Goal: Task Accomplishment & Management: Use online tool/utility

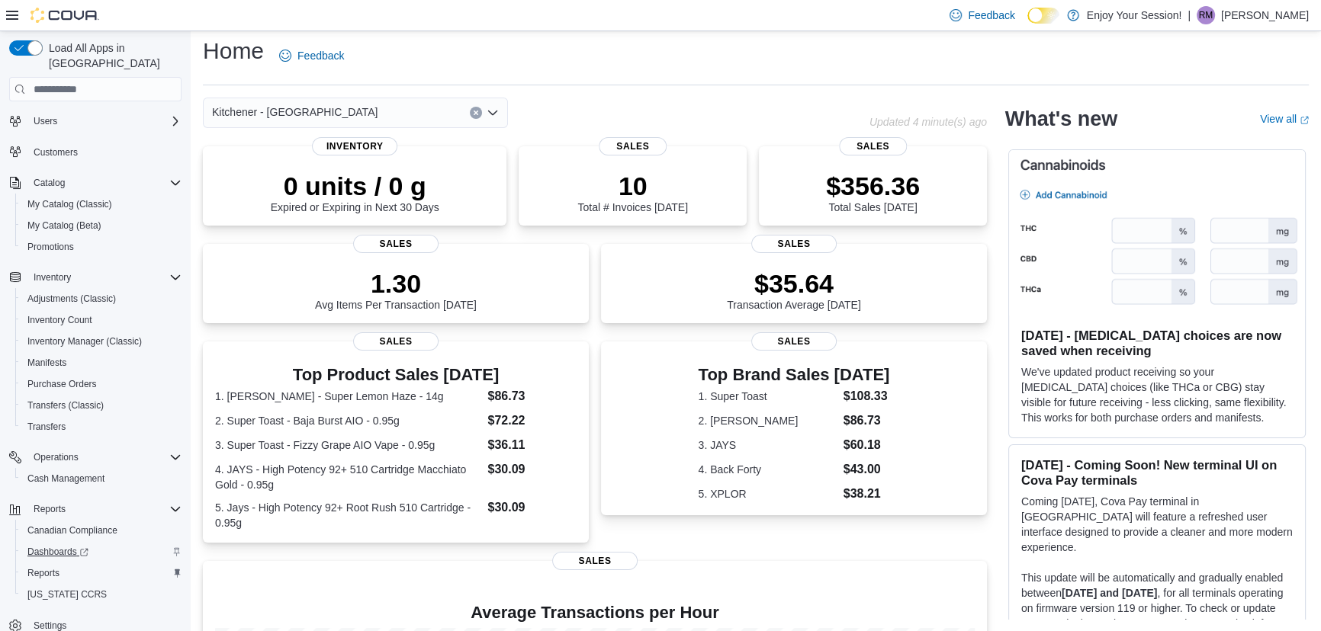
scroll to position [61, 0]
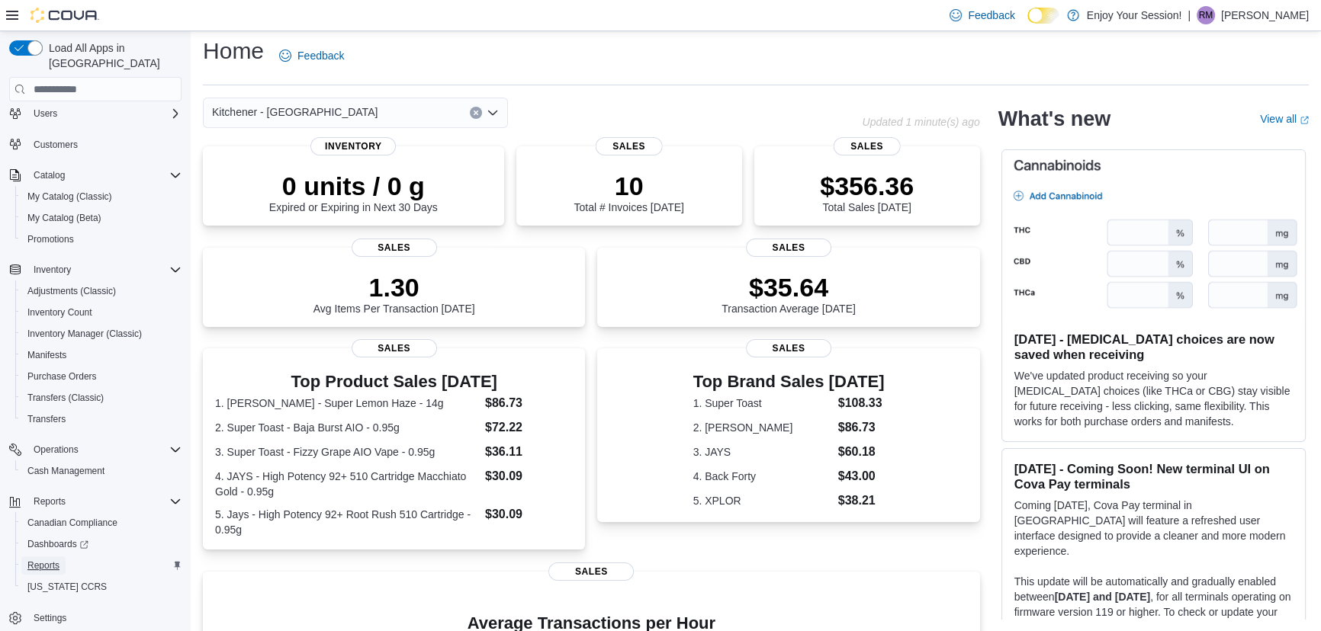
click at [45, 560] on span "Reports" at bounding box center [43, 566] width 32 height 12
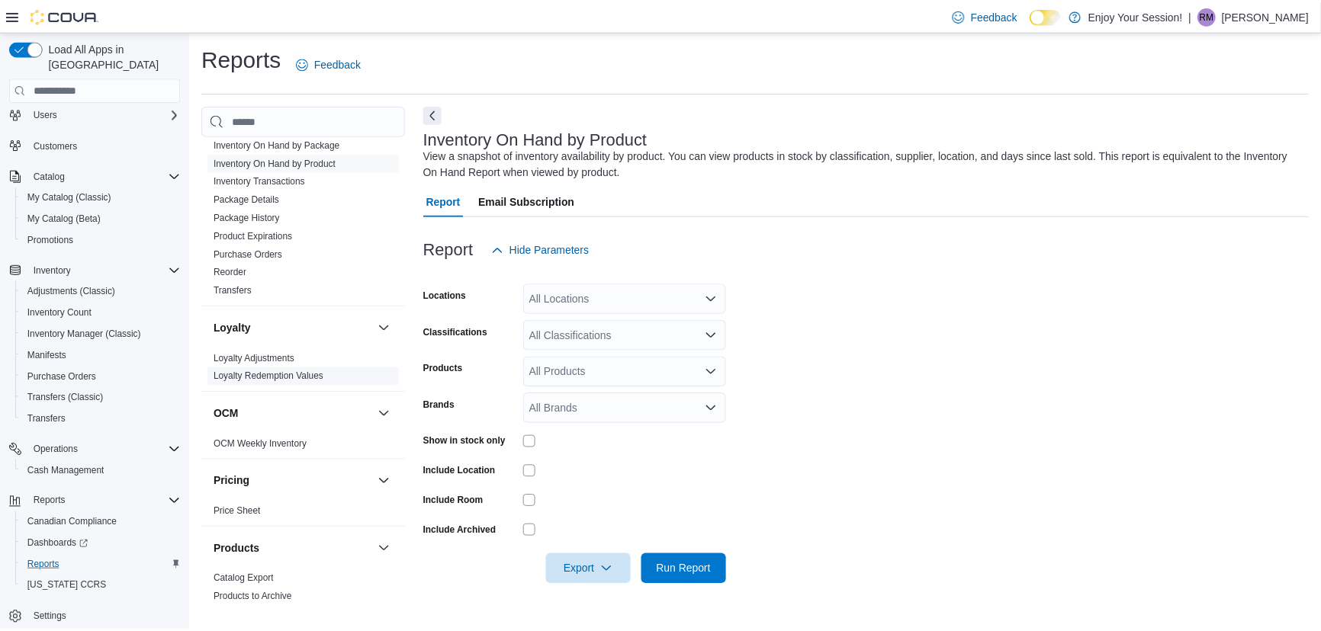
scroll to position [437, 0]
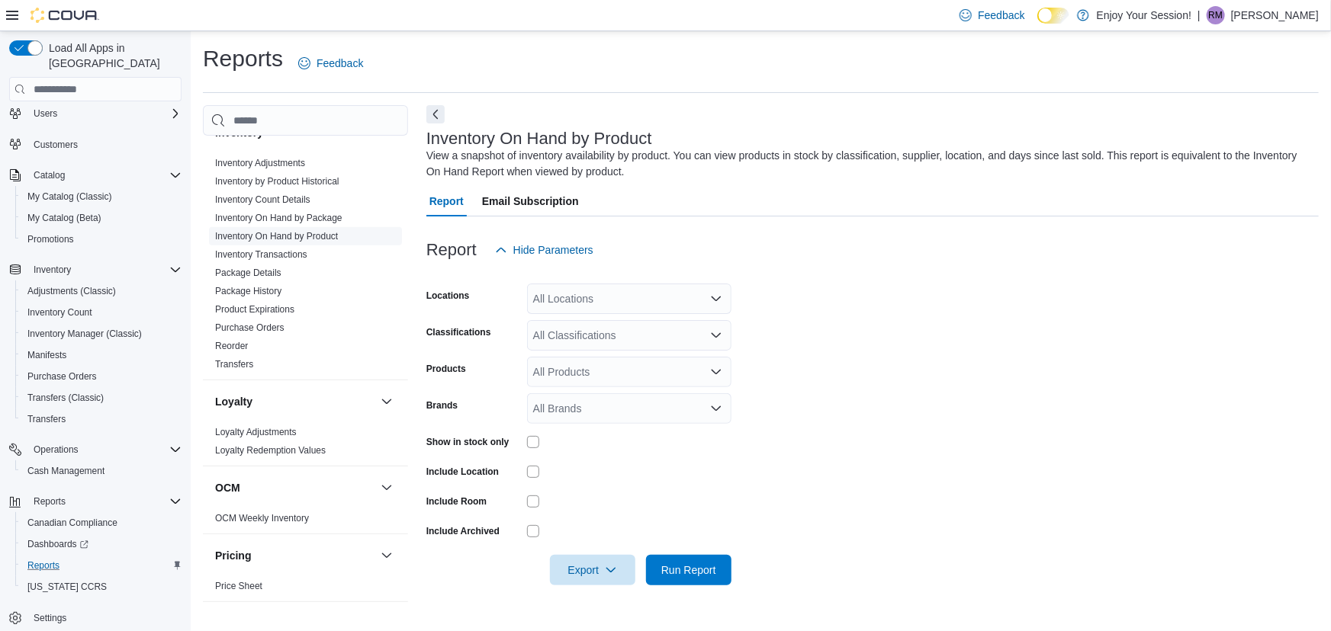
click at [303, 233] on link "Inventory On Hand by Product" at bounding box center [276, 236] width 123 height 11
click at [596, 291] on div "All Locations" at bounding box center [629, 299] width 204 height 31
type input "****"
click at [598, 320] on span "Kitchener - [GEOGRAPHIC_DATA]" at bounding box center [642, 324] width 165 height 15
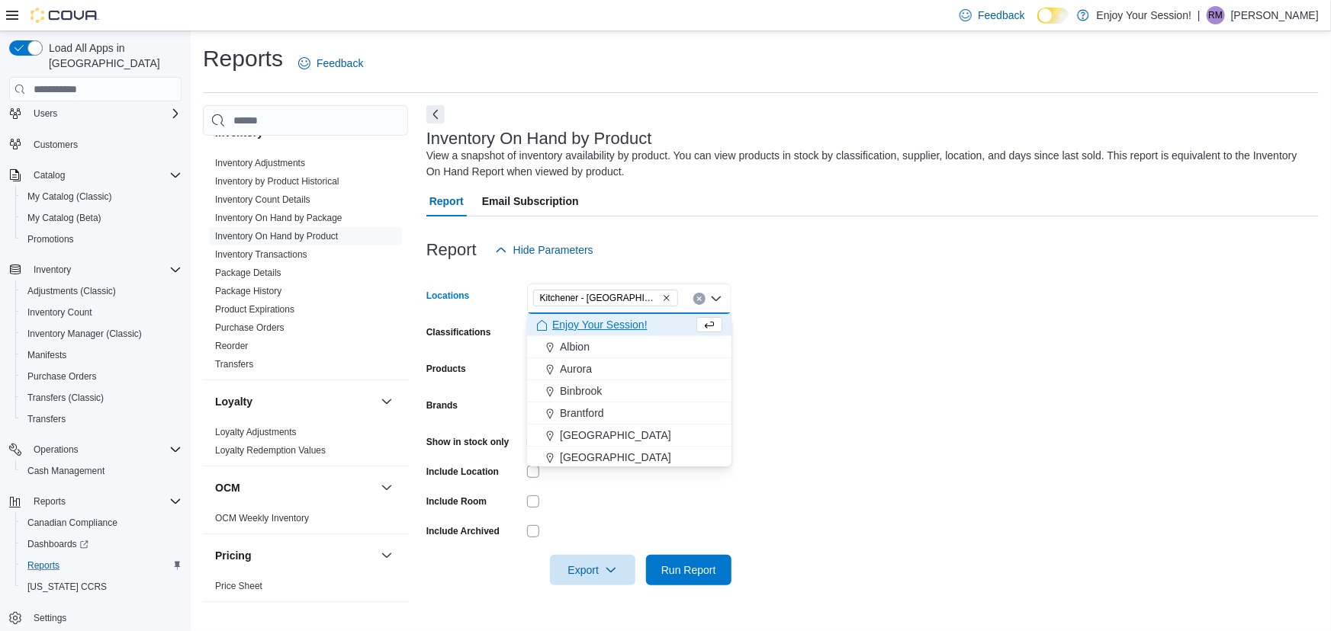
click at [792, 329] on form "Locations Kitchener - [GEOGRAPHIC_DATA] Combo box. Selected. [GEOGRAPHIC_DATA] …" at bounding box center [872, 425] width 892 height 320
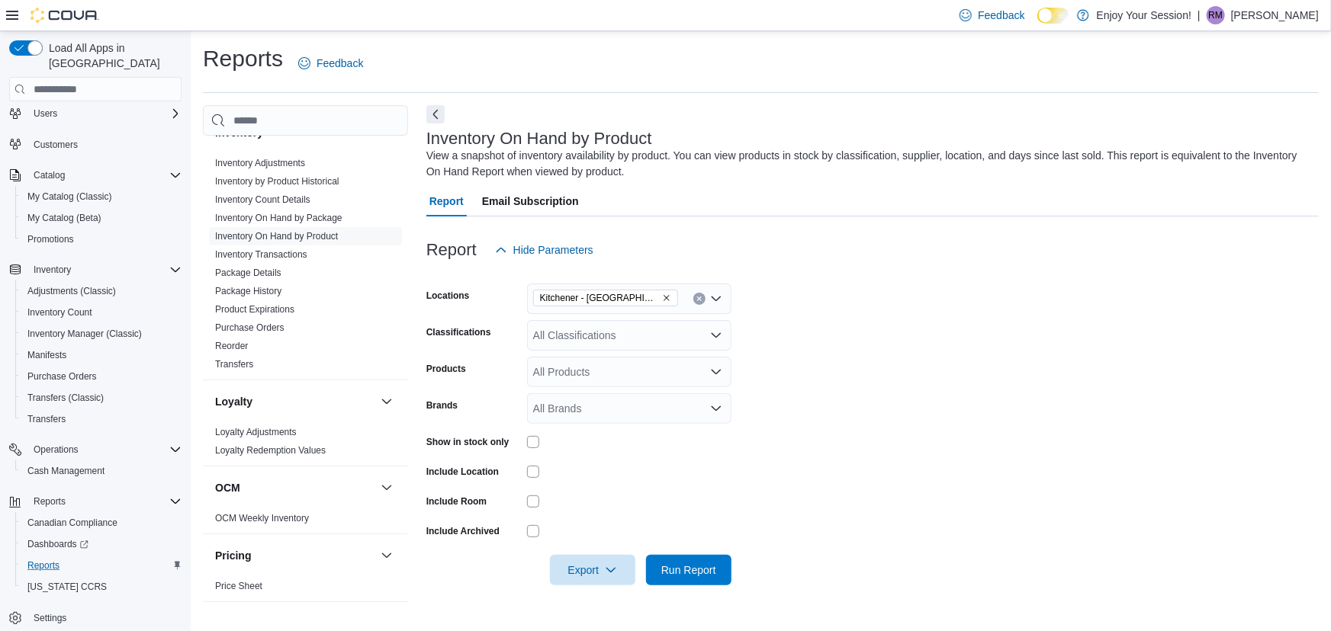
click at [550, 336] on div "All Classifications" at bounding box center [629, 335] width 204 height 31
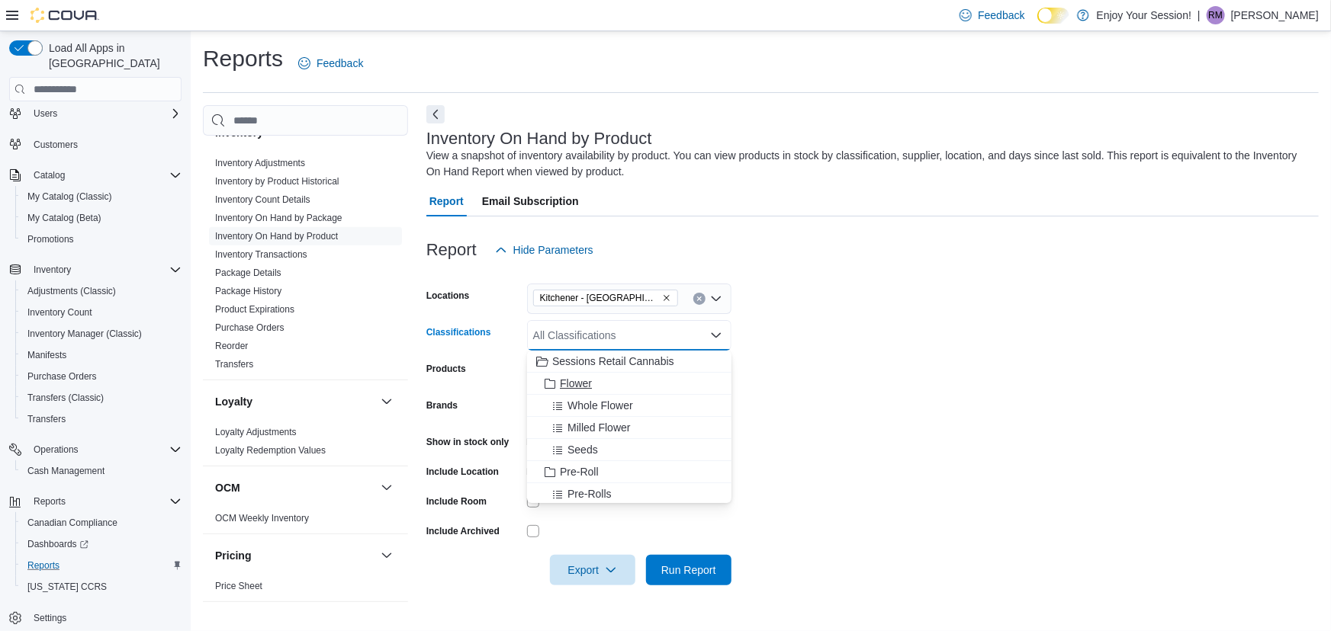
click at [580, 381] on span "Flower" at bounding box center [576, 383] width 32 height 15
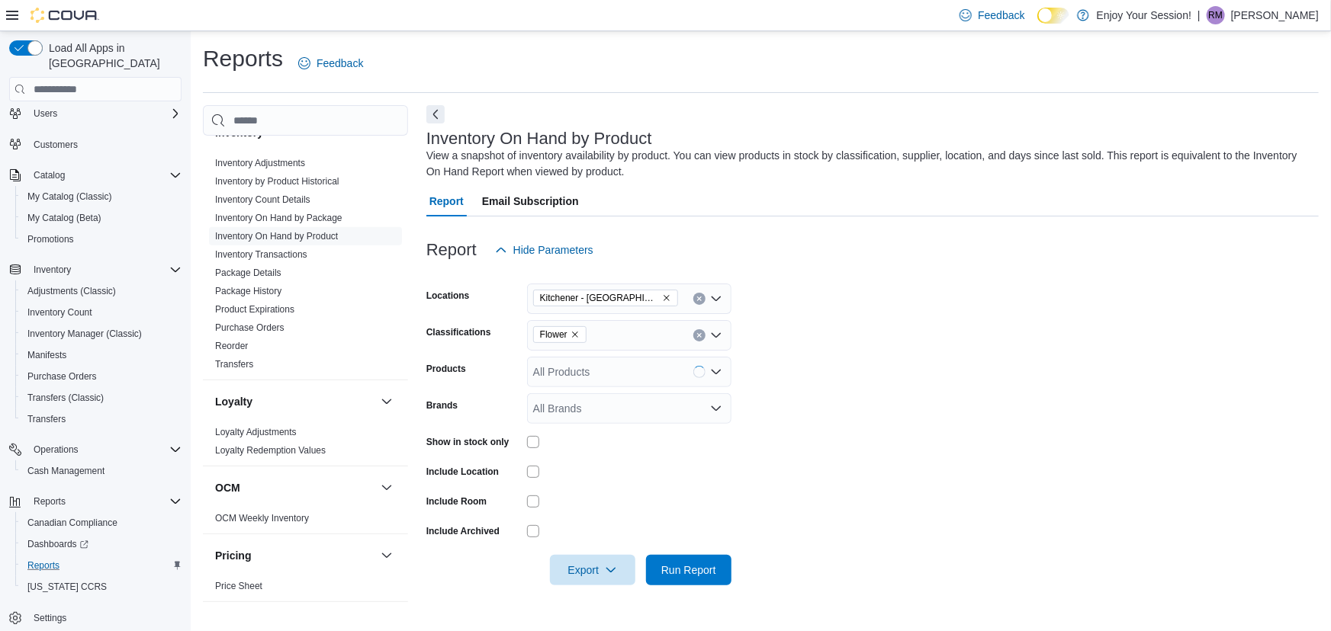
click at [804, 327] on form "Locations Kitchener - Highland Classifications Flower Products All Products Bra…" at bounding box center [872, 425] width 892 height 320
click at [677, 566] on span "Run Report" at bounding box center [688, 569] width 55 height 15
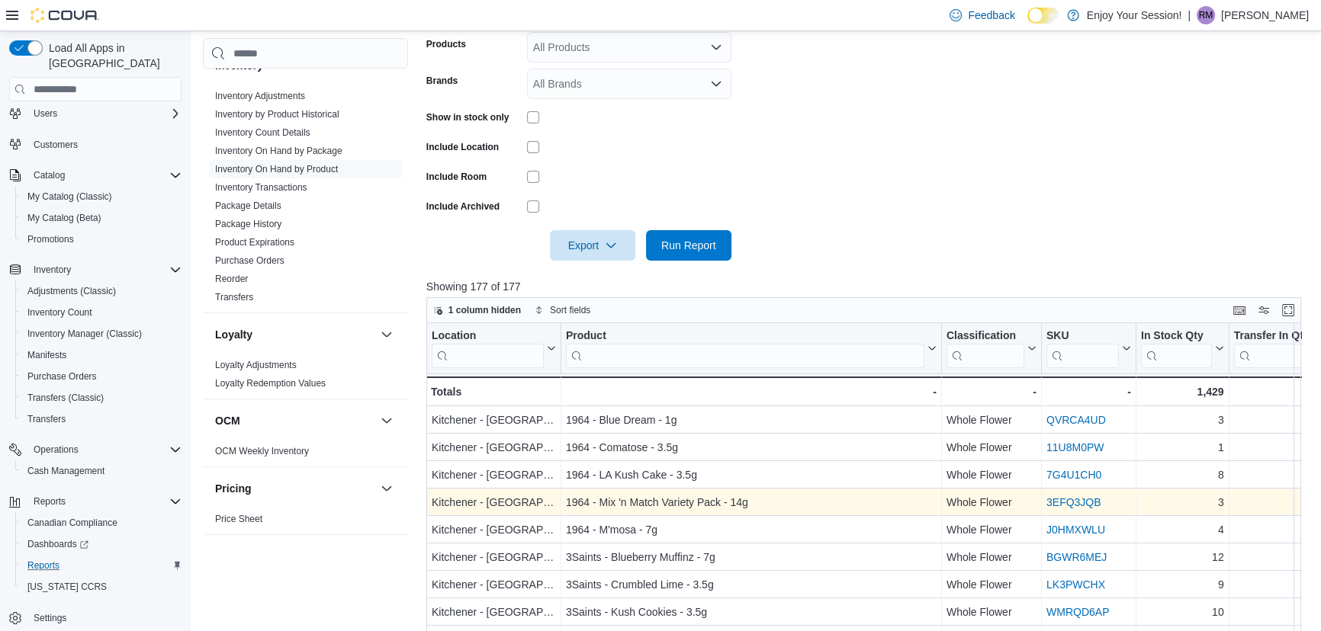
scroll to position [69, 0]
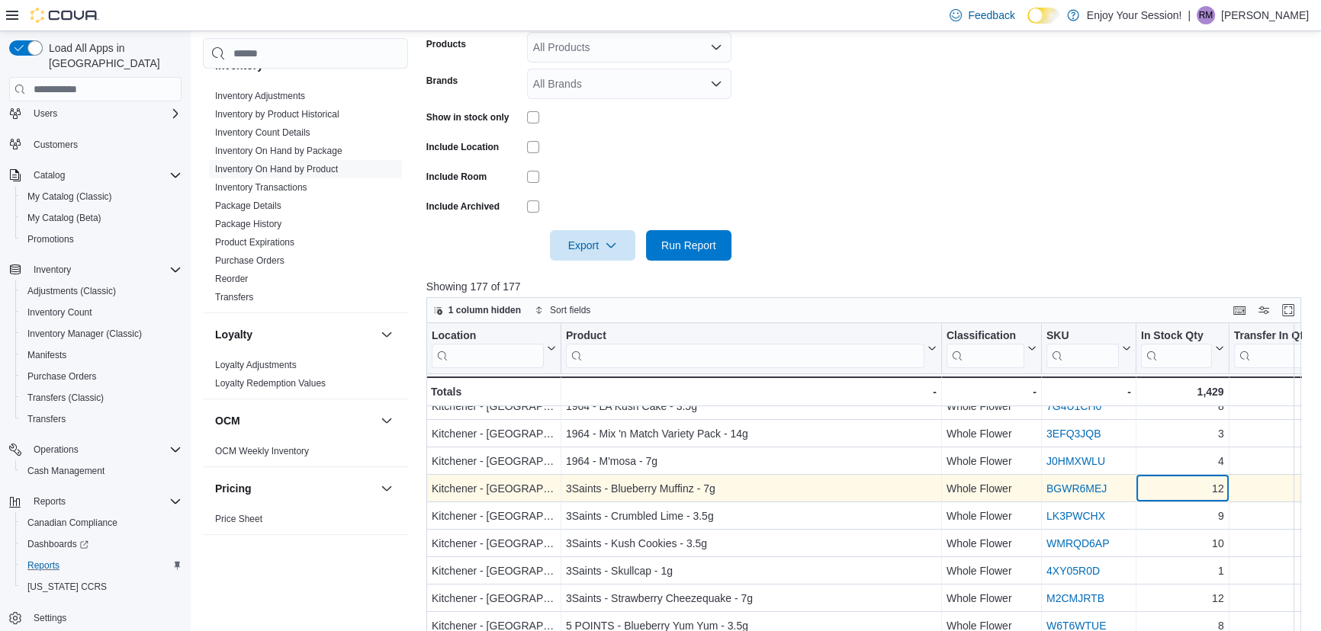
click at [1194, 490] on div "12" at bounding box center [1182, 489] width 83 height 18
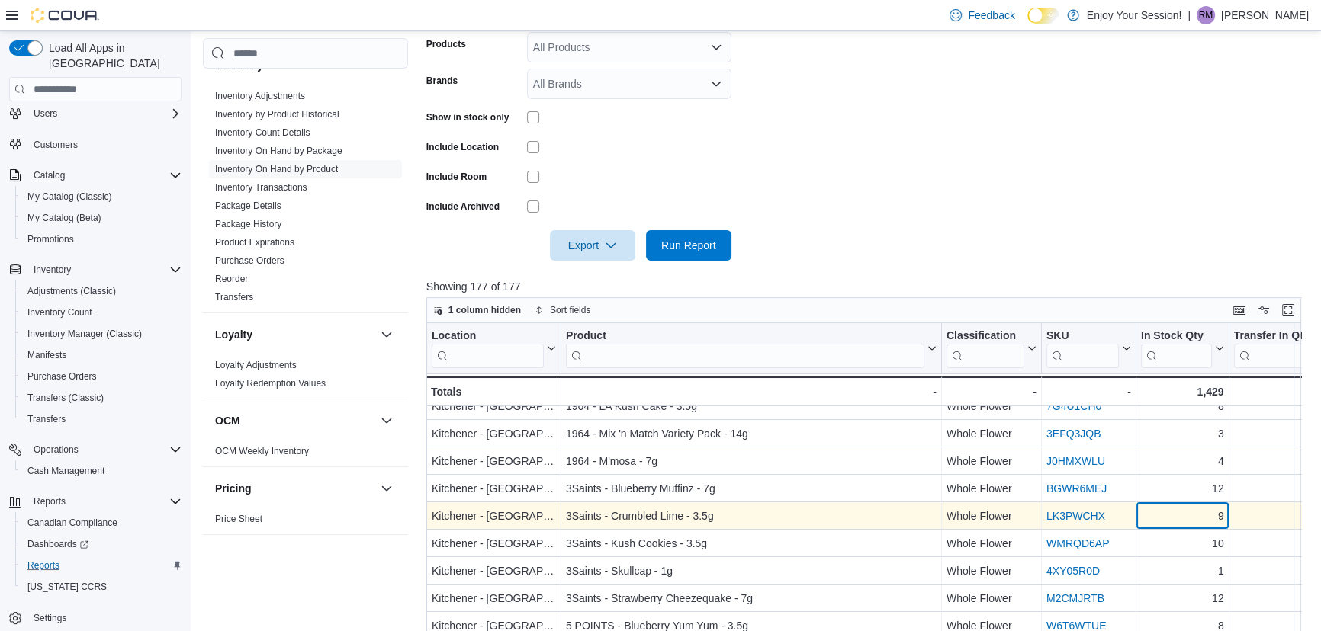
click at [1195, 512] on div "9" at bounding box center [1182, 517] width 83 height 18
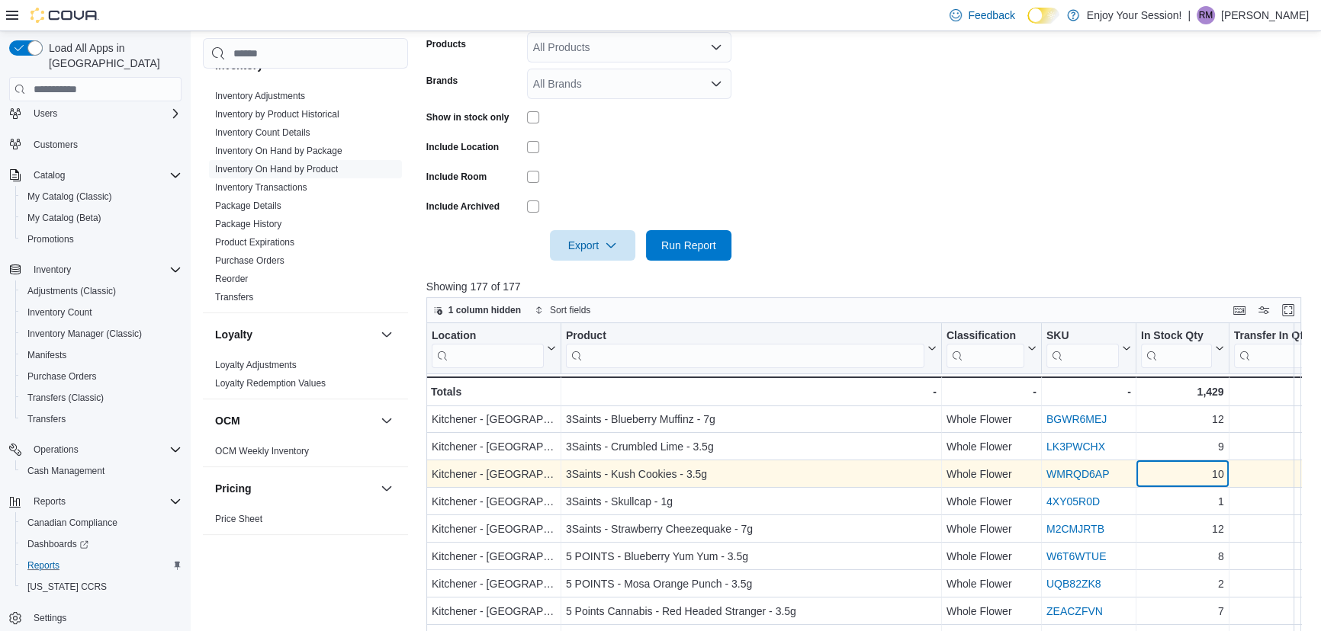
click at [1196, 480] on div "10" at bounding box center [1182, 475] width 83 height 18
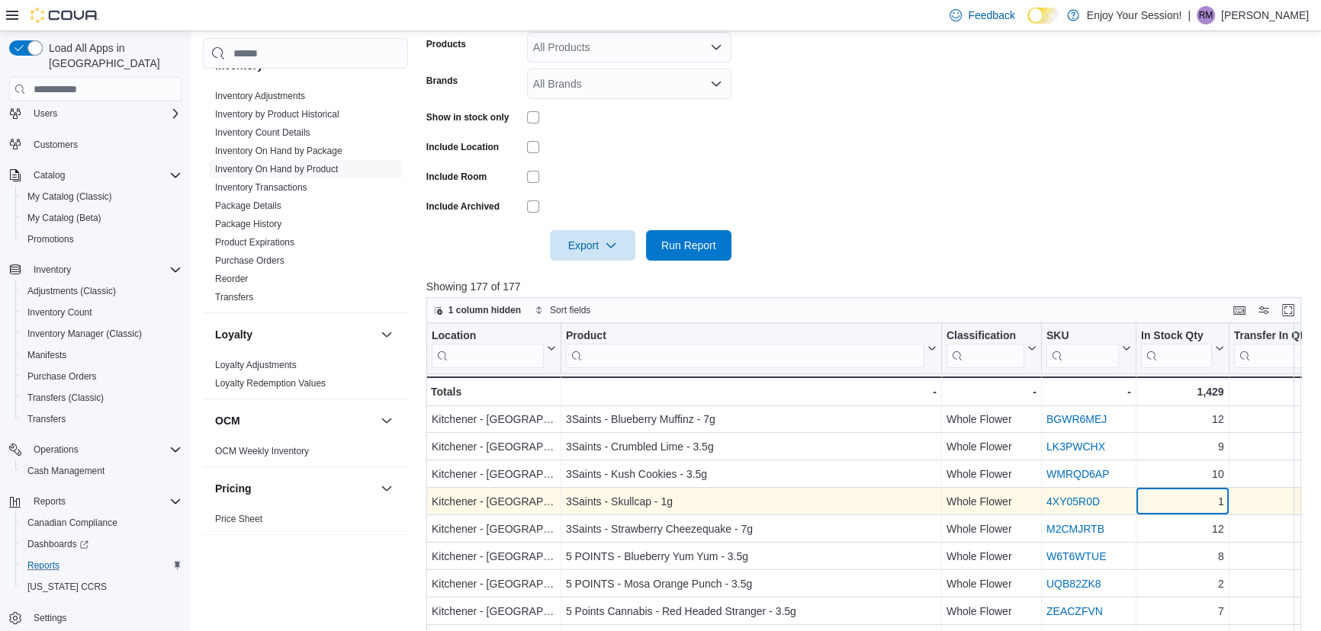
click at [1194, 499] on div "1" at bounding box center [1182, 502] width 83 height 18
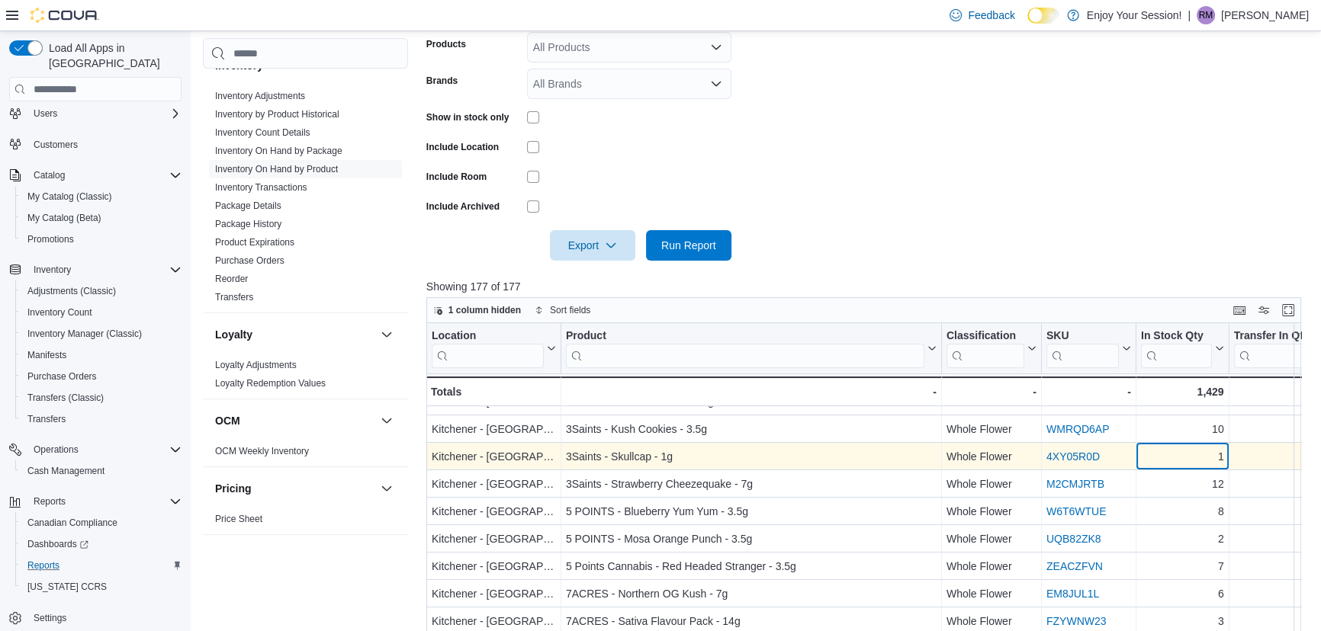
scroll to position [207, 0]
click at [1190, 465] on div "12" at bounding box center [1182, 460] width 83 height 18
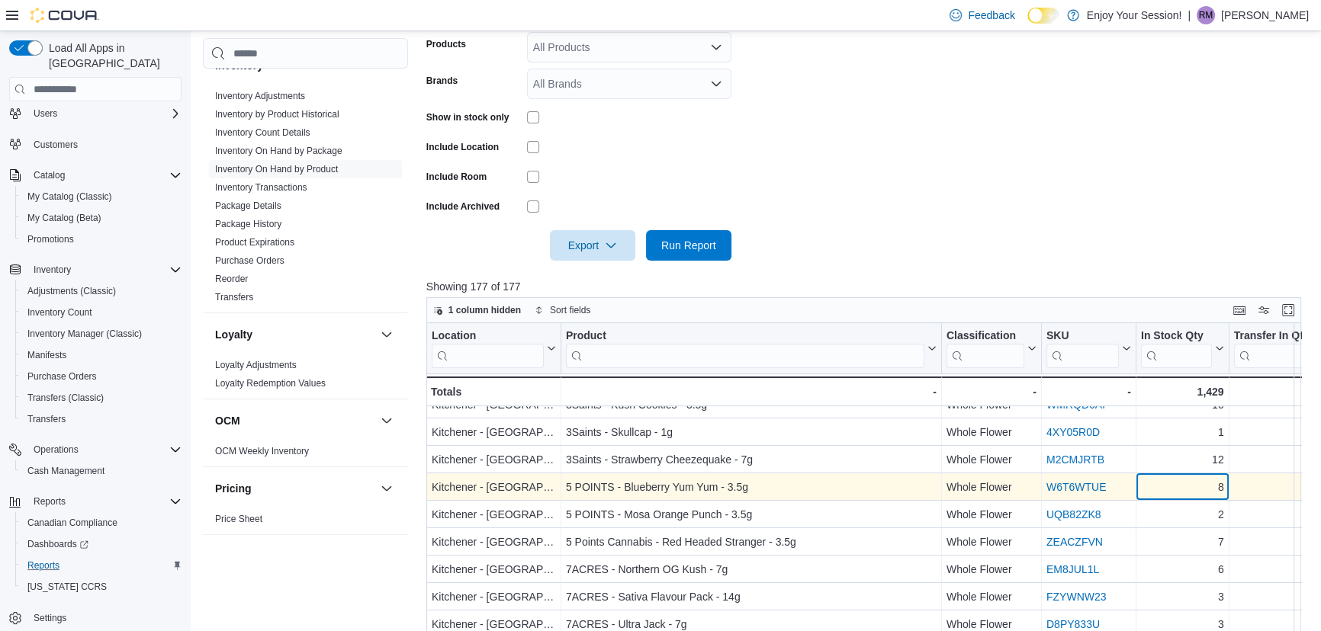
click at [1190, 479] on div "8" at bounding box center [1182, 488] width 83 height 18
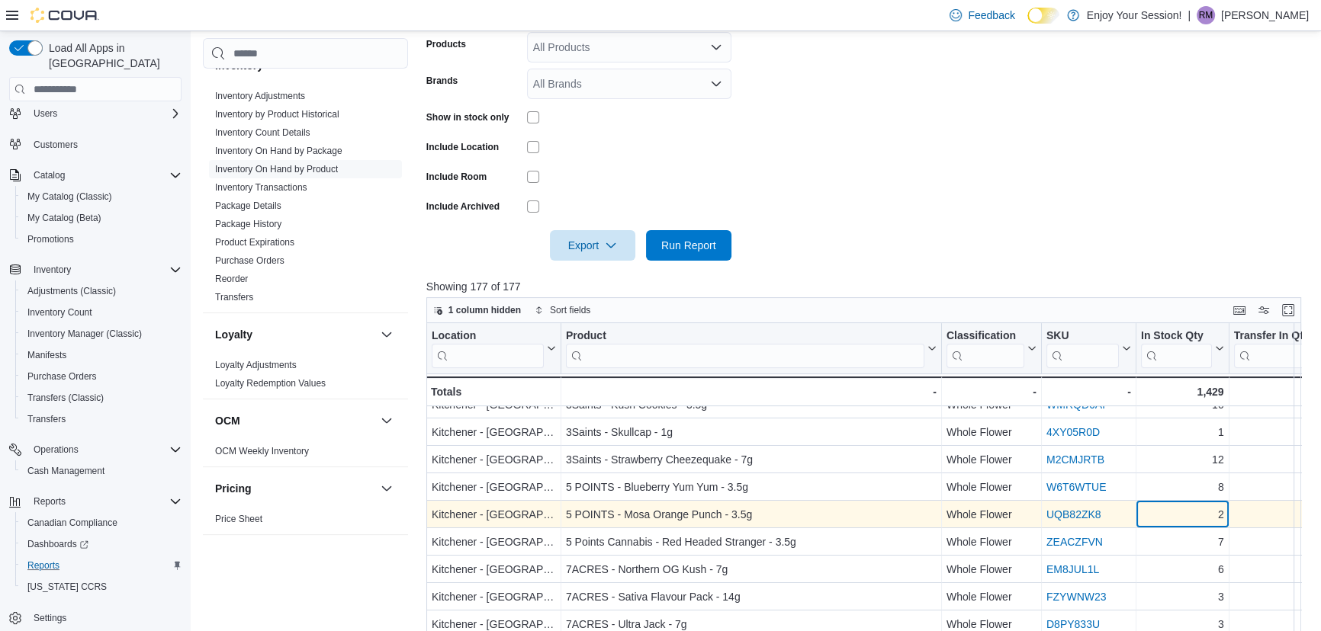
click at [1191, 518] on div "2" at bounding box center [1182, 515] width 83 height 18
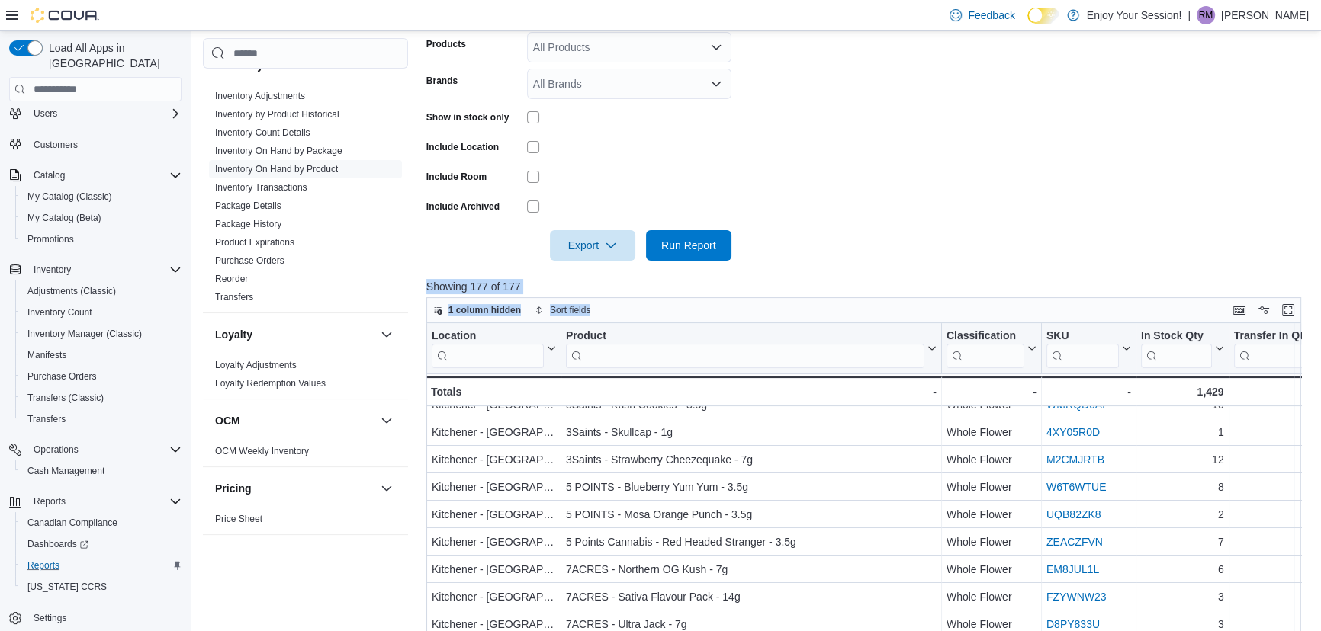
drag, startPoint x: 1318, startPoint y: 274, endPoint x: 1325, endPoint y: 307, distance: 33.4
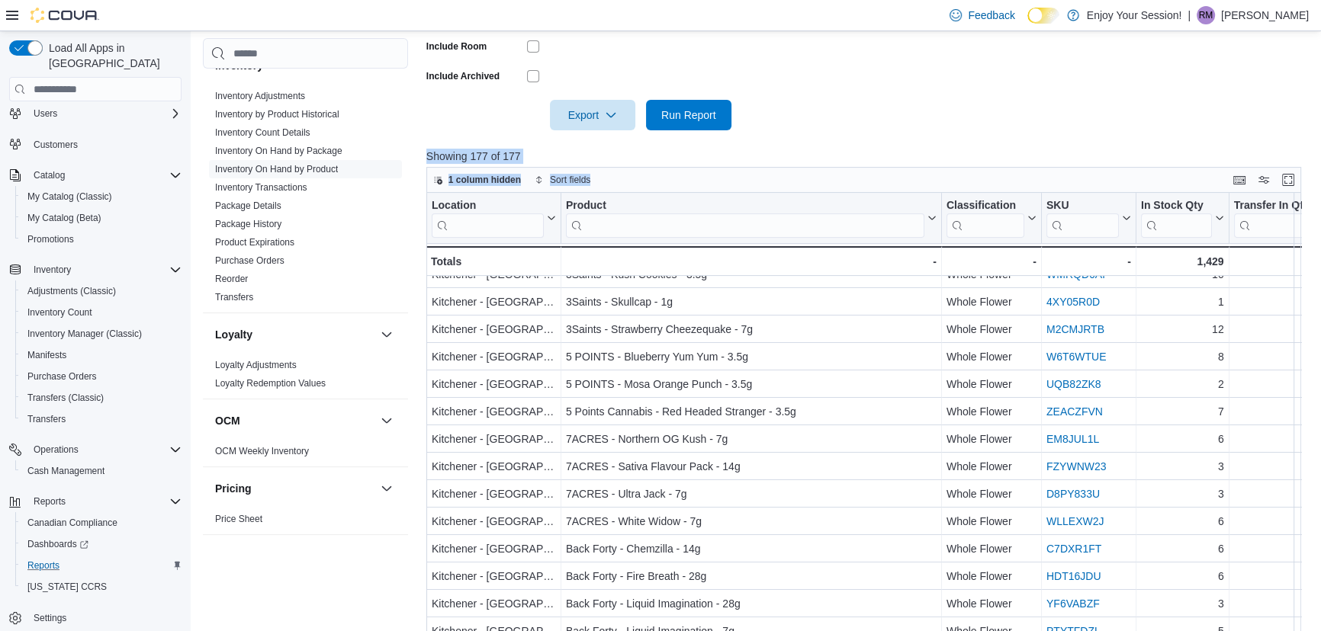
scroll to position [508, 0]
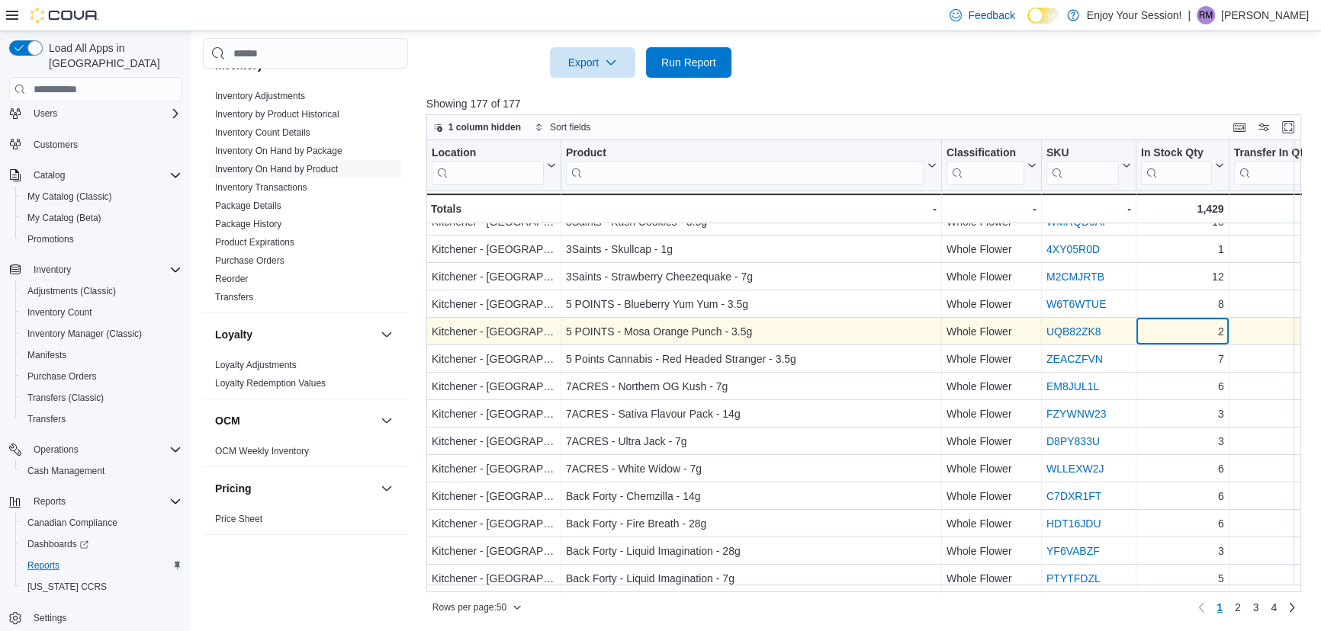
click at [1196, 324] on div "2" at bounding box center [1182, 332] width 83 height 18
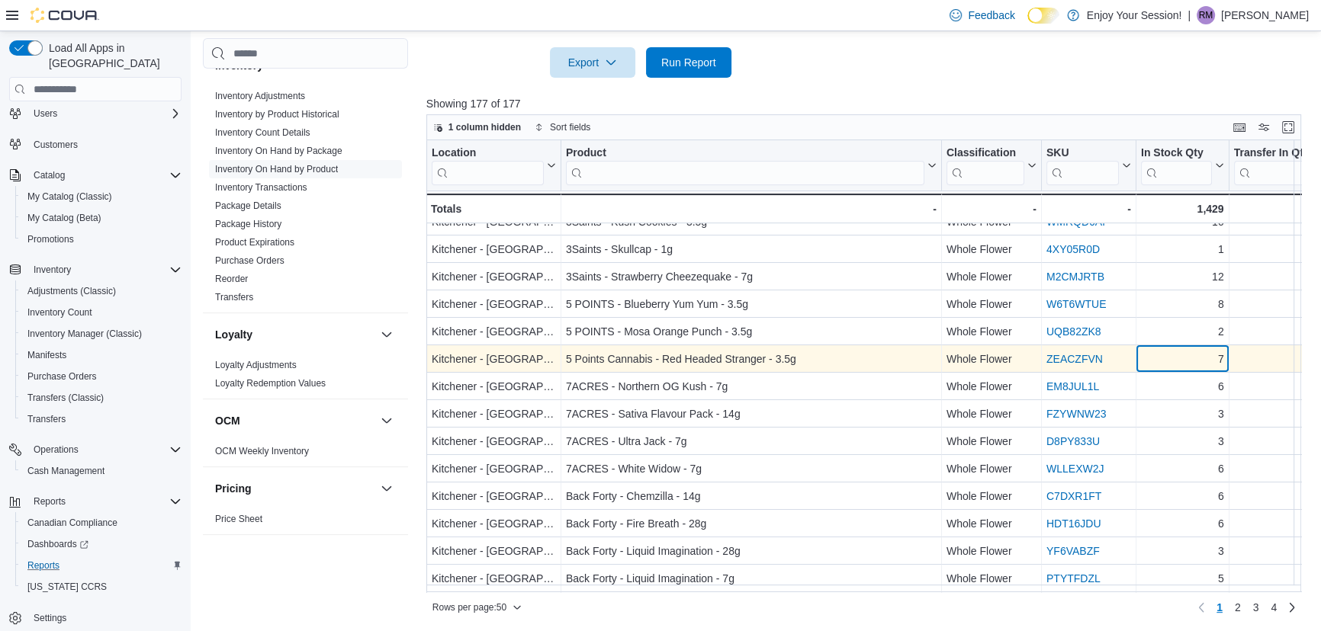
click at [1174, 346] on div "7 - In Stock Qty, column 5, row 13" at bounding box center [1182, 359] width 93 height 27
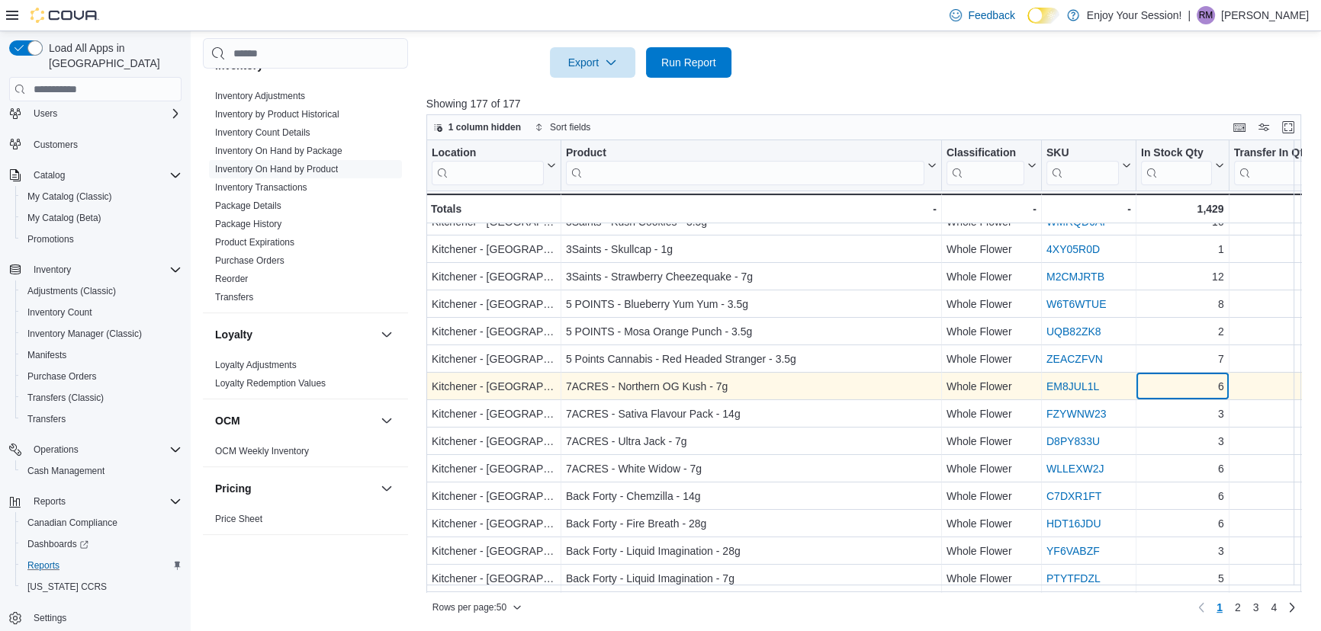
click at [1178, 386] on div "6" at bounding box center [1182, 387] width 83 height 18
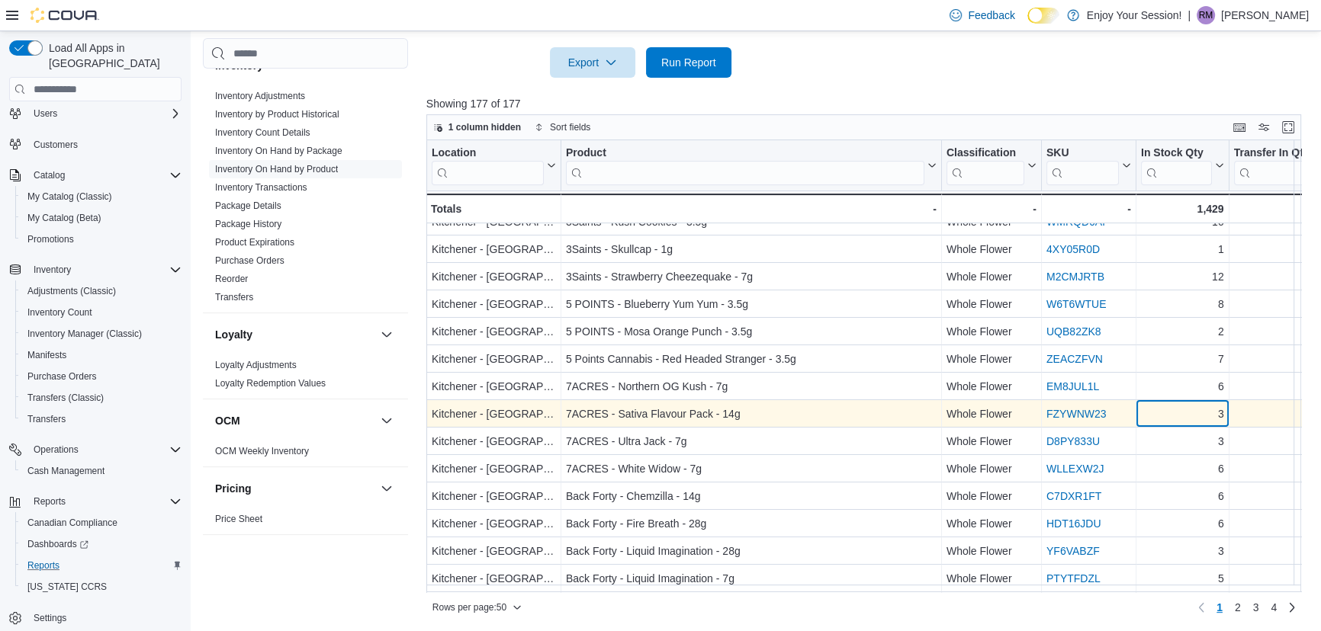
click at [1175, 419] on div "3" at bounding box center [1182, 415] width 83 height 18
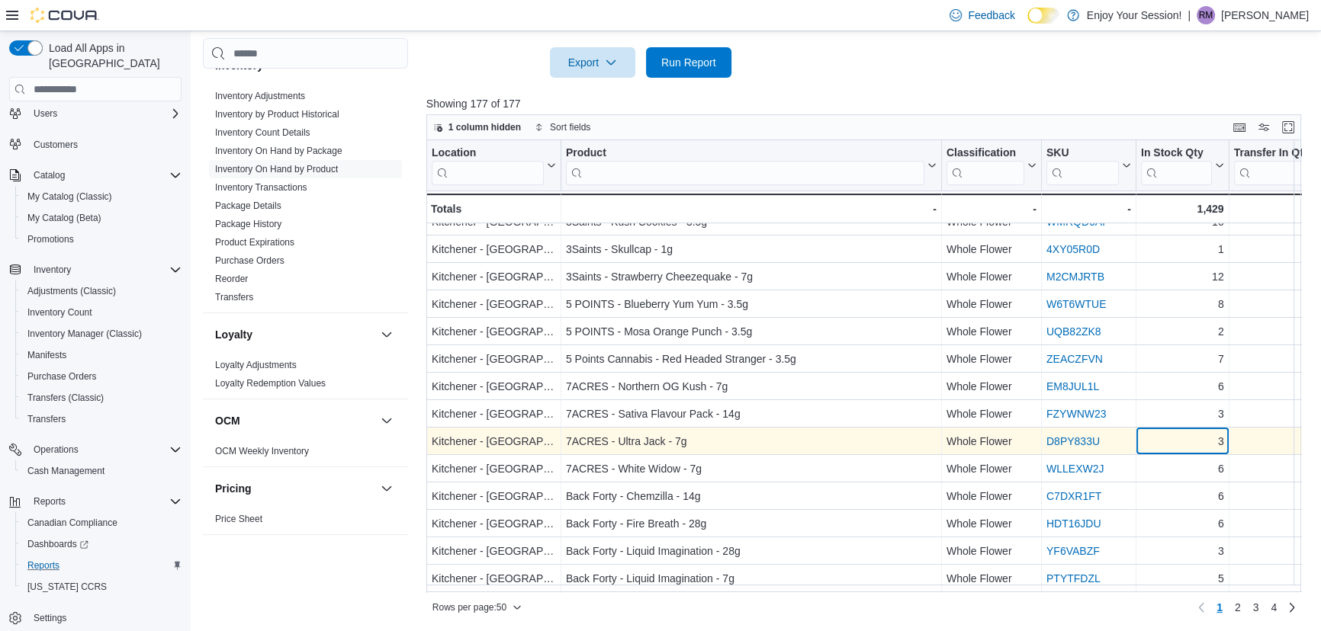
click at [1171, 439] on div "3" at bounding box center [1182, 442] width 83 height 18
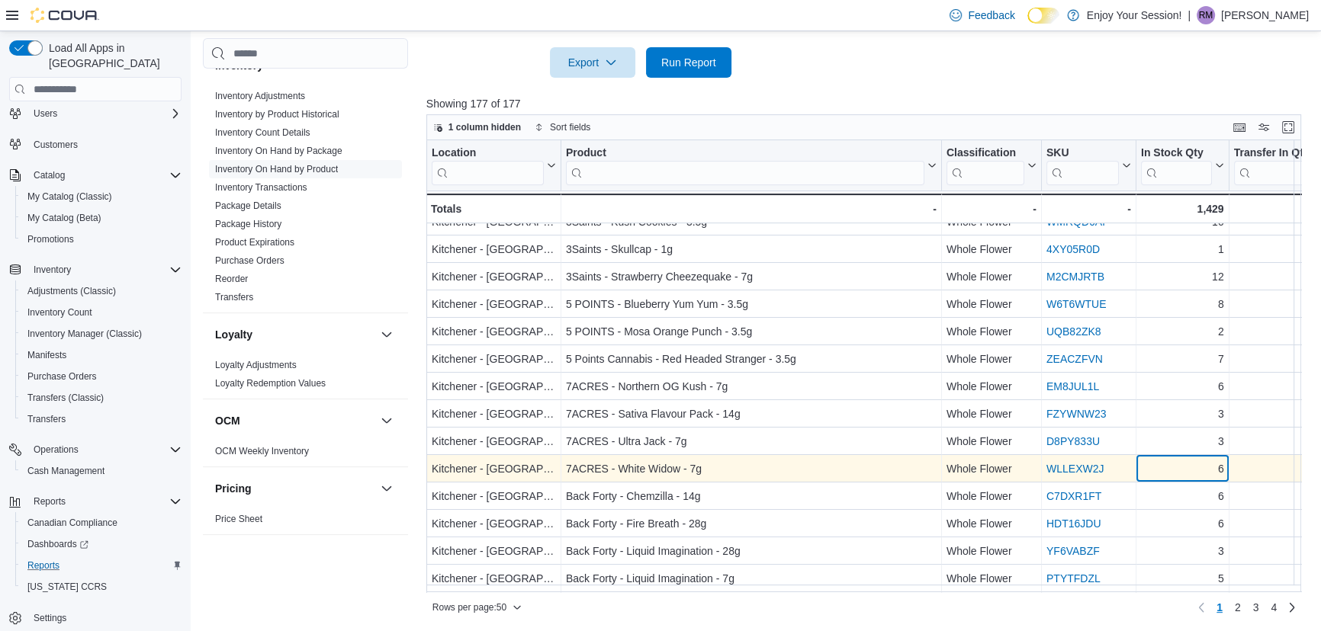
click at [1165, 457] on div "6 - In Stock Qty, column 5, row 17" at bounding box center [1182, 469] width 93 height 27
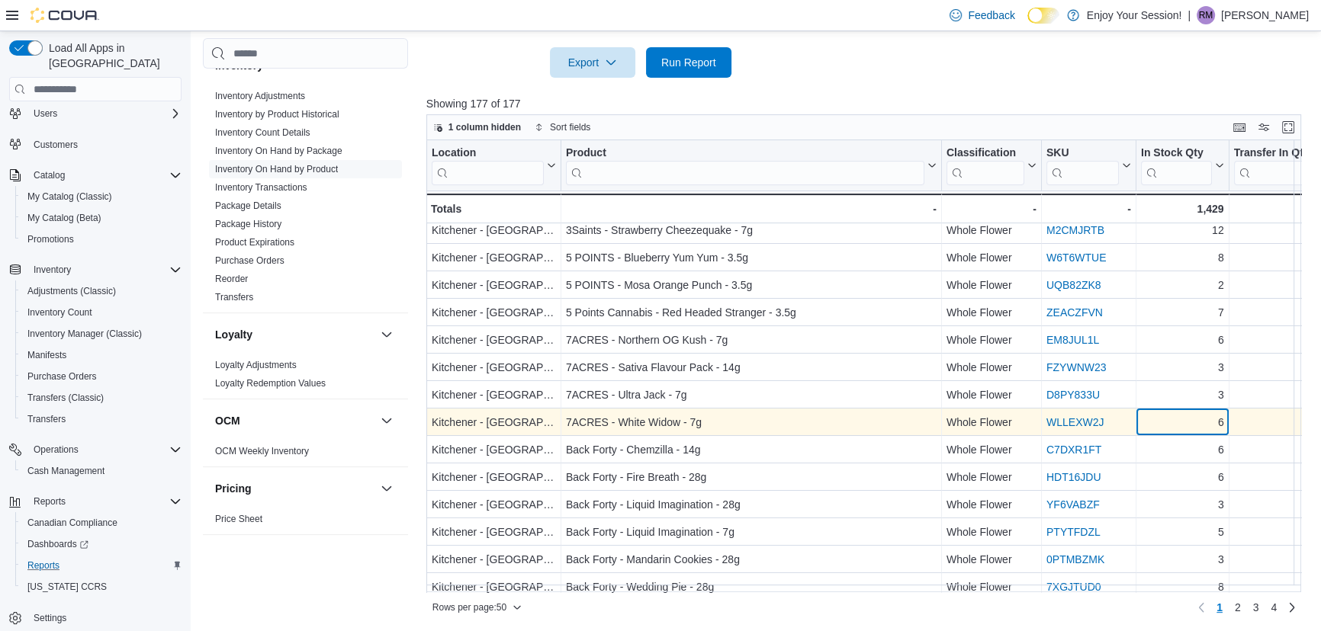
scroll to position [277, 0]
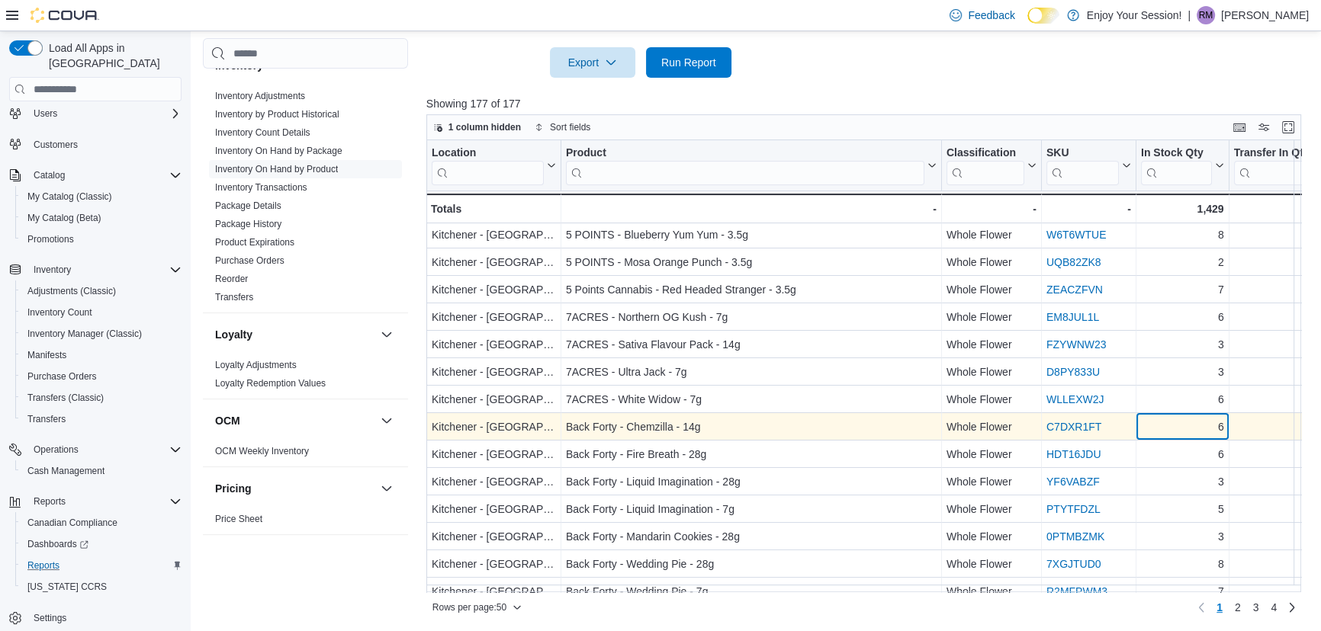
click at [1178, 422] on div "6" at bounding box center [1182, 428] width 83 height 18
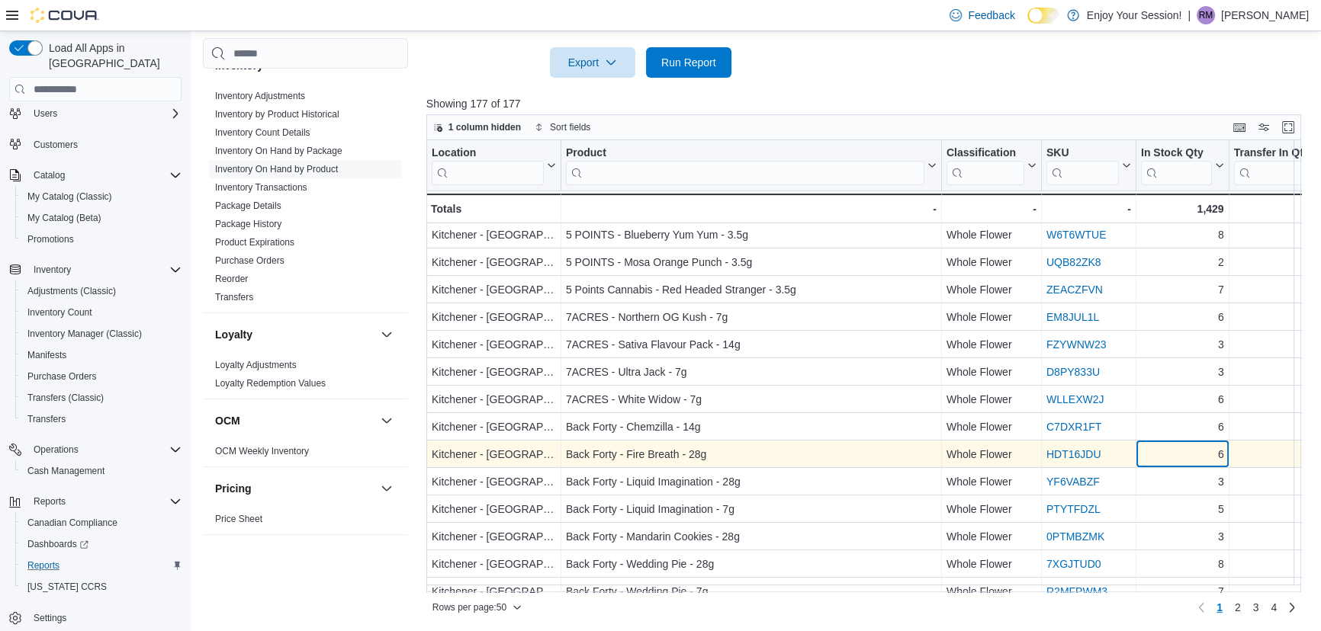
click at [1172, 452] on div "6" at bounding box center [1182, 455] width 83 height 18
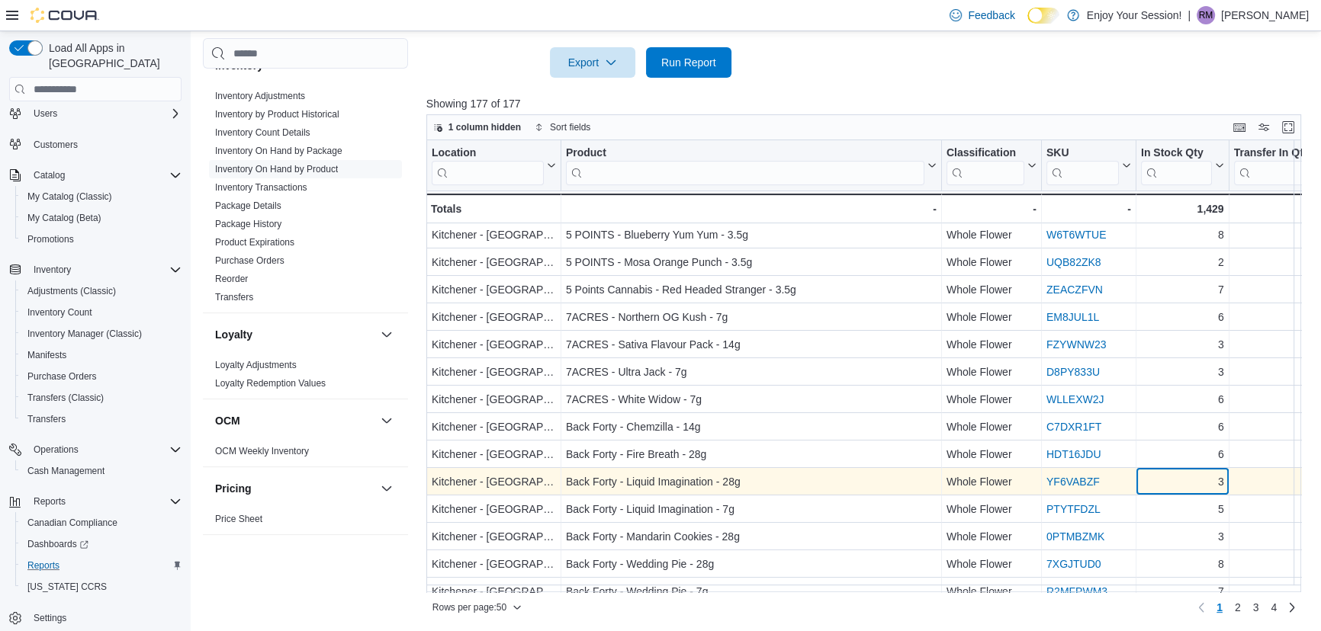
click at [1167, 477] on div "3" at bounding box center [1182, 483] width 83 height 18
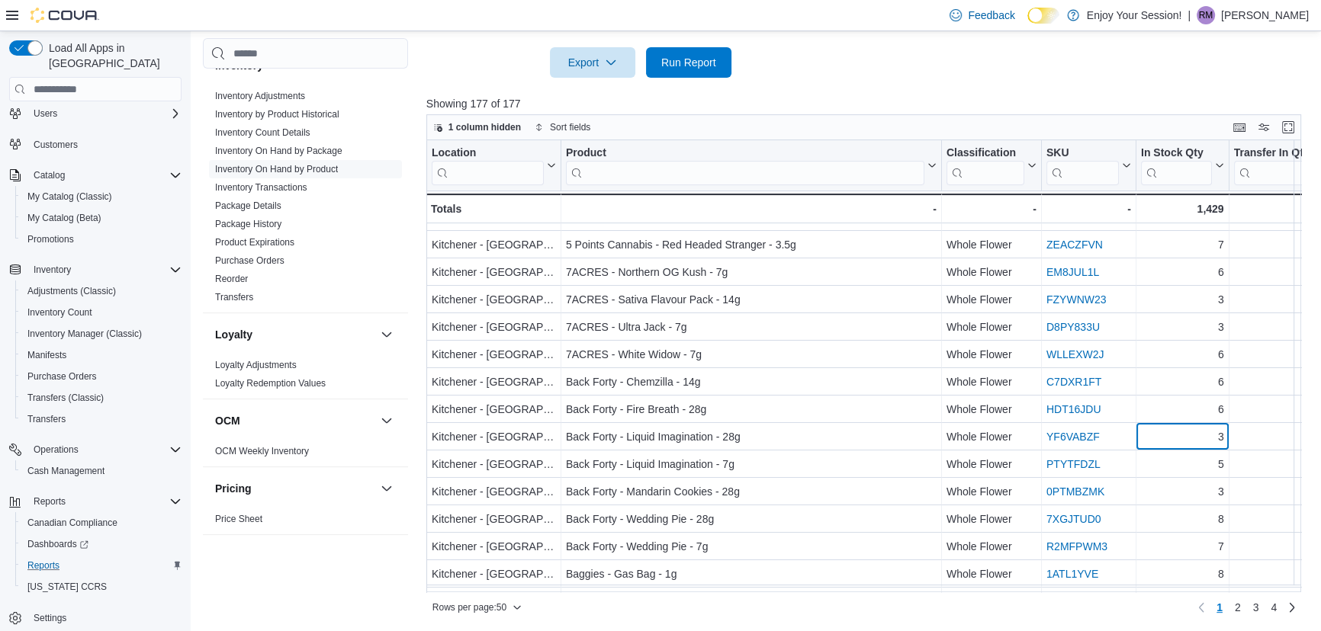
scroll to position [346, 0]
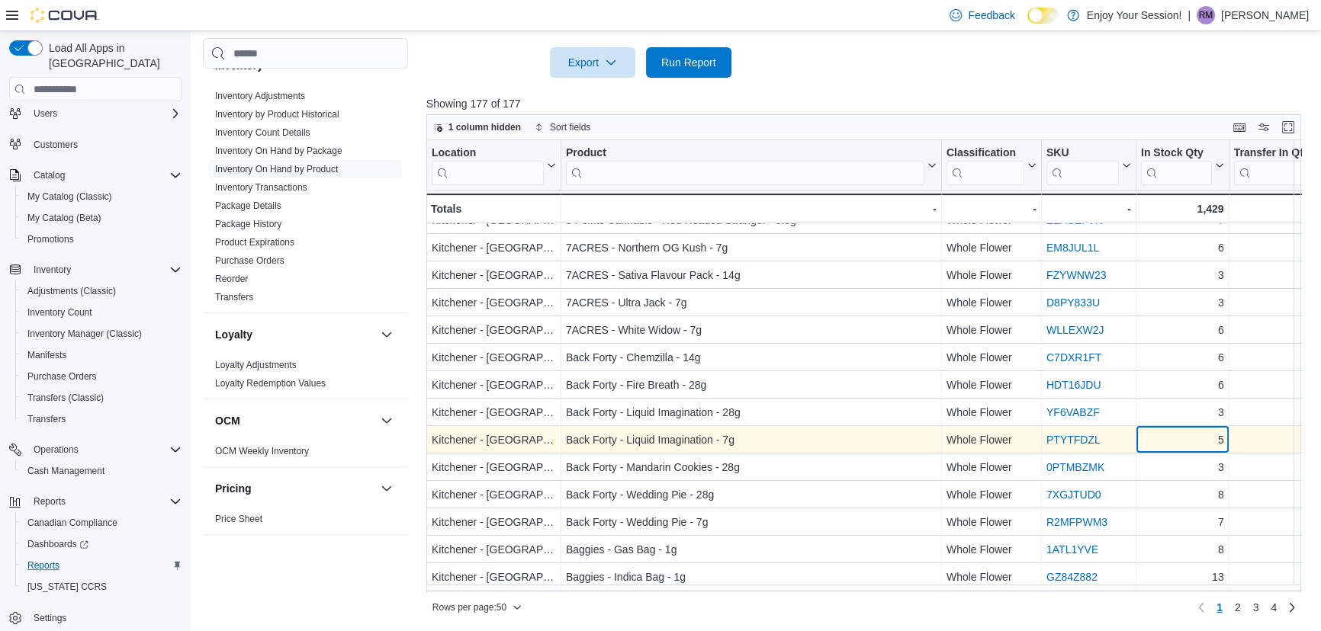
click at [1180, 438] on div "5" at bounding box center [1182, 441] width 83 height 18
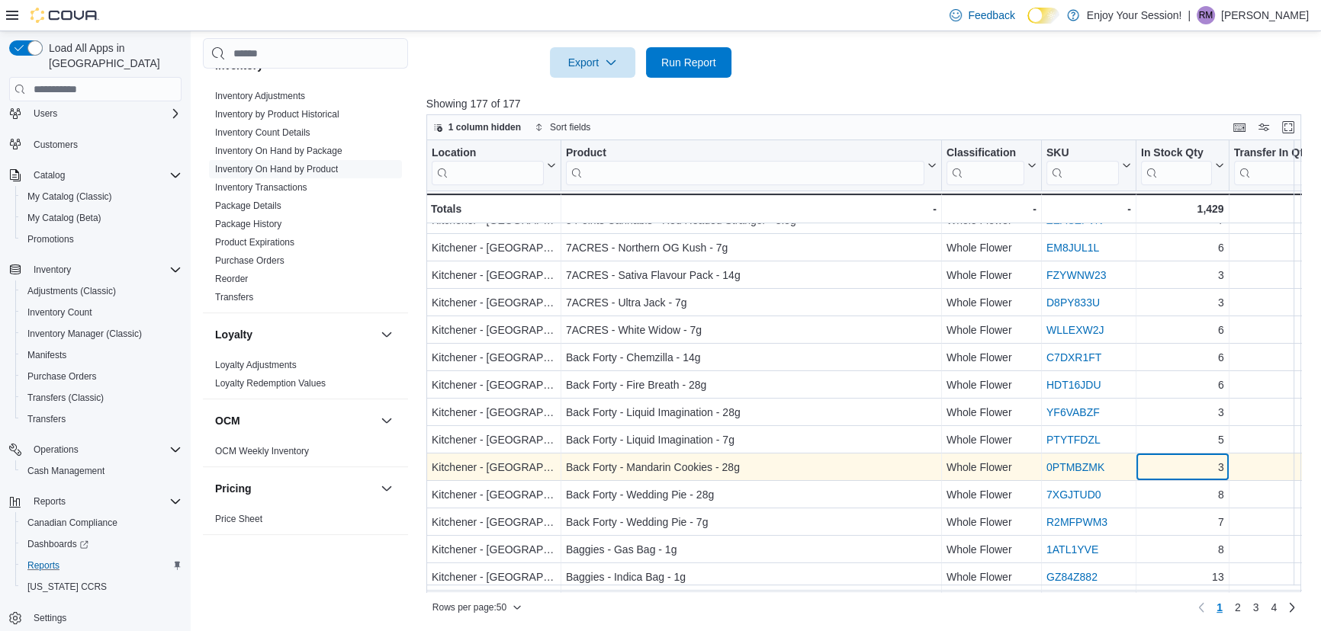
click at [1172, 464] on div "3" at bounding box center [1182, 468] width 83 height 18
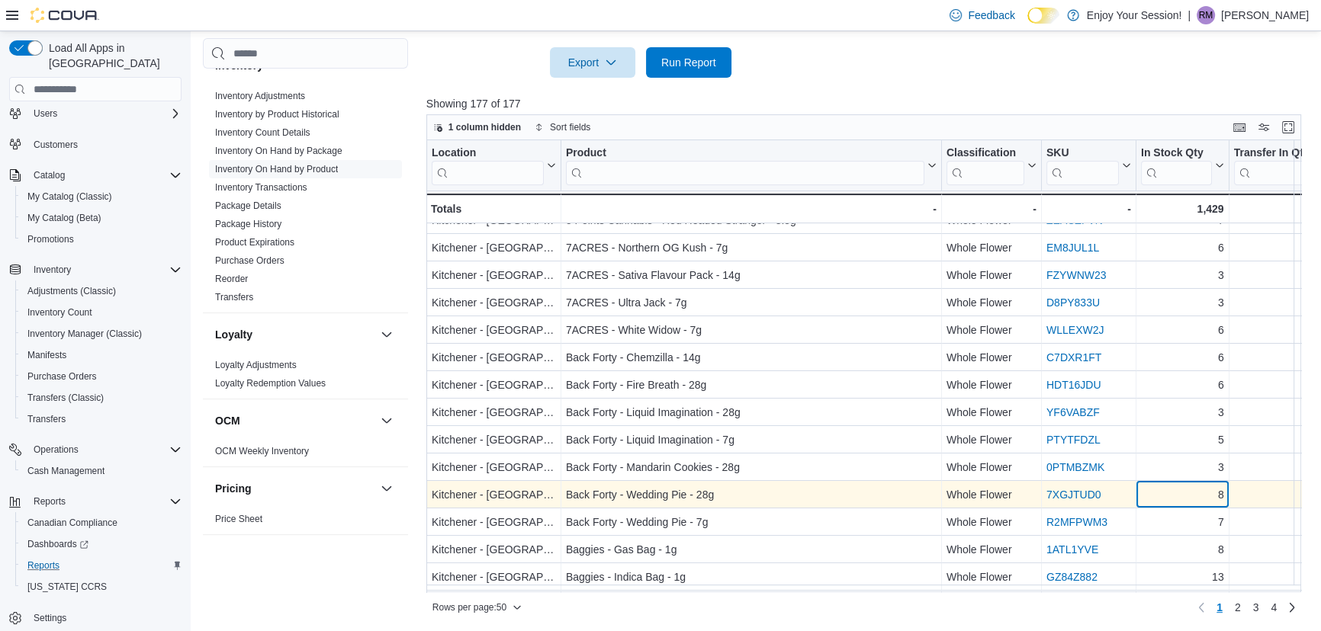
click at [1171, 490] on div "8" at bounding box center [1182, 496] width 83 height 18
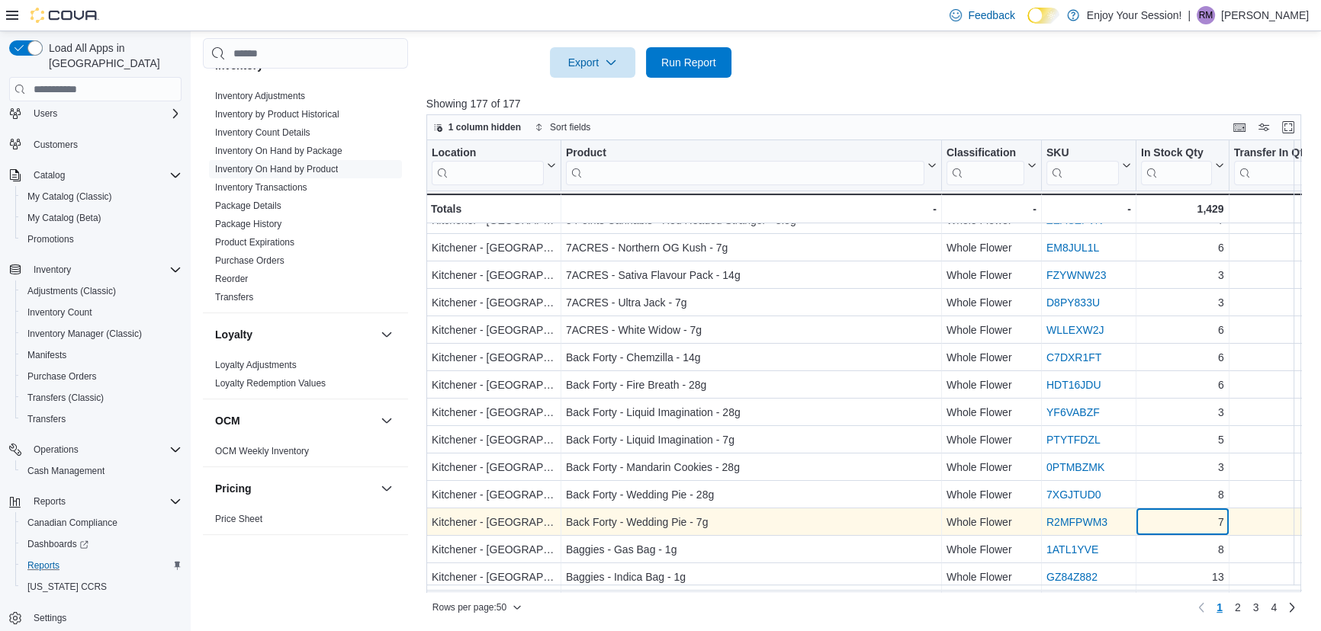
click at [1168, 514] on div "7" at bounding box center [1182, 523] width 83 height 18
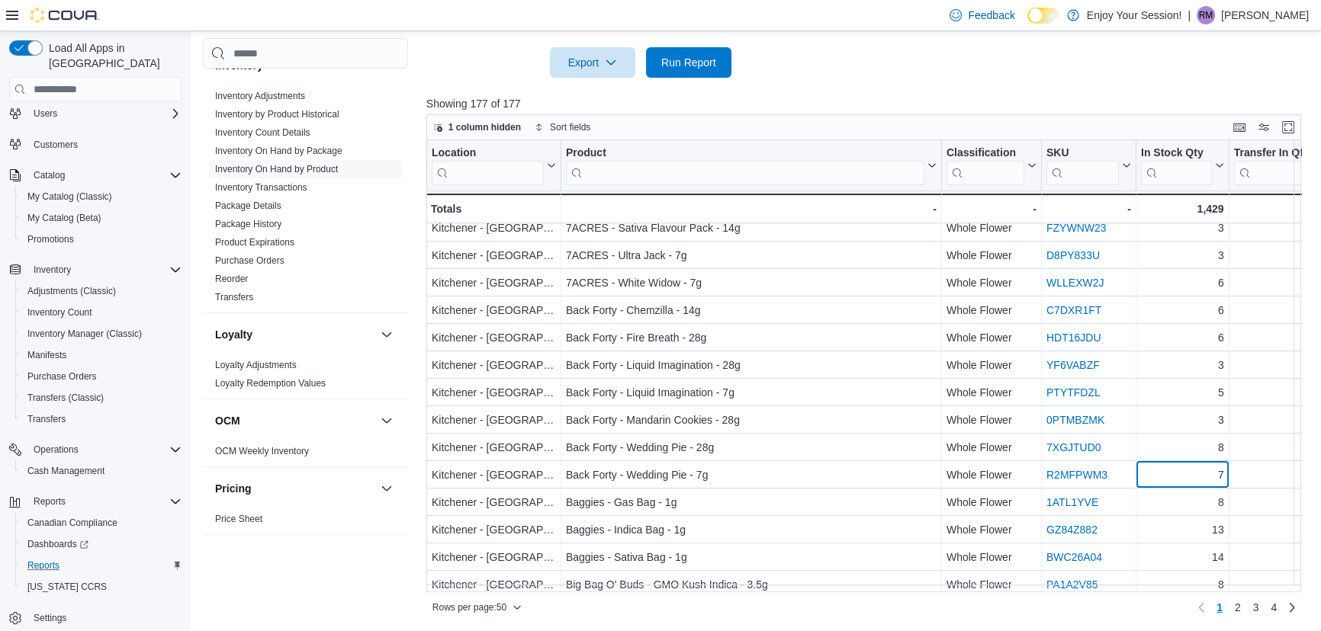
scroll to position [416, 0]
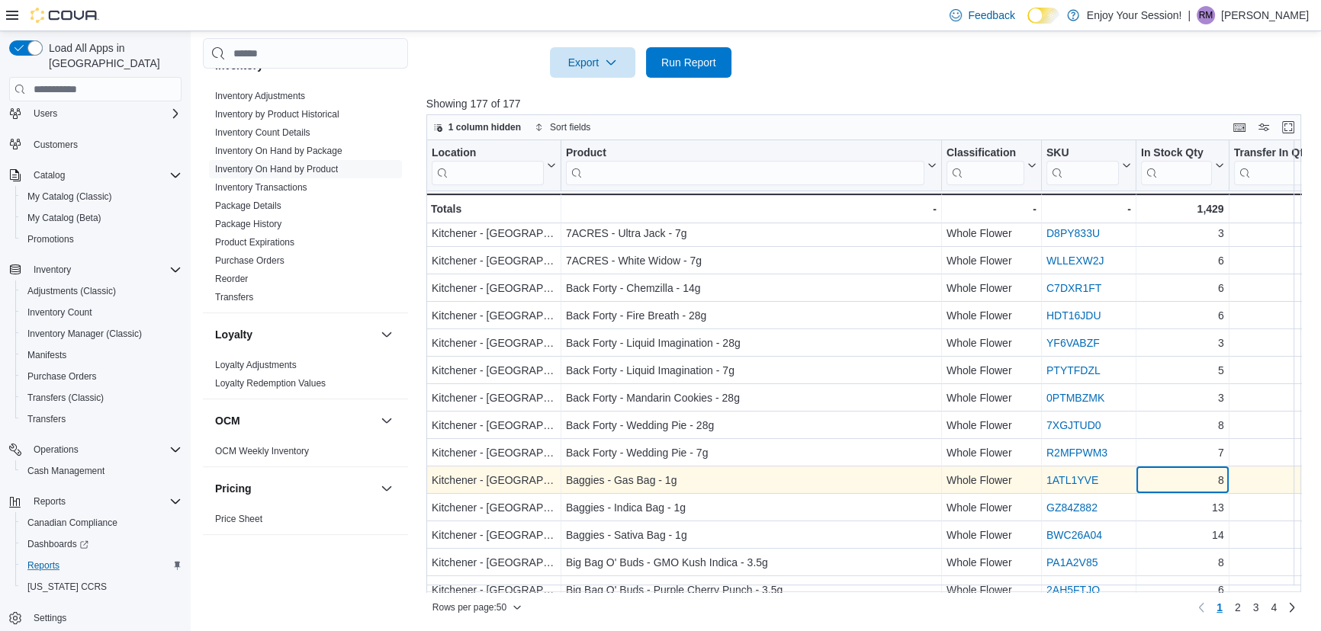
click at [1174, 483] on div "8" at bounding box center [1182, 481] width 83 height 18
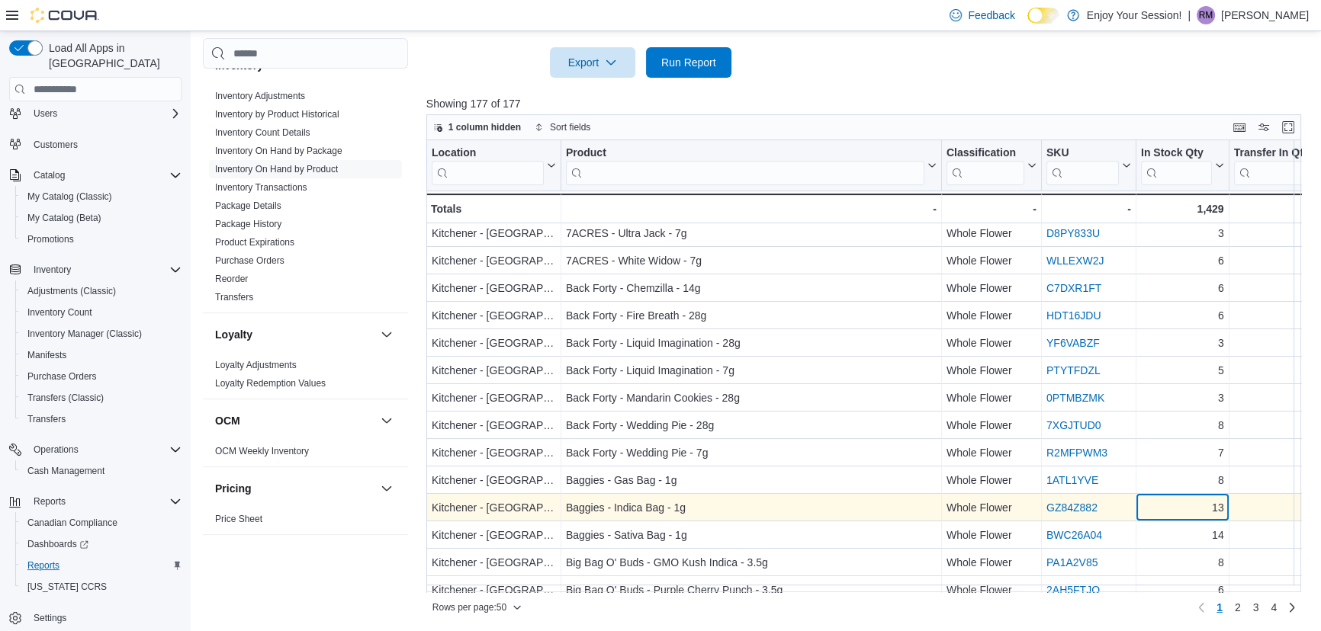
click at [1172, 502] on div "13" at bounding box center [1182, 508] width 83 height 18
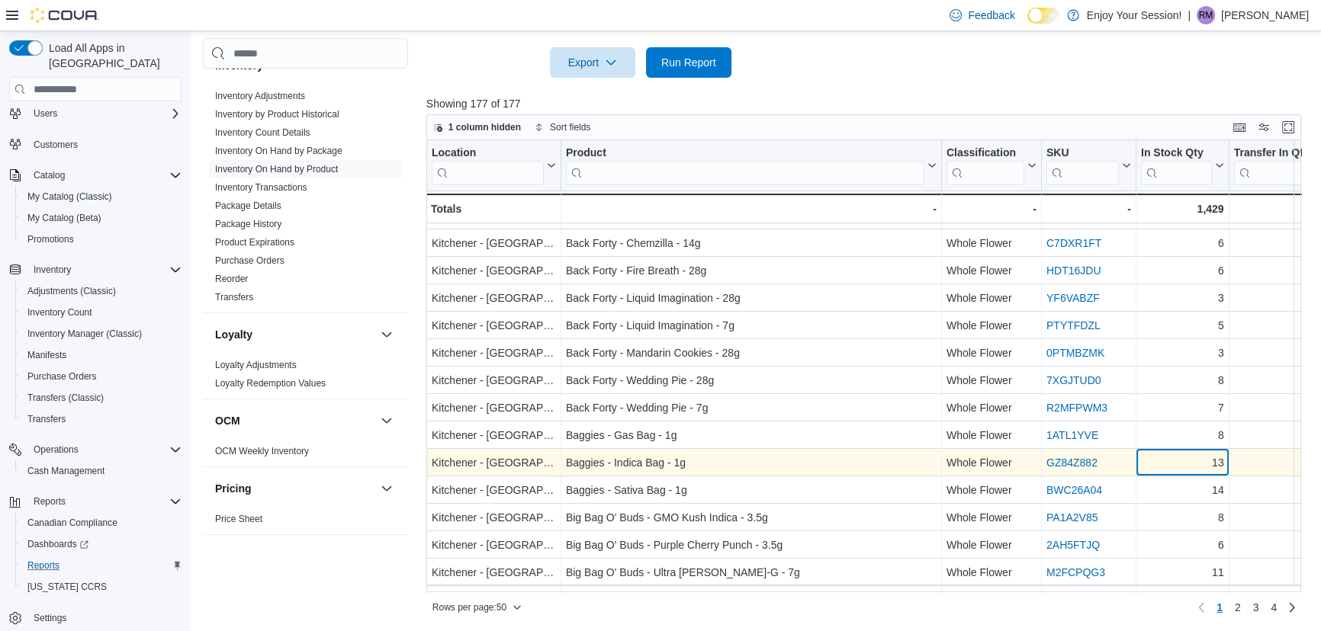
scroll to position [485, 0]
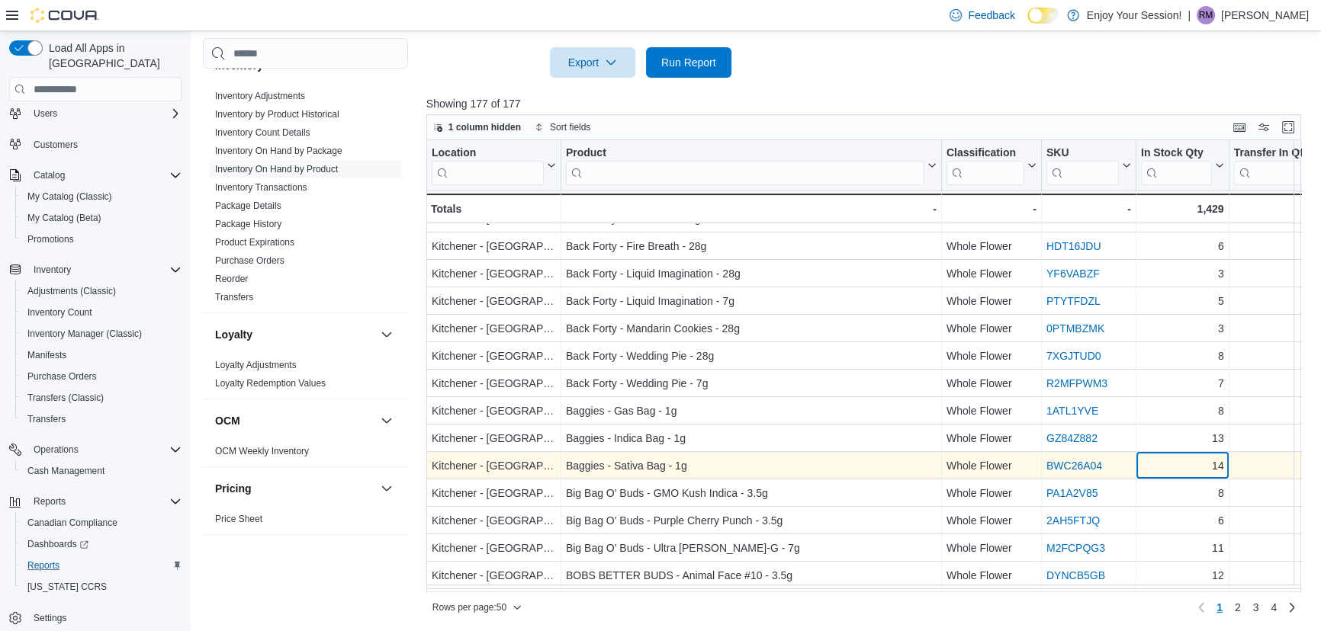
click at [1177, 466] on div "14" at bounding box center [1182, 467] width 83 height 18
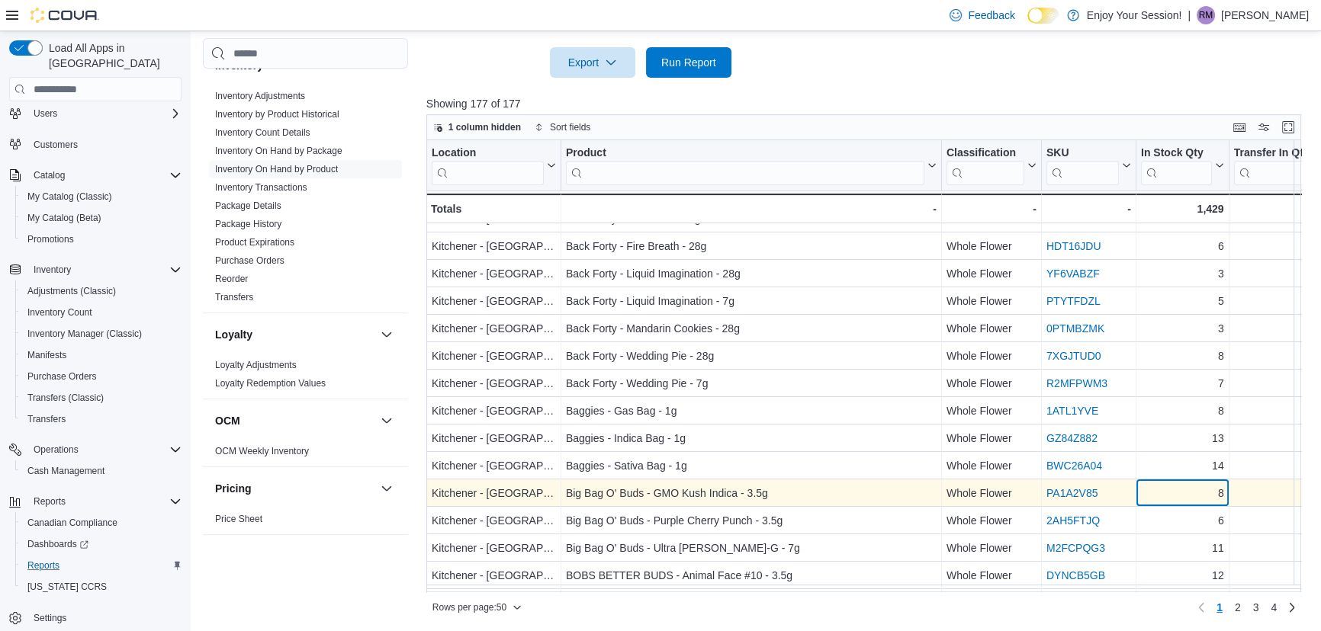
click at [1177, 495] on div "8" at bounding box center [1182, 494] width 83 height 18
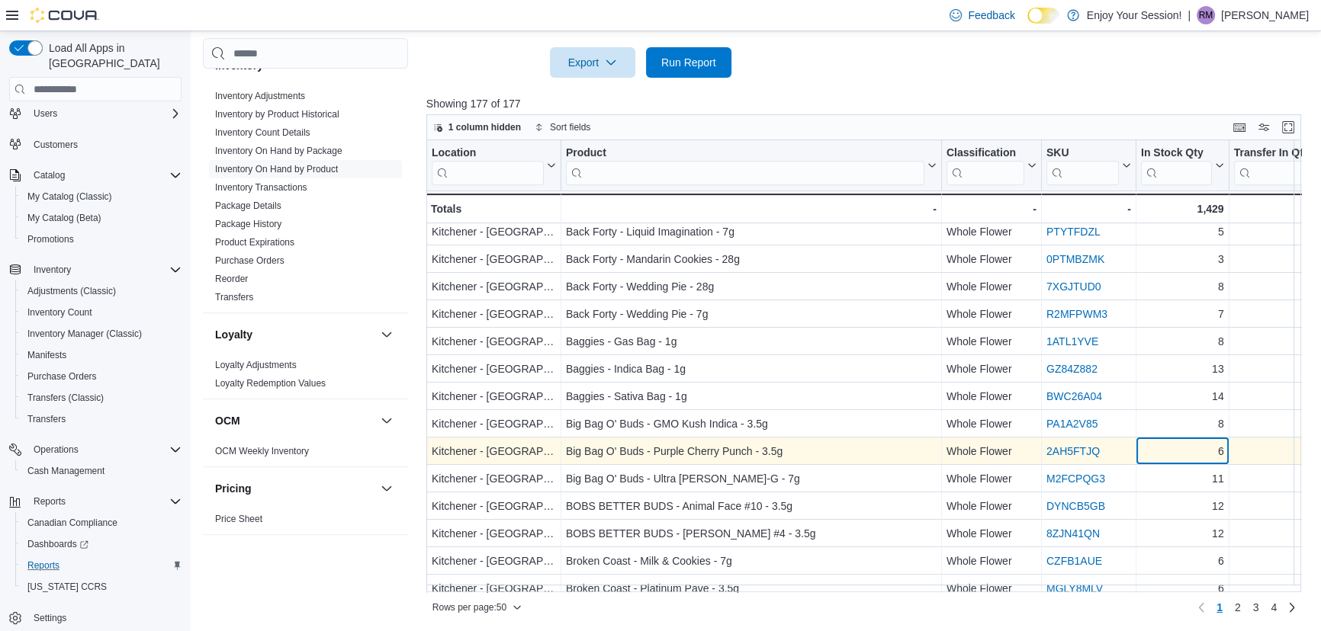
click at [1177, 451] on div "6" at bounding box center [1182, 452] width 83 height 18
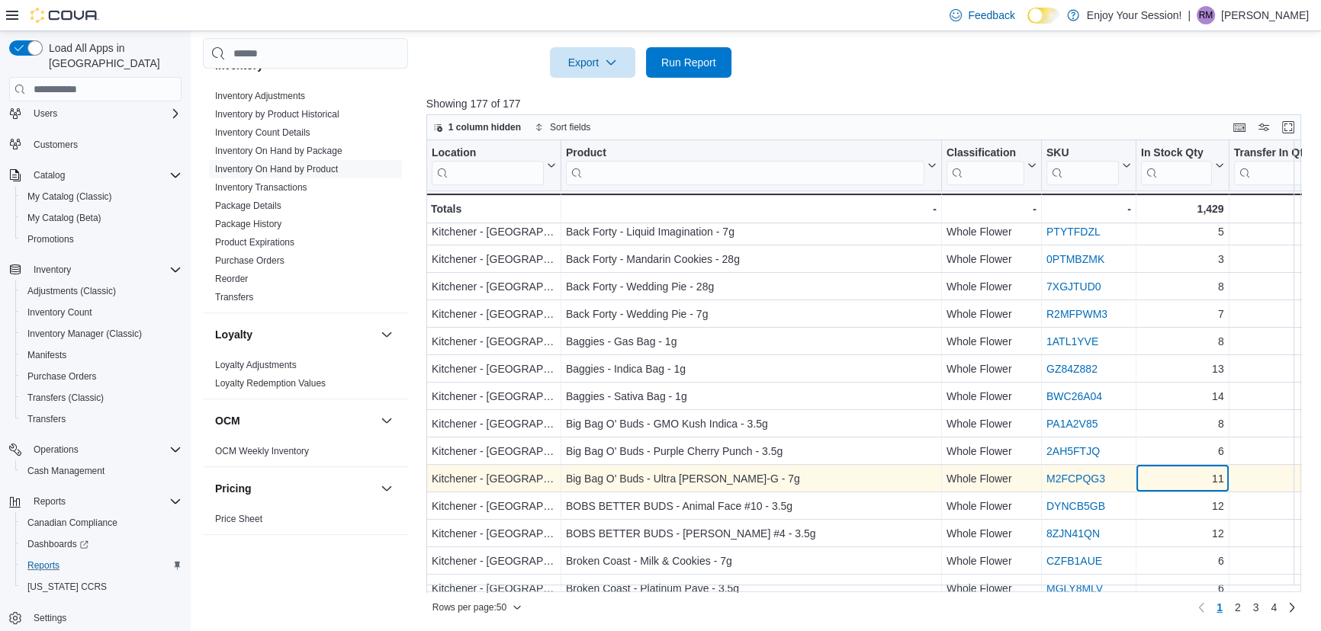
click at [1177, 478] on div "11" at bounding box center [1182, 479] width 83 height 18
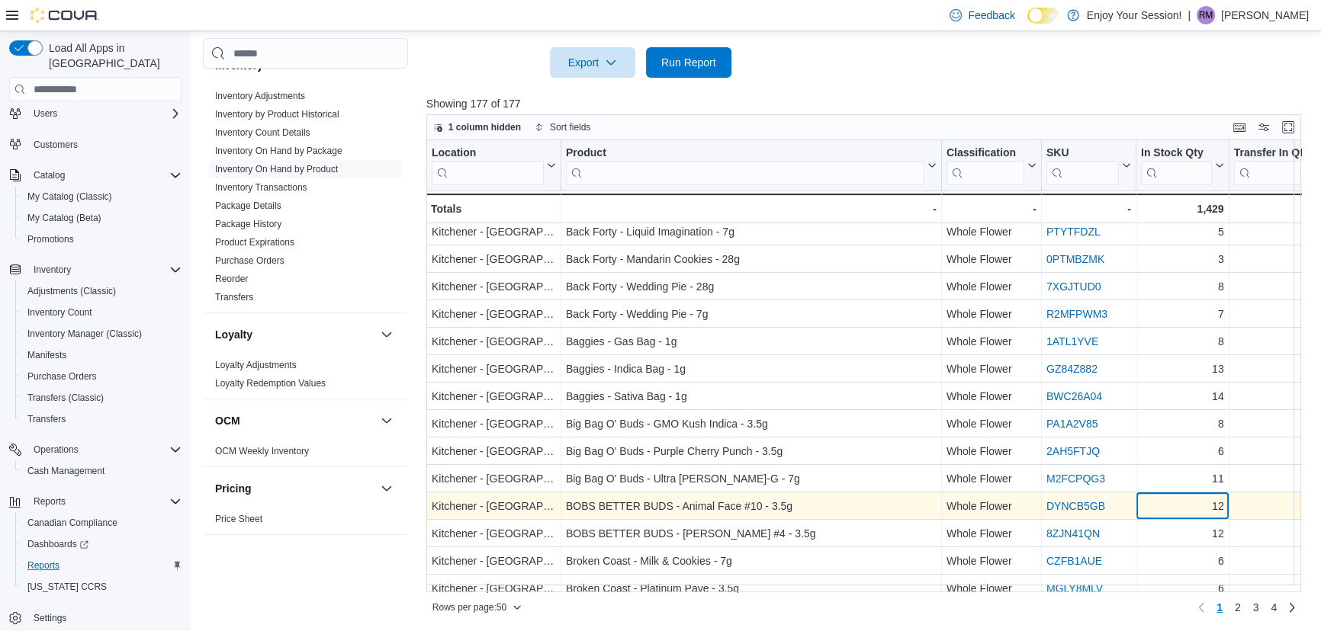
click at [1170, 504] on div "12" at bounding box center [1182, 507] width 83 height 18
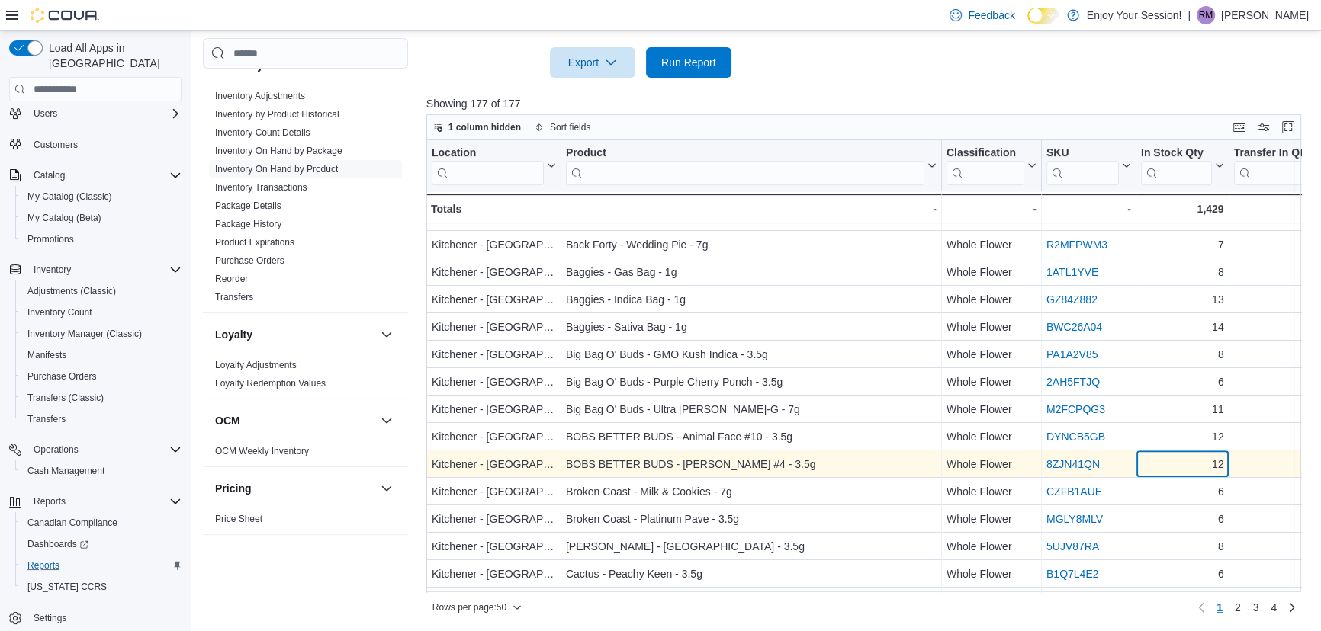
click at [1174, 458] on div "12" at bounding box center [1182, 465] width 83 height 18
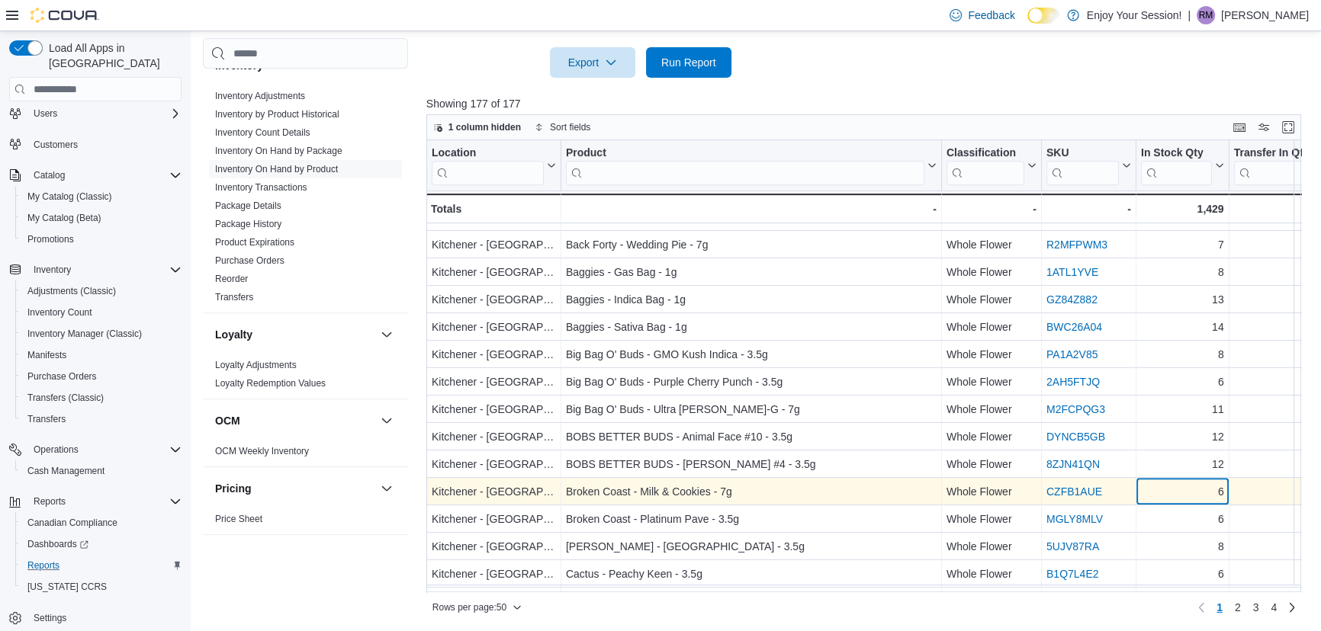
click at [1177, 491] on div "6" at bounding box center [1182, 492] width 83 height 18
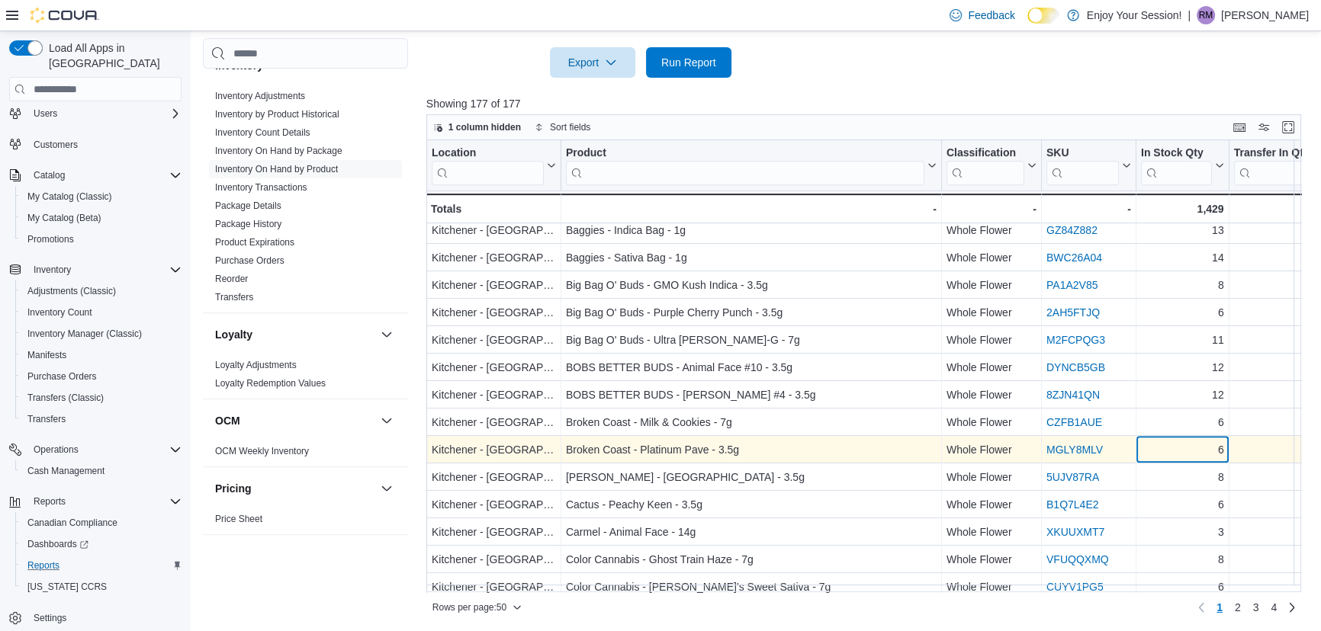
click at [1182, 449] on div "6" at bounding box center [1182, 451] width 83 height 18
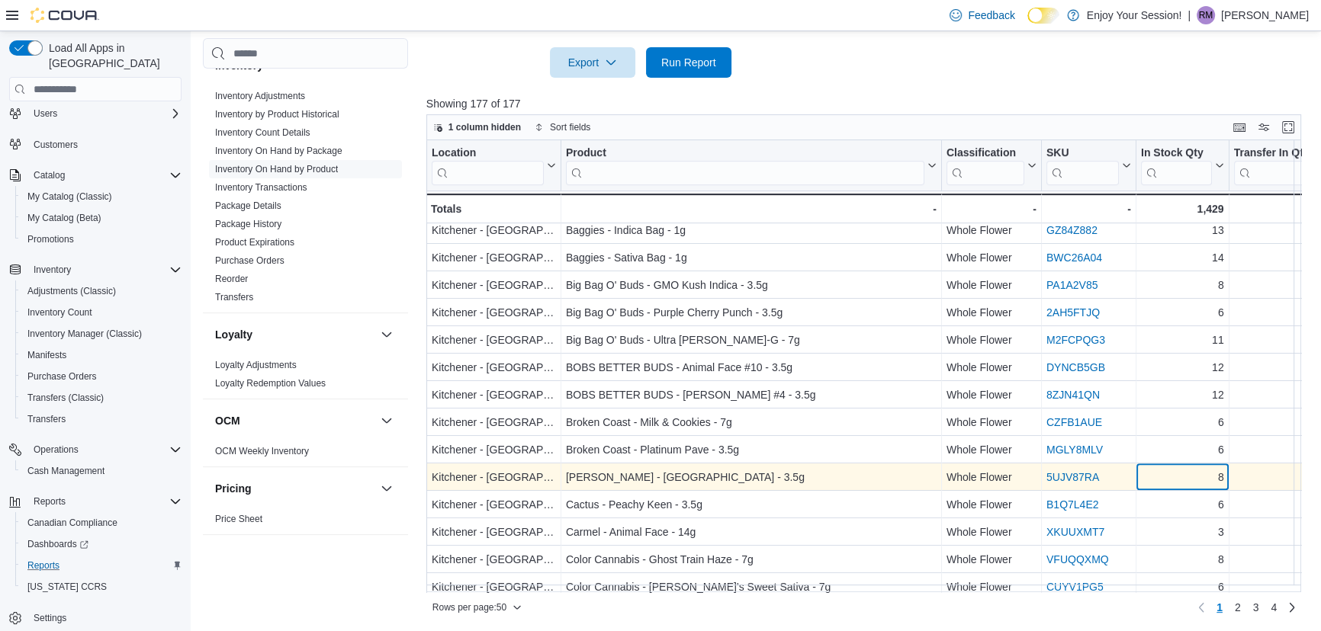
click at [1178, 477] on div "8" at bounding box center [1182, 478] width 83 height 18
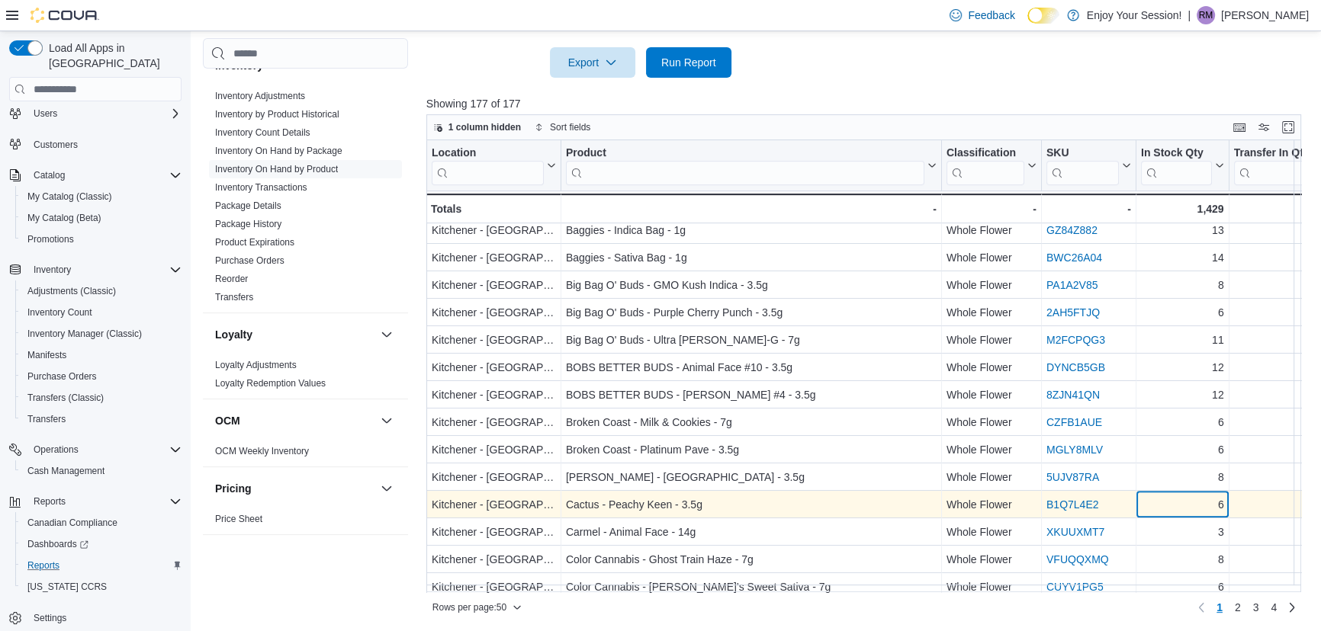
click at [1177, 504] on div "6" at bounding box center [1182, 505] width 83 height 18
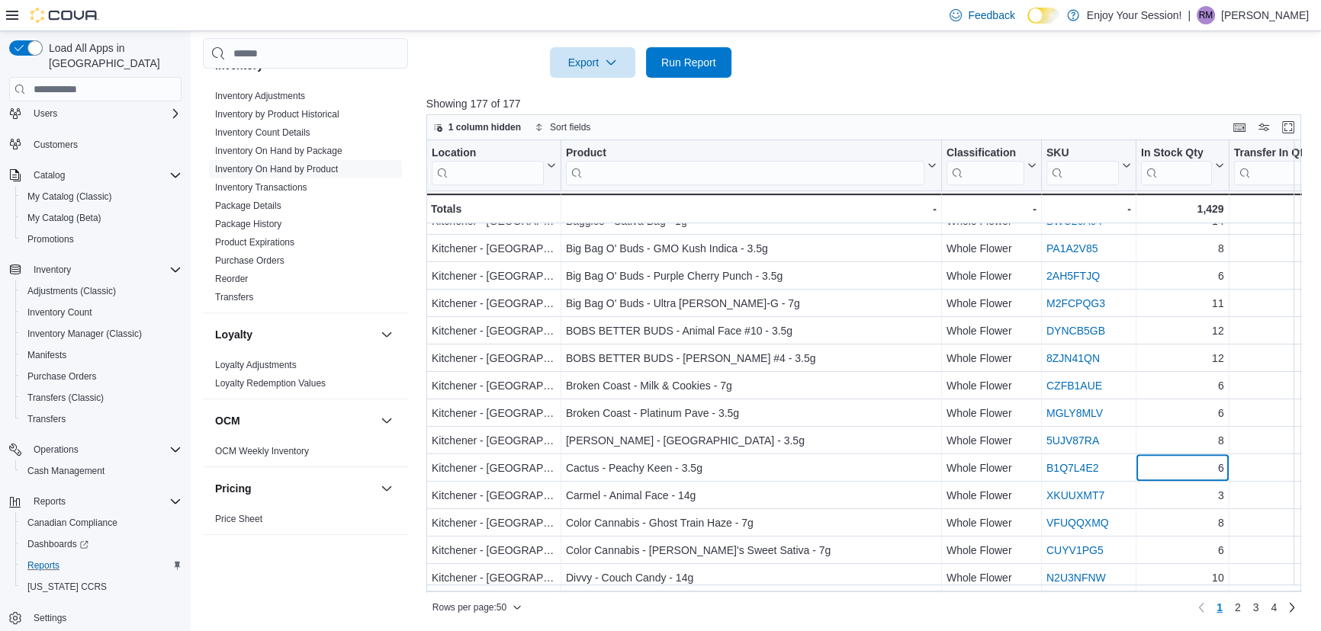
scroll to position [763, 0]
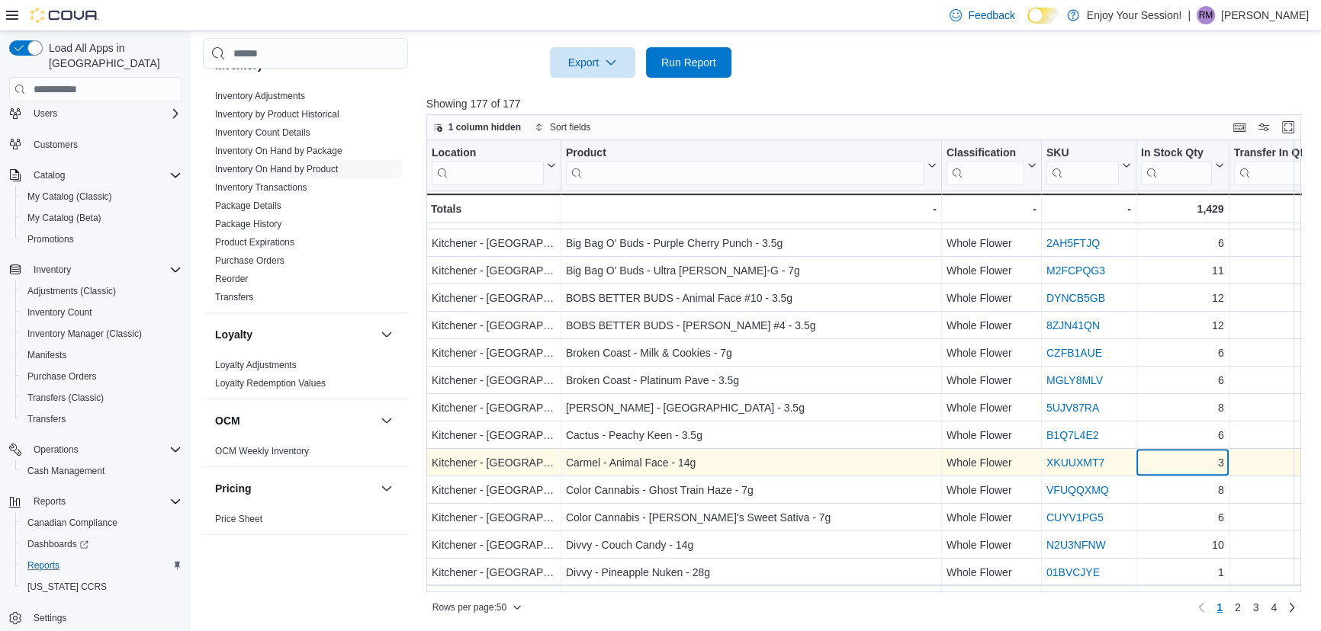
click at [1171, 455] on div "3" at bounding box center [1182, 463] width 83 height 18
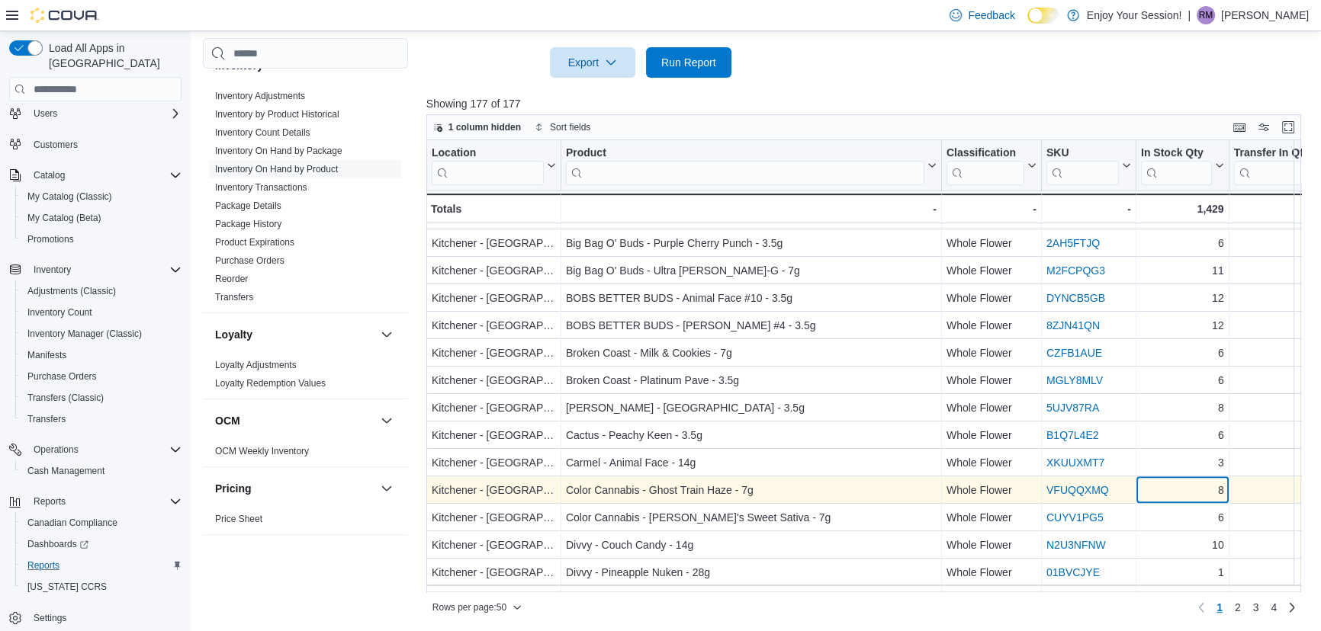
click at [1171, 492] on div "8" at bounding box center [1182, 491] width 83 height 18
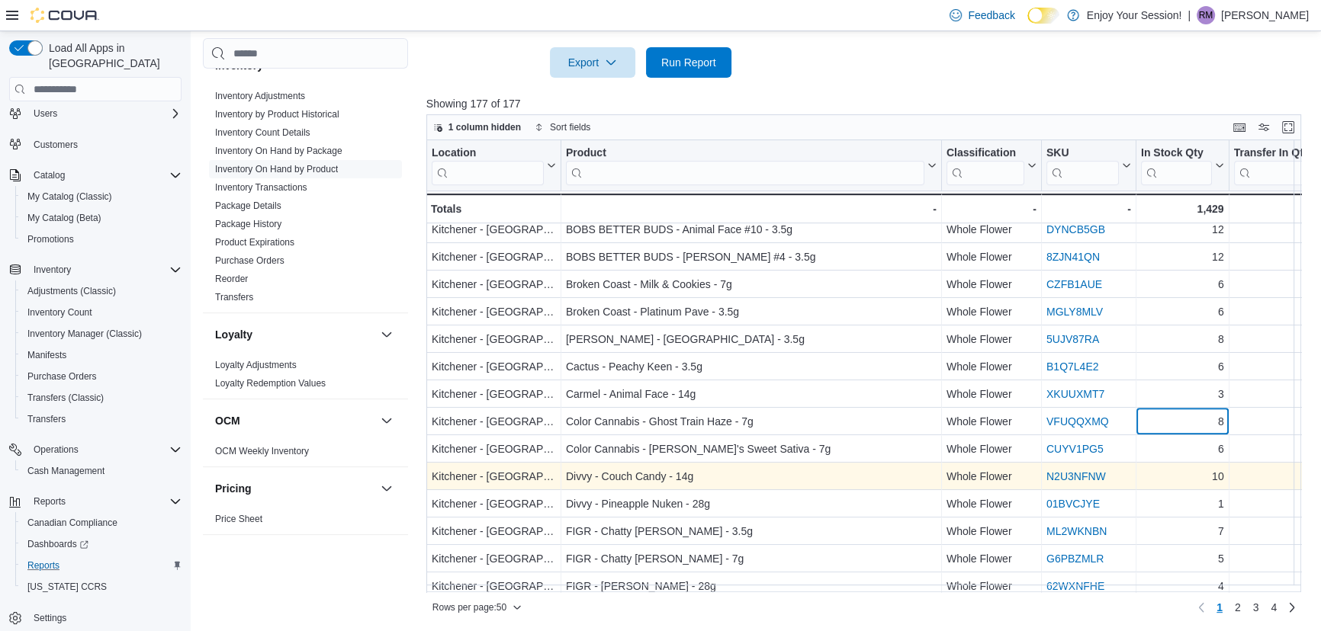
scroll to position [831, 0]
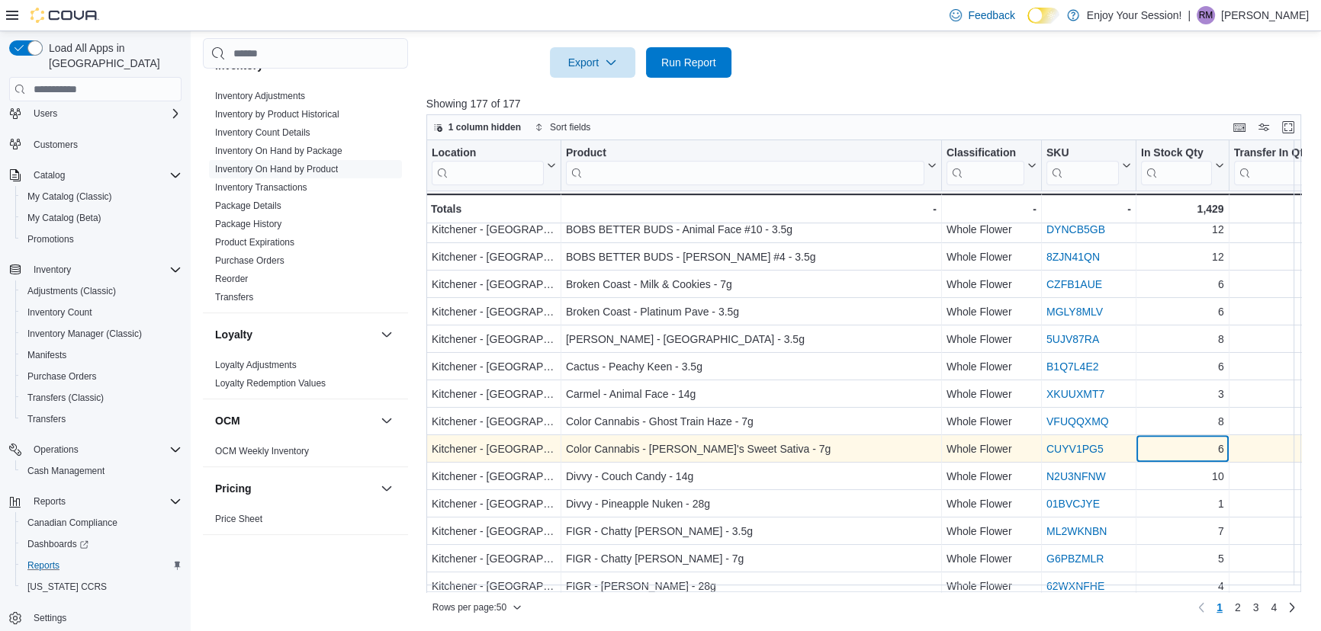
click at [1174, 453] on div "6" at bounding box center [1182, 450] width 83 height 18
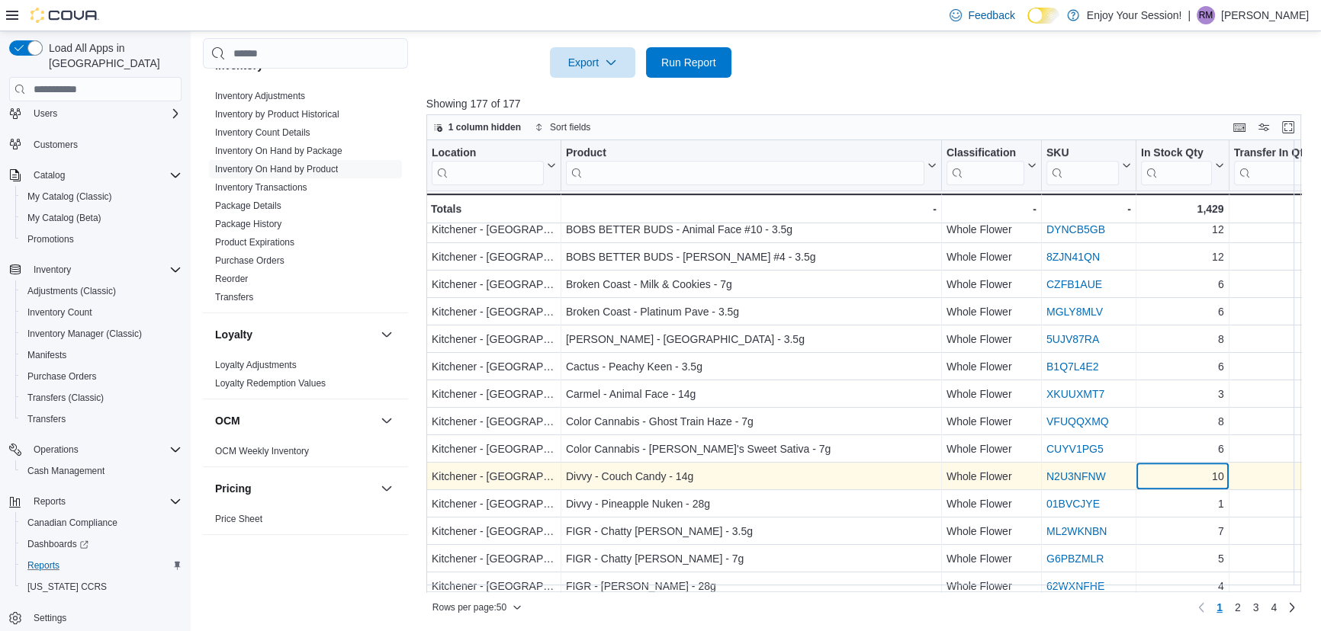
click at [1173, 482] on div "10" at bounding box center [1182, 477] width 83 height 18
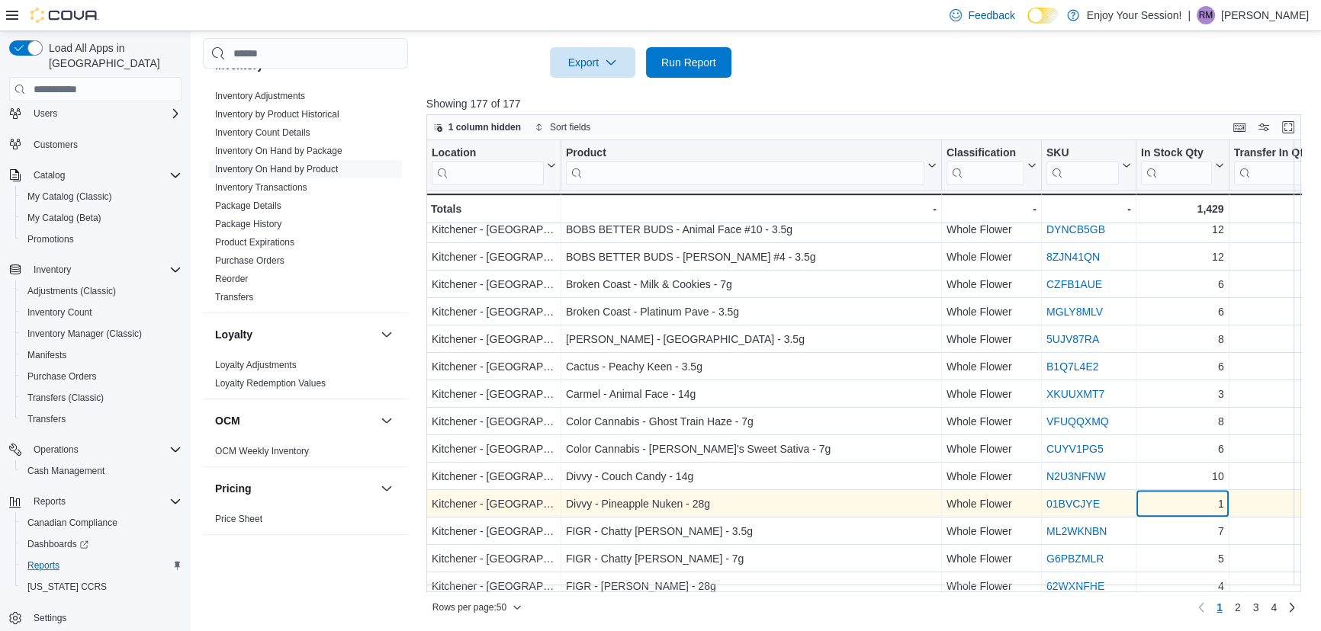
click at [1171, 501] on div "1" at bounding box center [1182, 505] width 83 height 18
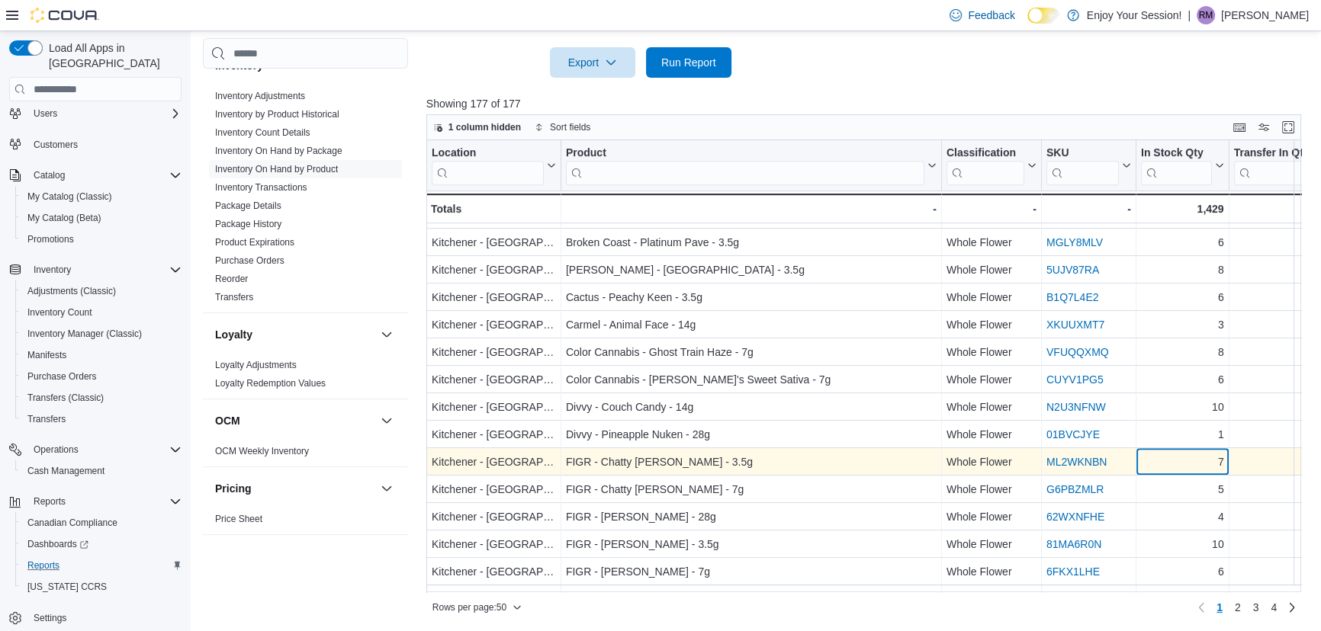
click at [1175, 462] on div "7" at bounding box center [1182, 463] width 83 height 18
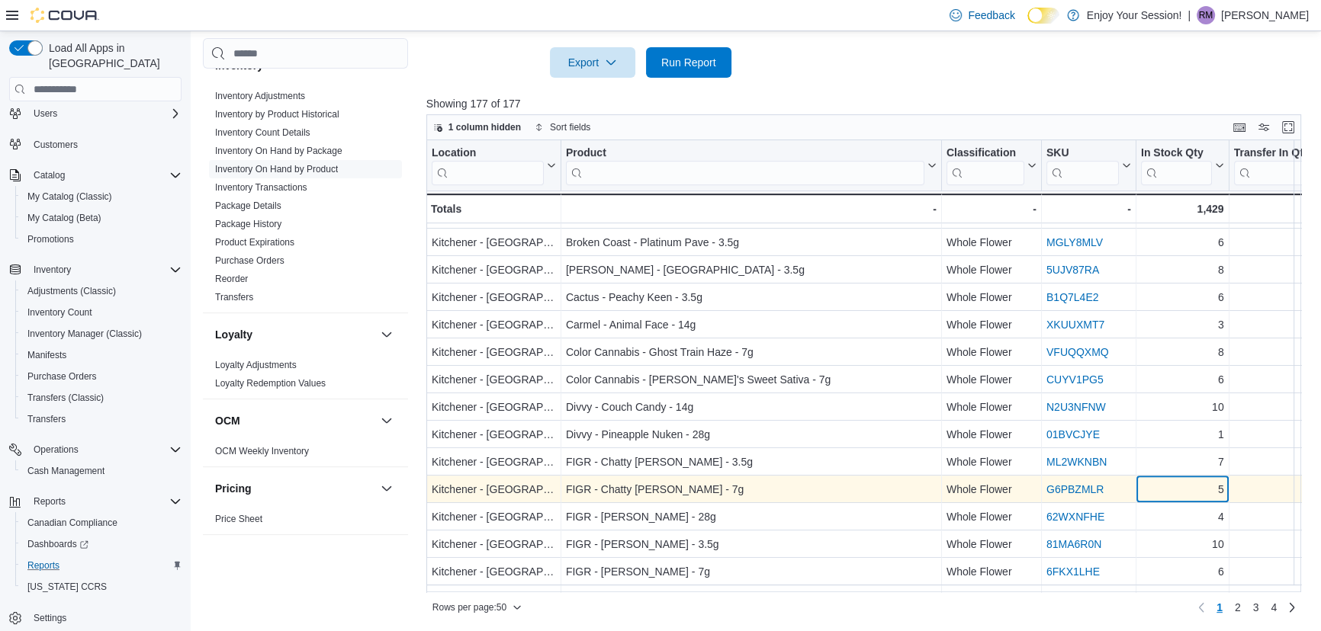
click at [1167, 485] on div "5" at bounding box center [1182, 490] width 83 height 18
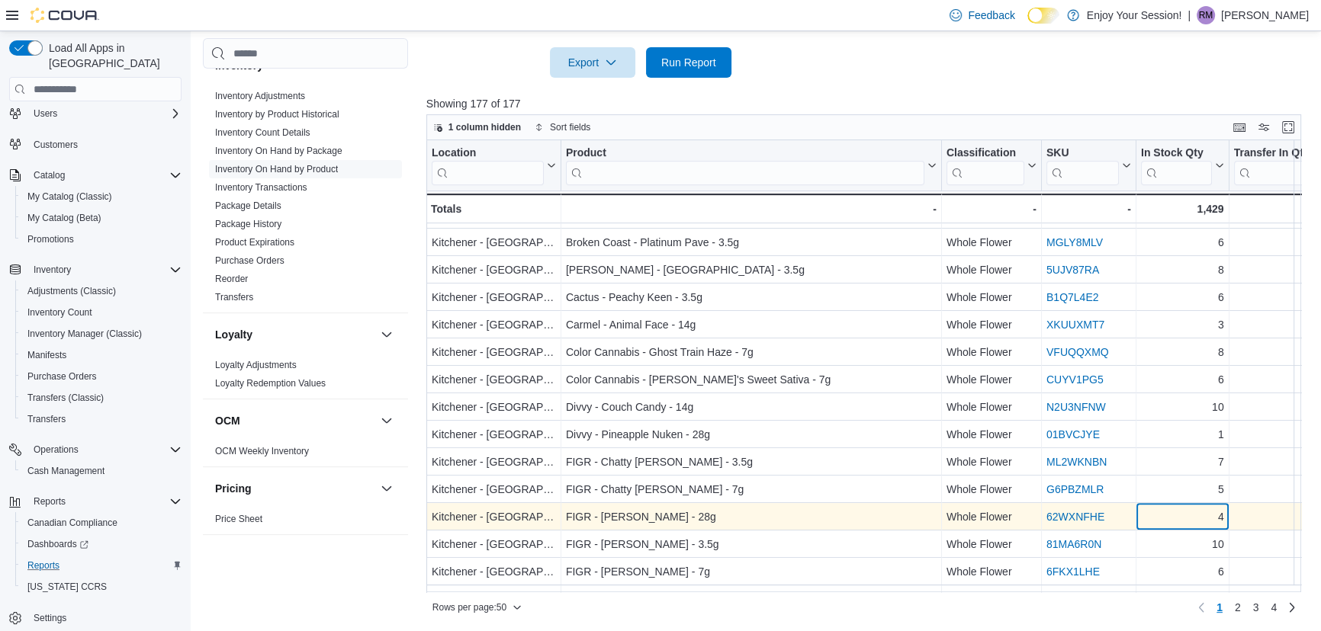
click at [1164, 510] on div "4" at bounding box center [1182, 518] width 83 height 18
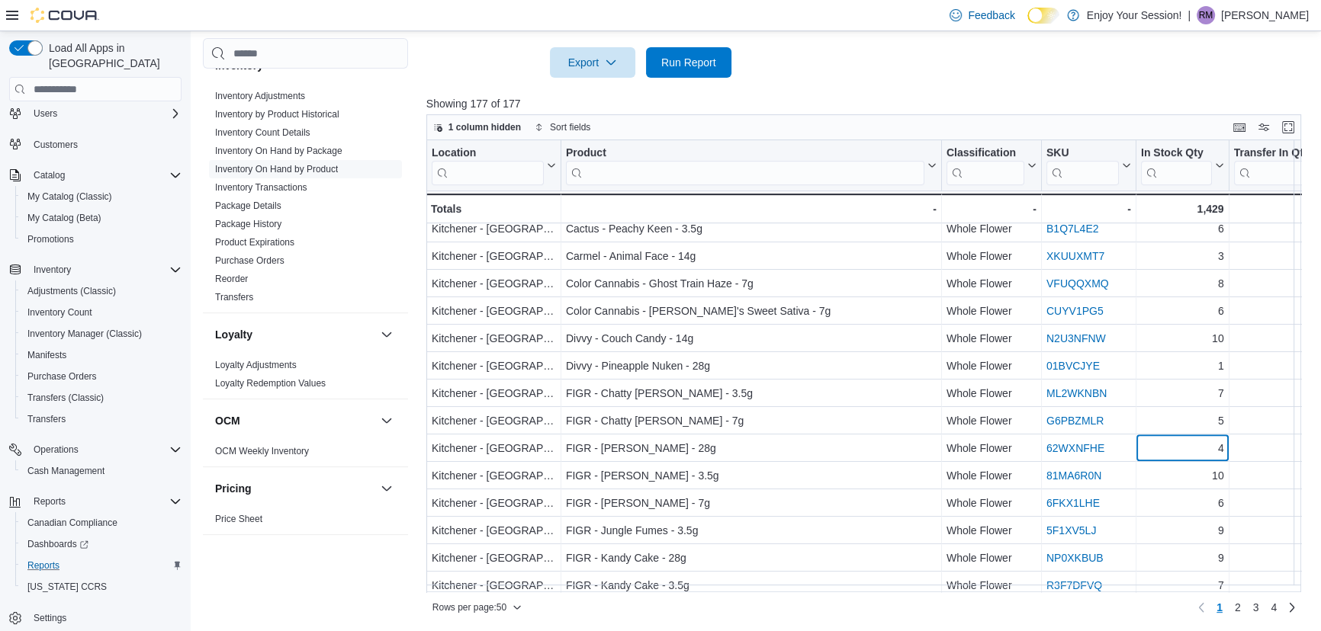
scroll to position [970, 0]
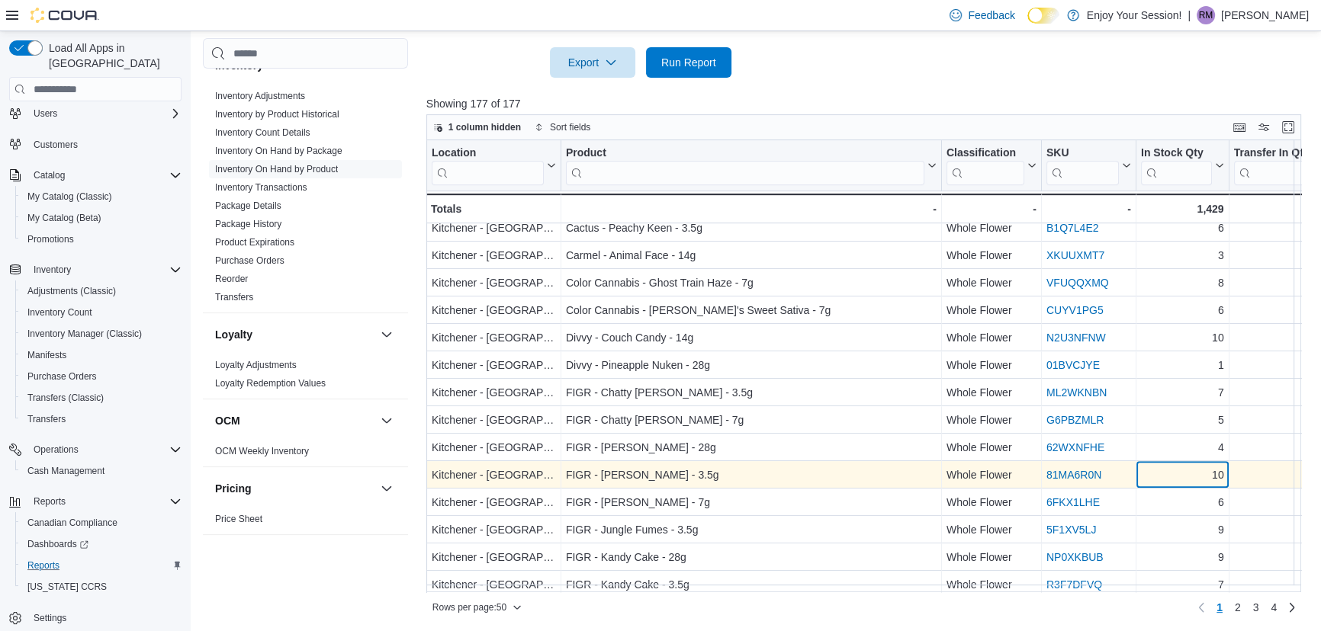
click at [1177, 478] on div "10" at bounding box center [1182, 476] width 83 height 18
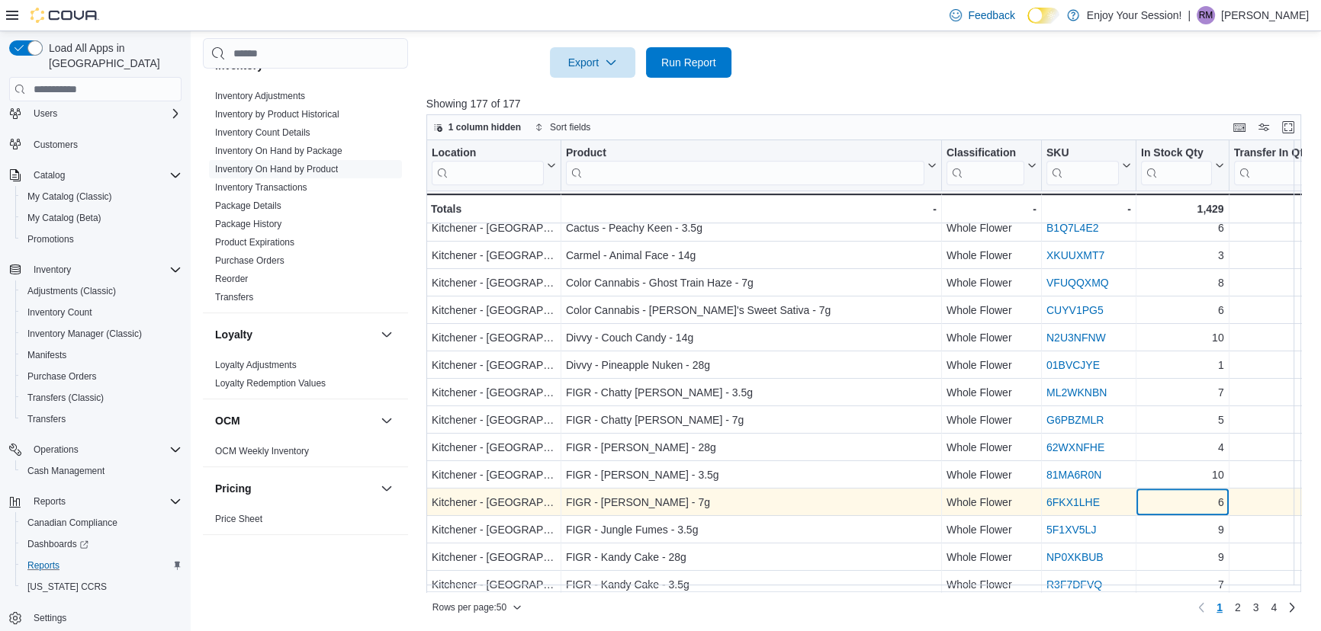
click at [1170, 506] on div "6" at bounding box center [1182, 503] width 83 height 18
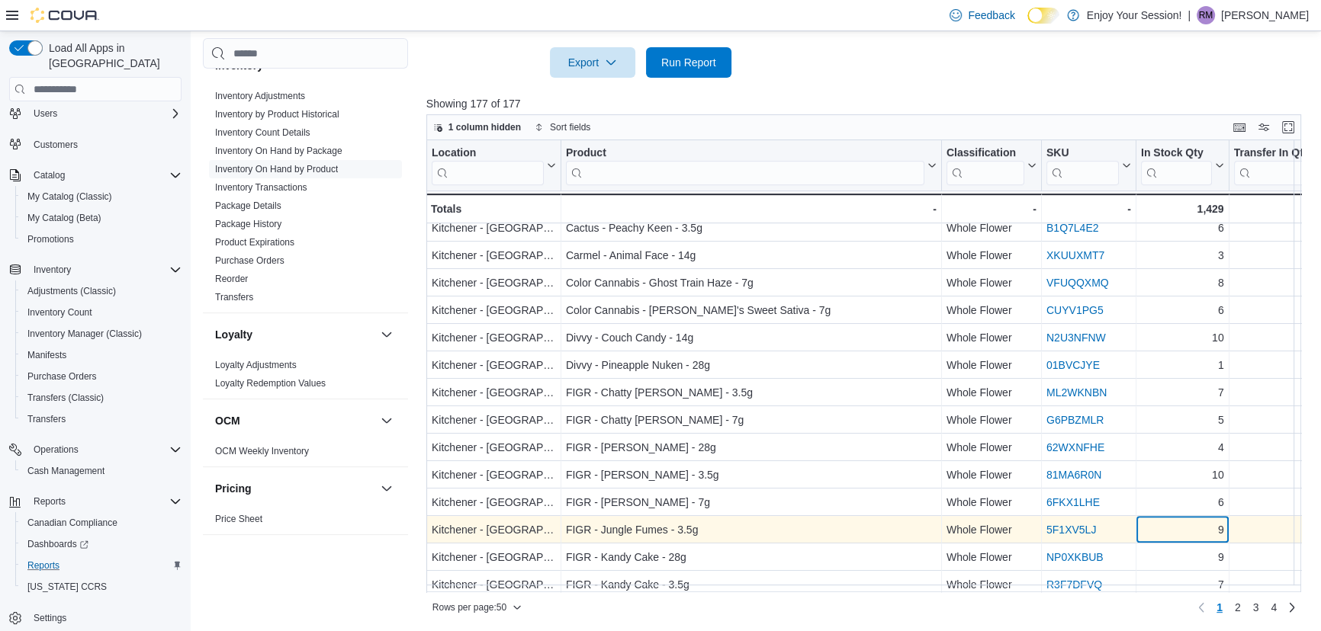
click at [1165, 524] on div "9" at bounding box center [1182, 531] width 83 height 18
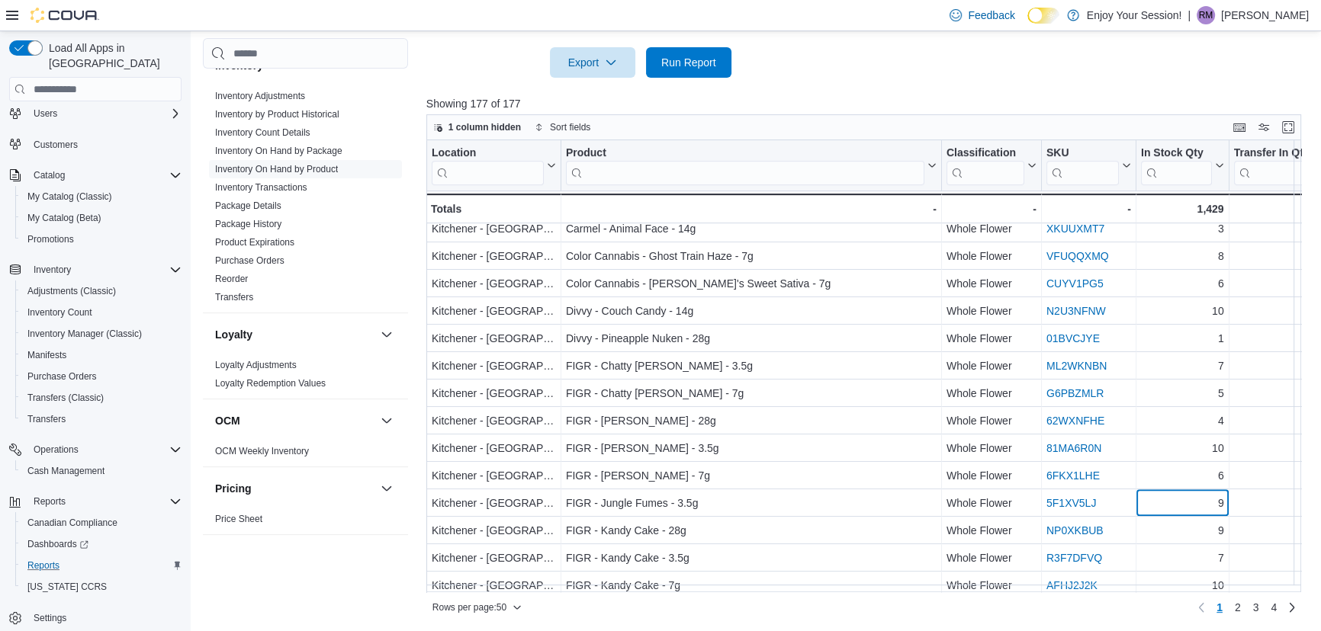
scroll to position [1010, 0]
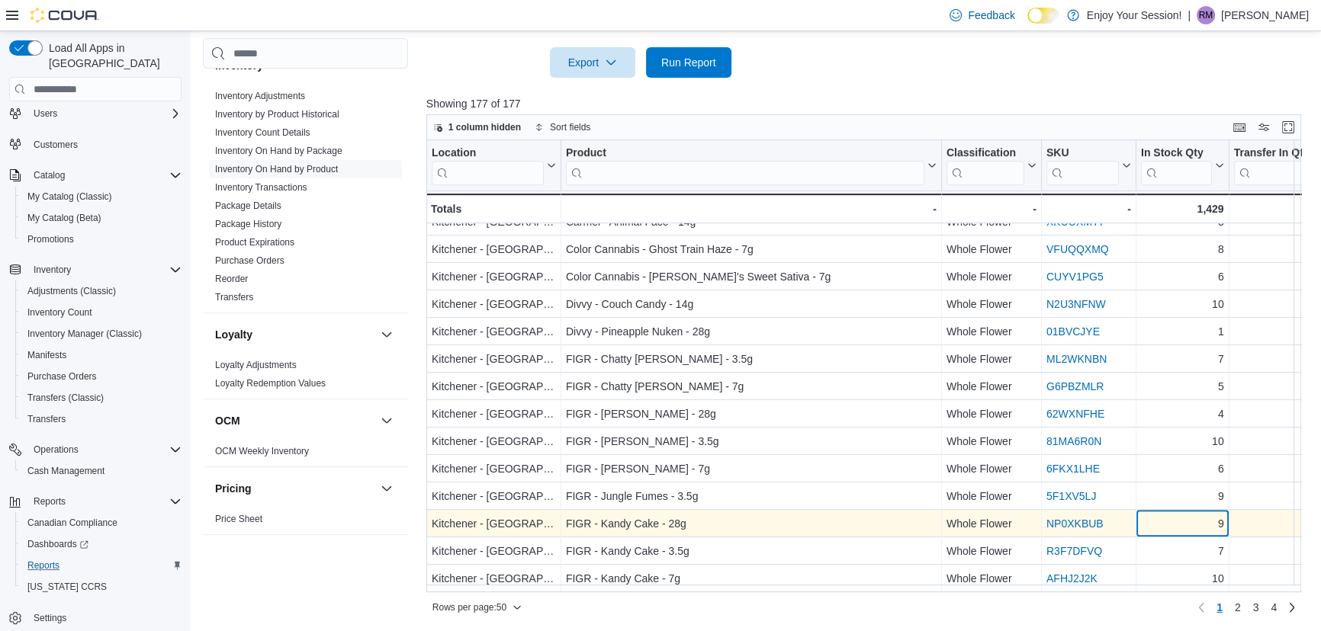
click at [1166, 515] on div "9" at bounding box center [1182, 524] width 83 height 18
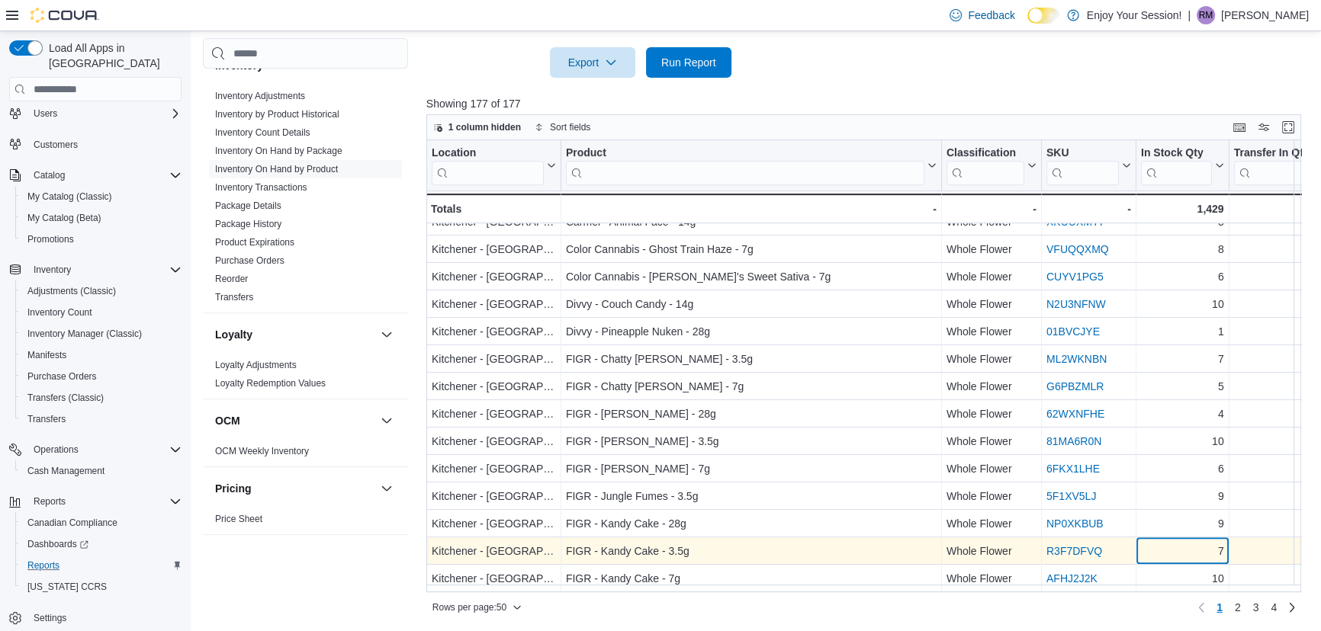
click at [1165, 543] on div "7" at bounding box center [1182, 552] width 83 height 18
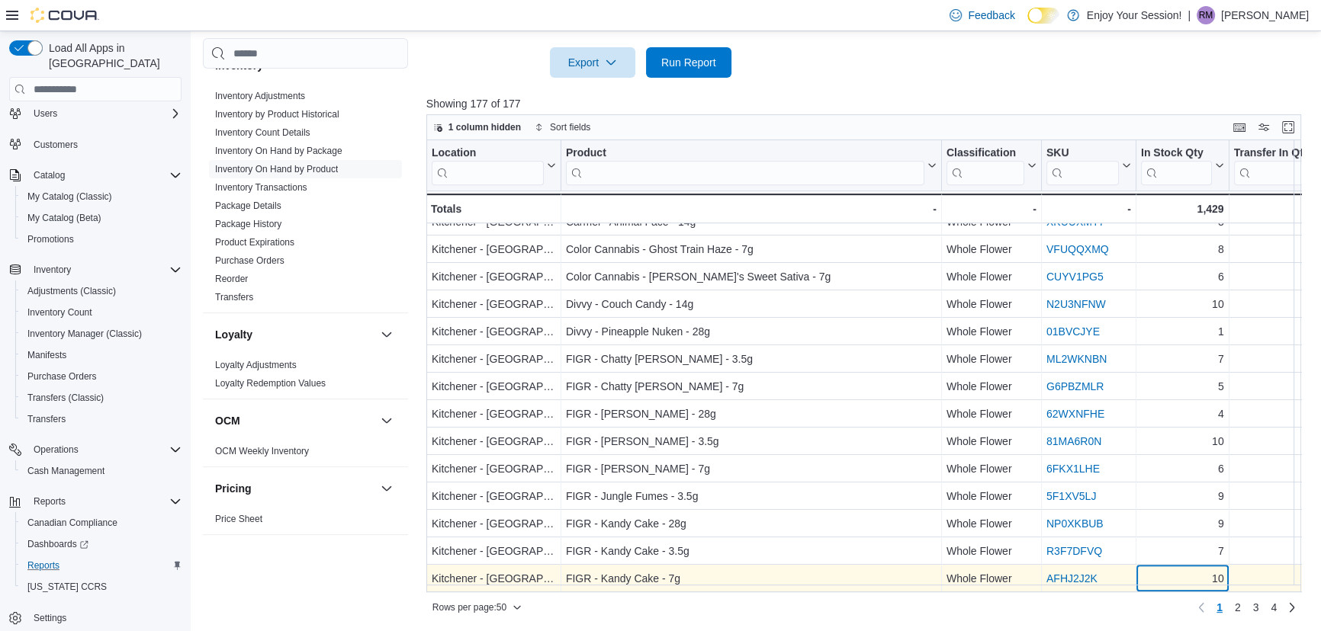
click at [1167, 576] on div "10" at bounding box center [1182, 579] width 83 height 18
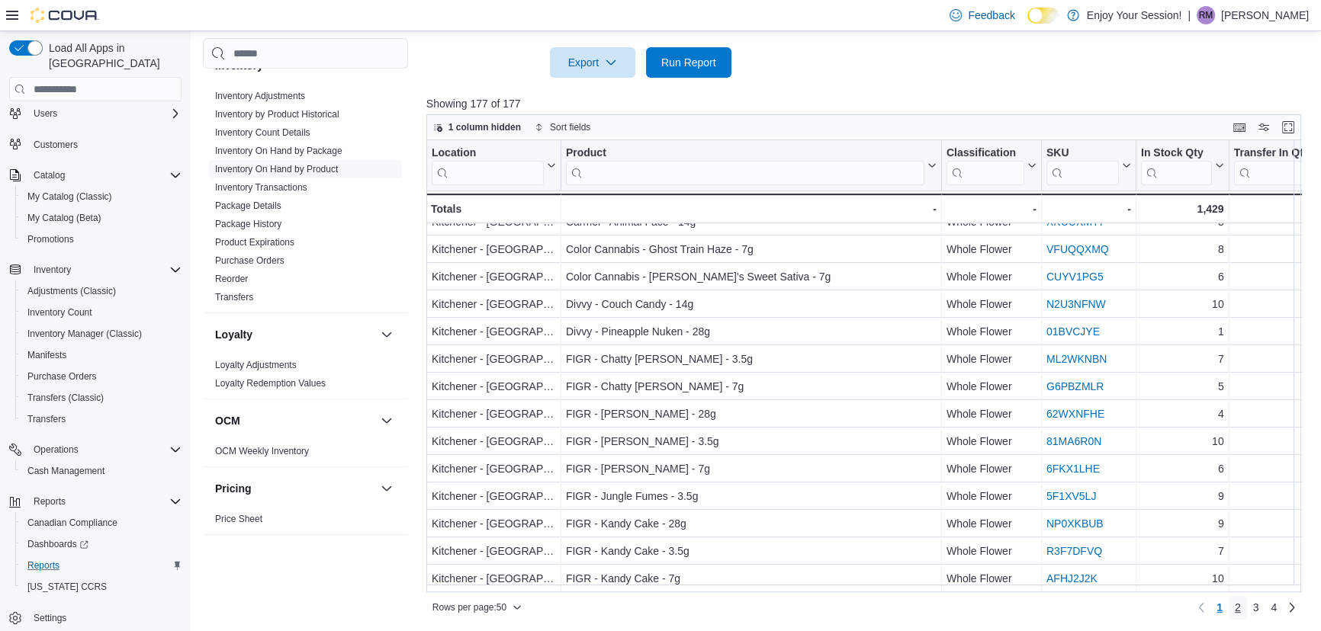
click at [1241, 609] on span "2" at bounding box center [1238, 607] width 6 height 15
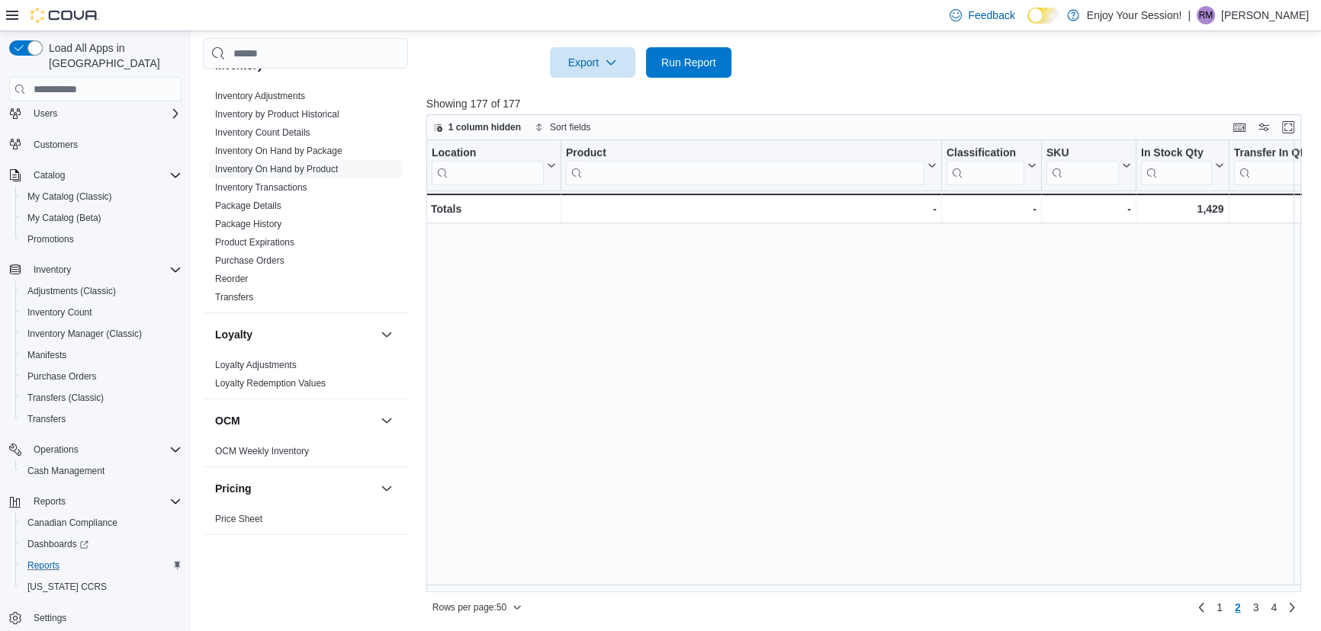
scroll to position [0, 0]
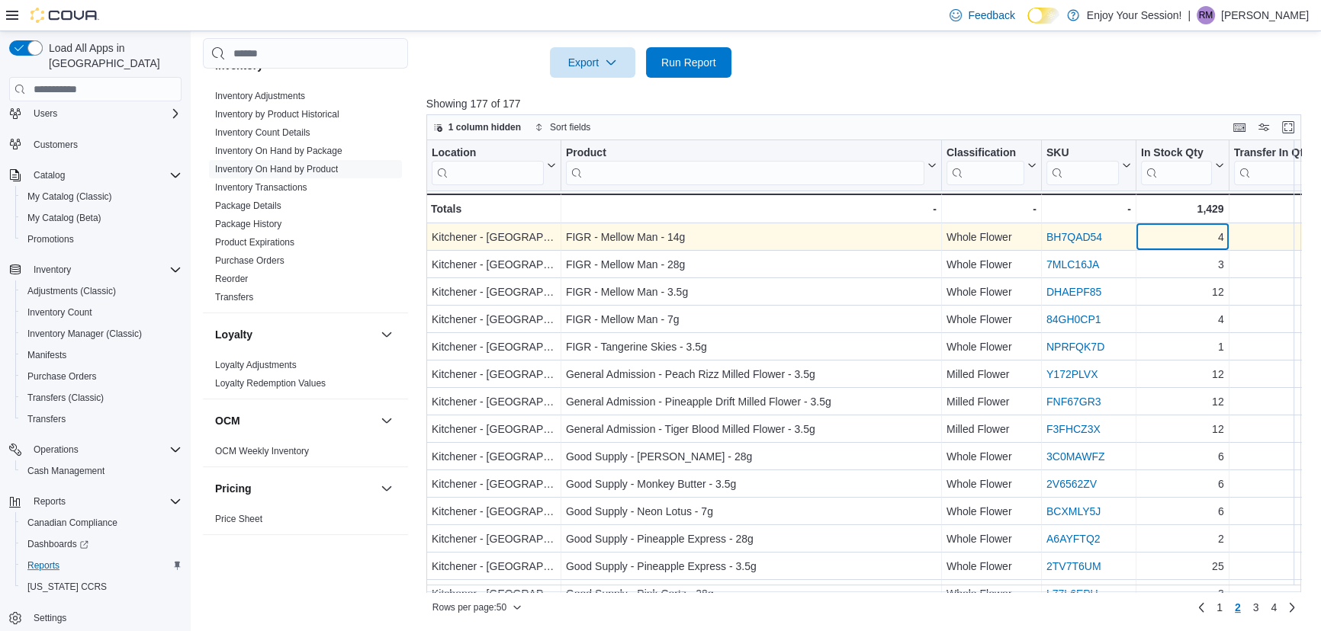
click at [1175, 242] on div "4" at bounding box center [1182, 238] width 83 height 18
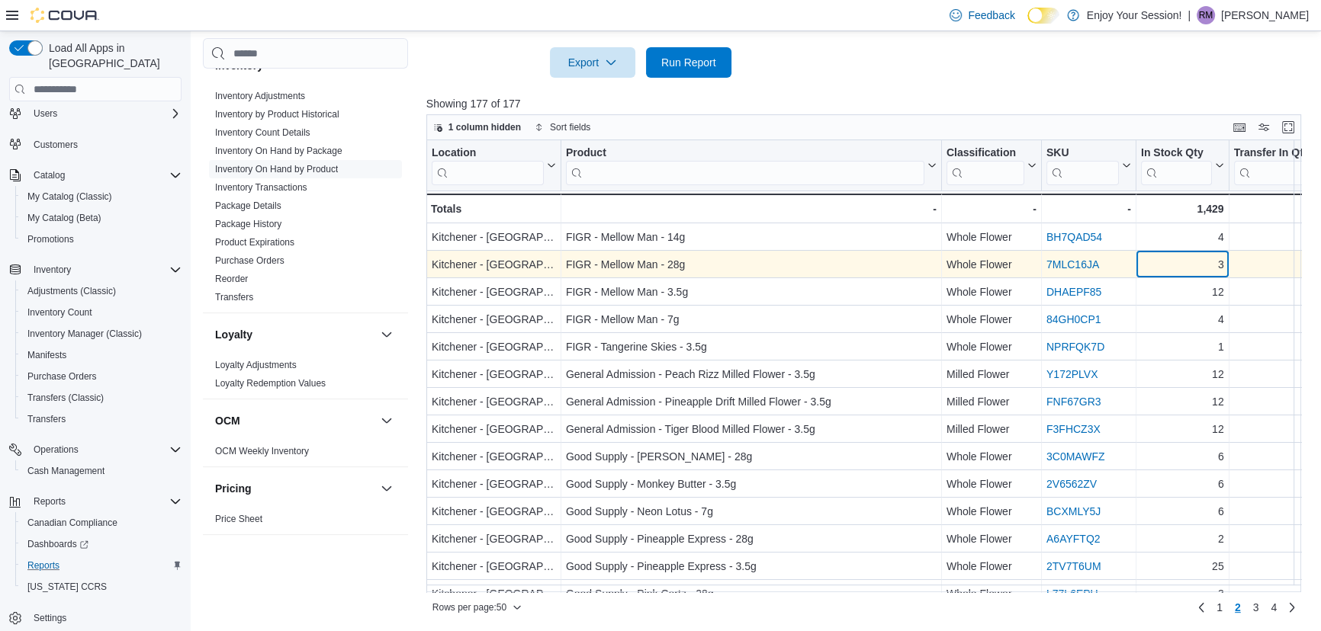
click at [1169, 268] on div "3" at bounding box center [1182, 265] width 83 height 18
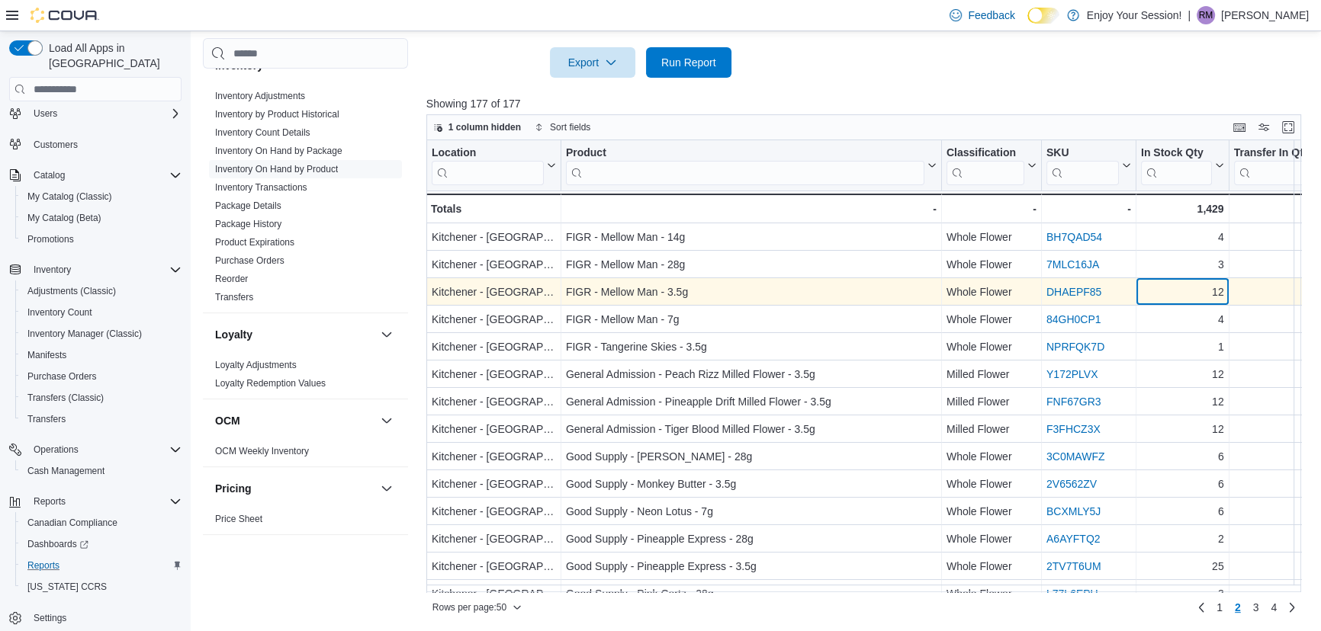
click at [1162, 296] on div "12" at bounding box center [1182, 293] width 83 height 18
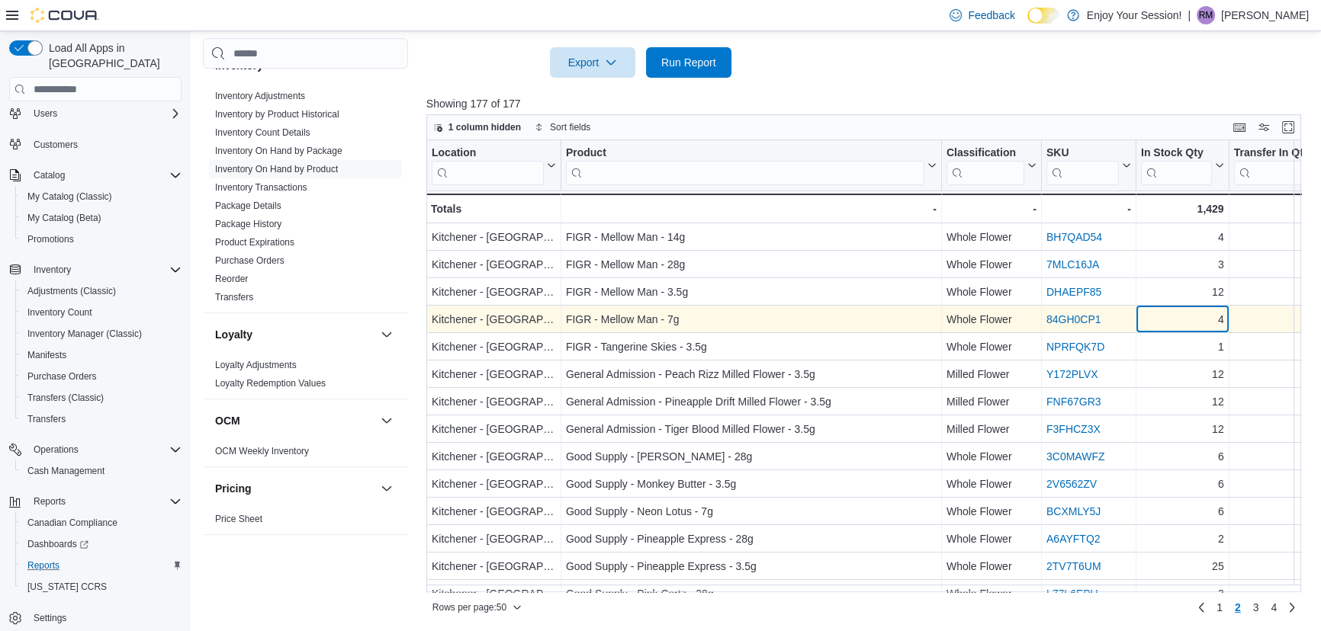
click at [1161, 319] on div "4" at bounding box center [1182, 320] width 83 height 18
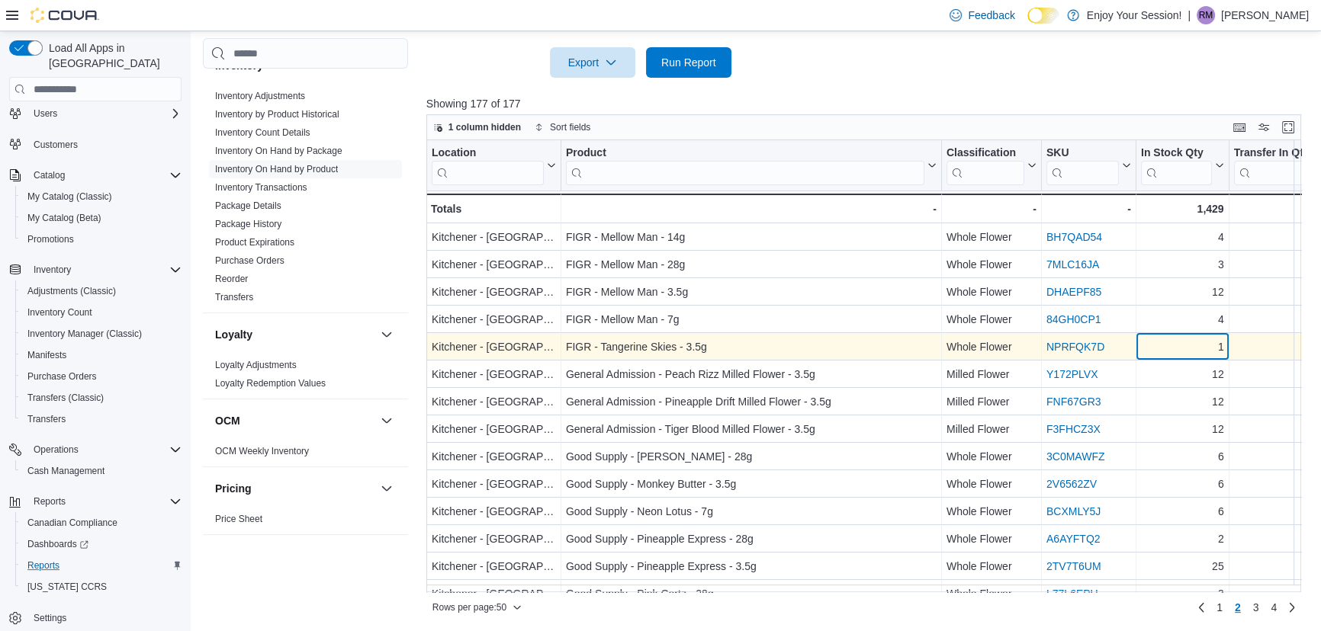
click at [1159, 347] on div "1" at bounding box center [1182, 348] width 83 height 18
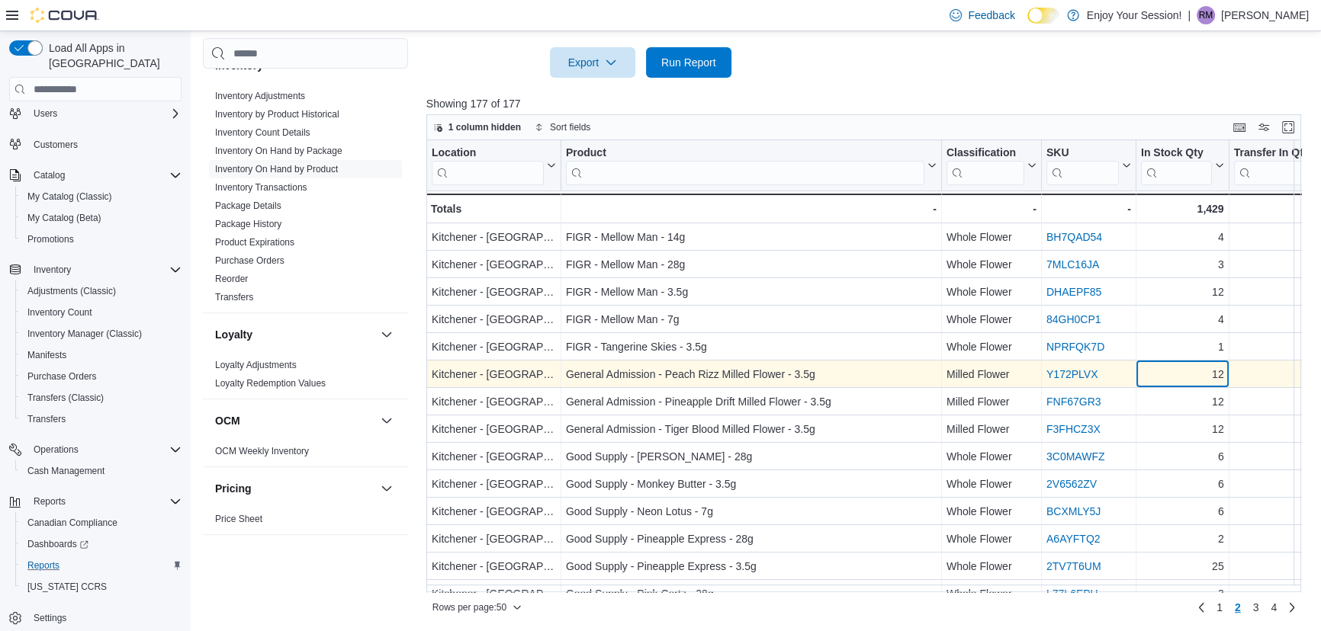
click at [1171, 371] on div "12" at bounding box center [1182, 375] width 83 height 18
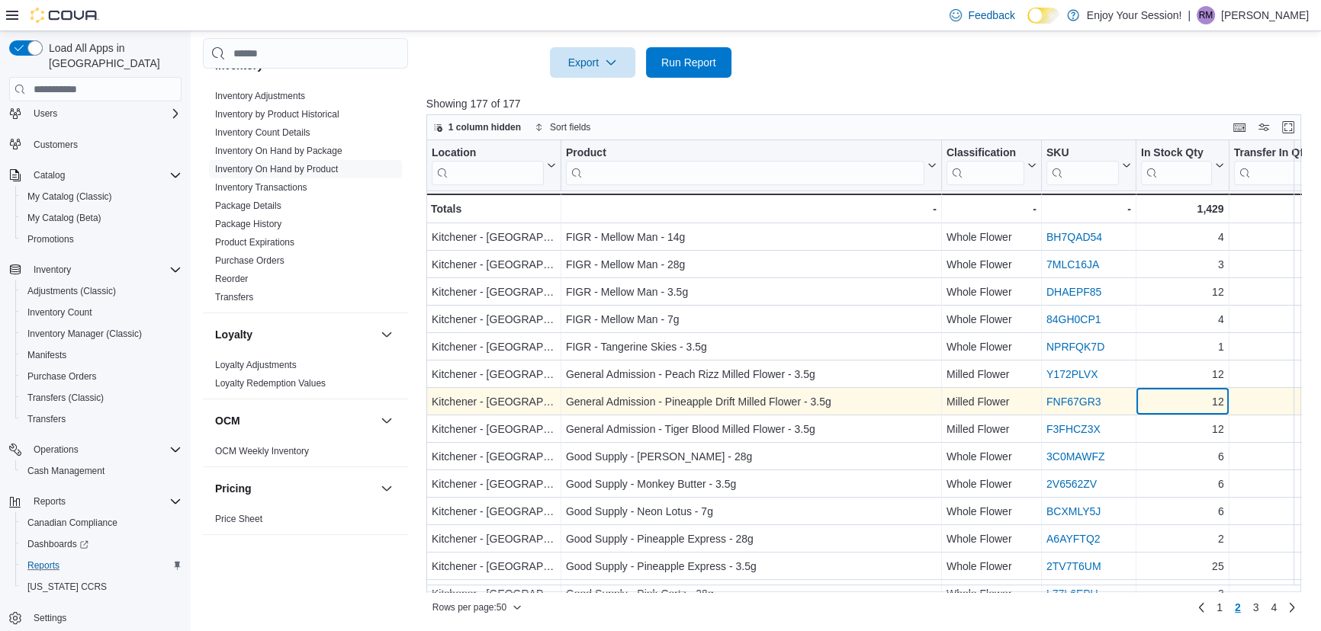
click at [1172, 393] on div "12" at bounding box center [1182, 402] width 83 height 18
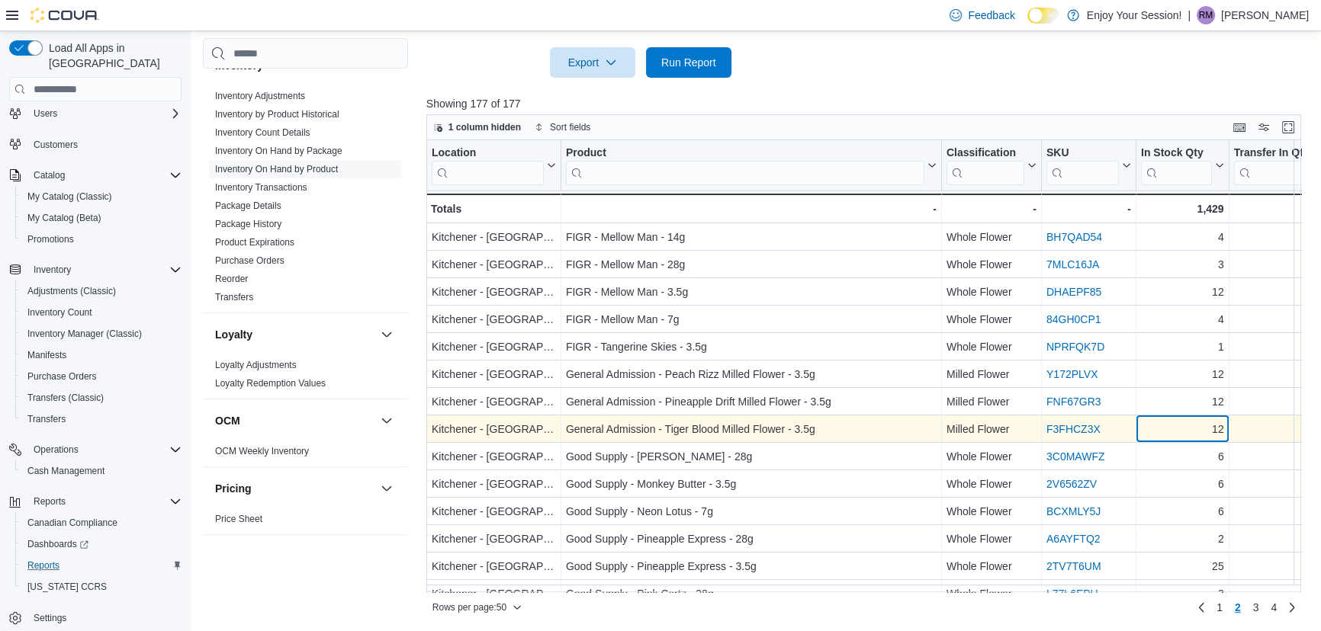
click at [1171, 419] on div "12 - In Stock Qty, column 5, row 58" at bounding box center [1182, 429] width 93 height 27
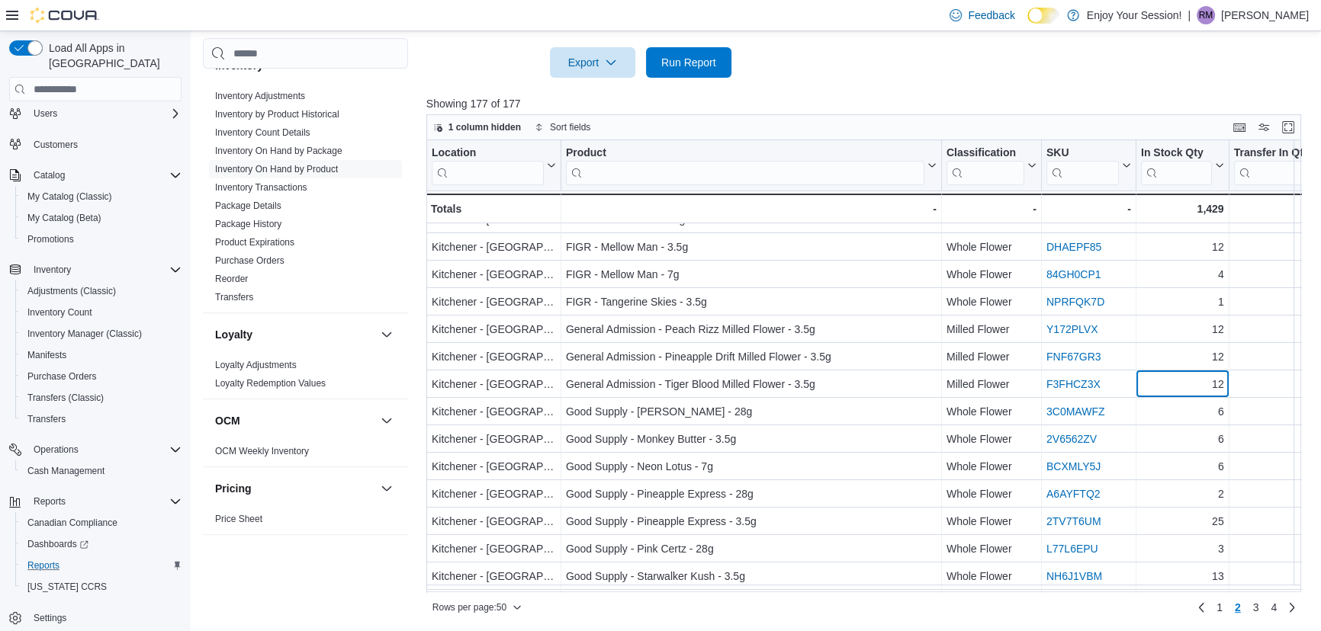
scroll to position [69, 0]
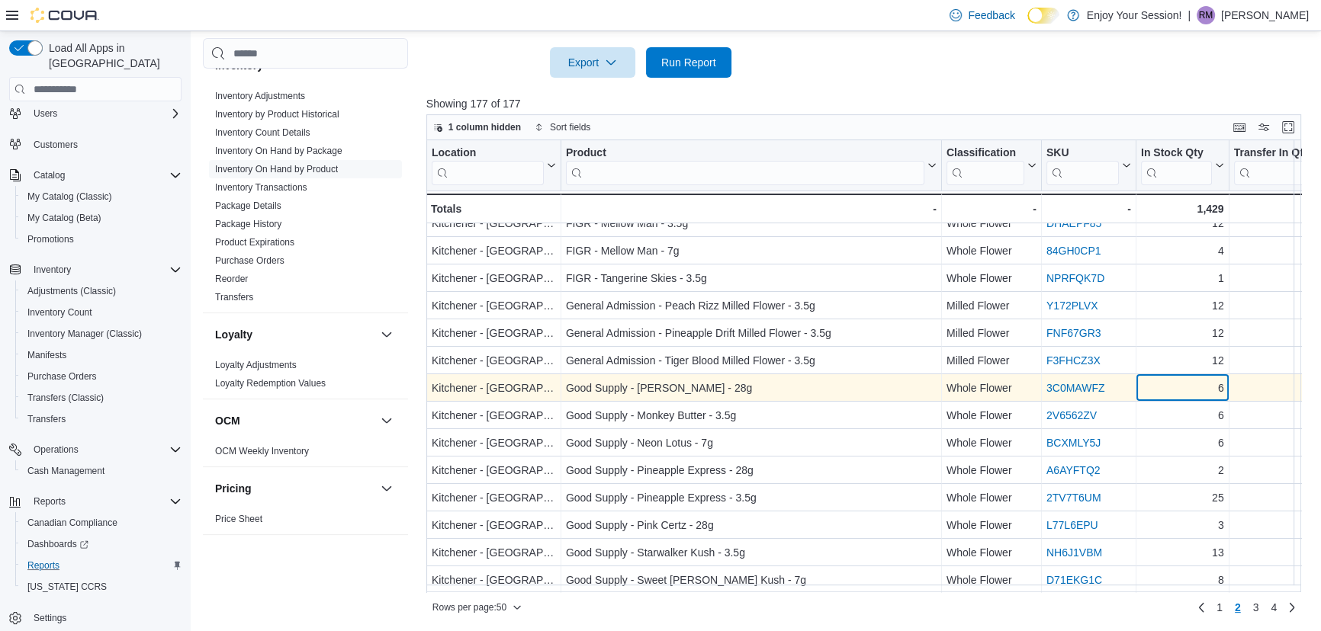
click at [1175, 382] on div "6" at bounding box center [1182, 389] width 83 height 18
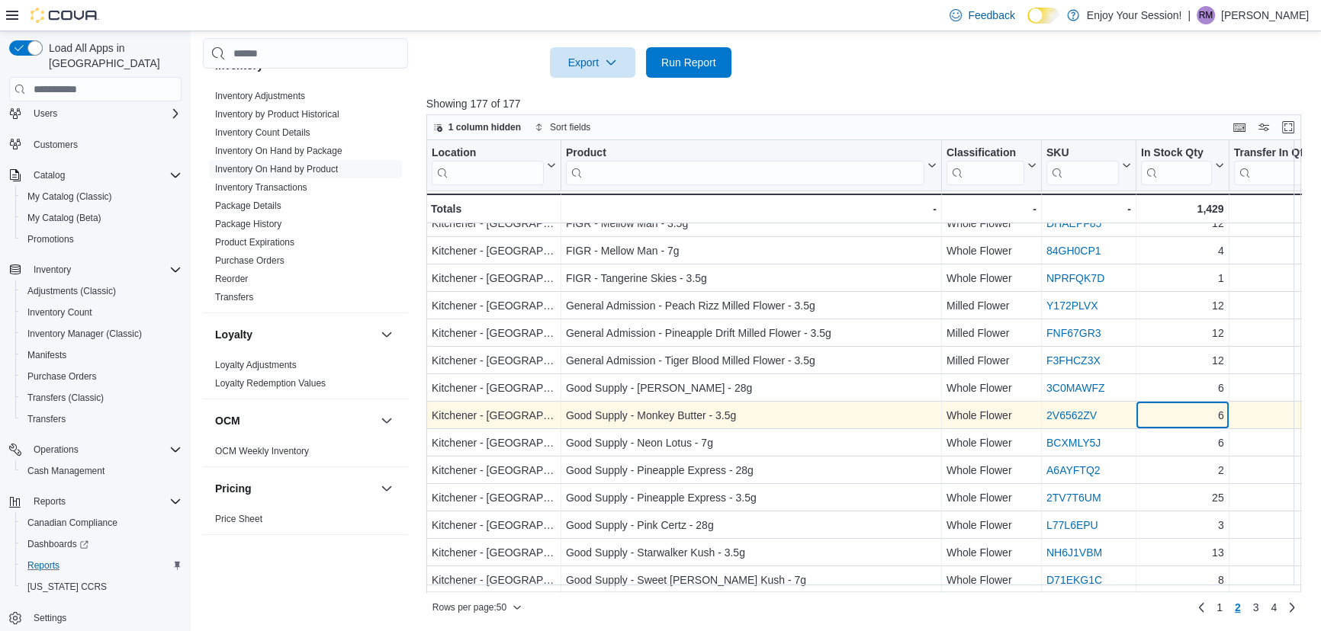
click at [1158, 407] on div "6" at bounding box center [1182, 416] width 83 height 18
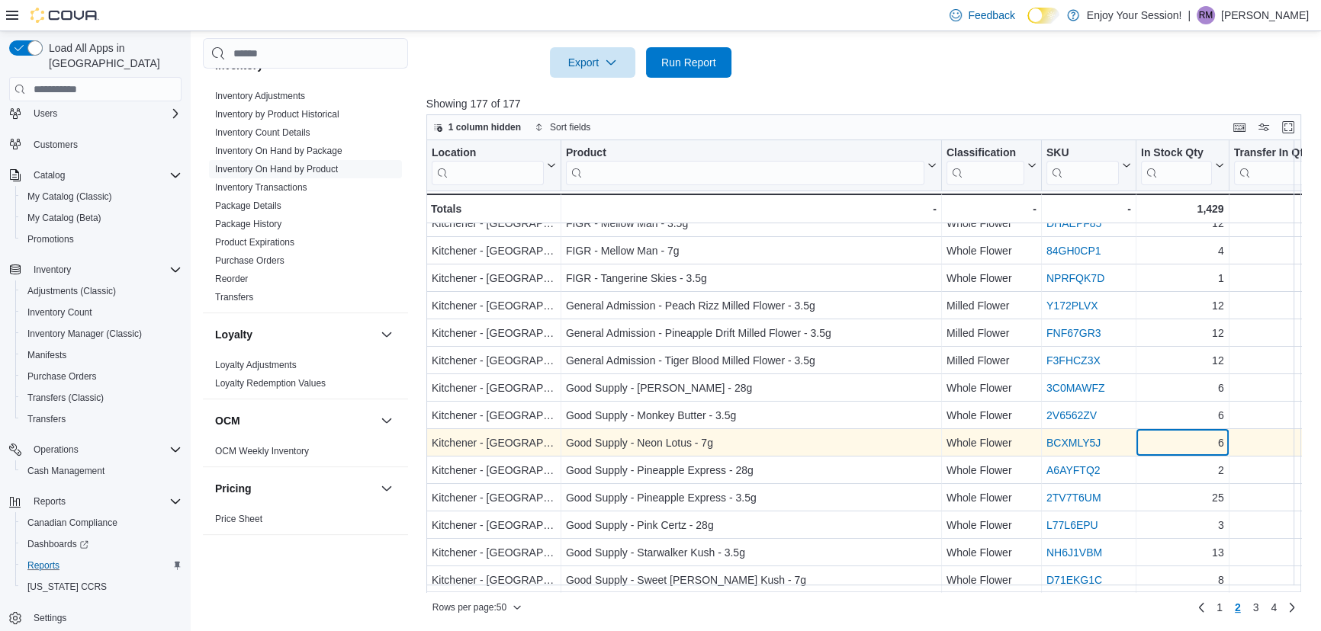
click at [1154, 442] on div "6" at bounding box center [1182, 444] width 83 height 18
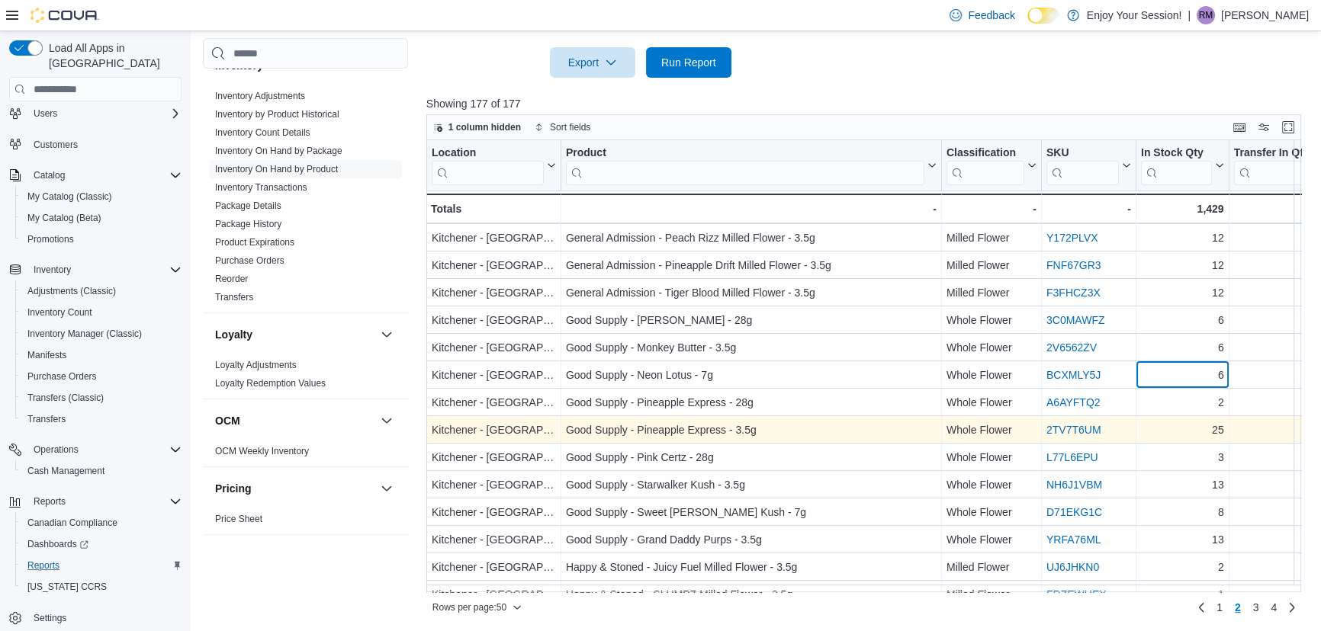
scroll to position [138, 0]
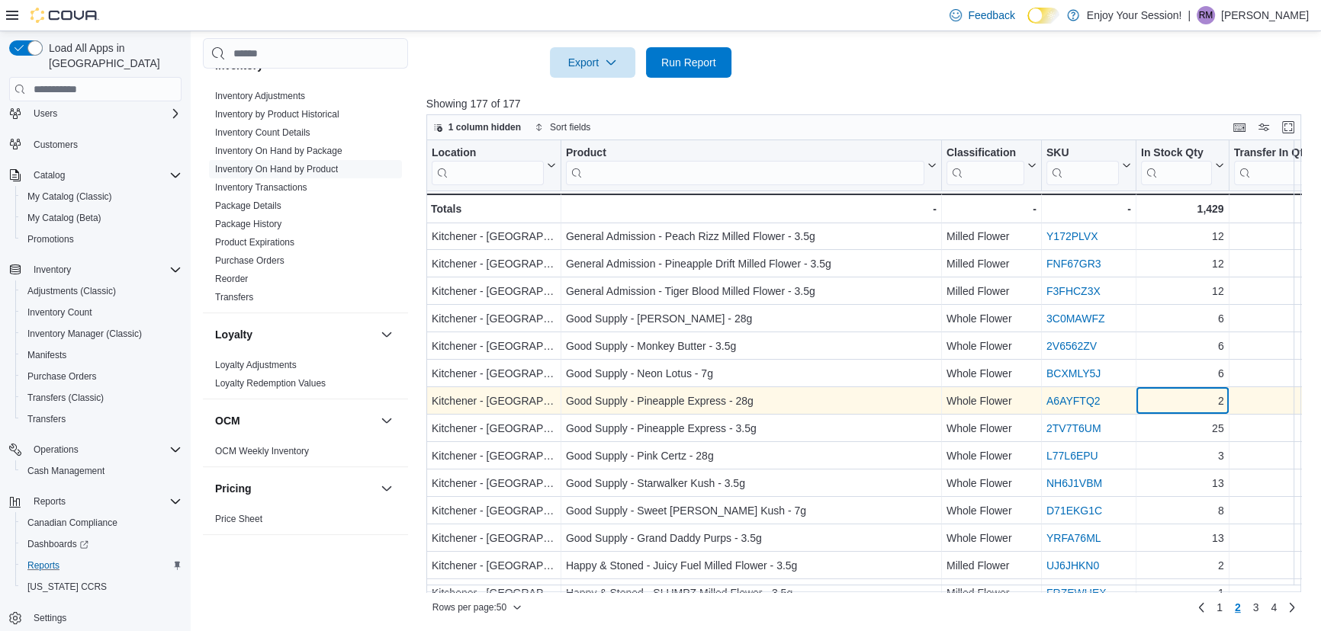
click at [1167, 398] on div "2" at bounding box center [1182, 402] width 83 height 18
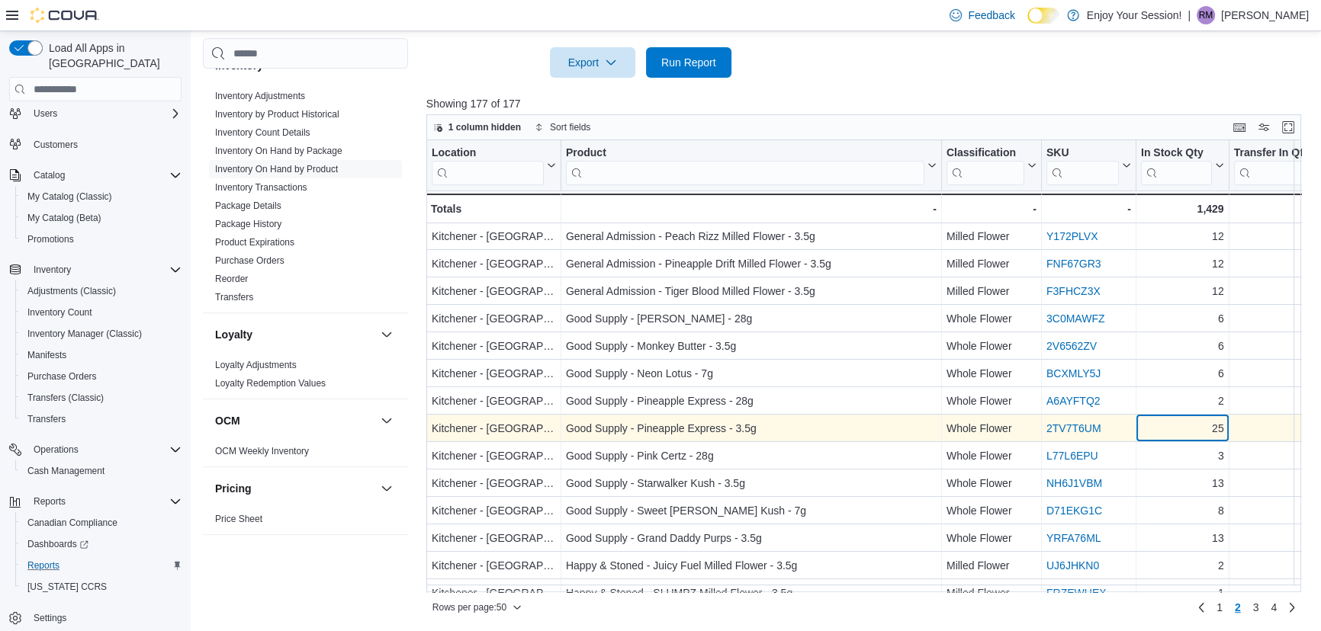
click at [1161, 430] on div "25" at bounding box center [1182, 429] width 83 height 18
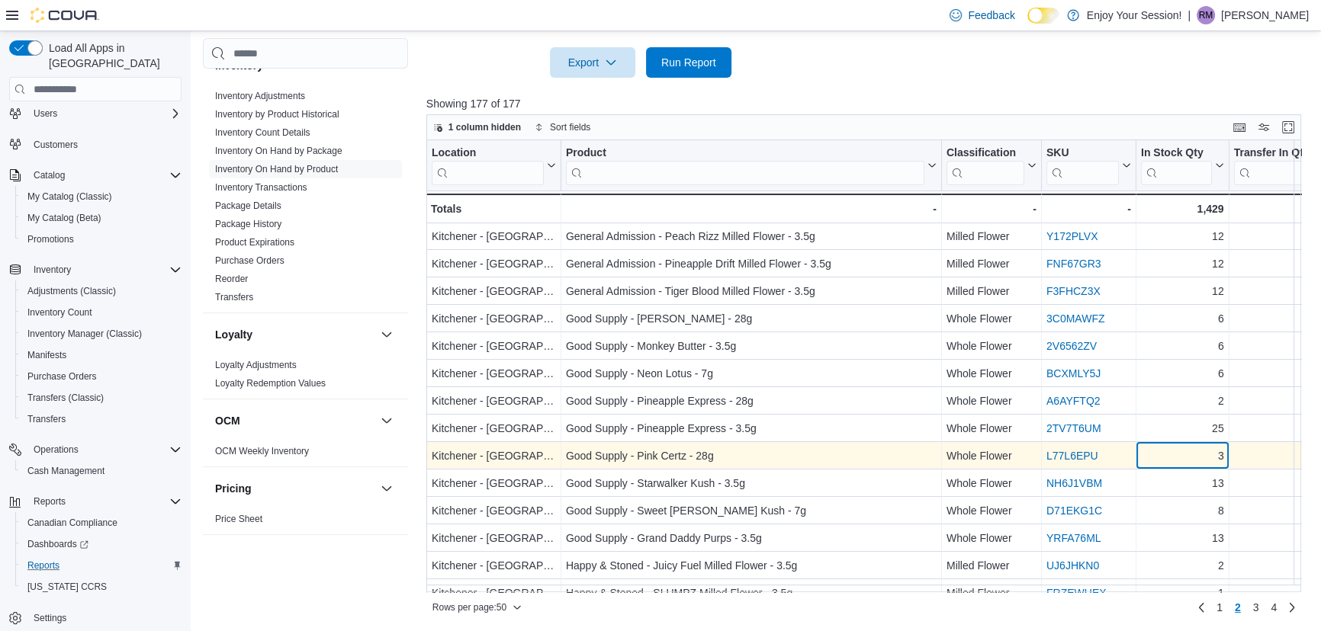
click at [1158, 448] on div "3" at bounding box center [1182, 457] width 83 height 18
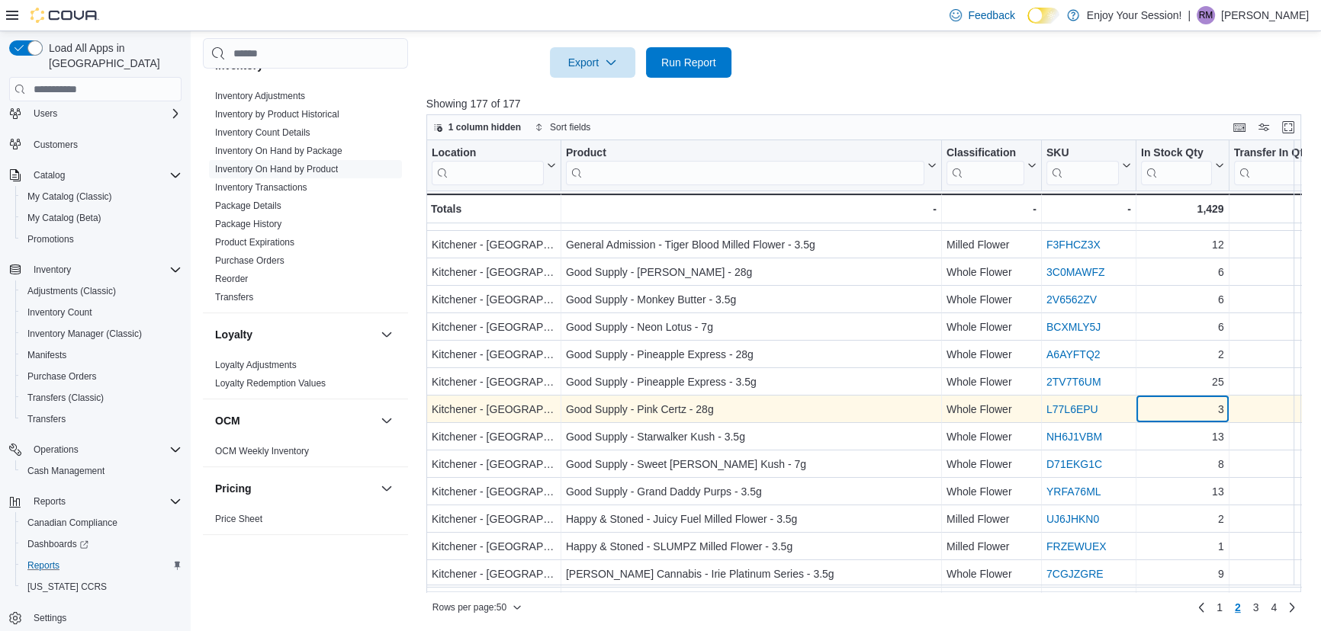
scroll to position [207, 0]
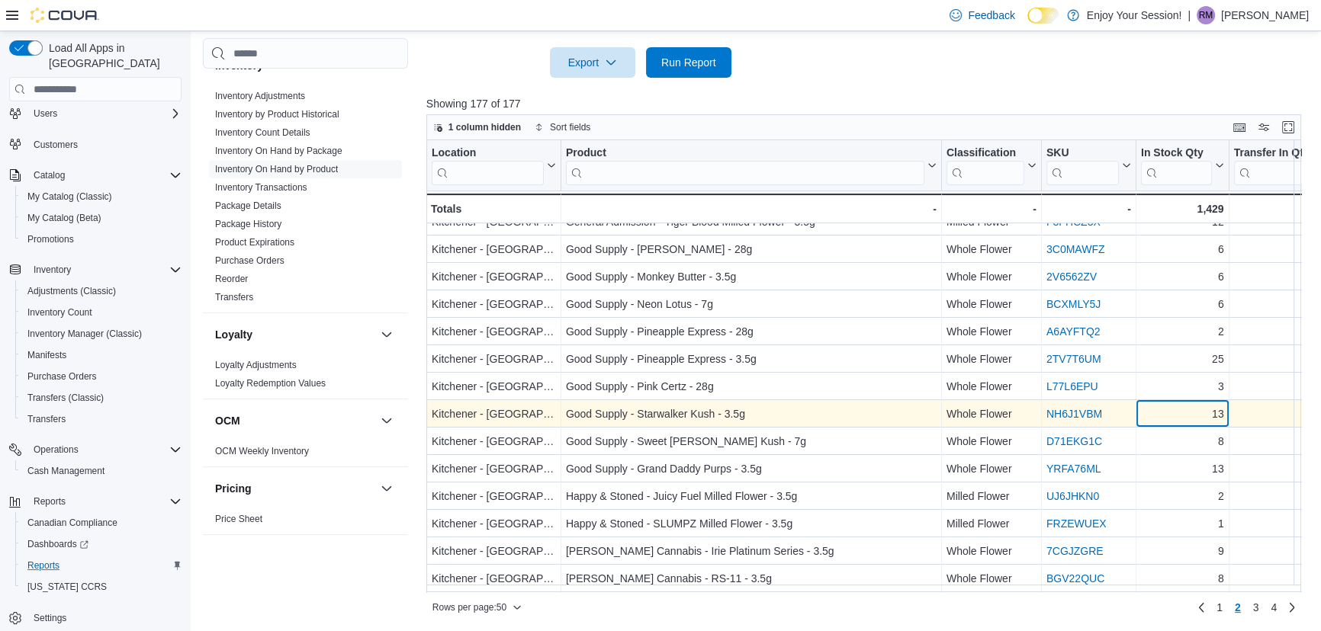
click at [1164, 412] on div "13" at bounding box center [1182, 415] width 83 height 18
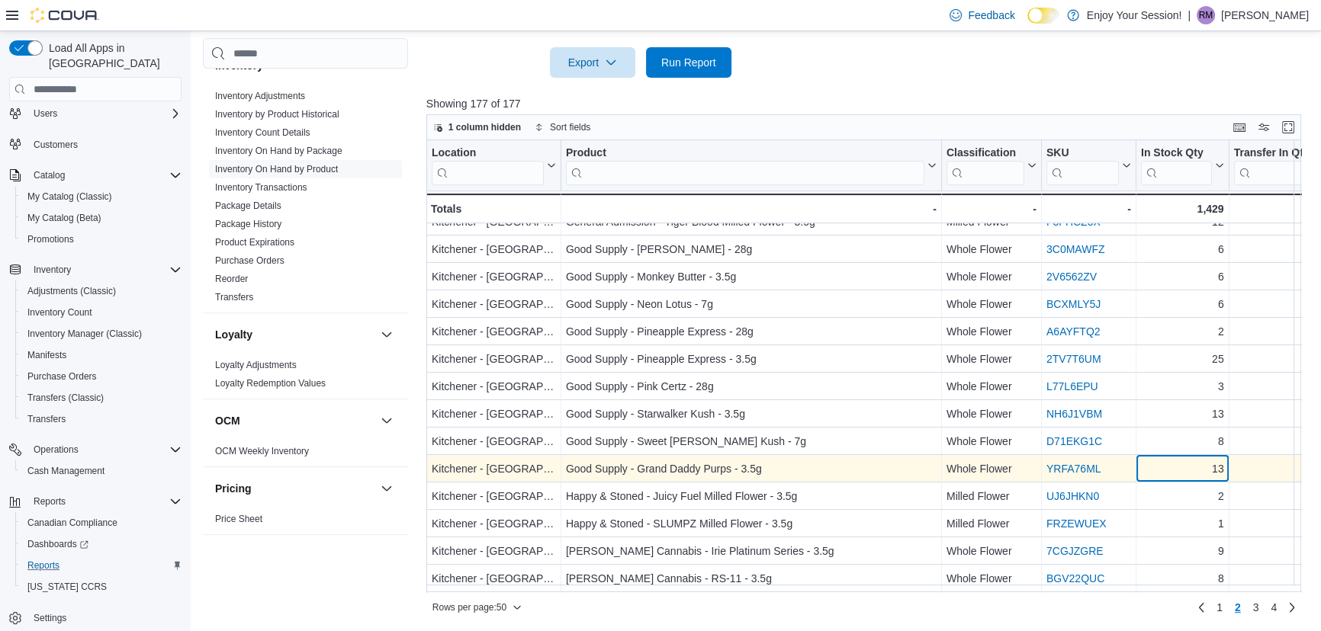
click at [1164, 475] on div "13" at bounding box center [1182, 470] width 83 height 18
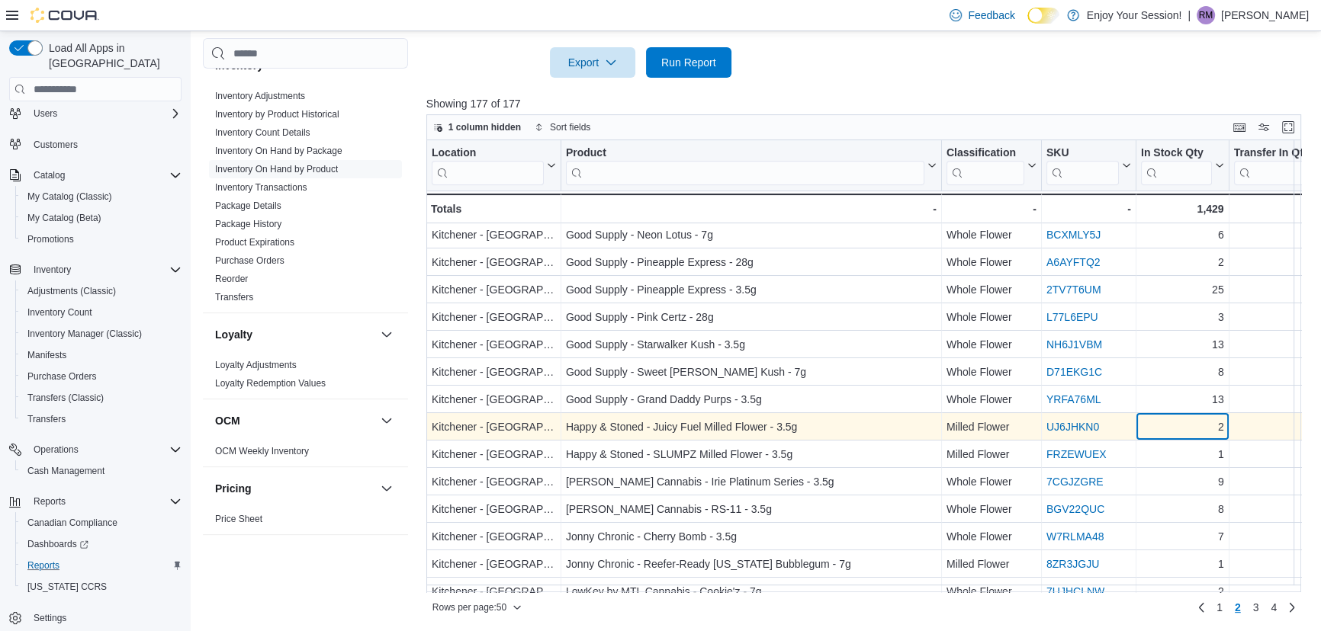
click at [1179, 429] on div "2" at bounding box center [1182, 428] width 83 height 18
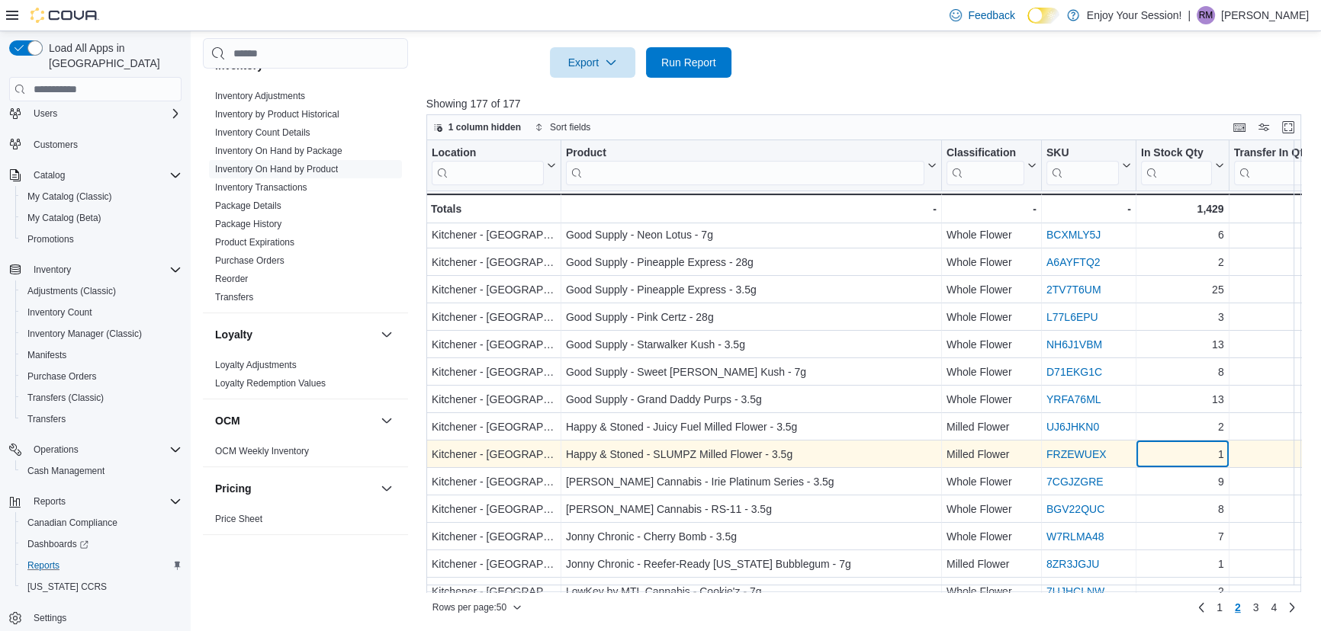
click at [1171, 461] on div "1" at bounding box center [1182, 455] width 83 height 18
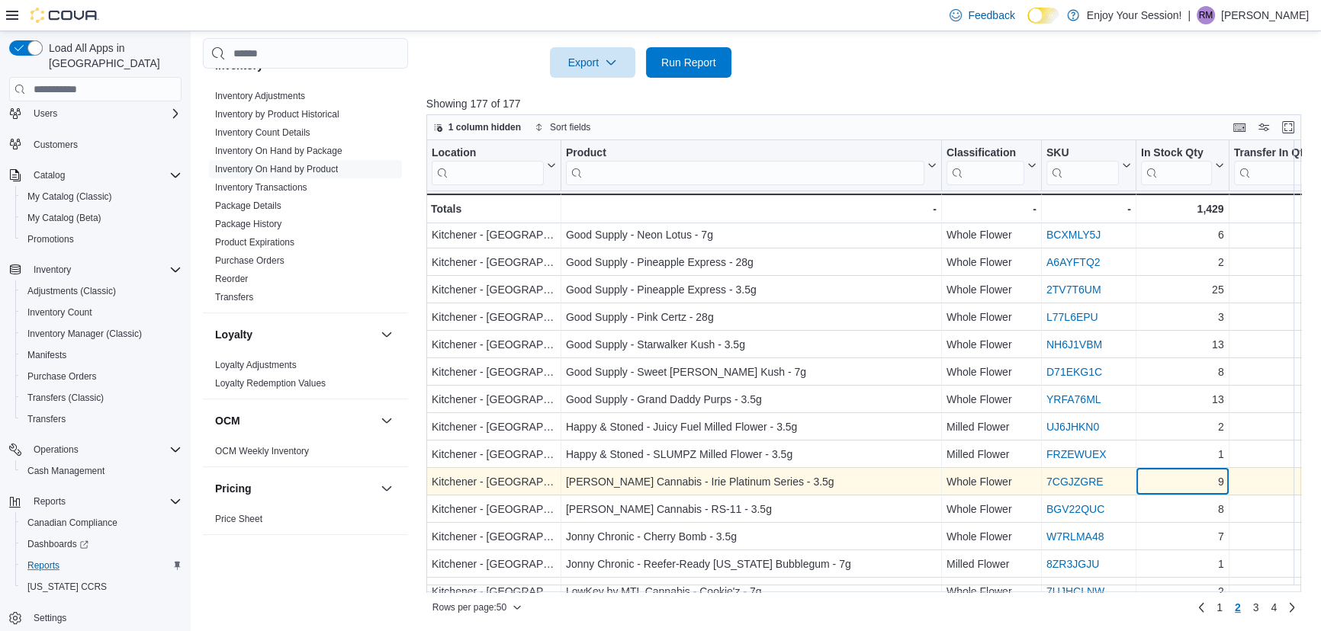
click at [1171, 486] on div "9" at bounding box center [1182, 483] width 83 height 18
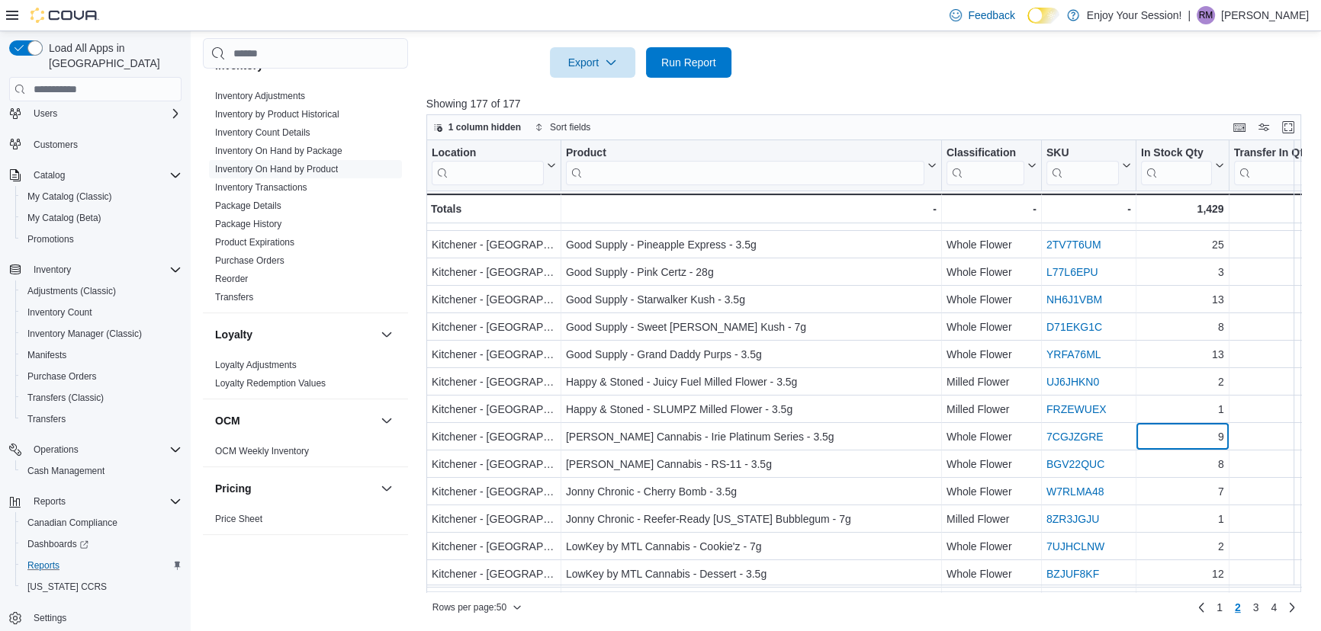
scroll to position [346, 0]
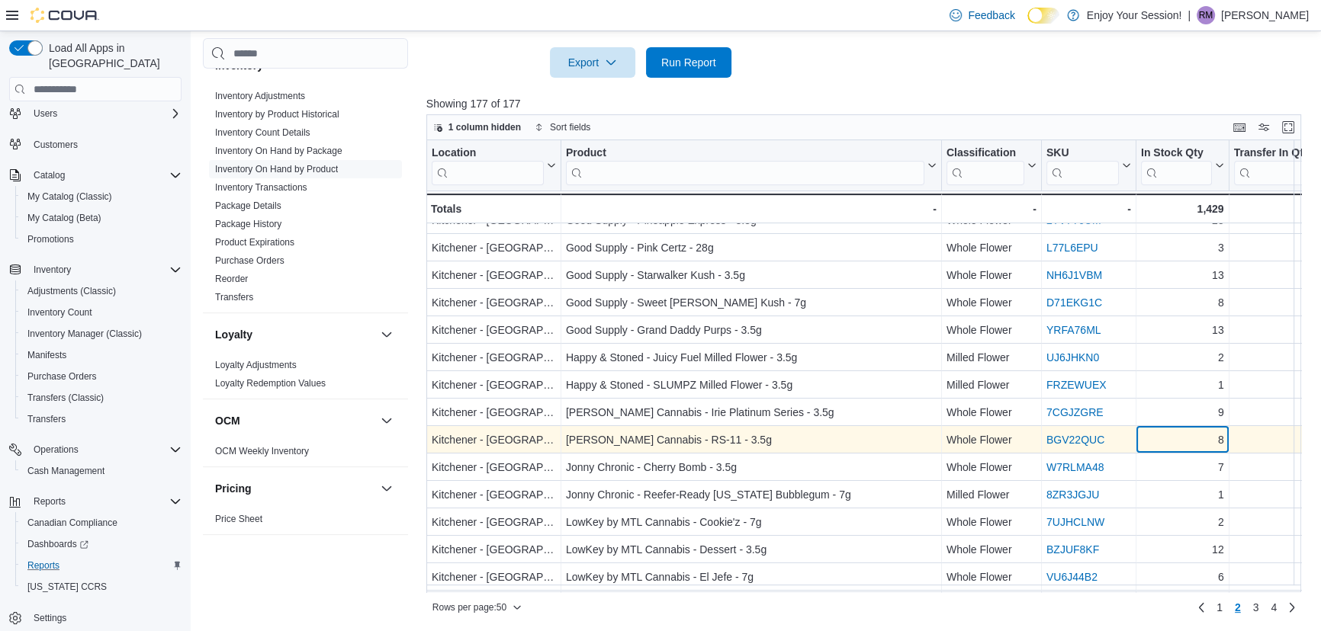
click at [1181, 445] on div "8" at bounding box center [1182, 441] width 83 height 18
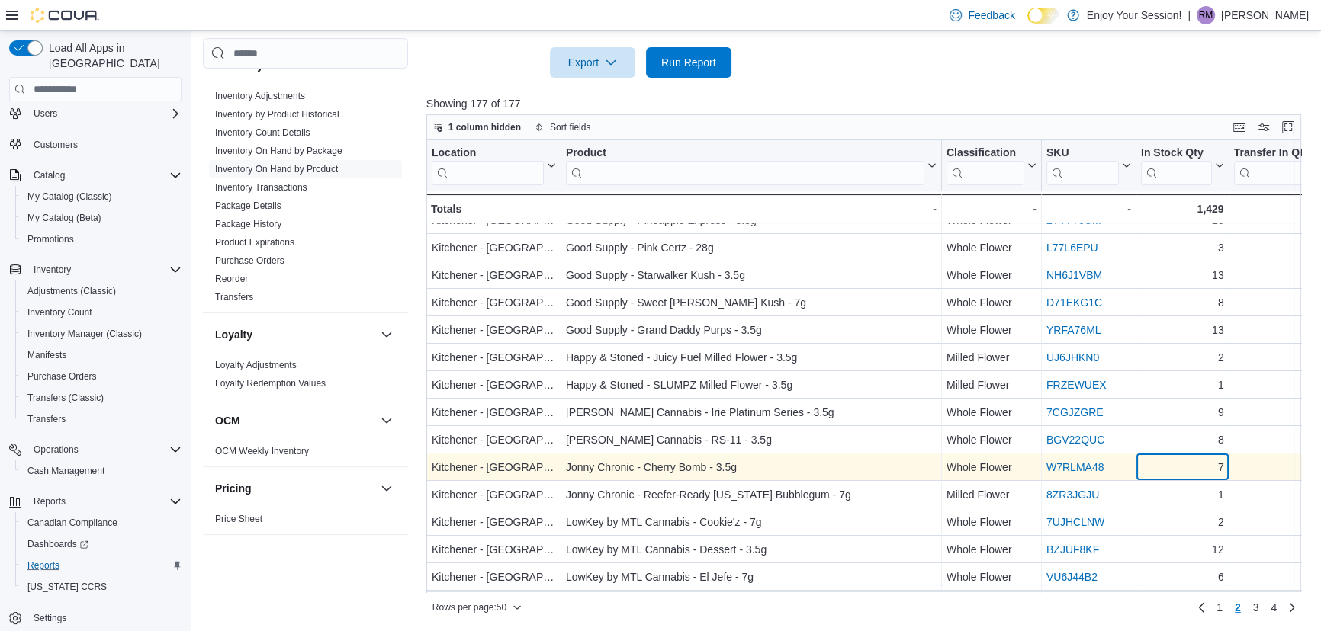
click at [1177, 464] on div "7" at bounding box center [1182, 468] width 83 height 18
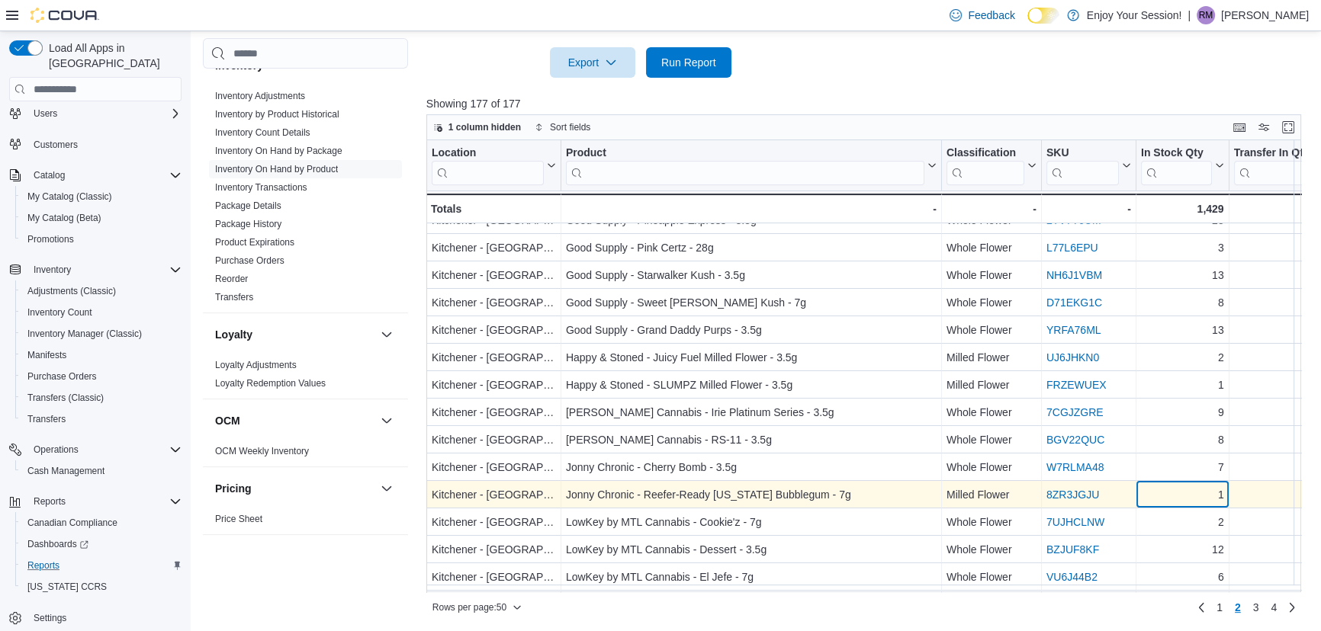
click at [1174, 494] on div "1" at bounding box center [1182, 496] width 83 height 18
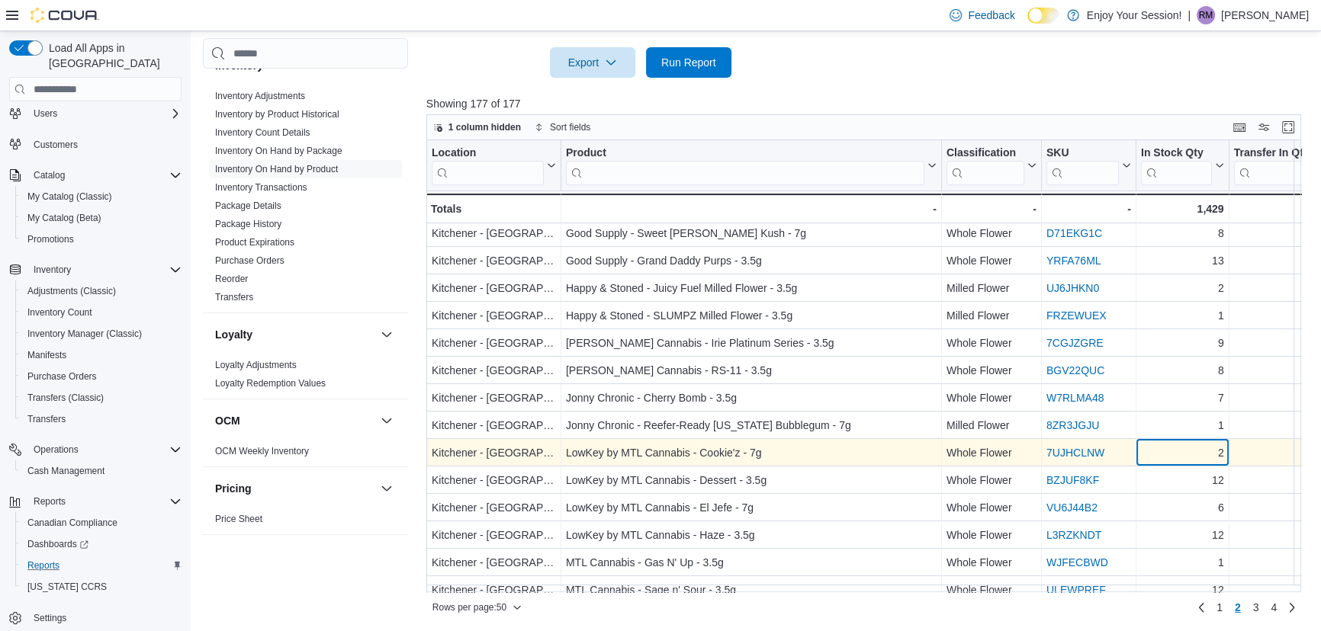
click at [1174, 452] on div "2" at bounding box center [1182, 454] width 83 height 18
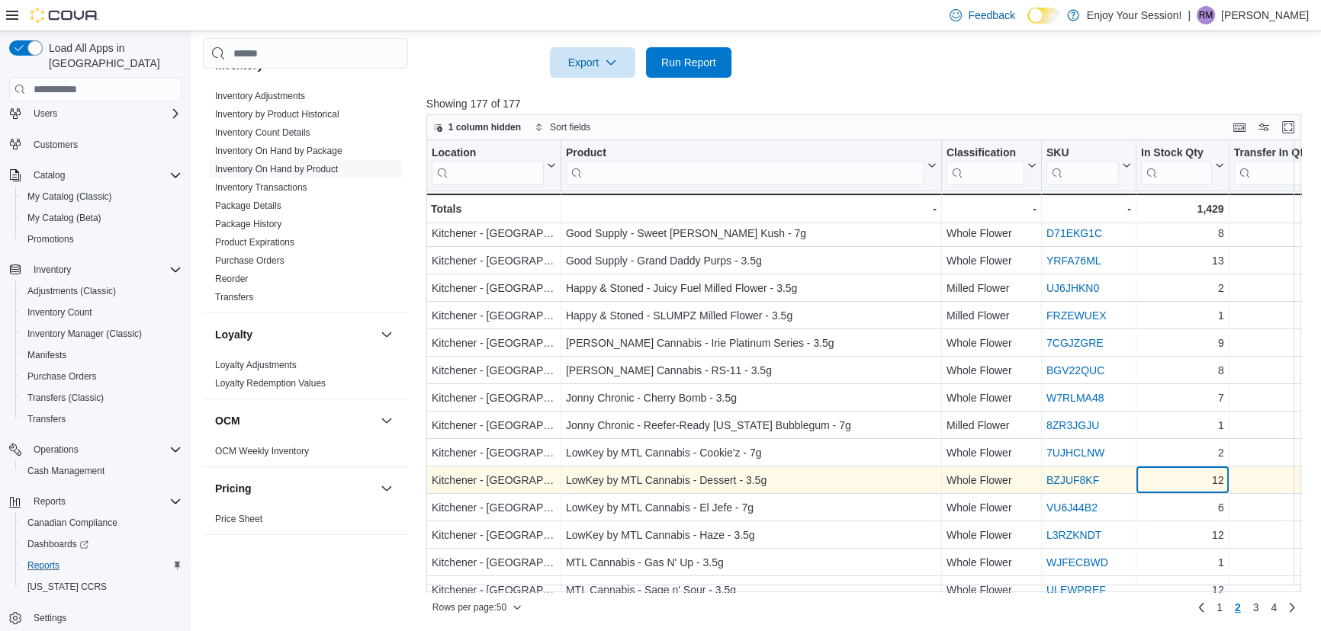
click at [1170, 482] on div "12" at bounding box center [1182, 481] width 83 height 18
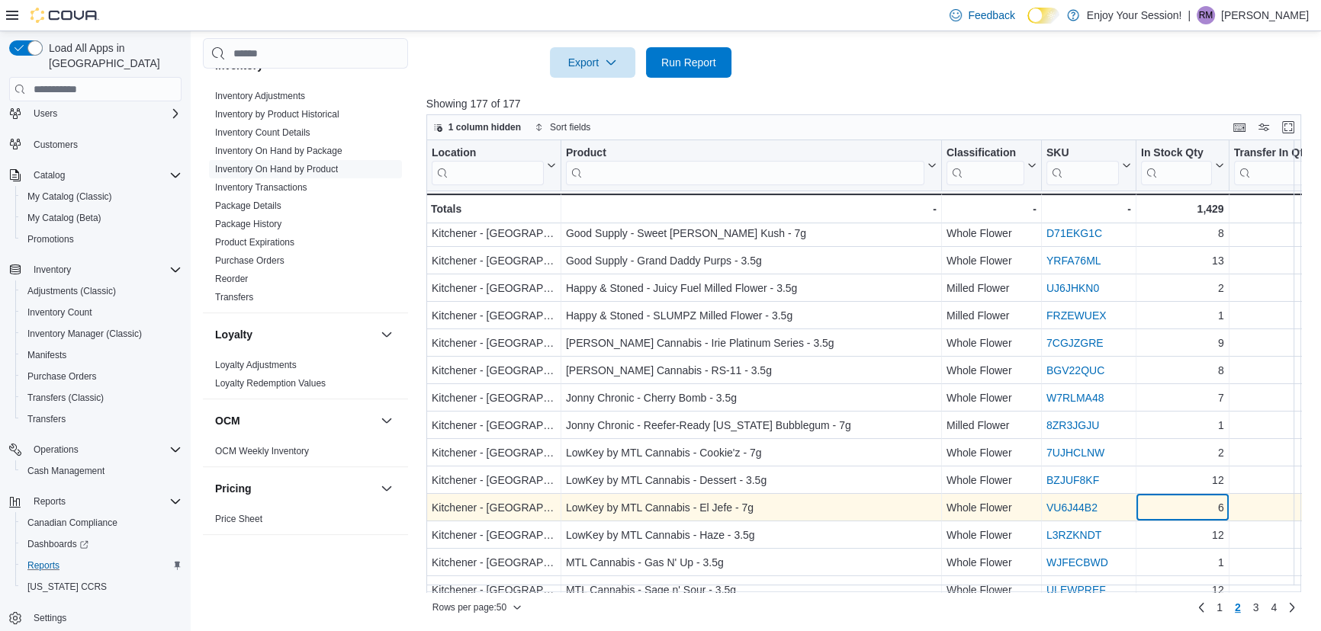
click at [1167, 511] on div "6" at bounding box center [1182, 508] width 83 height 18
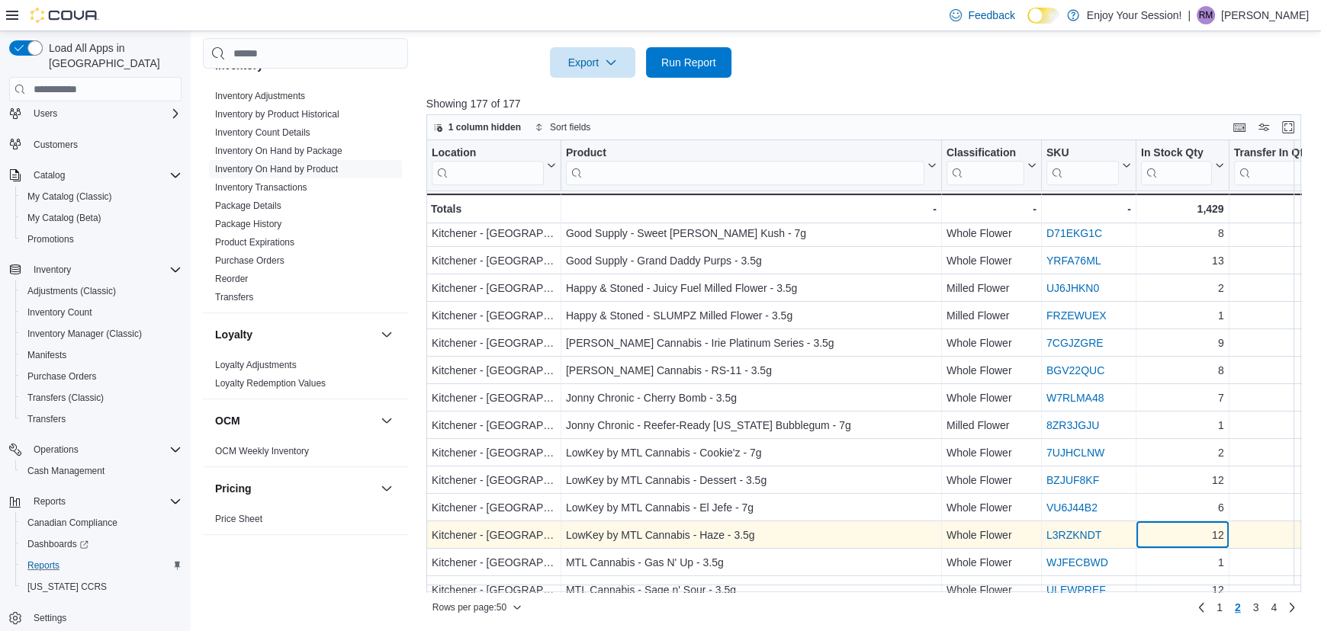
click at [1171, 535] on div "12" at bounding box center [1182, 536] width 83 height 18
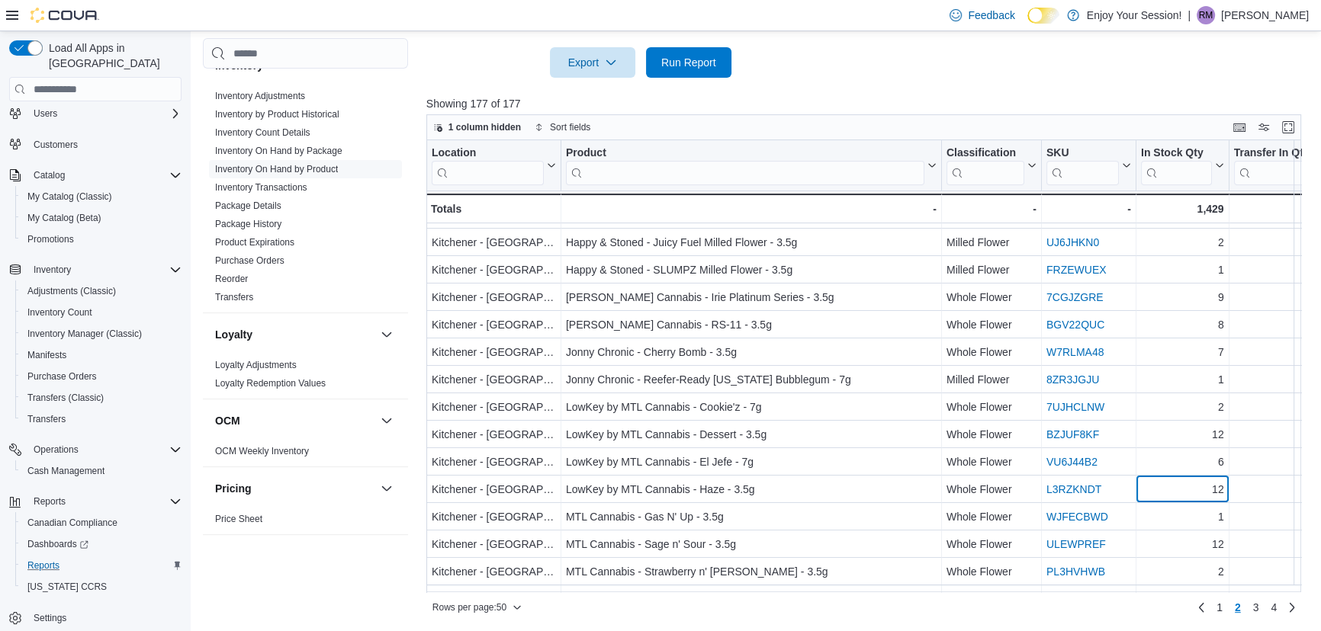
scroll to position [485, 0]
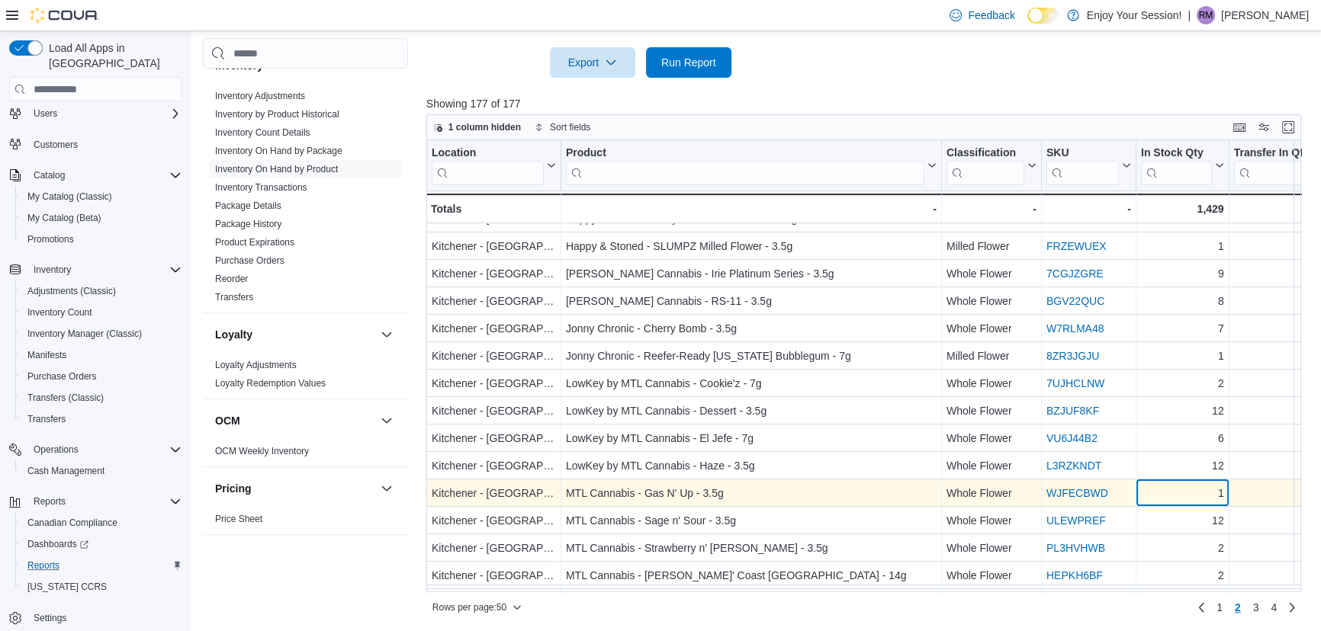
click at [1177, 496] on div "1" at bounding box center [1182, 494] width 83 height 18
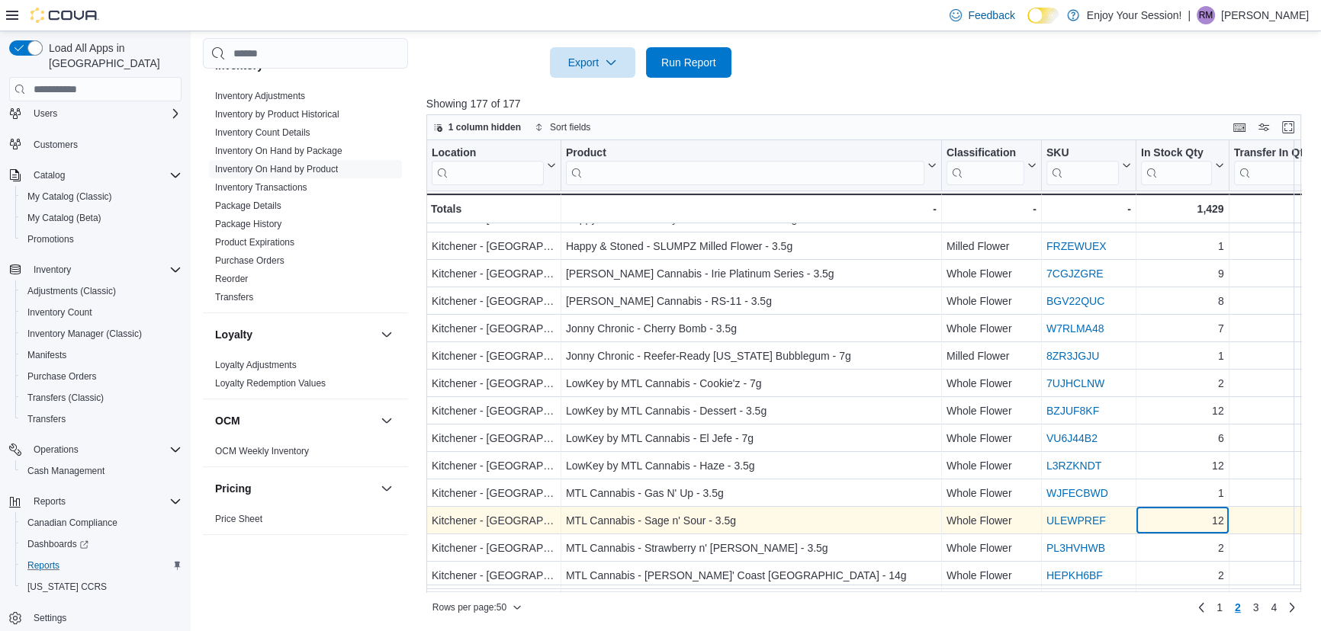
click at [1176, 515] on div "12" at bounding box center [1182, 521] width 83 height 18
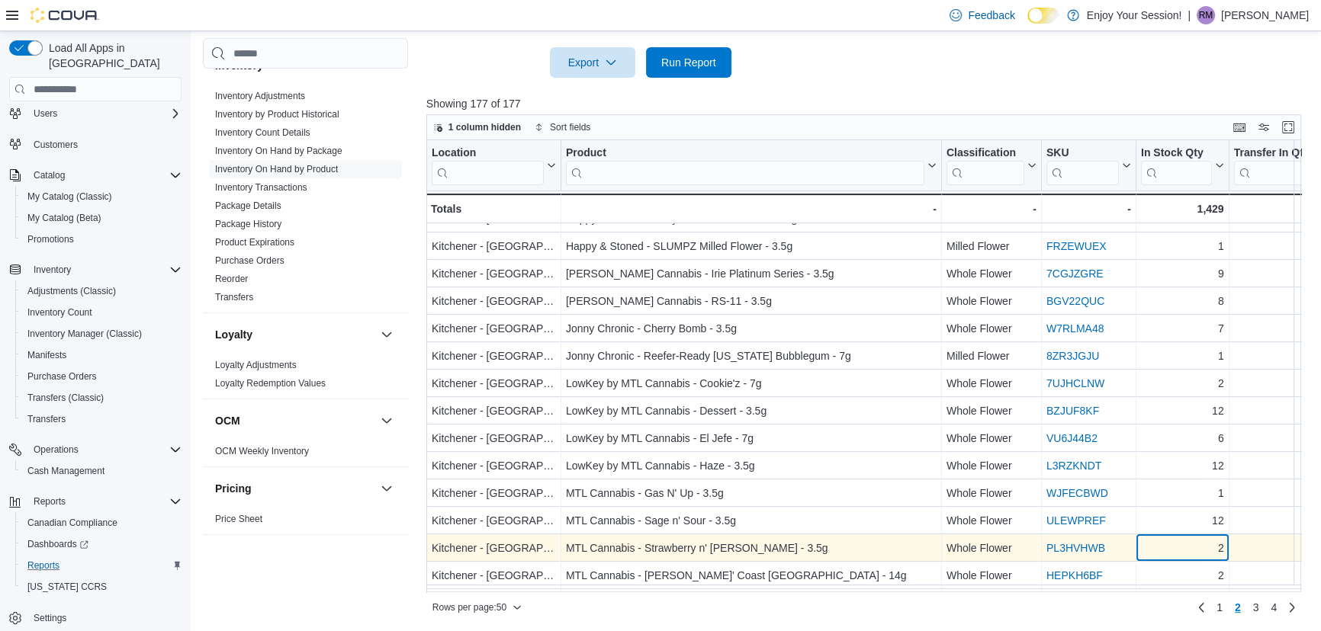
click at [1171, 539] on div "Location Click to view column header actions Product Click to view column heade…" at bounding box center [868, 366] width 884 height 452
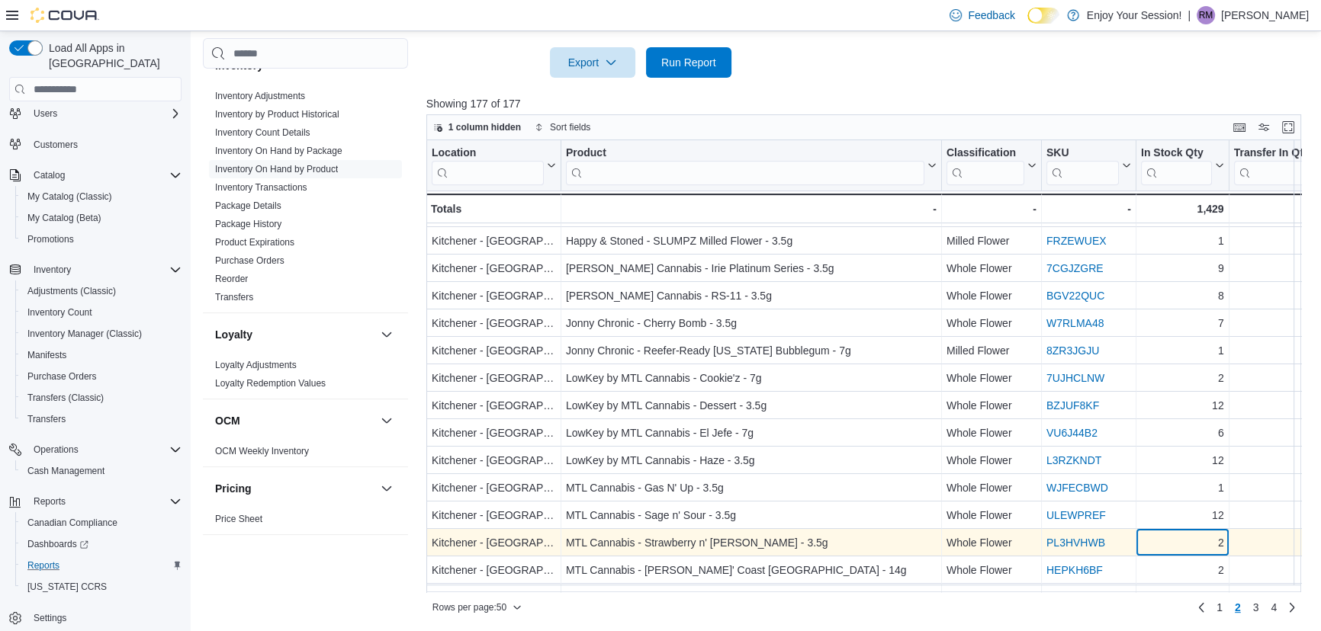
scroll to position [560, 0]
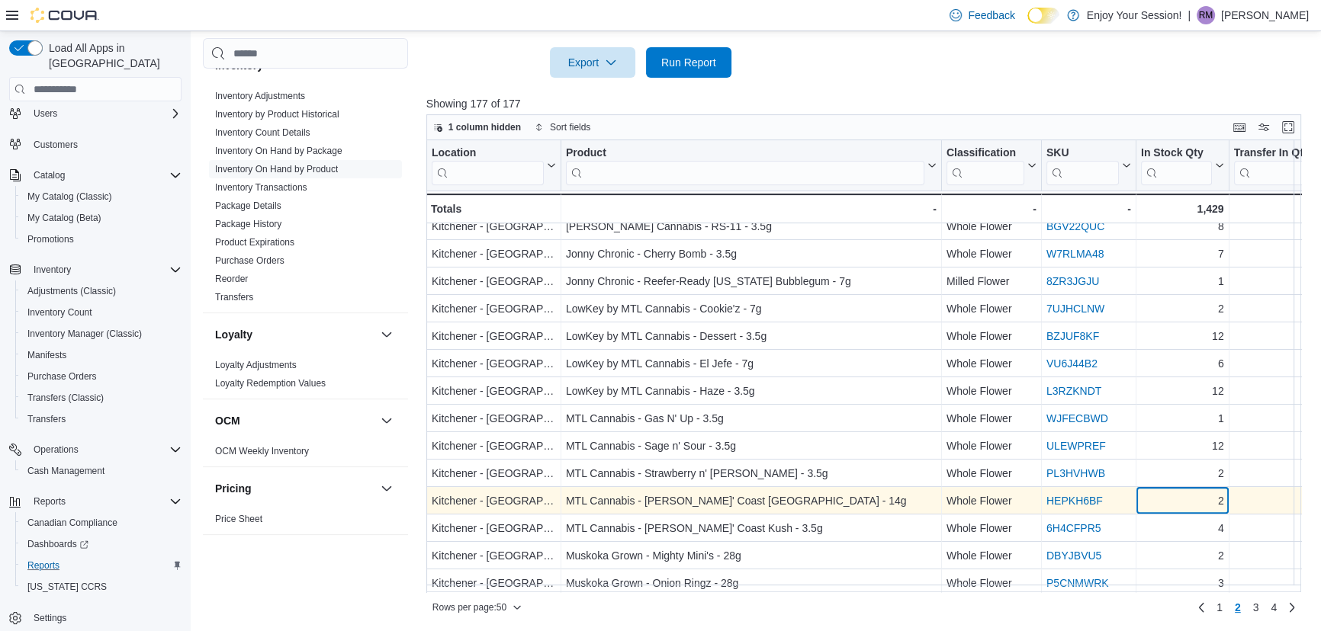
click at [1179, 502] on div "2" at bounding box center [1182, 502] width 83 height 18
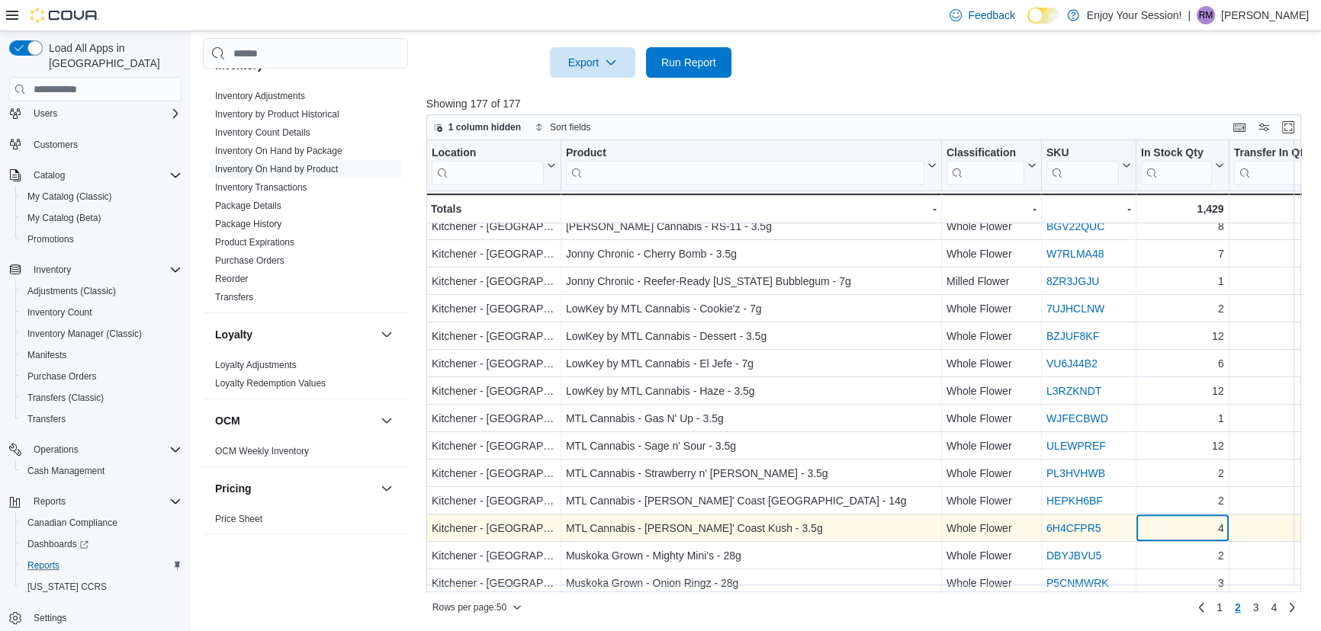
click at [1175, 522] on div "4" at bounding box center [1182, 529] width 83 height 18
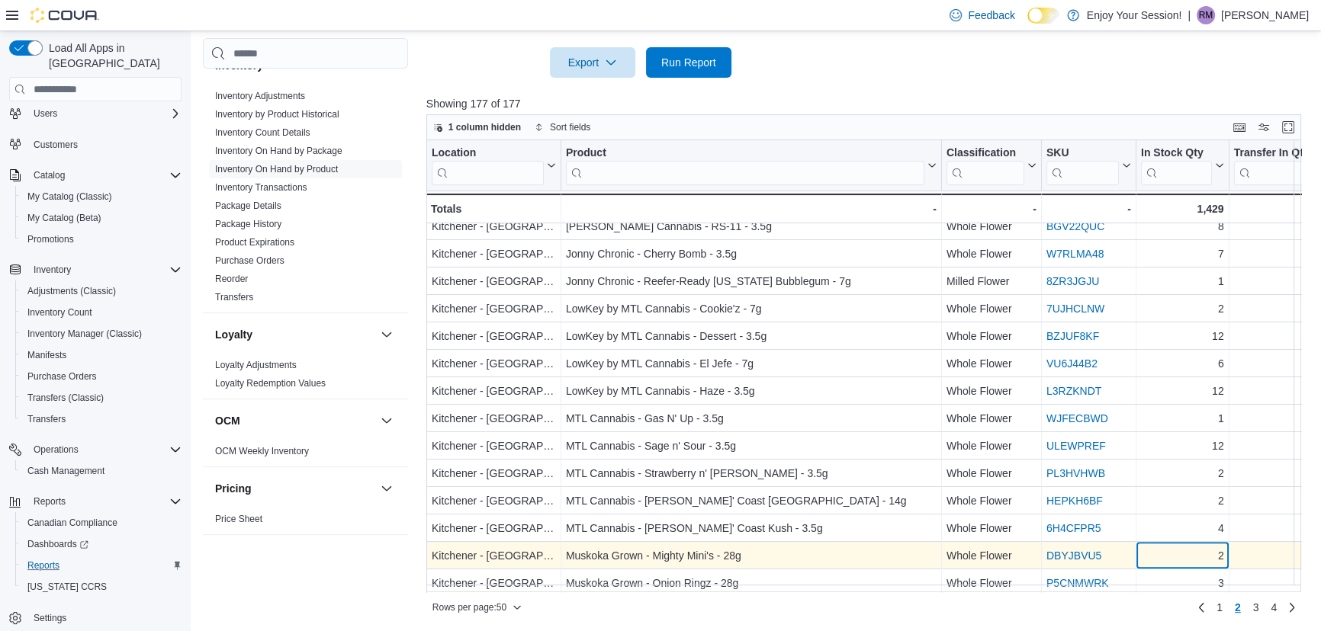
click at [1174, 548] on div "Location Click to view column header actions Product Click to view column heade…" at bounding box center [868, 366] width 884 height 452
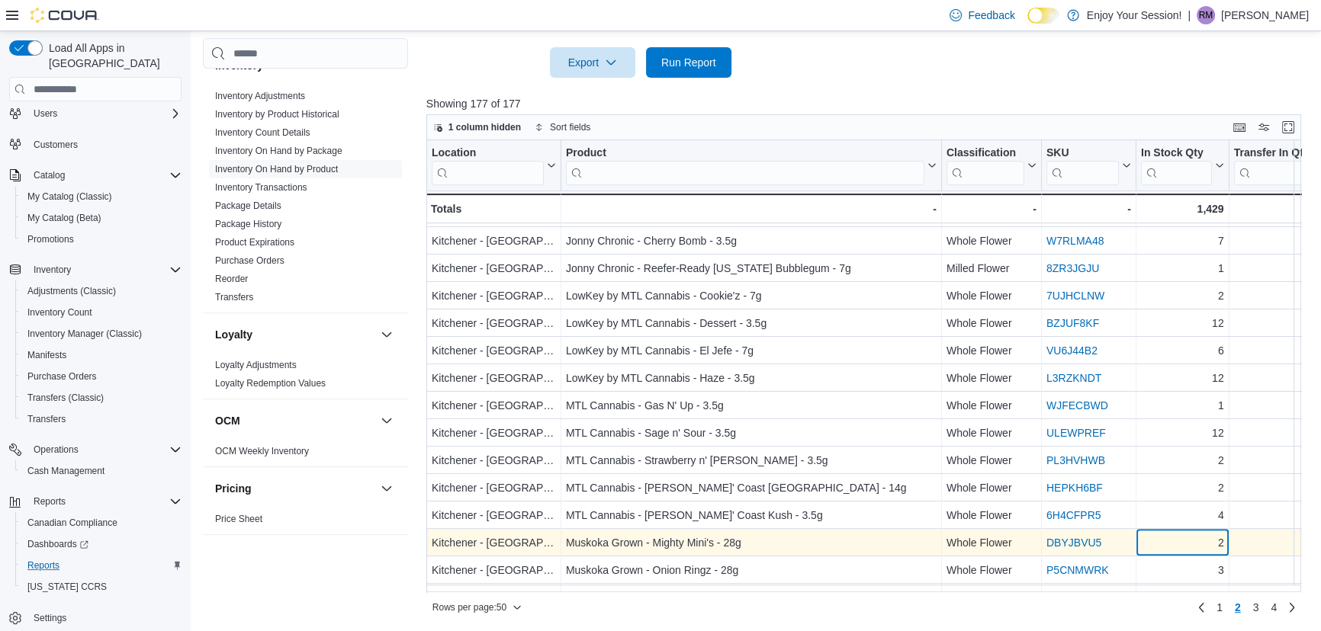
scroll to position [642, 0]
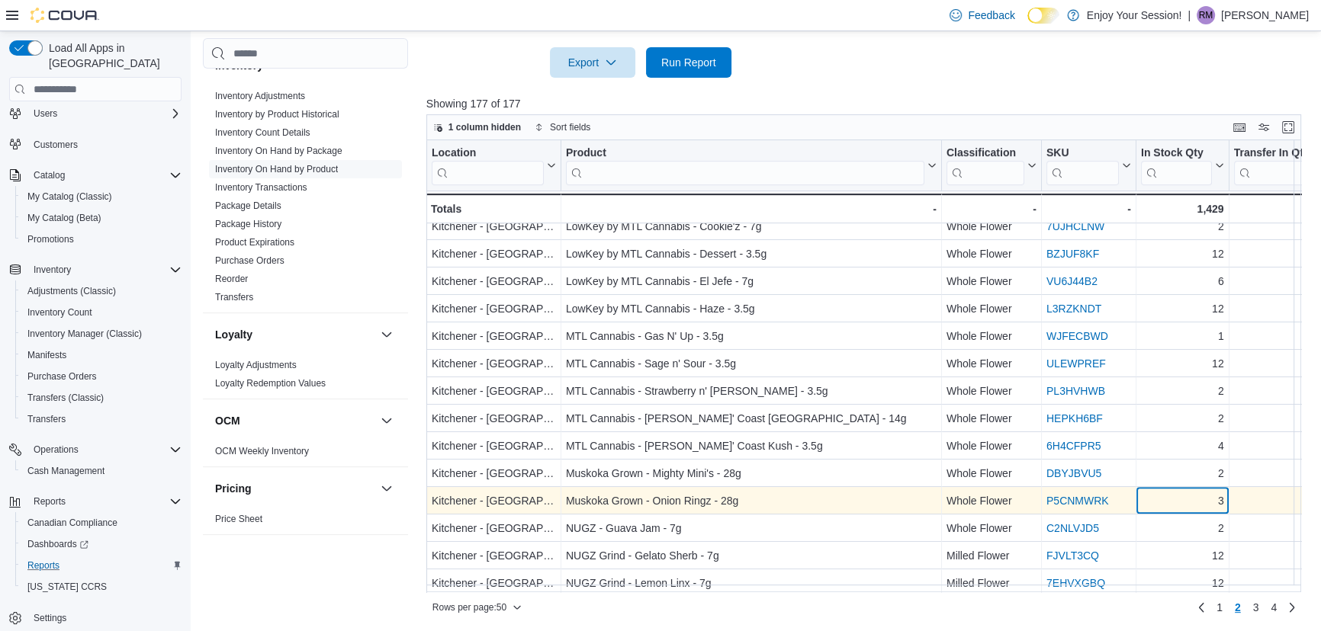
click at [1177, 502] on div "3" at bounding box center [1182, 502] width 83 height 18
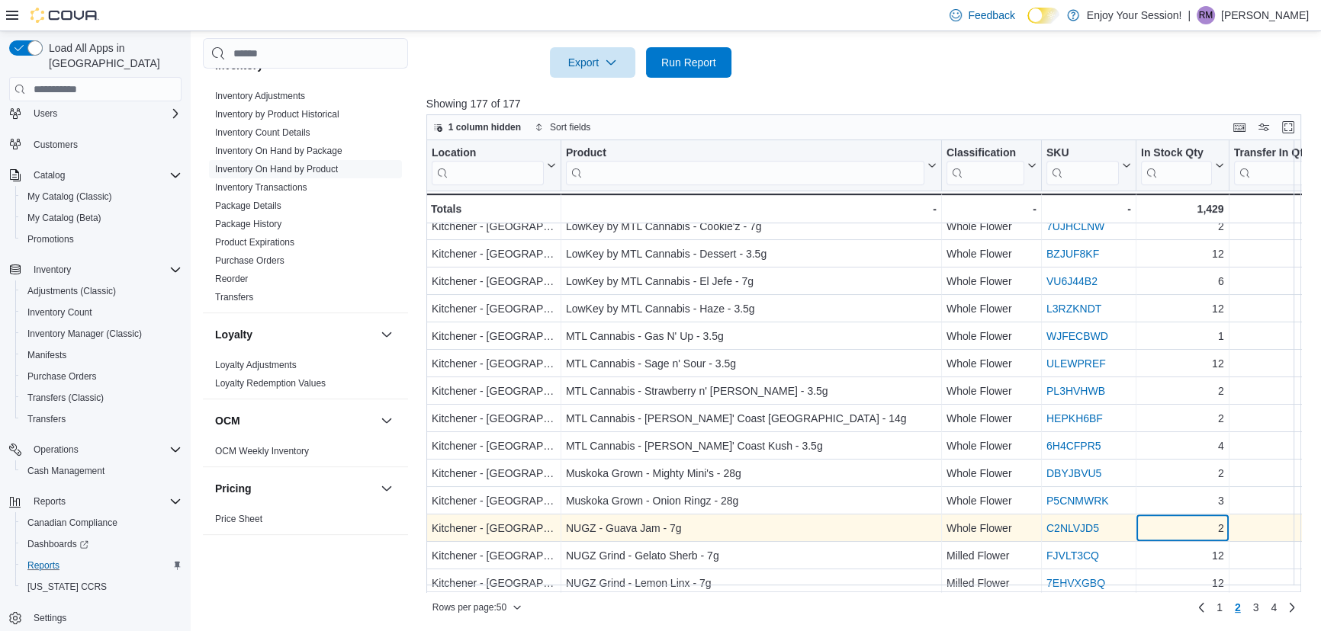
click at [1178, 526] on div "2" at bounding box center [1182, 529] width 83 height 18
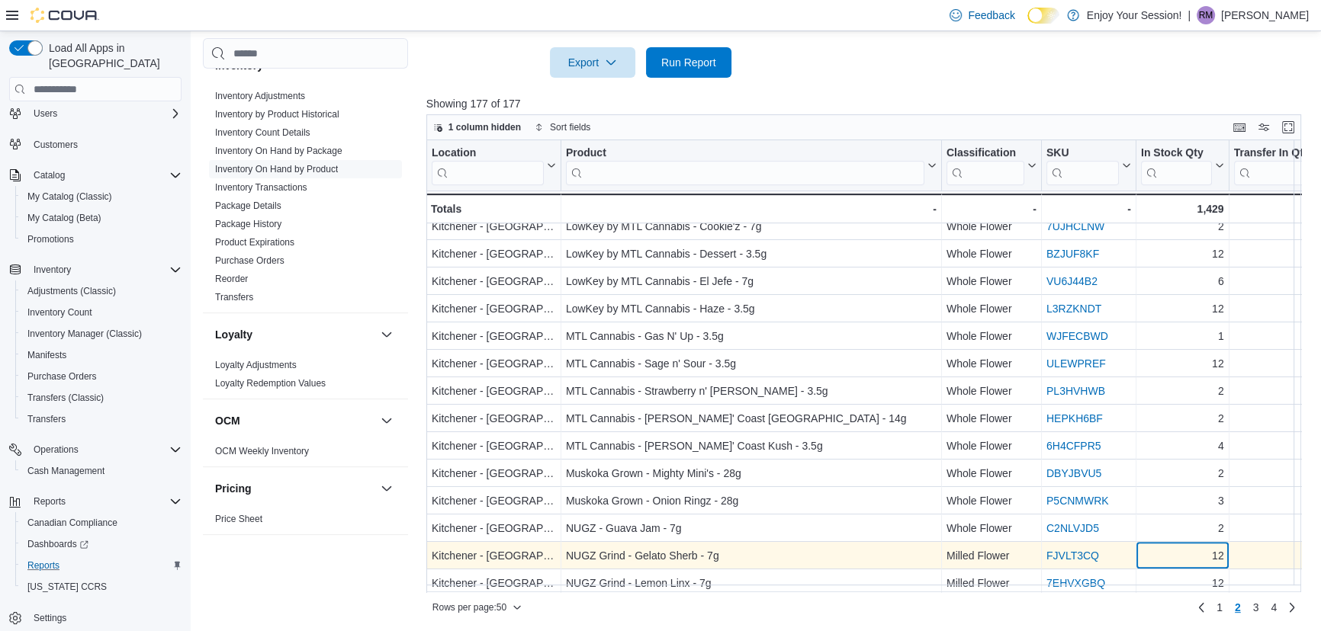
click at [1174, 554] on div "Location Click to view column header actions Product Click to view column heade…" at bounding box center [868, 366] width 884 height 452
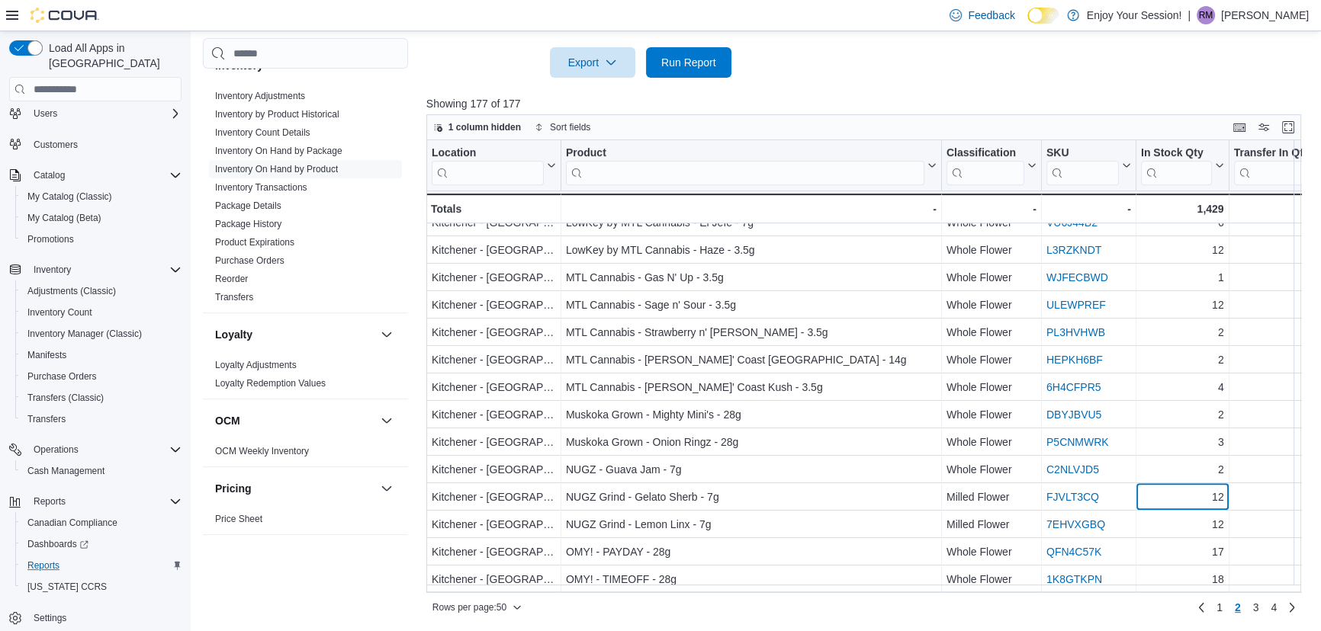
scroll to position [724, 0]
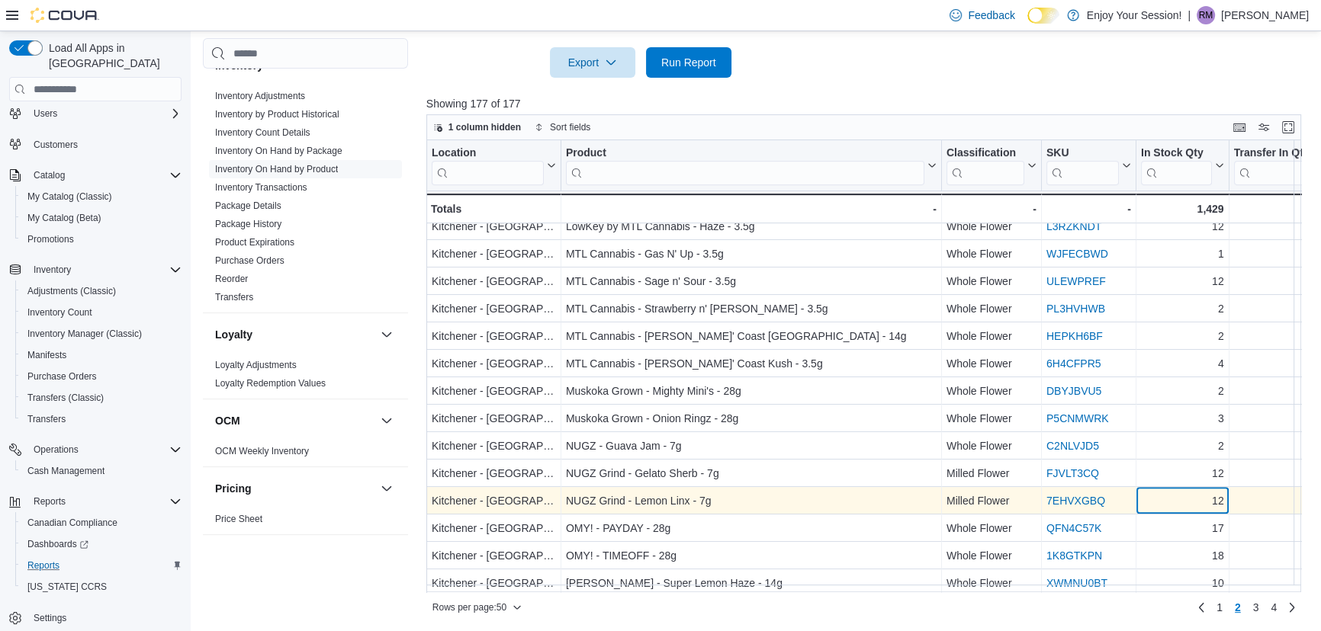
click at [1180, 506] on div "12" at bounding box center [1182, 502] width 83 height 18
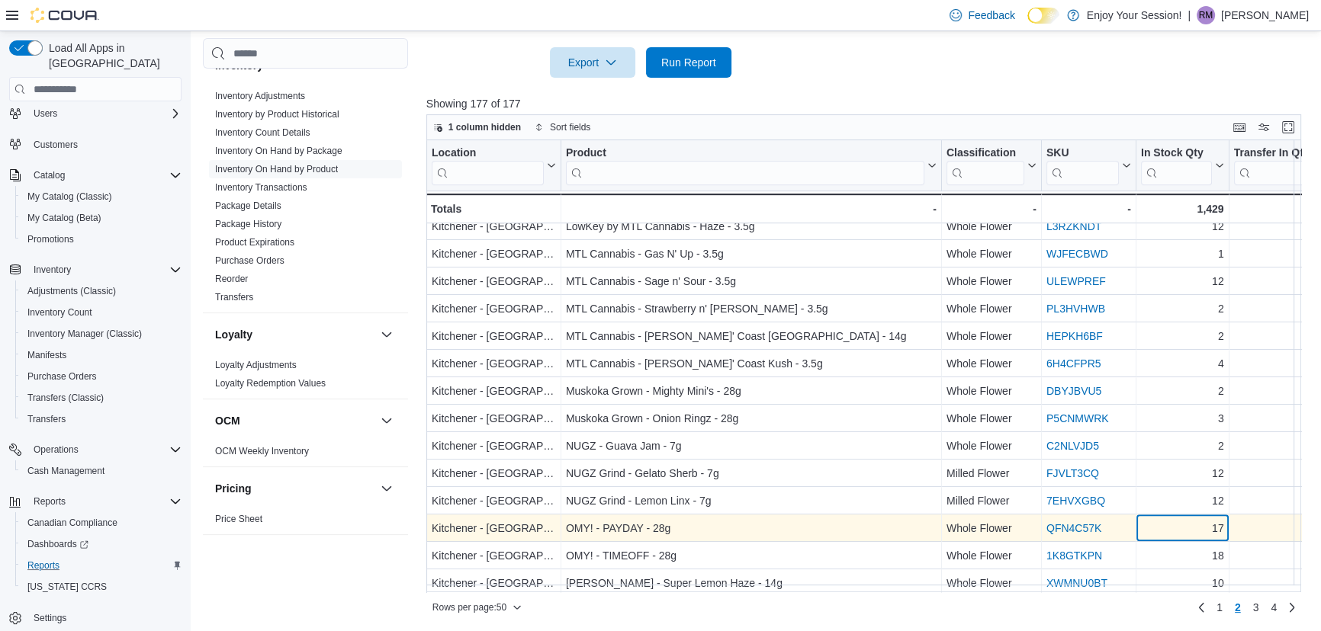
click at [1180, 525] on div "17" at bounding box center [1182, 529] width 83 height 18
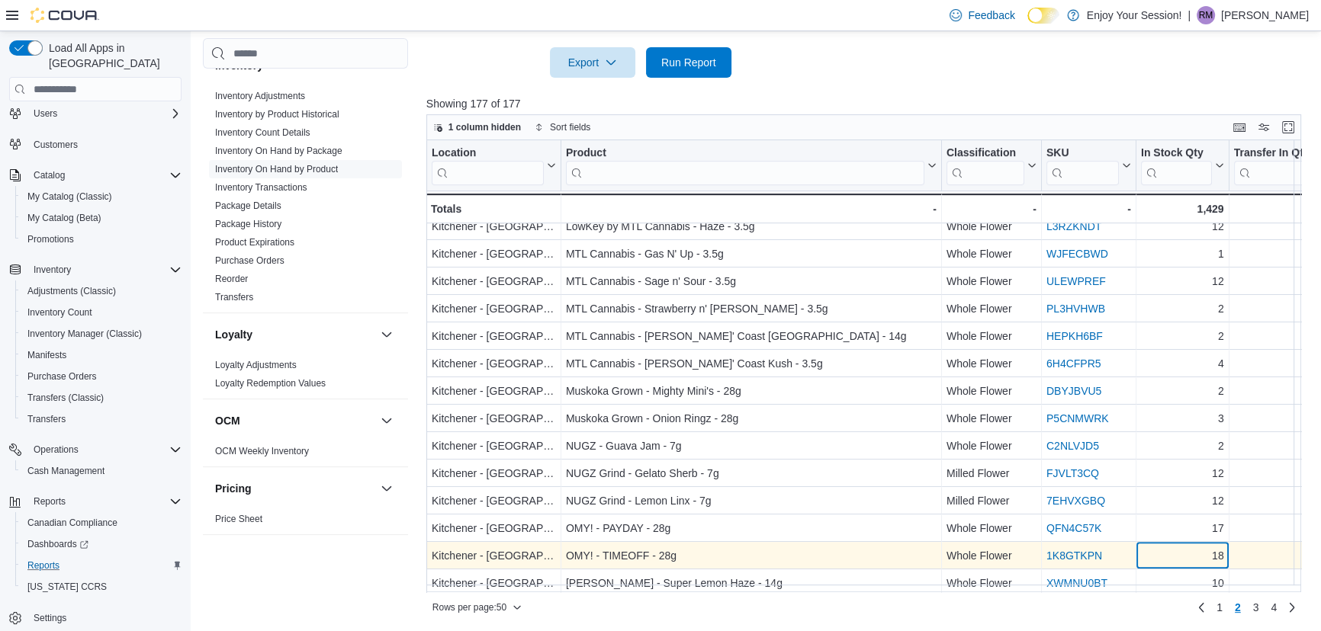
click at [1179, 550] on div "Location Click to view column header actions Product Click to view column heade…" at bounding box center [868, 366] width 884 height 452
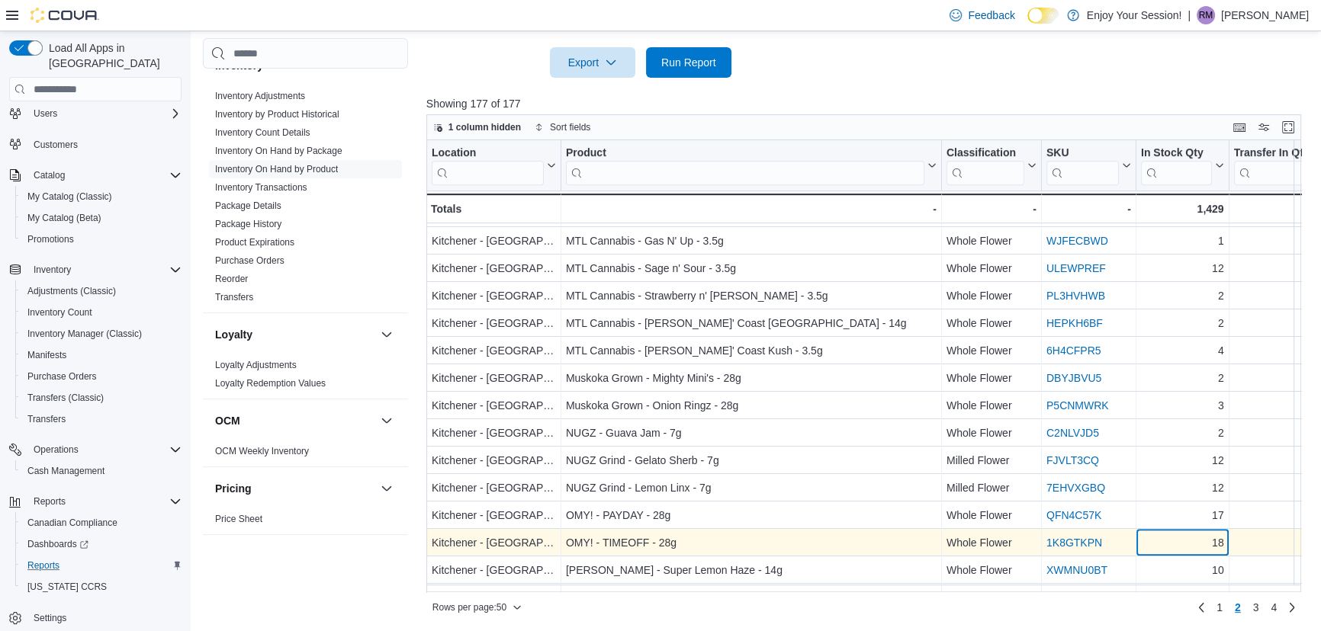
scroll to position [807, 0]
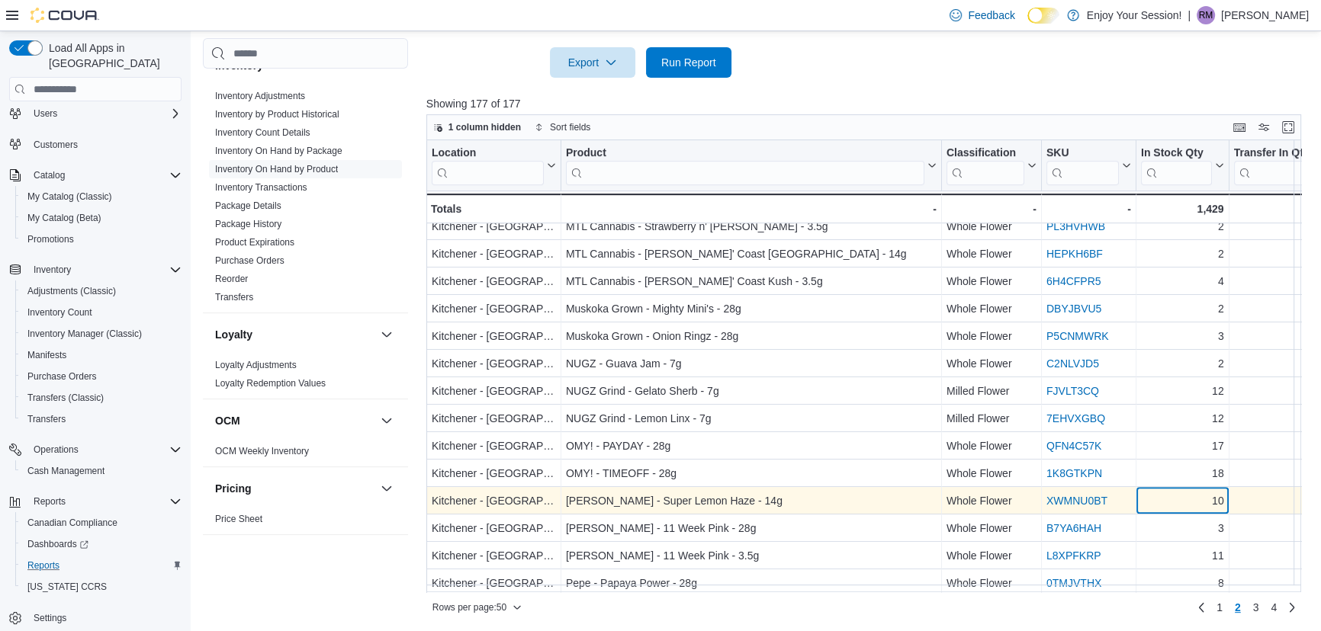
click at [1179, 504] on div "10" at bounding box center [1182, 502] width 83 height 18
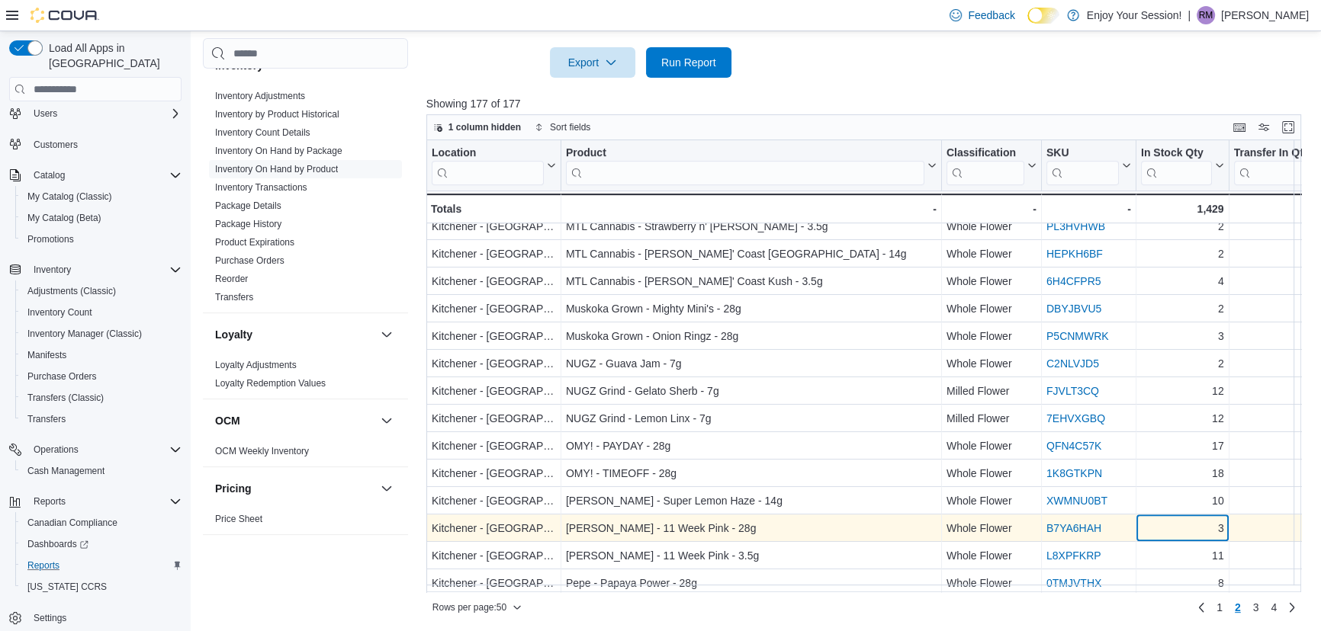
click at [1177, 528] on div "3" at bounding box center [1182, 529] width 83 height 18
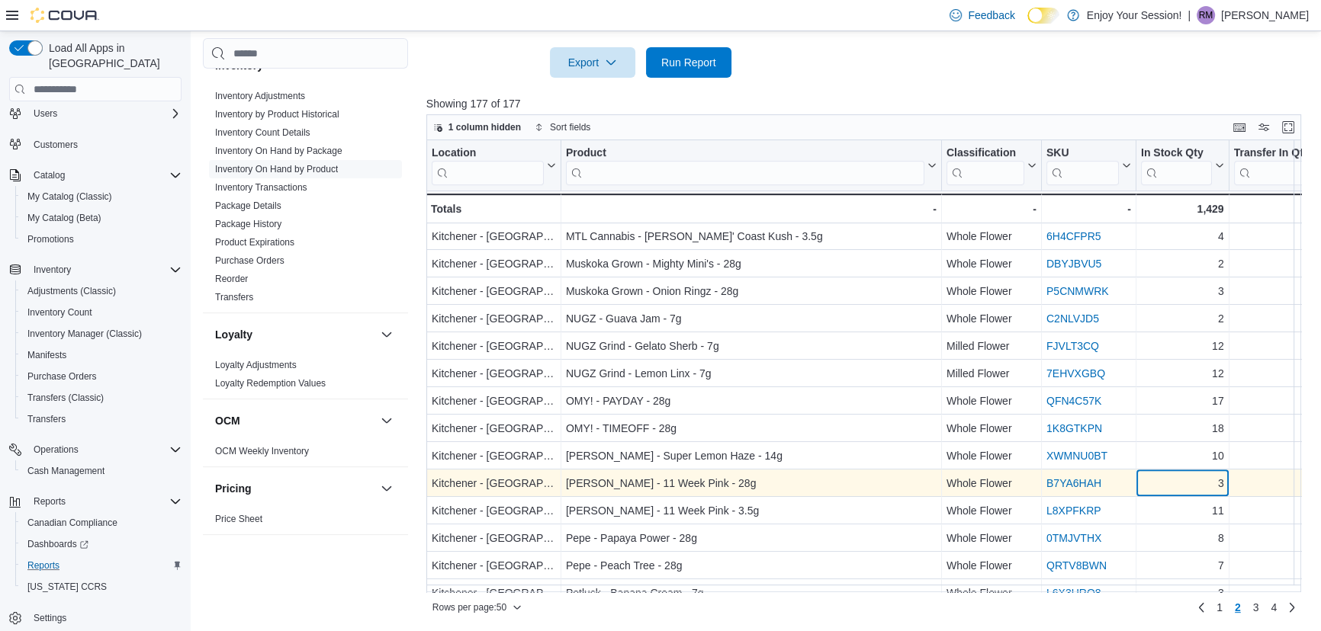
scroll to position [876, 0]
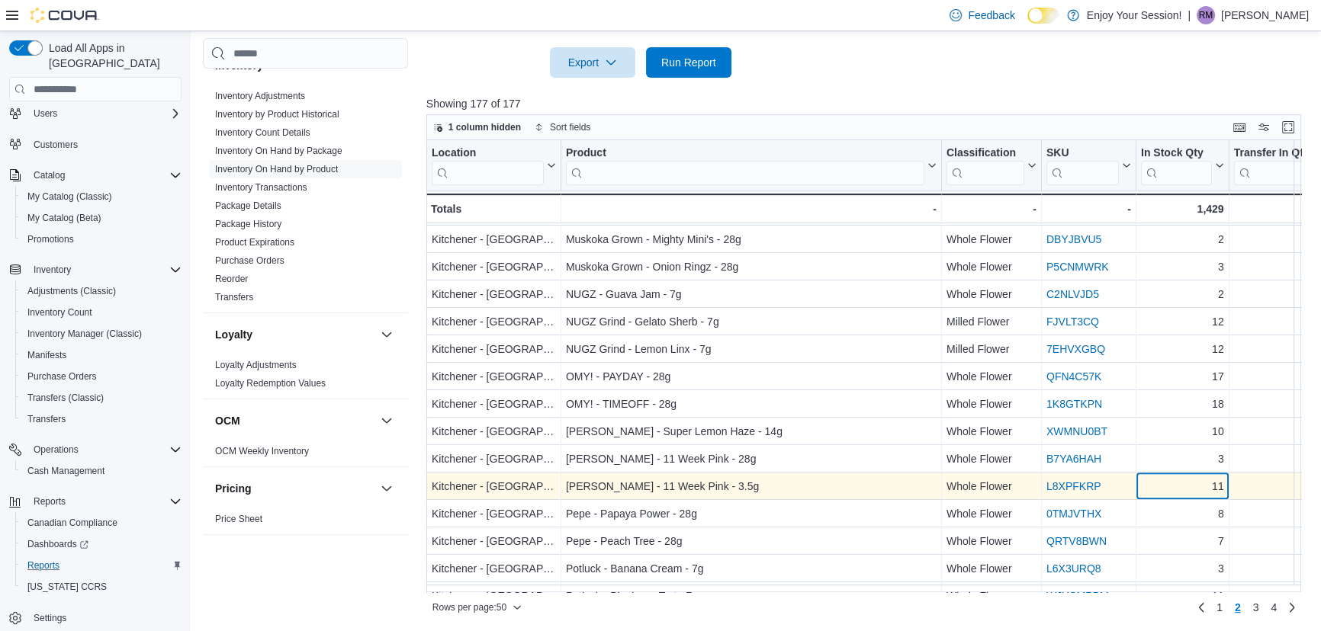
click at [1177, 483] on div "11" at bounding box center [1182, 487] width 83 height 18
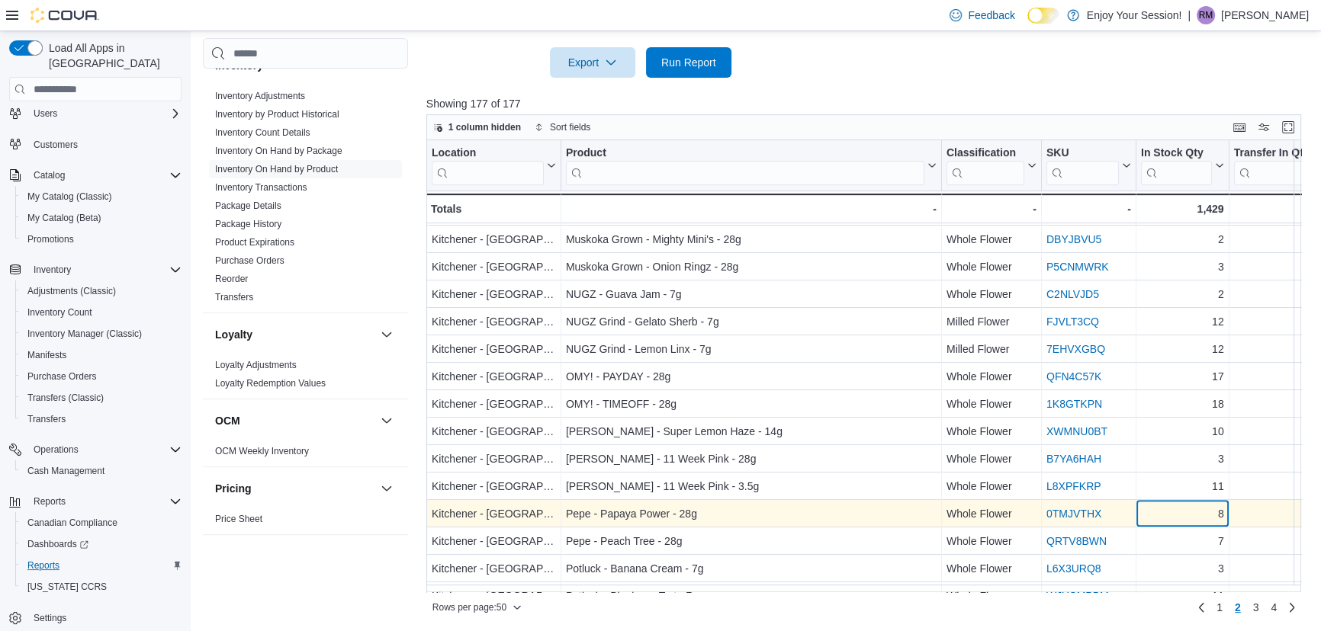
click at [1176, 514] on div "8" at bounding box center [1182, 515] width 83 height 18
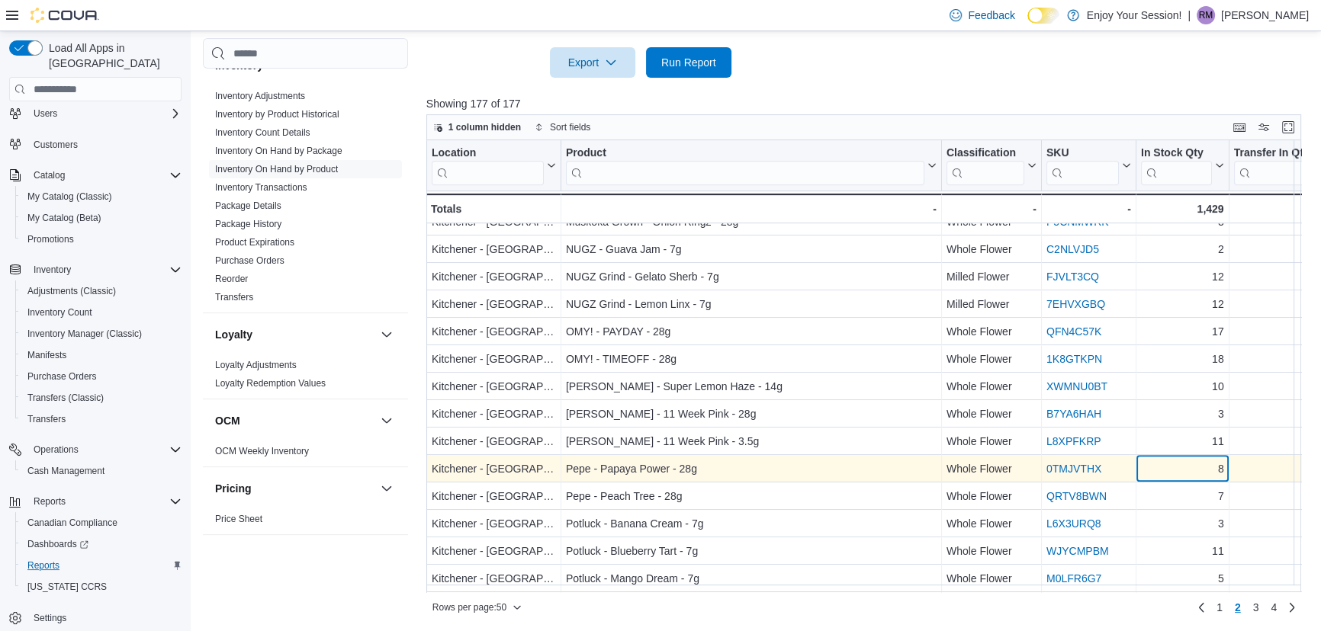
scroll to position [946, 0]
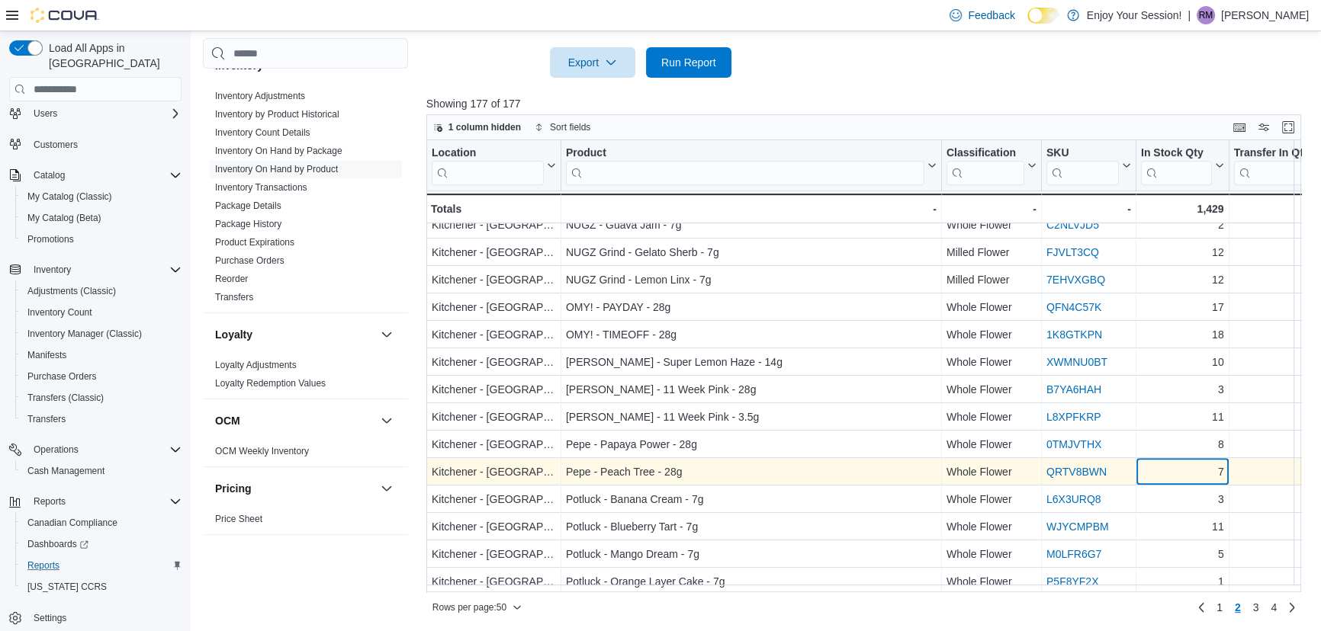
click at [1174, 476] on div "7" at bounding box center [1182, 473] width 83 height 18
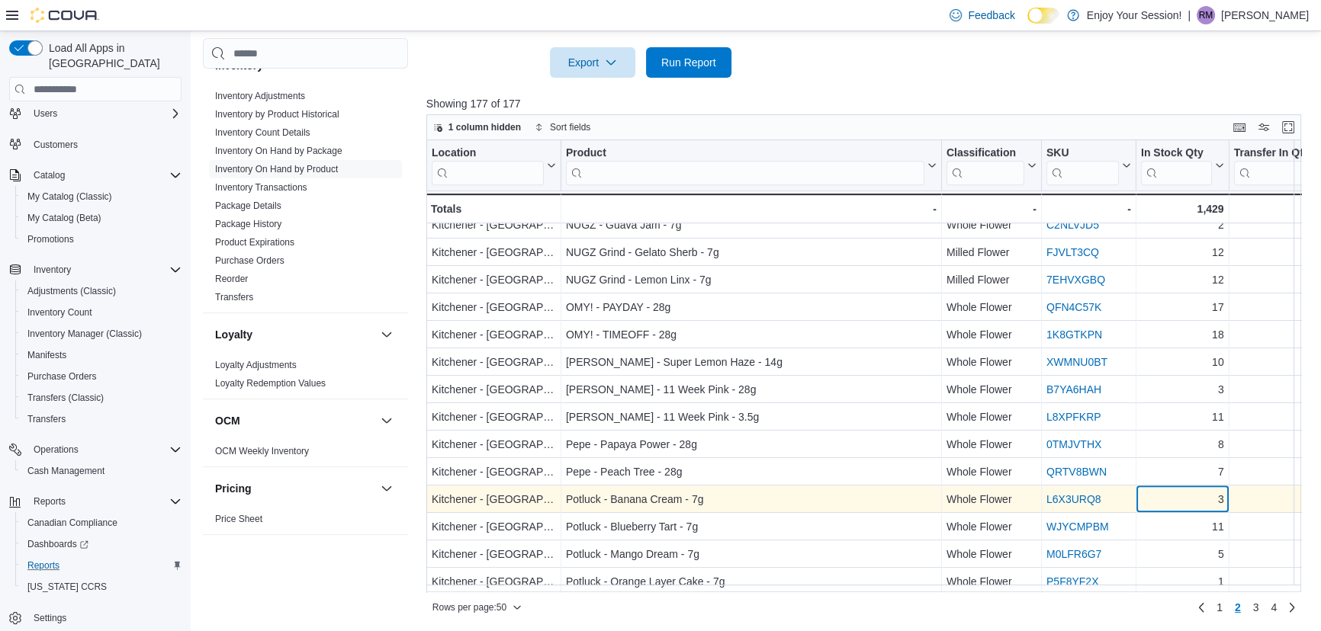
click at [1174, 499] on div "3" at bounding box center [1182, 500] width 83 height 18
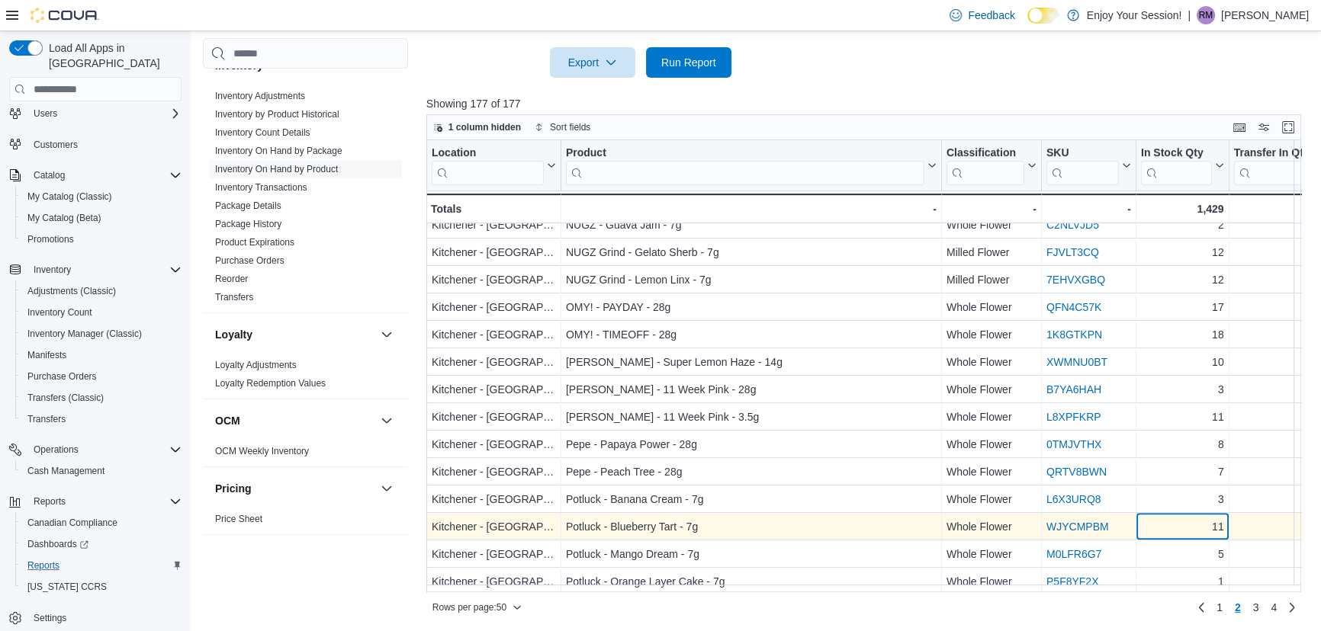
click at [1173, 524] on div "11" at bounding box center [1182, 528] width 83 height 18
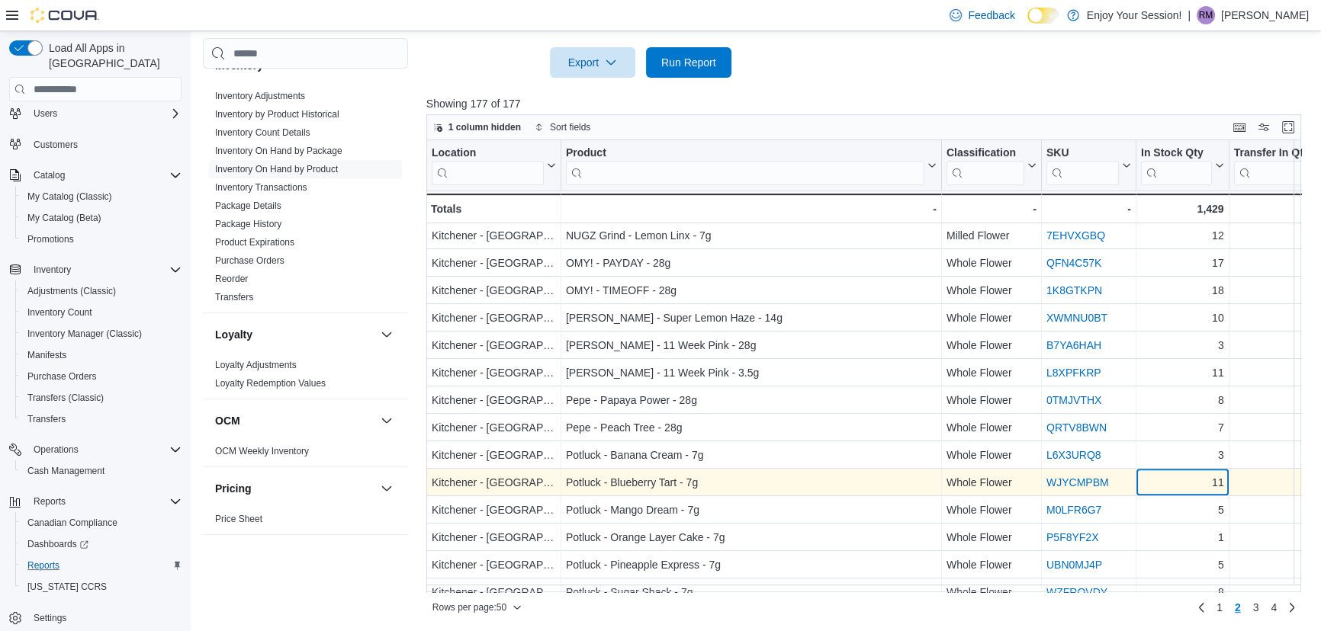
scroll to position [1010, 0]
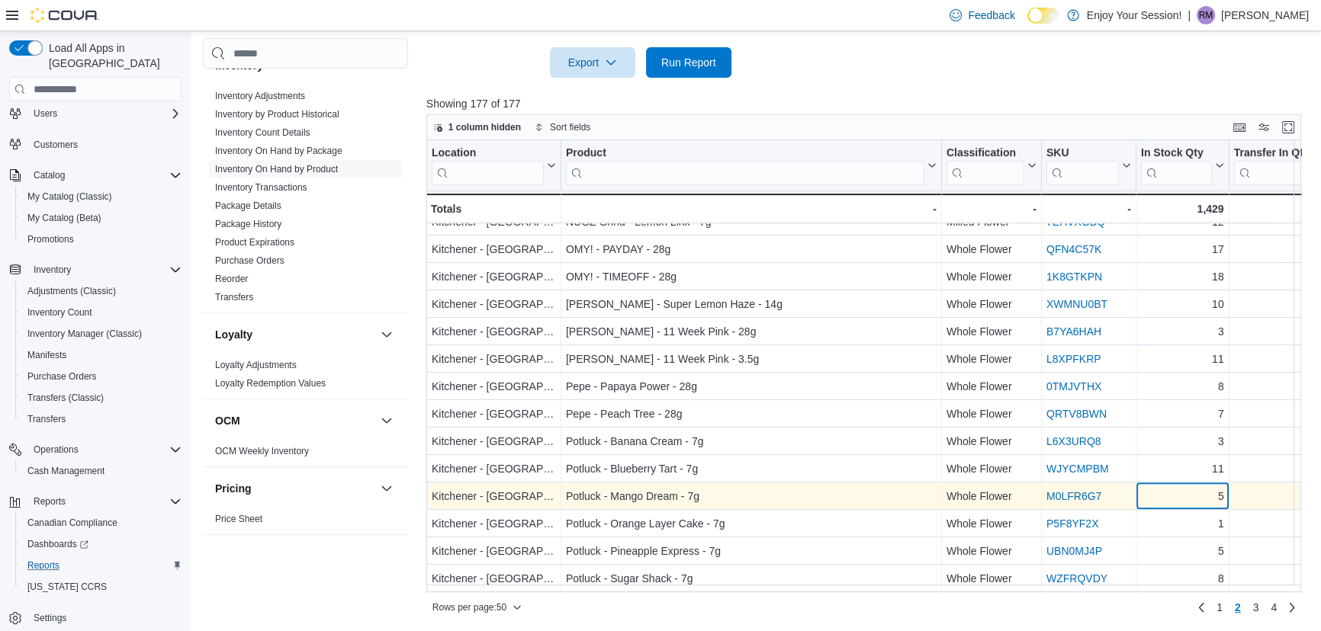
click at [1175, 488] on div "5" at bounding box center [1182, 497] width 83 height 18
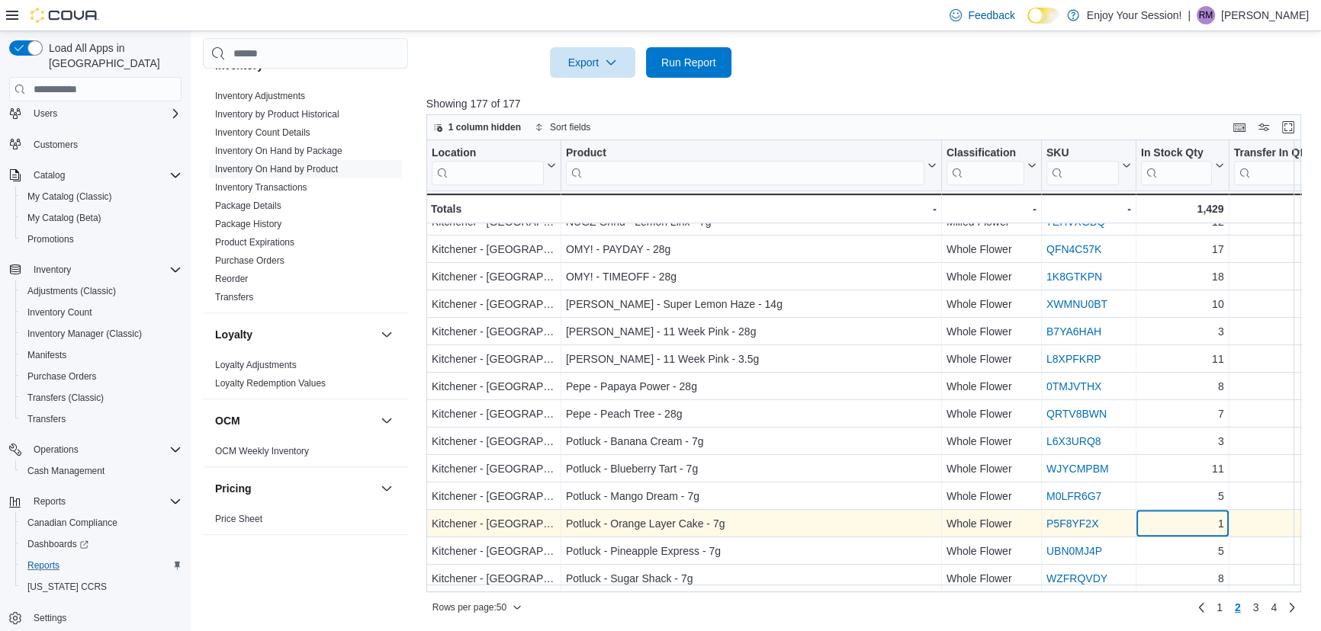
click at [1174, 515] on div "1" at bounding box center [1182, 524] width 83 height 18
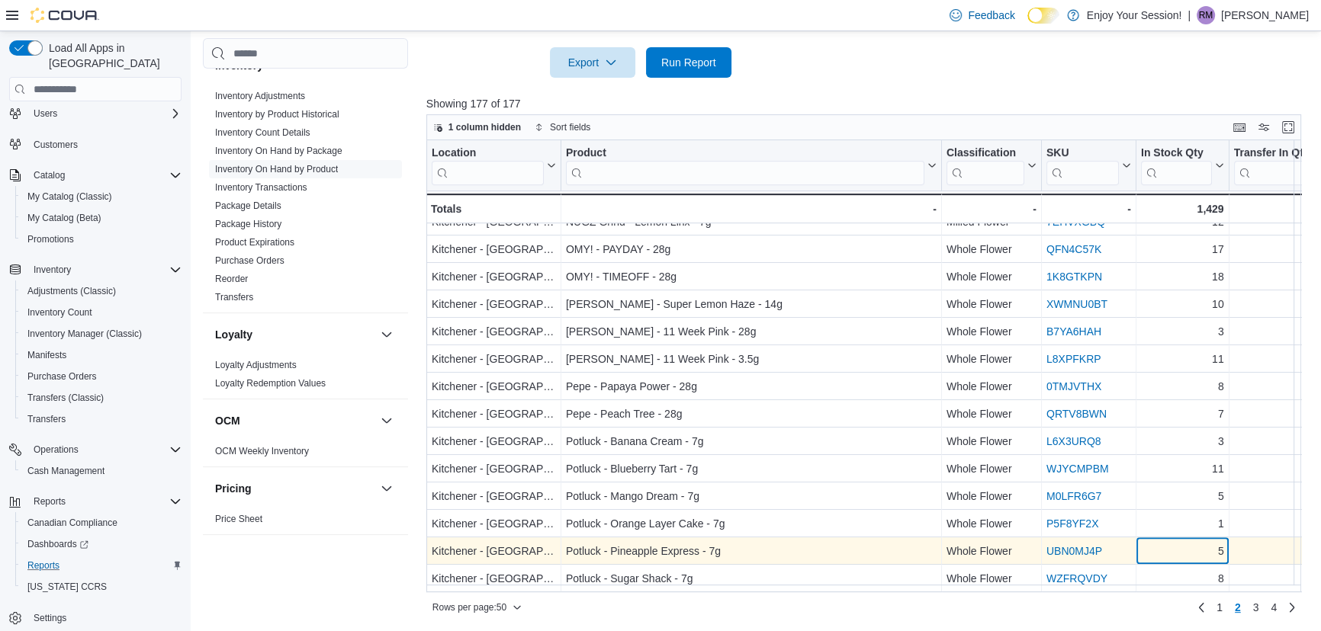
click at [1173, 545] on div "5" at bounding box center [1182, 552] width 83 height 18
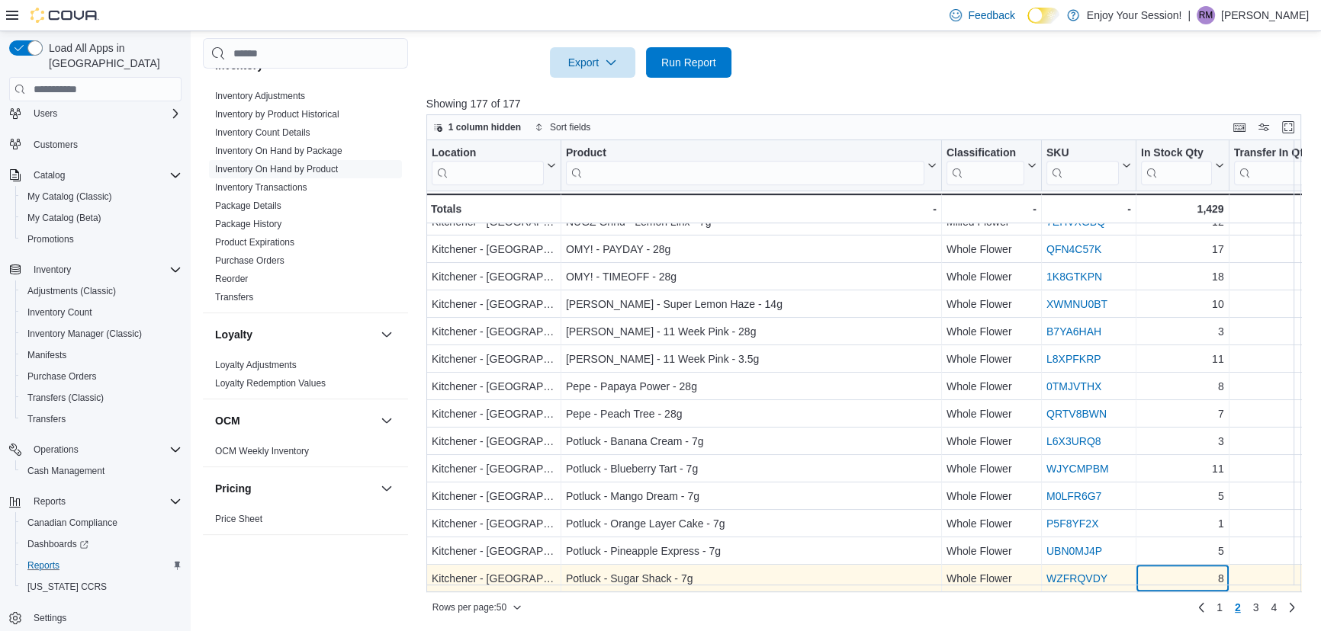
click at [1172, 570] on div "8" at bounding box center [1182, 579] width 83 height 18
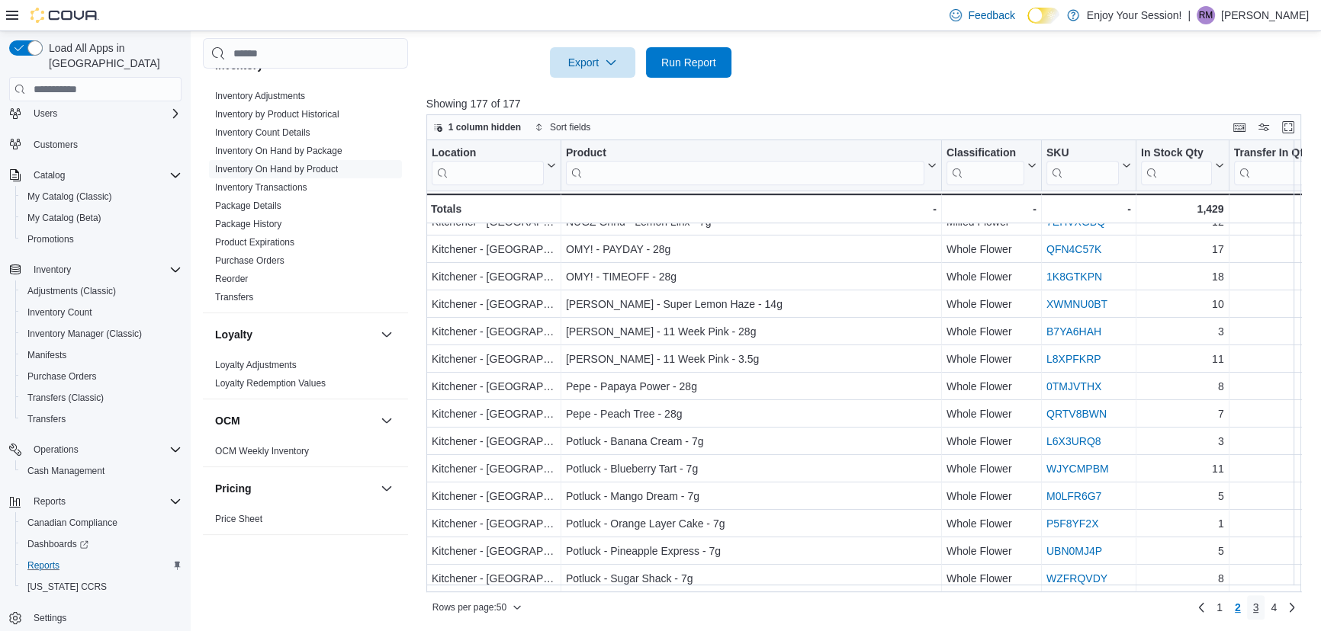
click at [1259, 609] on span "3" at bounding box center [1256, 607] width 6 height 15
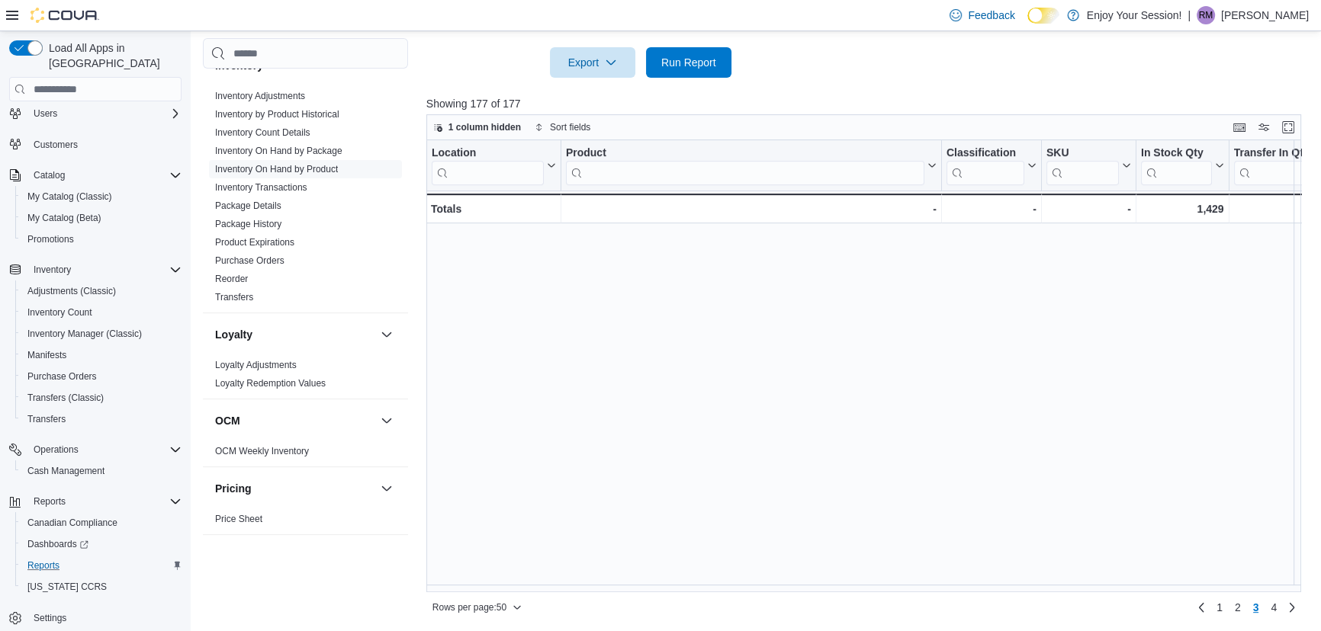
scroll to position [0, 0]
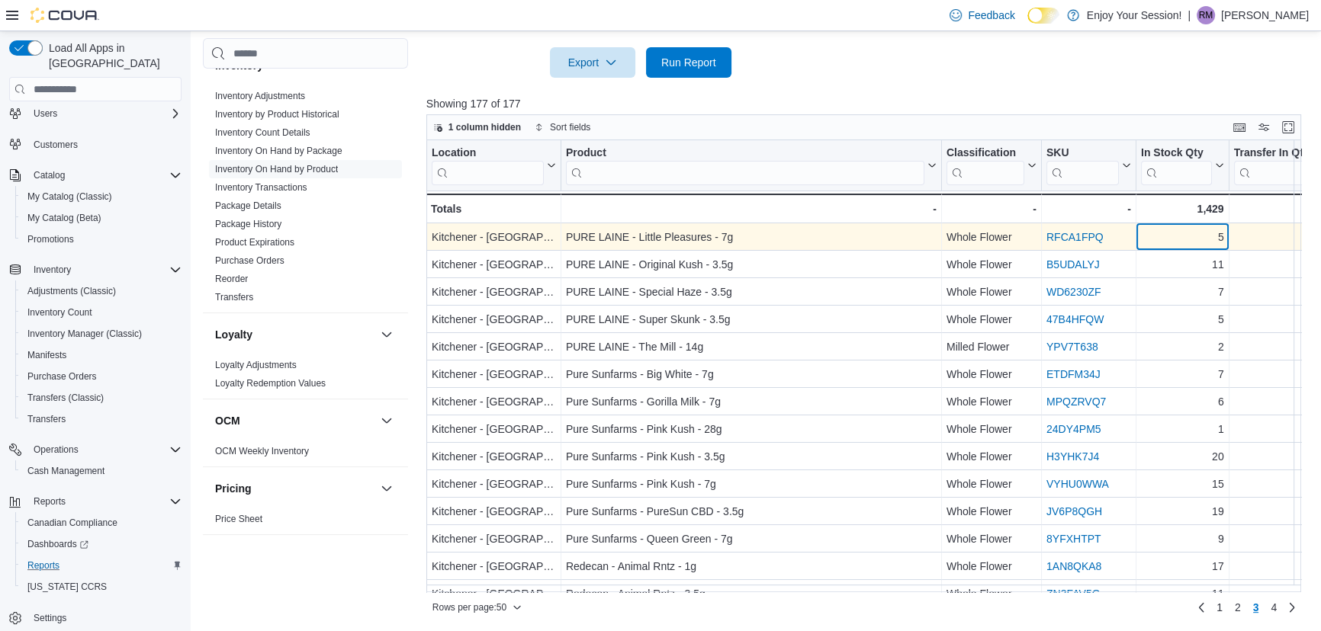
click at [1177, 237] on div "5" at bounding box center [1182, 238] width 83 height 18
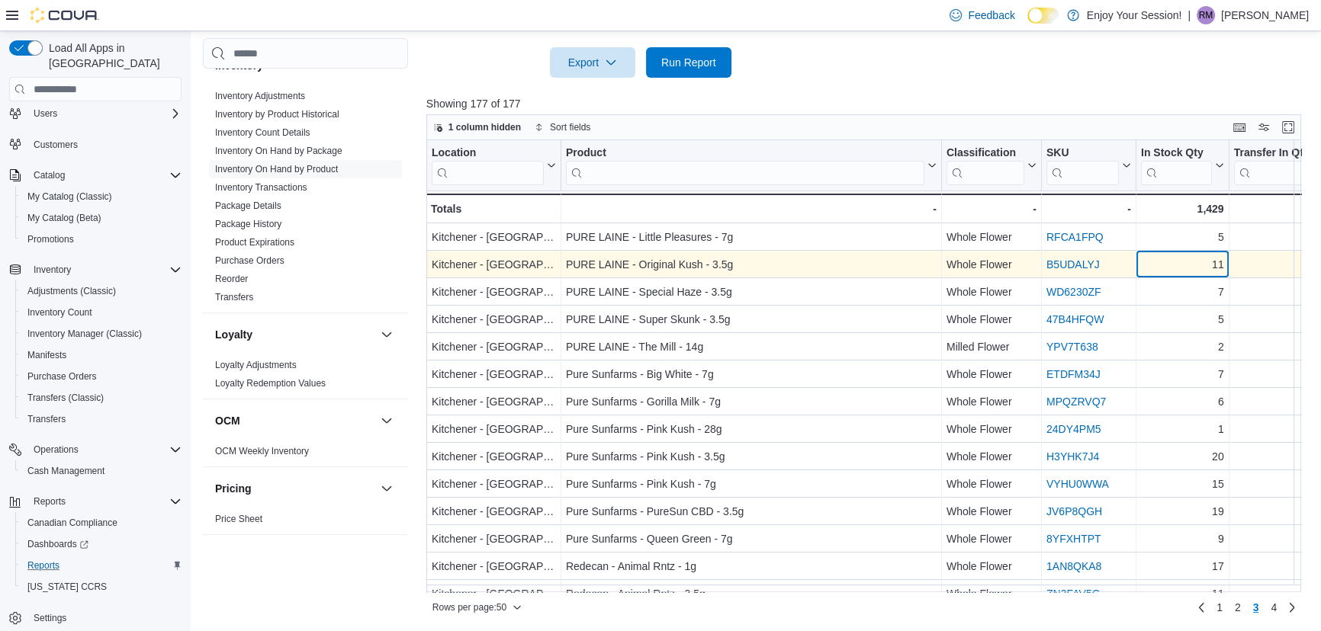
click at [1178, 258] on div "11" at bounding box center [1182, 265] width 83 height 18
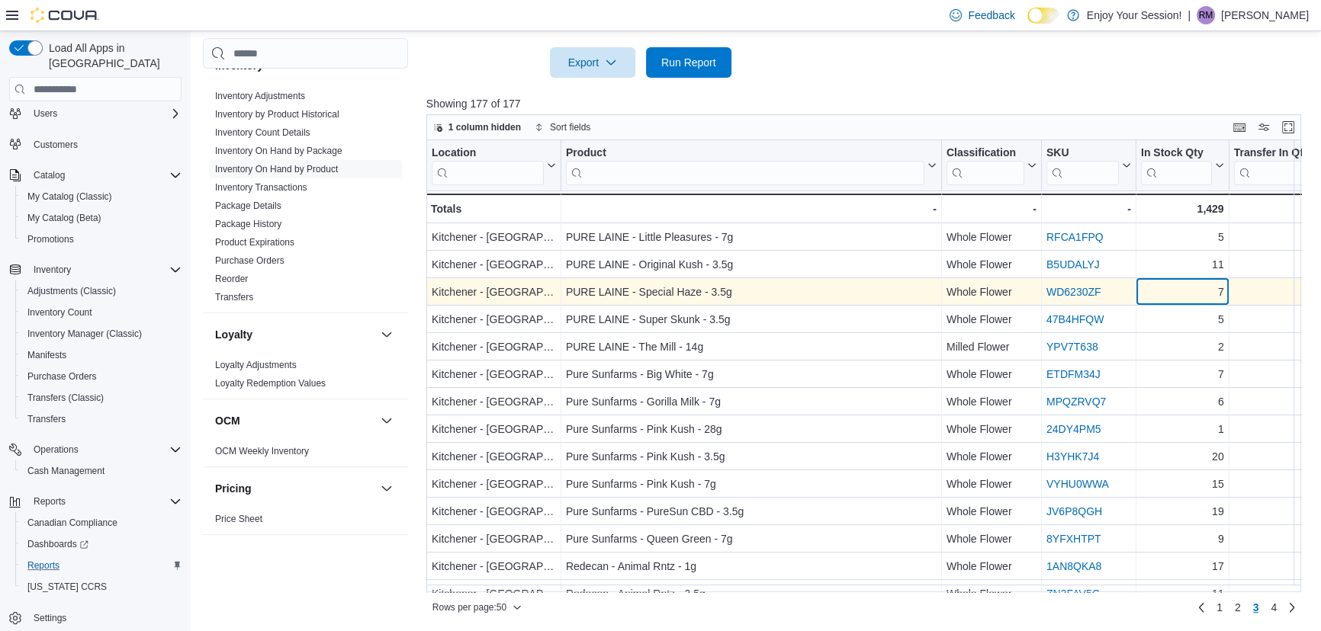
click at [1178, 287] on div "7" at bounding box center [1182, 293] width 83 height 18
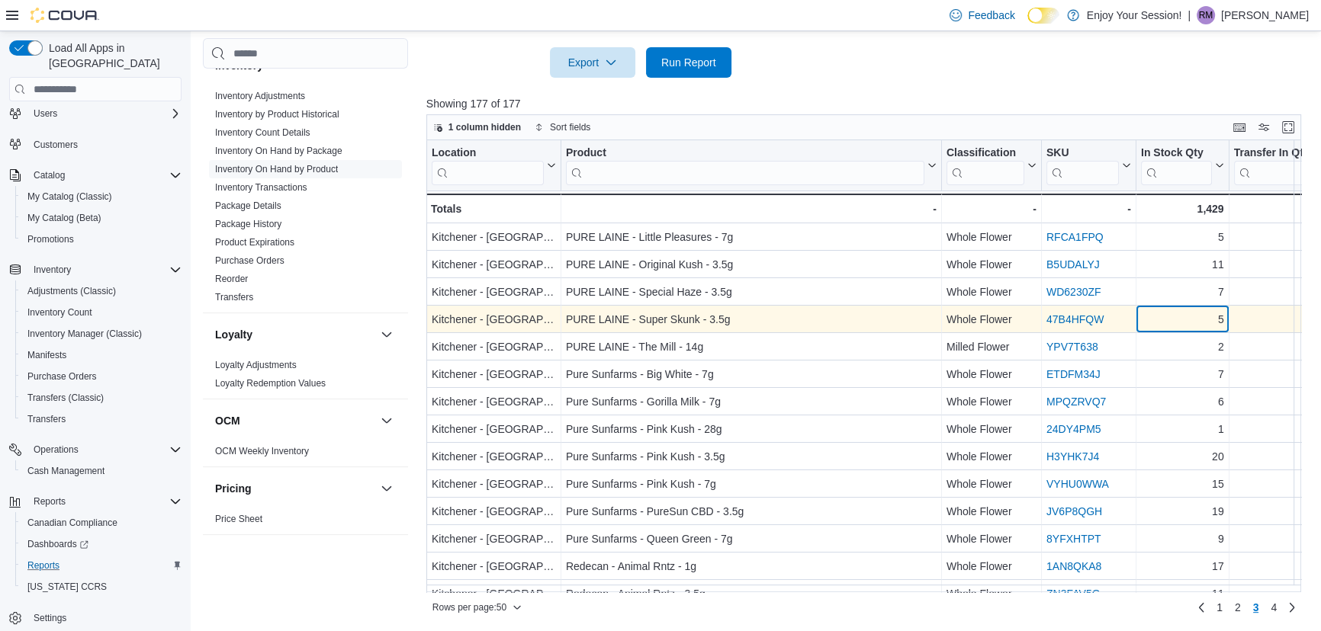
click at [1182, 321] on div "5" at bounding box center [1182, 320] width 83 height 18
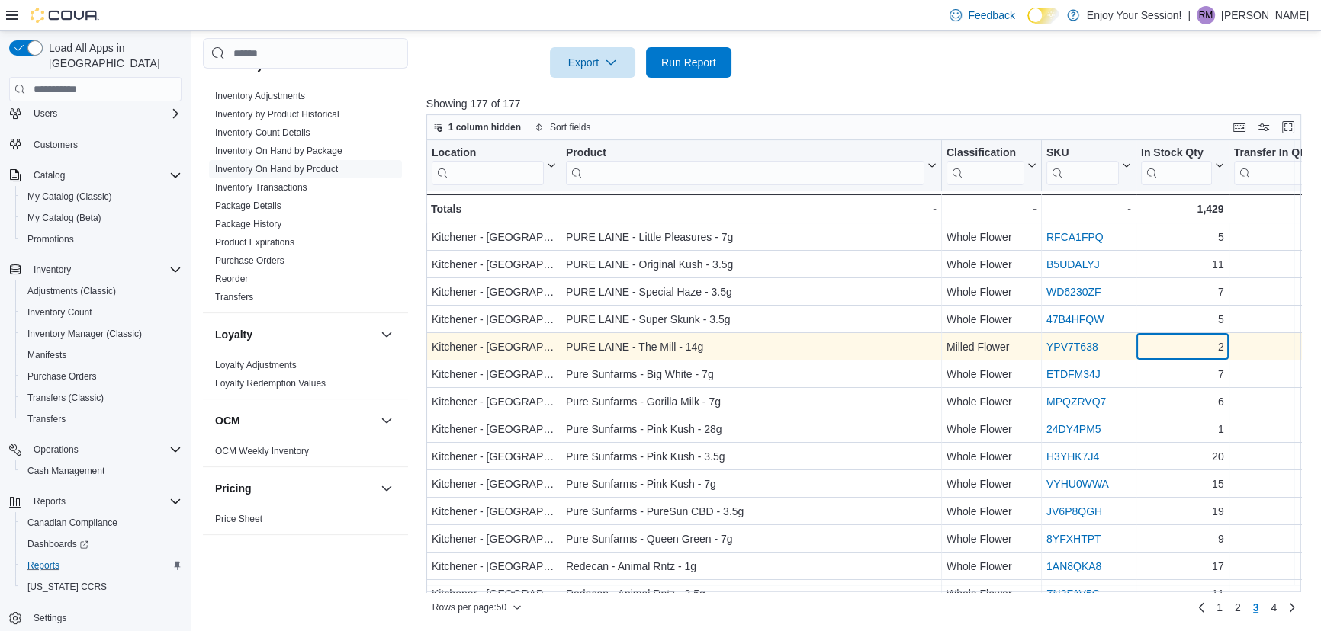
click at [1182, 349] on div "2" at bounding box center [1182, 348] width 83 height 18
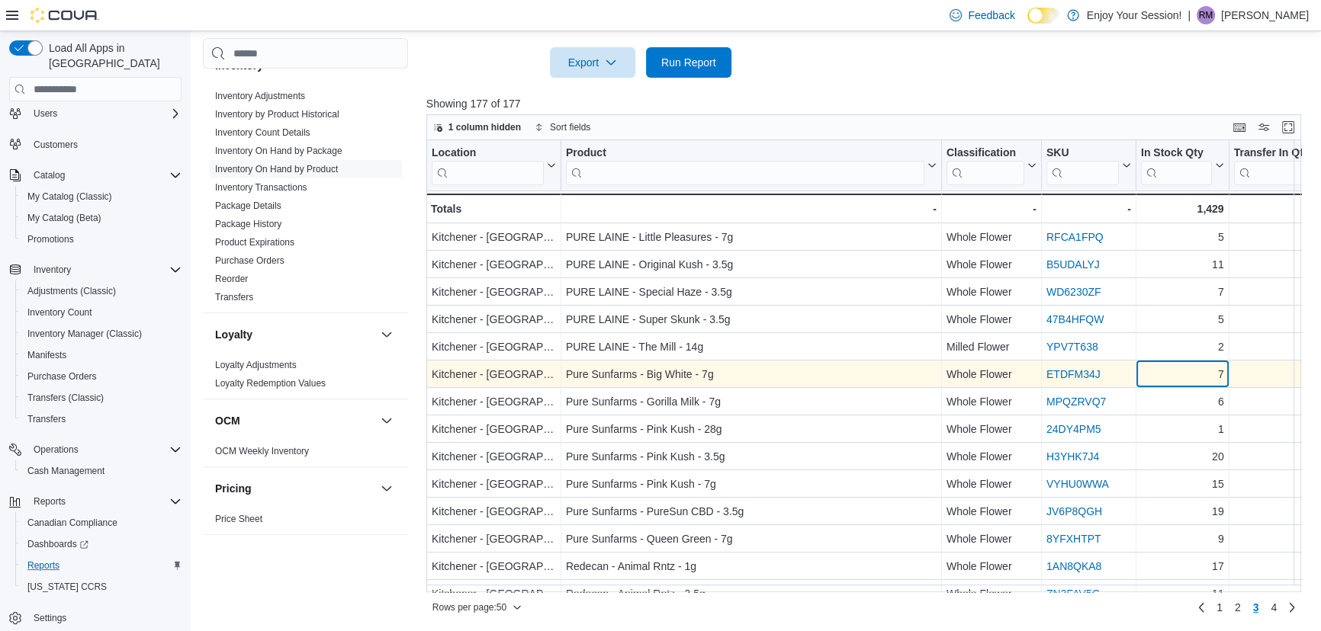
click at [1182, 377] on div "7" at bounding box center [1182, 375] width 83 height 18
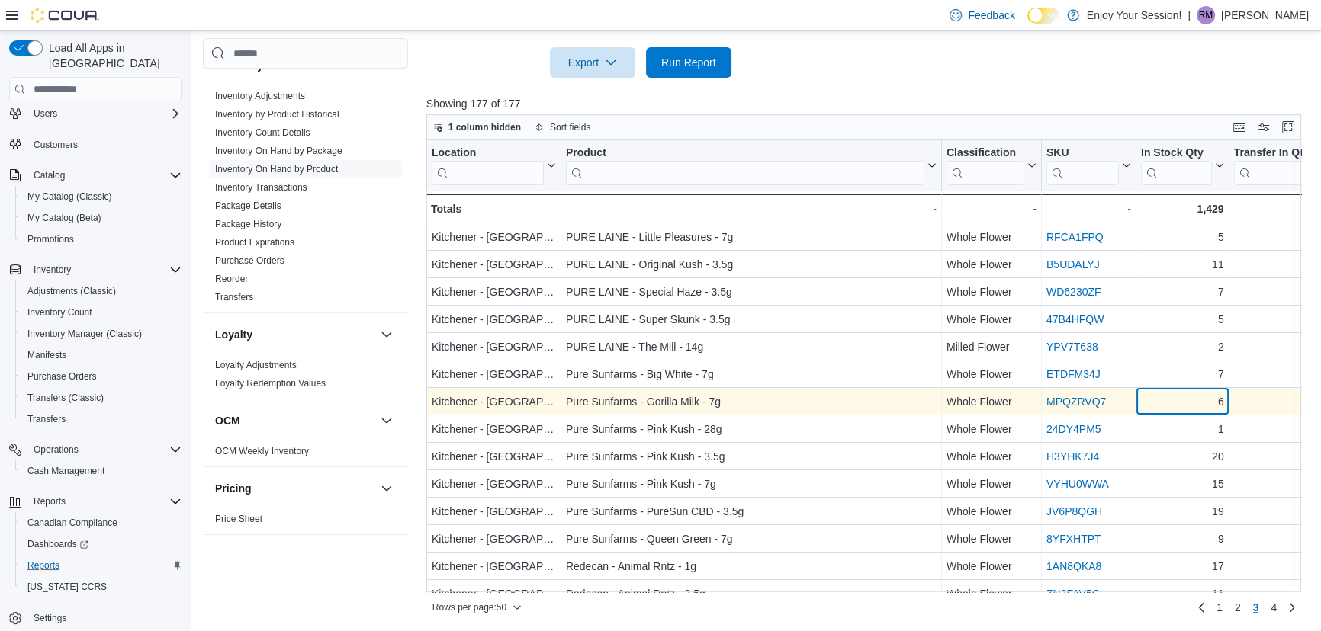
click at [1181, 403] on div "6" at bounding box center [1182, 402] width 83 height 18
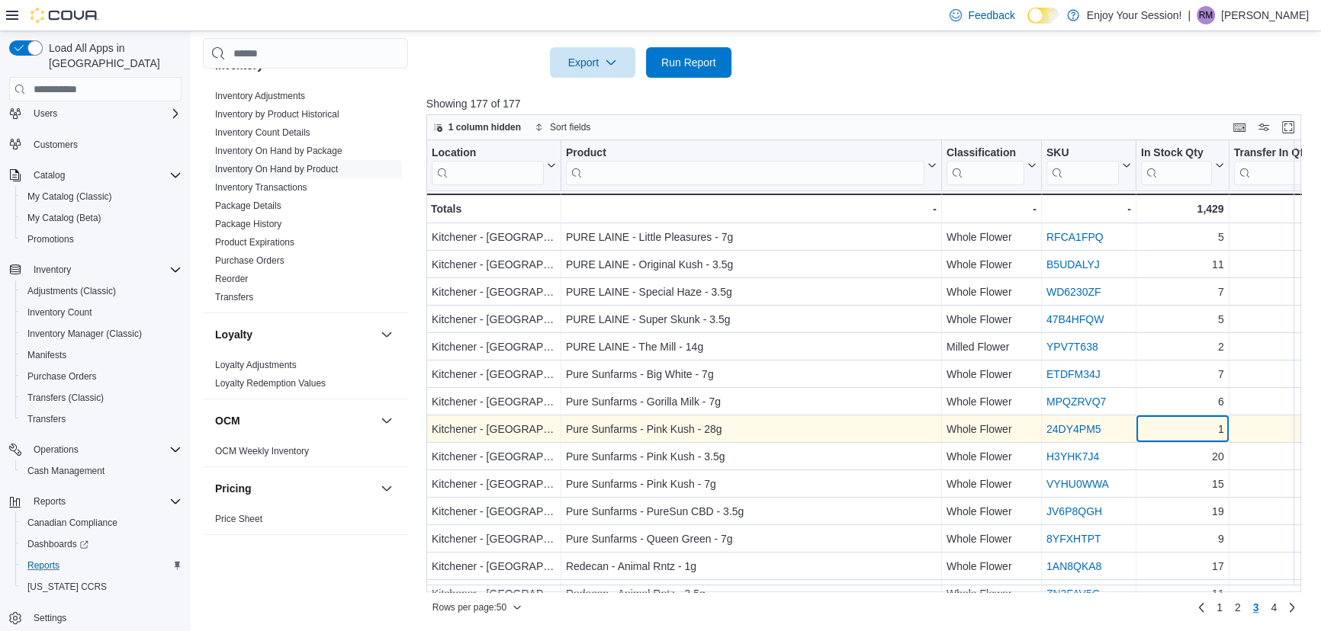
click at [1177, 432] on div "1" at bounding box center [1182, 430] width 83 height 18
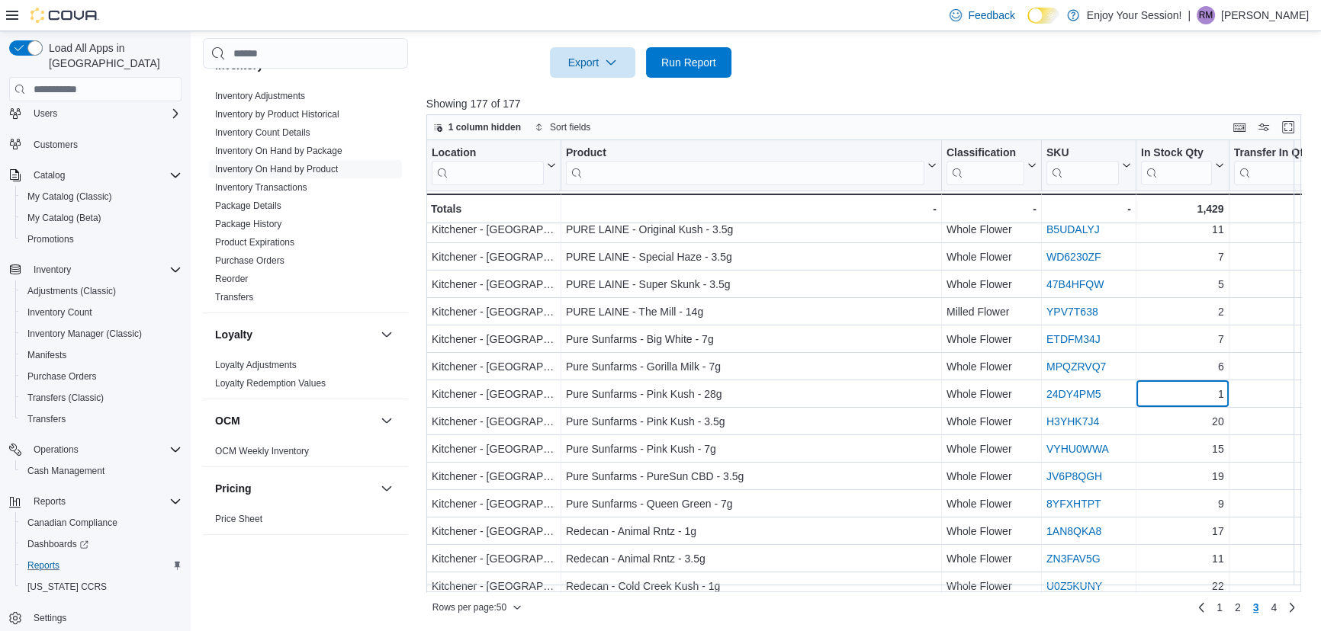
scroll to position [69, 0]
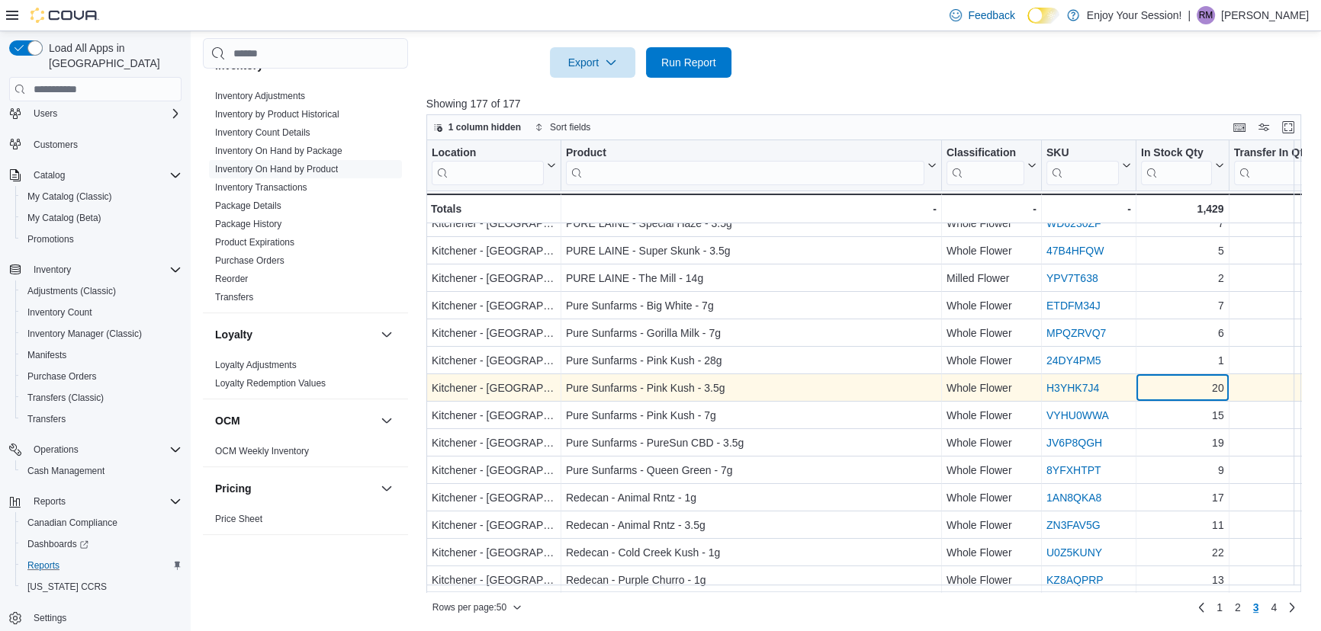
click at [1172, 389] on div "20" at bounding box center [1182, 389] width 83 height 18
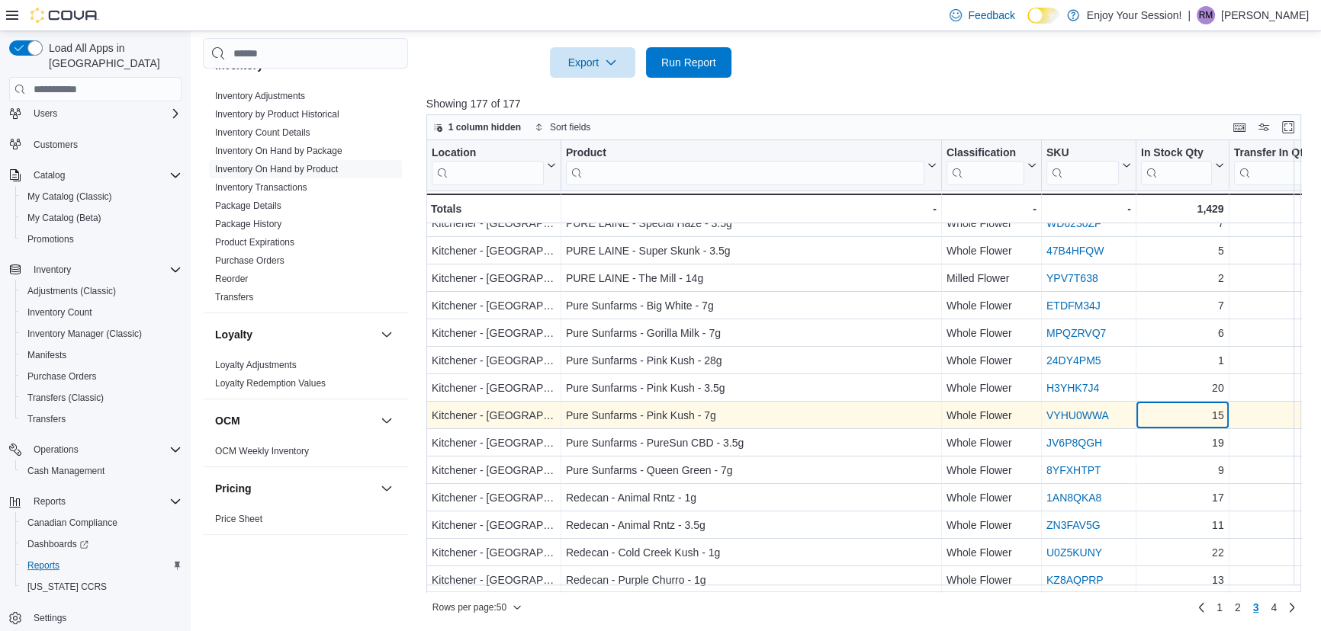
click at [1168, 417] on div "15" at bounding box center [1182, 416] width 83 height 18
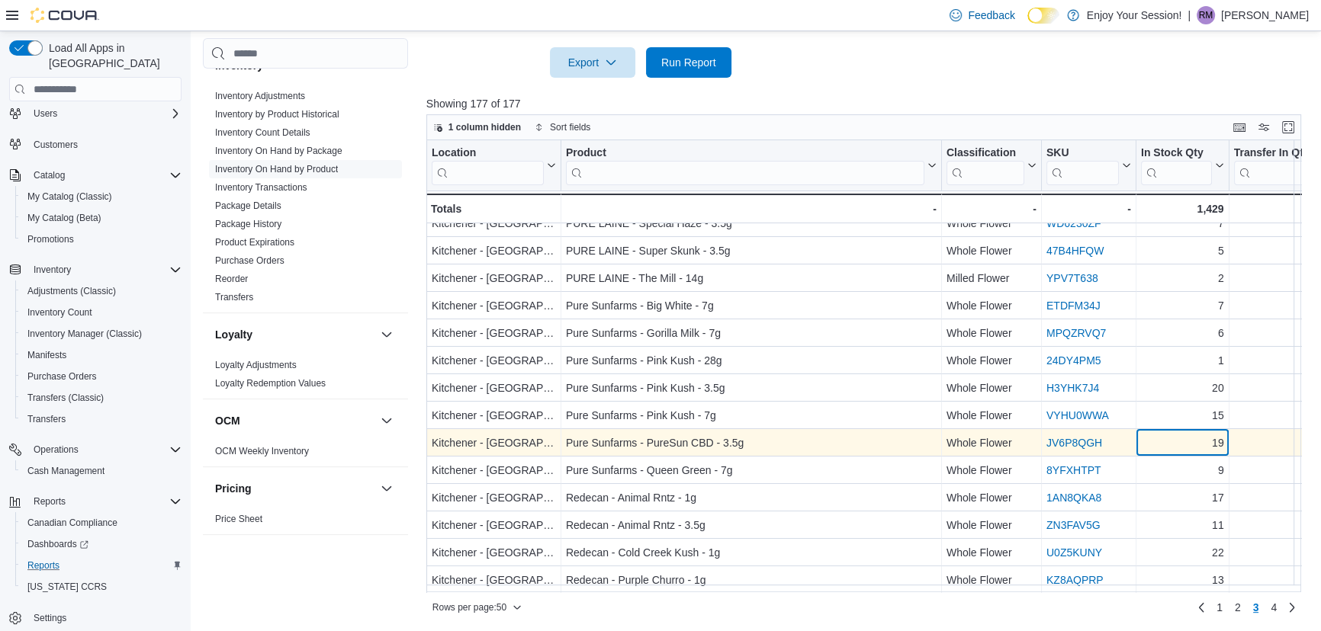
click at [1168, 435] on div "19" at bounding box center [1182, 444] width 83 height 18
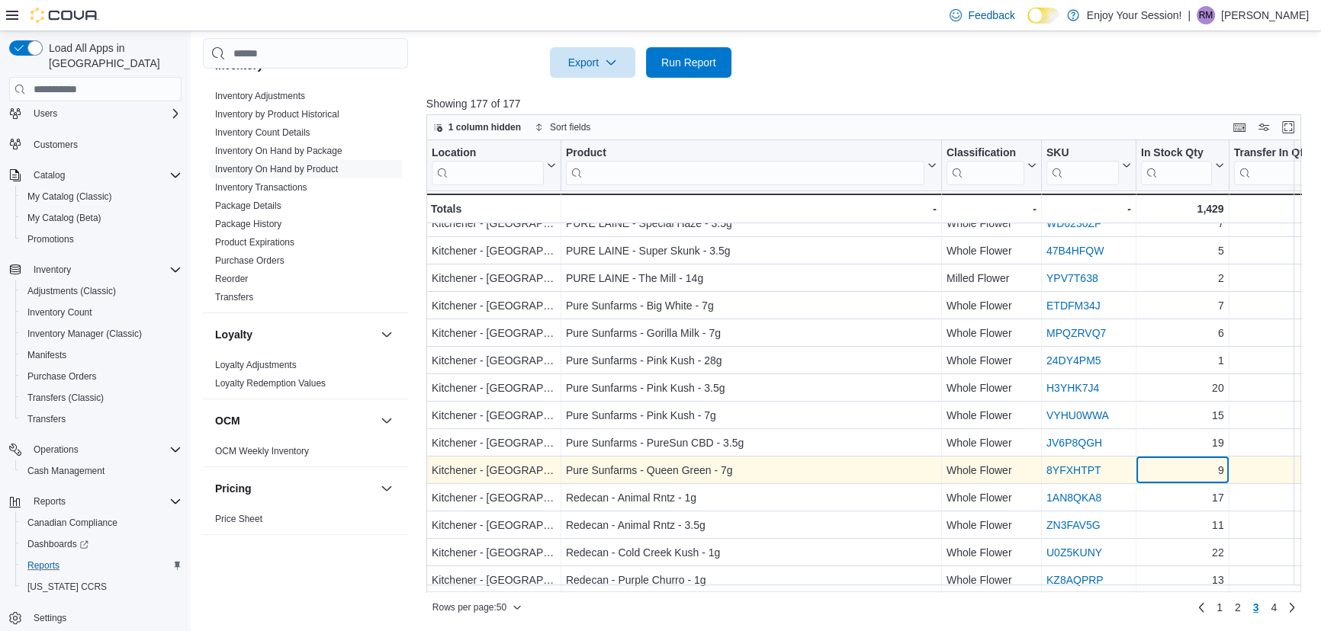
click at [1168, 464] on div "9" at bounding box center [1182, 471] width 83 height 18
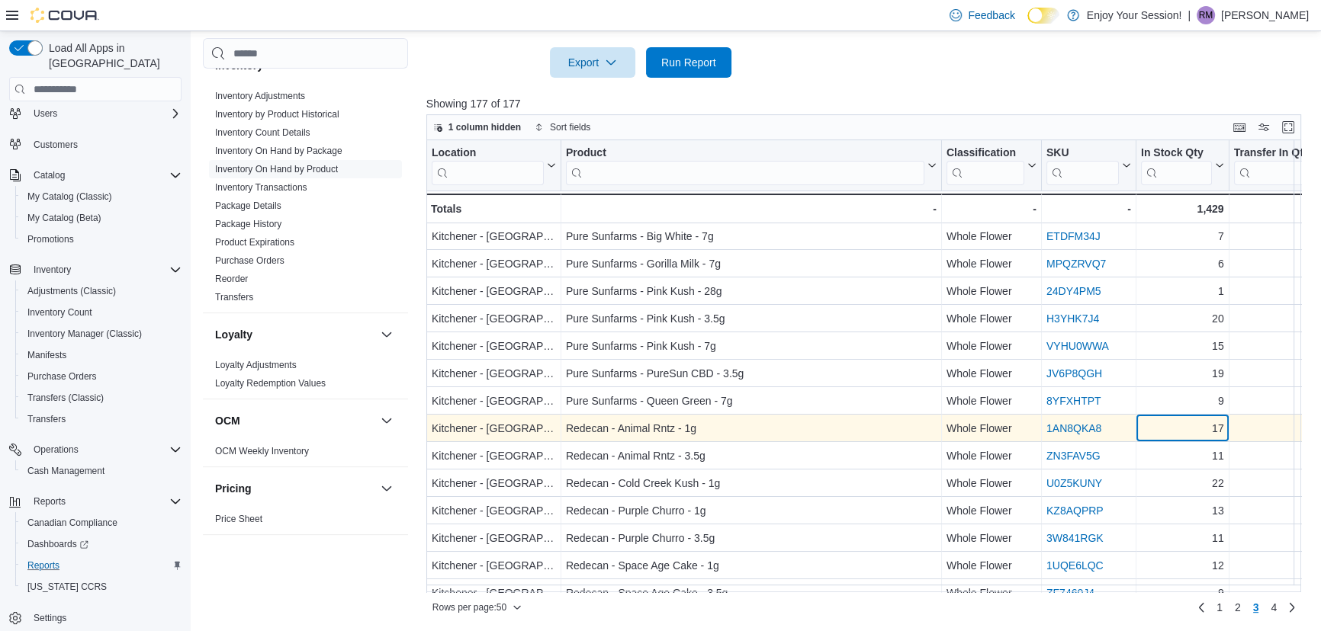
click at [1176, 429] on div "17" at bounding box center [1182, 429] width 83 height 18
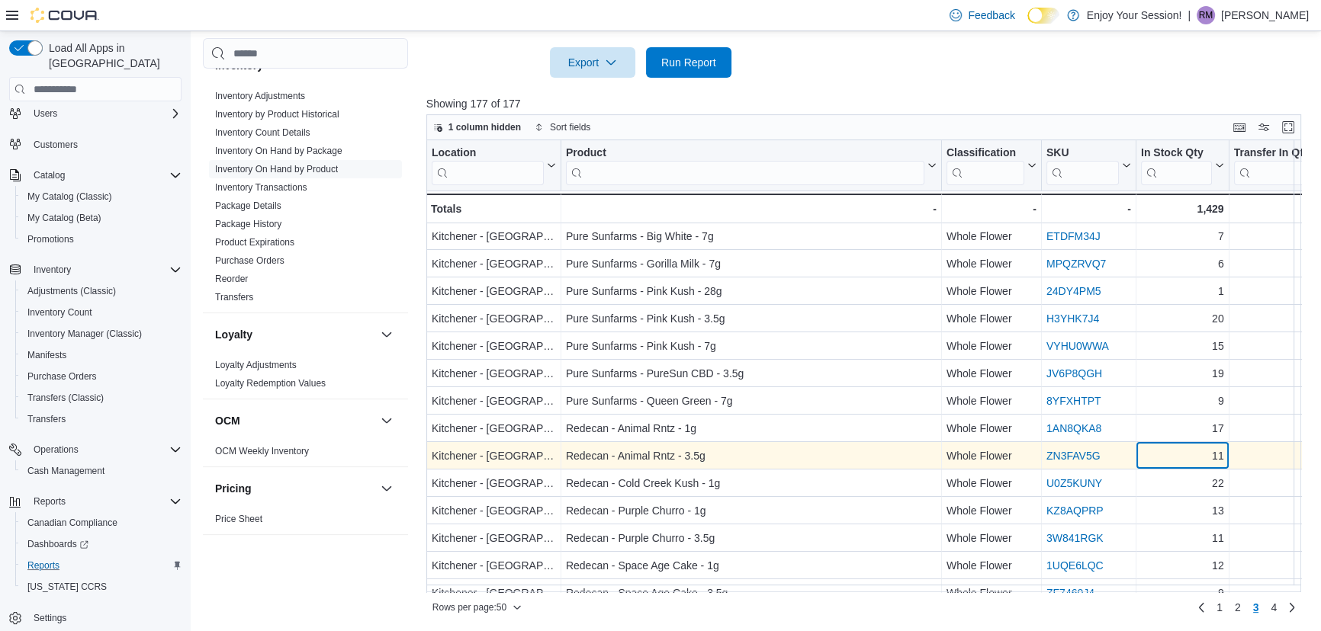
click at [1177, 452] on div "11" at bounding box center [1182, 457] width 83 height 18
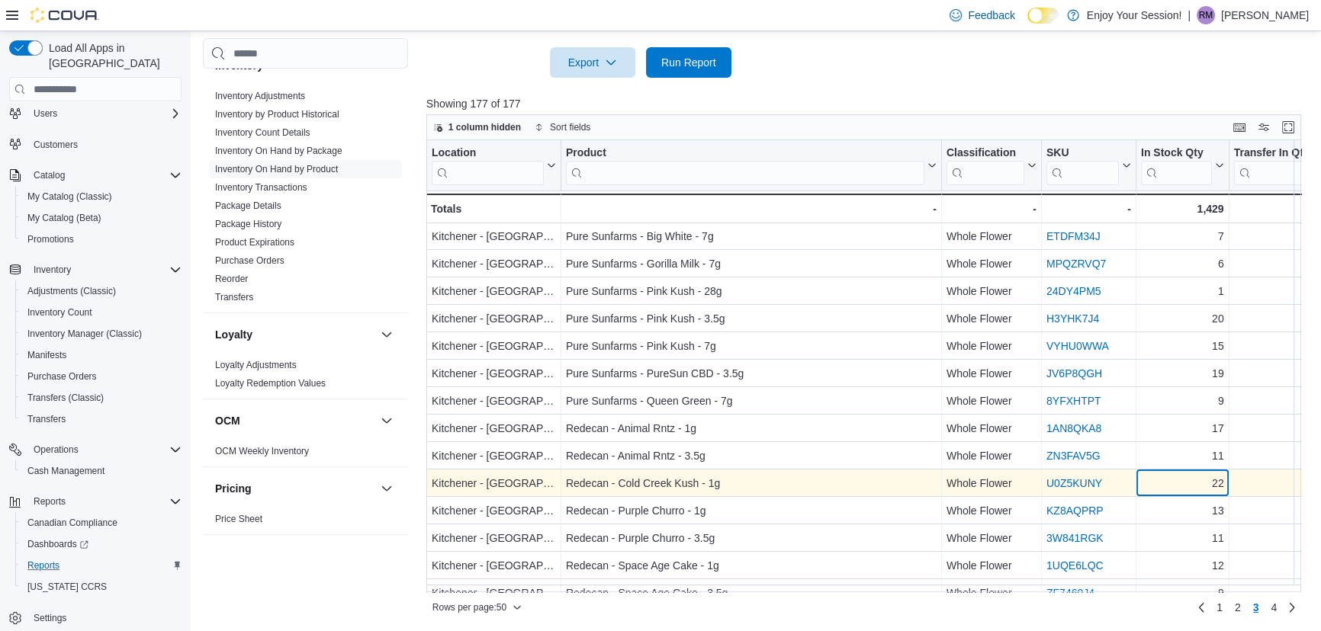
click at [1177, 482] on div "22" at bounding box center [1182, 484] width 83 height 18
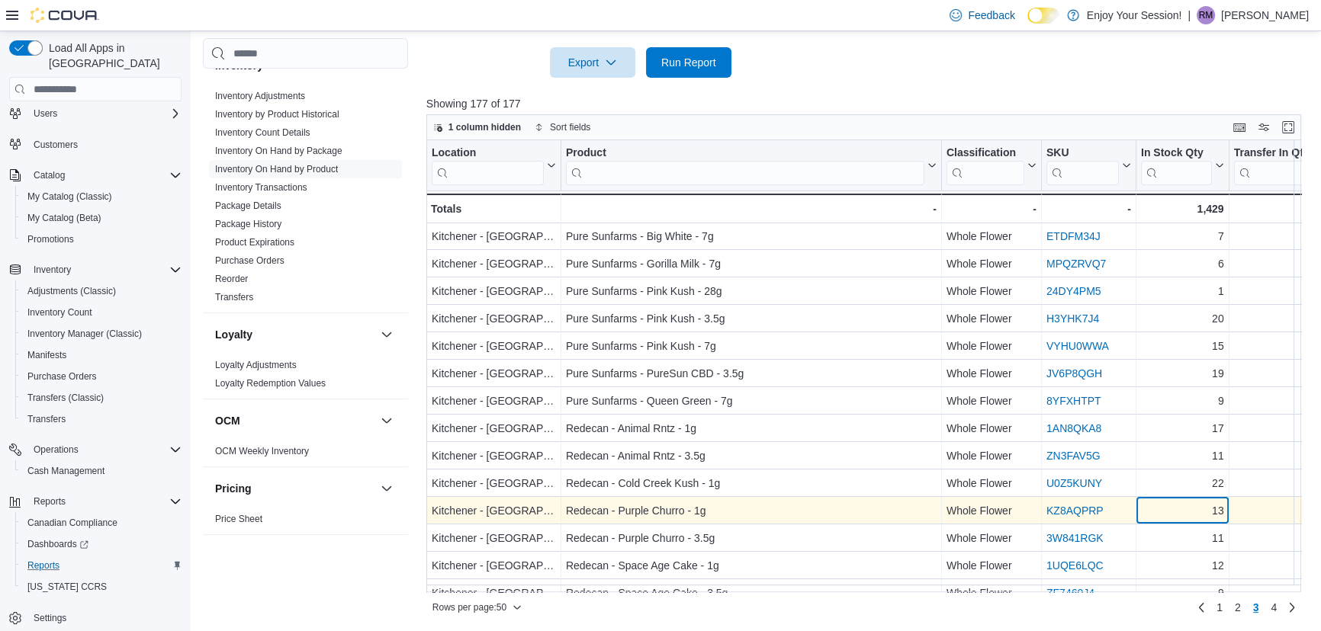
click at [1180, 506] on div "13" at bounding box center [1182, 512] width 83 height 18
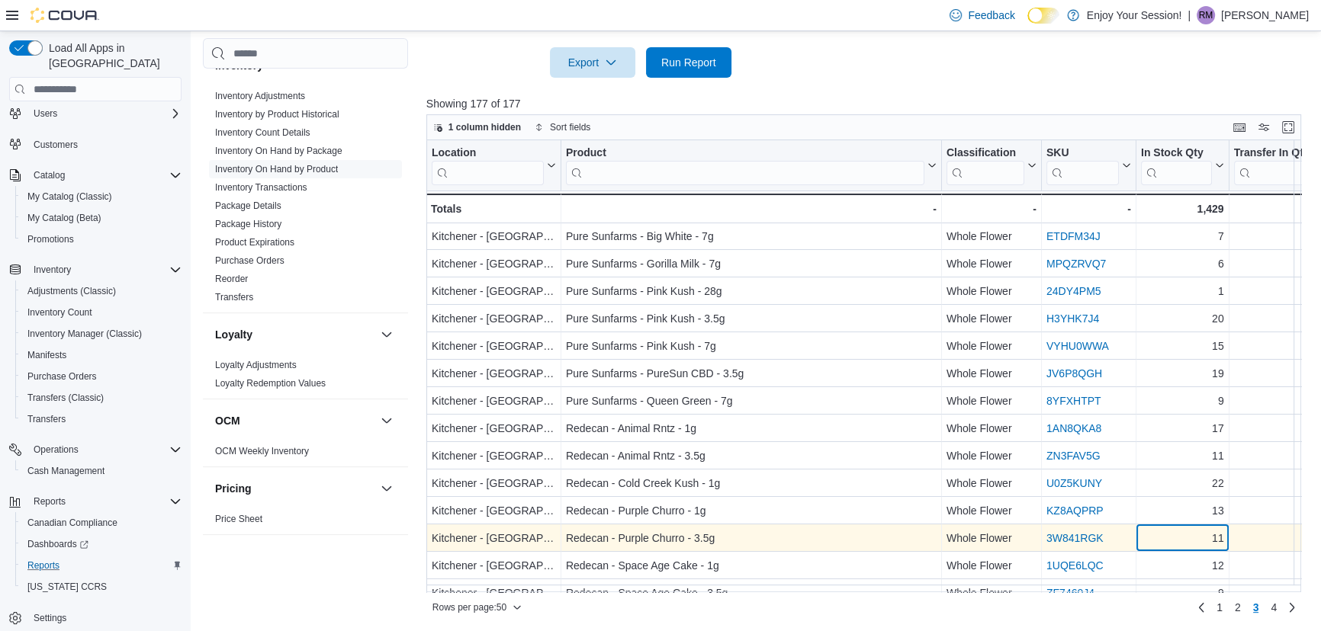
click at [1174, 544] on div "11" at bounding box center [1182, 539] width 83 height 18
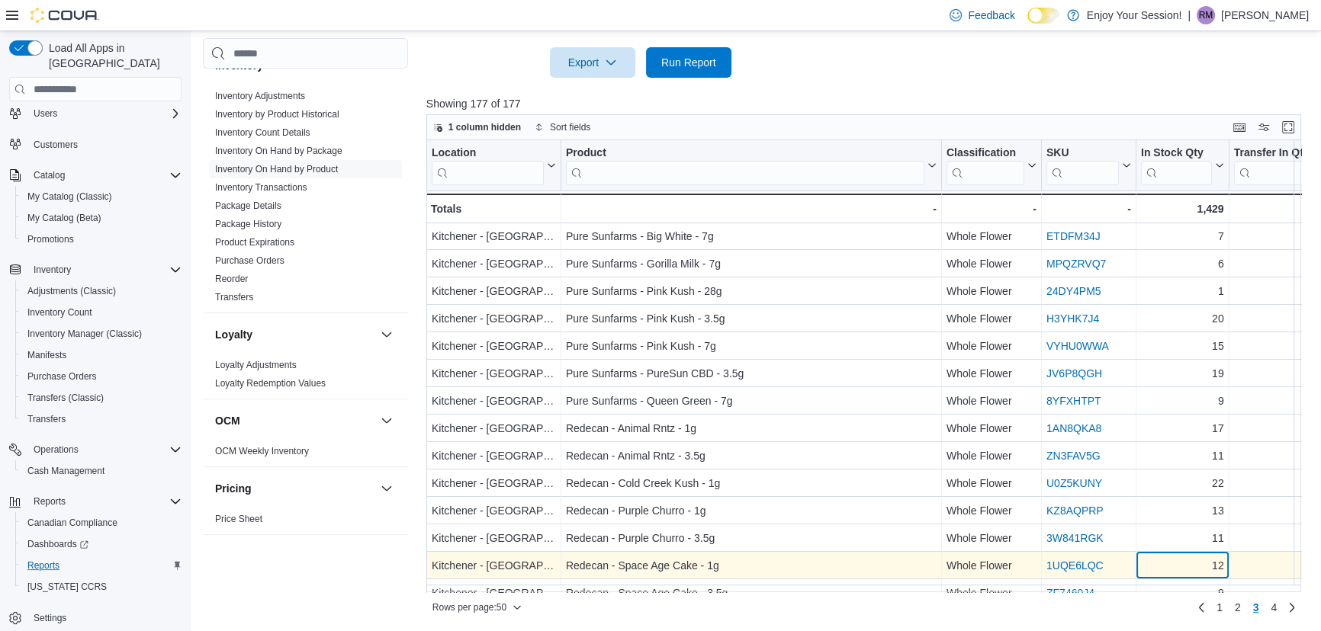
click at [1174, 556] on div "Location Click to view column header actions Product Click to view column heade…" at bounding box center [868, 366] width 884 height 452
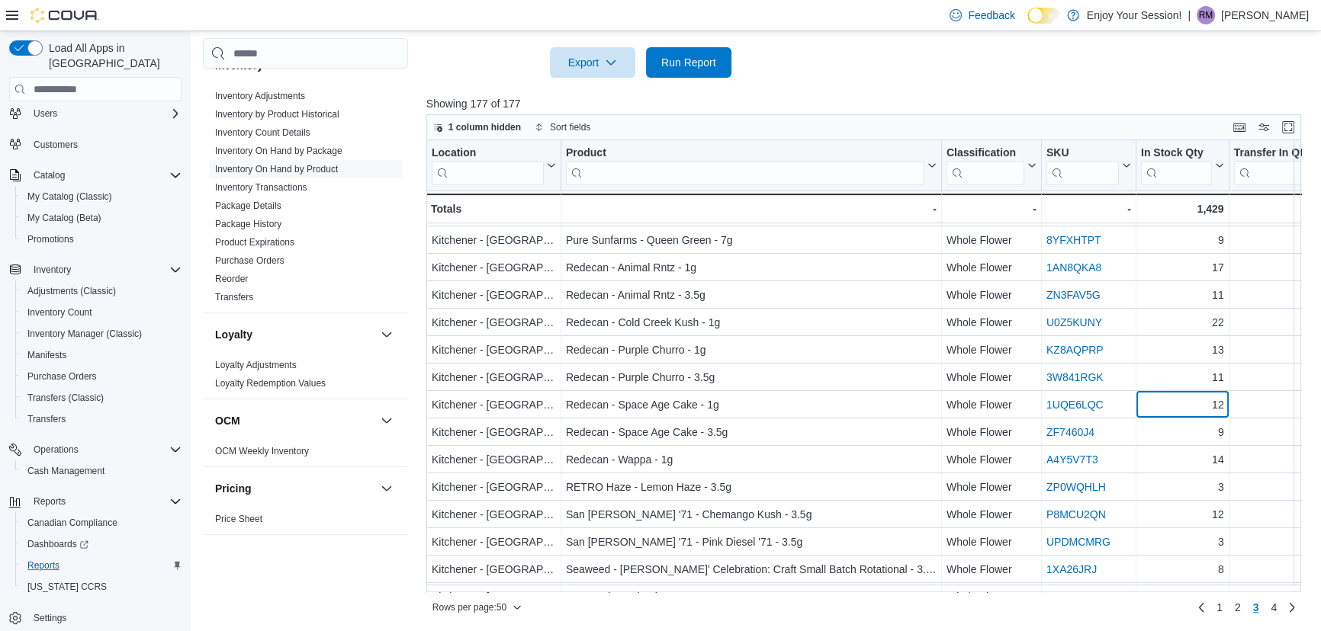
scroll to position [300, 0]
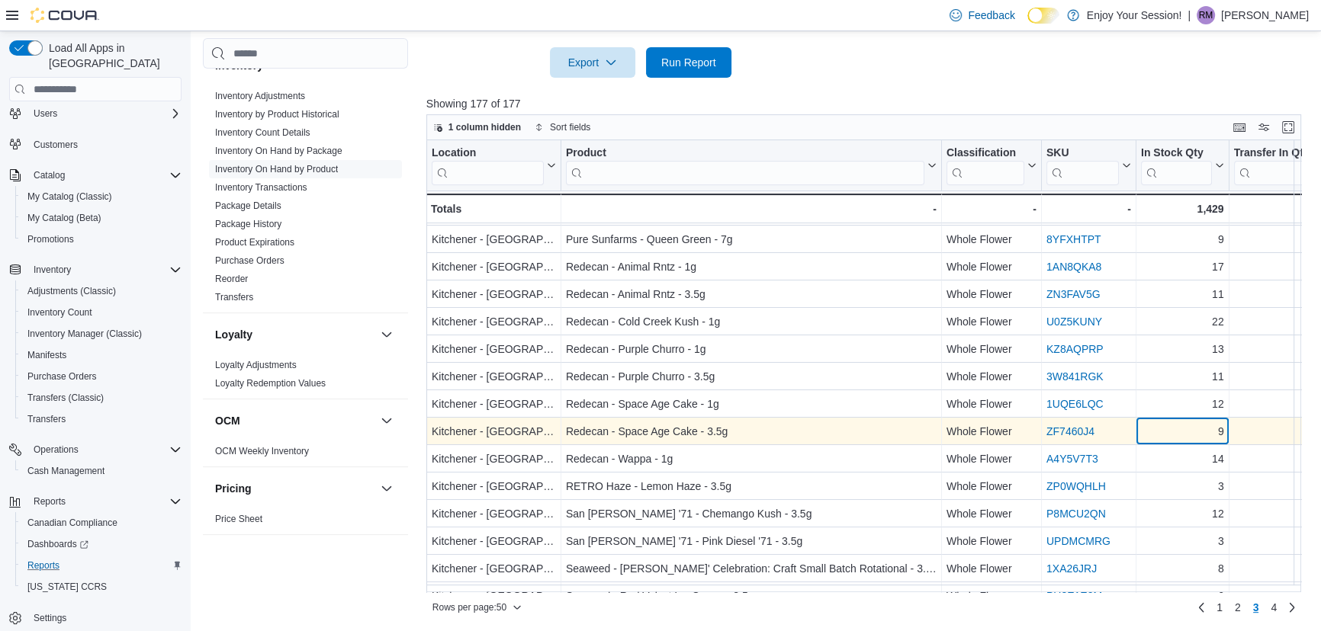
click at [1181, 434] on div "9" at bounding box center [1182, 432] width 83 height 18
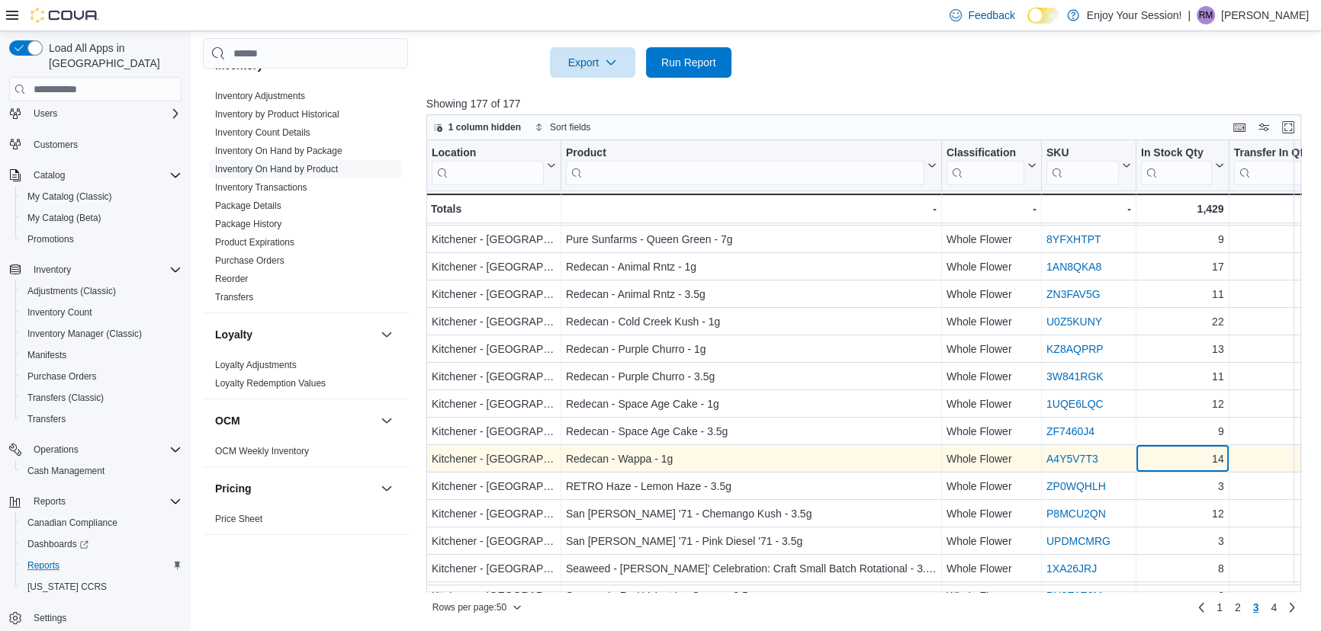
click at [1181, 454] on div "14" at bounding box center [1182, 460] width 83 height 18
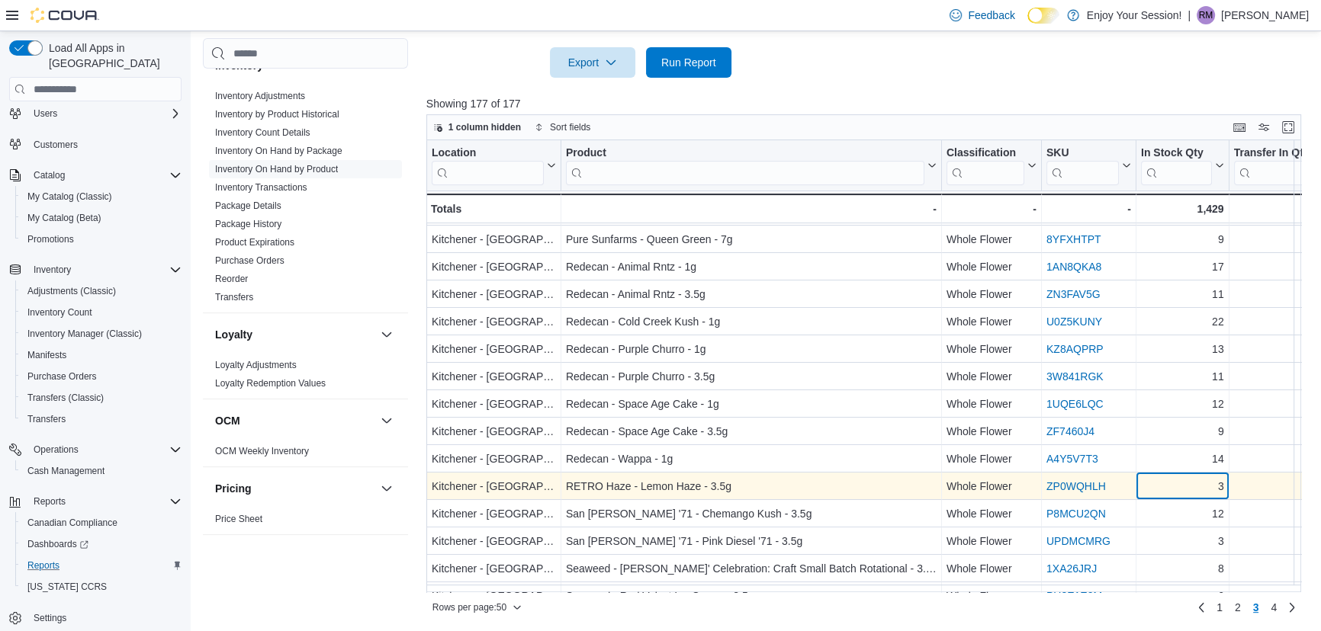
click at [1180, 479] on div "3" at bounding box center [1182, 487] width 83 height 18
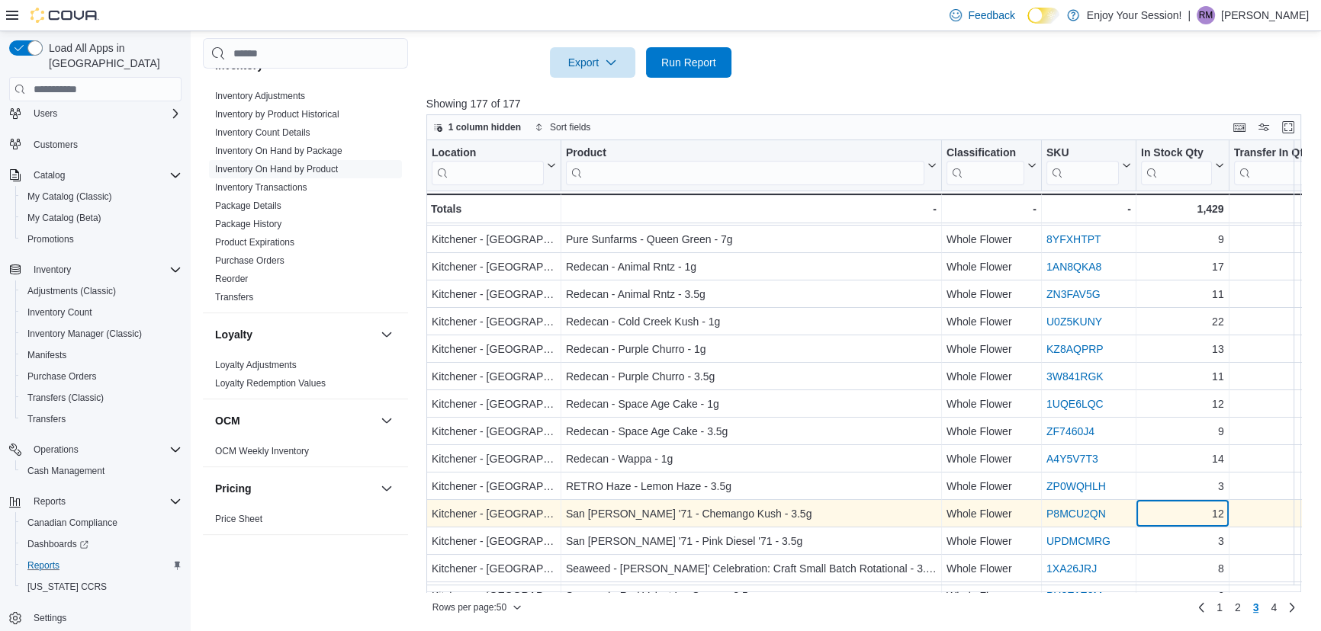
click at [1180, 506] on div "12" at bounding box center [1182, 515] width 83 height 18
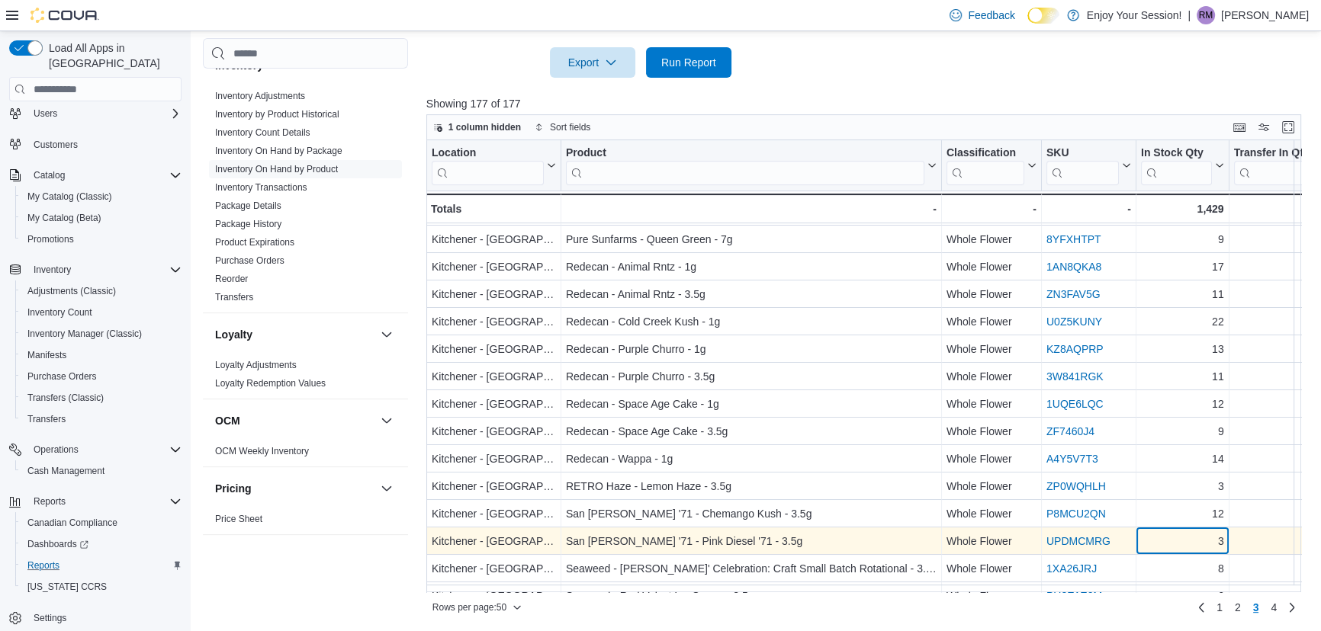
click at [1180, 535] on div "3" at bounding box center [1182, 542] width 83 height 18
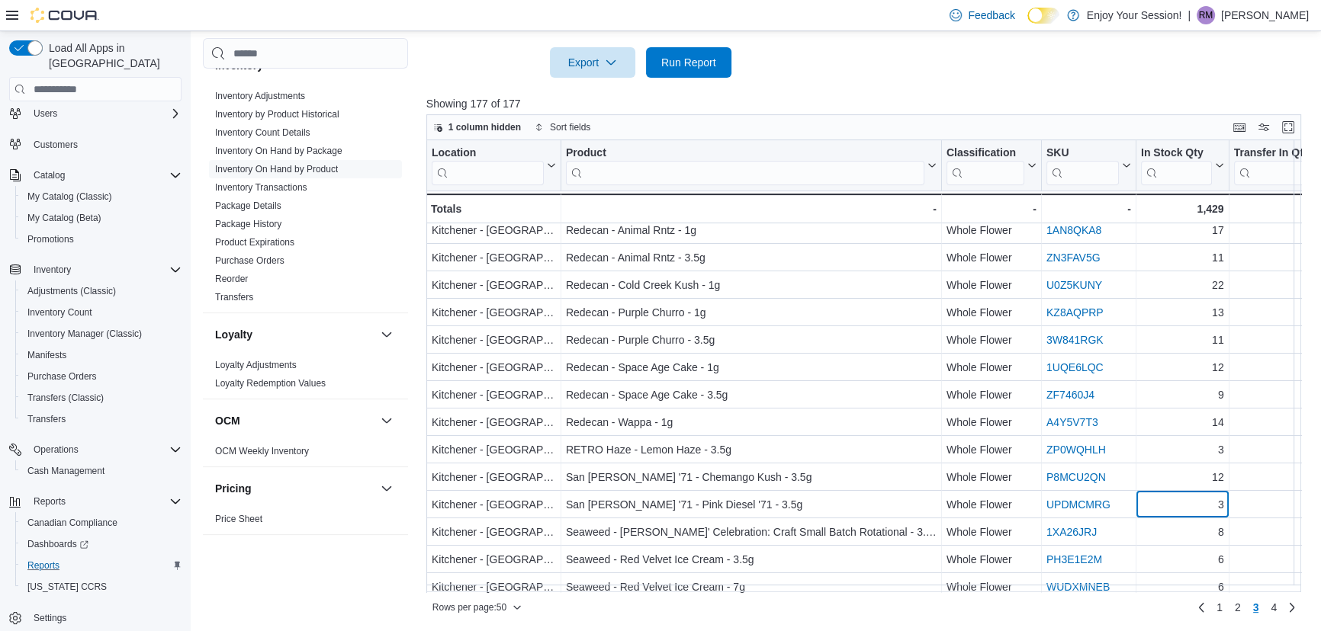
scroll to position [369, 0]
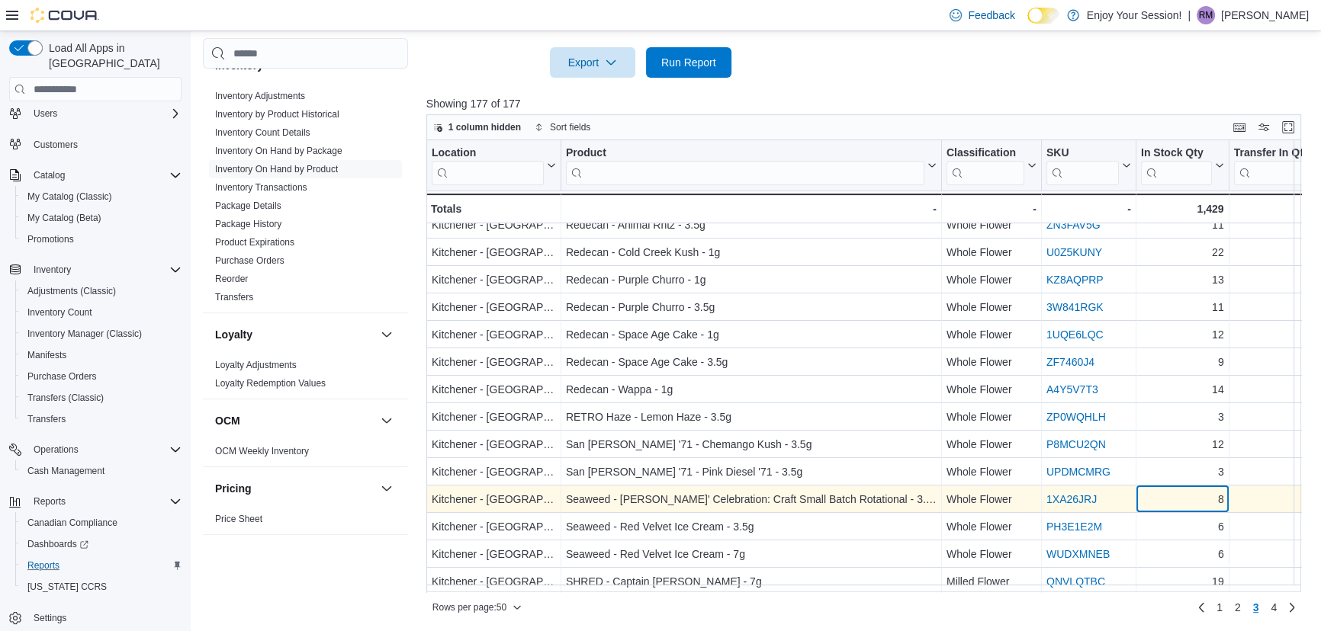
click at [1183, 503] on div "8" at bounding box center [1182, 500] width 83 height 18
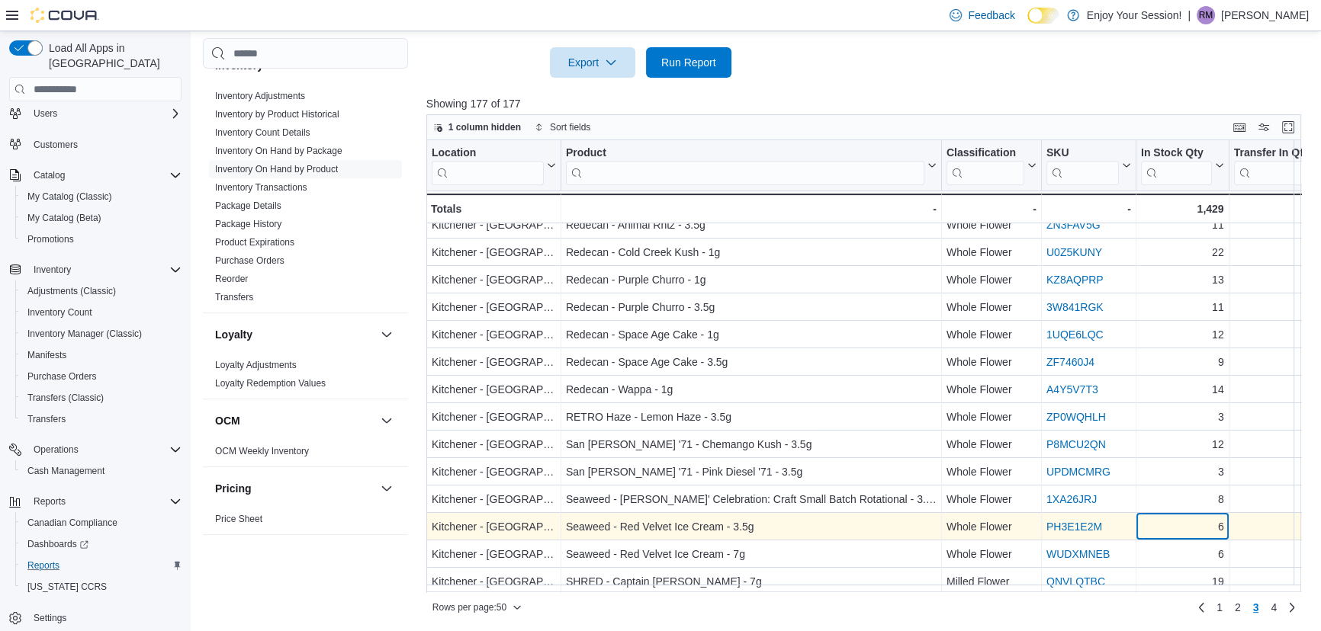
click at [1182, 525] on div "6" at bounding box center [1182, 528] width 83 height 18
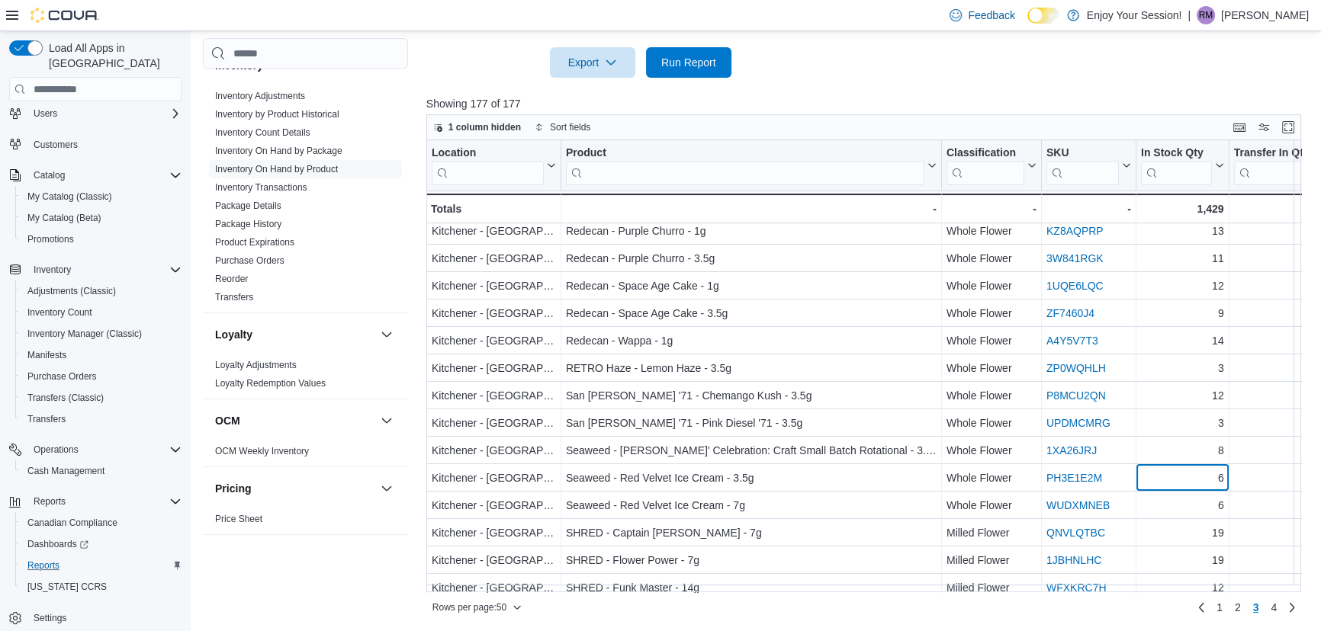
scroll to position [438, 0]
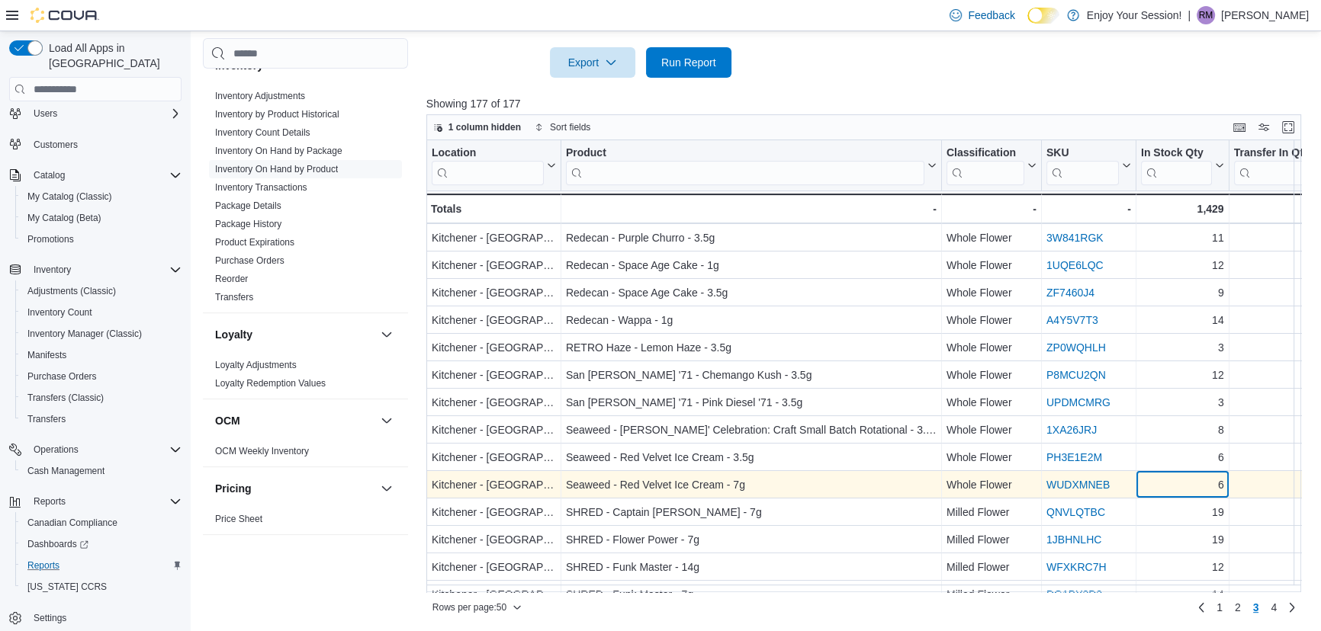
click at [1177, 491] on div "6" at bounding box center [1182, 486] width 83 height 18
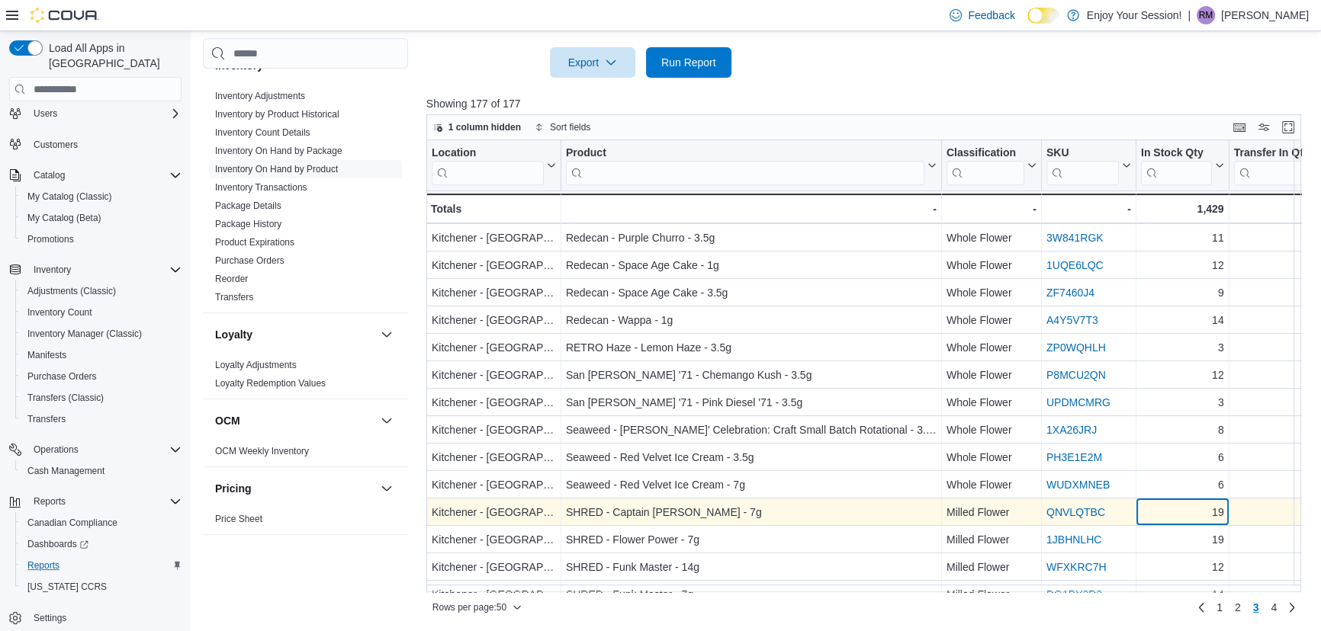
click at [1177, 514] on div "19" at bounding box center [1182, 513] width 83 height 18
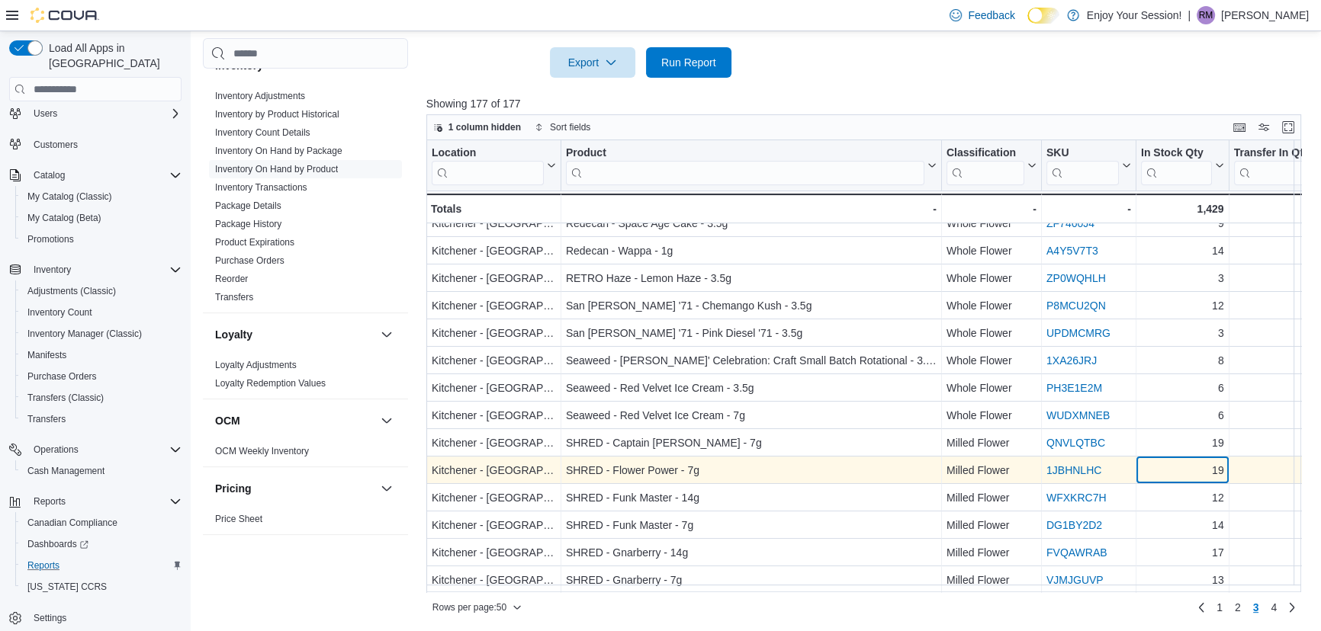
click at [1177, 471] on div "19" at bounding box center [1182, 471] width 83 height 18
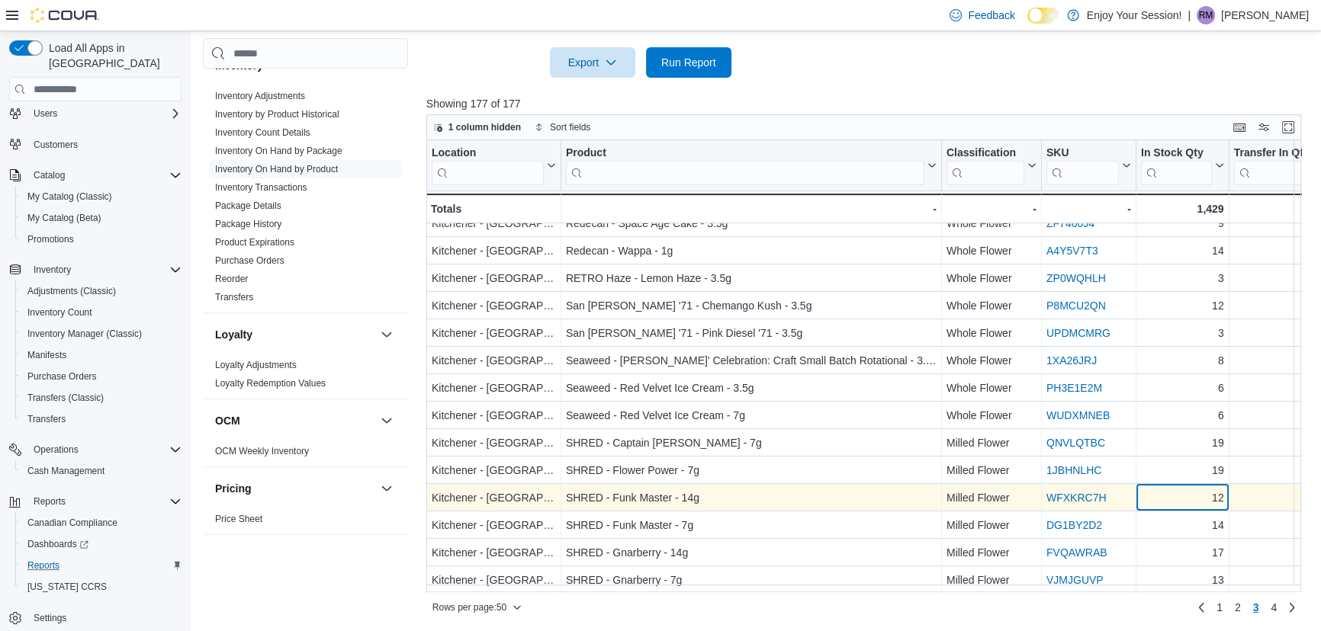
click at [1175, 497] on div "12" at bounding box center [1182, 499] width 83 height 18
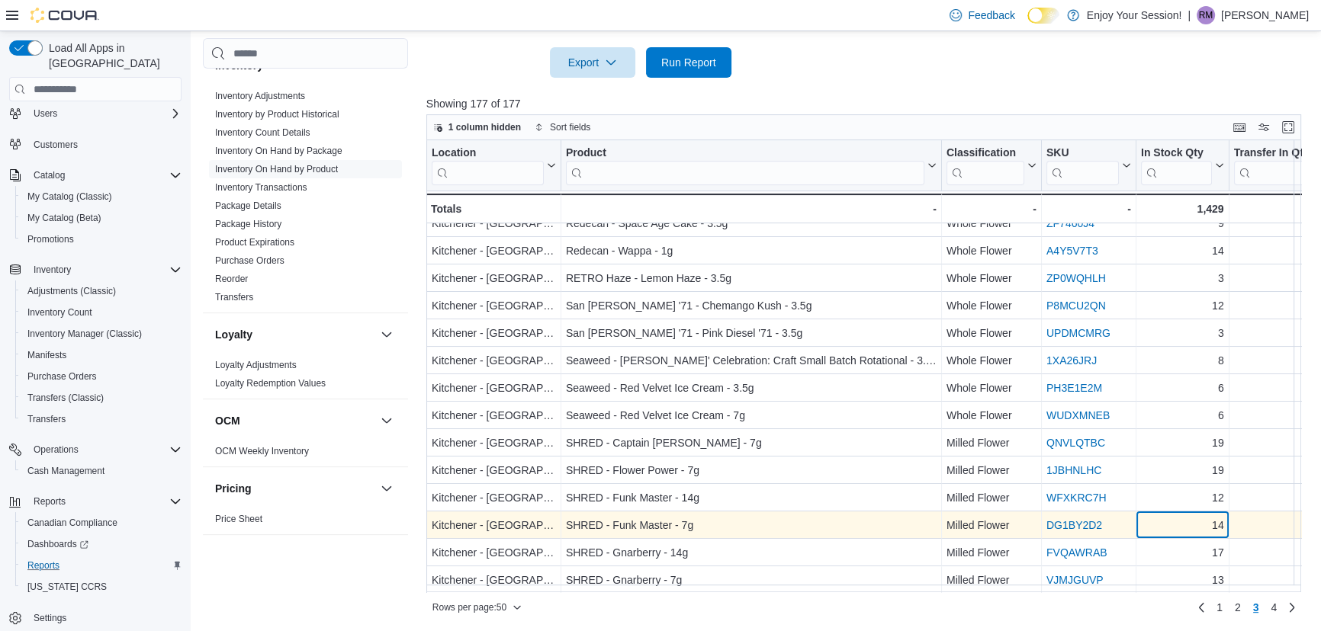
click at [1169, 523] on div "14" at bounding box center [1182, 526] width 83 height 18
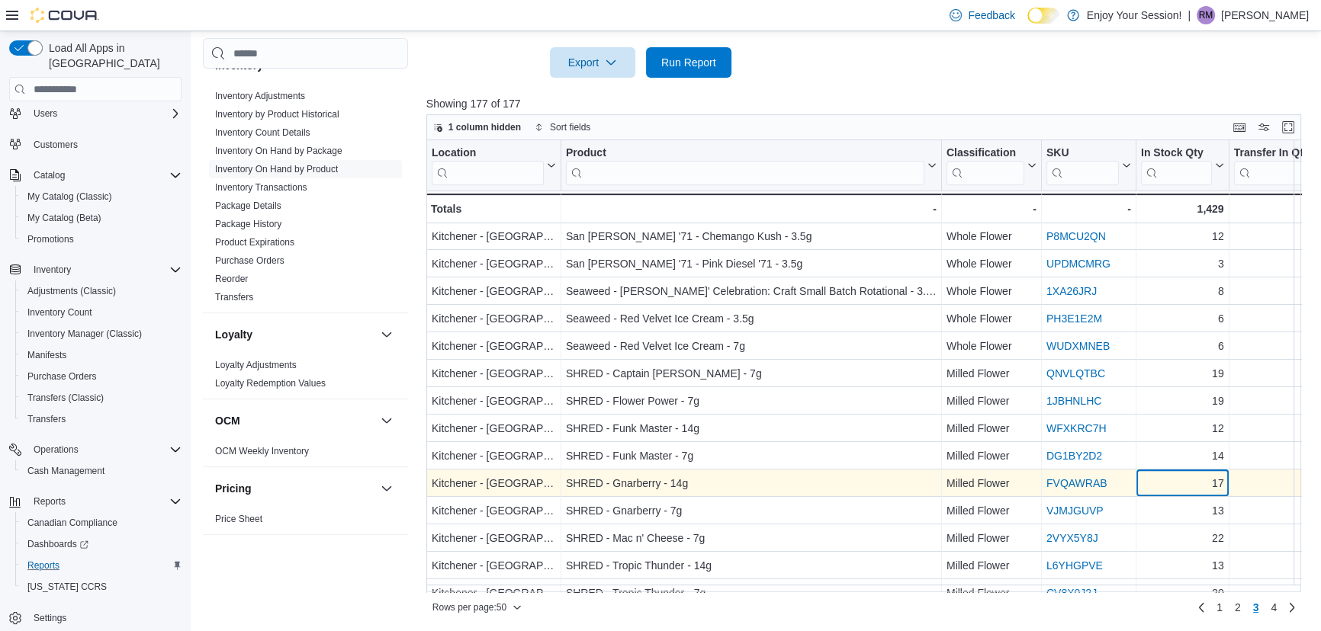
click at [1174, 490] on div "17" at bounding box center [1182, 484] width 83 height 18
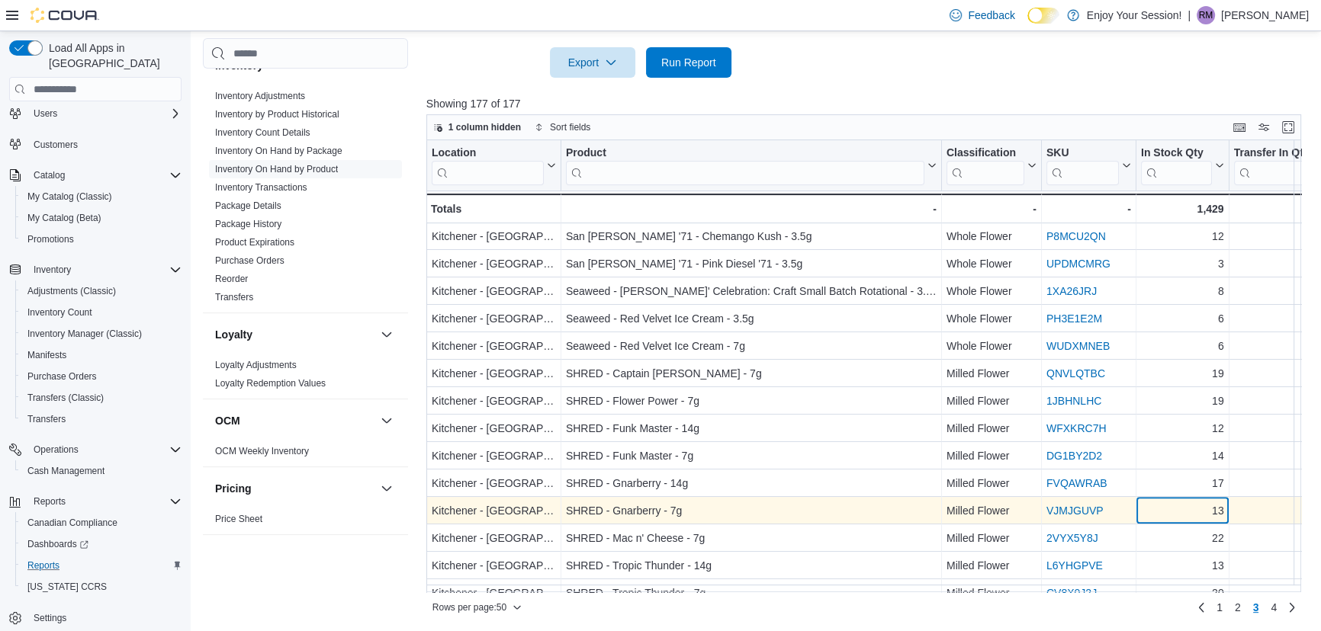
click at [1174, 511] on div "13" at bounding box center [1182, 512] width 83 height 18
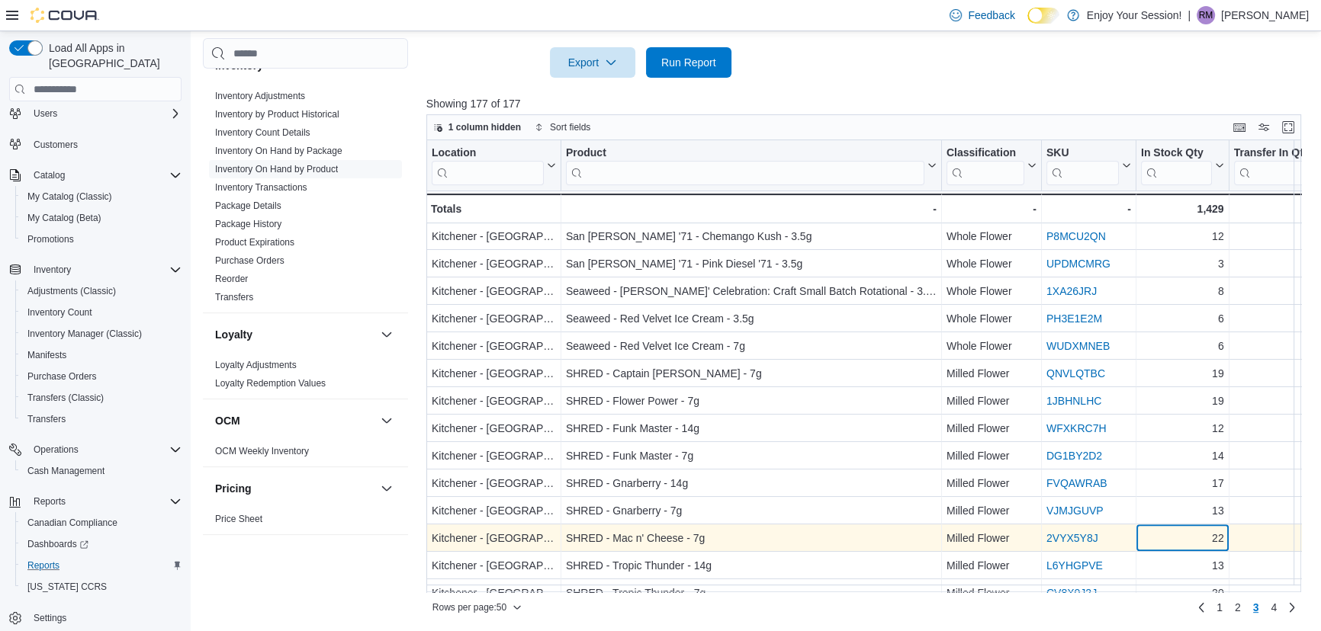
click at [1174, 534] on div "22" at bounding box center [1182, 539] width 83 height 18
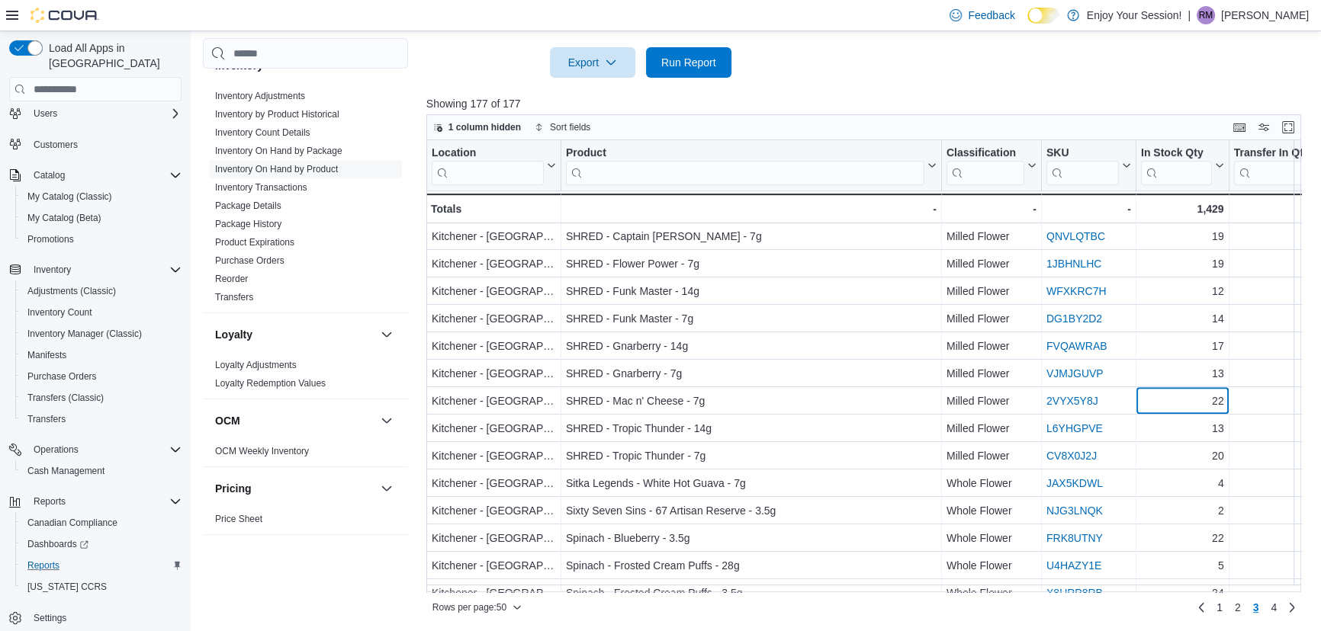
scroll to position [716, 0]
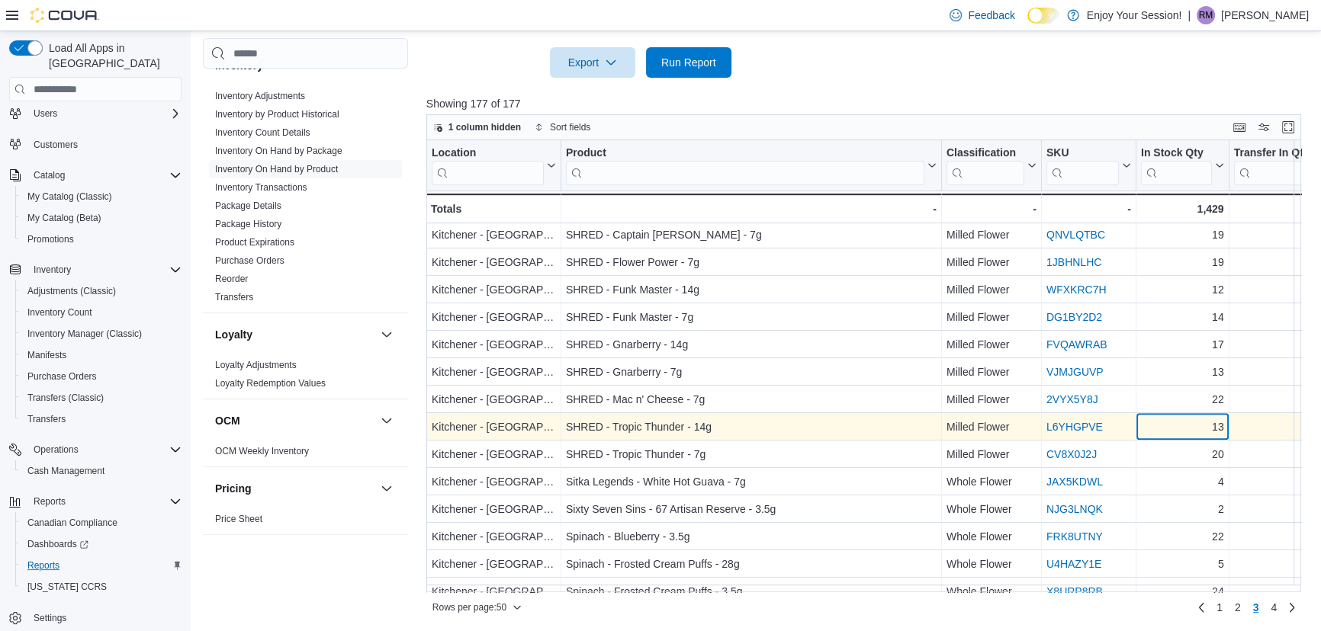
click at [1175, 426] on div "13" at bounding box center [1182, 428] width 83 height 18
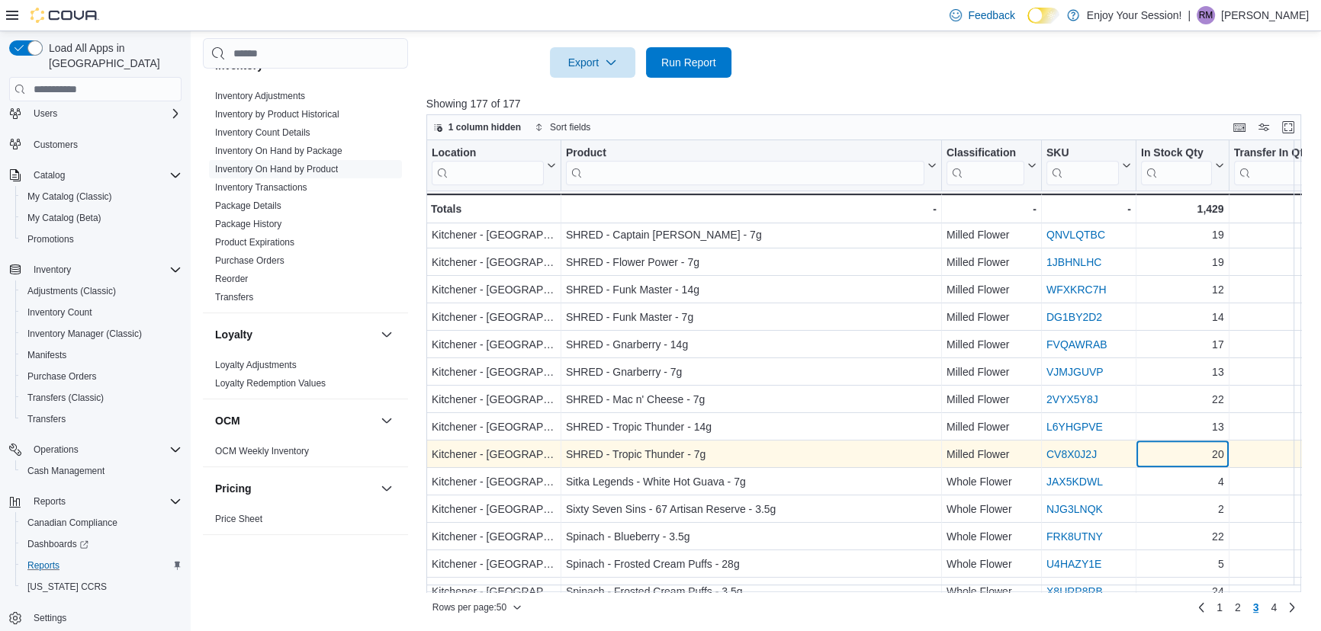
click at [1173, 451] on div "20" at bounding box center [1182, 455] width 83 height 18
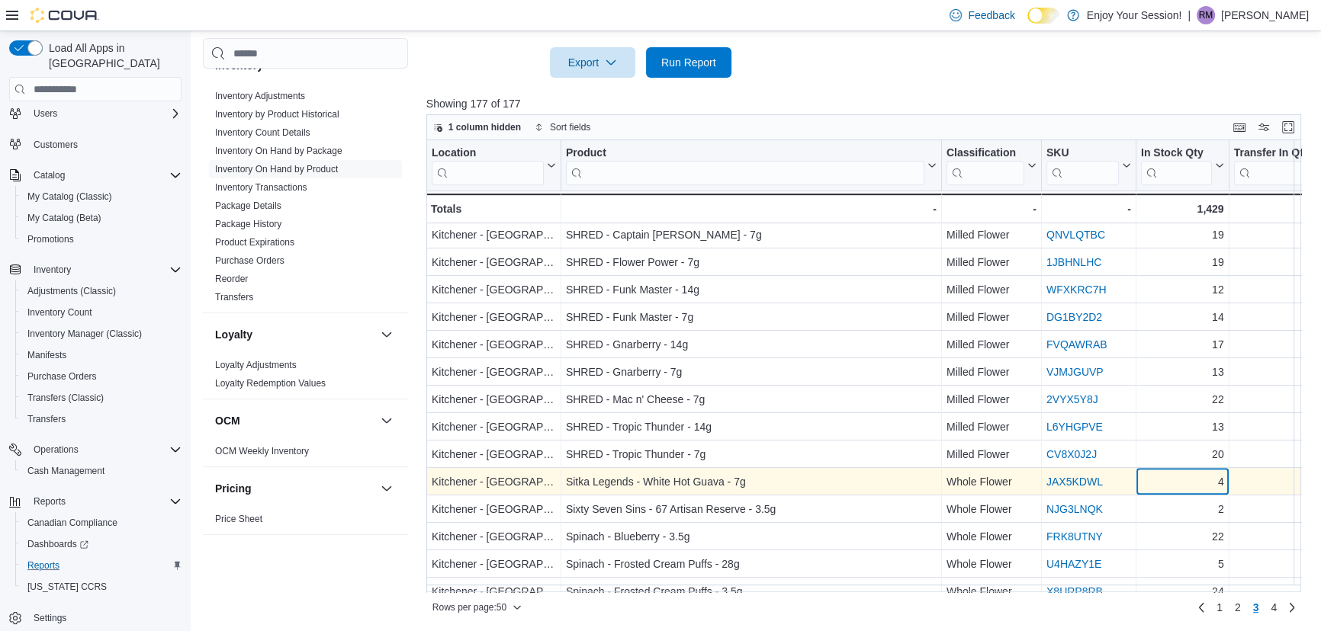
click at [1169, 482] on div "4" at bounding box center [1182, 483] width 83 height 18
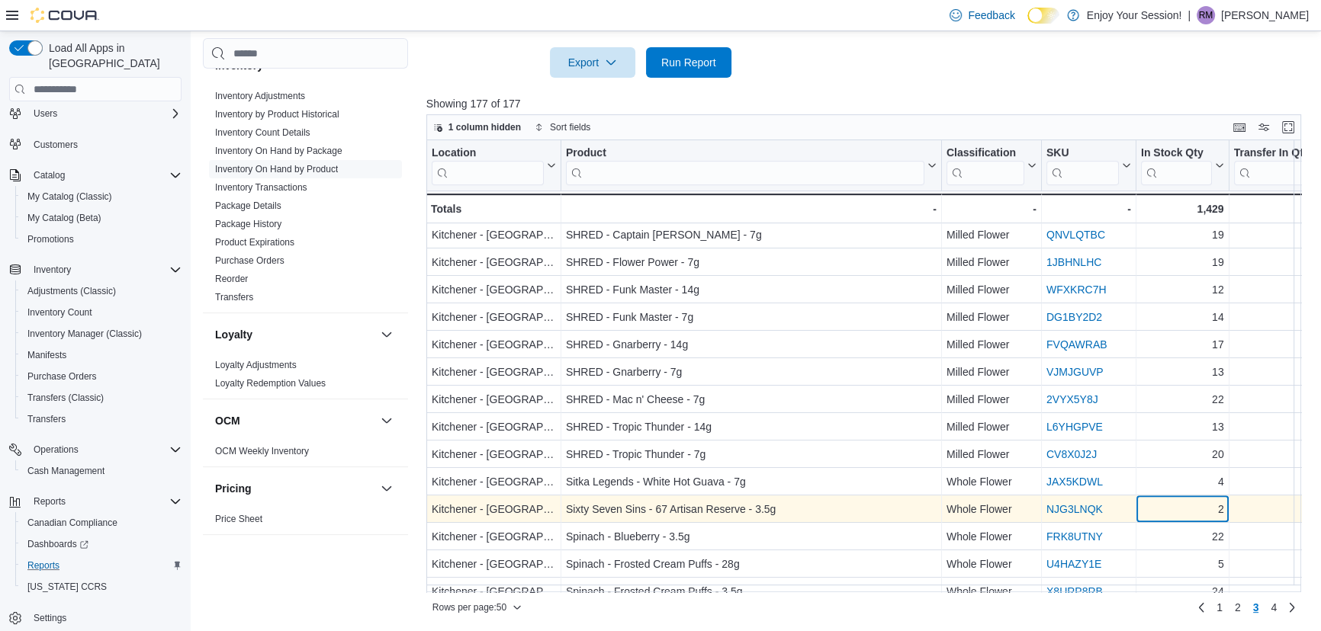
click at [1172, 512] on div "2" at bounding box center [1182, 510] width 83 height 18
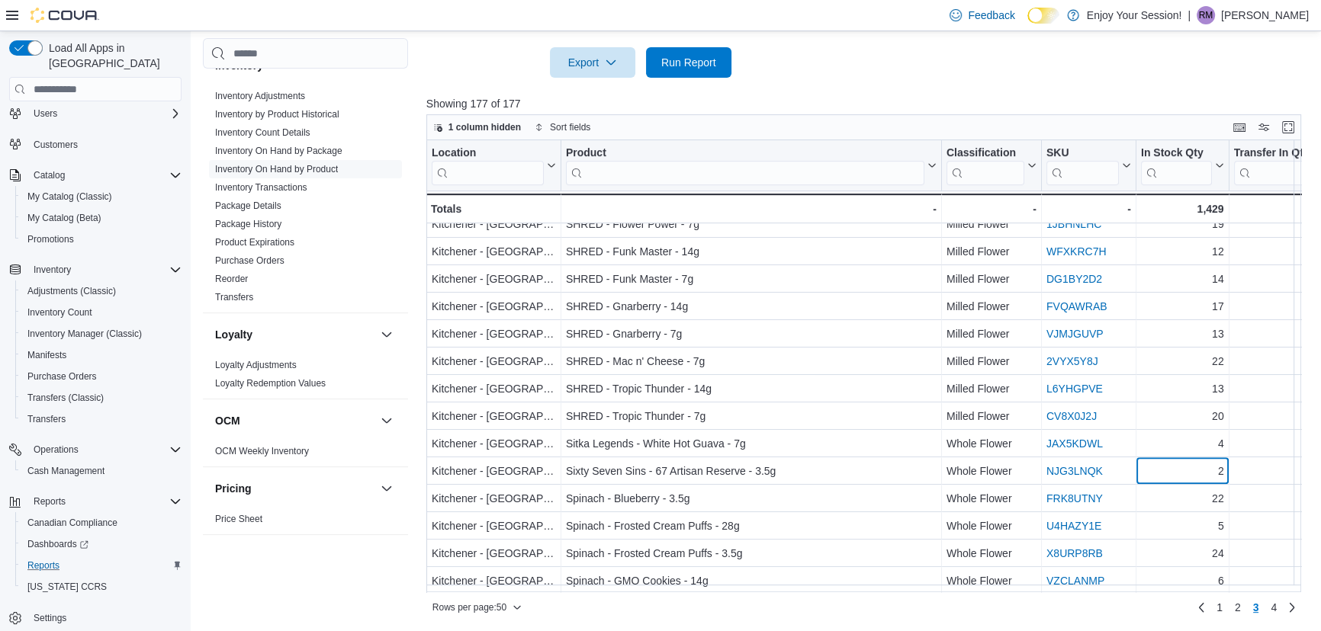
scroll to position [785, 0]
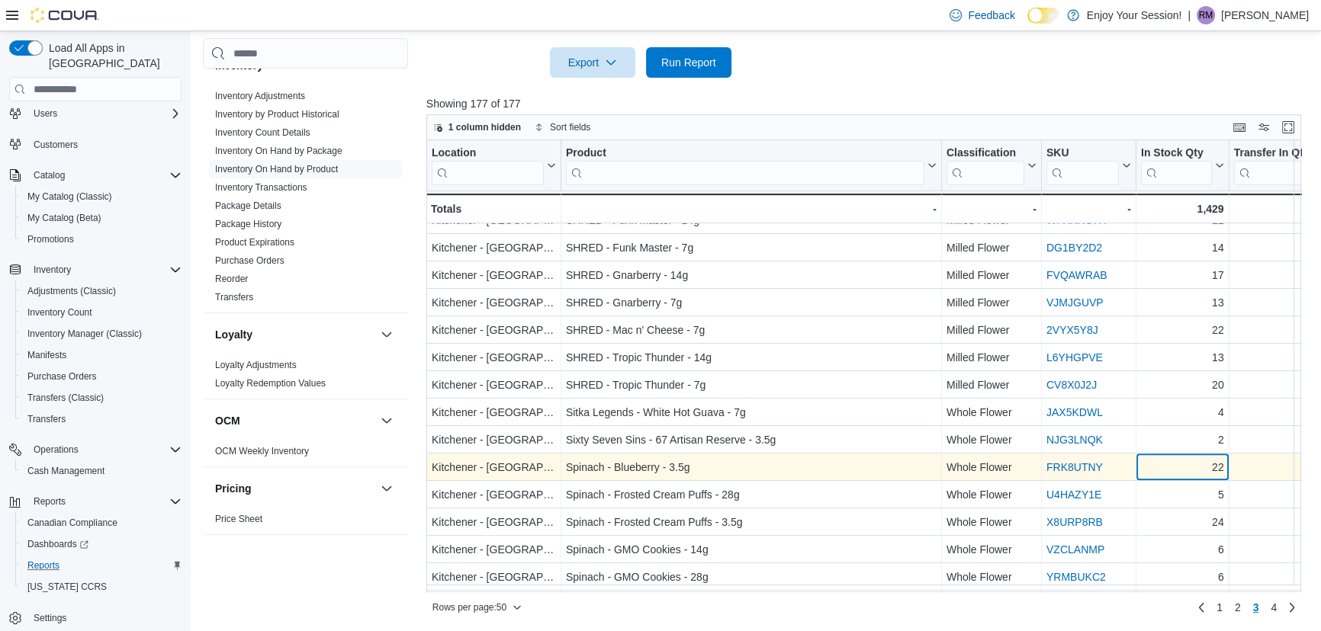
click at [1174, 471] on div "22" at bounding box center [1182, 468] width 83 height 18
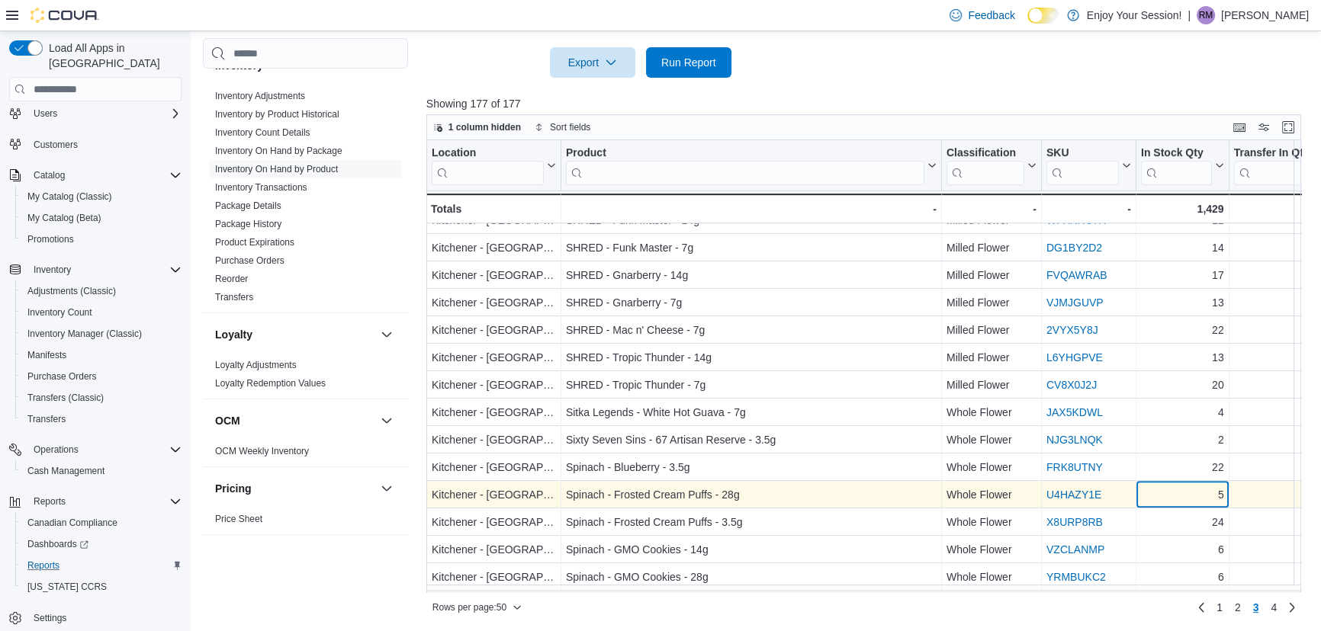
click at [1174, 501] on div "5" at bounding box center [1182, 496] width 83 height 18
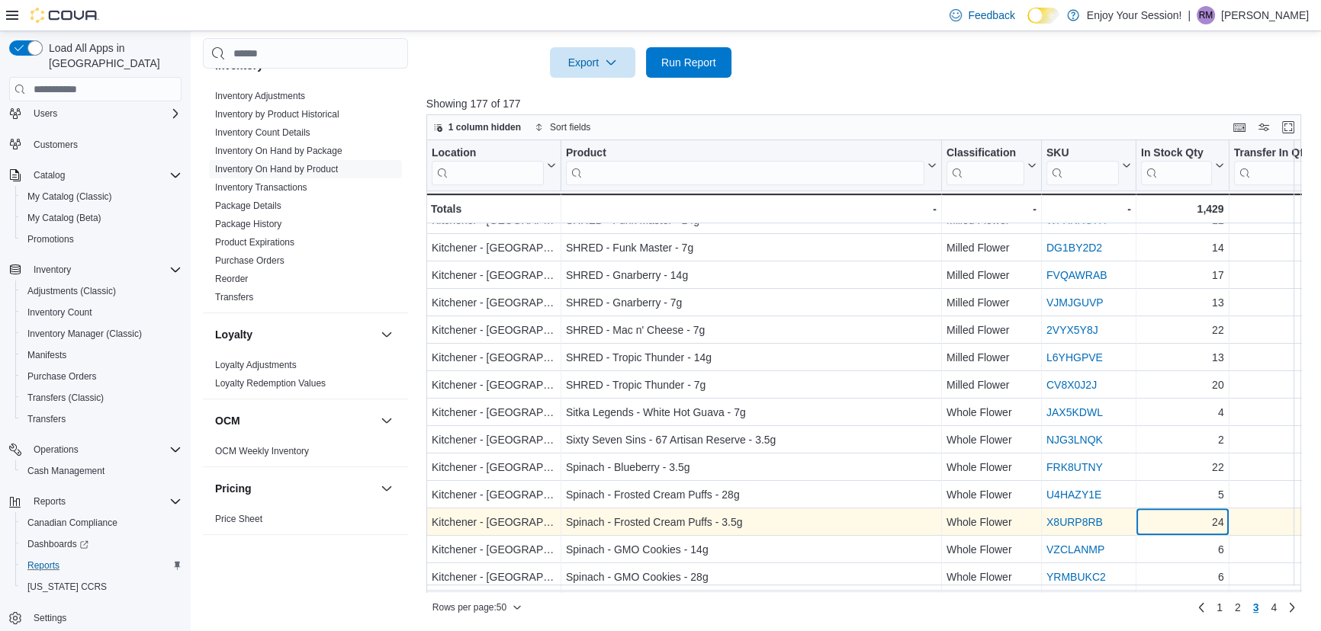
click at [1174, 526] on div "24" at bounding box center [1182, 523] width 83 height 18
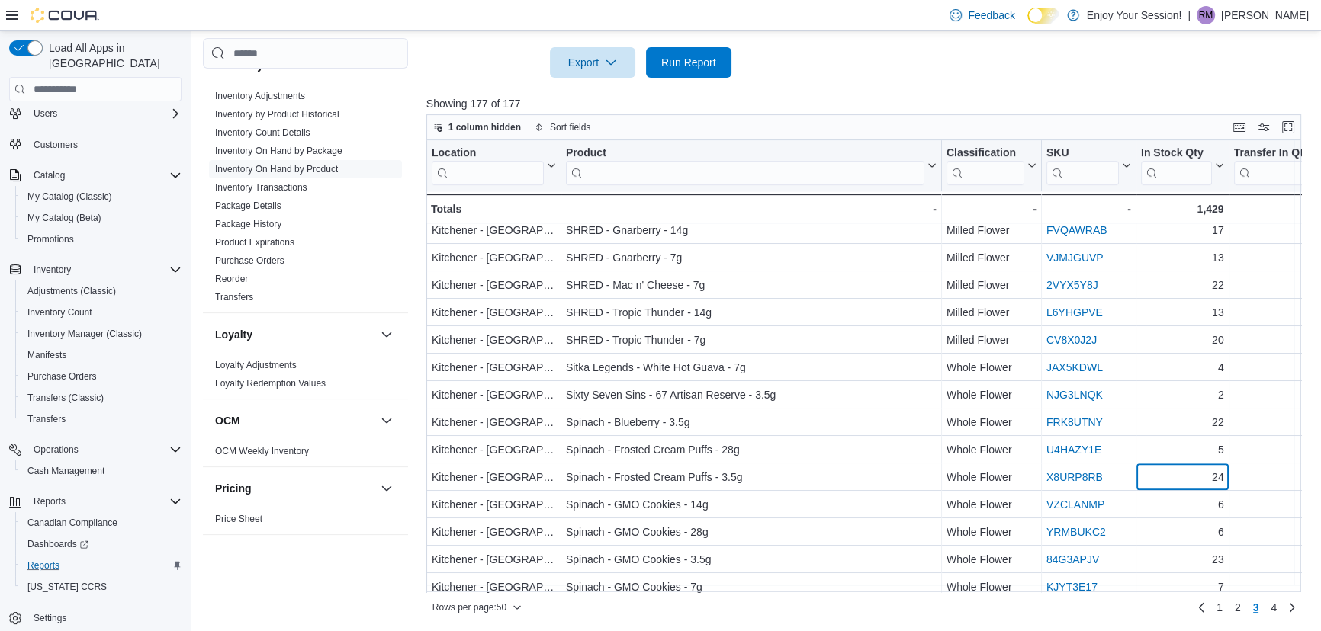
scroll to position [854, 0]
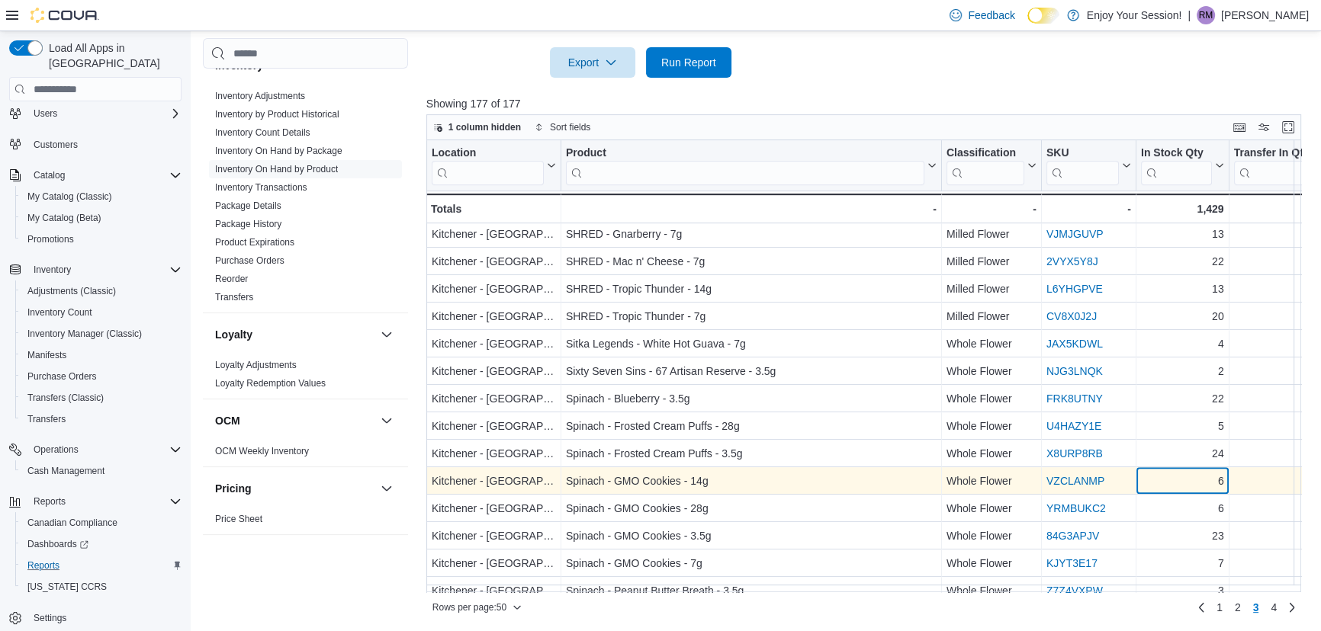
click at [1181, 480] on div "6" at bounding box center [1182, 482] width 83 height 18
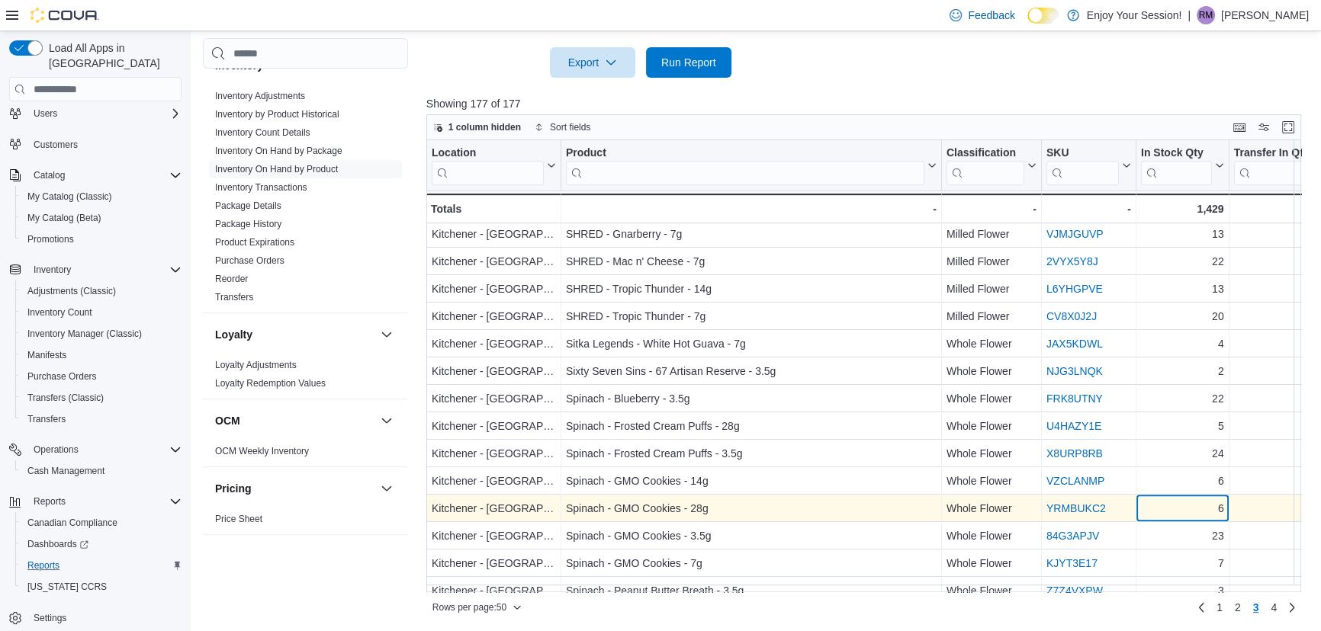
click at [1181, 511] on div "6" at bounding box center [1182, 509] width 83 height 18
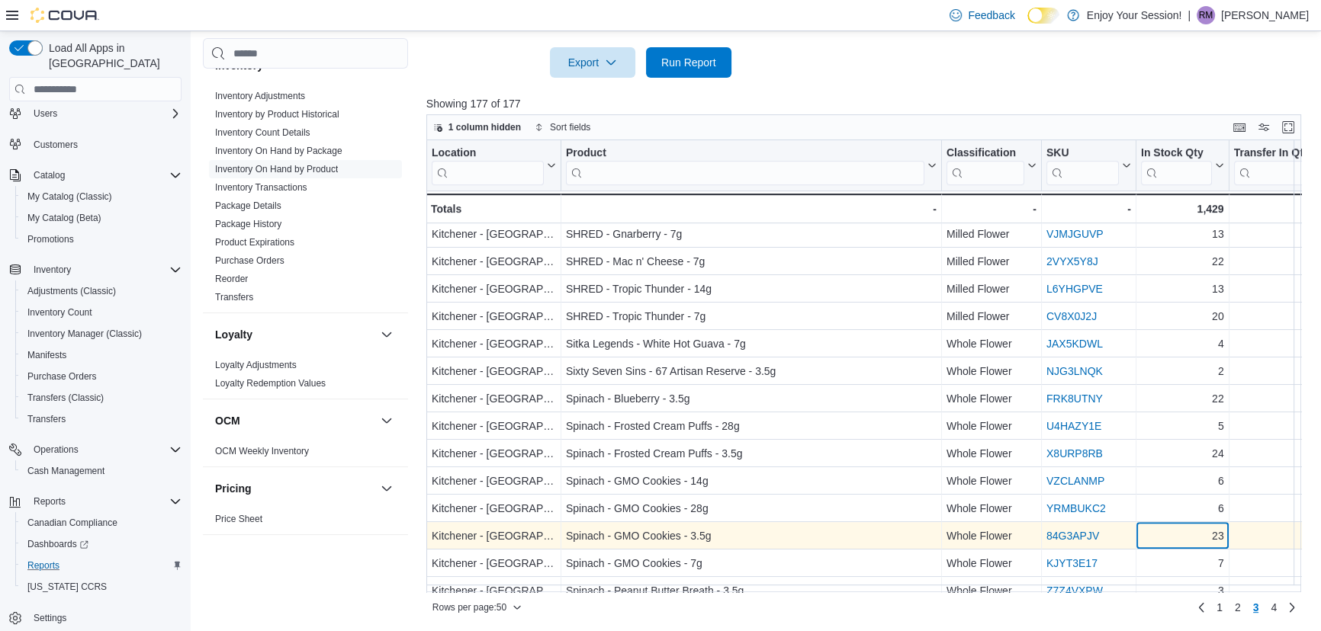
click at [1182, 528] on div "23" at bounding box center [1182, 537] width 83 height 18
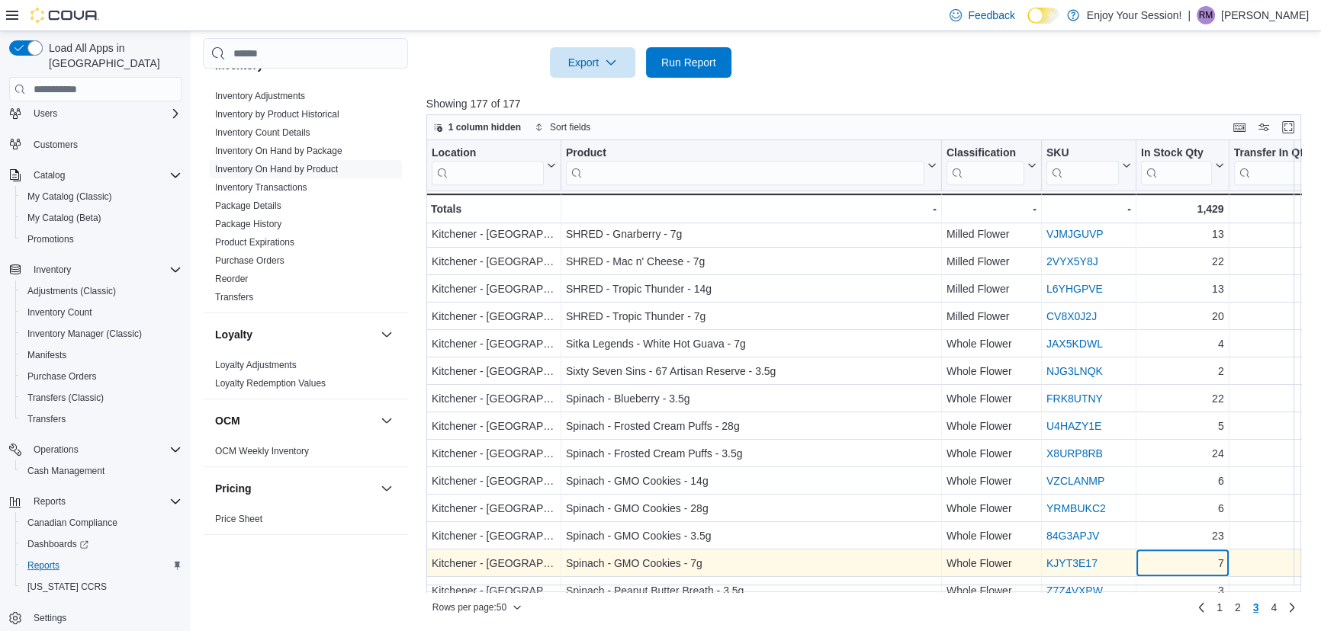
click at [1182, 553] on div "Location Click to view column header actions Product Click to view column heade…" at bounding box center [868, 366] width 884 height 452
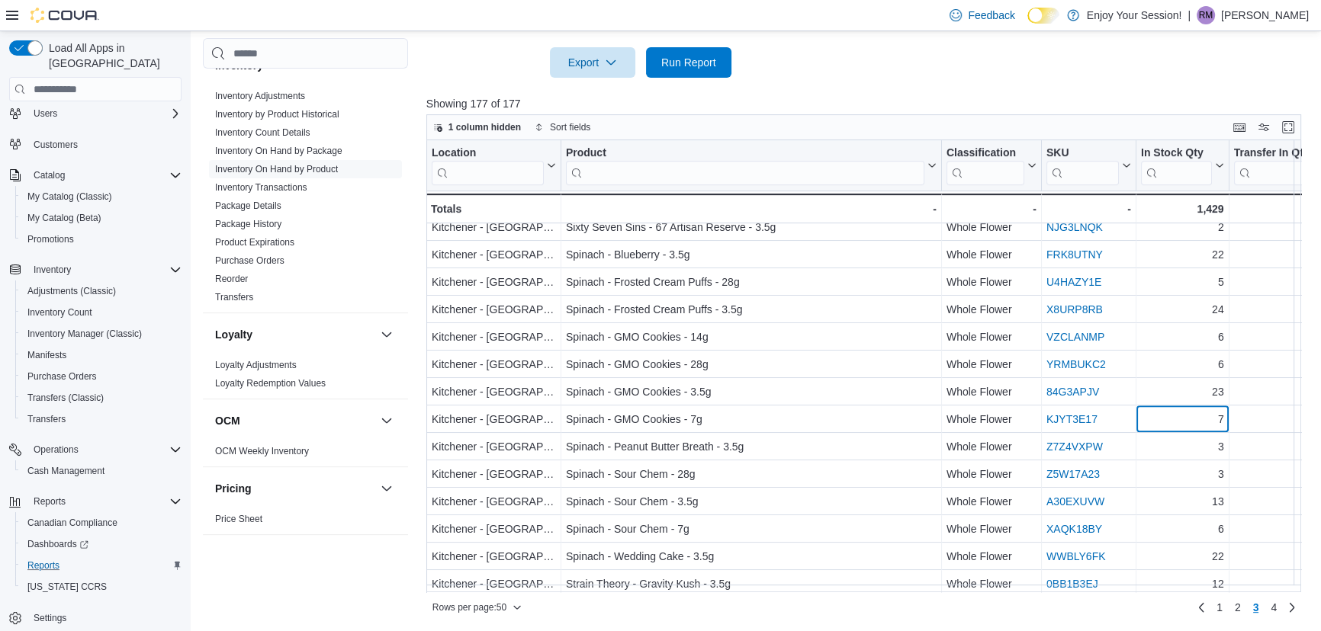
scroll to position [1010, 0]
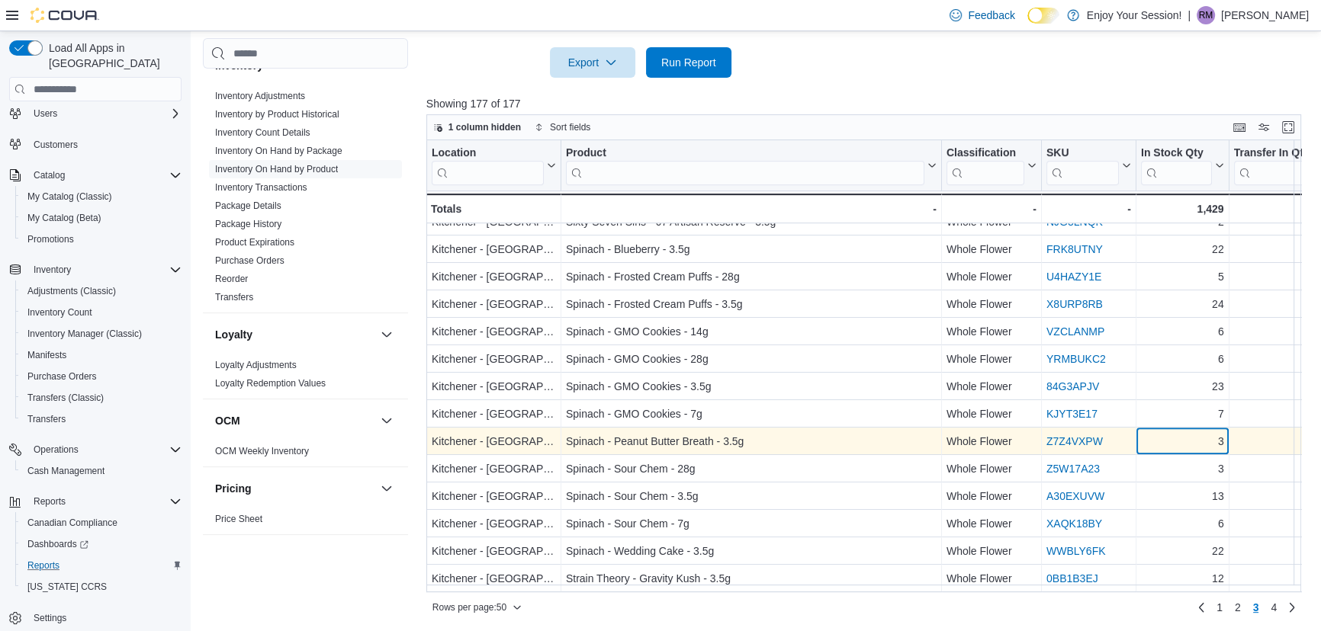
click at [1177, 440] on div "3" at bounding box center [1182, 442] width 83 height 18
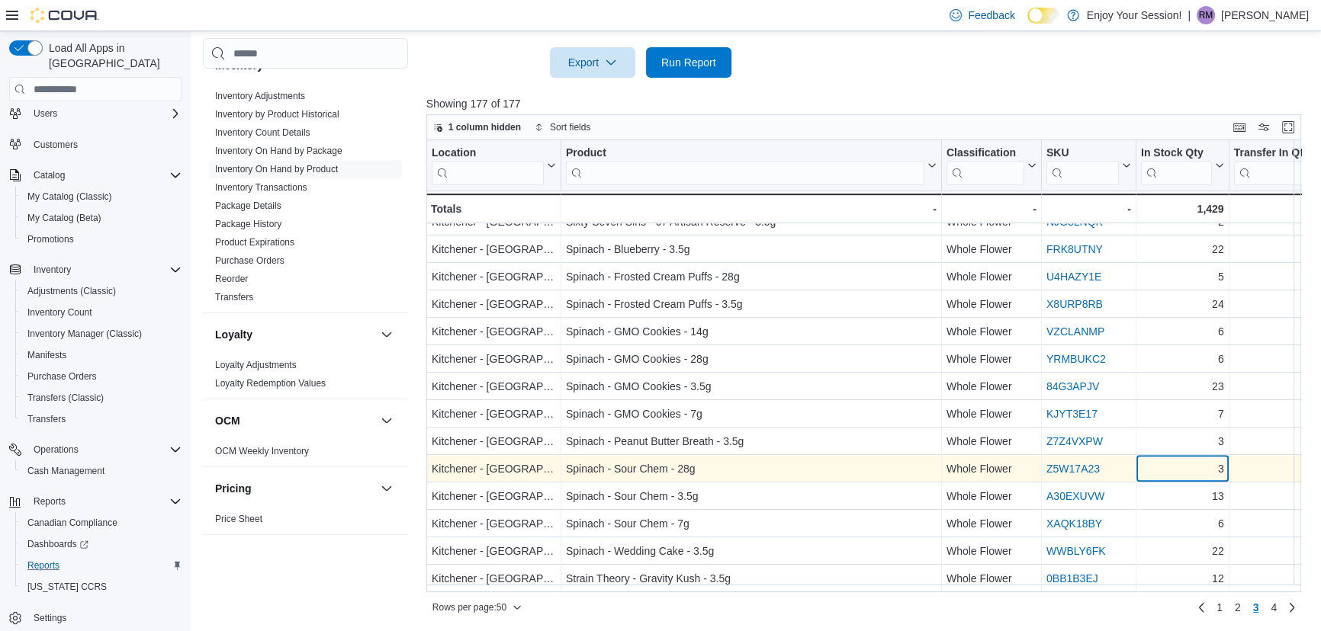
click at [1177, 465] on div "3" at bounding box center [1182, 470] width 83 height 18
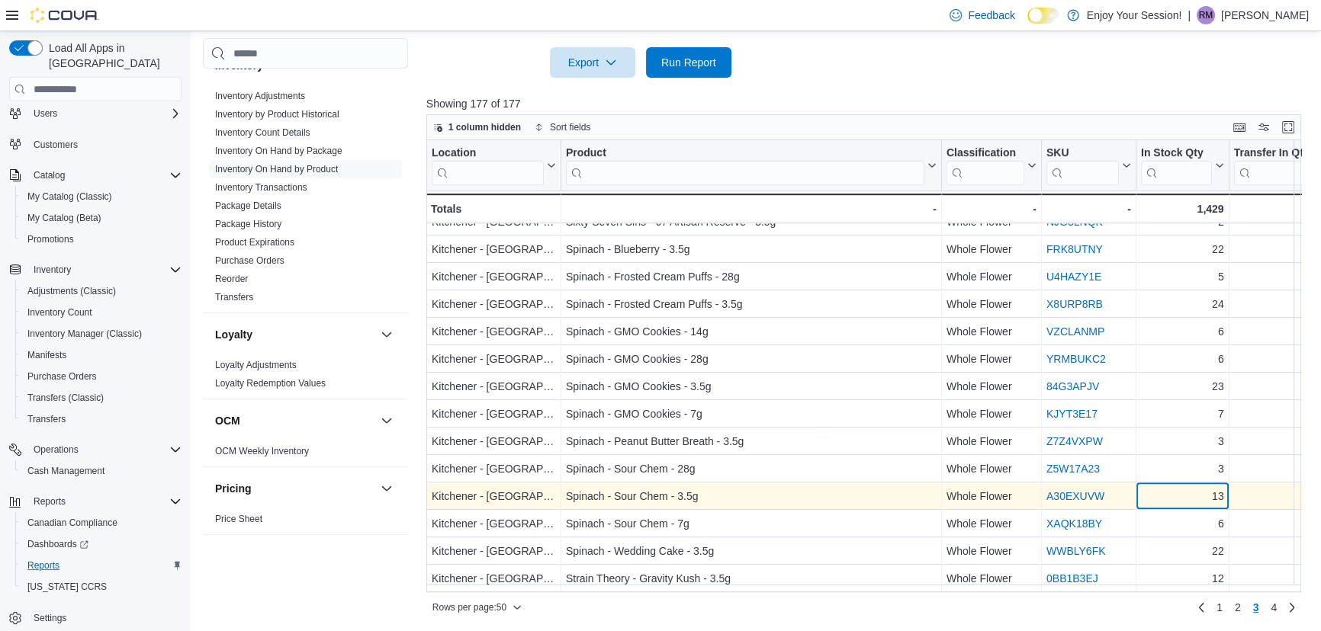
click at [1179, 488] on div "13" at bounding box center [1182, 497] width 83 height 18
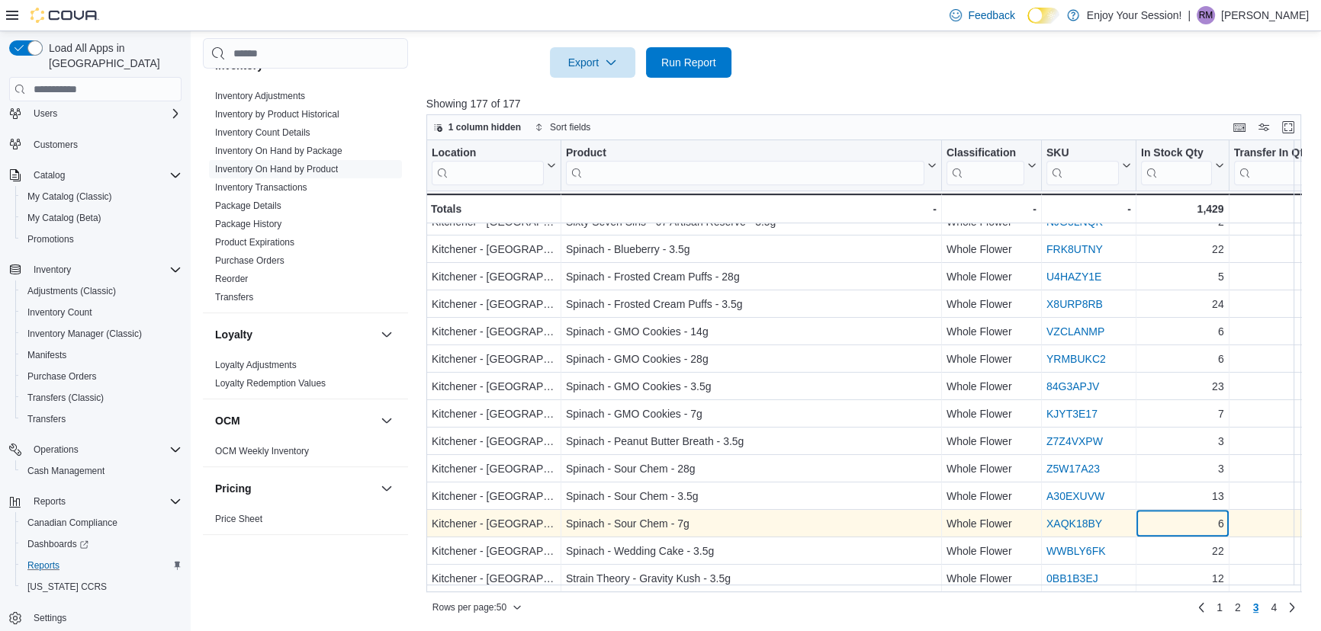
click at [1179, 515] on div "6" at bounding box center [1182, 524] width 83 height 18
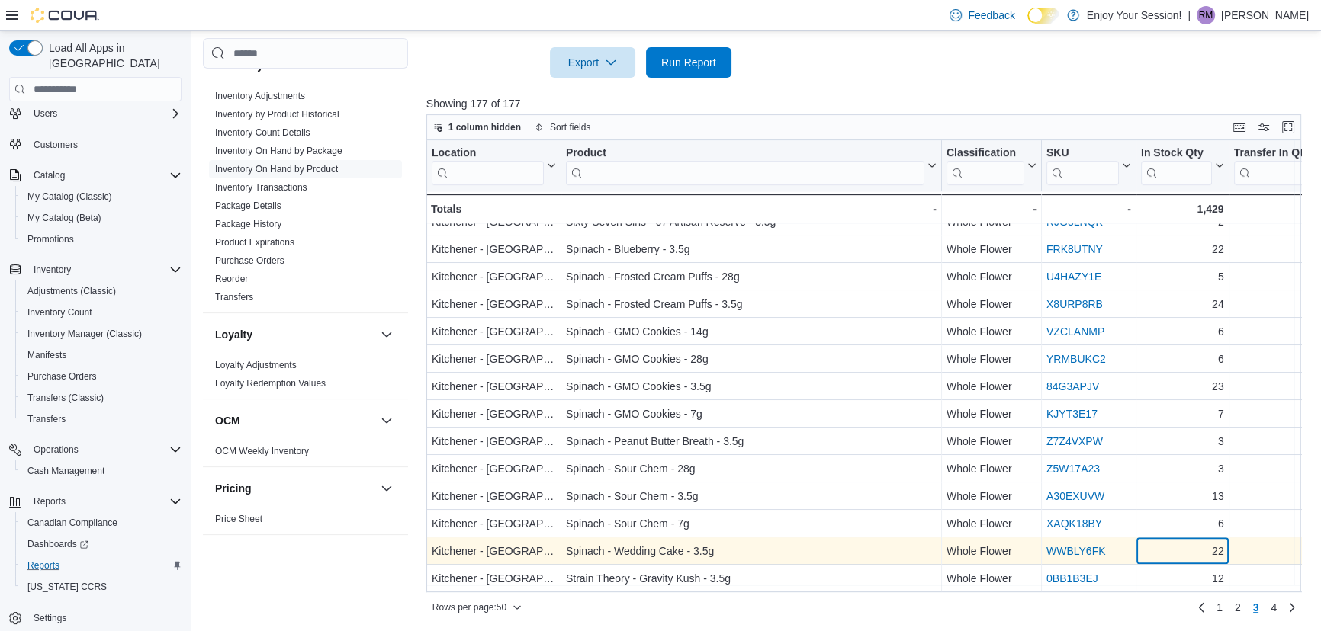
click at [1175, 538] on div "22 - In Stock Qty, column 5, row 149" at bounding box center [1182, 551] width 93 height 27
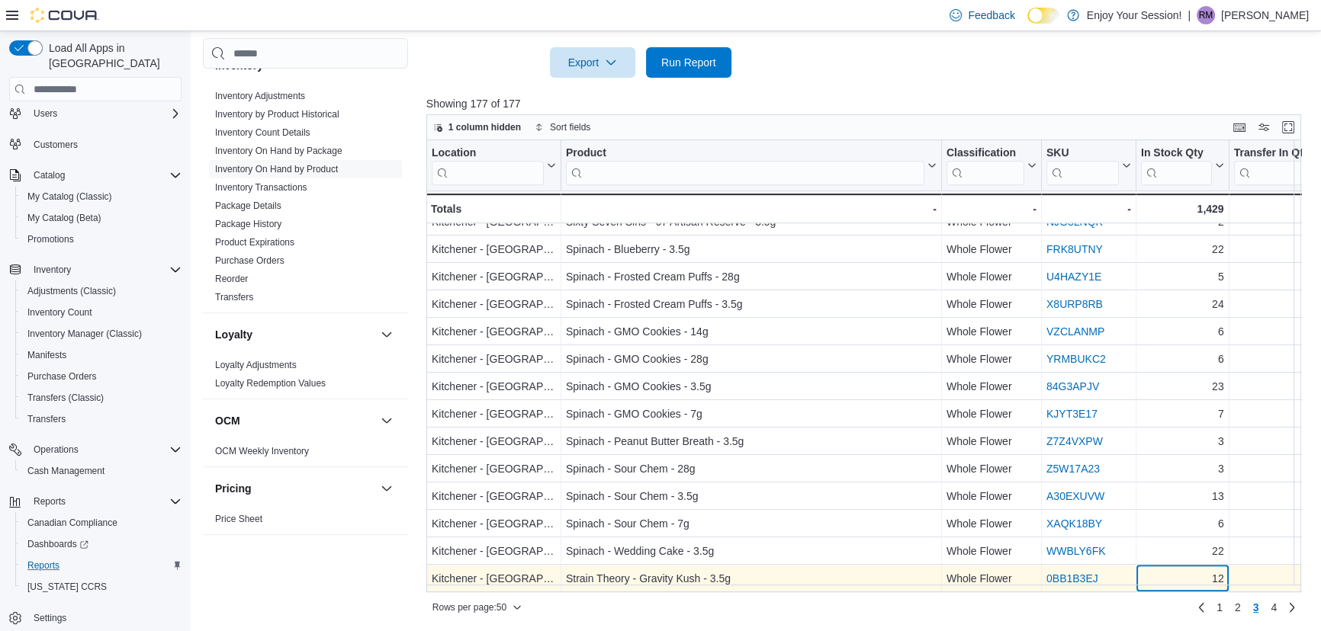
drag, startPoint x: 1175, startPoint y: 564, endPoint x: 1201, endPoint y: 572, distance: 27.0
click at [1176, 570] on div "12" at bounding box center [1182, 579] width 83 height 18
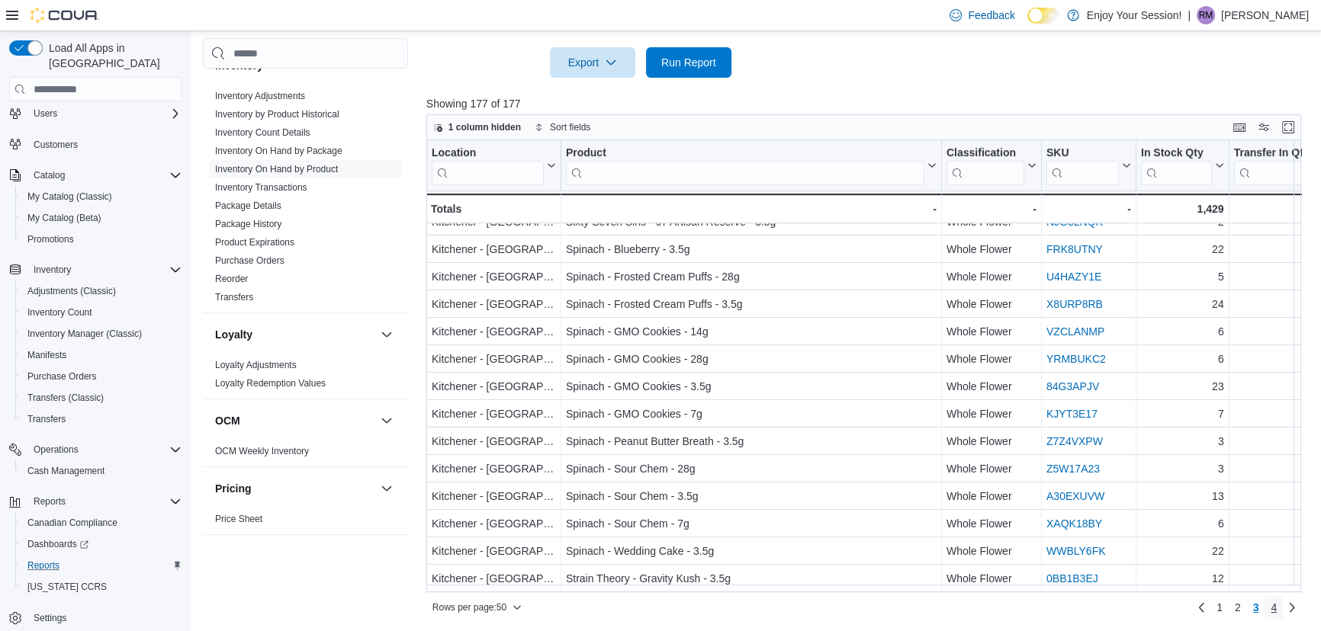
click at [1283, 608] on link "4" at bounding box center [1273, 608] width 18 height 24
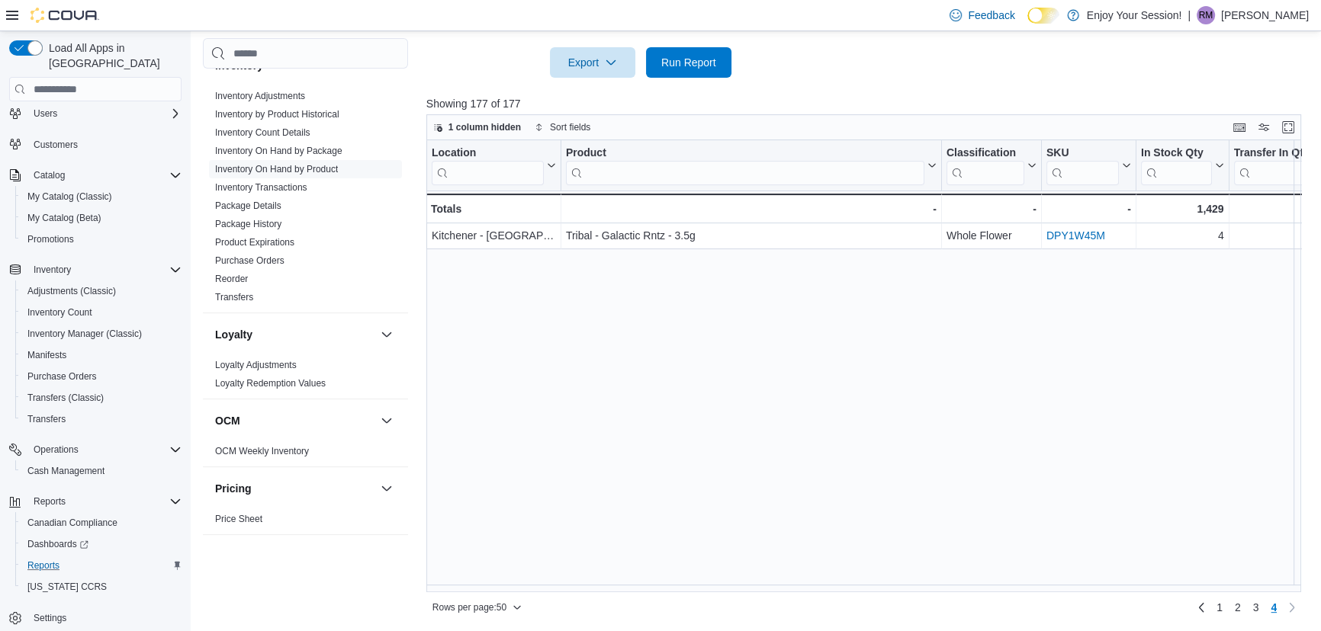
scroll to position [0, 0]
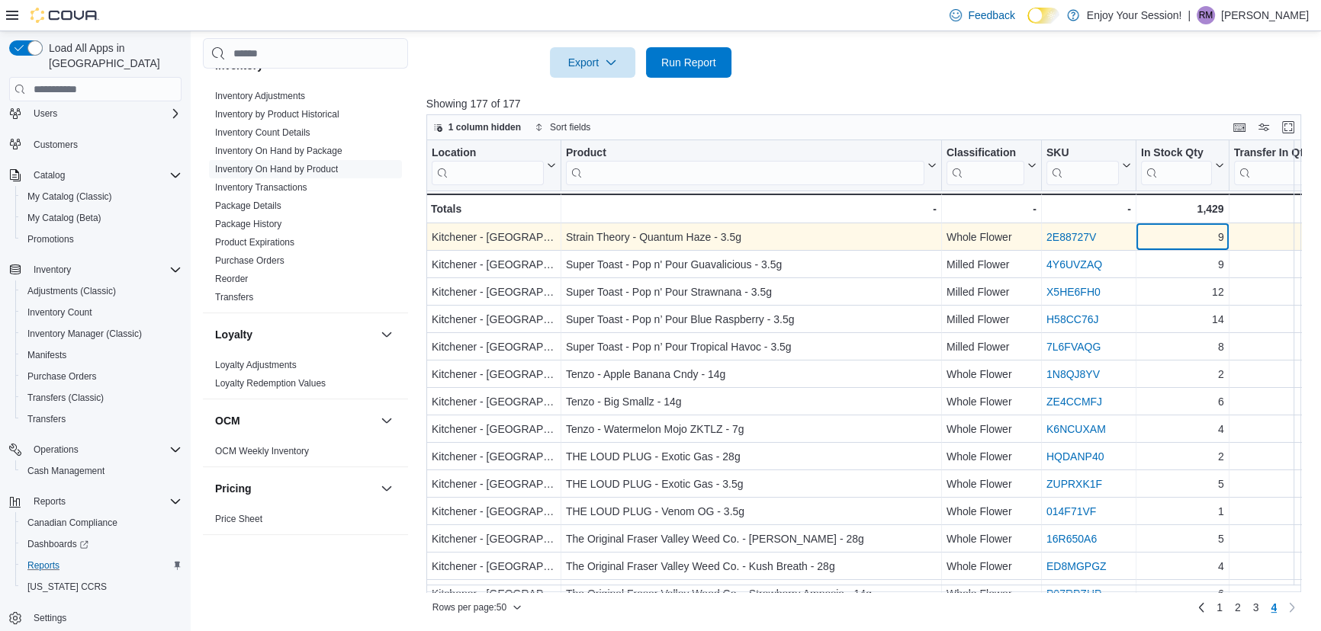
click at [1200, 238] on div "9" at bounding box center [1182, 238] width 83 height 18
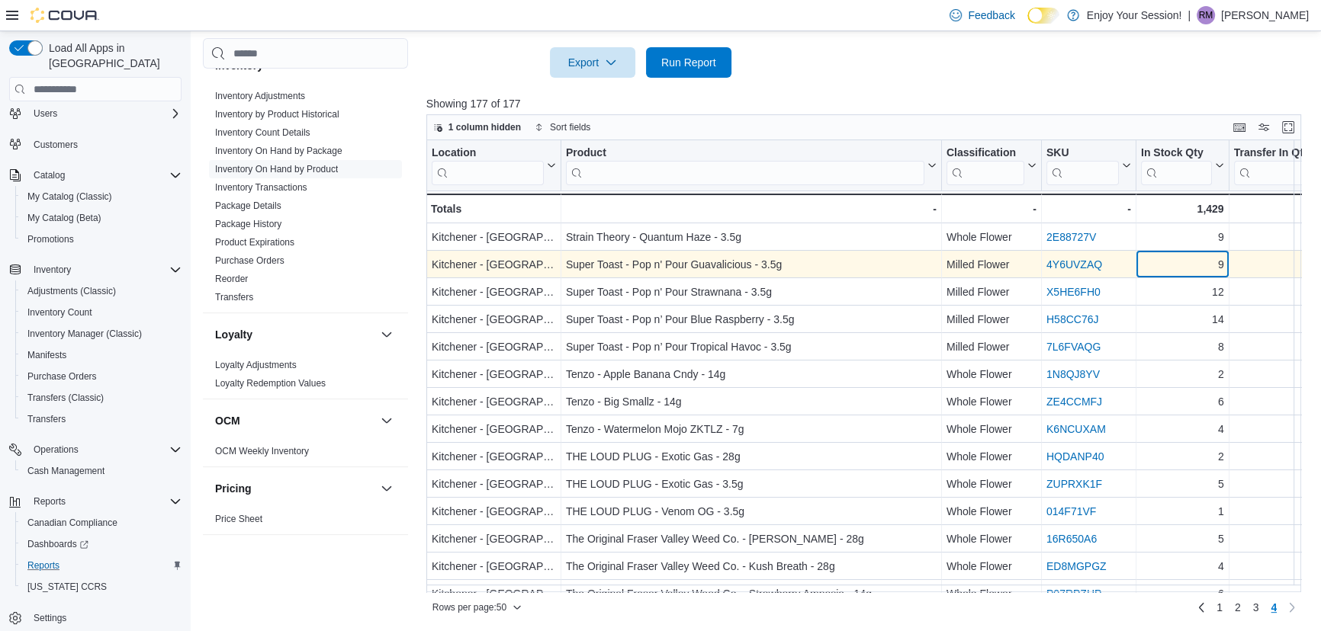
click at [1201, 264] on div "9" at bounding box center [1182, 265] width 83 height 18
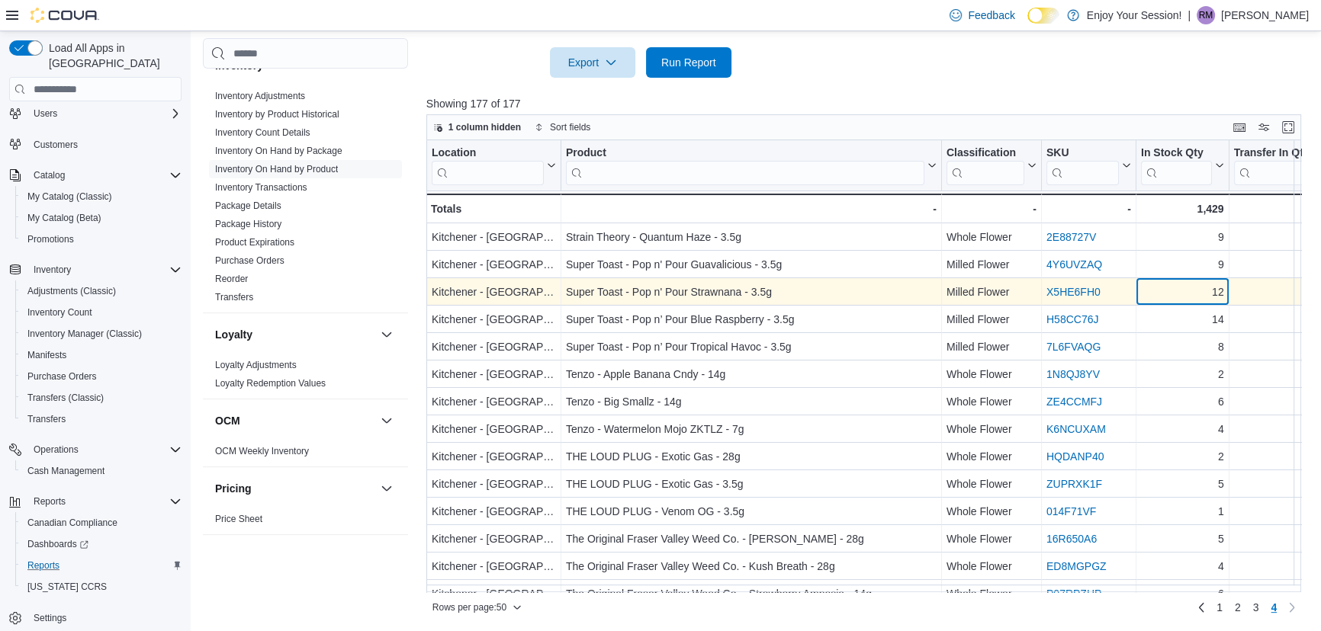
click at [1204, 291] on div "12" at bounding box center [1182, 293] width 83 height 18
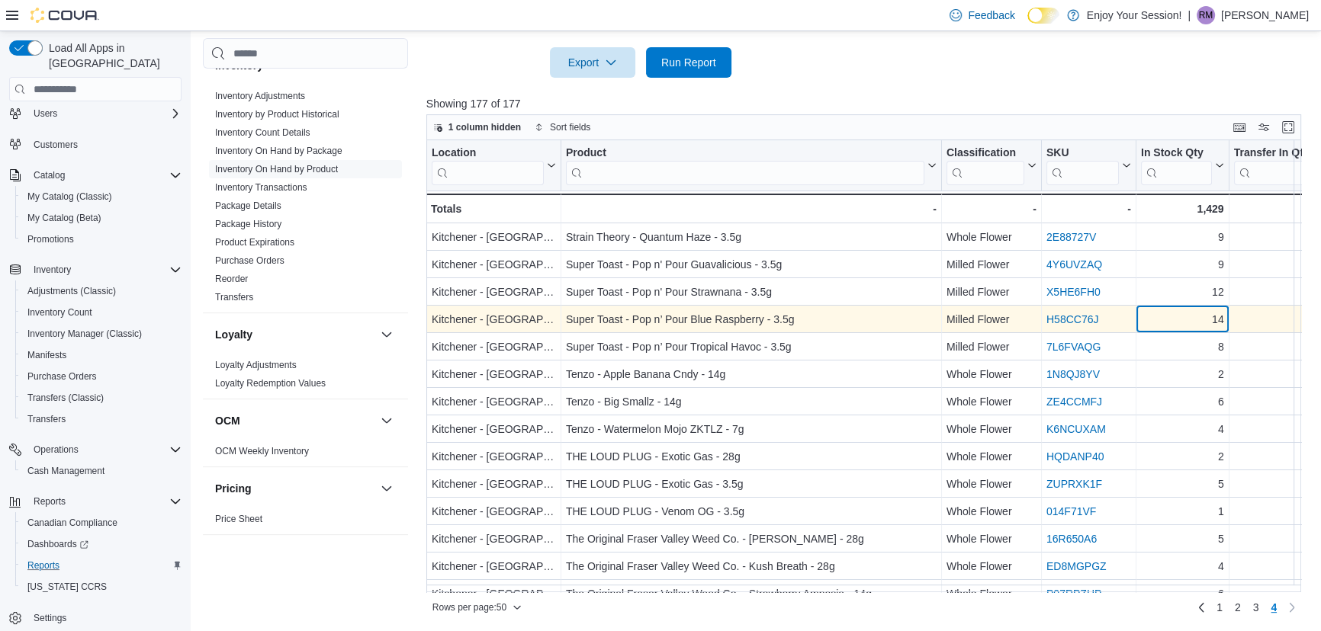
click at [1198, 316] on div "14" at bounding box center [1182, 320] width 83 height 18
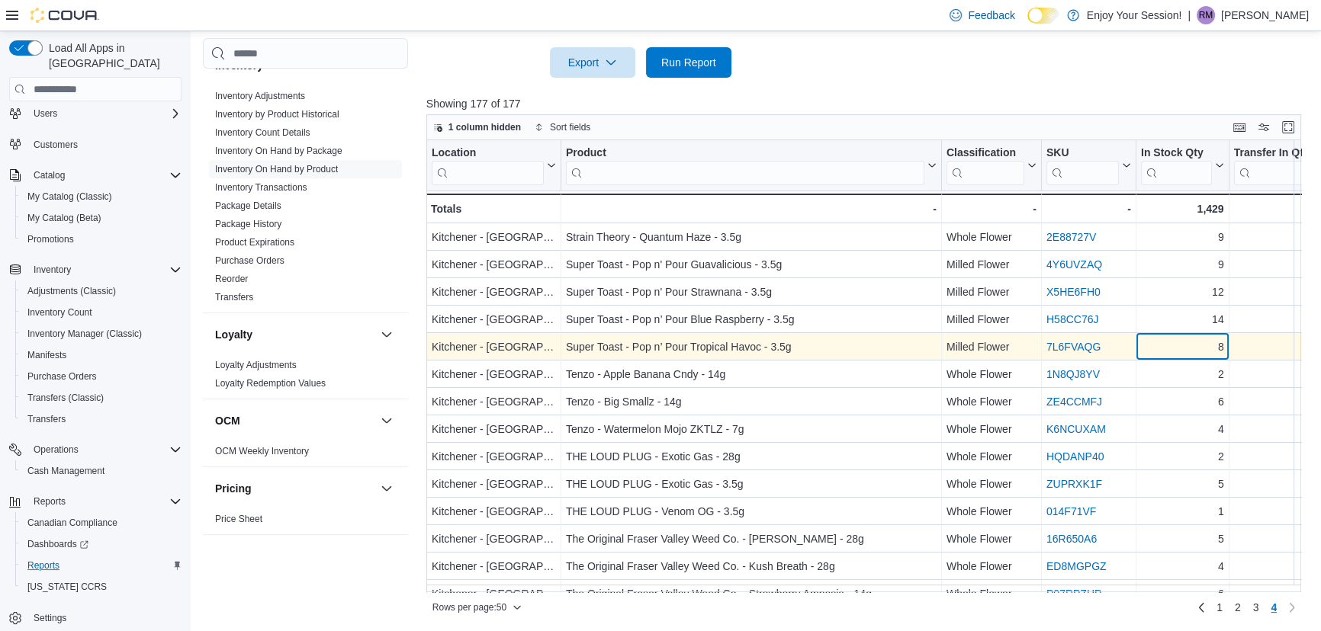
click at [1203, 349] on div "8" at bounding box center [1182, 348] width 83 height 18
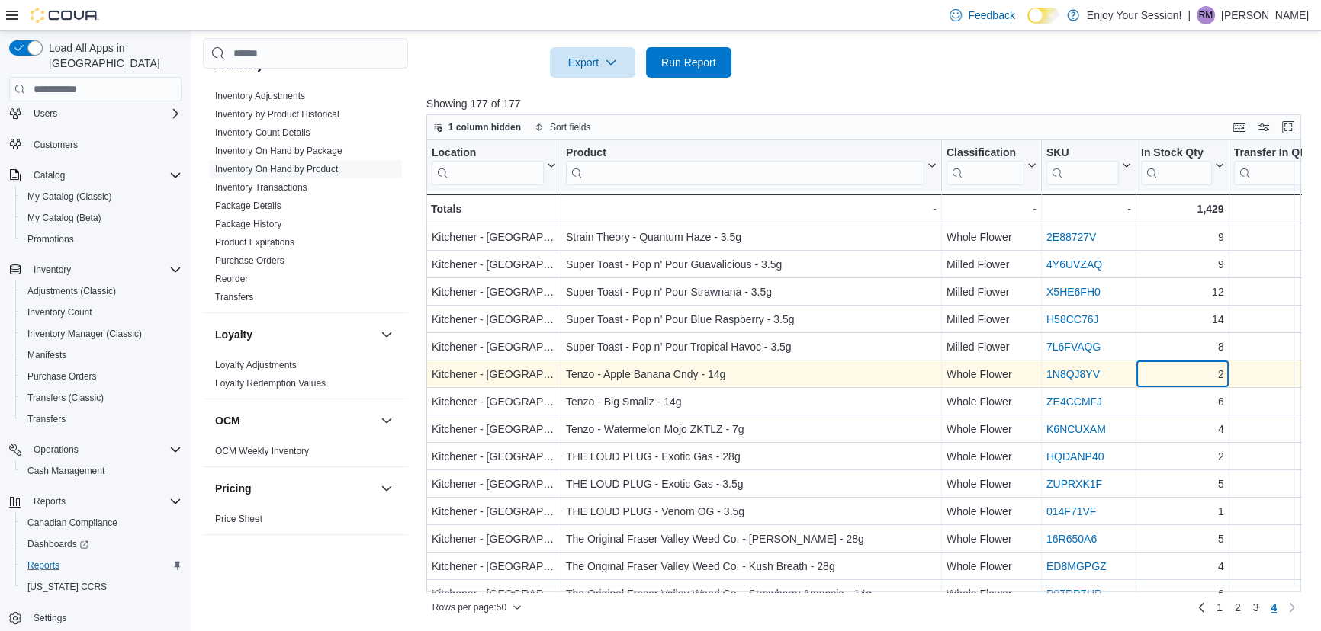
click at [1200, 378] on div "2" at bounding box center [1182, 375] width 83 height 18
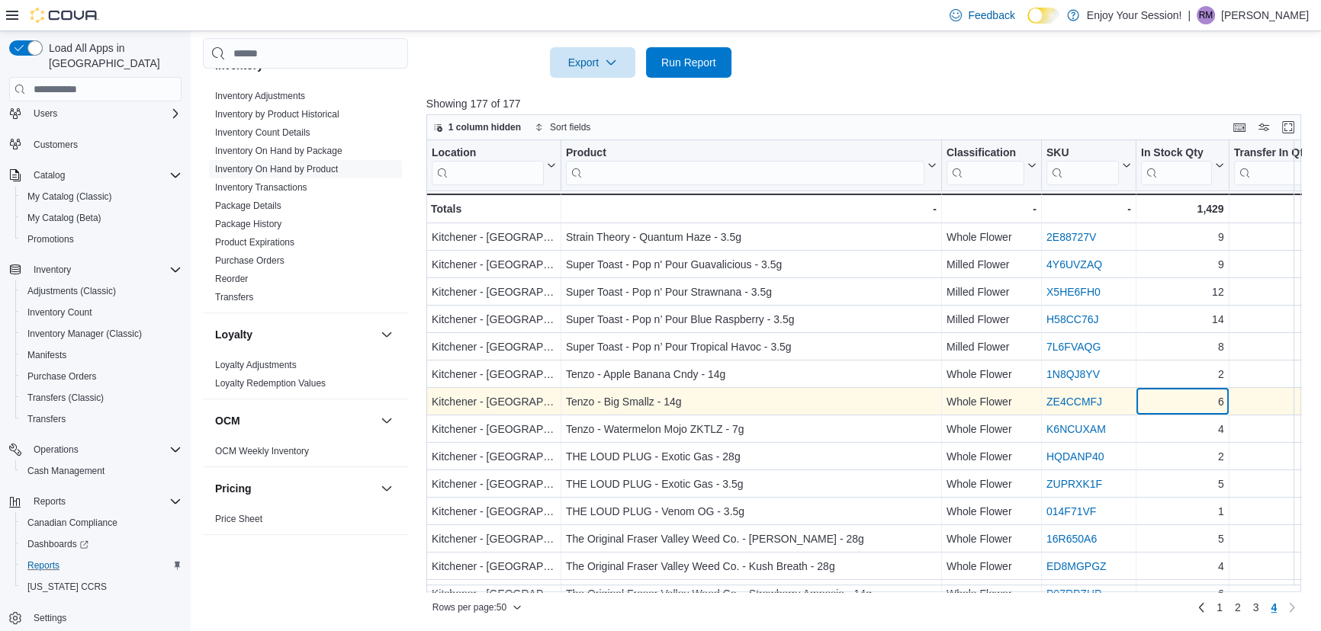
click at [1199, 409] on div "6" at bounding box center [1182, 402] width 83 height 18
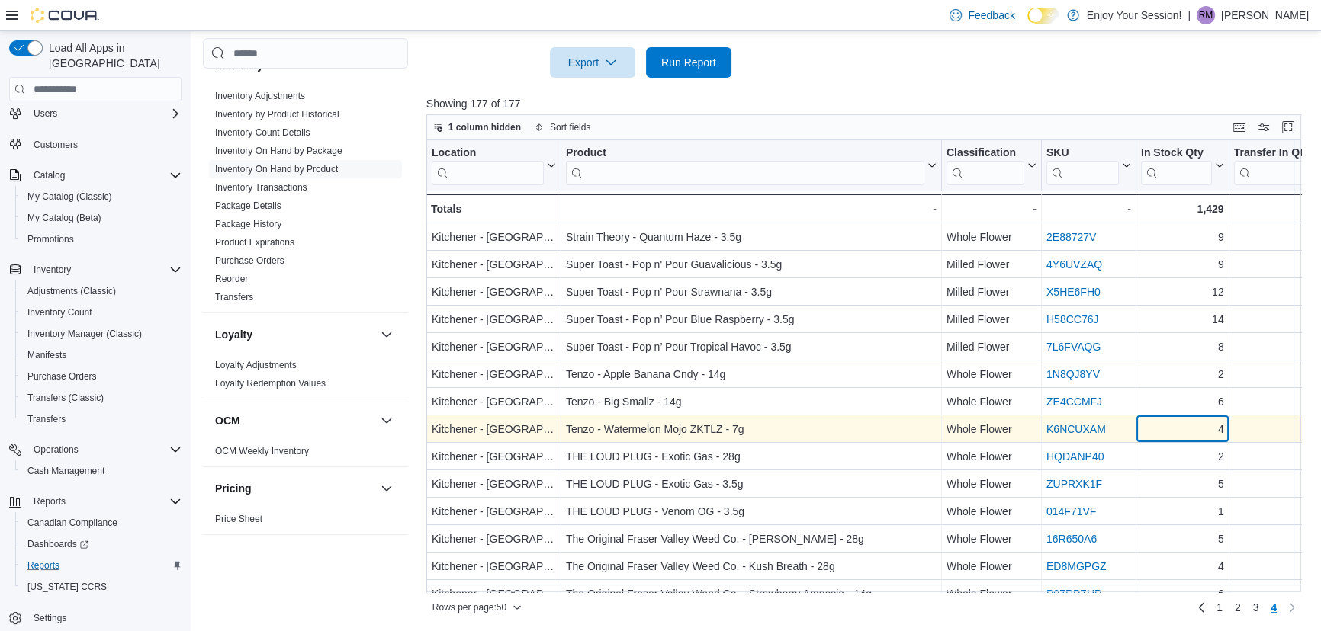
click at [1199, 429] on div "4" at bounding box center [1182, 430] width 83 height 18
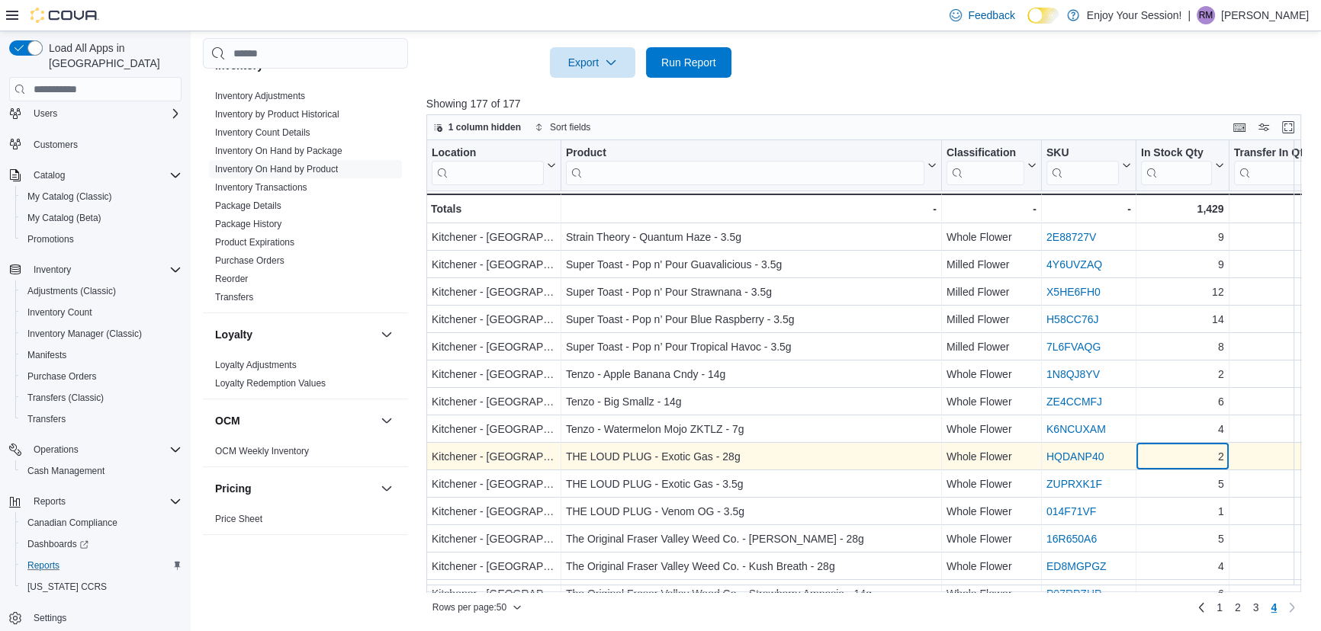
click at [1193, 460] on div "2" at bounding box center [1182, 457] width 83 height 18
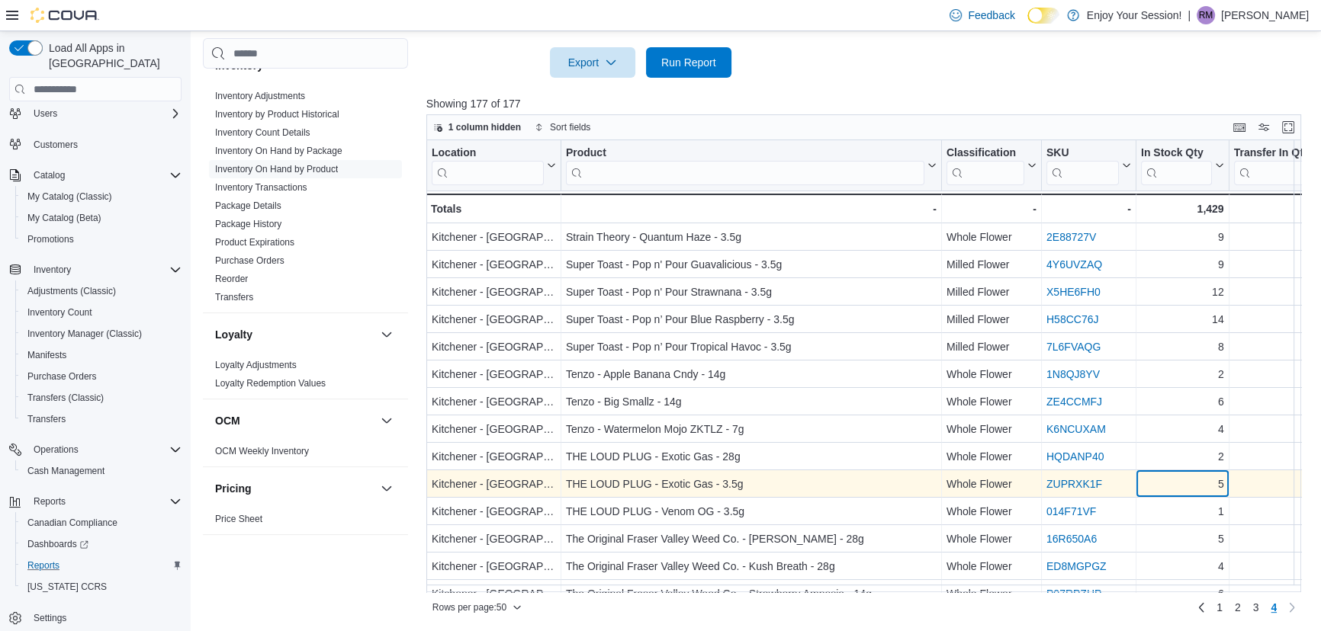
click at [1190, 485] on div "5" at bounding box center [1182, 485] width 83 height 18
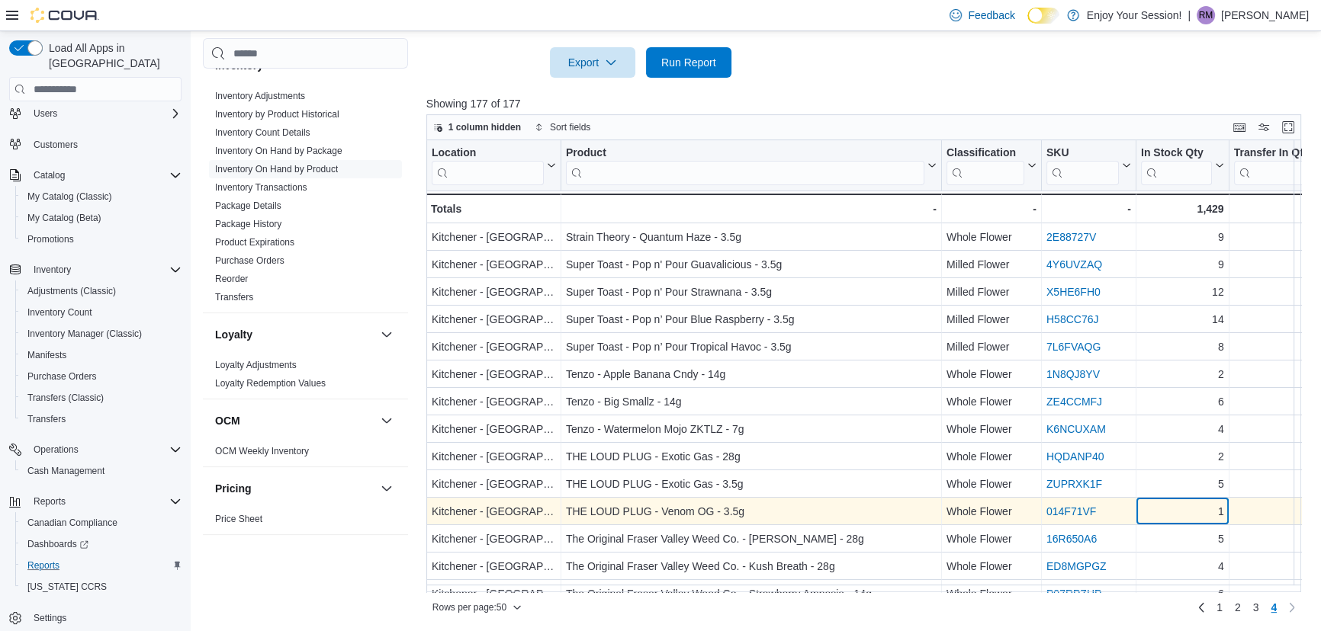
click at [1197, 511] on div "1" at bounding box center [1182, 512] width 83 height 18
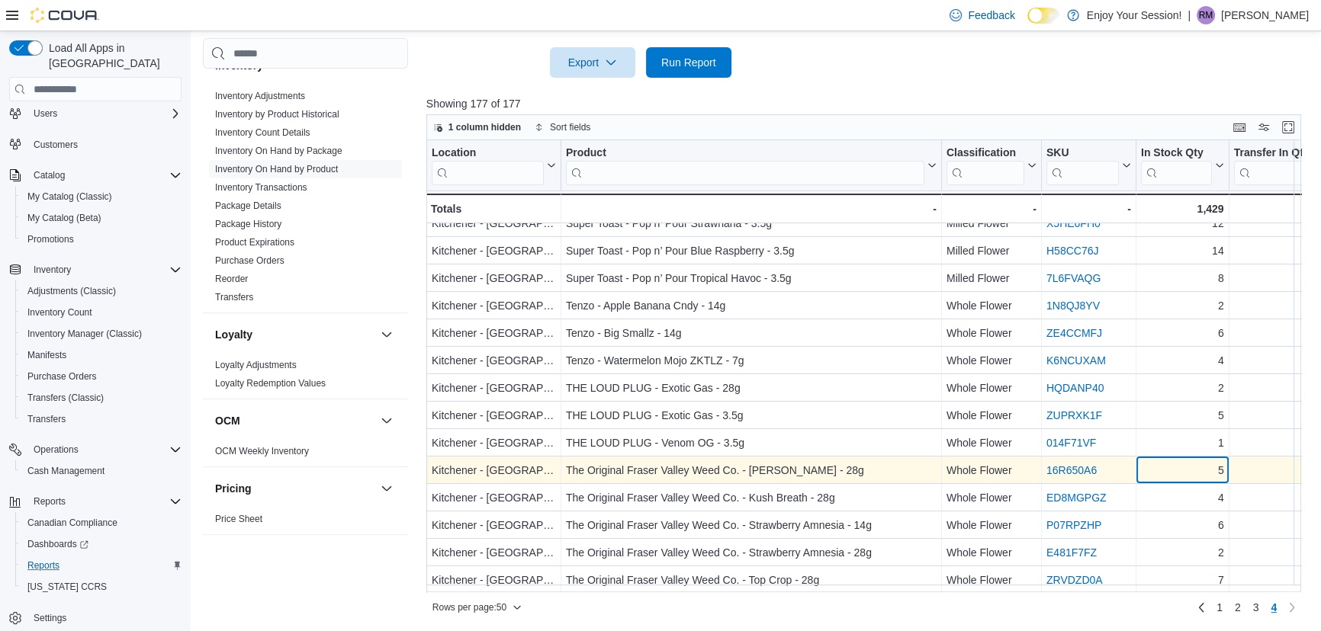
click at [1195, 474] on div "5" at bounding box center [1182, 471] width 83 height 18
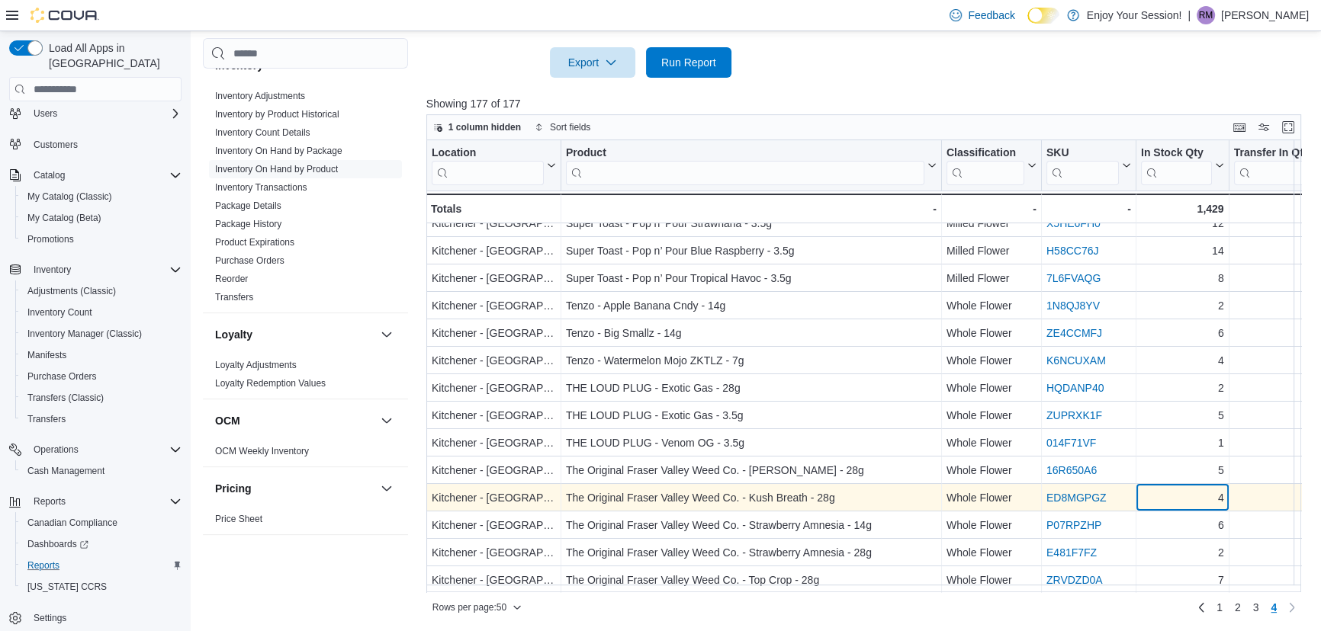
click at [1196, 503] on div "4" at bounding box center [1182, 499] width 83 height 18
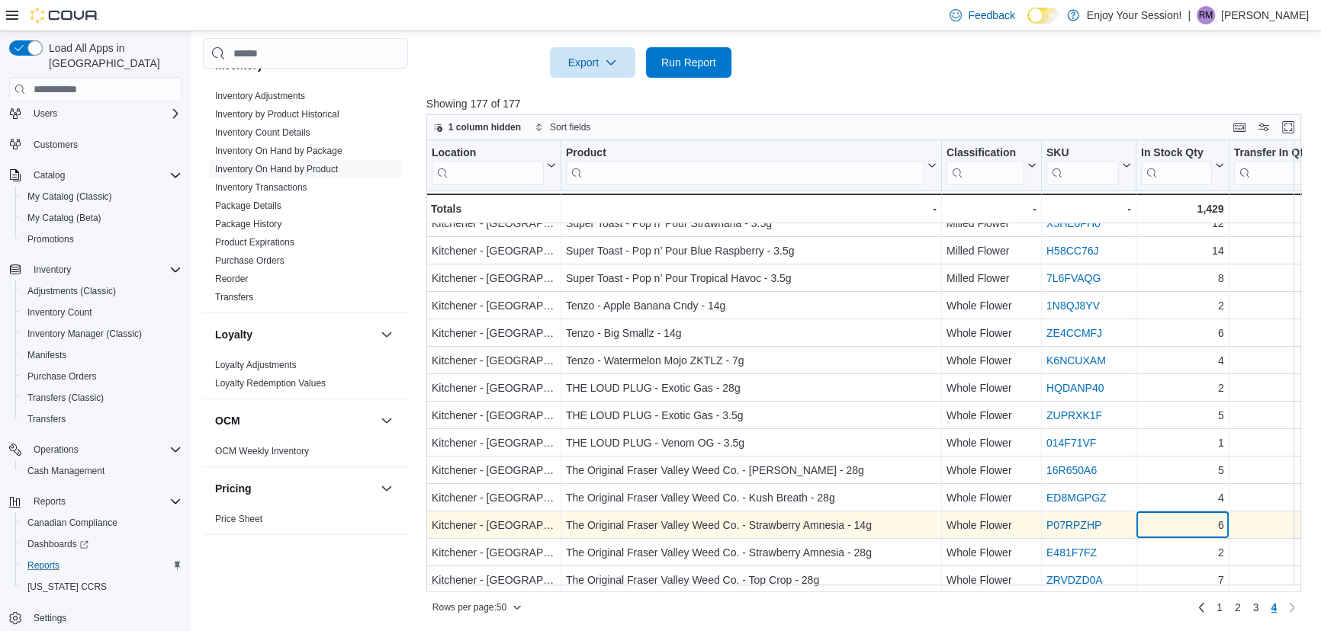
click at [1188, 528] on div "6" at bounding box center [1182, 526] width 83 height 18
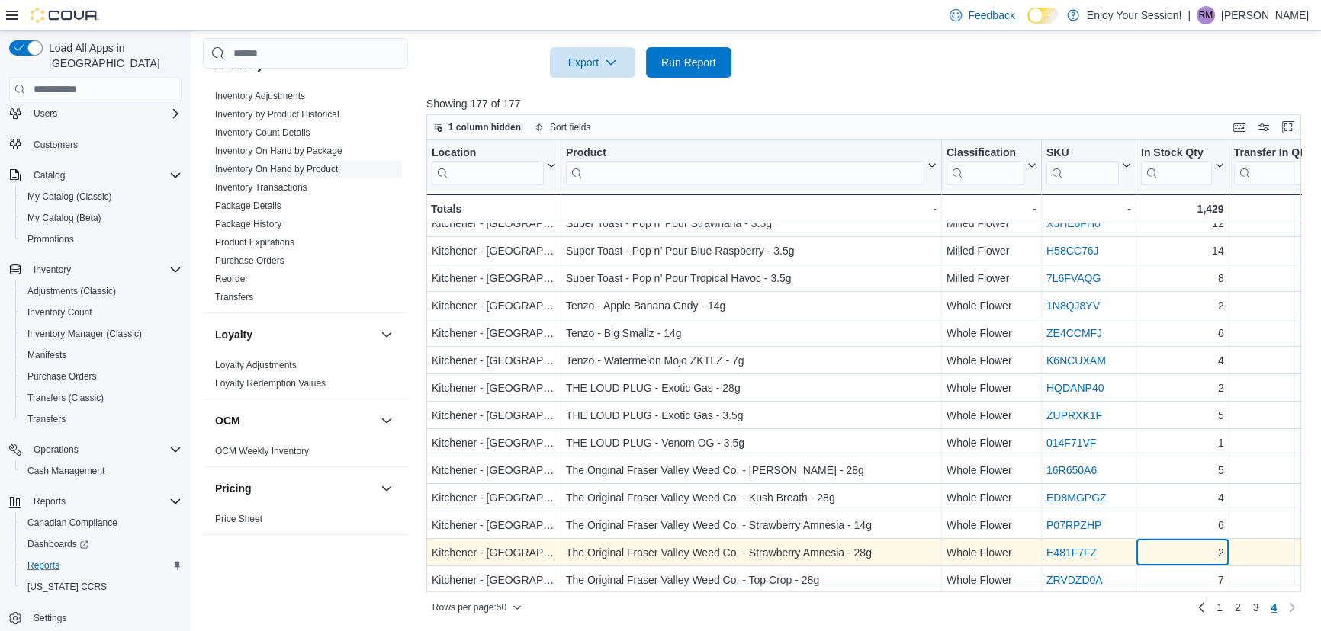
click at [1182, 548] on div "Location Click to view column header actions Product Click to view column heade…" at bounding box center [868, 366] width 884 height 452
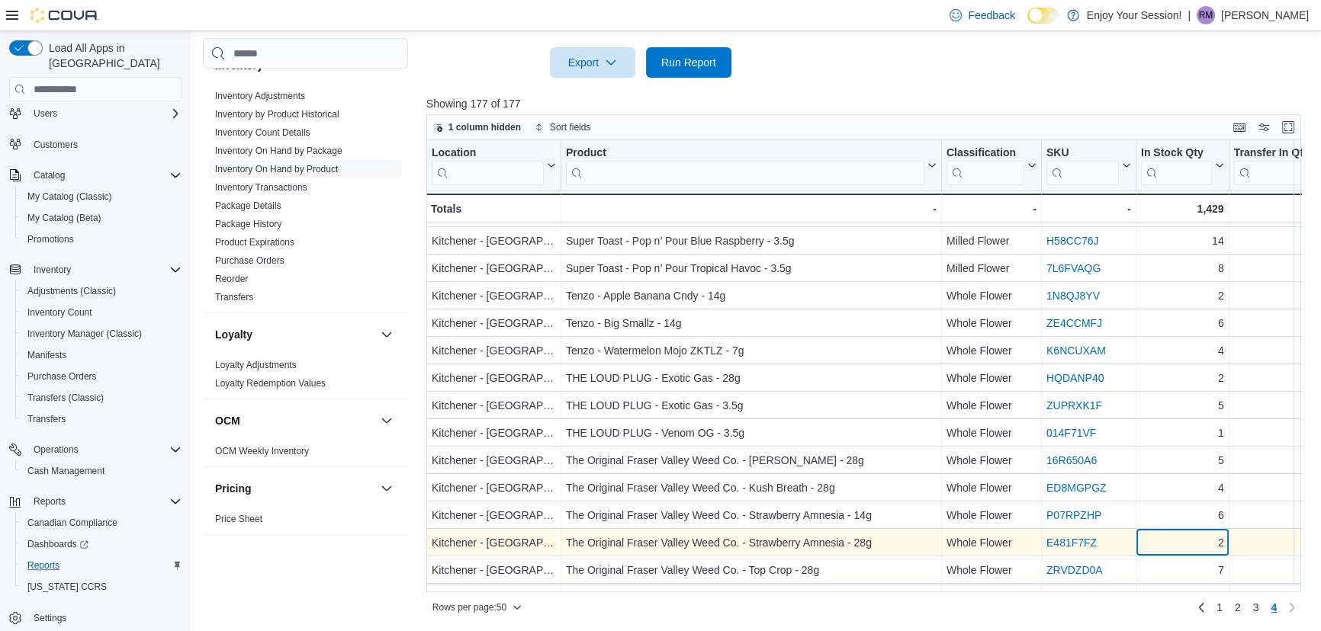
scroll to position [148, 0]
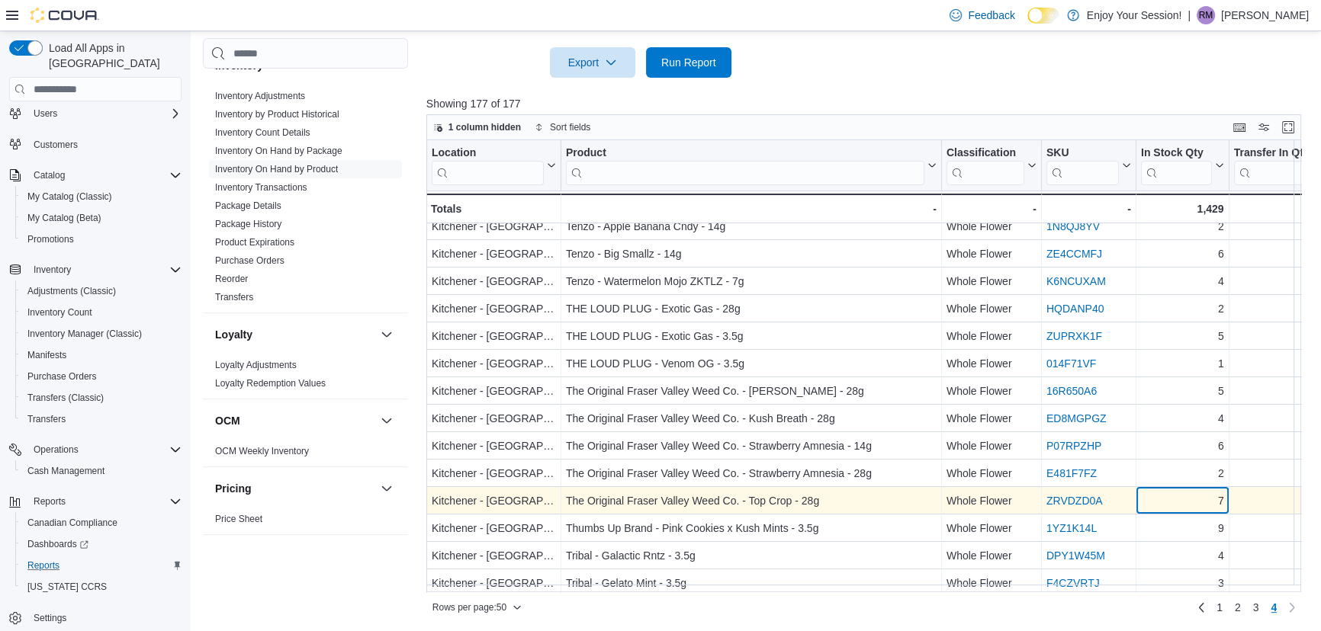
click at [1186, 496] on div "7" at bounding box center [1182, 502] width 83 height 18
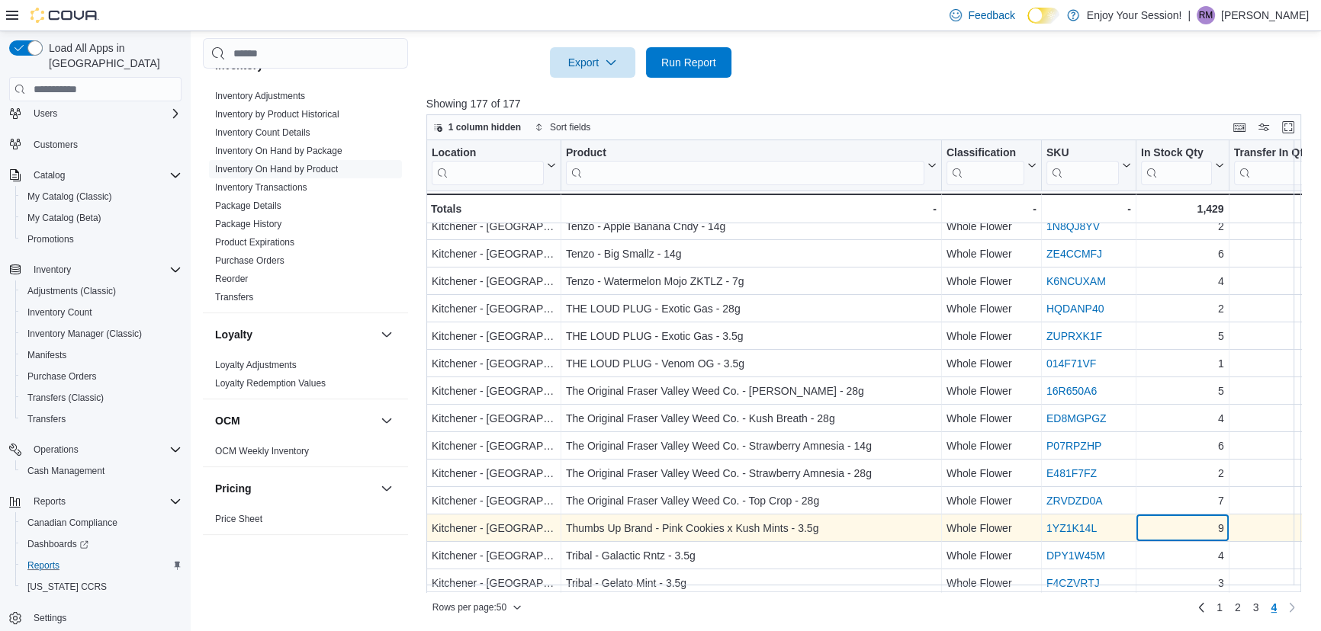
click at [1183, 532] on div "9" at bounding box center [1182, 529] width 83 height 18
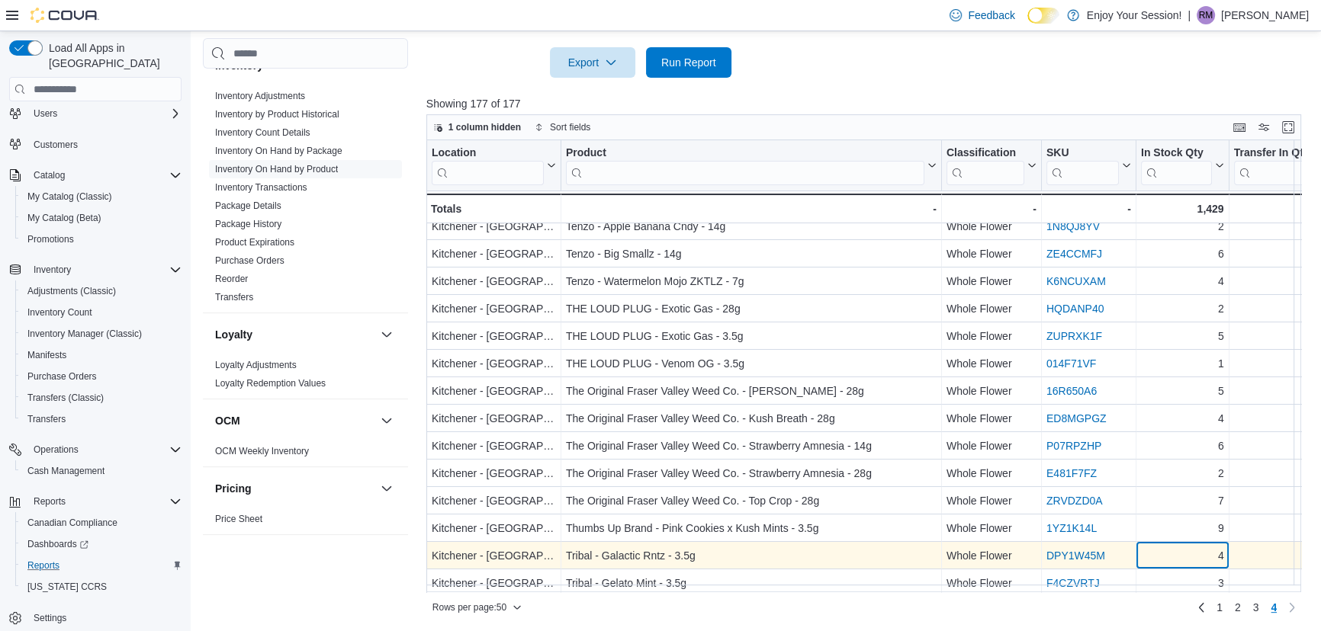
click at [1183, 552] on div "Location Click to view column header actions Product Click to view column heade…" at bounding box center [868, 366] width 884 height 452
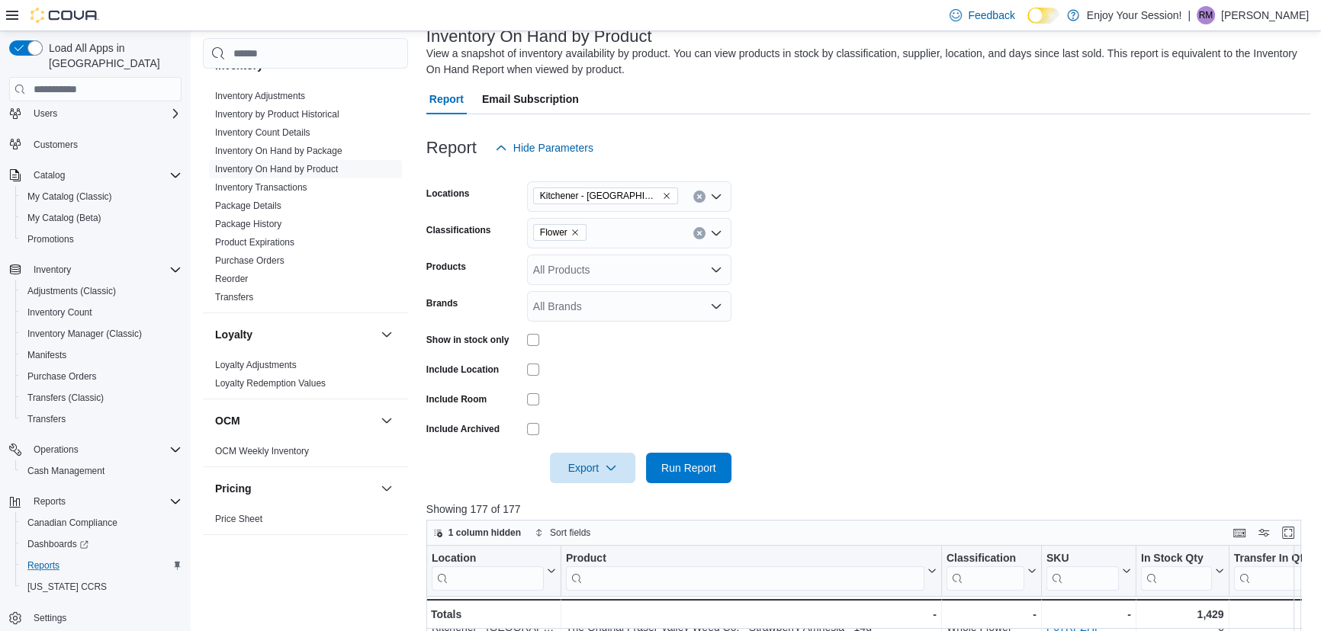
scroll to position [0, 0]
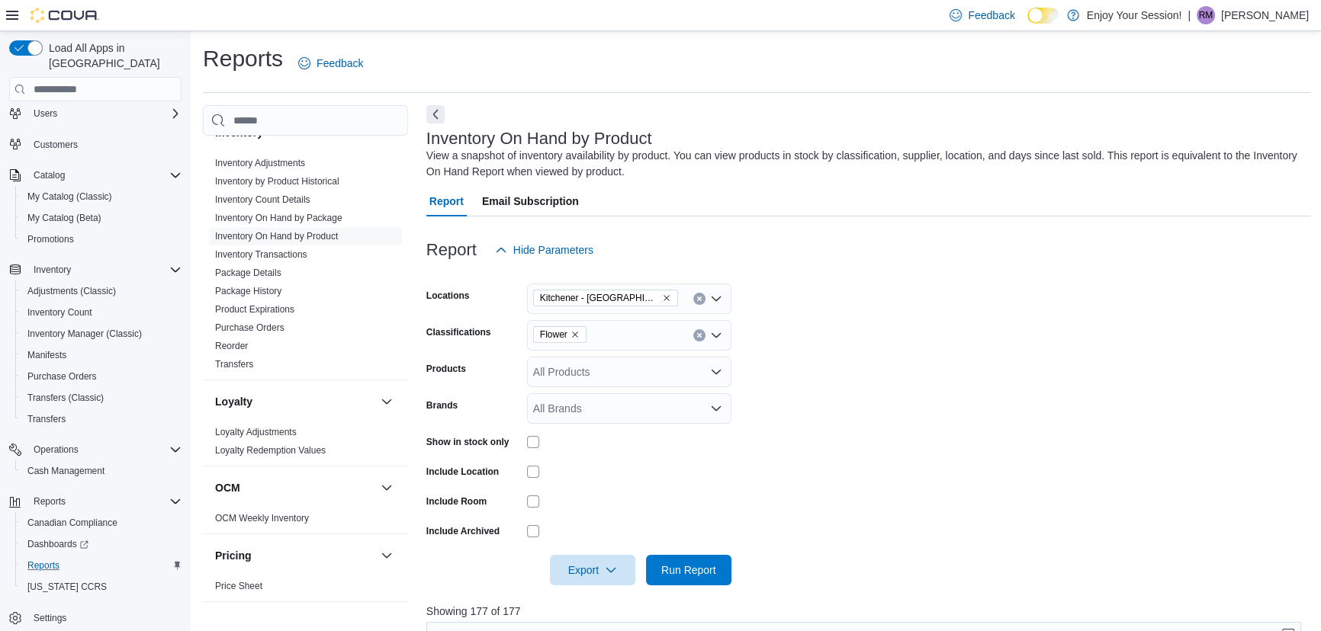
click at [575, 335] on icon "Remove Flower from selection in this group" at bounding box center [574, 334] width 9 height 9
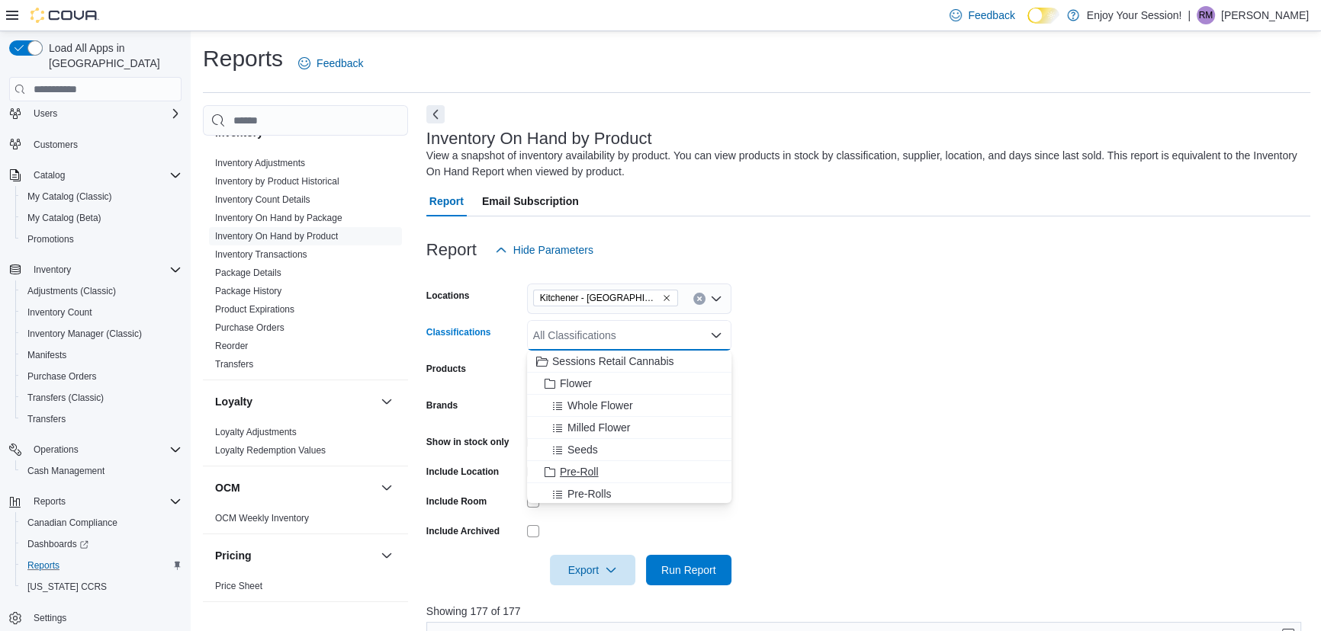
click at [568, 470] on span "Pre-Roll" at bounding box center [579, 471] width 39 height 15
click at [827, 356] on form "Locations Kitchener - Highland Classifications Pre-Roll Combo box. Selected. Pr…" at bounding box center [868, 425] width 884 height 320
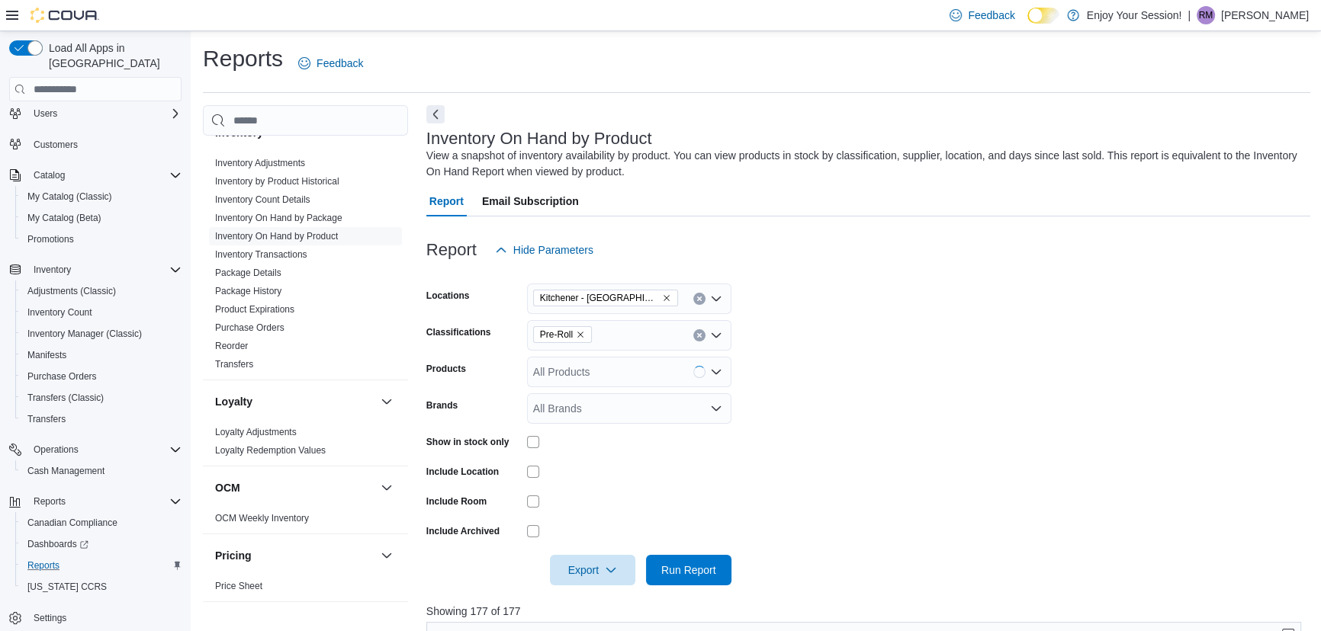
click at [705, 554] on div at bounding box center [868, 549] width 884 height 12
click at [702, 564] on span "Run Report" at bounding box center [688, 569] width 55 height 15
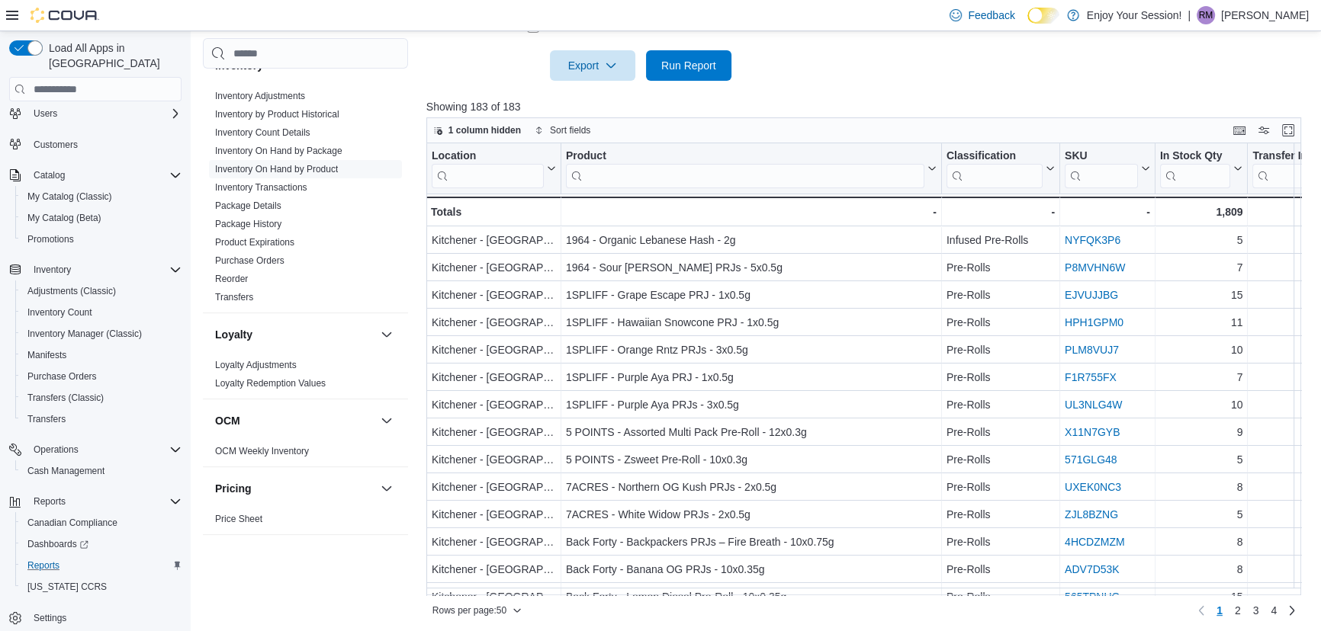
scroll to position [435, 0]
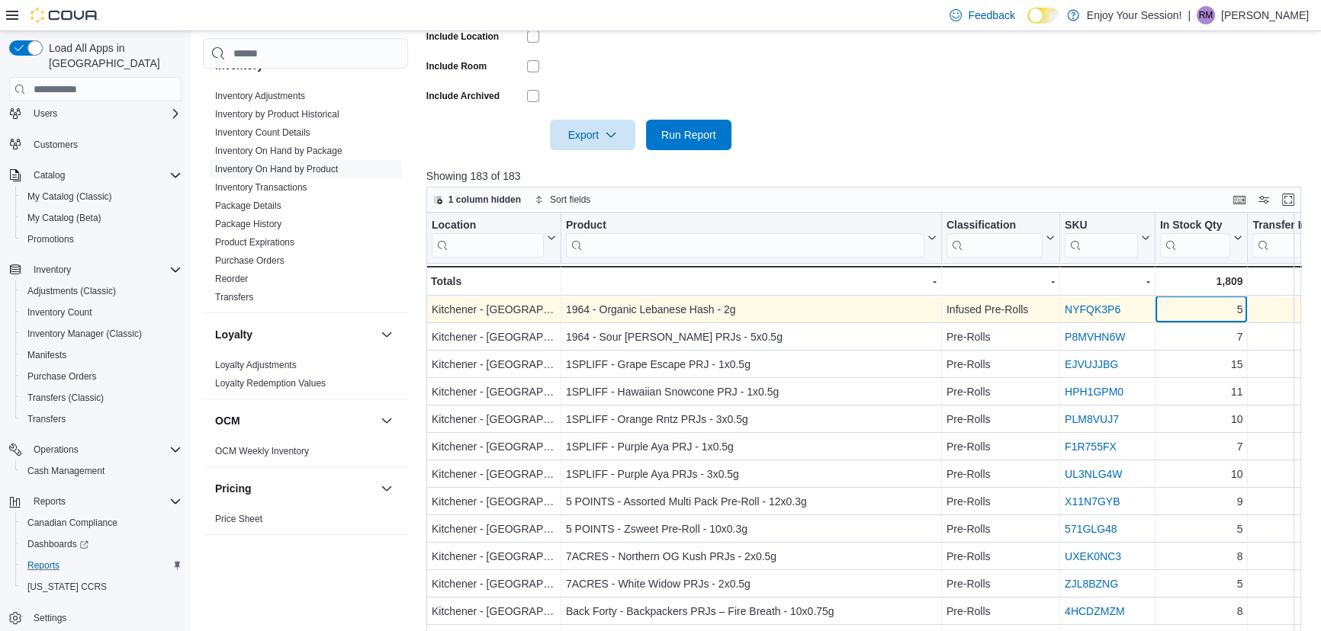
click at [1211, 312] on div "5" at bounding box center [1201, 310] width 83 height 18
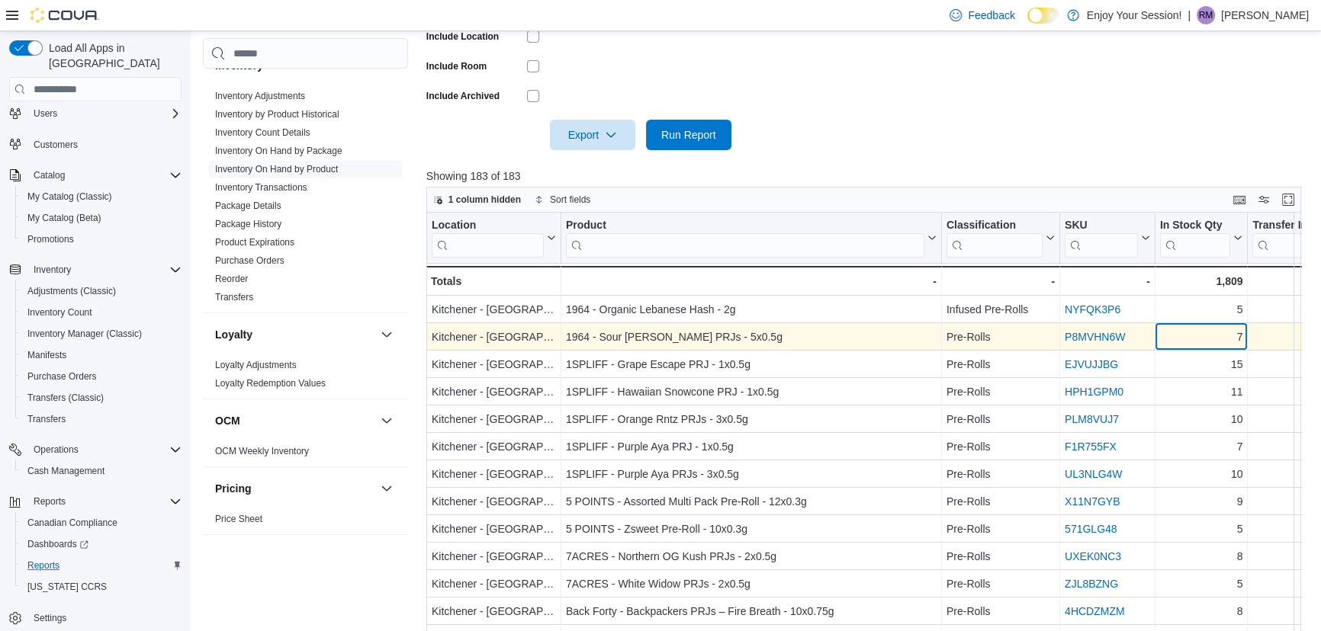
click at [1190, 342] on div "7" at bounding box center [1201, 338] width 83 height 18
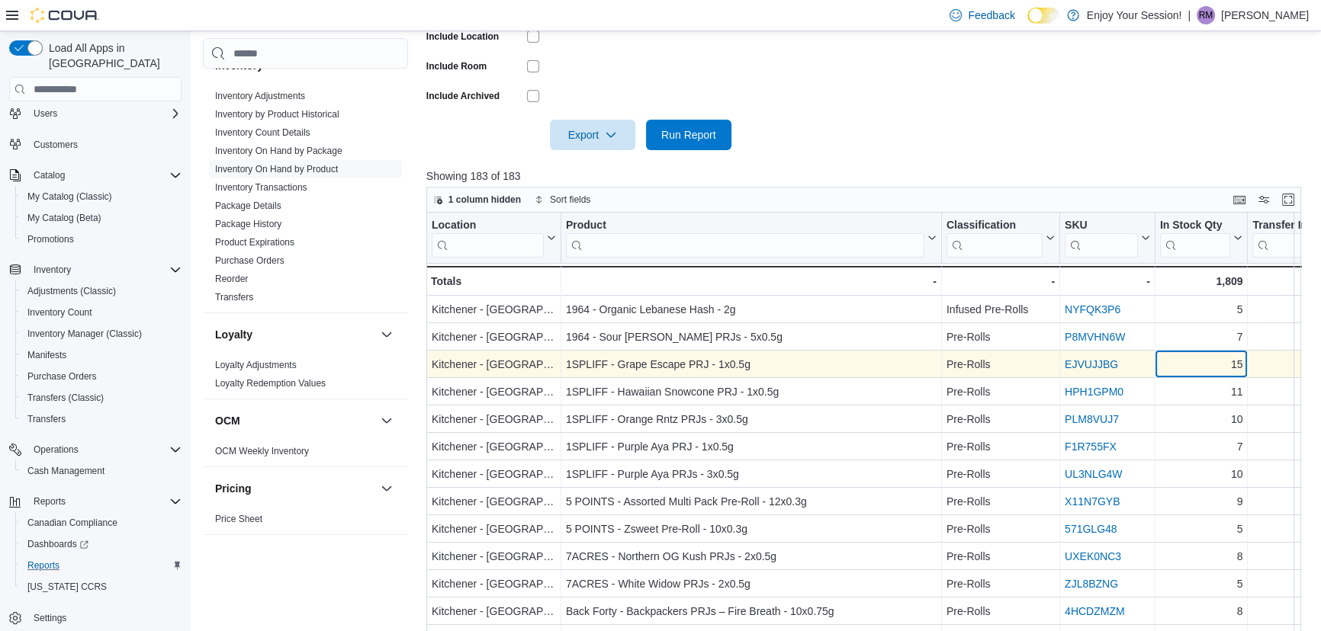
click at [1187, 361] on div "15" at bounding box center [1201, 365] width 83 height 18
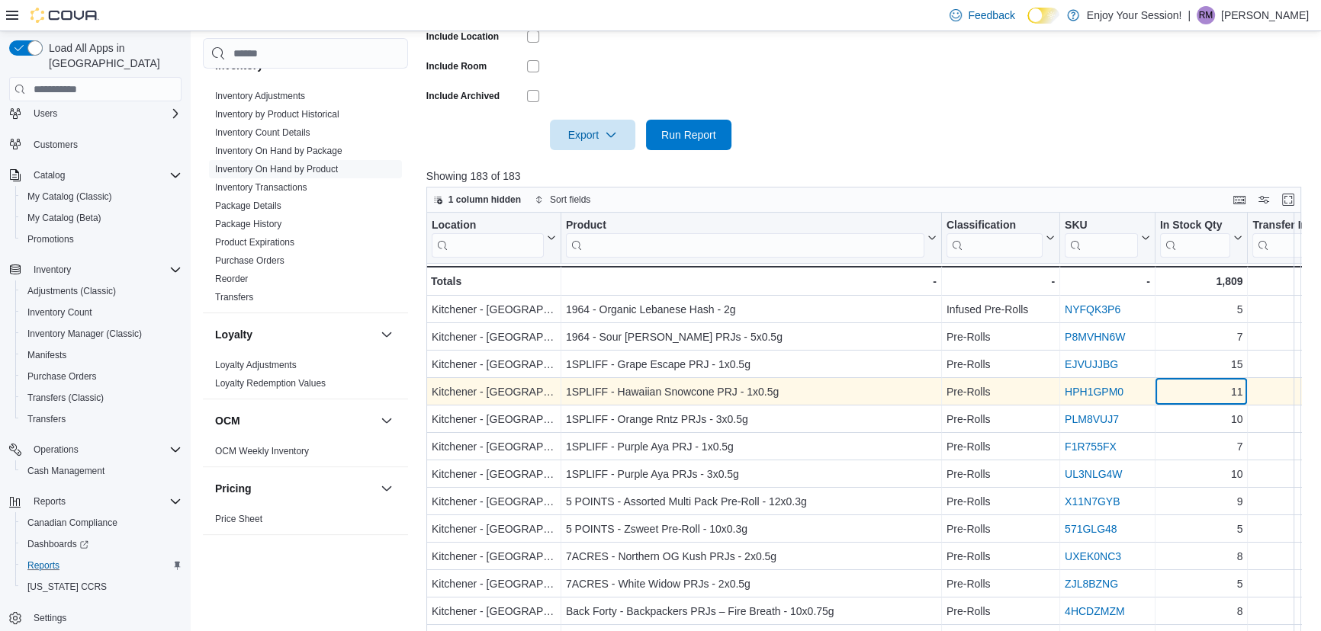
click at [1189, 389] on div "11" at bounding box center [1201, 393] width 83 height 18
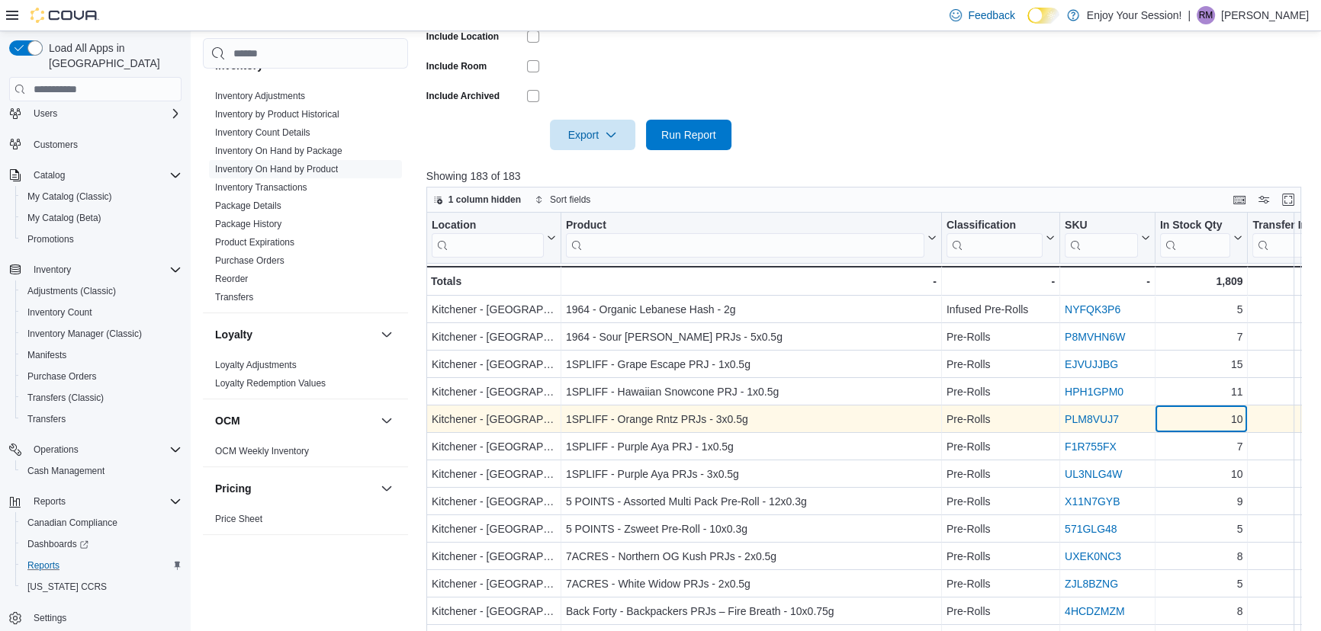
click at [1187, 409] on div "10 - In Stock Qty, column 5, row 5" at bounding box center [1201, 419] width 93 height 27
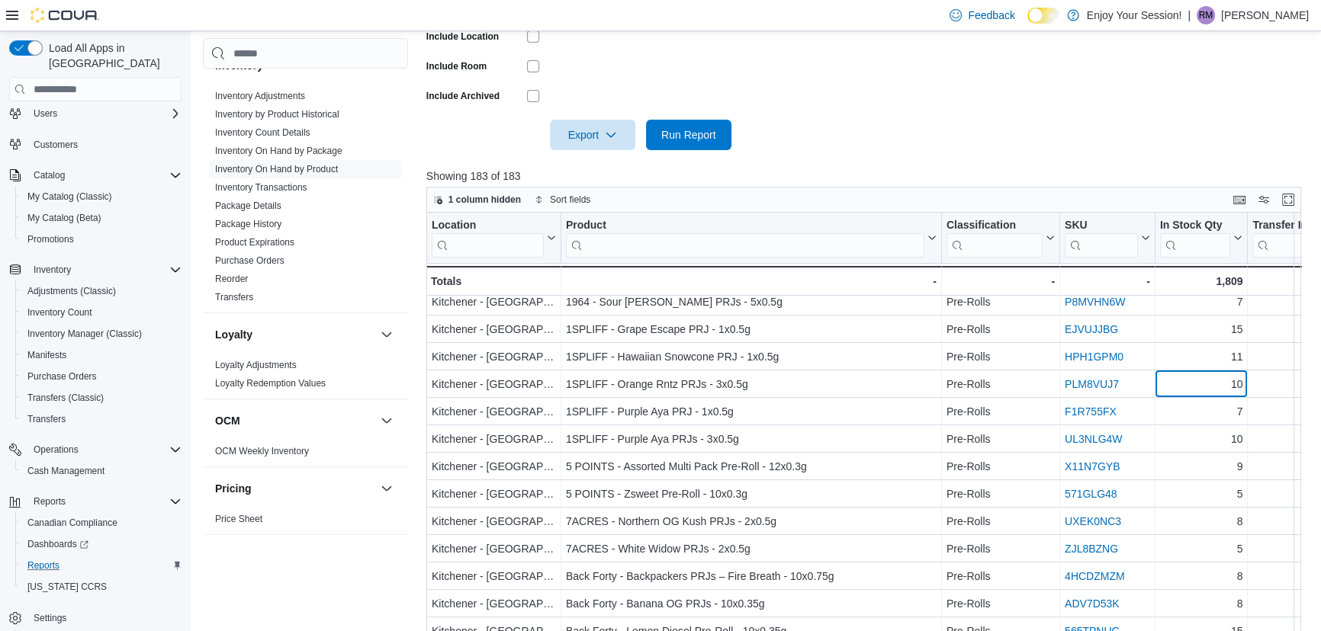
scroll to position [69, 0]
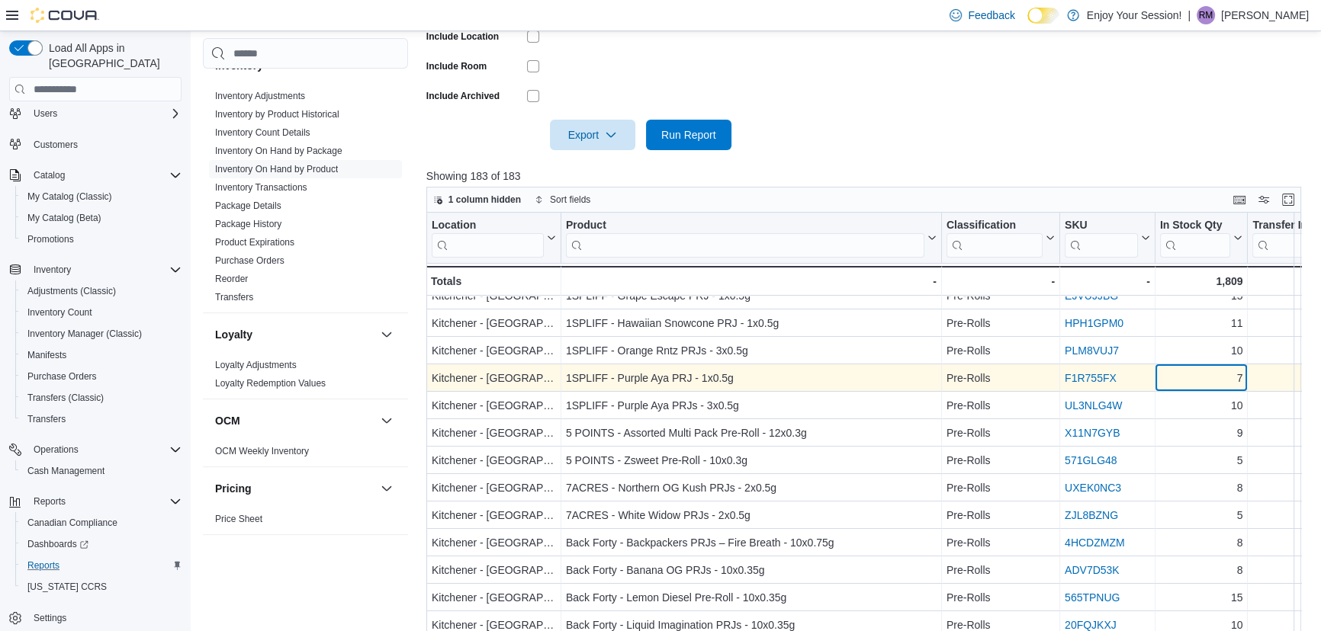
click at [1209, 378] on div "7" at bounding box center [1201, 379] width 83 height 18
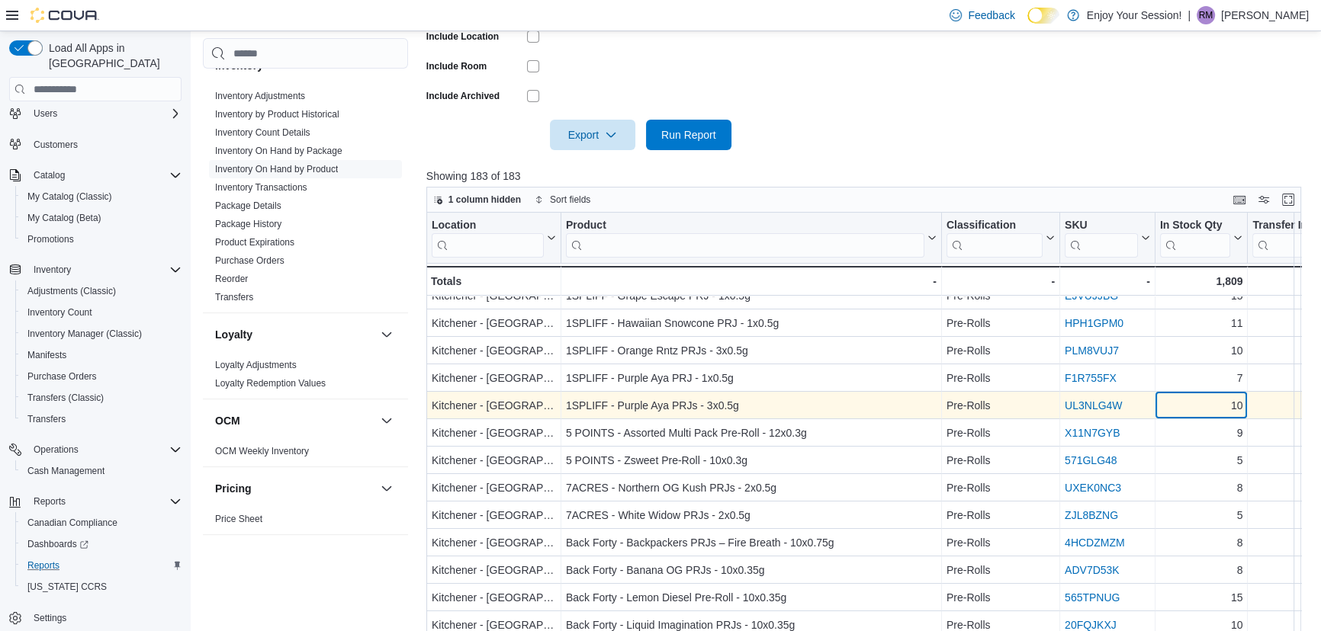
click at [1204, 404] on div "10" at bounding box center [1201, 406] width 83 height 18
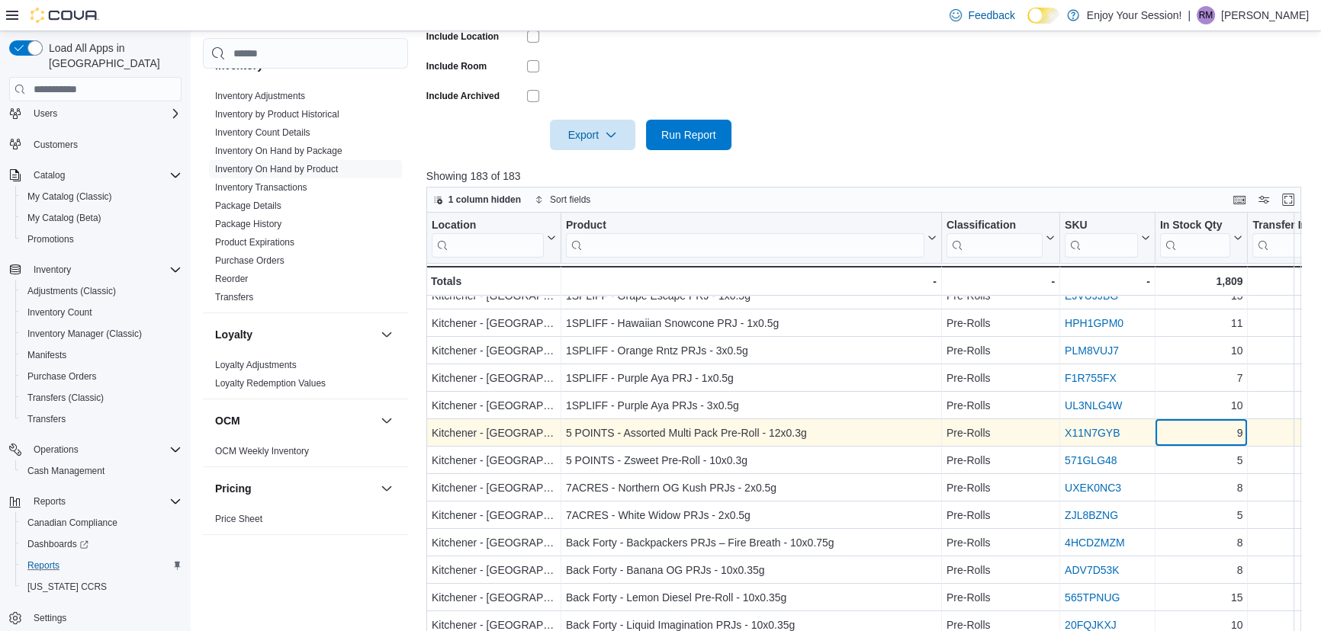
click at [1199, 421] on div "9 - In Stock Qty, column 5, row 8" at bounding box center [1201, 433] width 93 height 27
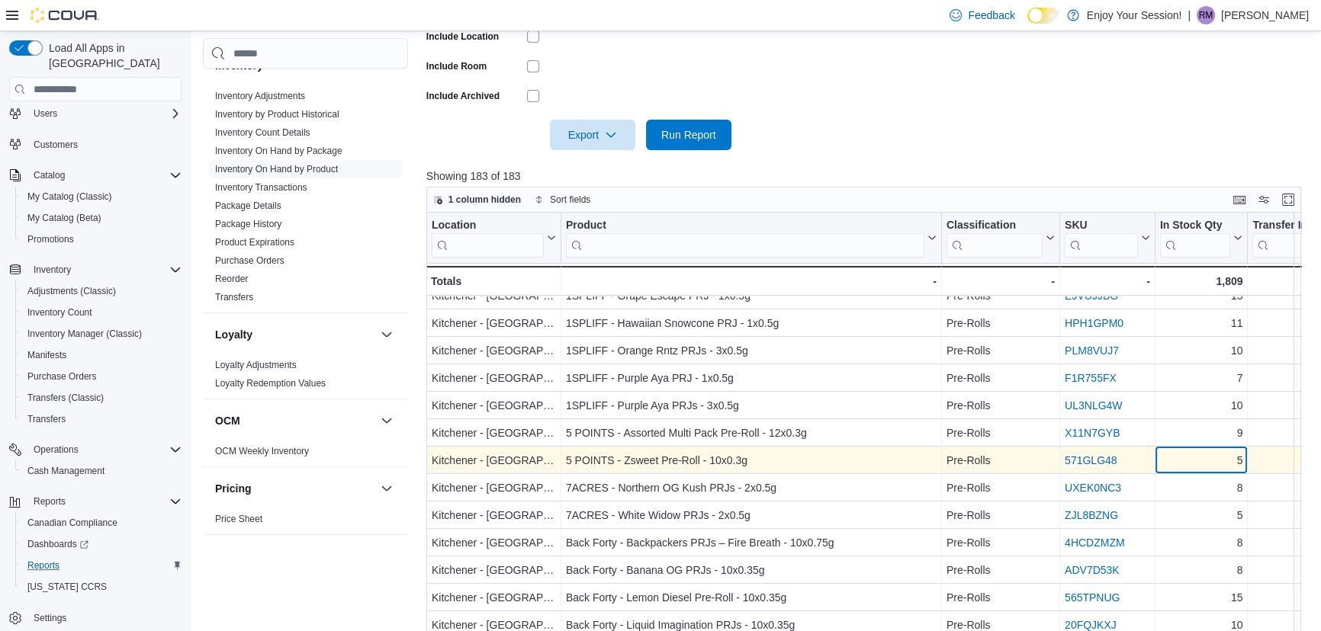
click at [1202, 458] on div "5" at bounding box center [1201, 461] width 83 height 18
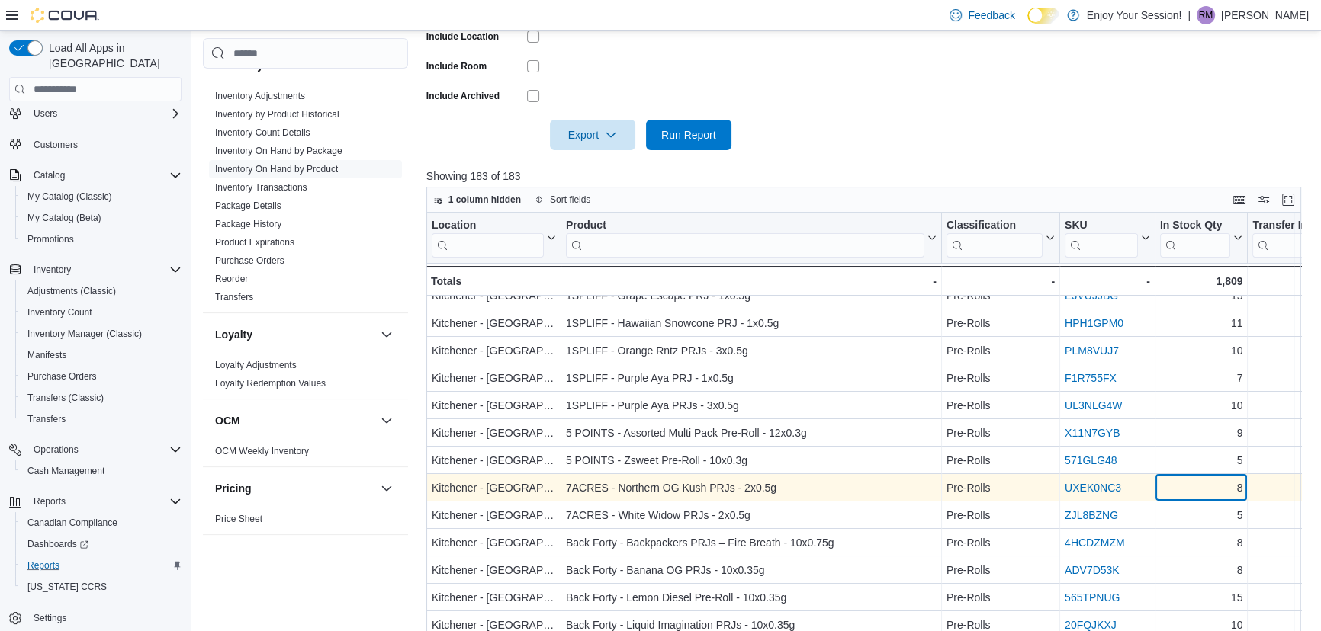
click at [1196, 496] on div "8" at bounding box center [1201, 489] width 83 height 18
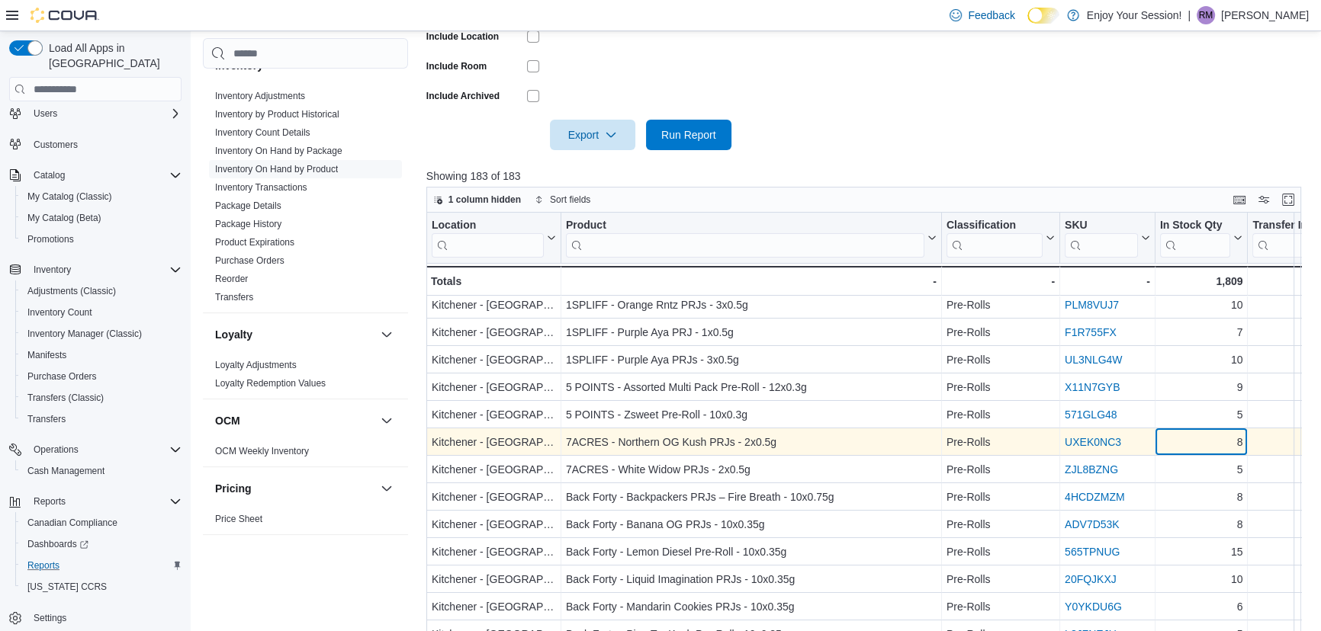
scroll to position [138, 0]
click at [1203, 447] on div "5" at bounding box center [1201, 447] width 83 height 18
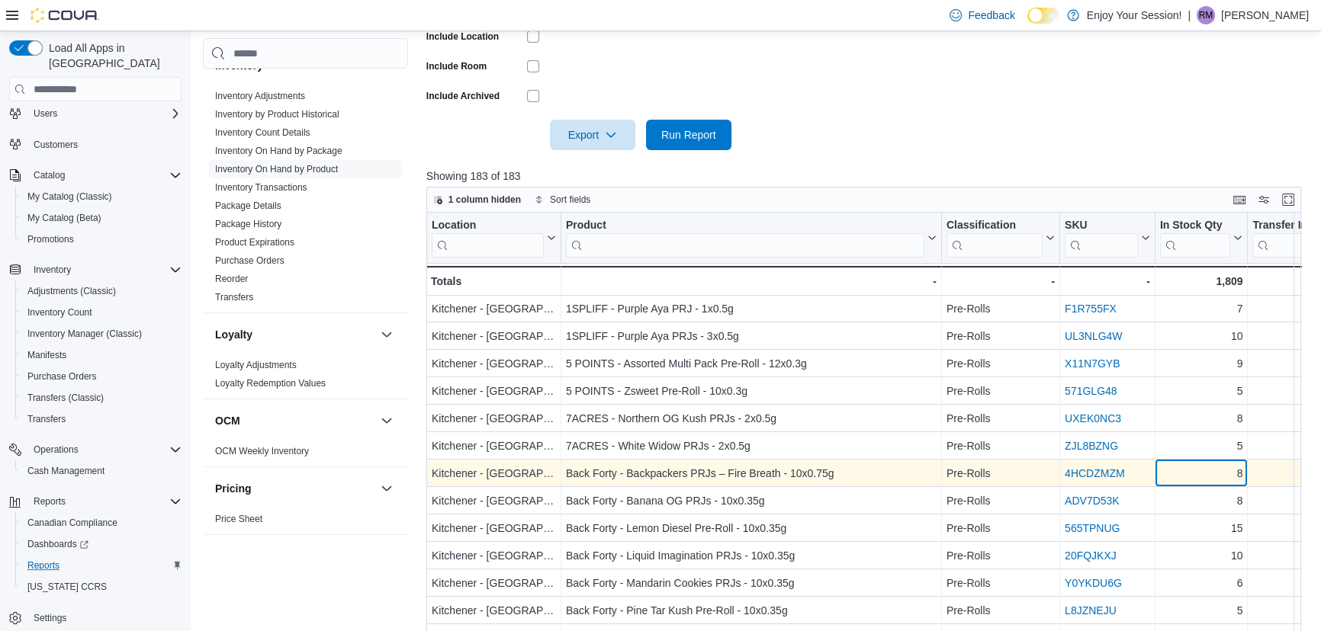
click at [1202, 469] on div "8" at bounding box center [1201, 474] width 83 height 18
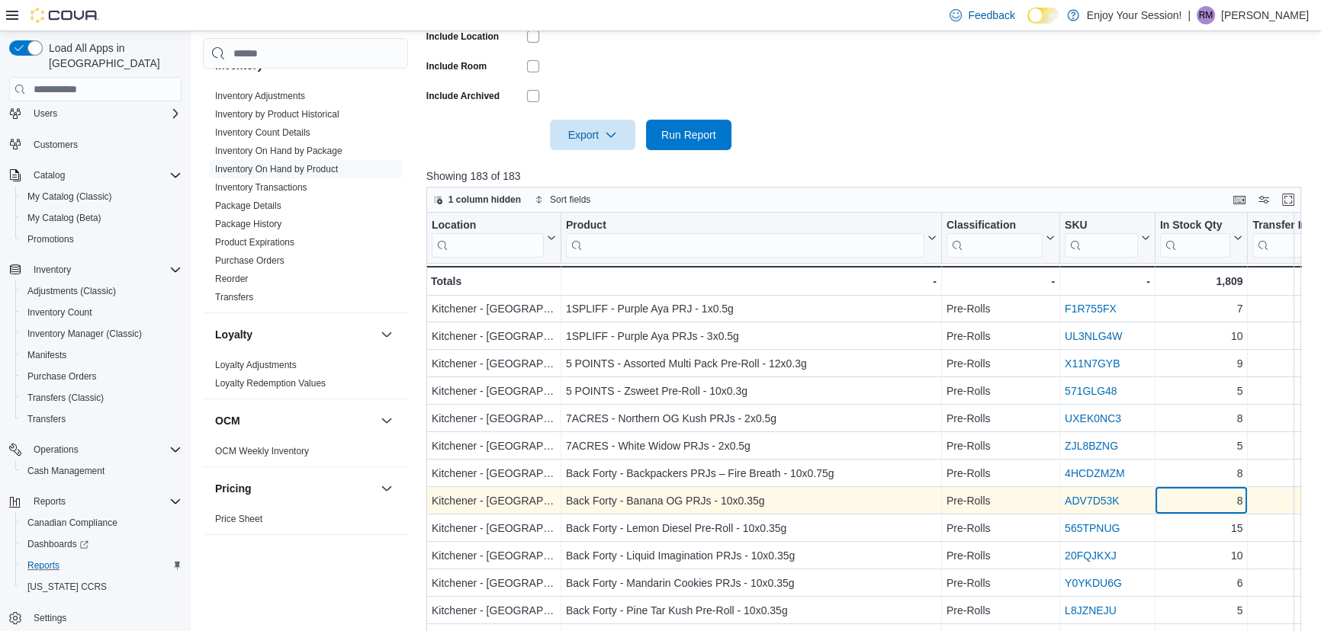
click at [1195, 502] on div "8" at bounding box center [1201, 502] width 83 height 18
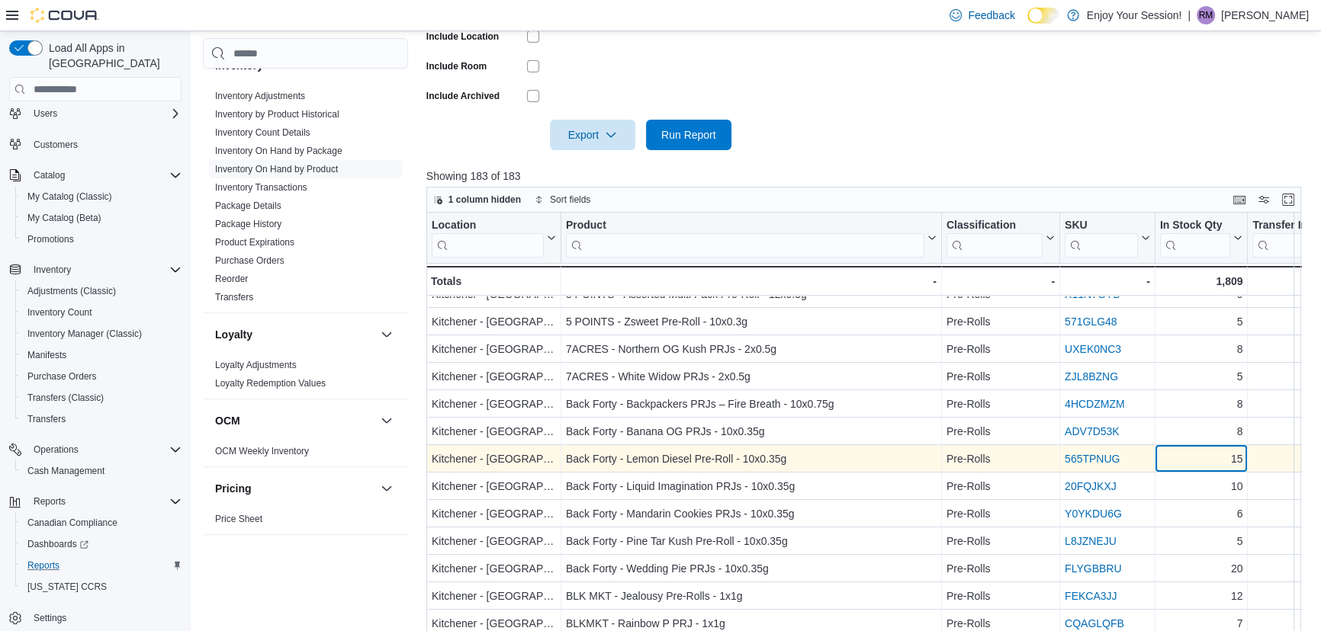
click at [1209, 462] on div "15" at bounding box center [1201, 460] width 83 height 18
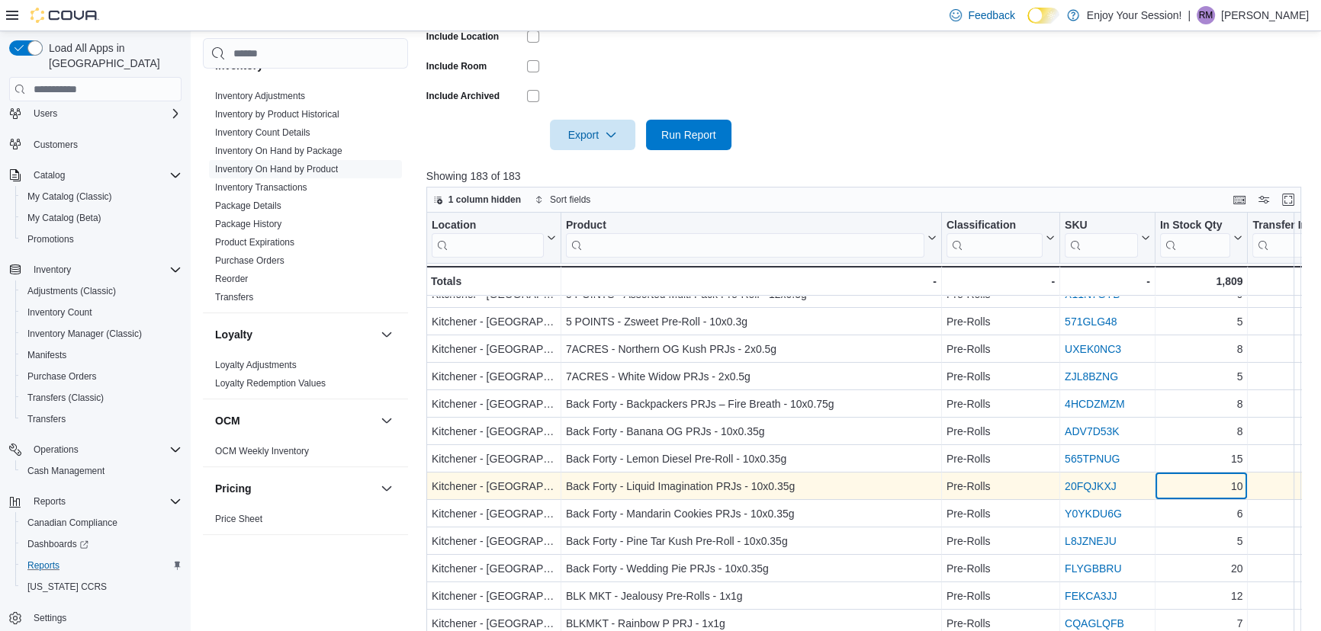
click at [1204, 489] on div "10" at bounding box center [1201, 487] width 83 height 18
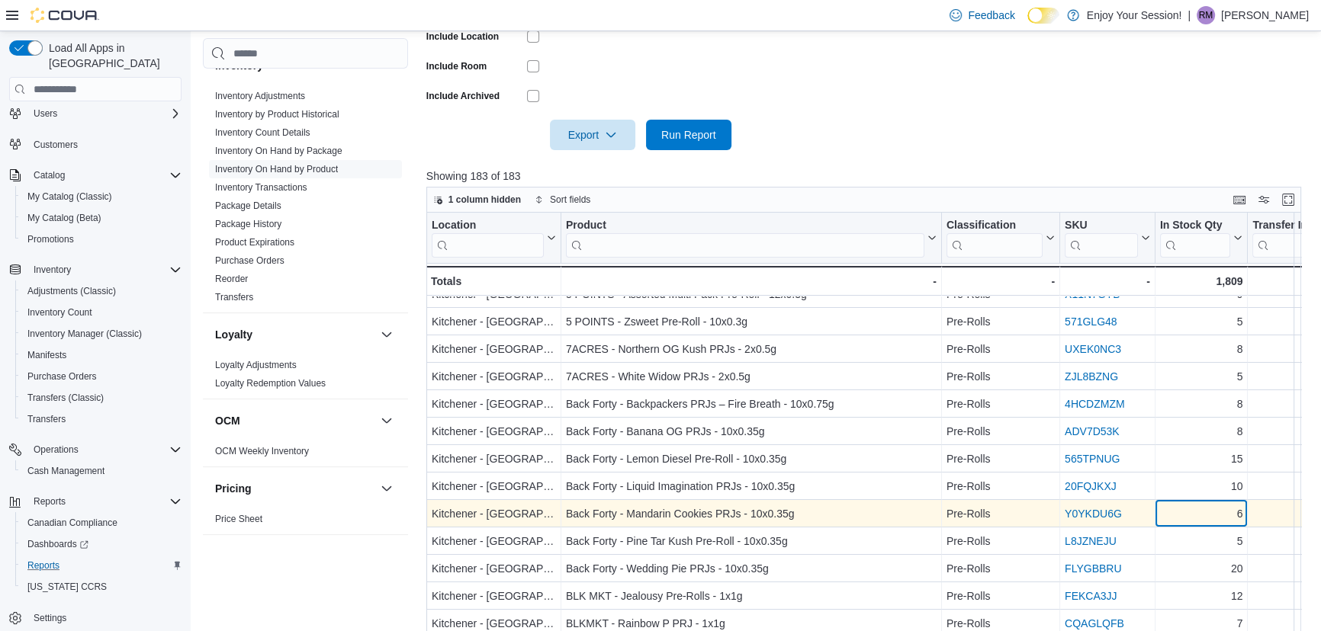
click at [1196, 511] on div "6" at bounding box center [1201, 515] width 83 height 18
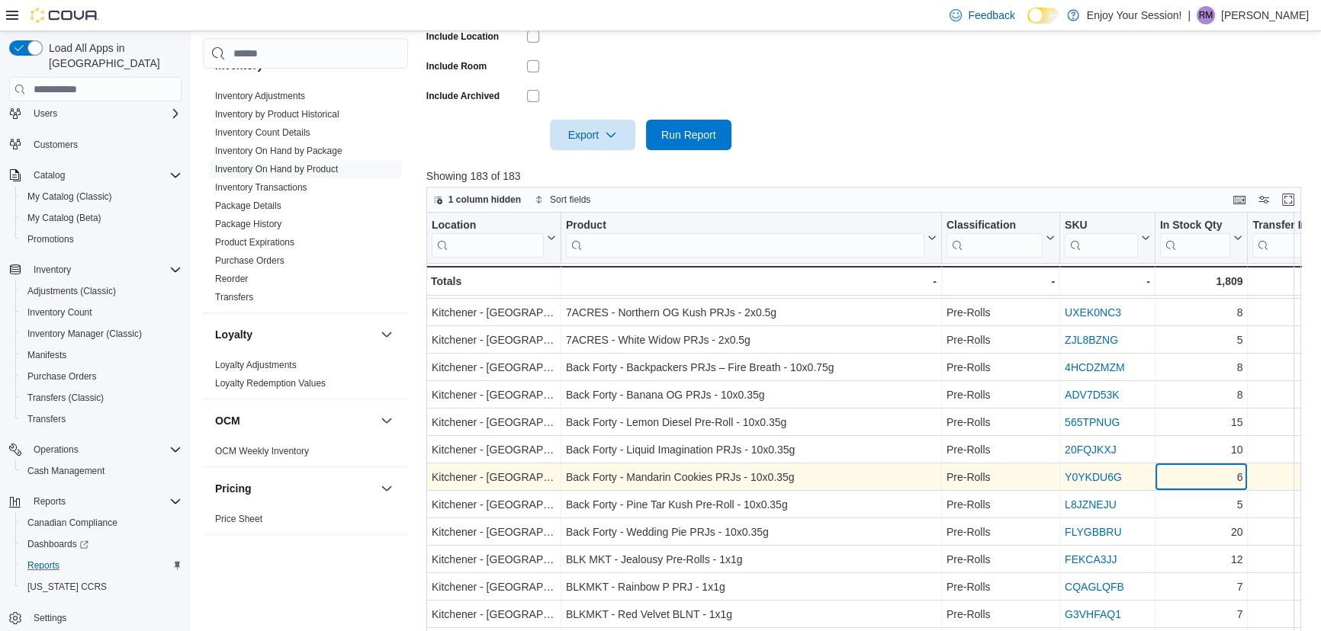
scroll to position [277, 0]
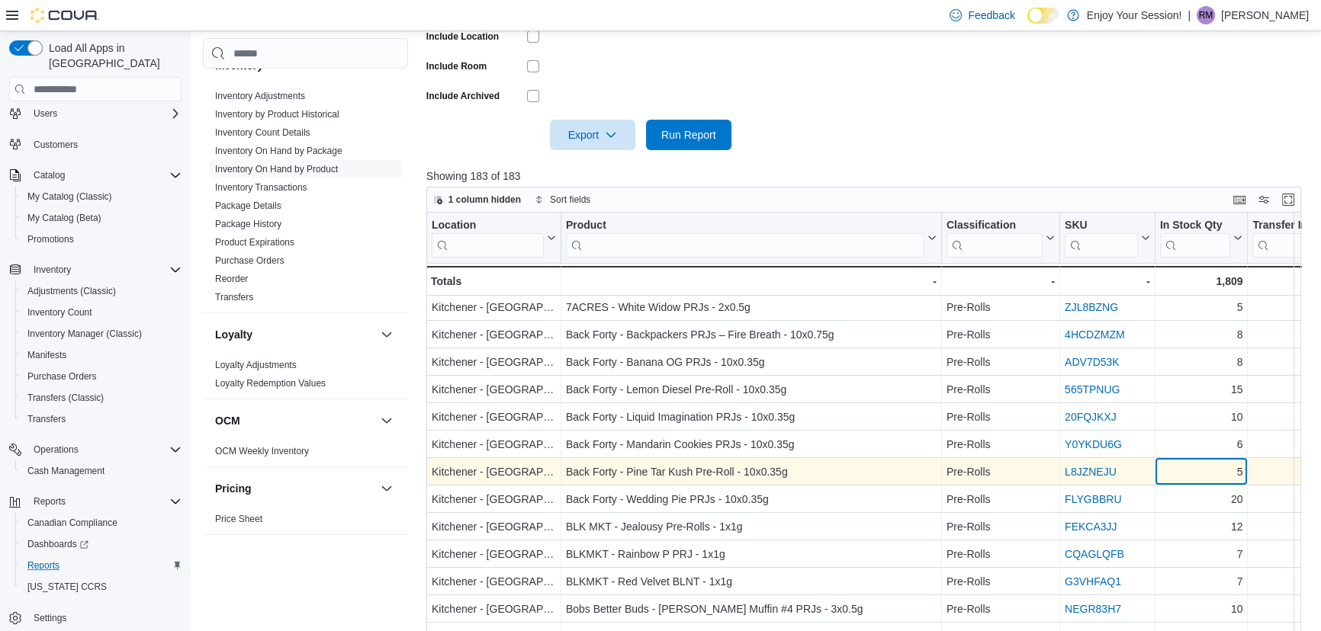
click at [1212, 469] on div "5" at bounding box center [1201, 473] width 83 height 18
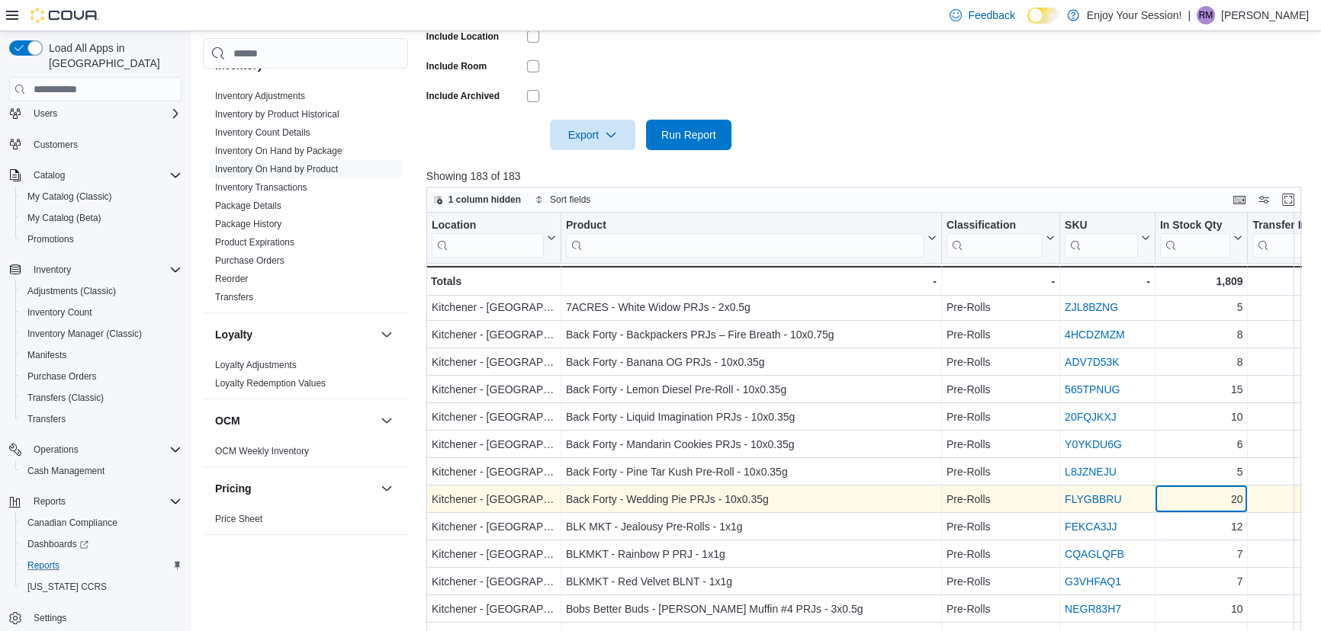
click at [1201, 499] on div "20" at bounding box center [1201, 500] width 83 height 18
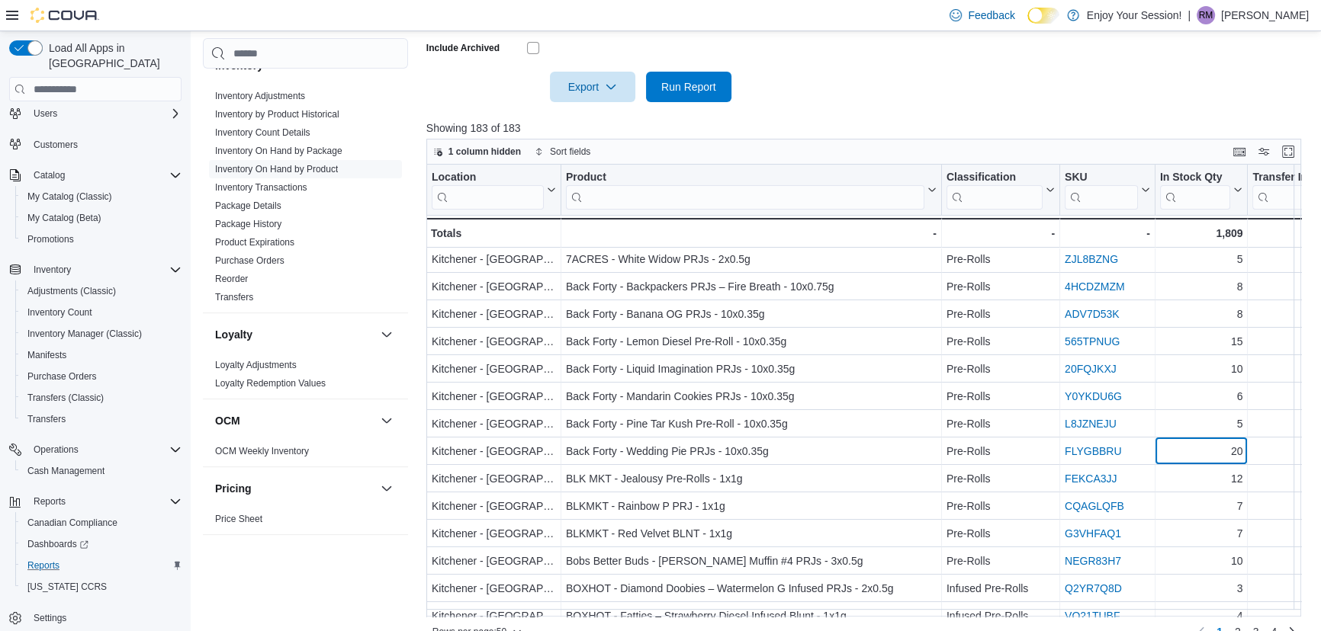
scroll to position [508, 0]
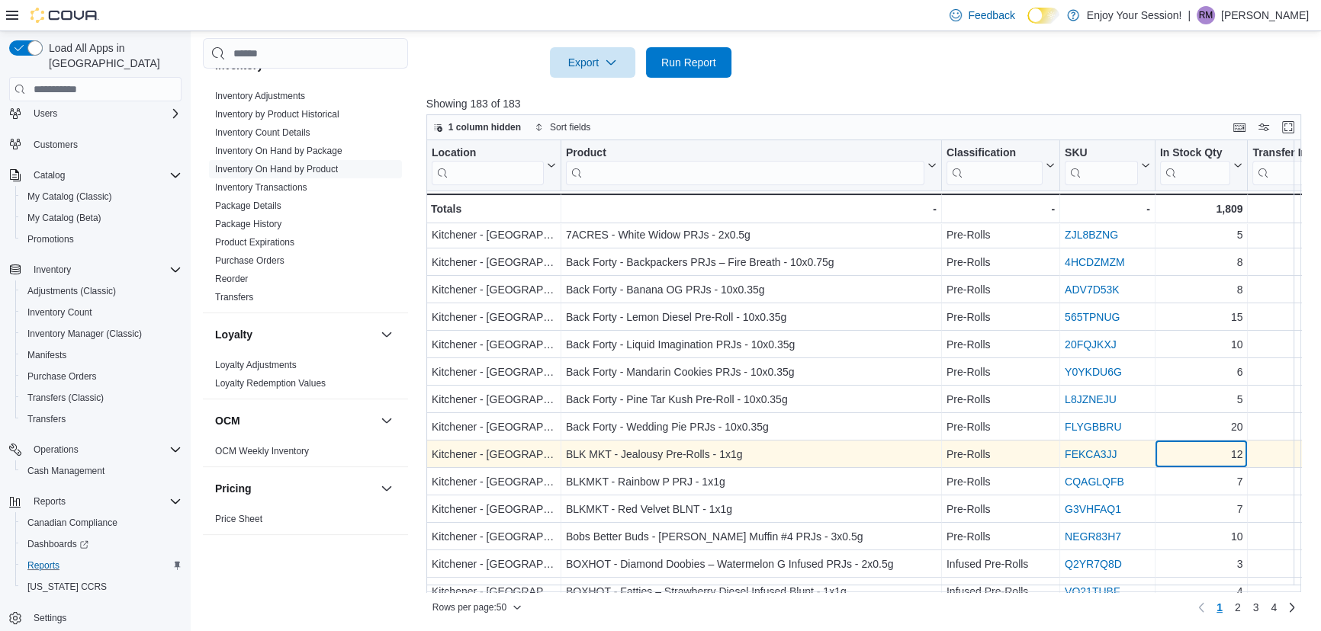
click at [1183, 449] on div "12" at bounding box center [1201, 455] width 83 height 18
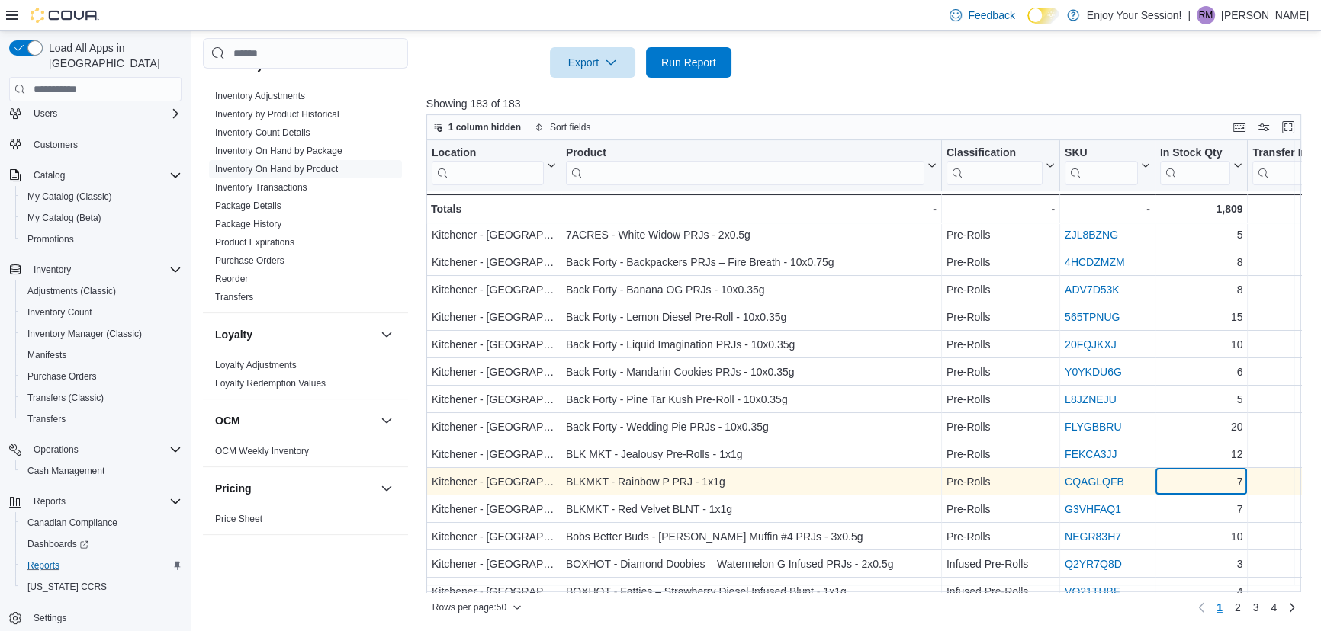
click at [1192, 481] on div "7" at bounding box center [1201, 483] width 83 height 18
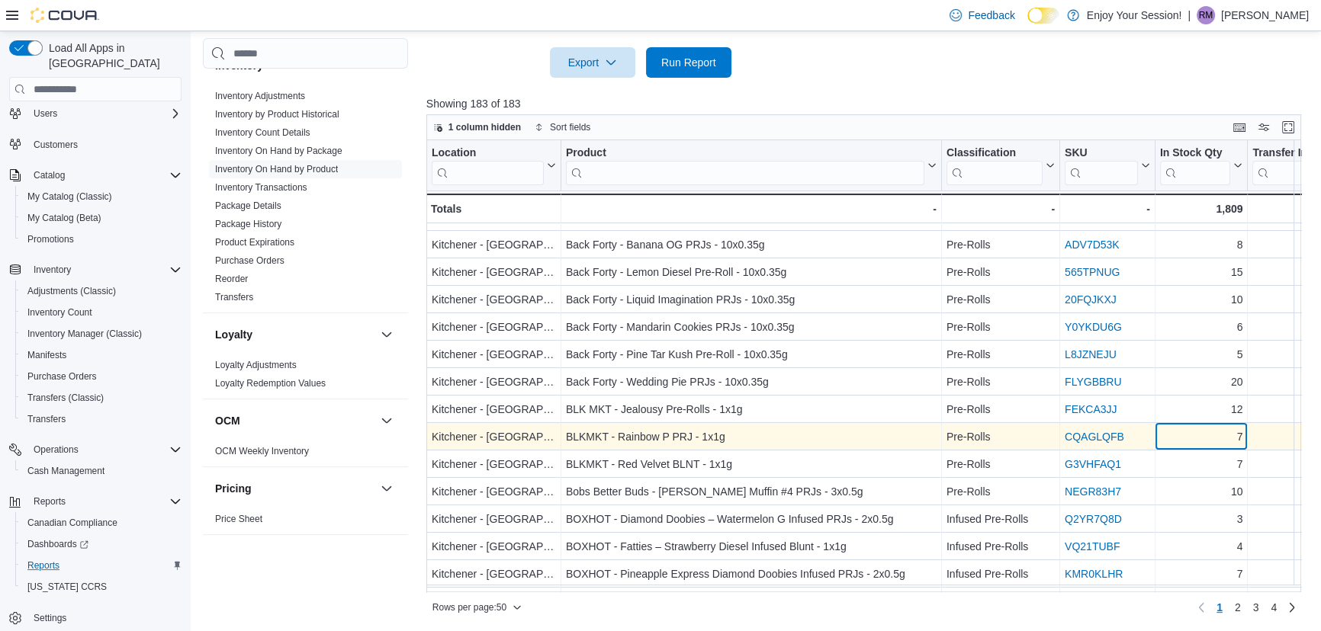
scroll to position [346, 0]
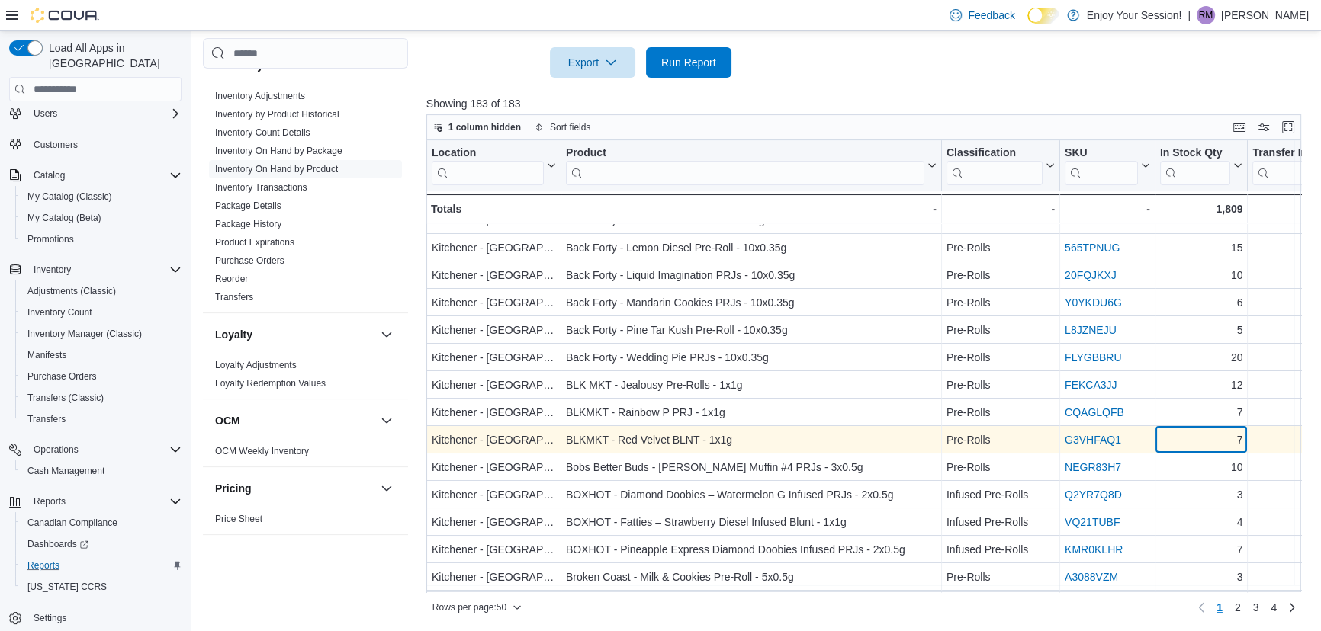
click at [1204, 441] on div "7" at bounding box center [1201, 441] width 83 height 18
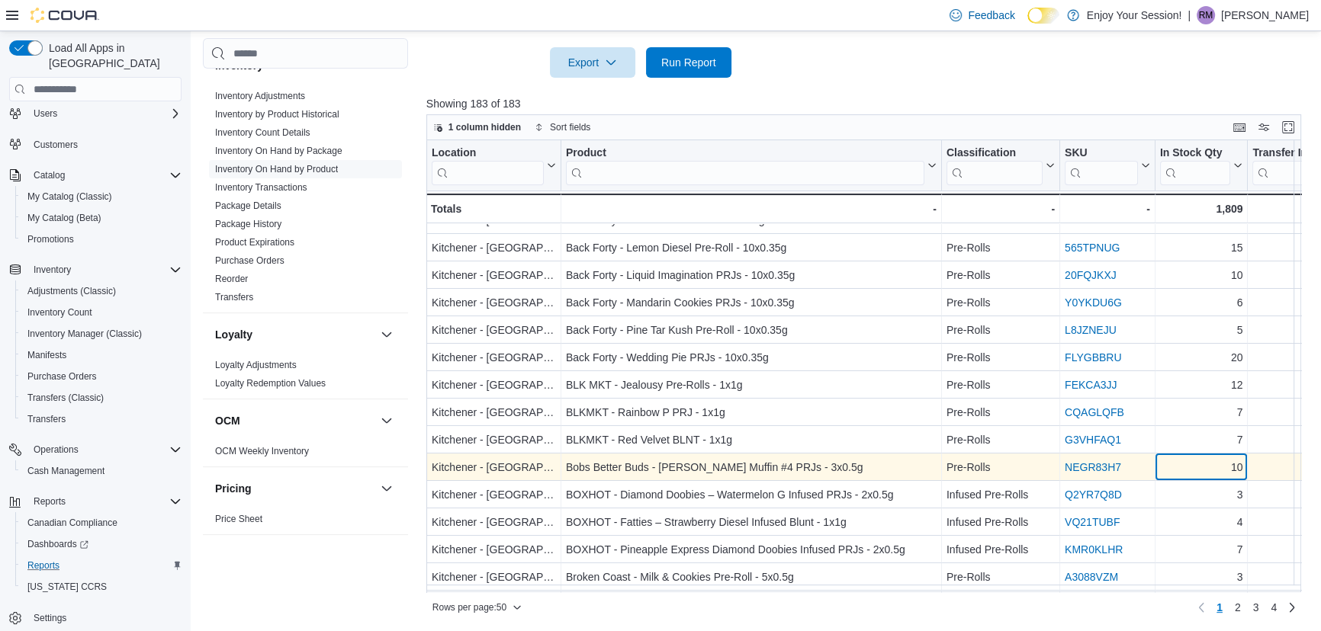
click at [1193, 472] on div "10" at bounding box center [1201, 468] width 83 height 18
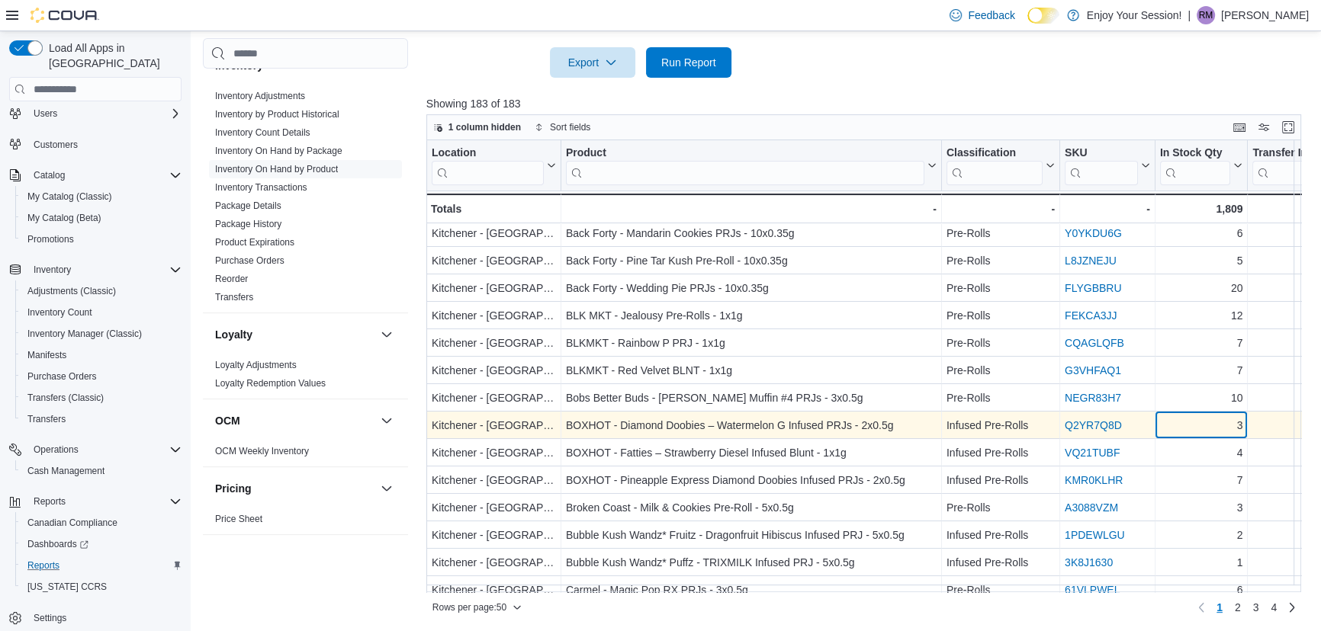
click at [1196, 425] on div "3" at bounding box center [1201, 426] width 83 height 18
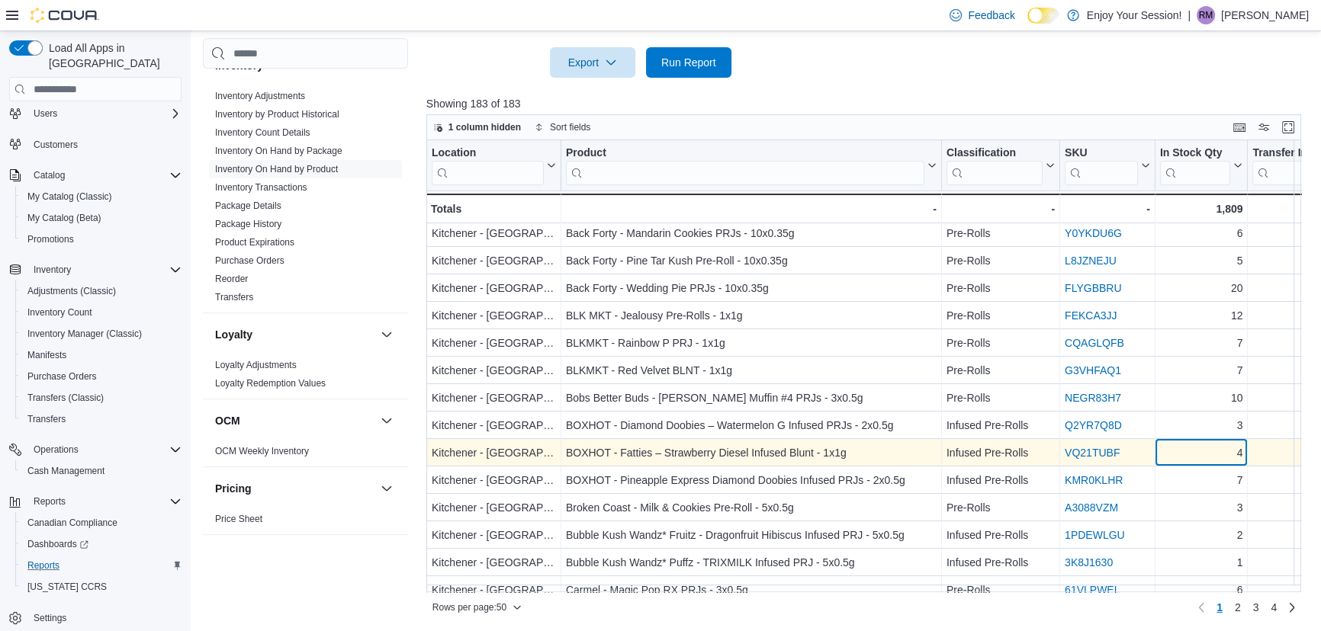
click at [1193, 452] on div "4" at bounding box center [1201, 454] width 83 height 18
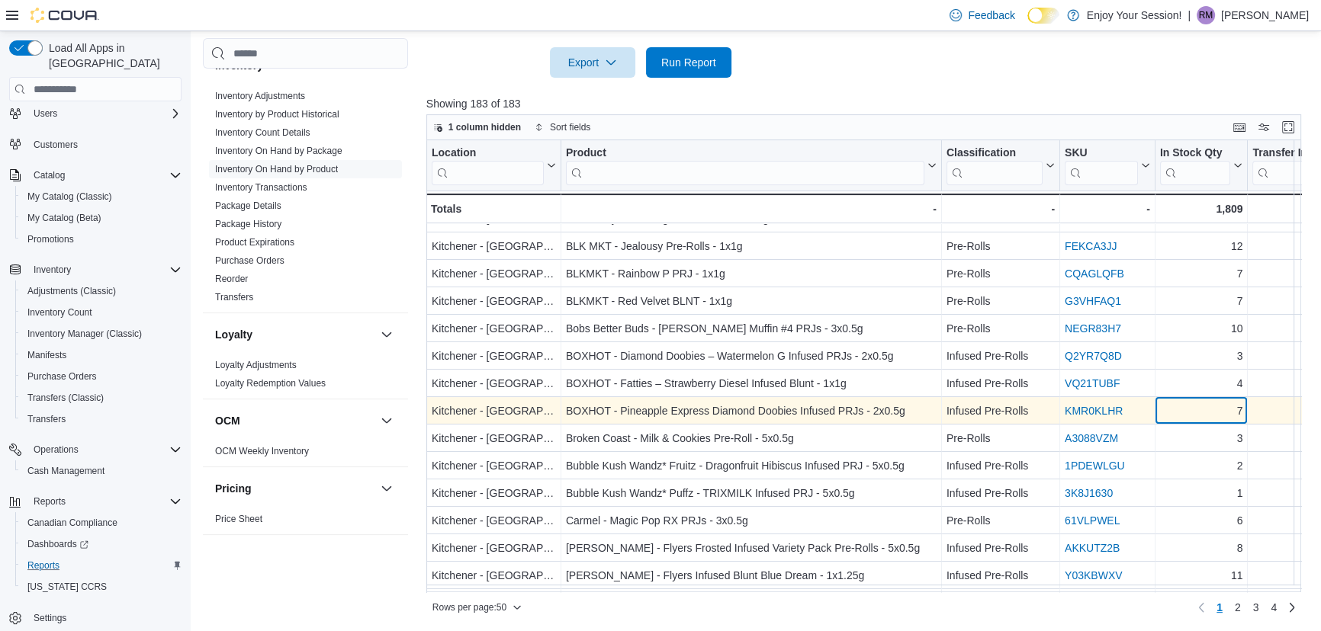
click at [1200, 410] on div "7" at bounding box center [1201, 412] width 83 height 18
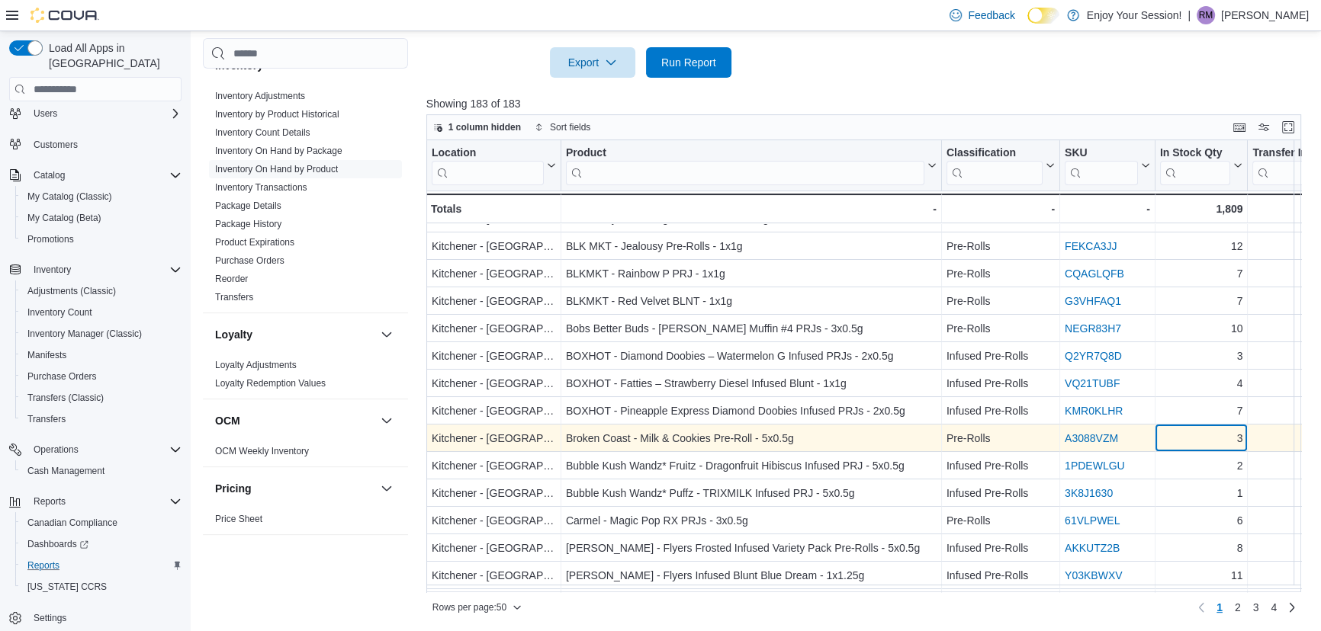
click at [1199, 435] on div "3" at bounding box center [1201, 439] width 83 height 18
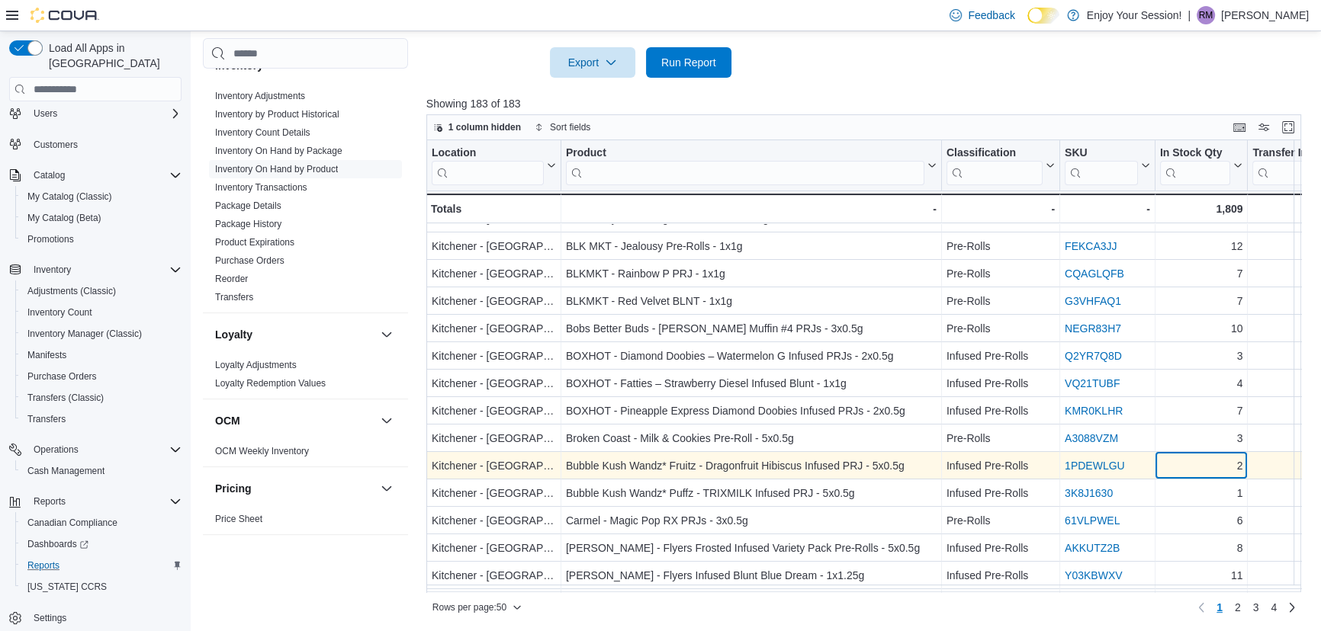
click at [1199, 466] on div "2" at bounding box center [1201, 467] width 83 height 18
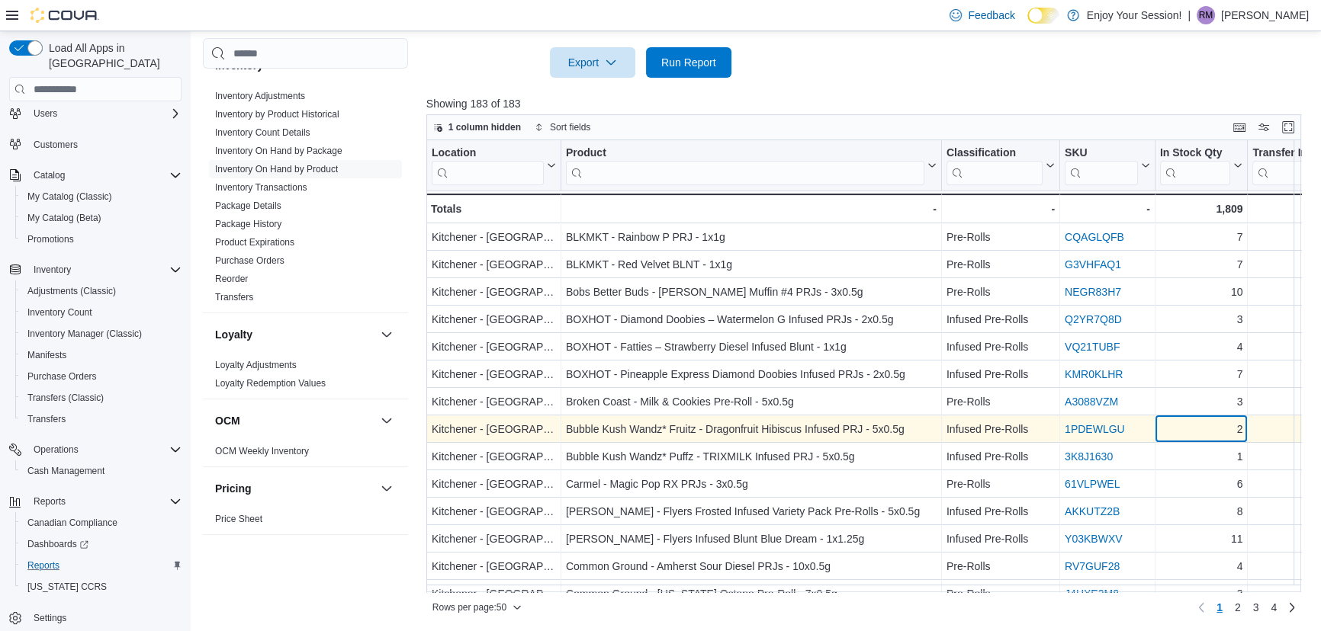
scroll to position [554, 0]
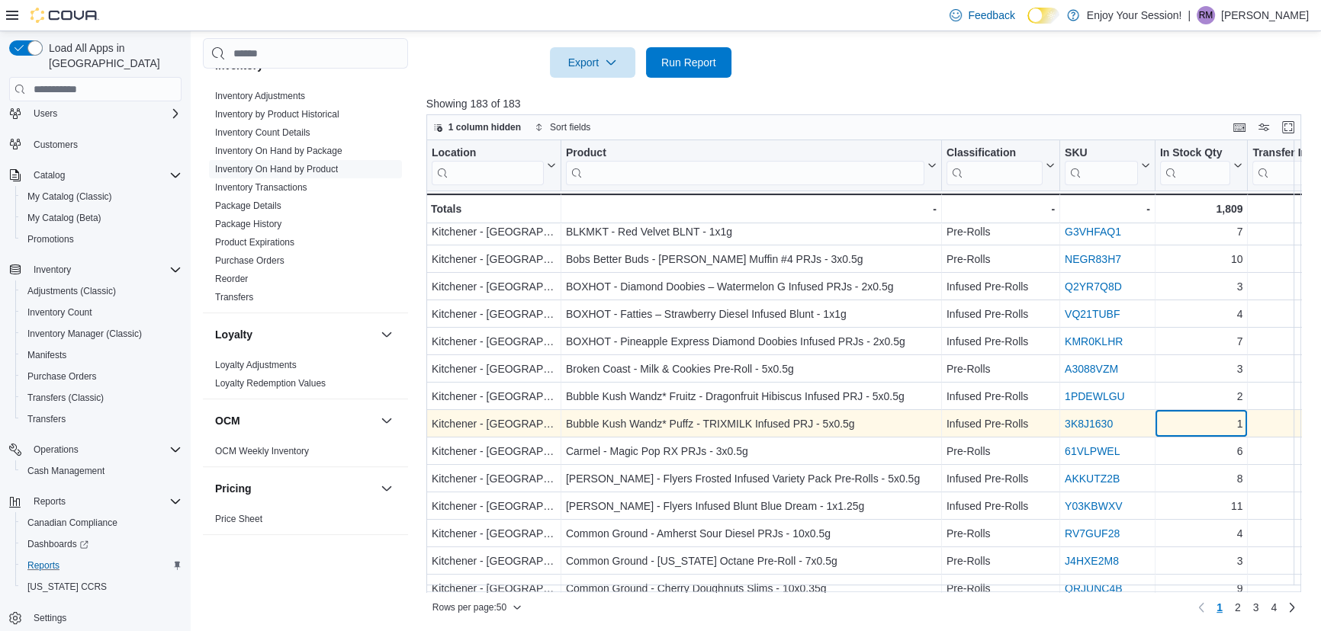
click at [1203, 426] on div "1" at bounding box center [1201, 425] width 83 height 18
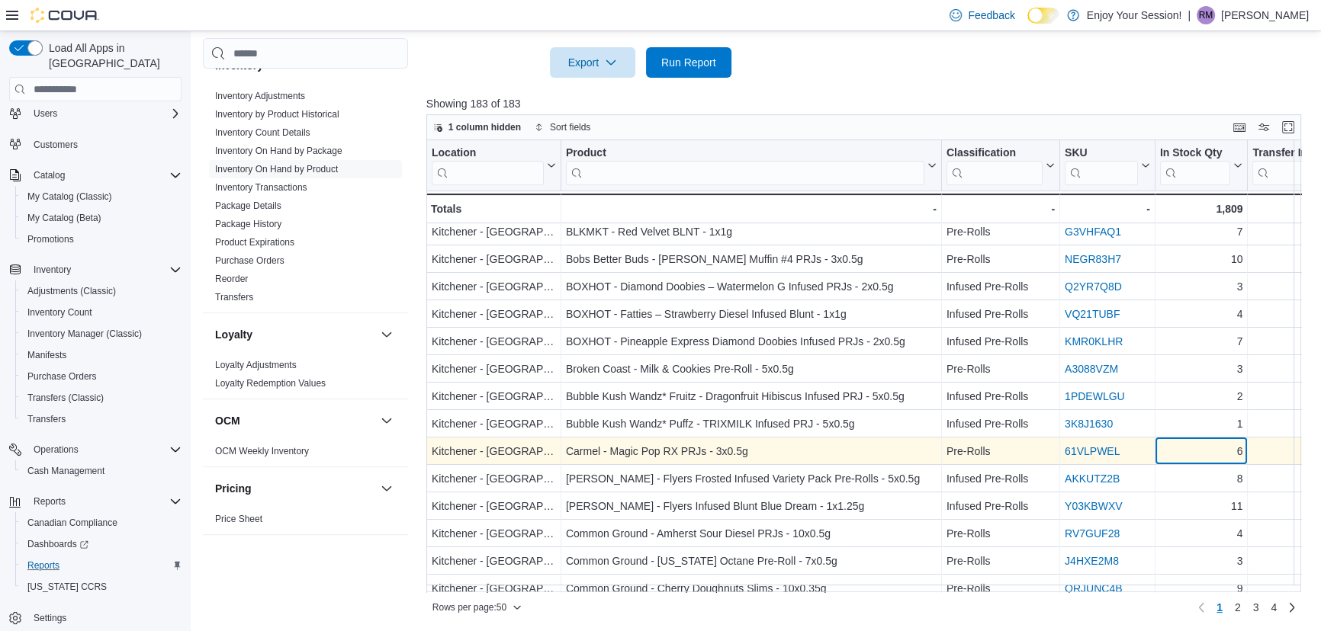
click at [1199, 444] on div "6" at bounding box center [1201, 452] width 83 height 18
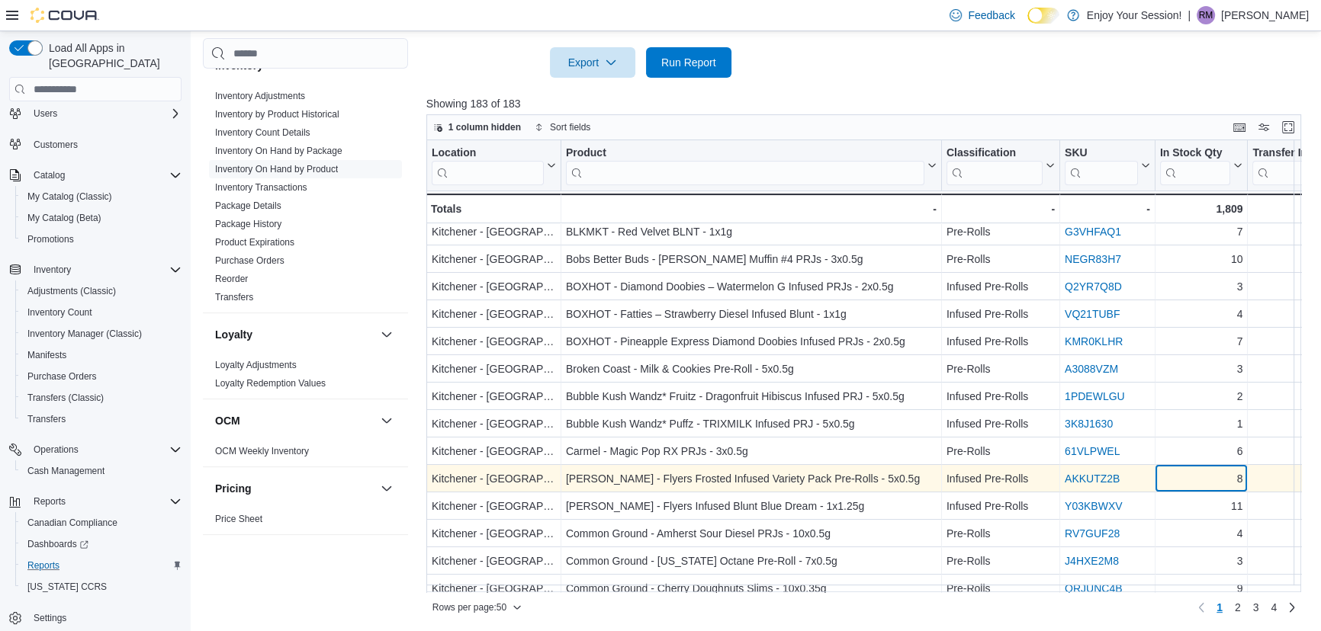
click at [1190, 479] on div "8" at bounding box center [1201, 479] width 83 height 18
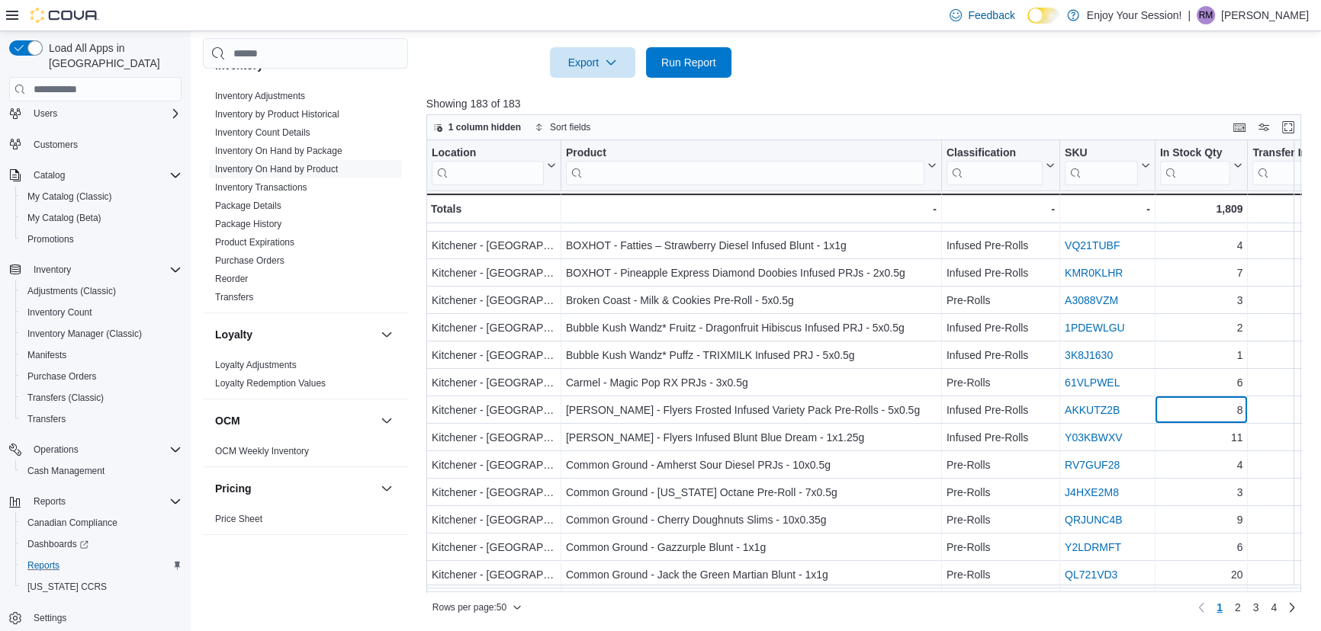
scroll to position [624, 0]
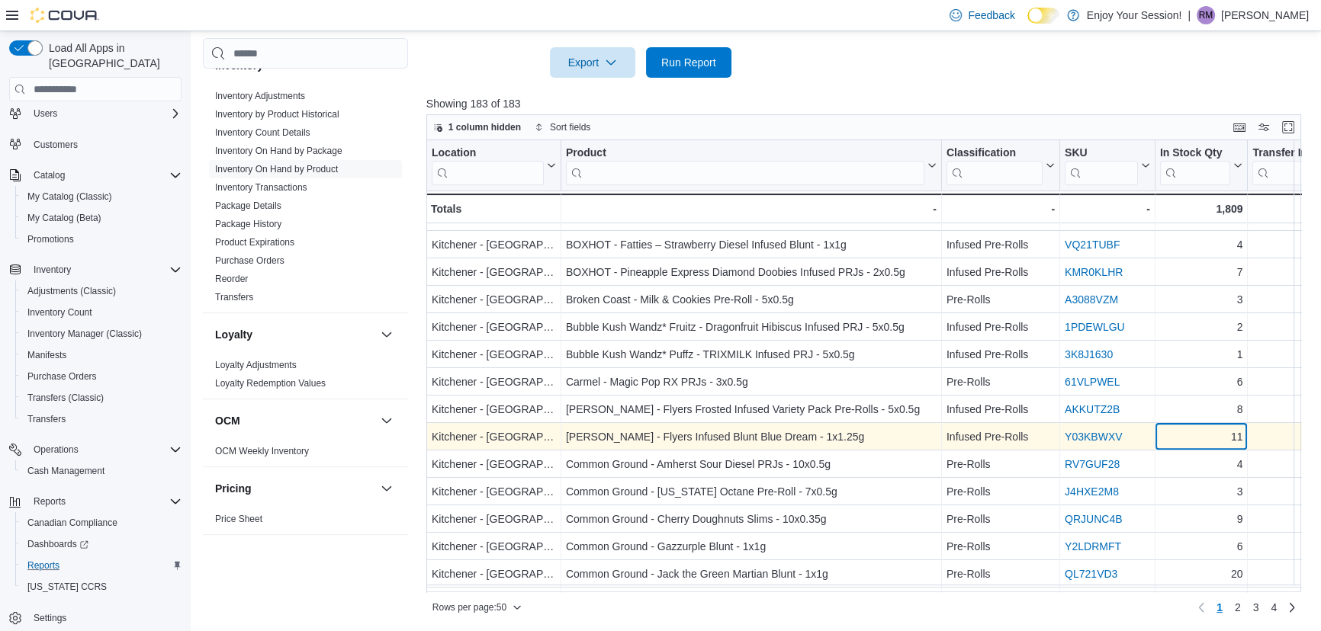
click at [1193, 439] on div "11" at bounding box center [1201, 438] width 83 height 18
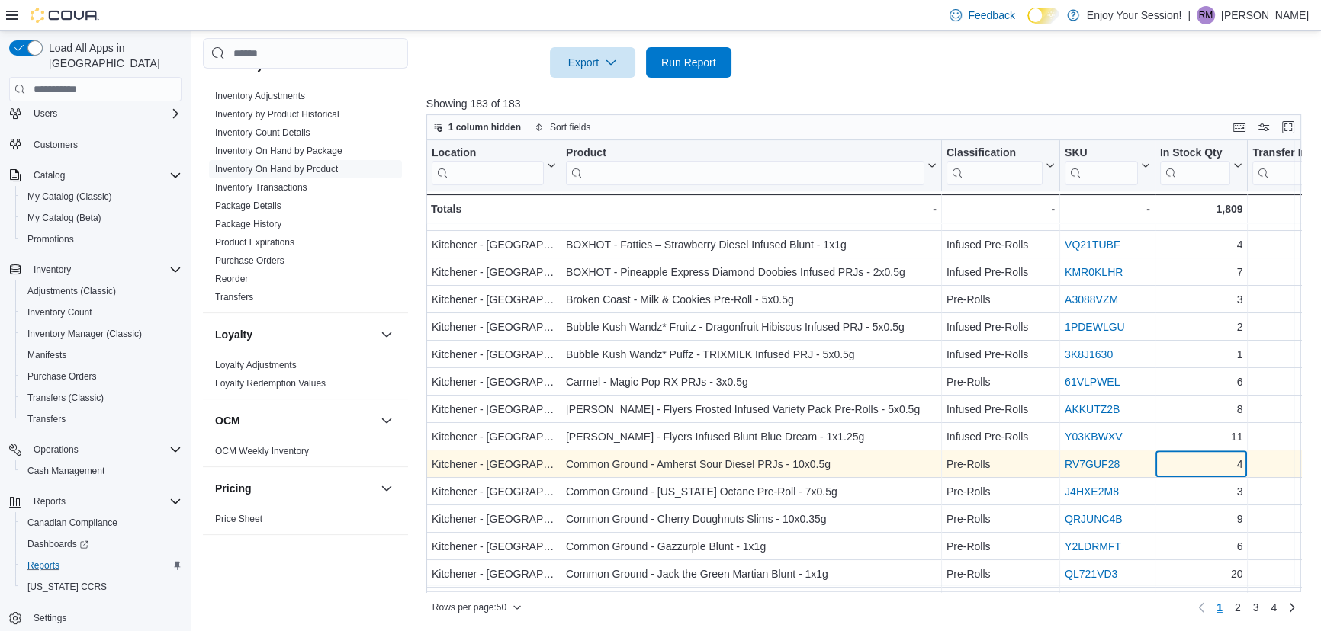
click at [1193, 458] on div "4" at bounding box center [1201, 465] width 83 height 18
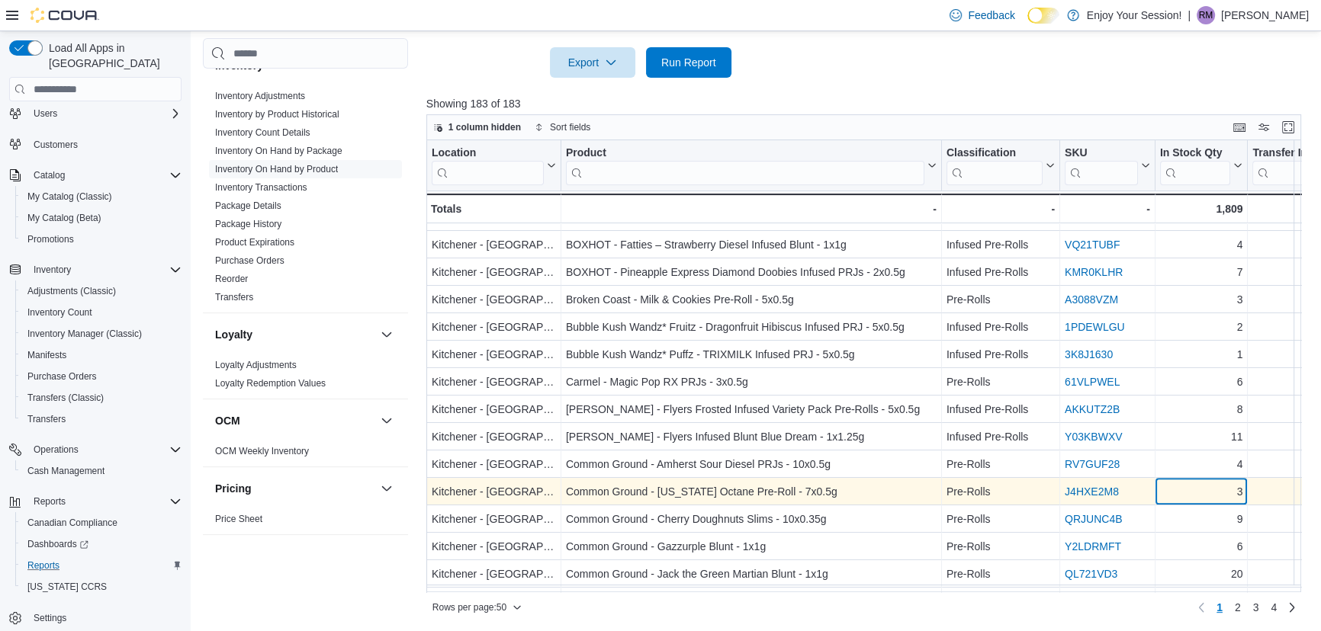
click at [1192, 488] on div "3" at bounding box center [1201, 492] width 83 height 18
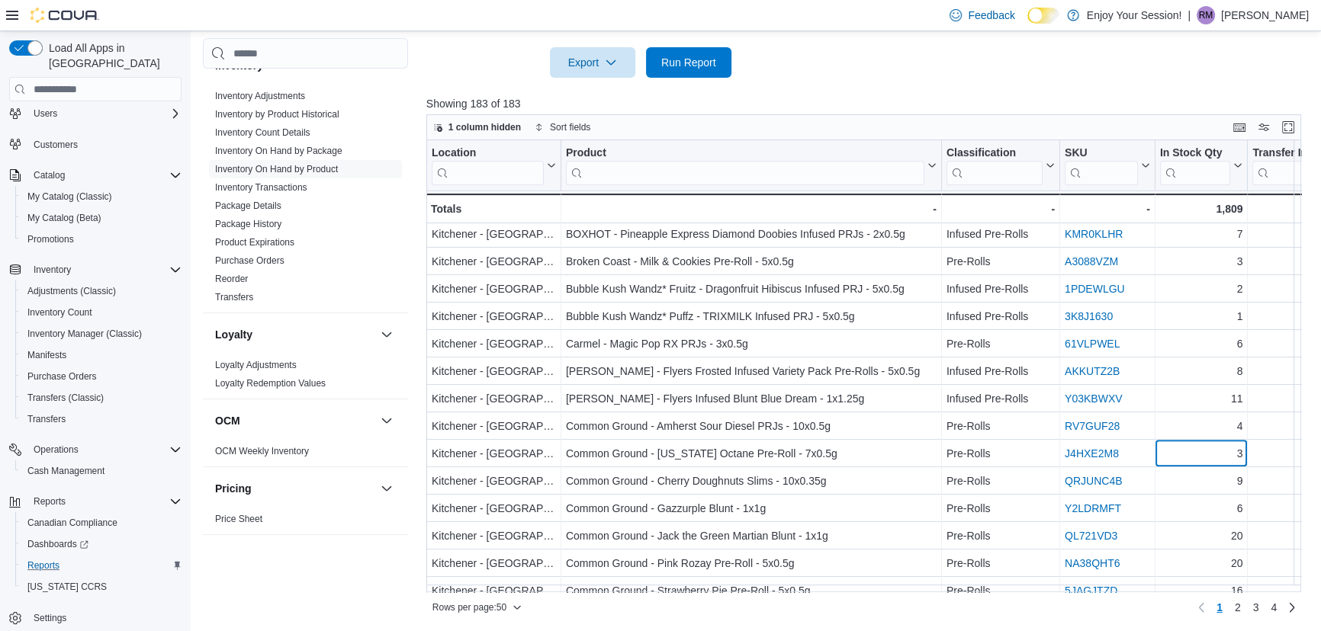
scroll to position [693, 0]
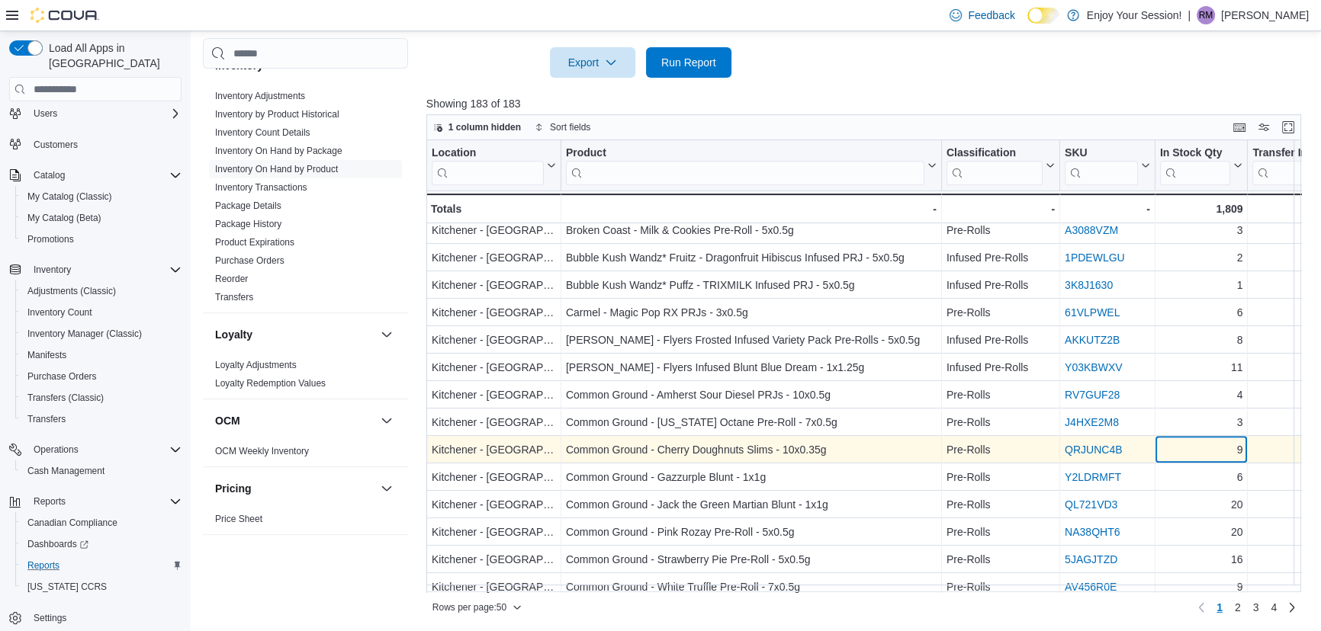
click at [1203, 450] on div "9" at bounding box center [1201, 451] width 83 height 18
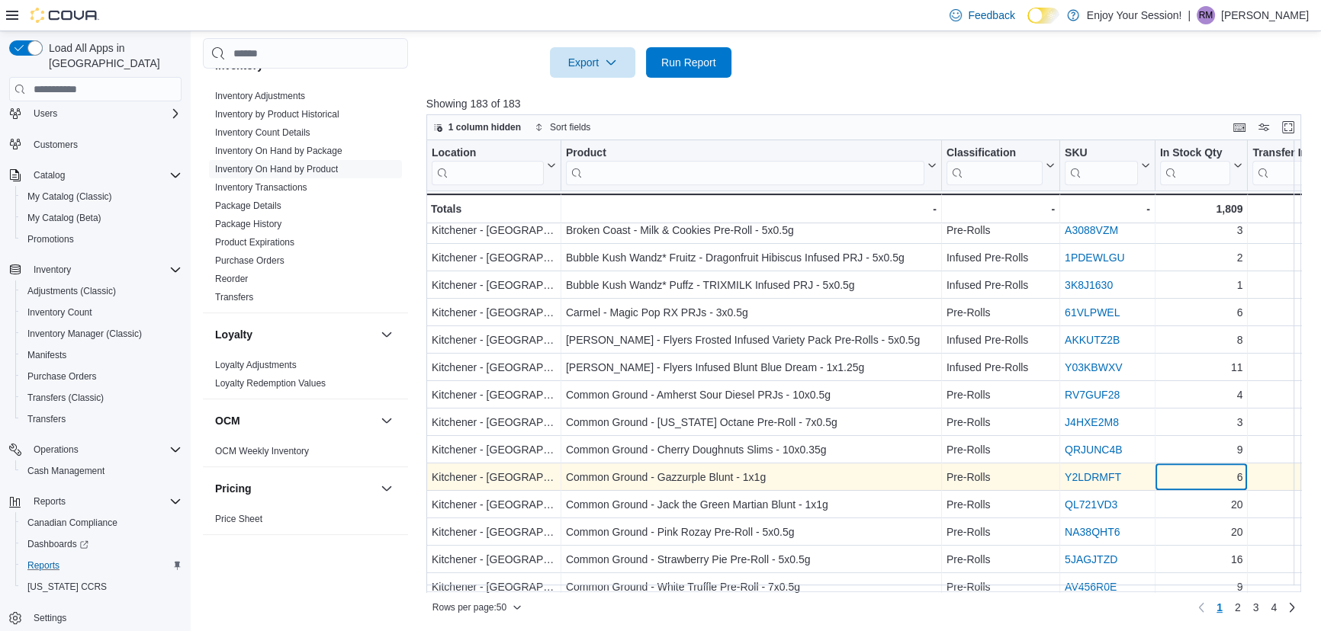
click at [1202, 471] on div "6" at bounding box center [1201, 478] width 83 height 18
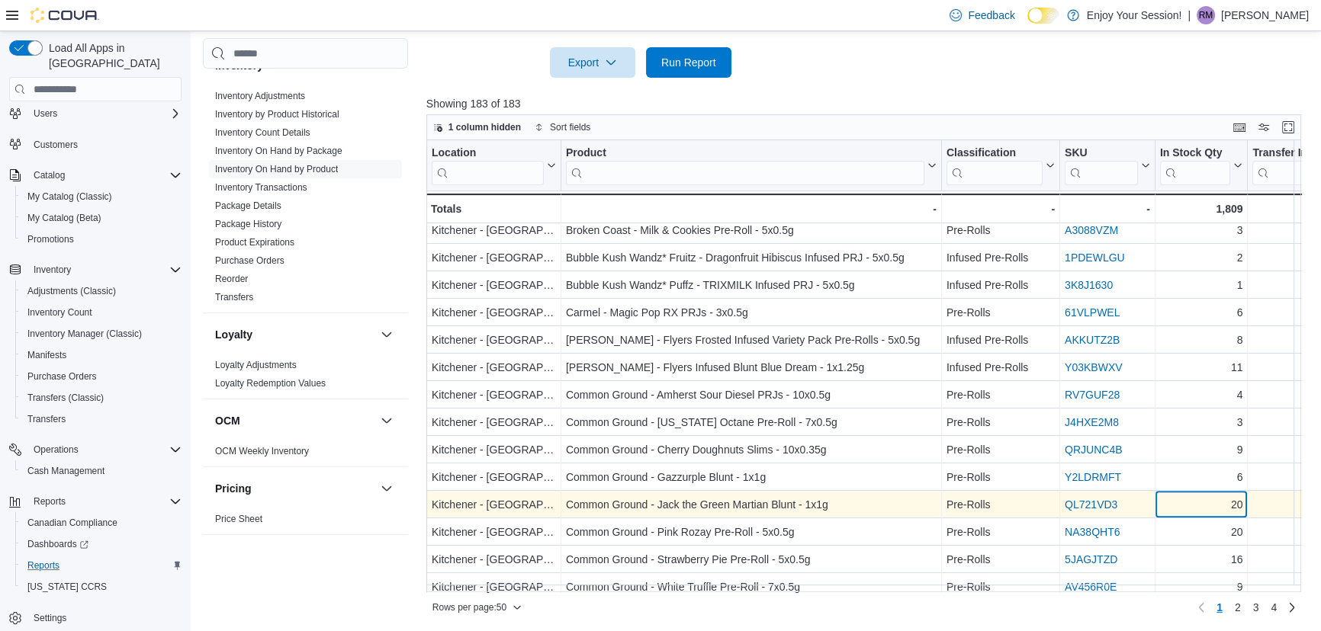
click at [1196, 503] on div "20" at bounding box center [1201, 505] width 83 height 18
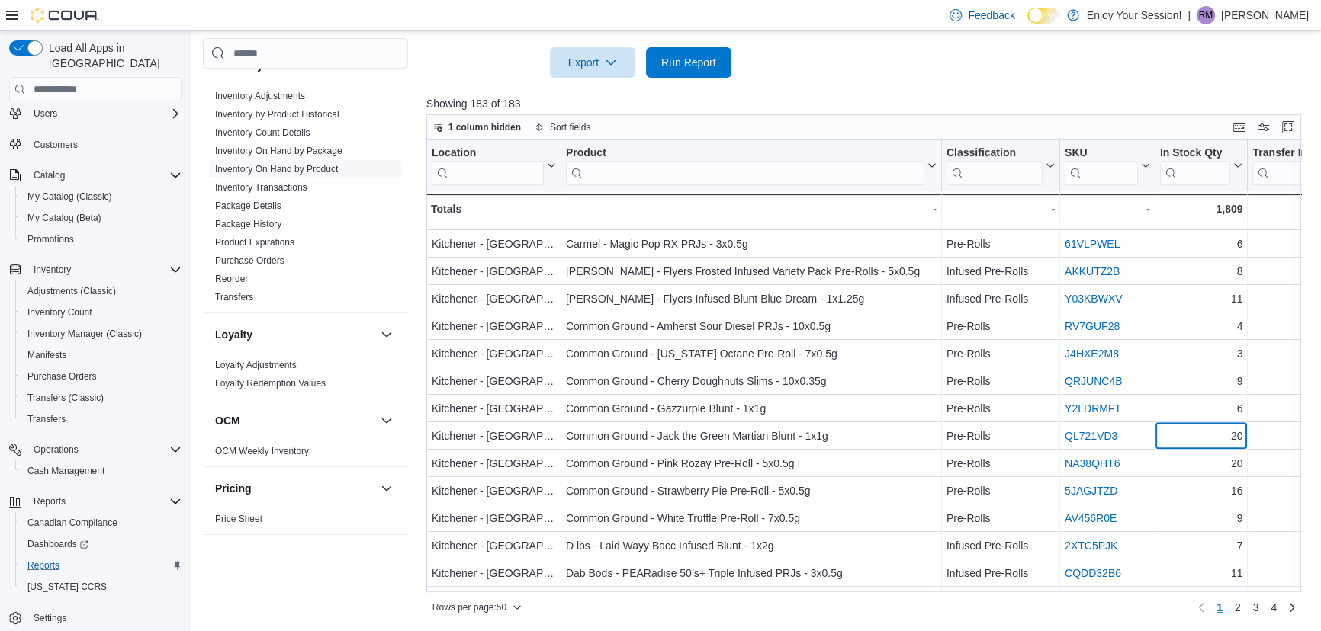
scroll to position [763, 0]
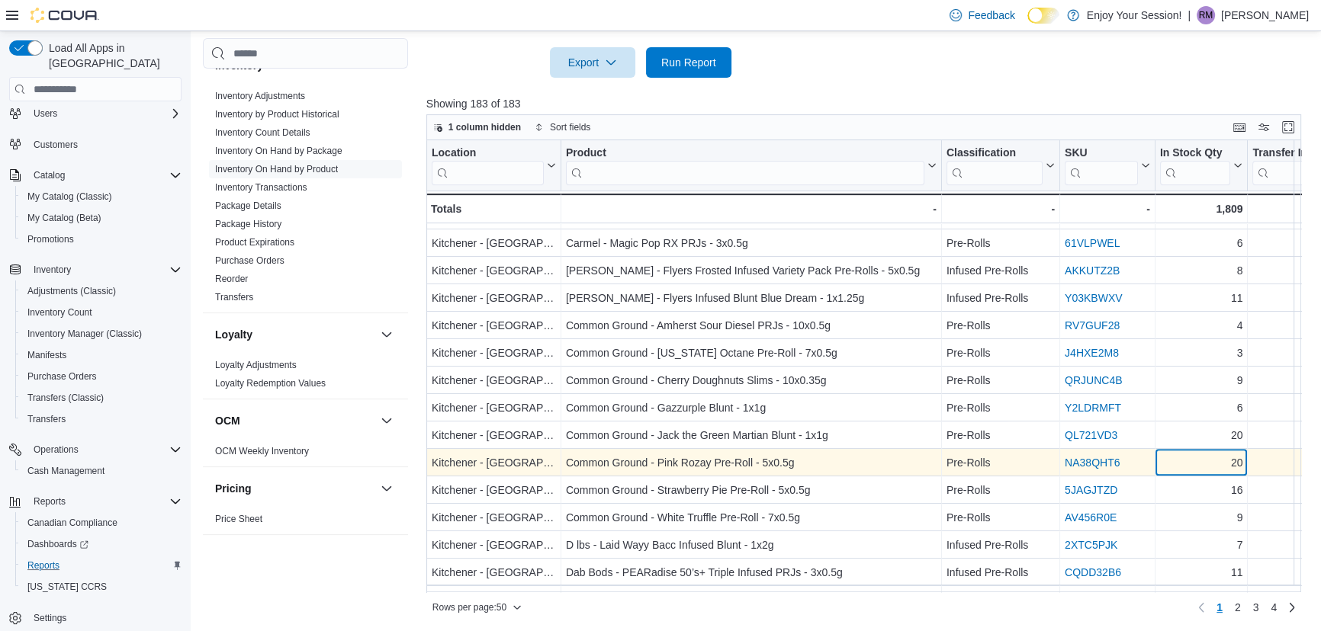
click at [1203, 462] on div "20" at bounding box center [1201, 463] width 83 height 18
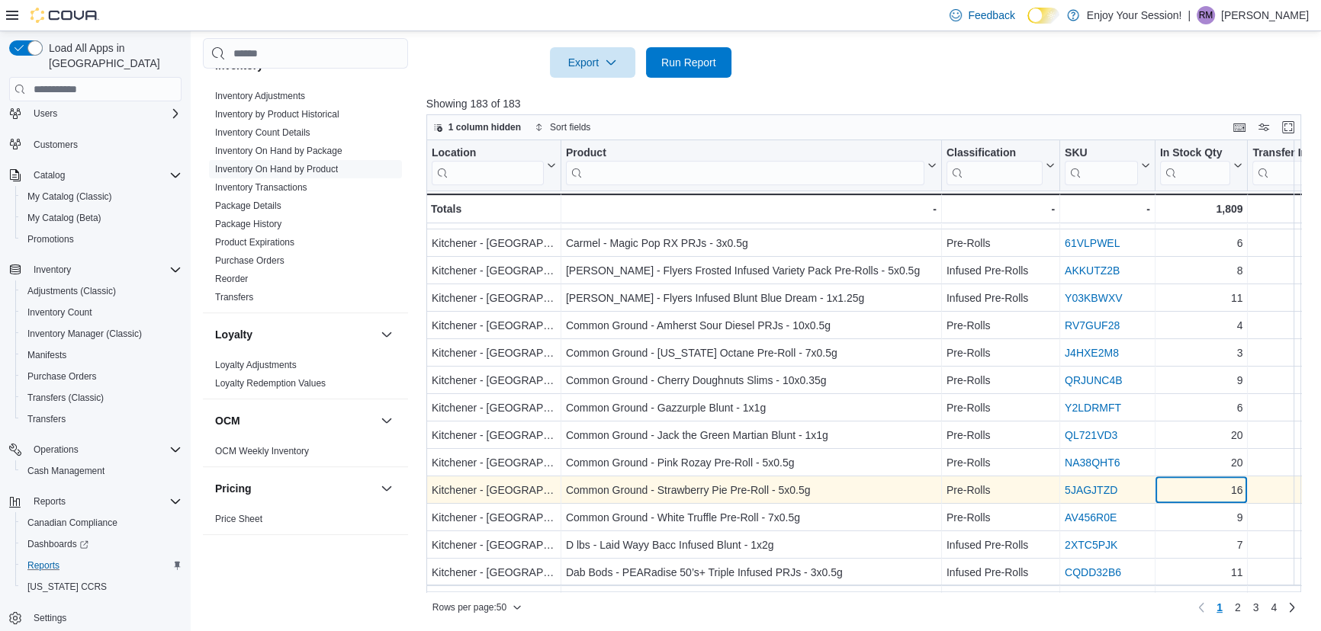
click at [1197, 493] on div "16" at bounding box center [1201, 491] width 83 height 18
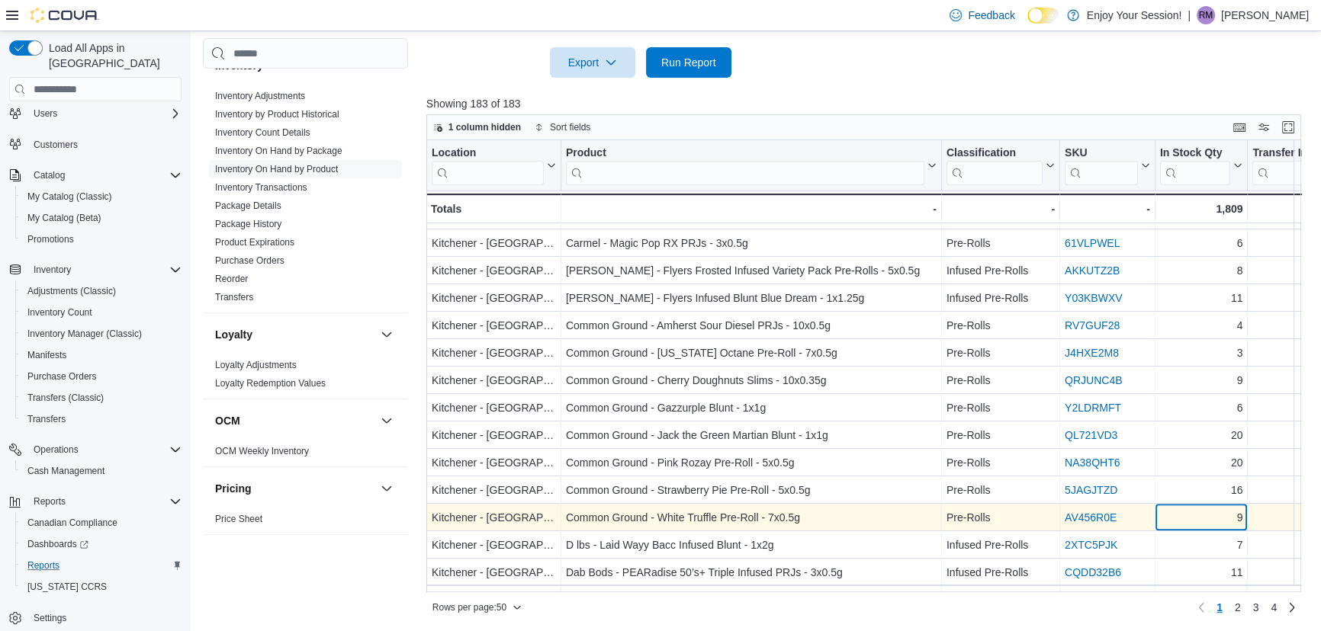
click at [1196, 509] on div "9" at bounding box center [1201, 518] width 83 height 18
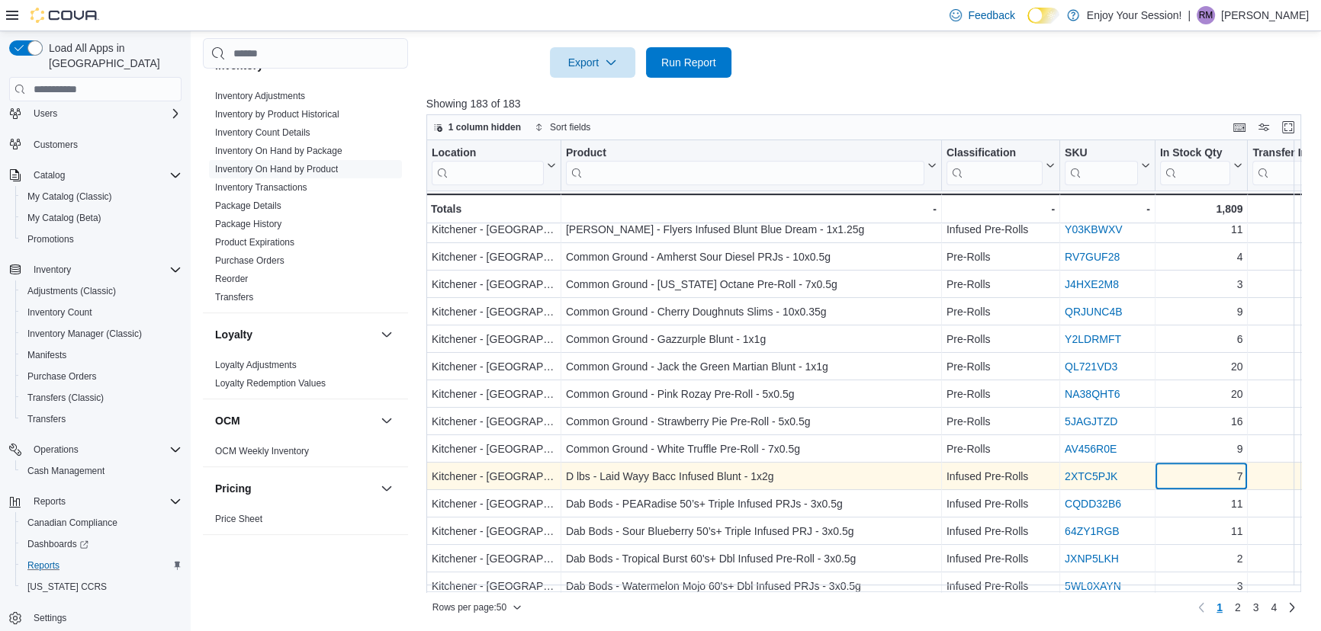
click at [1195, 477] on div "7" at bounding box center [1201, 477] width 83 height 18
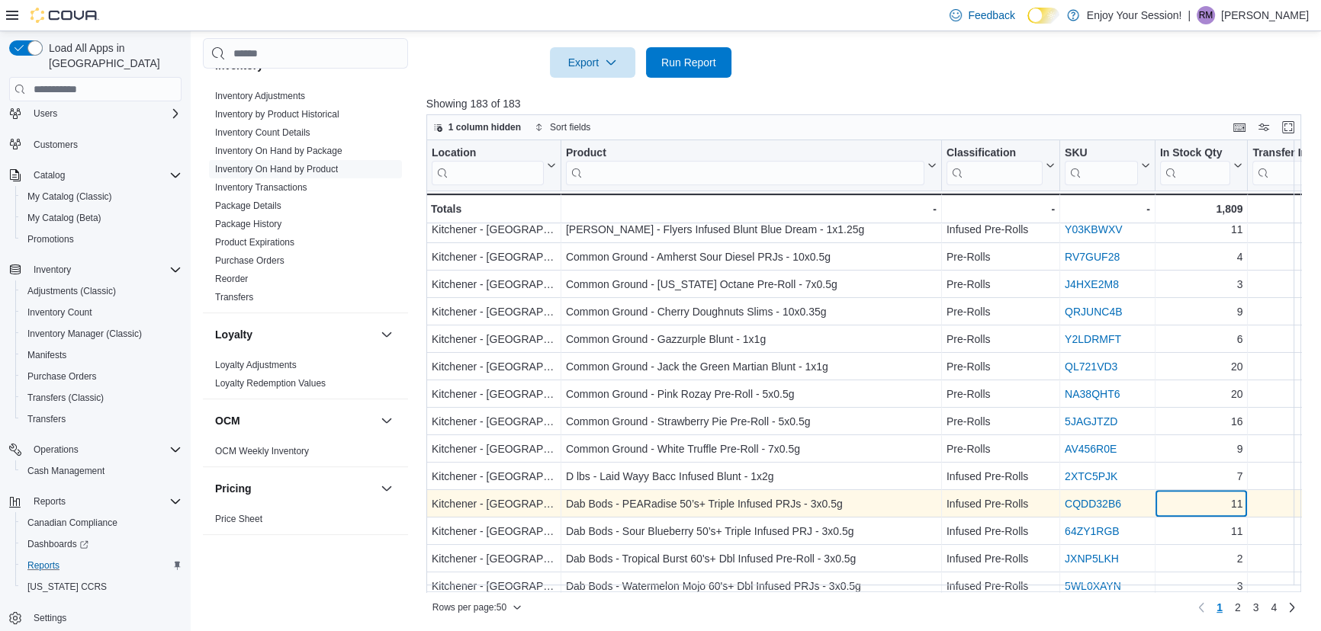
click at [1190, 503] on div "11" at bounding box center [1201, 505] width 83 height 18
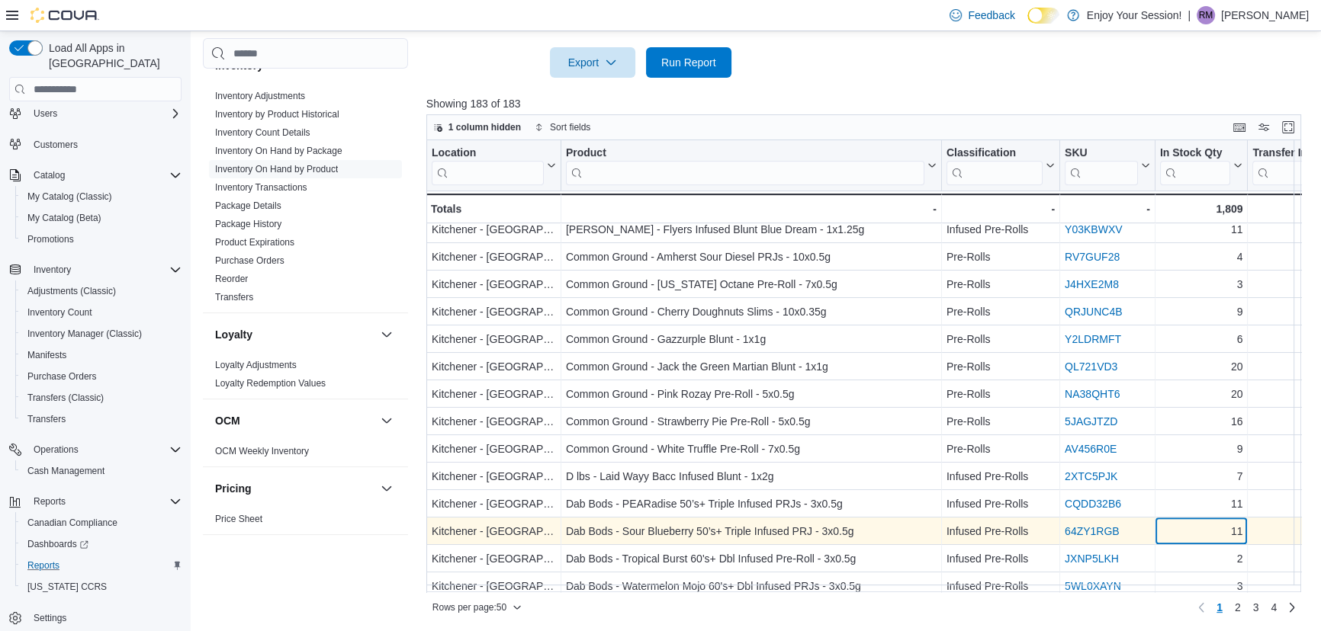
click at [1189, 523] on div "11" at bounding box center [1201, 532] width 83 height 18
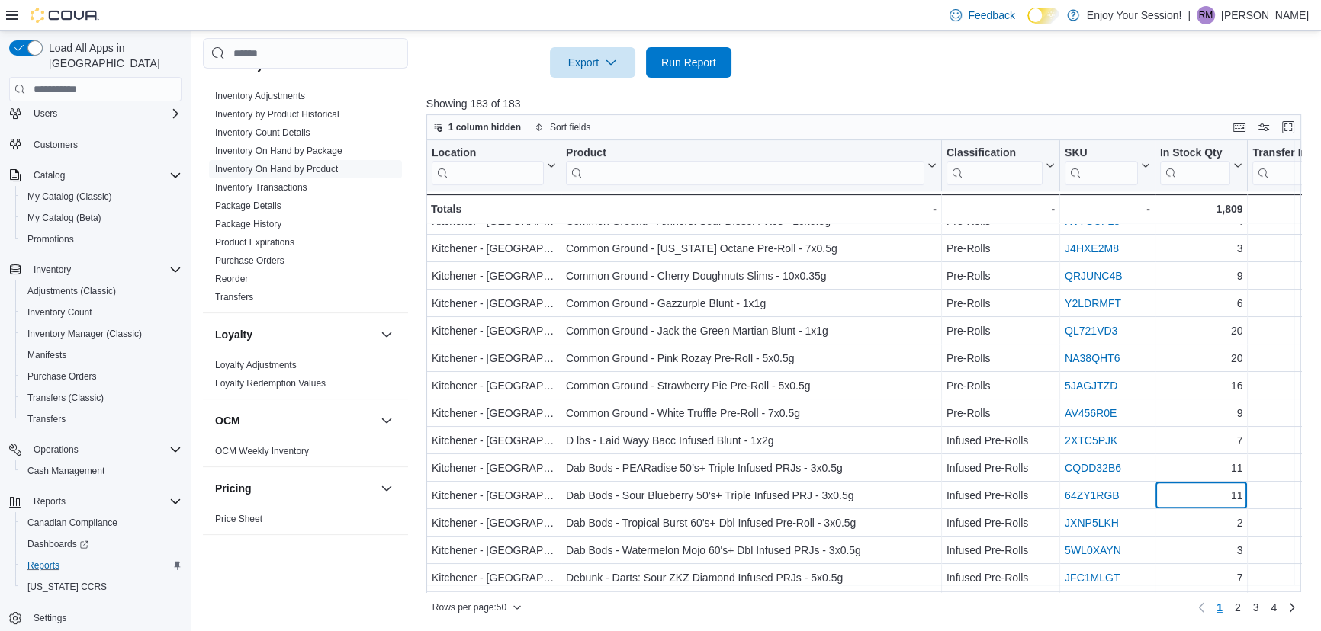
scroll to position [901, 0]
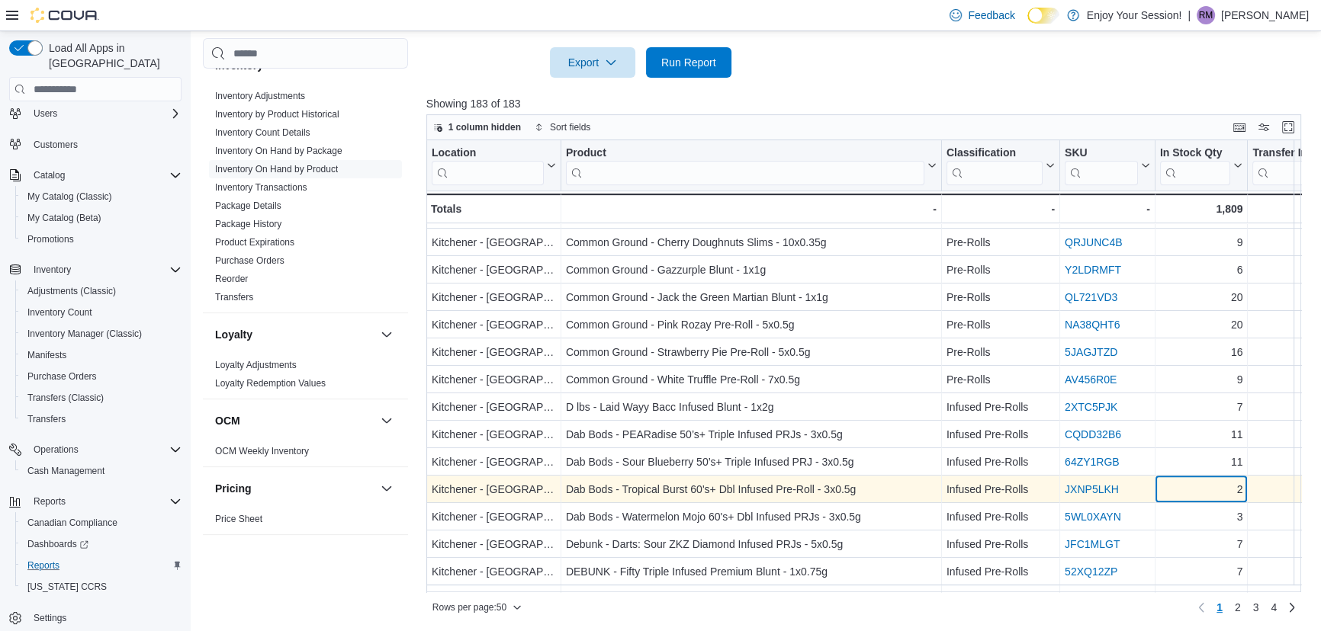
click at [1184, 487] on div "2" at bounding box center [1201, 490] width 83 height 18
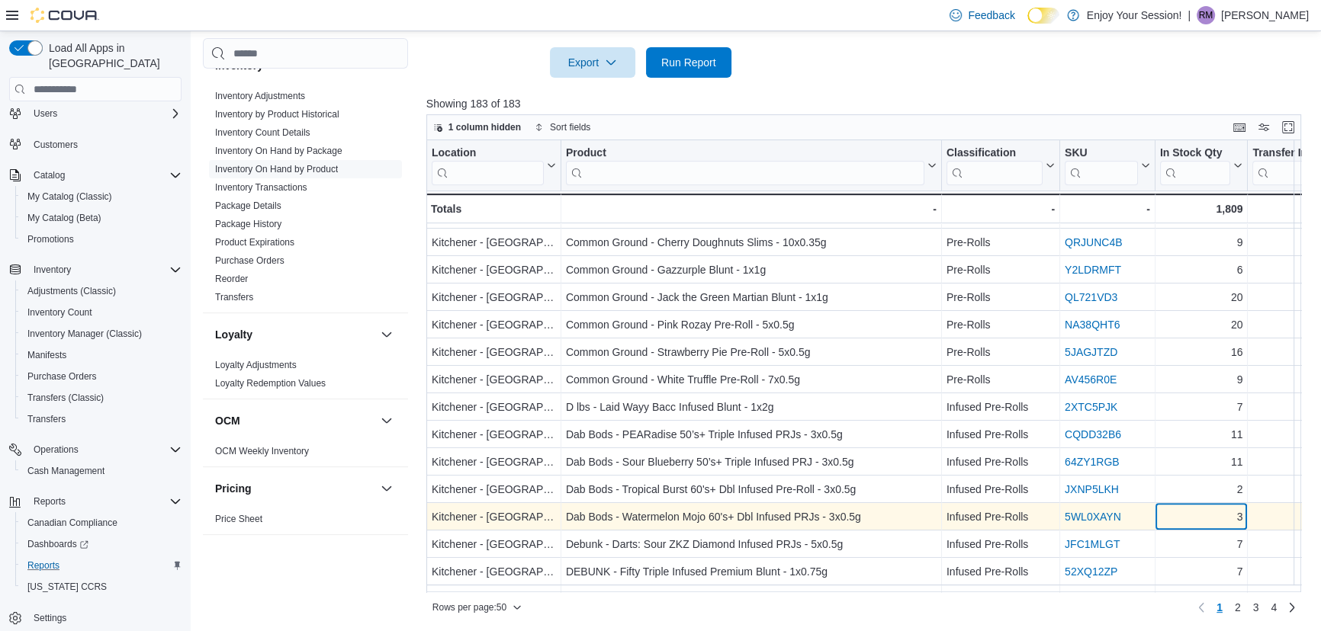
click at [1183, 509] on div "3" at bounding box center [1201, 518] width 83 height 18
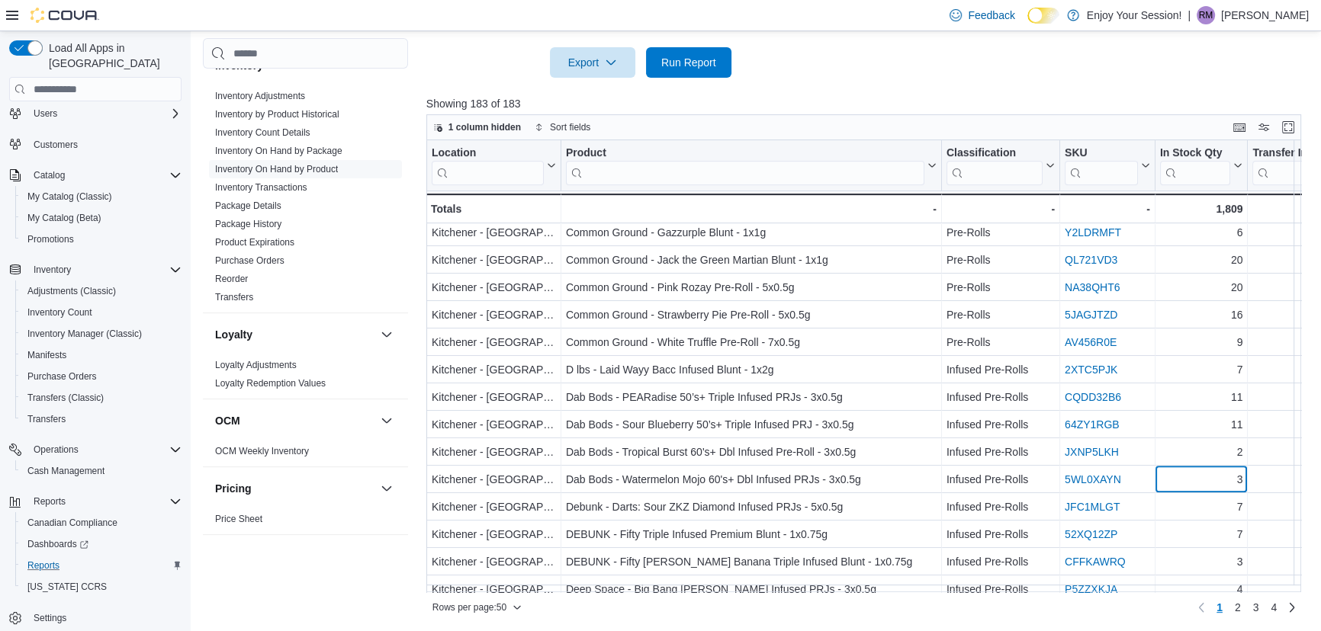
scroll to position [970, 0]
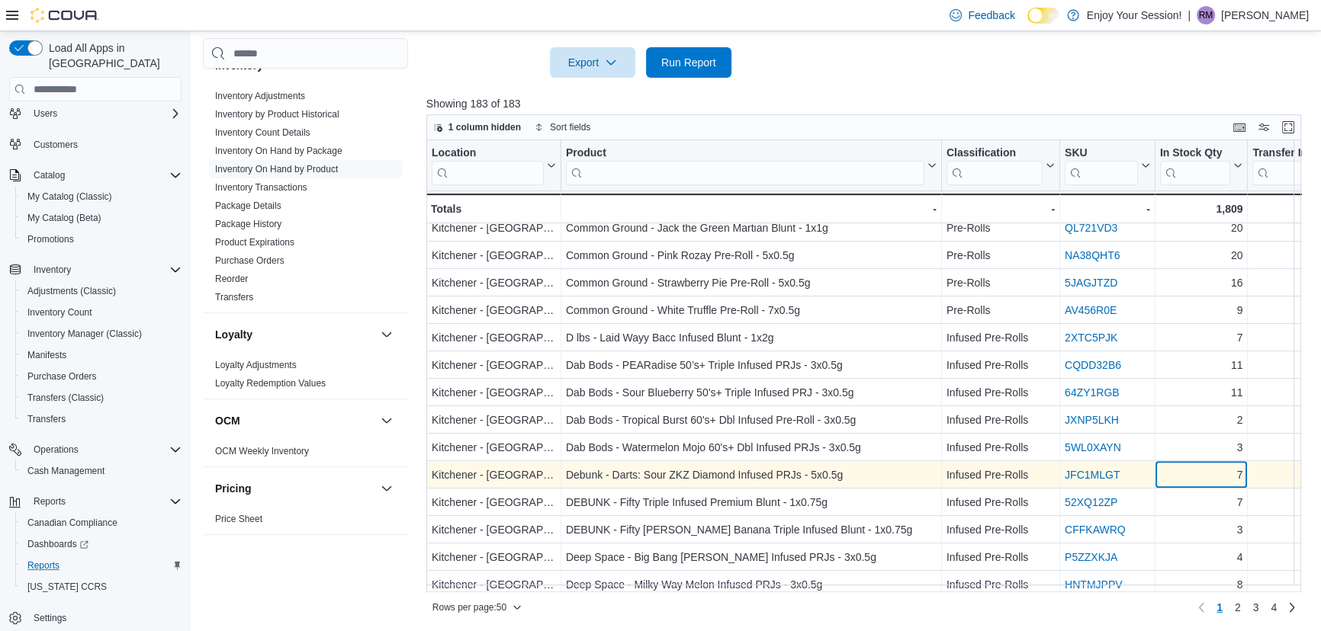
click at [1192, 477] on div "7" at bounding box center [1201, 476] width 83 height 18
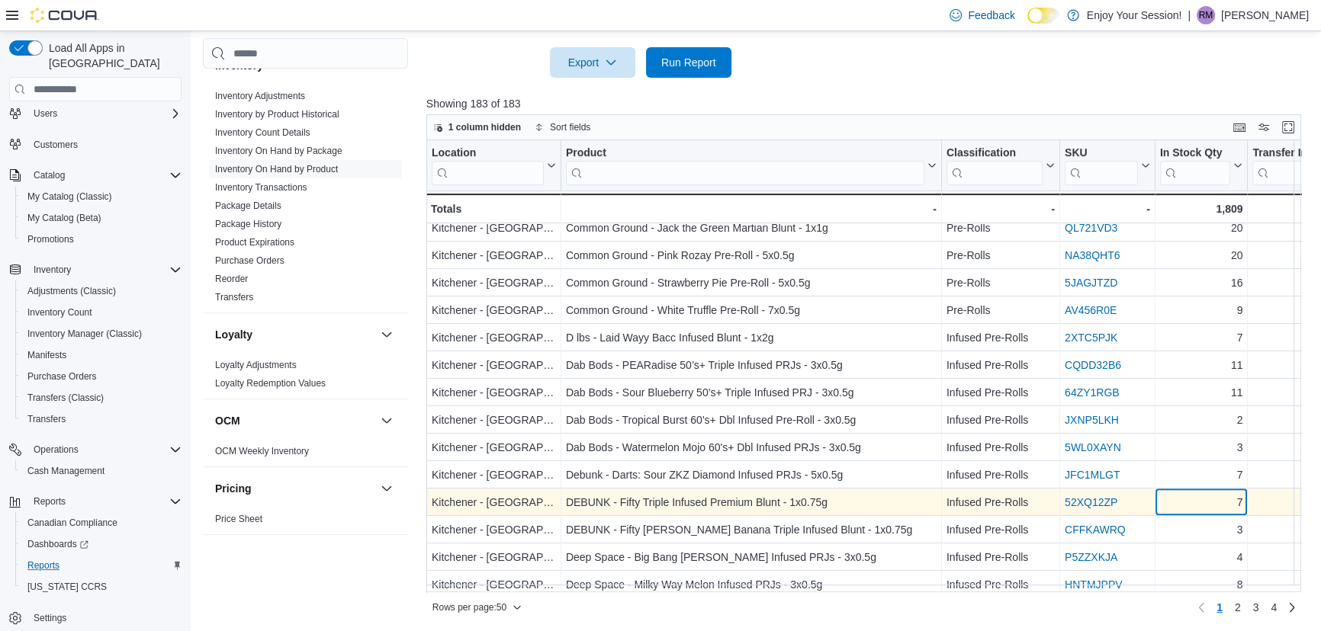
click at [1187, 504] on div "7" at bounding box center [1201, 503] width 83 height 18
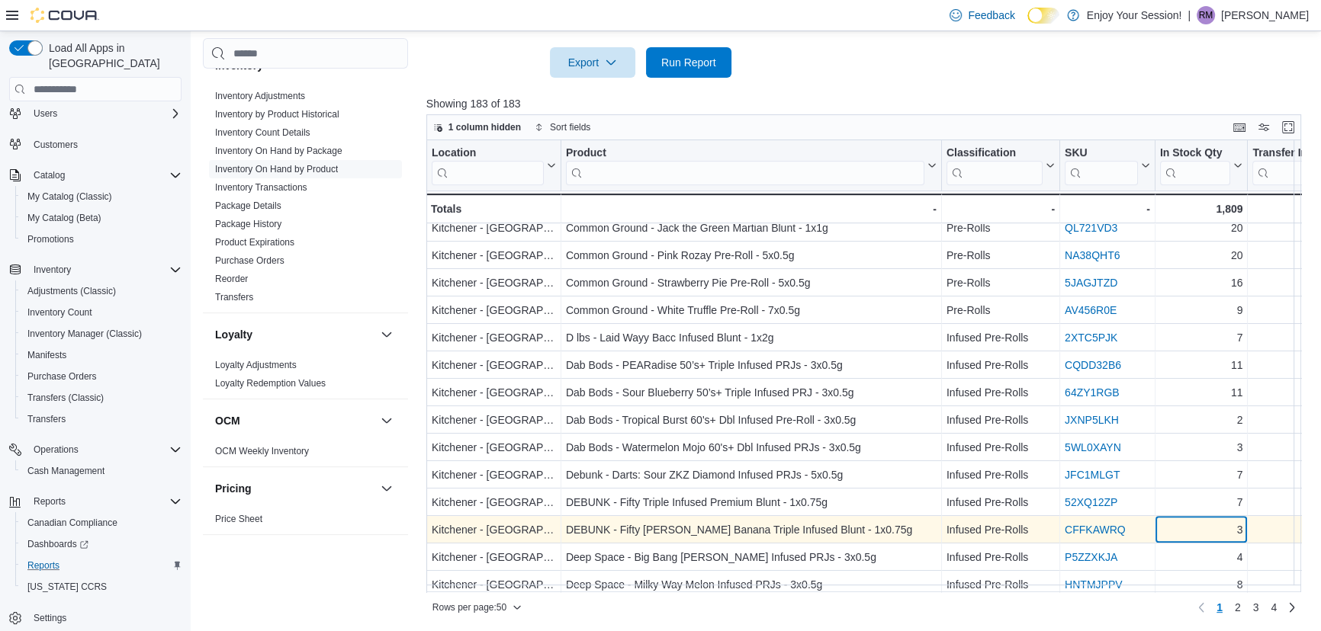
click at [1187, 525] on div "3" at bounding box center [1201, 531] width 83 height 18
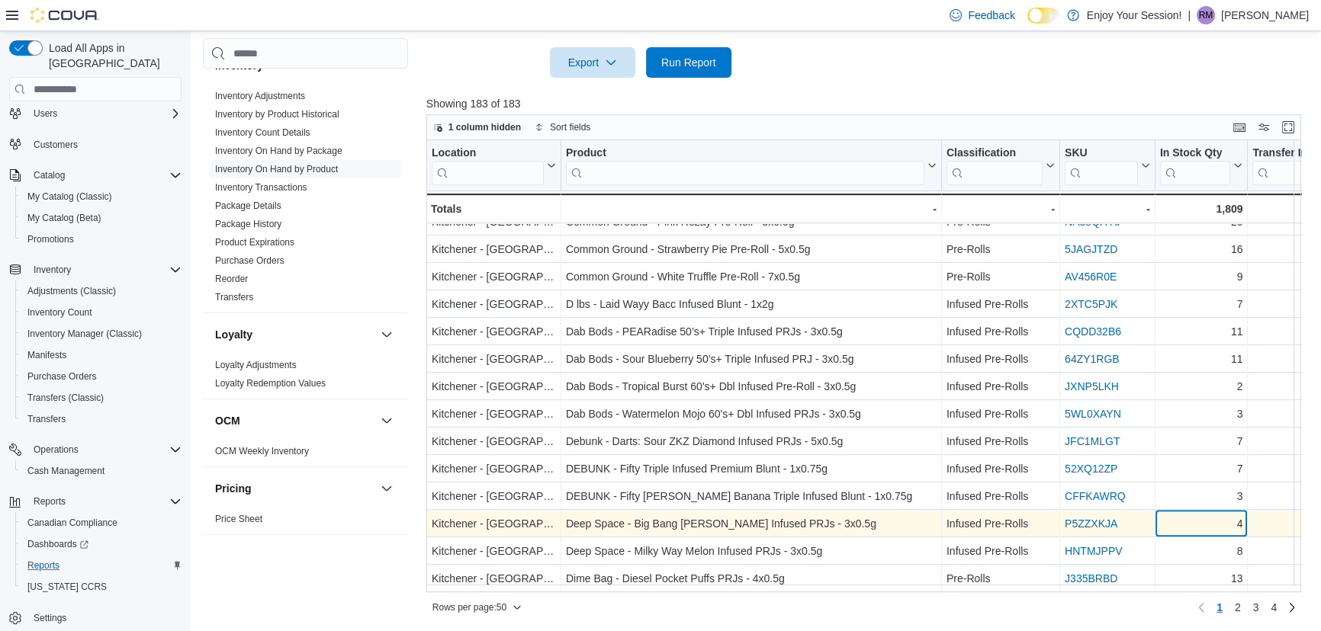
click at [1189, 515] on div "4" at bounding box center [1201, 524] width 83 height 18
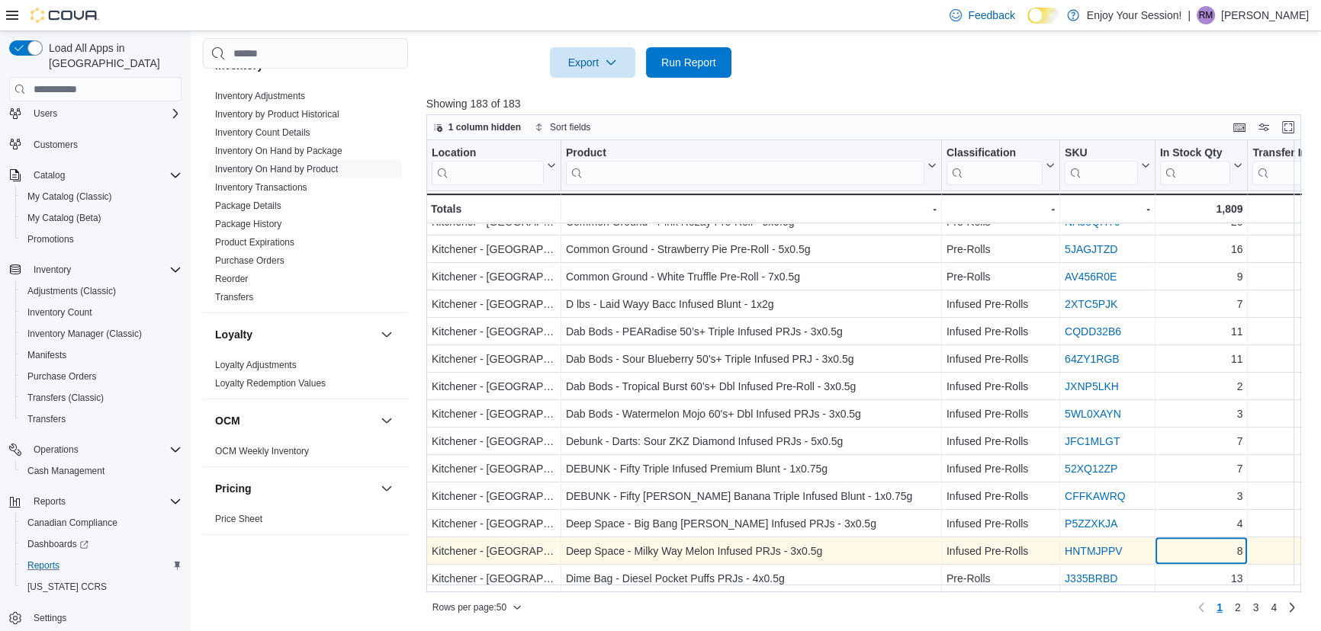
click at [1187, 543] on div "8" at bounding box center [1201, 552] width 83 height 18
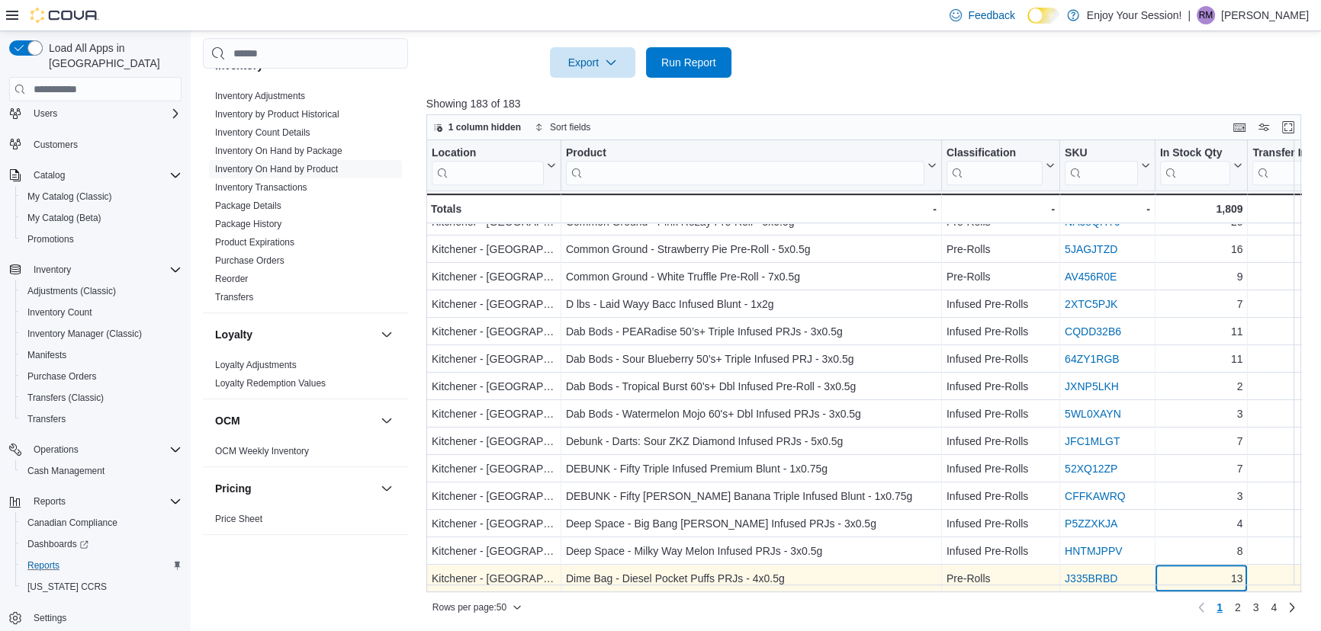
click at [1188, 572] on div "13" at bounding box center [1201, 579] width 83 height 18
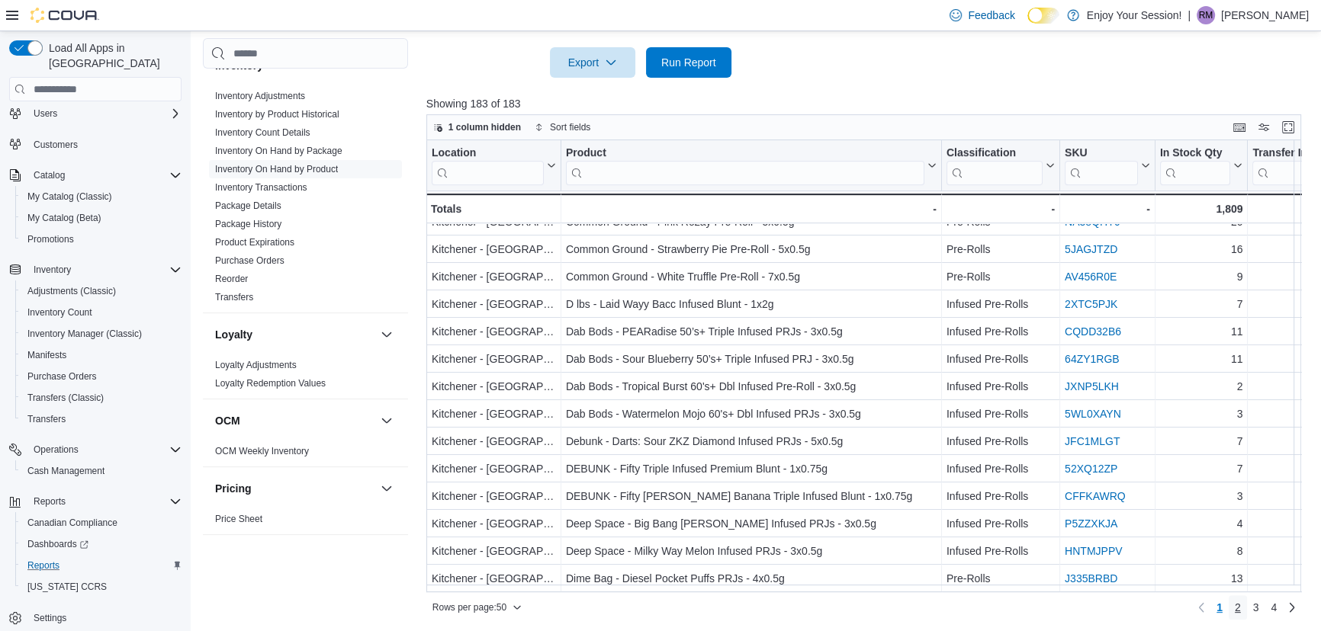
click at [1241, 608] on span "2" at bounding box center [1238, 607] width 6 height 15
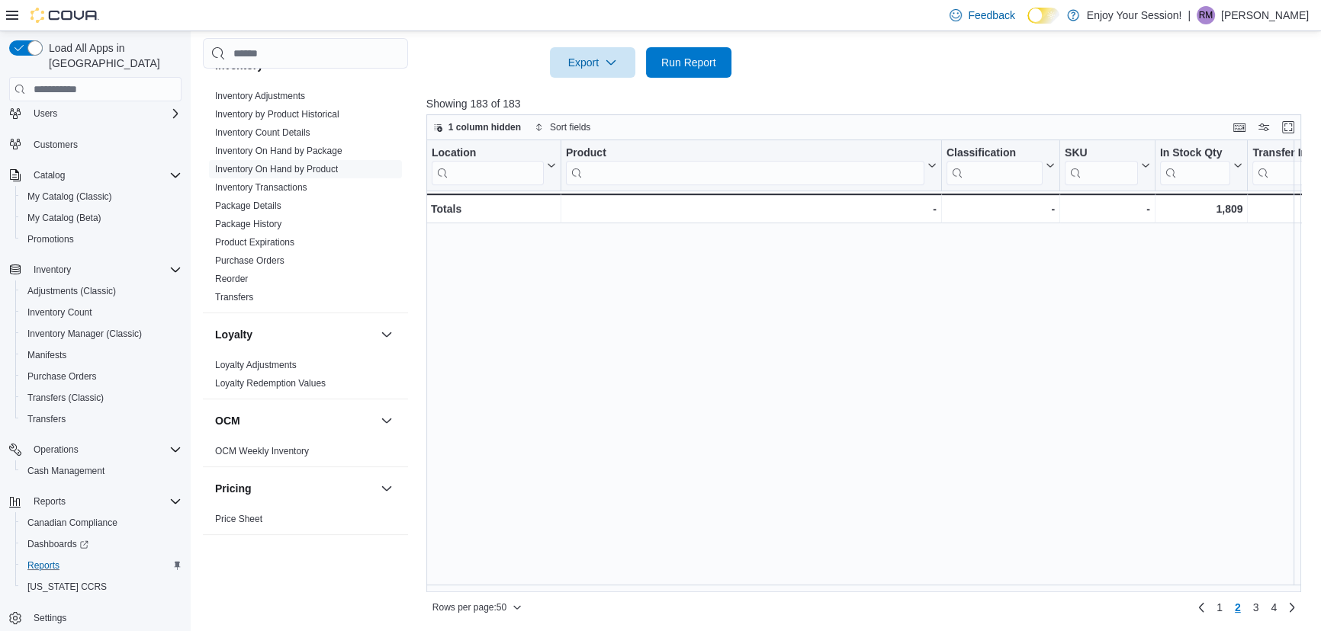
scroll to position [0, 0]
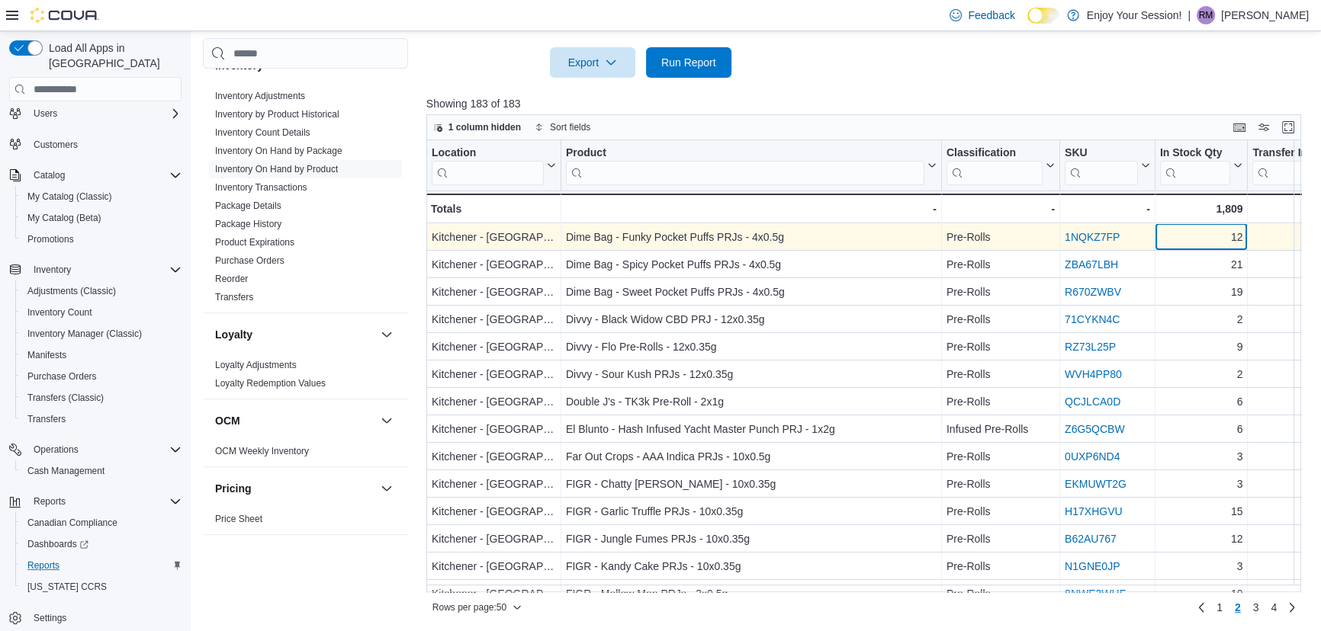
click at [1222, 240] on div "12" at bounding box center [1201, 238] width 83 height 18
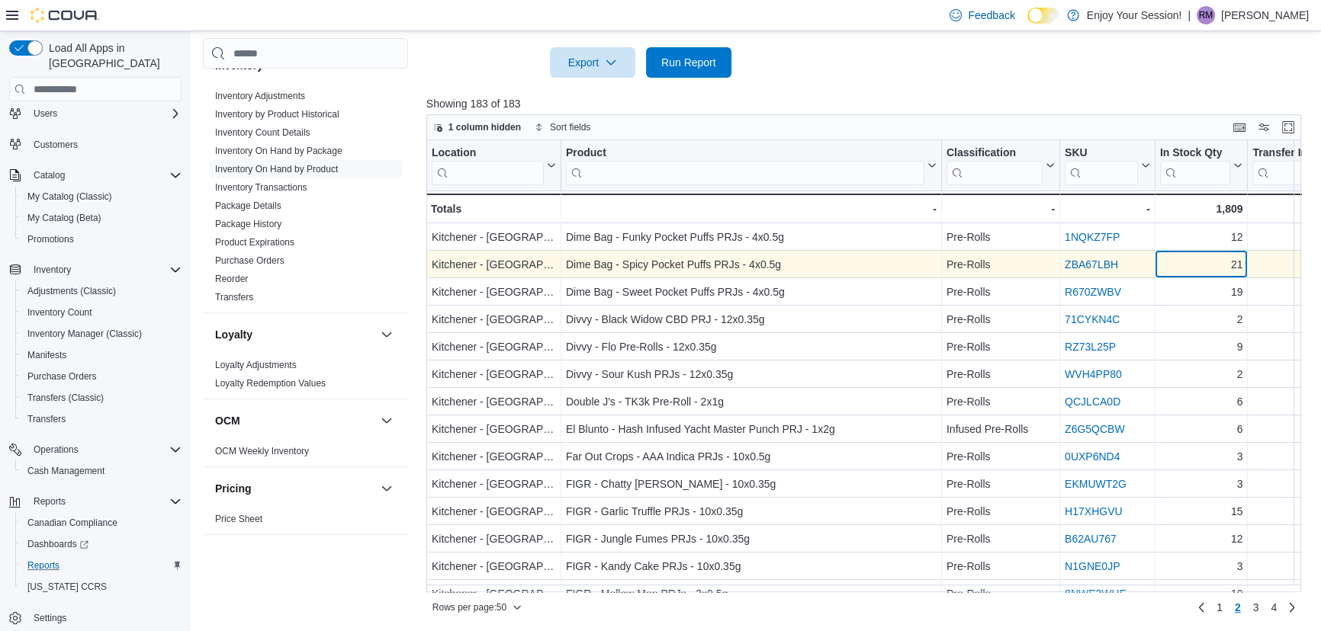
click at [1215, 267] on div "21" at bounding box center [1201, 265] width 83 height 18
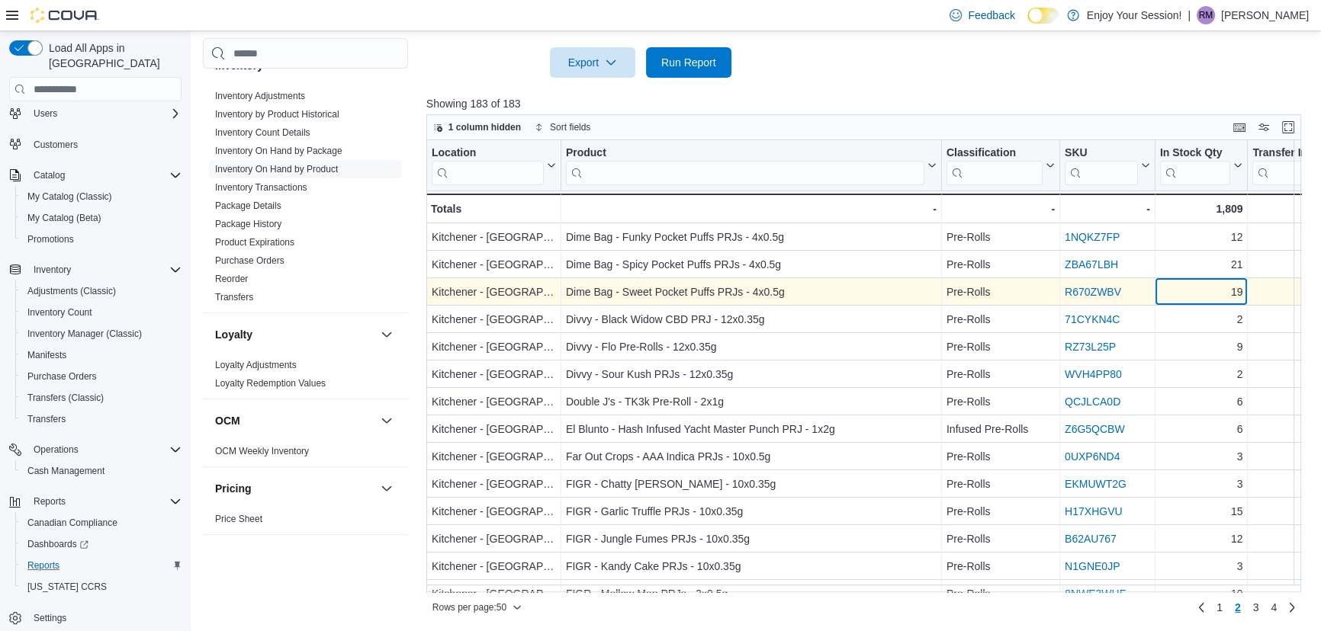
click at [1212, 296] on div "19" at bounding box center [1201, 293] width 83 height 18
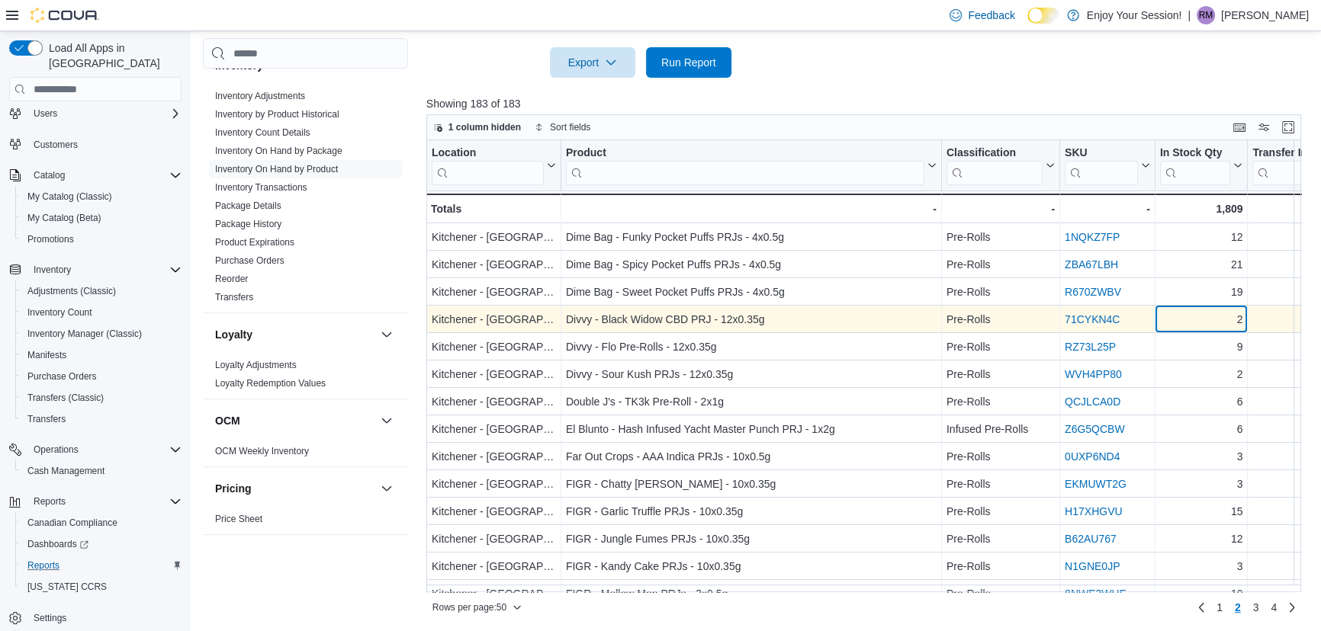
click at [1206, 323] on div "2" at bounding box center [1201, 320] width 83 height 18
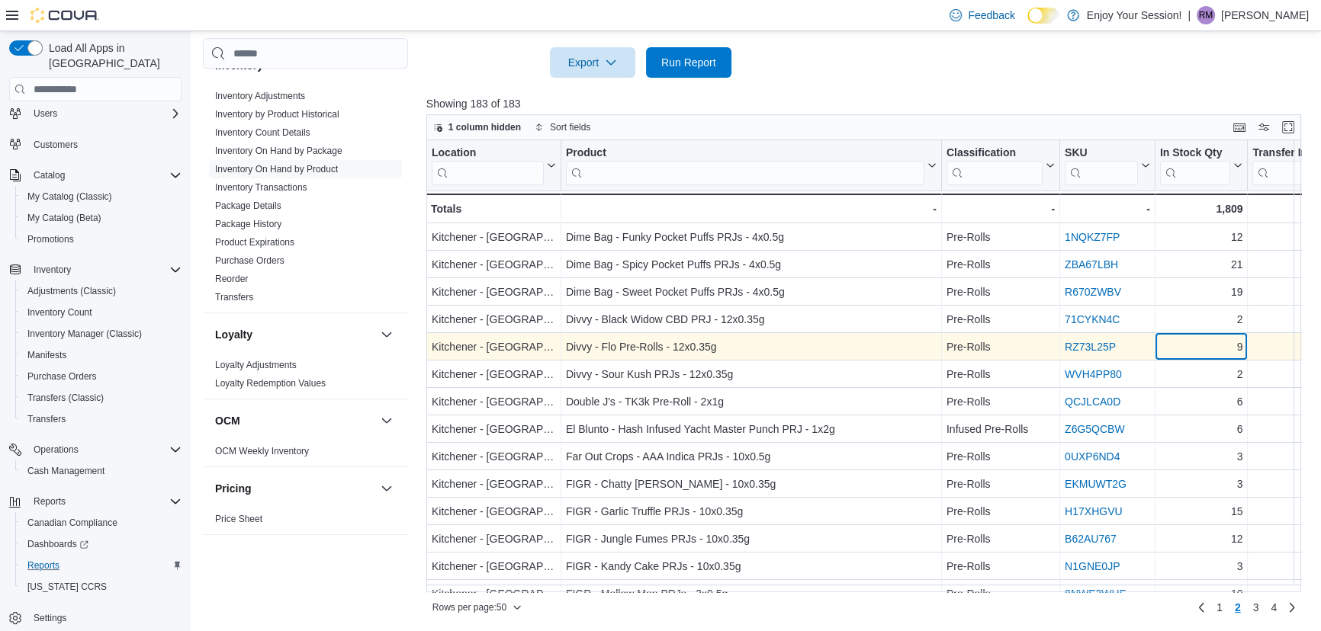
click at [1200, 346] on div "9" at bounding box center [1201, 348] width 83 height 18
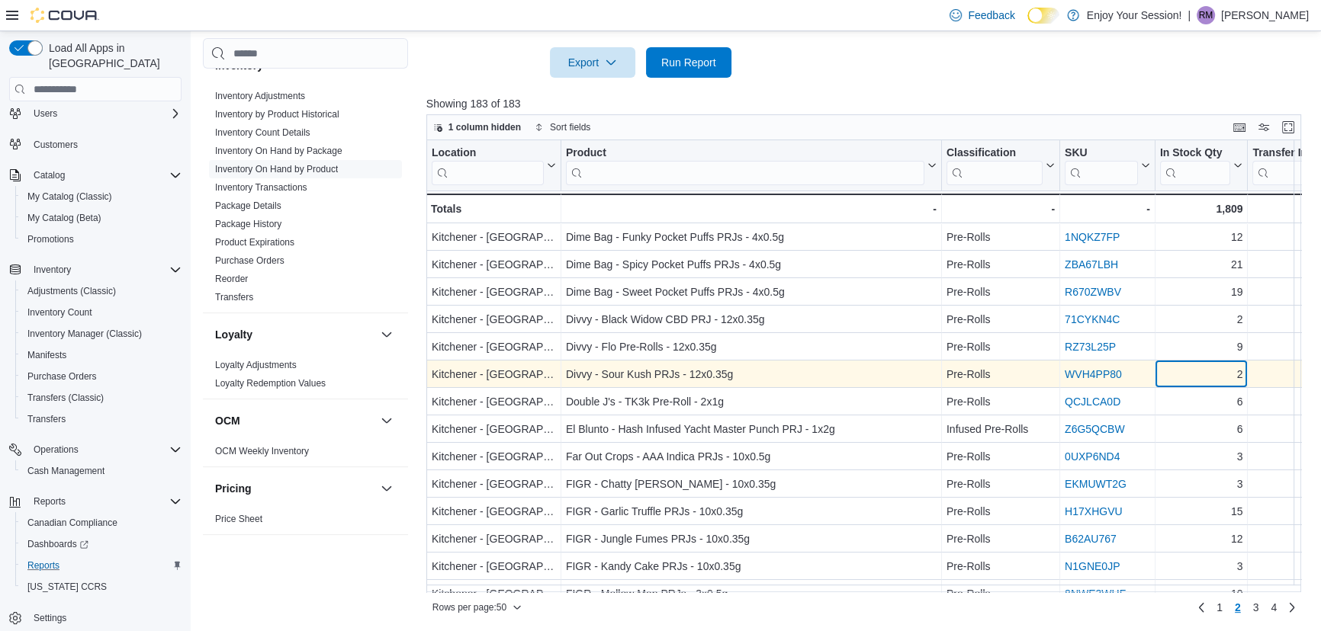
click at [1190, 372] on div "2" at bounding box center [1201, 375] width 83 height 18
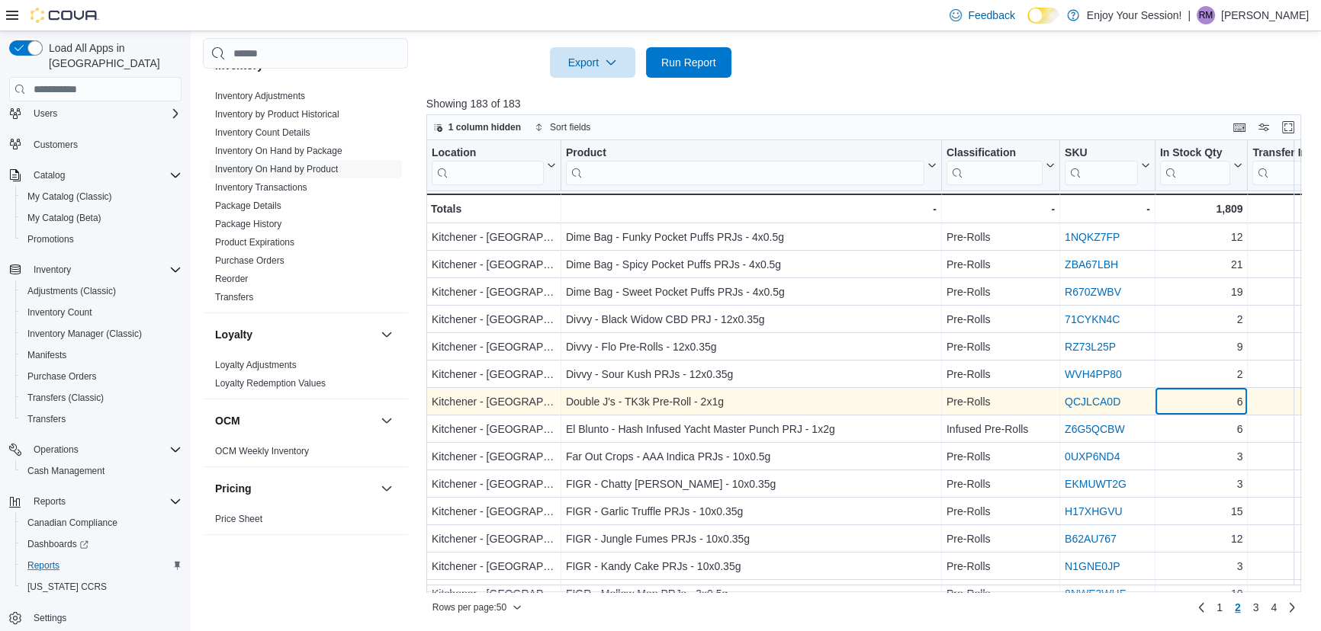
click at [1187, 397] on div "6" at bounding box center [1201, 402] width 83 height 18
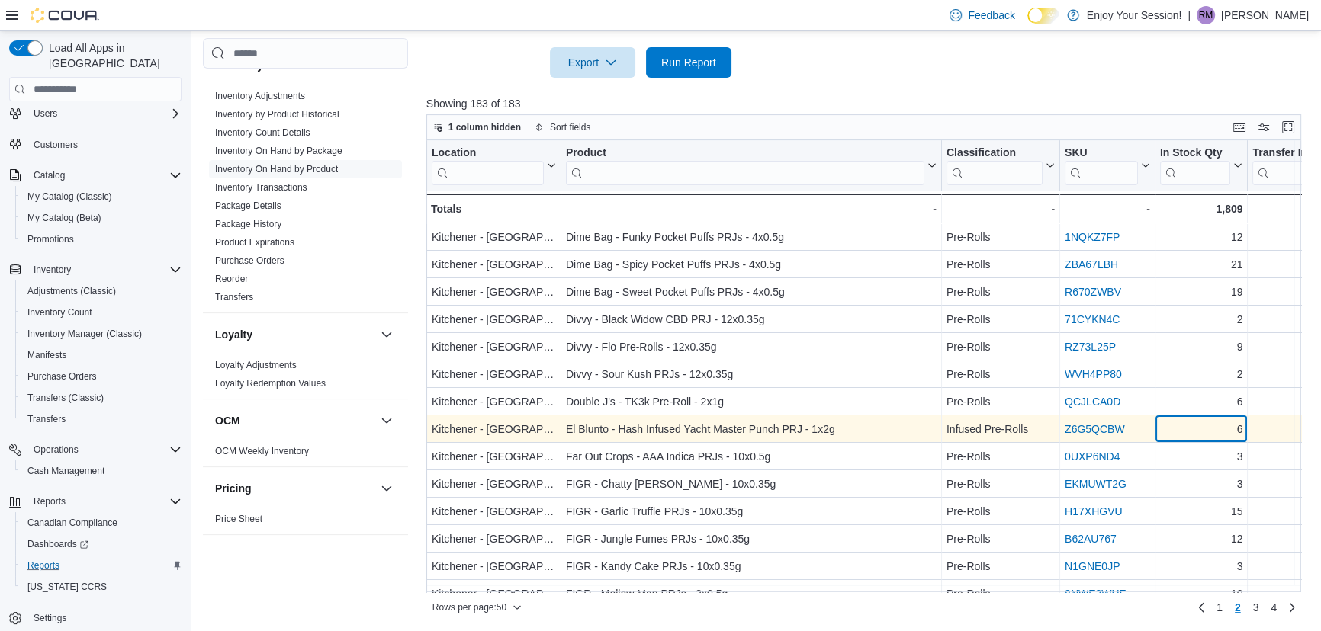
drag, startPoint x: 1228, startPoint y: 431, endPoint x: 1228, endPoint y: 442, distance: 10.7
click at [1228, 431] on div "6" at bounding box center [1201, 430] width 83 height 18
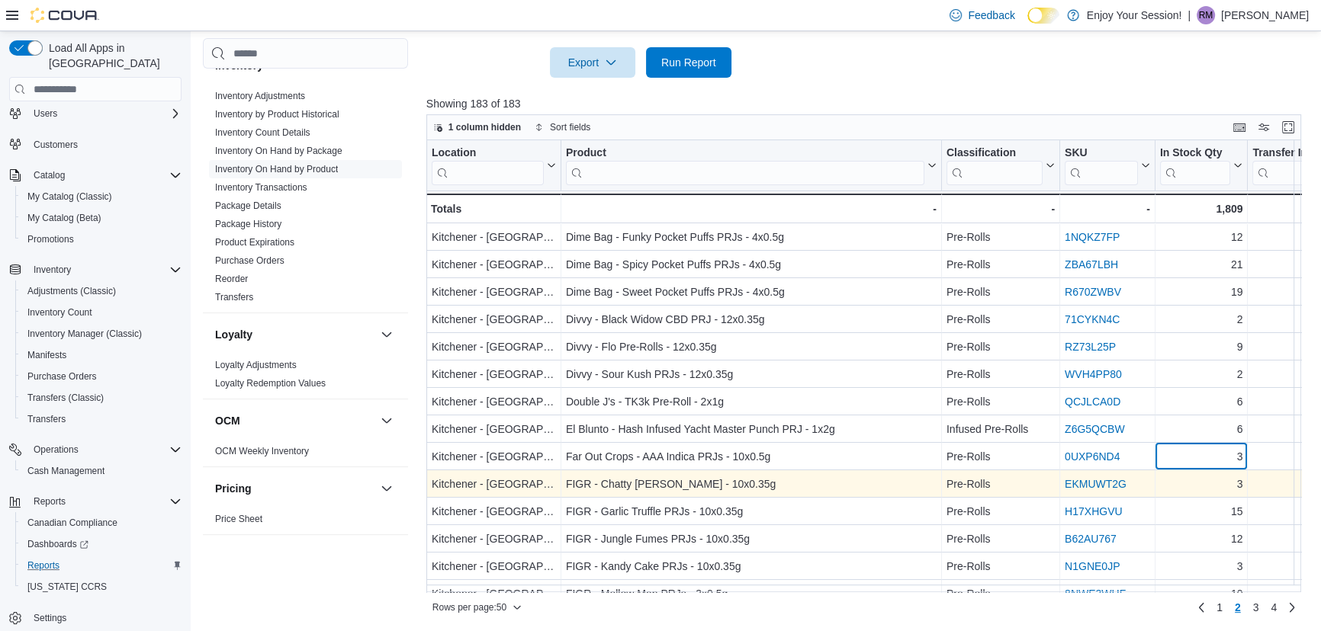
drag, startPoint x: 1217, startPoint y: 464, endPoint x: 1215, endPoint y: 474, distance: 10.0
click at [1216, 464] on div "3" at bounding box center [1201, 457] width 83 height 18
click at [1215, 485] on div "3" at bounding box center [1201, 485] width 83 height 18
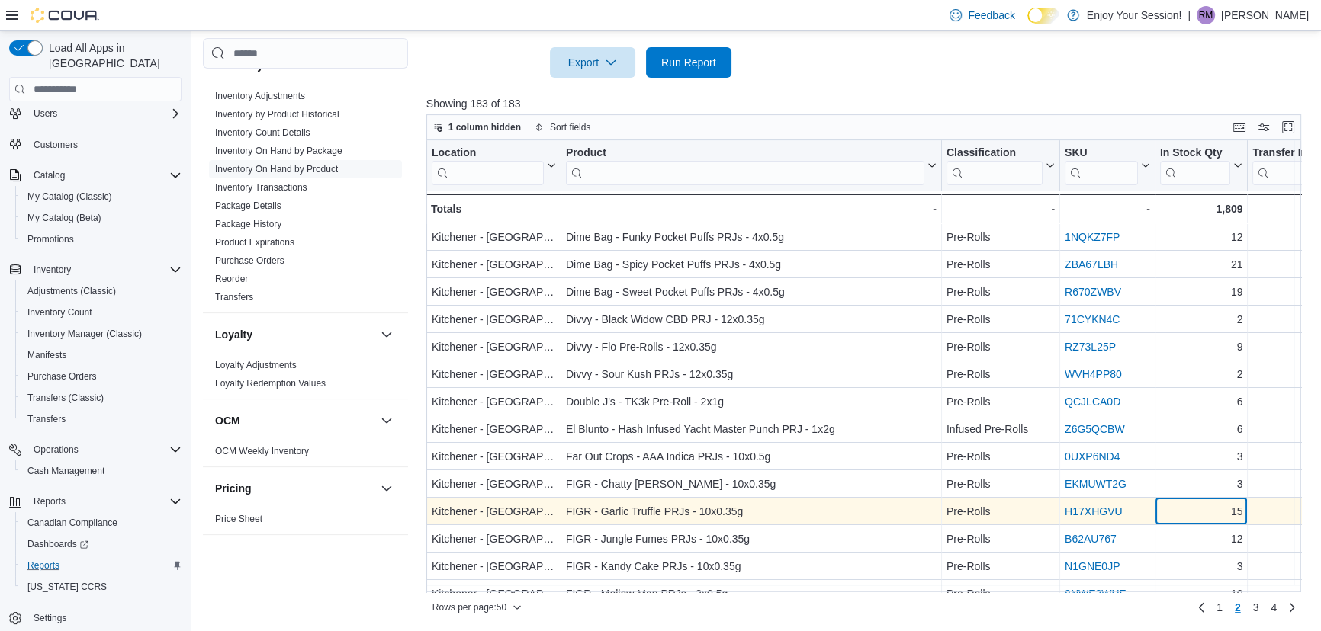
click at [1215, 514] on div "15" at bounding box center [1201, 512] width 83 height 18
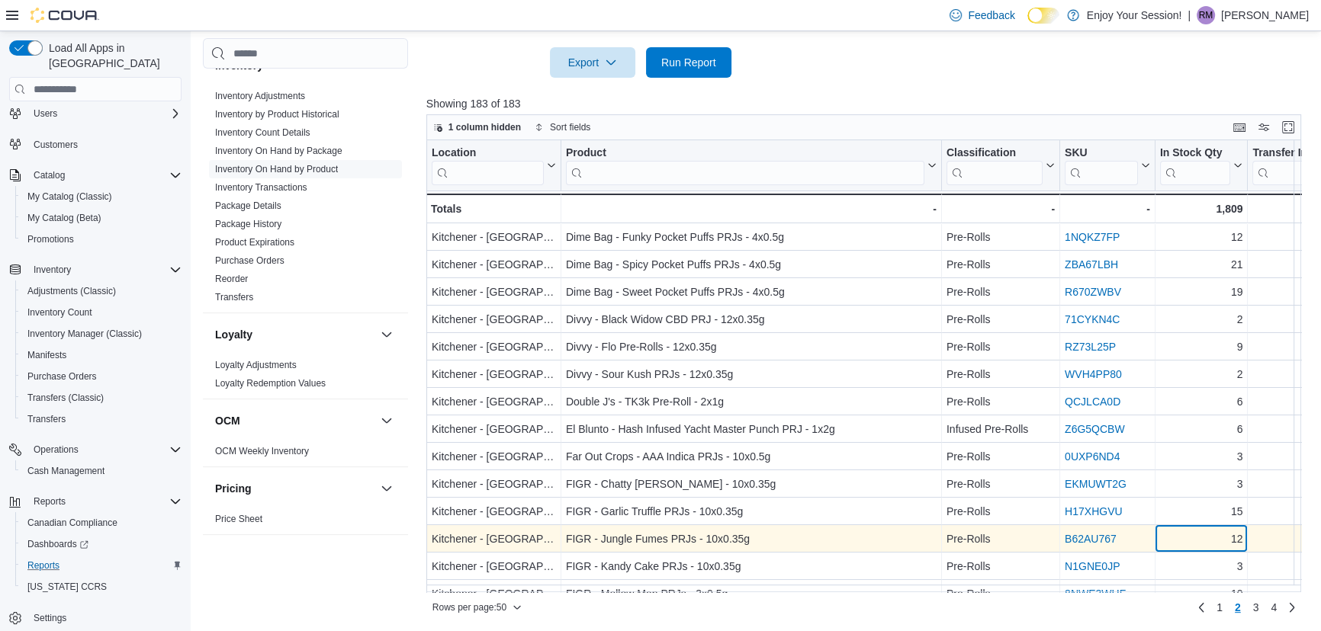
click at [1214, 540] on div "12" at bounding box center [1201, 540] width 83 height 18
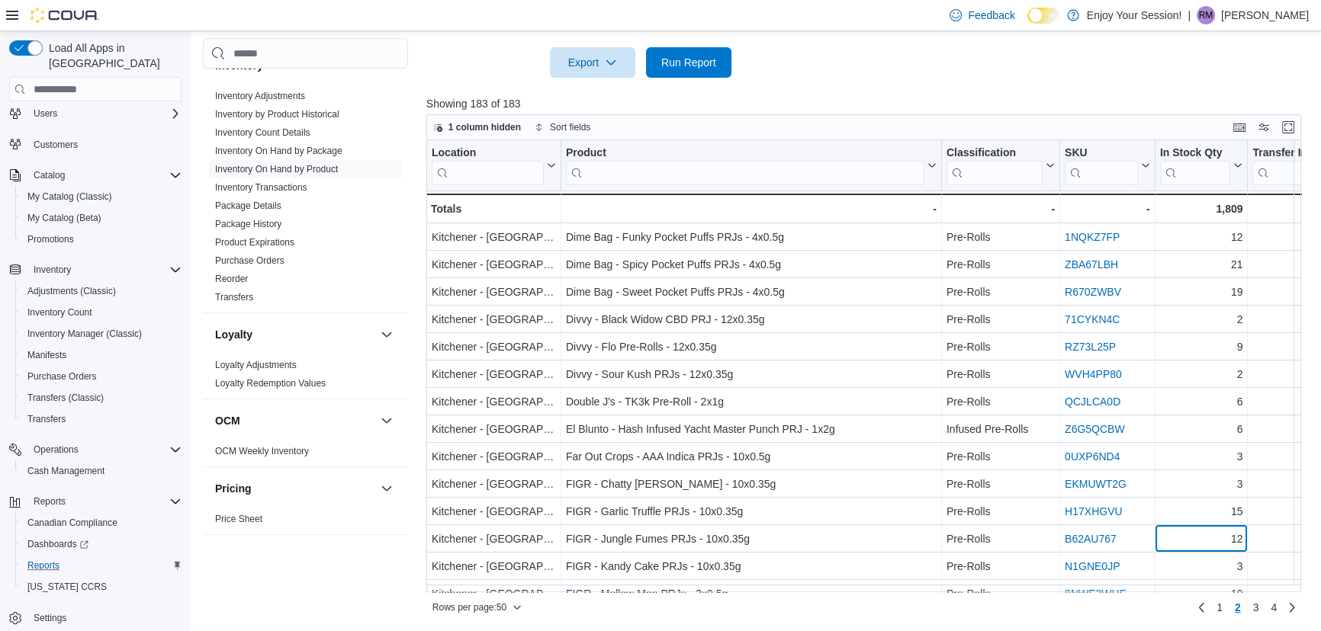
scroll to position [69, 0]
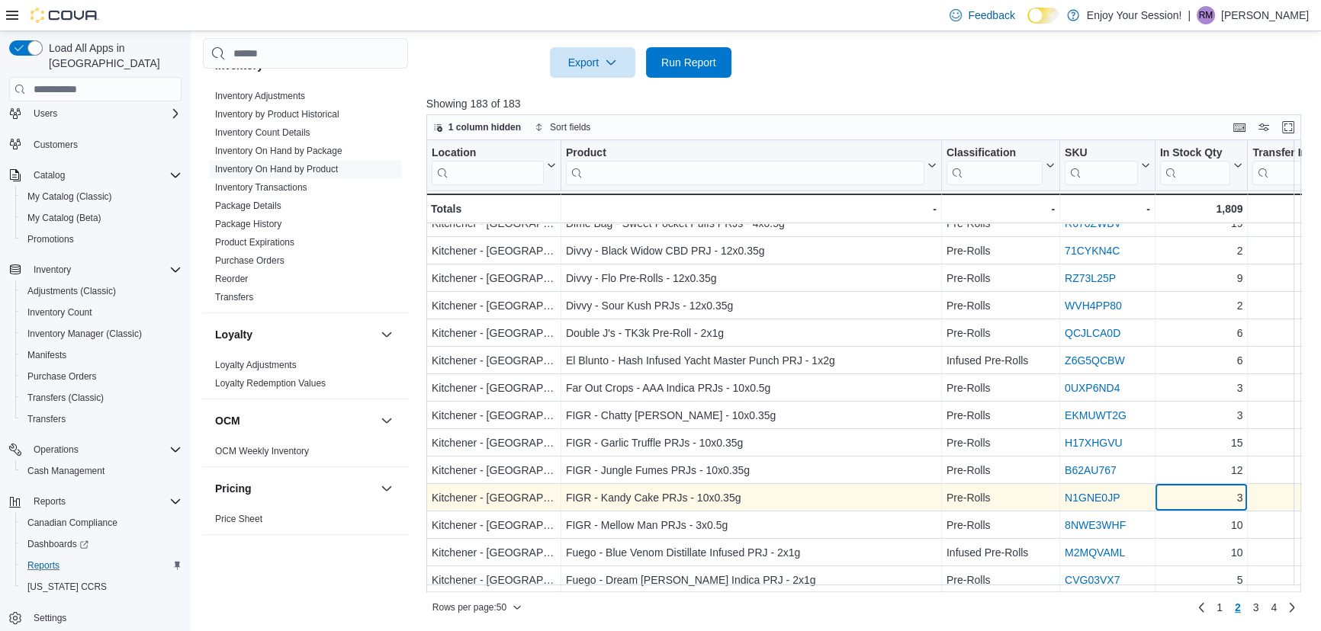
click at [1209, 498] on div "3" at bounding box center [1201, 499] width 83 height 18
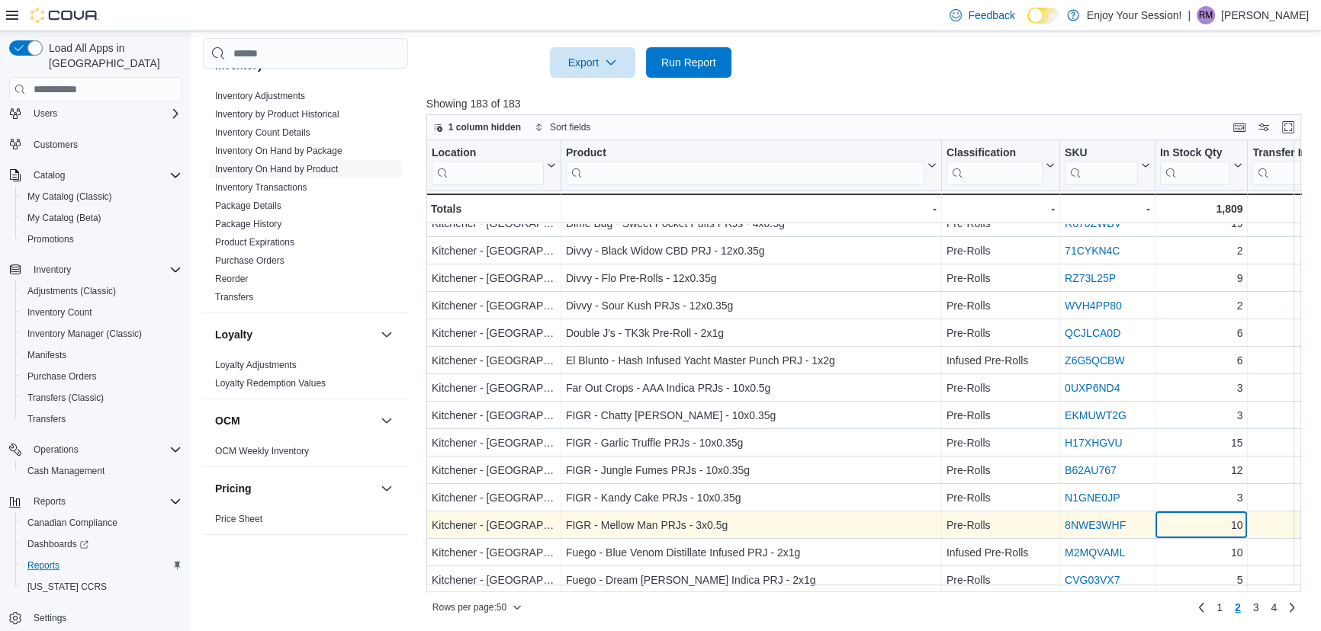
click at [1203, 526] on div "10" at bounding box center [1201, 526] width 83 height 18
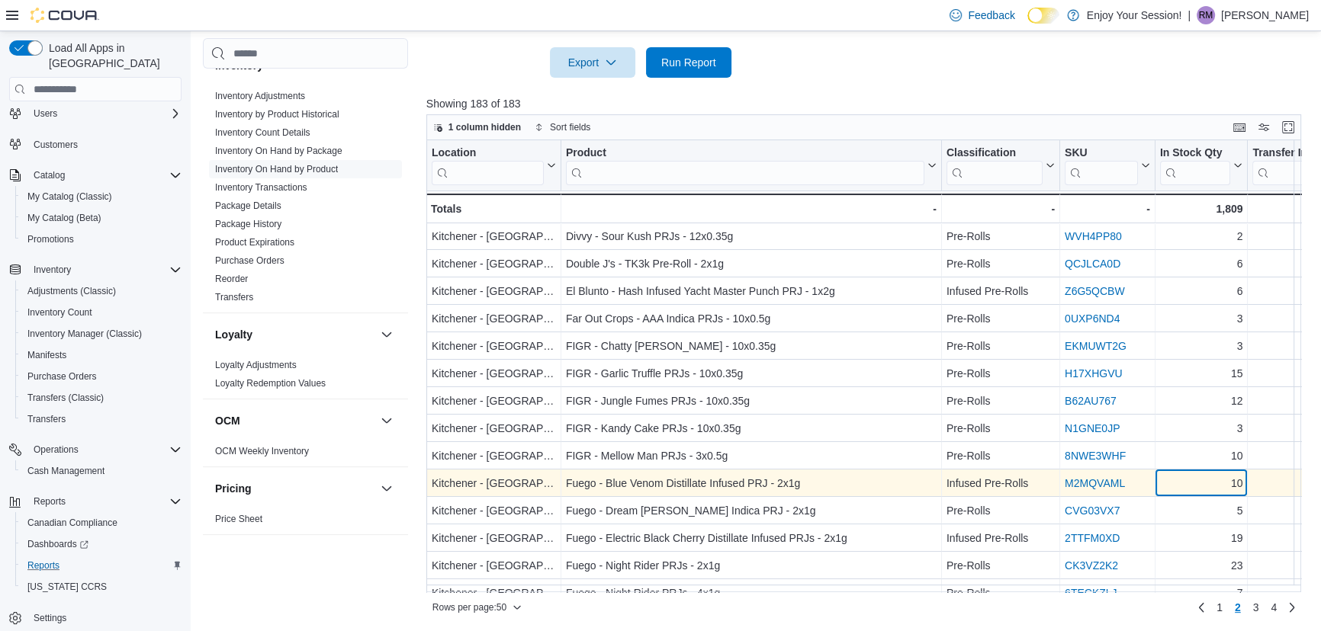
click at [1205, 488] on div "10" at bounding box center [1201, 484] width 83 height 18
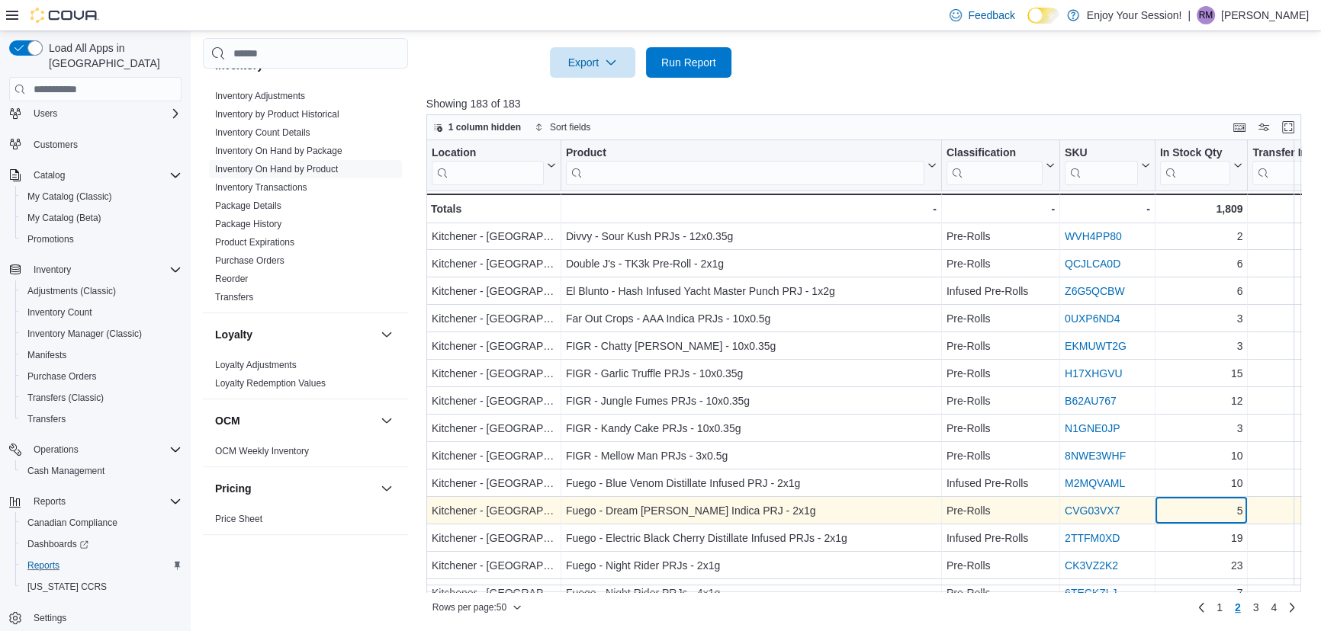
click at [1203, 512] on div "5" at bounding box center [1201, 512] width 83 height 18
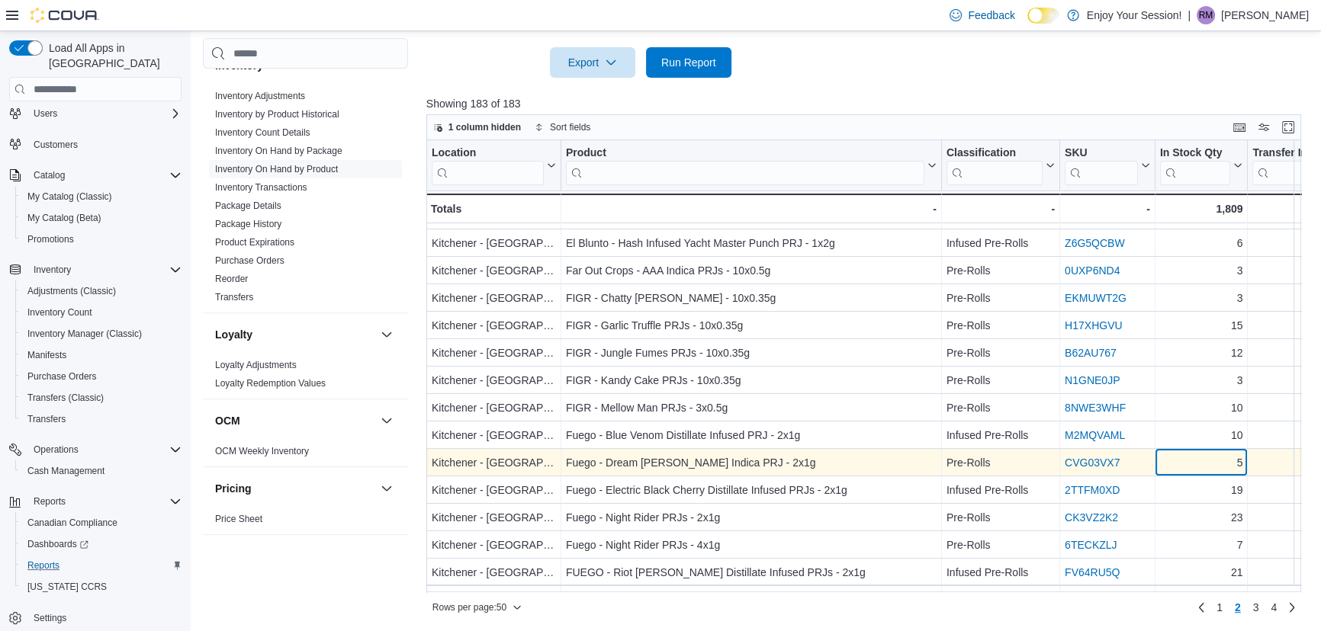
scroll to position [207, 0]
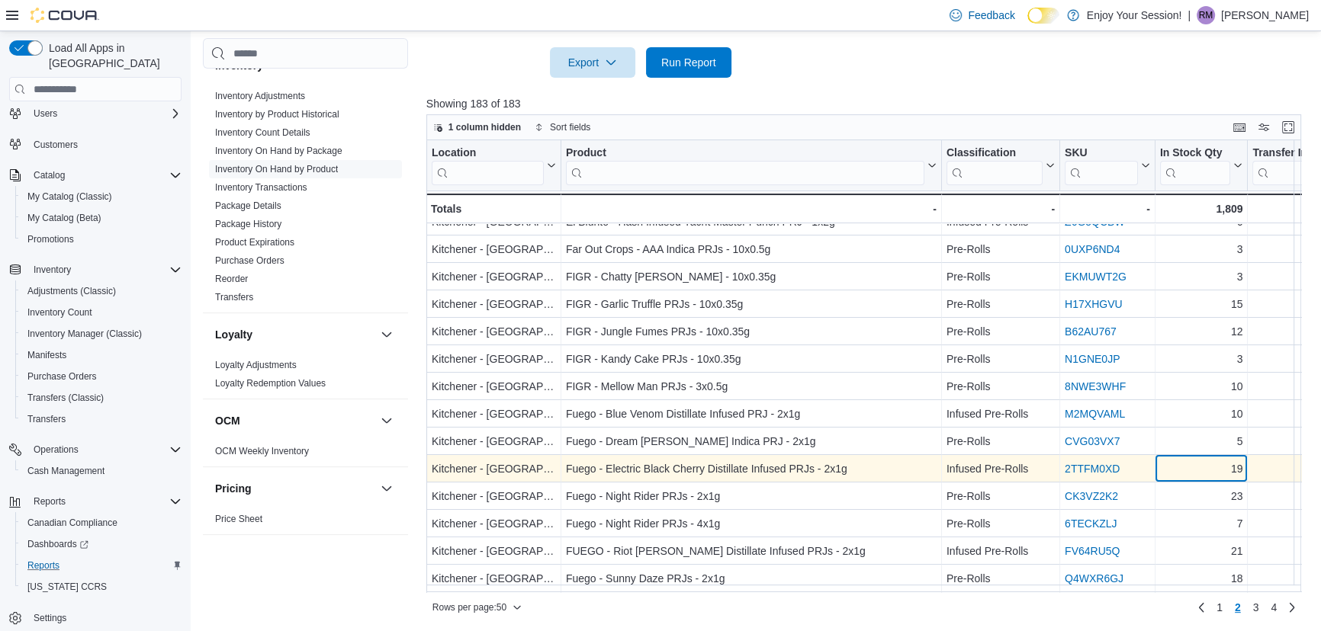
click at [1205, 471] on div "19" at bounding box center [1201, 470] width 83 height 18
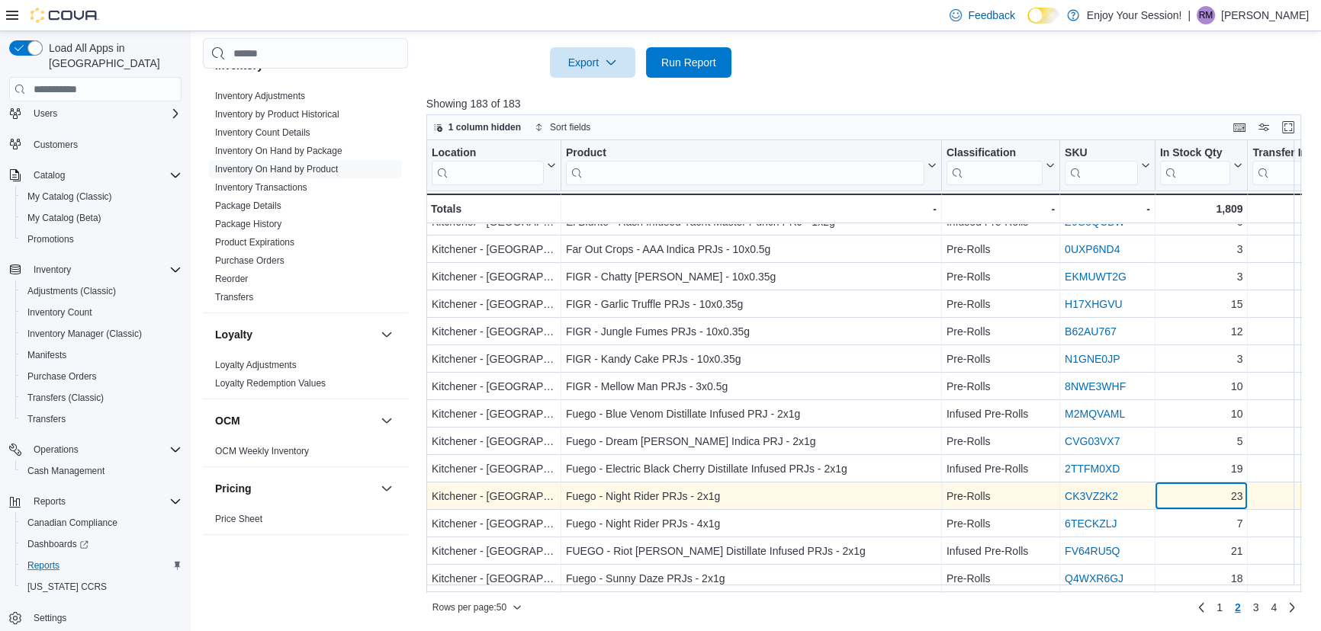
click at [1204, 499] on div "23" at bounding box center [1201, 497] width 83 height 18
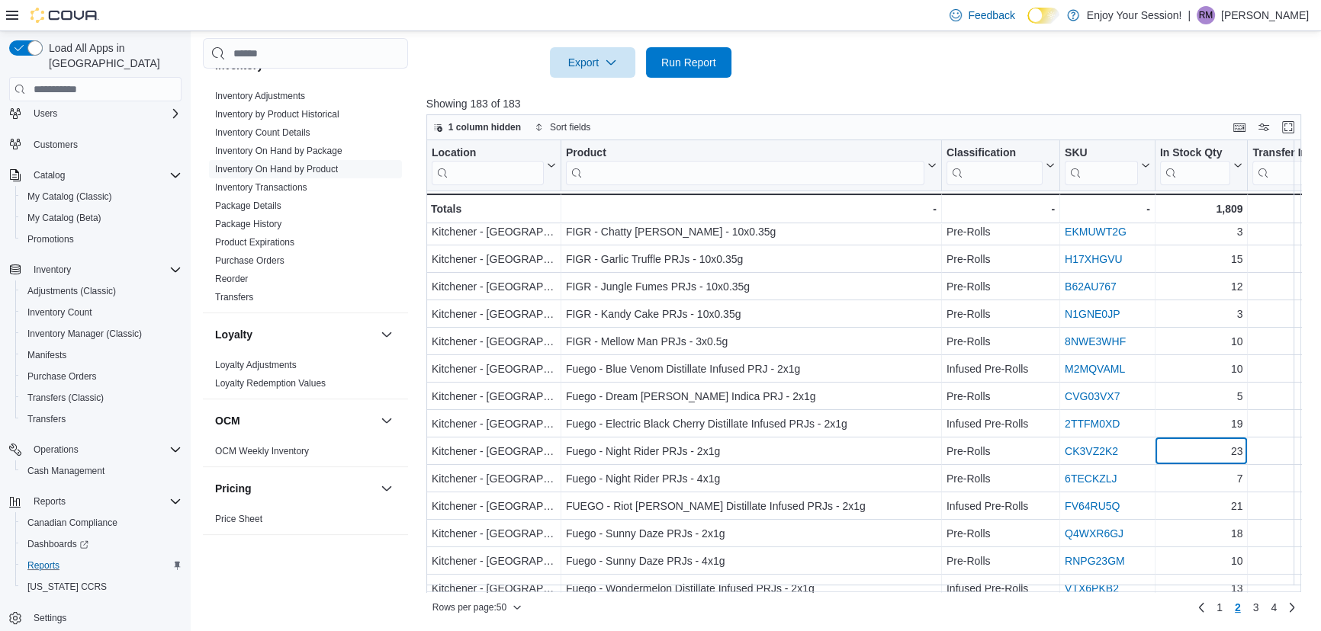
scroll to position [277, 0]
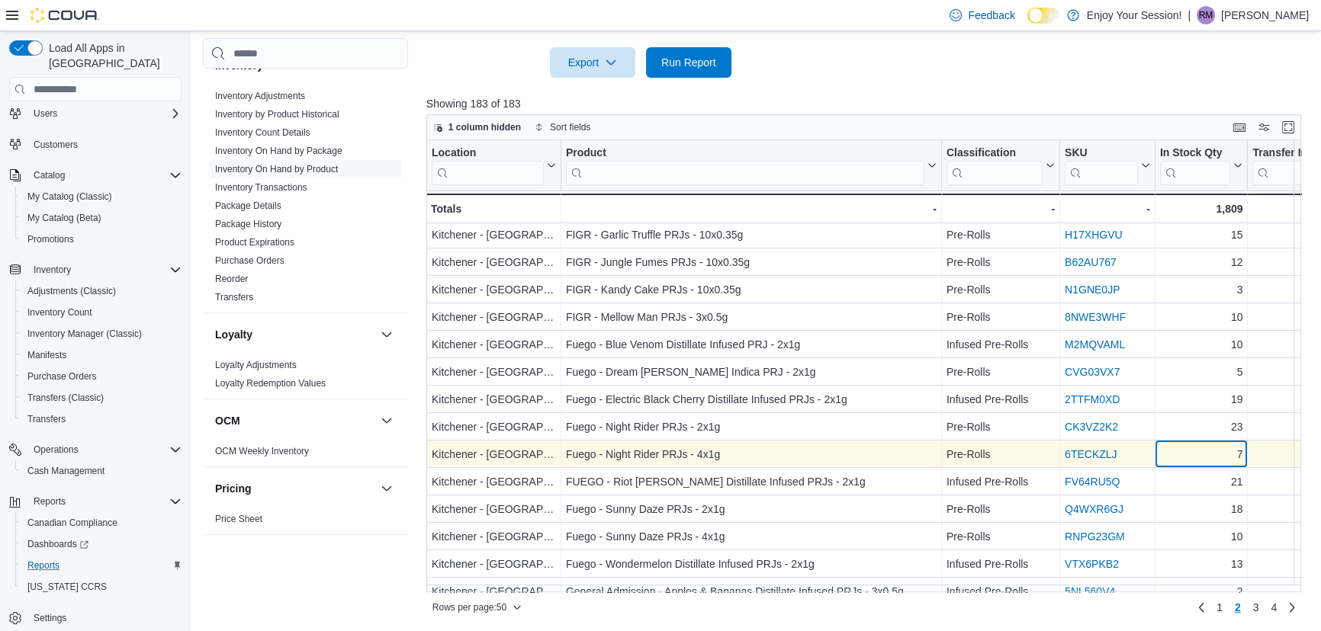
click at [1206, 456] on div "7" at bounding box center [1201, 455] width 83 height 18
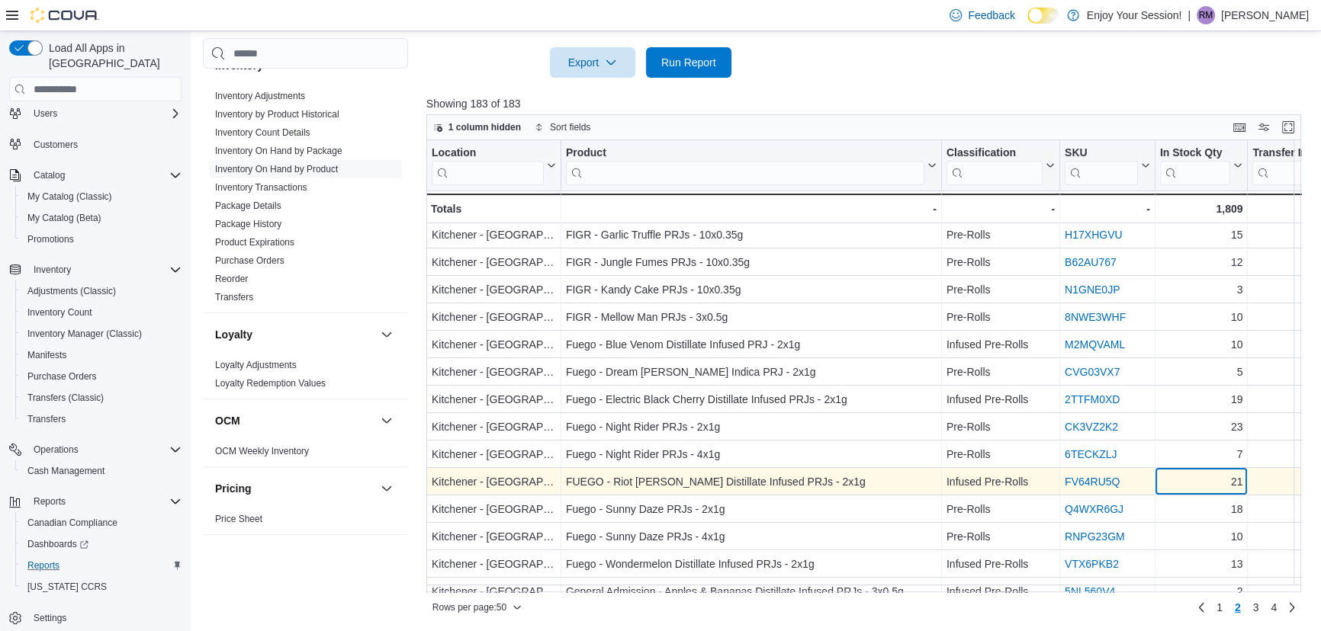
click at [1200, 481] on div "21" at bounding box center [1201, 483] width 83 height 18
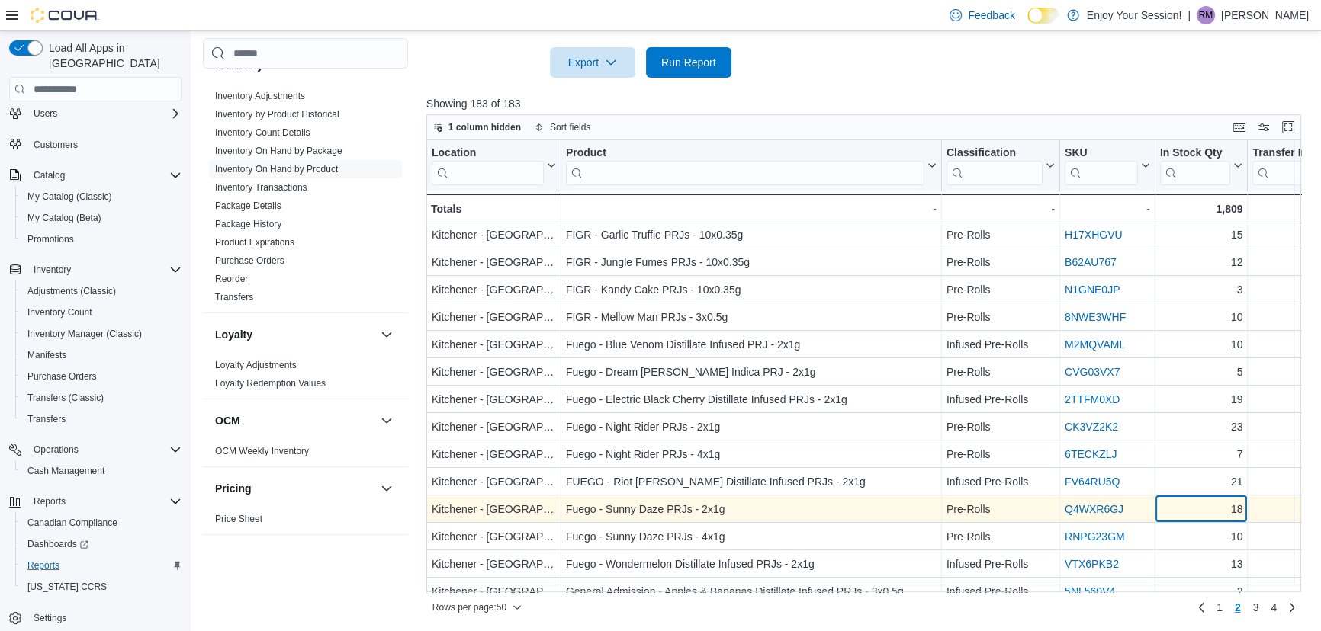
click at [1190, 511] on div "18" at bounding box center [1201, 510] width 83 height 18
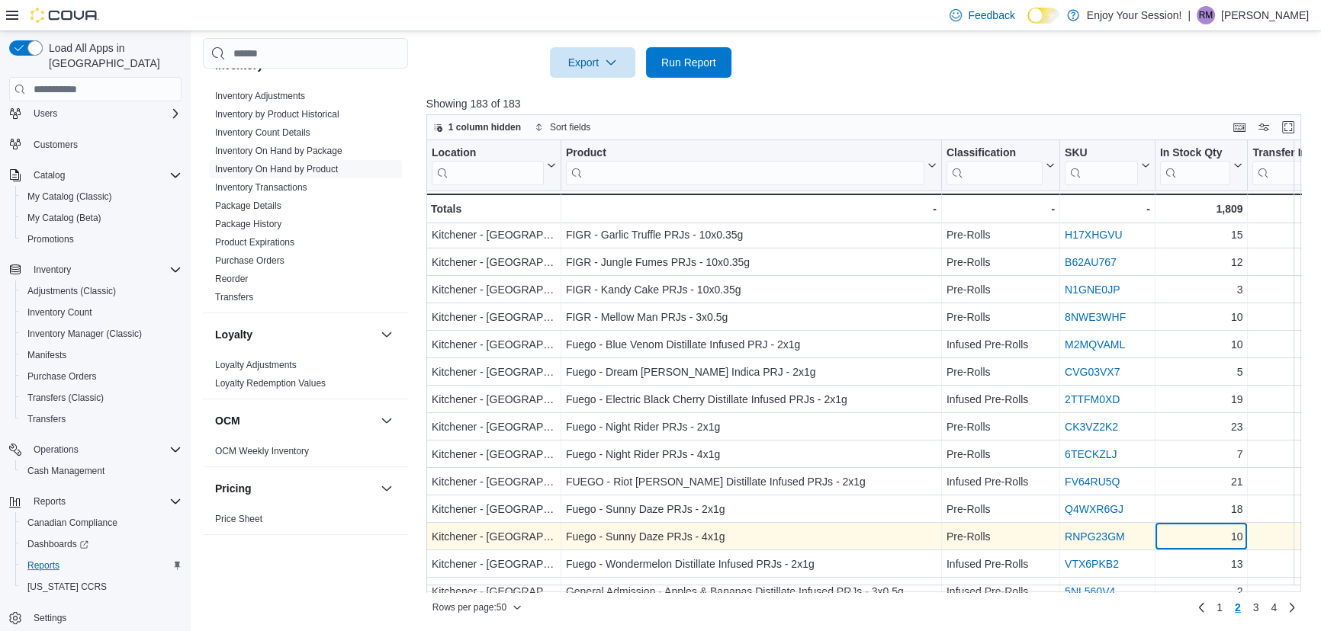
click at [1190, 534] on div "10" at bounding box center [1201, 537] width 83 height 18
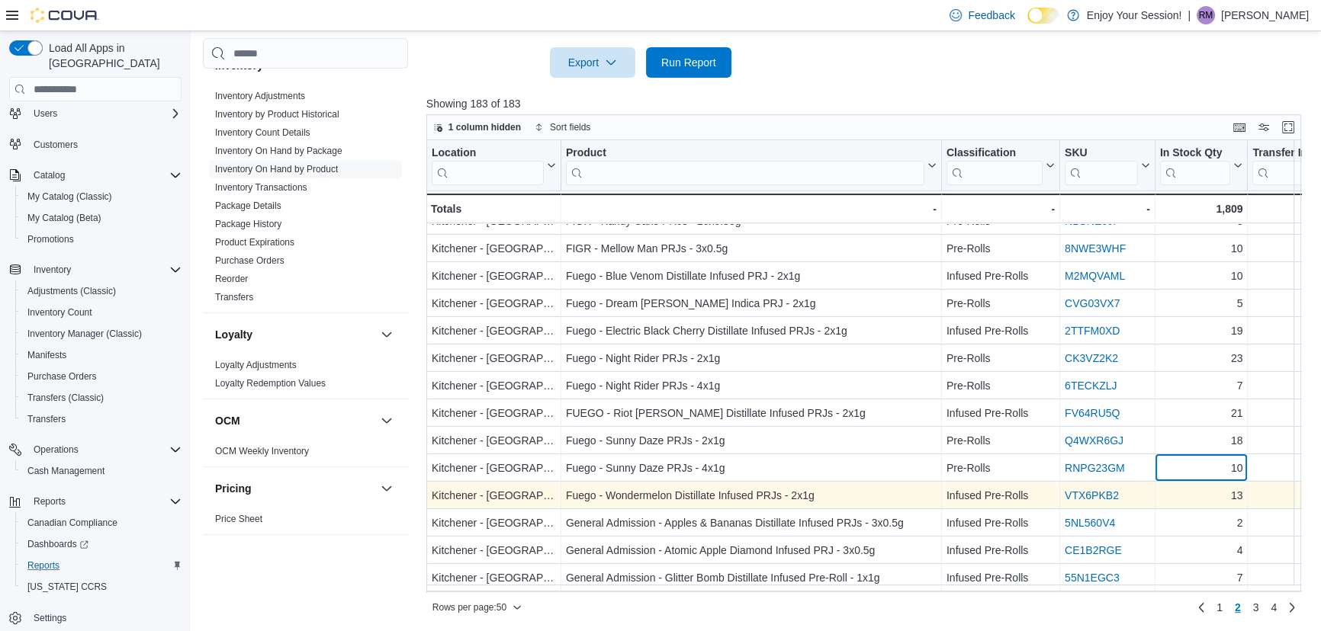
scroll to position [346, 0]
click at [1202, 496] on div "13" at bounding box center [1201, 496] width 83 height 18
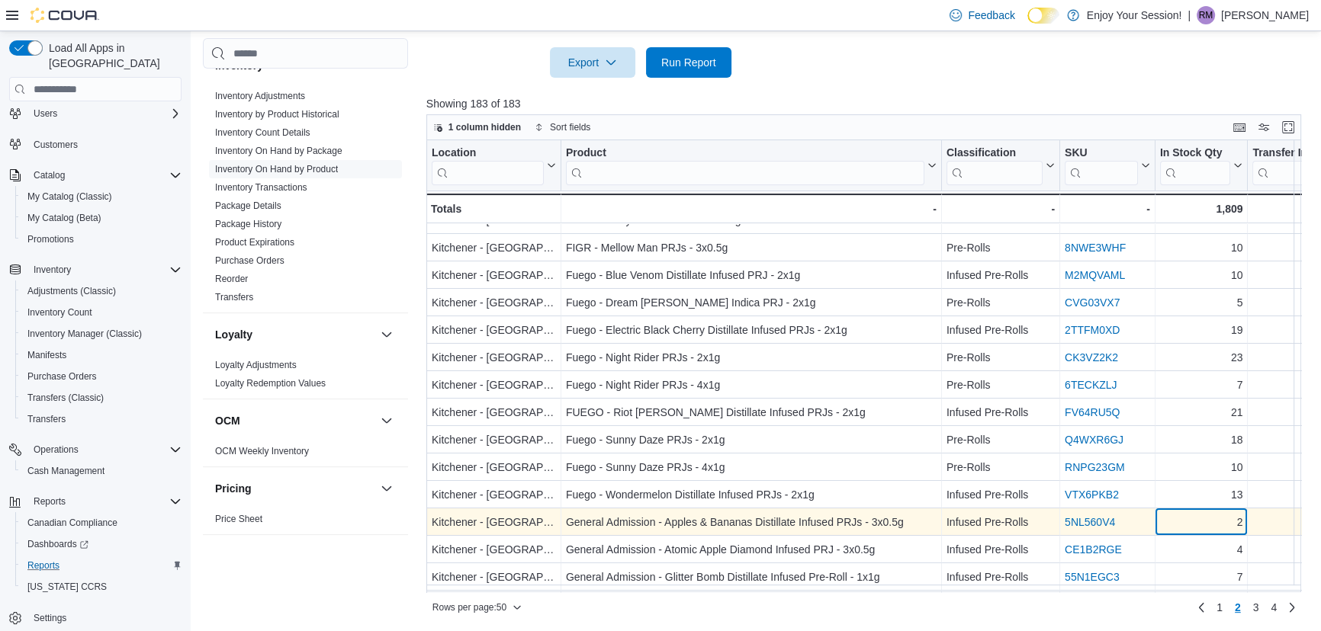
click at [1206, 525] on div "2" at bounding box center [1201, 523] width 83 height 18
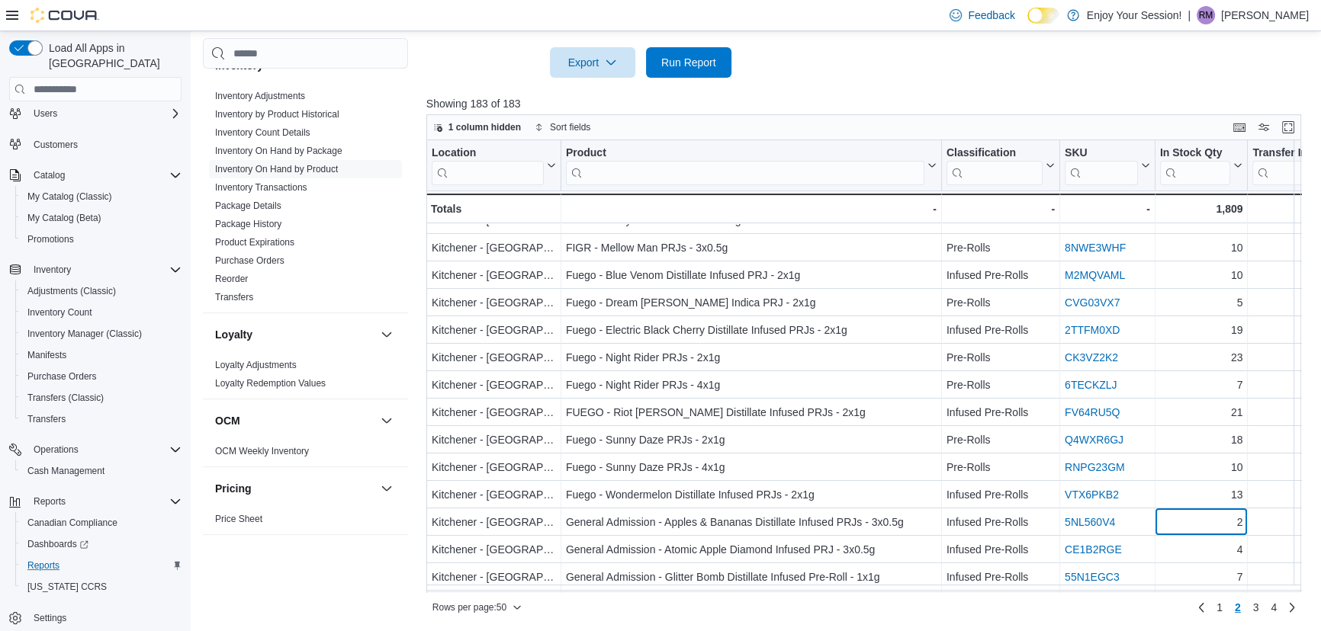
scroll to position [416, 0]
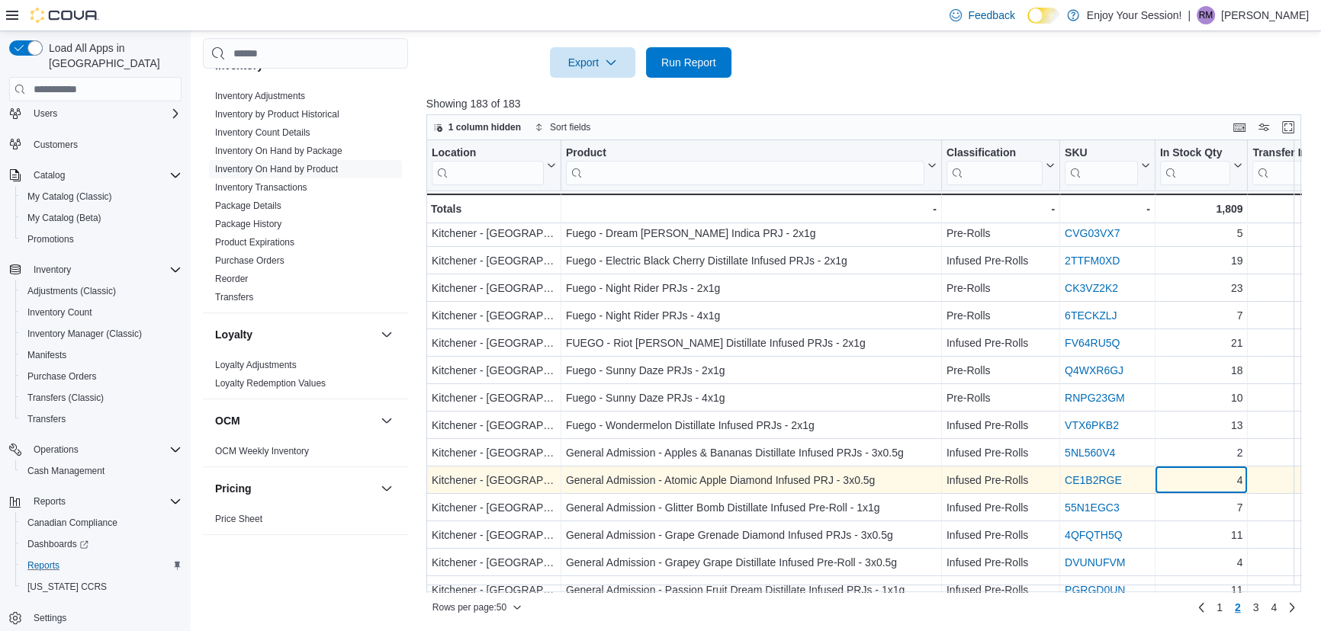
click at [1205, 480] on div "4" at bounding box center [1201, 481] width 83 height 18
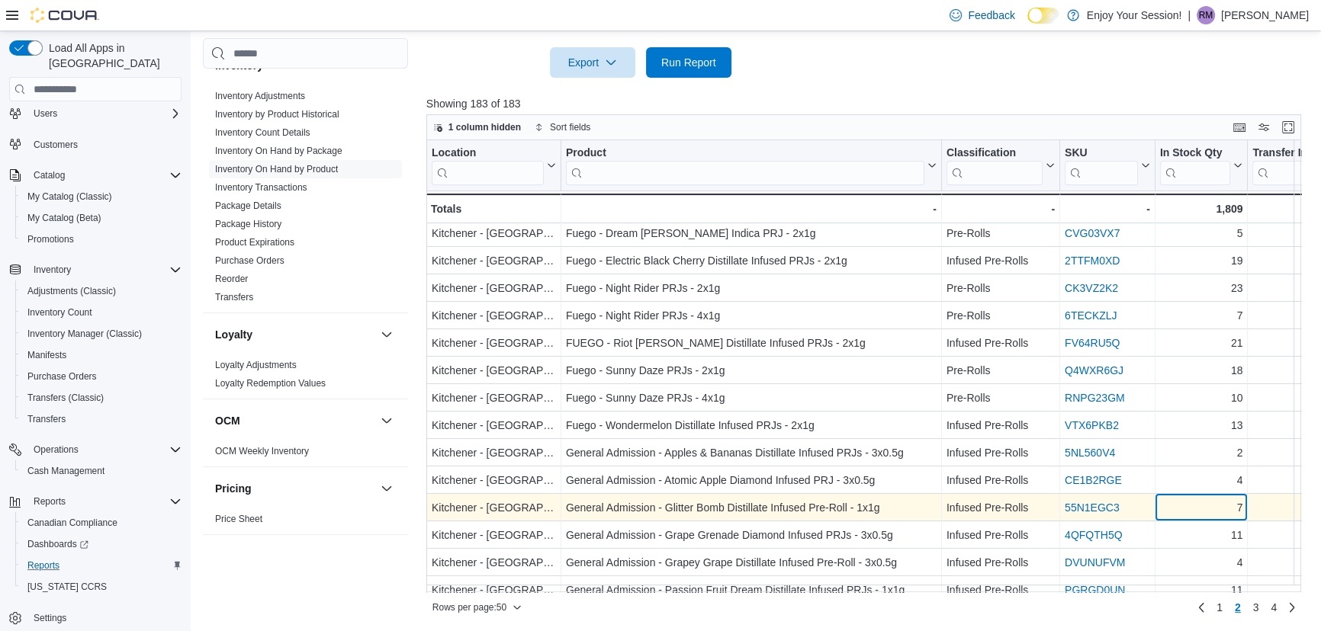
click at [1203, 510] on div "7" at bounding box center [1201, 508] width 83 height 18
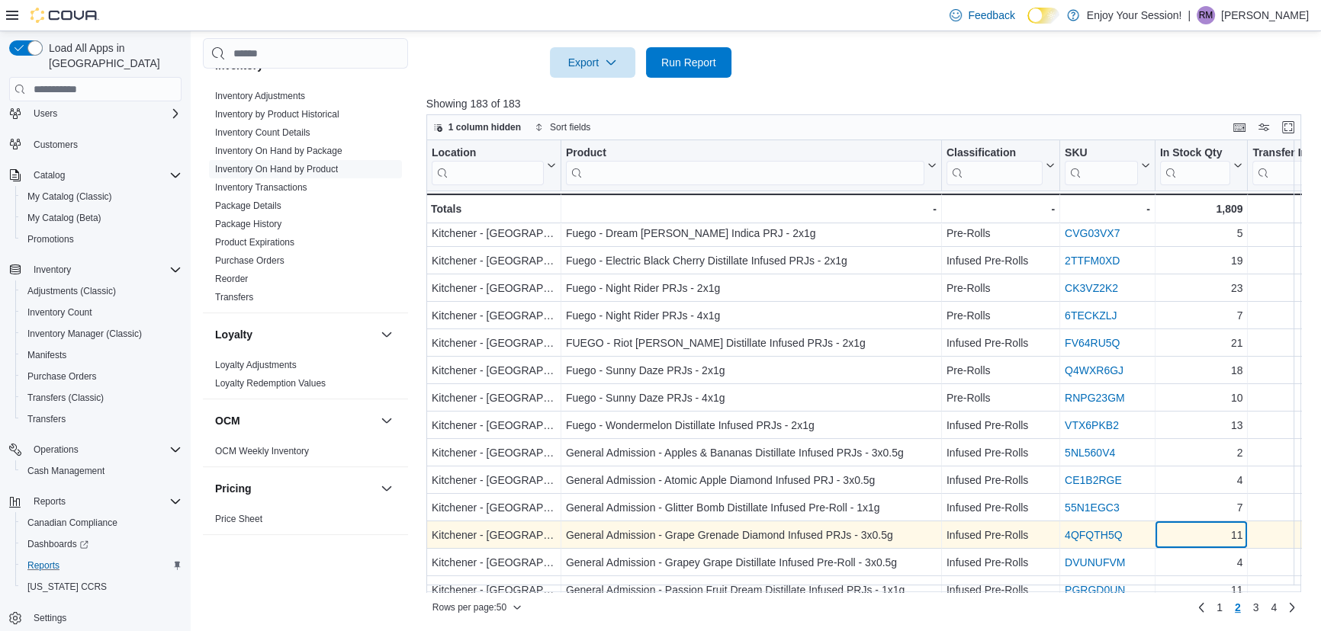
click at [1205, 529] on div "11" at bounding box center [1201, 536] width 83 height 18
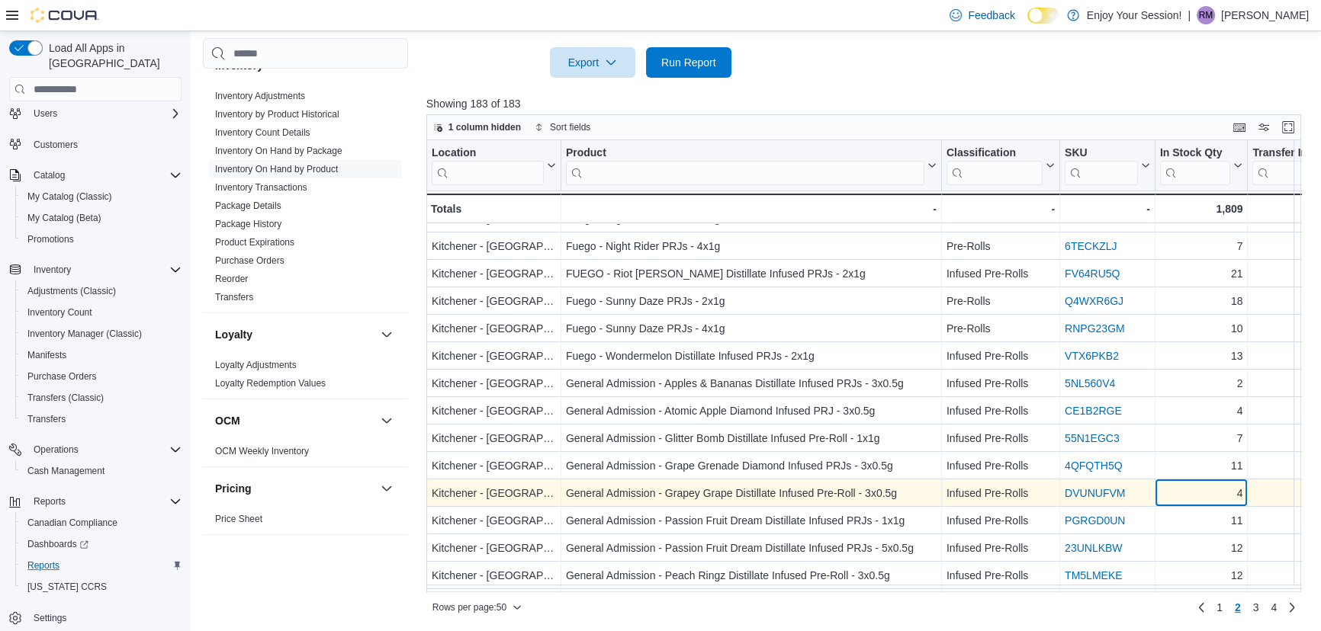
click at [1215, 493] on div "4" at bounding box center [1201, 494] width 83 height 18
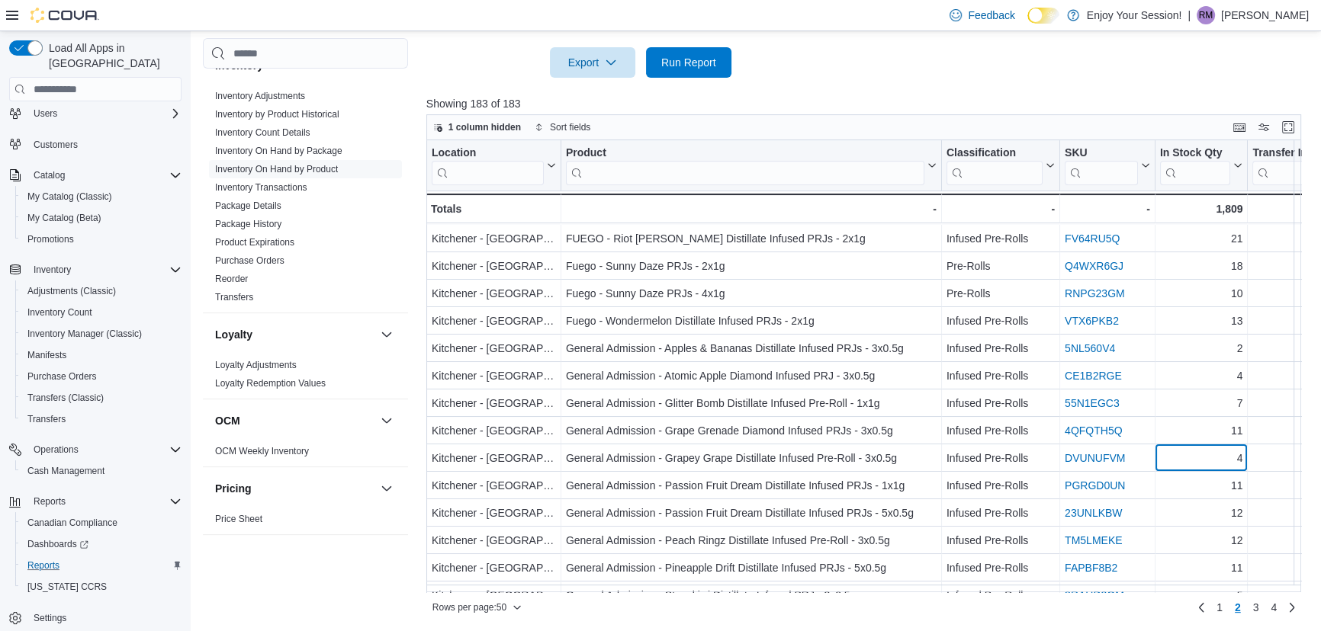
scroll to position [554, 0]
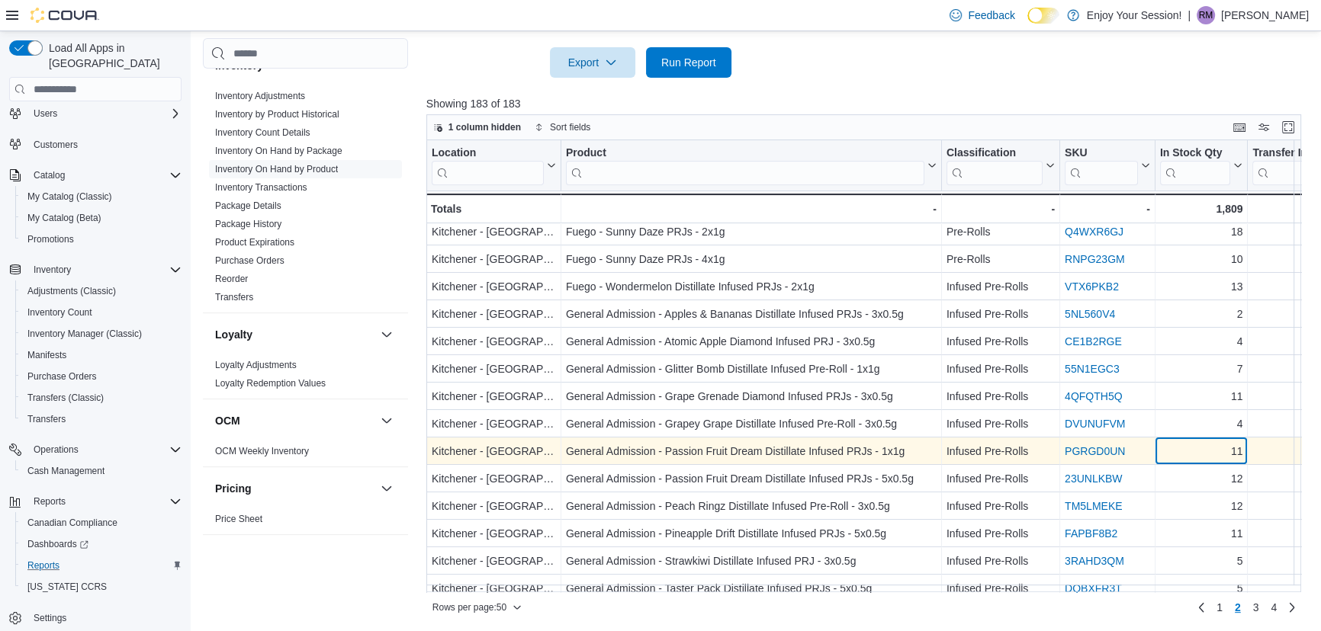
click at [1210, 453] on div "11" at bounding box center [1201, 452] width 83 height 18
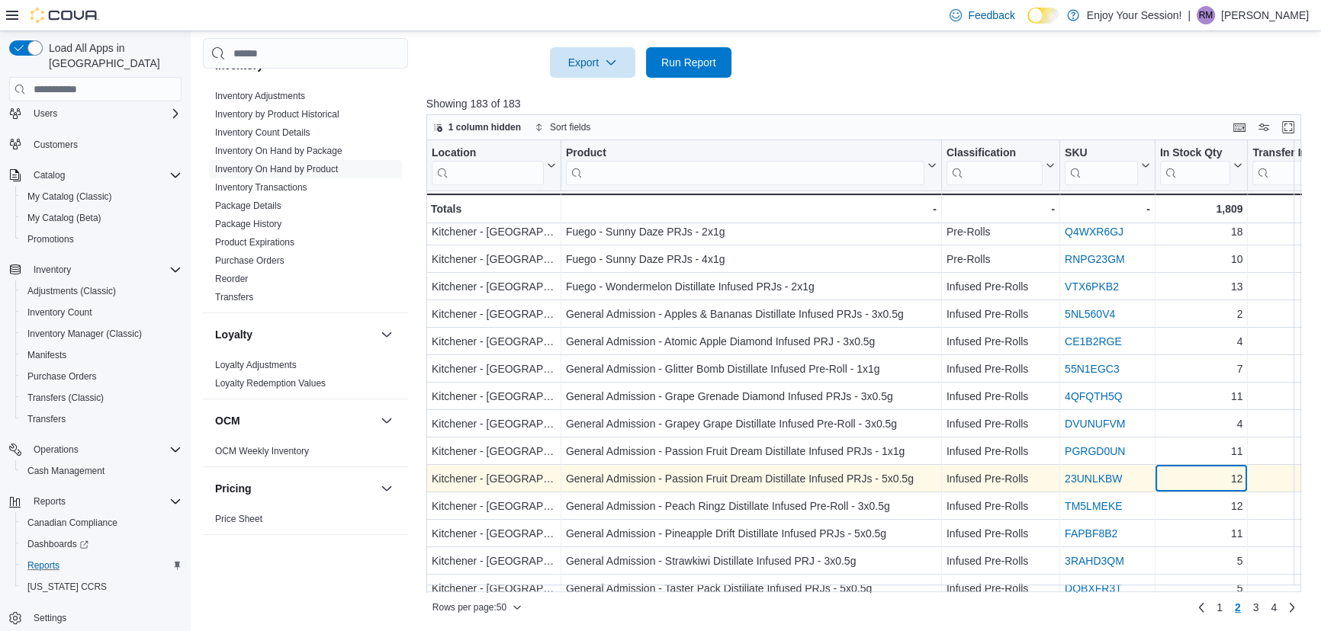
click at [1208, 477] on div "12" at bounding box center [1201, 479] width 83 height 18
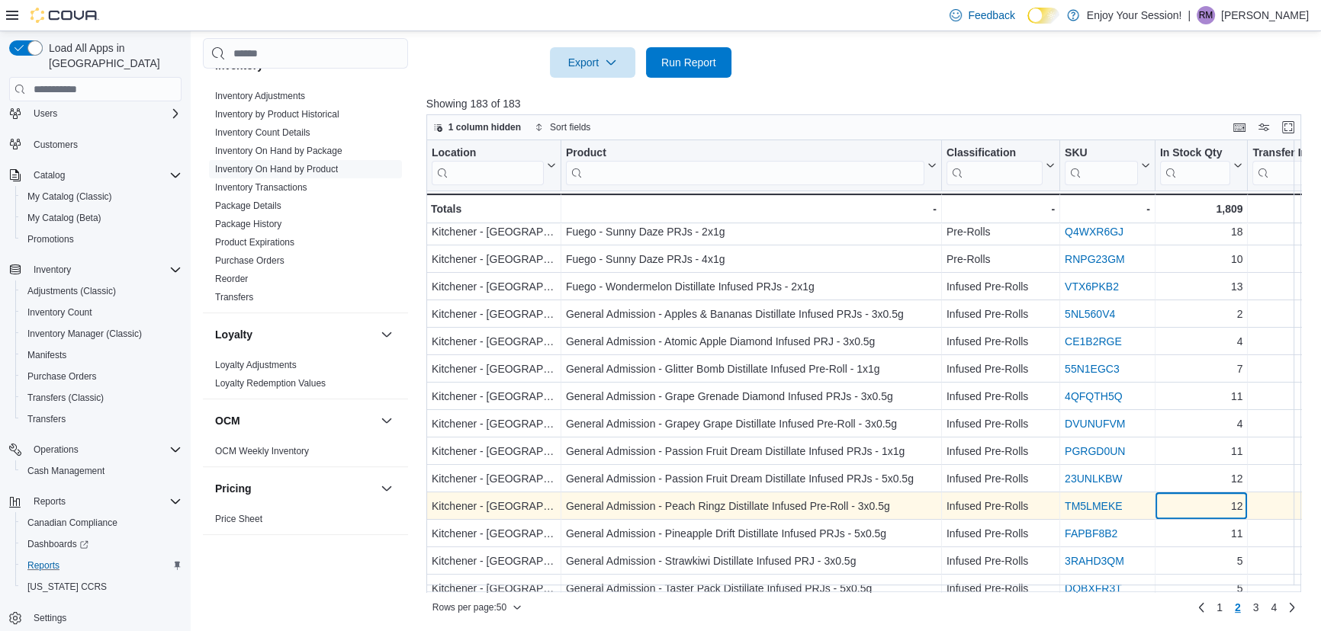
click at [1206, 503] on div "12" at bounding box center [1201, 507] width 83 height 18
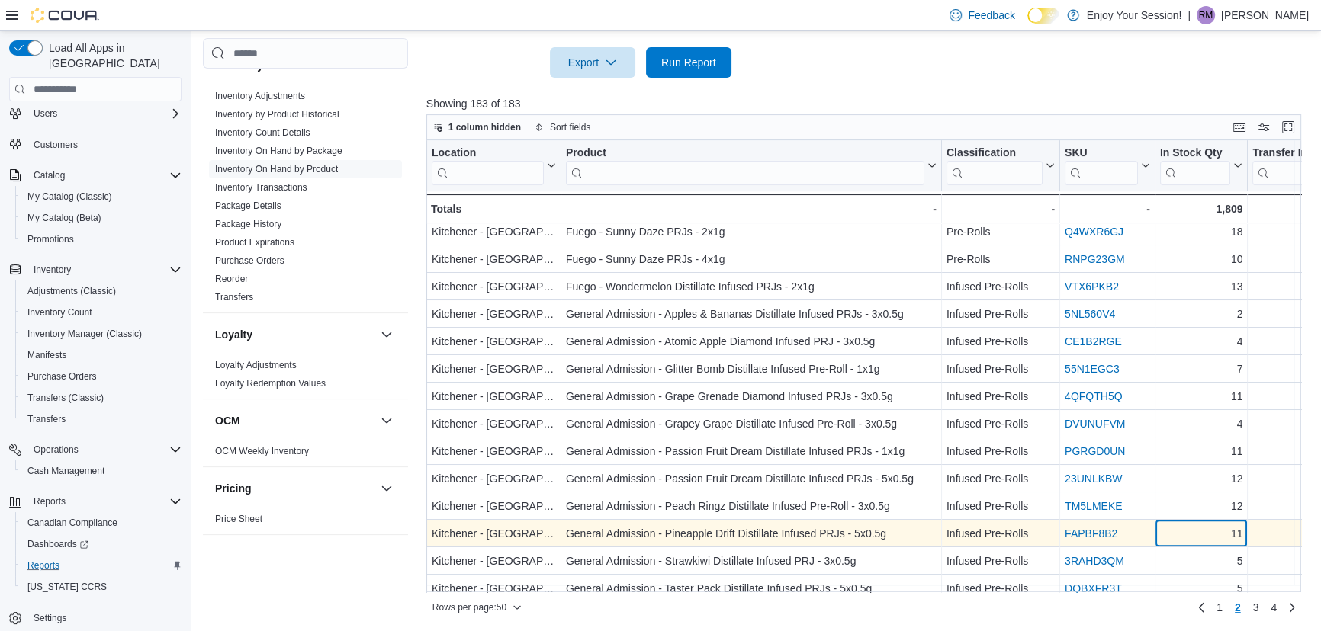
click at [1203, 529] on div "11" at bounding box center [1201, 534] width 83 height 18
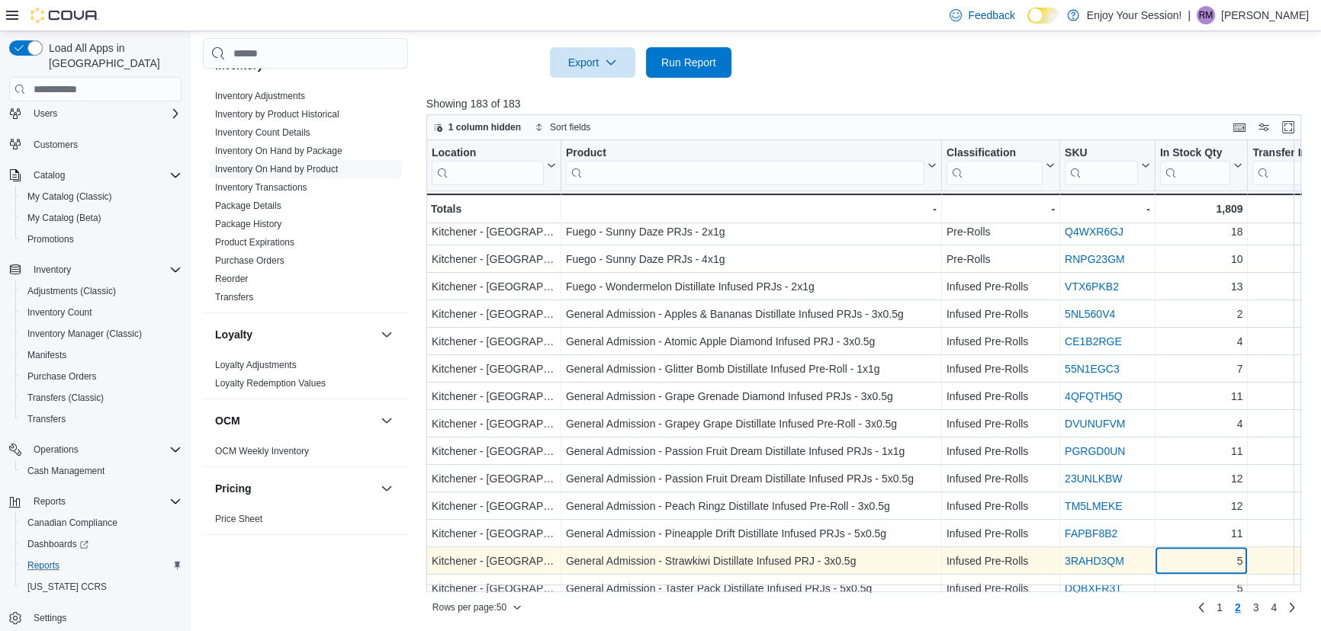
click at [1203, 553] on div "Location Click to view column header actions Product Click to view column heade…" at bounding box center [868, 366] width 884 height 452
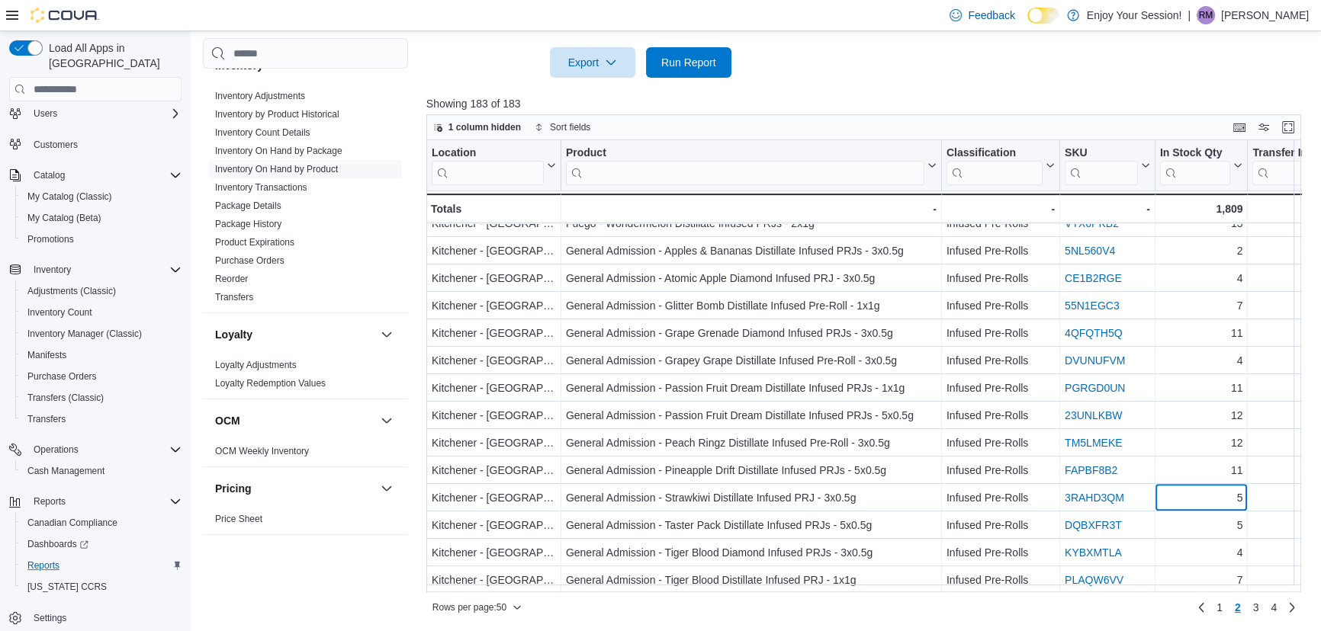
scroll to position [642, 0]
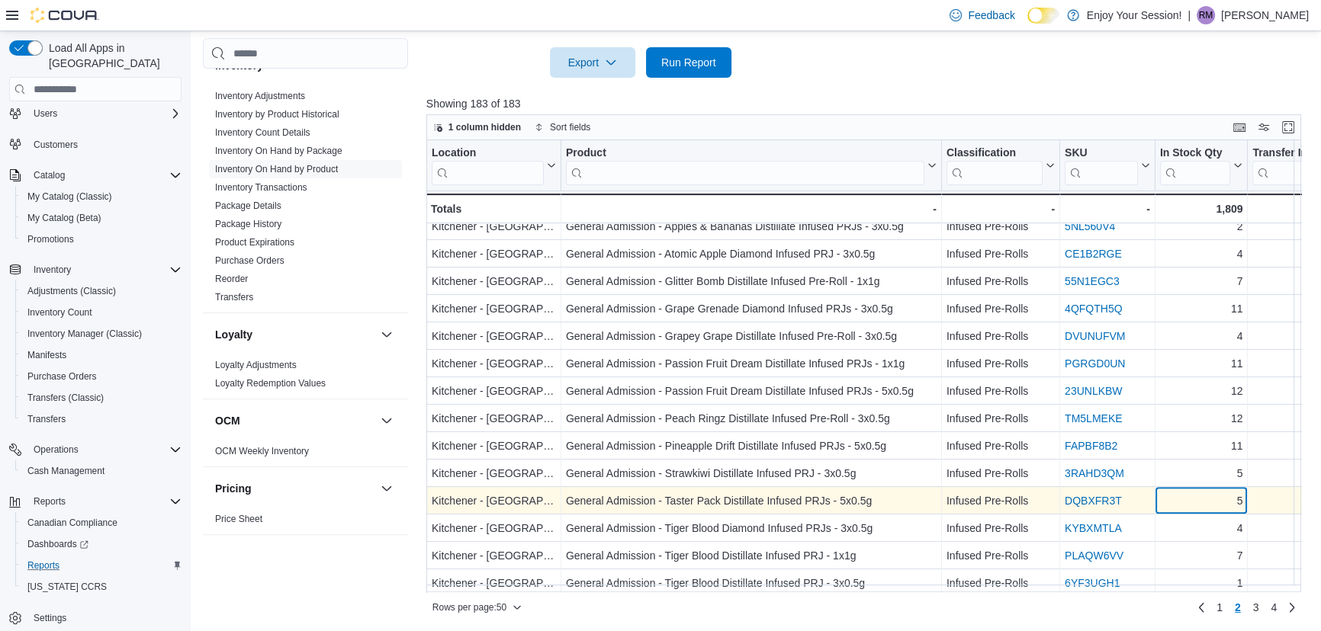
click at [1204, 503] on div "5" at bounding box center [1201, 502] width 83 height 18
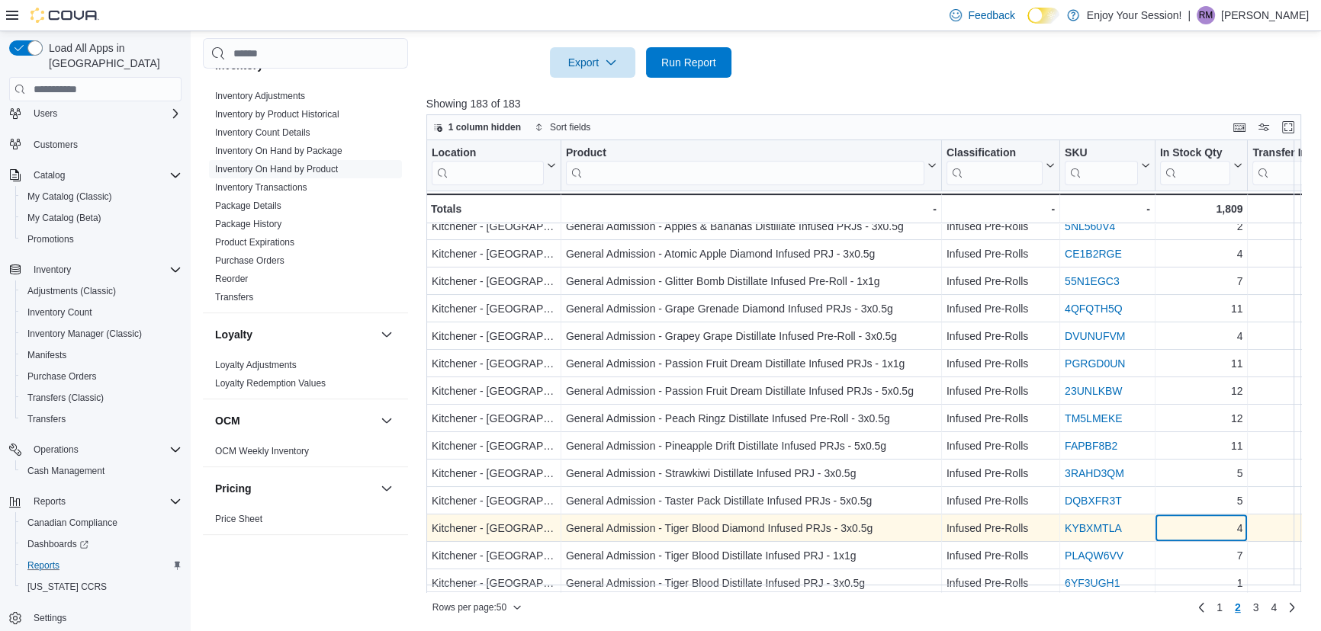
click at [1204, 523] on div "4" at bounding box center [1201, 529] width 83 height 18
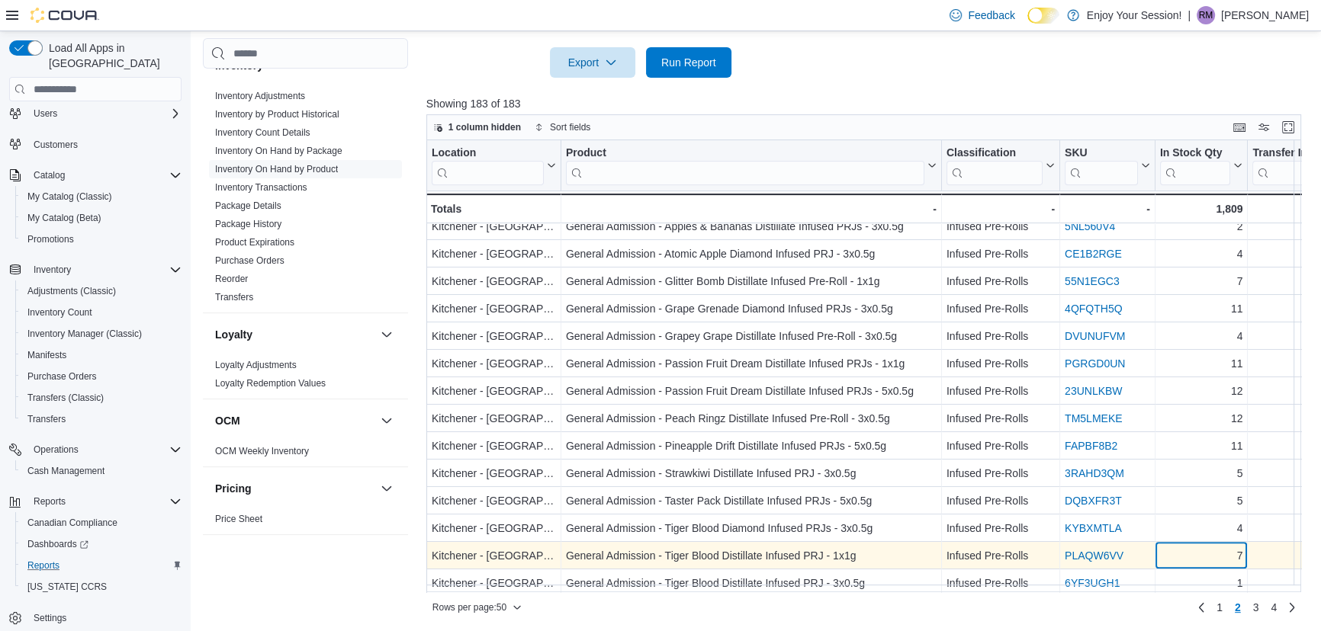
click at [1204, 549] on div "Location Click to view column header actions Product Click to view column heade…" at bounding box center [868, 366] width 884 height 452
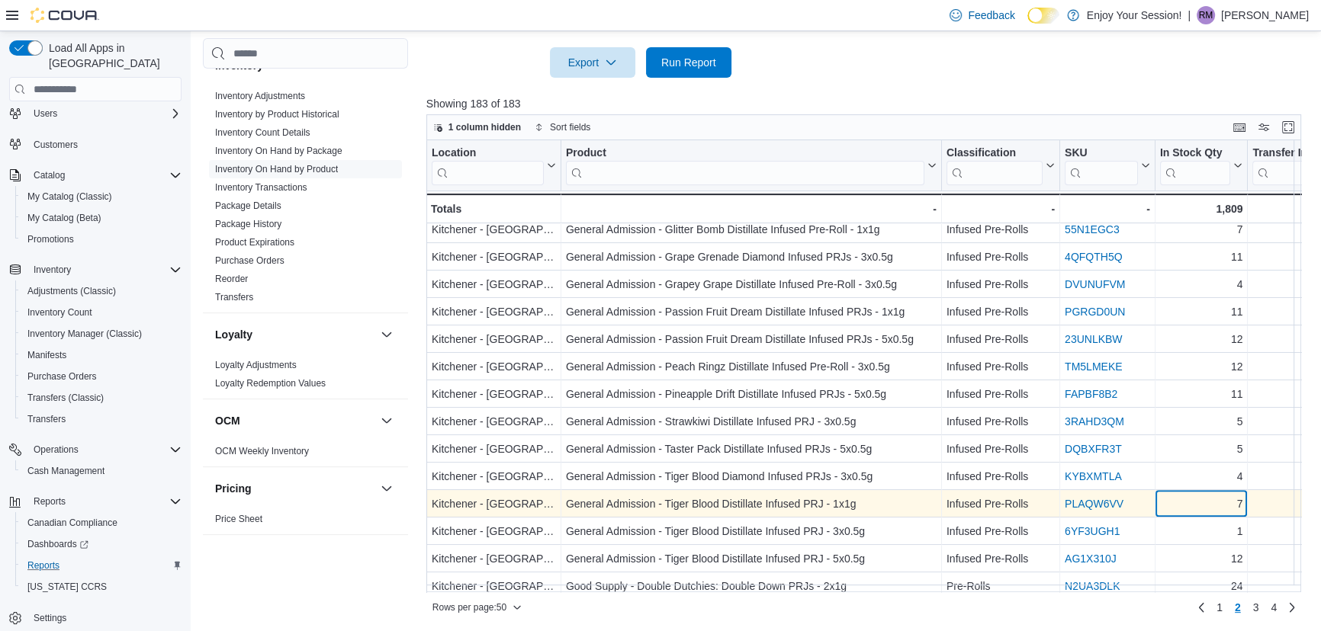
scroll to position [724, 0]
click at [1203, 504] on div "1" at bounding box center [1201, 502] width 83 height 18
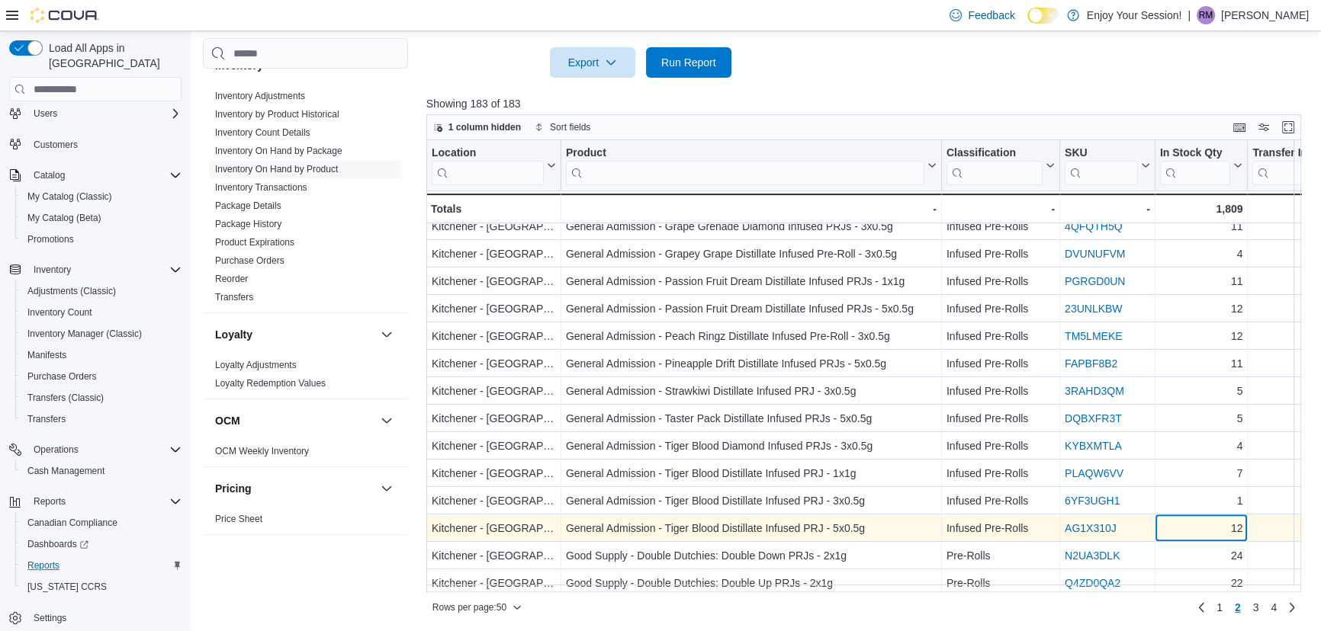
click at [1199, 530] on div "12" at bounding box center [1201, 529] width 83 height 18
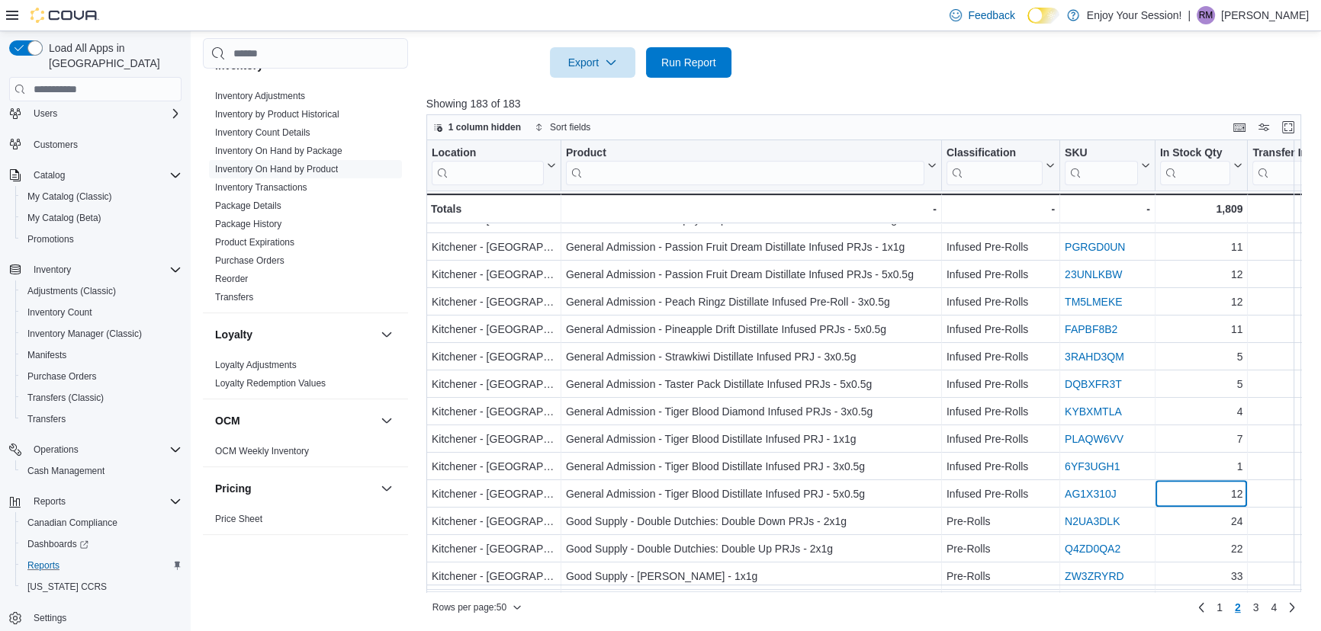
scroll to position [794, 0]
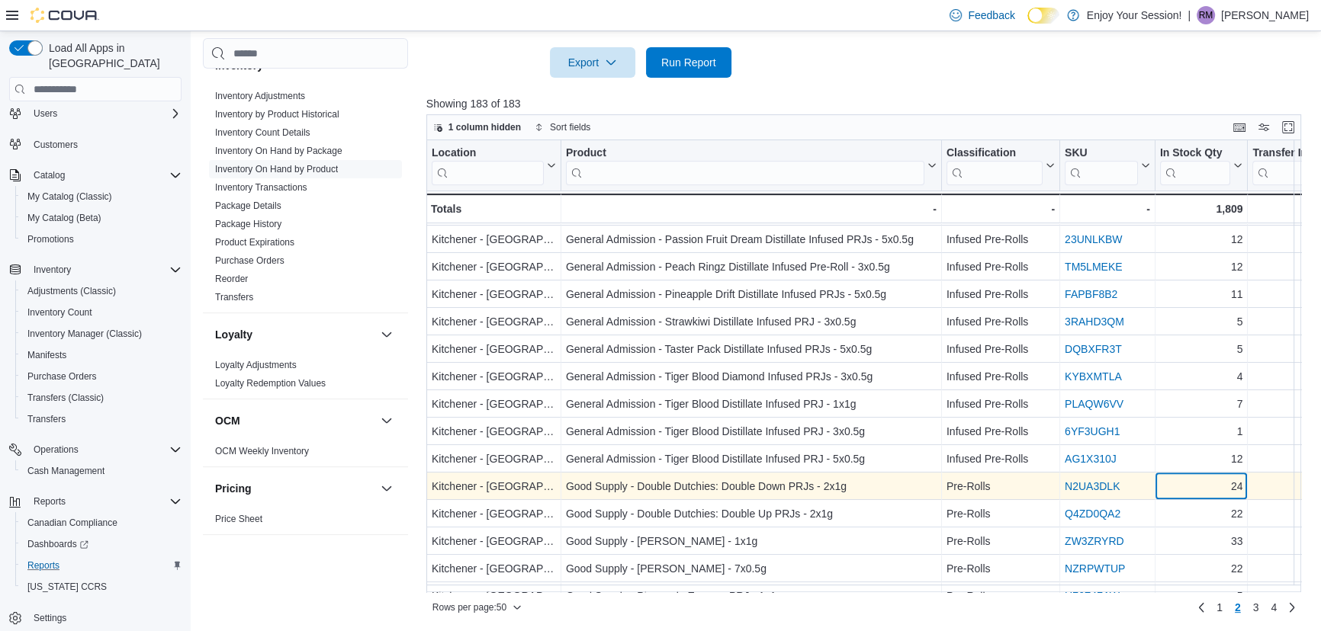
click at [1199, 490] on div "24" at bounding box center [1201, 487] width 83 height 18
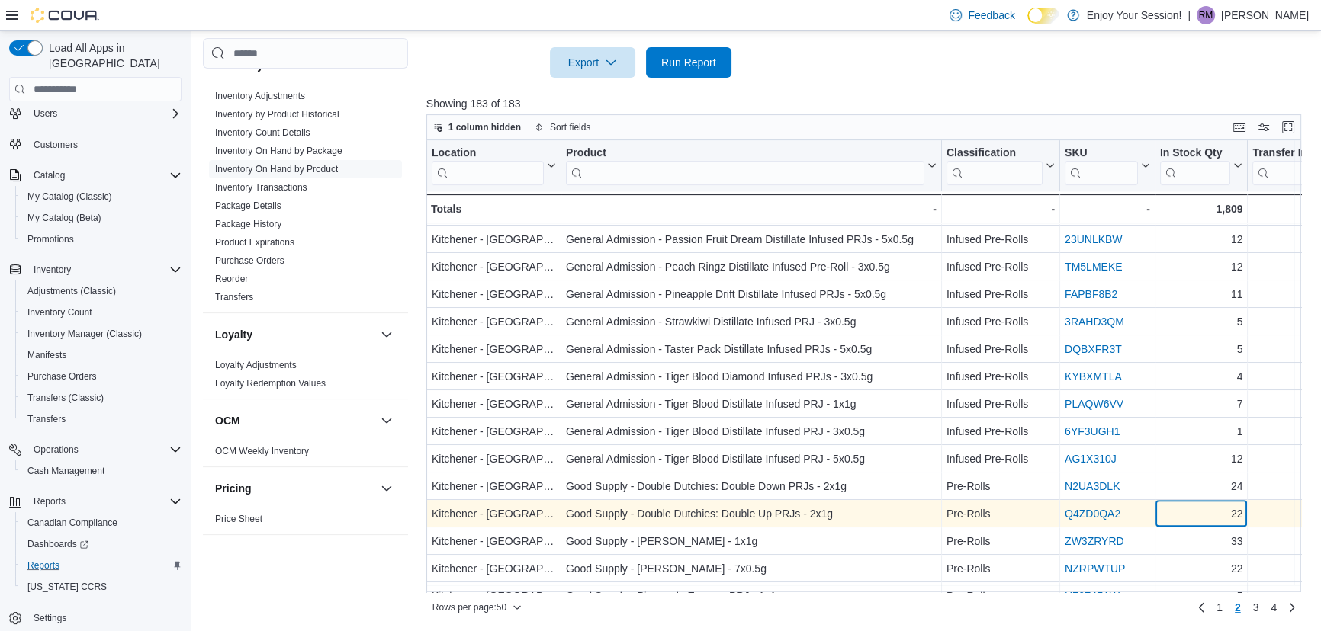
click at [1200, 515] on div "22" at bounding box center [1201, 515] width 83 height 18
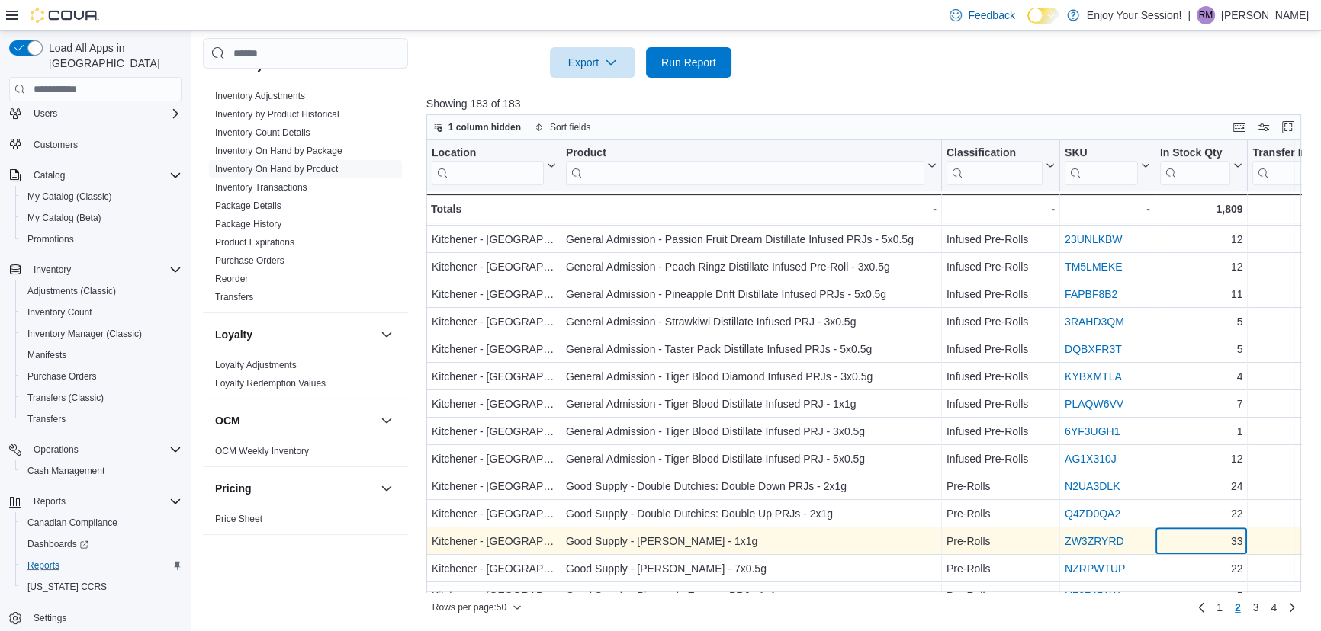
click at [1199, 539] on div "33" at bounding box center [1201, 542] width 83 height 18
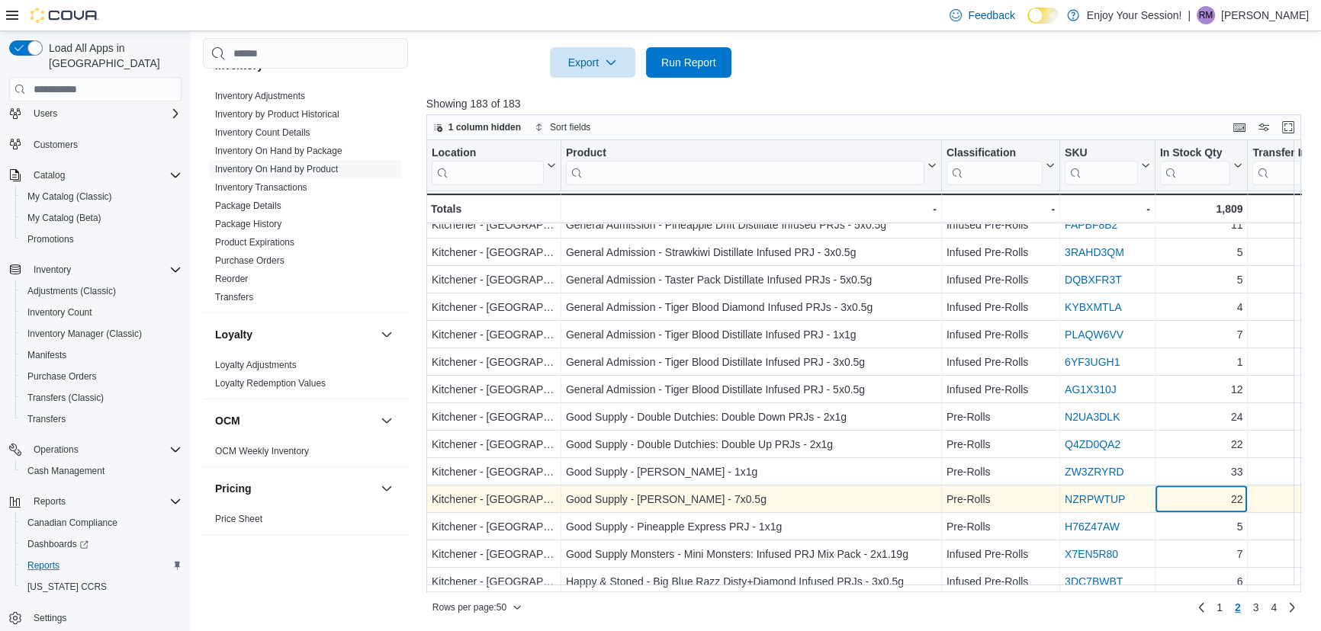
click at [1200, 507] on div "22" at bounding box center [1201, 500] width 83 height 18
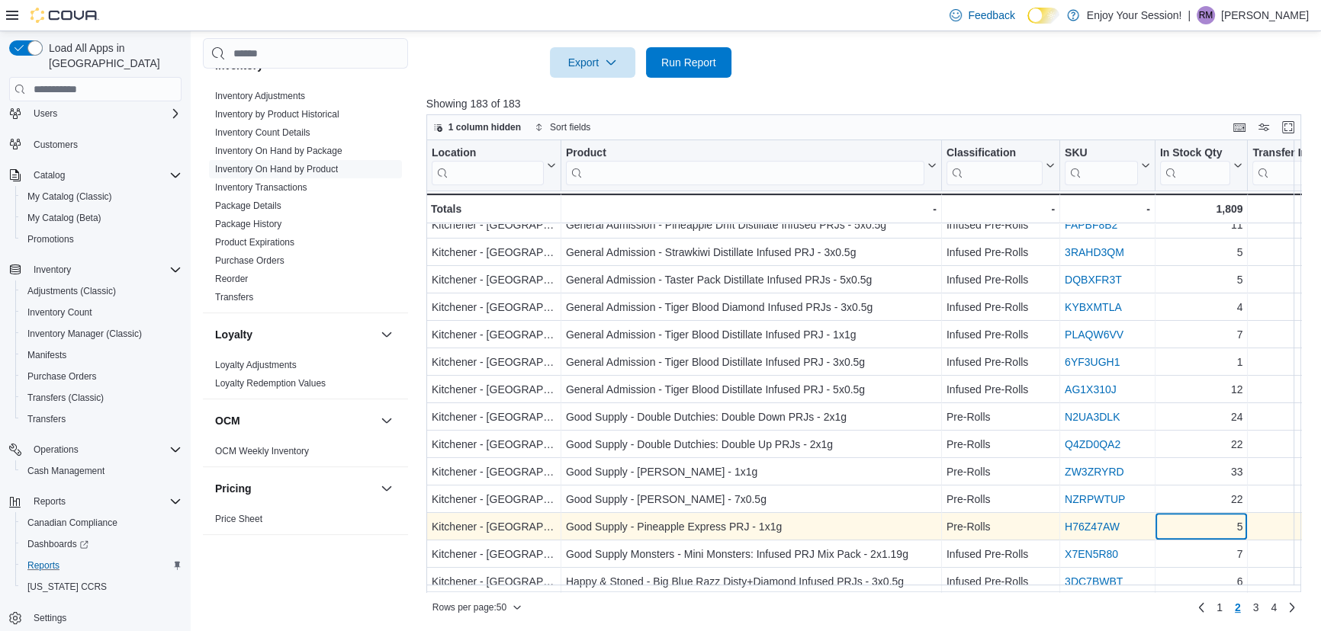
click at [1199, 526] on div "5" at bounding box center [1201, 528] width 83 height 18
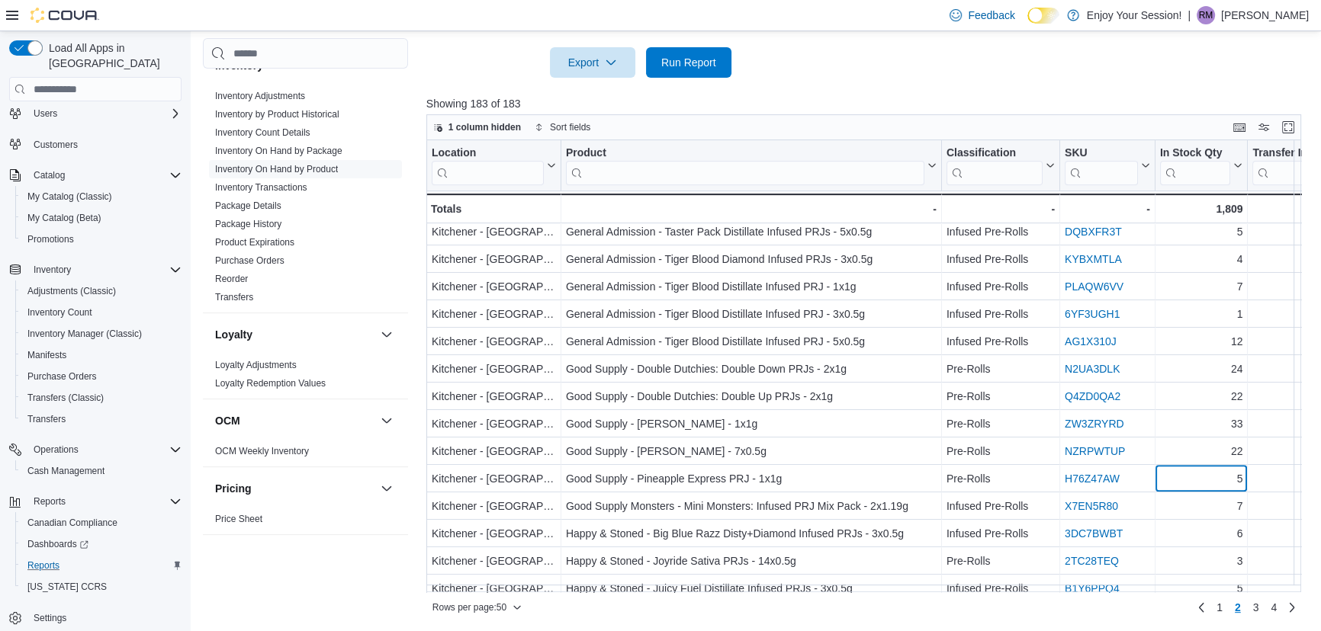
scroll to position [933, 0]
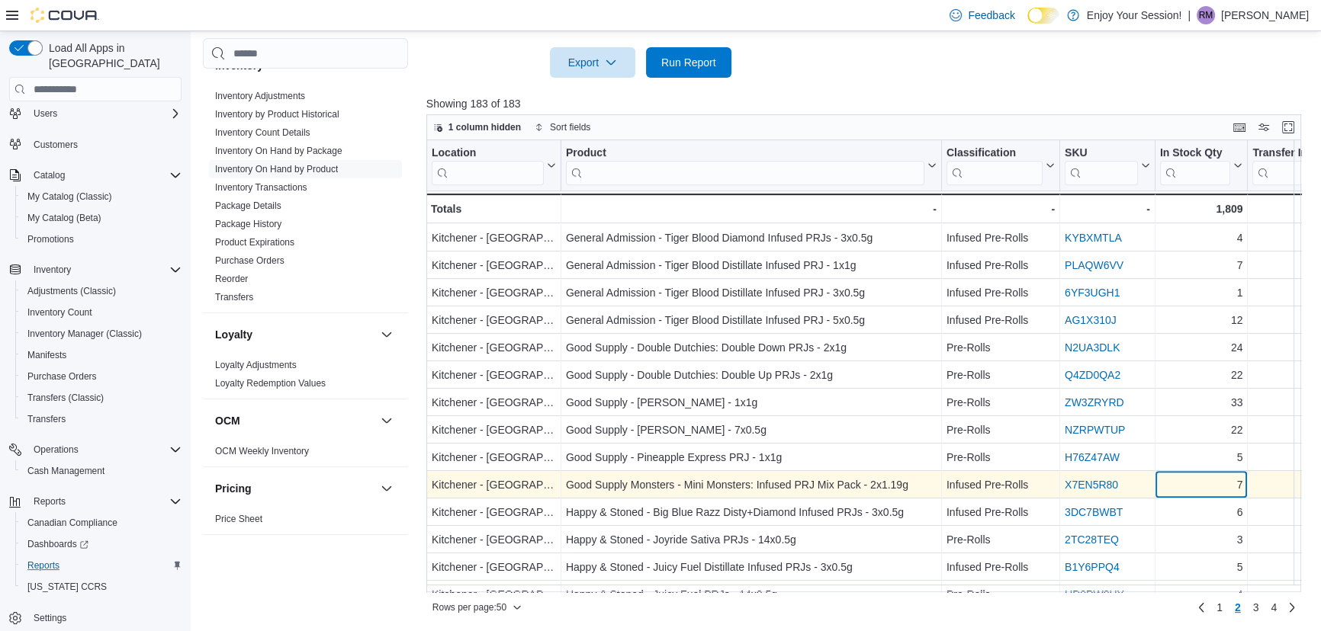
click at [1200, 490] on div "7" at bounding box center [1201, 486] width 83 height 18
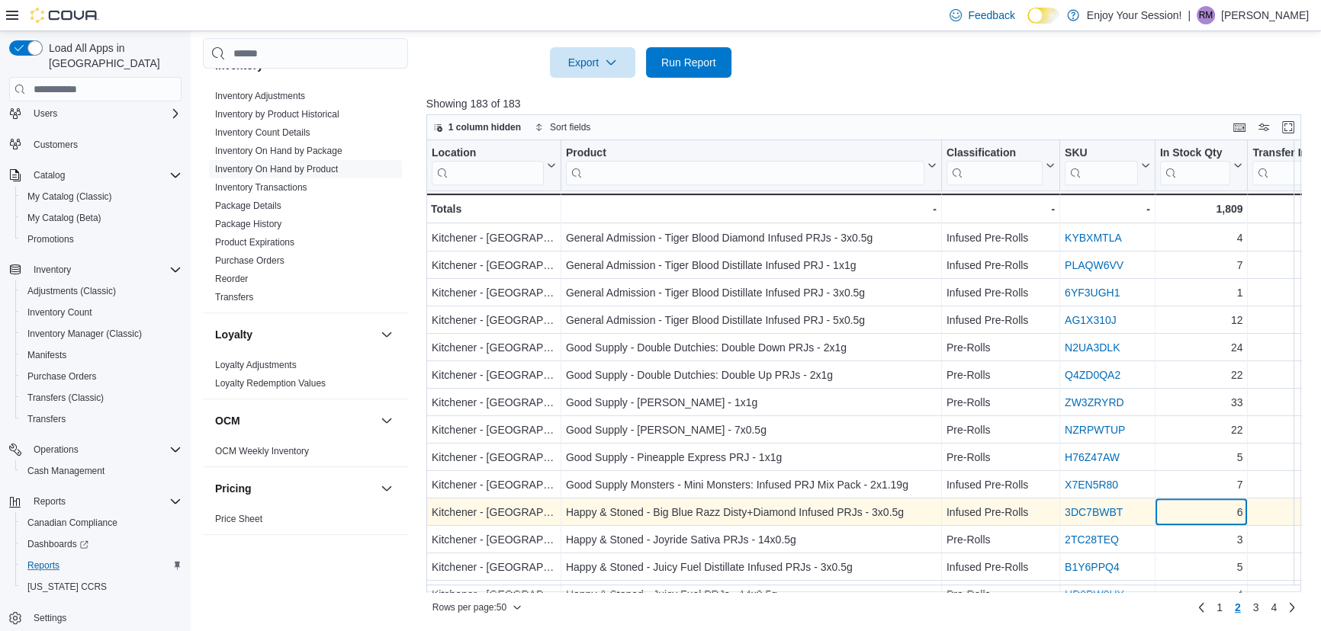
click at [1194, 519] on div "6" at bounding box center [1201, 513] width 83 height 18
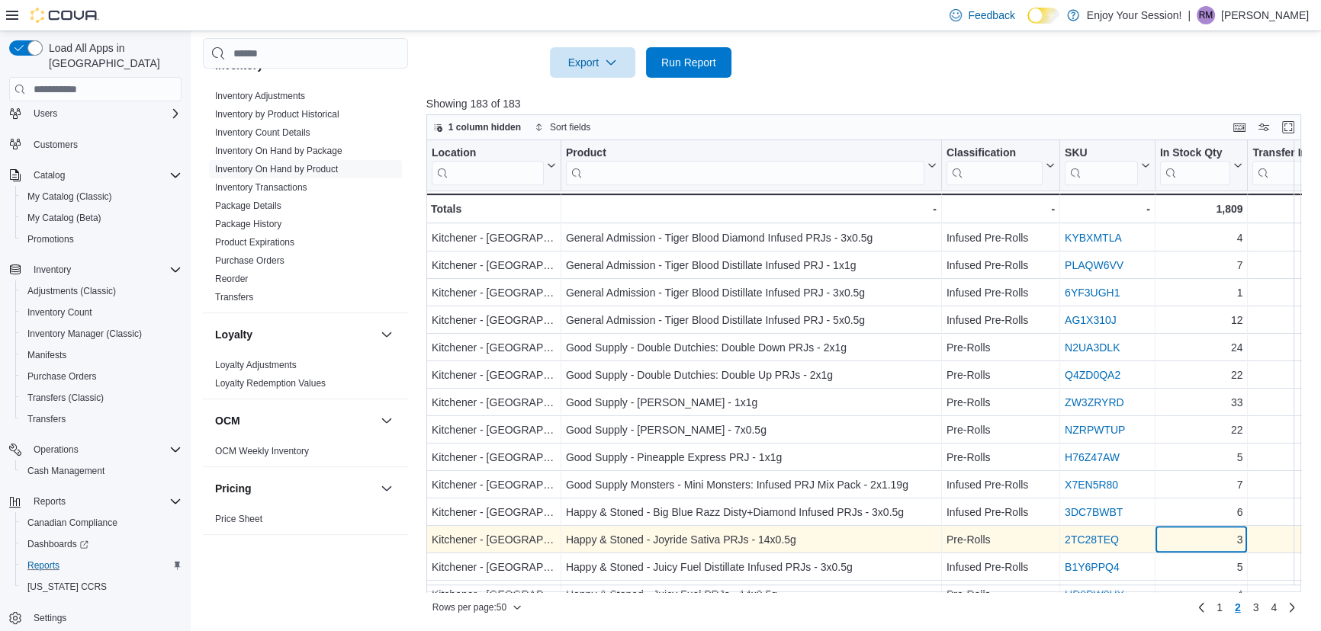
click at [1197, 541] on div "3" at bounding box center [1201, 540] width 83 height 18
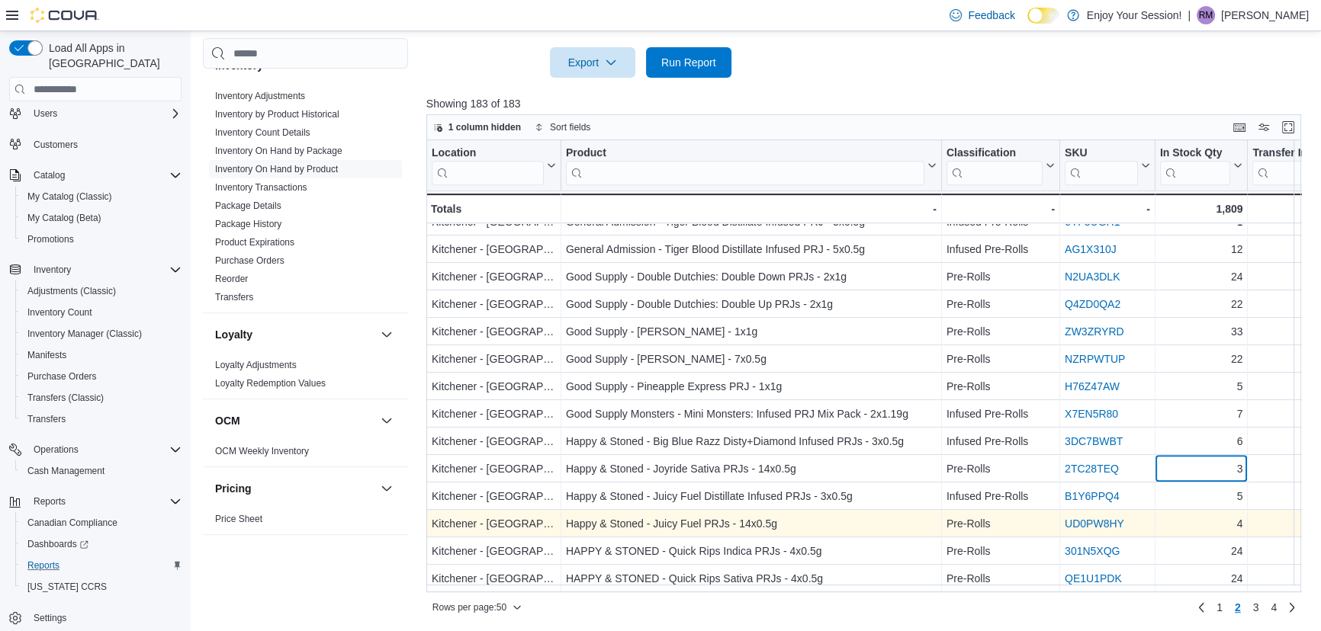
scroll to position [1010, 0]
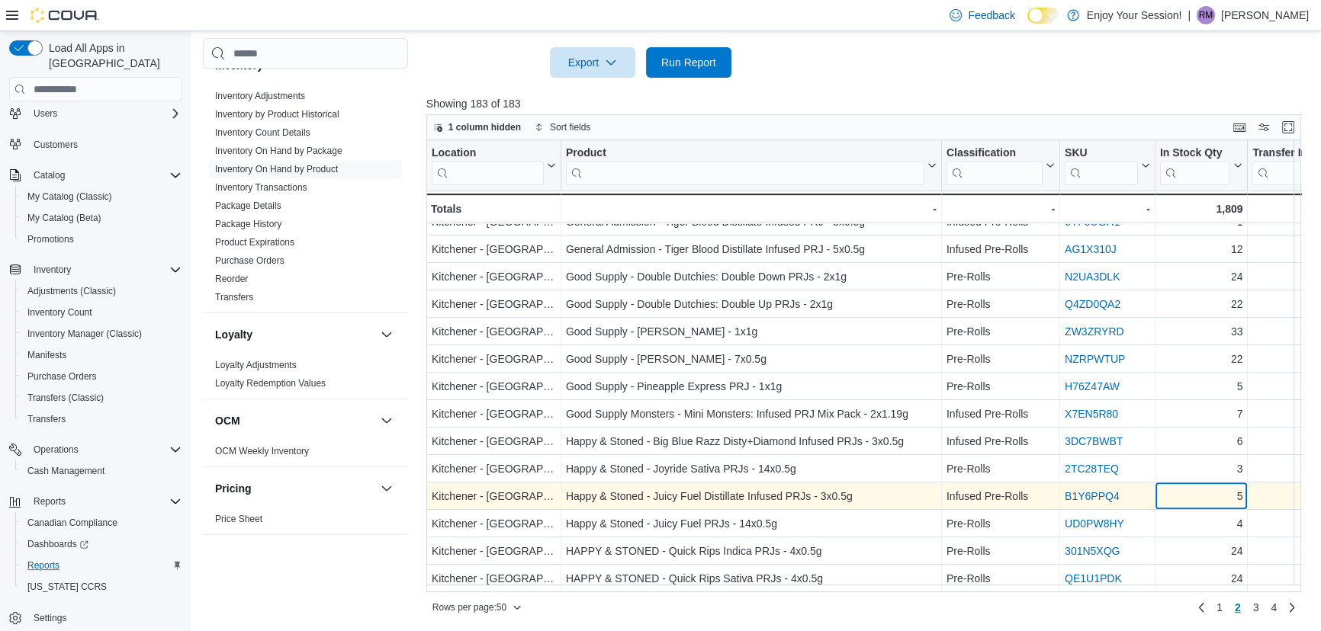
click at [1198, 494] on div "5" at bounding box center [1201, 497] width 83 height 18
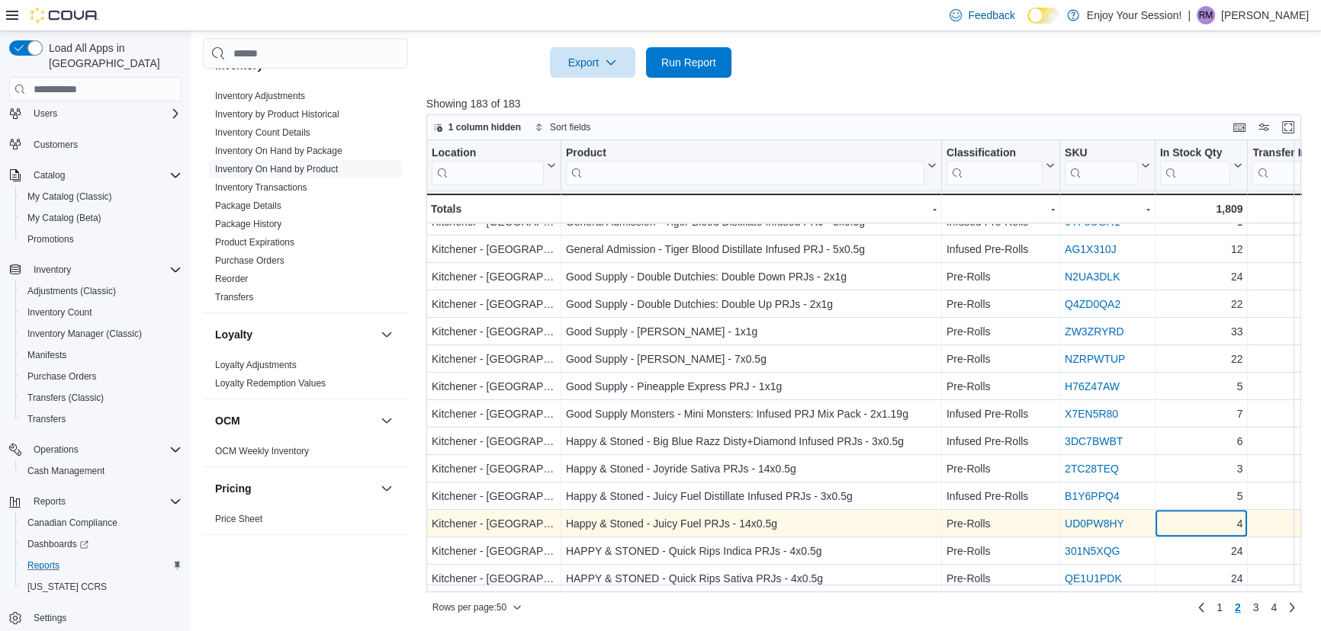
click at [1196, 515] on div "4" at bounding box center [1201, 524] width 83 height 18
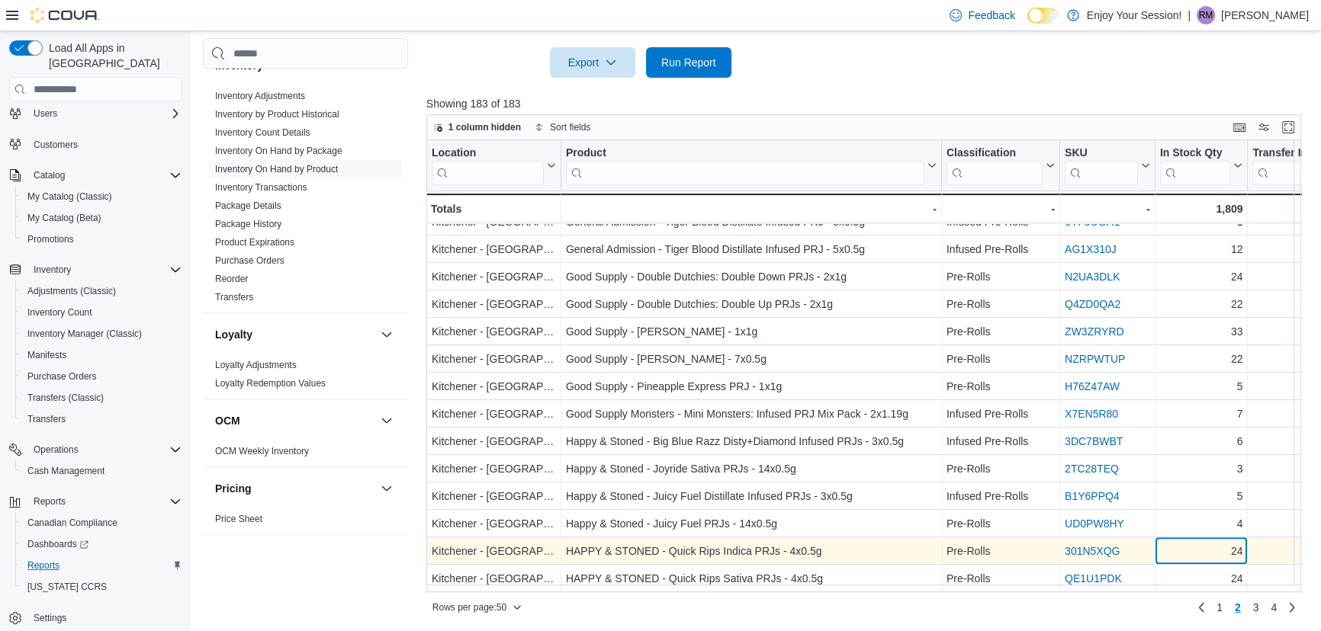
click at [1193, 546] on div "24" at bounding box center [1201, 552] width 83 height 18
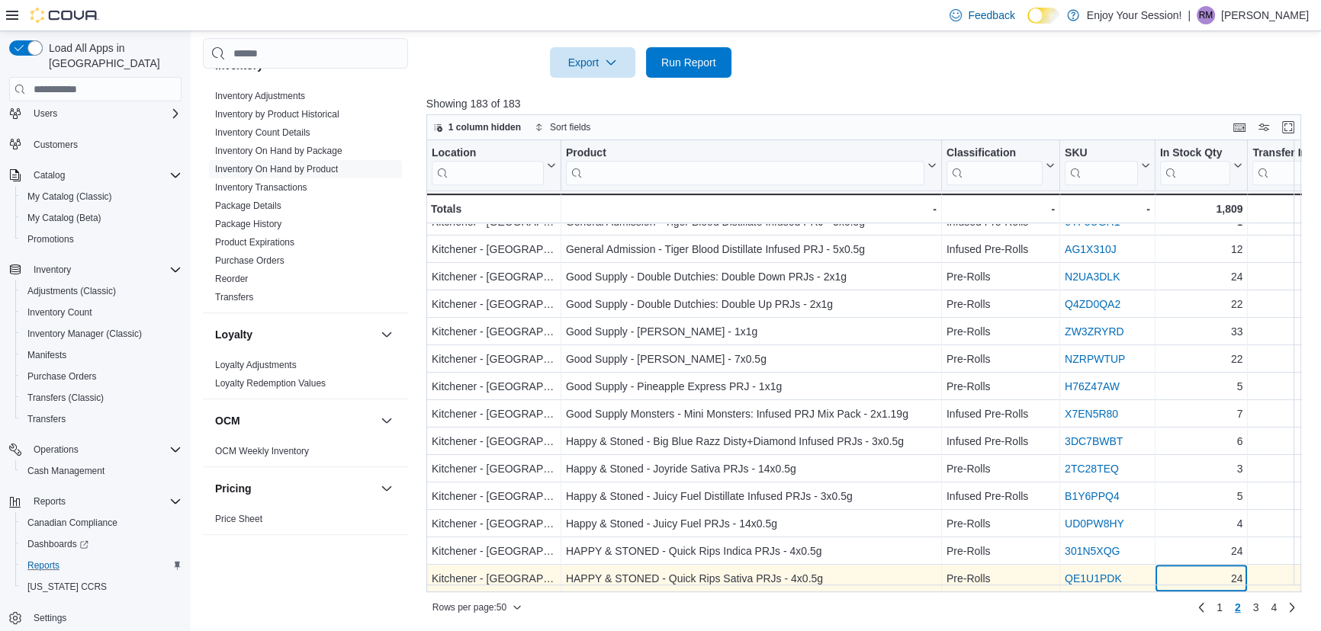
click at [1199, 571] on div "24" at bounding box center [1201, 579] width 83 height 18
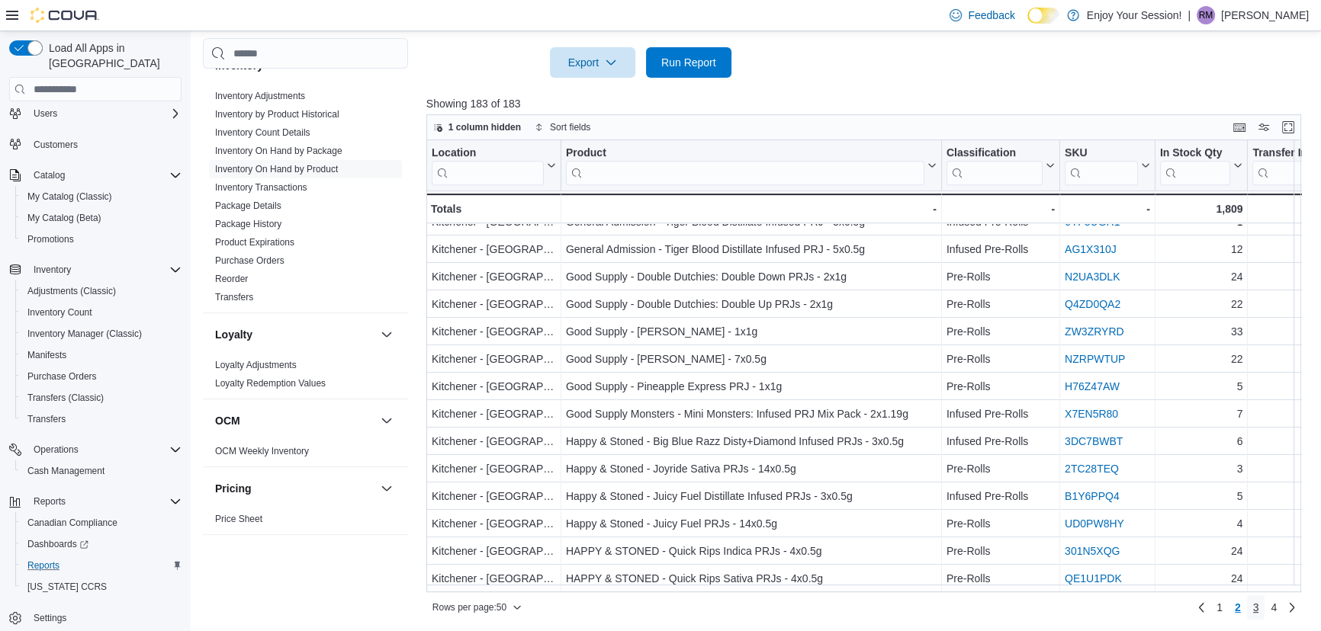
click at [1259, 604] on span "3" at bounding box center [1256, 607] width 6 height 15
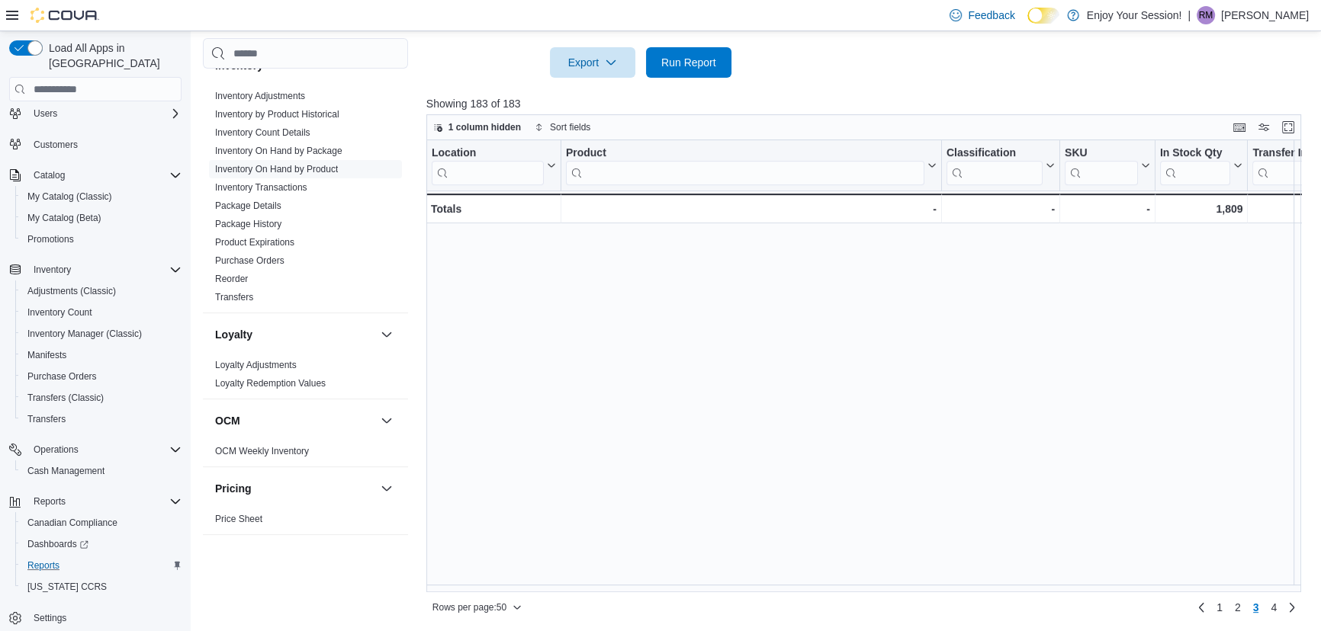
scroll to position [0, 0]
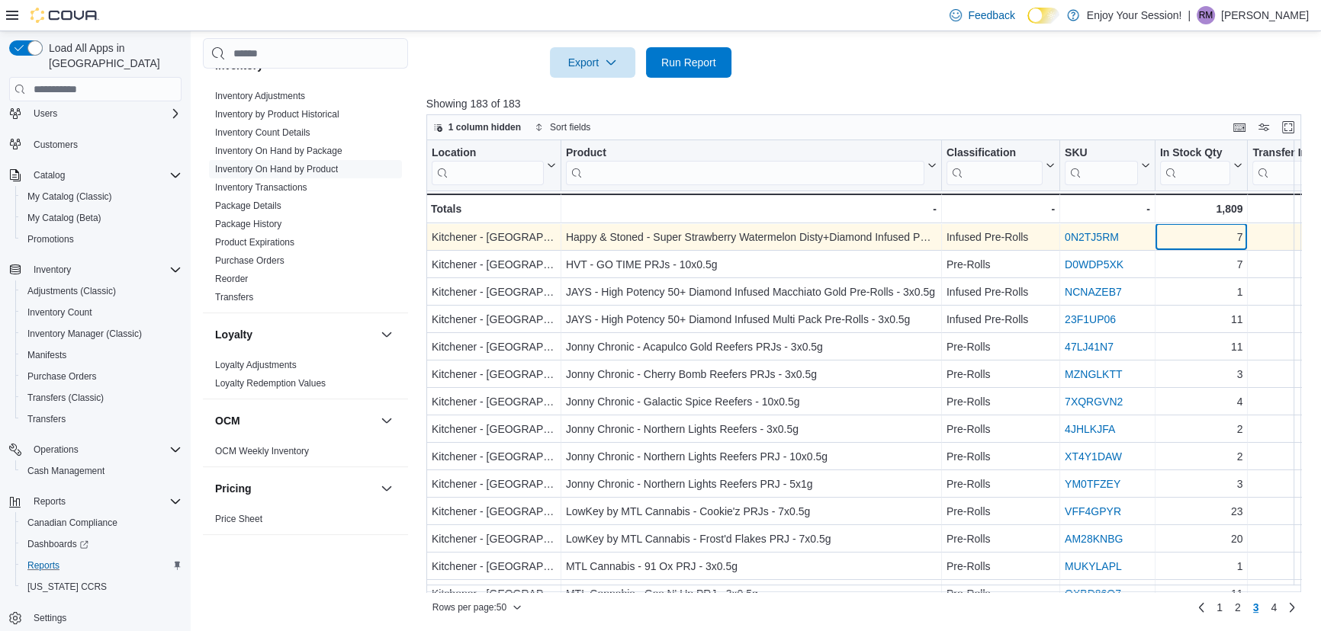
click at [1217, 236] on div "7" at bounding box center [1201, 238] width 83 height 18
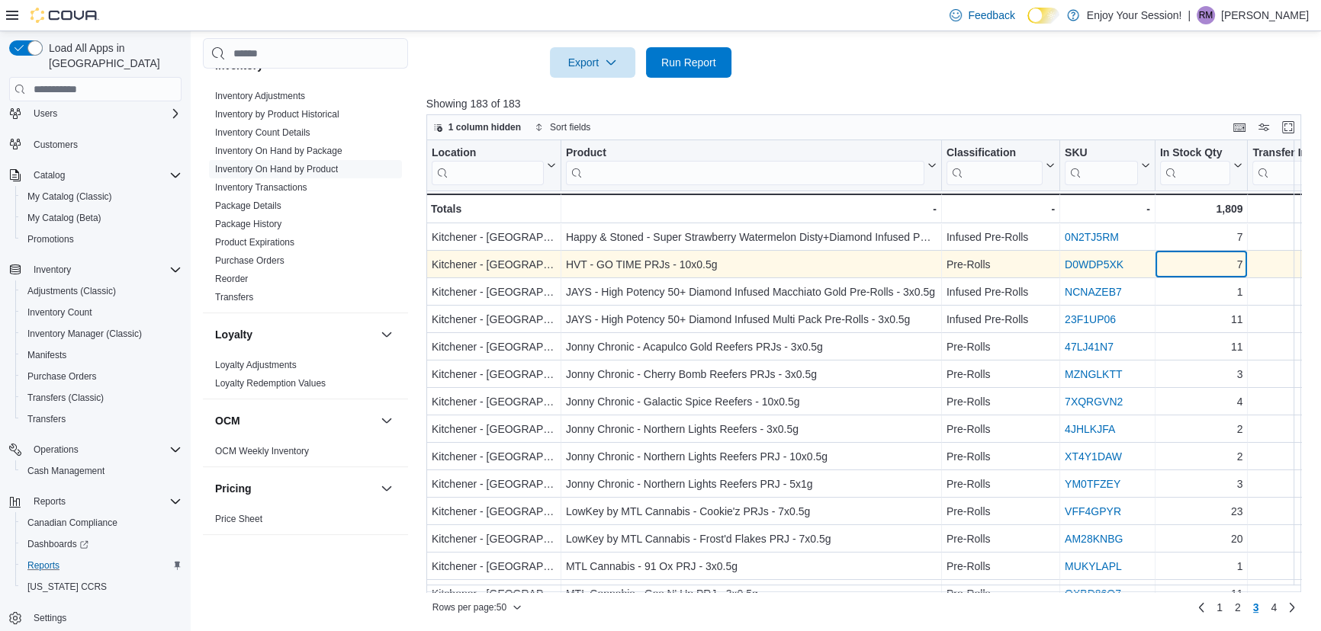
click at [1197, 265] on div "7" at bounding box center [1201, 265] width 83 height 18
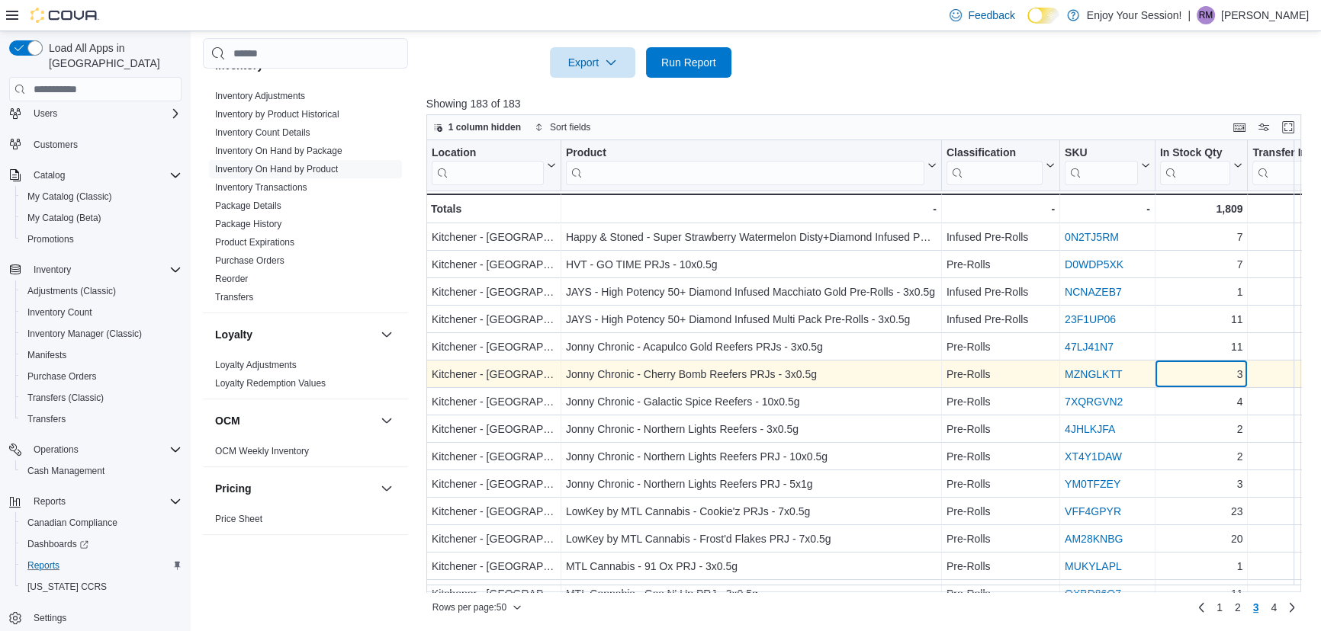
click at [1218, 373] on div "3" at bounding box center [1201, 375] width 83 height 18
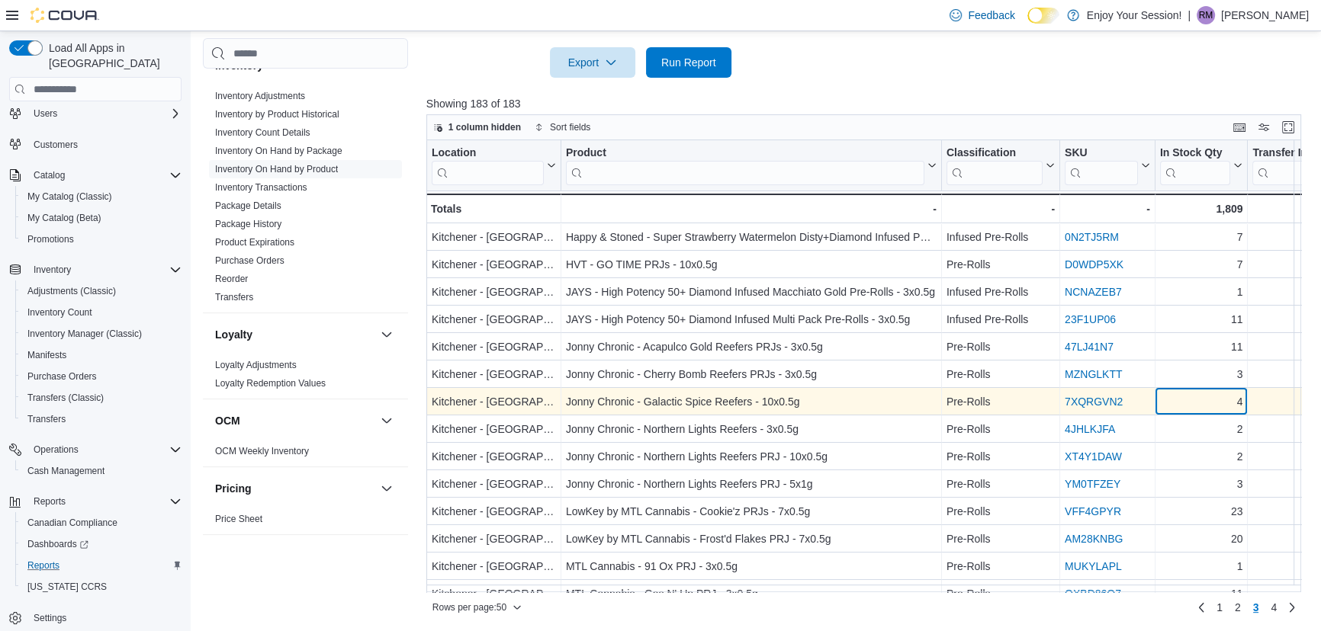
click at [1206, 401] on div "4" at bounding box center [1201, 402] width 83 height 18
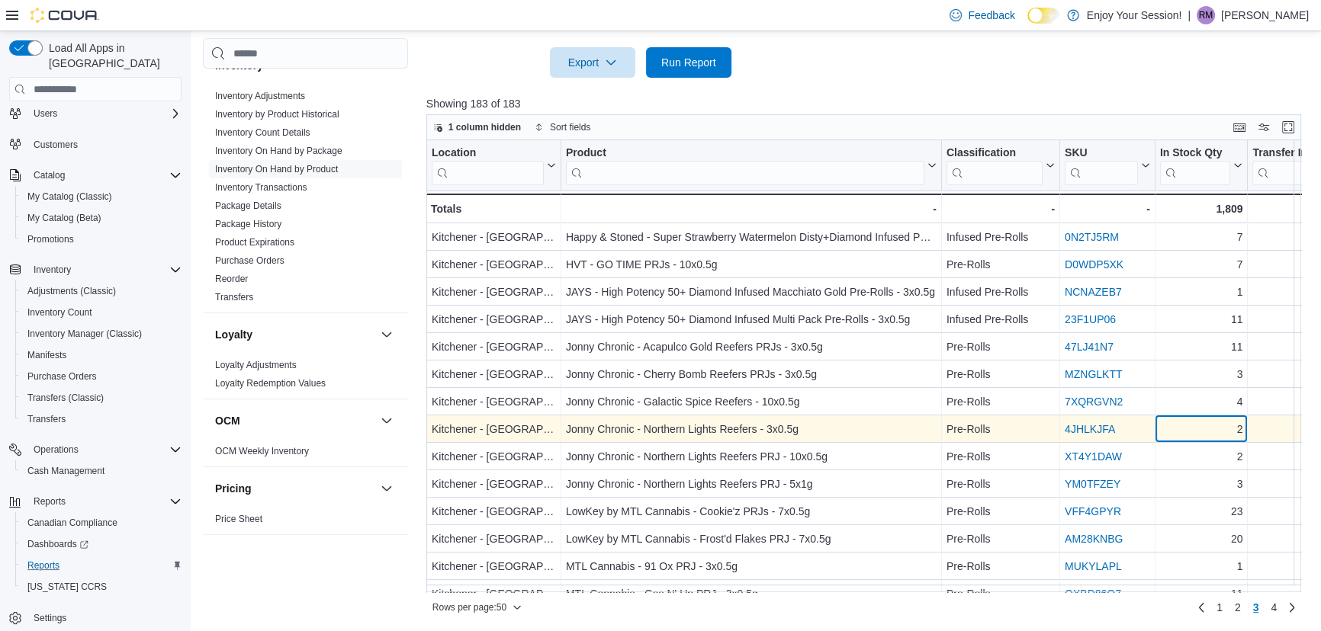
click at [1196, 427] on div "2" at bounding box center [1201, 430] width 83 height 18
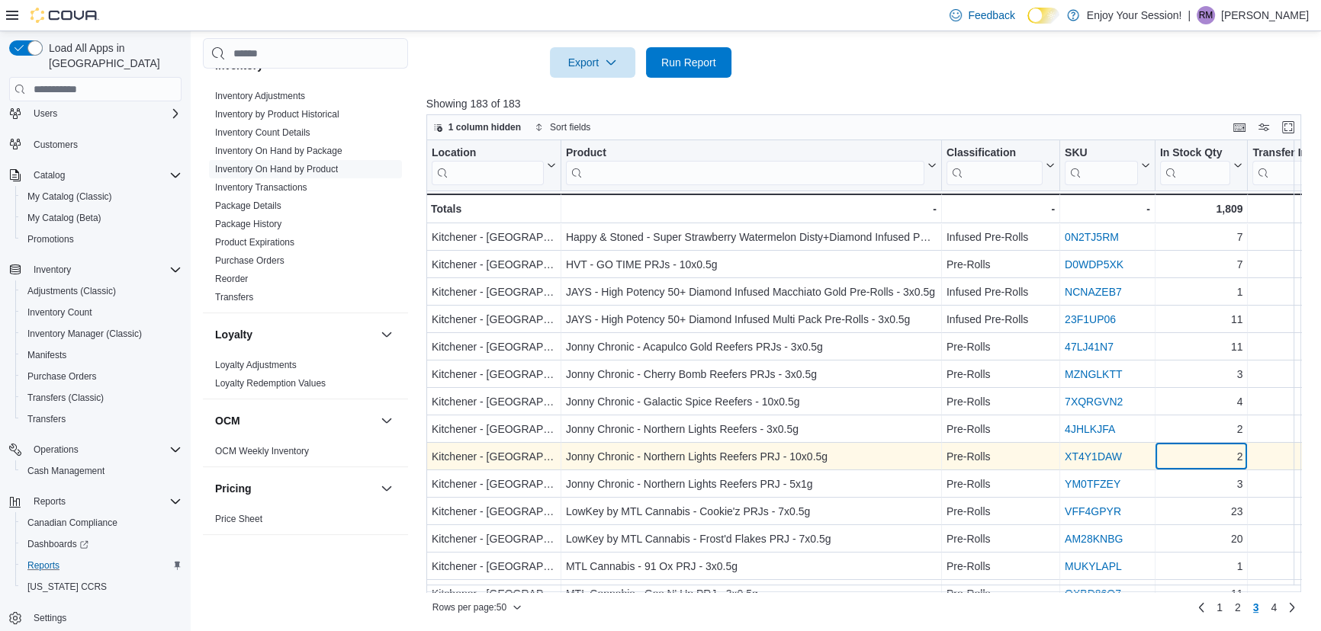
click at [1188, 455] on div "2" at bounding box center [1201, 457] width 83 height 18
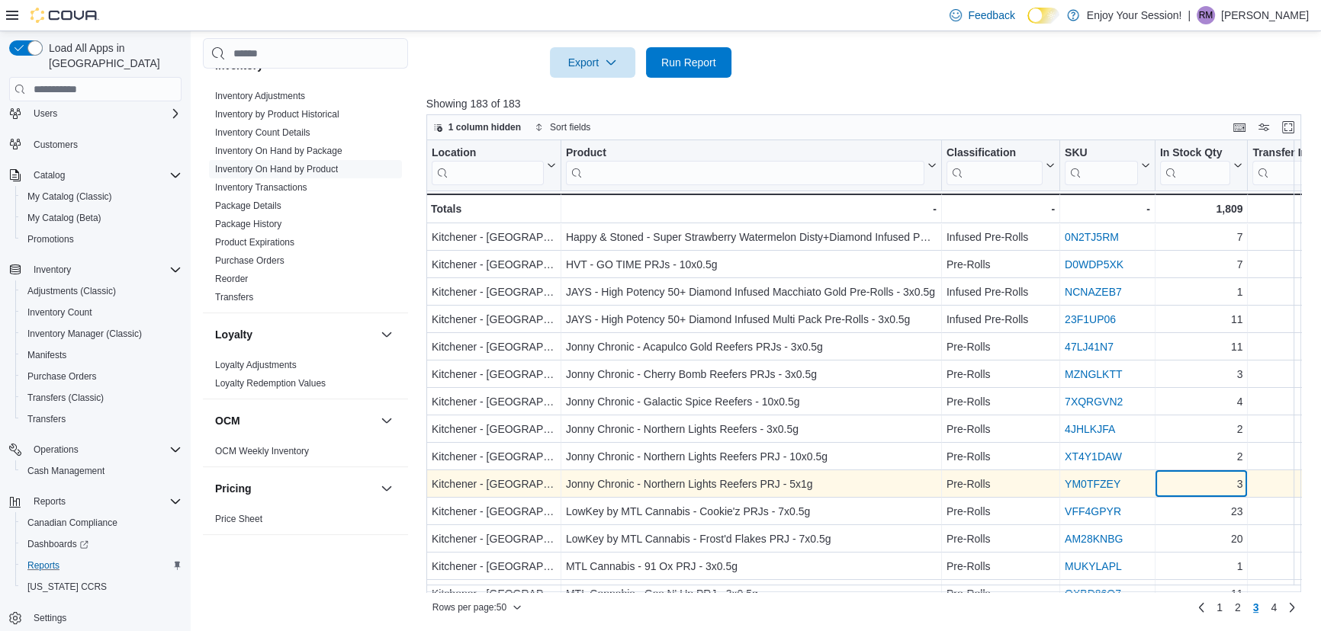
click at [1182, 484] on div "3" at bounding box center [1201, 485] width 83 height 18
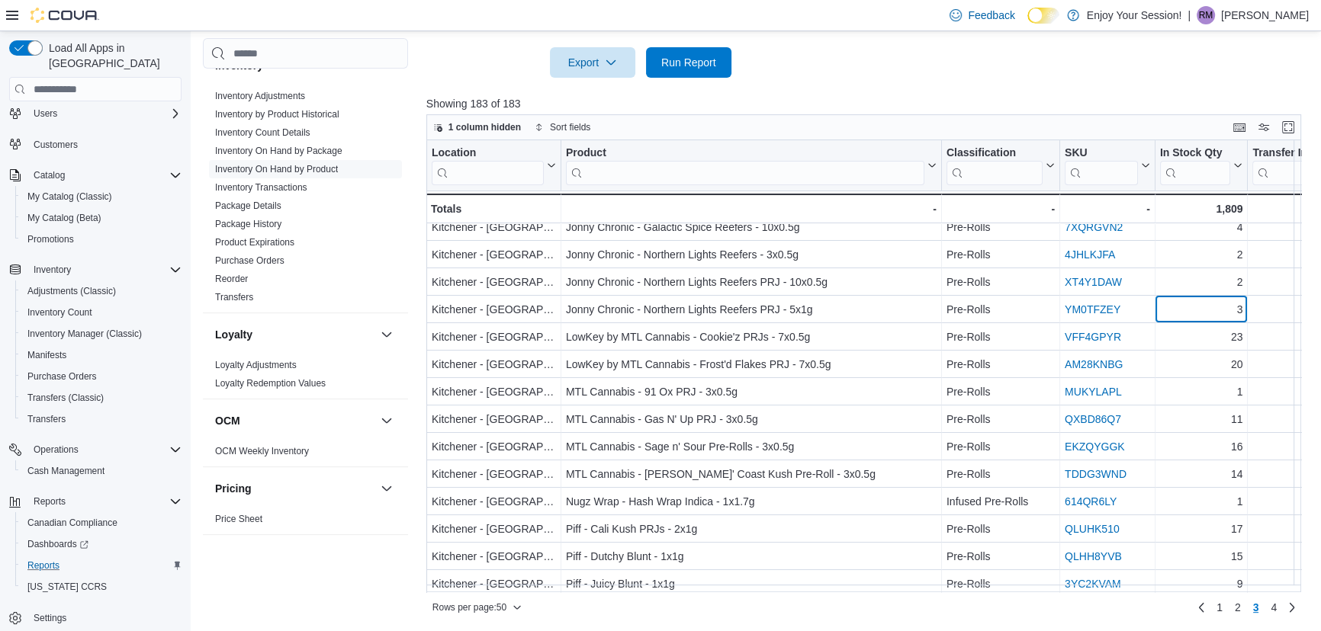
scroll to position [207, 0]
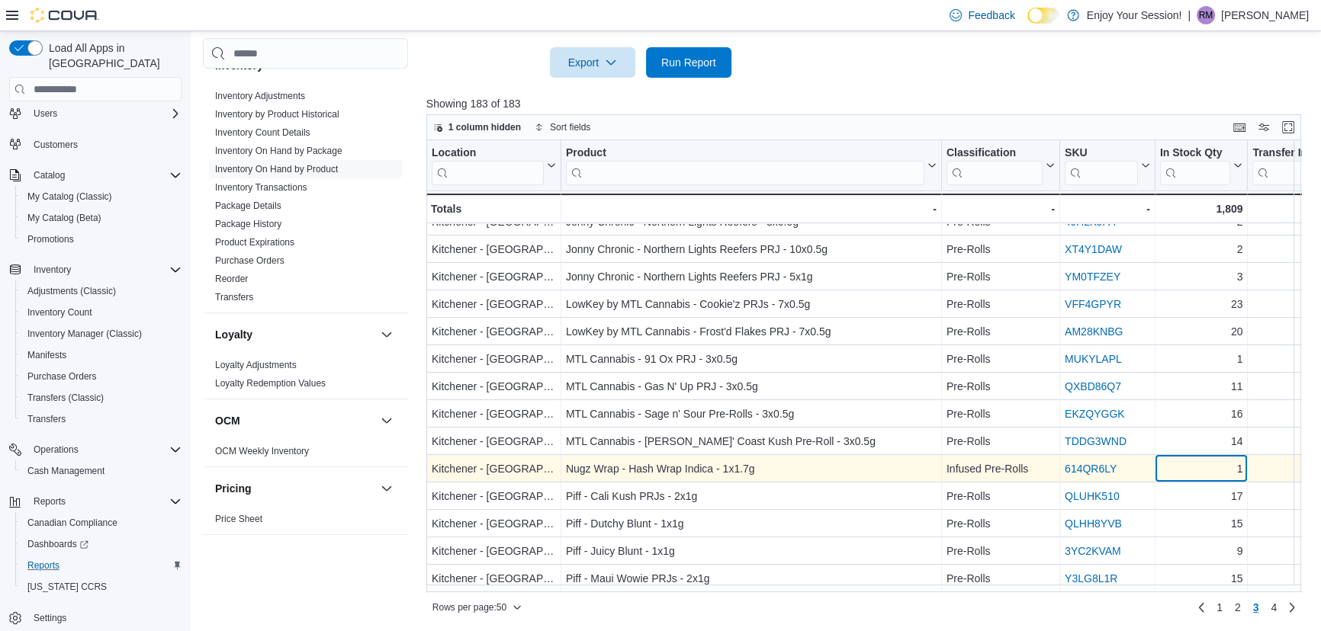
click at [1217, 469] on div "1" at bounding box center [1201, 470] width 83 height 18
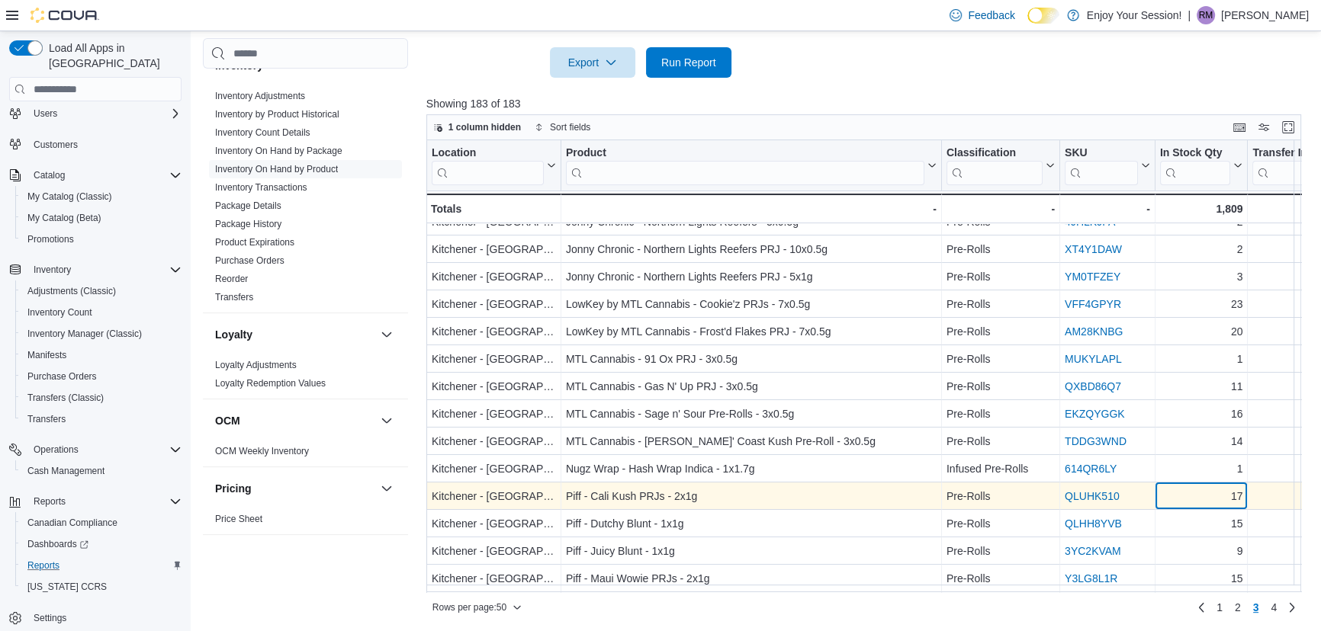
click at [1185, 496] on div "17" at bounding box center [1201, 497] width 83 height 18
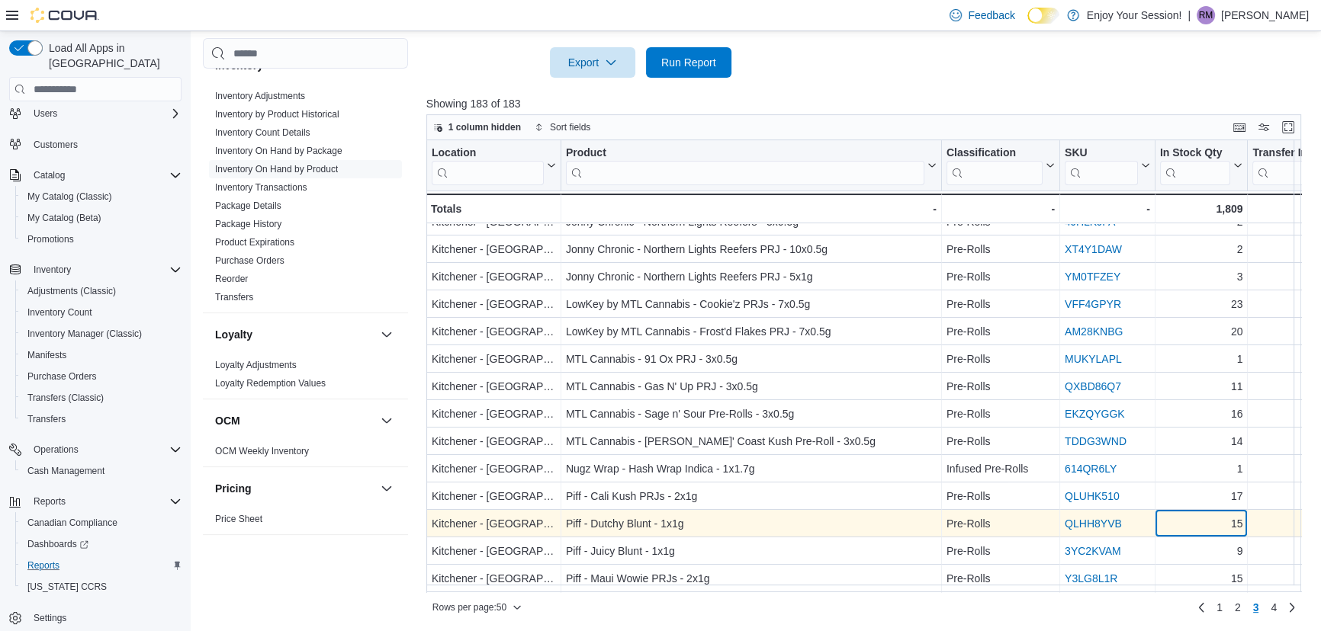
click at [1181, 524] on div "15" at bounding box center [1201, 524] width 83 height 18
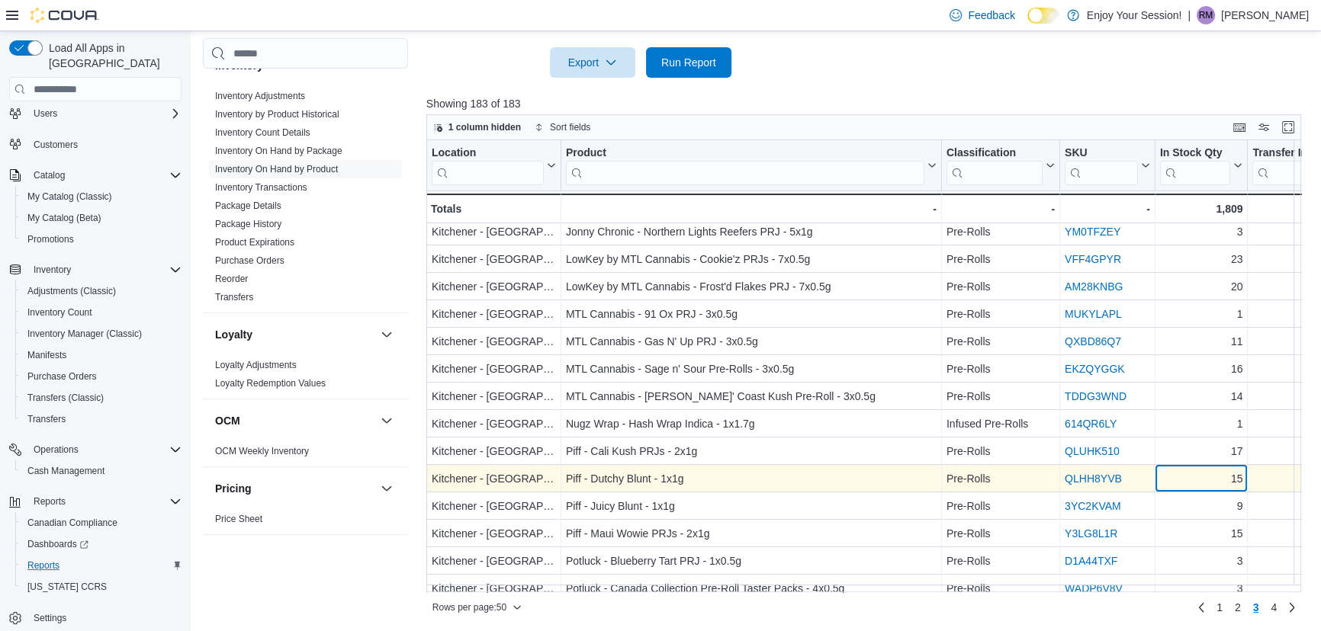
scroll to position [277, 0]
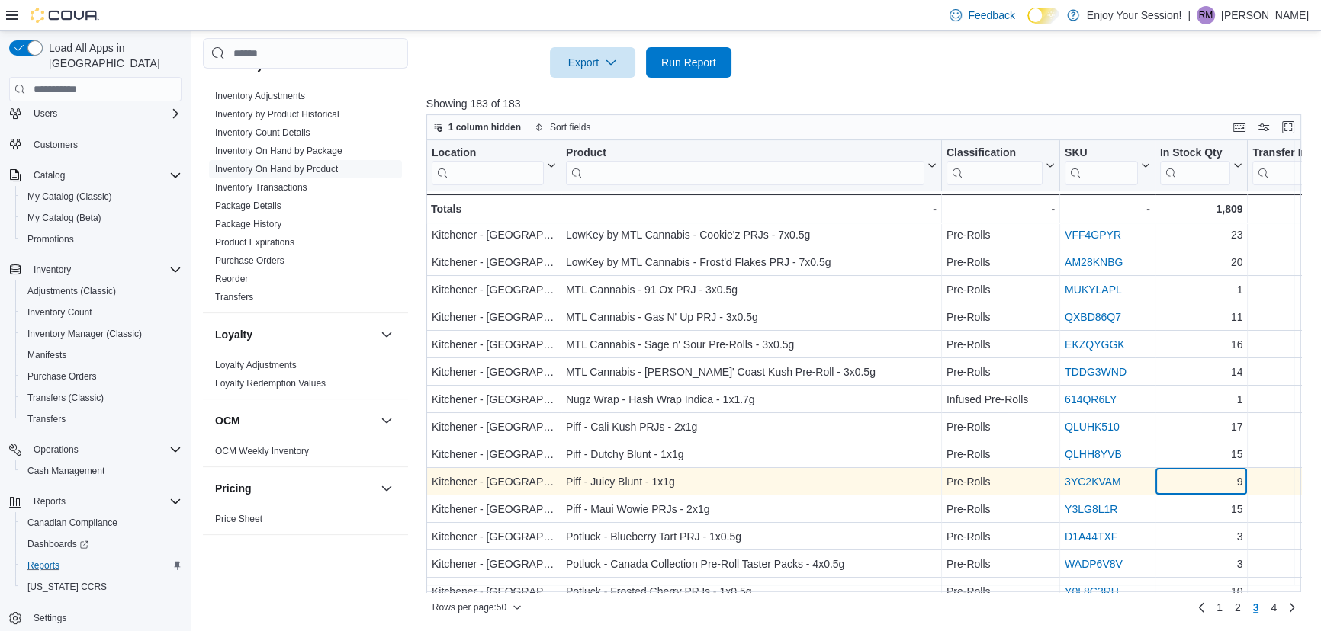
click at [1202, 477] on div "9" at bounding box center [1201, 483] width 83 height 18
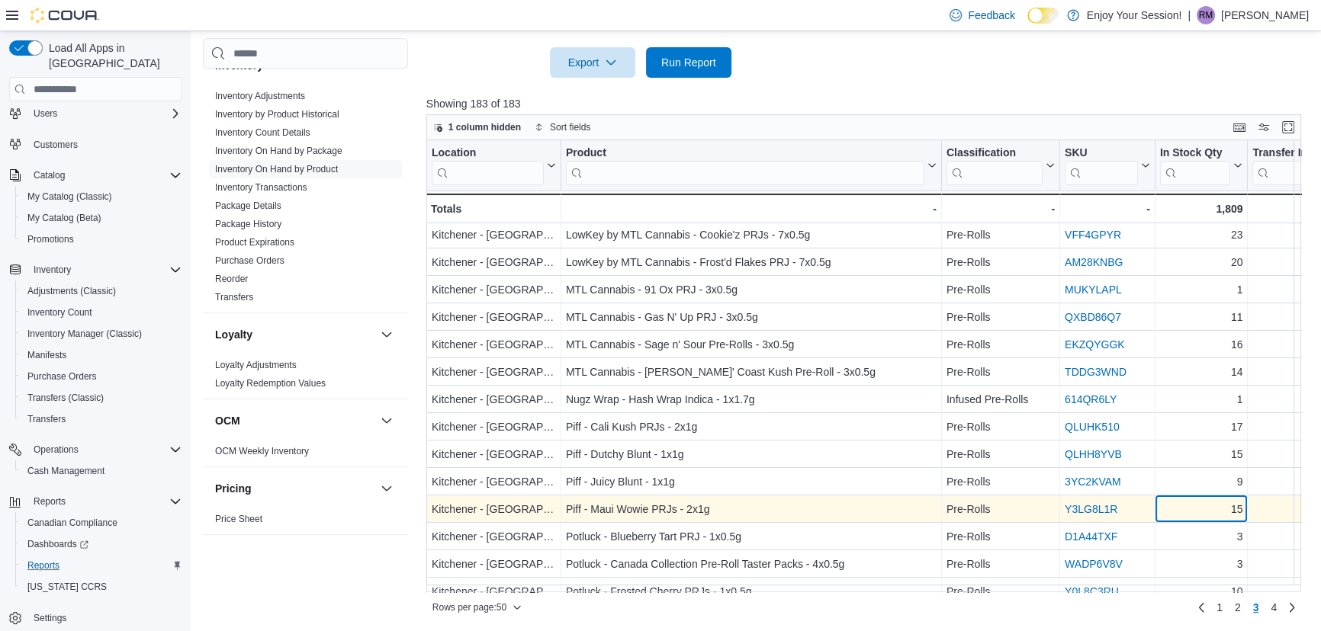
click at [1196, 506] on div "15" at bounding box center [1201, 510] width 83 height 18
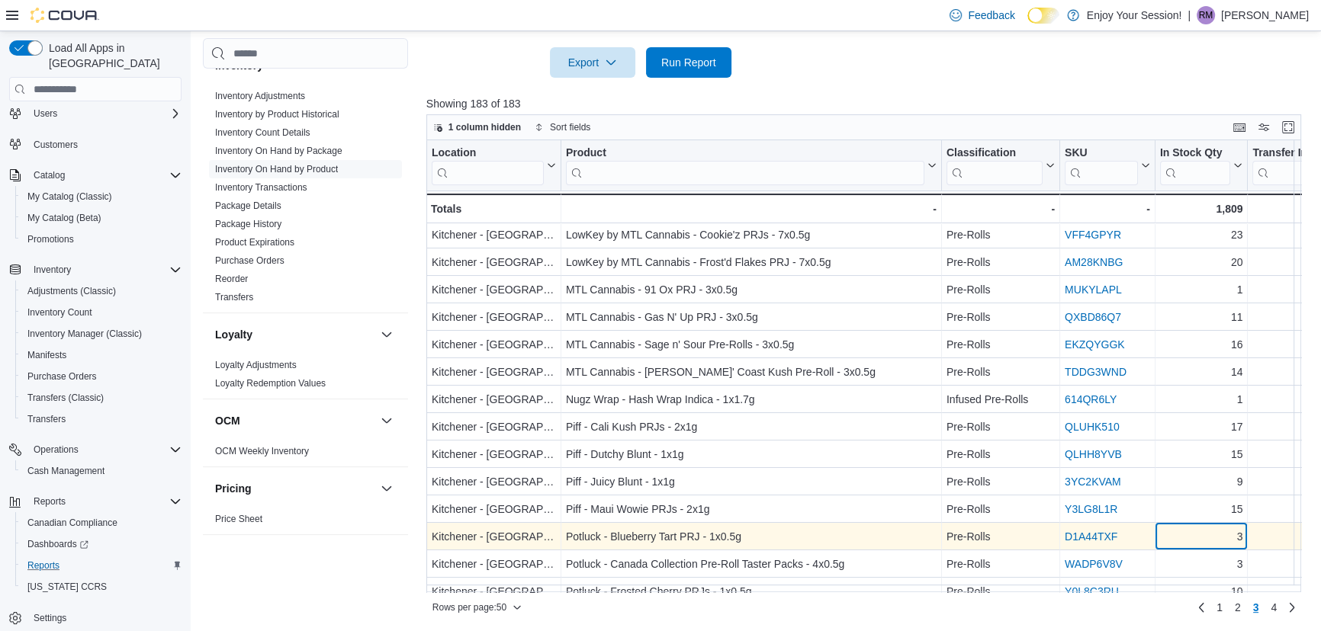
click at [1195, 535] on div "3" at bounding box center [1201, 537] width 83 height 18
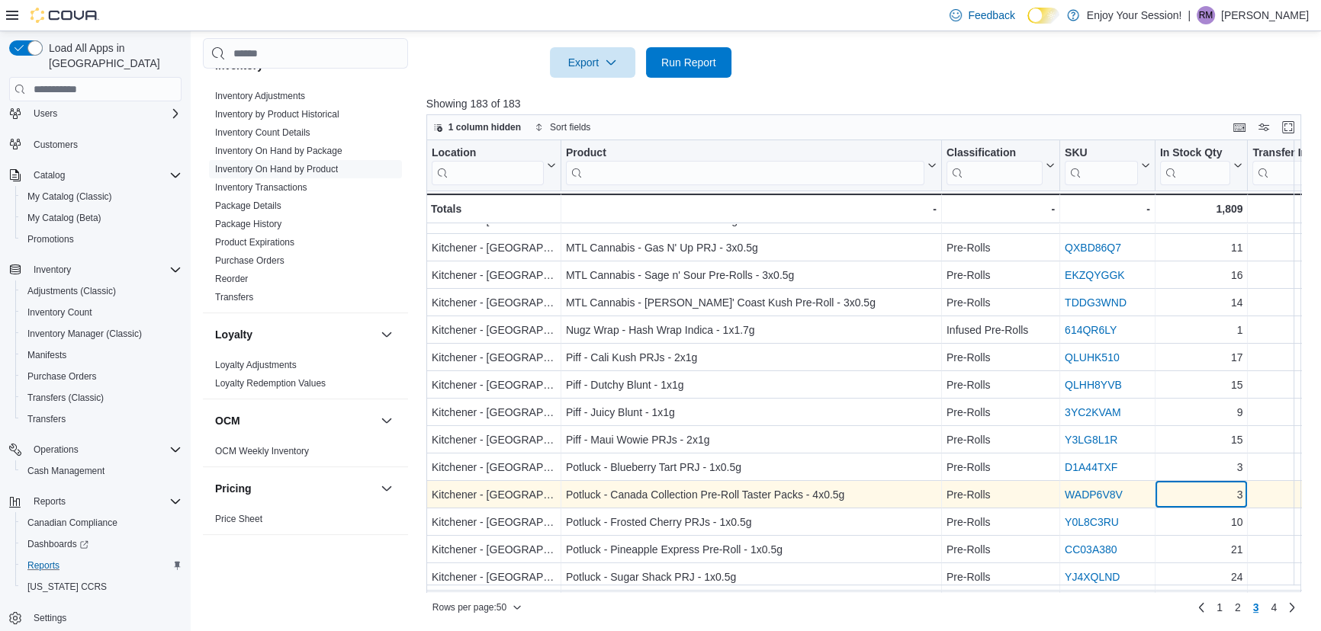
click at [1202, 503] on div "3" at bounding box center [1201, 496] width 83 height 18
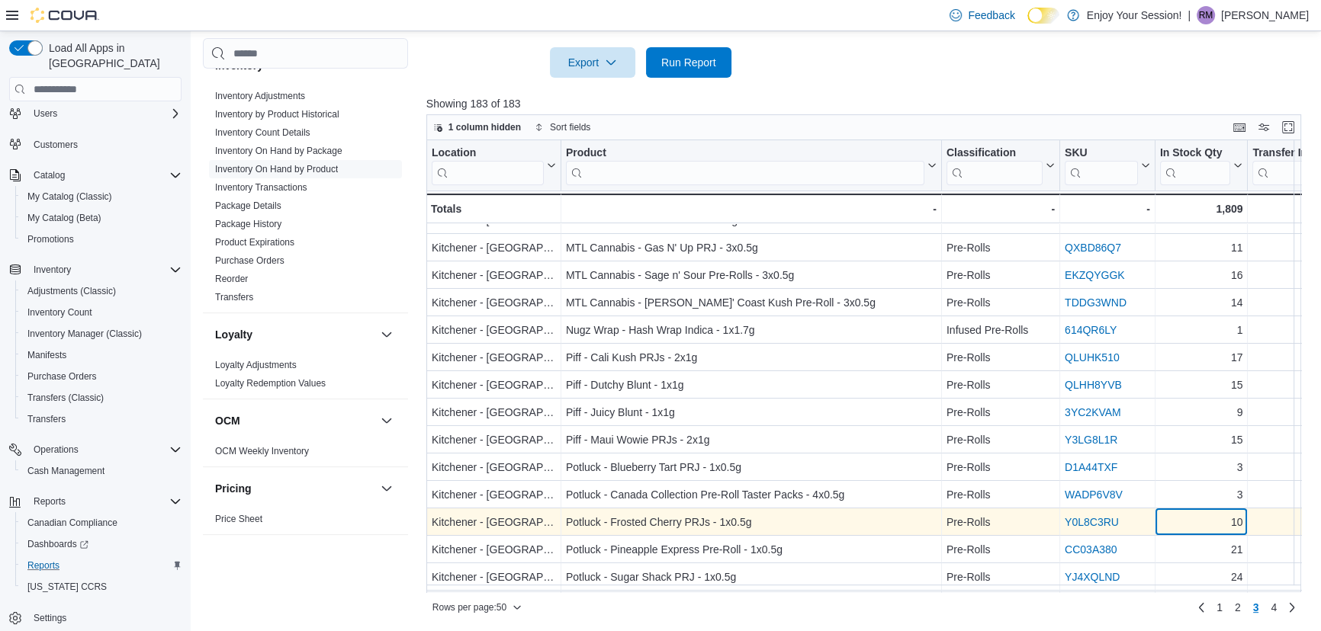
click at [1199, 520] on div "10" at bounding box center [1201, 523] width 83 height 18
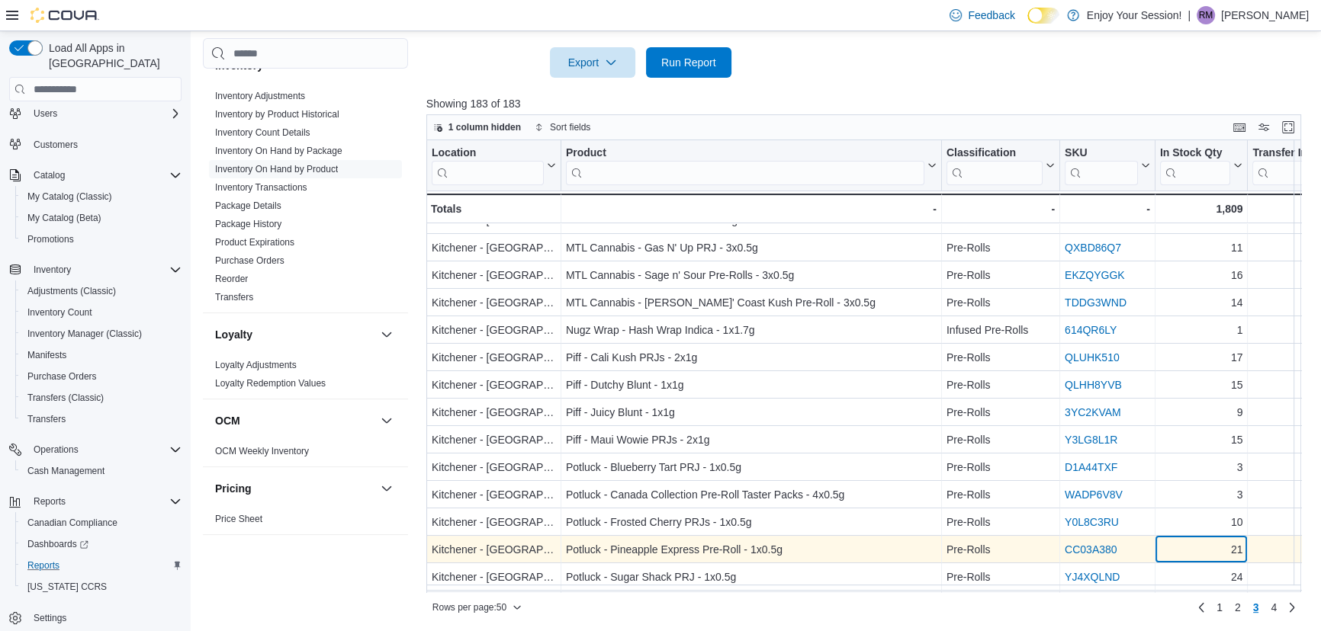
click at [1199, 544] on div "Location Click to view column header actions Product Click to view column heade…" at bounding box center [868, 366] width 884 height 452
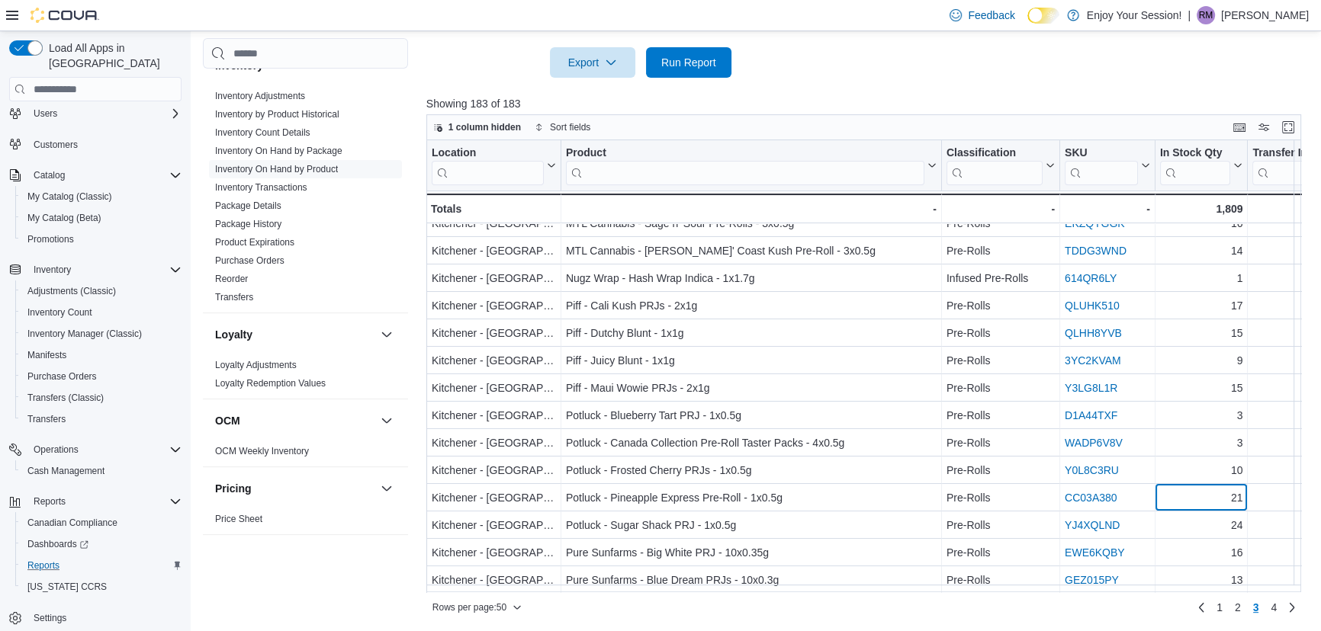
scroll to position [422, 0]
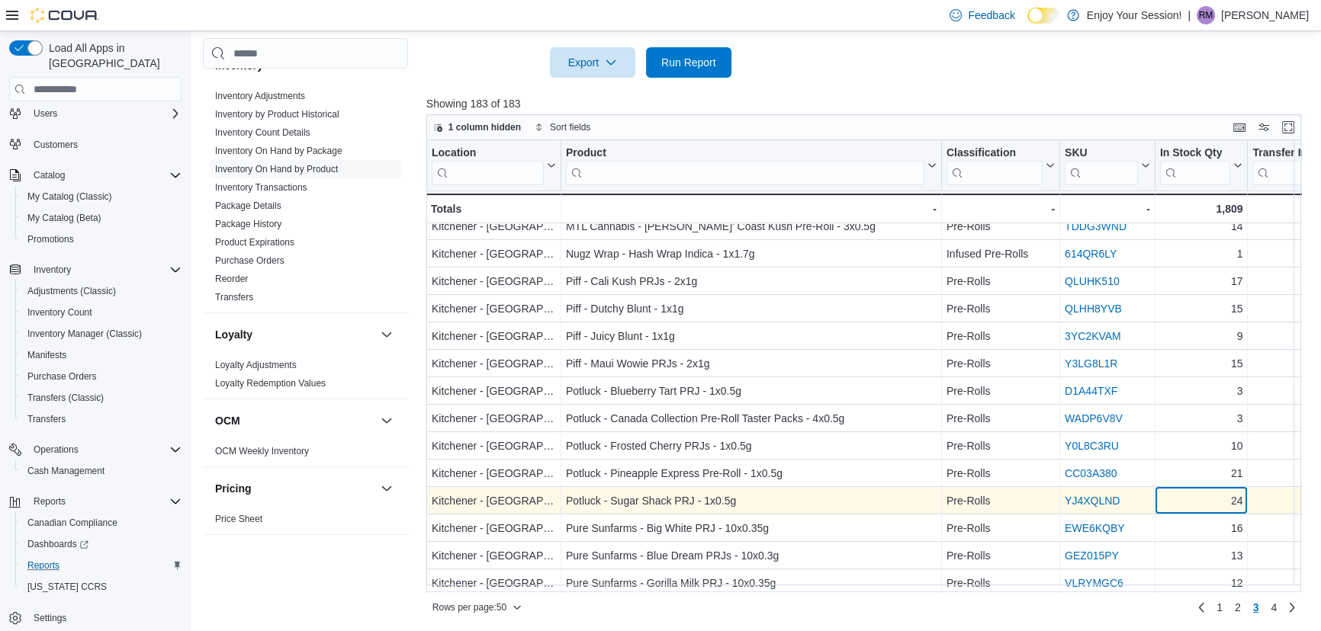
click at [1203, 502] on div "24" at bounding box center [1201, 502] width 83 height 18
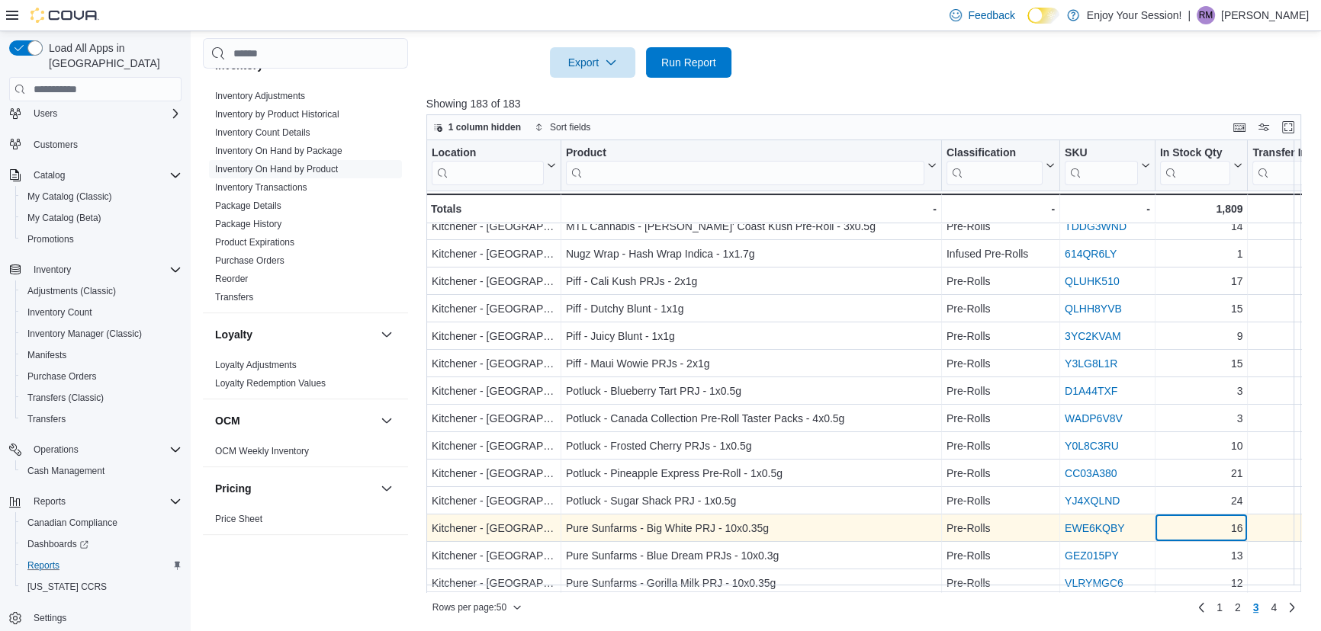
click at [1210, 525] on div "16" at bounding box center [1201, 529] width 83 height 18
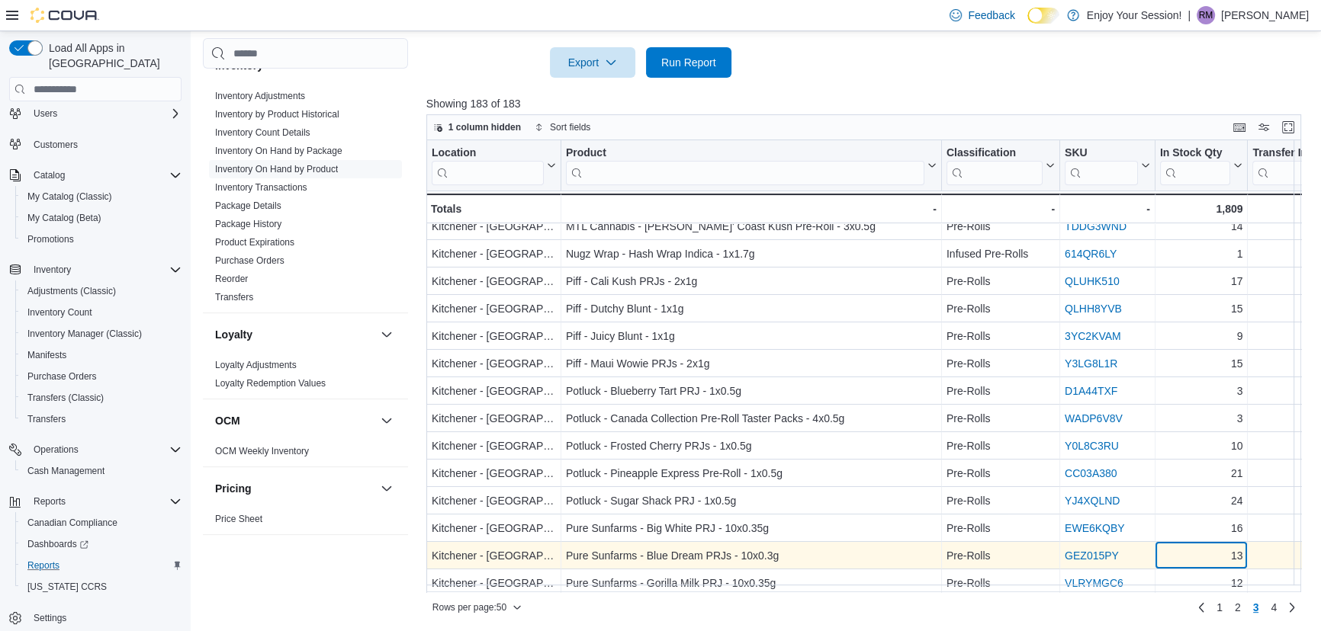
click at [1206, 550] on div "Location Click to view column header actions Product Click to view column heade…" at bounding box center [868, 366] width 884 height 452
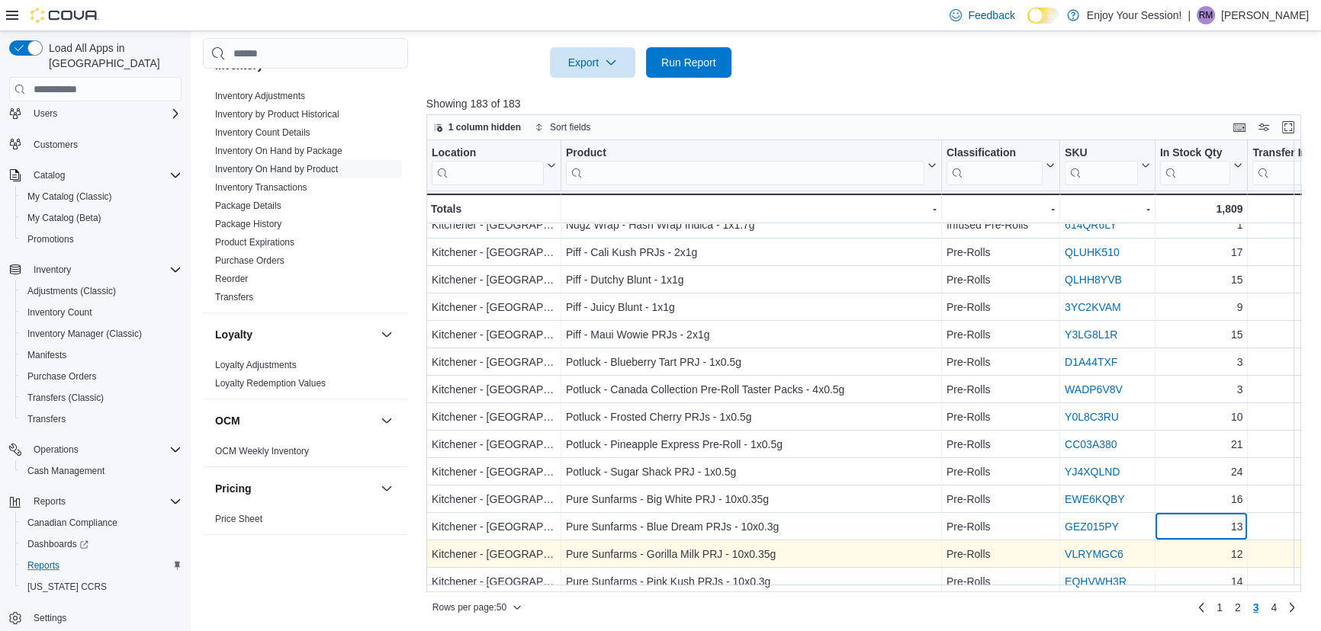
scroll to position [366, 0]
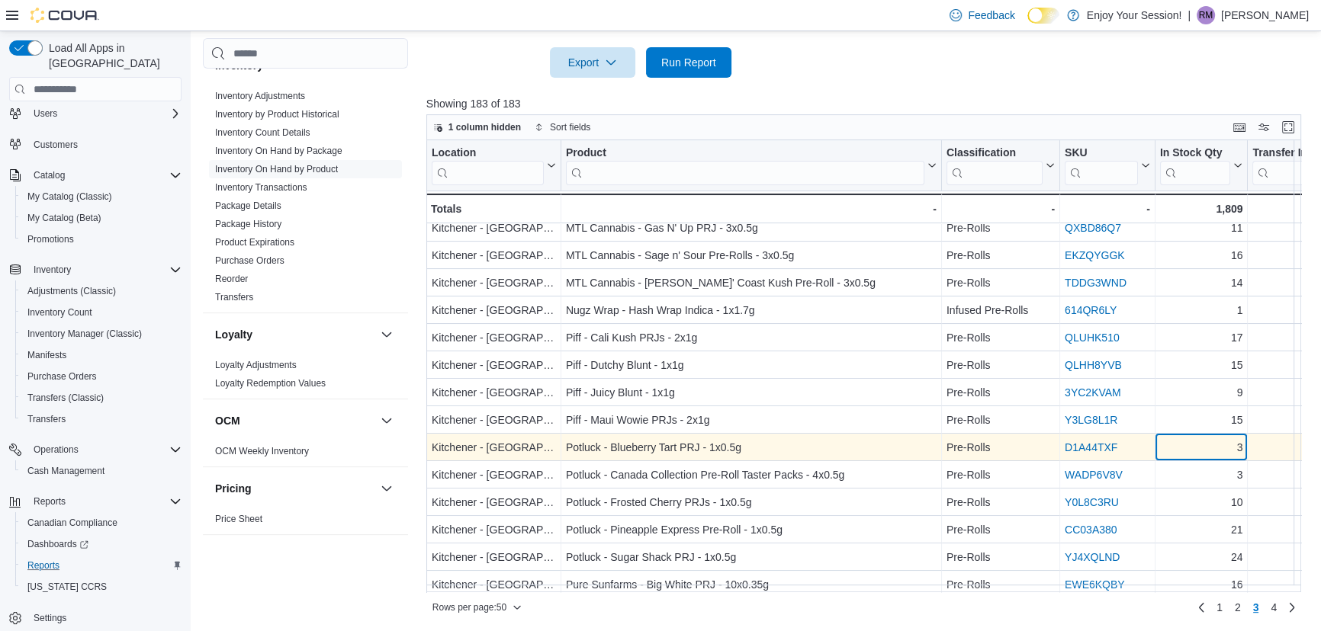
click at [1190, 440] on div "3" at bounding box center [1201, 448] width 83 height 18
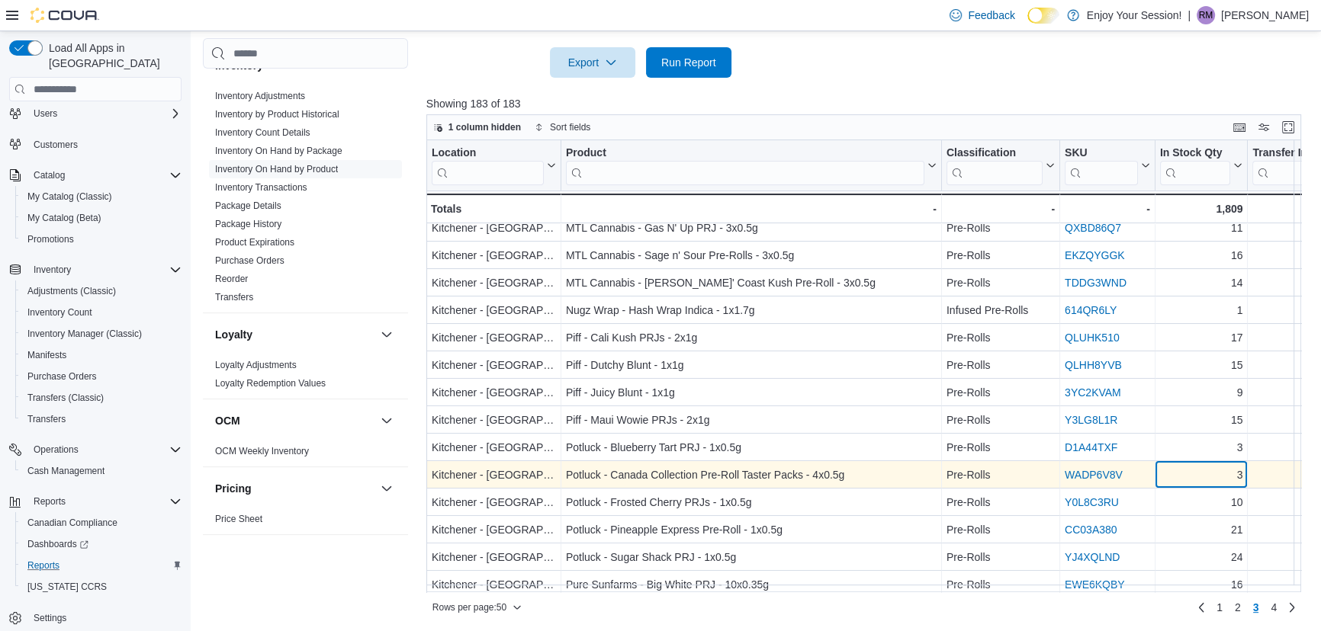
click at [1190, 474] on div "3" at bounding box center [1201, 476] width 83 height 18
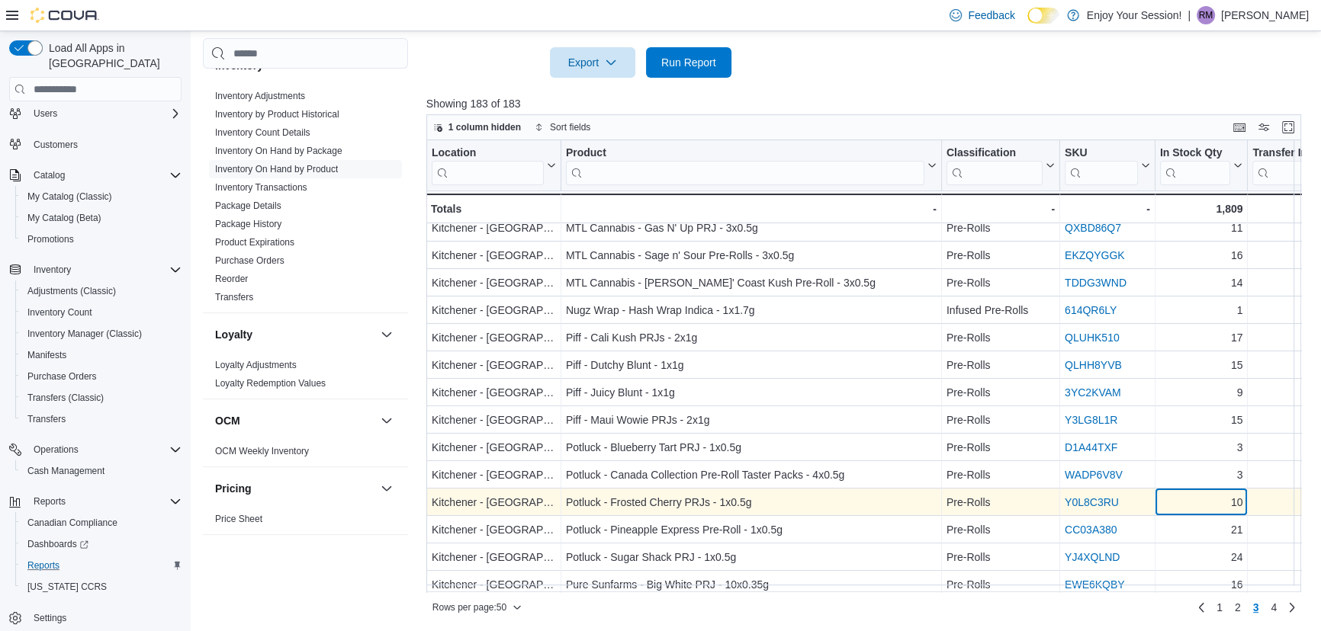
click at [1192, 506] on div "10" at bounding box center [1201, 503] width 83 height 18
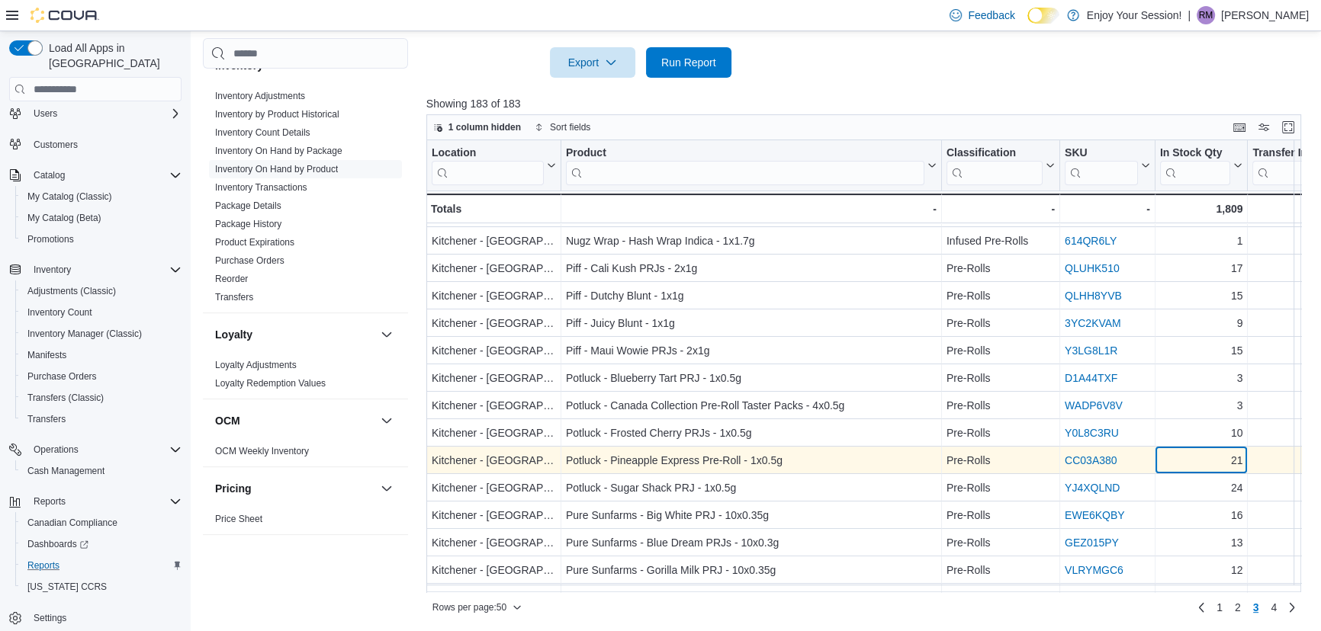
click at [1199, 463] on div "21" at bounding box center [1201, 461] width 83 height 18
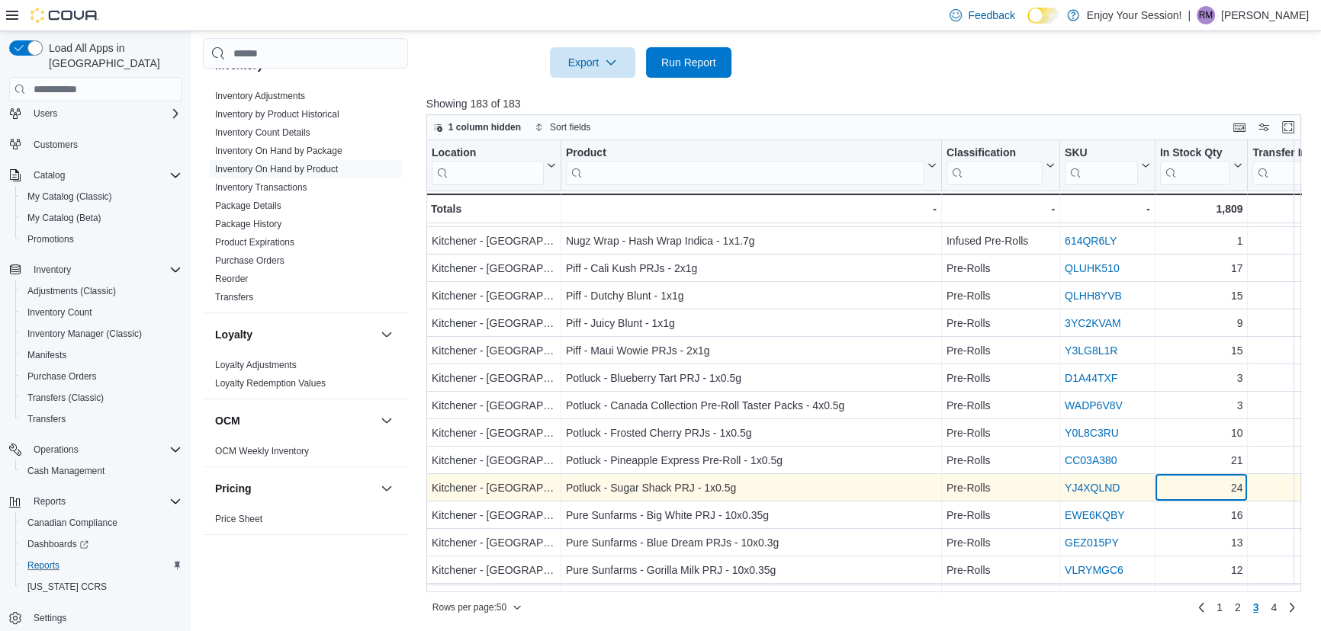
click at [1195, 487] on div "24" at bounding box center [1201, 489] width 83 height 18
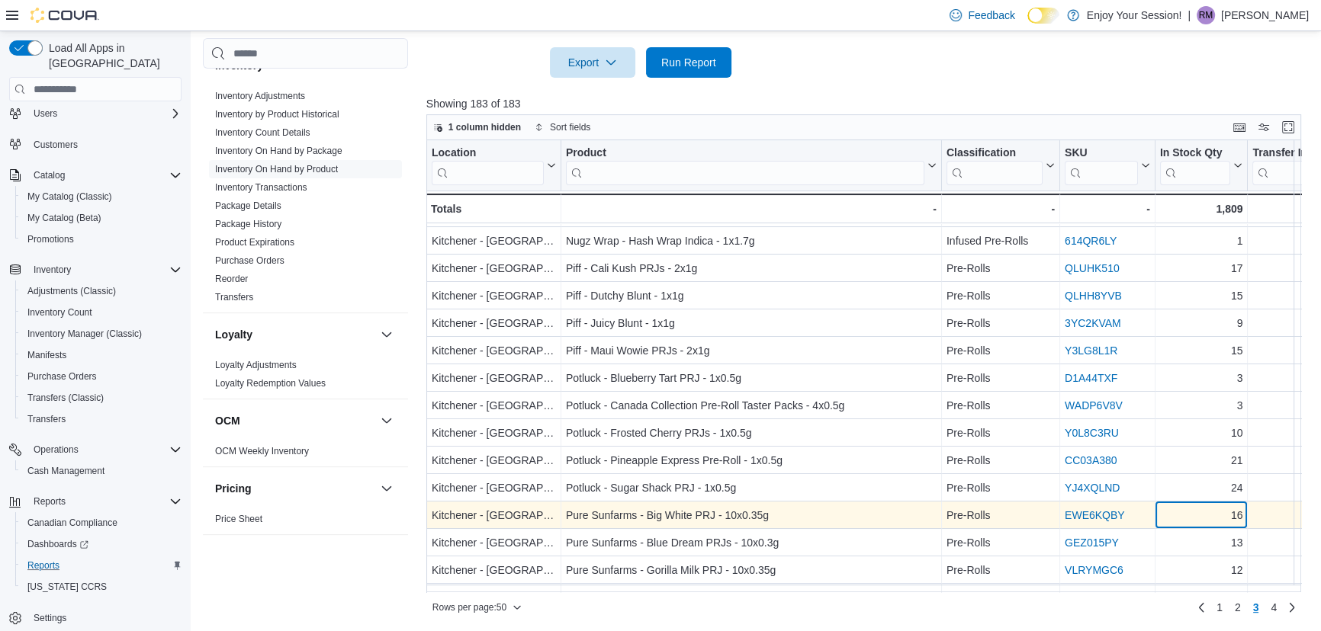
click at [1199, 515] on div "16" at bounding box center [1201, 516] width 83 height 18
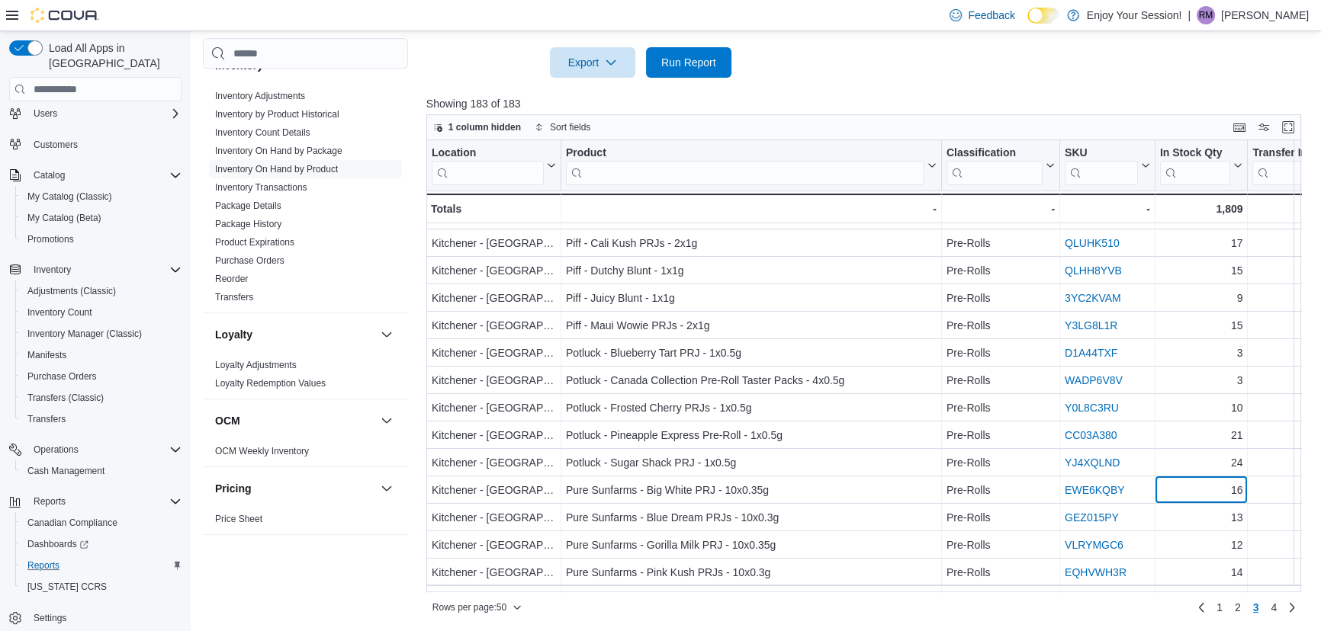
scroll to position [505, 0]
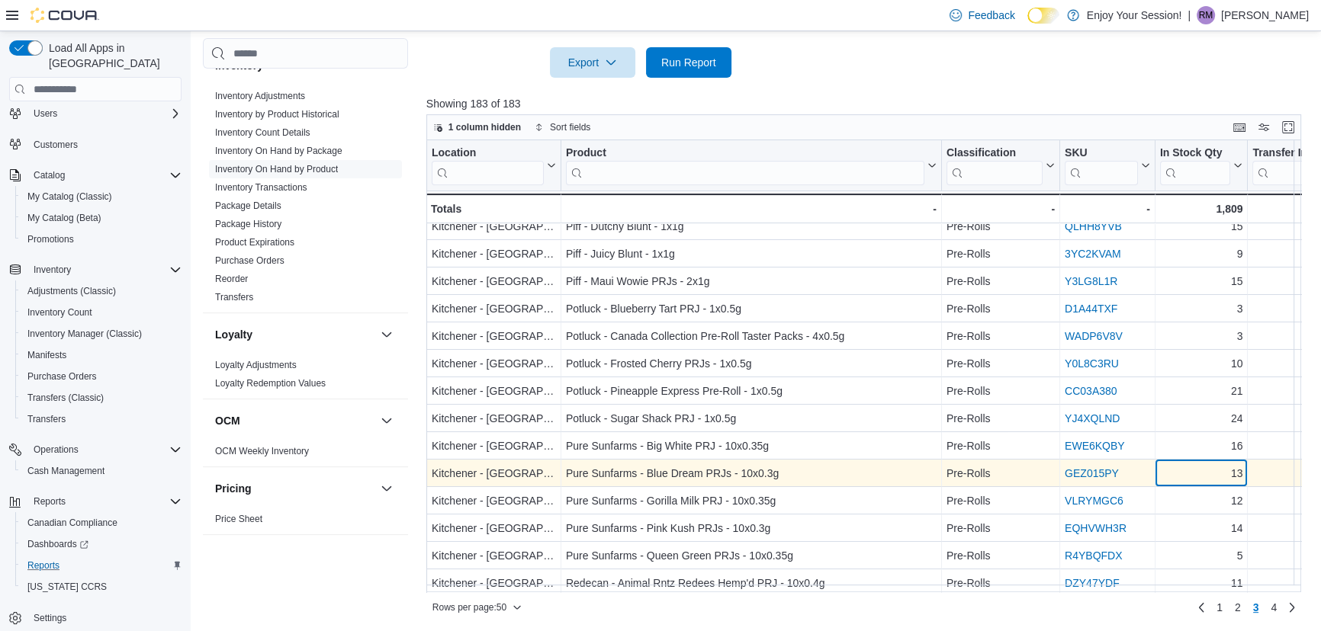
click at [1201, 474] on div "13" at bounding box center [1201, 474] width 83 height 18
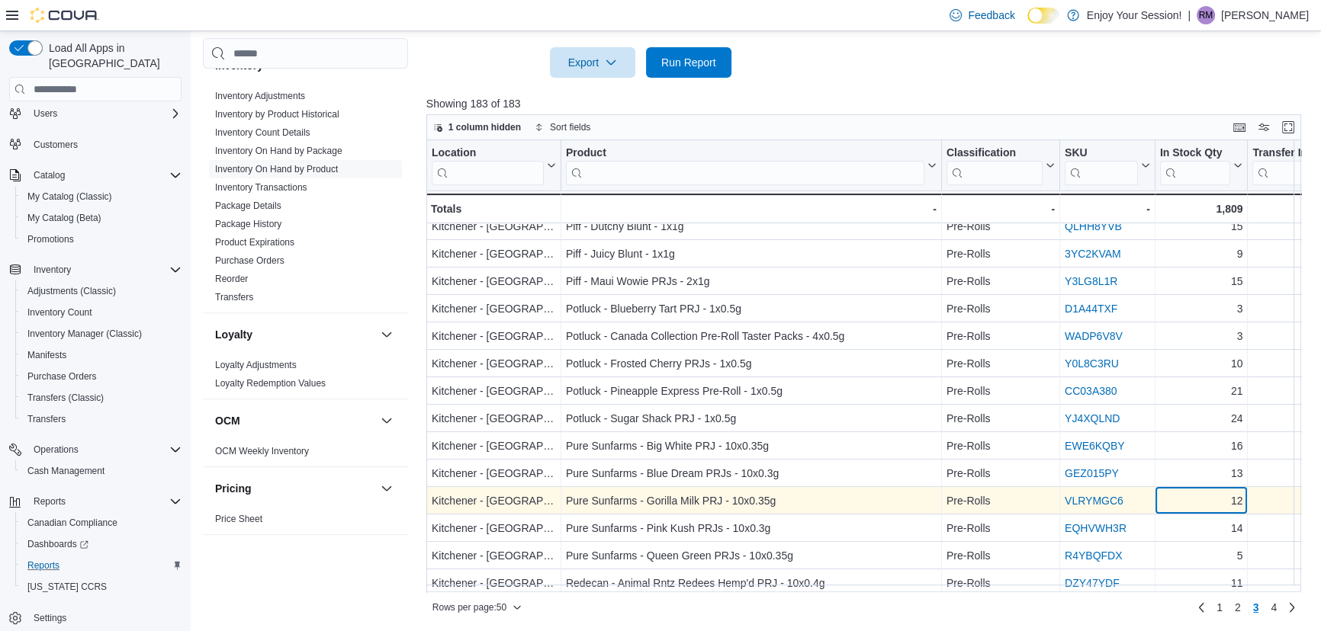
click at [1198, 503] on div "12" at bounding box center [1201, 502] width 83 height 18
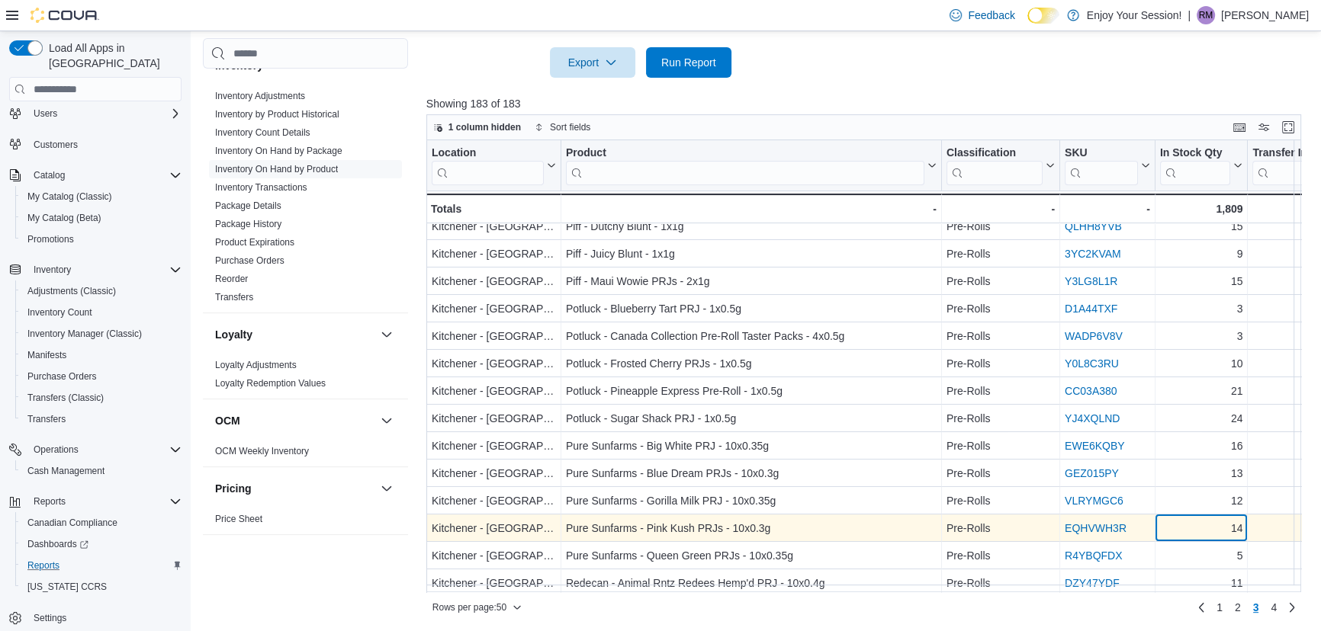
click at [1198, 527] on div "14" at bounding box center [1201, 529] width 83 height 18
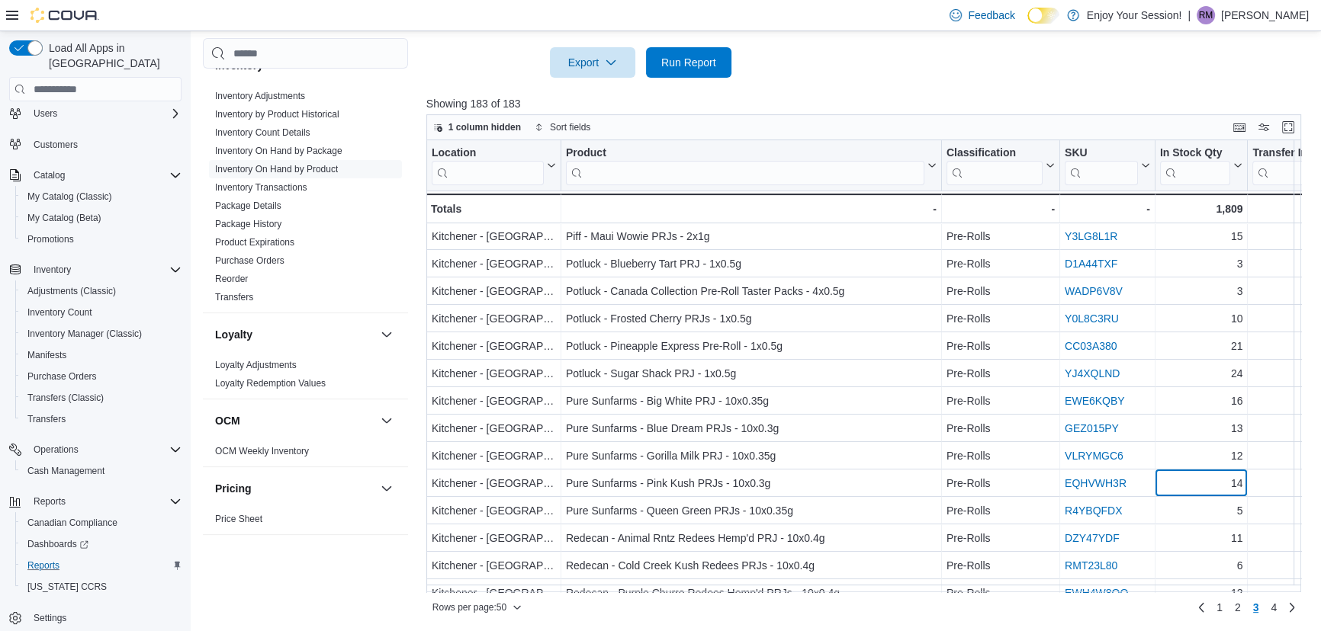
scroll to position [574, 0]
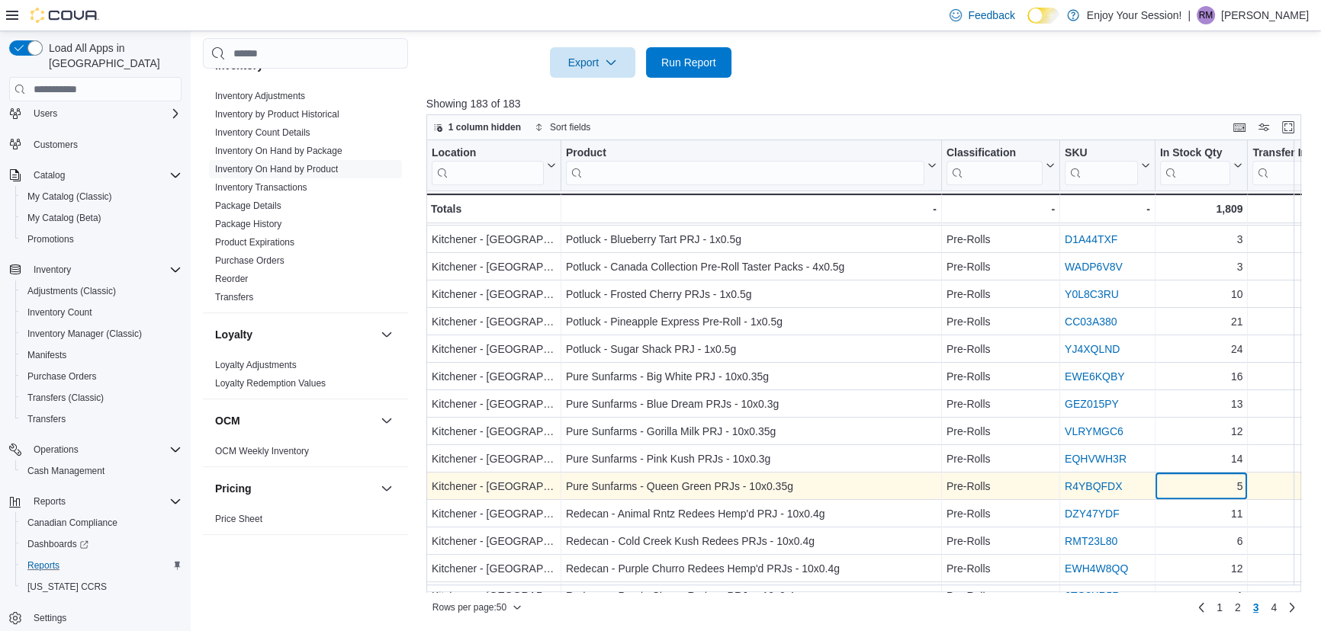
click at [1202, 496] on div "5 - In Stock Qty, column 5, row 131" at bounding box center [1201, 487] width 93 height 27
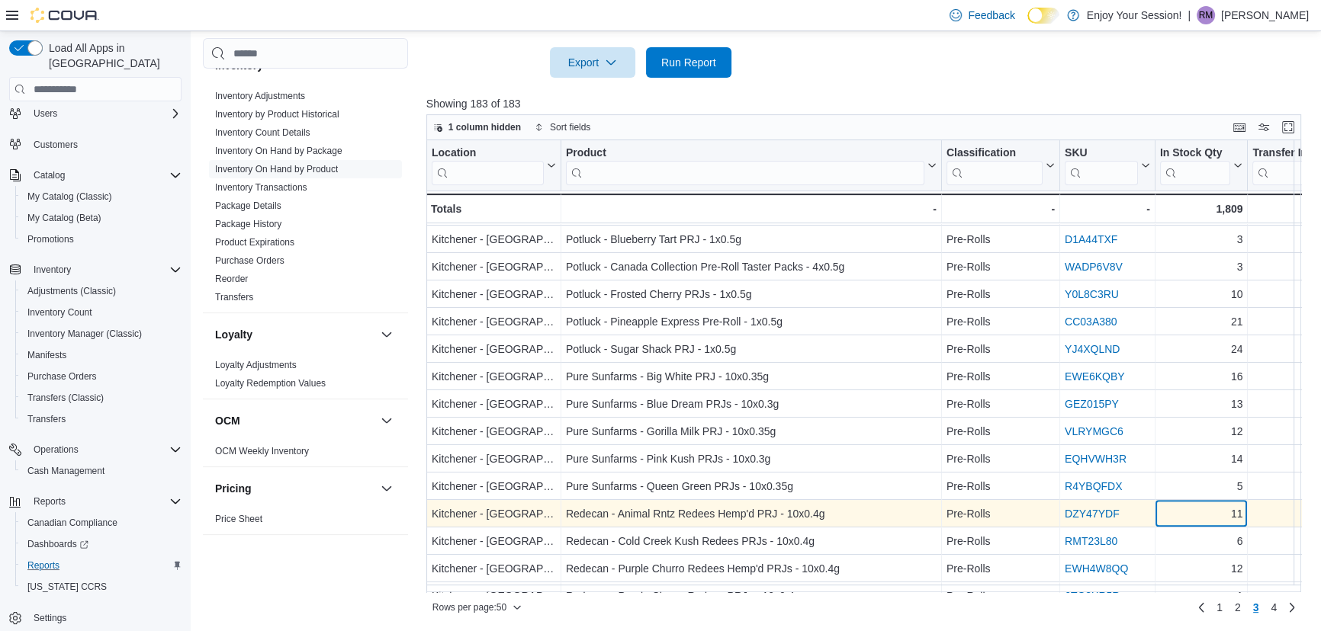
click at [1200, 517] on div "11" at bounding box center [1201, 515] width 83 height 18
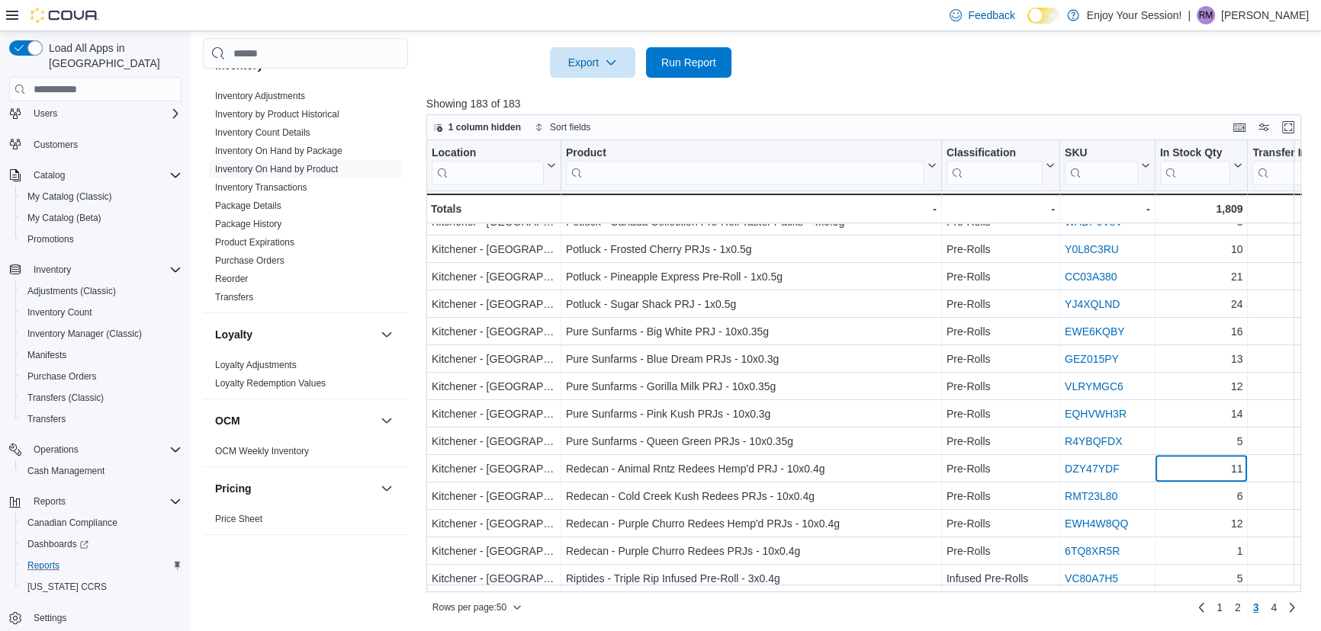
scroll to position [644, 0]
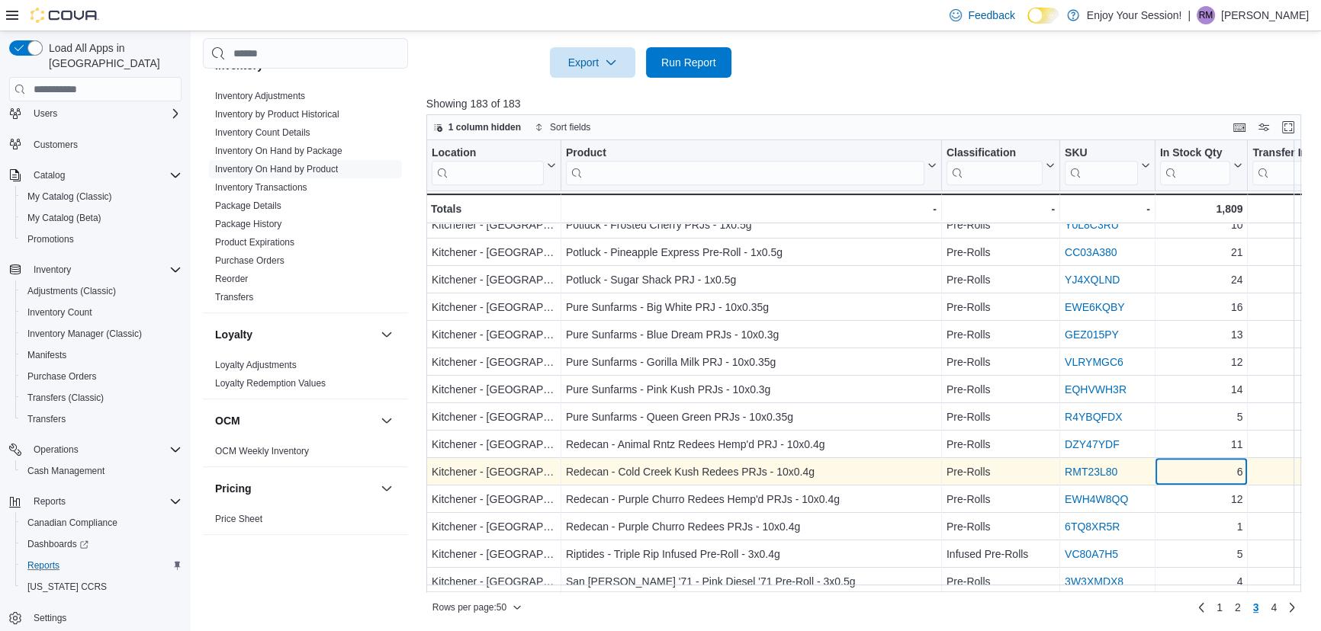
click at [1182, 472] on div "6" at bounding box center [1201, 473] width 83 height 18
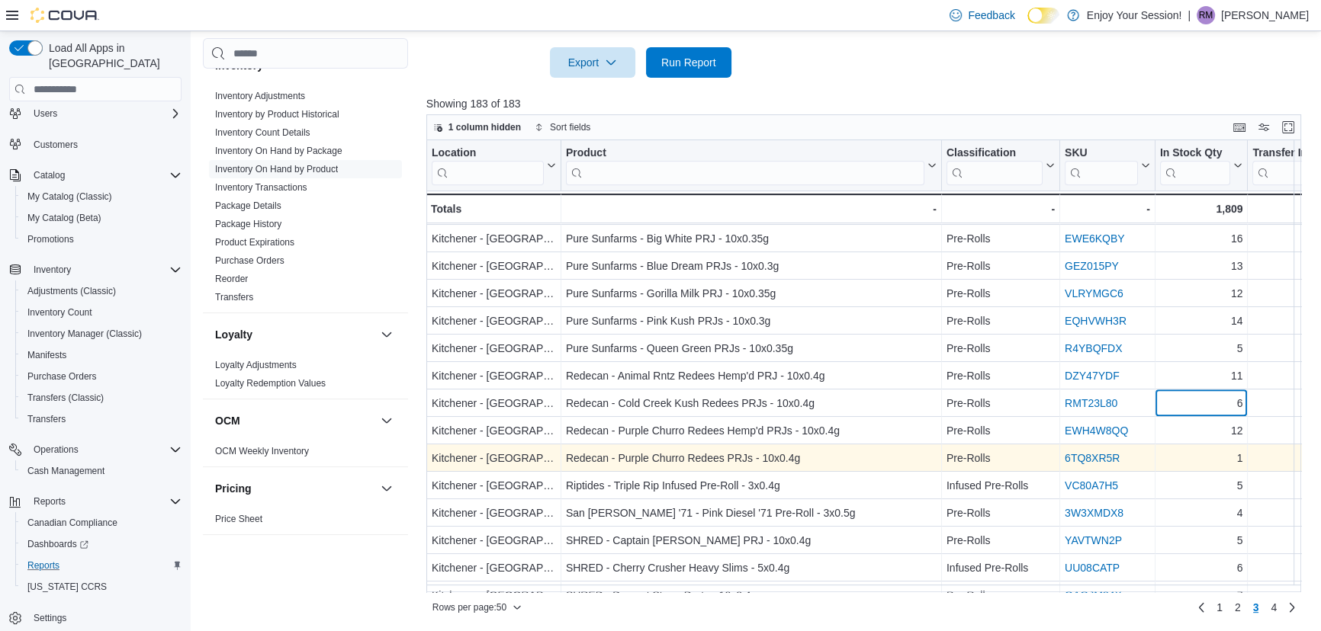
scroll to position [713, 0]
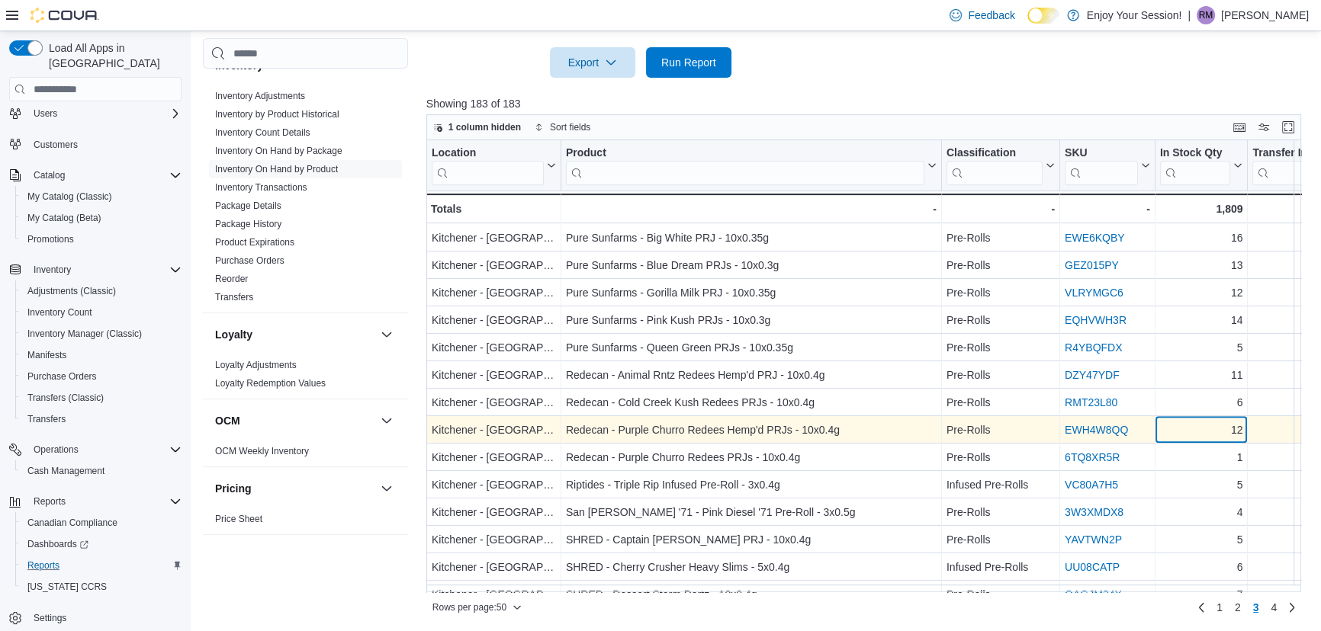
click at [1190, 431] on div "12" at bounding box center [1201, 431] width 83 height 18
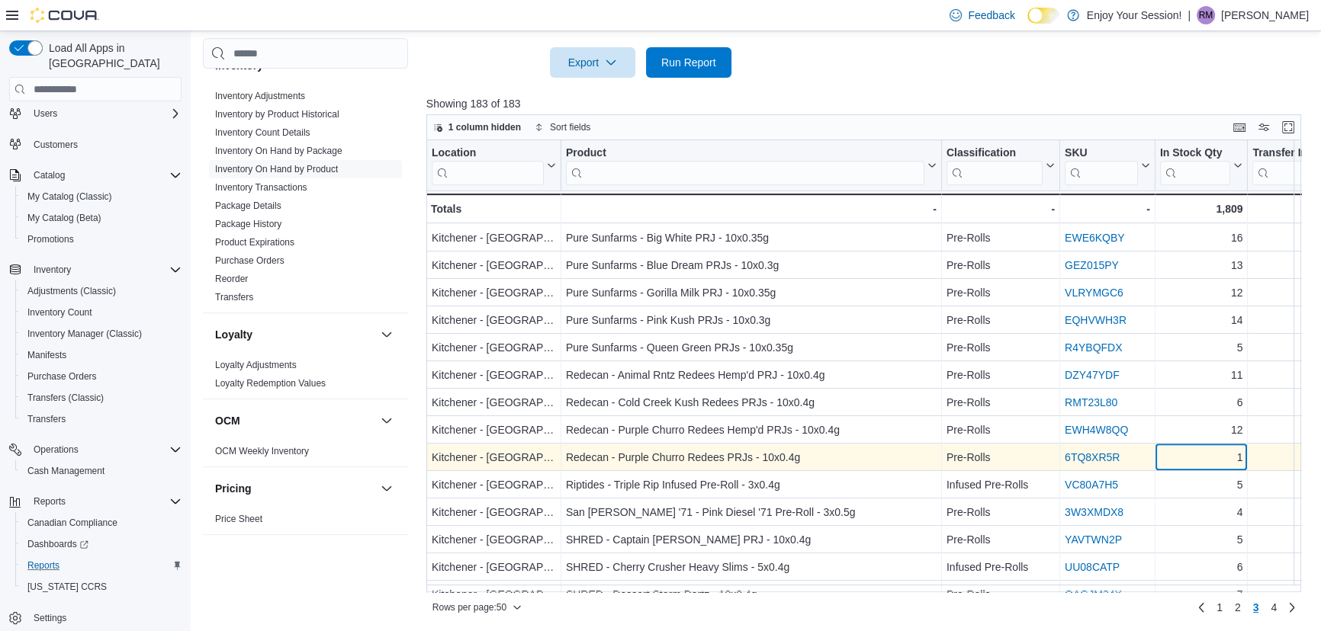
click at [1186, 465] on div "1" at bounding box center [1201, 458] width 83 height 18
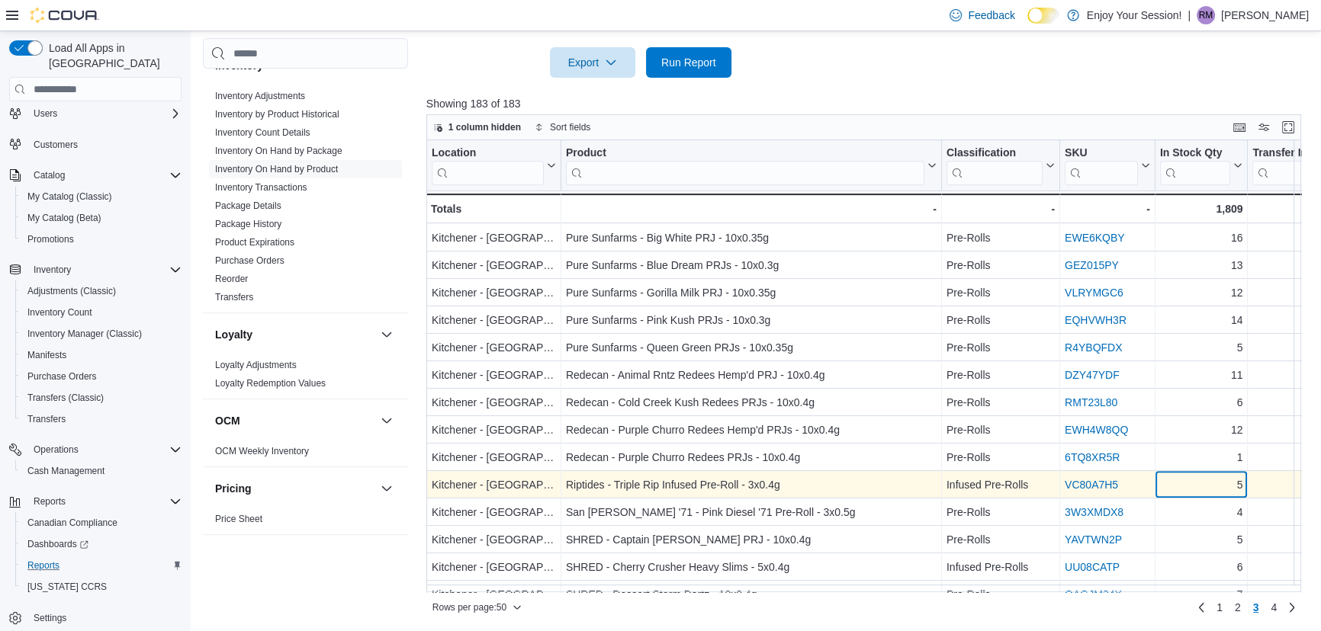
click at [1182, 480] on div "5" at bounding box center [1201, 486] width 83 height 18
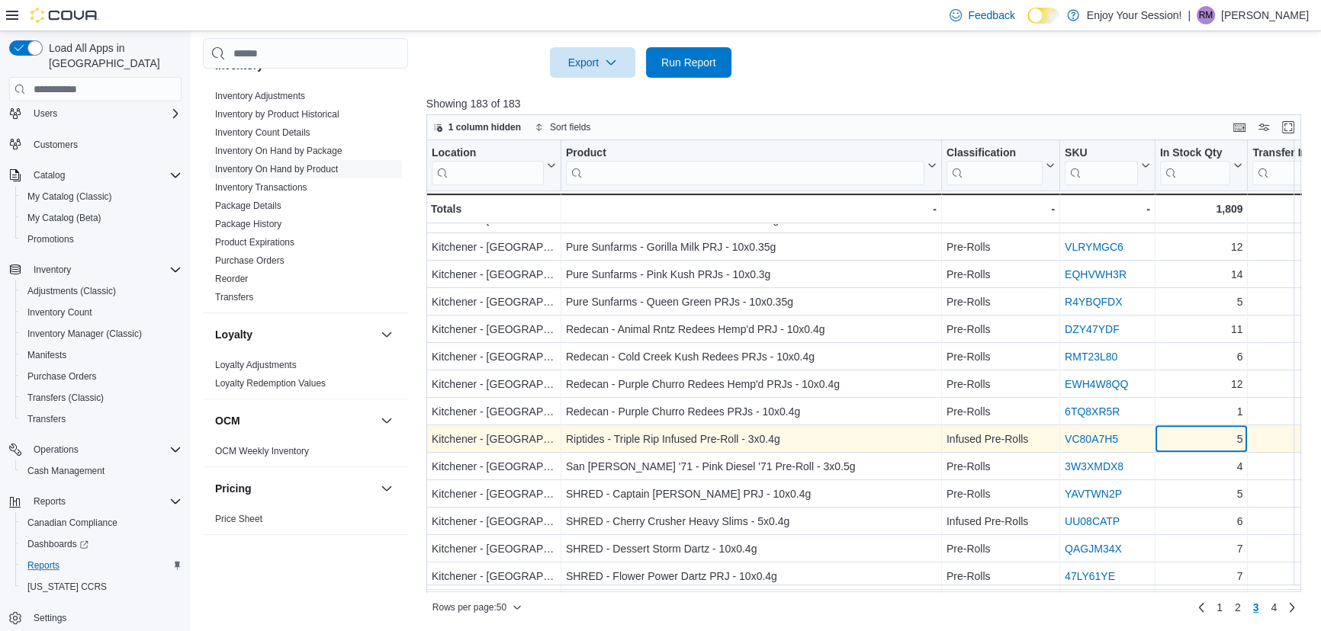
scroll to position [782, 0]
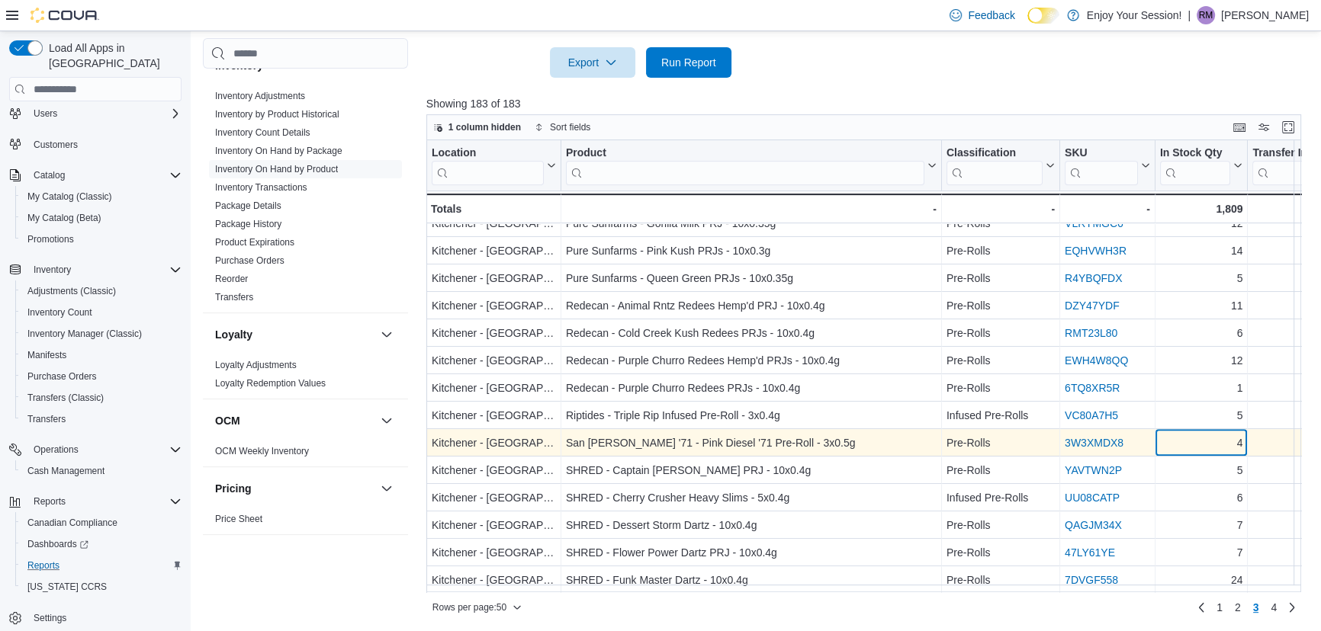
click at [1199, 442] on div "4" at bounding box center [1201, 444] width 83 height 18
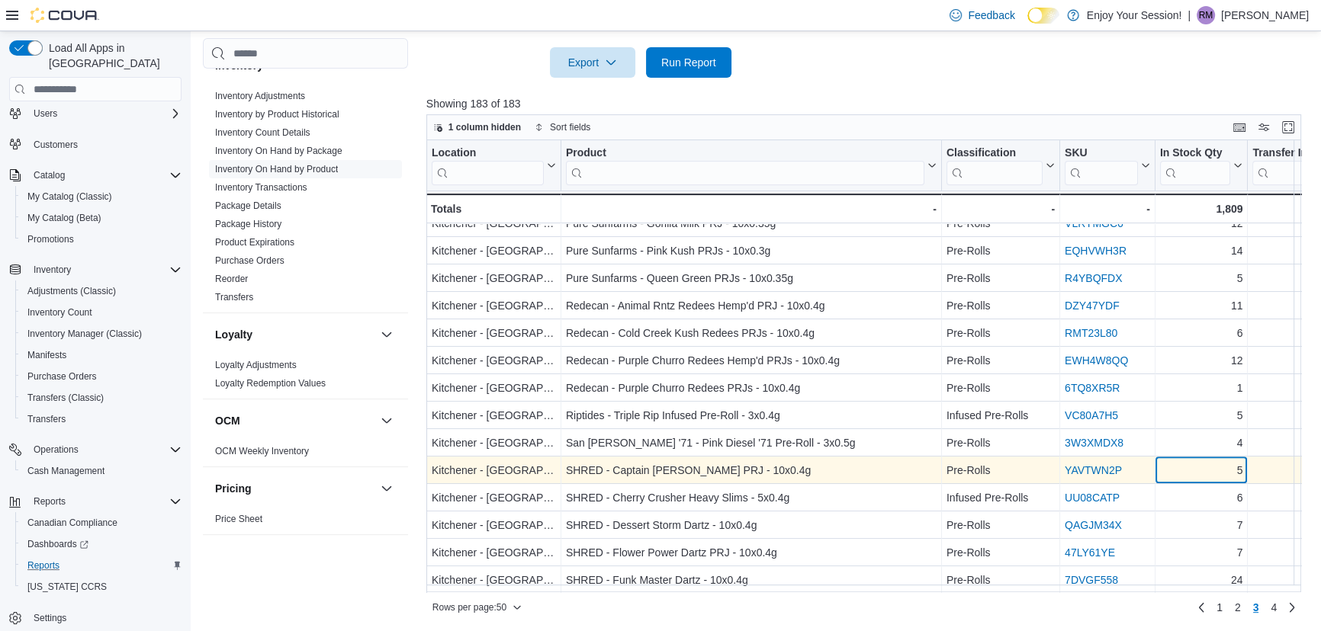
click at [1197, 464] on div "5" at bounding box center [1201, 471] width 83 height 18
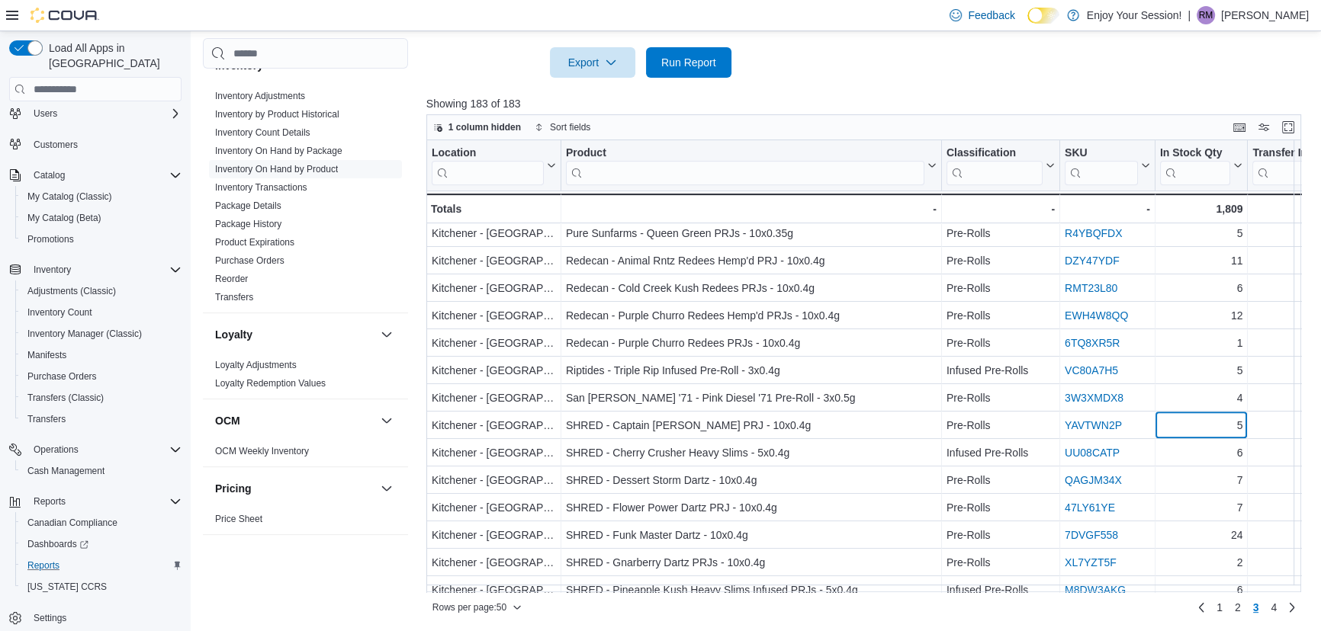
scroll to position [852, 0]
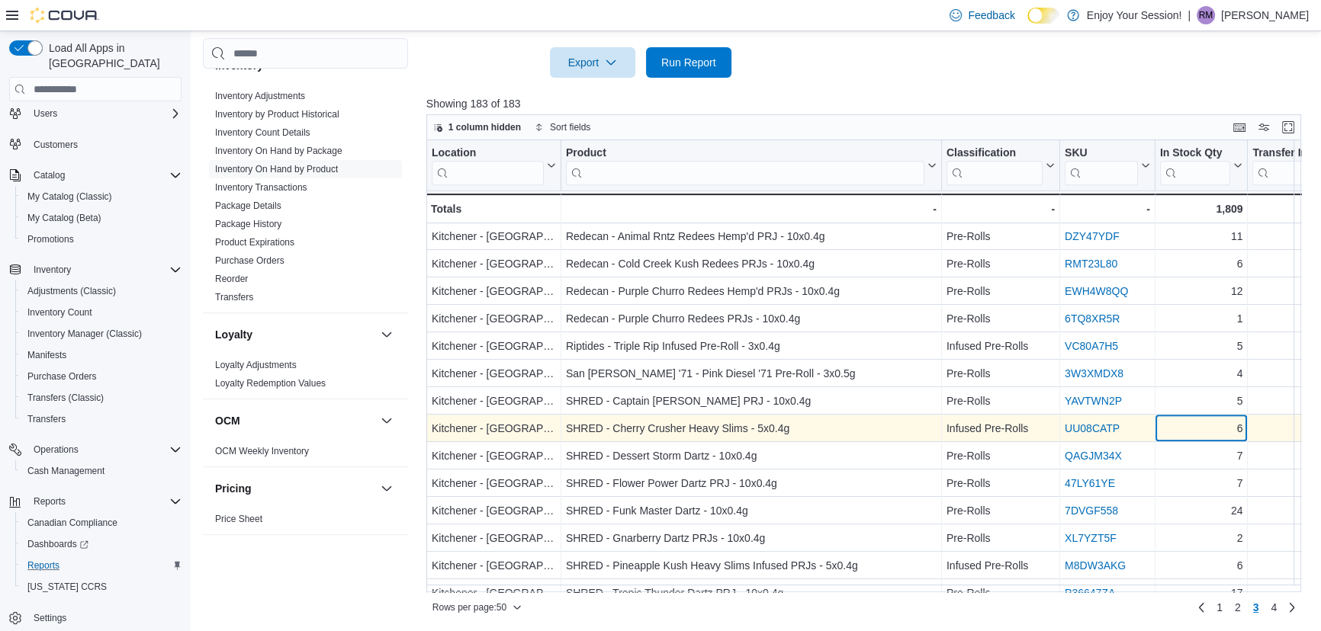
click at [1206, 433] on div "6" at bounding box center [1201, 429] width 83 height 18
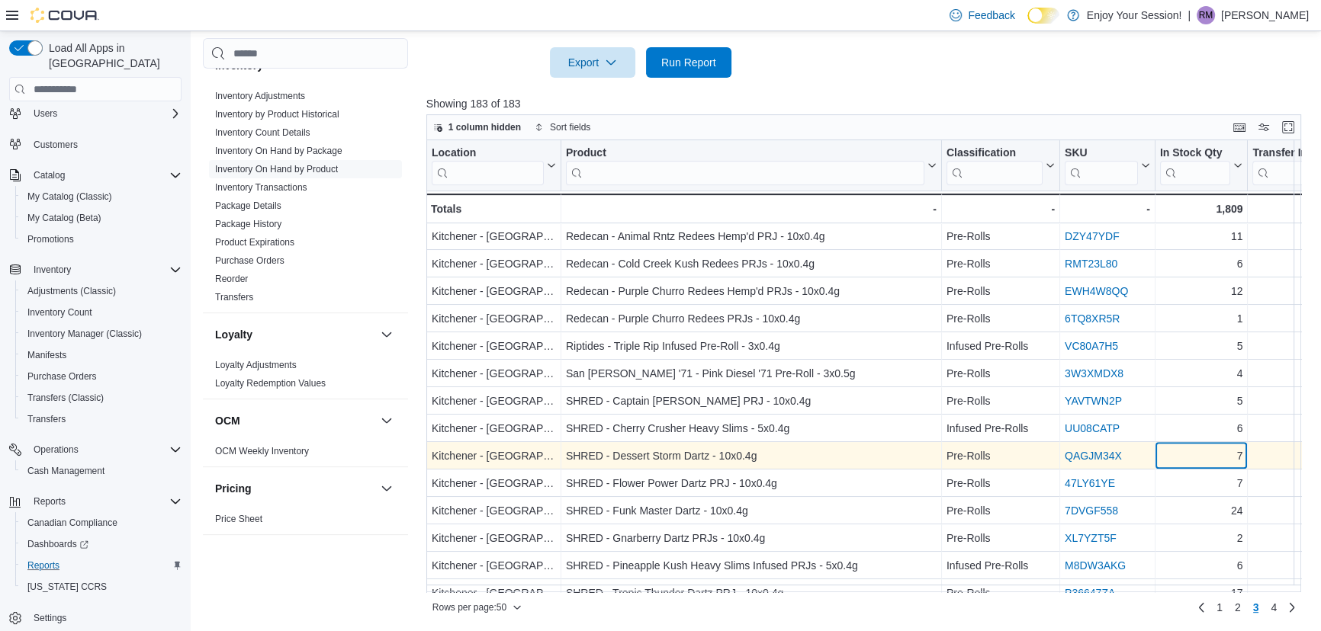
click at [1196, 454] on div "7" at bounding box center [1201, 457] width 83 height 18
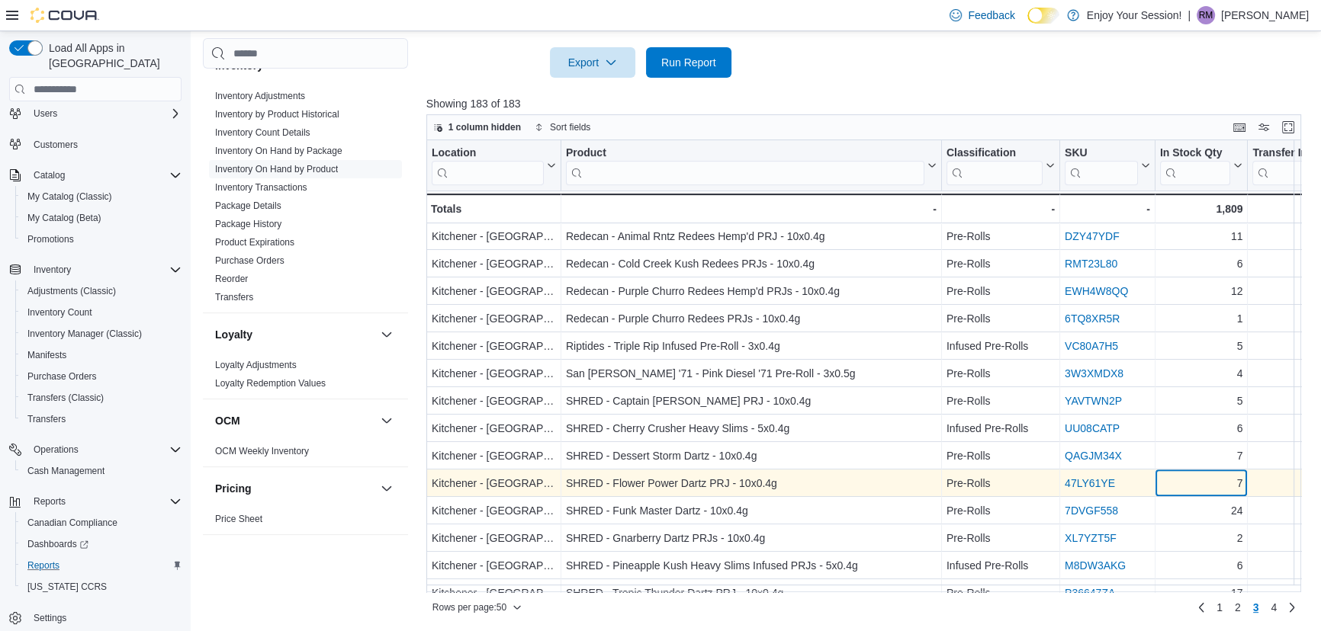
click at [1195, 483] on div "7" at bounding box center [1201, 484] width 83 height 18
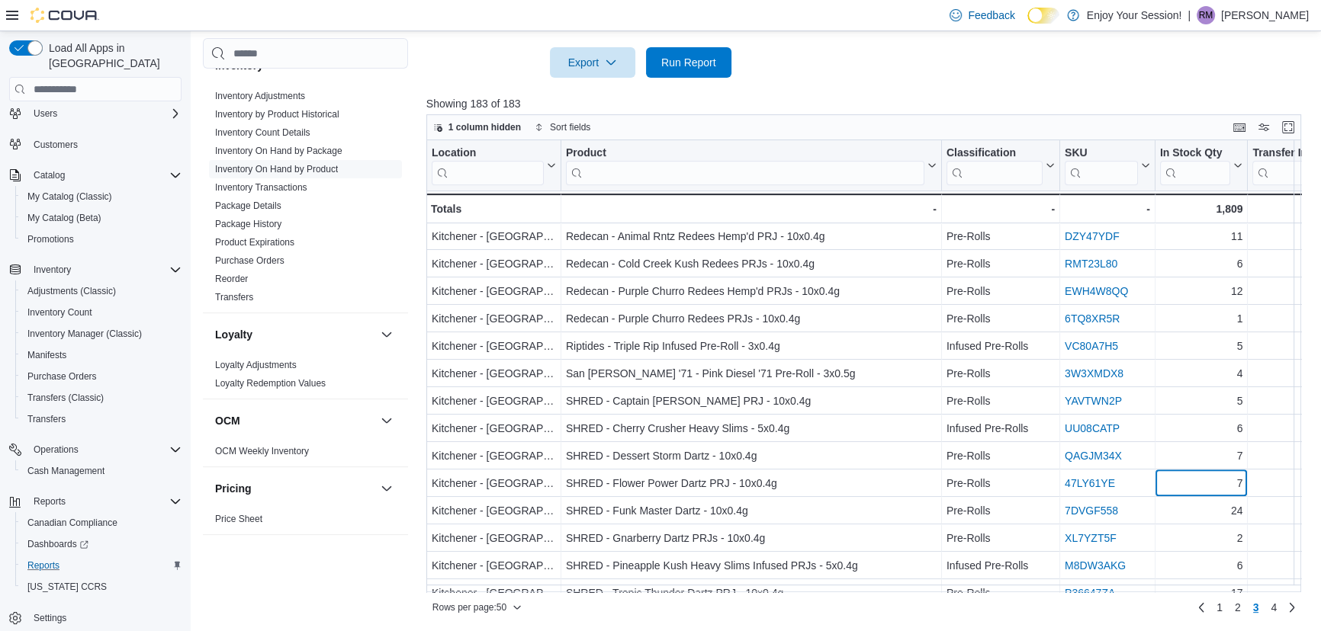
scroll to position [921, 0]
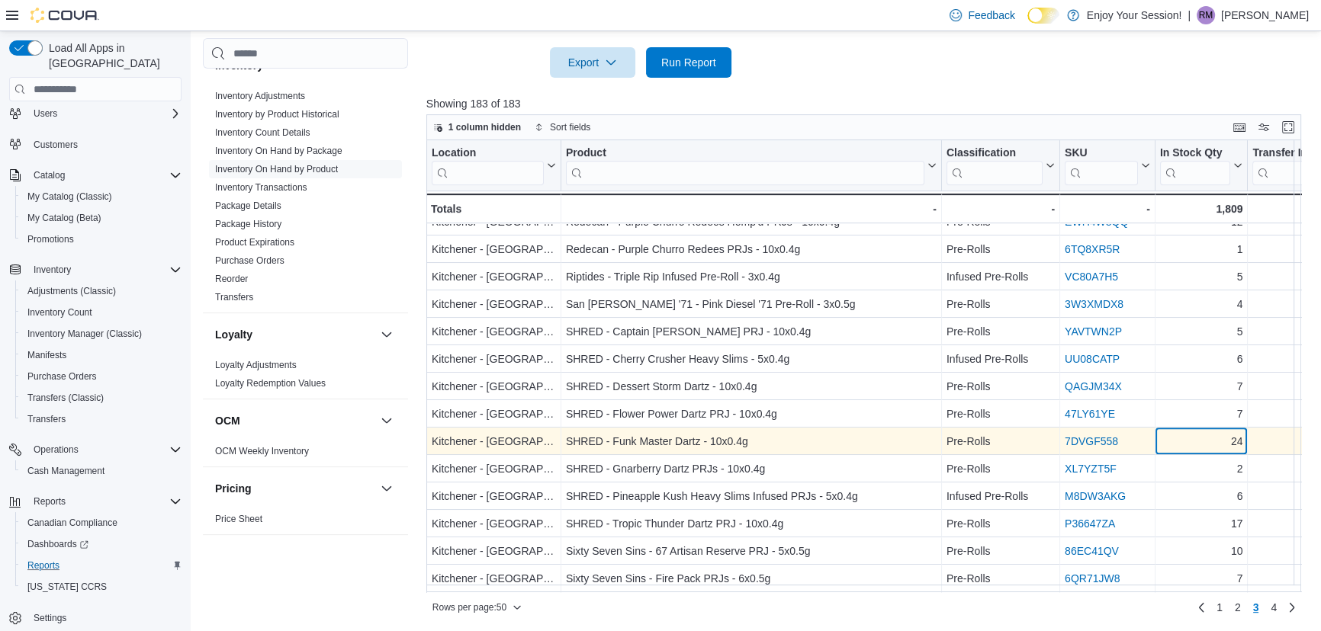
click at [1201, 442] on div "24" at bounding box center [1201, 442] width 83 height 18
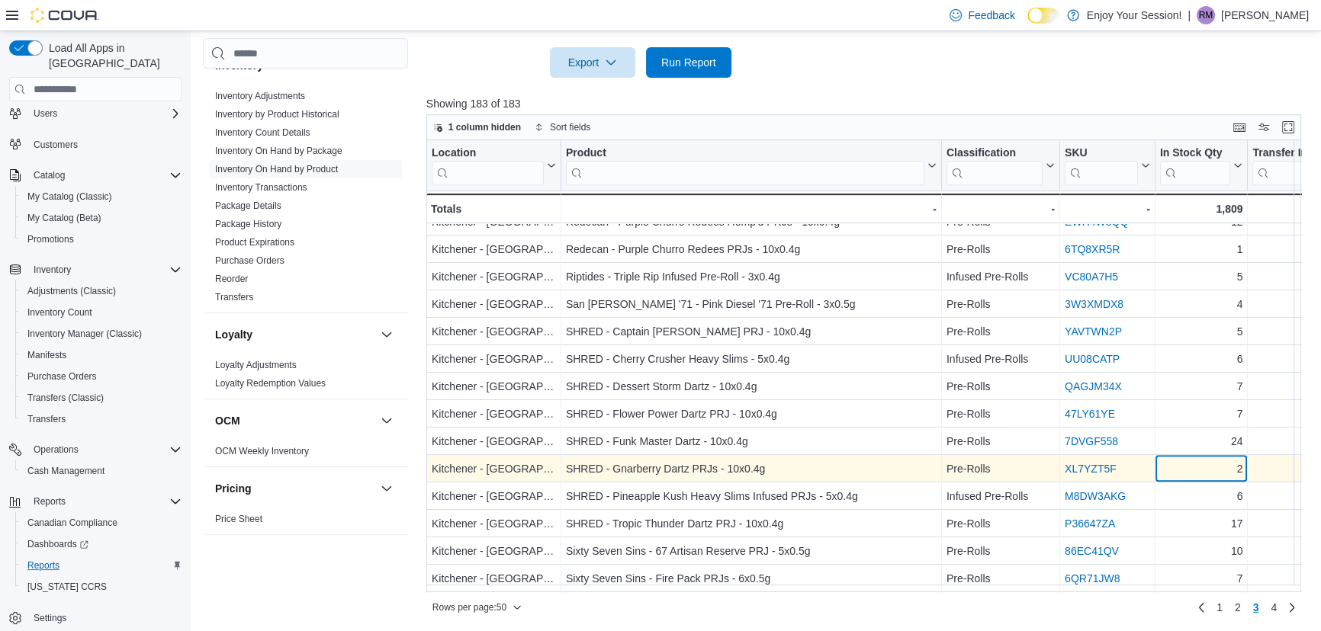
click at [1200, 467] on div "2" at bounding box center [1201, 470] width 83 height 18
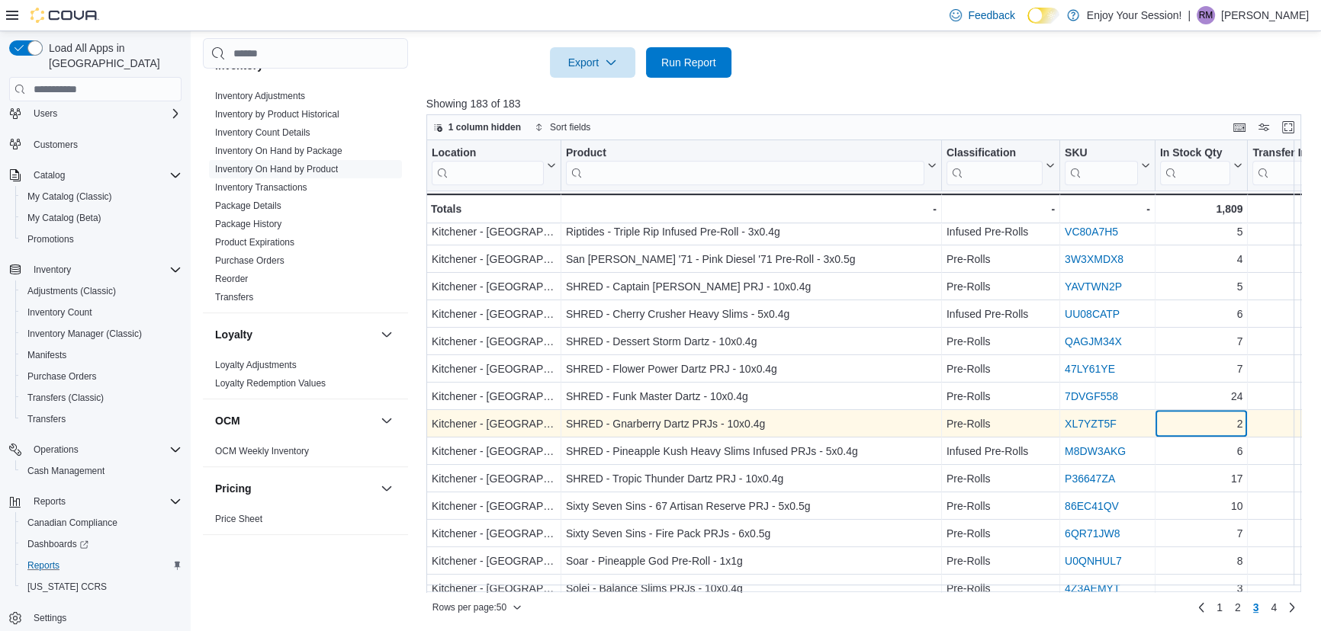
scroll to position [991, 0]
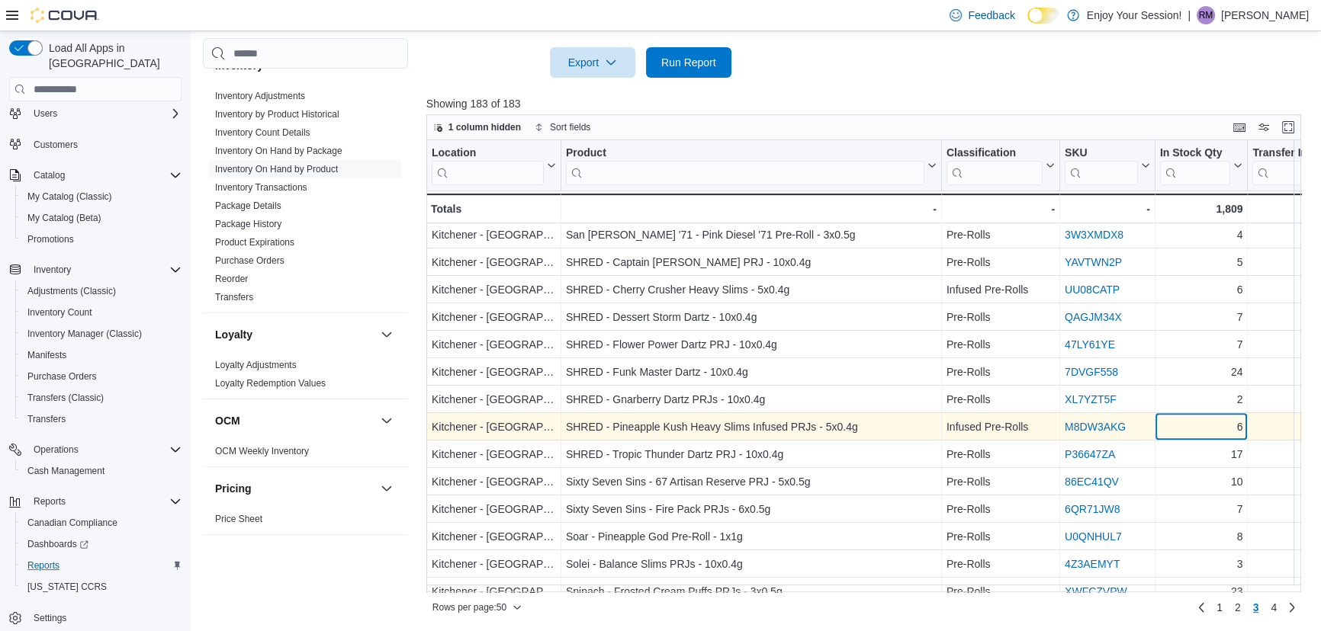
click at [1203, 430] on div "6" at bounding box center [1201, 428] width 83 height 18
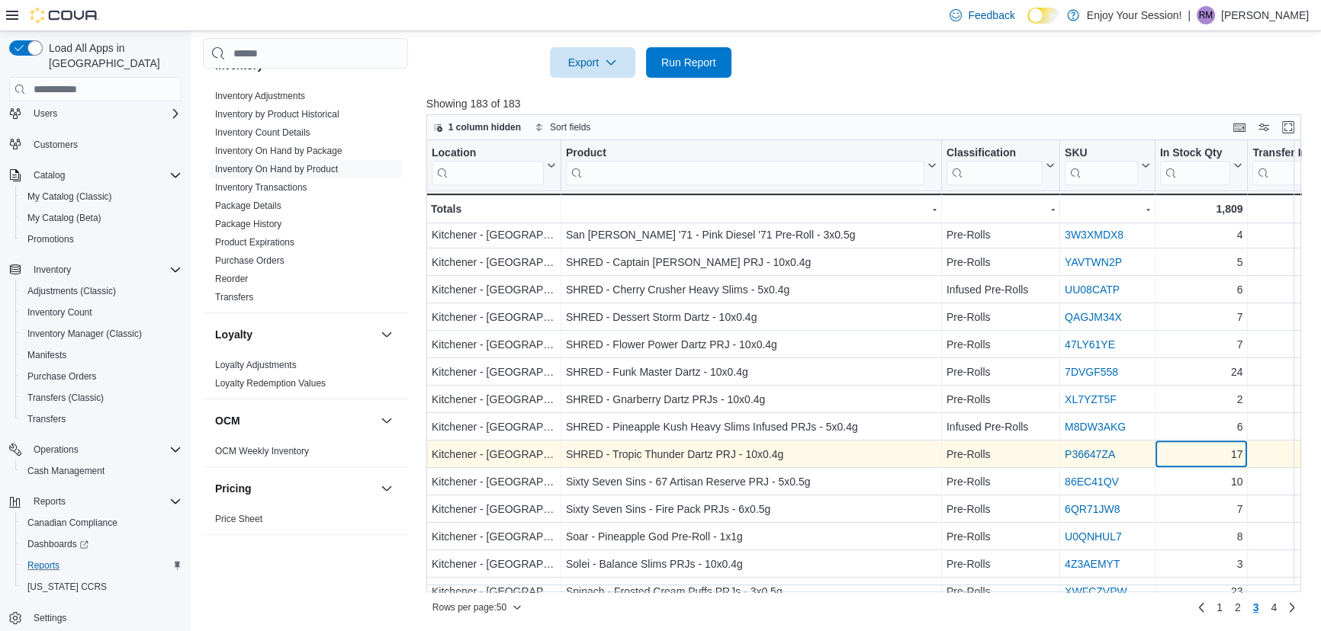
click at [1197, 456] on div "17" at bounding box center [1201, 455] width 83 height 18
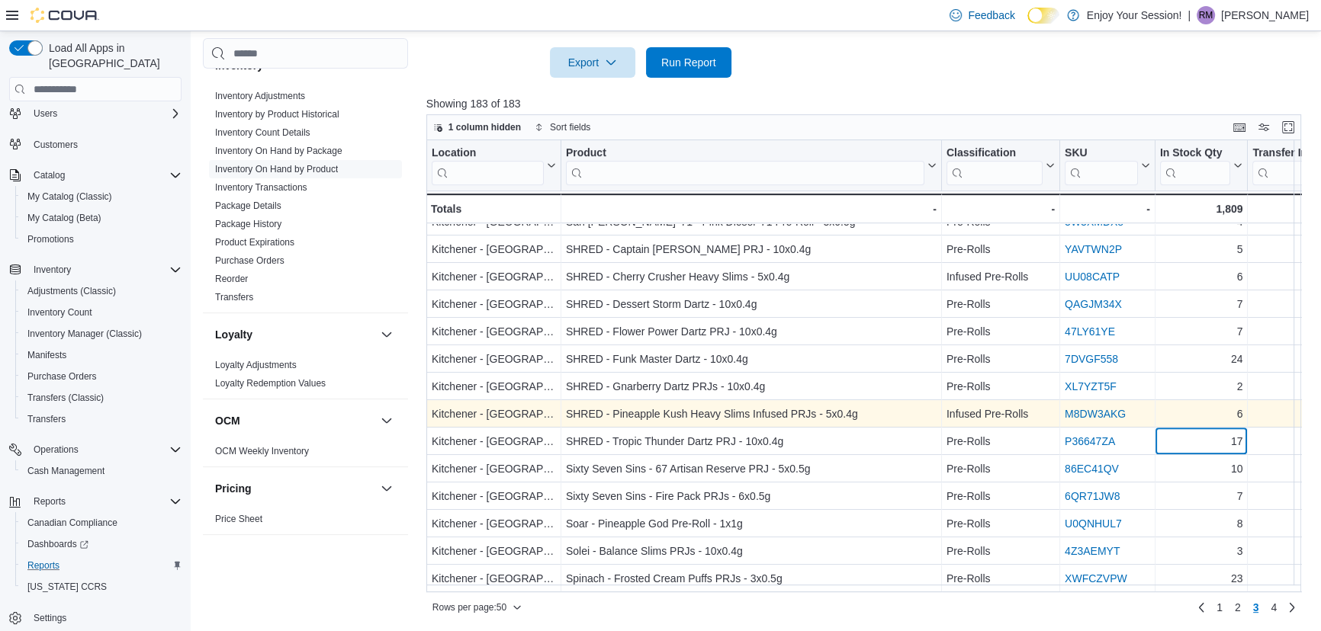
scroll to position [1010, 0]
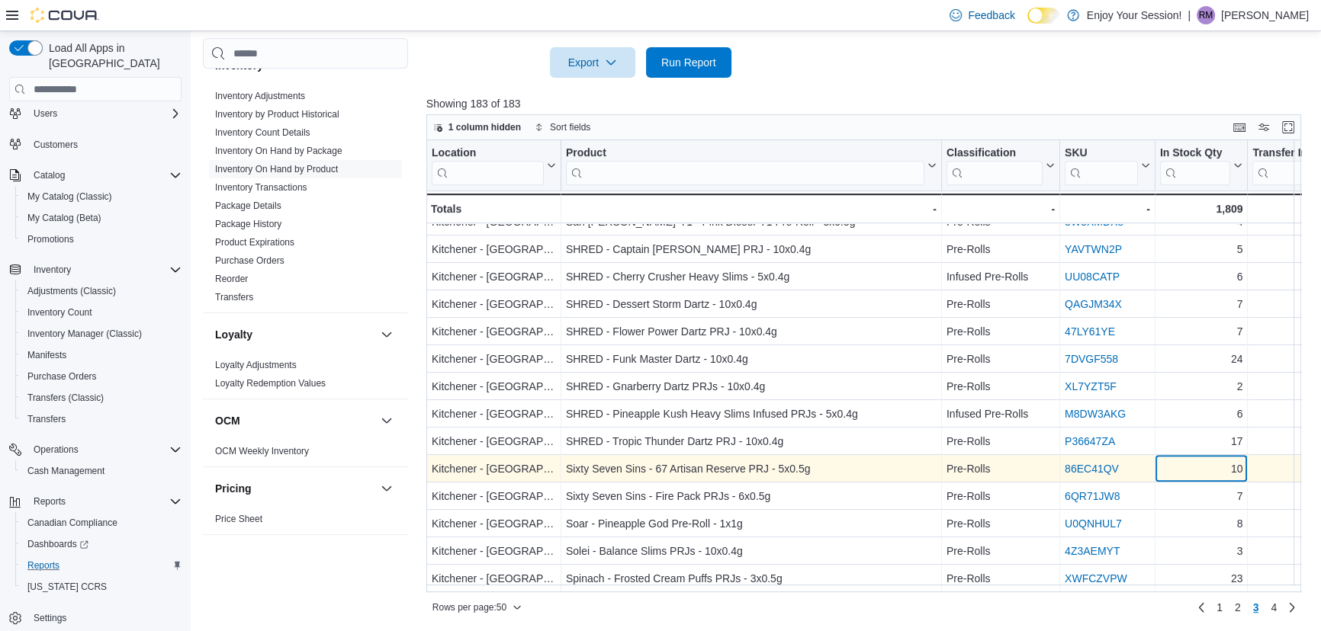
click at [1203, 468] on div "10 - In Stock Qty, column 5, row 146" at bounding box center [1201, 469] width 93 height 27
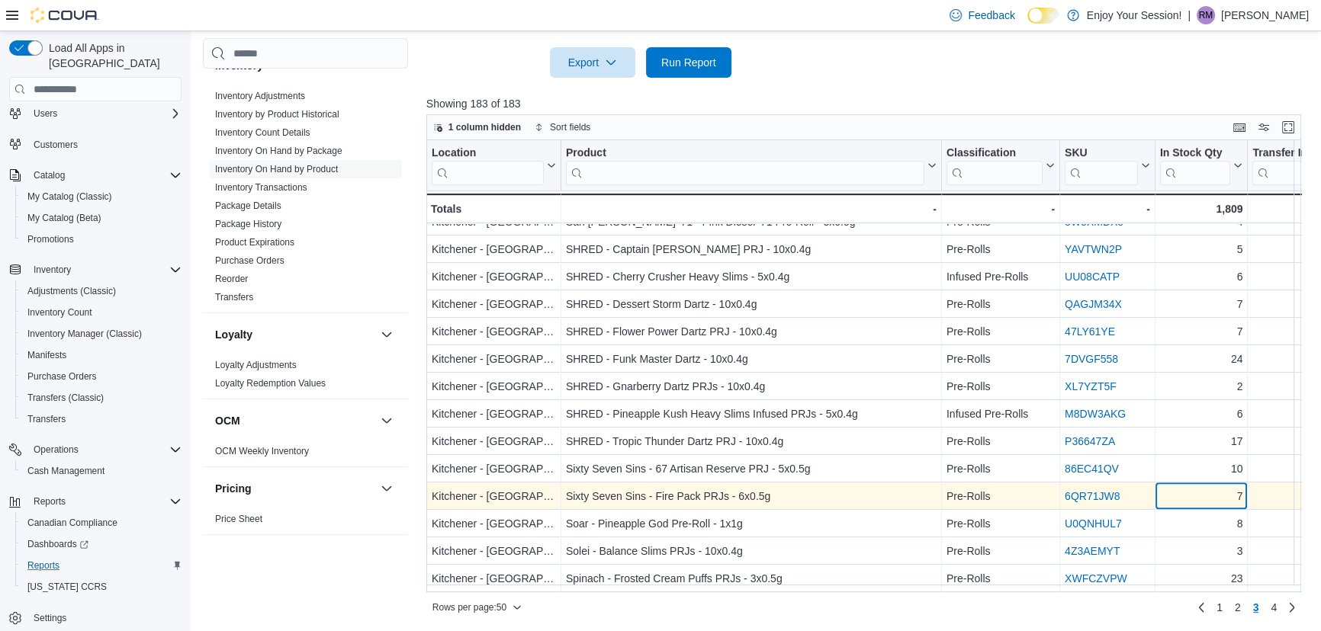
click at [1200, 488] on div "7" at bounding box center [1201, 497] width 83 height 18
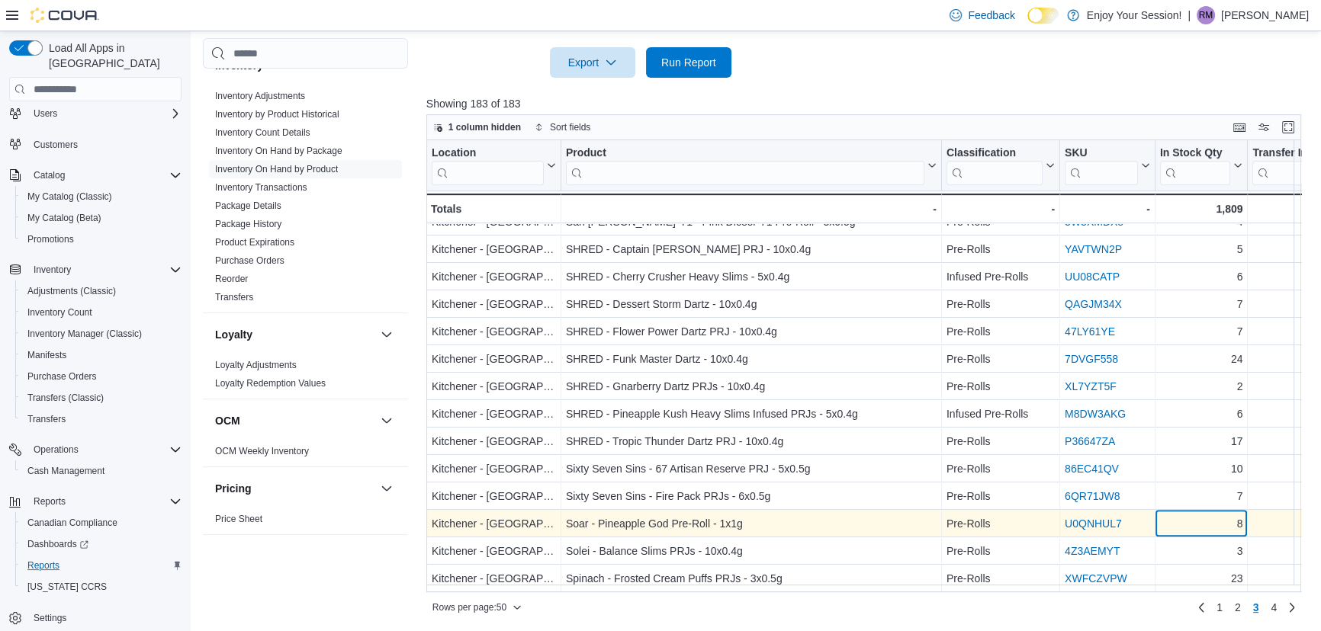
click at [1197, 519] on div "8" at bounding box center [1201, 524] width 83 height 18
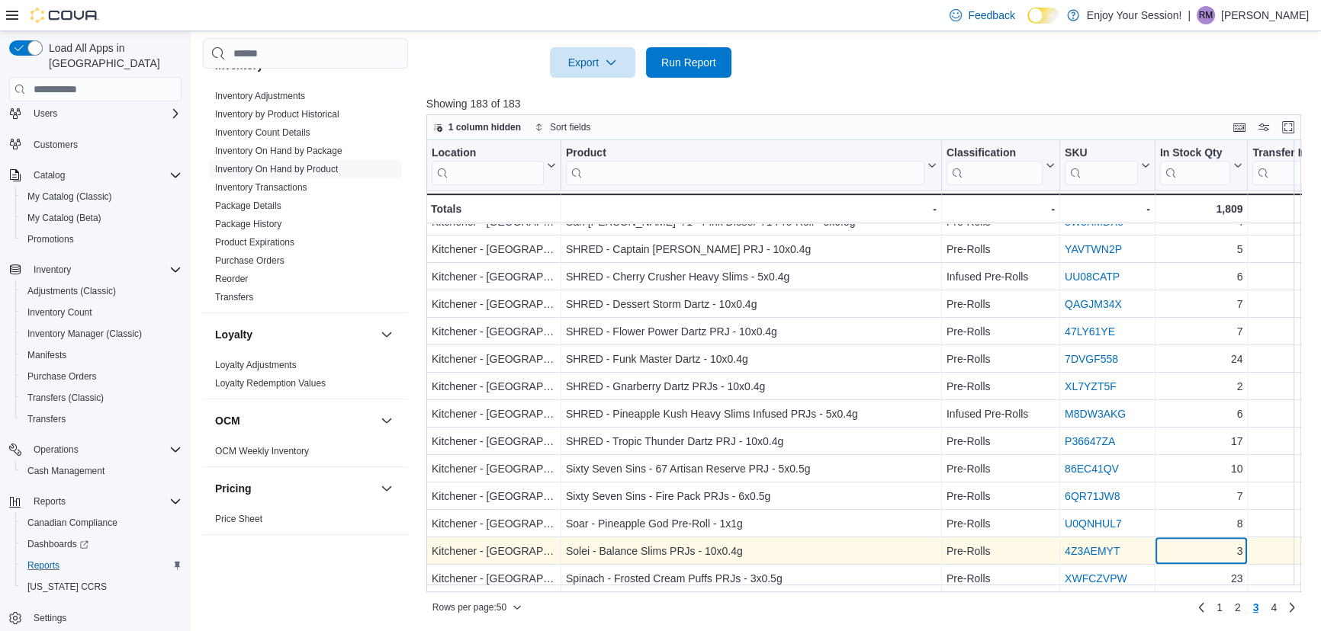
click at [1202, 546] on div "3" at bounding box center [1201, 552] width 83 height 18
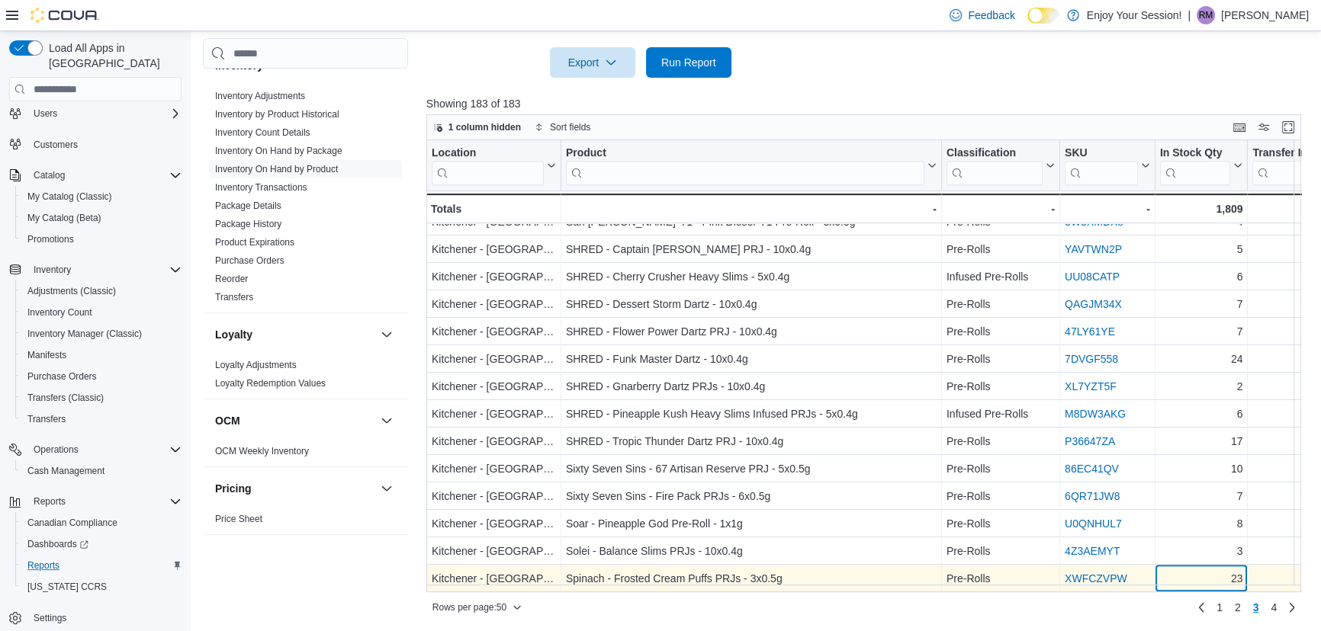
click at [1197, 570] on div "23" at bounding box center [1201, 579] width 83 height 18
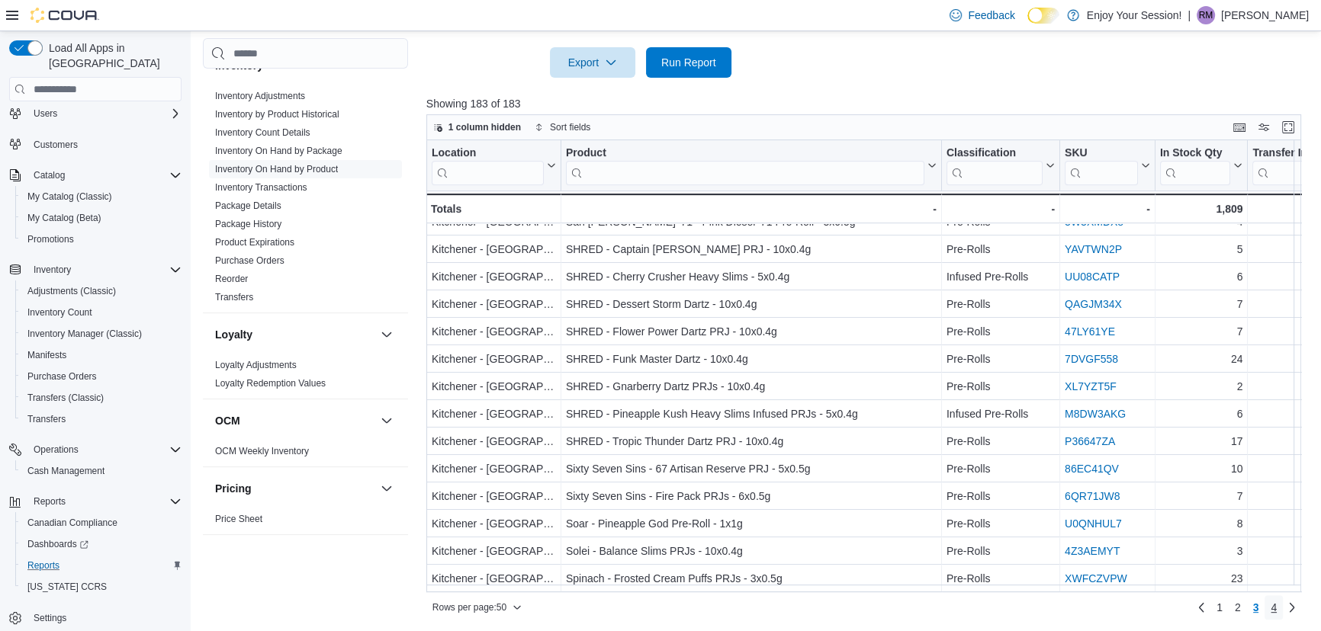
click at [1276, 608] on span "4" at bounding box center [1273, 607] width 6 height 15
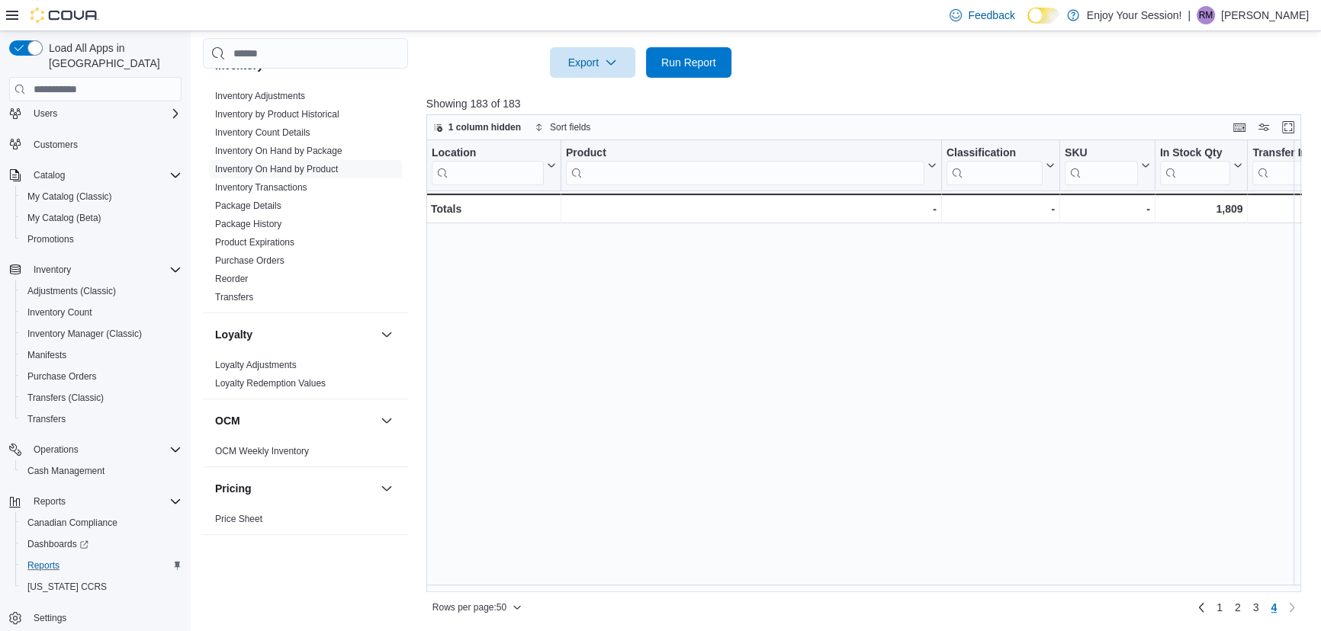
scroll to position [0, 0]
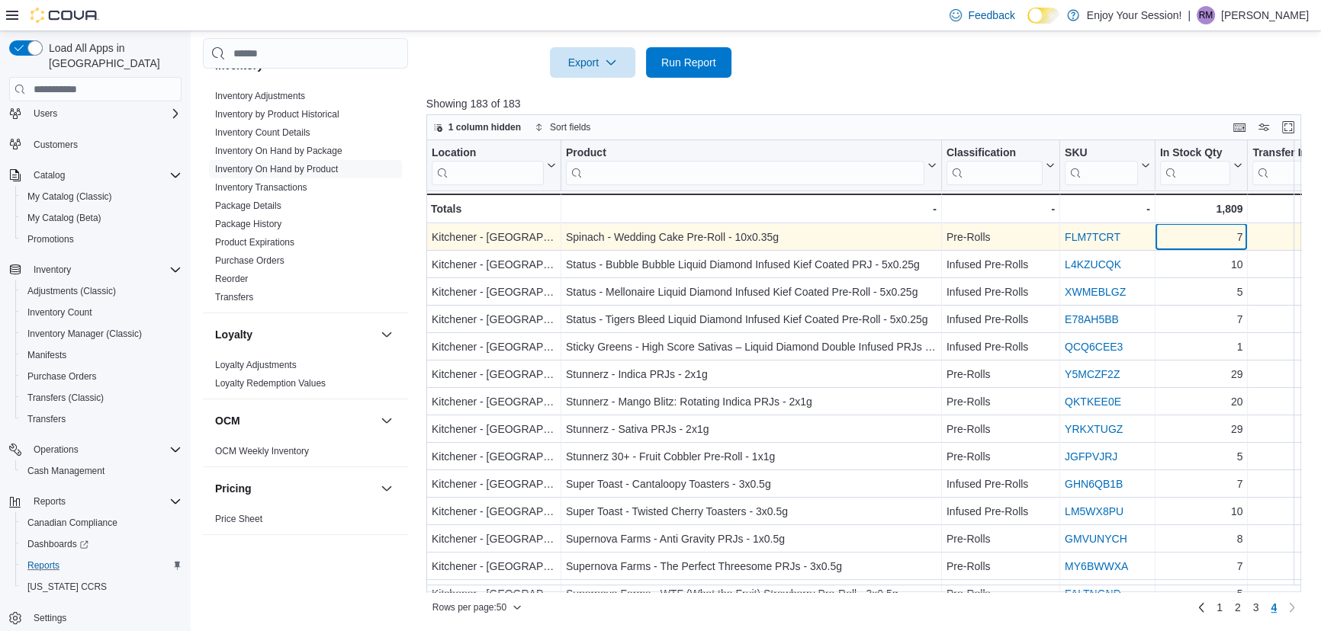
click at [1213, 235] on div "7" at bounding box center [1201, 238] width 83 height 18
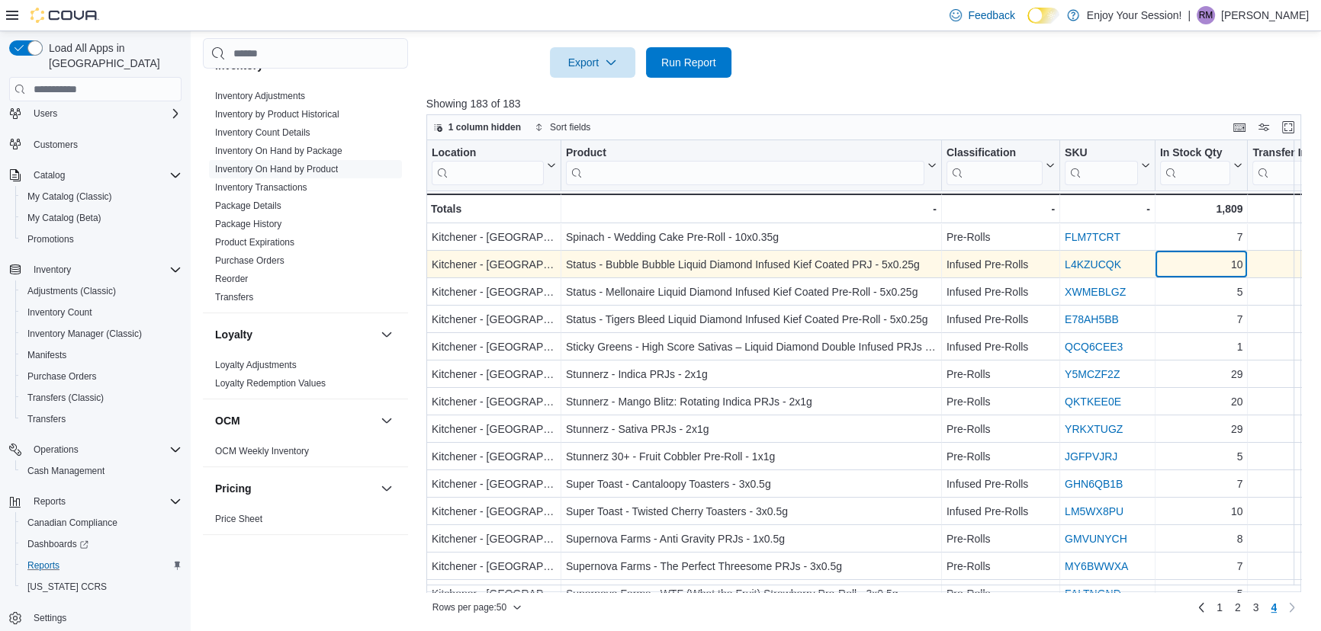
click at [1212, 267] on div "10" at bounding box center [1201, 265] width 83 height 18
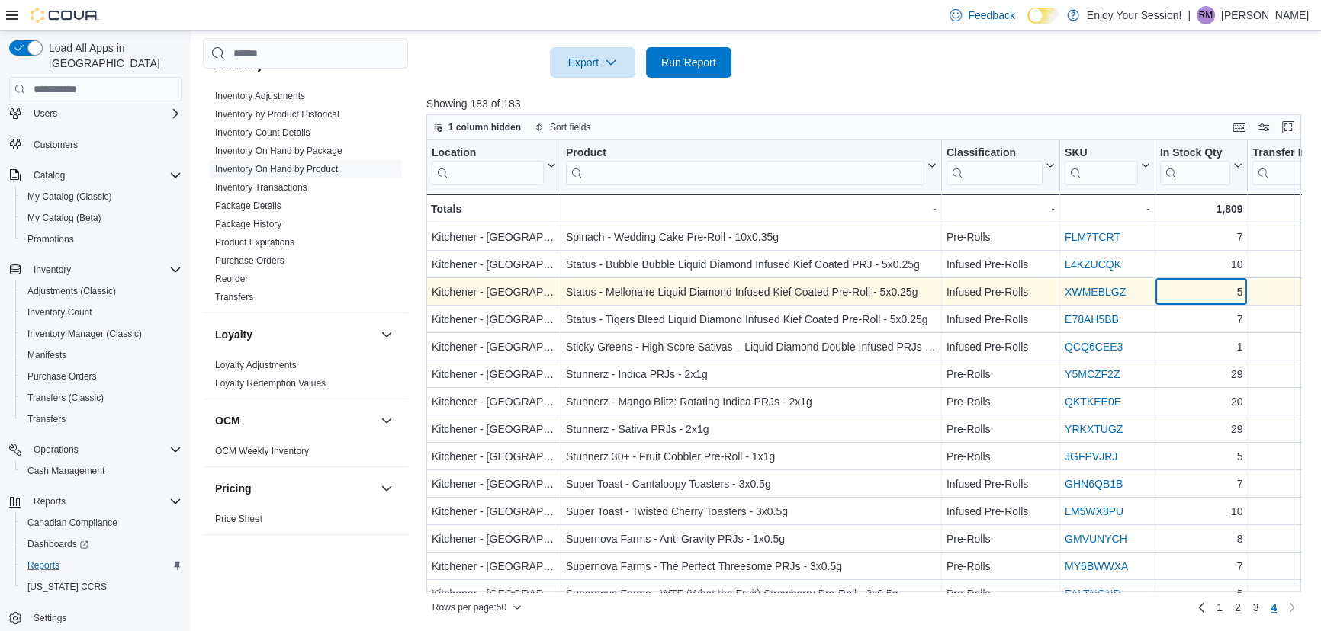
click at [1206, 303] on div "5 - In Stock Qty, column 5, row 153" at bounding box center [1201, 292] width 93 height 27
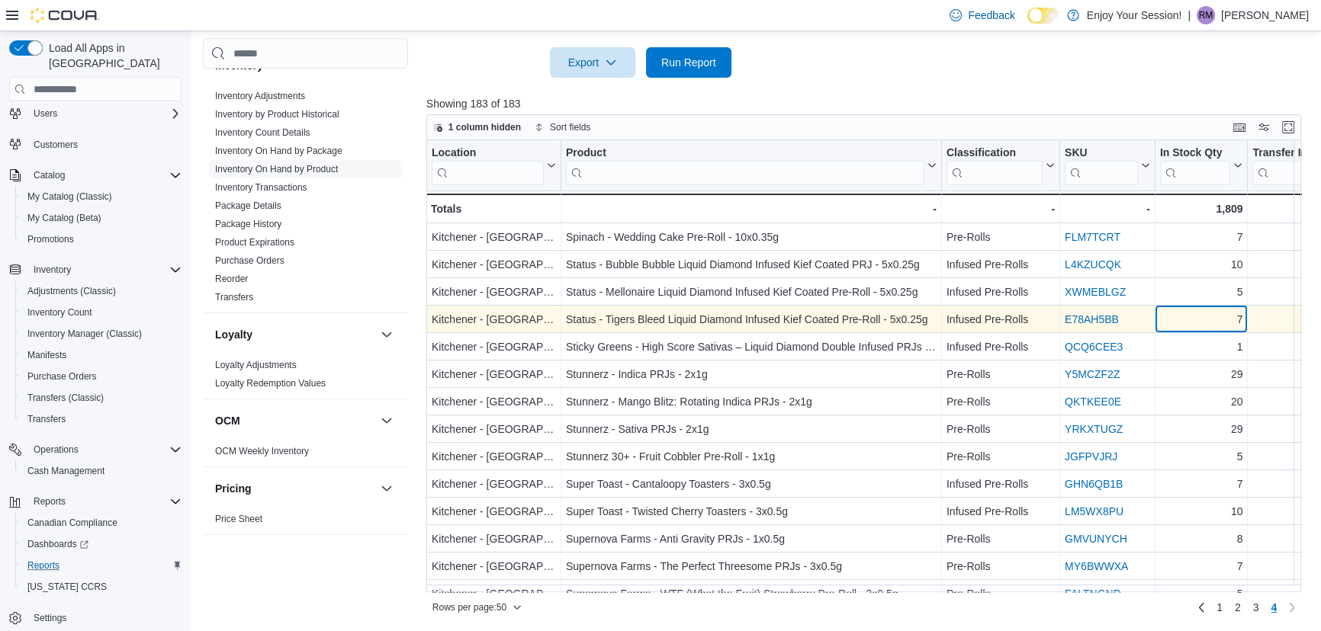
click at [1203, 323] on div "7" at bounding box center [1201, 320] width 83 height 18
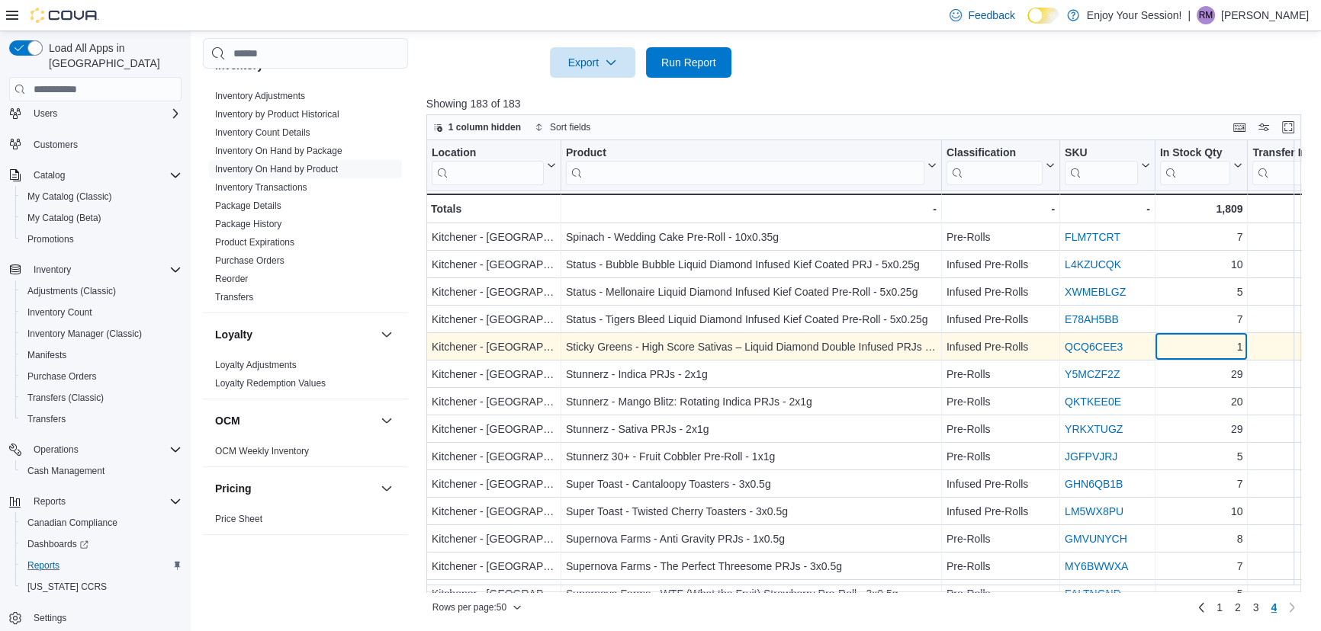
click at [1201, 352] on div "1" at bounding box center [1201, 348] width 83 height 18
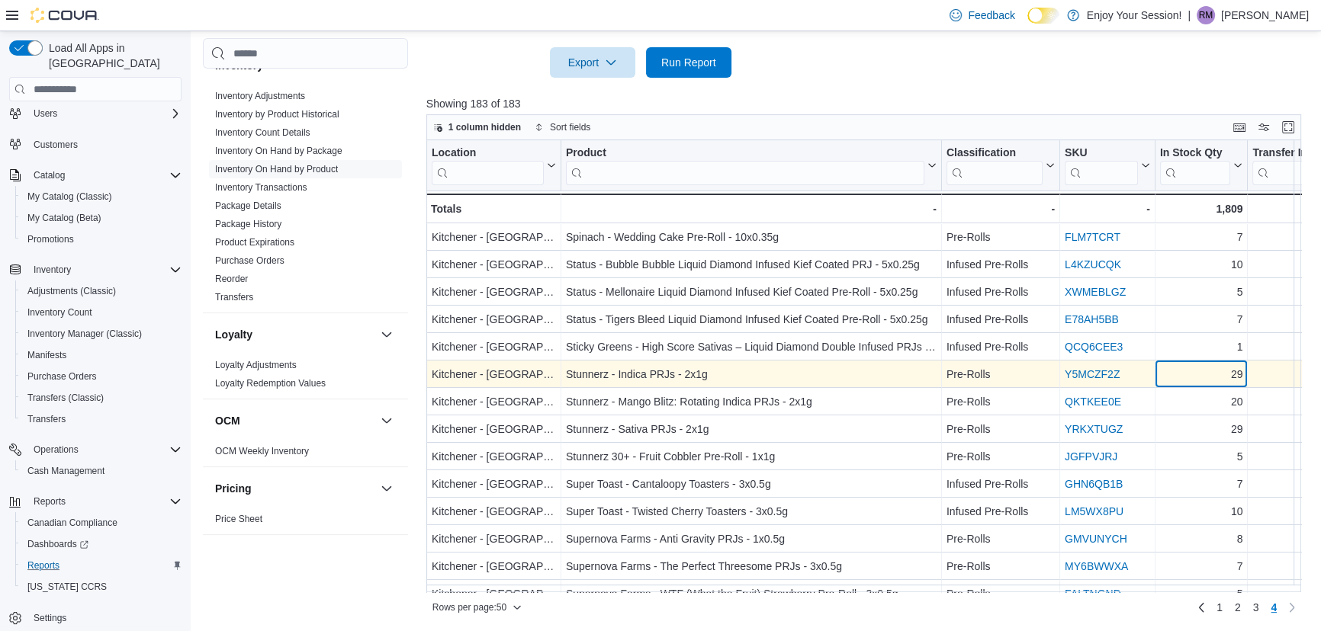
click at [1196, 379] on div "29" at bounding box center [1201, 375] width 83 height 18
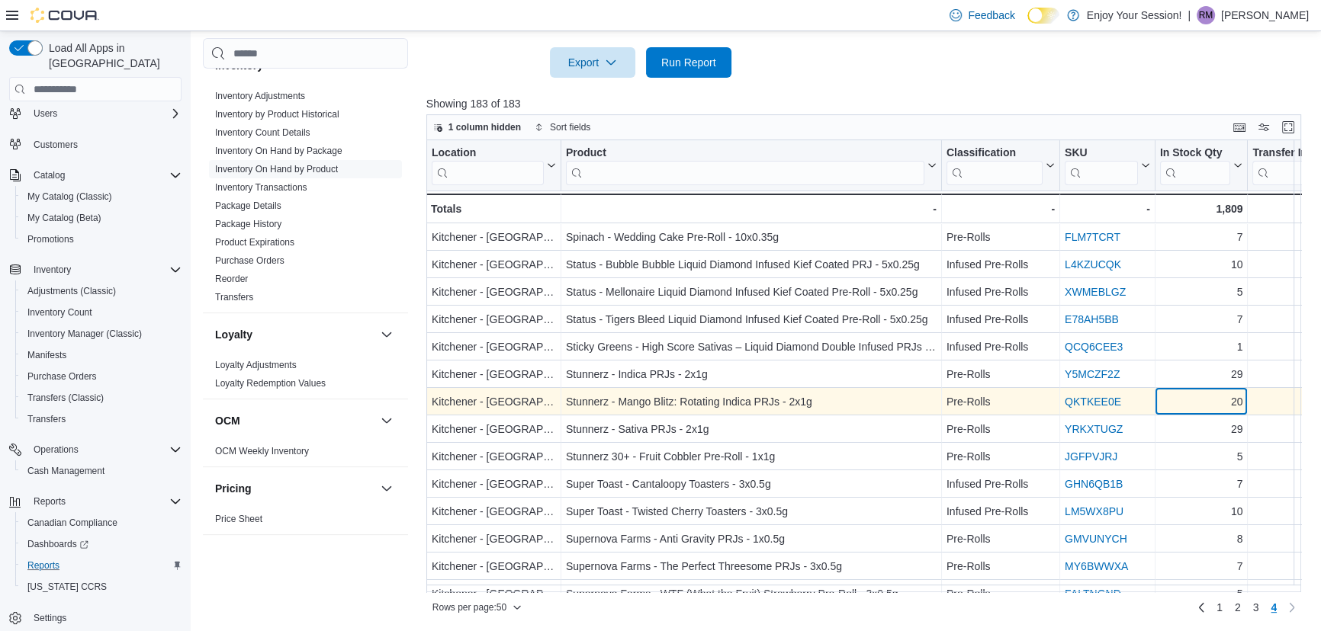
click at [1197, 407] on div "20" at bounding box center [1201, 402] width 83 height 18
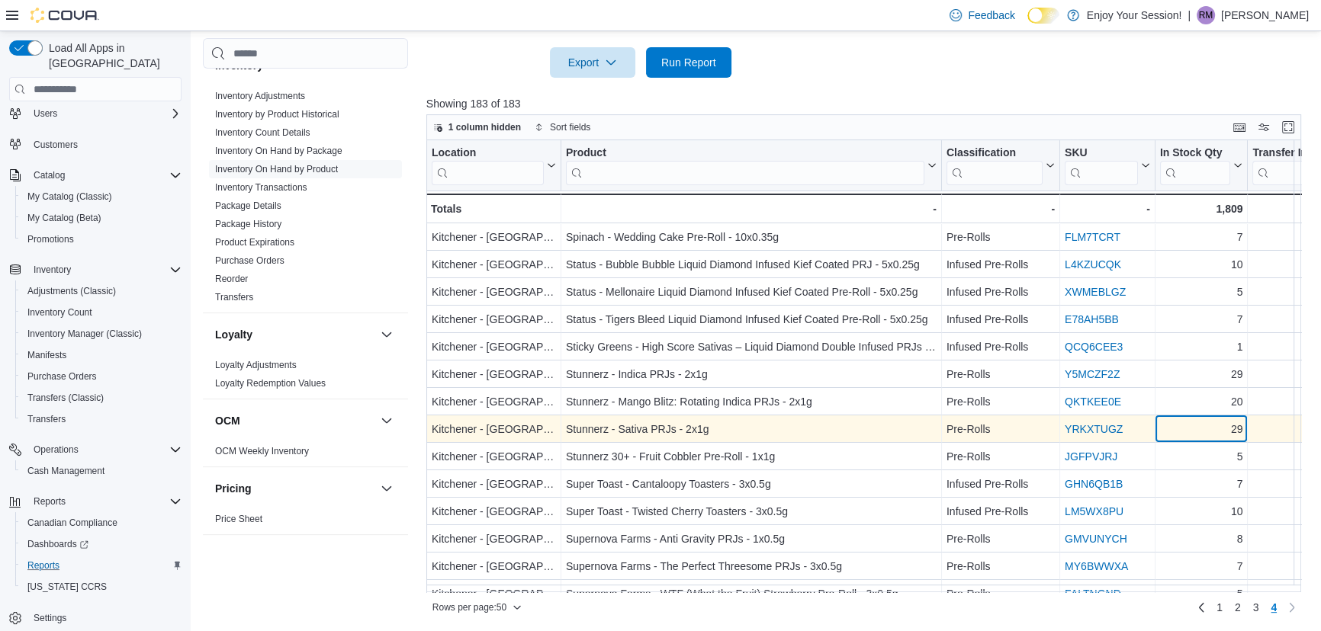
click at [1198, 425] on div "29" at bounding box center [1201, 430] width 83 height 18
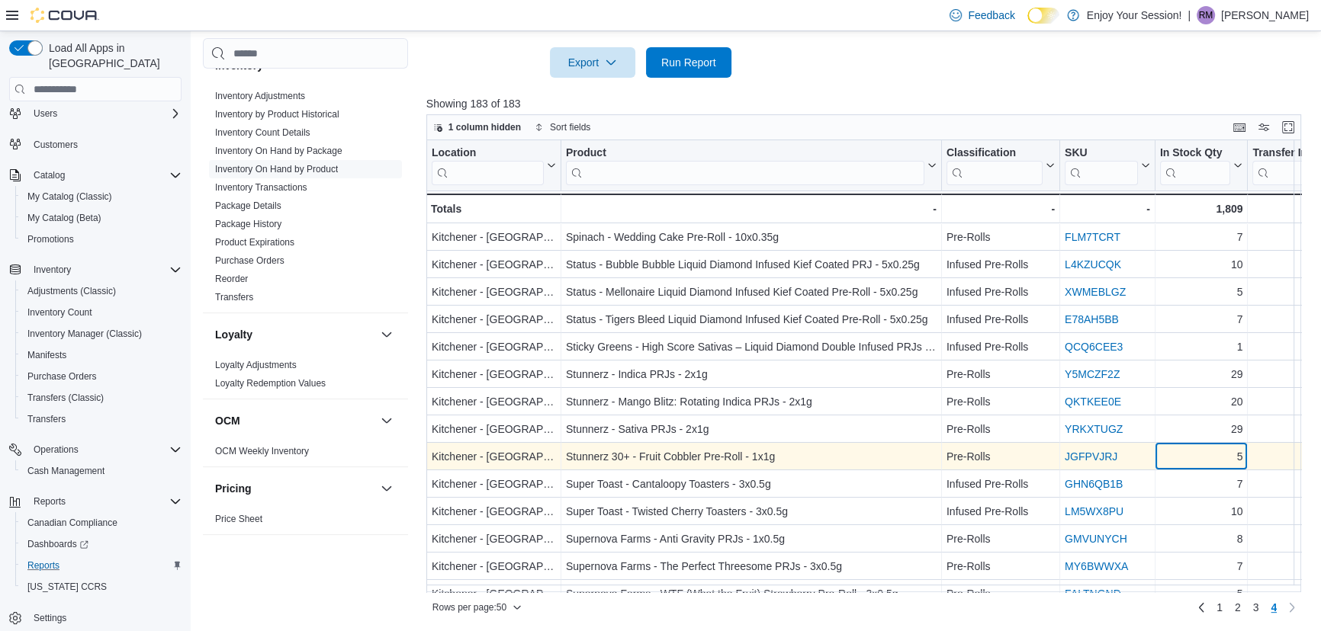
click at [1201, 461] on div "5" at bounding box center [1201, 457] width 83 height 18
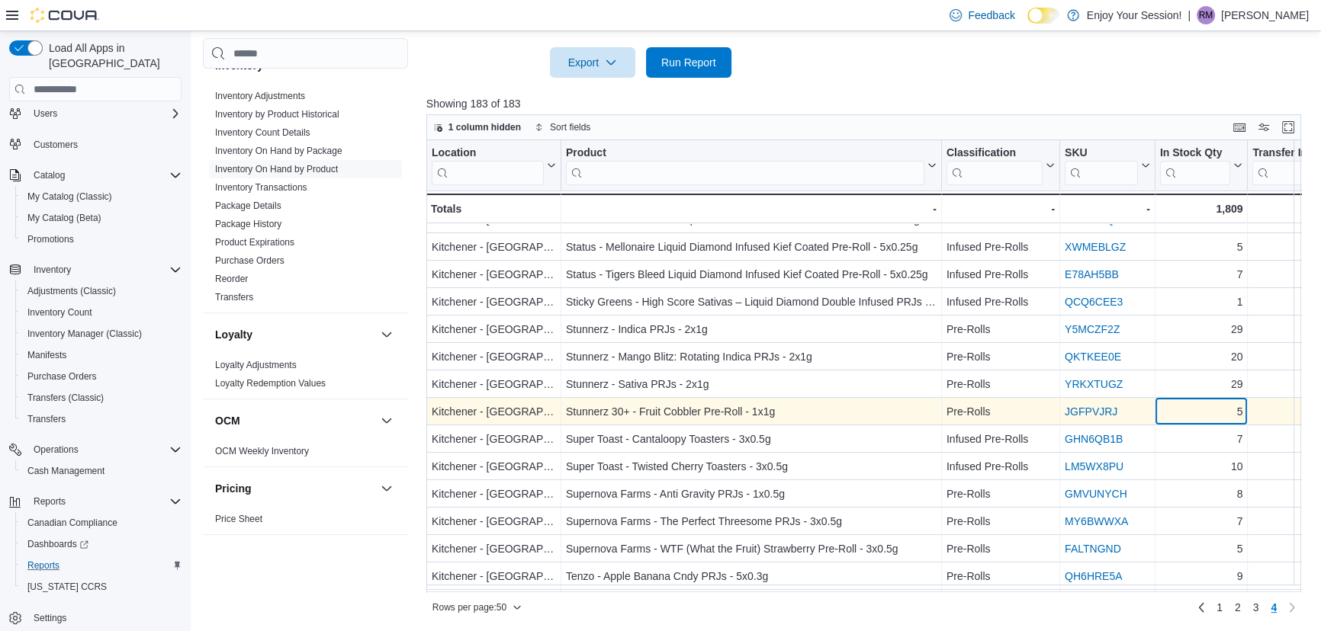
scroll to position [69, 0]
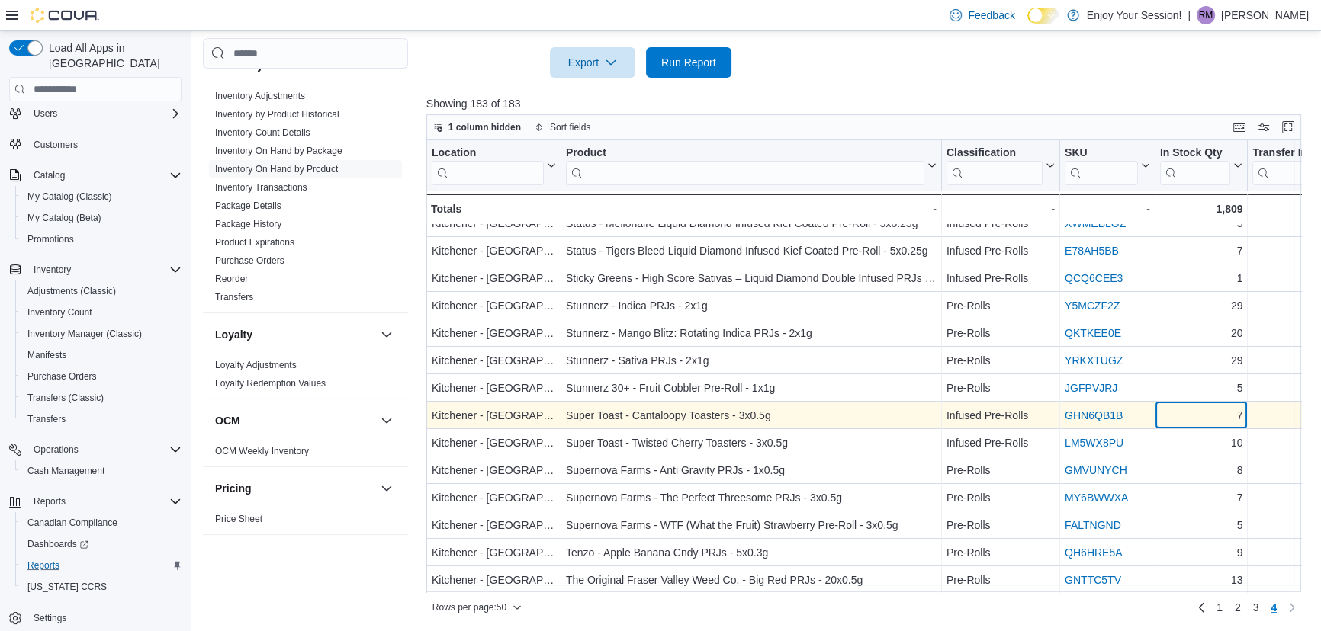
click at [1196, 411] on div "7" at bounding box center [1201, 416] width 83 height 18
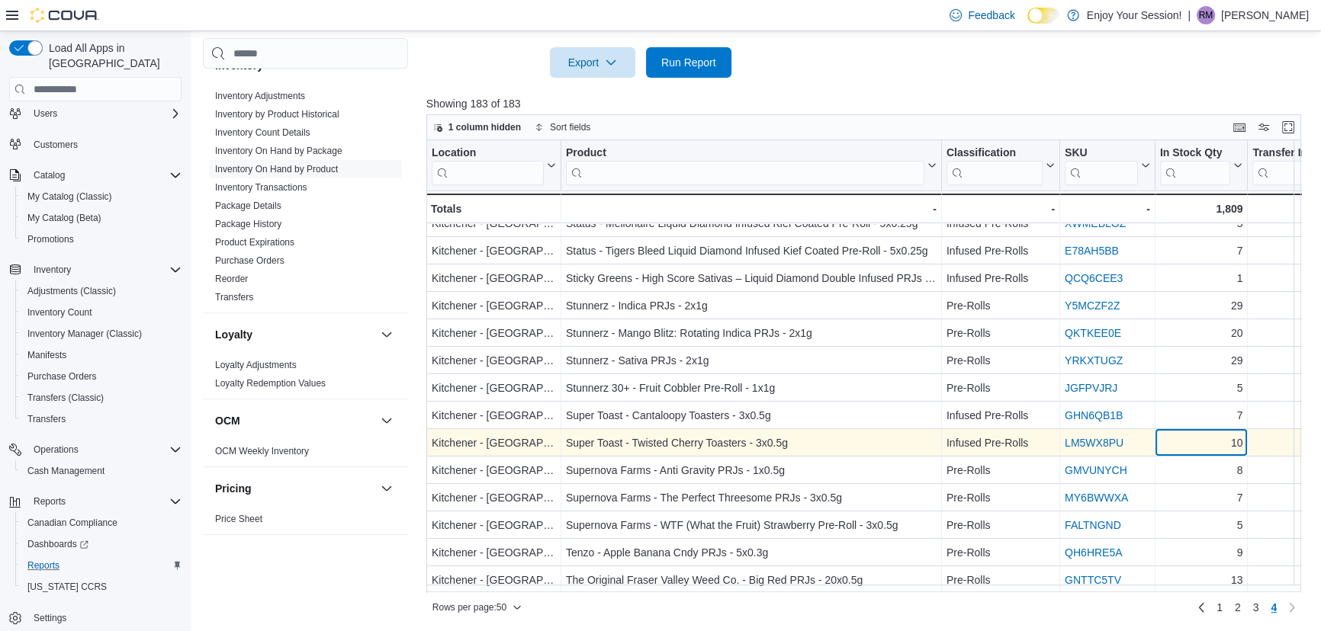
click at [1196, 438] on div "10" at bounding box center [1201, 444] width 83 height 18
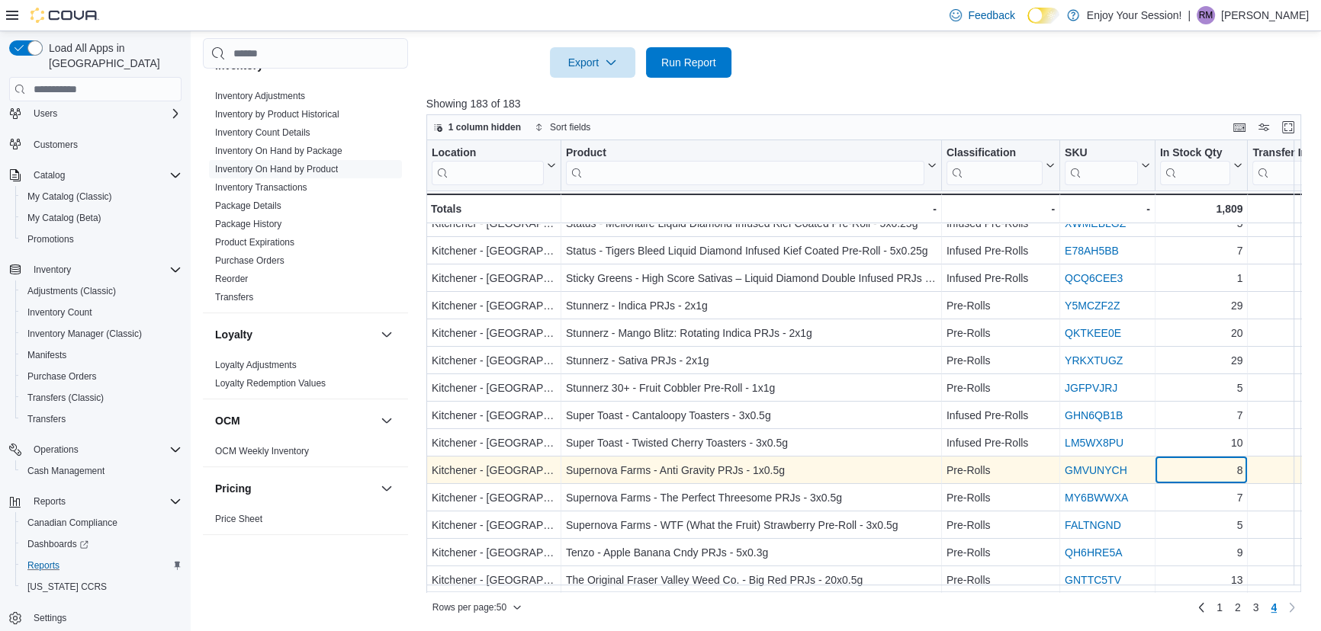
click at [1199, 470] on div "8" at bounding box center [1201, 471] width 83 height 18
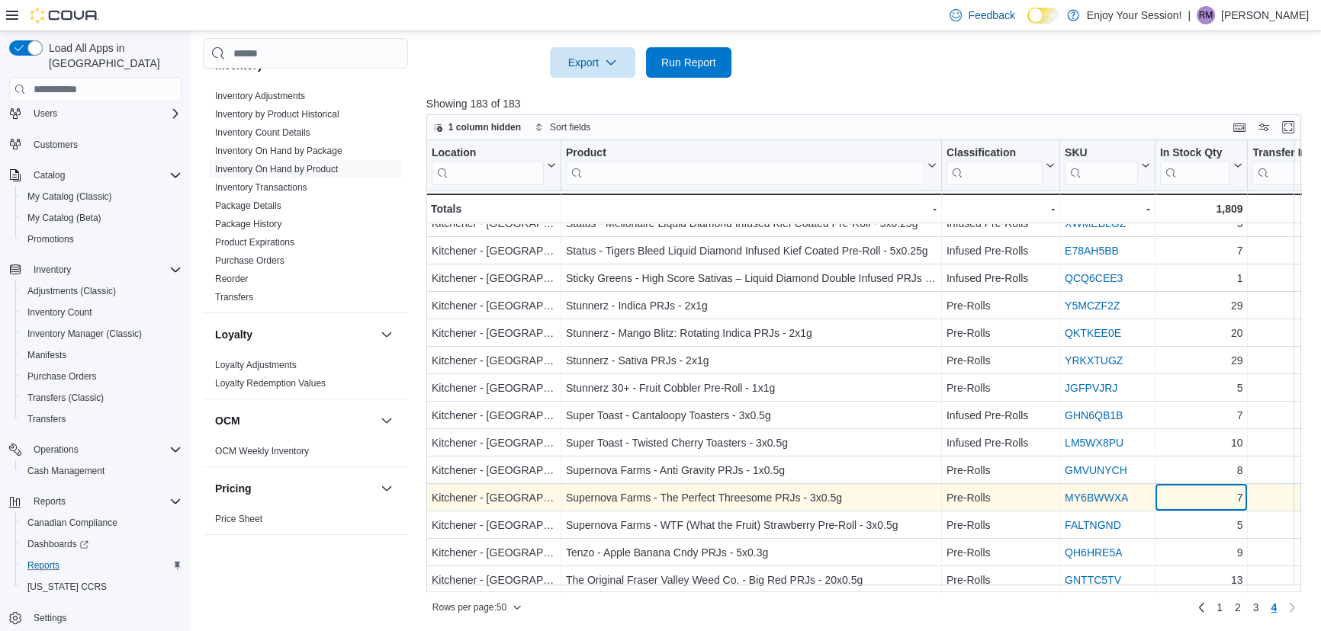
click at [1202, 502] on div "7" at bounding box center [1201, 499] width 83 height 18
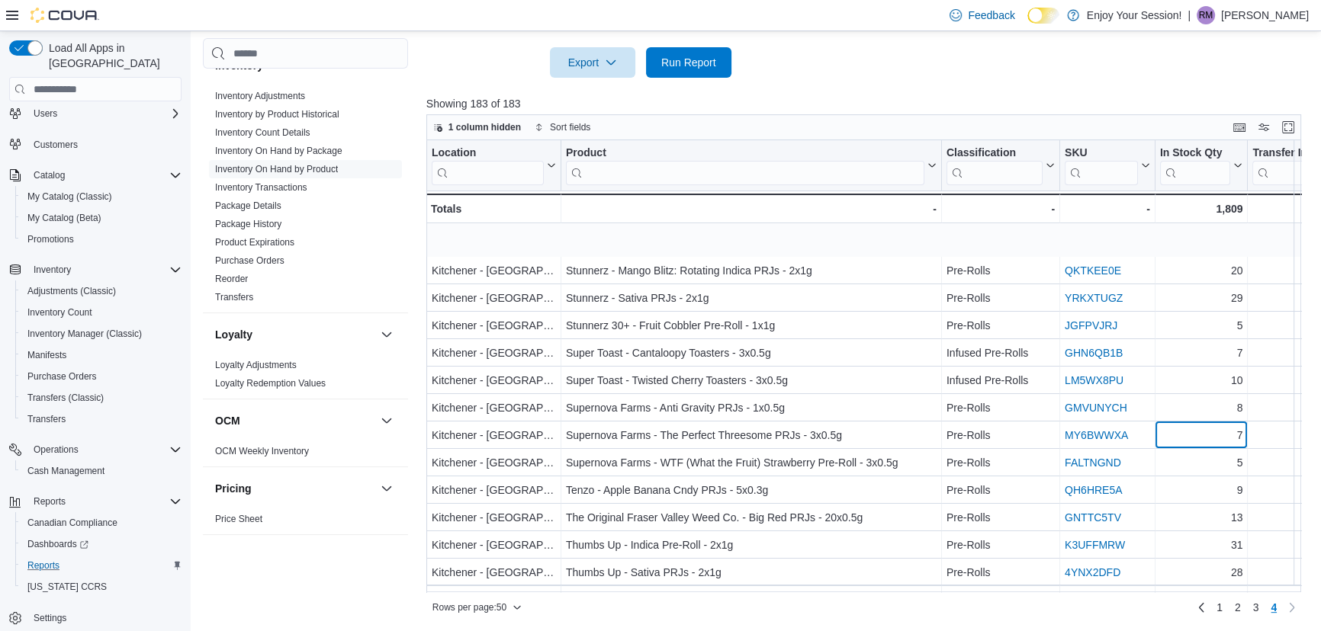
scroll to position [207, 0]
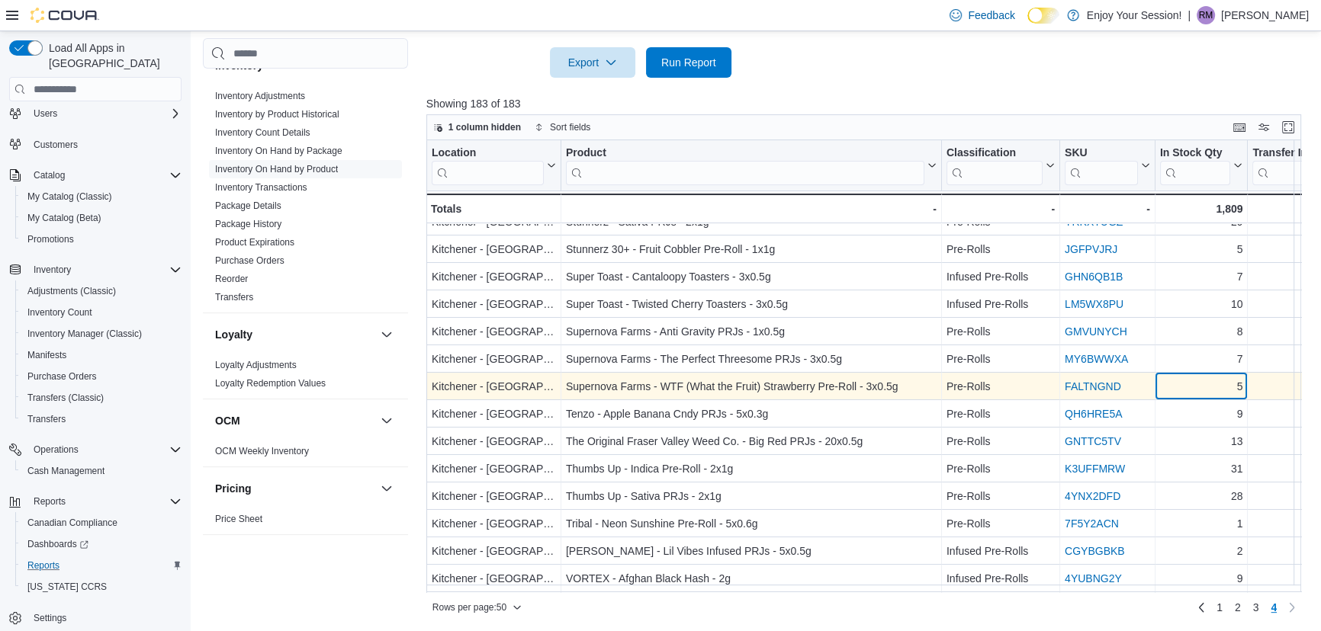
click at [1195, 390] on div "5" at bounding box center [1201, 387] width 83 height 18
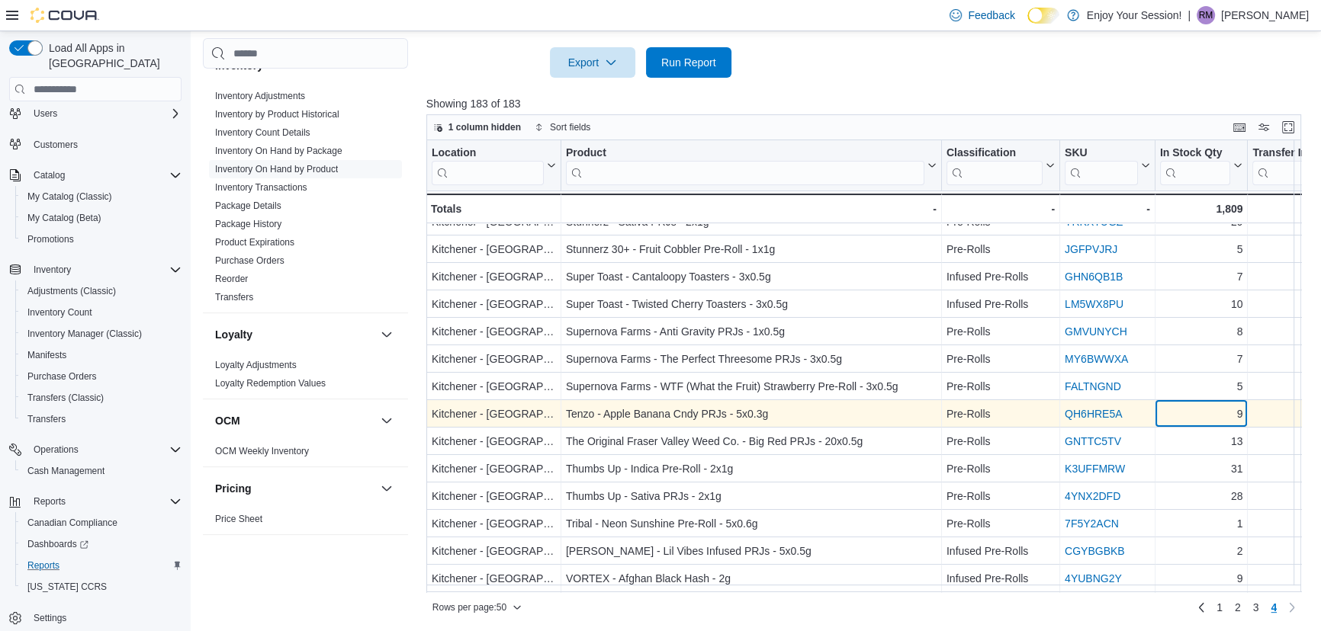
click at [1195, 408] on div "9" at bounding box center [1201, 415] width 83 height 18
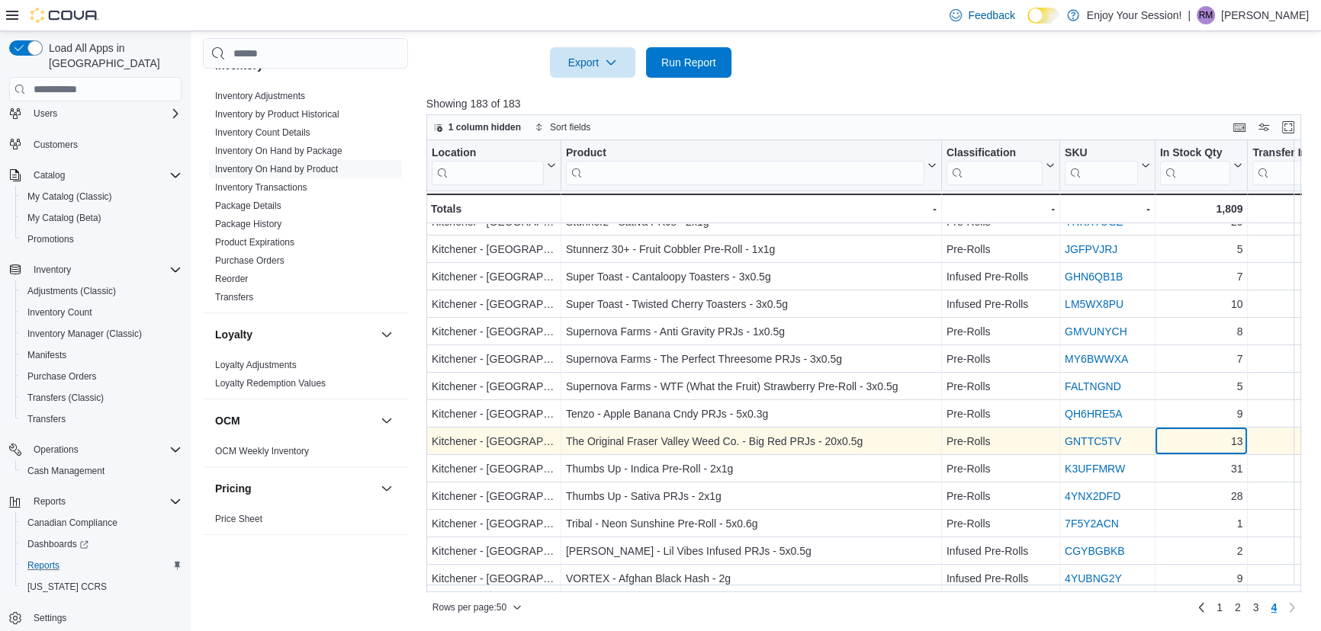
click at [1198, 441] on div "13" at bounding box center [1201, 442] width 83 height 18
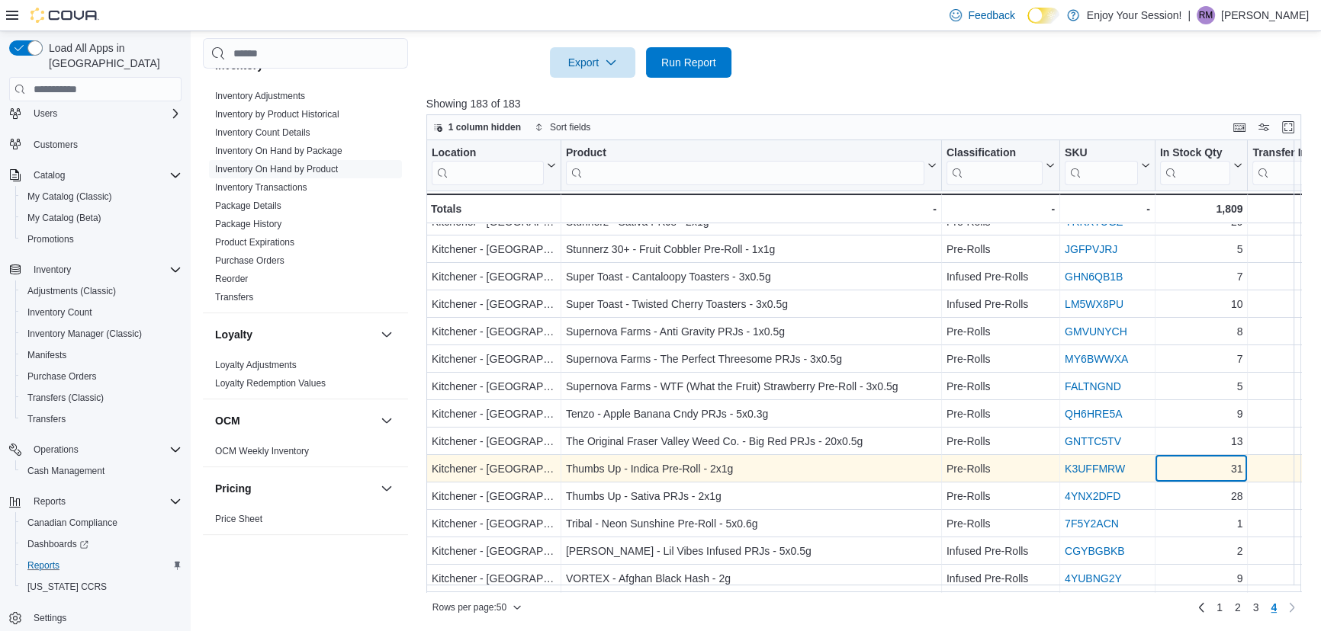
click at [1191, 473] on div "31" at bounding box center [1201, 470] width 83 height 18
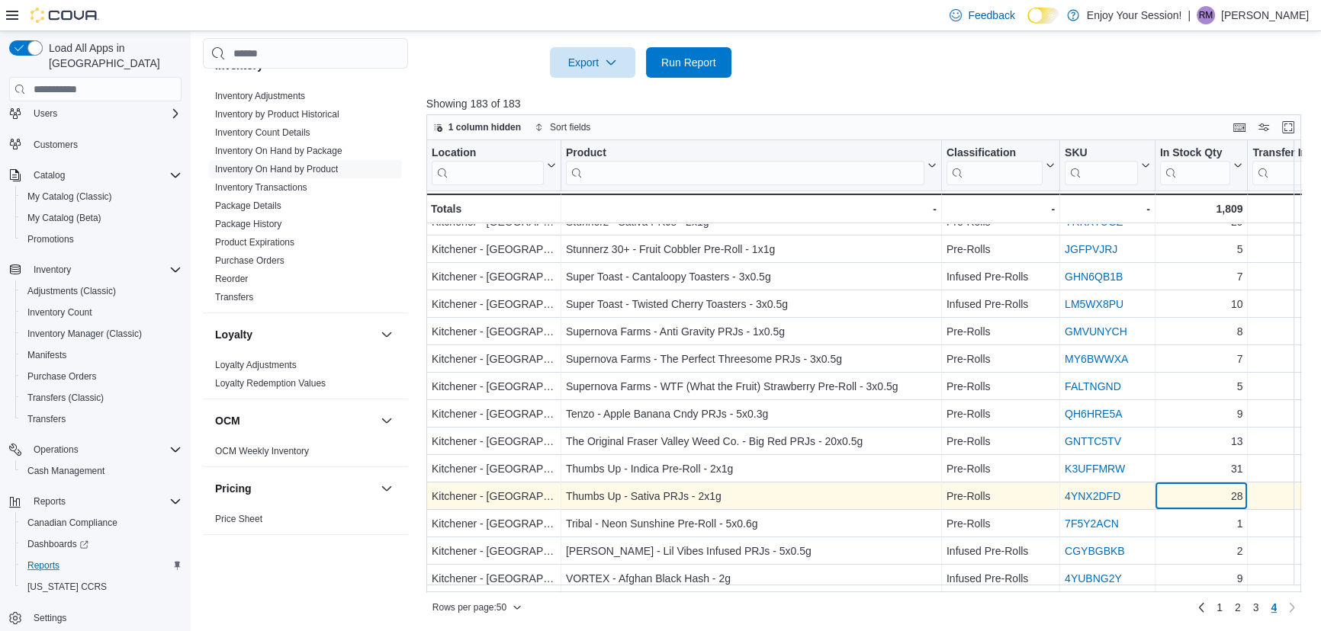
click at [1193, 500] on div "28" at bounding box center [1201, 497] width 83 height 18
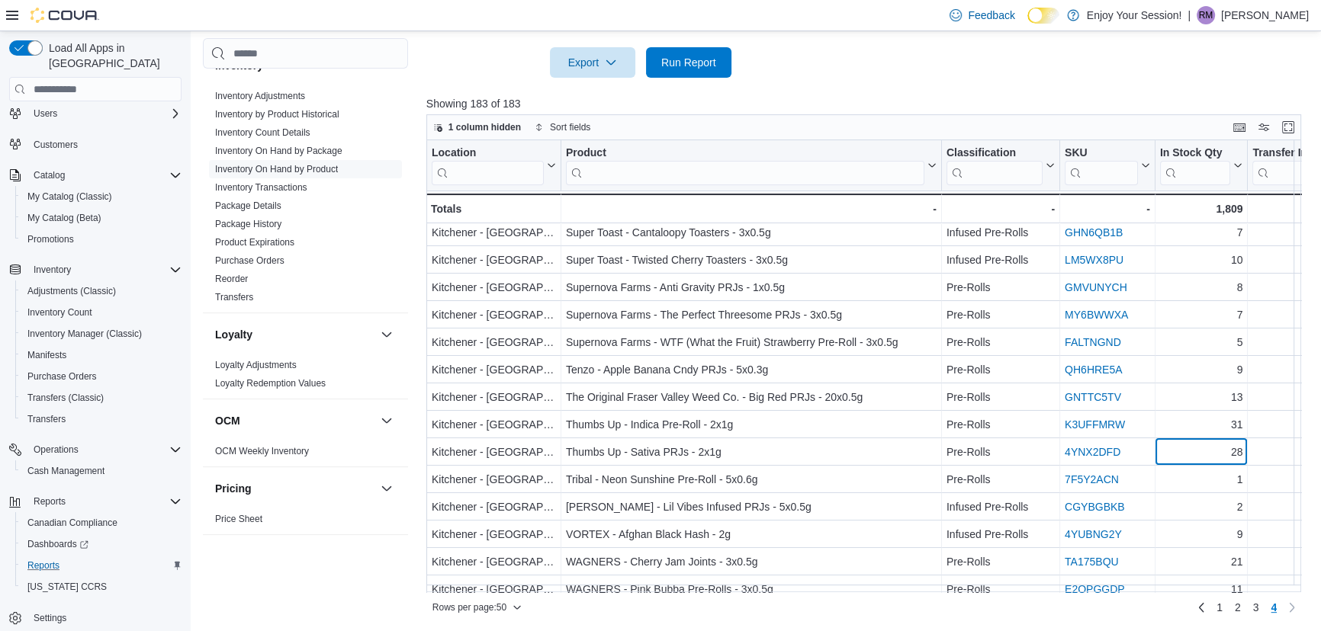
scroll to position [277, 0]
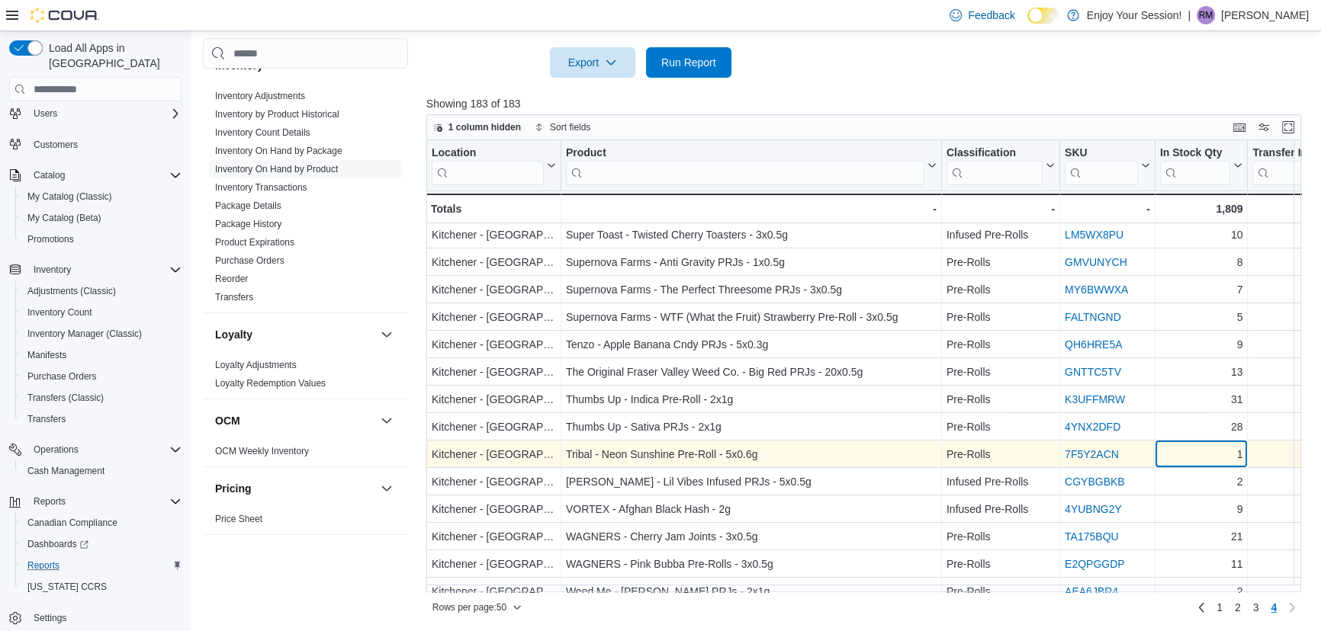
click at [1194, 450] on div "1" at bounding box center [1201, 455] width 83 height 18
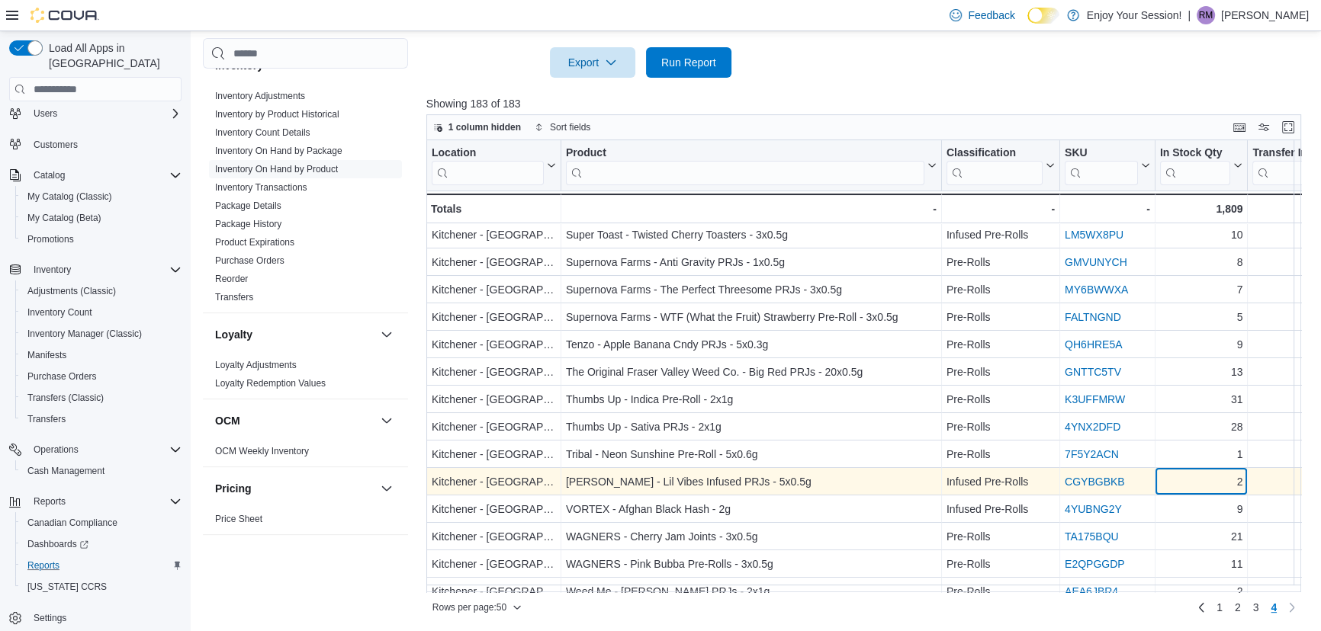
click at [1191, 480] on div "2" at bounding box center [1201, 483] width 83 height 18
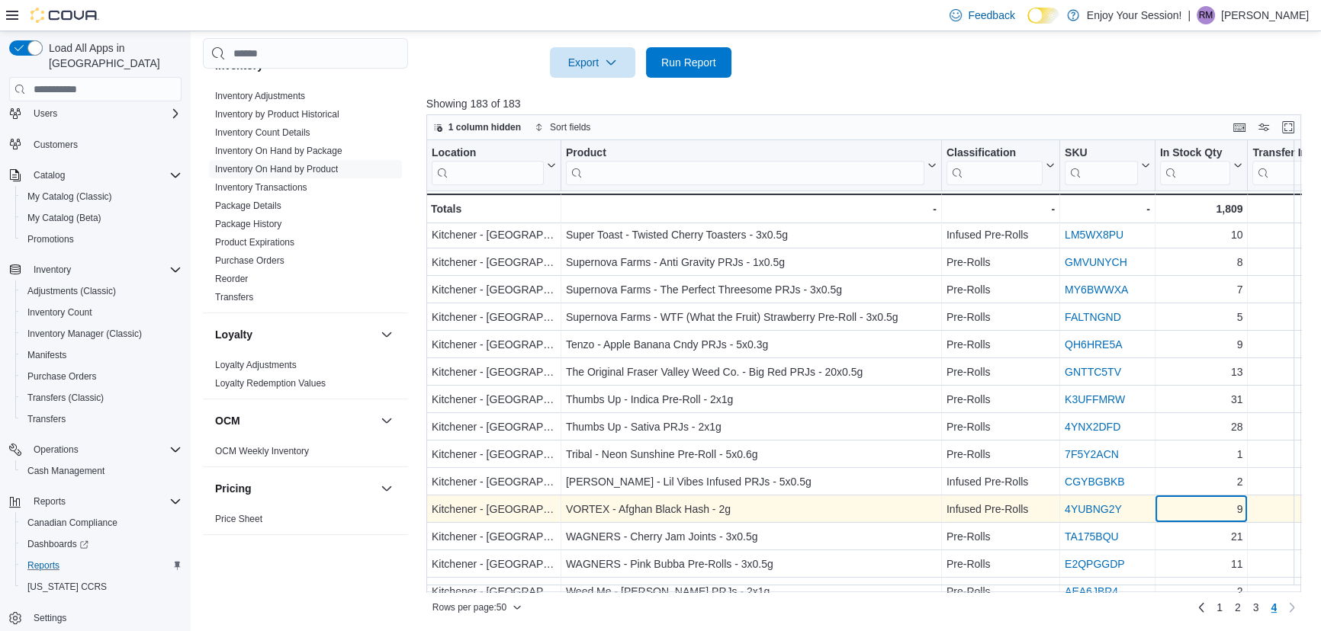
click at [1204, 503] on div "9" at bounding box center [1201, 510] width 83 height 18
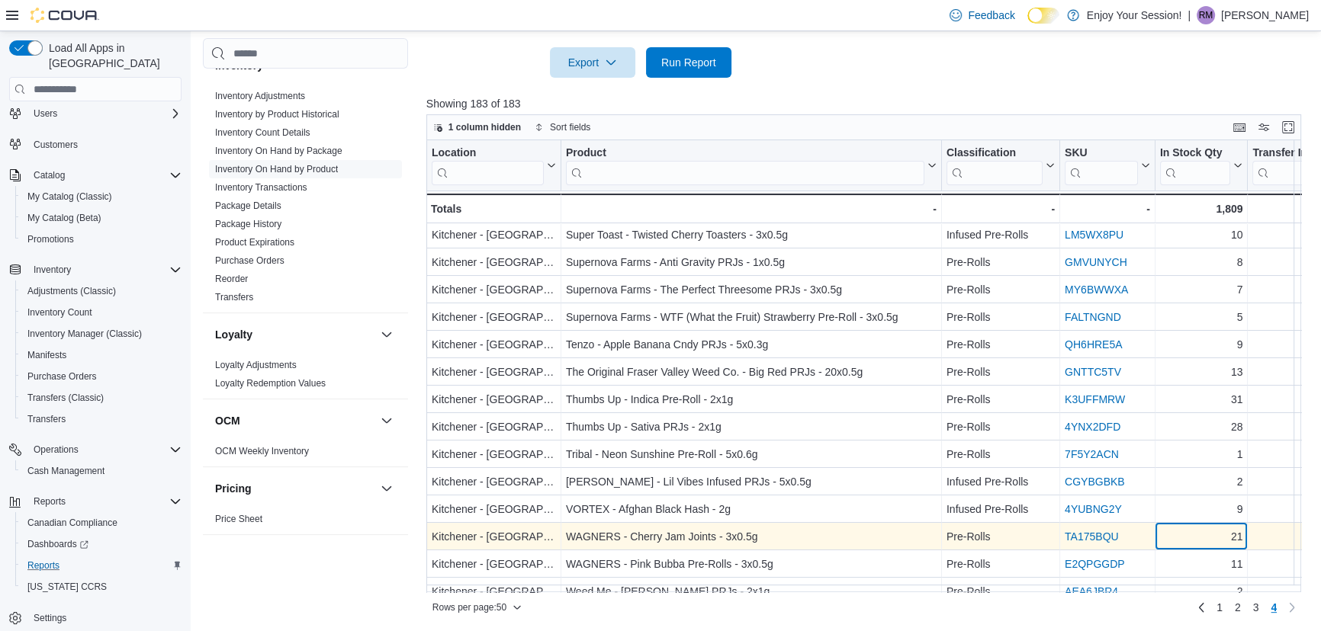
click at [1194, 536] on div "21" at bounding box center [1201, 537] width 83 height 18
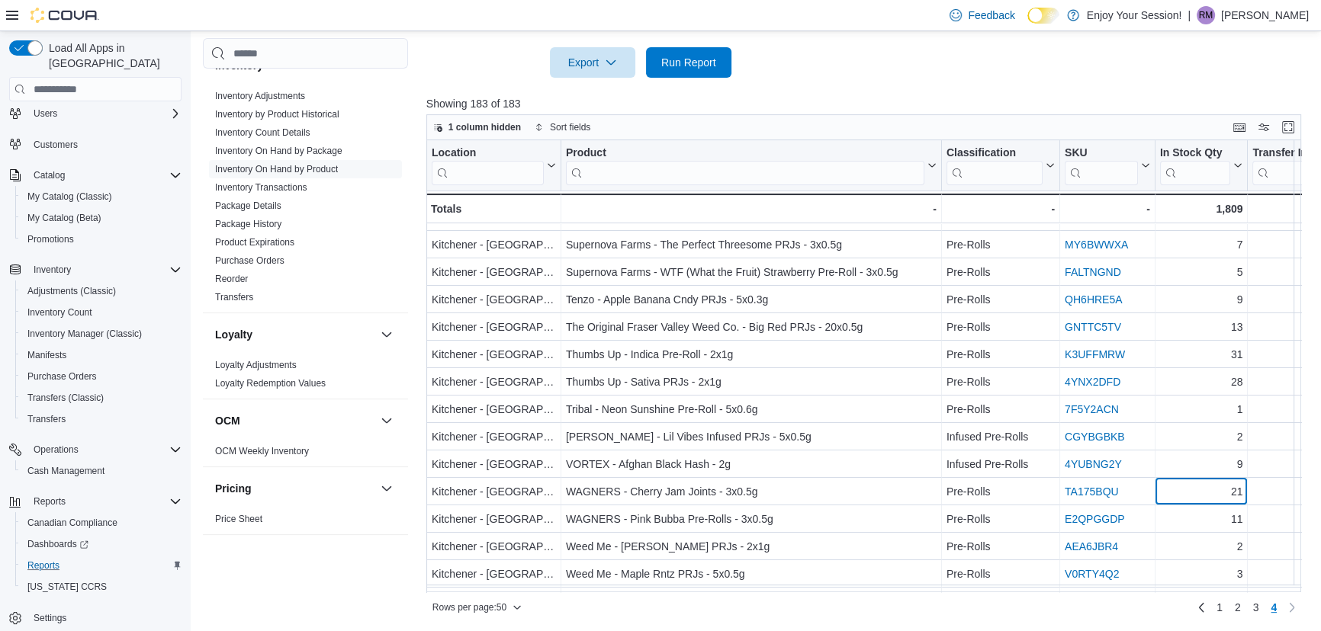
scroll to position [346, 0]
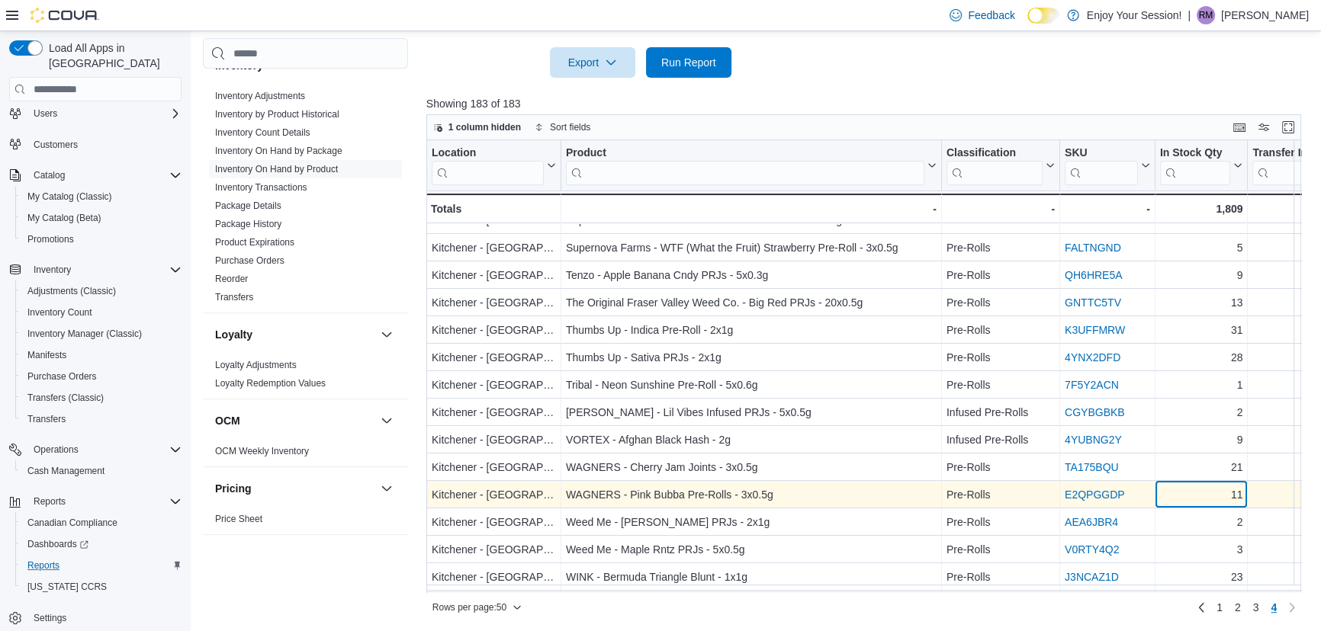
click at [1197, 496] on div "11" at bounding box center [1201, 496] width 83 height 18
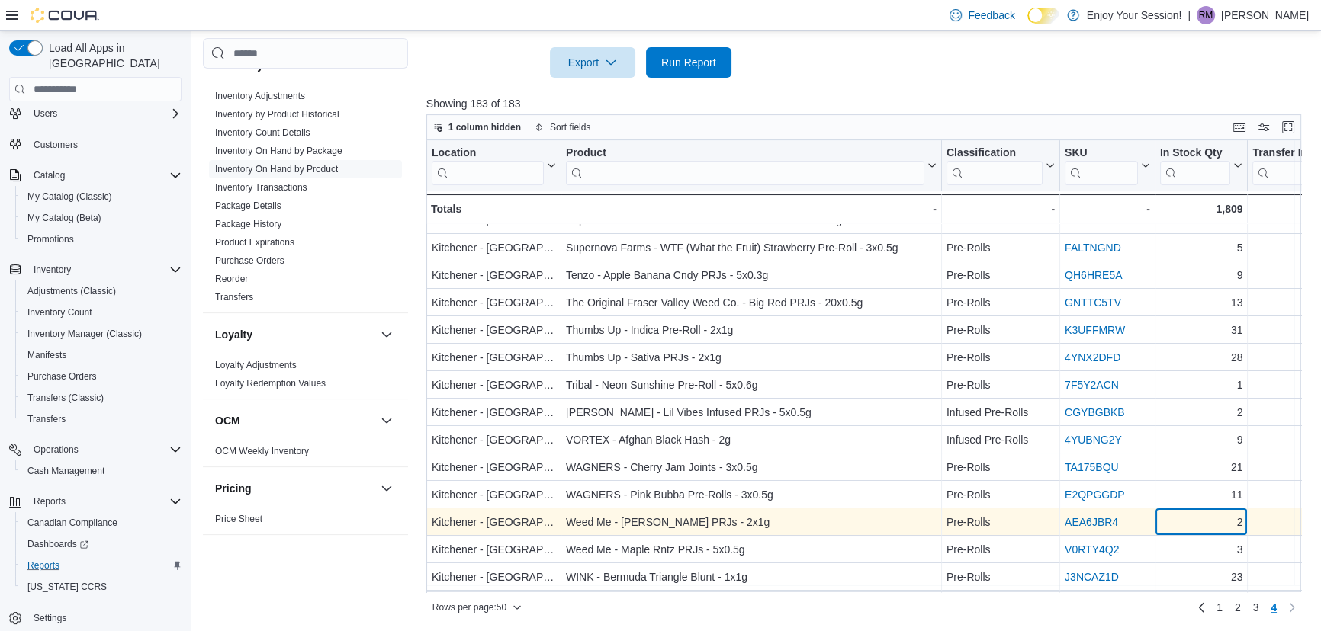
click at [1197, 516] on div "2" at bounding box center [1201, 523] width 83 height 18
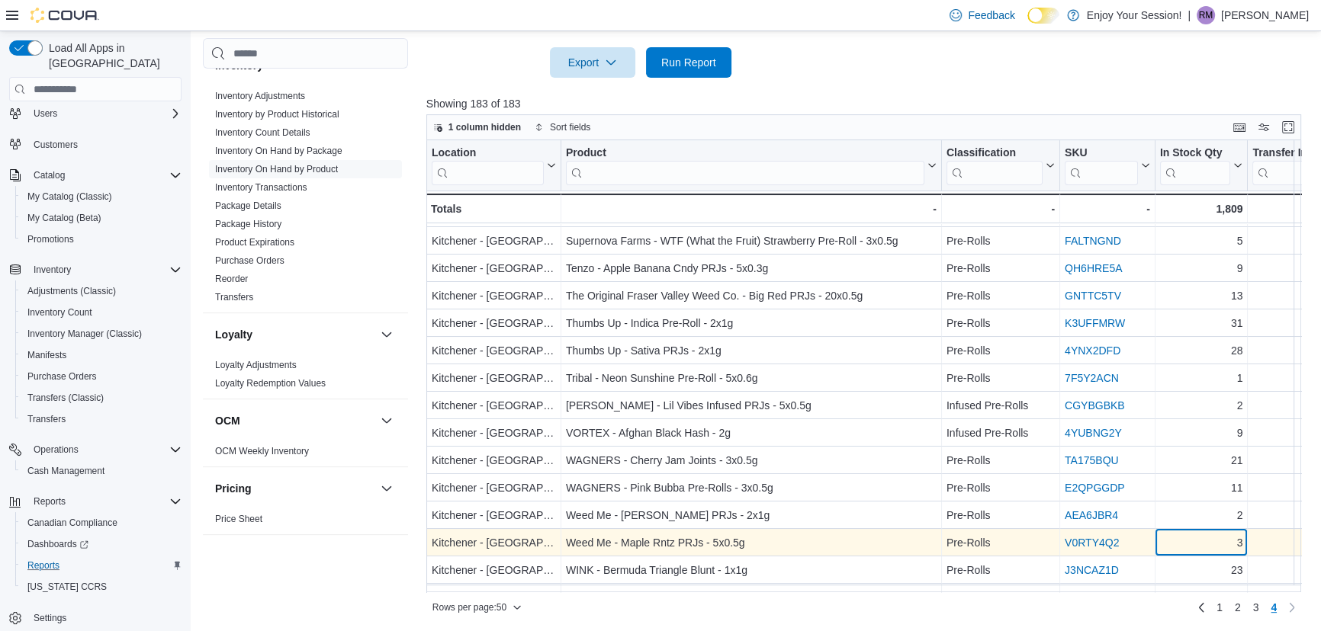
click at [1196, 548] on div "Location Click to view column header actions Product Click to view column heade…" at bounding box center [868, 366] width 884 height 452
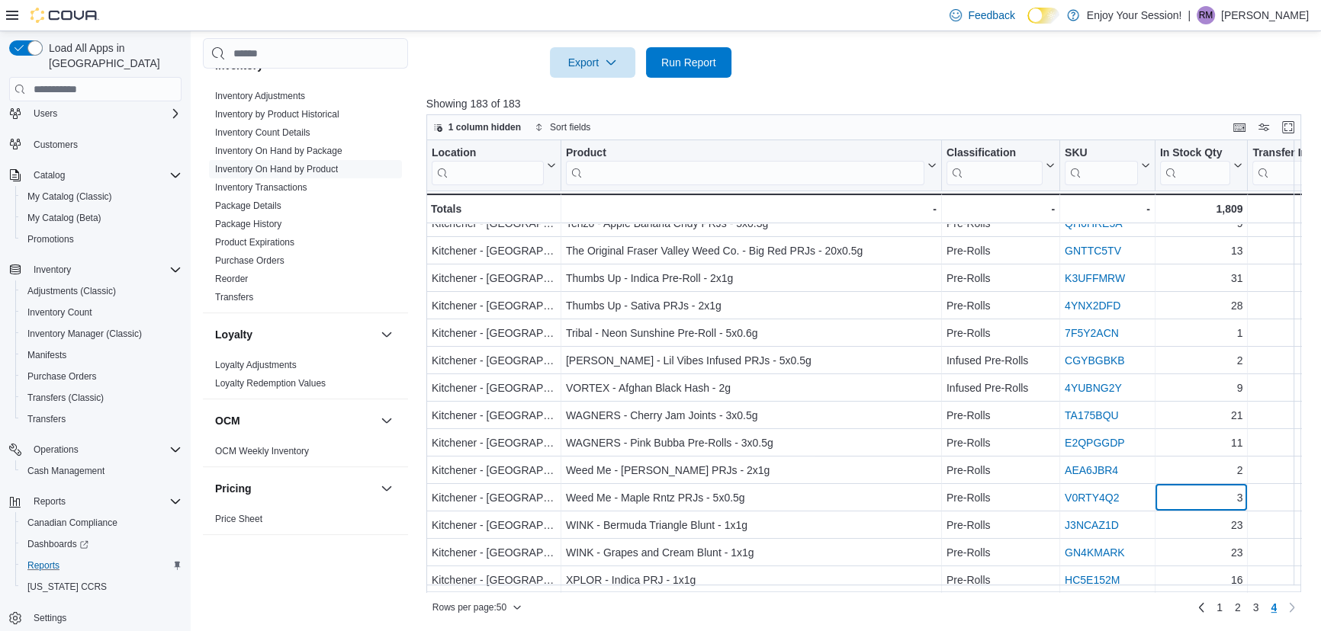
scroll to position [422, 0]
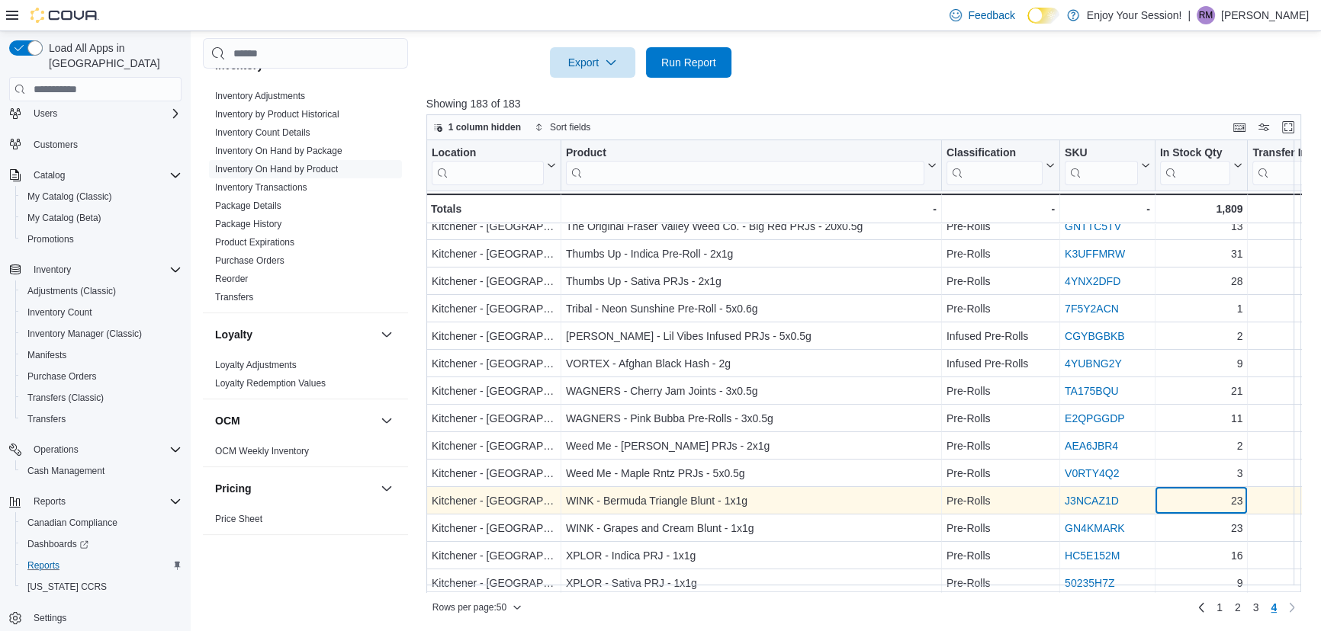
click at [1193, 502] on div "23" at bounding box center [1201, 502] width 83 height 18
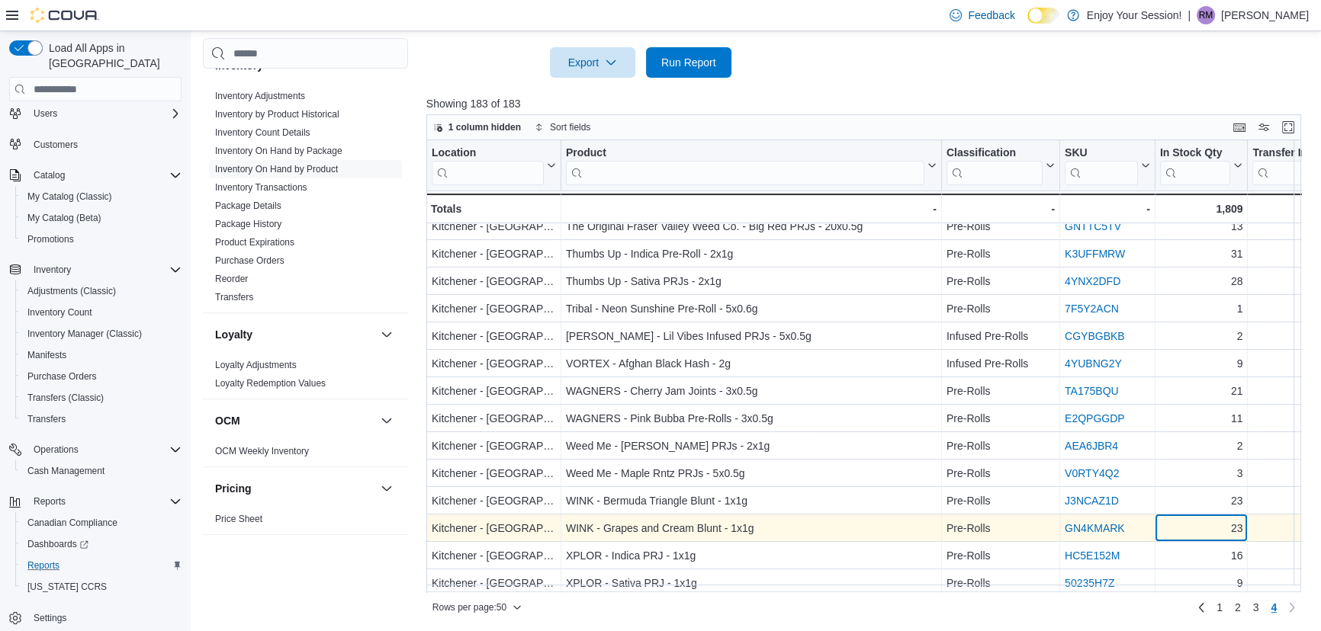
click at [1192, 528] on div "23" at bounding box center [1201, 529] width 83 height 18
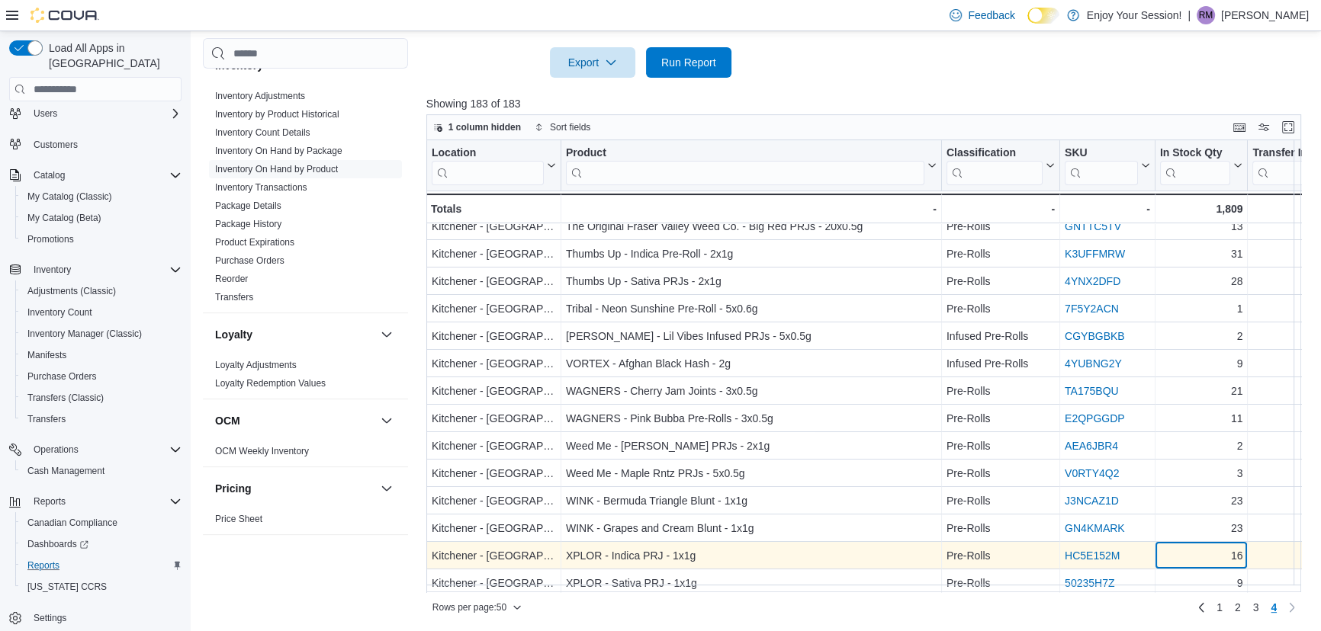
click at [1184, 552] on div "Location Click to view column header actions Product Click to view column heade…" at bounding box center [868, 366] width 884 height 452
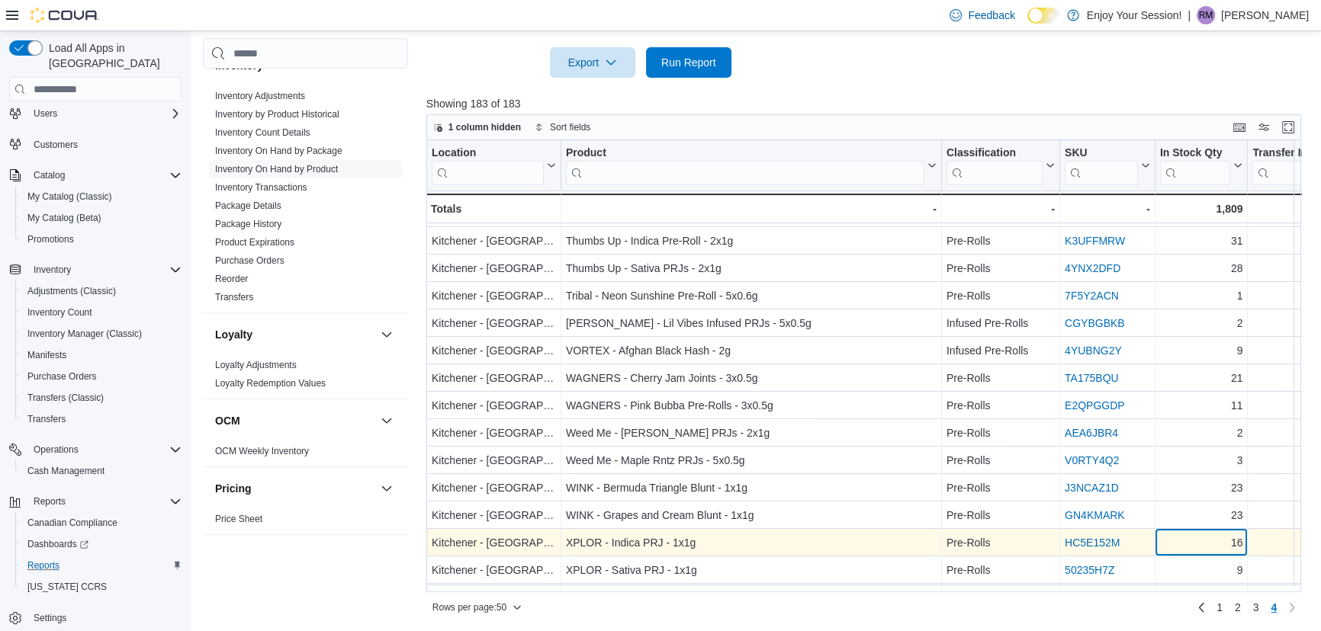
scroll to position [505, 0]
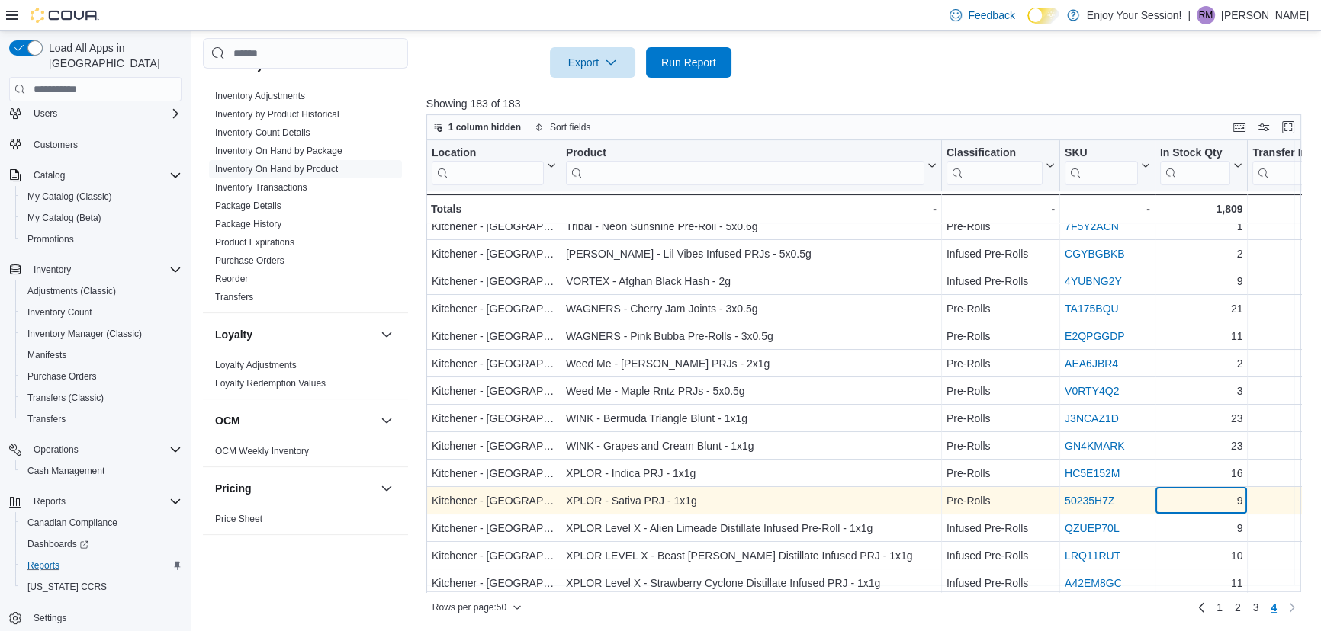
click at [1195, 496] on div "9" at bounding box center [1201, 502] width 83 height 18
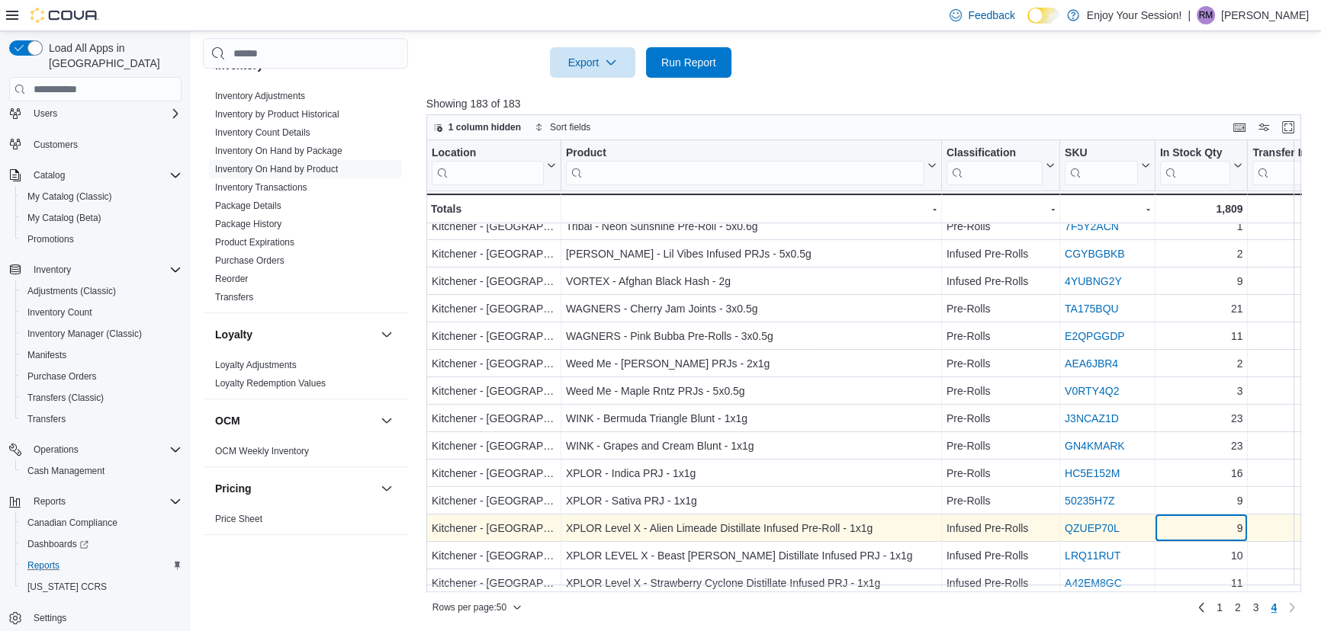
click at [1194, 523] on div "9" at bounding box center [1201, 529] width 83 height 18
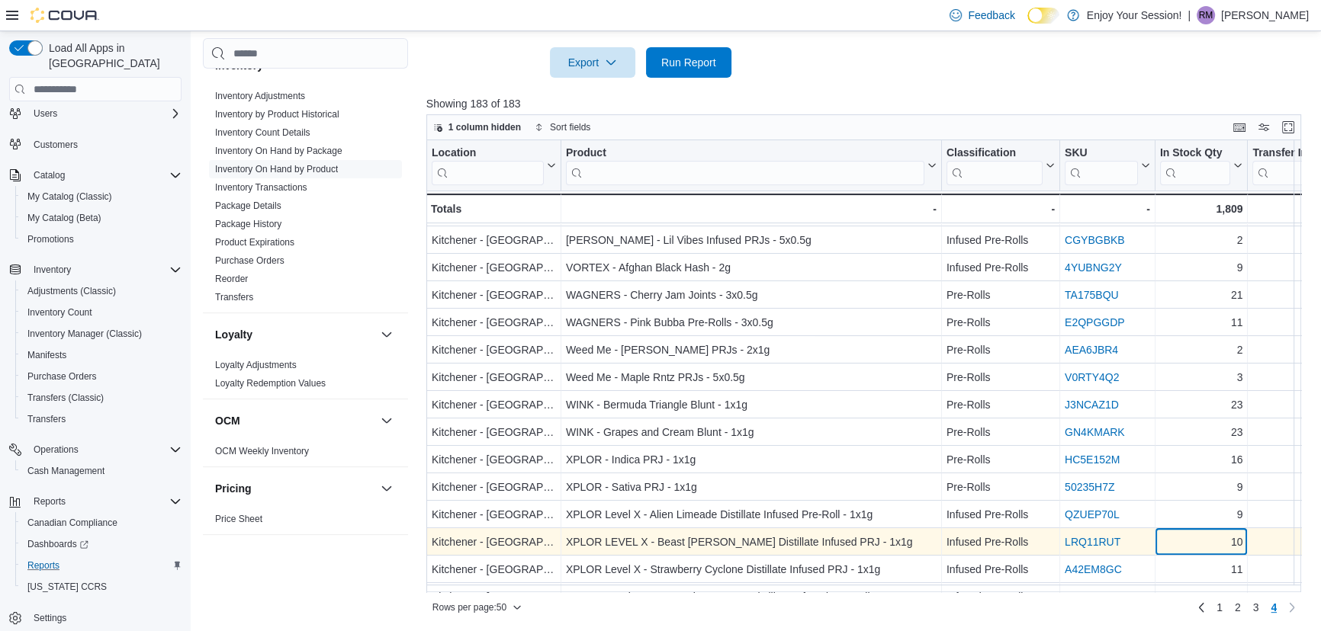
click at [1189, 551] on div "Location Click to view column header actions Product Click to view column heade…" at bounding box center [868, 366] width 884 height 452
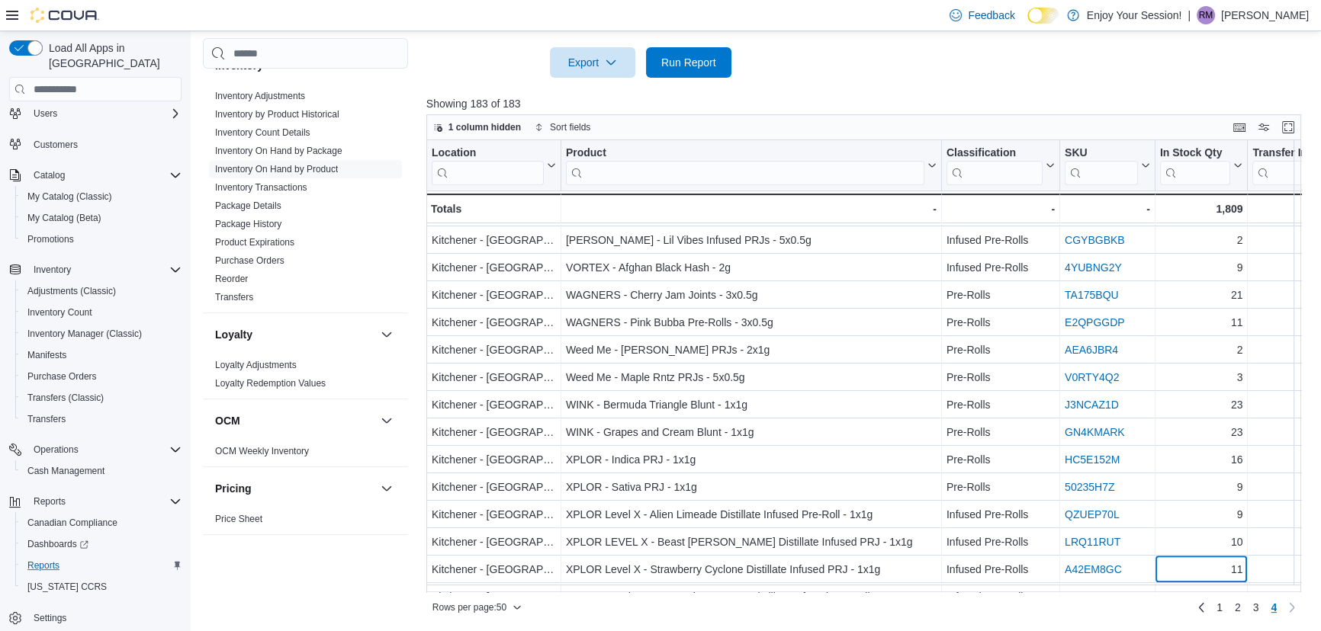
click at [1191, 572] on div "Location Click to view column header actions Product Click to view column heade…" at bounding box center [868, 366] width 884 height 452
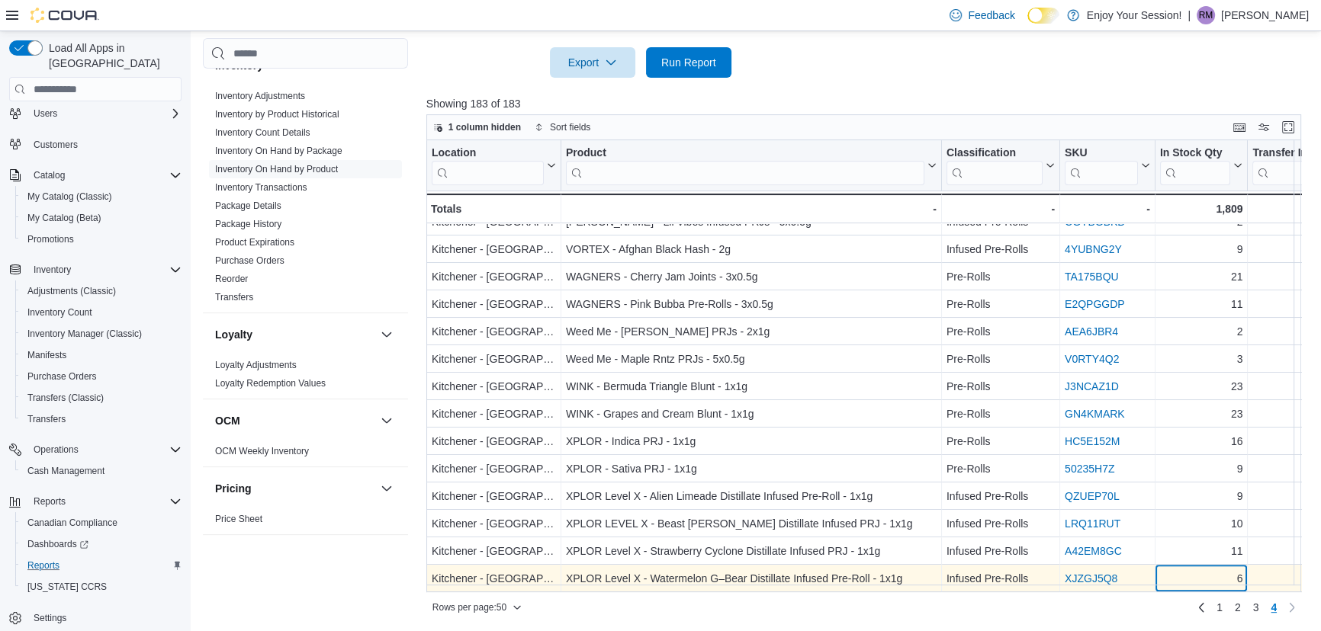
click at [1192, 570] on div "6" at bounding box center [1201, 579] width 83 height 18
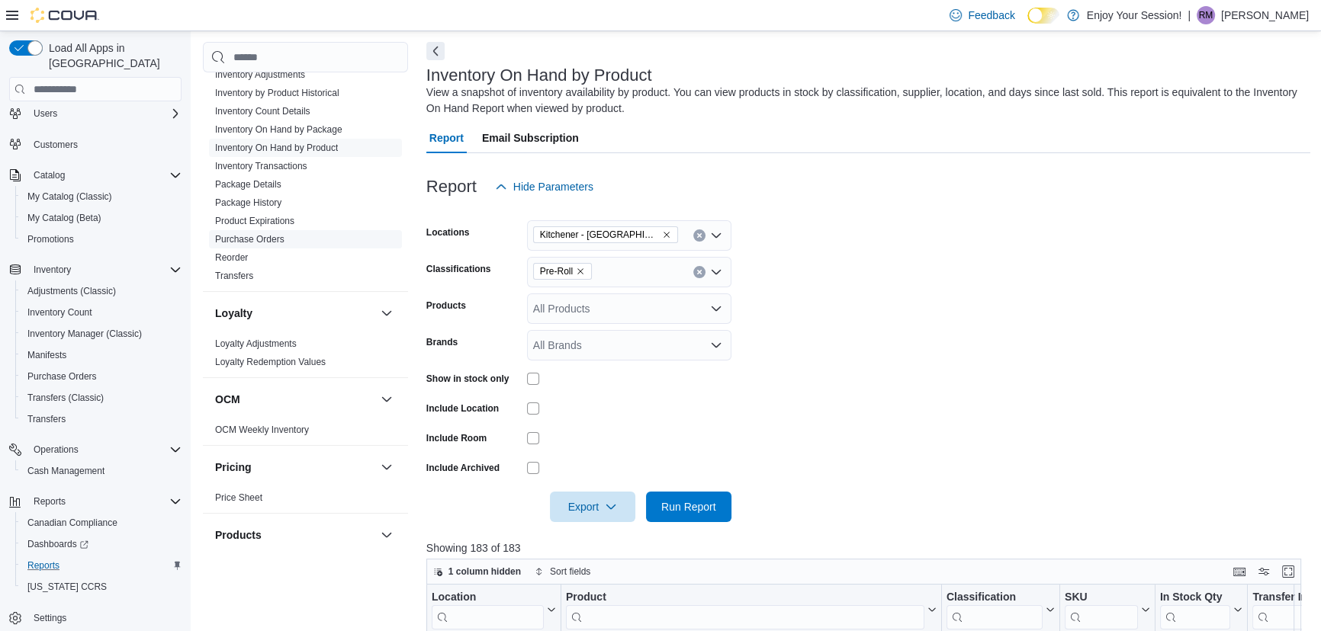
scroll to position [437, 0]
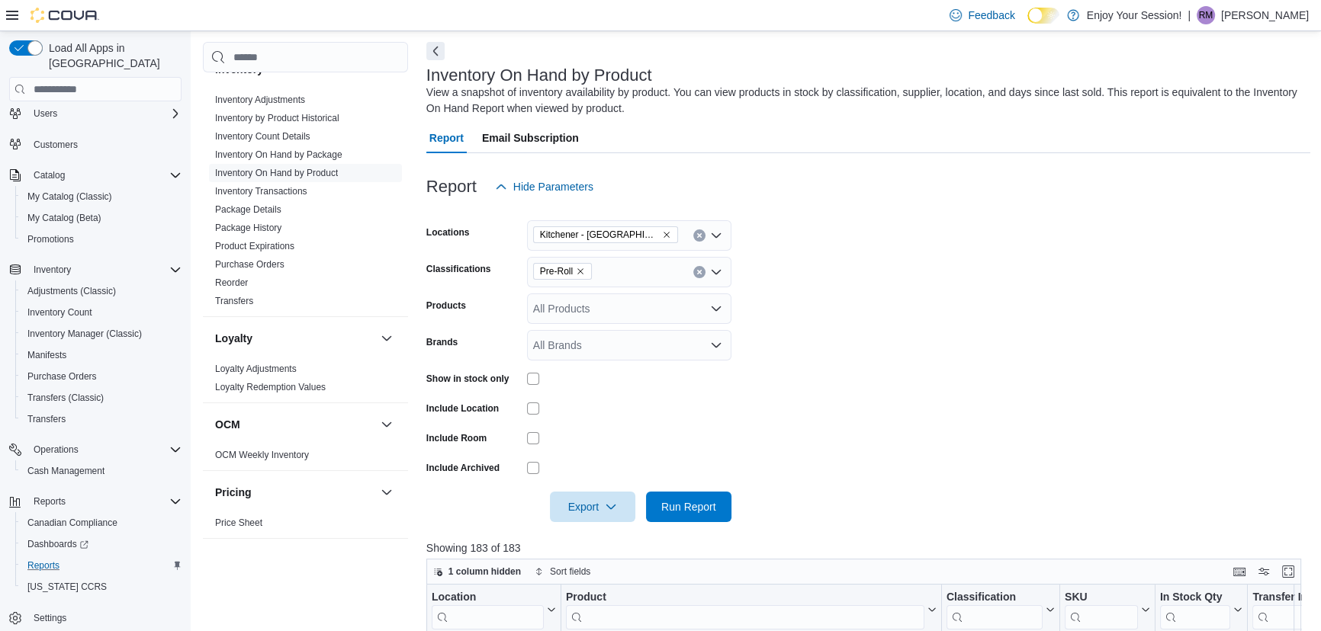
click at [577, 271] on icon "Remove Pre-Roll from selection in this group" at bounding box center [580, 271] width 9 height 9
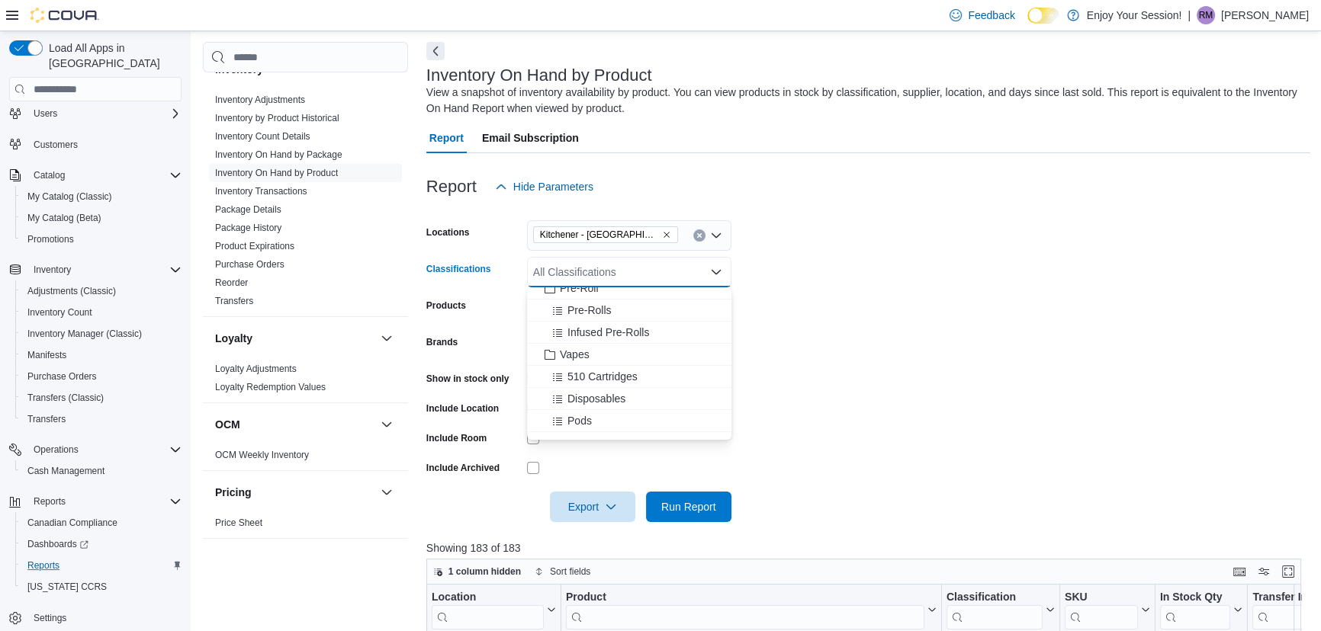
scroll to position [138, 0]
click at [562, 338] on span "Vapes" at bounding box center [575, 336] width 30 height 15
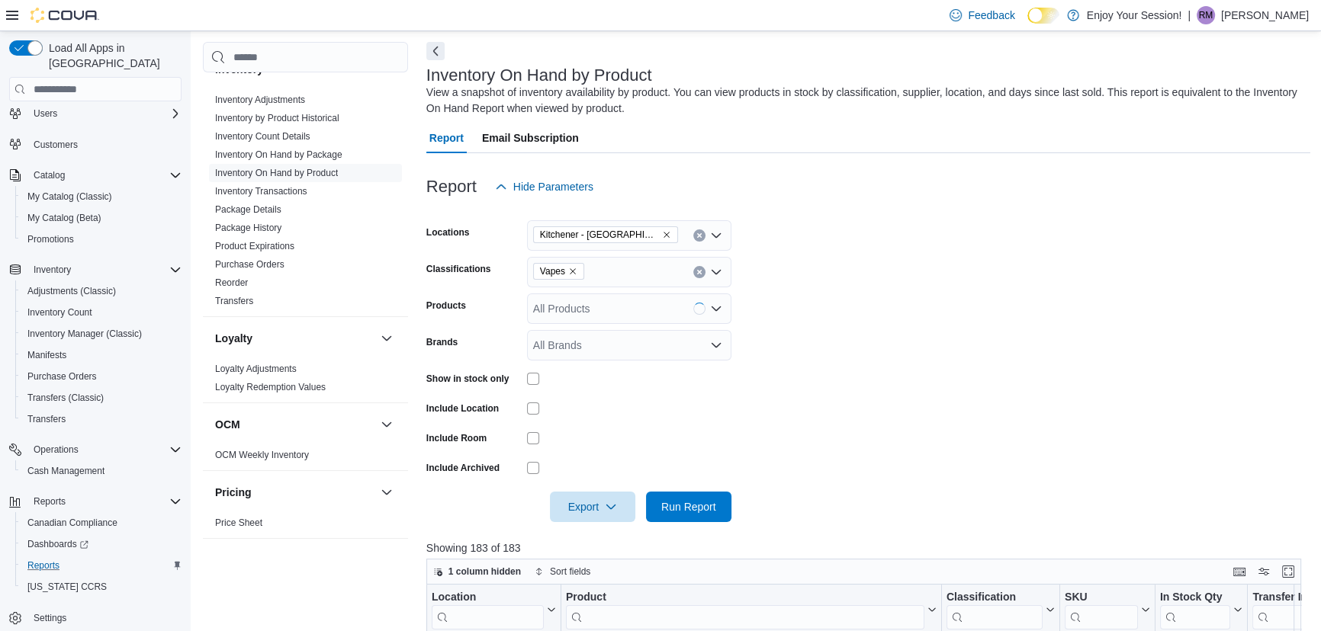
click at [848, 328] on form "Locations Kitchener - Highland Classifications Vapes Products All Products Bran…" at bounding box center [868, 362] width 884 height 320
click at [702, 498] on span "Run Report" at bounding box center [688, 506] width 67 height 31
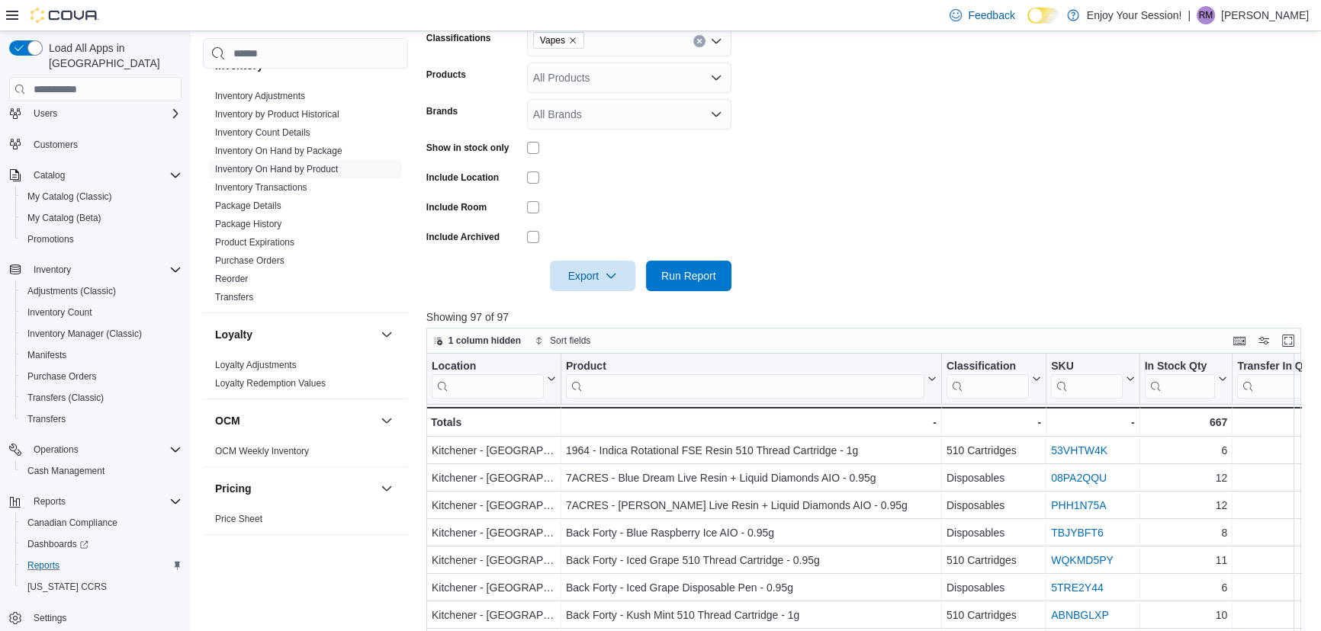
scroll to position [508, 0]
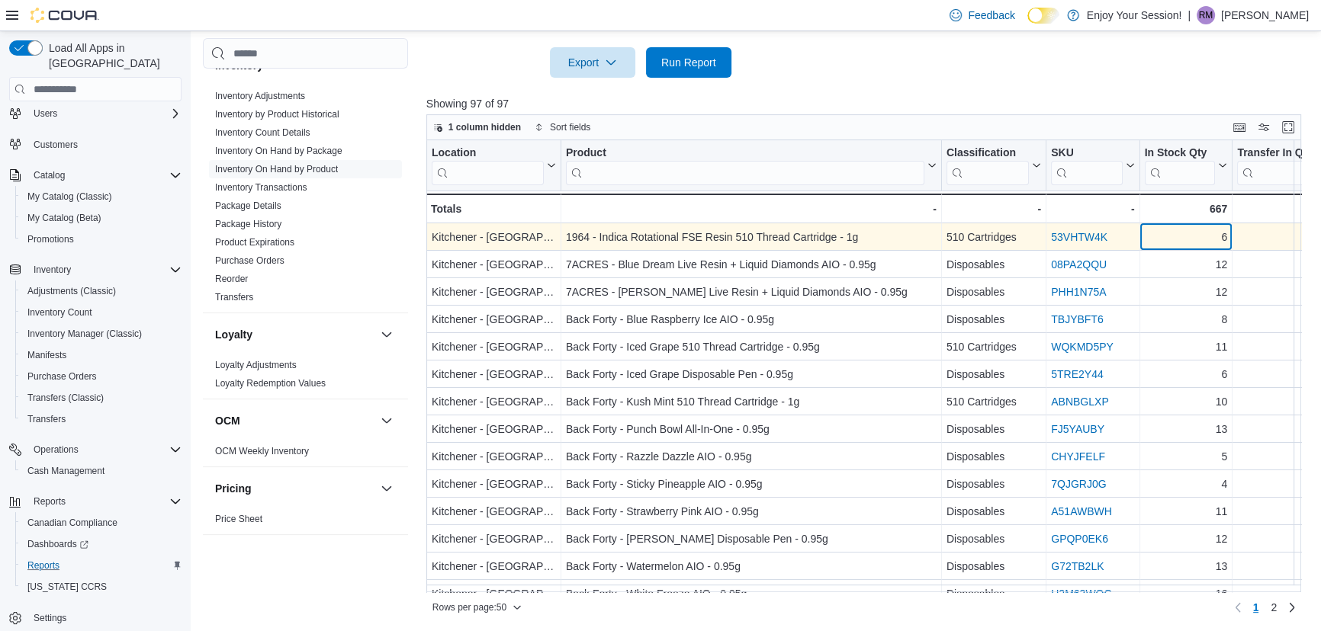
click at [1203, 230] on div "6" at bounding box center [1185, 238] width 83 height 18
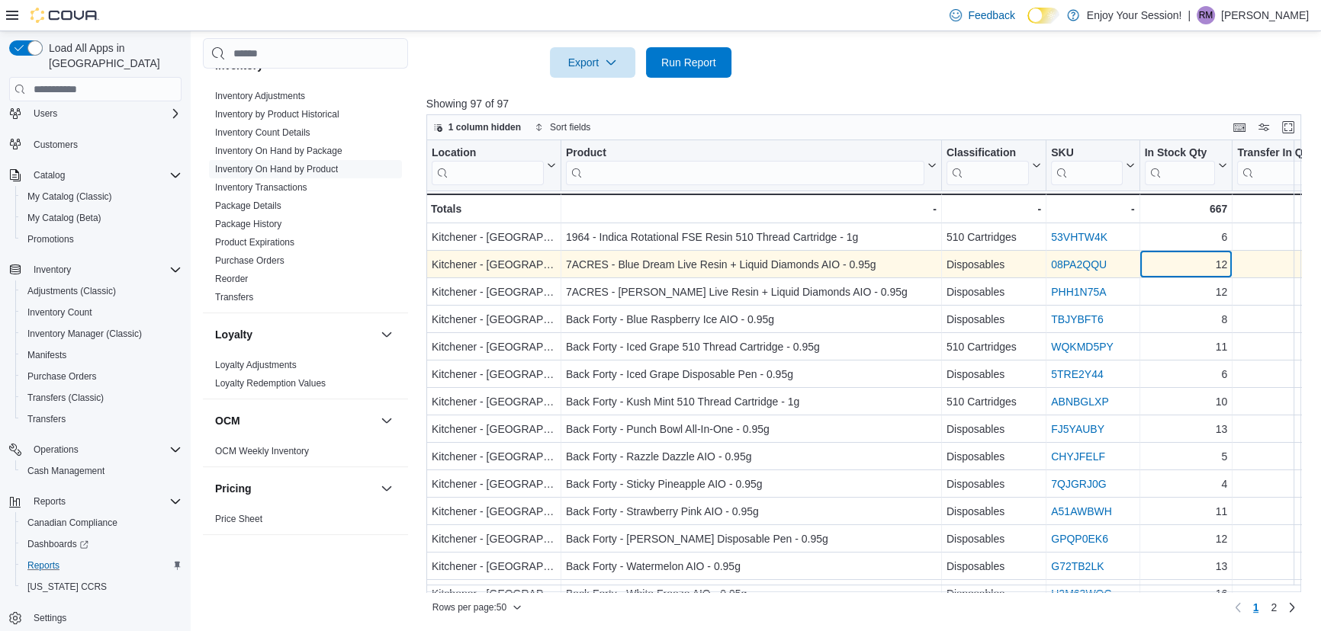
click at [1201, 259] on div "12" at bounding box center [1185, 265] width 83 height 18
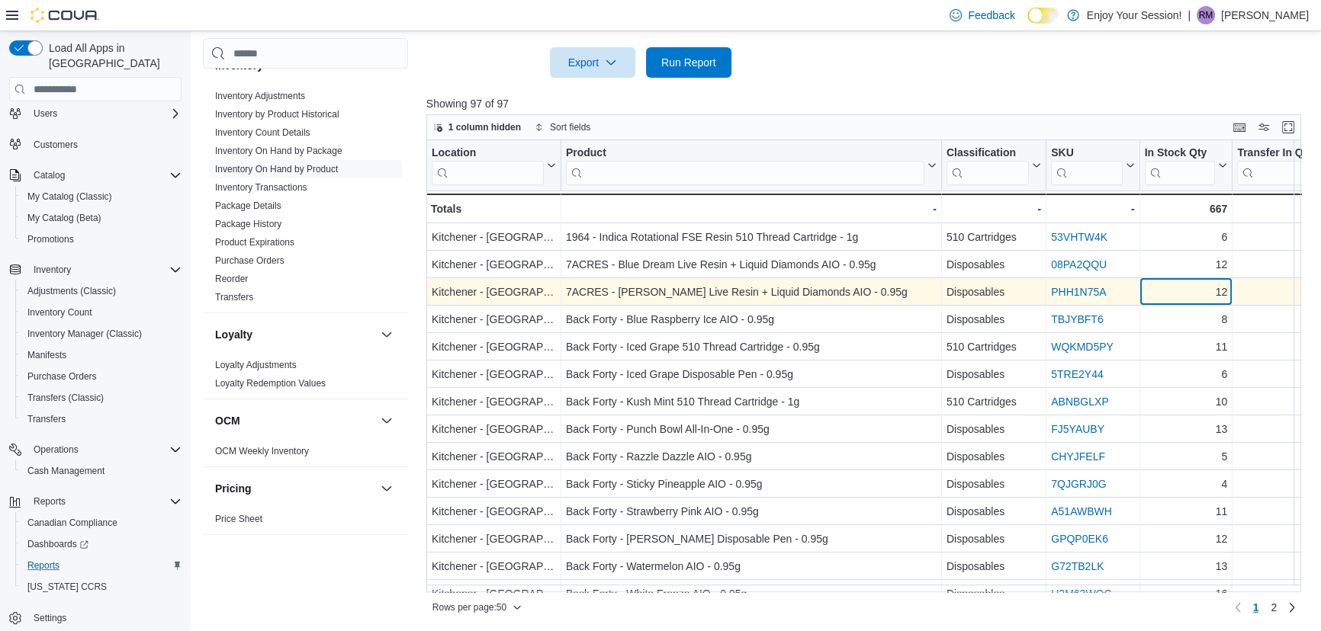
click at [1199, 281] on div "12 - In Stock Qty, column 5, row 3" at bounding box center [1185, 292] width 93 height 27
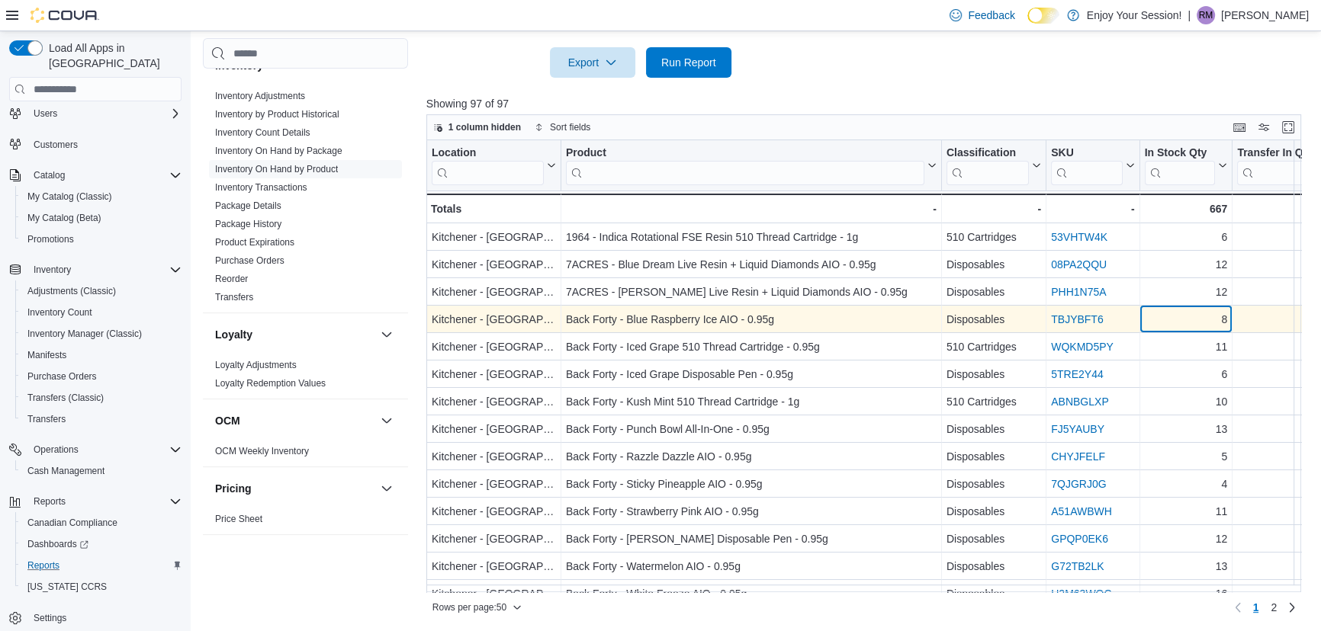
drag, startPoint x: 1204, startPoint y: 315, endPoint x: 1203, endPoint y: 323, distance: 7.8
click at [1204, 316] on div "8" at bounding box center [1185, 320] width 83 height 18
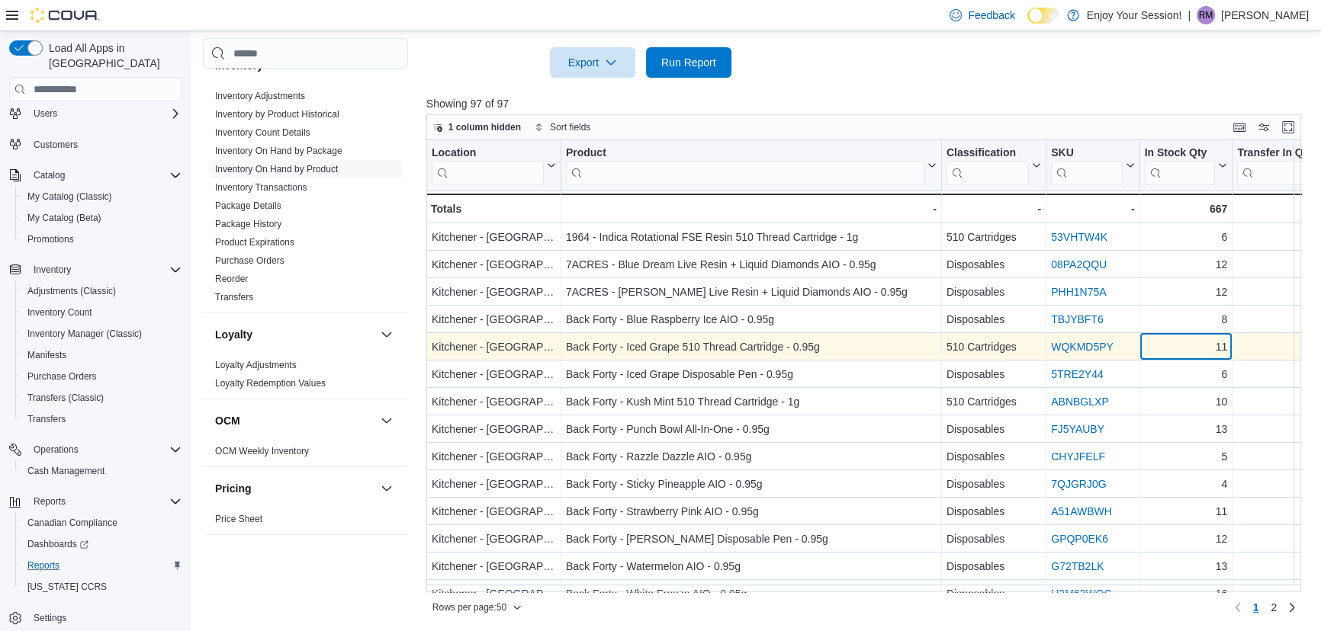
click at [1190, 352] on div "11" at bounding box center [1185, 348] width 83 height 18
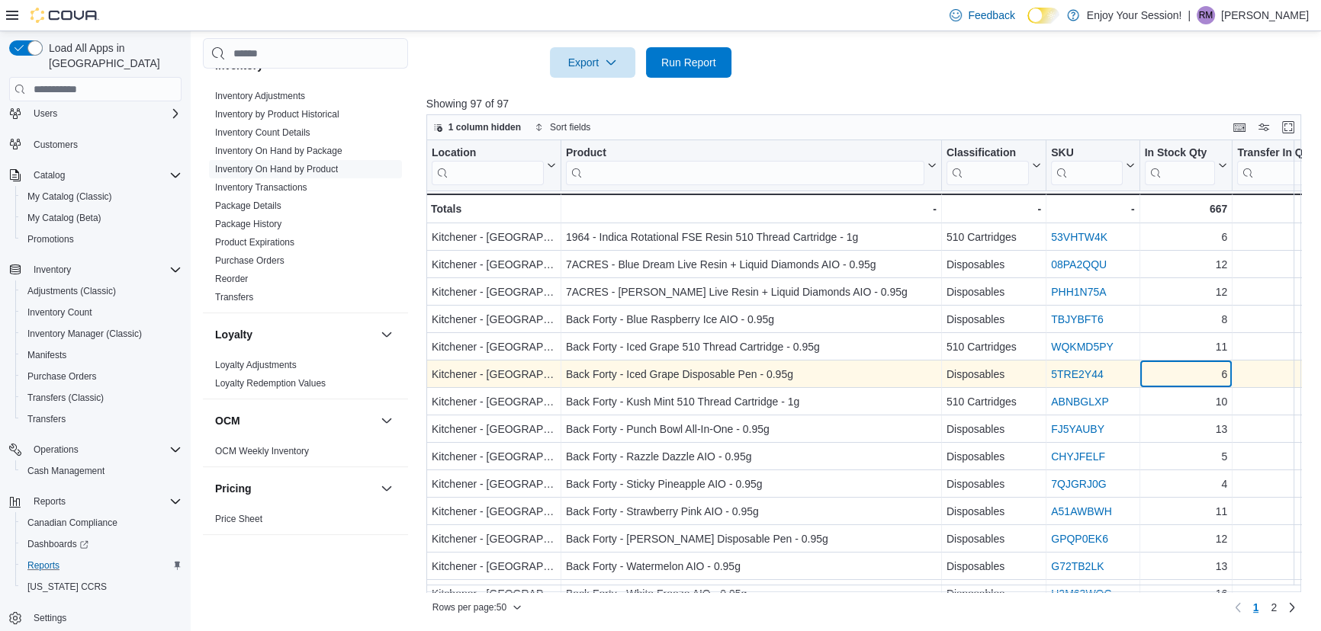
click at [1190, 381] on div "6" at bounding box center [1185, 375] width 83 height 18
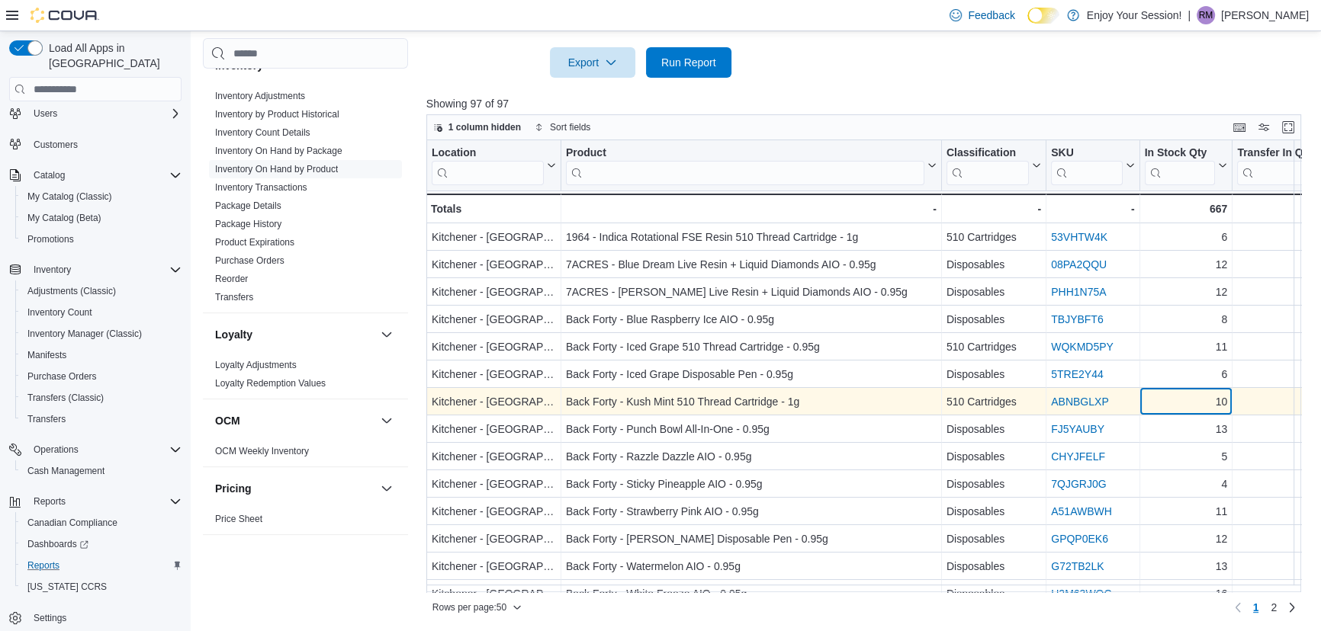
click at [1185, 407] on div "10" at bounding box center [1185, 402] width 83 height 18
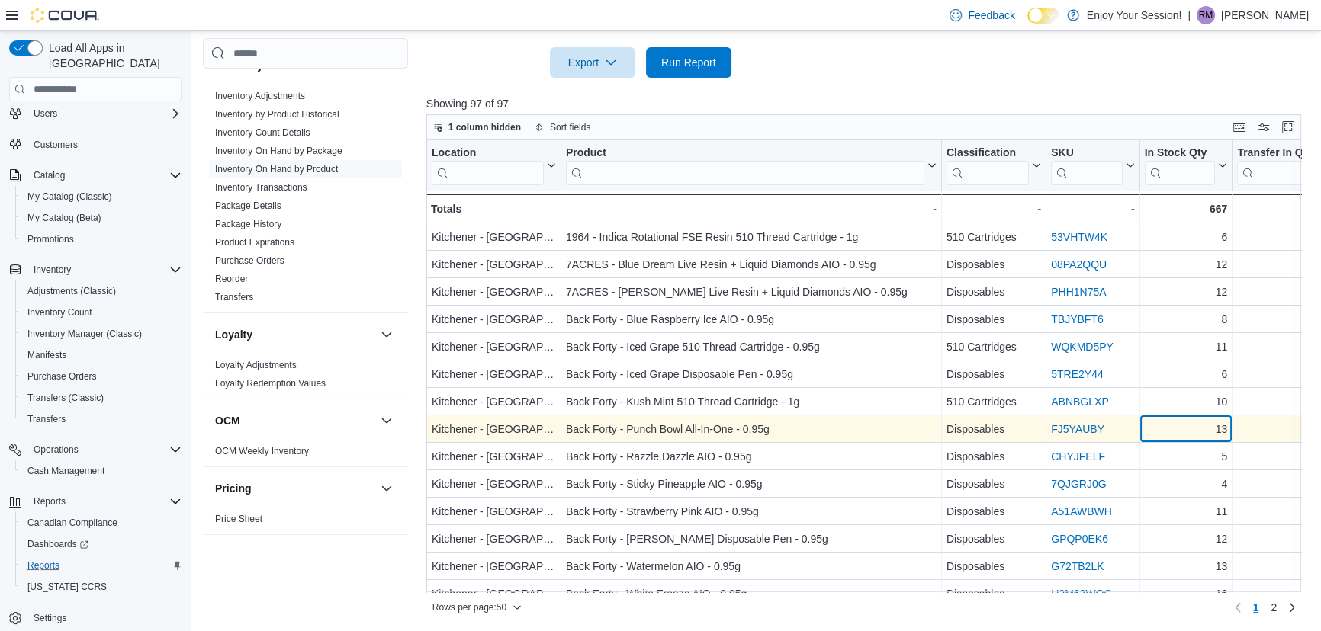
click at [1190, 437] on div "13" at bounding box center [1185, 430] width 83 height 18
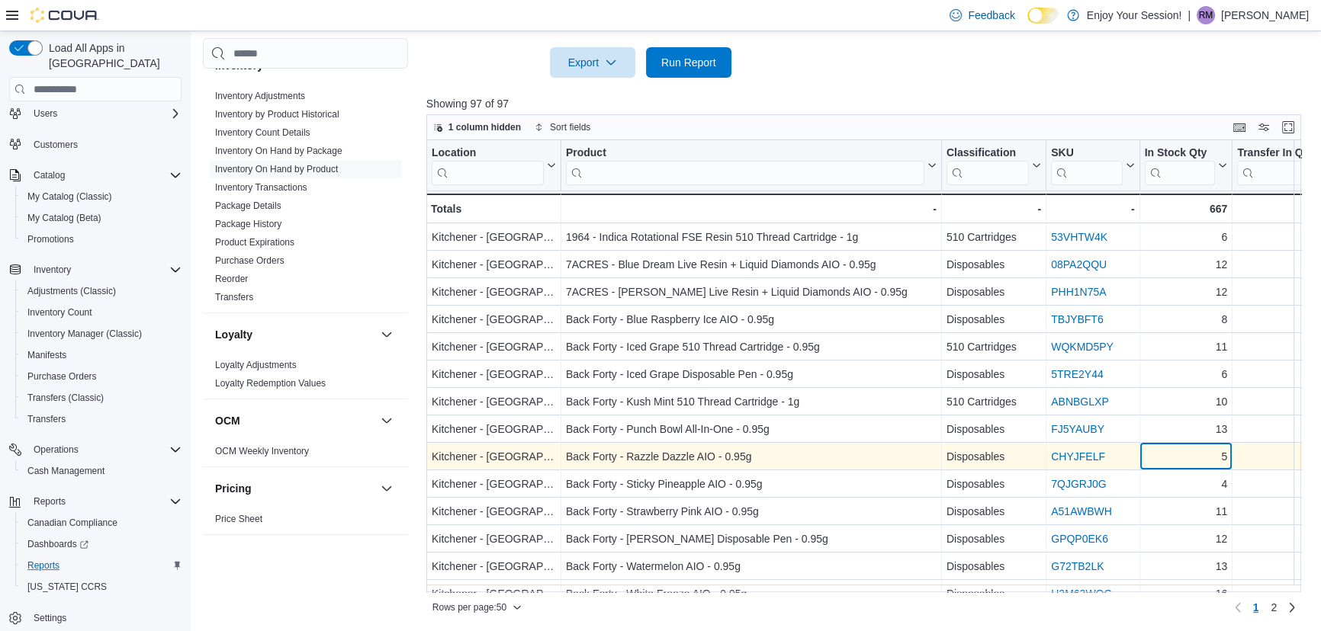
click at [1198, 458] on div "5" at bounding box center [1185, 457] width 83 height 18
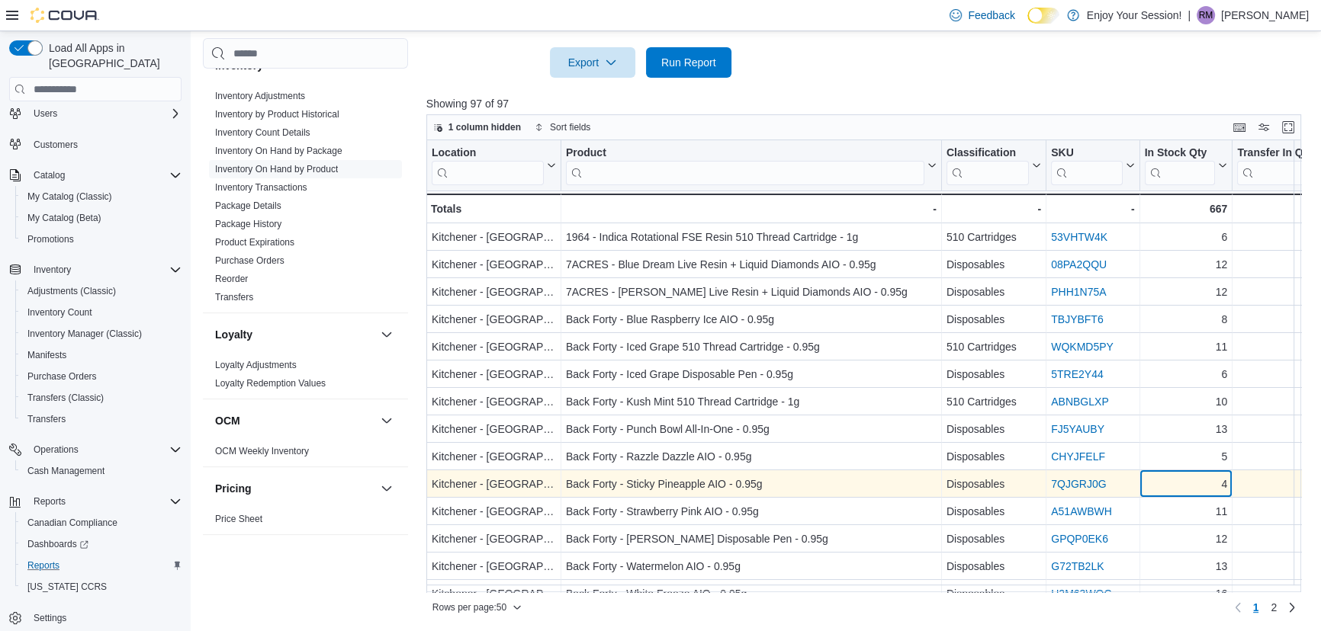
click at [1190, 489] on div "4" at bounding box center [1185, 485] width 83 height 18
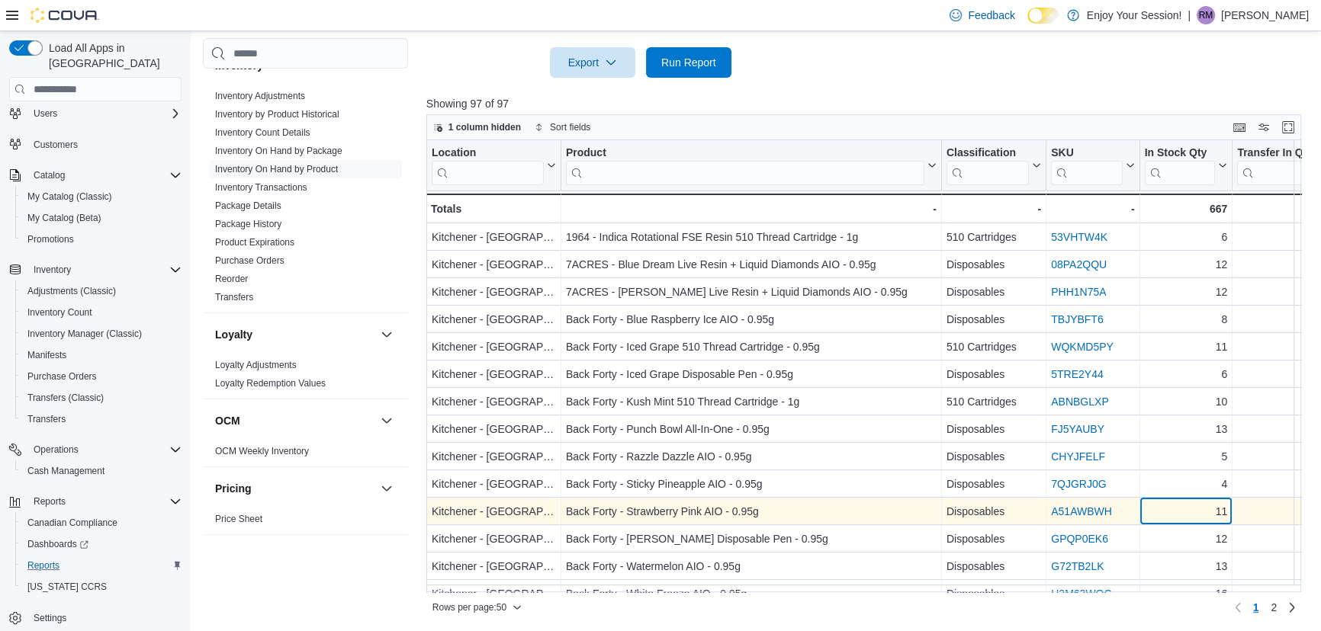
click at [1186, 519] on div "11" at bounding box center [1185, 512] width 83 height 18
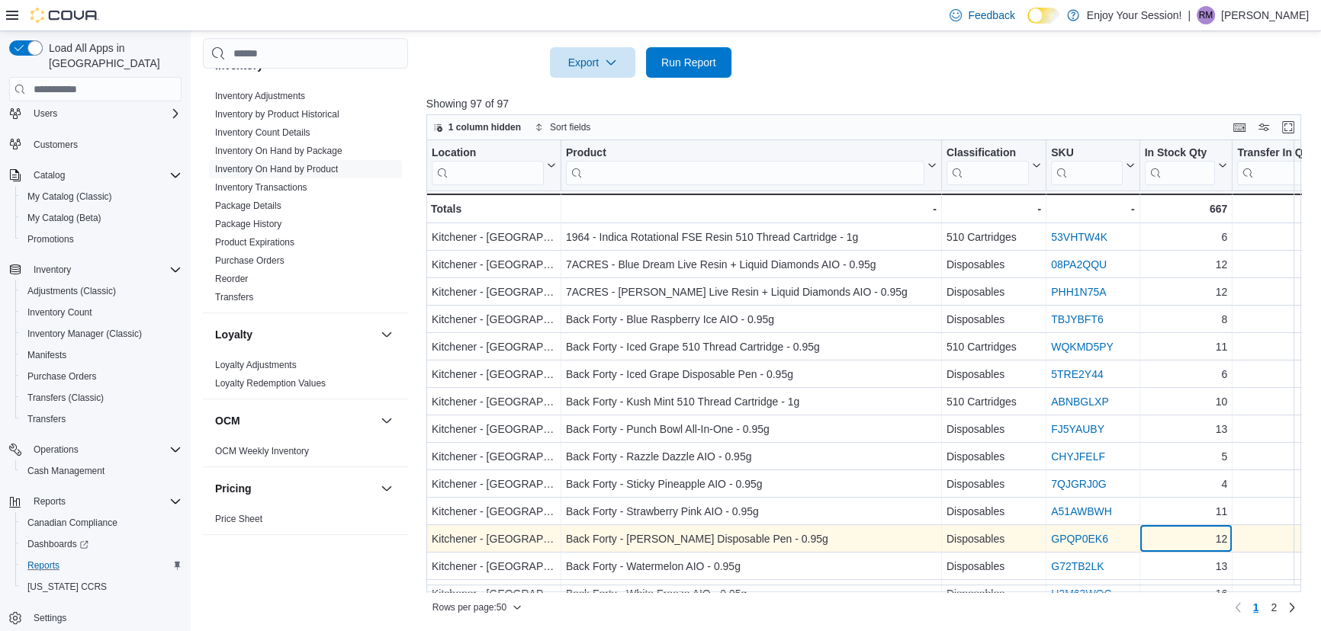
click at [1187, 542] on div "12" at bounding box center [1185, 540] width 83 height 18
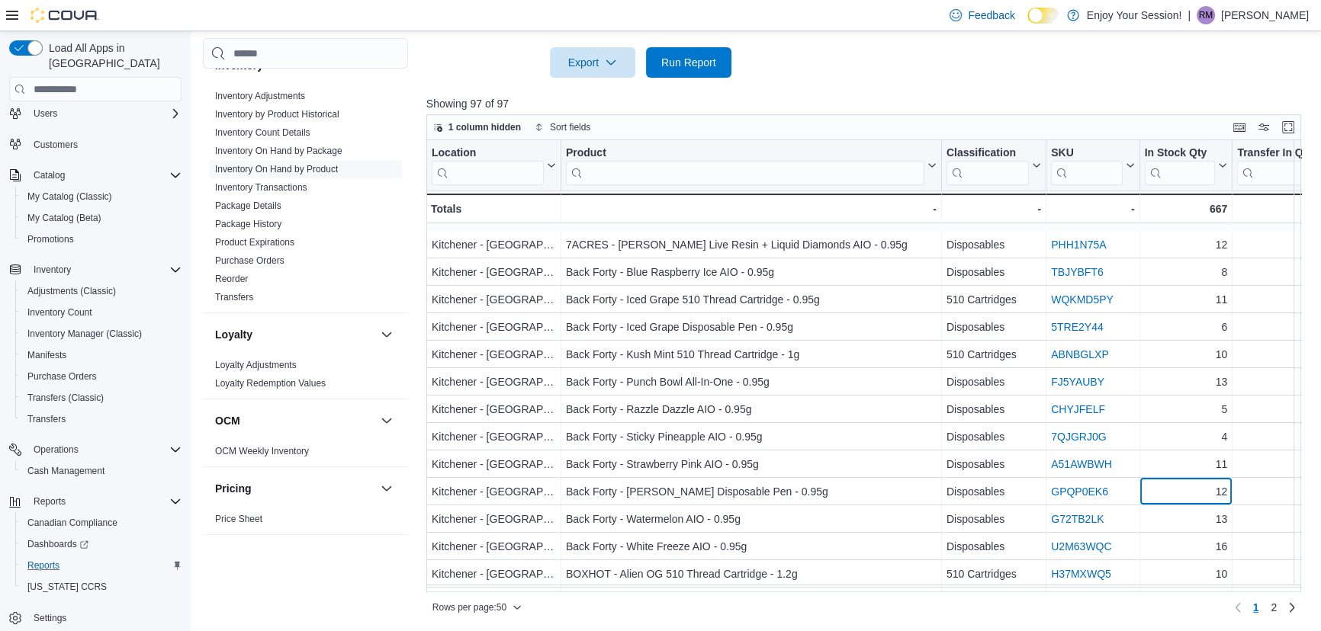
scroll to position [138, 0]
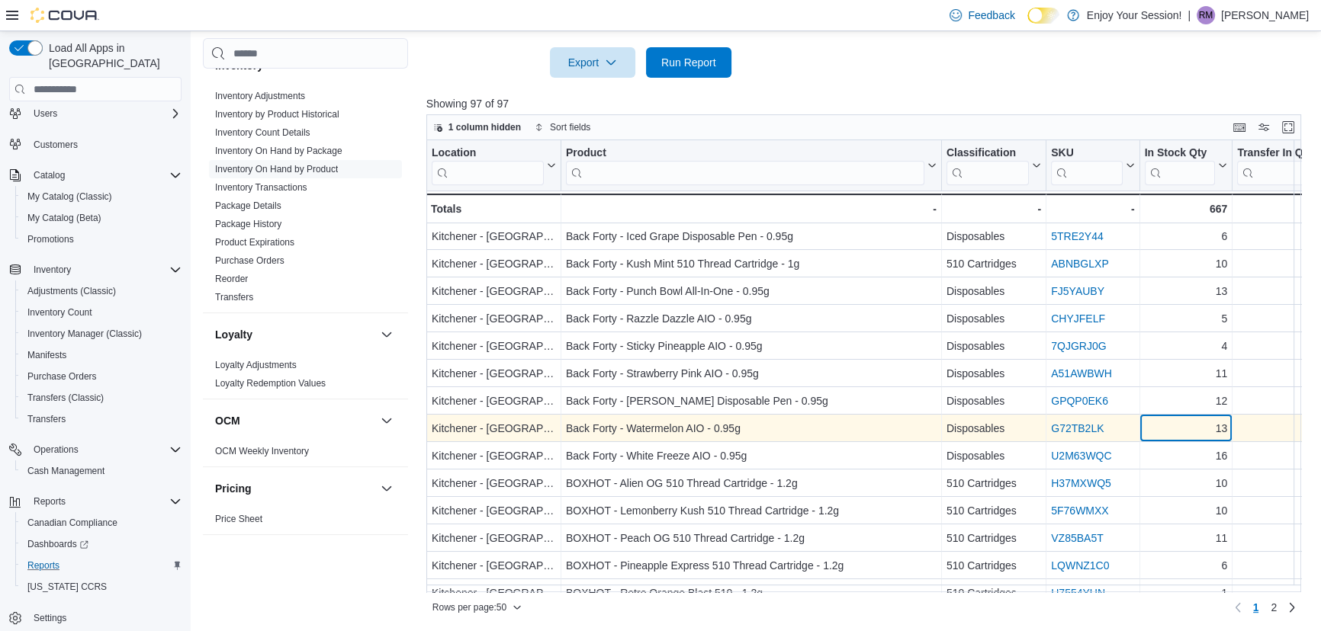
click at [1195, 431] on div "13" at bounding box center [1185, 429] width 83 height 18
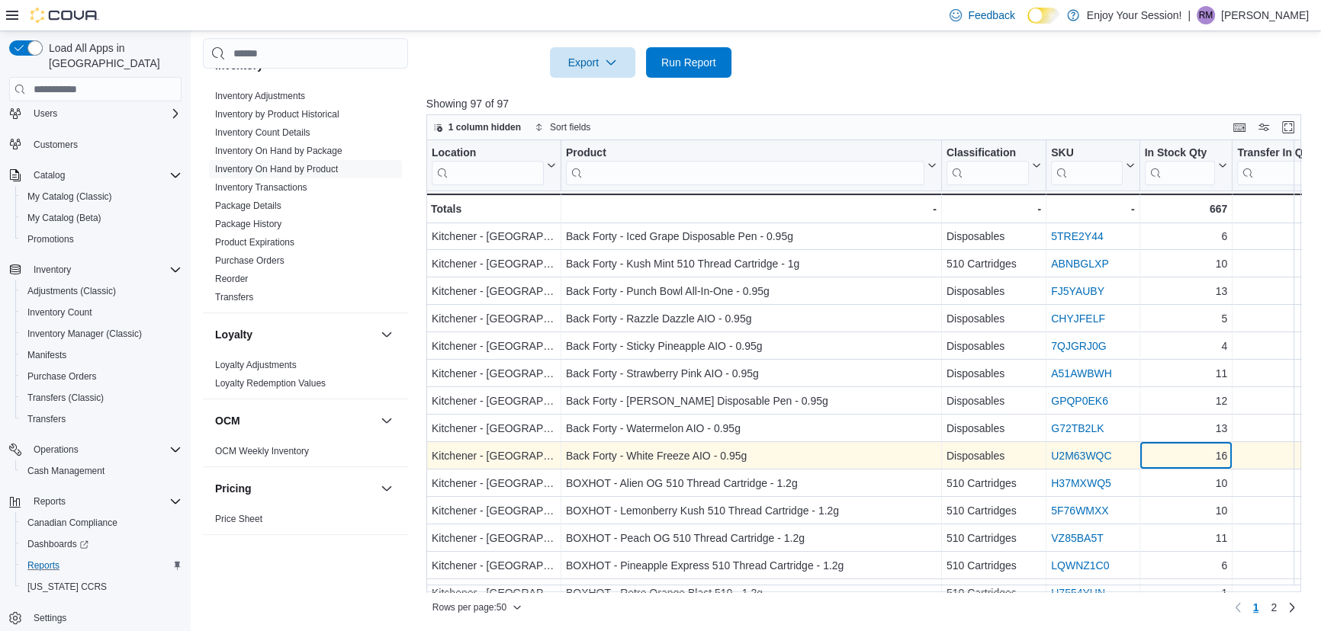
click at [1193, 461] on div "16" at bounding box center [1185, 457] width 83 height 18
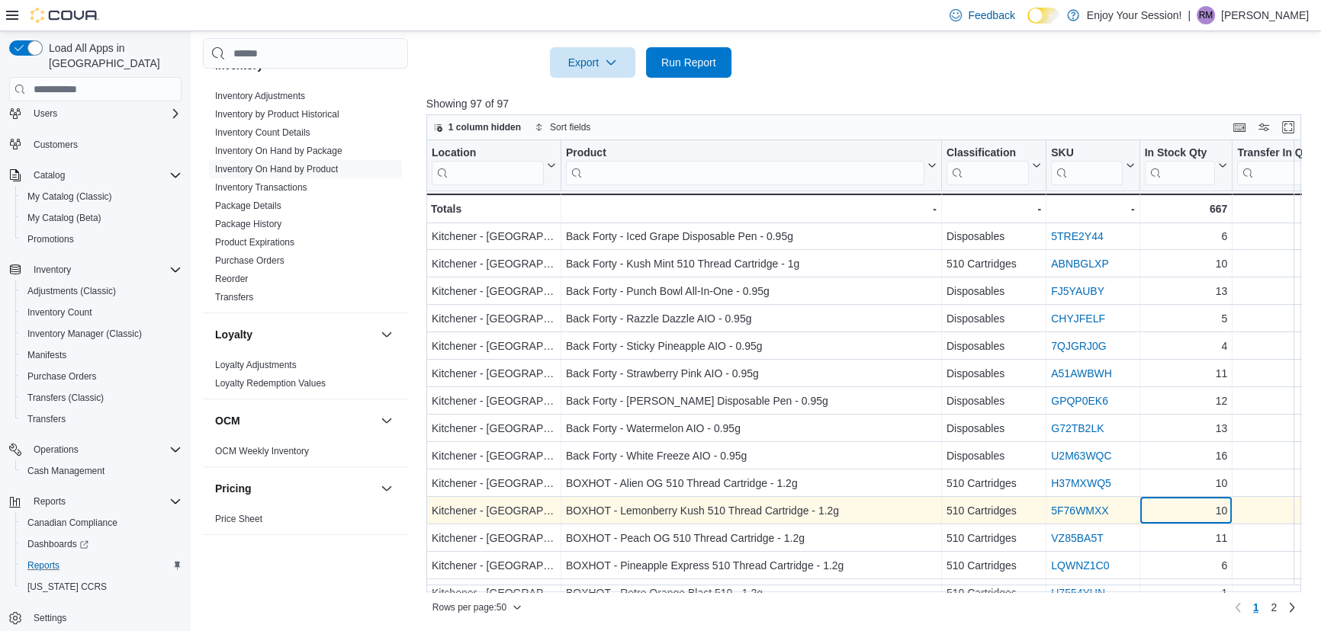
click at [1191, 503] on div "10" at bounding box center [1185, 512] width 83 height 18
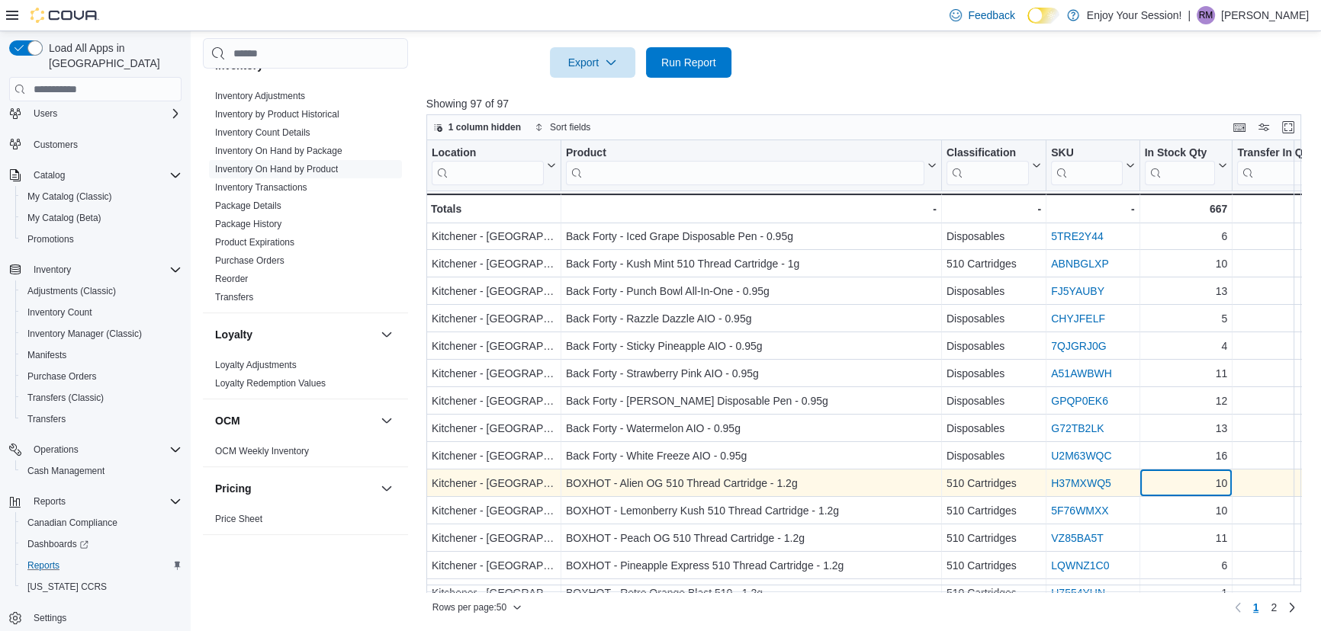
click at [1193, 477] on div "10" at bounding box center [1185, 484] width 83 height 18
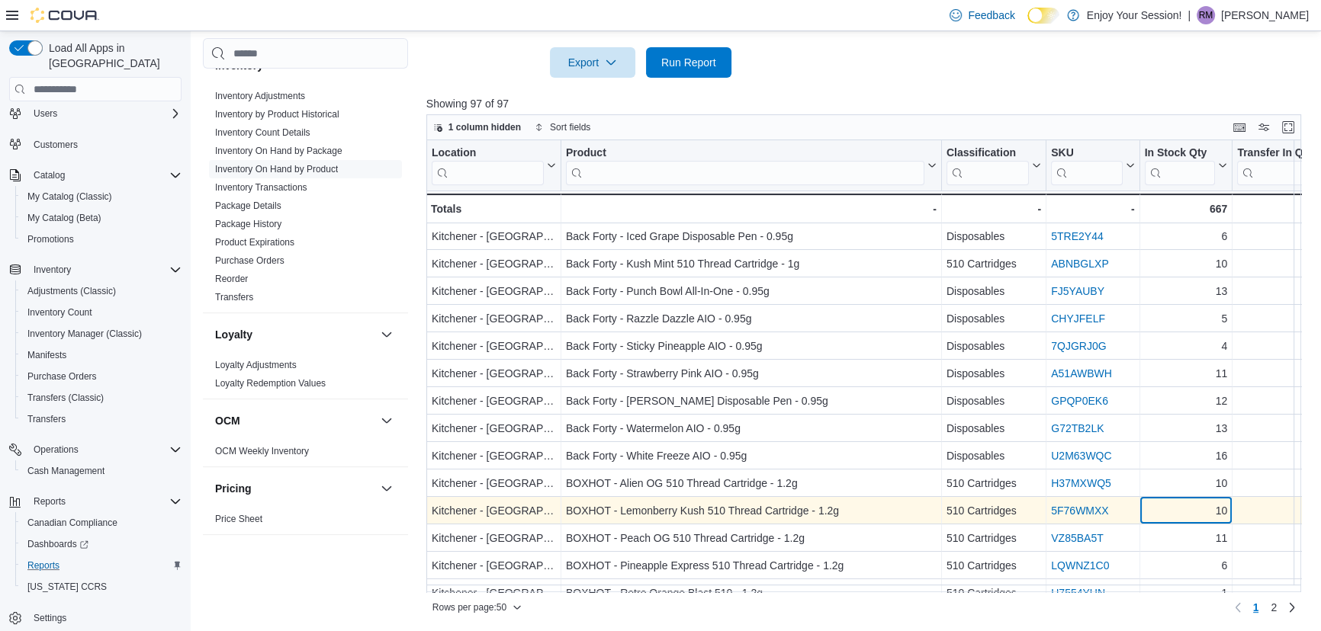
click at [1193, 499] on div "10 - In Stock Qty, column 5, row 16" at bounding box center [1185, 511] width 93 height 27
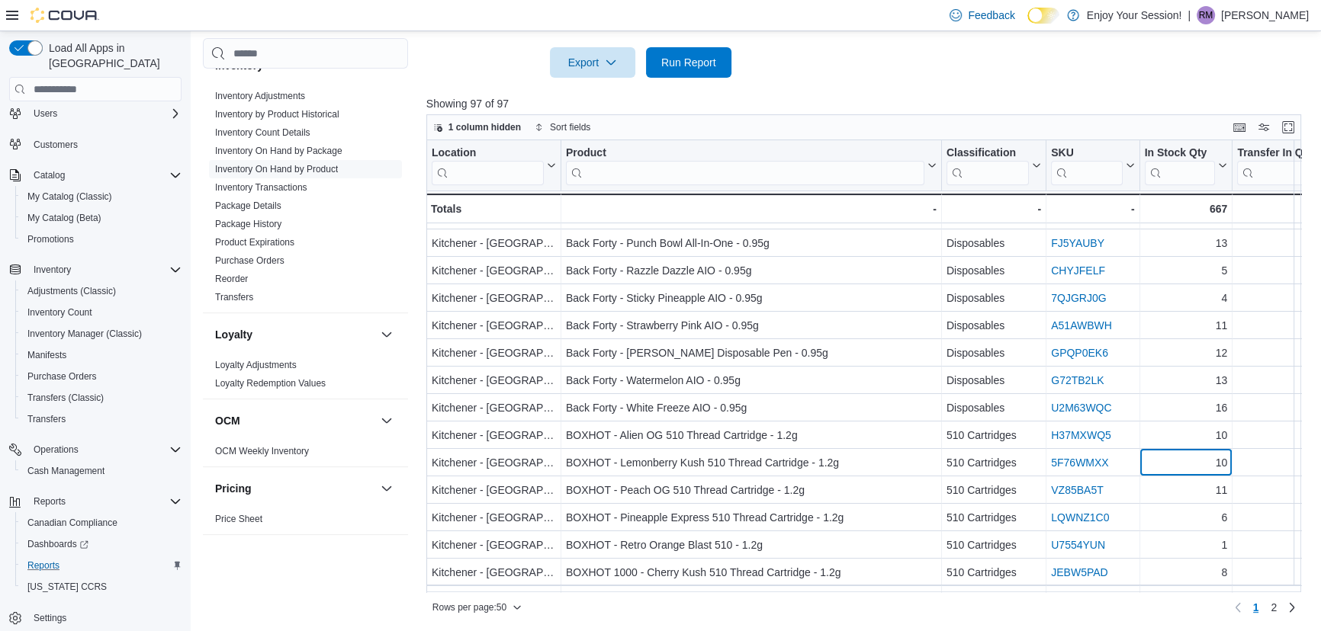
scroll to position [207, 0]
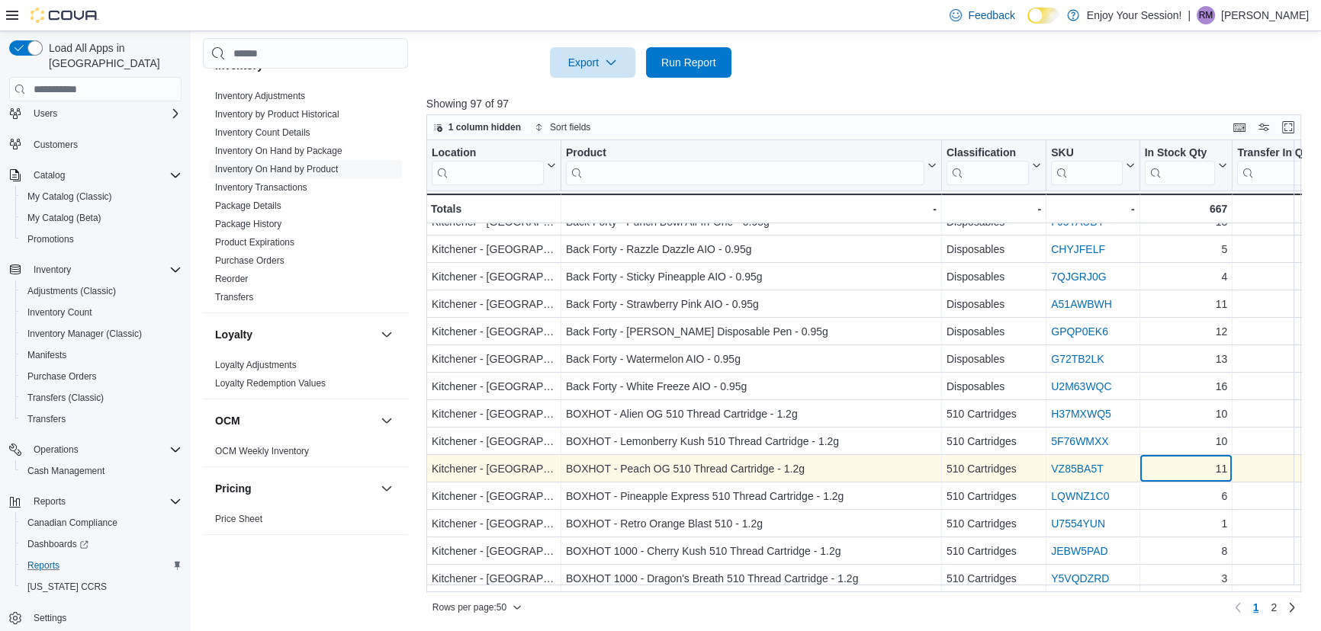
click at [1194, 474] on div "11" at bounding box center [1185, 470] width 83 height 18
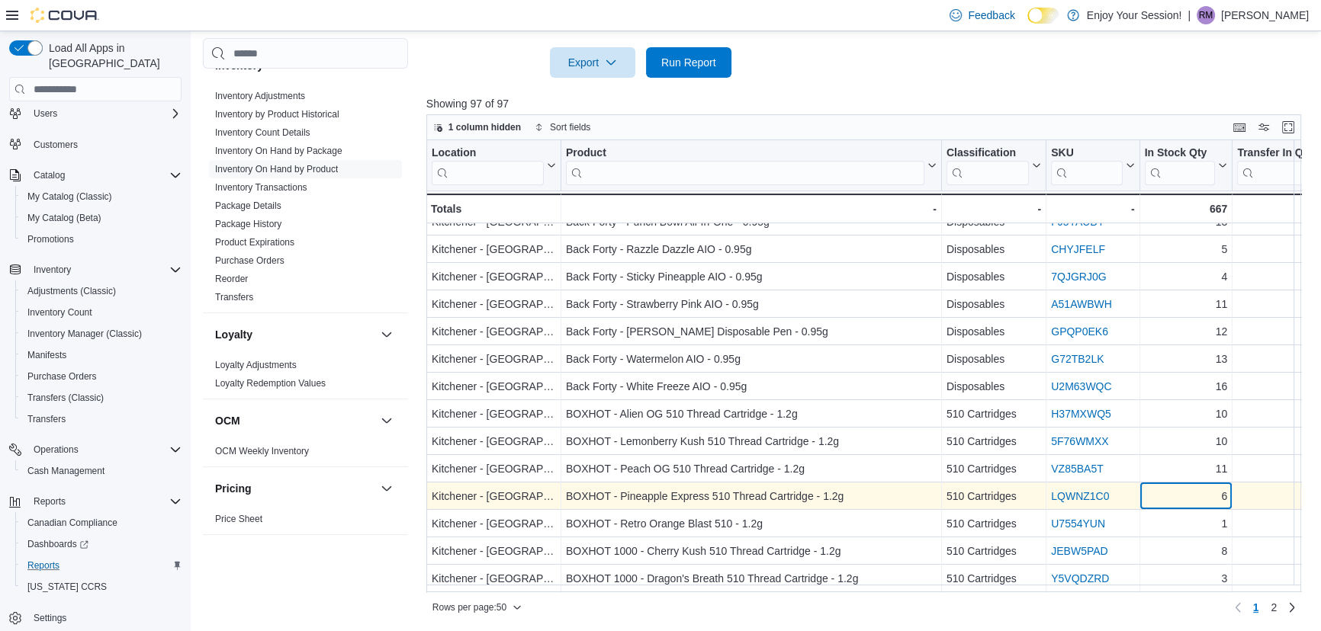
click at [1193, 494] on div "6" at bounding box center [1185, 497] width 83 height 18
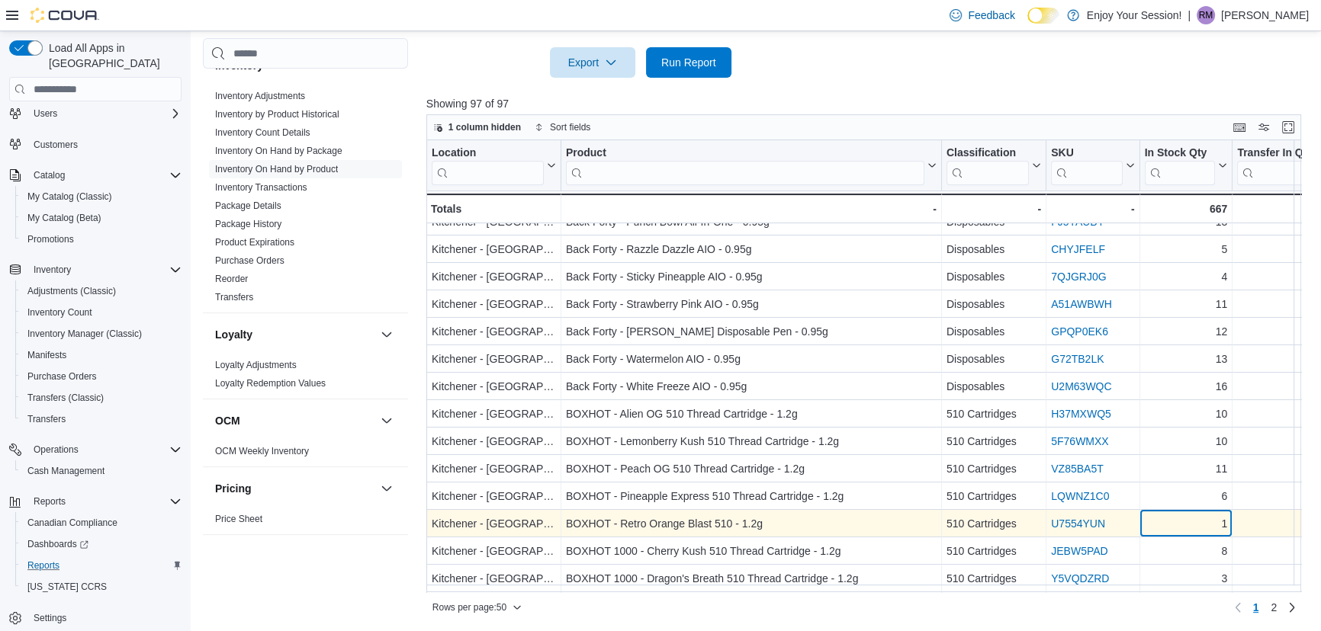
click at [1194, 522] on div "1" at bounding box center [1185, 524] width 83 height 18
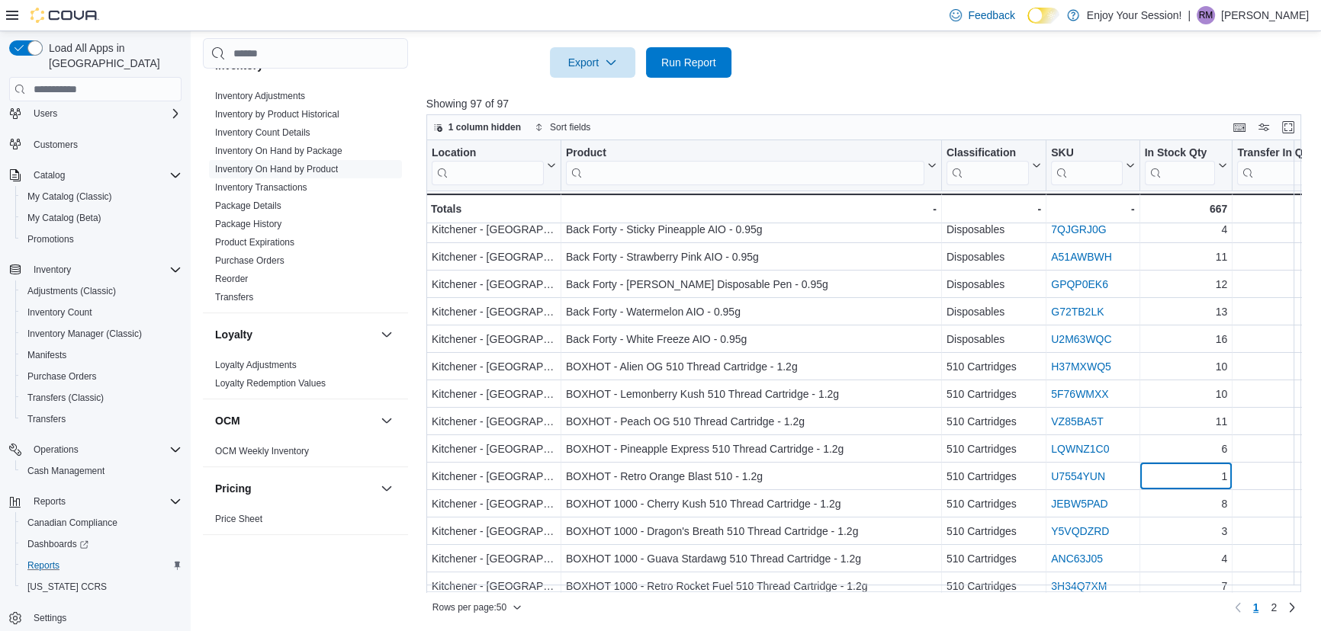
scroll to position [277, 0]
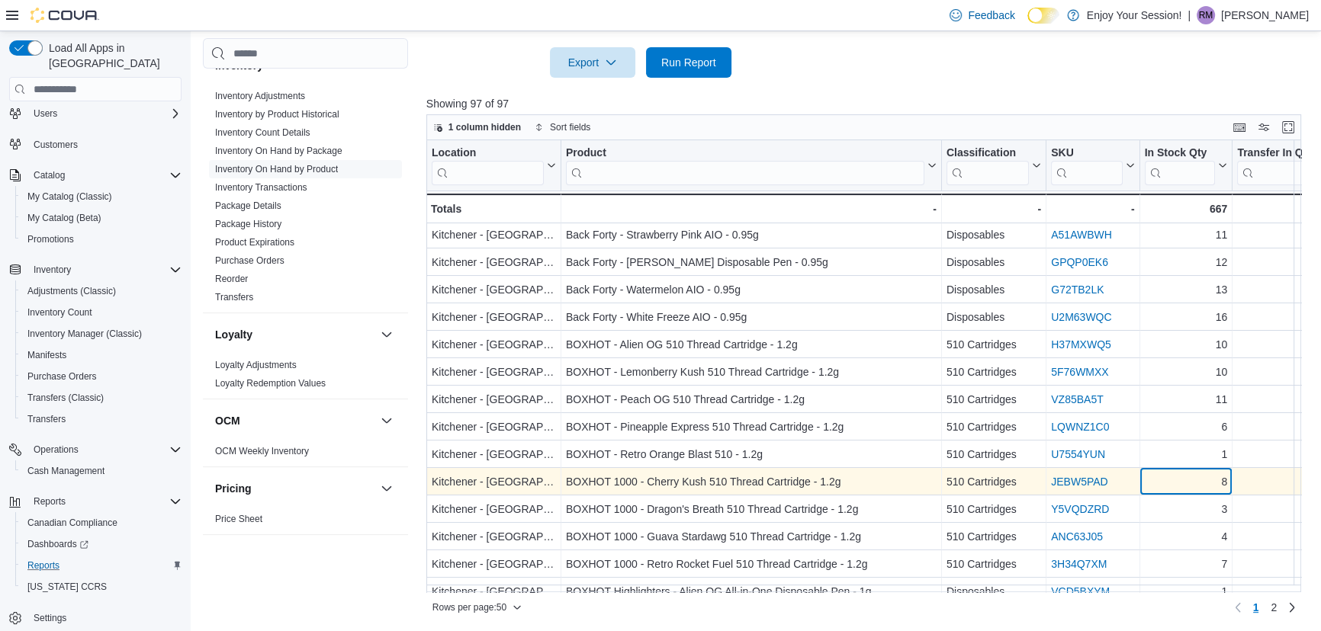
click at [1201, 478] on div "8" at bounding box center [1185, 483] width 83 height 18
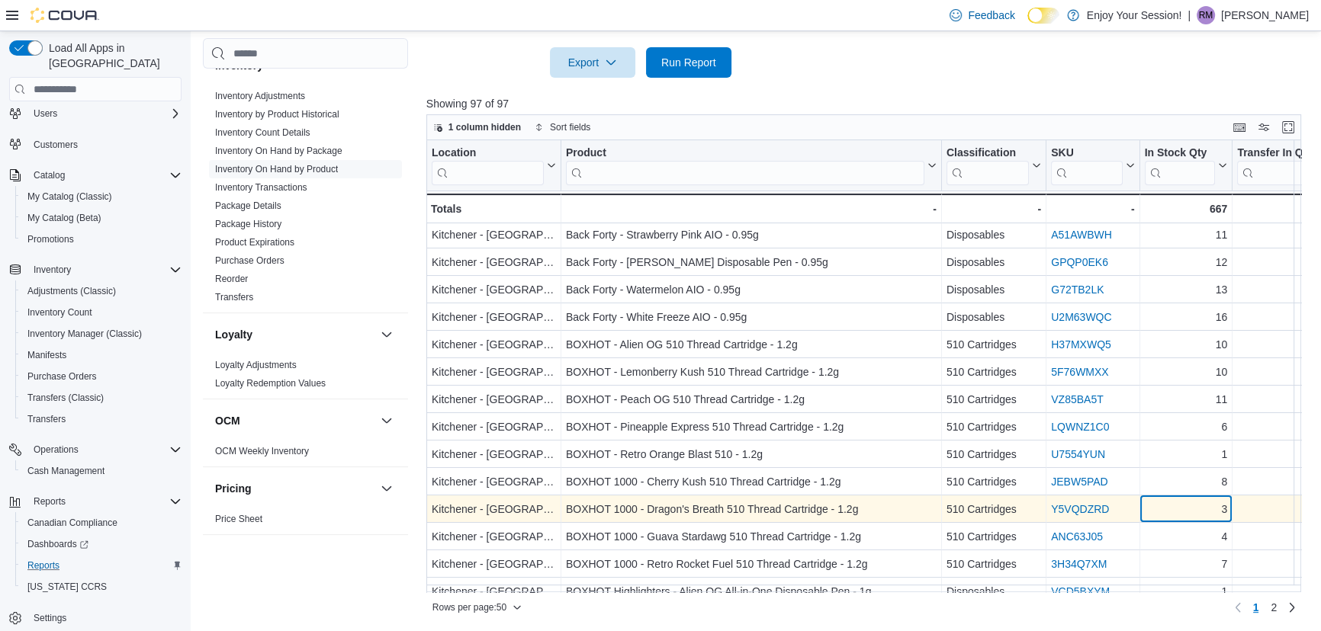
click at [1197, 503] on div "3" at bounding box center [1185, 510] width 83 height 18
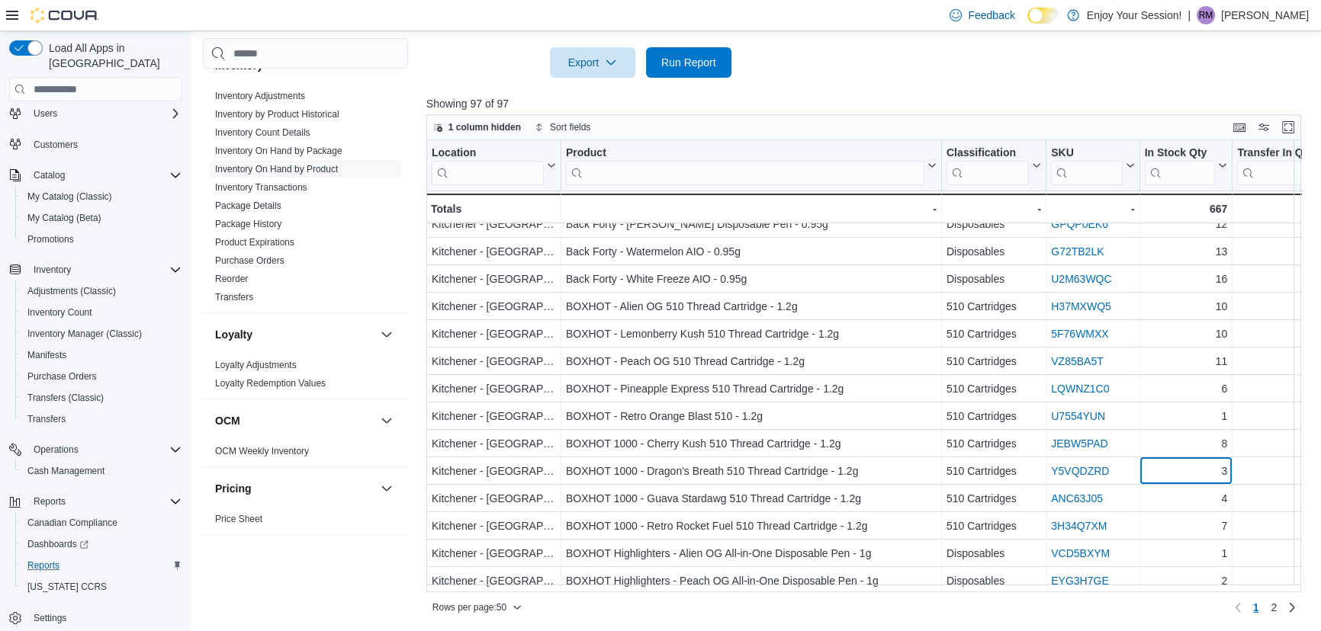
scroll to position [346, 0]
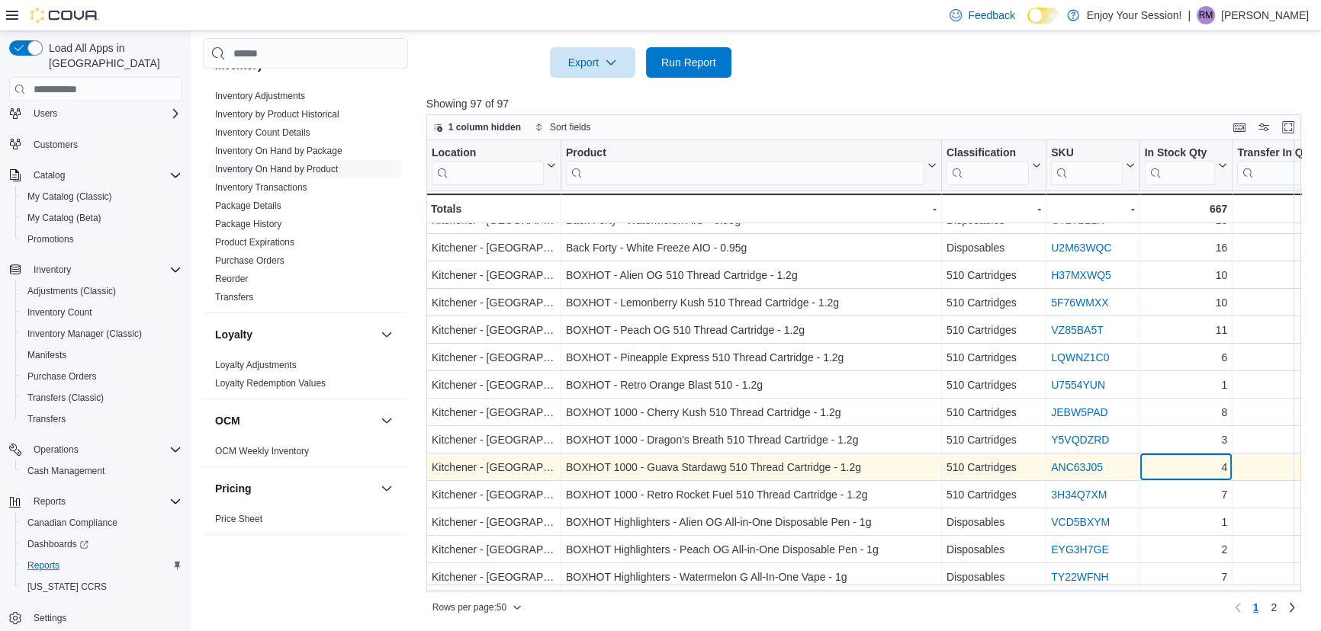
click at [1197, 468] on div "4" at bounding box center [1185, 468] width 83 height 18
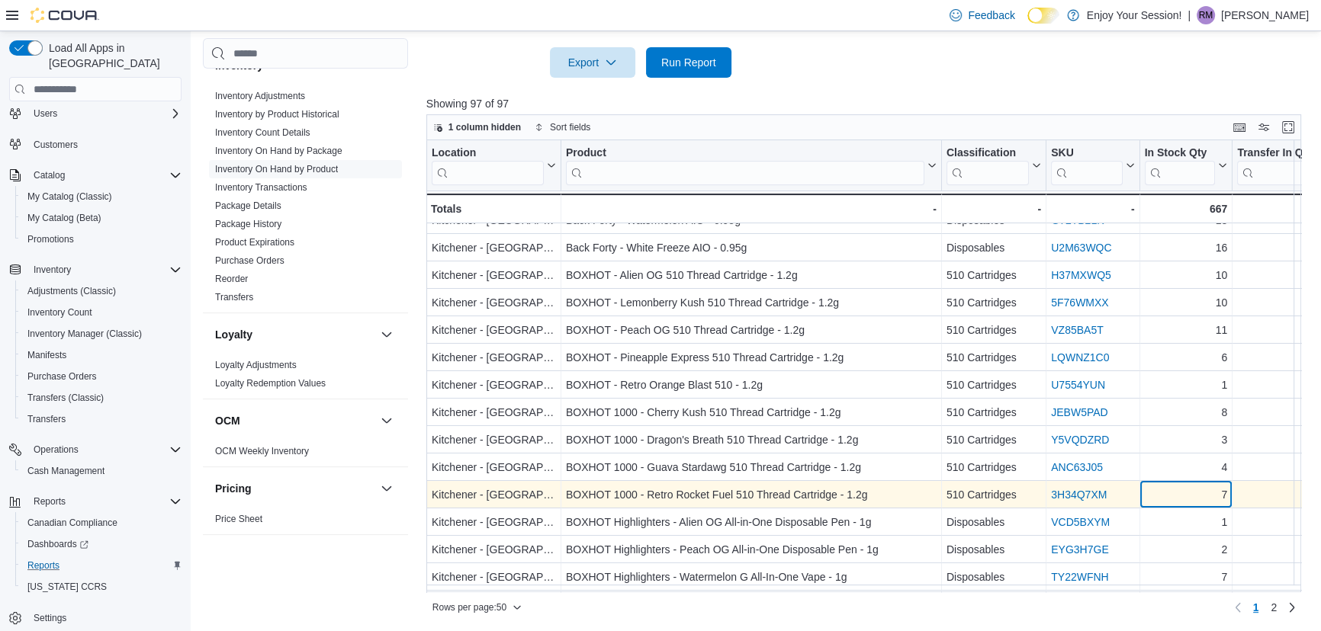
click at [1197, 493] on div "7" at bounding box center [1185, 496] width 83 height 18
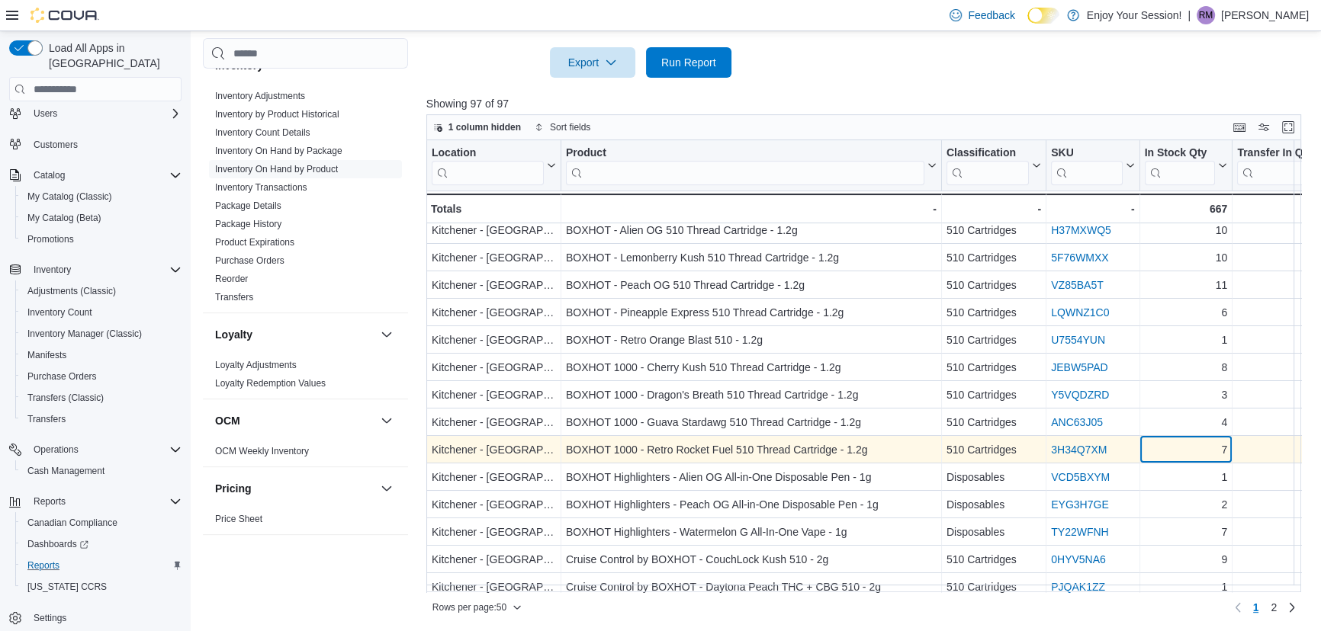
scroll to position [416, 0]
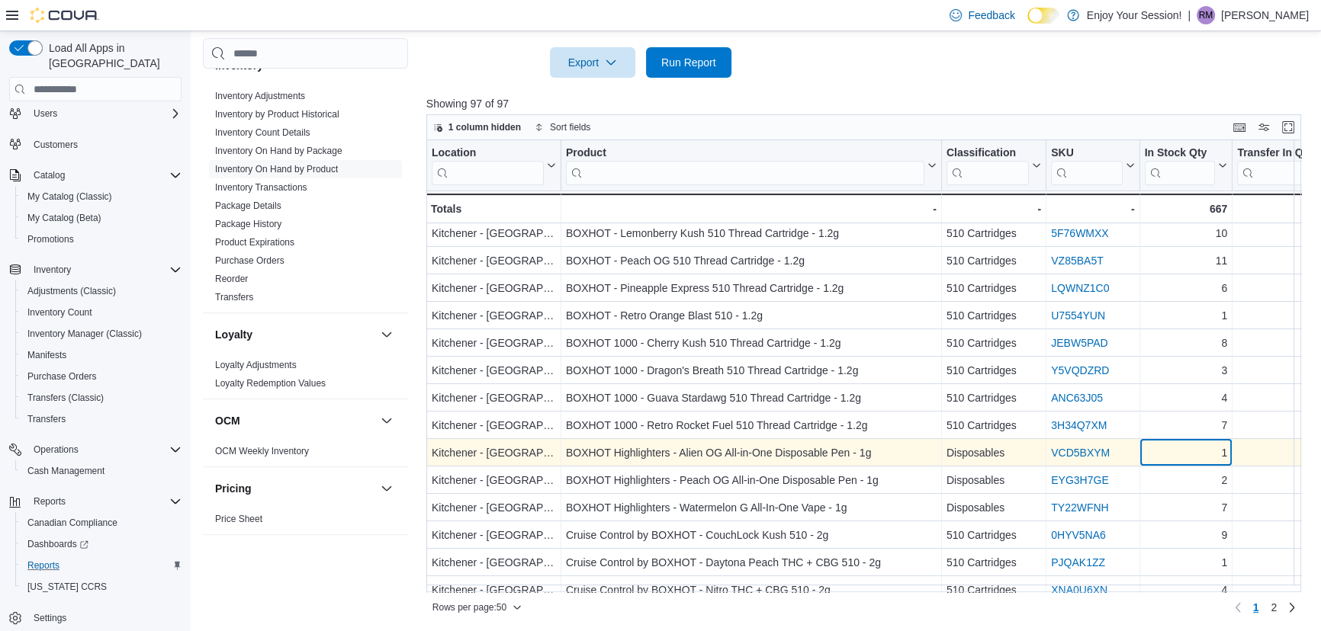
click at [1199, 454] on div "1" at bounding box center [1185, 454] width 83 height 18
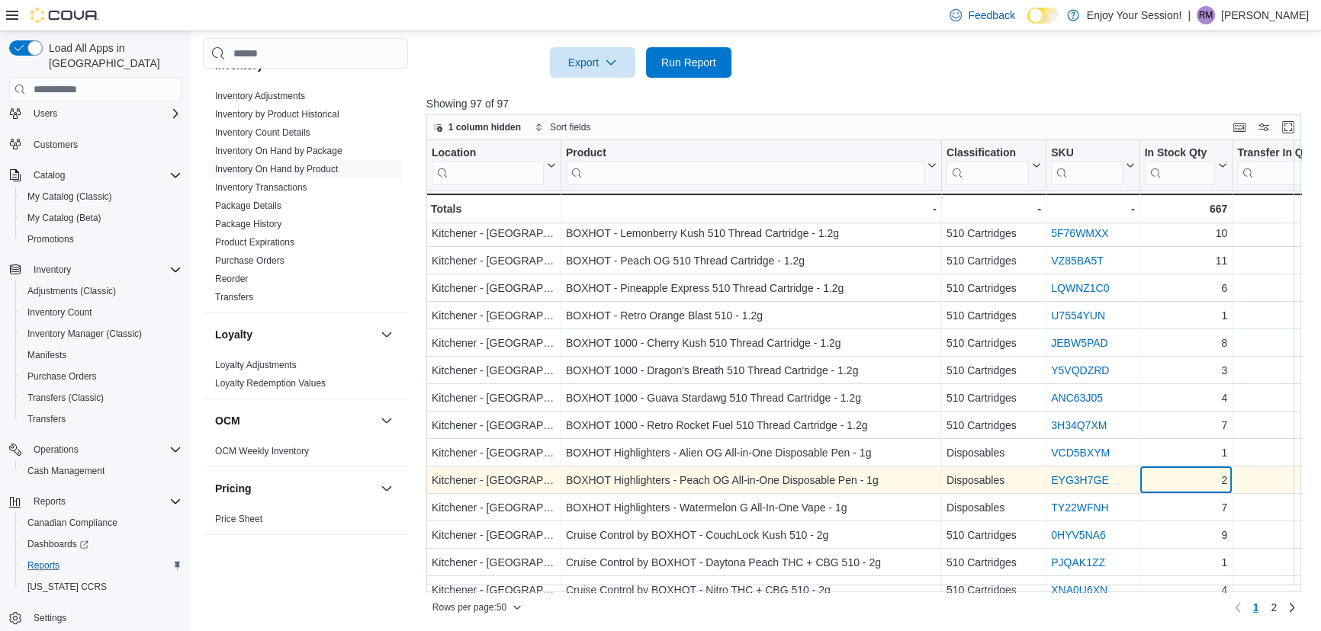
click at [1196, 480] on div "2" at bounding box center [1185, 481] width 83 height 18
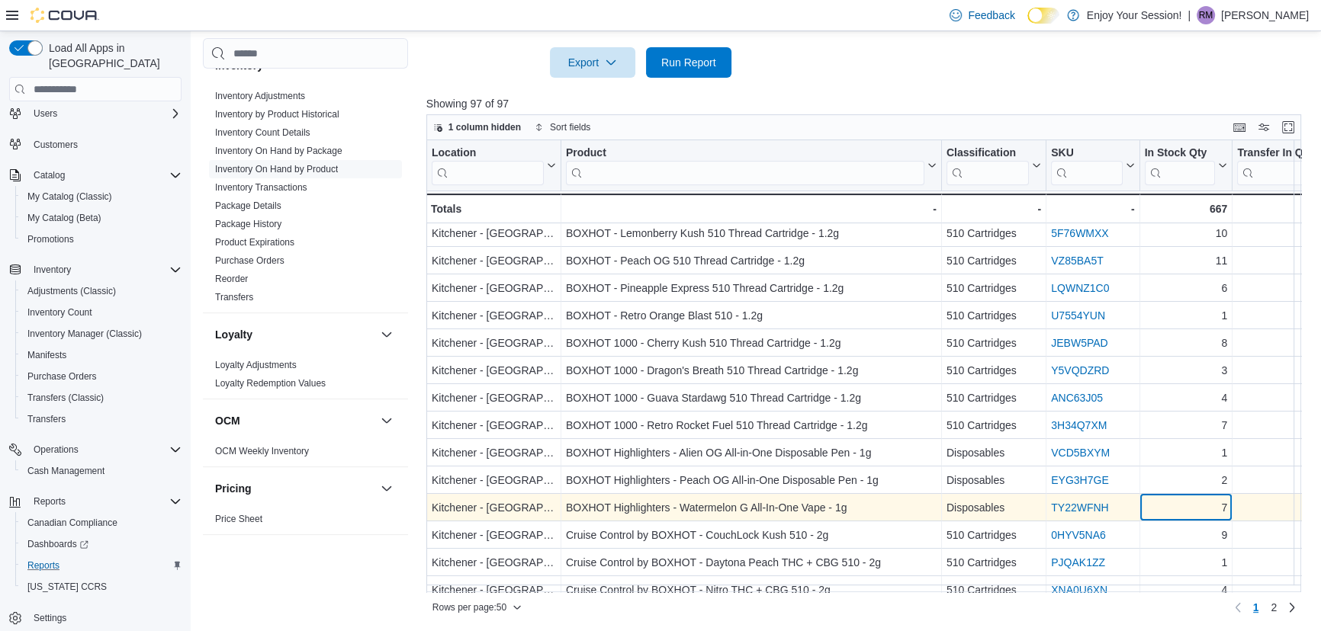
click at [1197, 509] on div "7" at bounding box center [1185, 508] width 83 height 18
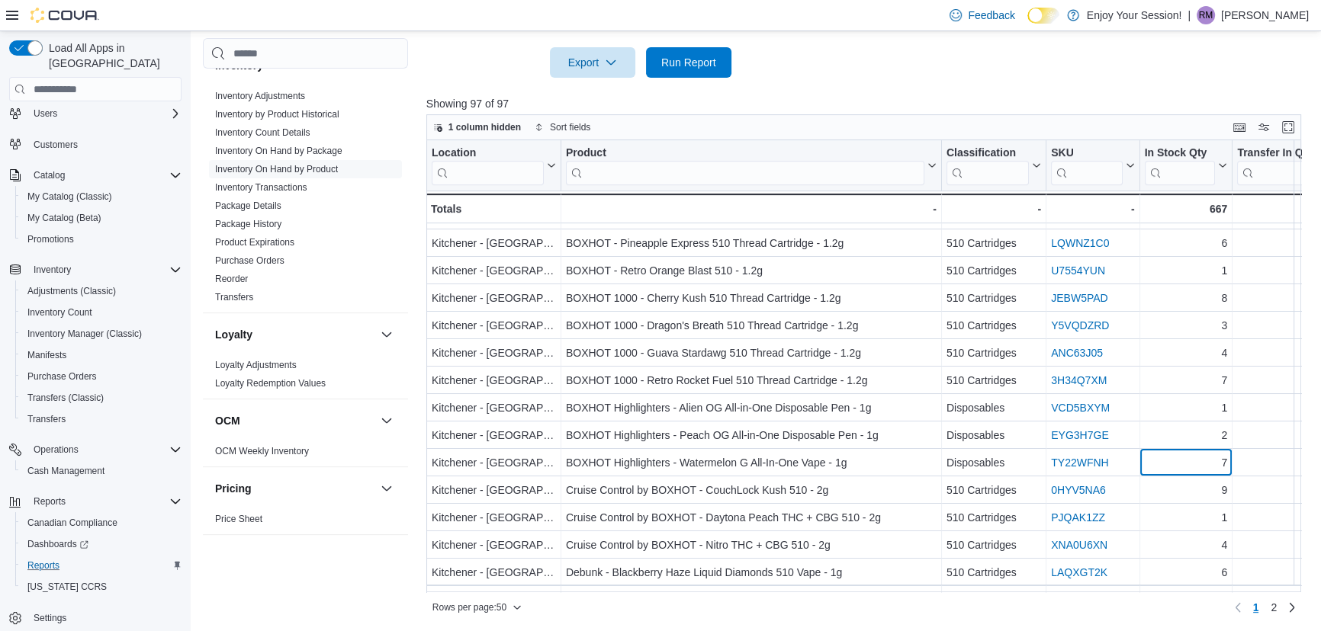
scroll to position [485, 0]
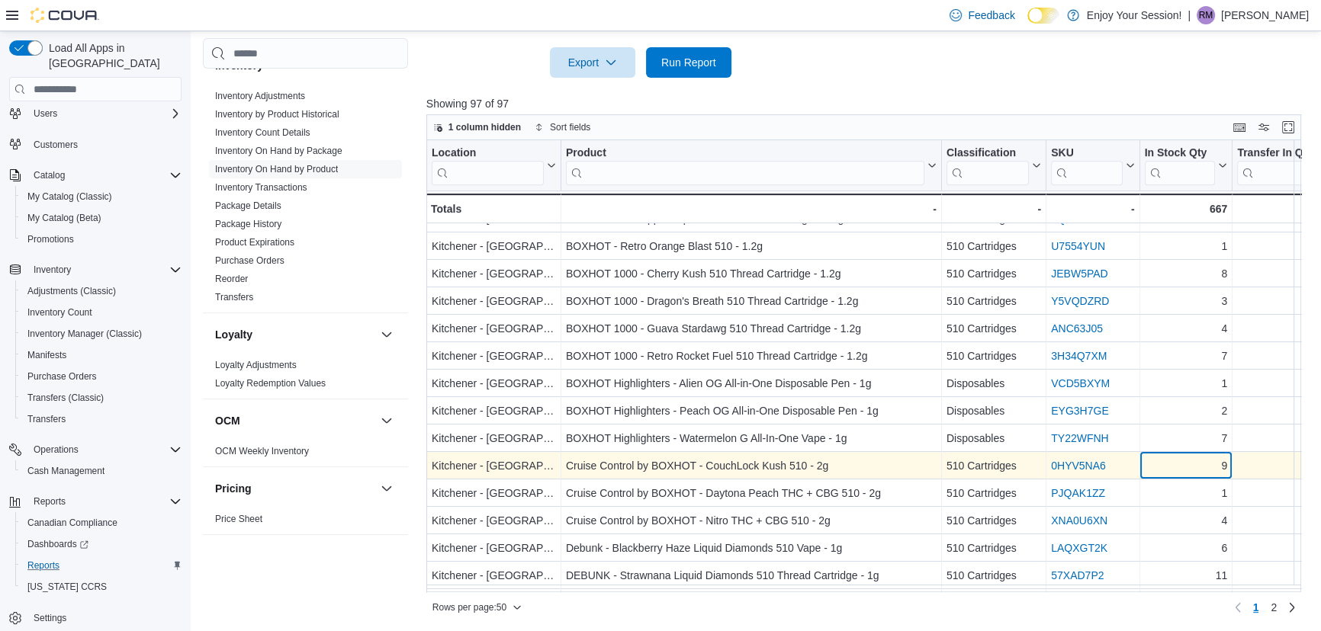
click at [1197, 474] on div "9" at bounding box center [1185, 467] width 83 height 18
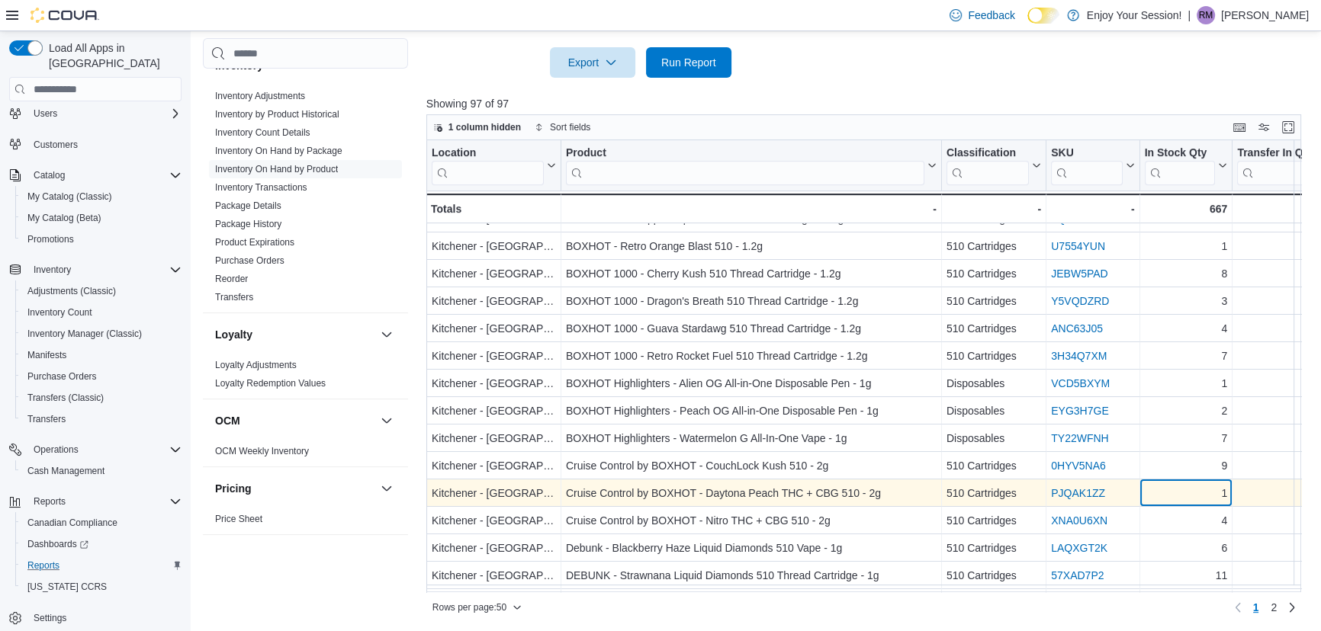
click at [1196, 493] on div "1" at bounding box center [1185, 494] width 83 height 18
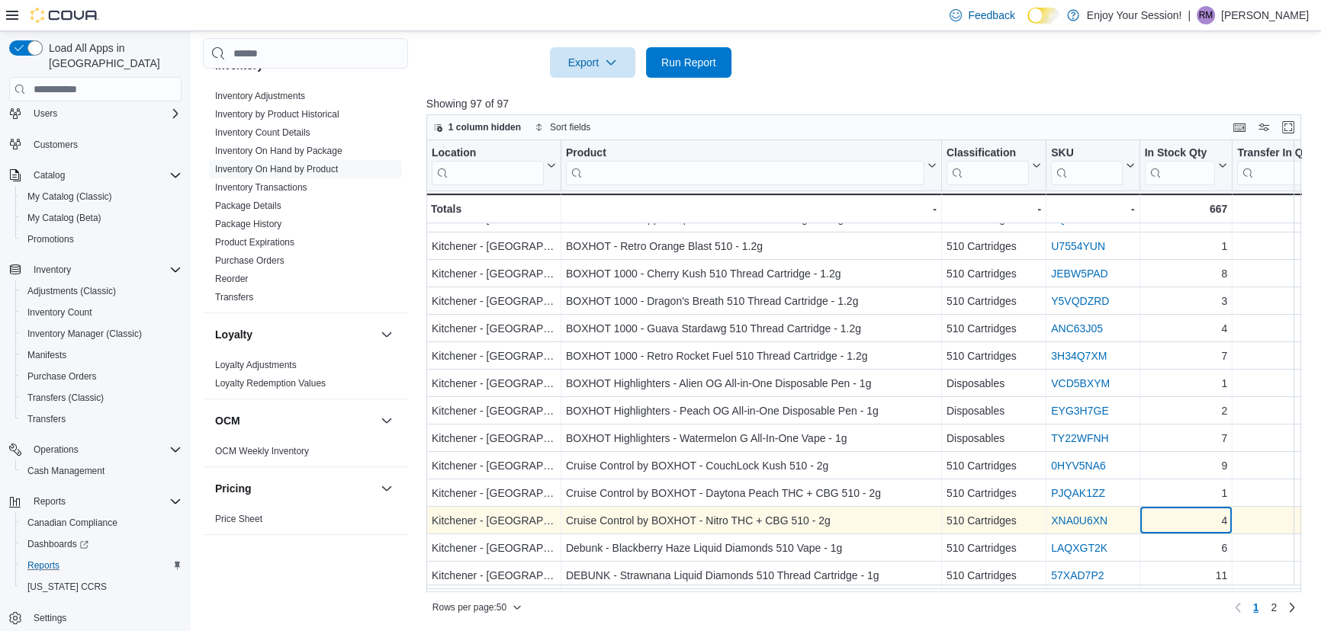
click at [1197, 515] on div "4" at bounding box center [1185, 521] width 83 height 18
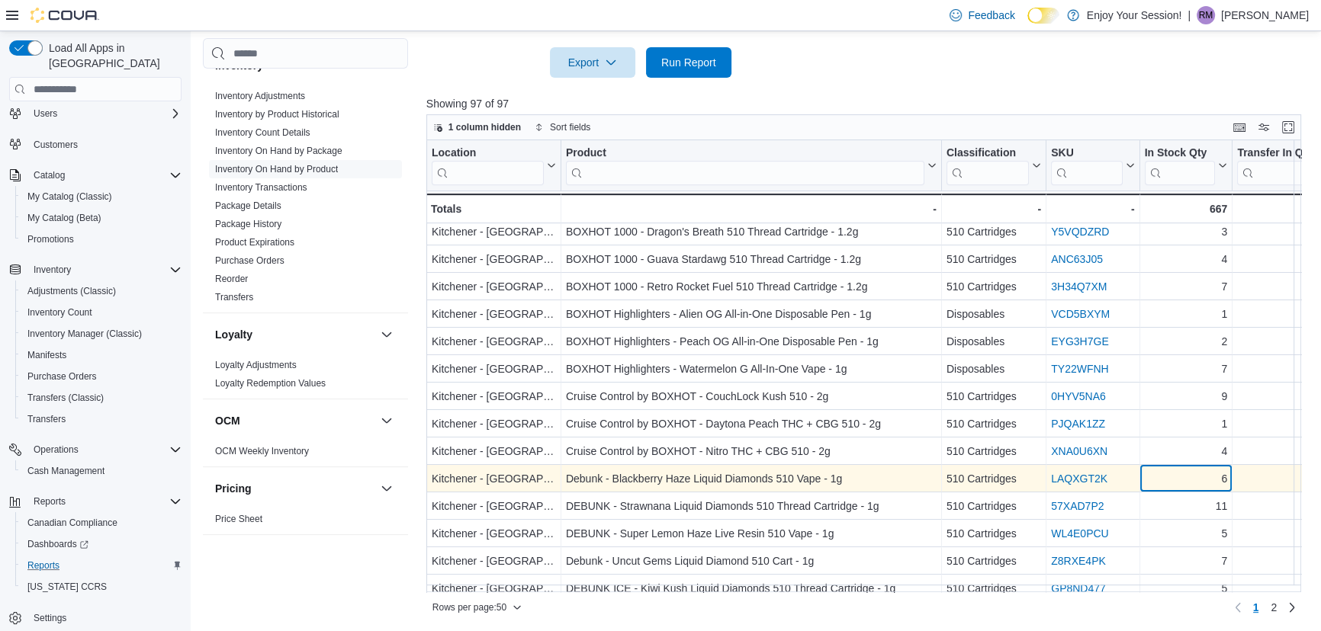
click at [1198, 483] on div "6" at bounding box center [1185, 479] width 83 height 18
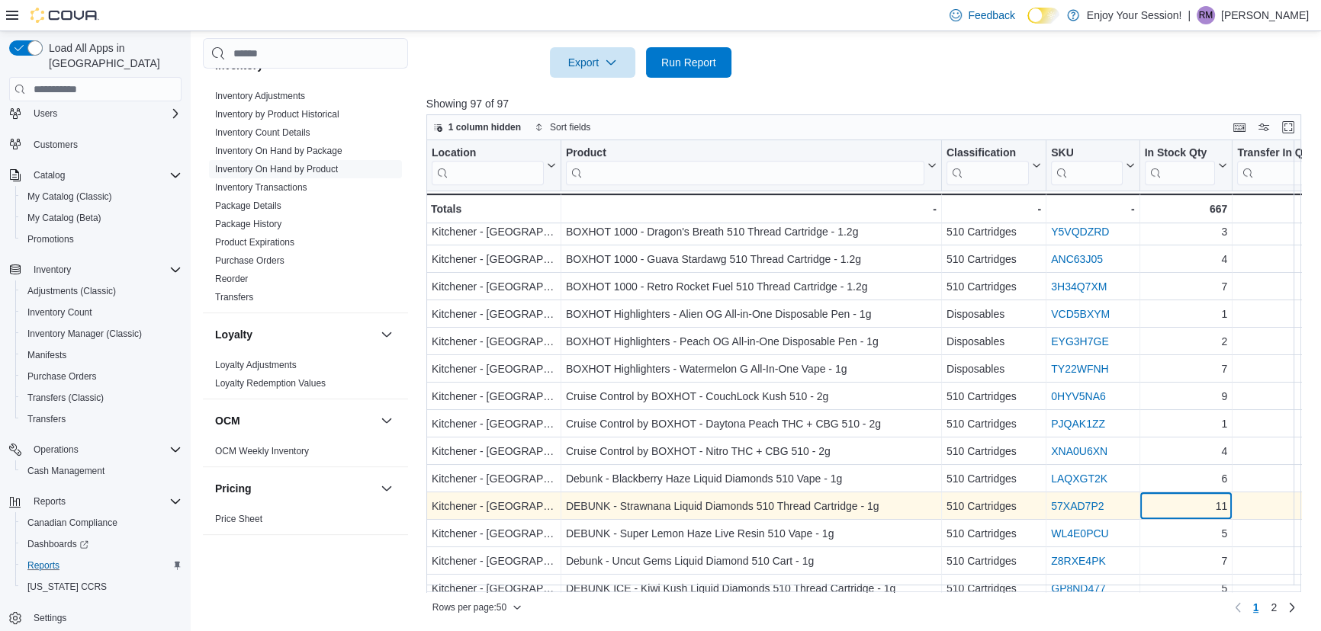
click at [1192, 517] on div "11 - In Stock Qty, column 5, row 31" at bounding box center [1185, 506] width 93 height 27
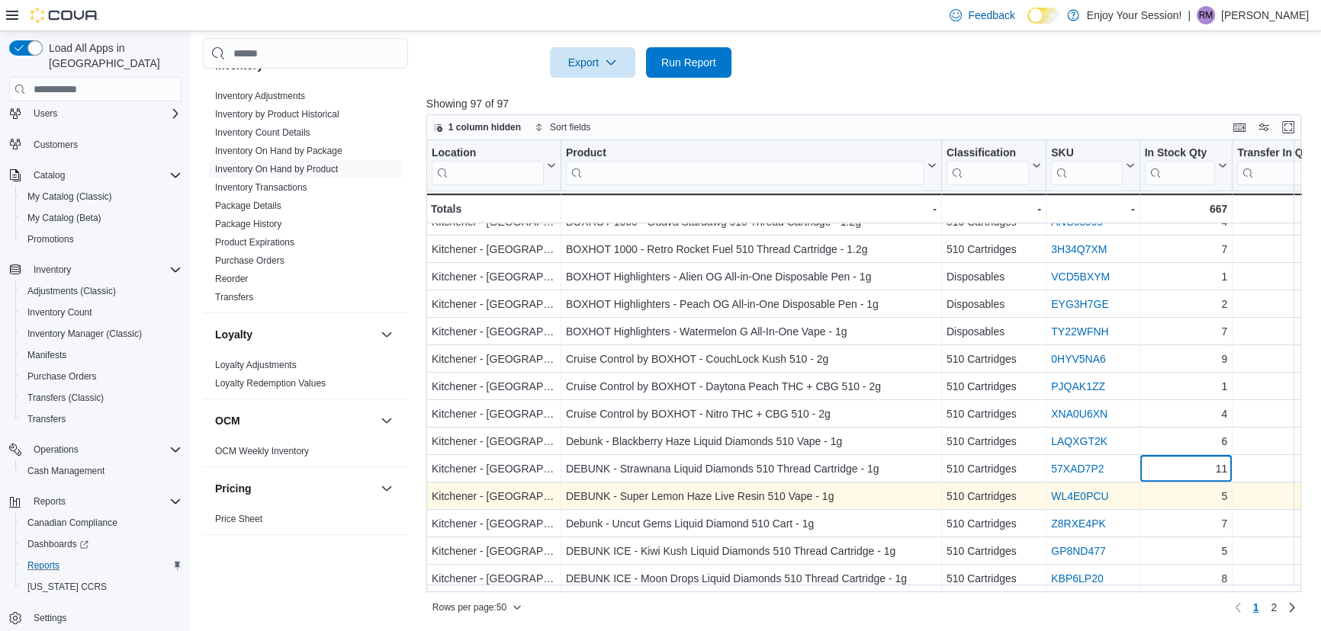
scroll to position [624, 0]
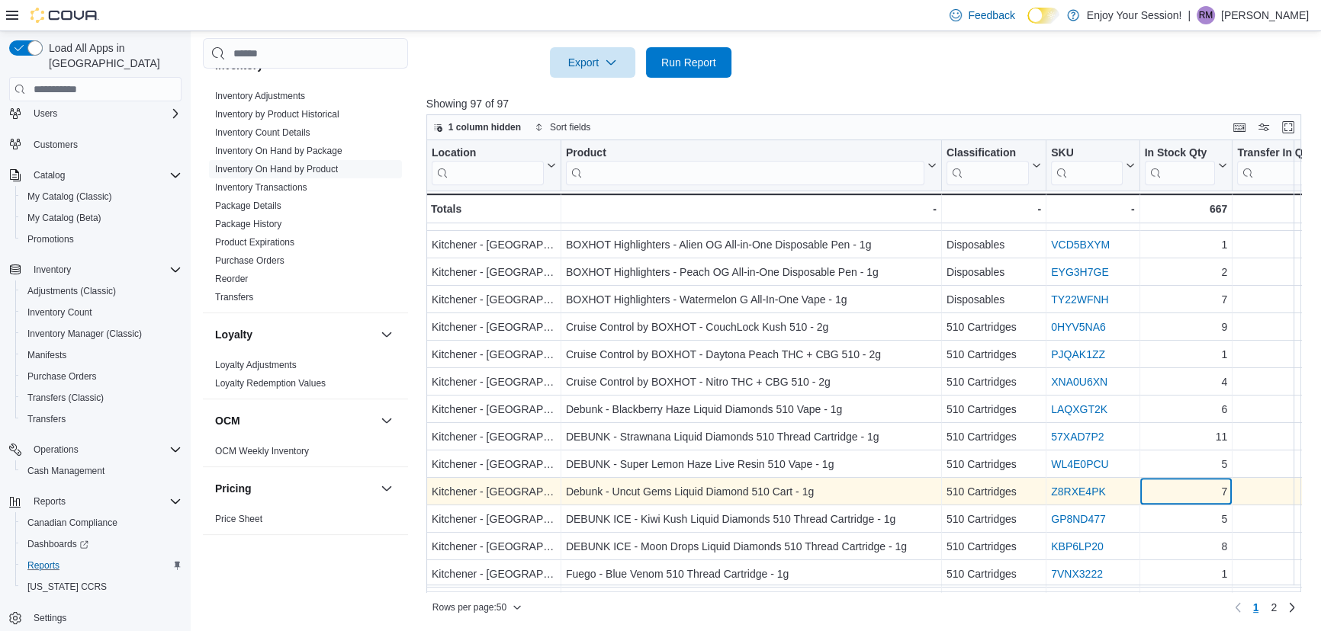
click at [1182, 494] on div "7" at bounding box center [1185, 492] width 83 height 18
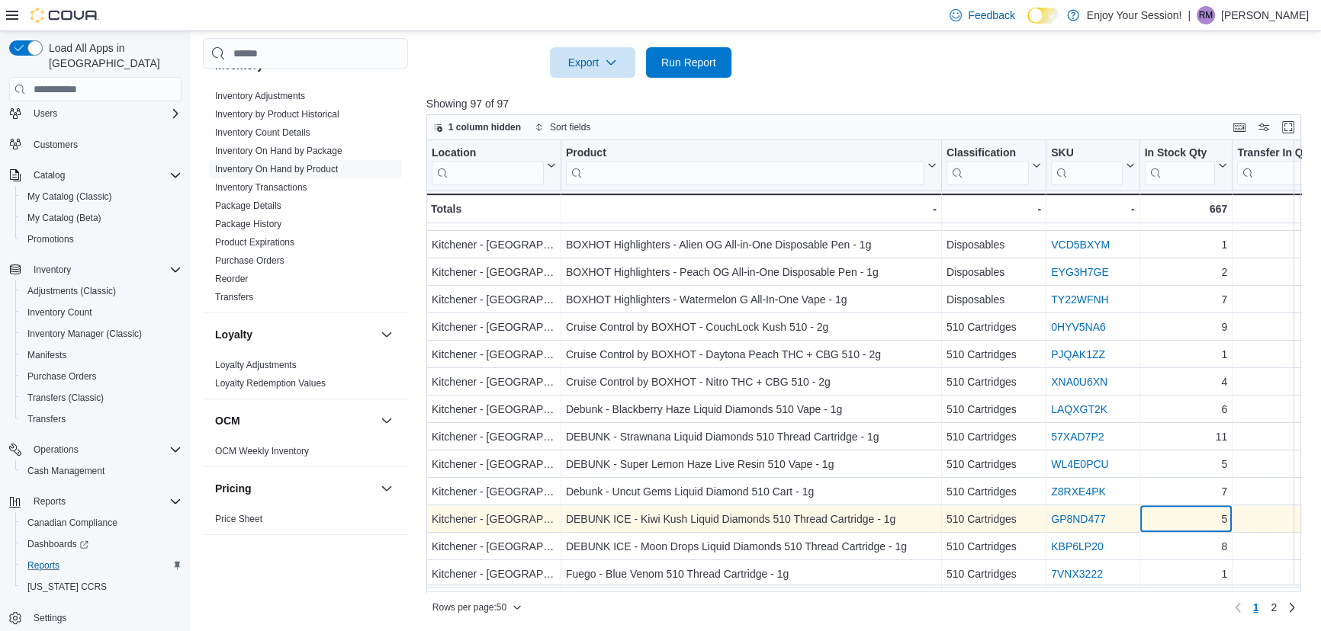
click at [1174, 512] on div "5" at bounding box center [1185, 520] width 83 height 18
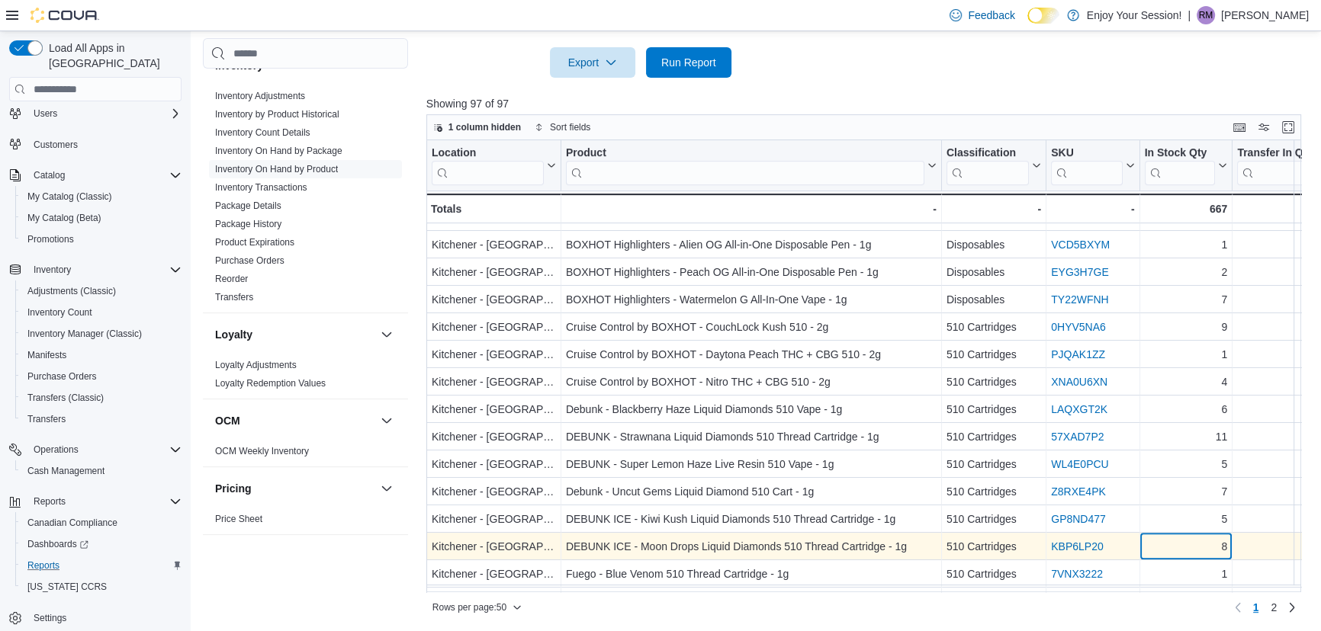
click at [1192, 549] on div "Location Click to view column header actions Product Click to view column heade…" at bounding box center [868, 366] width 884 height 452
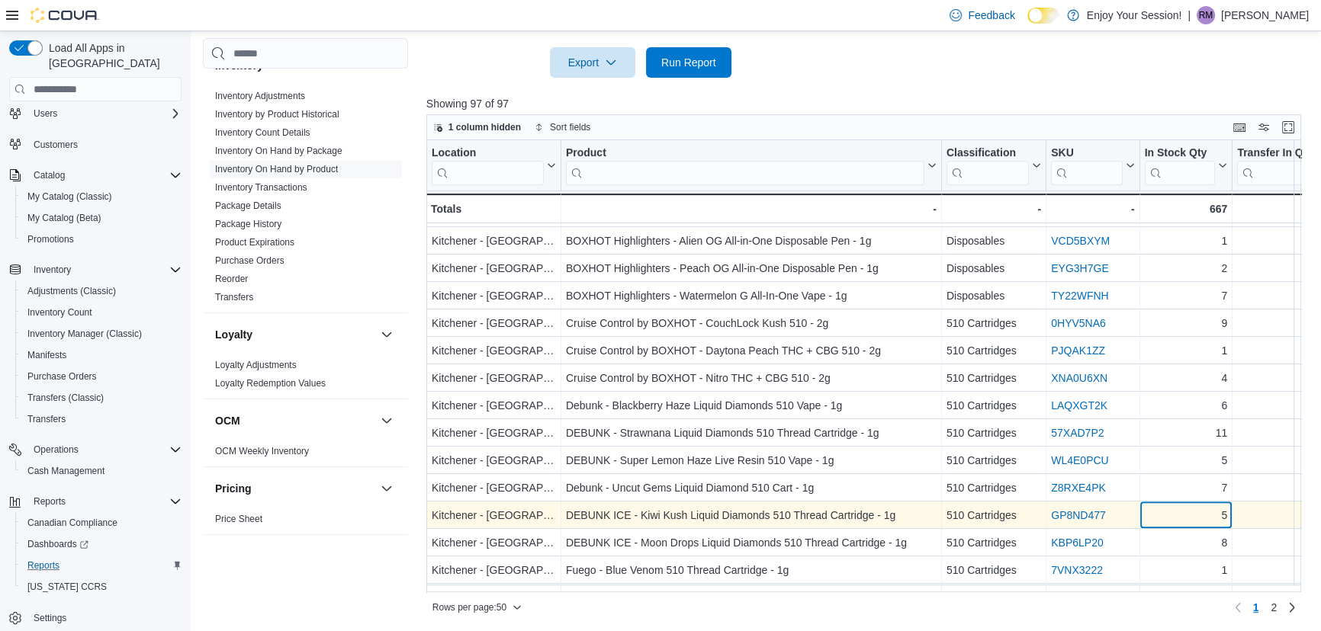
click at [1190, 515] on div "5" at bounding box center [1185, 516] width 83 height 18
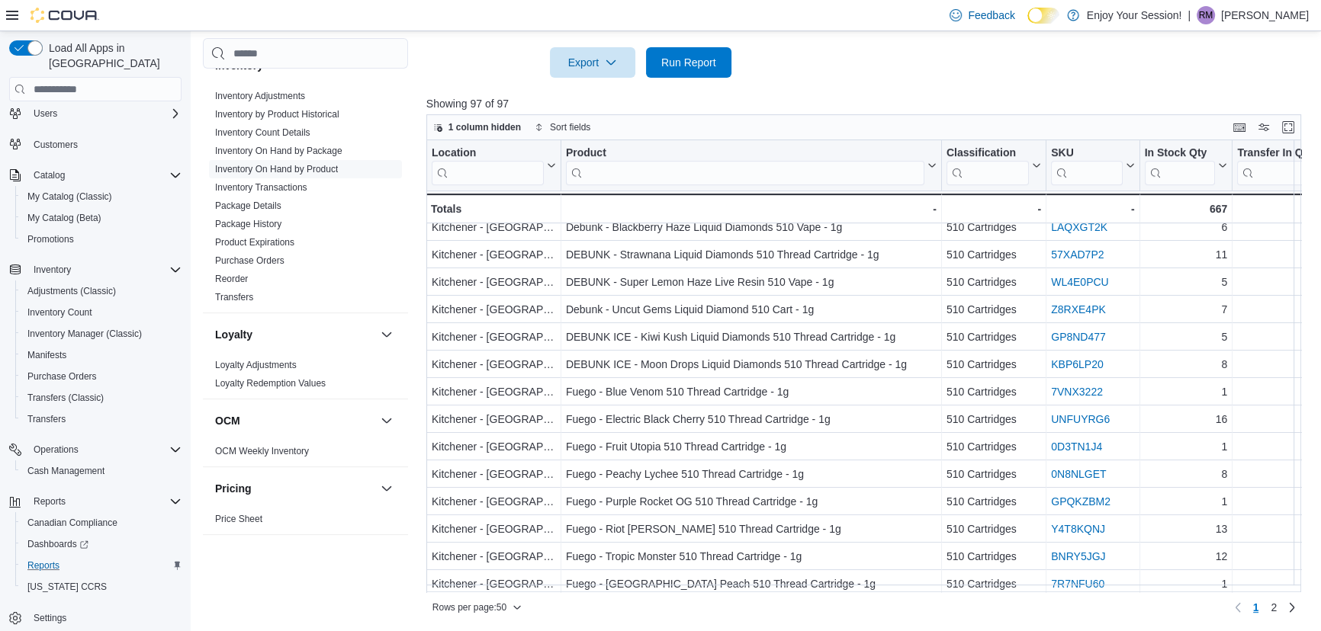
scroll to position [808, 0]
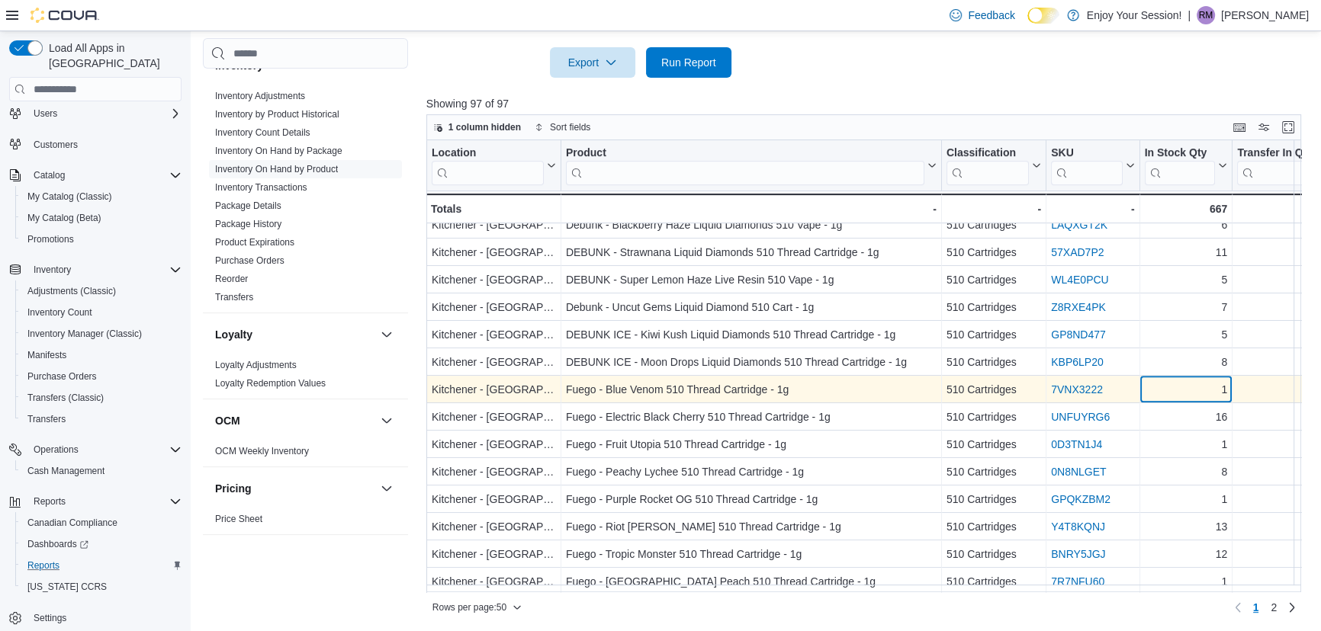
click at [1183, 397] on div "1" at bounding box center [1185, 390] width 83 height 18
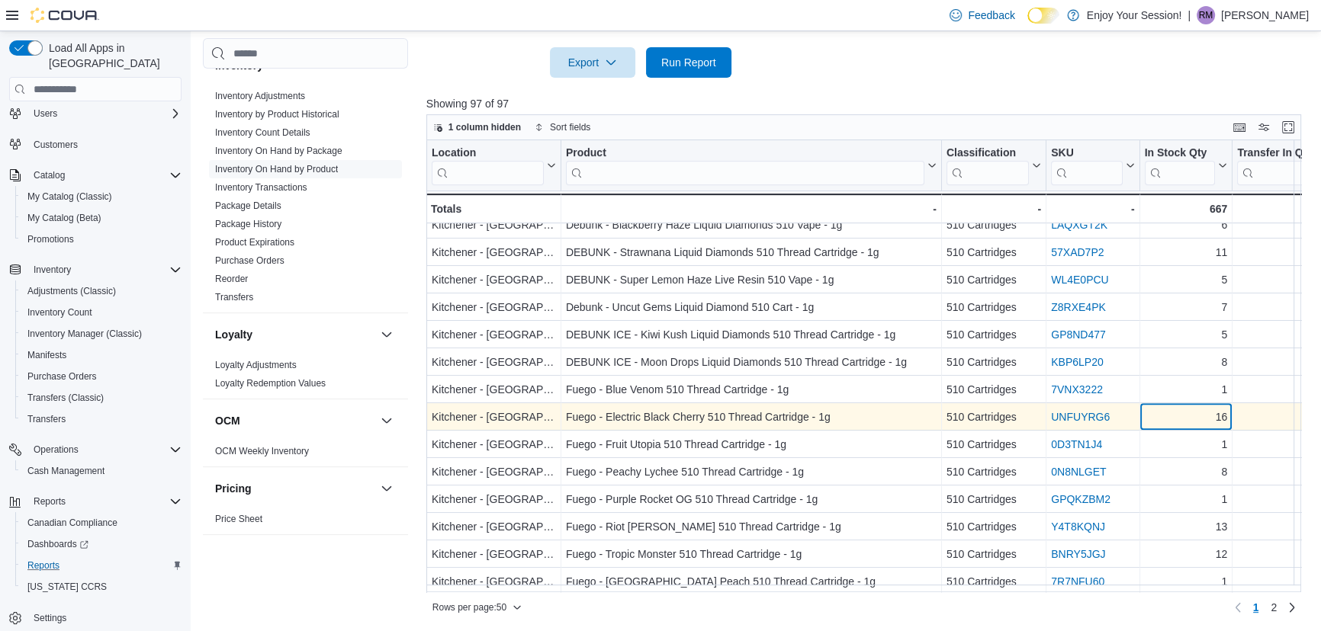
click at [1172, 415] on div "16" at bounding box center [1185, 418] width 83 height 18
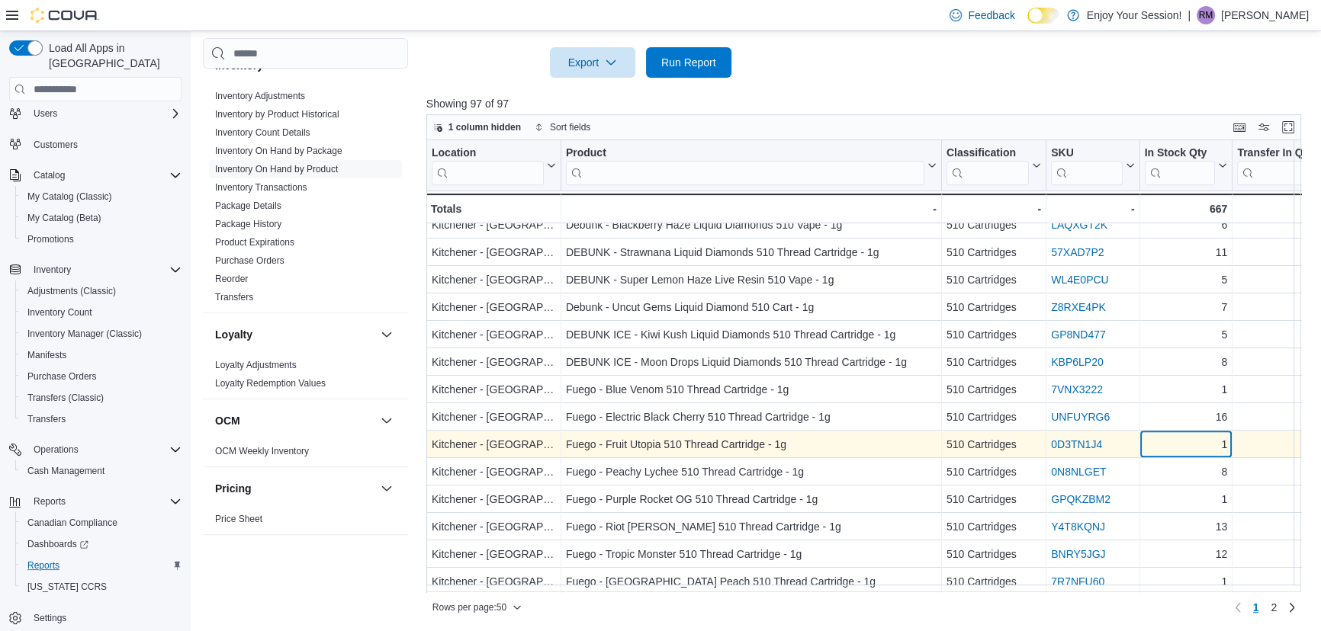
click at [1176, 446] on div "1" at bounding box center [1185, 445] width 83 height 18
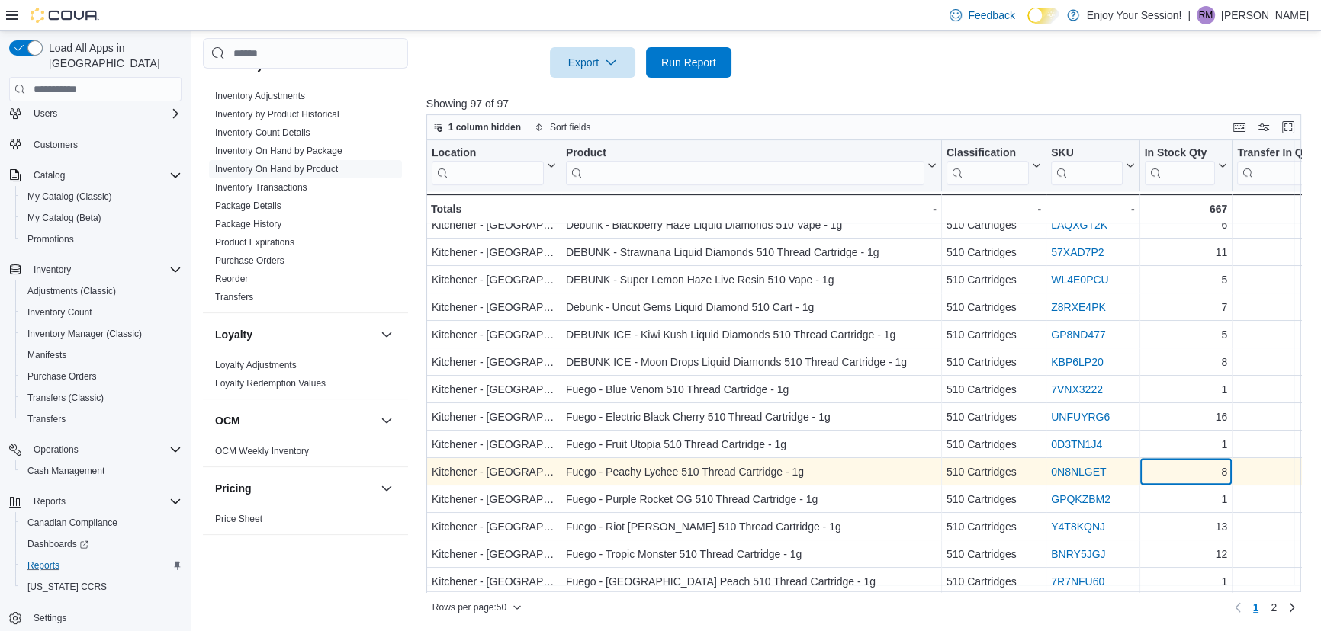
drag, startPoint x: 1177, startPoint y: 473, endPoint x: 1171, endPoint y: 494, distance: 22.2
click at [1177, 473] on div "8" at bounding box center [1185, 473] width 83 height 18
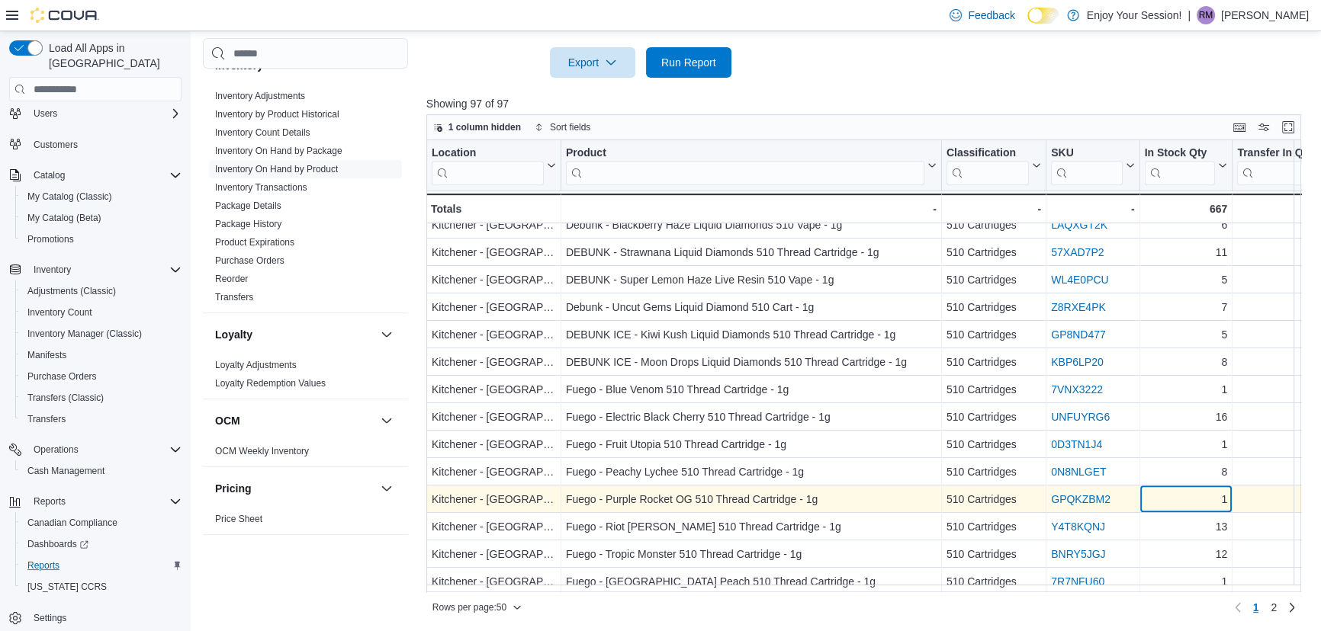
click at [1171, 503] on div "1" at bounding box center [1185, 500] width 83 height 18
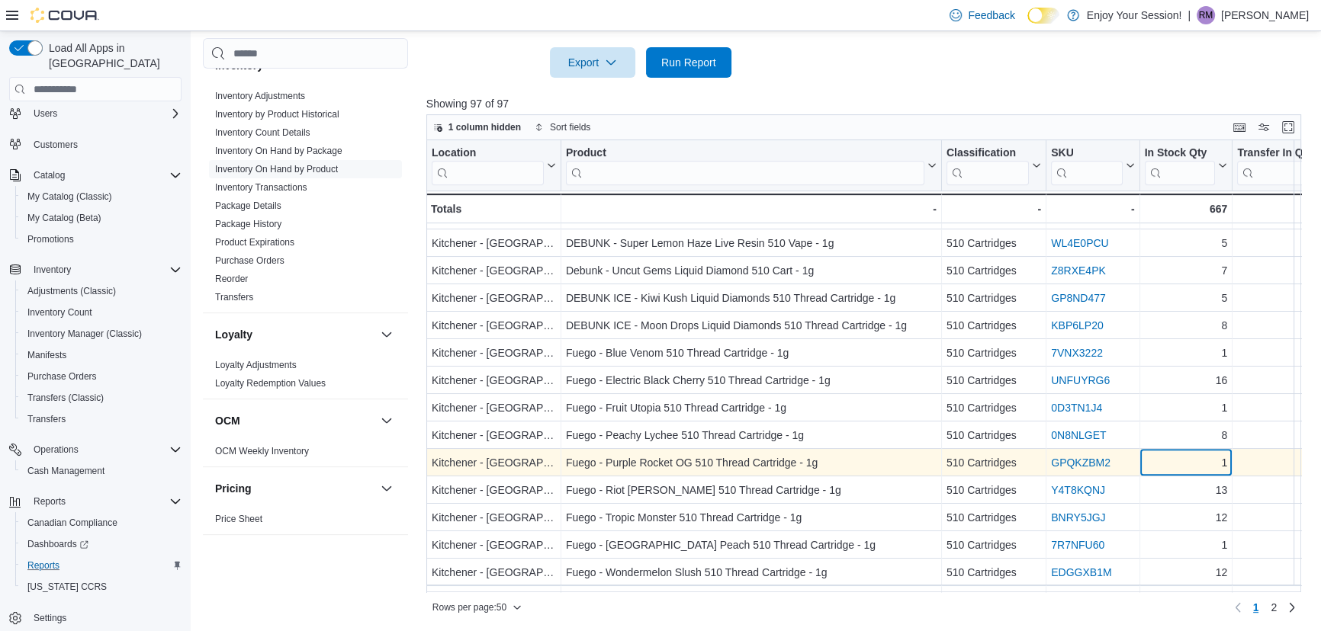
scroll to position [878, 0]
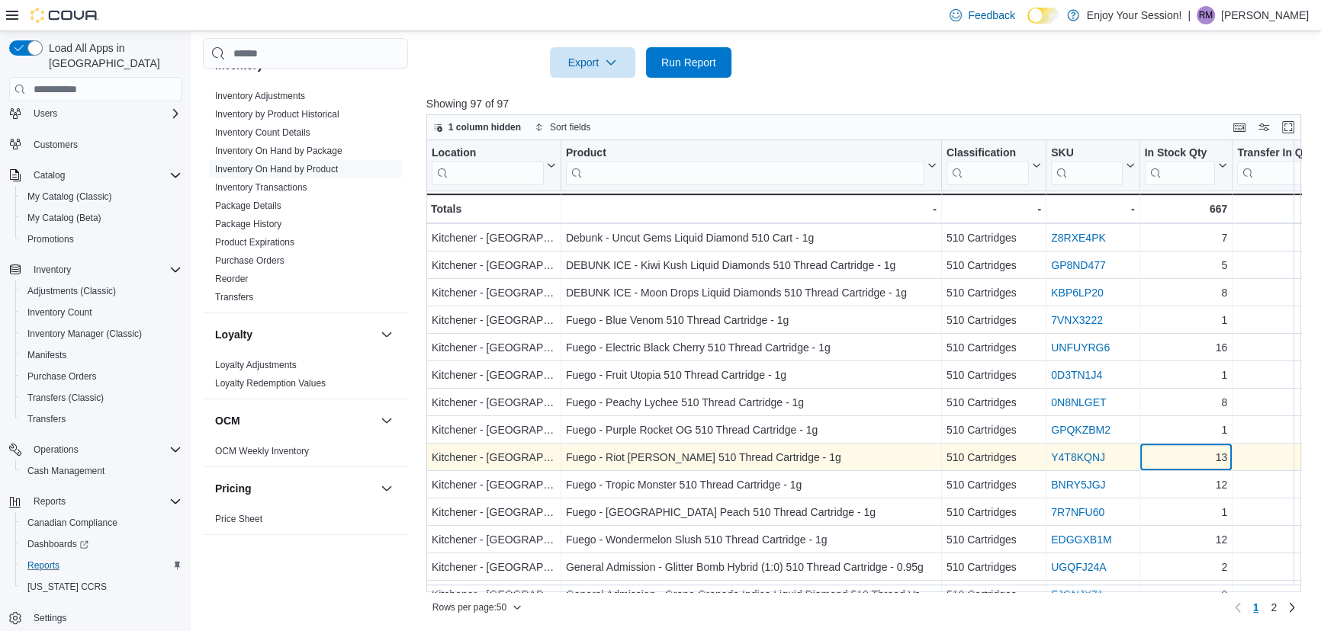
click at [1180, 456] on div "13" at bounding box center [1185, 458] width 83 height 18
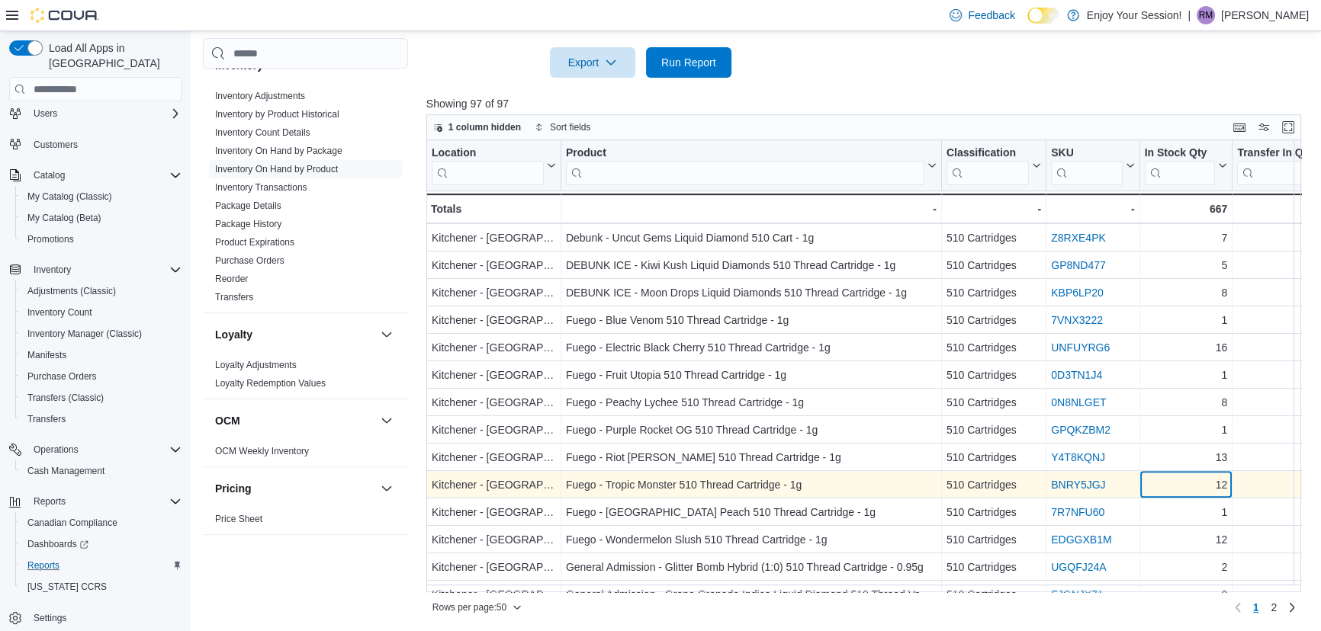
click at [1177, 480] on div "12" at bounding box center [1185, 486] width 83 height 18
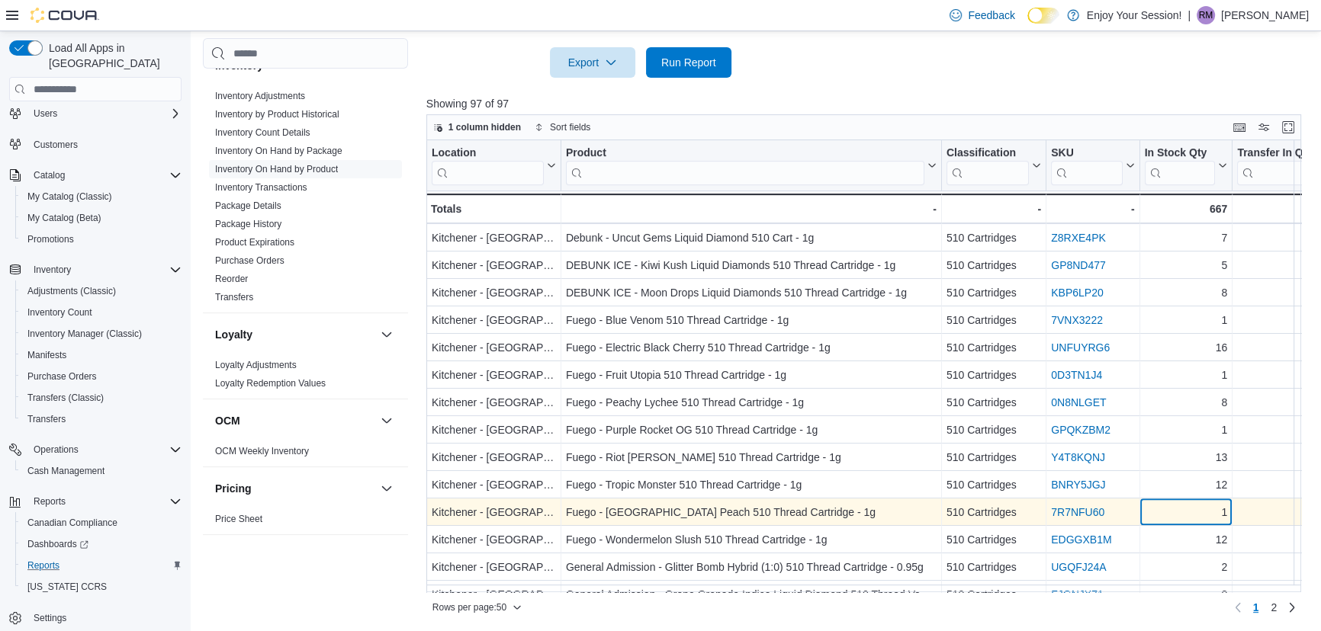
click at [1178, 517] on div "1" at bounding box center [1185, 513] width 83 height 18
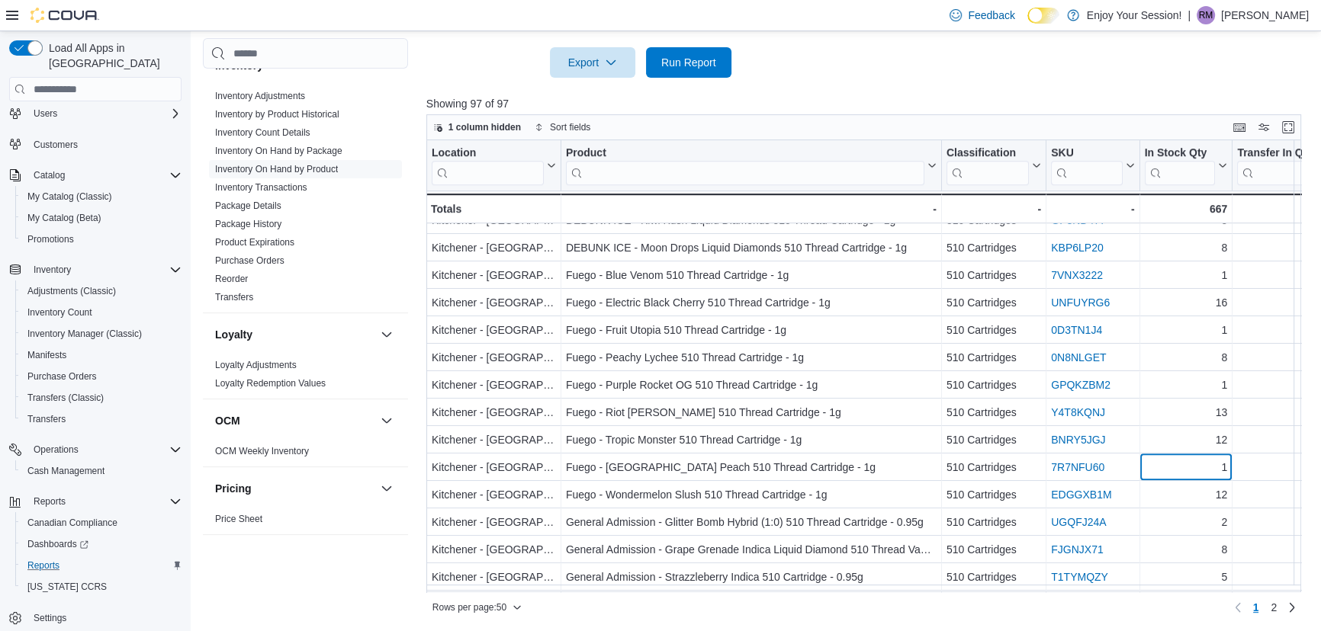
scroll to position [947, 0]
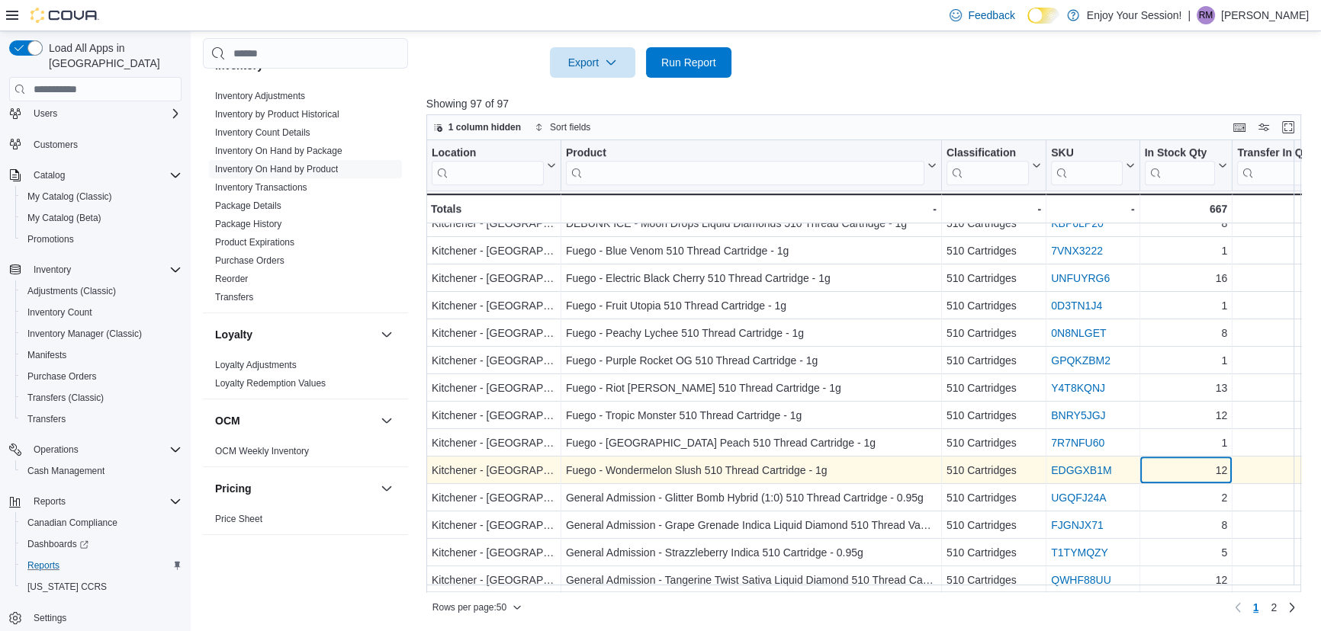
click at [1179, 469] on div "12" at bounding box center [1185, 471] width 83 height 18
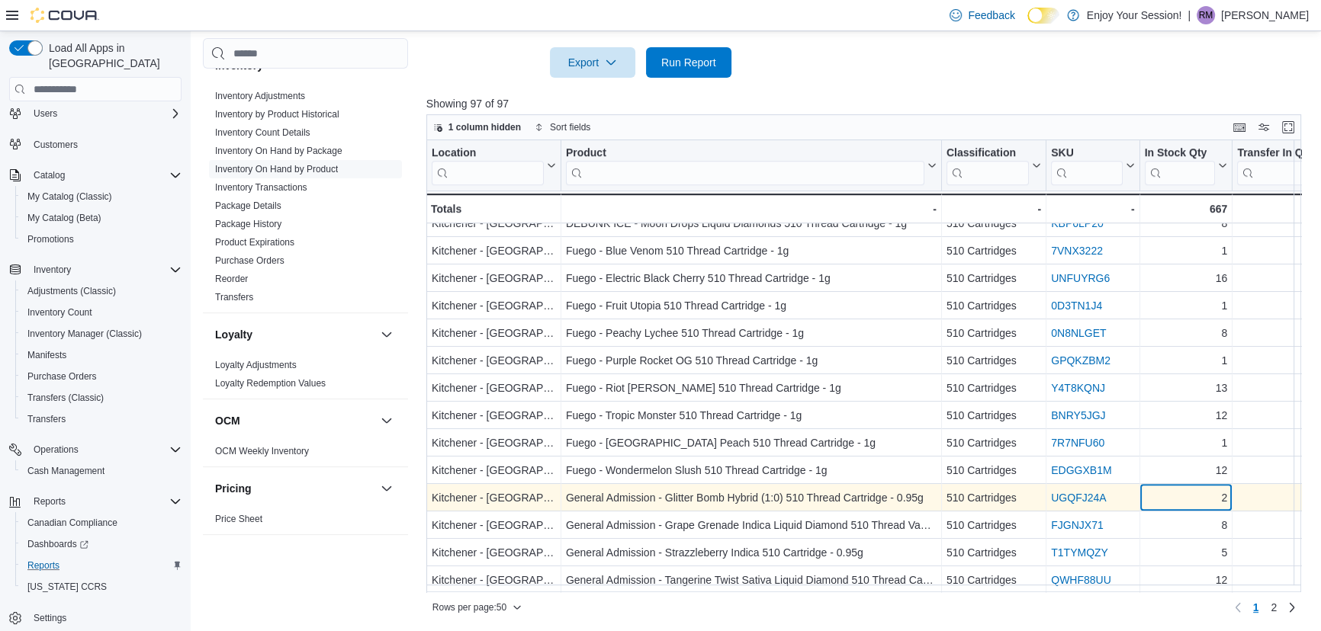
click at [1182, 490] on div "2" at bounding box center [1185, 499] width 83 height 18
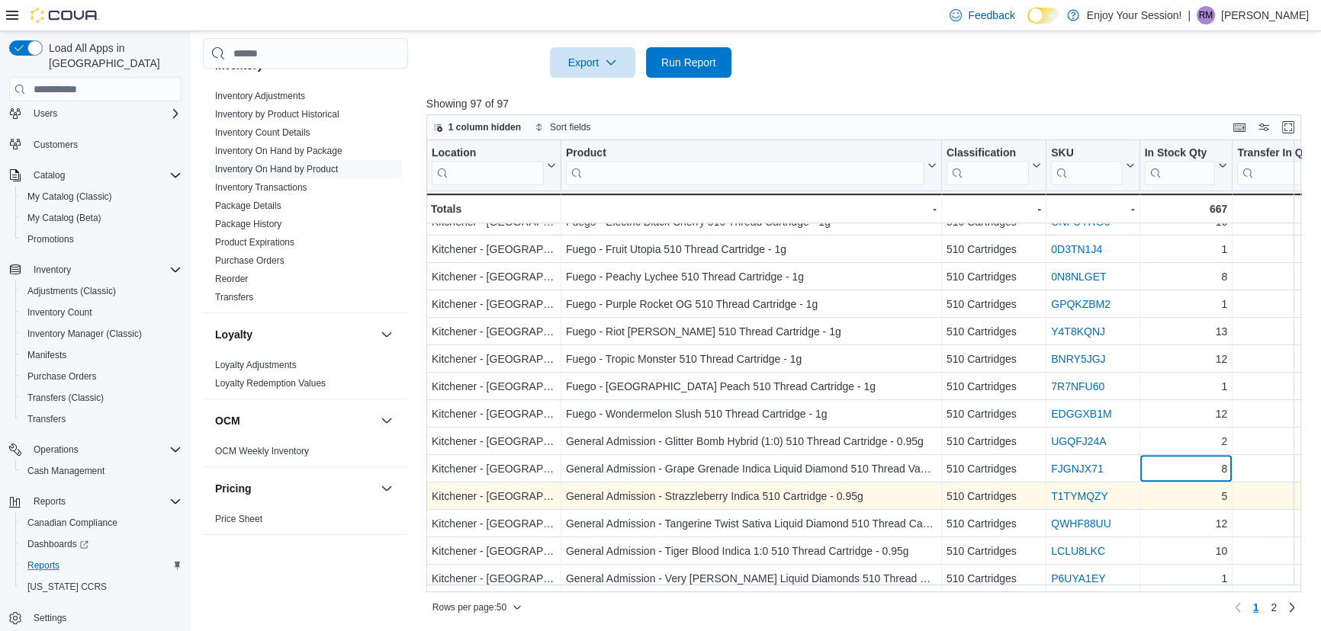
click at [1184, 464] on div "8" at bounding box center [1185, 470] width 83 height 18
click at [1182, 490] on div "5" at bounding box center [1185, 497] width 83 height 18
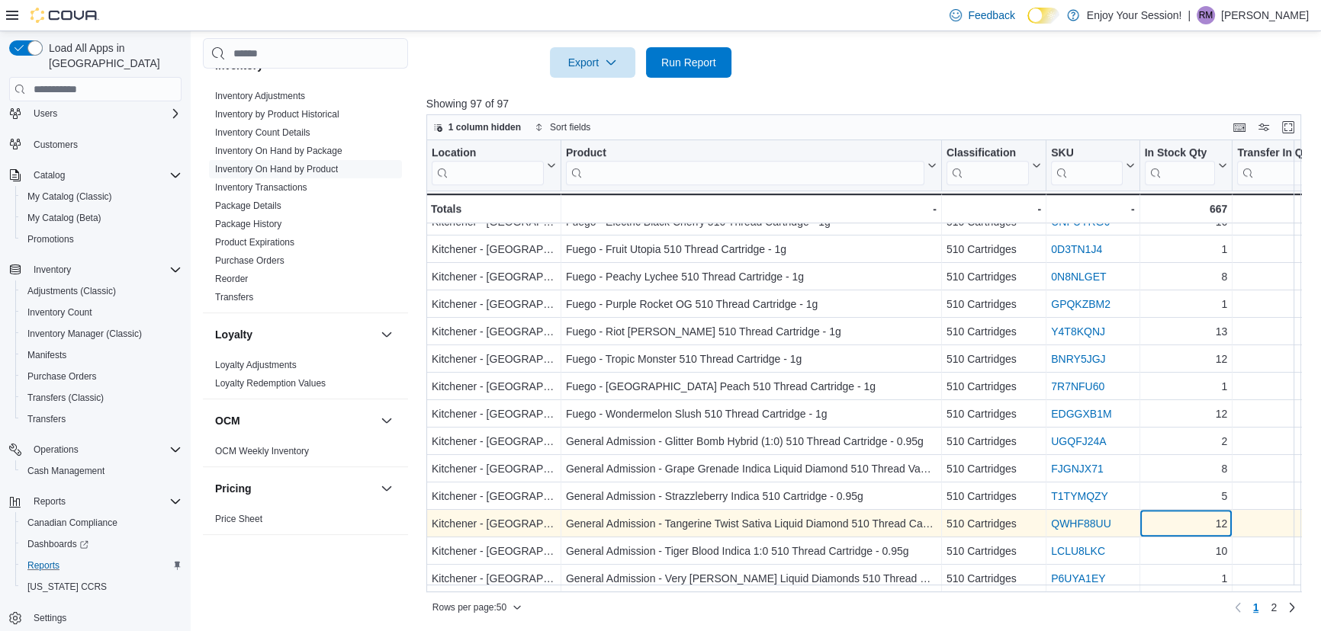
click at [1181, 515] on div "12" at bounding box center [1185, 524] width 83 height 18
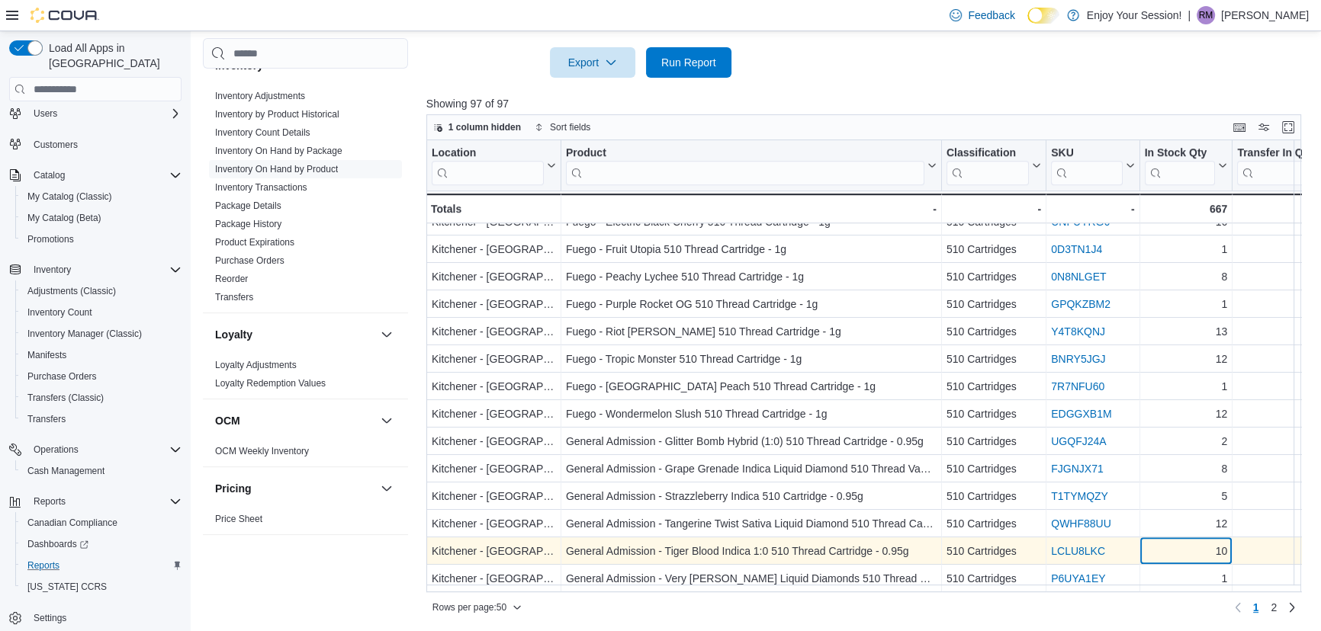
click at [1179, 543] on div "10" at bounding box center [1185, 552] width 83 height 18
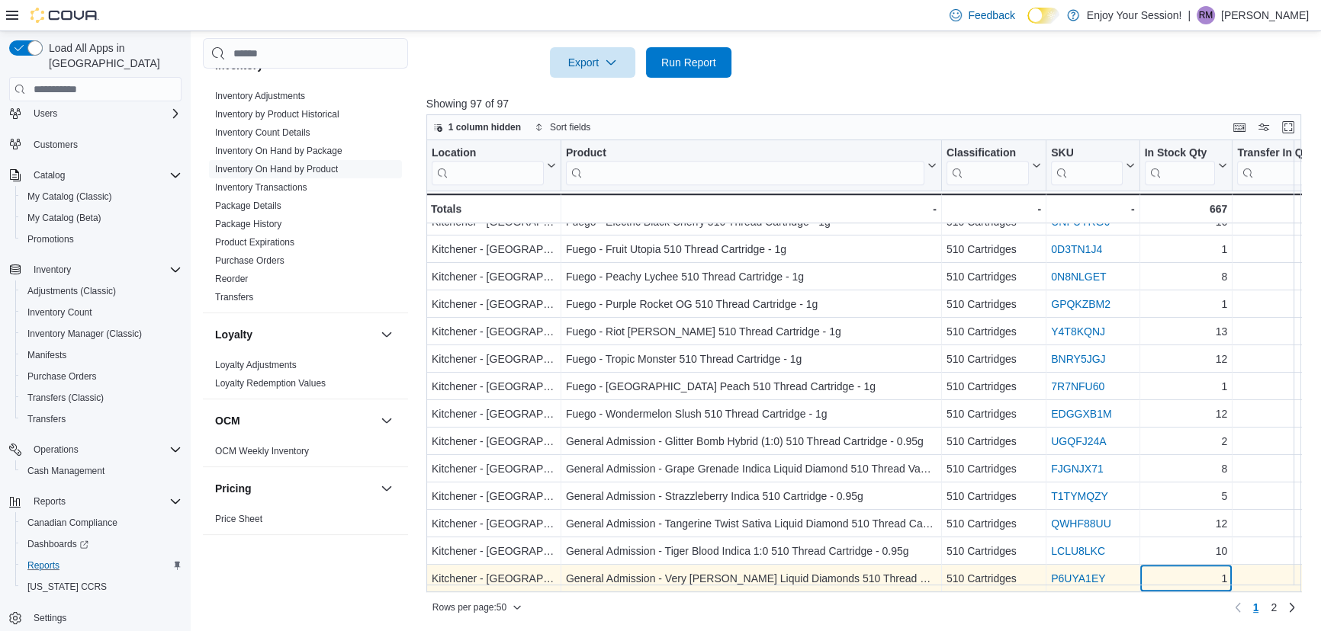
click at [1174, 566] on div "1 - In Stock Qty, column 5, row 50" at bounding box center [1185, 579] width 93 height 27
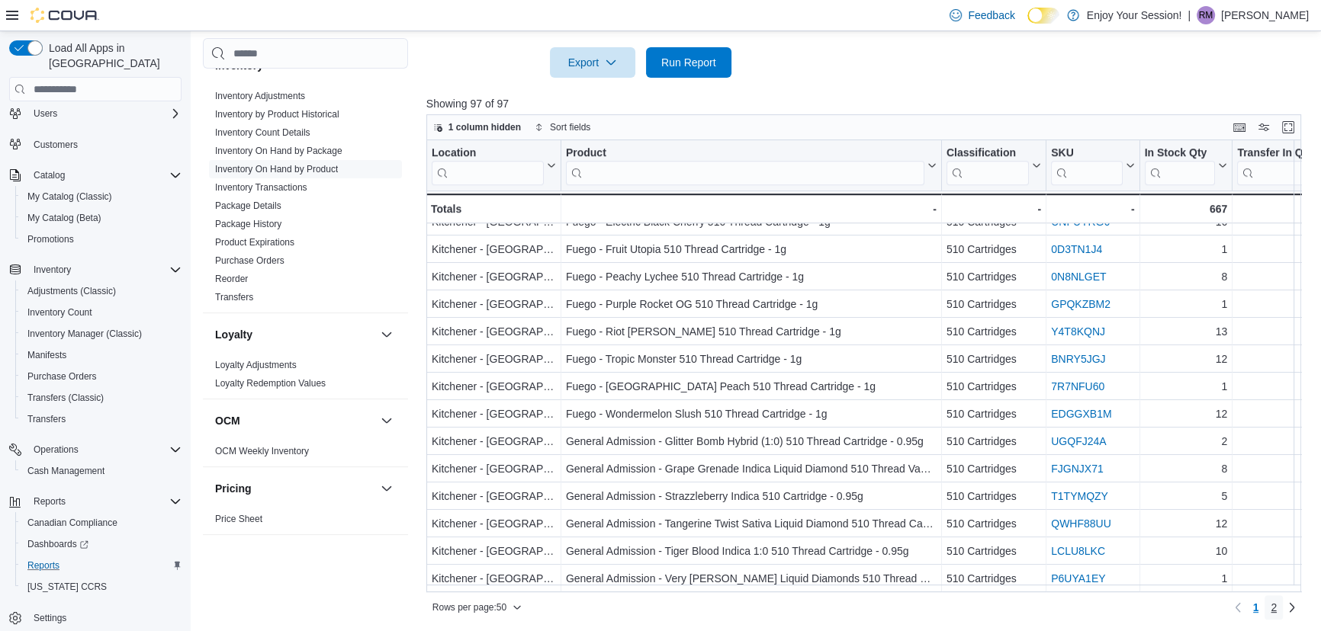
click at [1276, 606] on span "2" at bounding box center [1273, 607] width 6 height 15
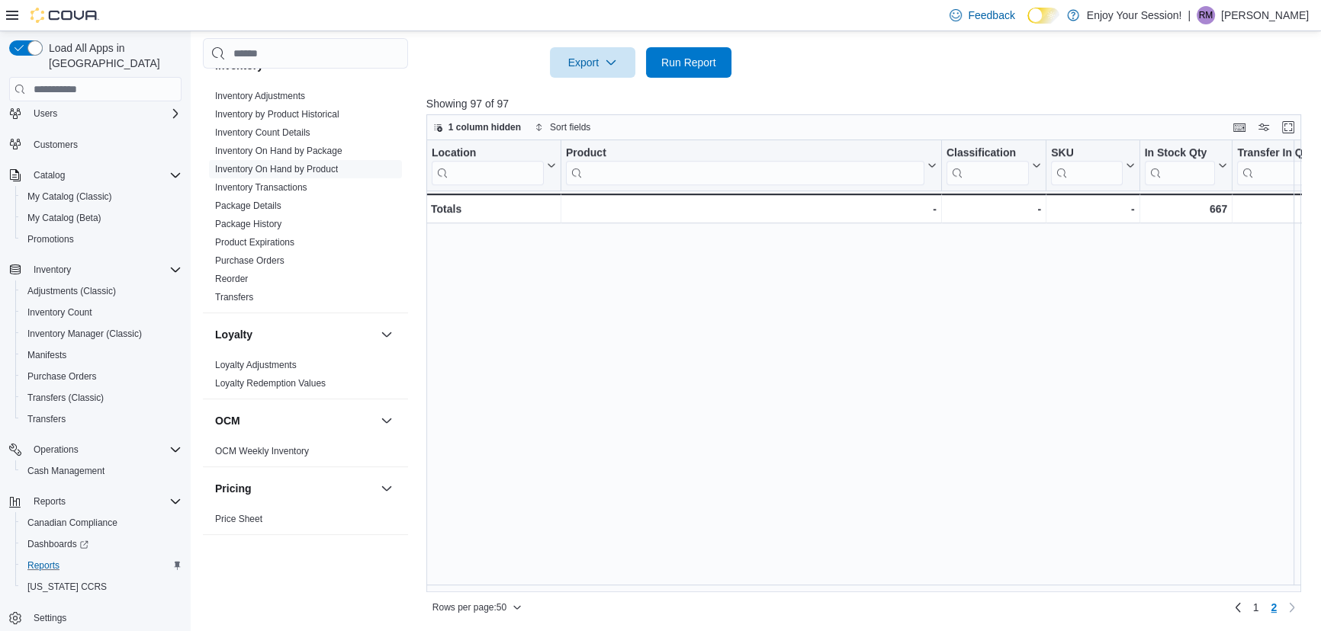
scroll to position [0, 0]
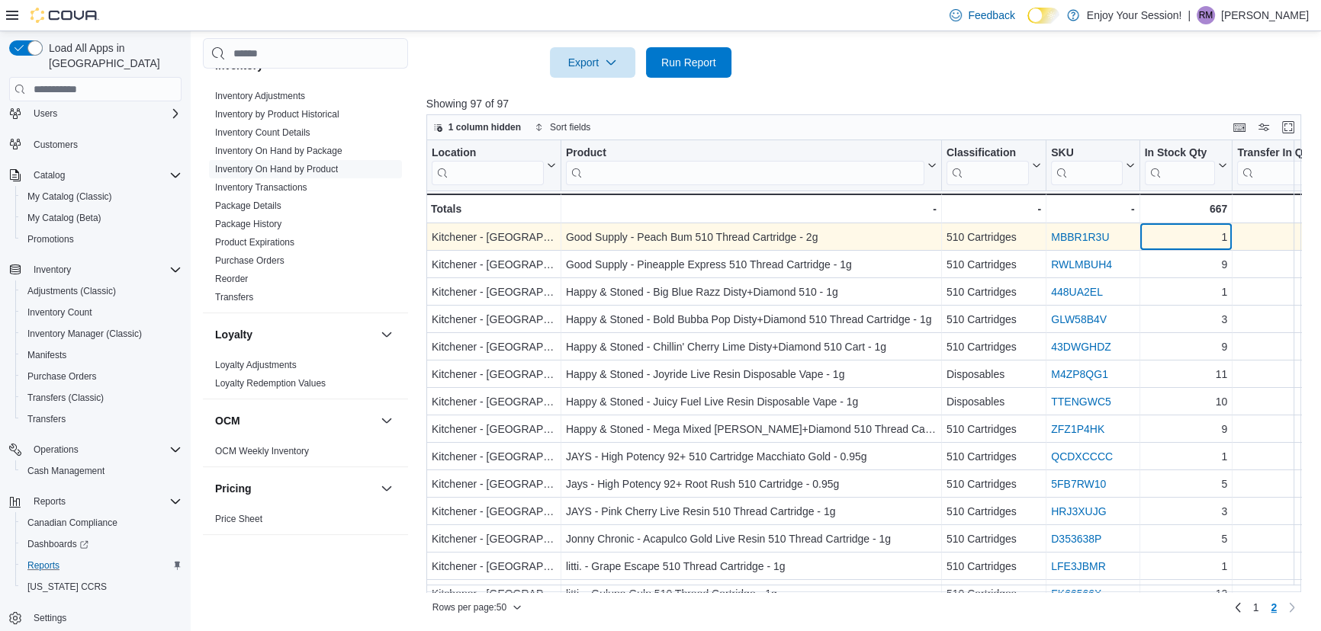
click at [1203, 241] on div "1" at bounding box center [1185, 238] width 83 height 18
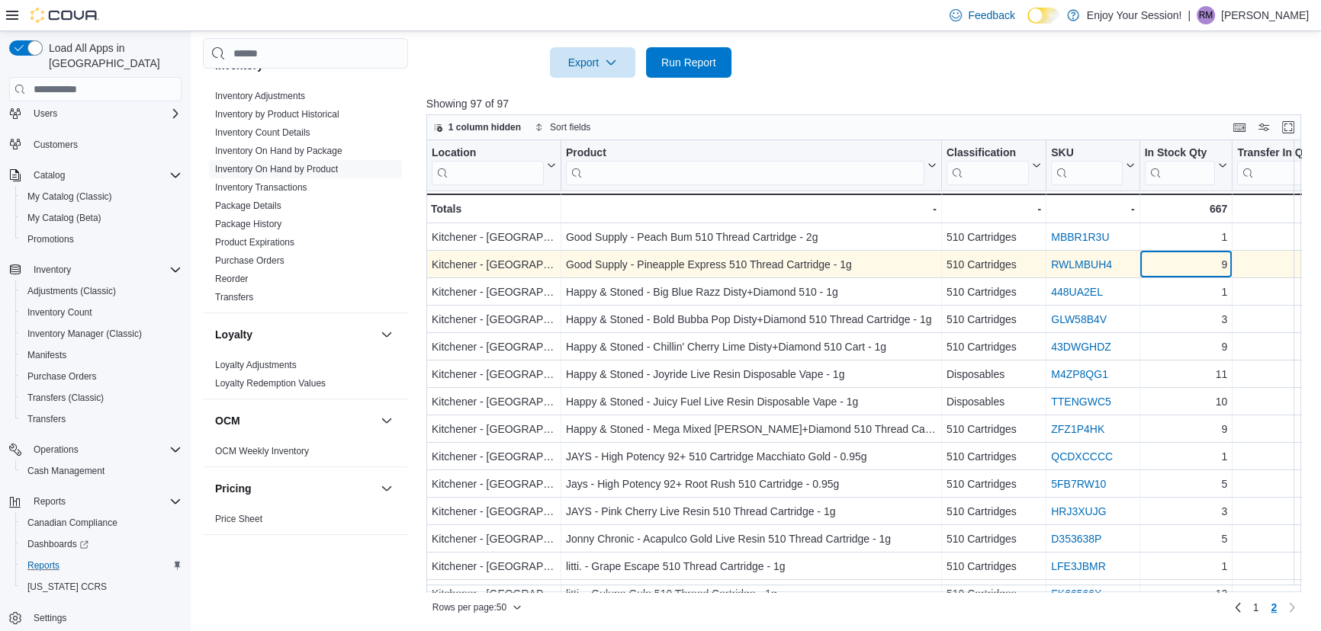
click at [1196, 262] on div "9" at bounding box center [1185, 265] width 83 height 18
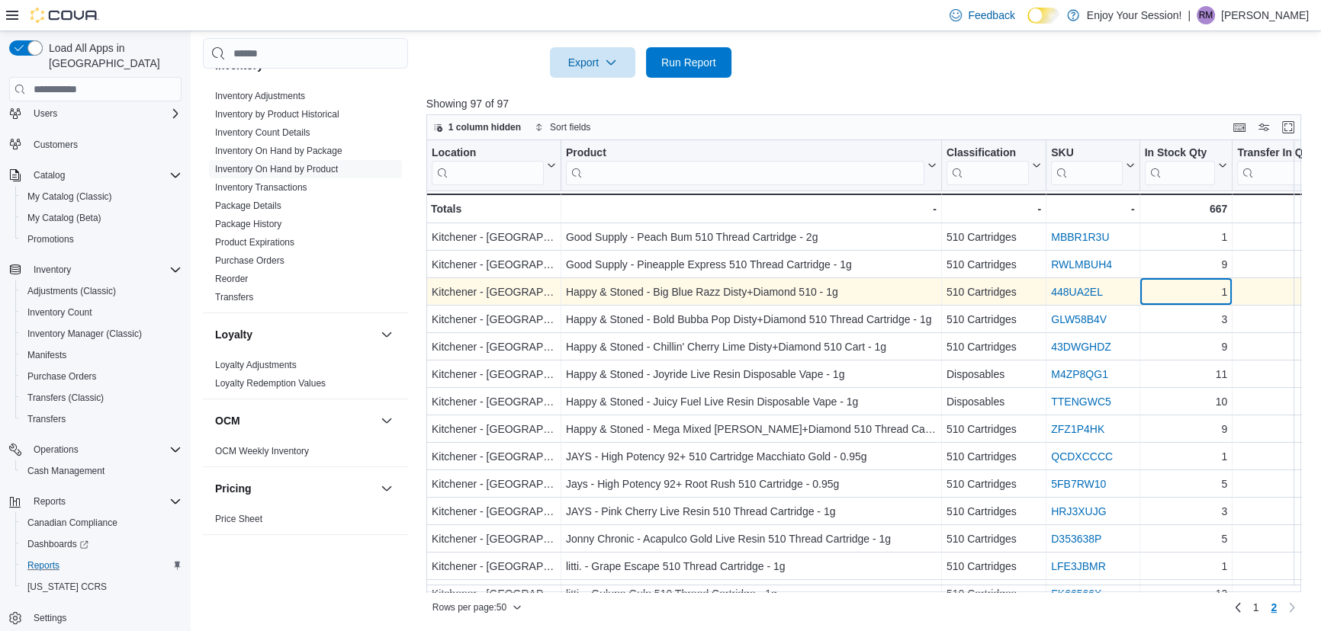
click at [1191, 294] on div "1" at bounding box center [1185, 293] width 83 height 18
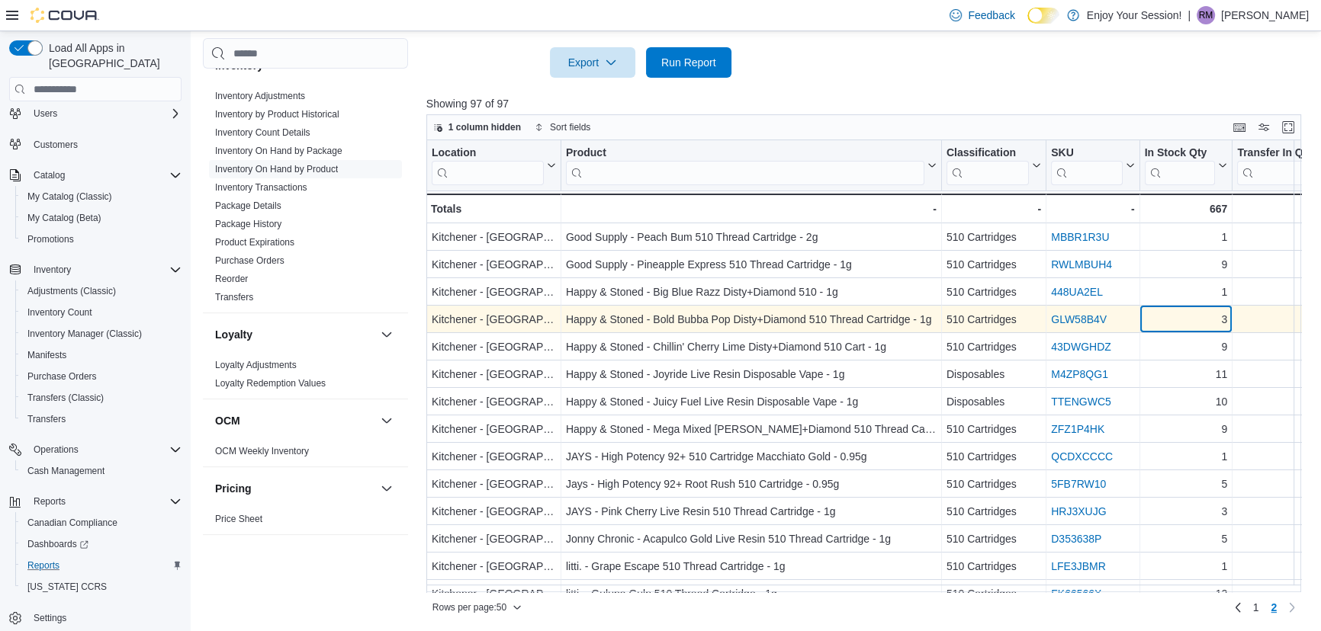
click at [1192, 326] on div "3" at bounding box center [1185, 320] width 83 height 18
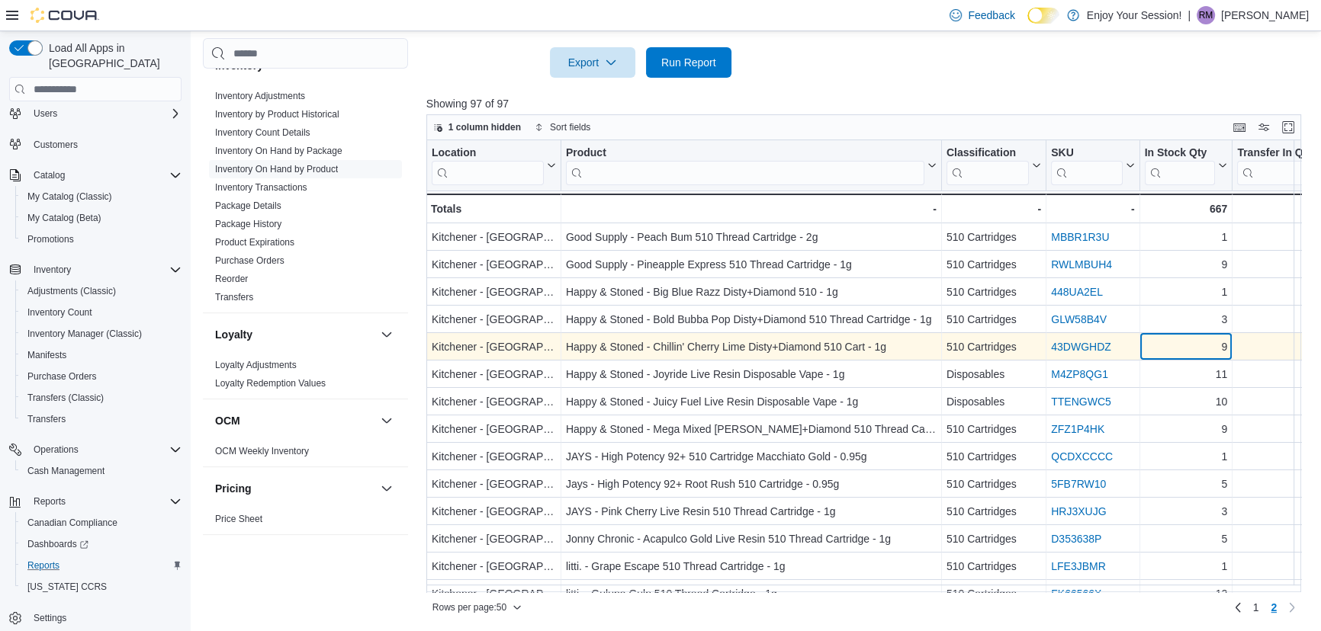
click at [1196, 347] on div "9" at bounding box center [1185, 348] width 83 height 18
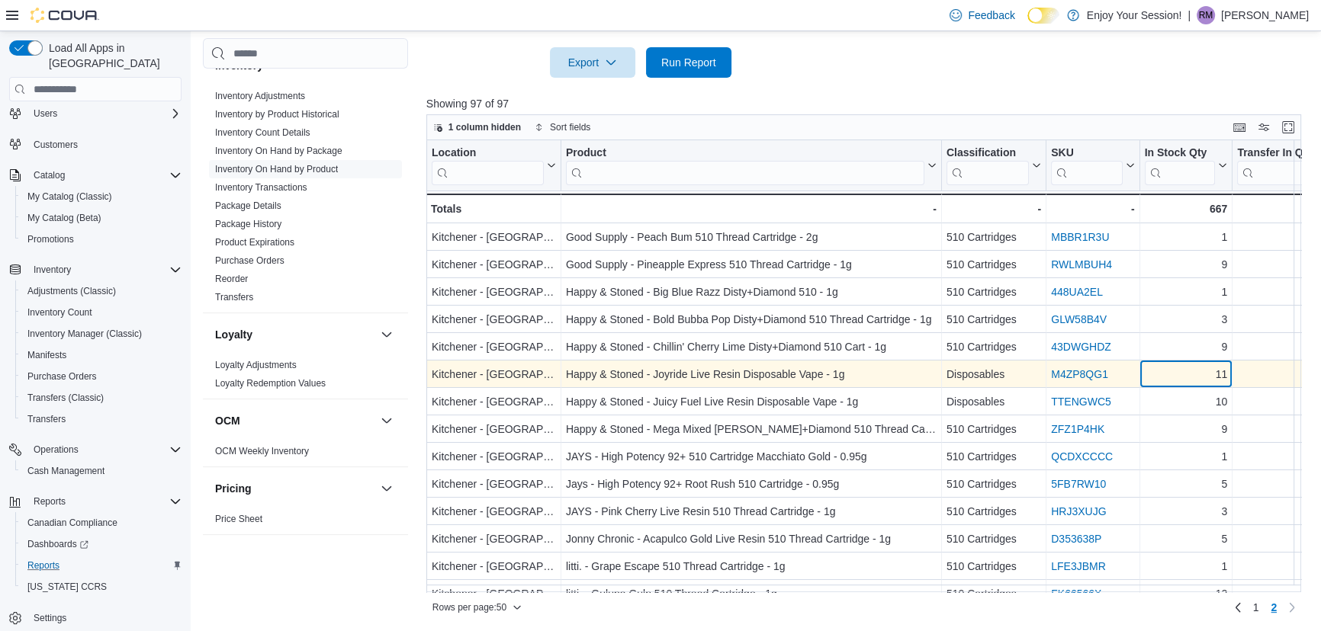
click at [1196, 373] on div "11" at bounding box center [1185, 375] width 83 height 18
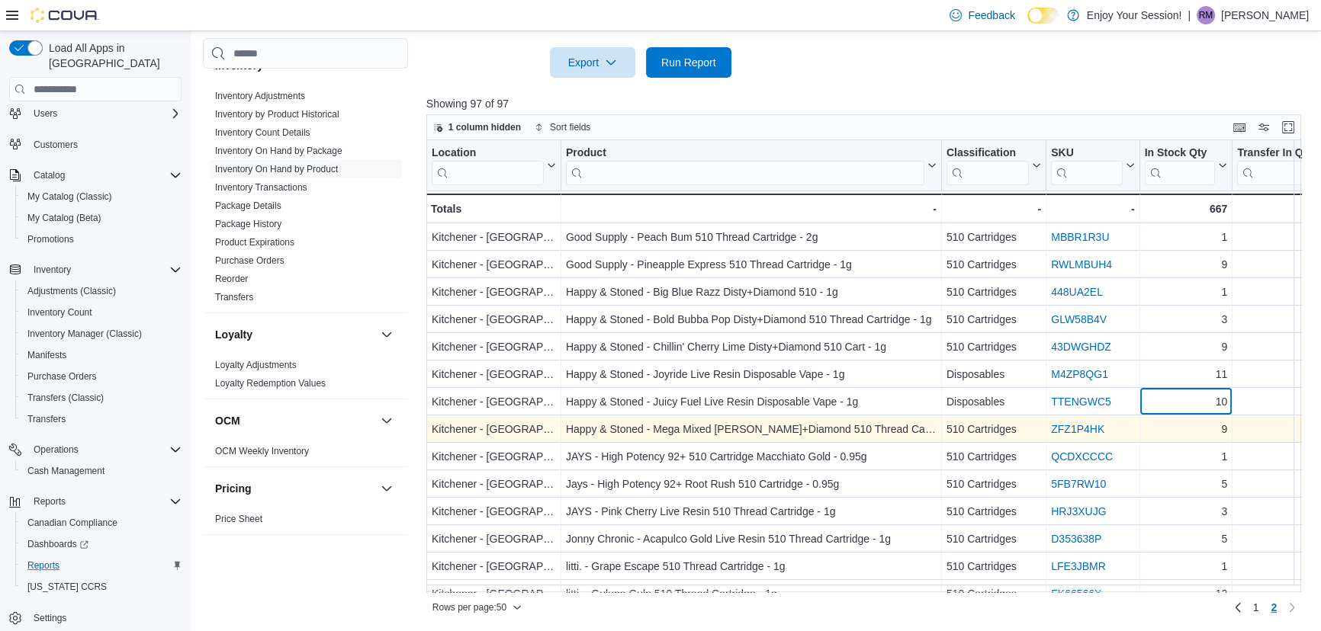
drag, startPoint x: 1191, startPoint y: 406, endPoint x: 1190, endPoint y: 419, distance: 13.8
click at [1191, 405] on div "10" at bounding box center [1185, 402] width 83 height 18
click at [1187, 436] on div "9" at bounding box center [1185, 430] width 83 height 18
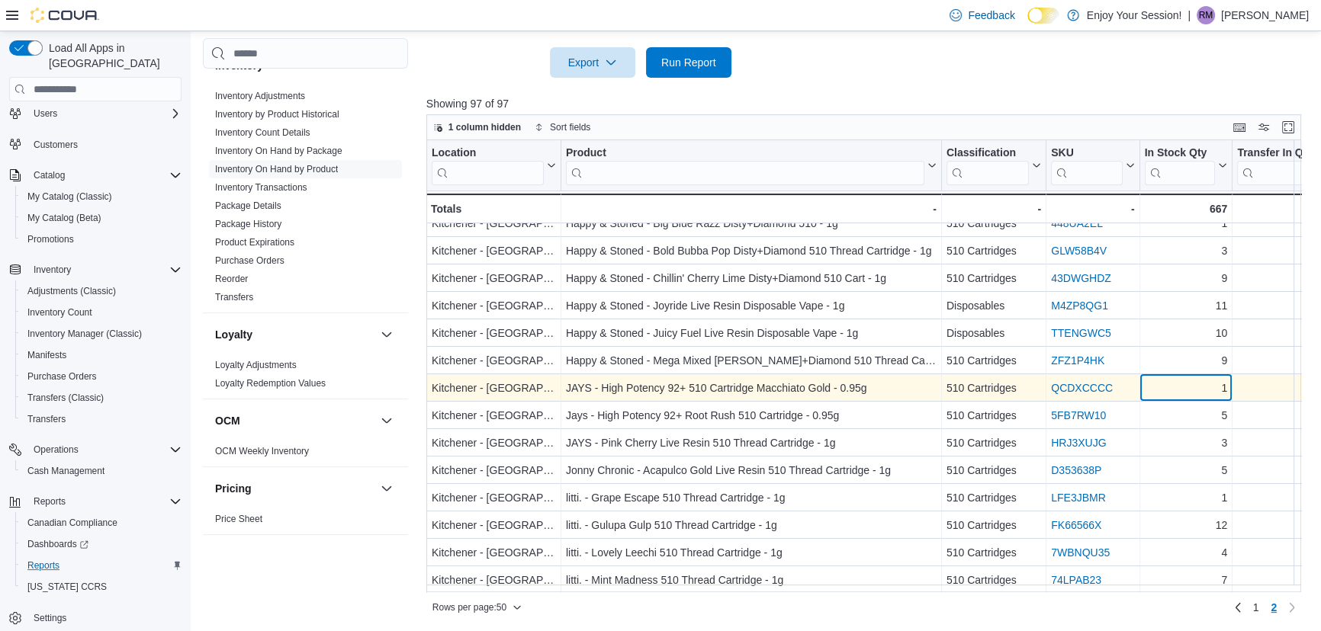
click at [1174, 389] on div "1" at bounding box center [1185, 389] width 83 height 18
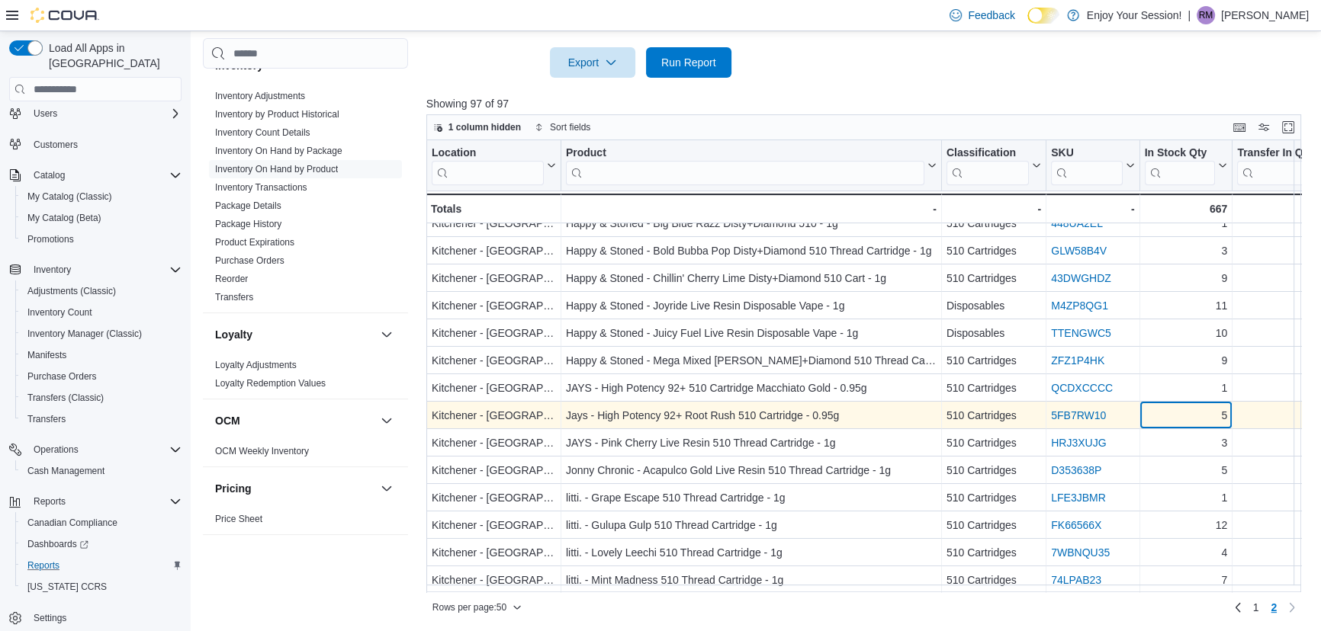
click at [1174, 417] on div "5" at bounding box center [1185, 416] width 83 height 18
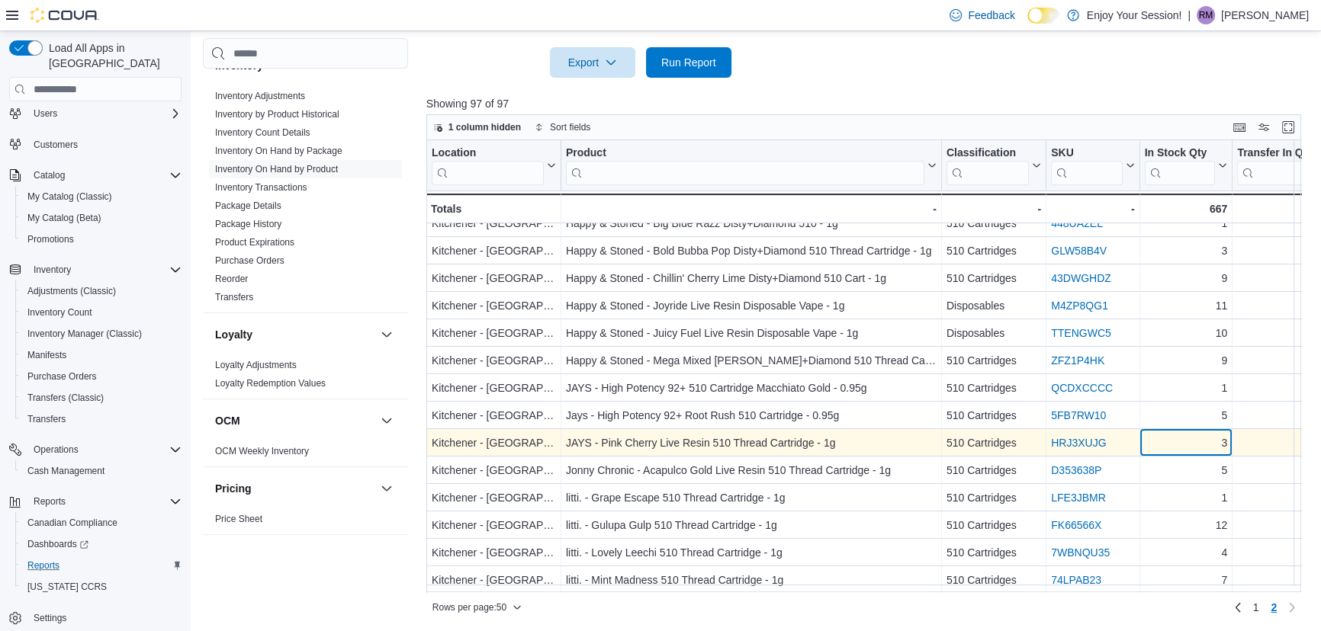
click at [1177, 435] on div "3" at bounding box center [1185, 444] width 83 height 18
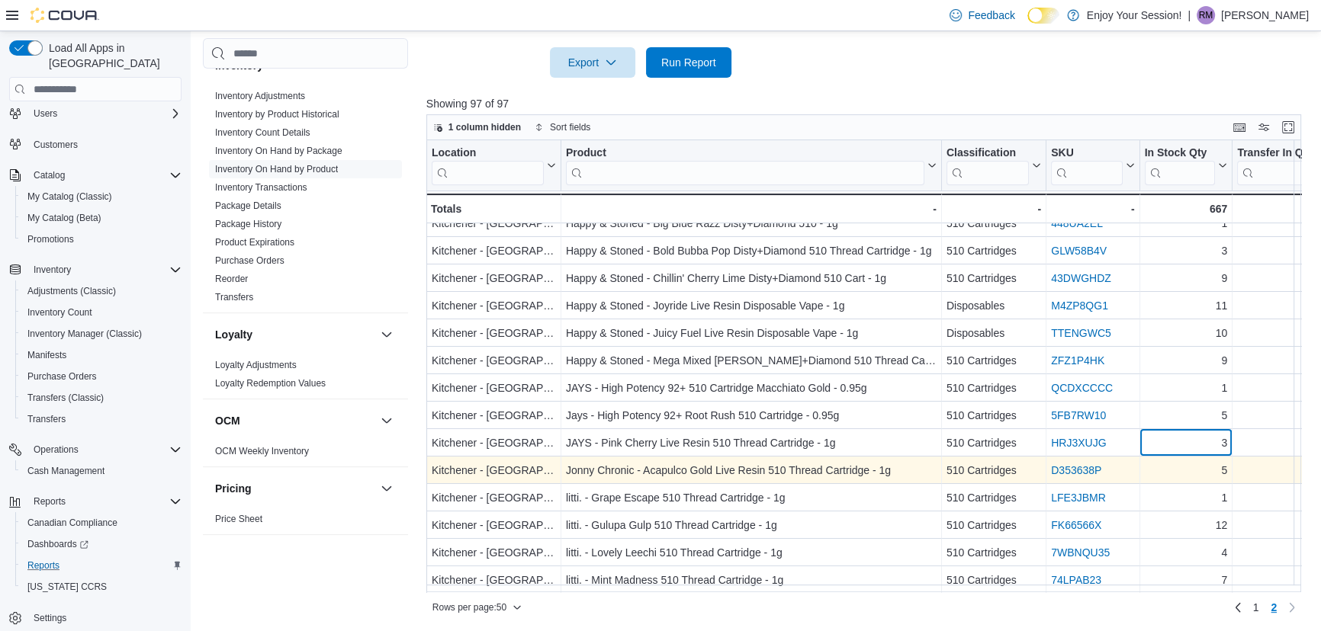
scroll to position [138, 0]
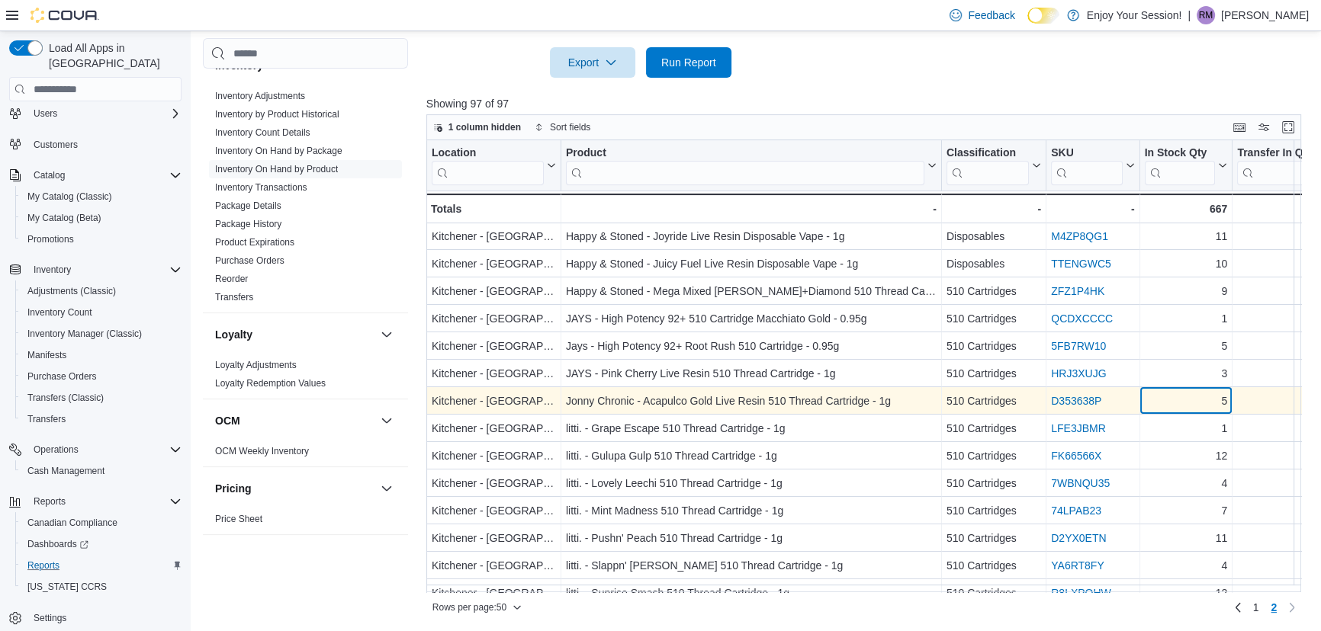
click at [1178, 404] on div "5" at bounding box center [1185, 402] width 83 height 18
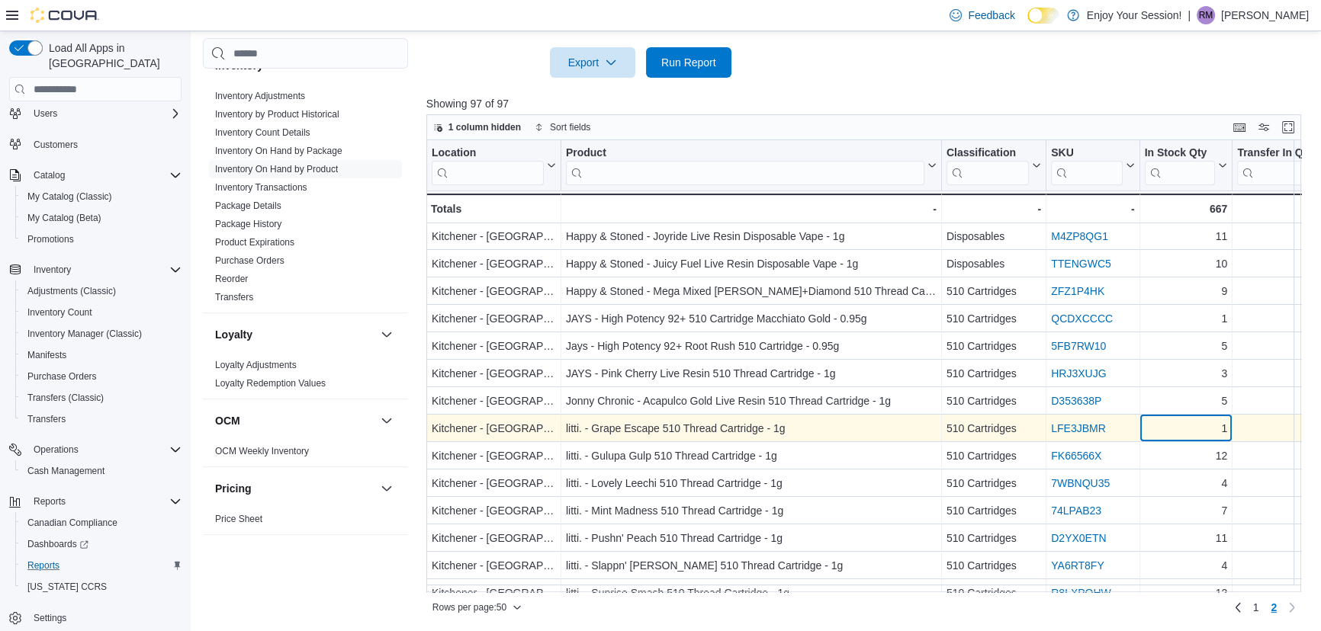
click at [1178, 427] on div "1" at bounding box center [1185, 429] width 83 height 18
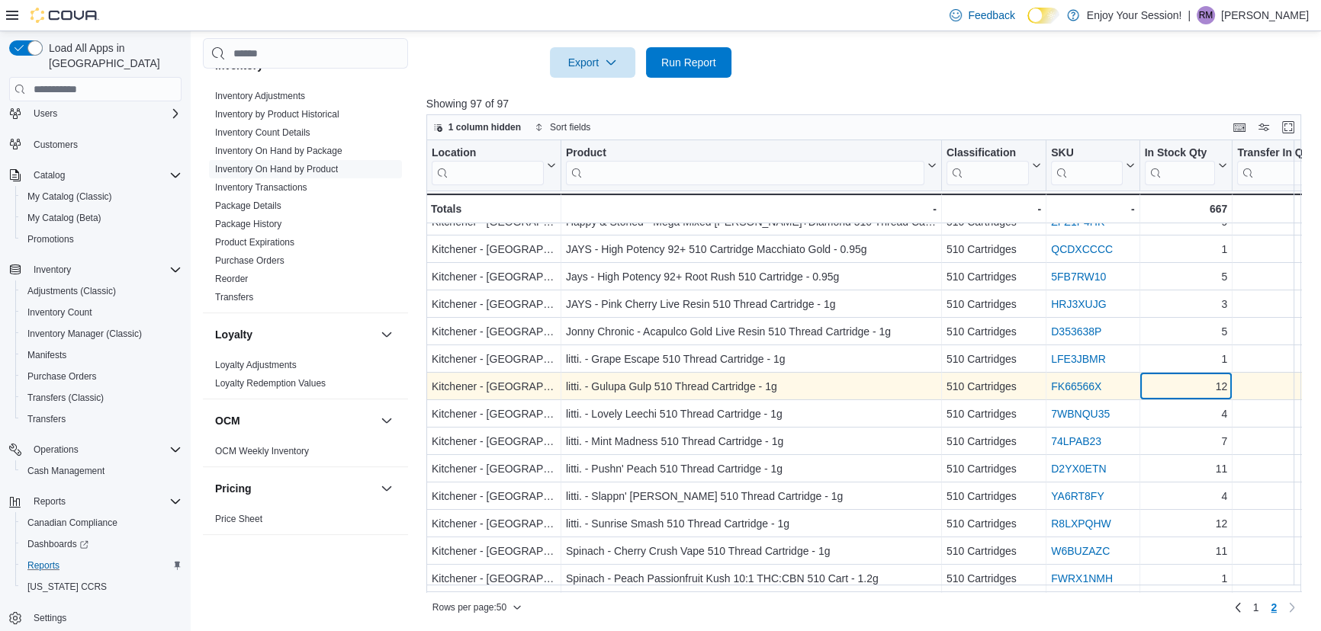
click at [1171, 390] on div "12" at bounding box center [1185, 387] width 83 height 18
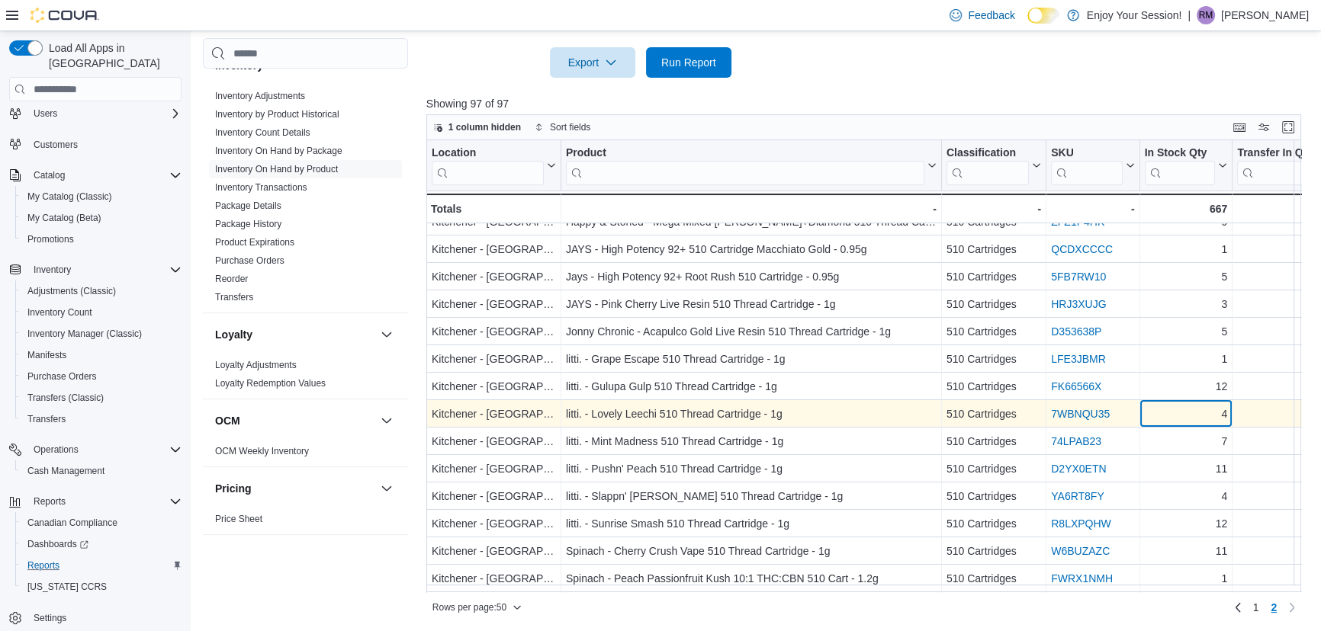
click at [1174, 415] on div "4" at bounding box center [1185, 415] width 83 height 18
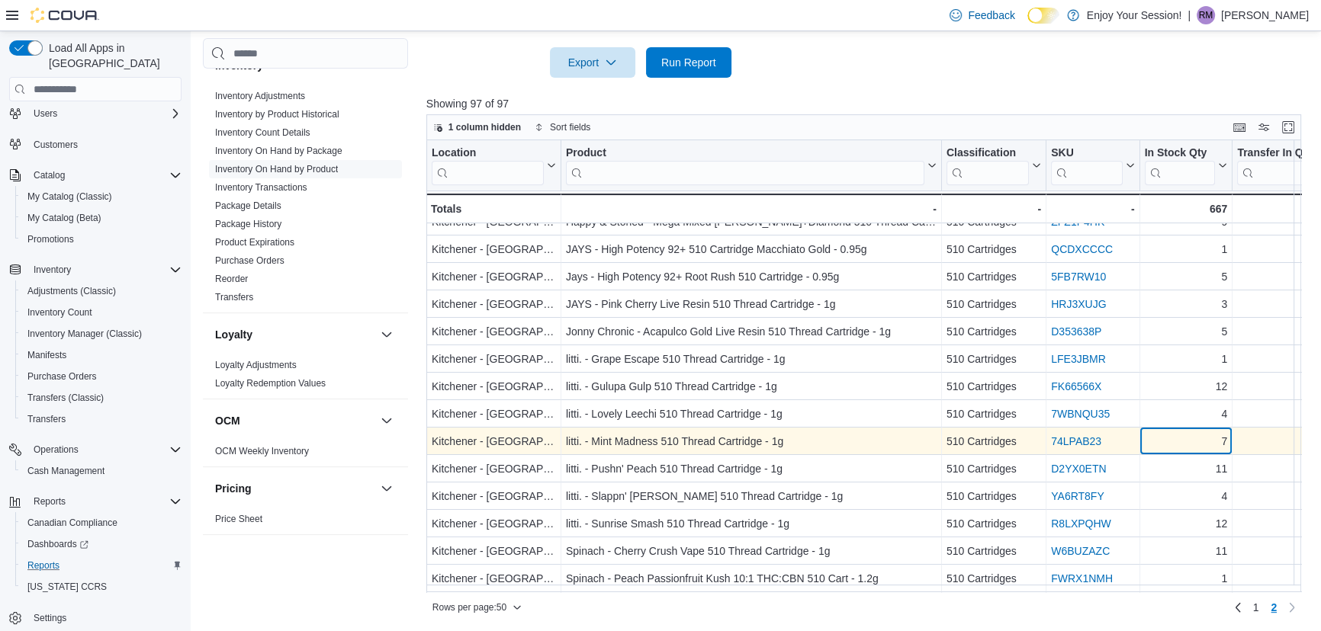
click at [1177, 442] on div "7" at bounding box center [1185, 442] width 83 height 18
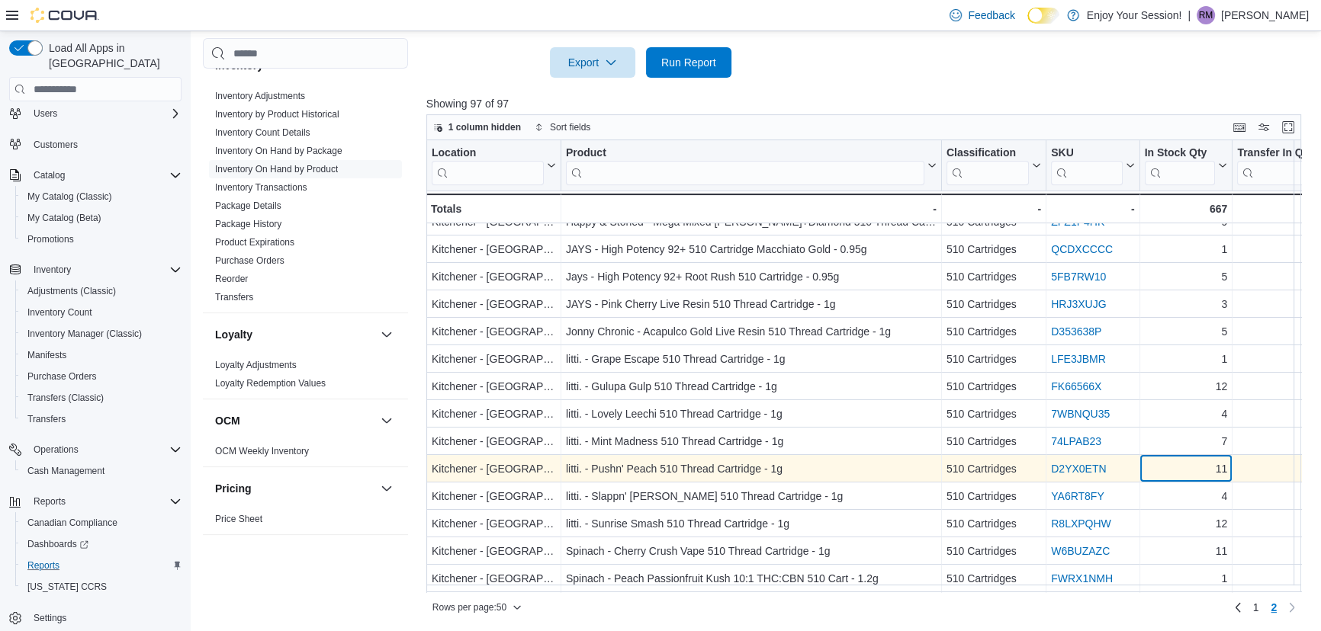
click at [1175, 473] on div "11" at bounding box center [1185, 470] width 83 height 18
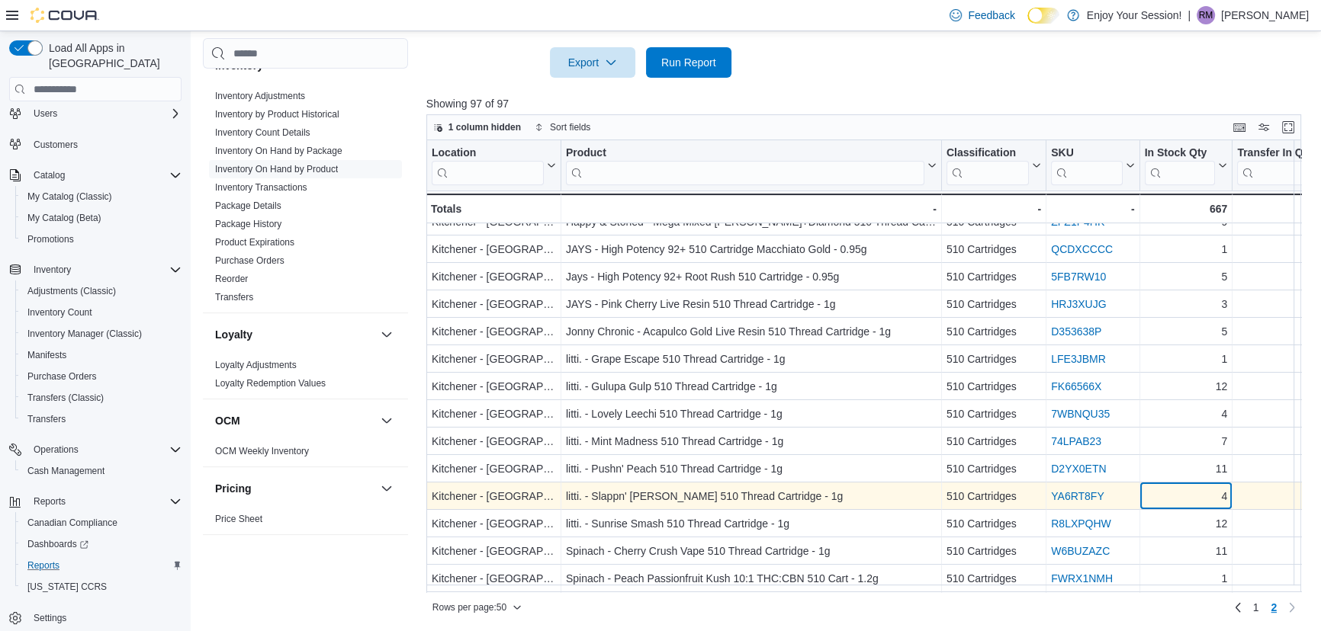
click at [1175, 490] on div "4" at bounding box center [1185, 497] width 83 height 18
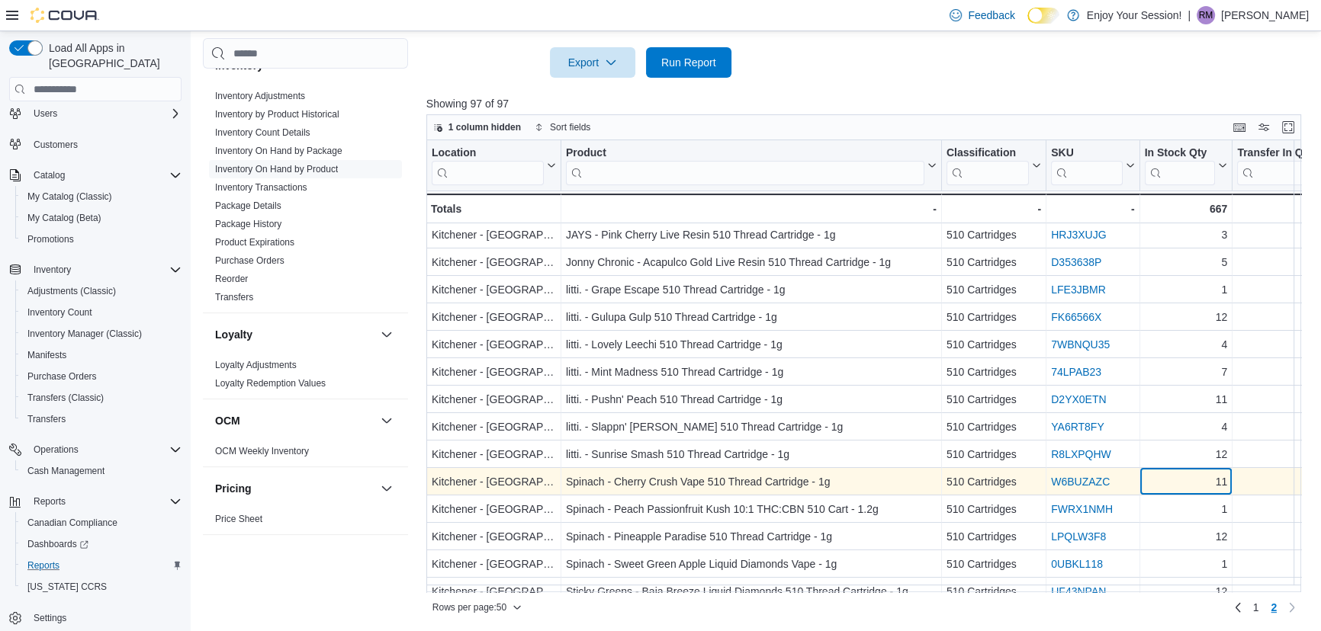
click at [1177, 480] on div "11" at bounding box center [1185, 483] width 83 height 18
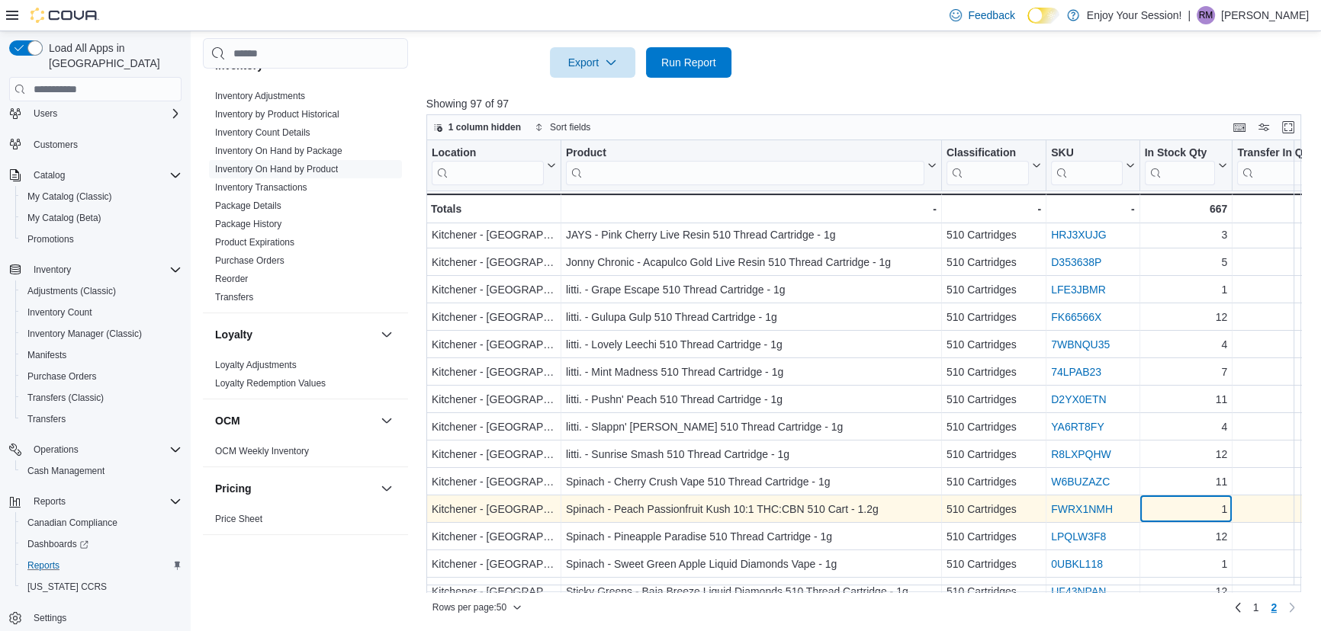
click at [1177, 504] on div "1" at bounding box center [1185, 510] width 83 height 18
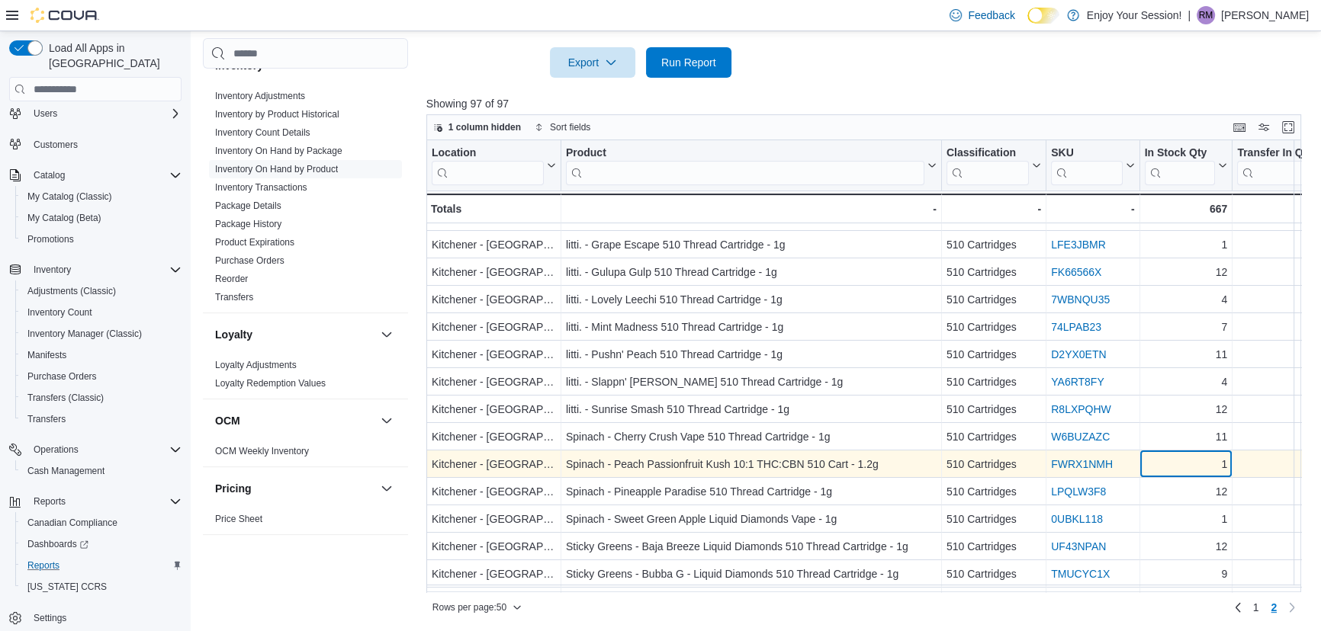
scroll to position [346, 0]
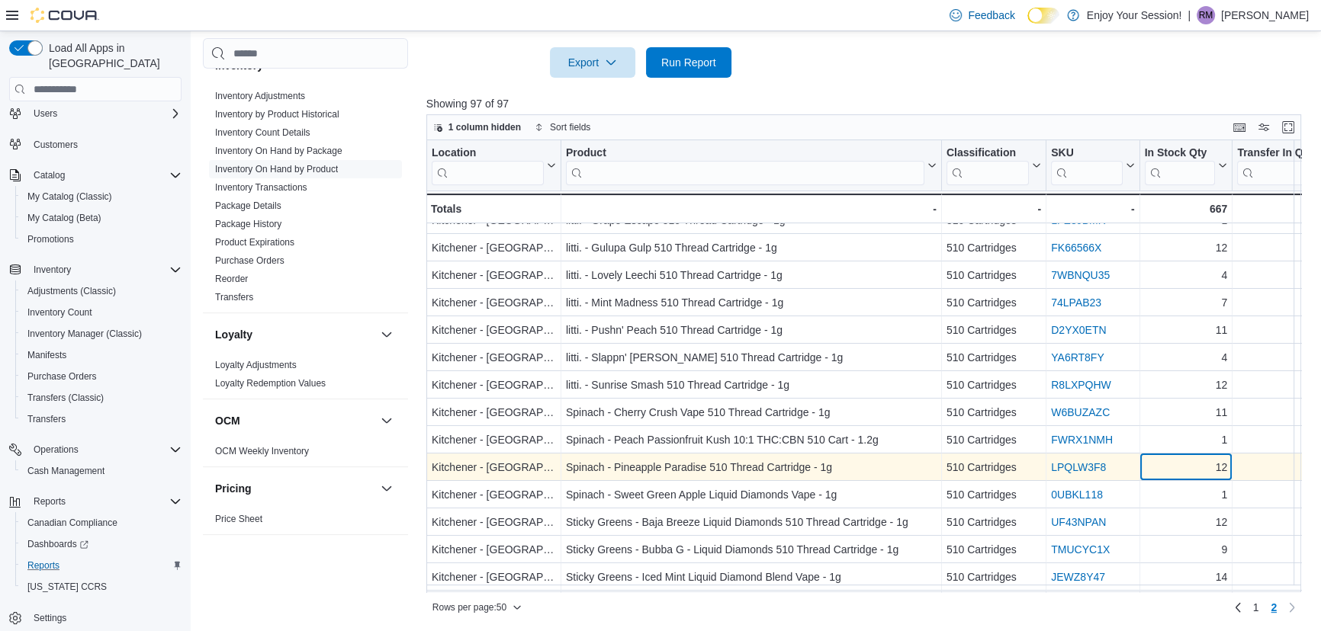
click at [1181, 467] on div "12" at bounding box center [1185, 468] width 83 height 18
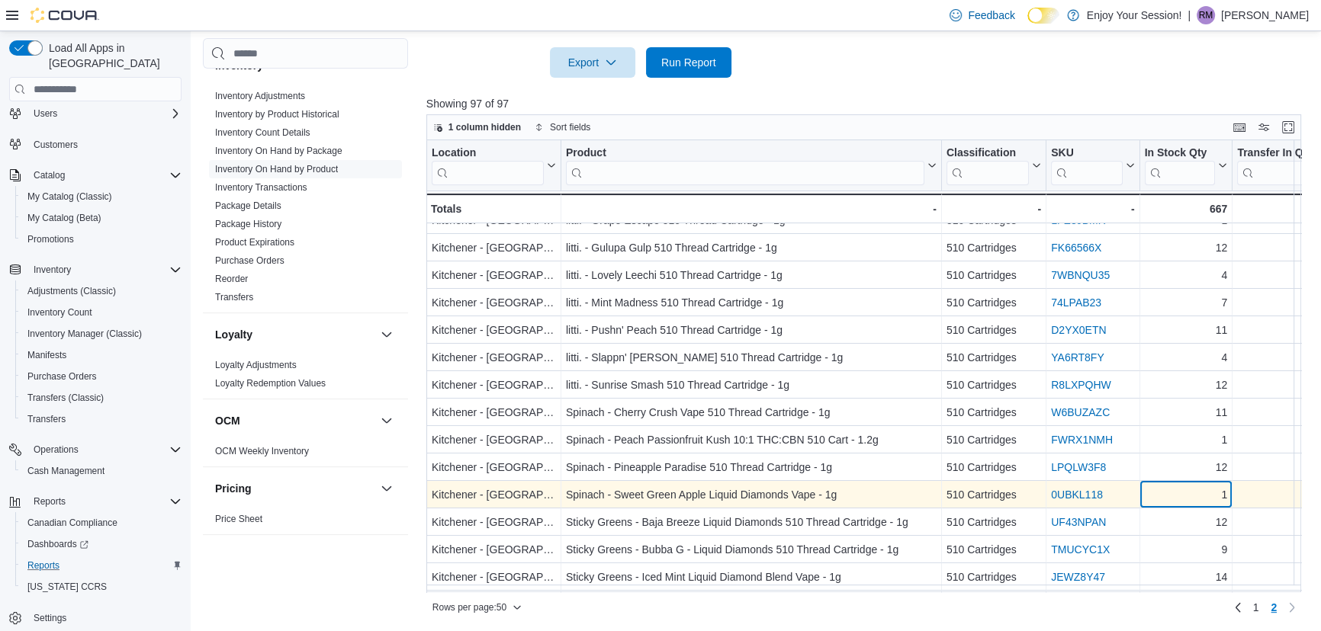
click at [1181, 490] on div "1" at bounding box center [1185, 496] width 83 height 18
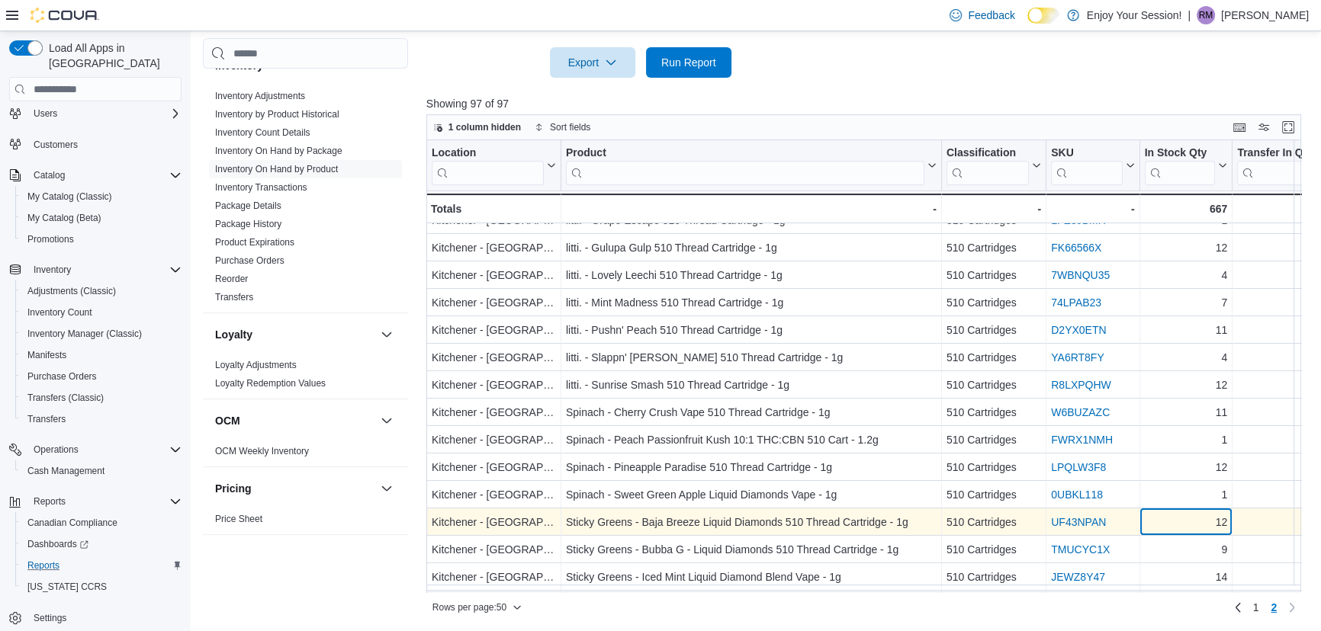
click at [1181, 519] on div "12" at bounding box center [1185, 523] width 83 height 18
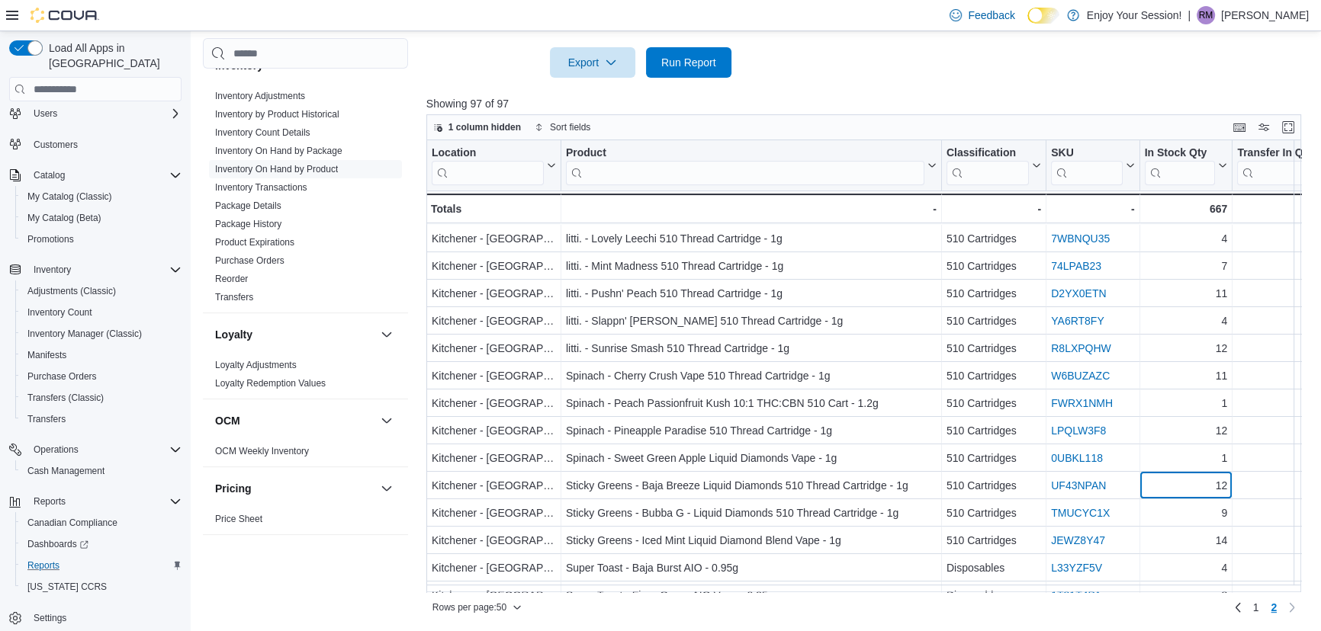
scroll to position [416, 0]
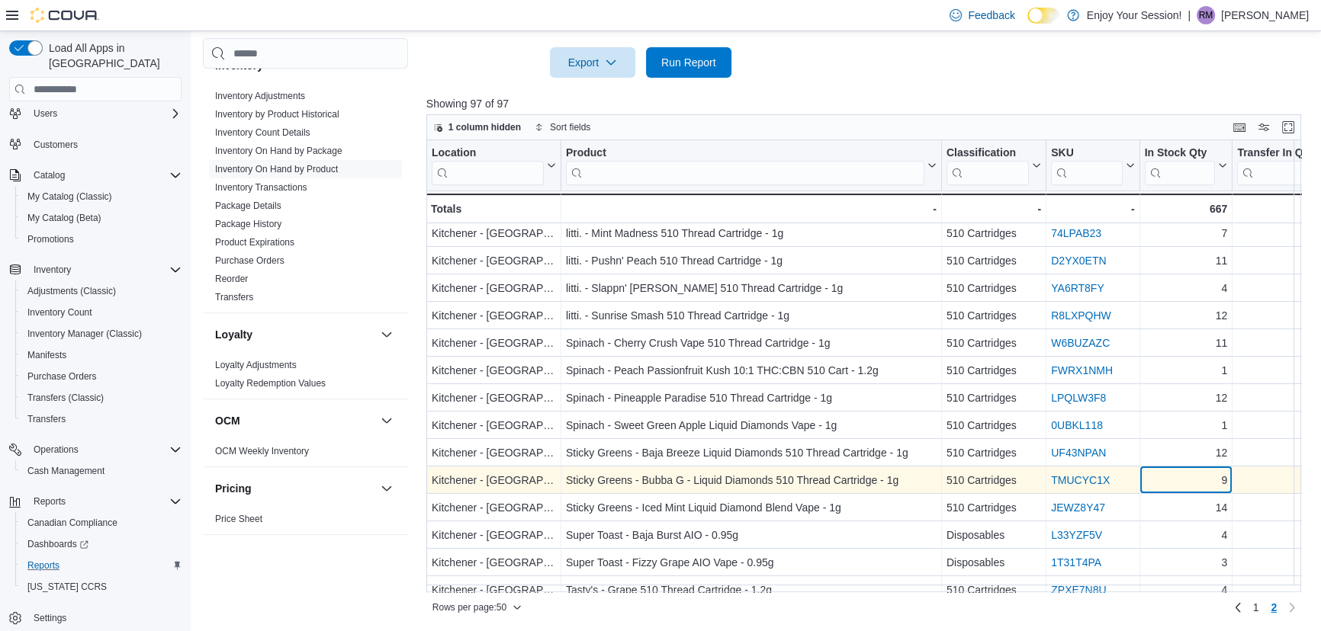
click at [1181, 479] on div "9" at bounding box center [1185, 481] width 83 height 18
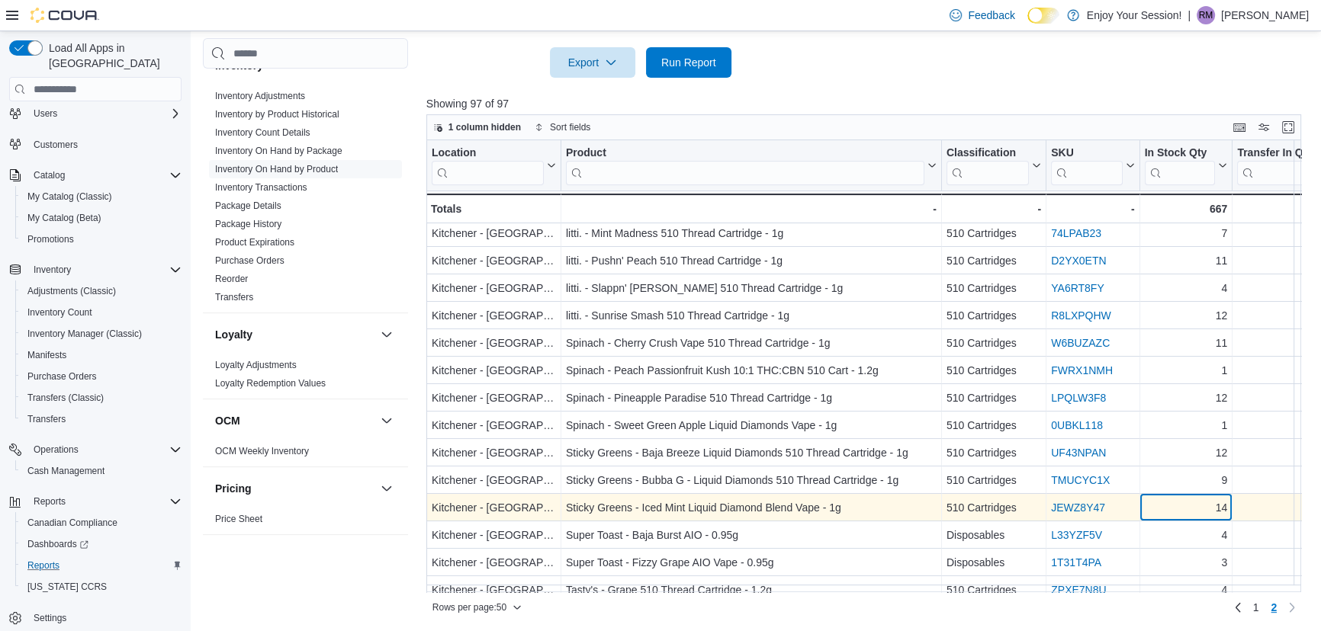
click at [1181, 501] on div "14" at bounding box center [1185, 508] width 83 height 18
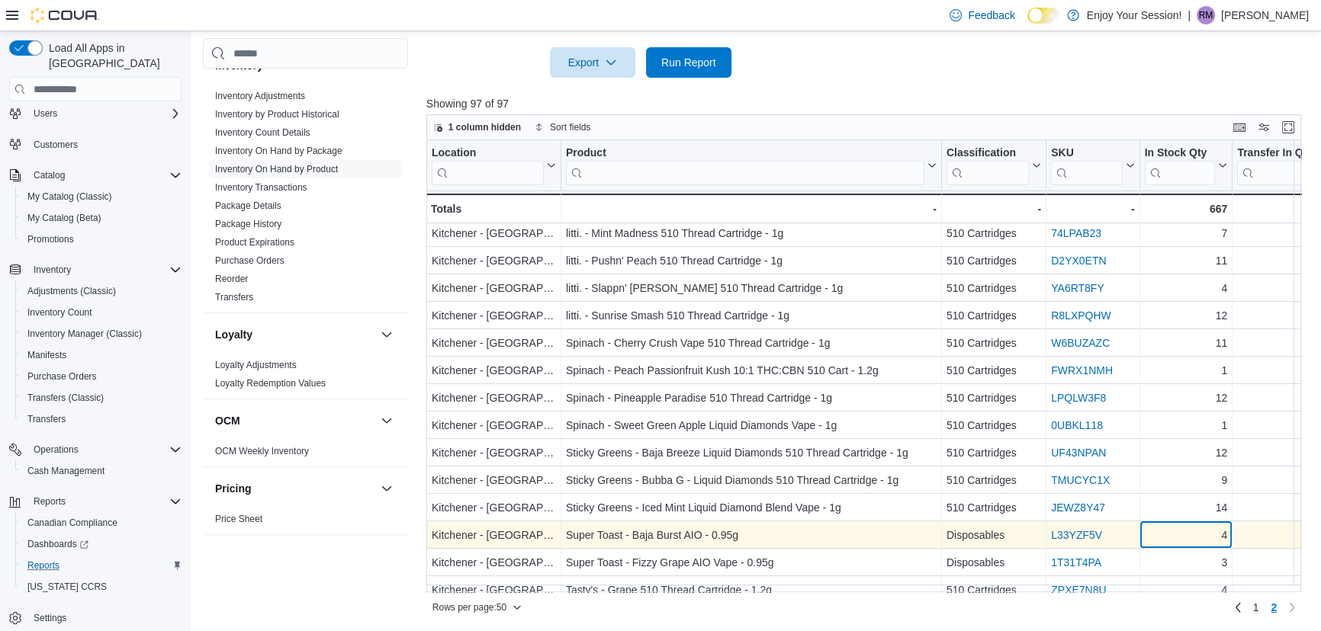
click at [1181, 533] on div "4" at bounding box center [1185, 536] width 83 height 18
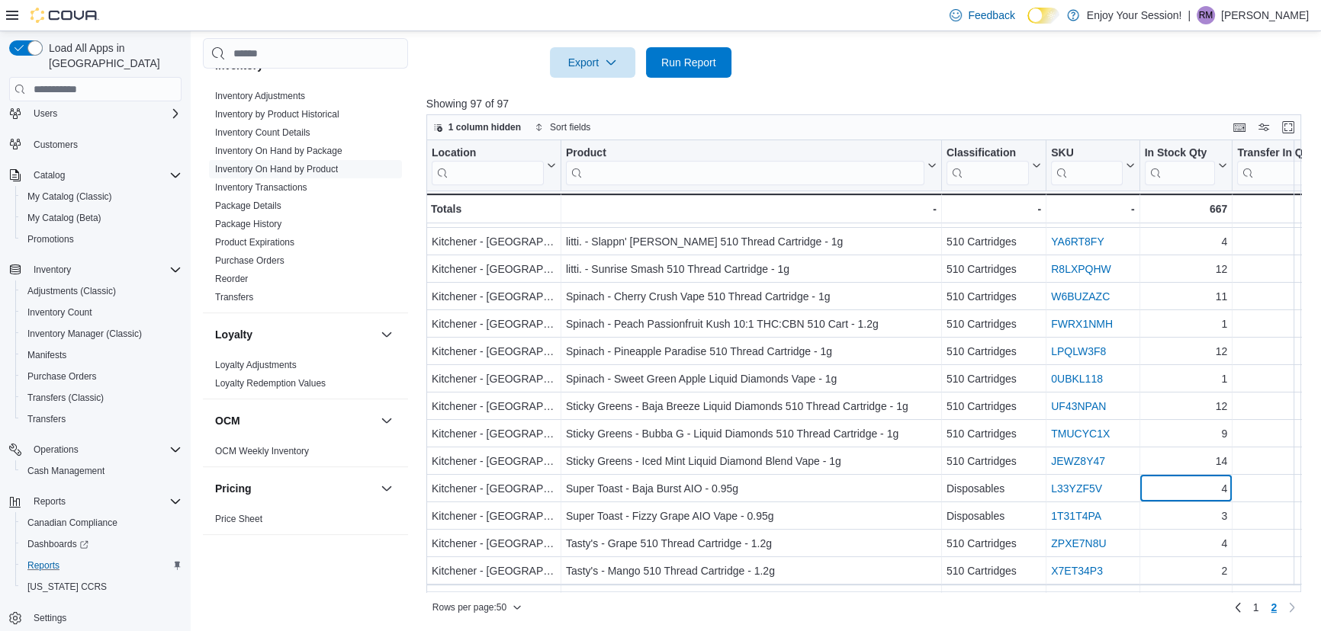
scroll to position [485, 0]
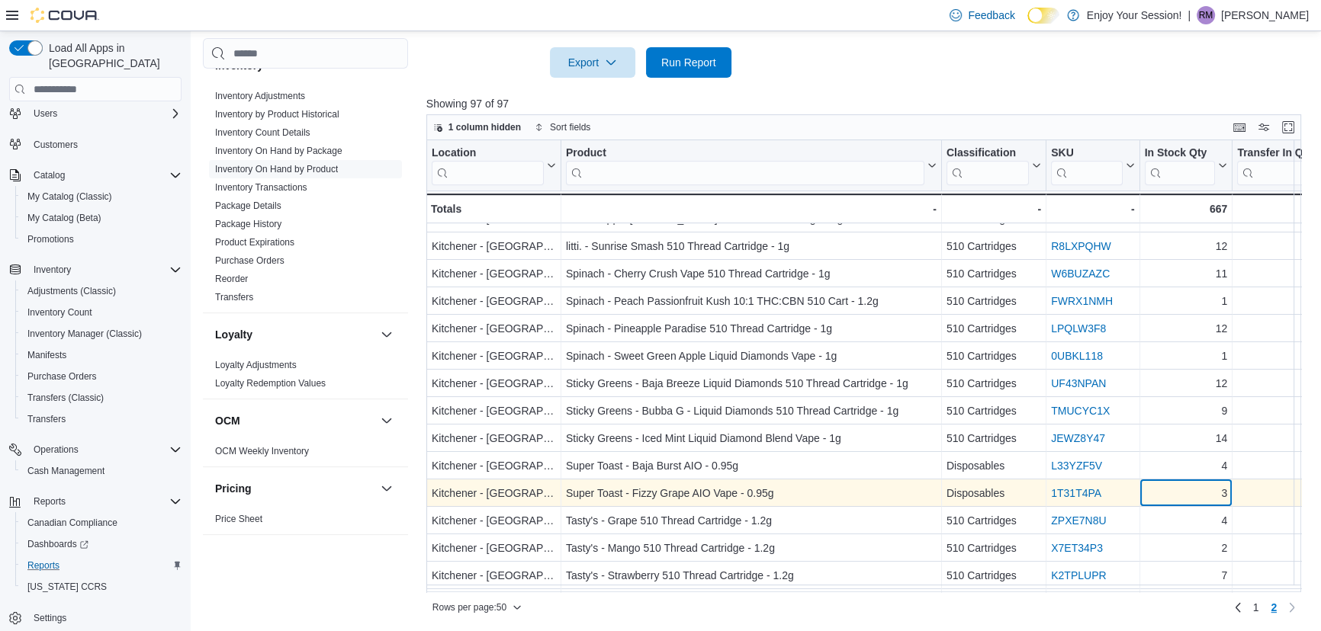
click at [1181, 492] on div "3" at bounding box center [1185, 494] width 83 height 18
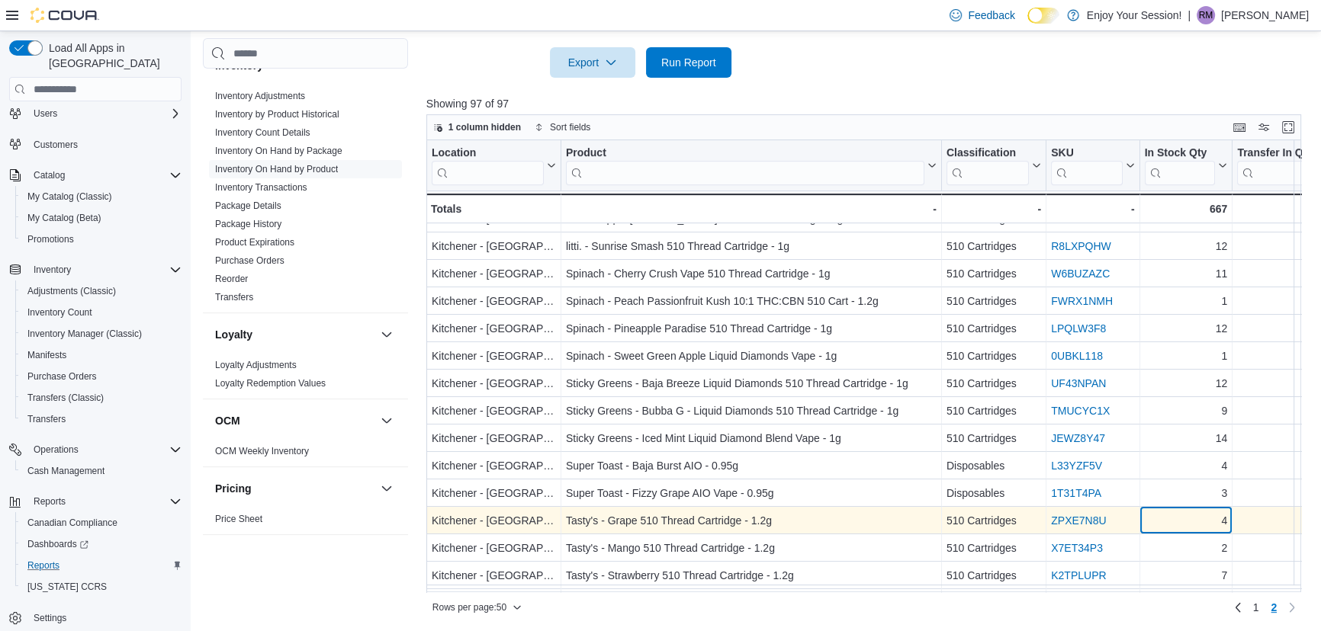
click at [1180, 512] on div "4" at bounding box center [1185, 521] width 83 height 18
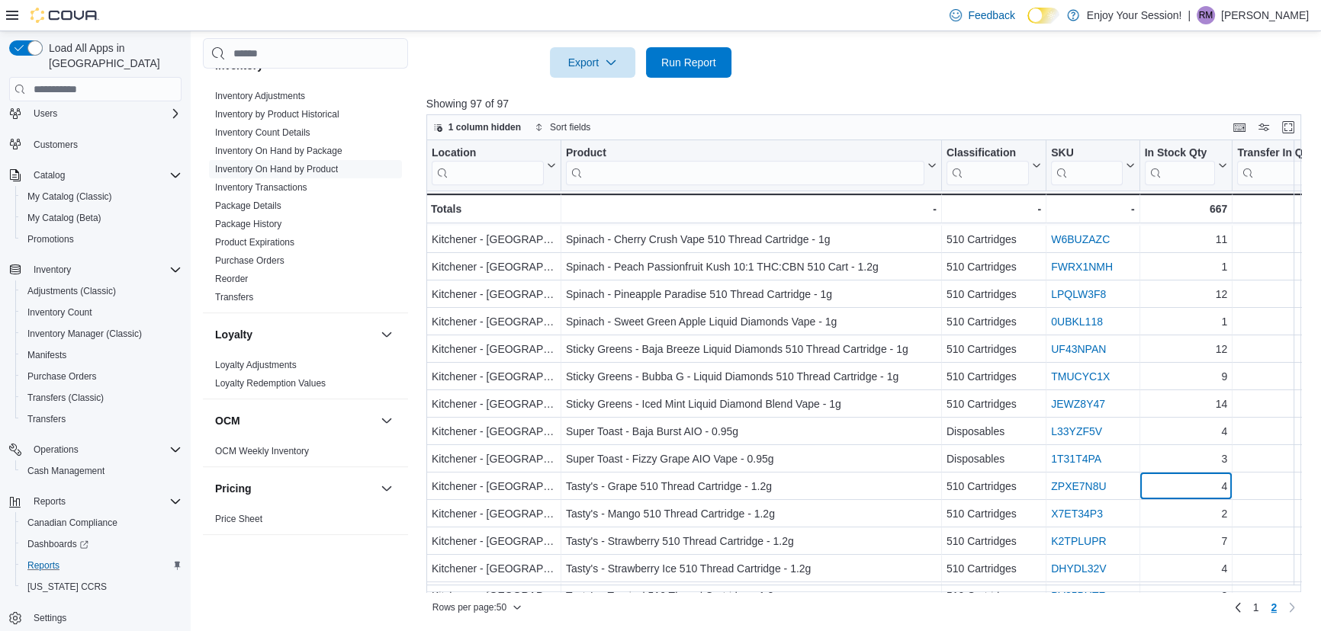
scroll to position [554, 0]
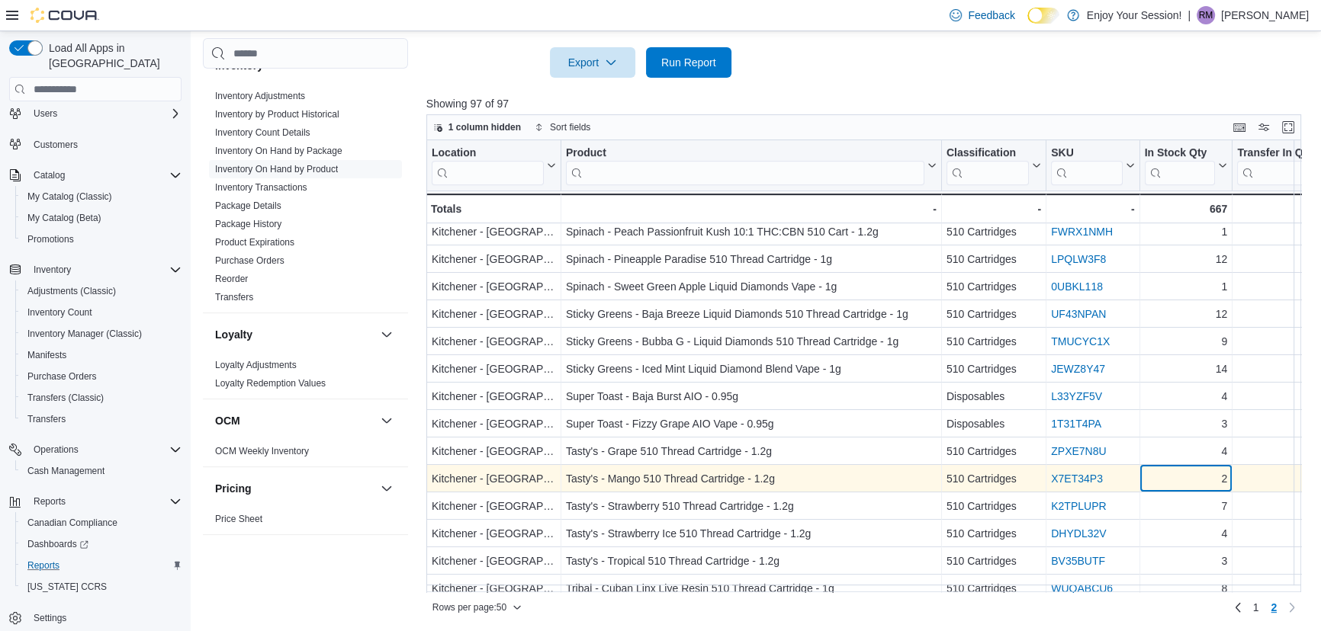
click at [1177, 481] on div "2" at bounding box center [1185, 479] width 83 height 18
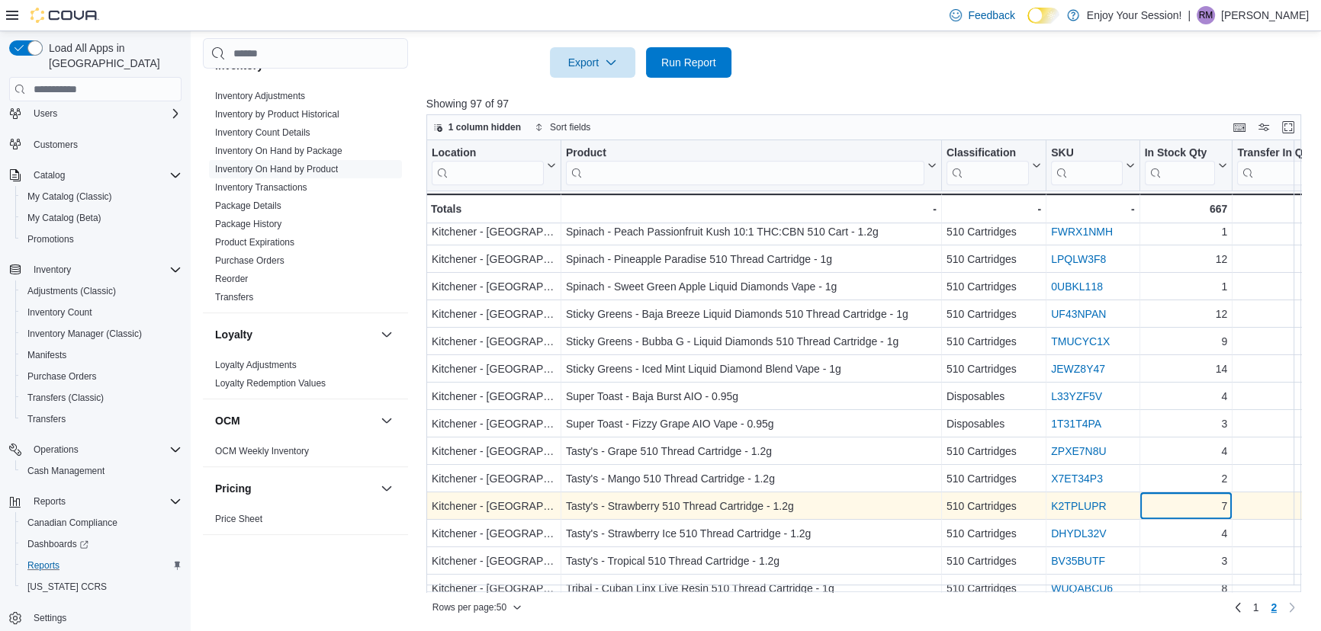
click at [1177, 508] on div "7" at bounding box center [1185, 507] width 83 height 18
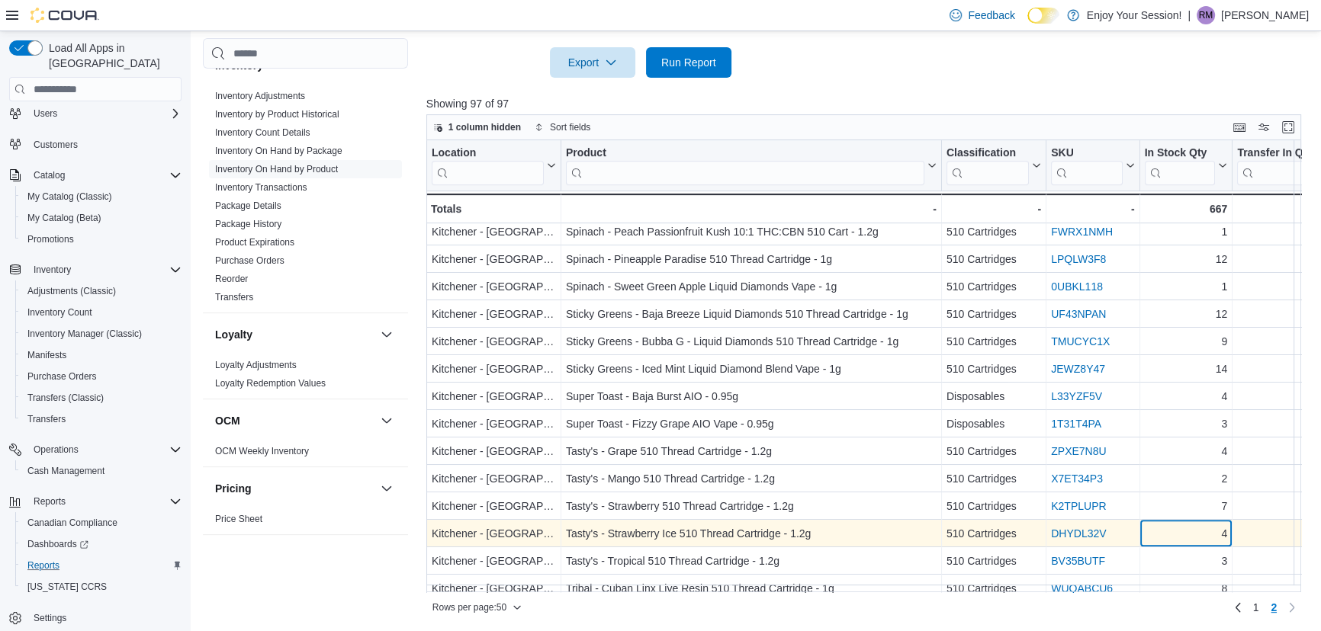
click at [1175, 530] on div "4" at bounding box center [1185, 534] width 83 height 18
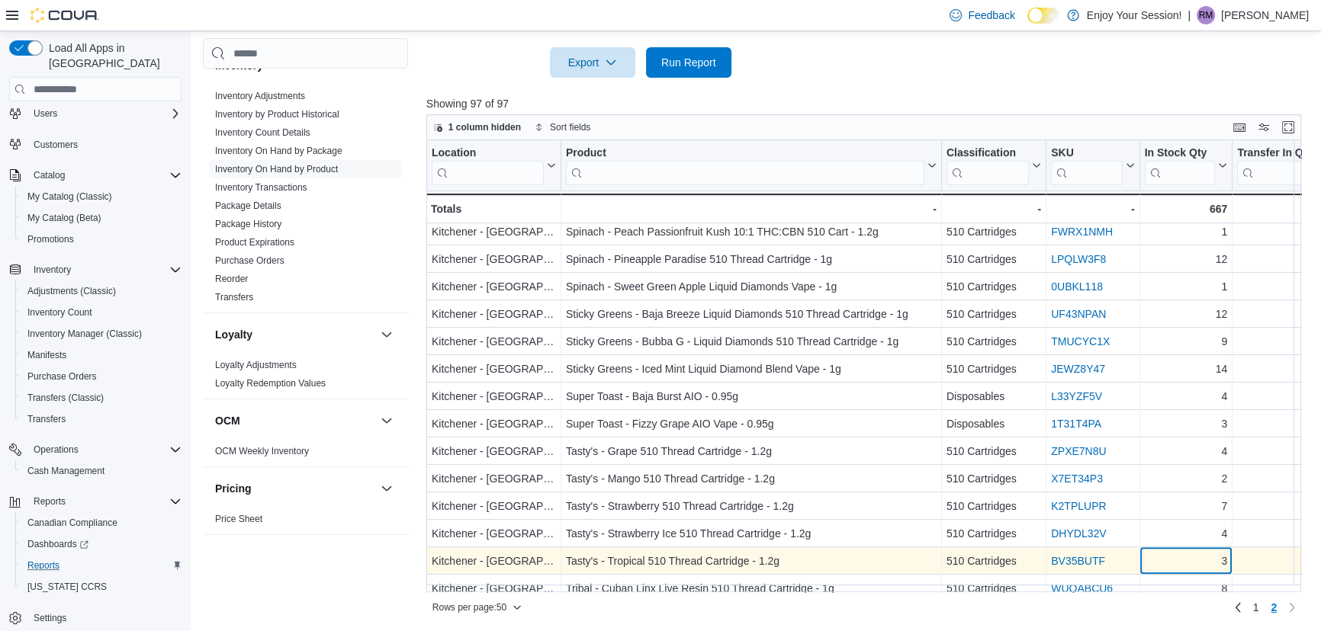
click at [1174, 554] on div "Location Click to view column header actions Product Click to view column heade…" at bounding box center [868, 366] width 884 height 452
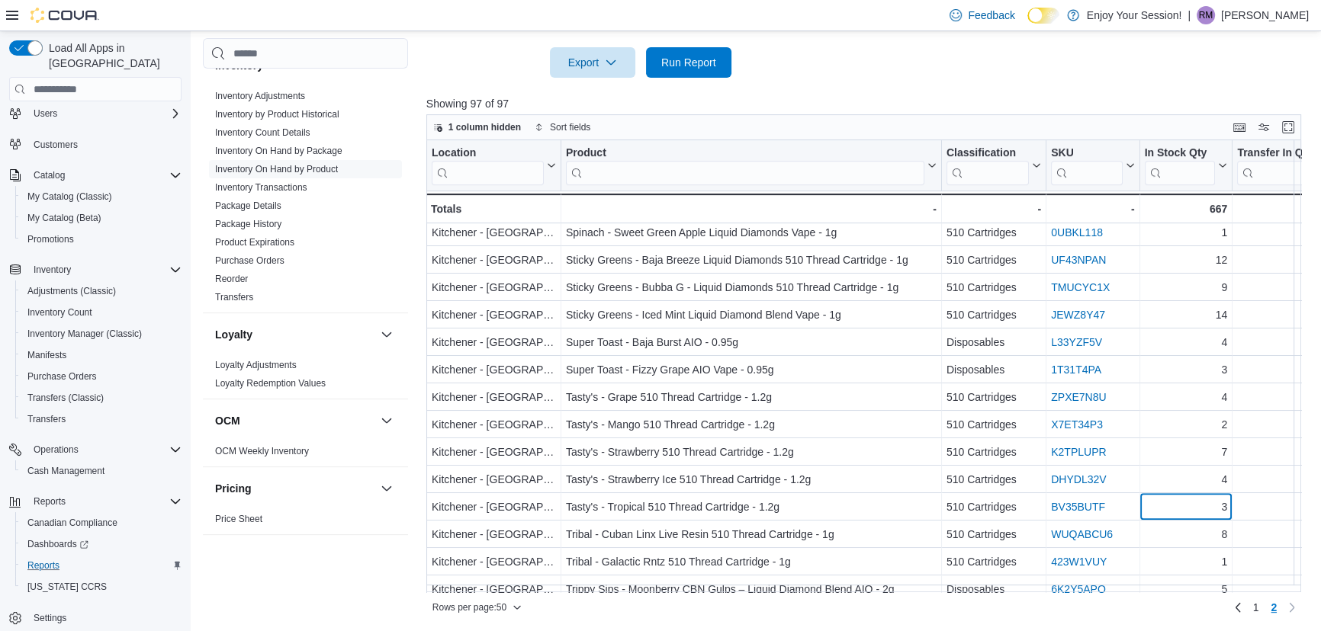
scroll to position [642, 0]
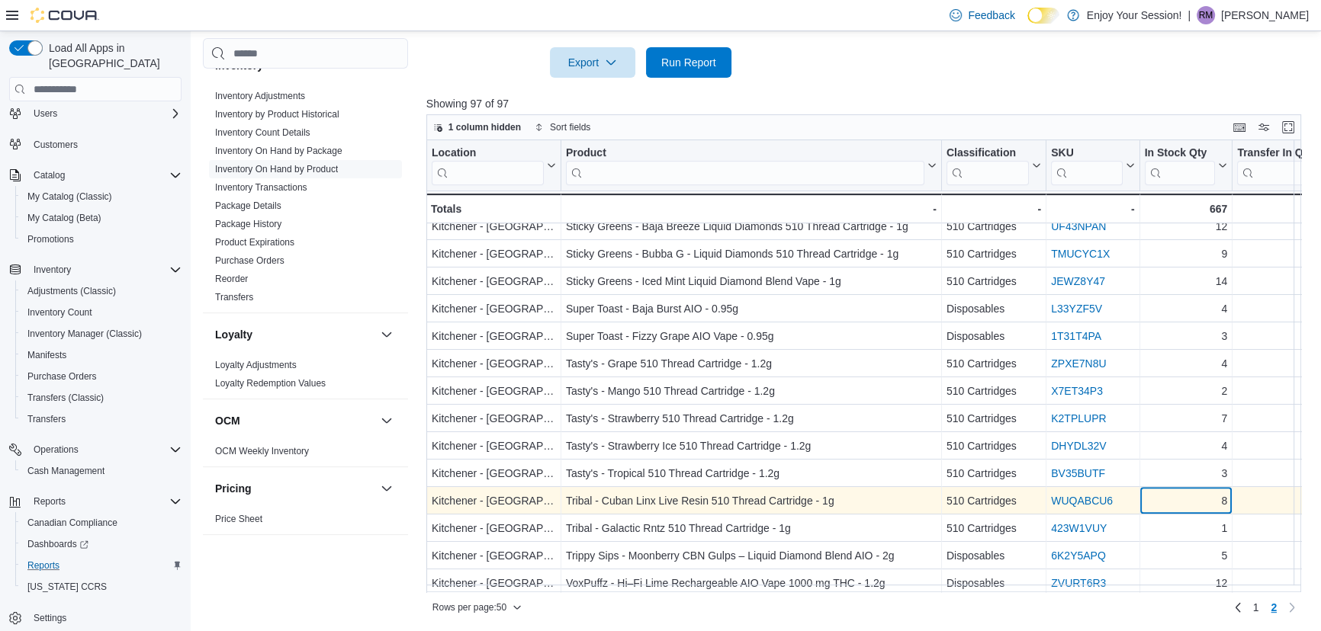
click at [1176, 499] on div "8" at bounding box center [1185, 502] width 83 height 18
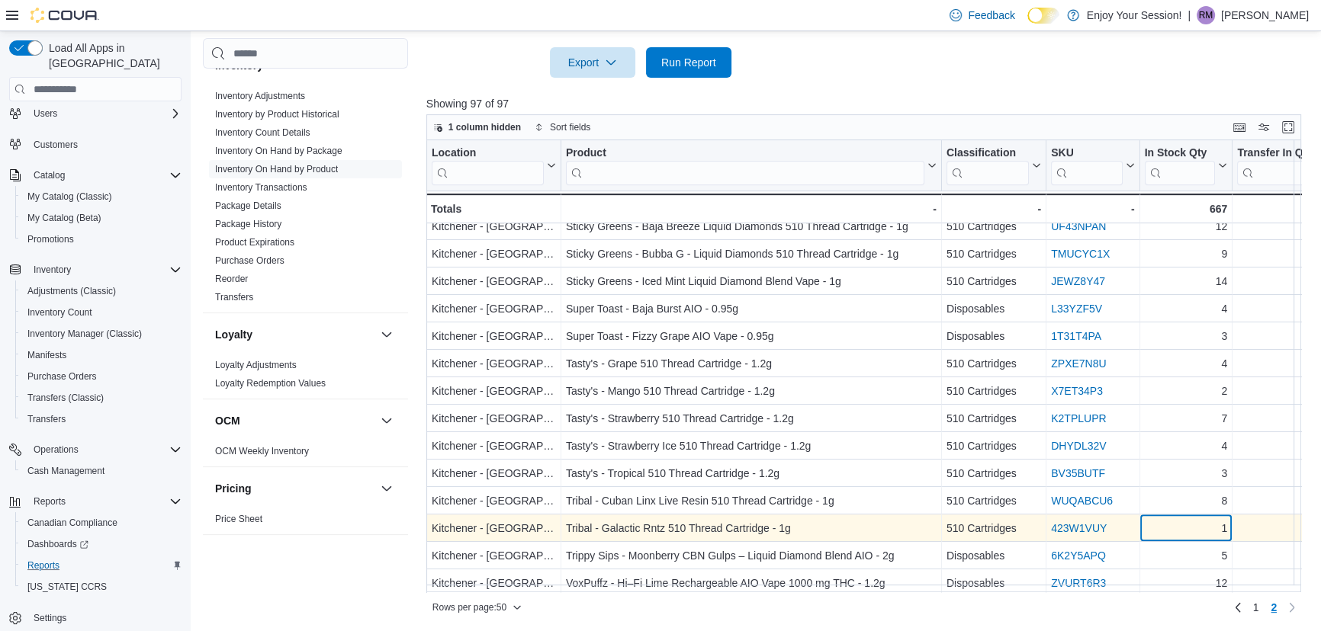
click at [1176, 526] on div "1" at bounding box center [1185, 529] width 83 height 18
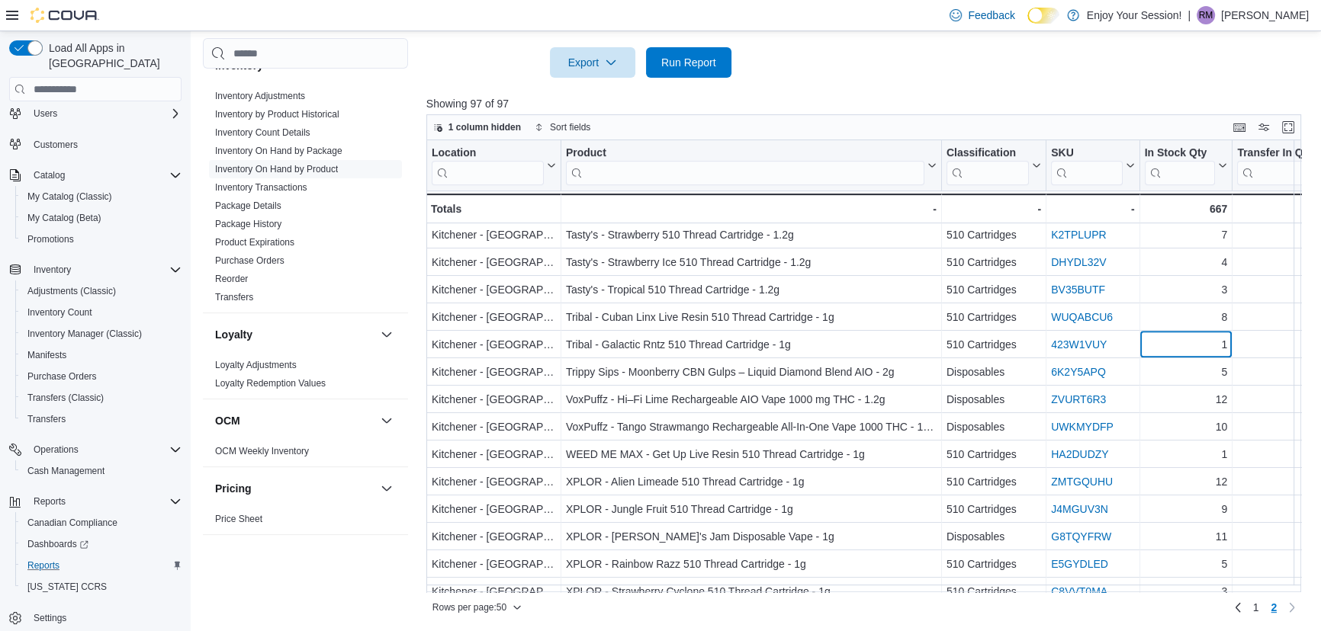
scroll to position [850, 0]
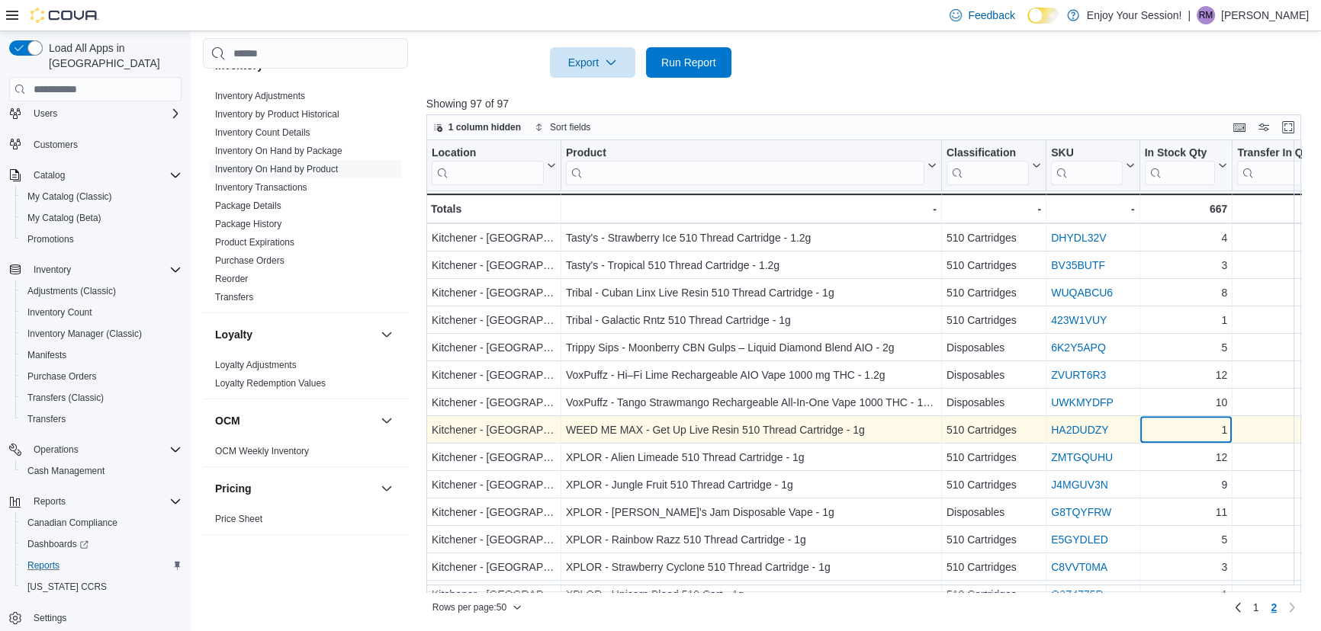
click at [1171, 437] on div "1" at bounding box center [1185, 431] width 83 height 18
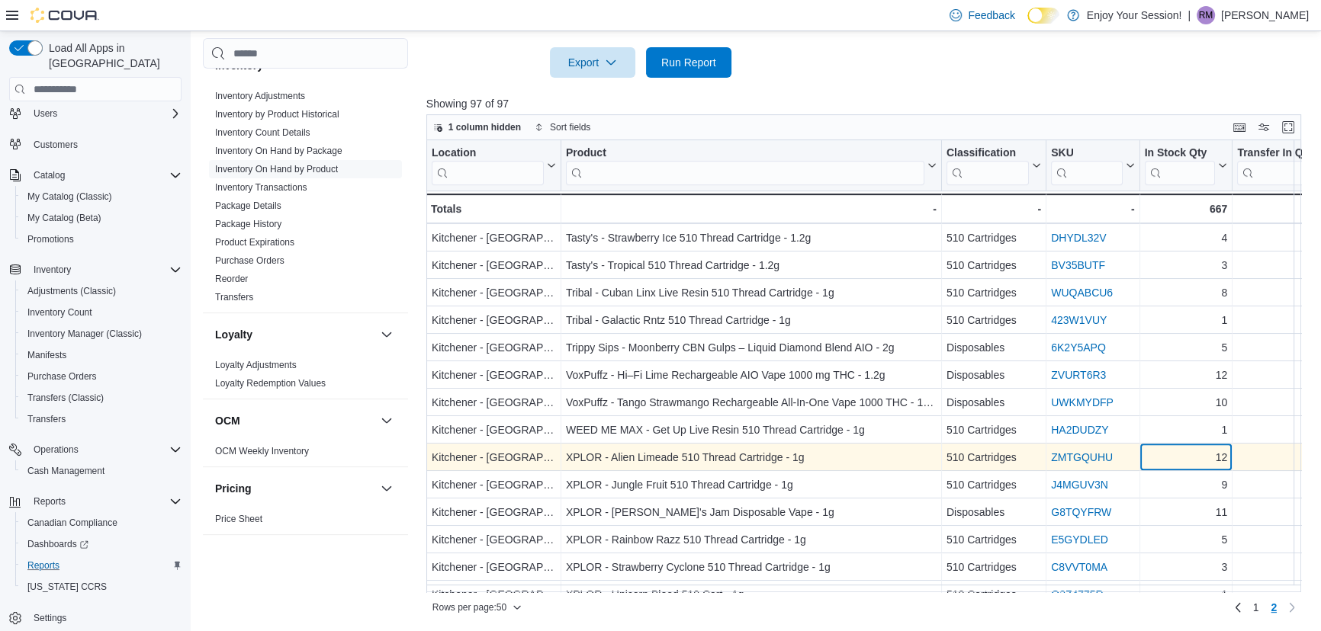
click at [1171, 462] on div "12" at bounding box center [1185, 458] width 83 height 18
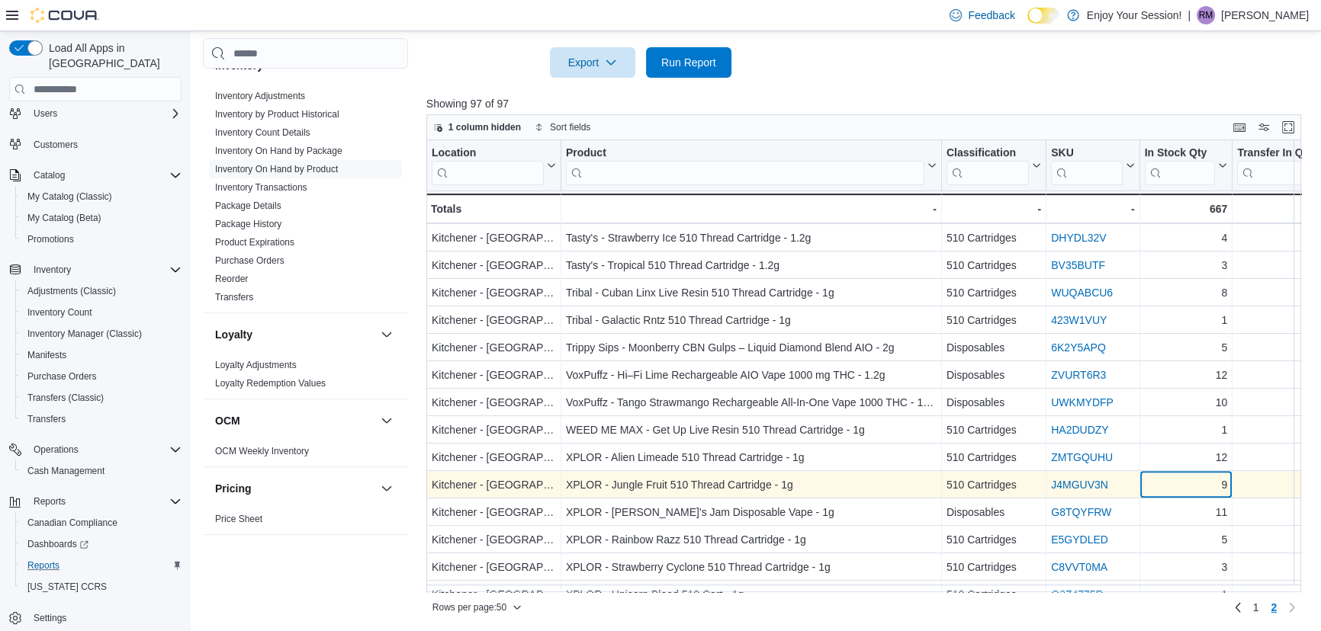
click at [1182, 484] on div "9" at bounding box center [1185, 486] width 83 height 18
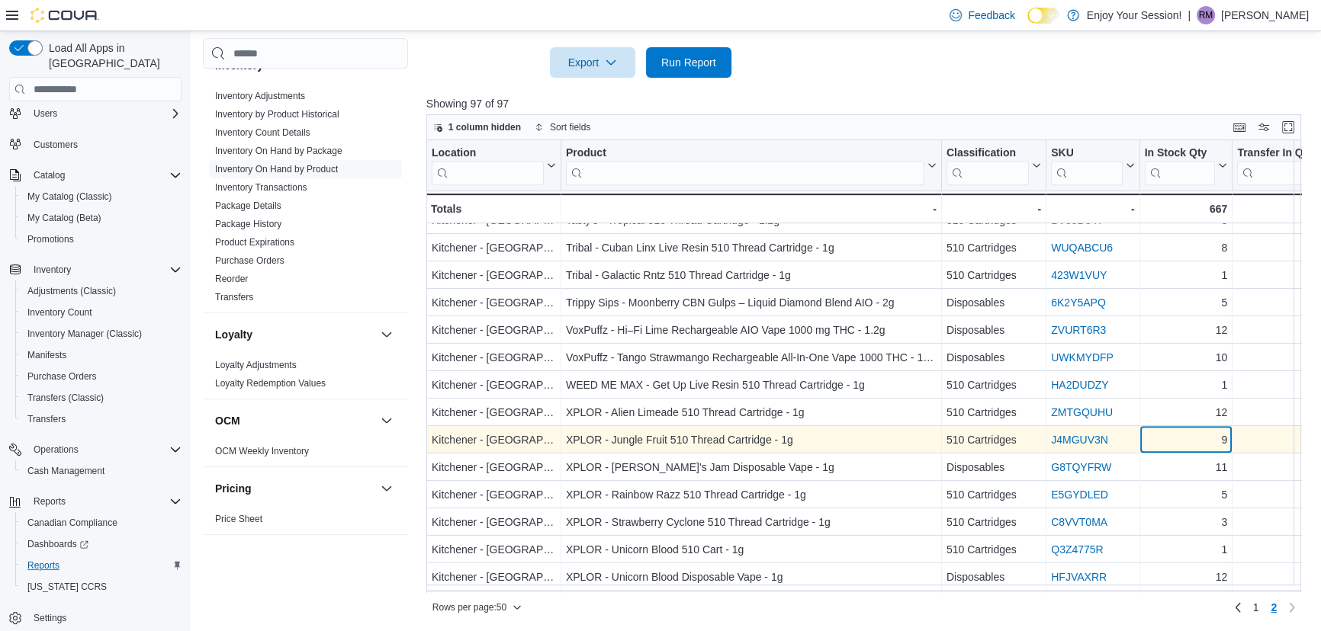
scroll to position [920, 0]
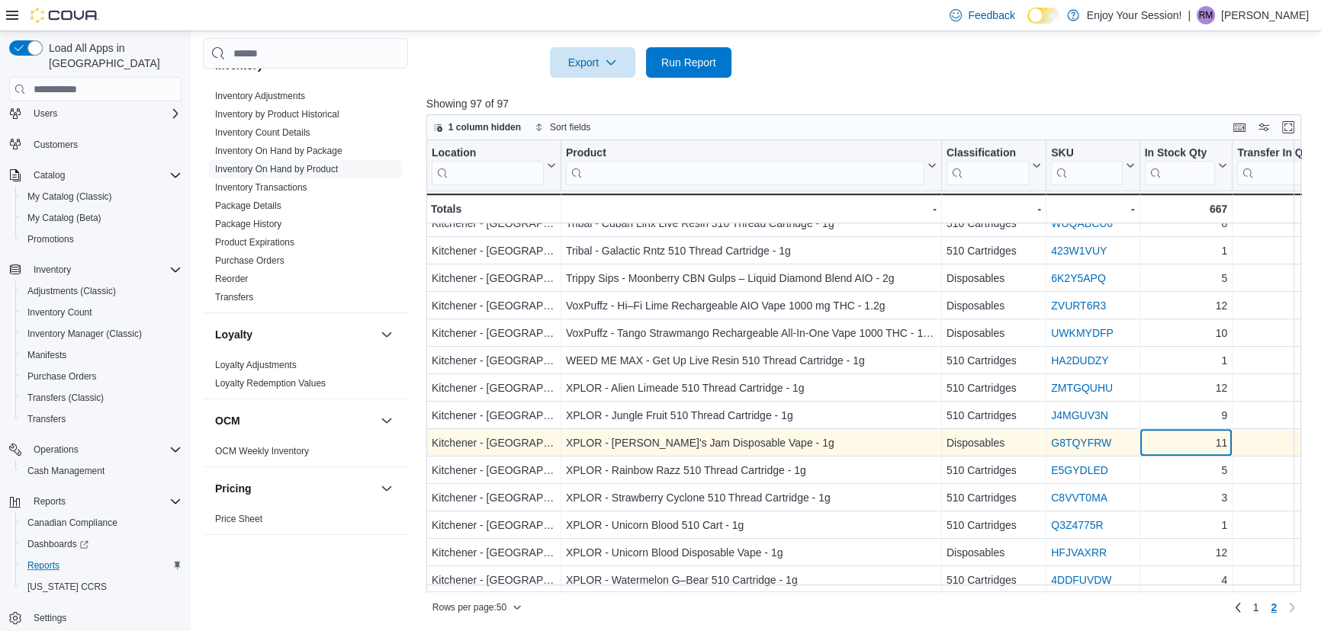
click at [1181, 445] on div "11" at bounding box center [1185, 444] width 83 height 18
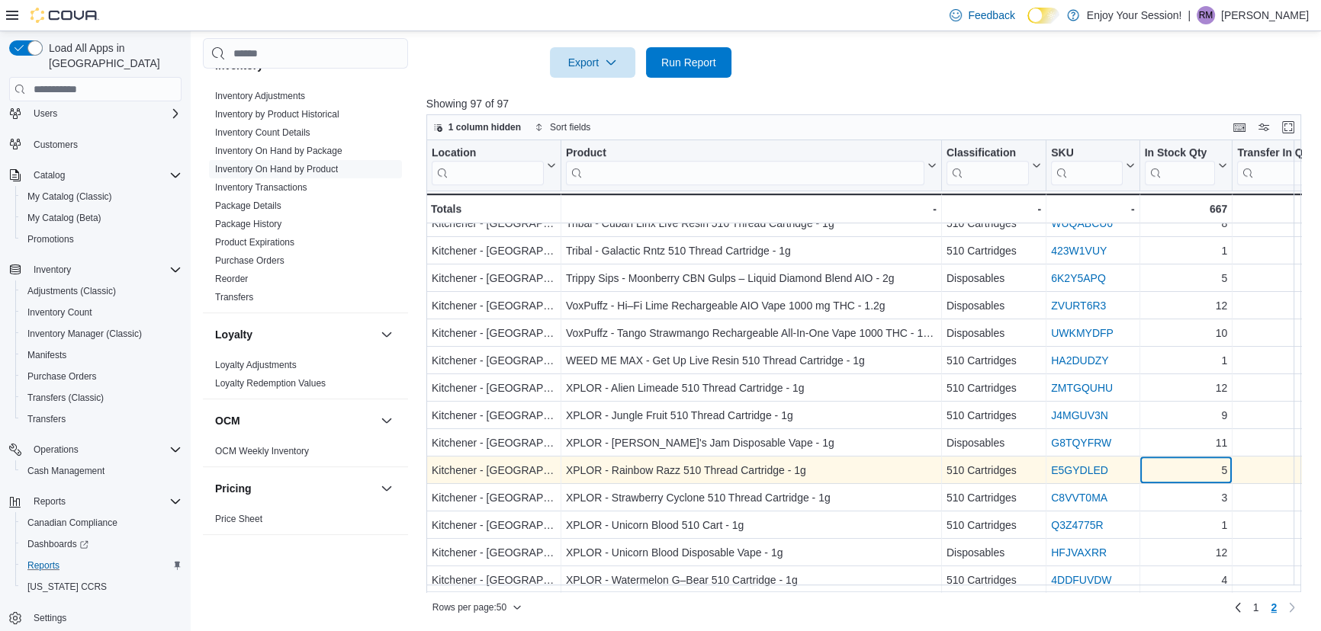
click at [1184, 468] on div "5" at bounding box center [1185, 471] width 83 height 18
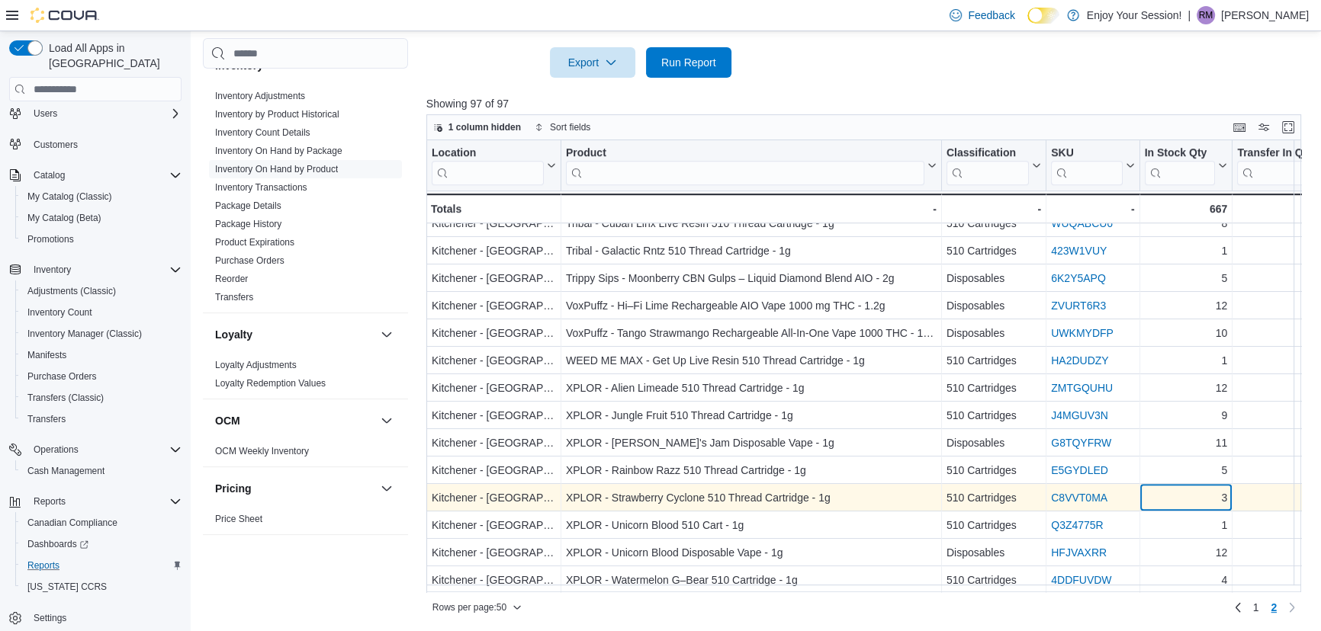
click at [1183, 496] on div "3" at bounding box center [1185, 499] width 83 height 18
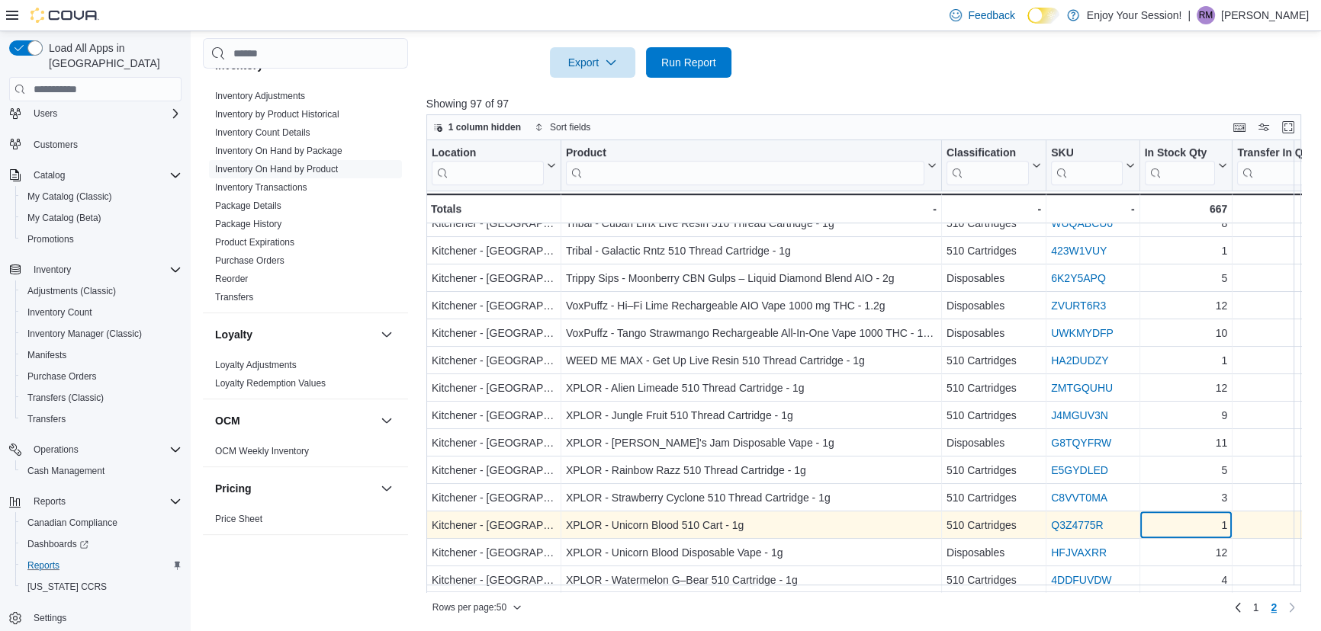
click at [1182, 523] on div "1" at bounding box center [1185, 526] width 83 height 18
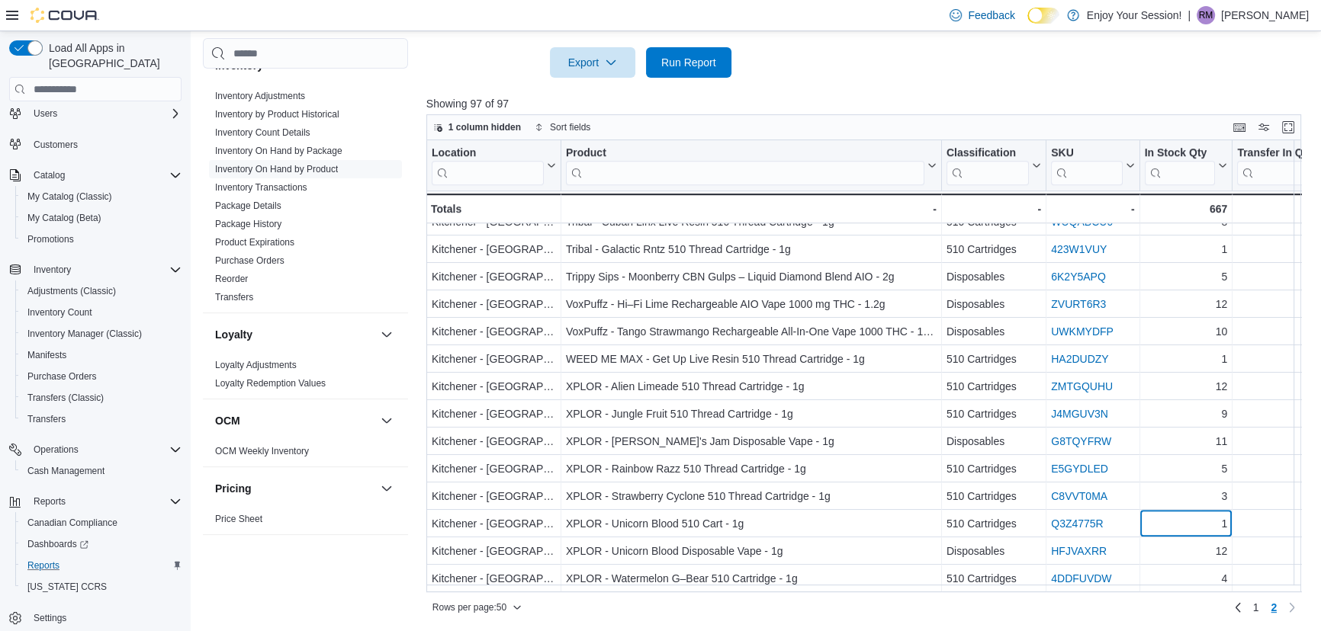
scroll to position [928, 0]
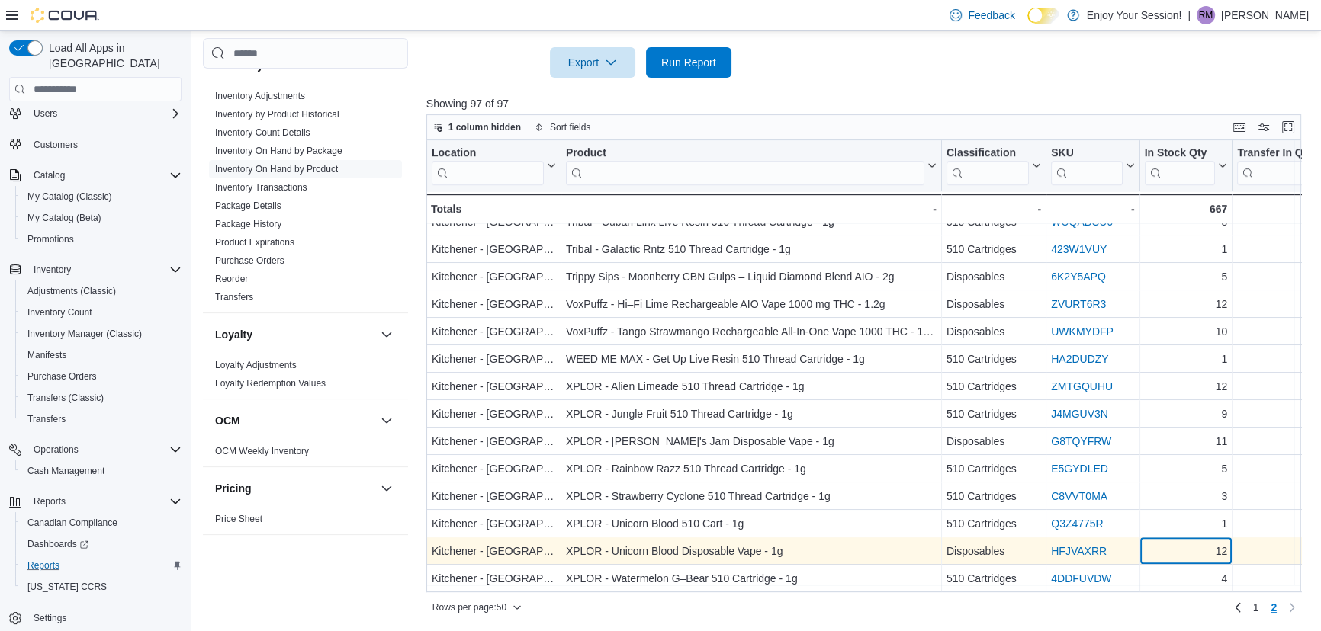
click at [1181, 546] on div "12" at bounding box center [1185, 552] width 83 height 18
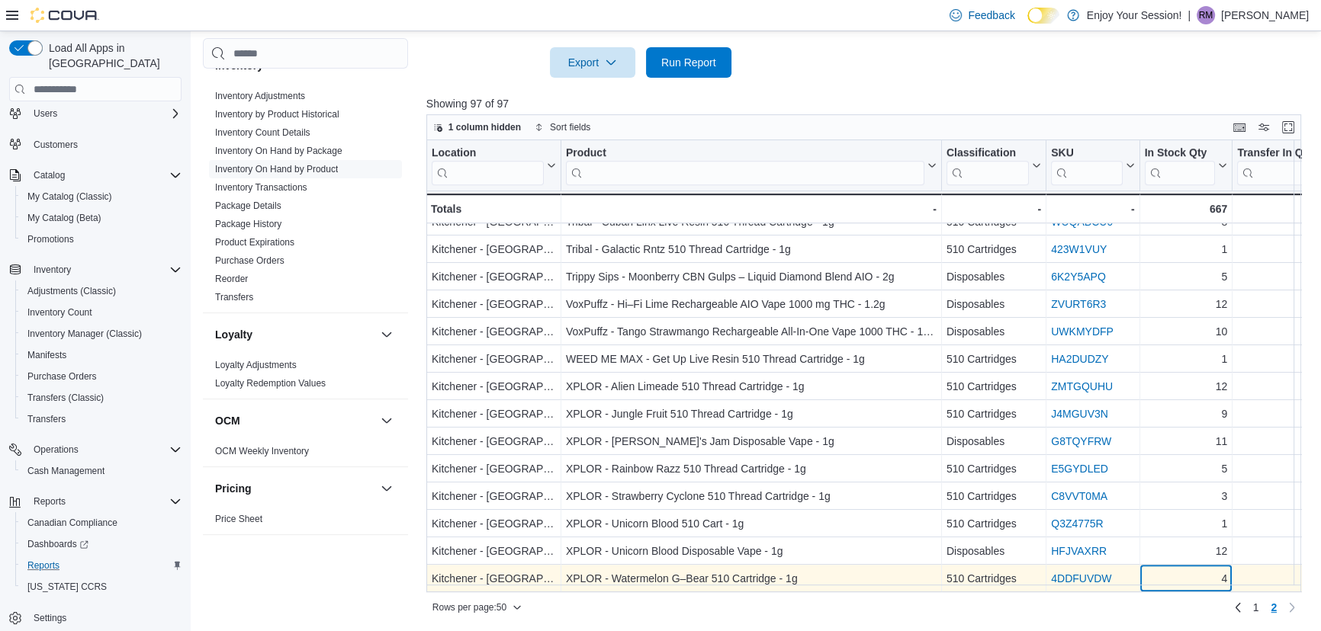
click at [1182, 572] on div "4" at bounding box center [1185, 579] width 83 height 18
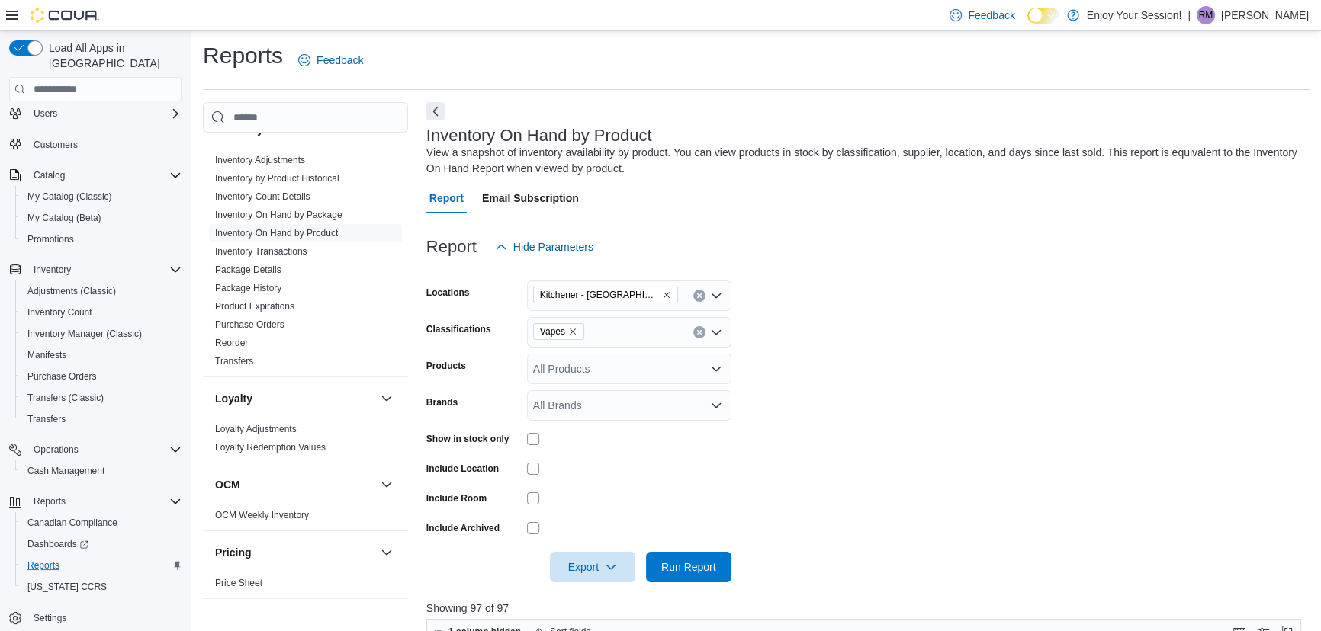
scroll to position [0, 0]
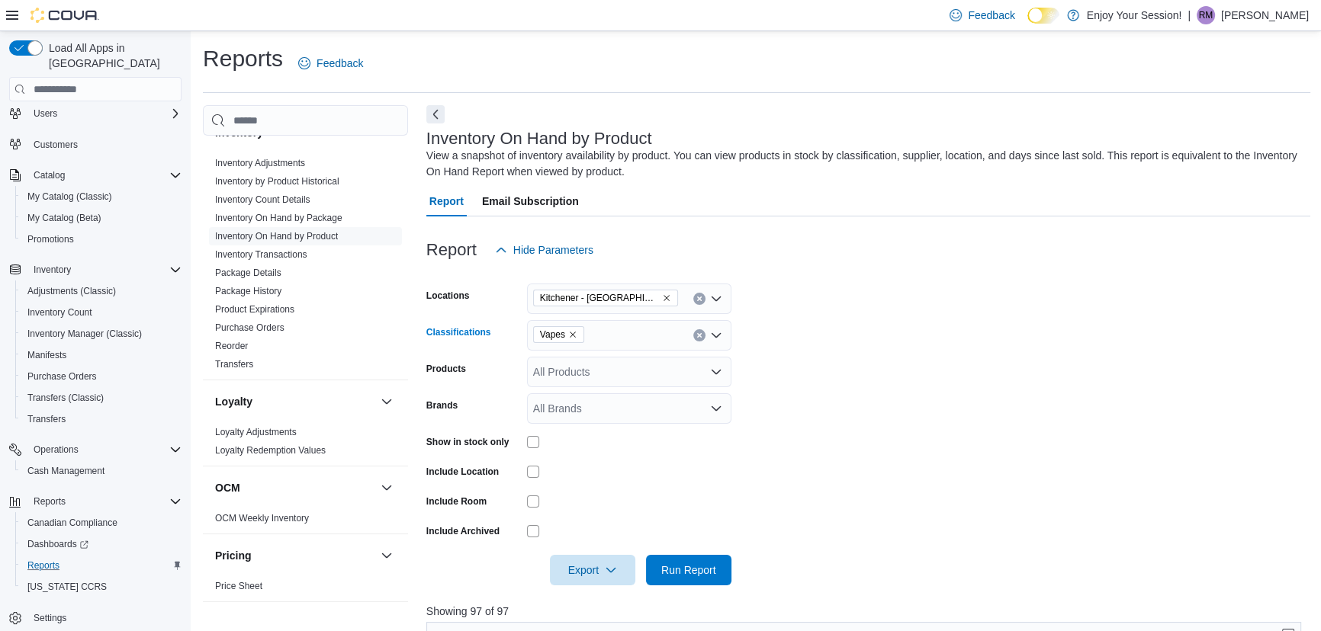
click at [573, 336] on icon "Remove Vapes from selection in this group" at bounding box center [572, 334] width 9 height 9
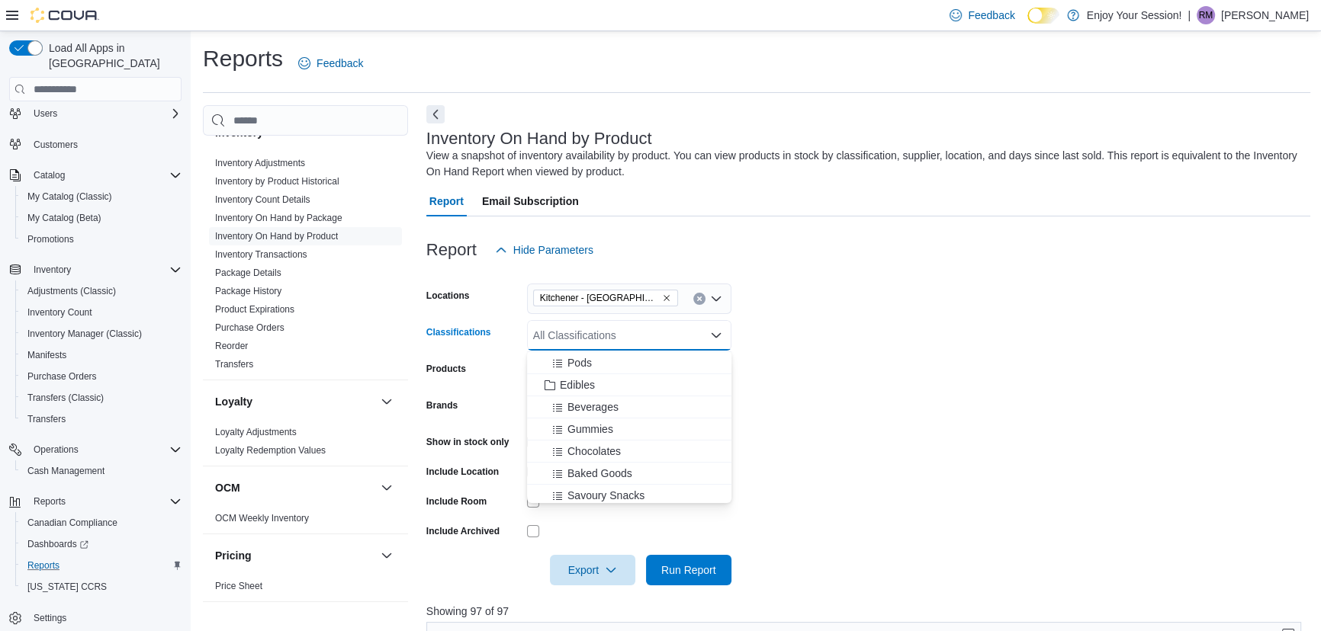
scroll to position [207, 0]
click at [572, 419] on span "Edibles" at bounding box center [577, 419] width 35 height 15
click at [865, 347] on form "Locations Kitchener - Highland Classifications Edibles Combo box. Selected. Edi…" at bounding box center [868, 425] width 884 height 320
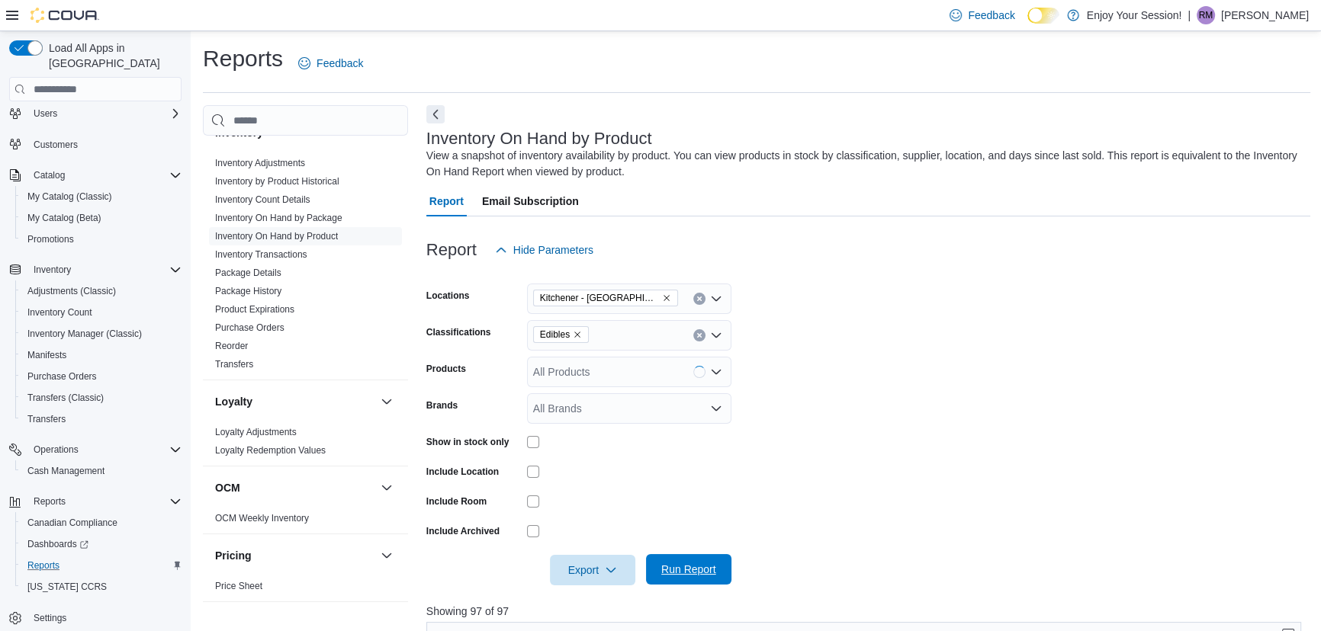
click at [688, 580] on span "Run Report" at bounding box center [688, 569] width 67 height 31
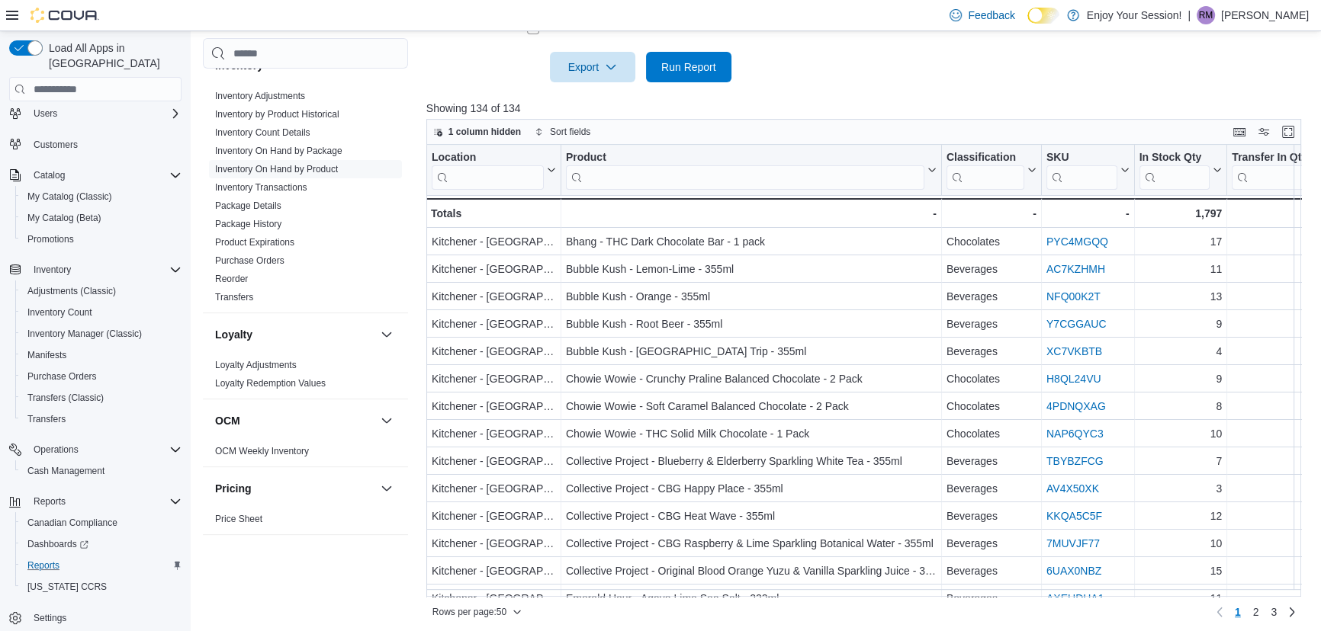
scroll to position [508, 0]
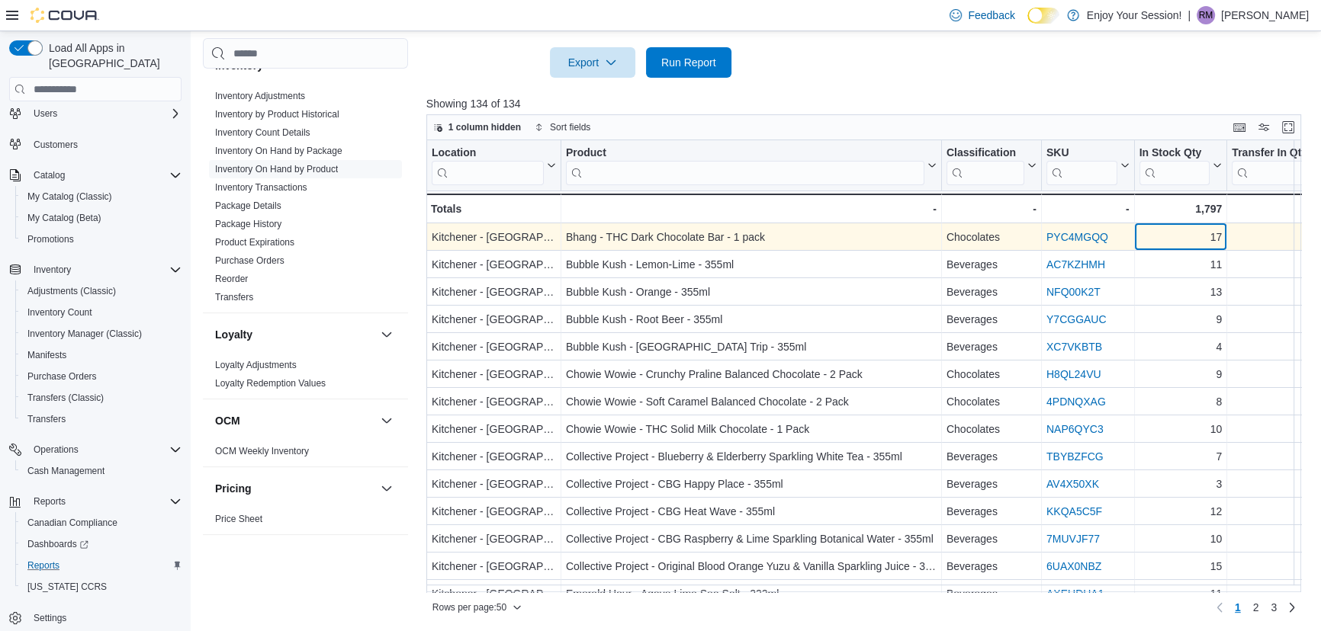
click at [1193, 240] on div "17" at bounding box center [1179, 238] width 83 height 18
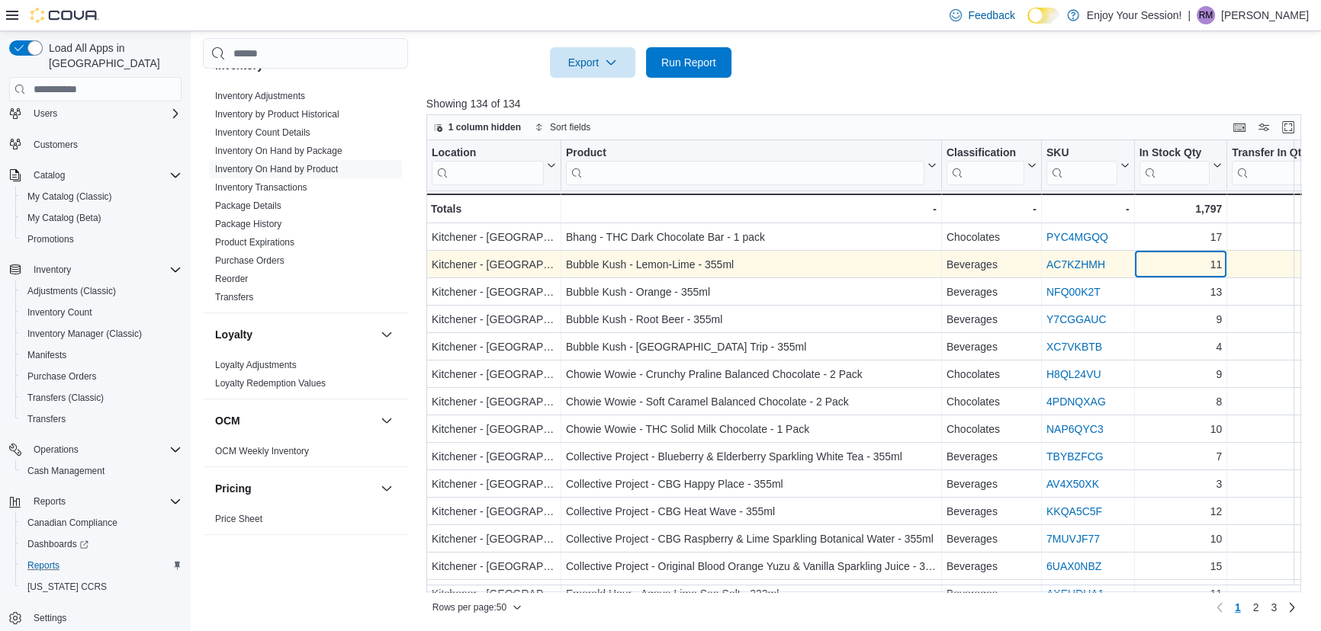
click at [1196, 267] on div "11" at bounding box center [1179, 265] width 83 height 18
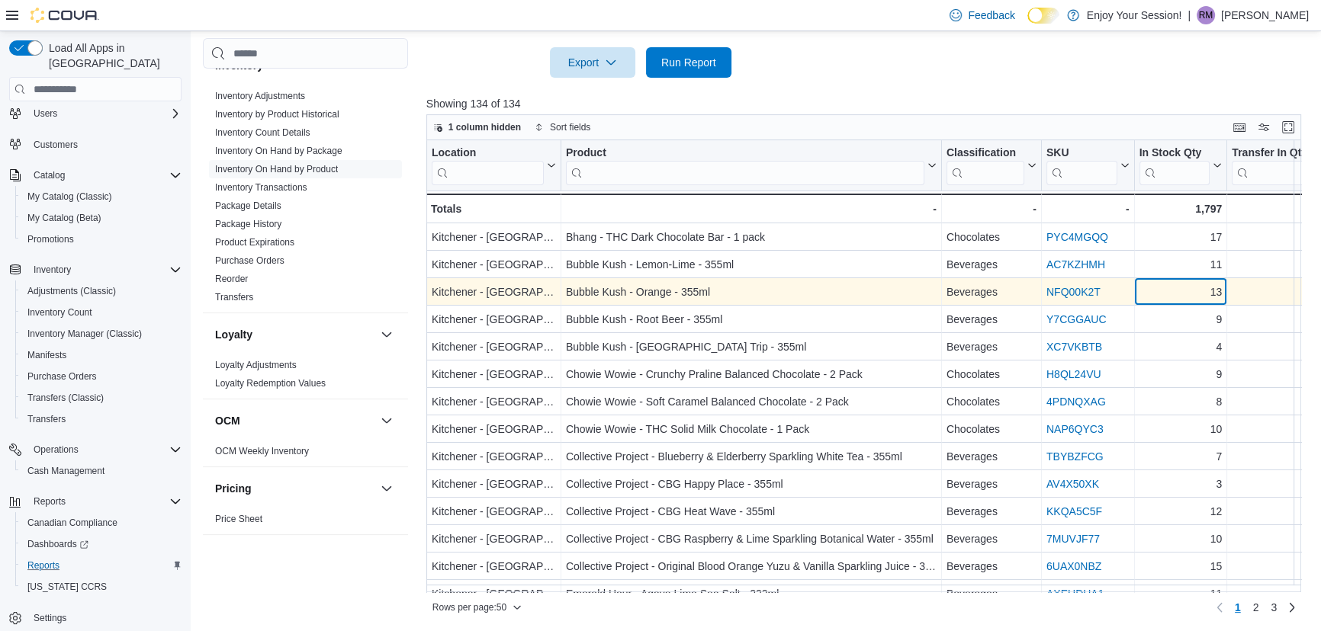
click at [1194, 290] on div "13" at bounding box center [1179, 293] width 83 height 18
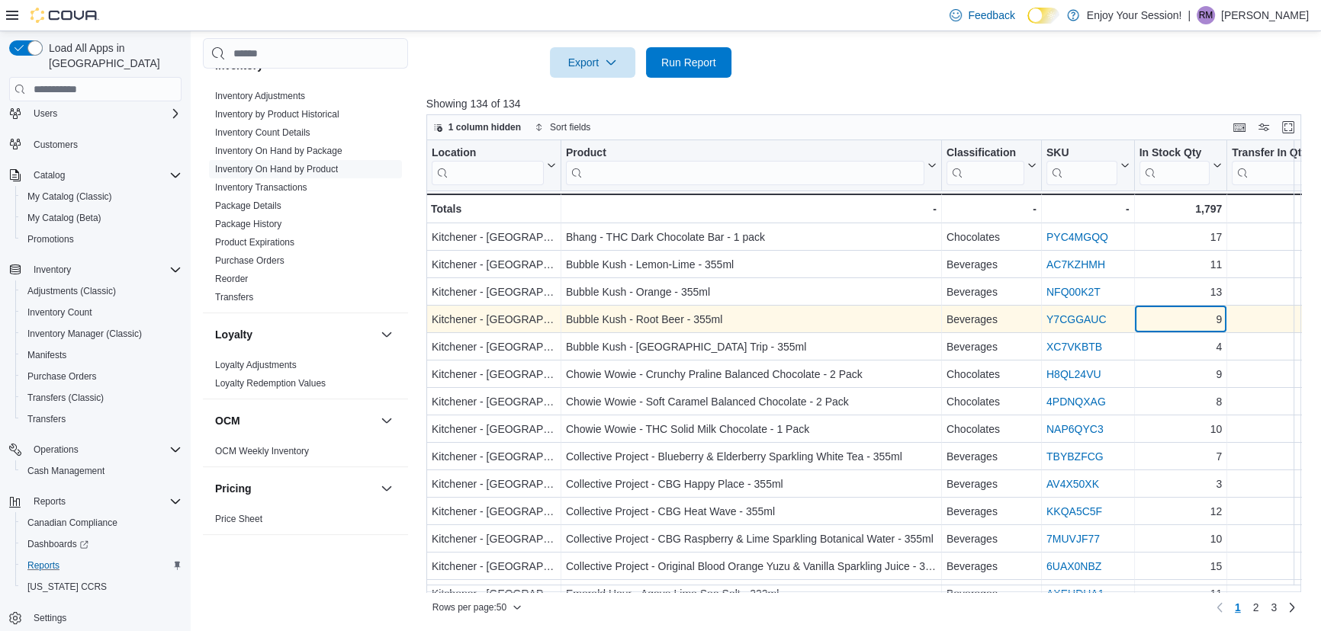
drag, startPoint x: 1187, startPoint y: 313, endPoint x: 1187, endPoint y: 326, distance: 13.7
click at [1187, 318] on div "9" at bounding box center [1179, 320] width 83 height 18
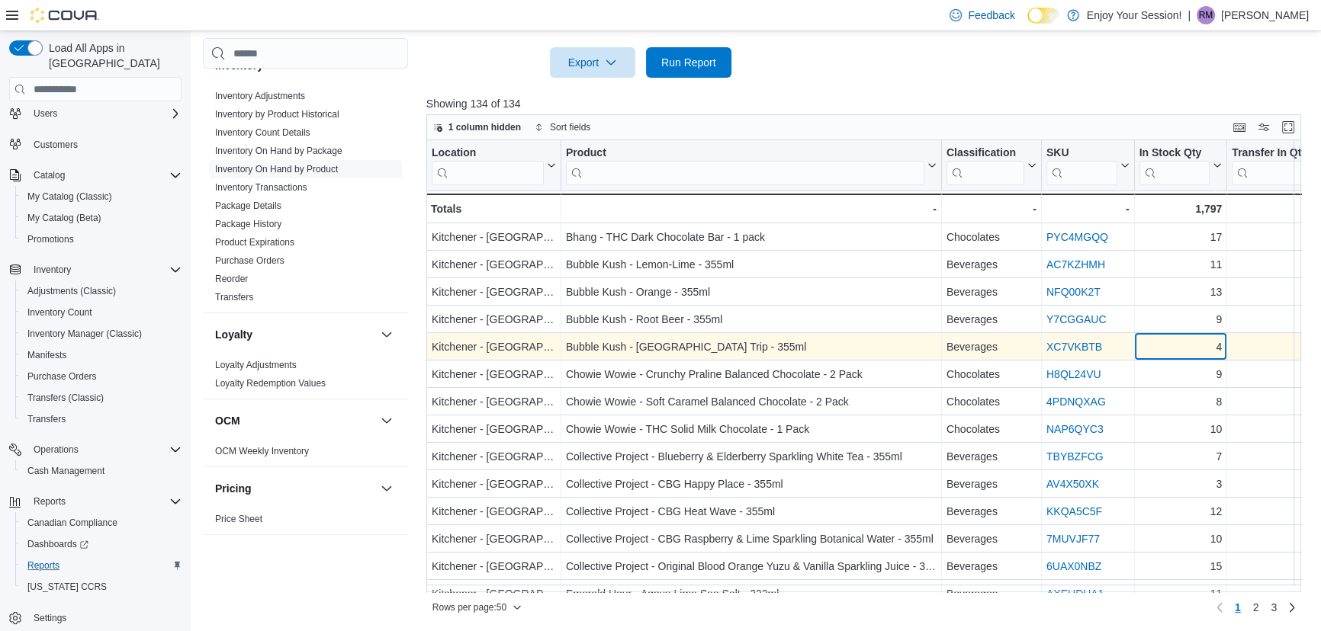
click at [1187, 350] on div "4" at bounding box center [1179, 348] width 83 height 18
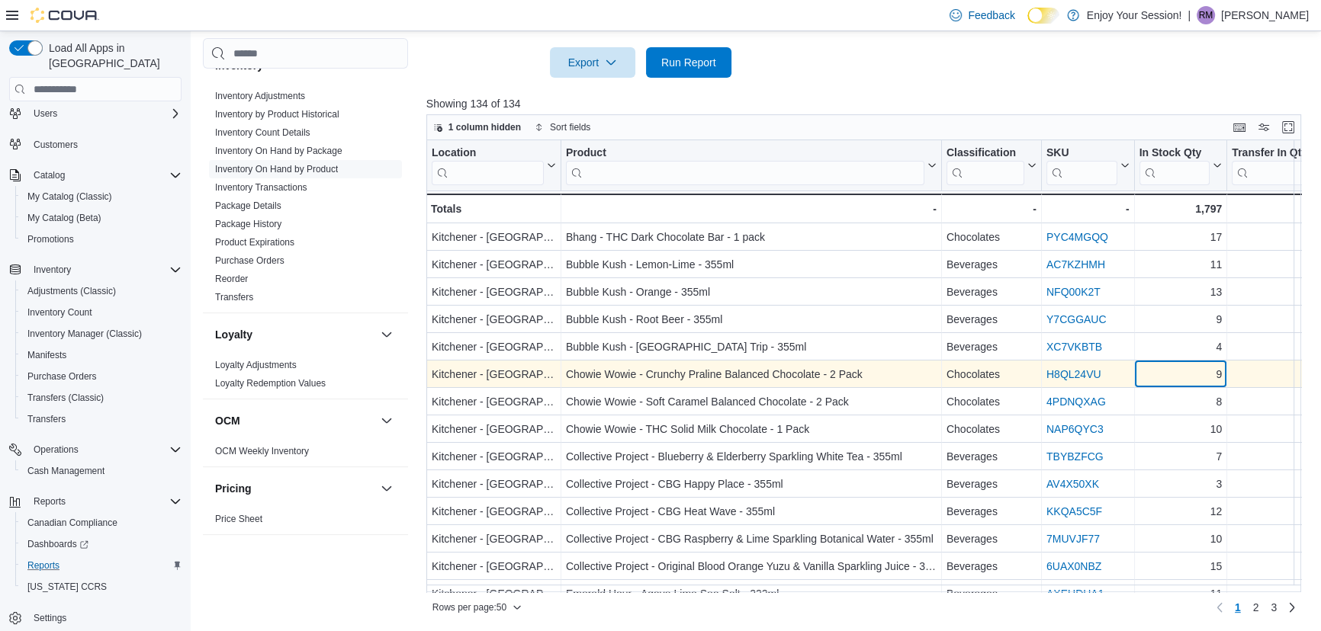
click at [1184, 369] on div "9" at bounding box center [1179, 375] width 83 height 18
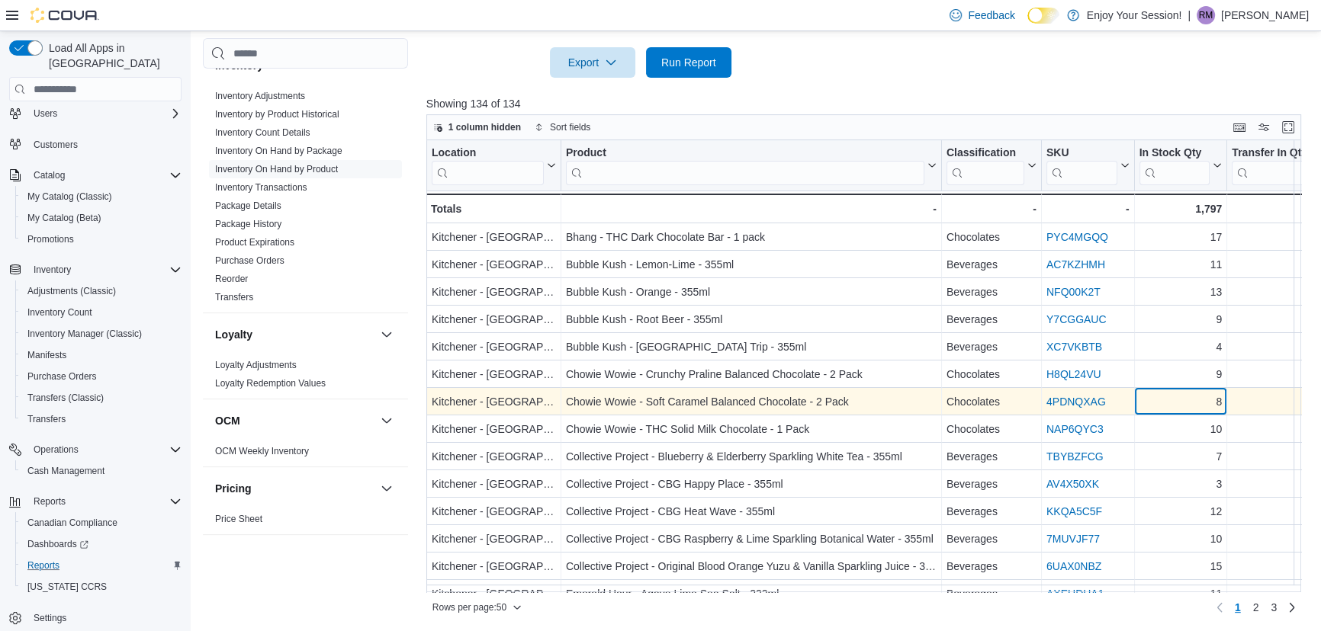
click at [1184, 403] on div "8" at bounding box center [1179, 402] width 83 height 18
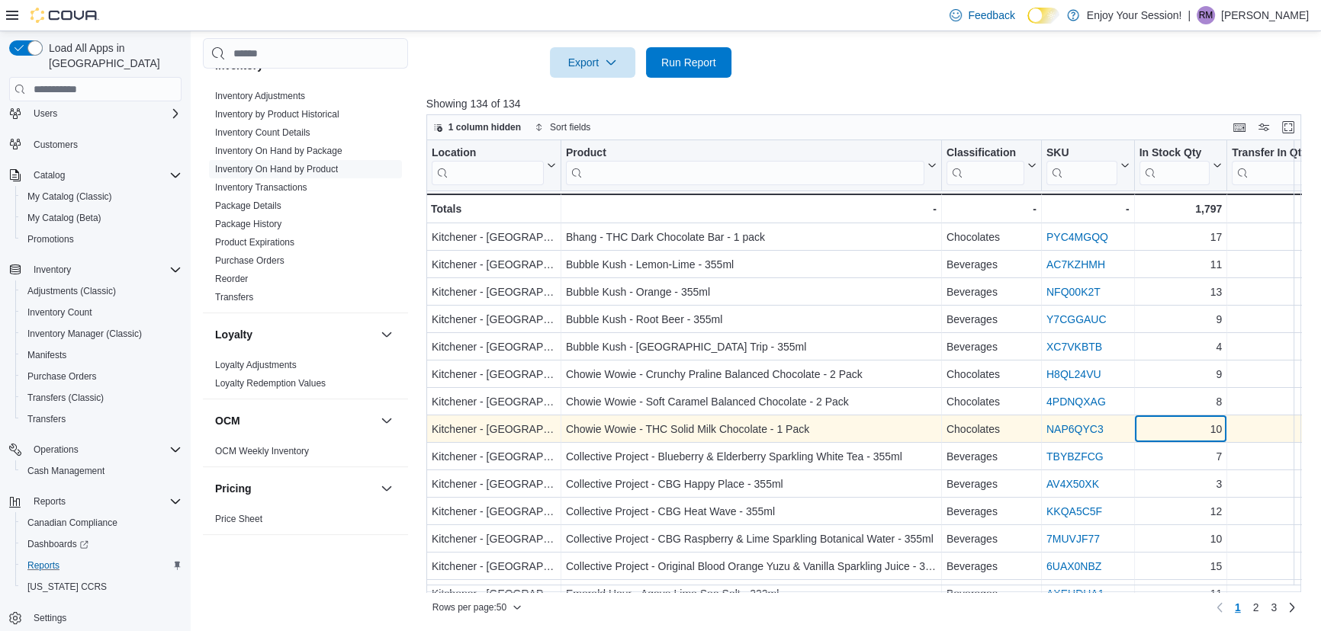
click at [1184, 433] on div "10" at bounding box center [1179, 430] width 83 height 18
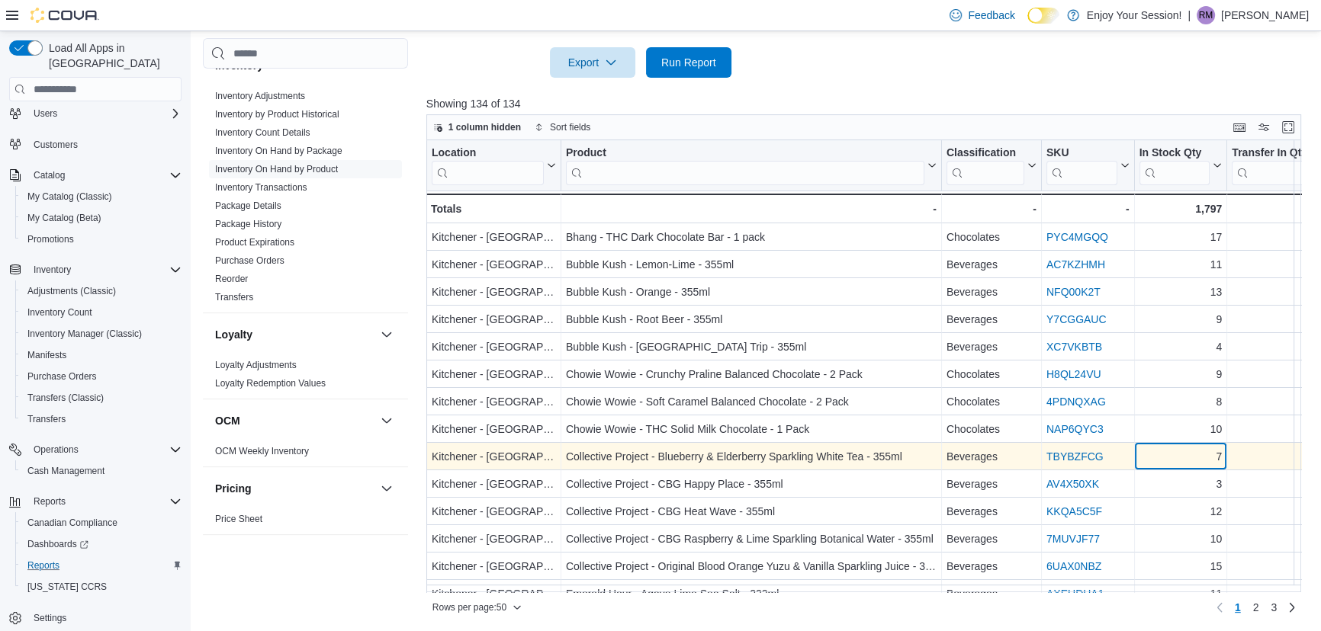
click at [1180, 461] on div "7" at bounding box center [1179, 457] width 83 height 18
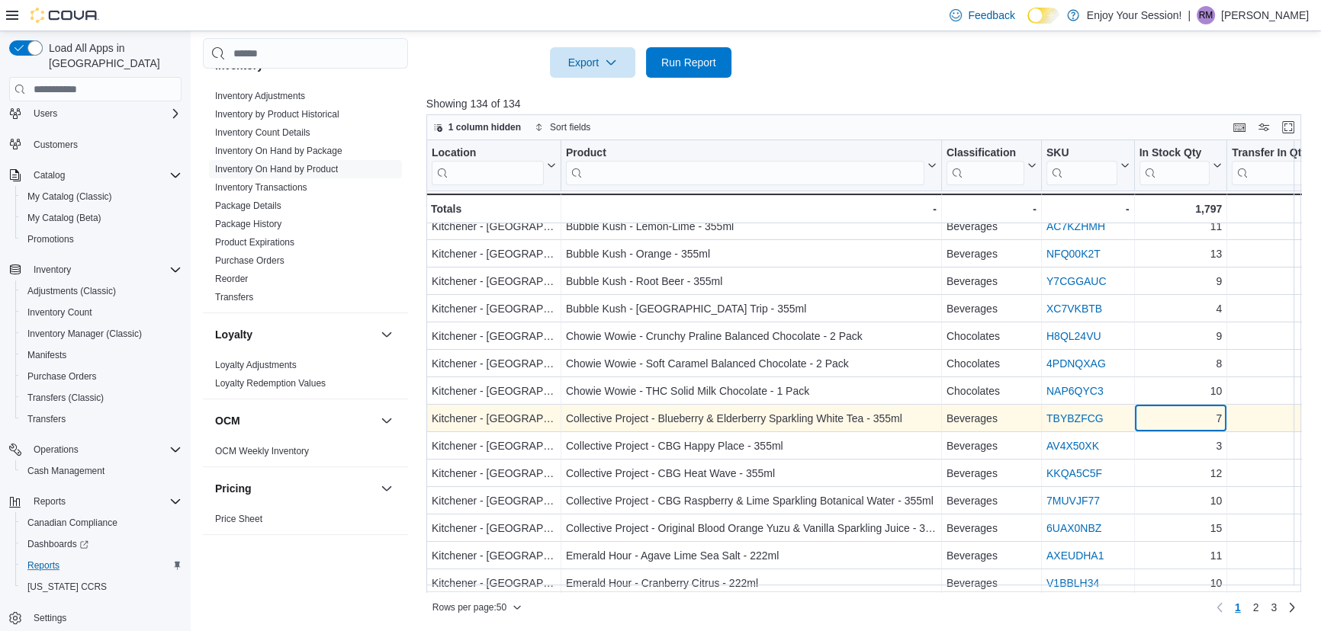
scroll to position [69, 0]
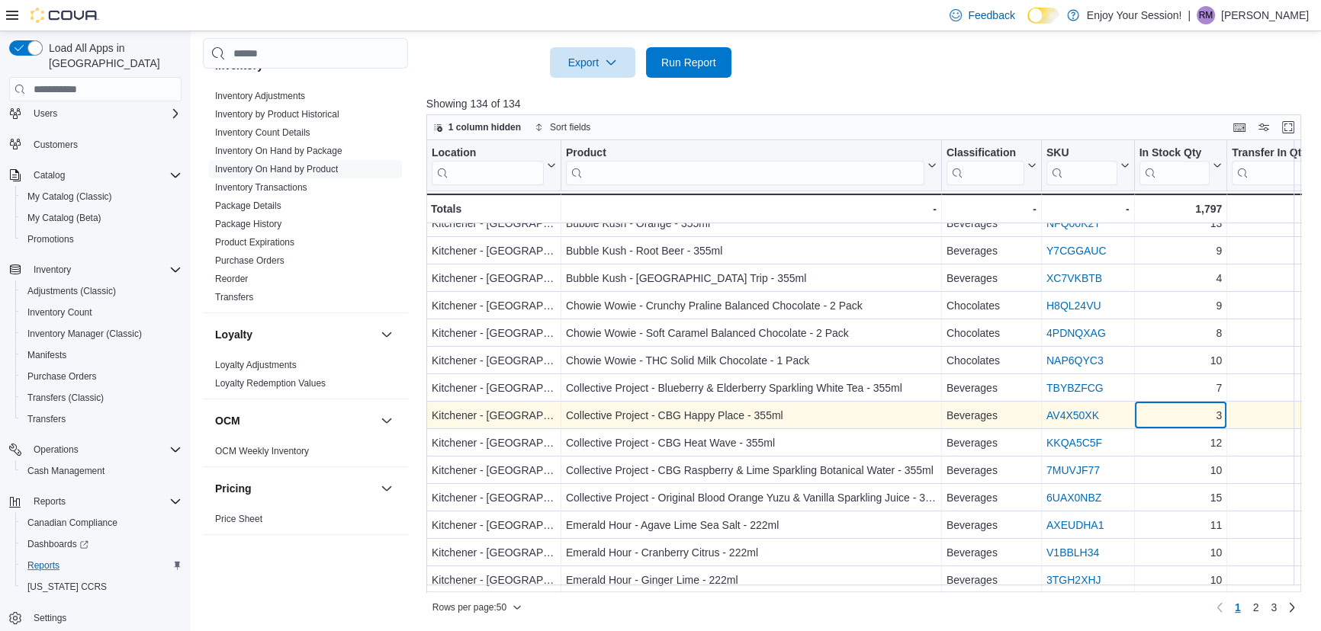
click at [1180, 419] on div "3" at bounding box center [1179, 416] width 83 height 18
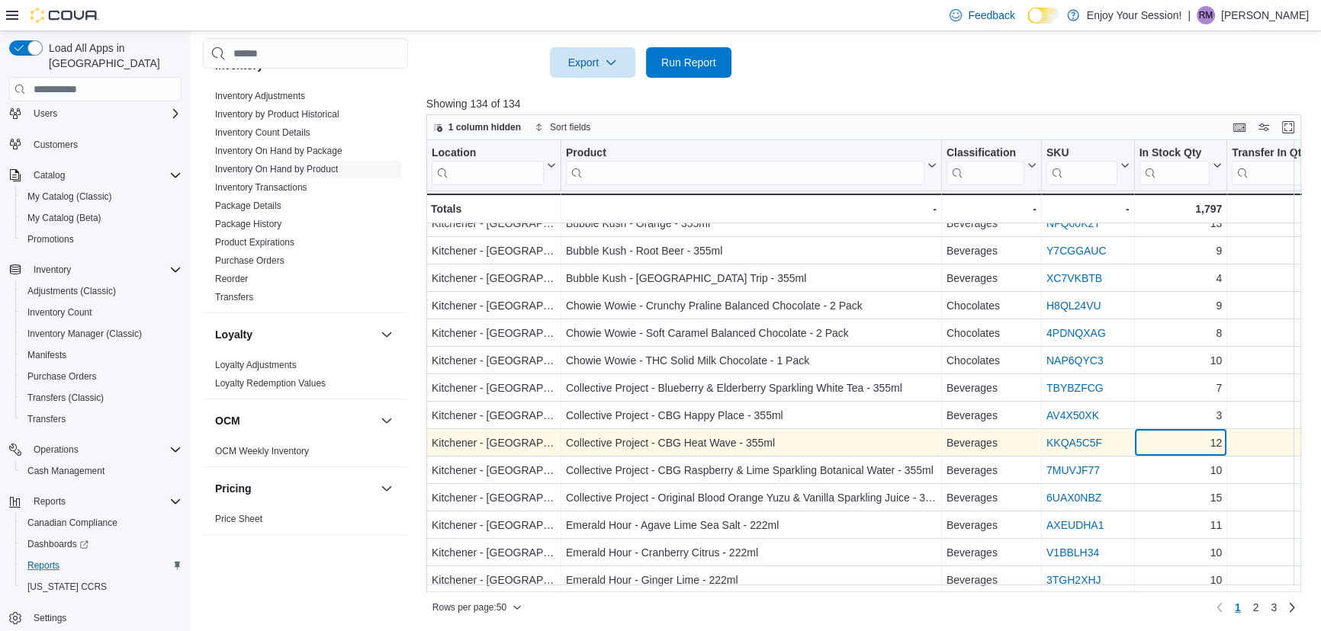
click at [1178, 446] on div "12" at bounding box center [1179, 444] width 83 height 18
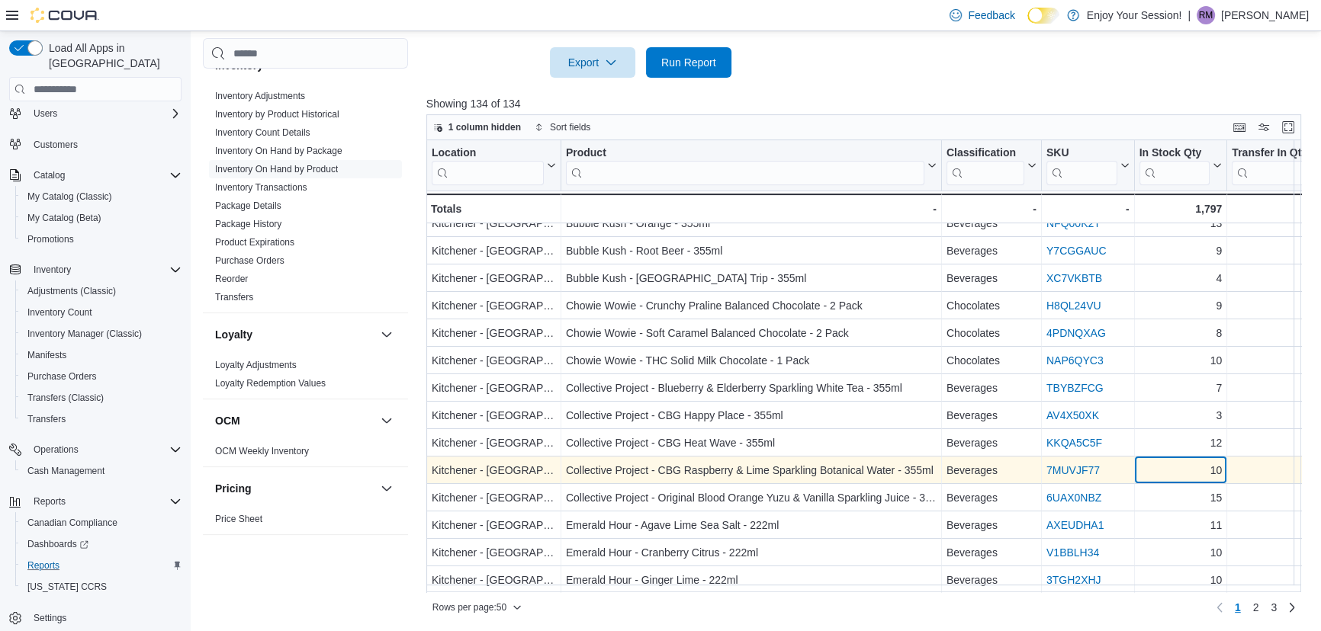
click at [1177, 471] on div "10" at bounding box center [1179, 471] width 83 height 18
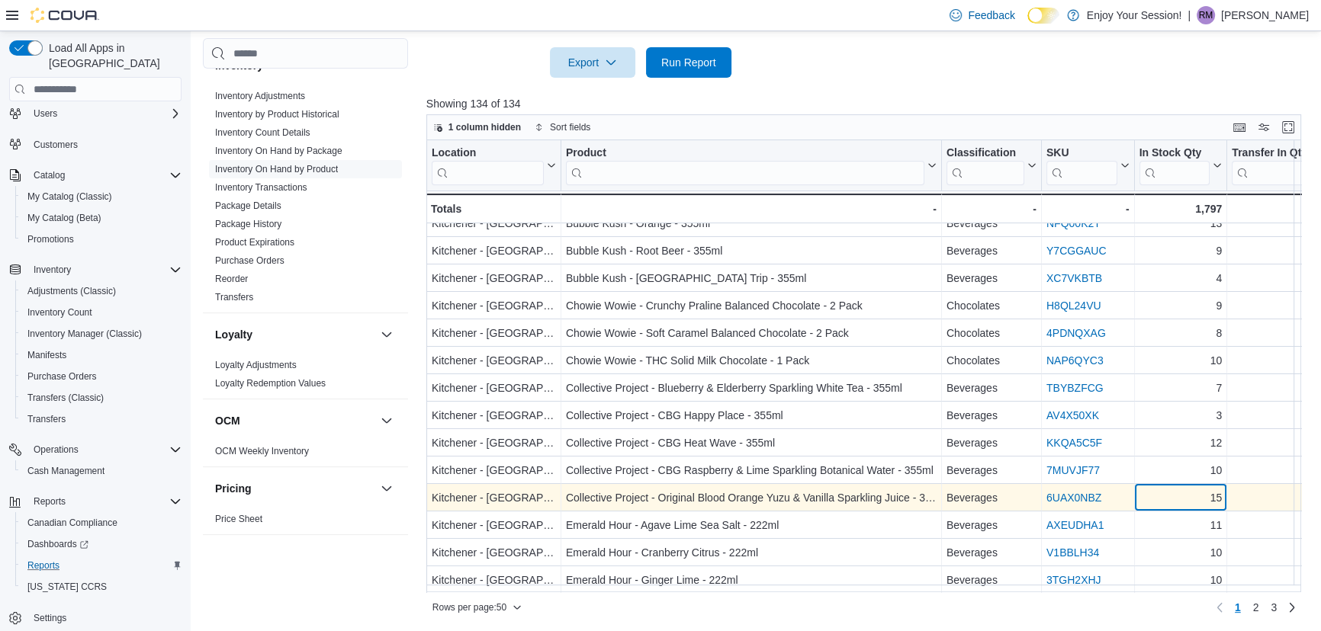
click at [1185, 503] on div "15" at bounding box center [1179, 499] width 83 height 18
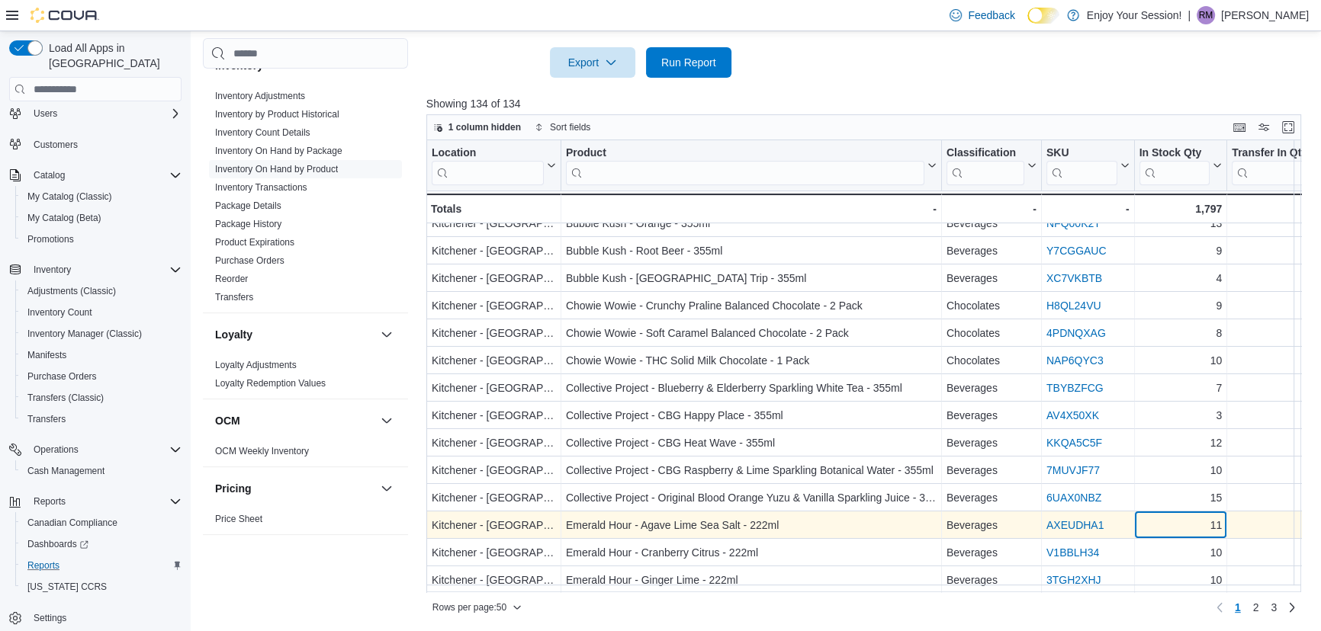
click at [1174, 519] on div "11" at bounding box center [1179, 526] width 83 height 18
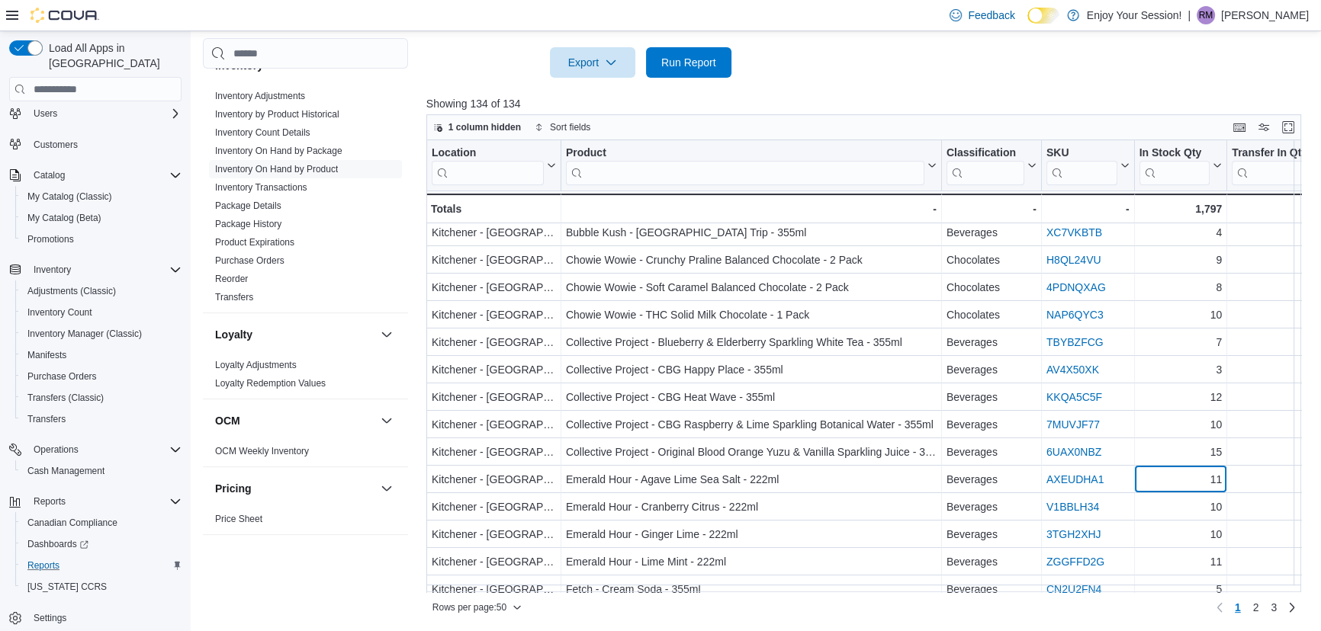
scroll to position [138, 0]
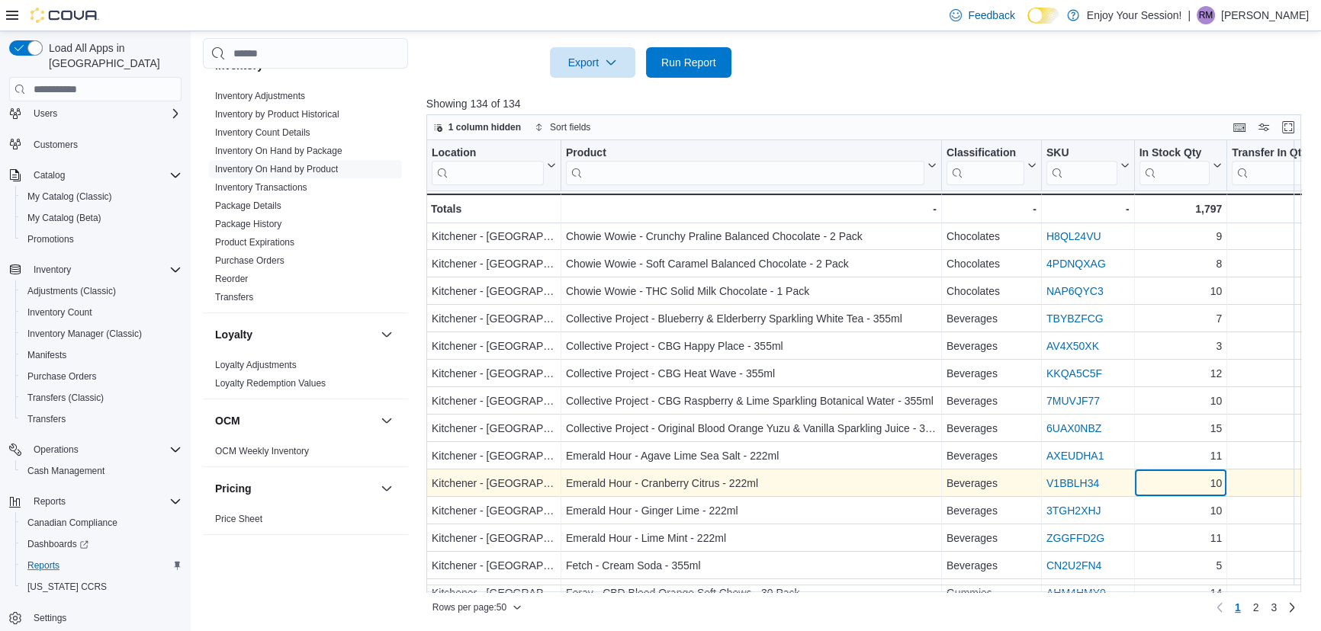
click at [1178, 478] on div "10" at bounding box center [1179, 484] width 83 height 18
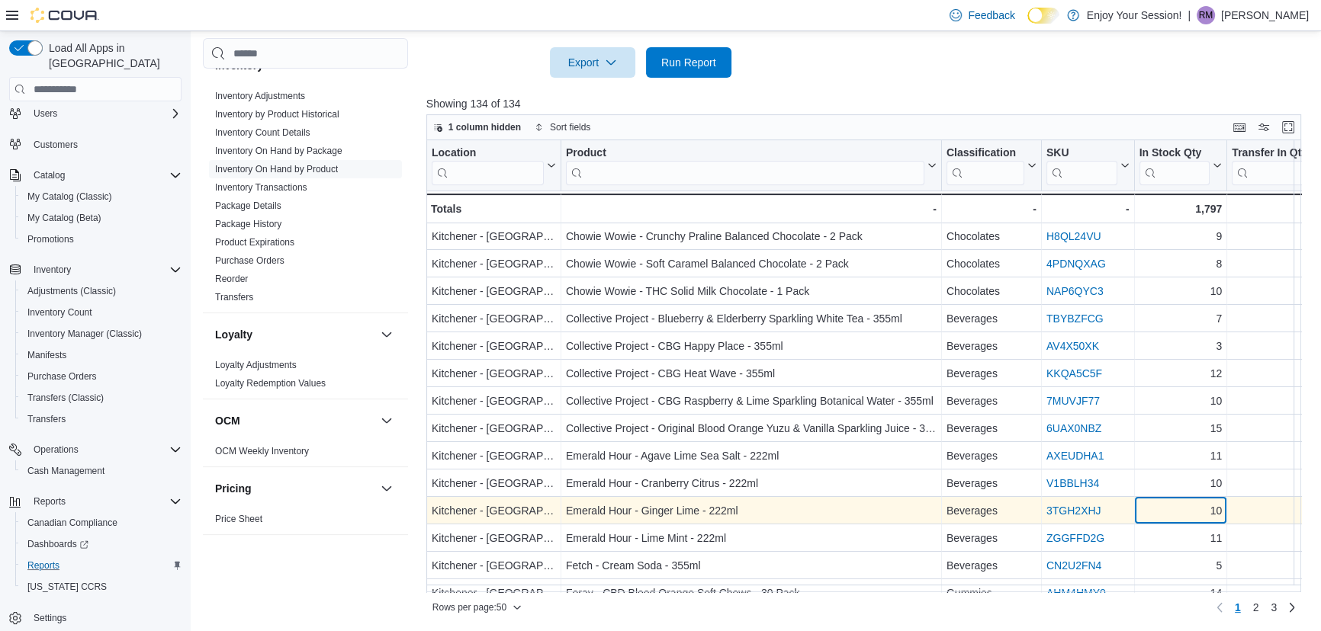
click at [1182, 504] on div "10" at bounding box center [1179, 512] width 83 height 18
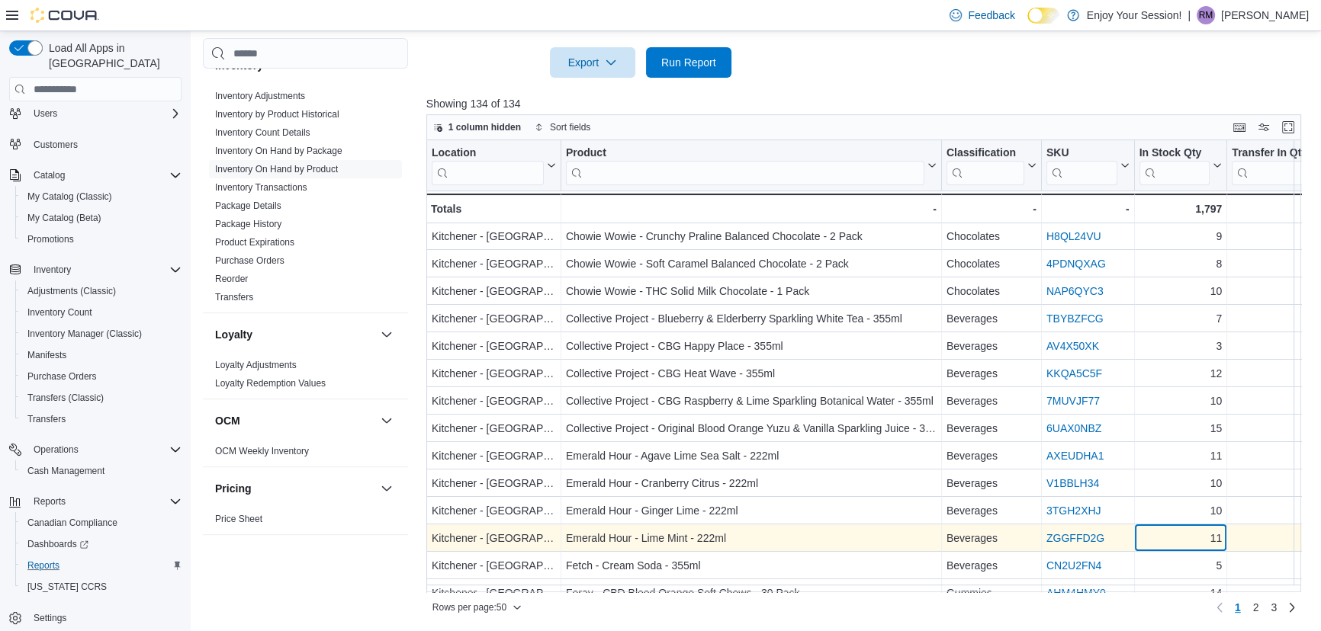
click at [1176, 533] on div "11" at bounding box center [1179, 539] width 83 height 18
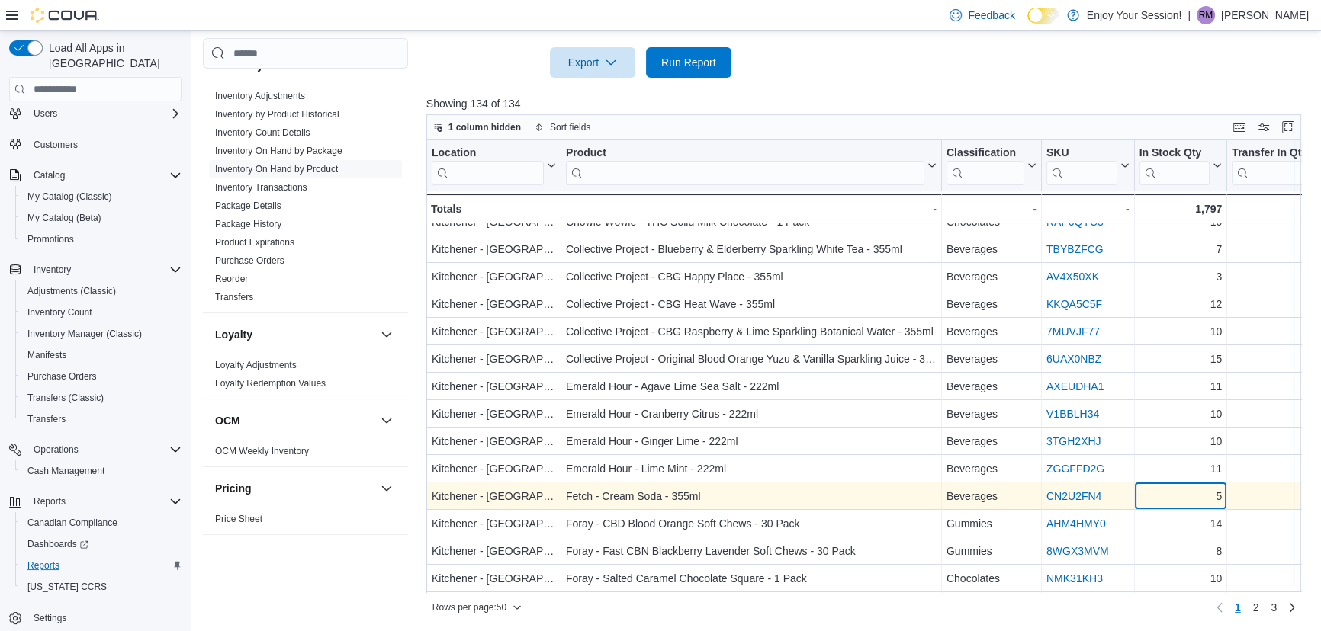
click at [1184, 494] on div "5" at bounding box center [1179, 497] width 83 height 18
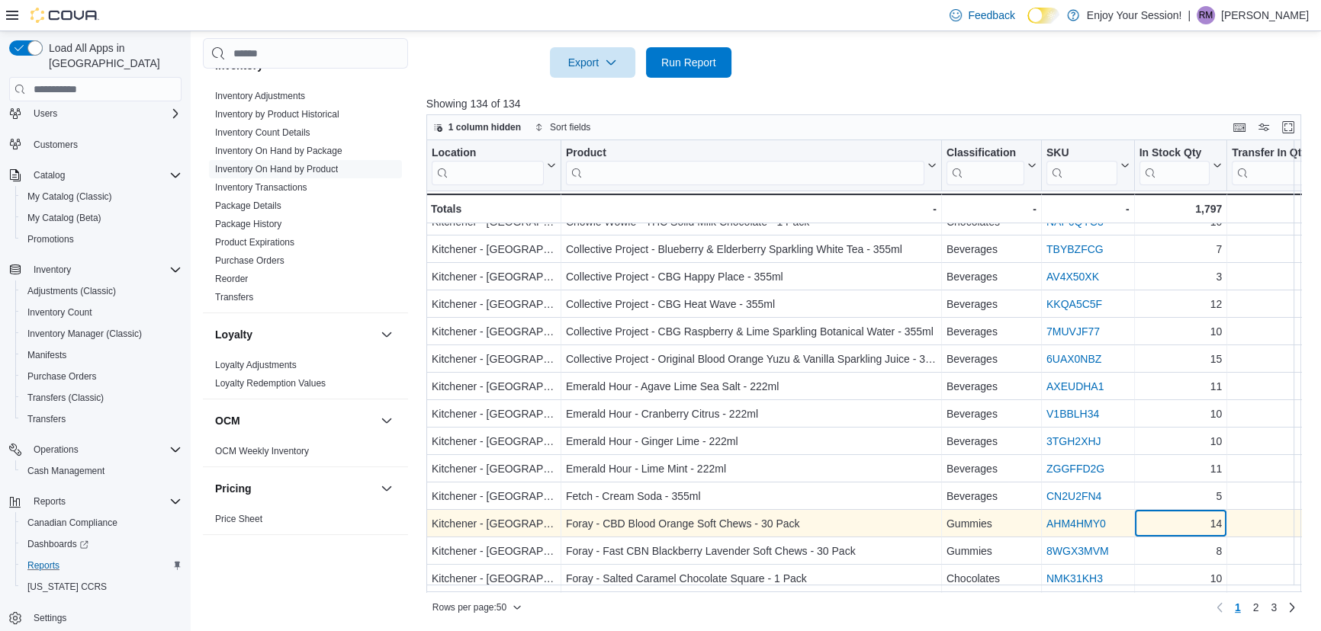
click at [1180, 519] on div "14" at bounding box center [1179, 524] width 83 height 18
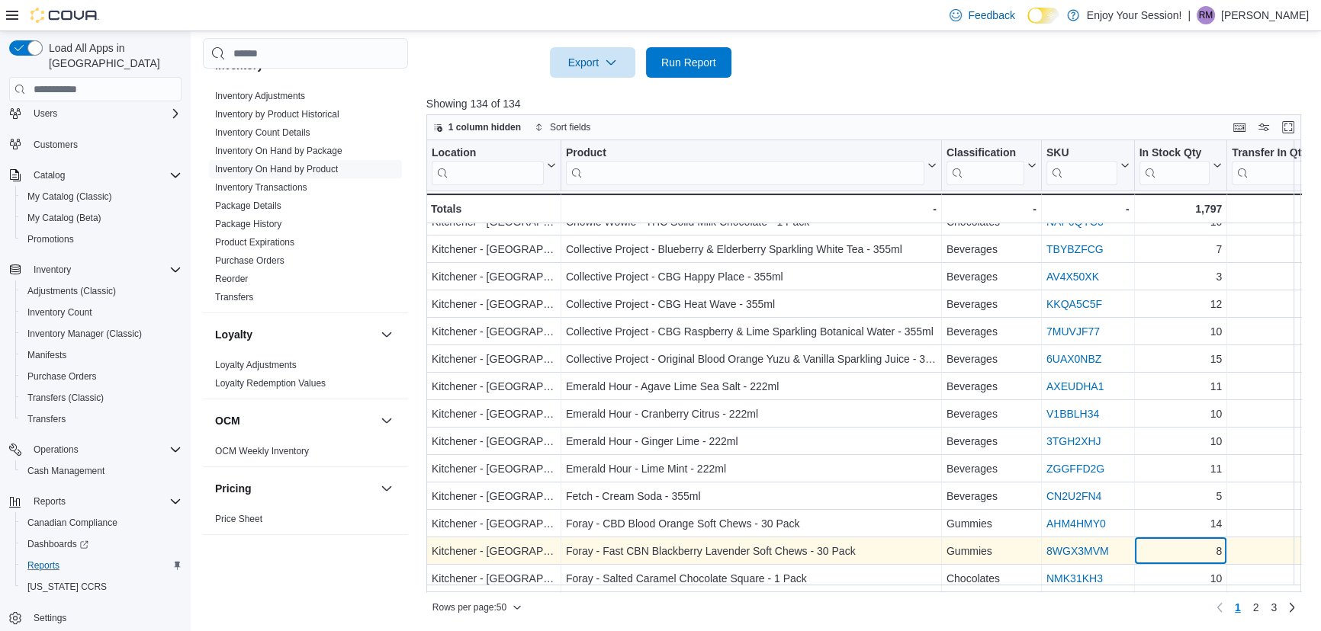
click at [1181, 544] on div "Location Click to view column header actions Product Click to view column heade…" at bounding box center [868, 366] width 884 height 452
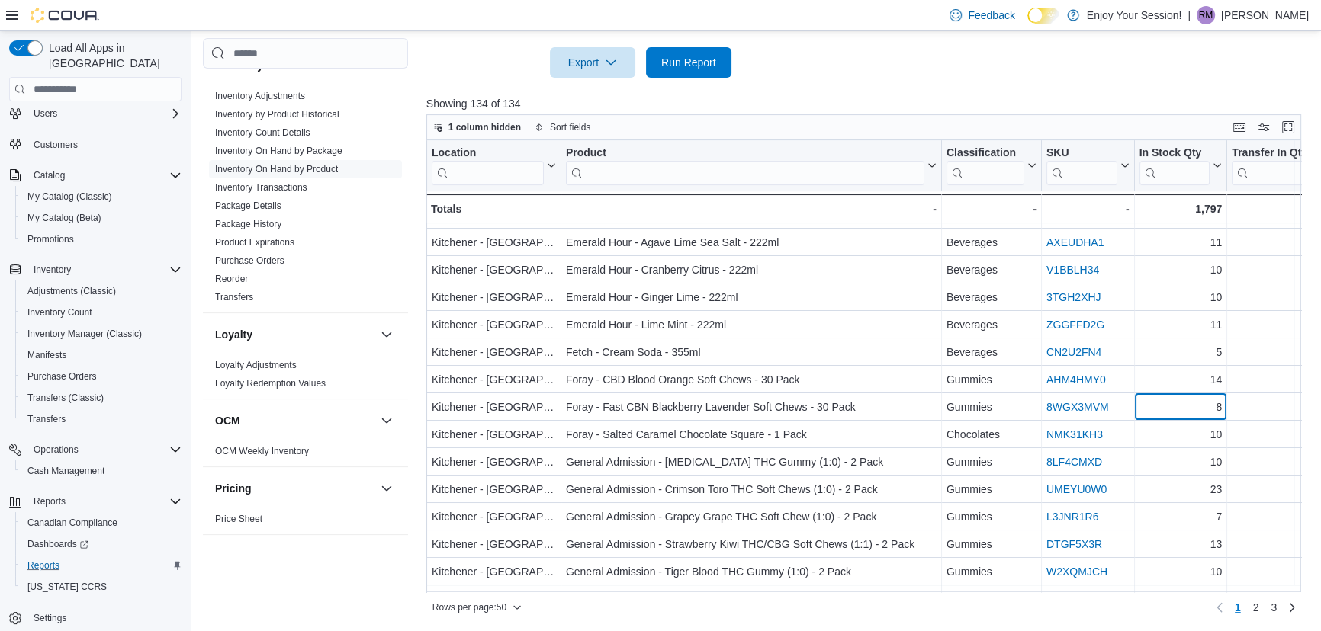
scroll to position [355, 0]
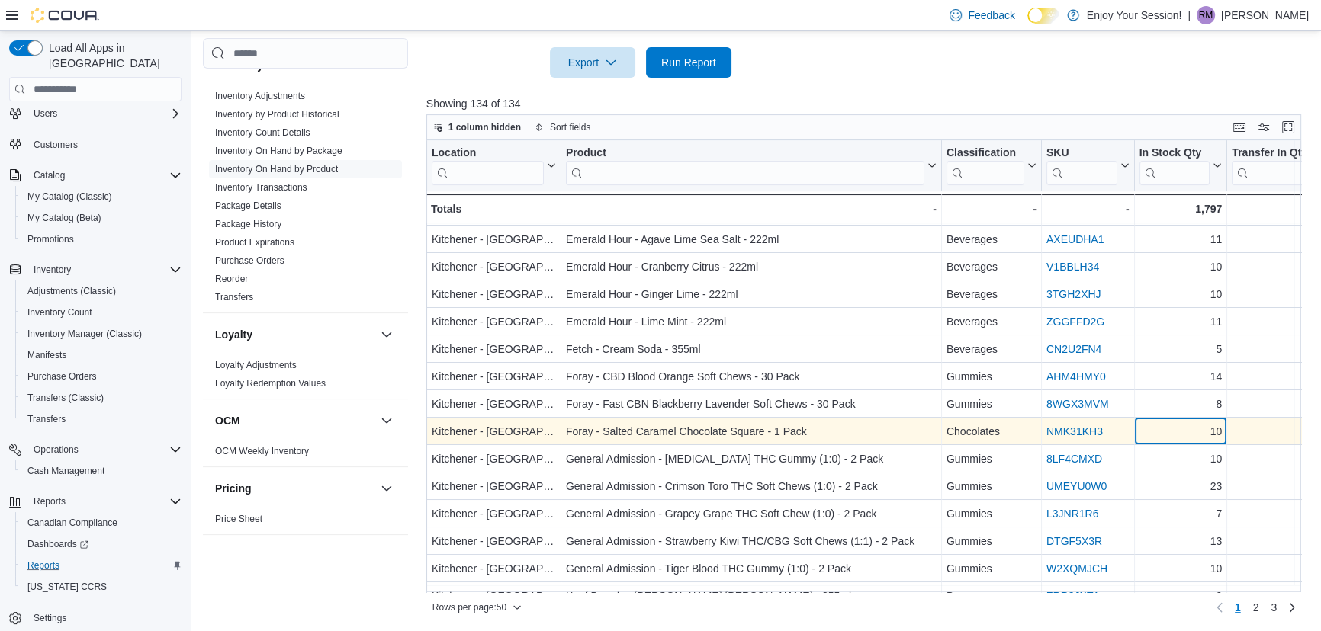
click at [1180, 442] on div "10 - In Stock Qty, column 5, row 21" at bounding box center [1180, 432] width 93 height 27
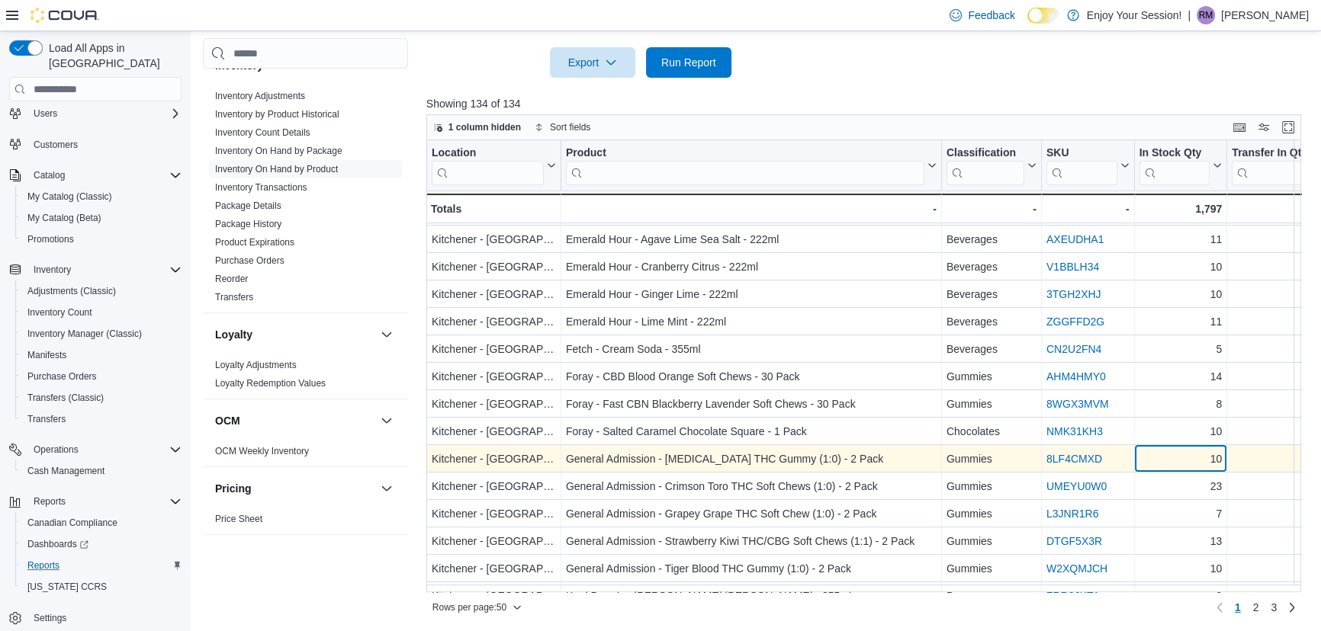
click at [1180, 464] on div "10" at bounding box center [1179, 460] width 83 height 18
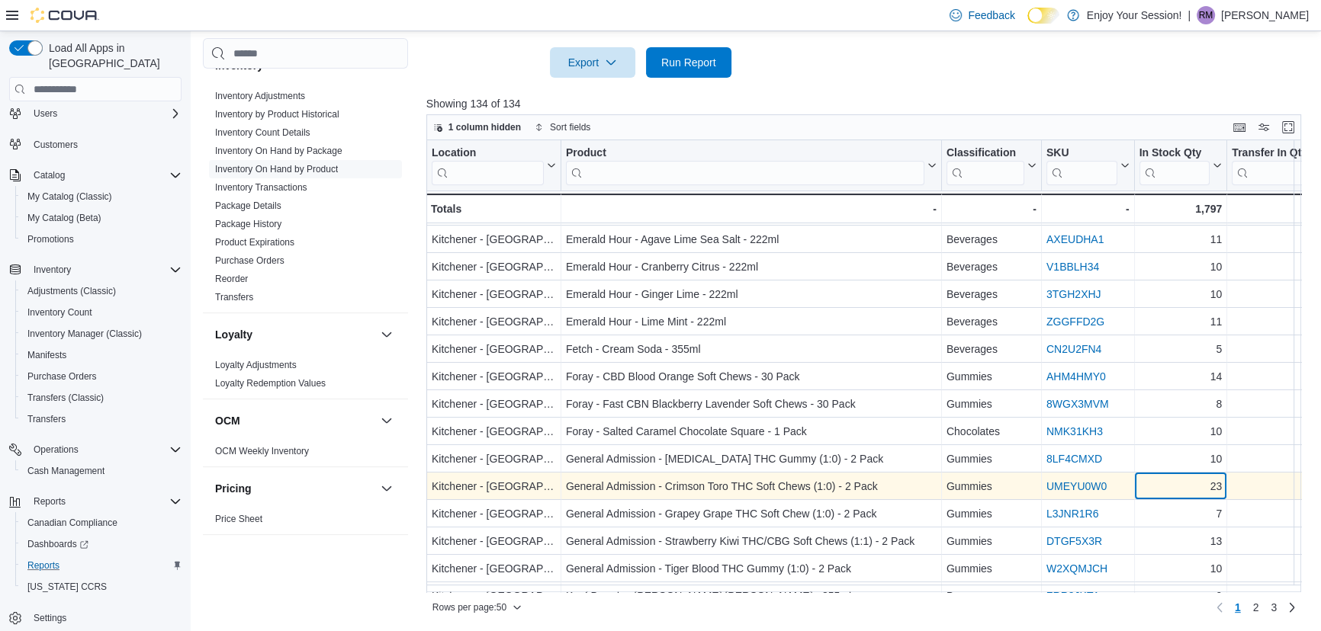
click at [1181, 487] on div "23" at bounding box center [1179, 487] width 83 height 18
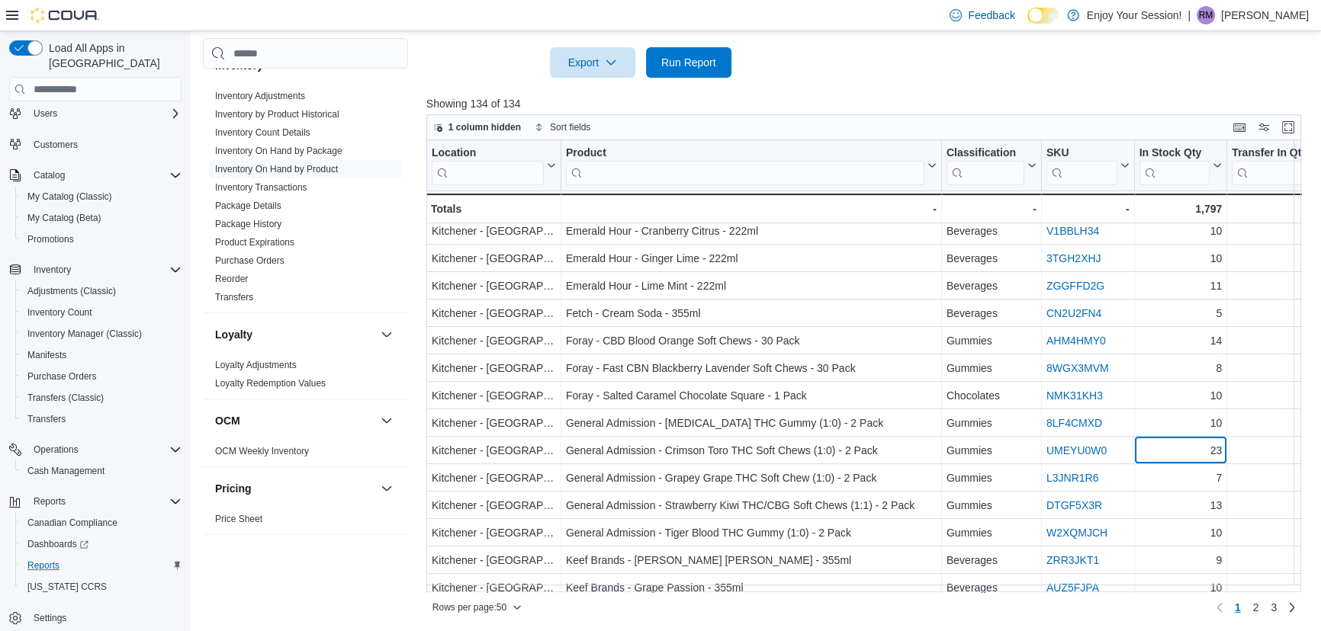
scroll to position [424, 0]
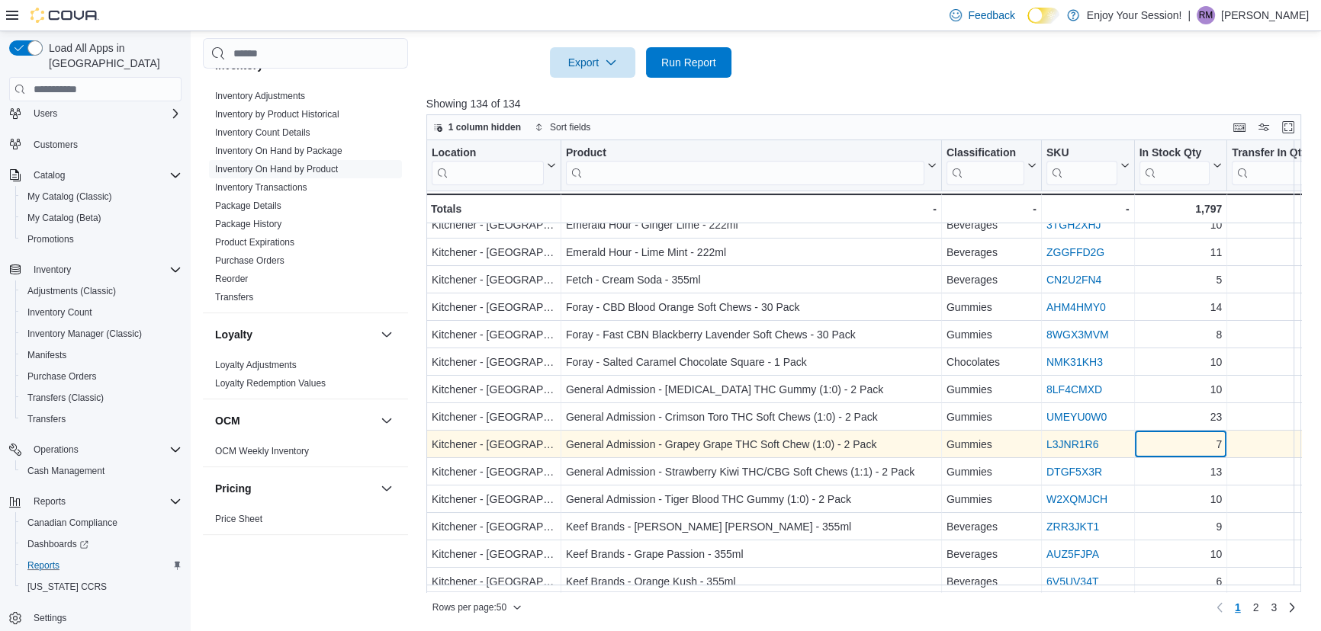
click at [1183, 450] on div "7" at bounding box center [1179, 445] width 83 height 18
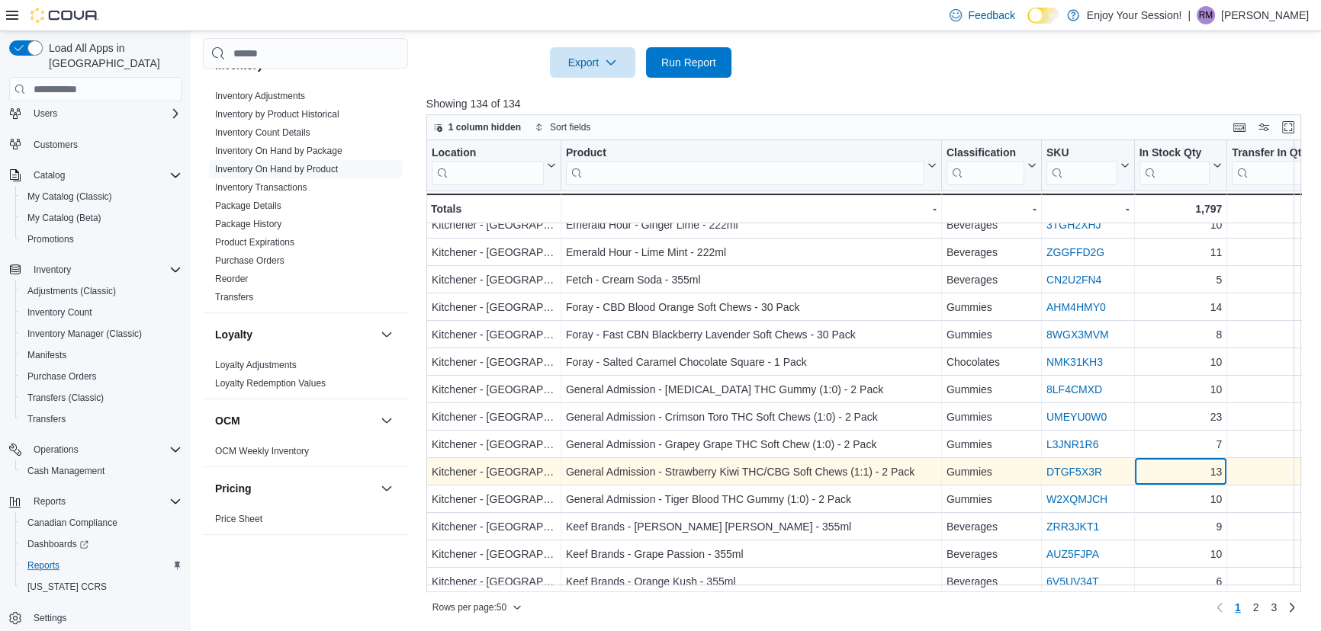
click at [1179, 467] on div "13" at bounding box center [1179, 473] width 83 height 18
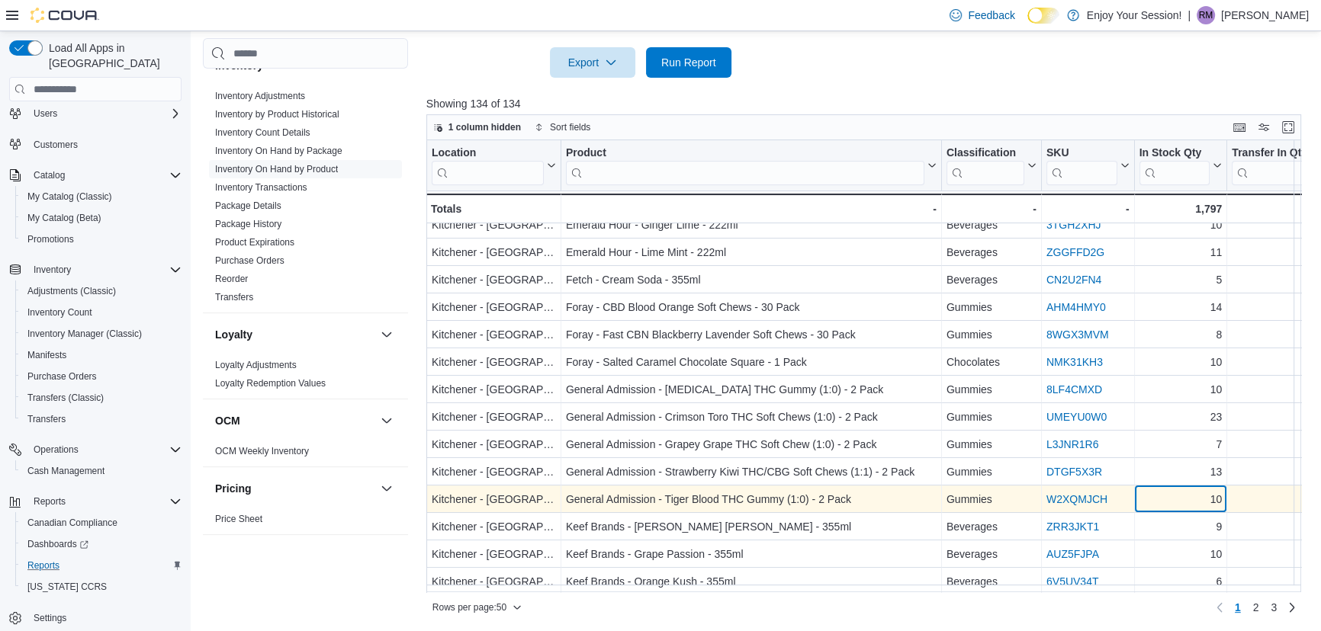
click at [1175, 501] on div "10" at bounding box center [1179, 500] width 83 height 18
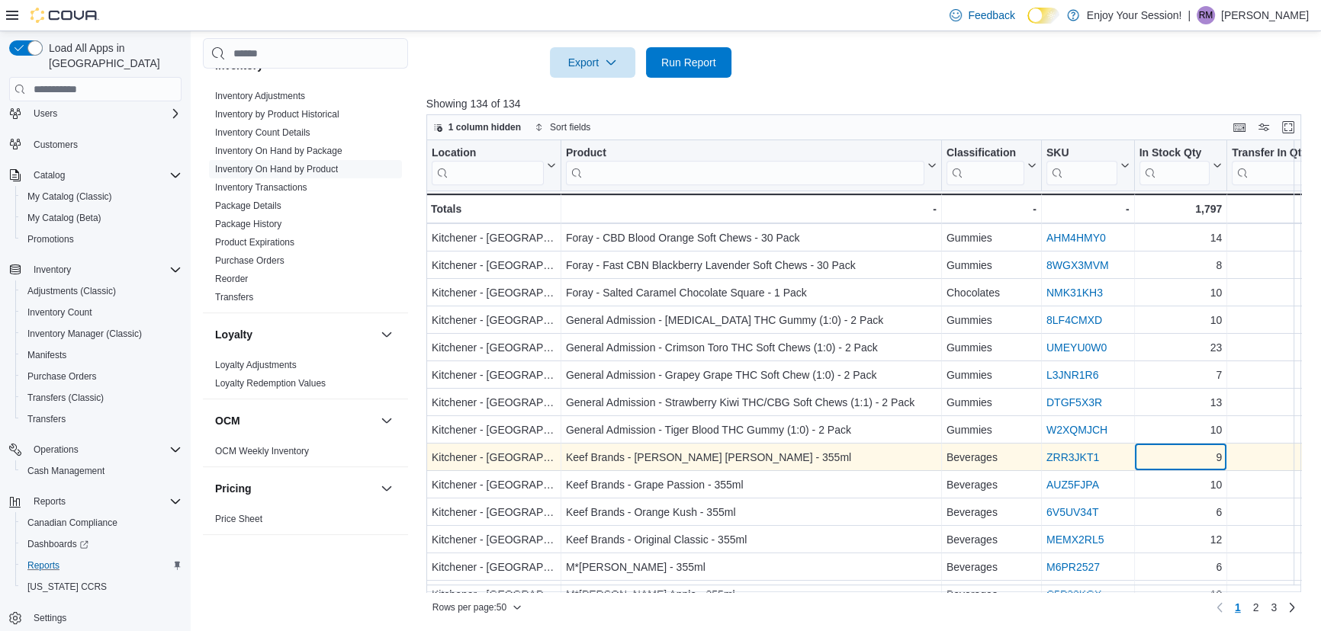
click at [1180, 460] on div "9" at bounding box center [1179, 458] width 83 height 18
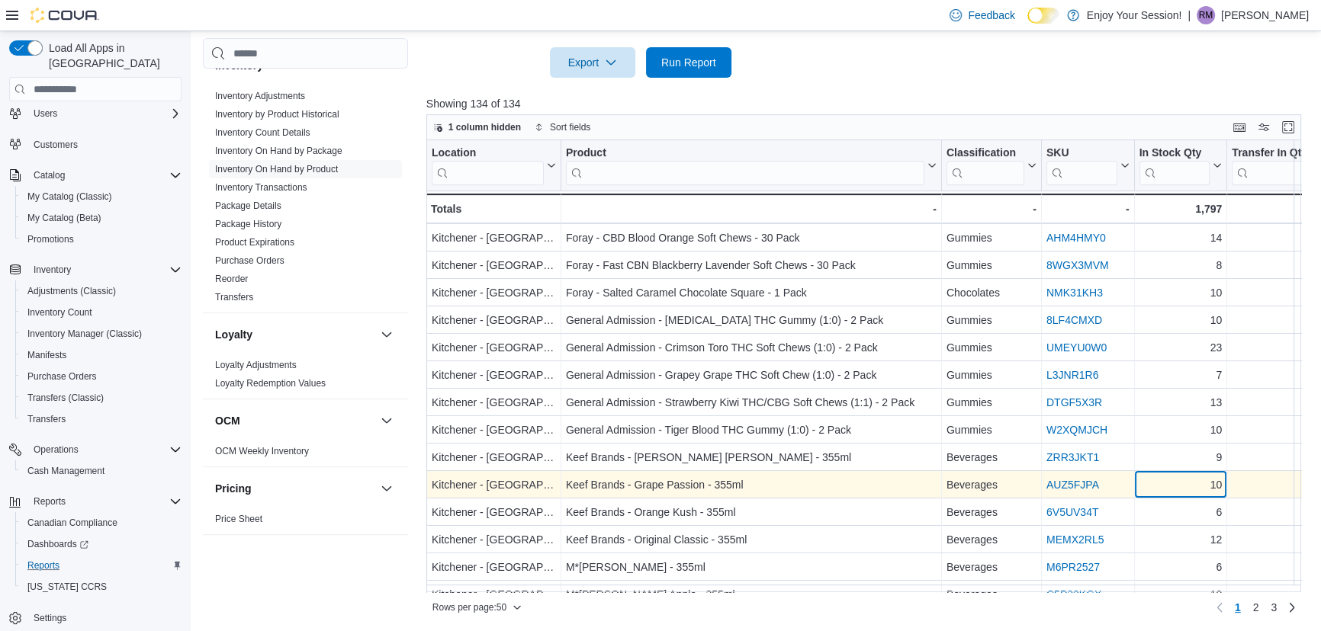
click at [1174, 484] on div "10" at bounding box center [1179, 486] width 83 height 18
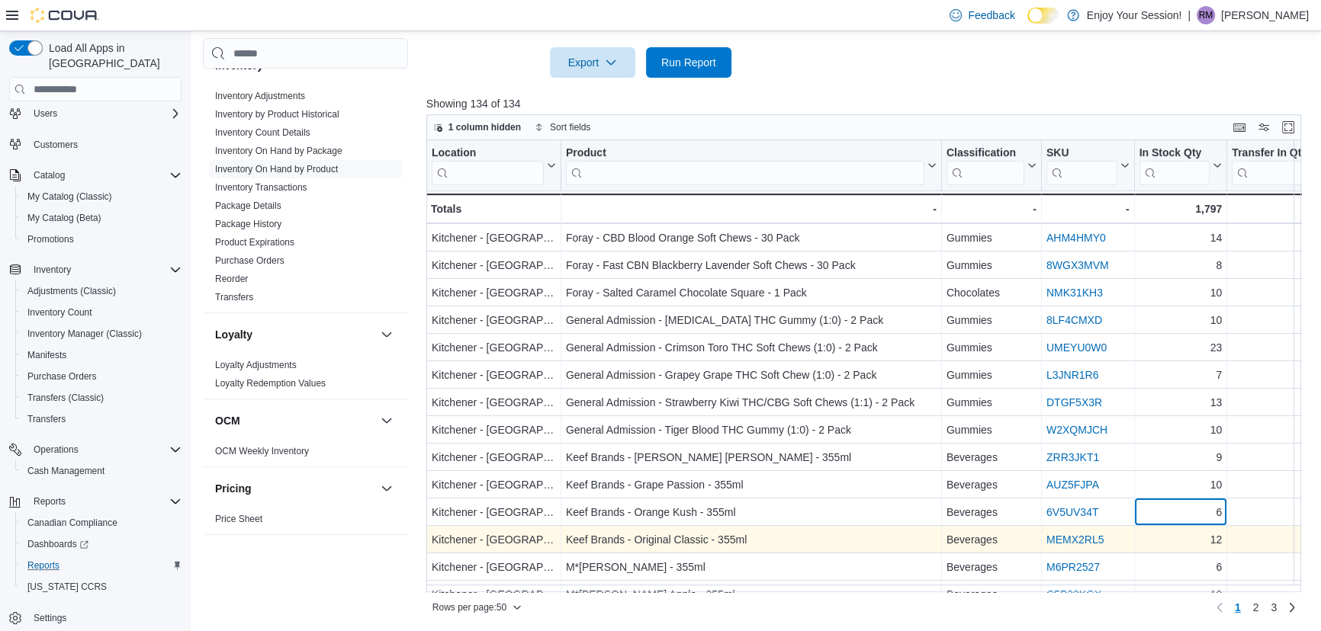
drag, startPoint x: 1171, startPoint y: 511, endPoint x: 1180, endPoint y: 526, distance: 17.8
click at [1172, 511] on div "6" at bounding box center [1179, 513] width 83 height 18
click at [1180, 538] on div "12" at bounding box center [1179, 540] width 83 height 18
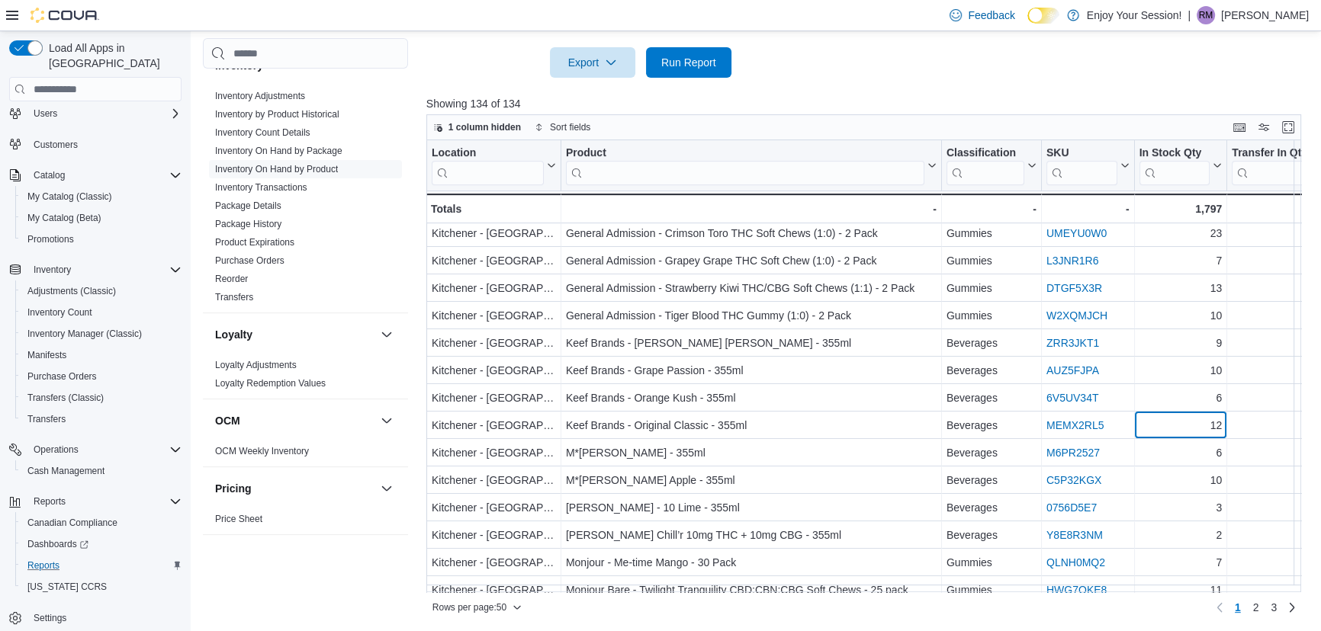
scroll to position [632, 0]
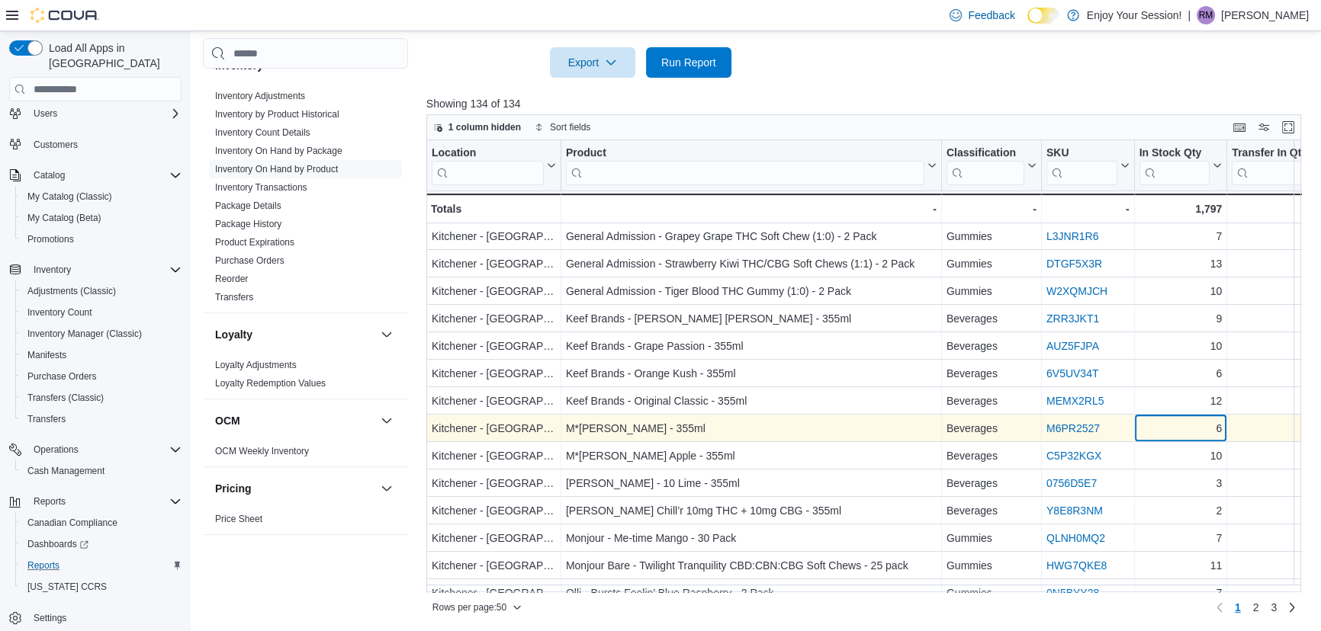
click at [1159, 432] on div "6" at bounding box center [1179, 429] width 83 height 18
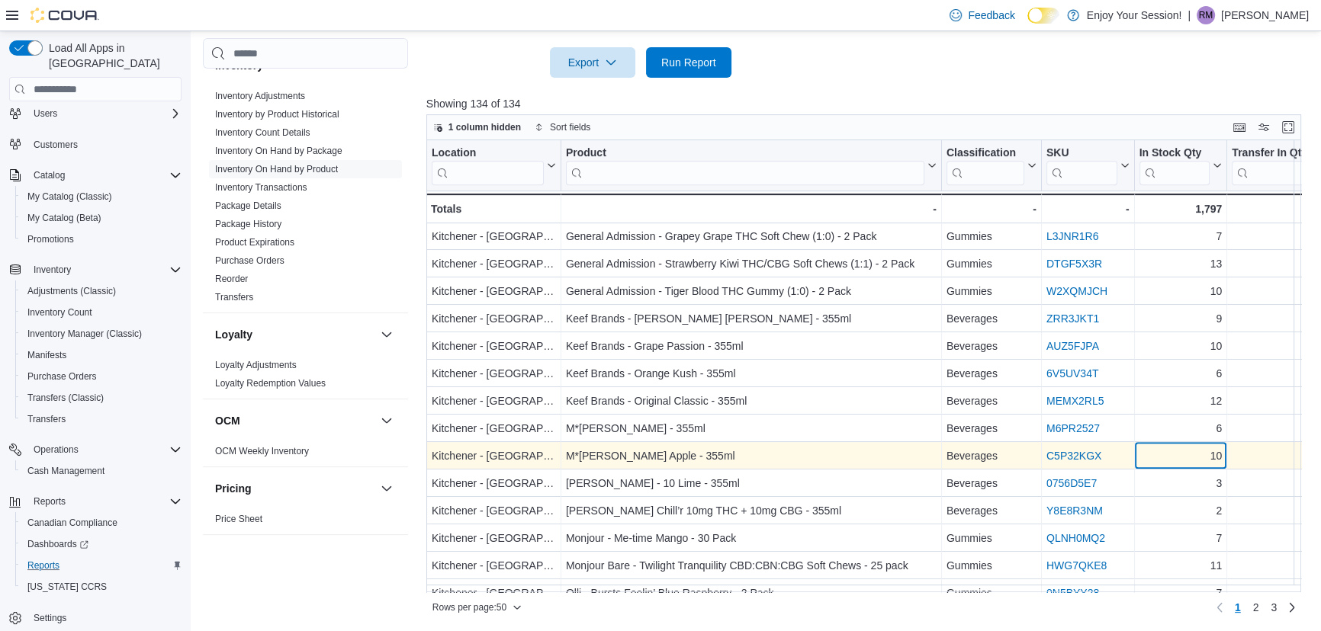
click at [1165, 458] on div "10" at bounding box center [1179, 457] width 83 height 18
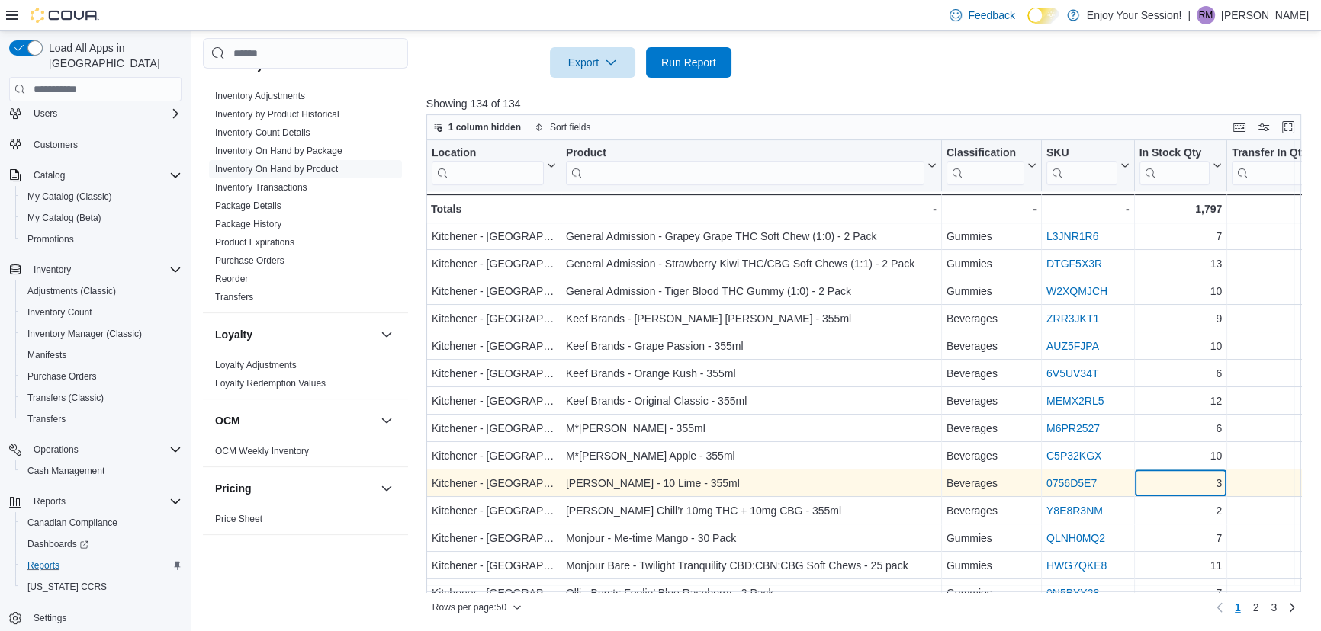
click at [1164, 480] on div "3" at bounding box center [1179, 484] width 83 height 18
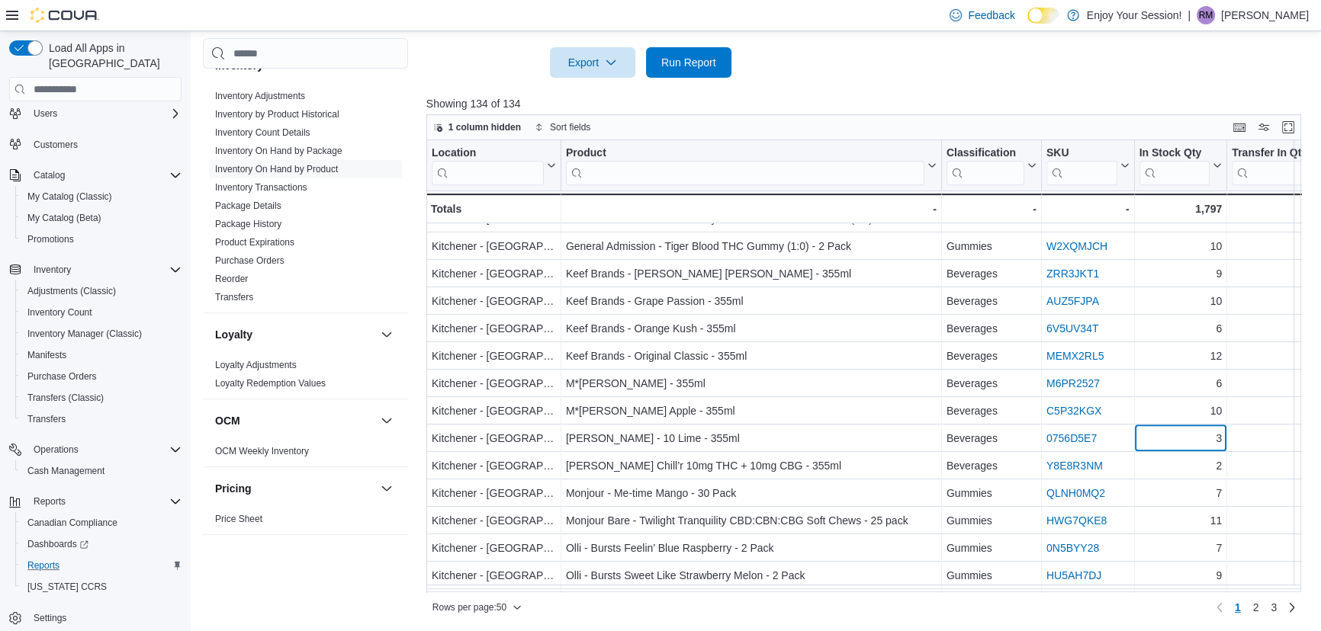
scroll to position [702, 0]
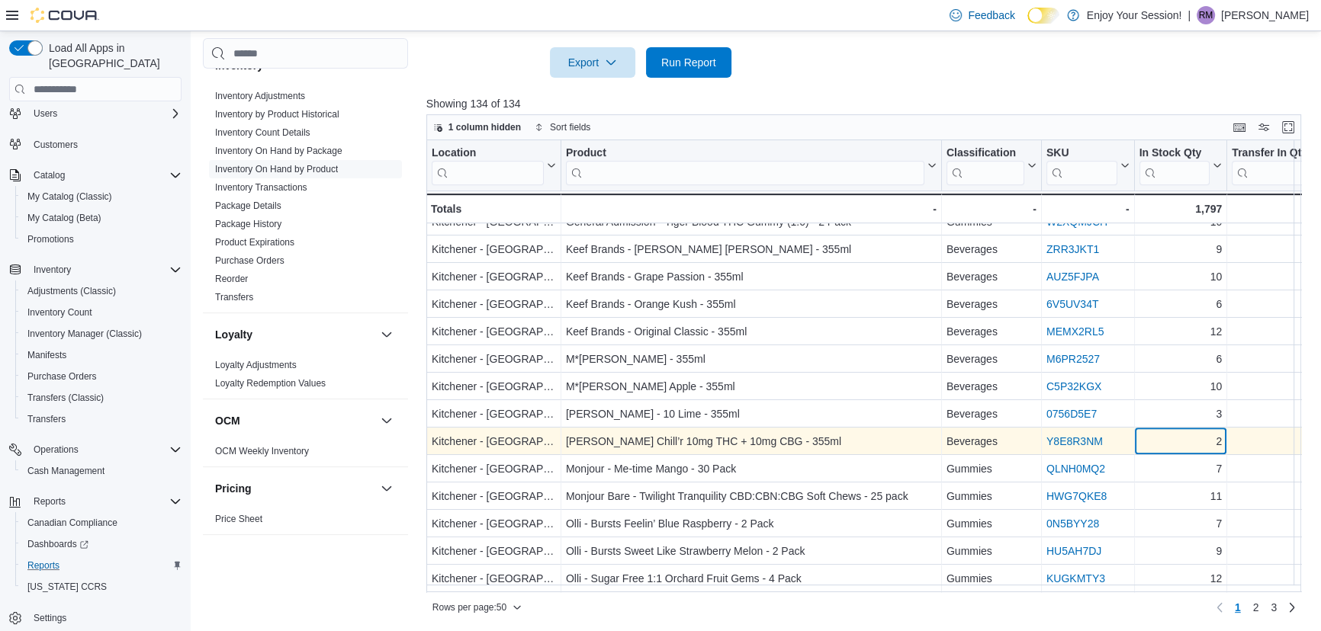
click at [1164, 443] on div "2" at bounding box center [1179, 442] width 83 height 18
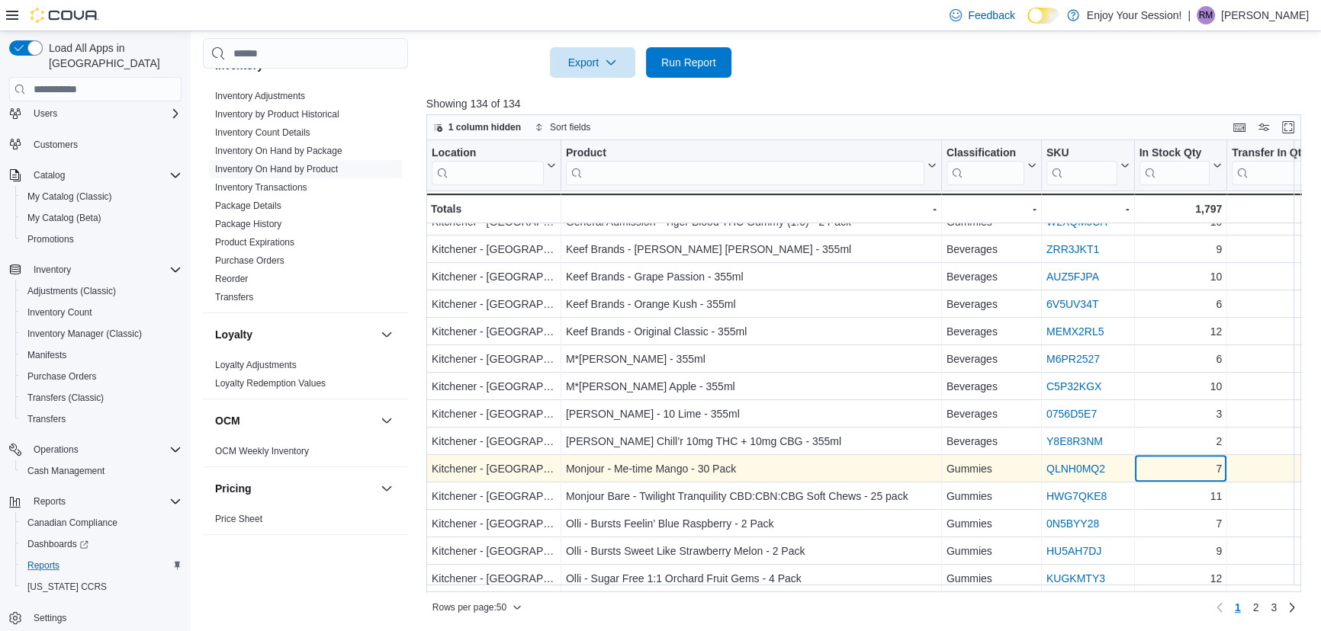
click at [1168, 473] on div "7" at bounding box center [1179, 470] width 83 height 18
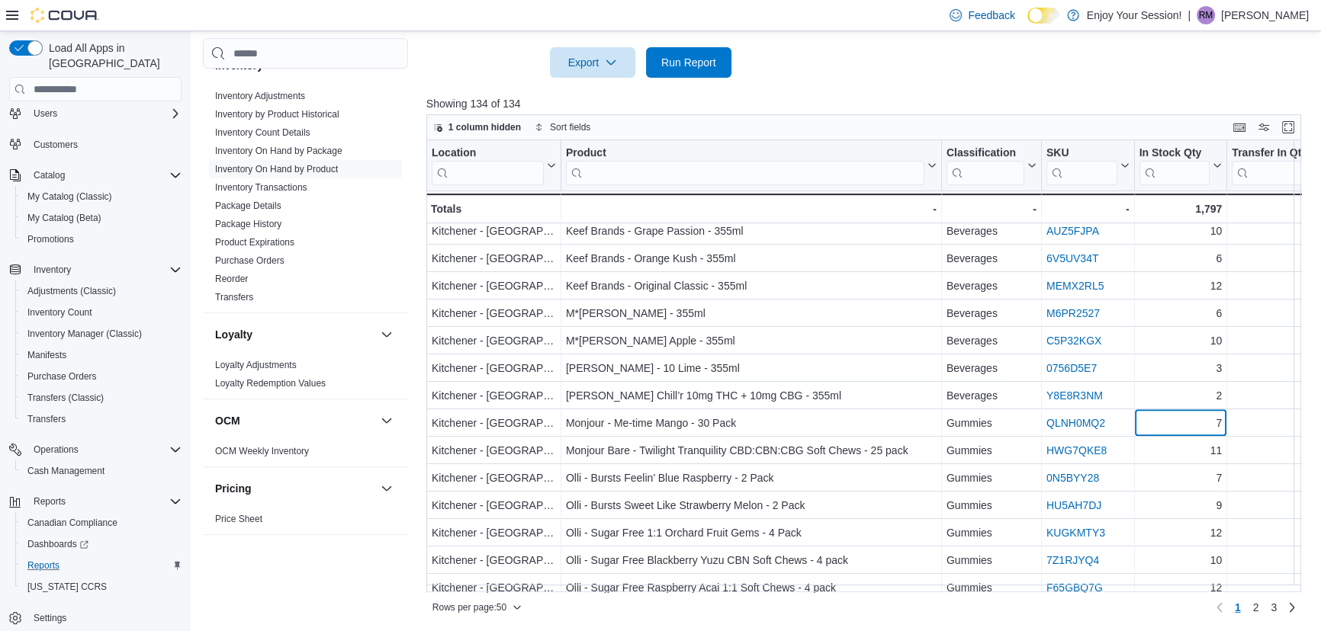
scroll to position [770, 0]
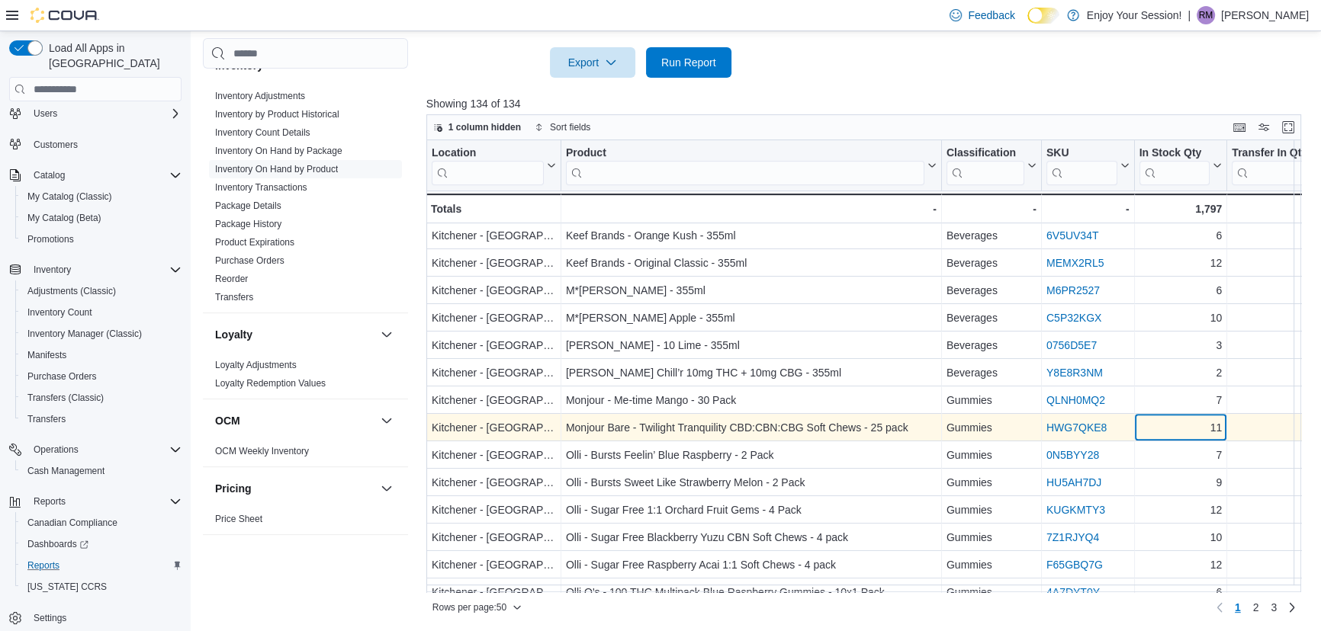
click at [1167, 427] on div "11" at bounding box center [1179, 428] width 83 height 18
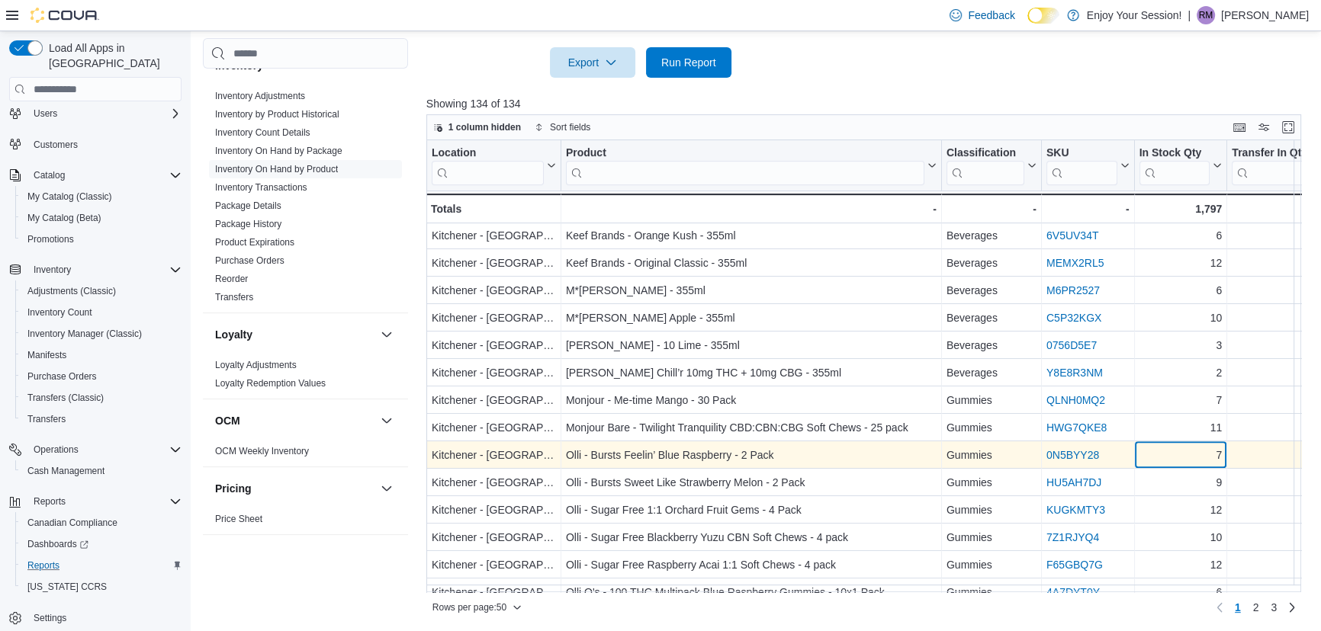
click at [1159, 458] on div "7" at bounding box center [1179, 456] width 83 height 18
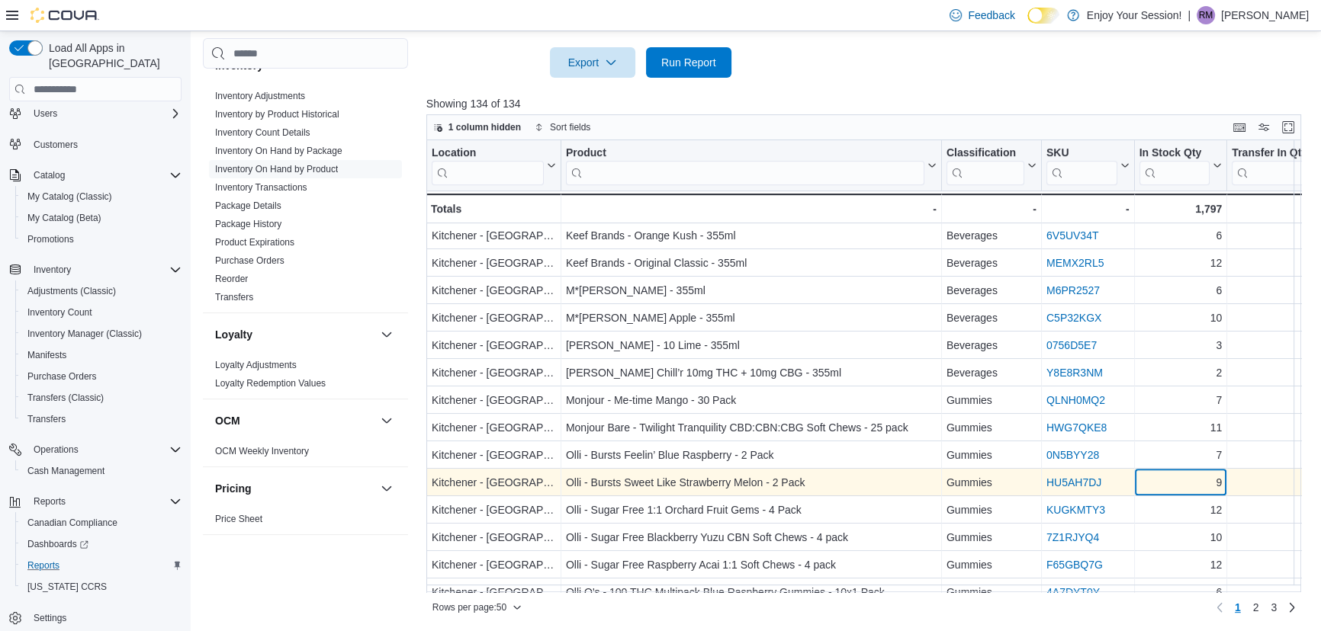
click at [1164, 480] on div "9" at bounding box center [1179, 483] width 83 height 18
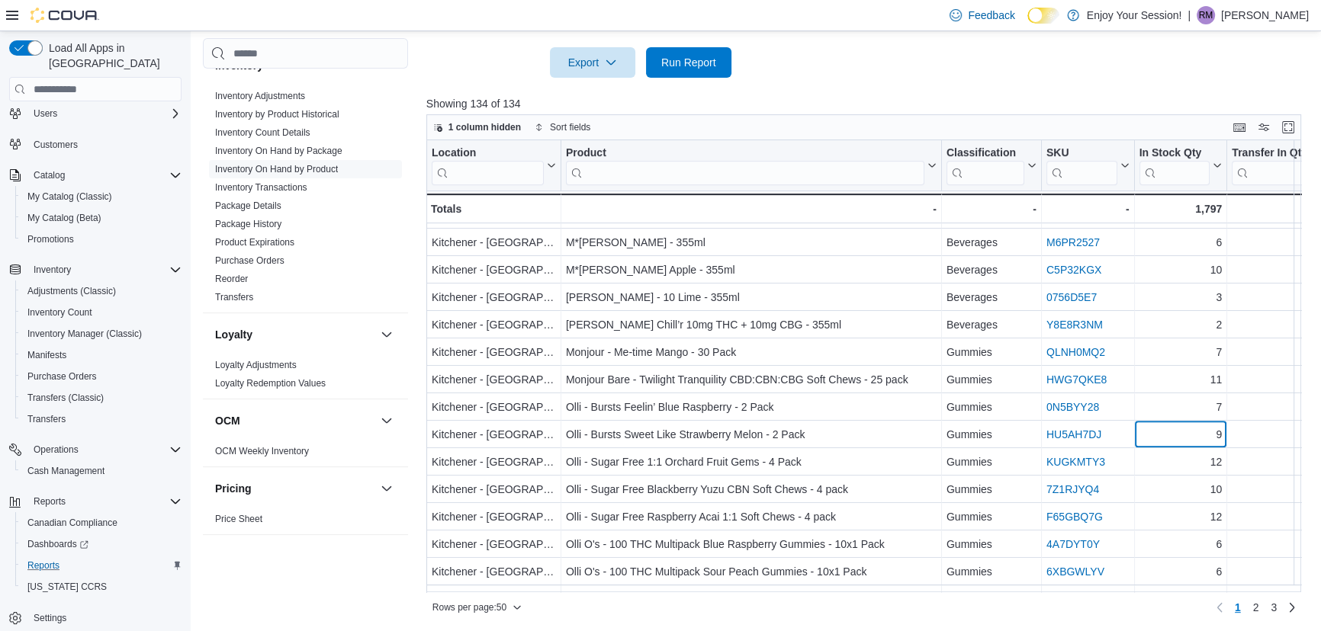
scroll to position [840, 0]
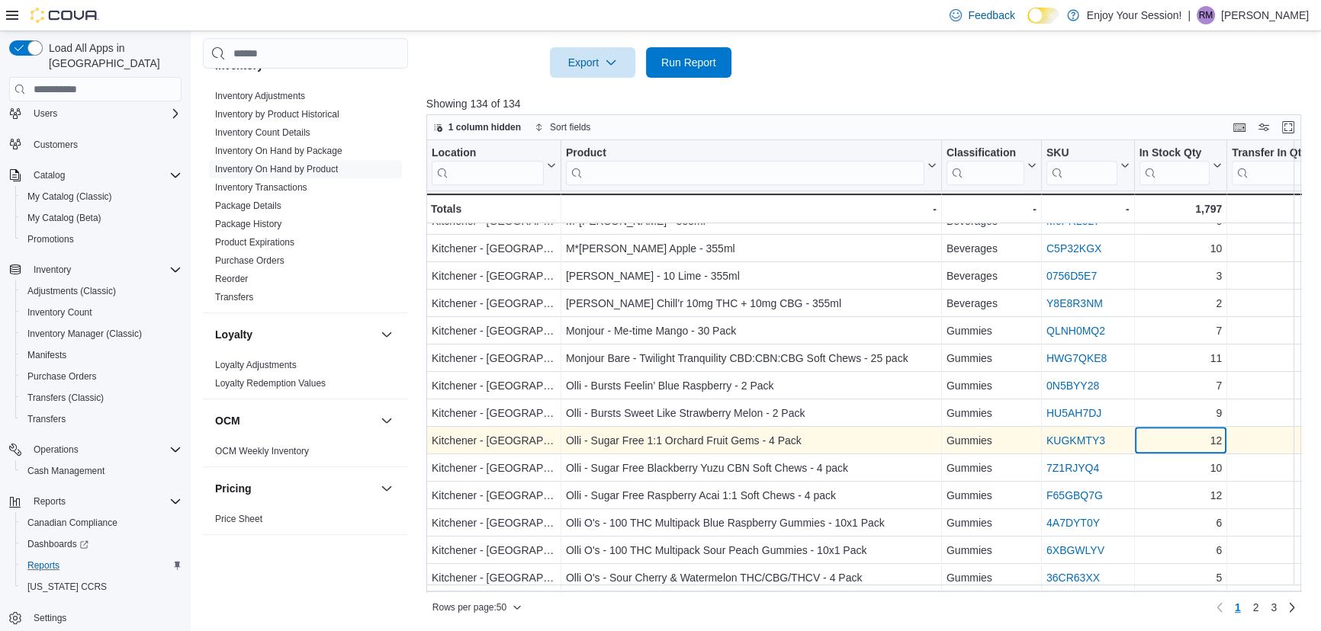
click at [1178, 448] on div "12" at bounding box center [1179, 441] width 83 height 18
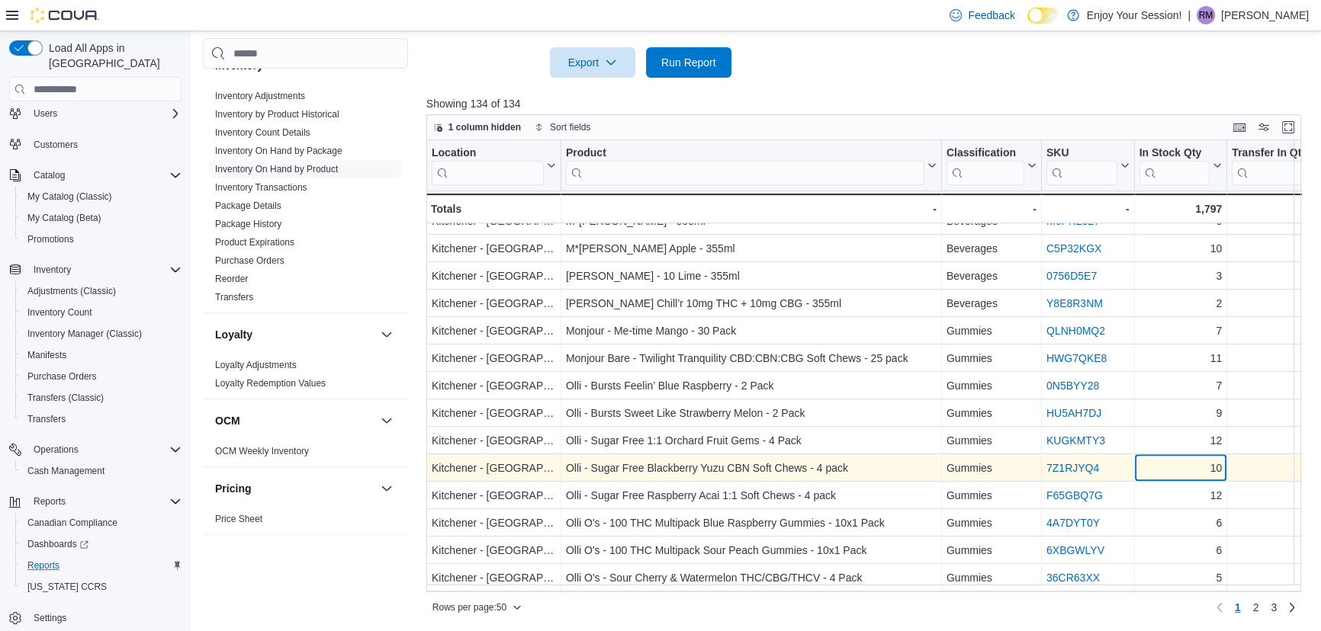
click at [1174, 472] on div "10" at bounding box center [1179, 469] width 83 height 18
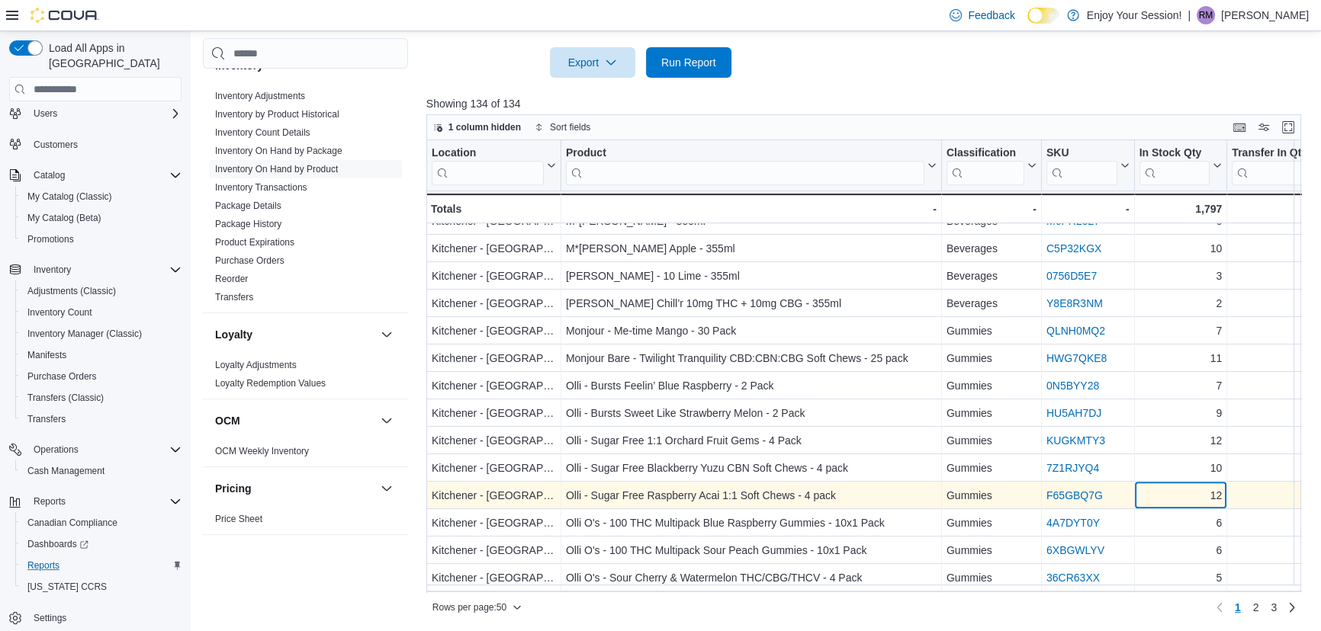
click at [1172, 492] on div "12" at bounding box center [1179, 496] width 83 height 18
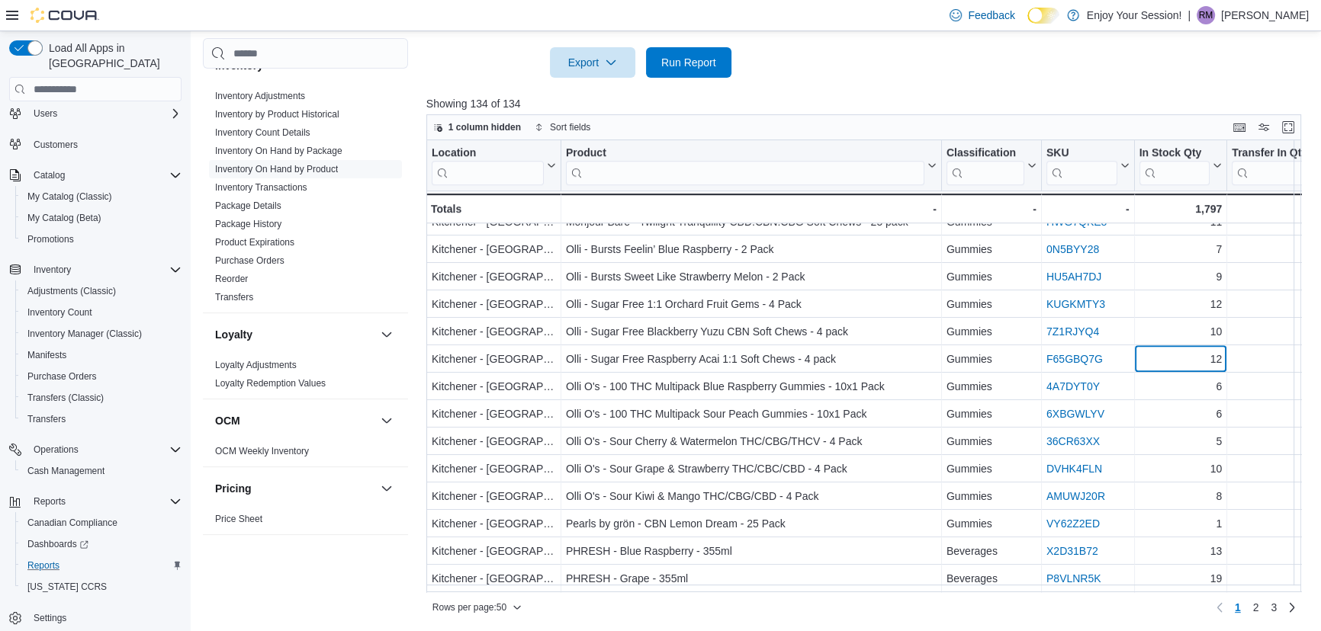
scroll to position [978, 0]
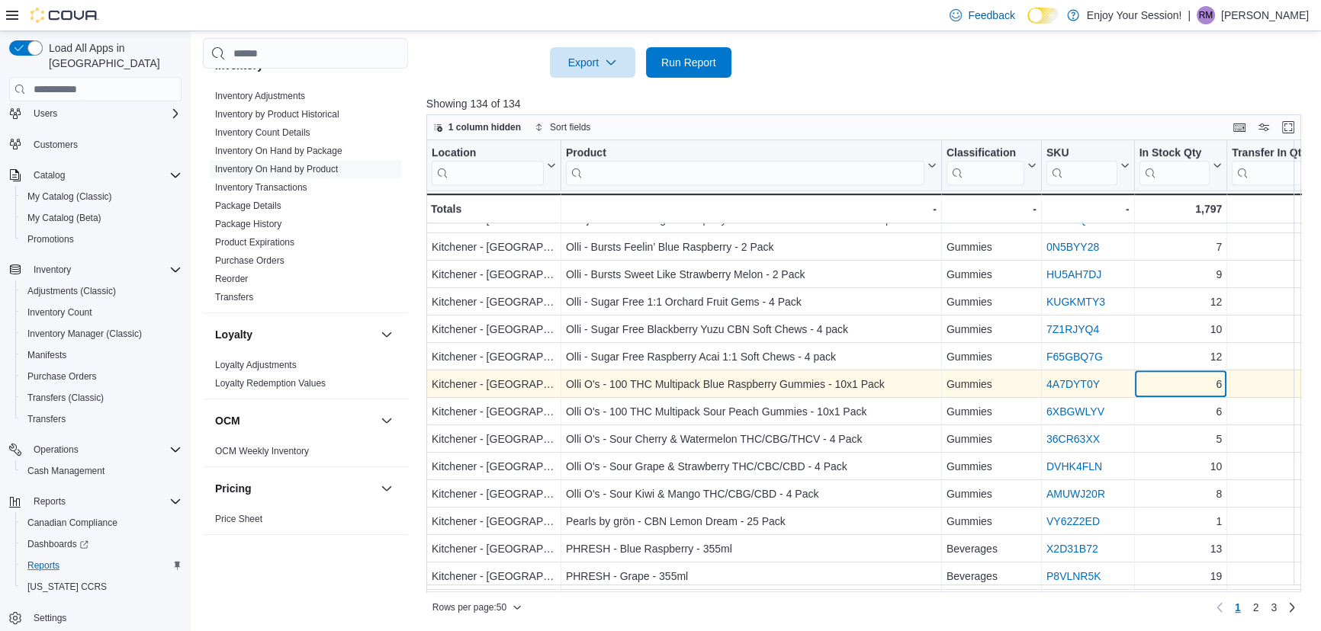
click at [1183, 386] on div "6" at bounding box center [1179, 385] width 83 height 18
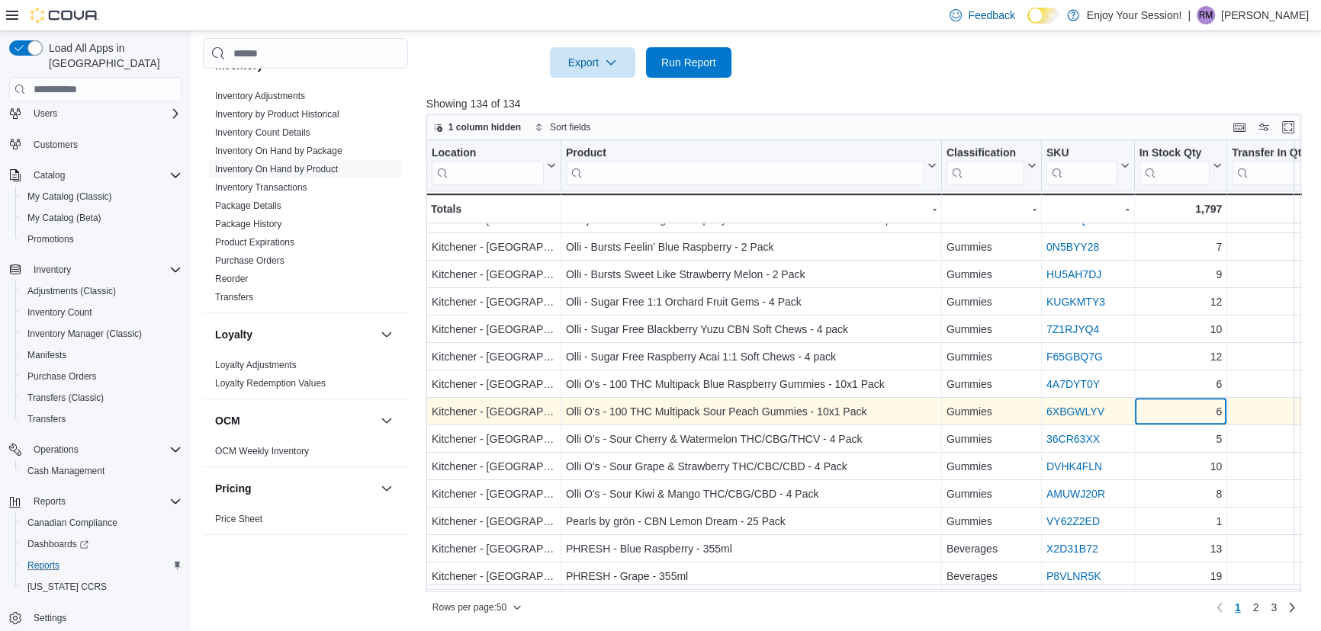
click at [1180, 410] on div "6" at bounding box center [1179, 412] width 83 height 18
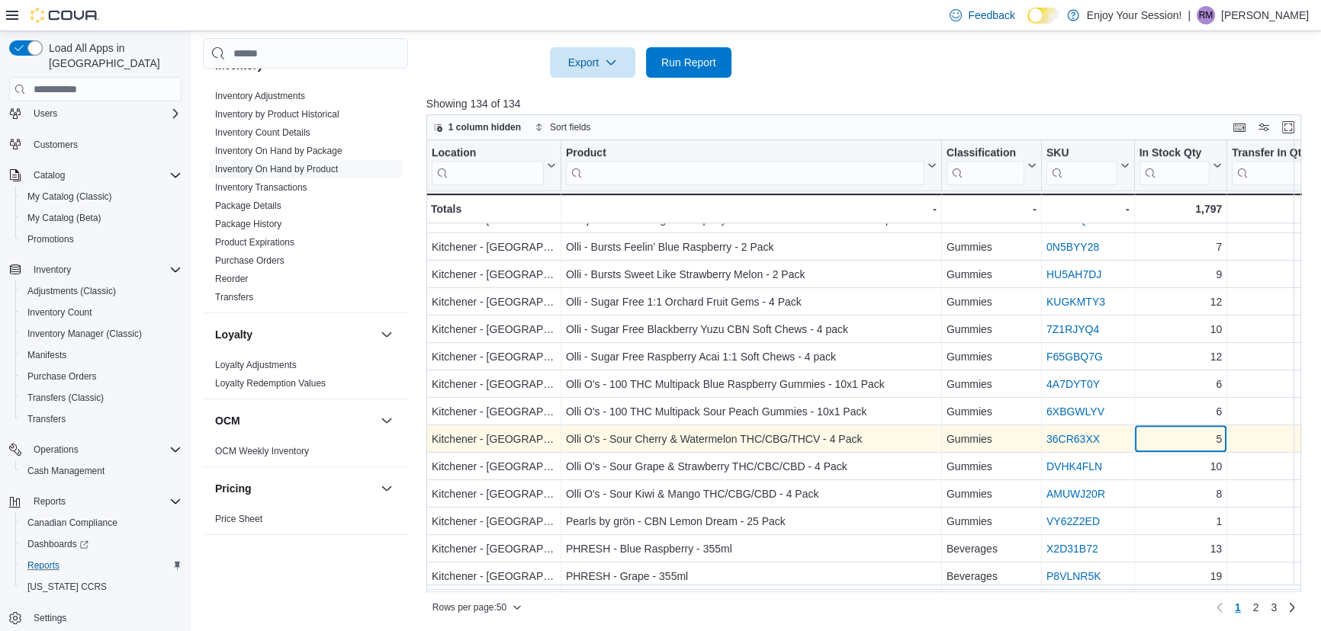
click at [1178, 439] on div "5" at bounding box center [1179, 440] width 83 height 18
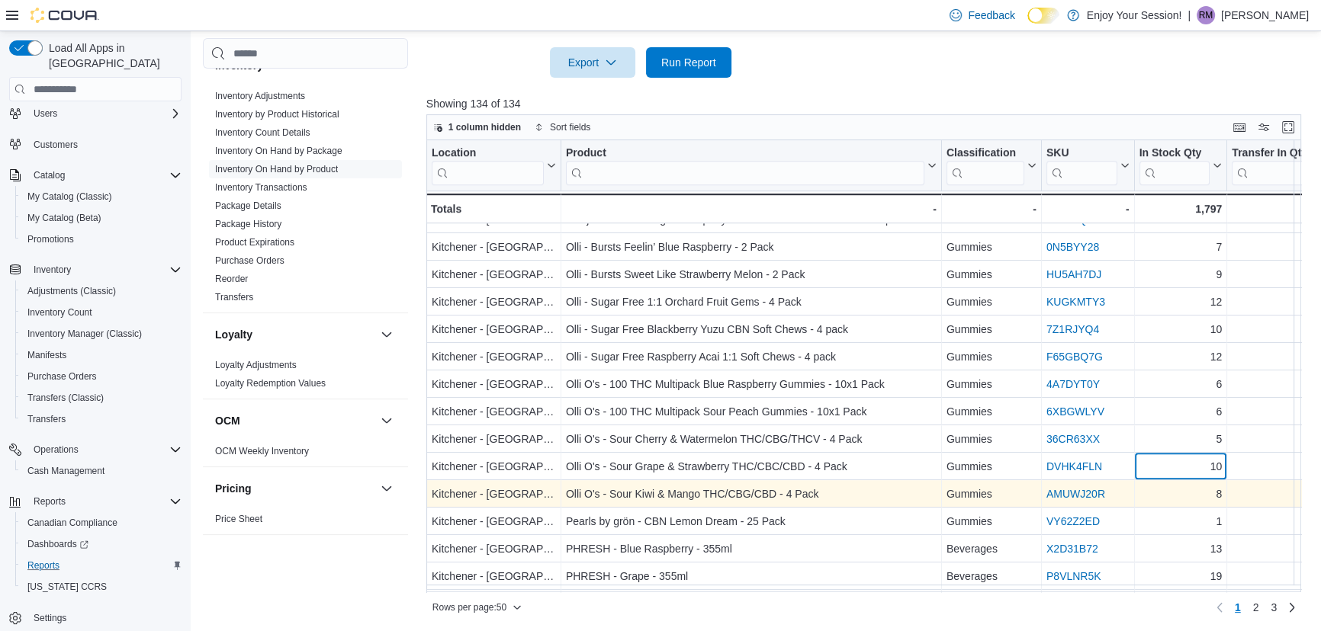
drag, startPoint x: 1181, startPoint y: 458, endPoint x: 1177, endPoint y: 482, distance: 23.9
click at [1181, 462] on div "10" at bounding box center [1179, 467] width 83 height 18
click at [1176, 490] on div "8" at bounding box center [1179, 495] width 83 height 18
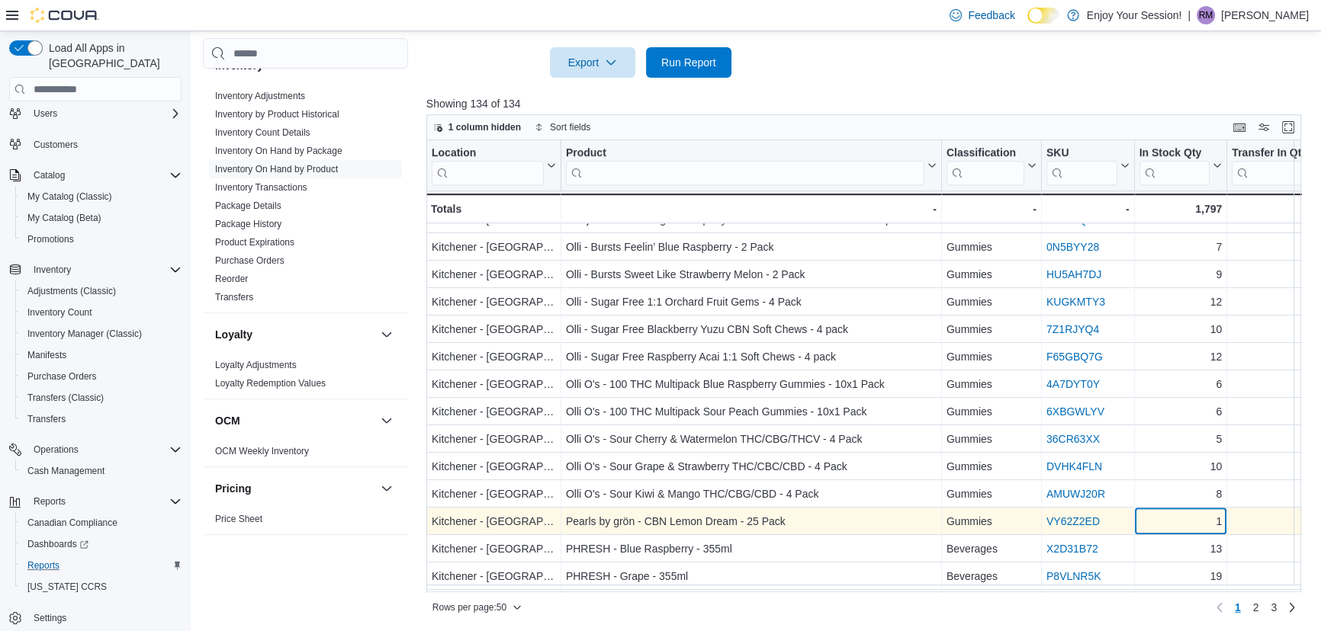
click at [1176, 516] on div "1" at bounding box center [1179, 522] width 83 height 18
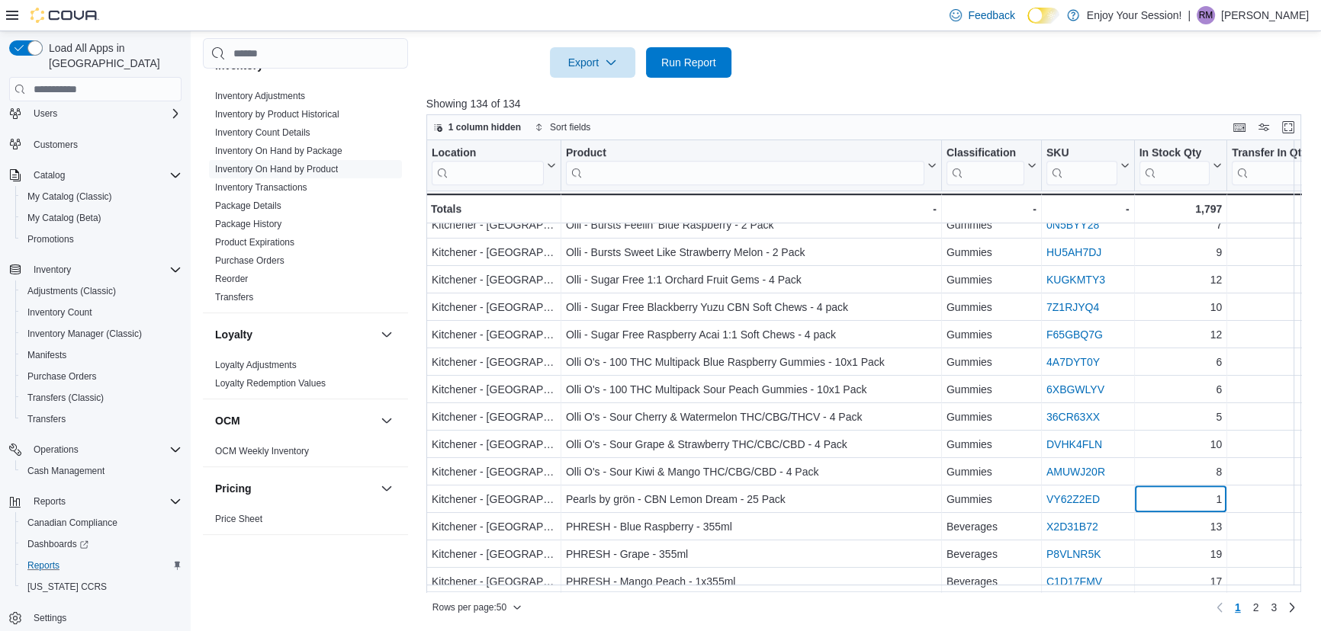
scroll to position [1010, 0]
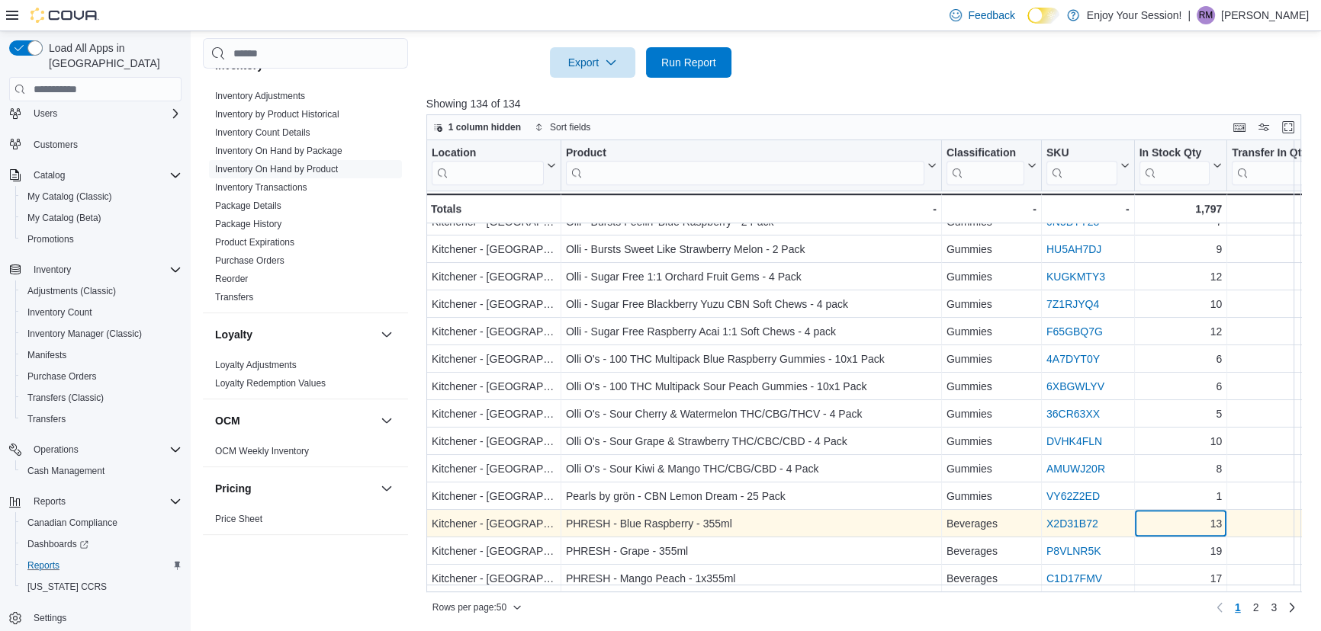
click at [1174, 518] on div "13" at bounding box center [1179, 524] width 83 height 18
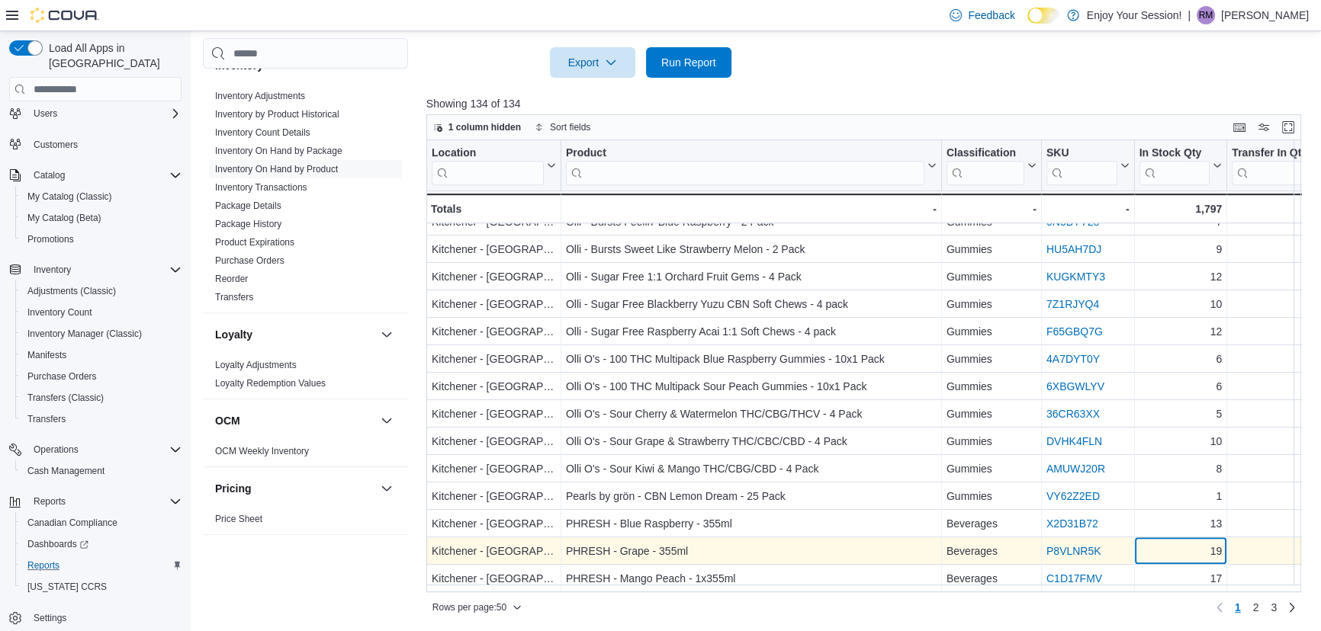
click at [1176, 550] on div "19" at bounding box center [1179, 552] width 83 height 18
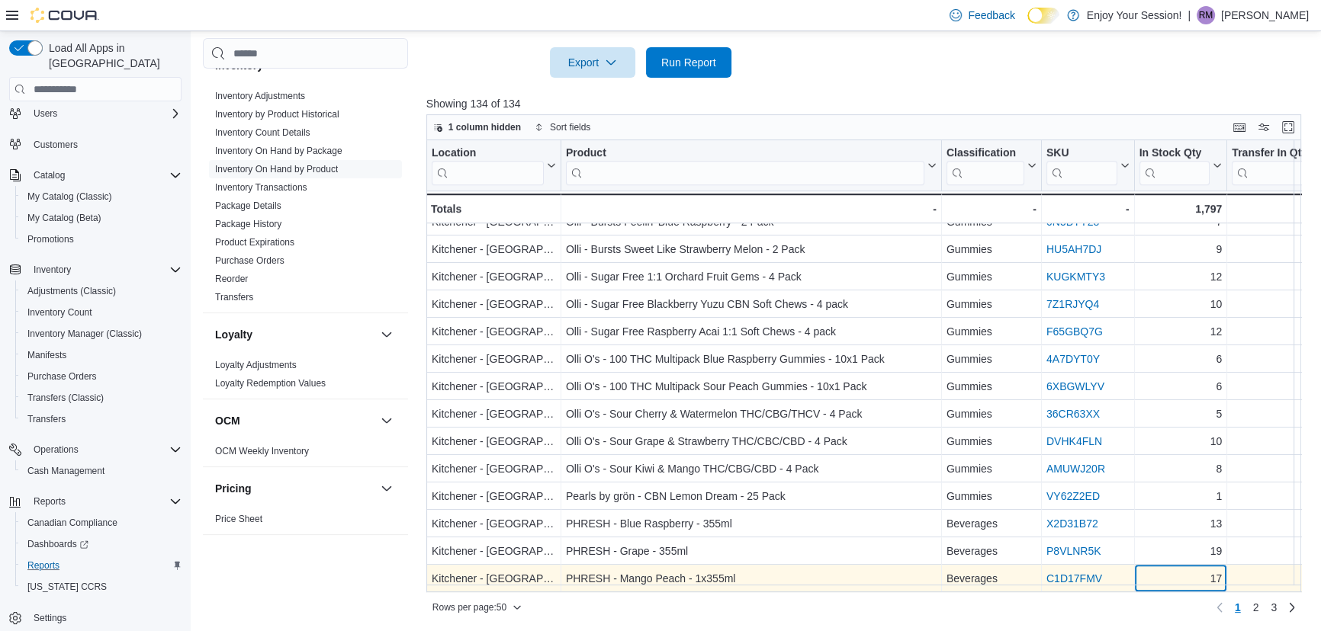
click at [1164, 575] on div "17" at bounding box center [1179, 579] width 83 height 18
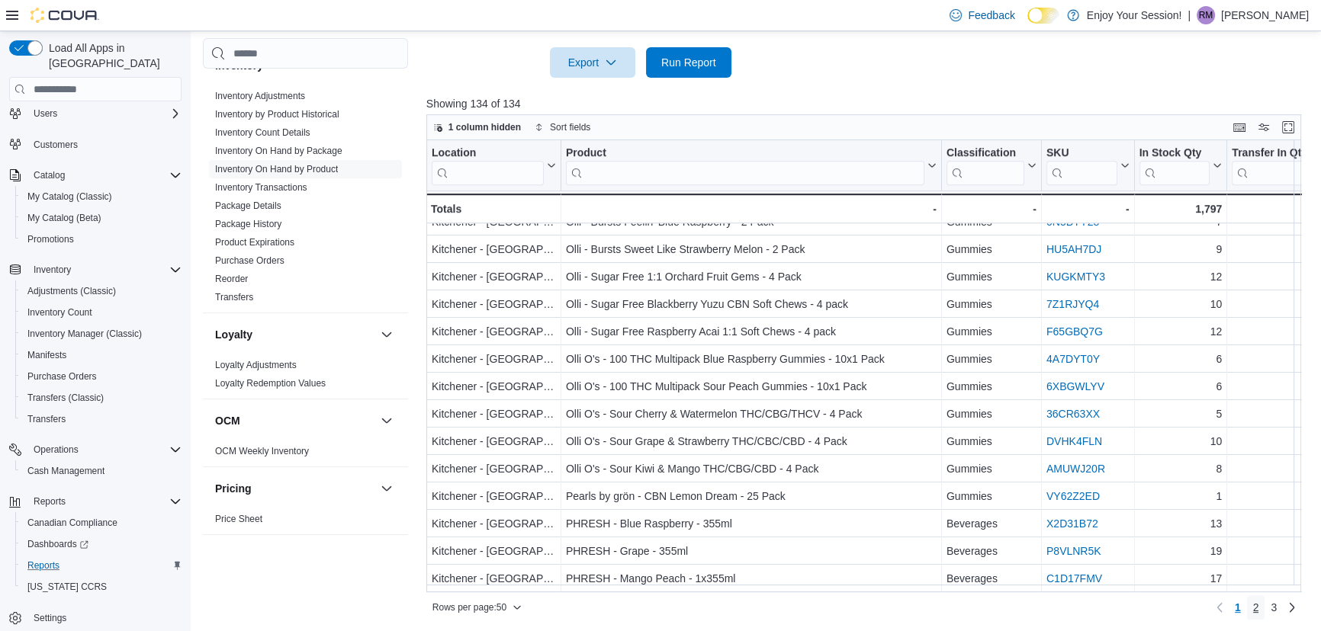
click at [1258, 605] on link "2" at bounding box center [1256, 608] width 18 height 24
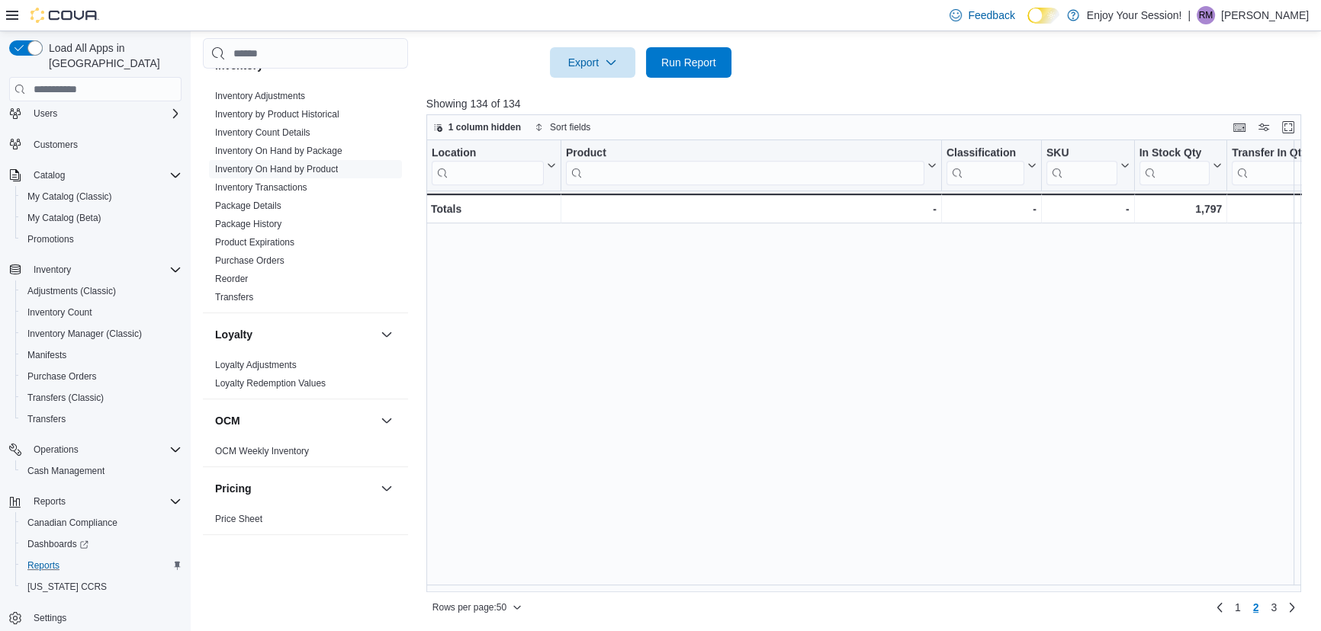
scroll to position [0, 0]
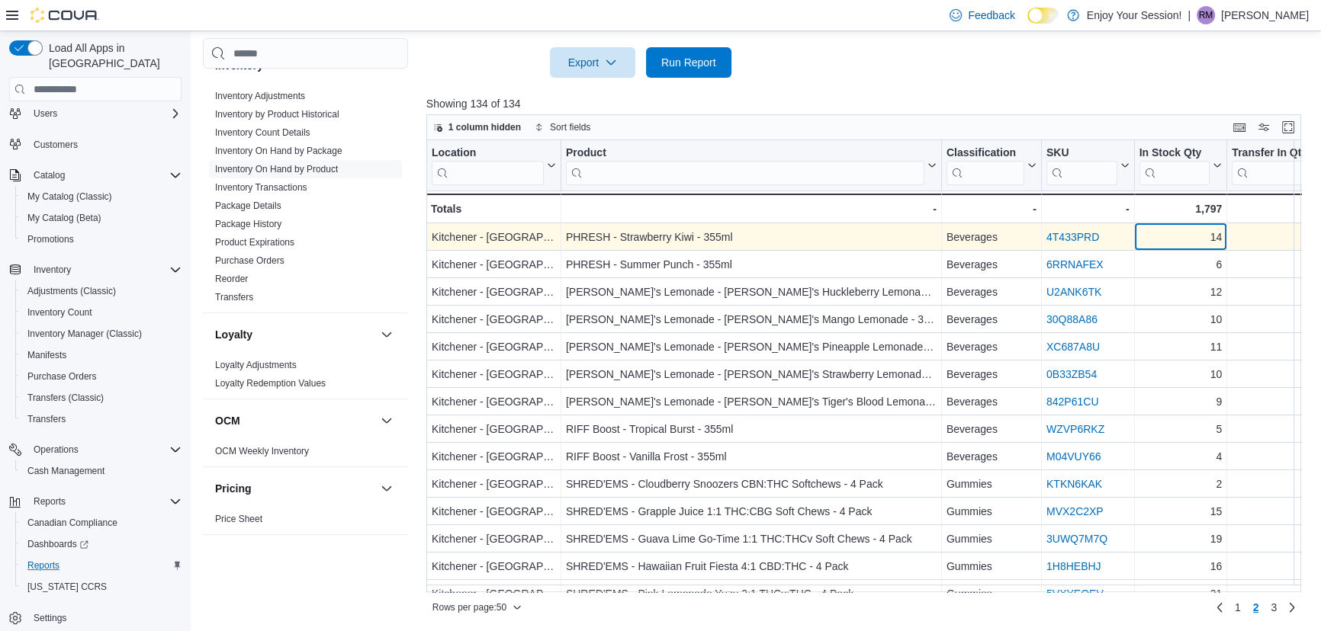
click at [1182, 233] on div "14" at bounding box center [1179, 238] width 83 height 18
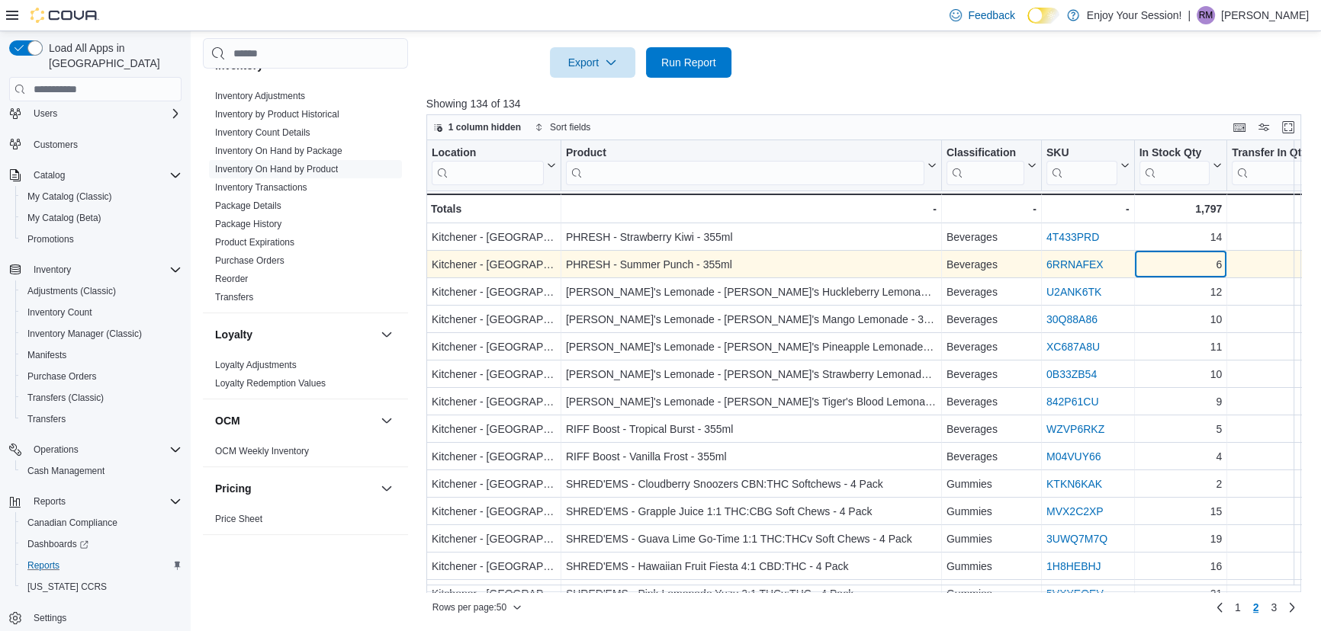
click at [1180, 267] on div "6" at bounding box center [1179, 265] width 83 height 18
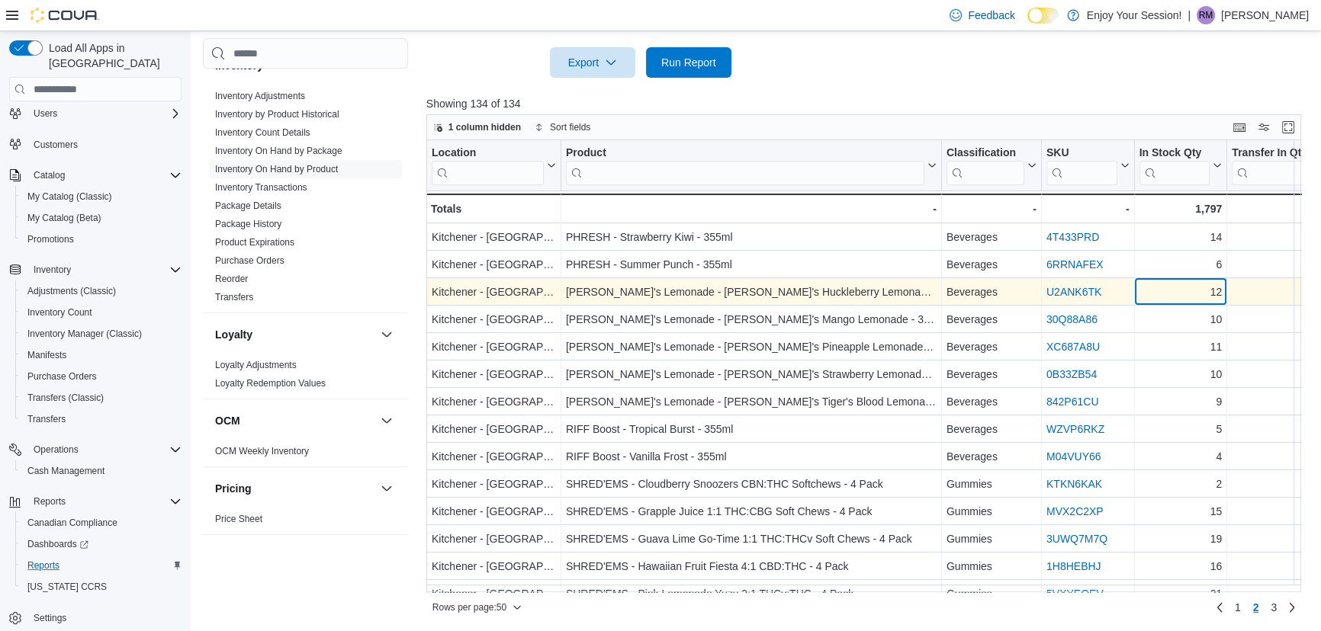
click at [1177, 297] on div "12" at bounding box center [1179, 293] width 83 height 18
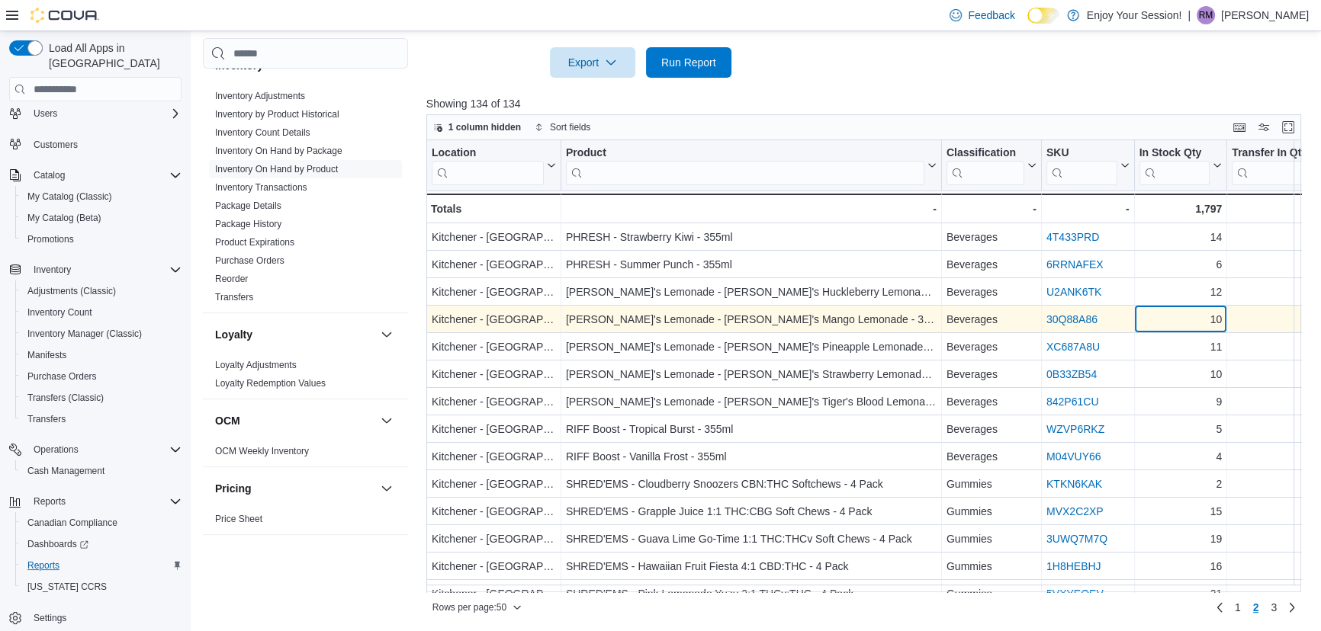
click at [1175, 316] on div "10" at bounding box center [1179, 320] width 83 height 18
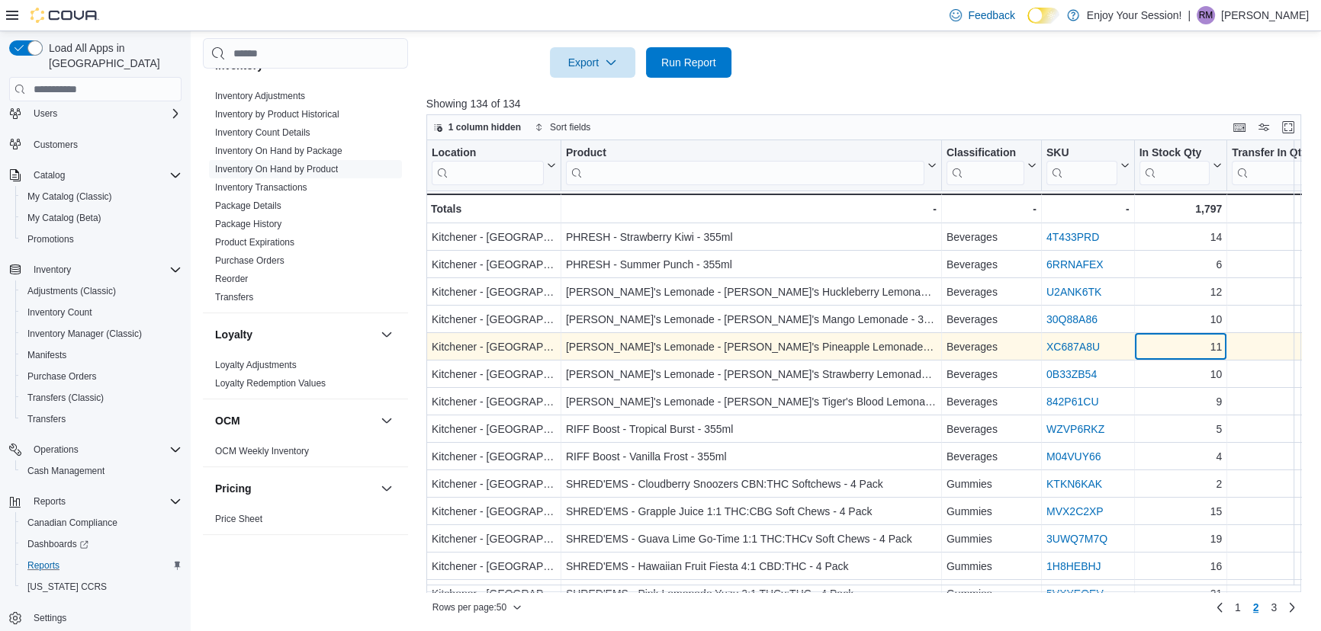
click at [1175, 355] on div "11" at bounding box center [1179, 348] width 83 height 18
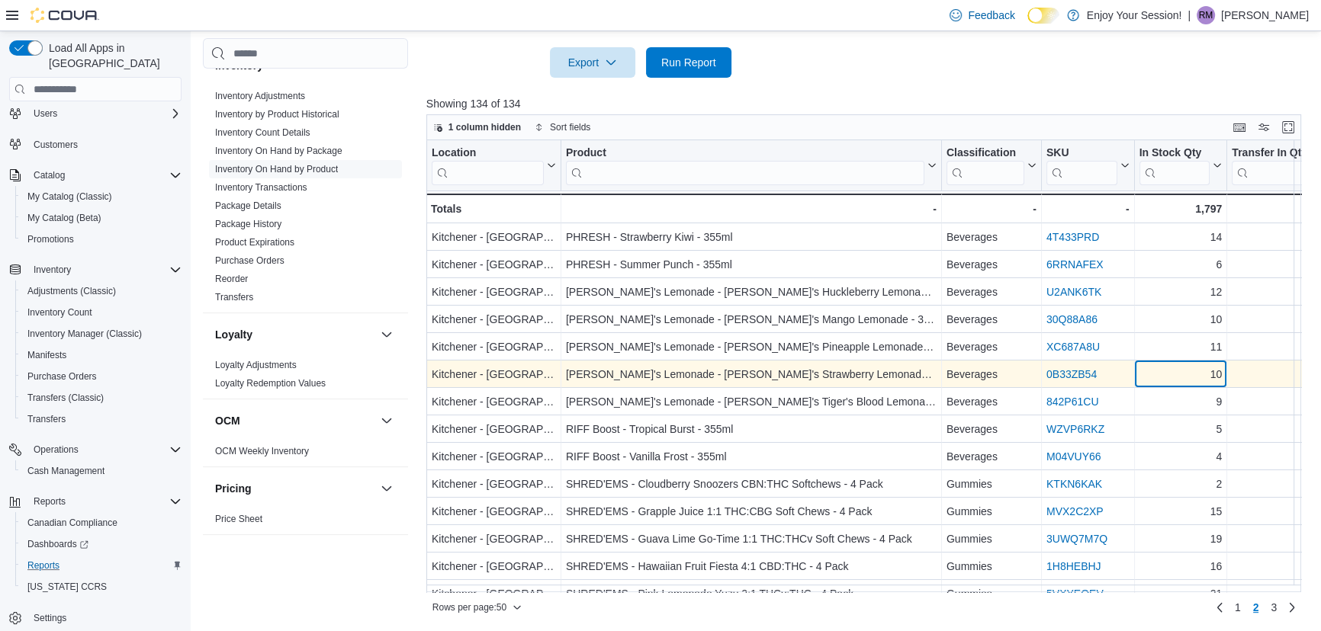
click at [1174, 371] on div "10" at bounding box center [1179, 375] width 83 height 18
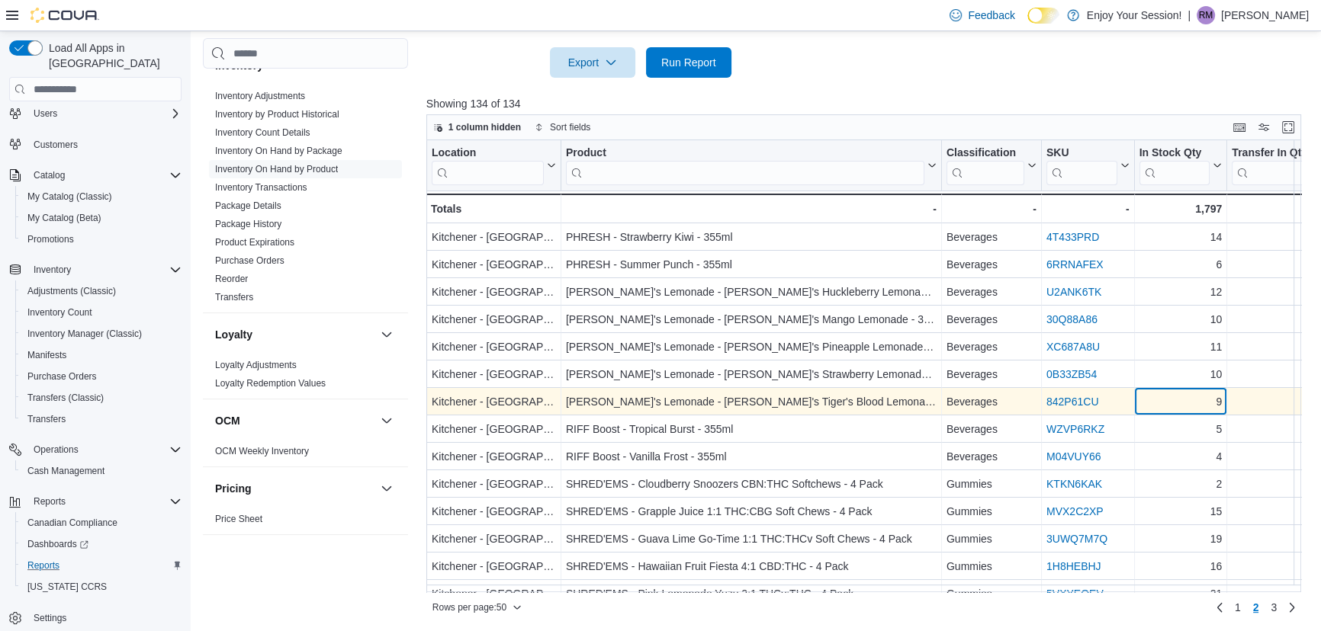
click at [1175, 397] on div "9" at bounding box center [1179, 402] width 83 height 18
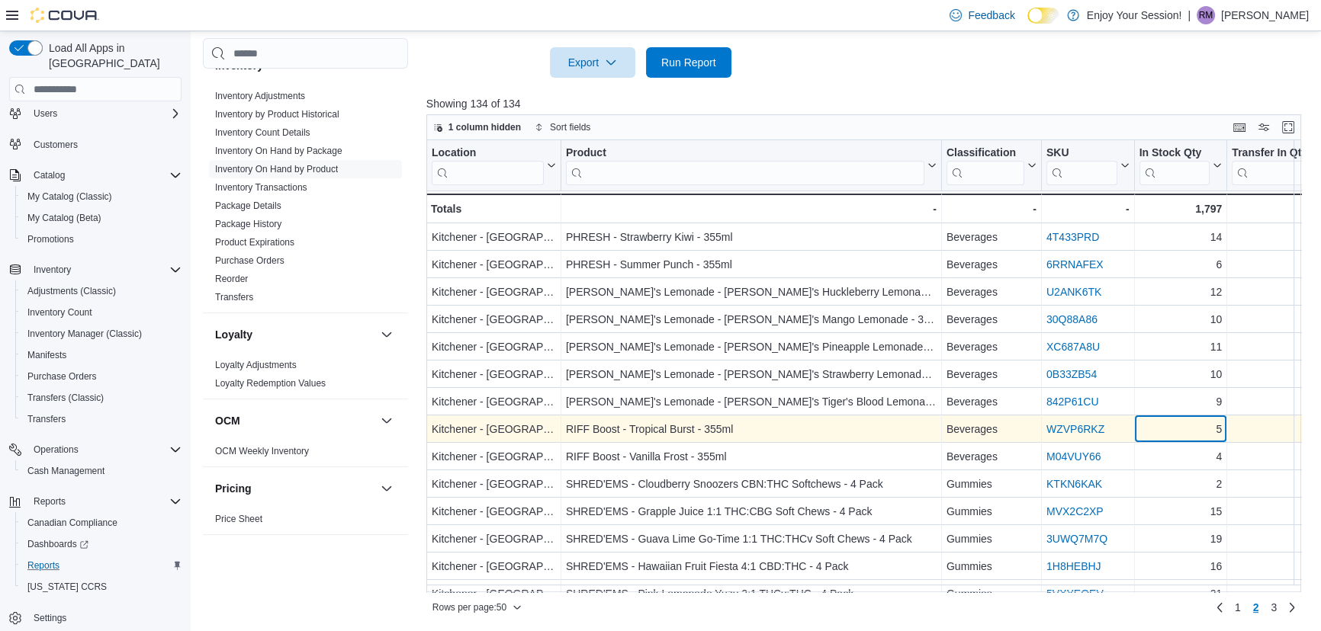
click at [1174, 422] on div "5" at bounding box center [1179, 430] width 83 height 18
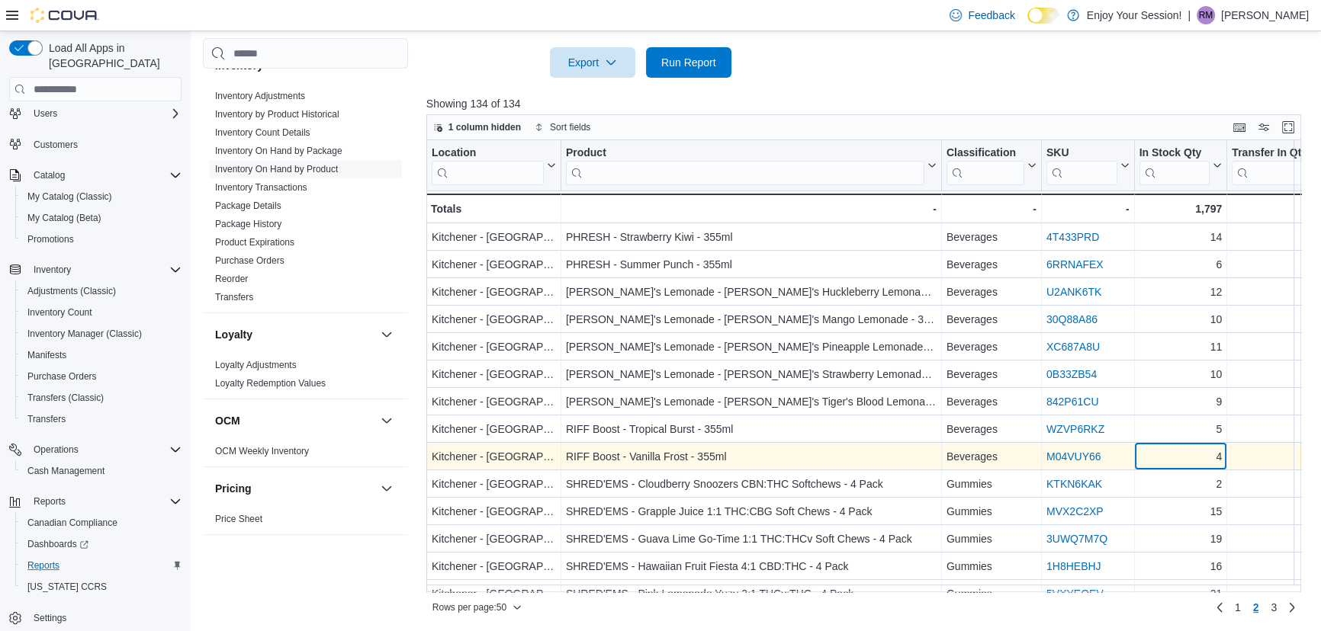
click at [1174, 464] on div "4" at bounding box center [1179, 457] width 83 height 18
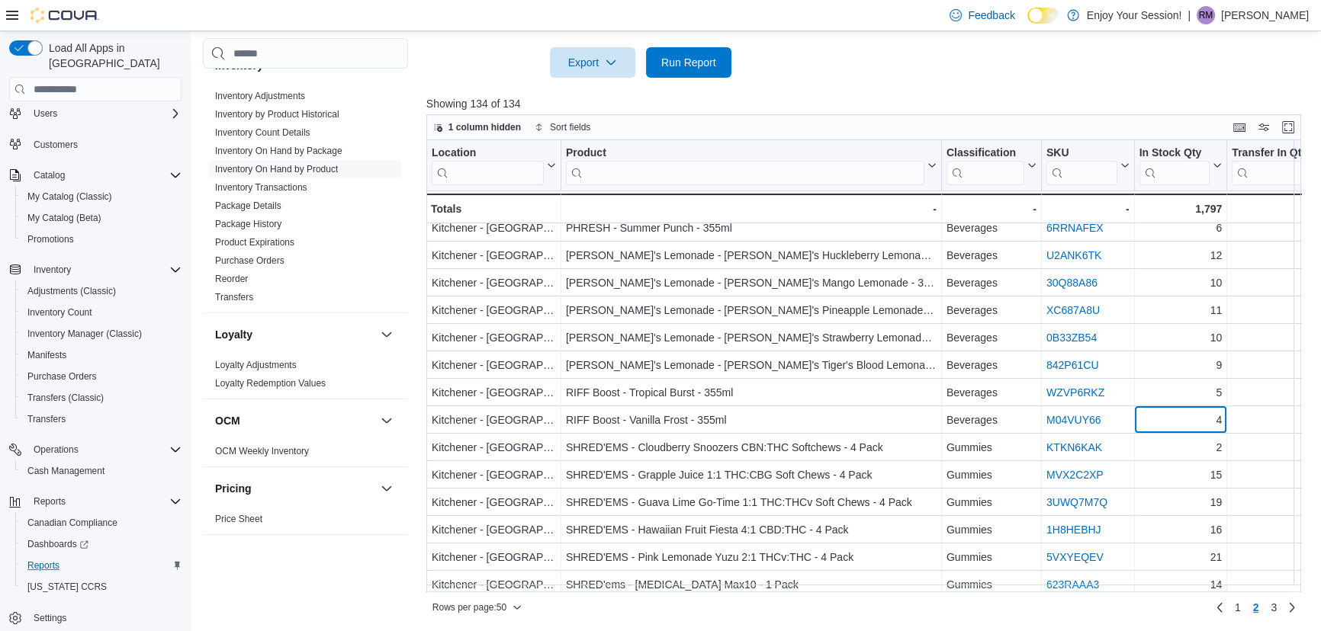
scroll to position [69, 0]
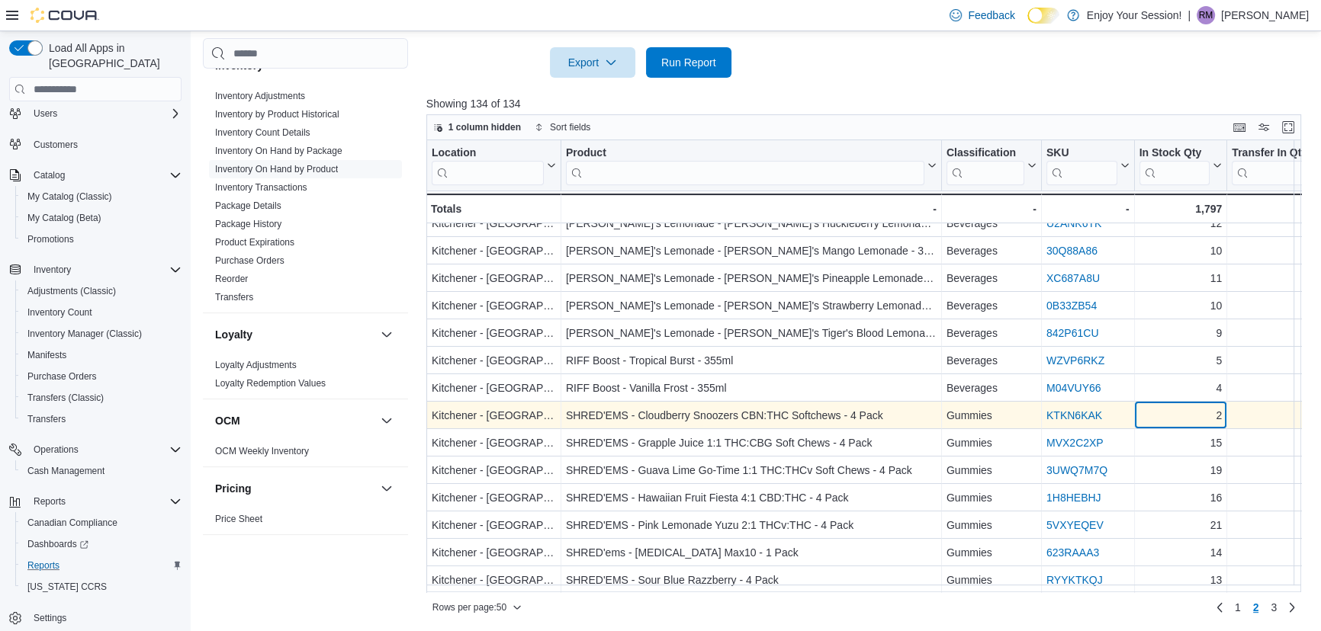
click at [1171, 415] on div "2" at bounding box center [1179, 416] width 83 height 18
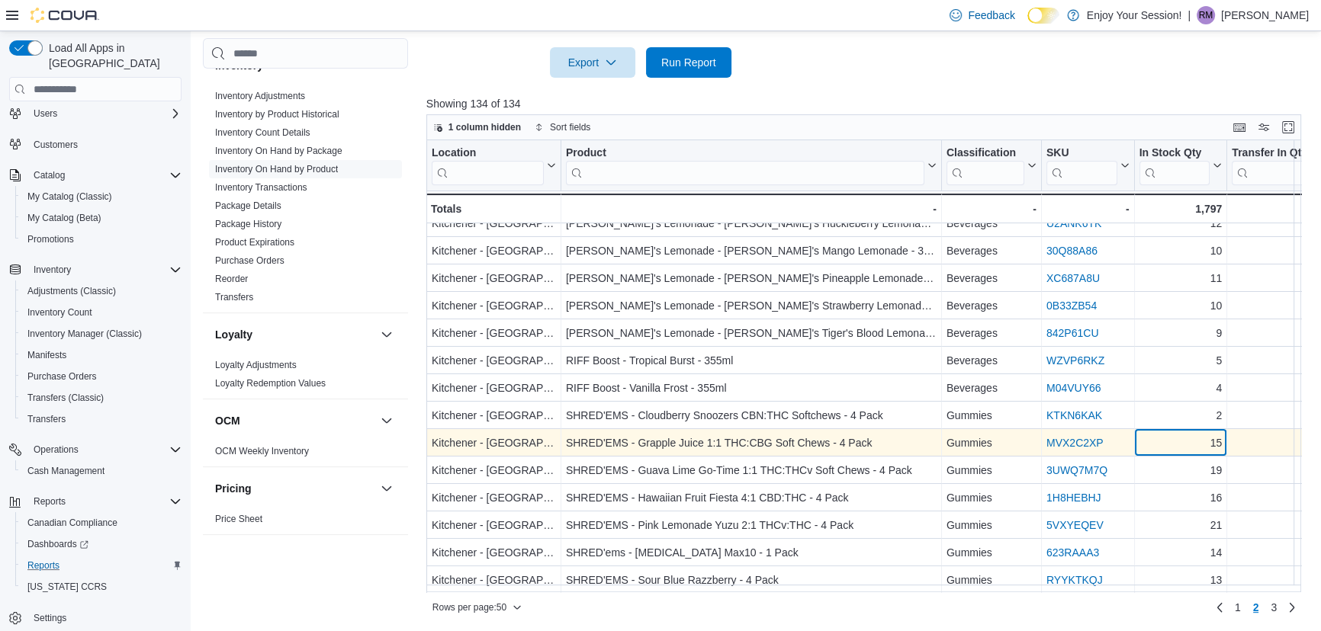
click at [1171, 448] on div "15" at bounding box center [1179, 444] width 83 height 18
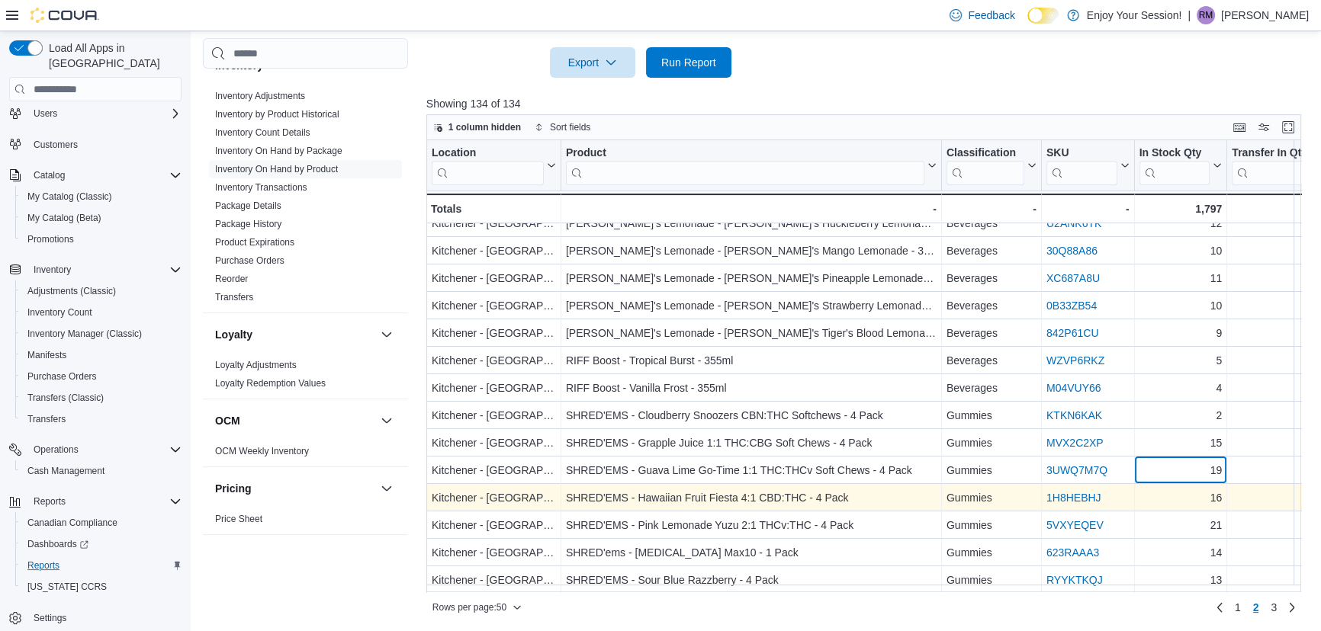
drag, startPoint x: 1172, startPoint y: 465, endPoint x: 1170, endPoint y: 490, distance: 24.5
click at [1172, 467] on div "19" at bounding box center [1179, 471] width 83 height 18
click at [1167, 503] on div "16" at bounding box center [1179, 499] width 83 height 18
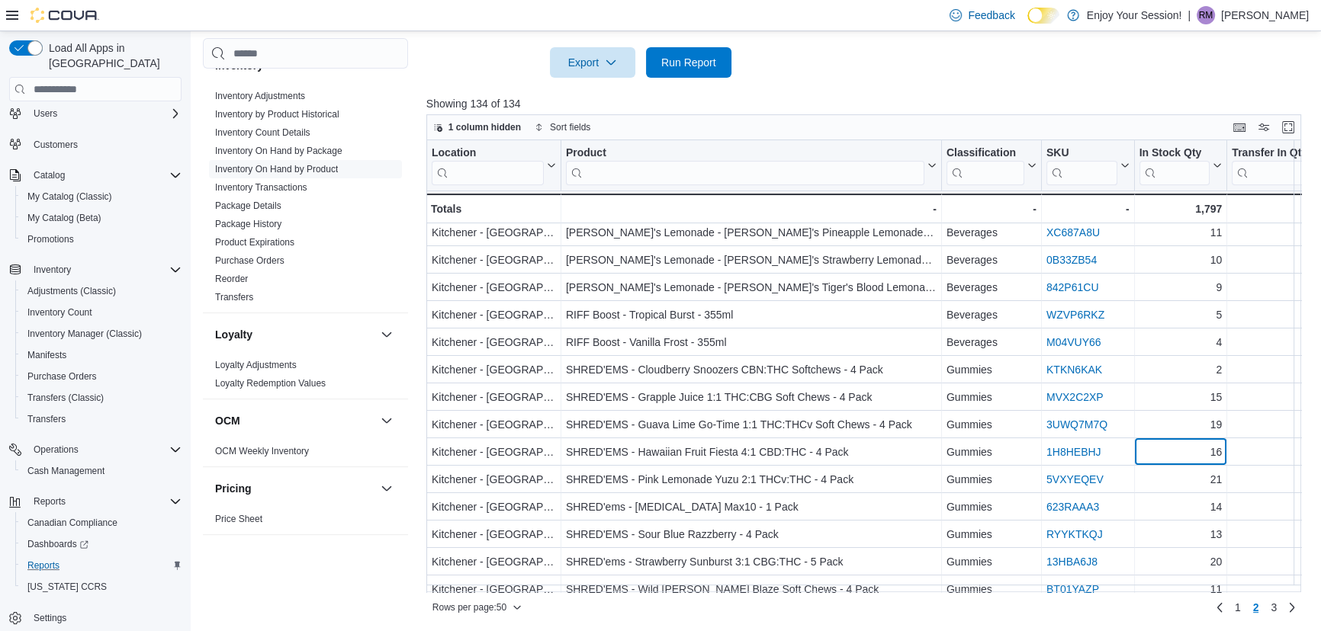
scroll to position [138, 0]
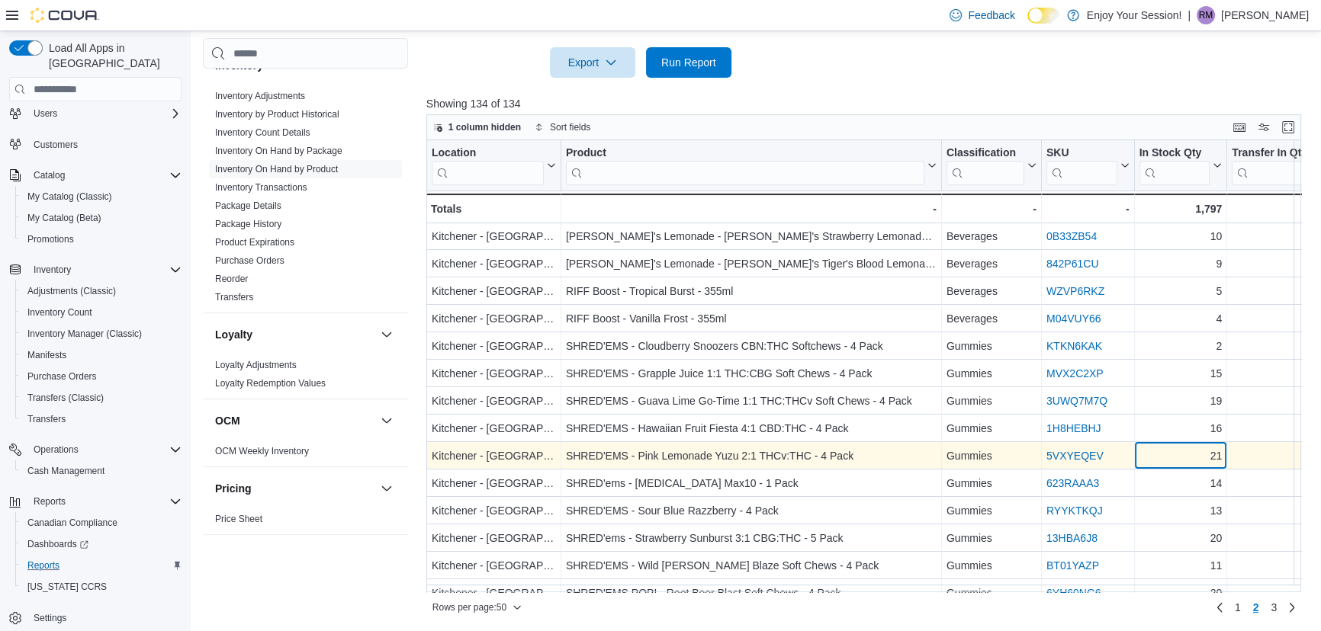
click at [1177, 454] on div "21" at bounding box center [1179, 457] width 83 height 18
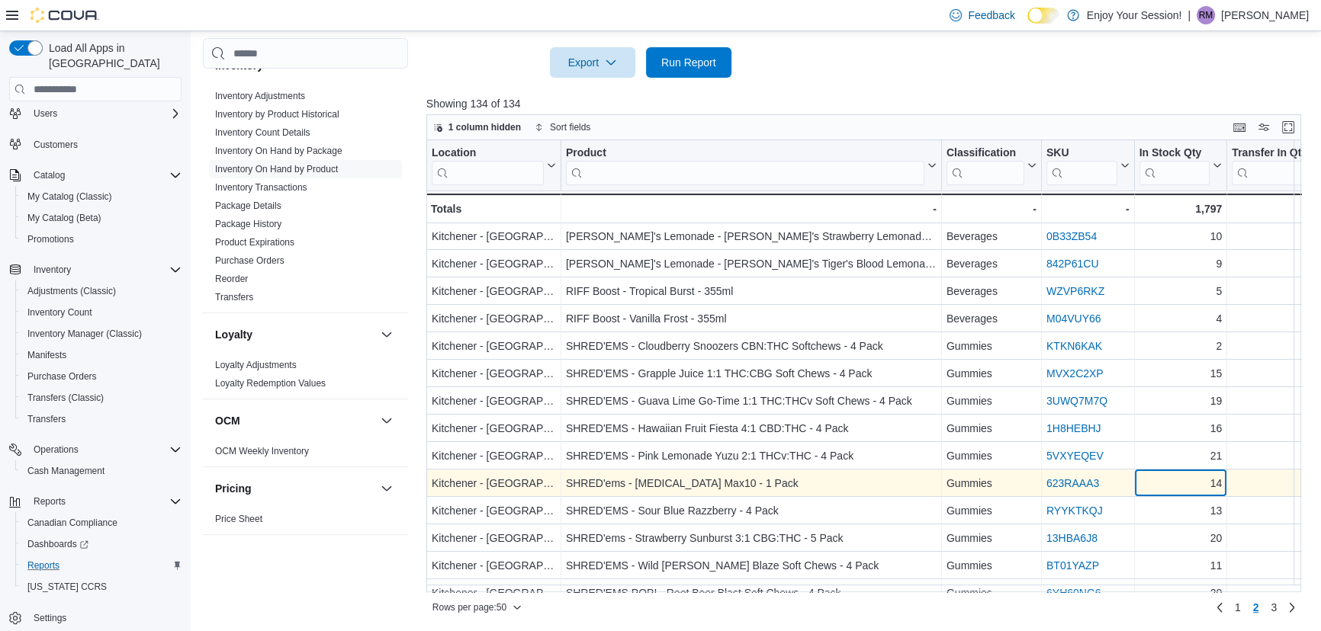
click at [1174, 472] on div "14 - In Stock Qty, column 5, row 65" at bounding box center [1180, 483] width 93 height 27
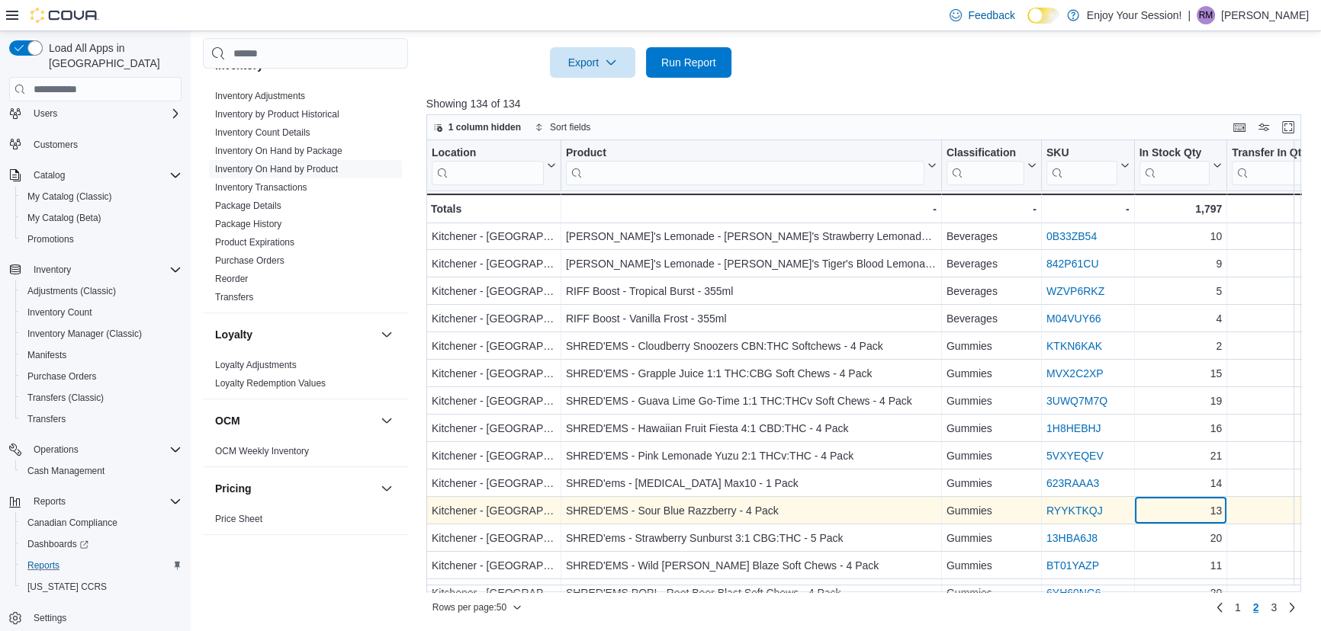
drag, startPoint x: 1170, startPoint y: 499, endPoint x: 1167, endPoint y: 528, distance: 29.1
click at [1170, 501] on div "13 - In Stock Qty, column 5, row 66" at bounding box center [1180, 511] width 93 height 27
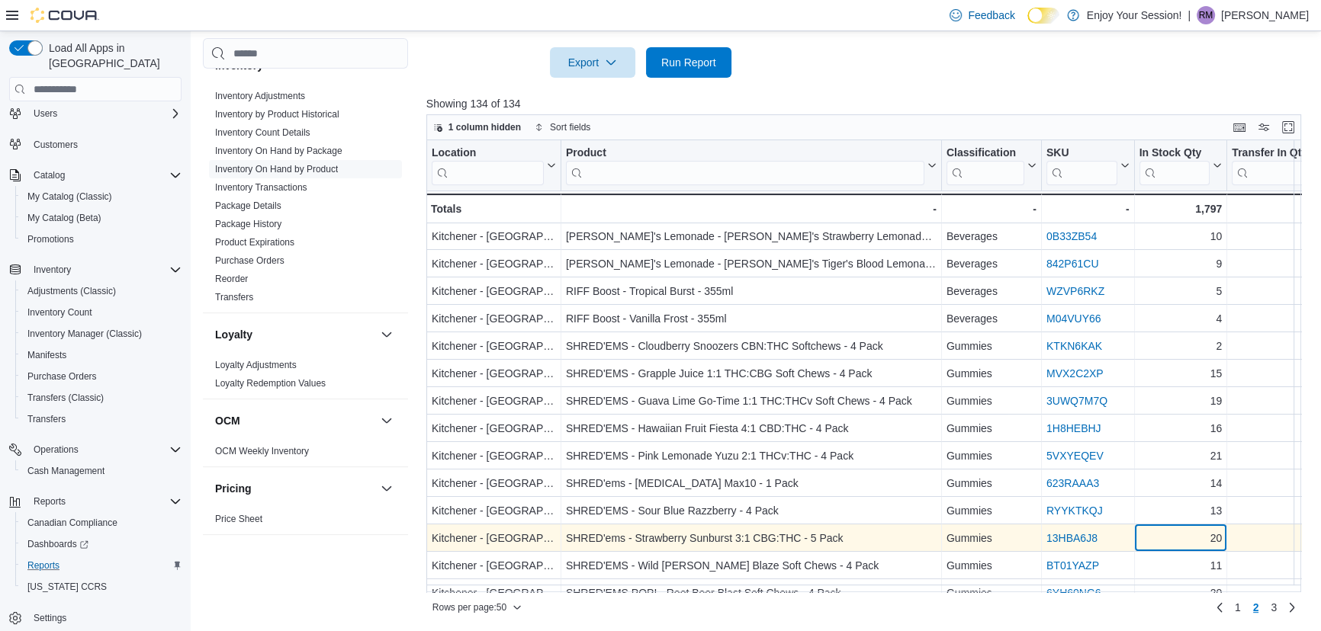
click at [1166, 538] on div "20" at bounding box center [1179, 539] width 83 height 18
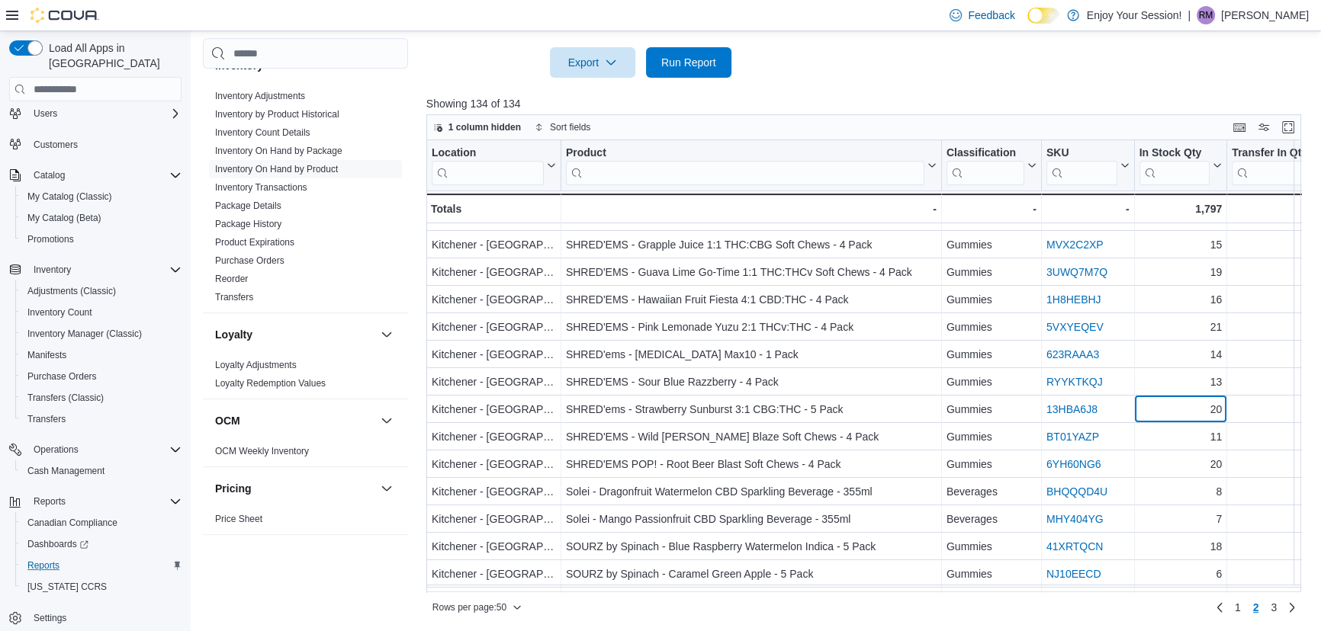
scroll to position [277, 0]
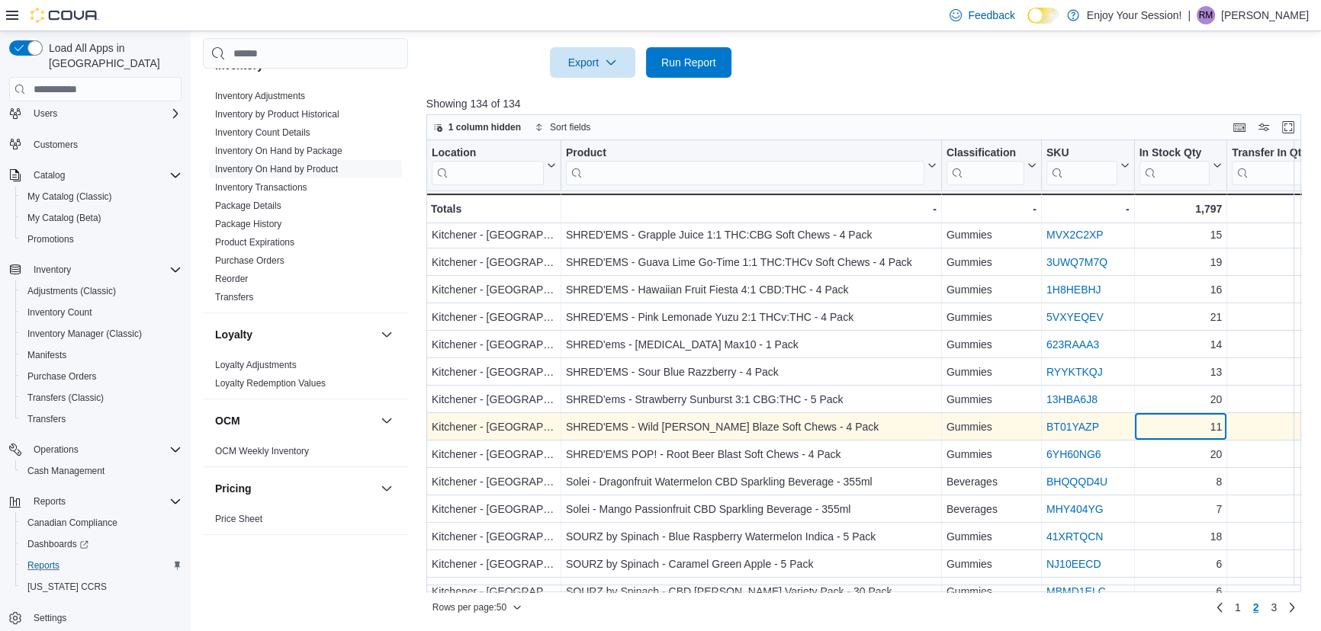
click at [1172, 430] on div "11" at bounding box center [1179, 428] width 83 height 18
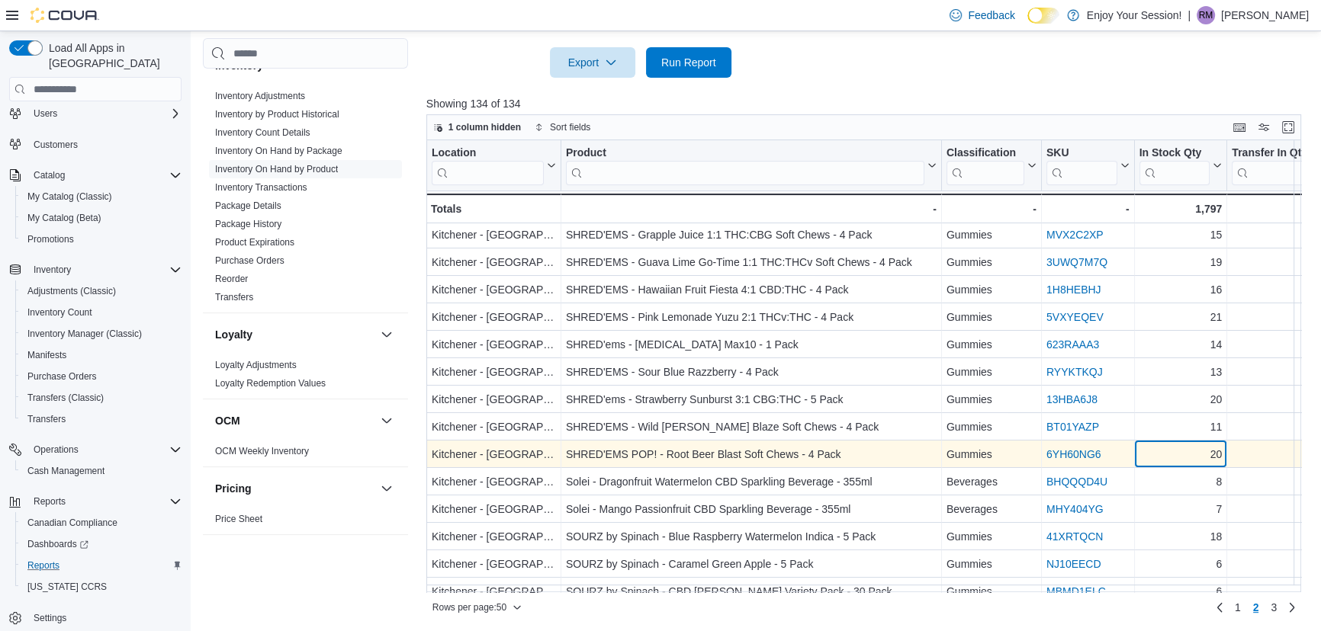
click at [1171, 450] on div "20" at bounding box center [1179, 455] width 83 height 18
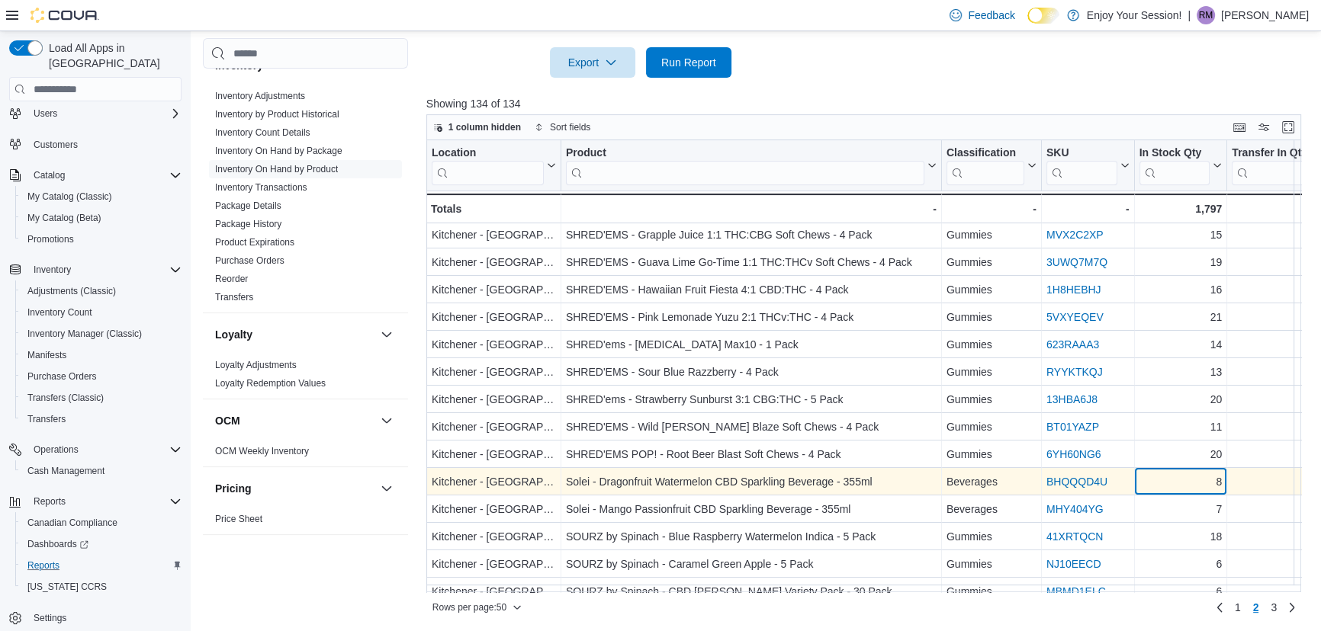
click at [1166, 477] on div "8" at bounding box center [1179, 483] width 83 height 18
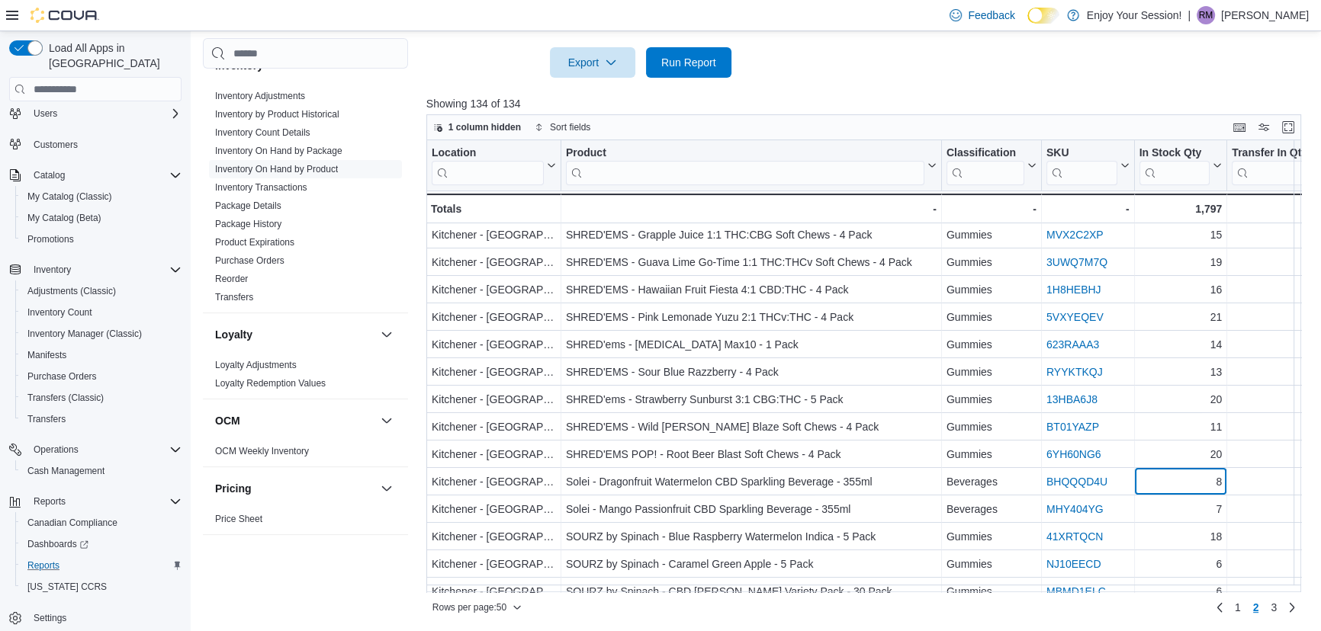
scroll to position [346, 0]
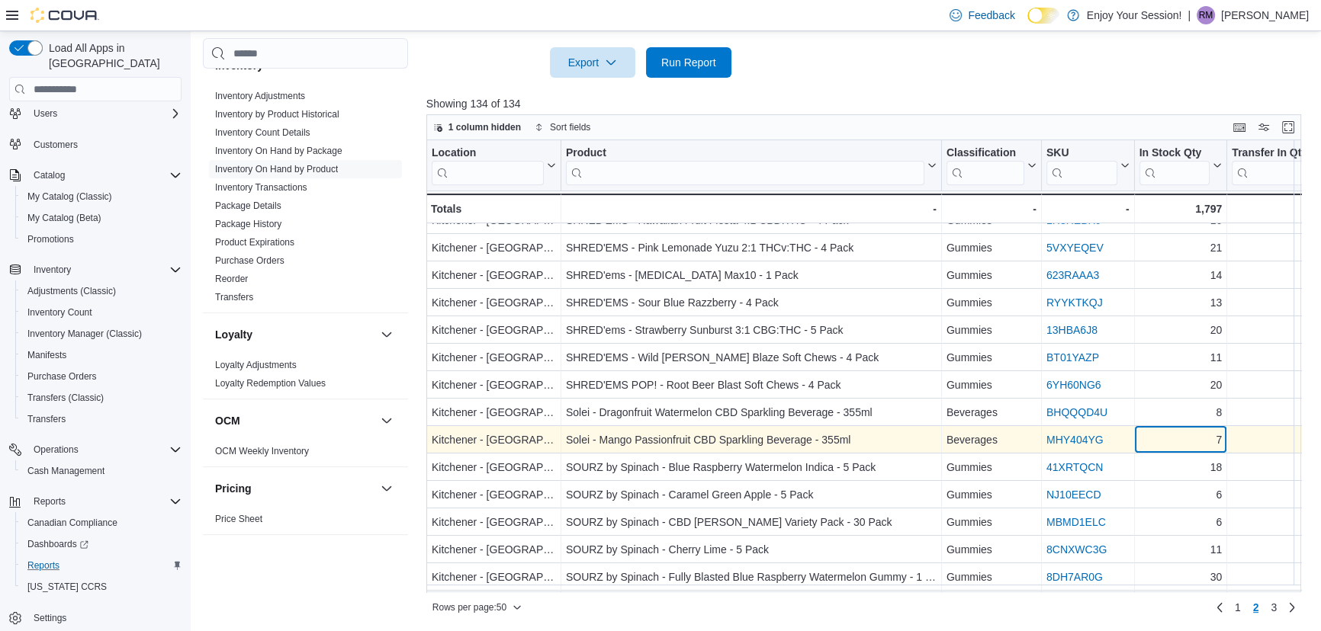
click at [1170, 443] on div "7" at bounding box center [1179, 441] width 83 height 18
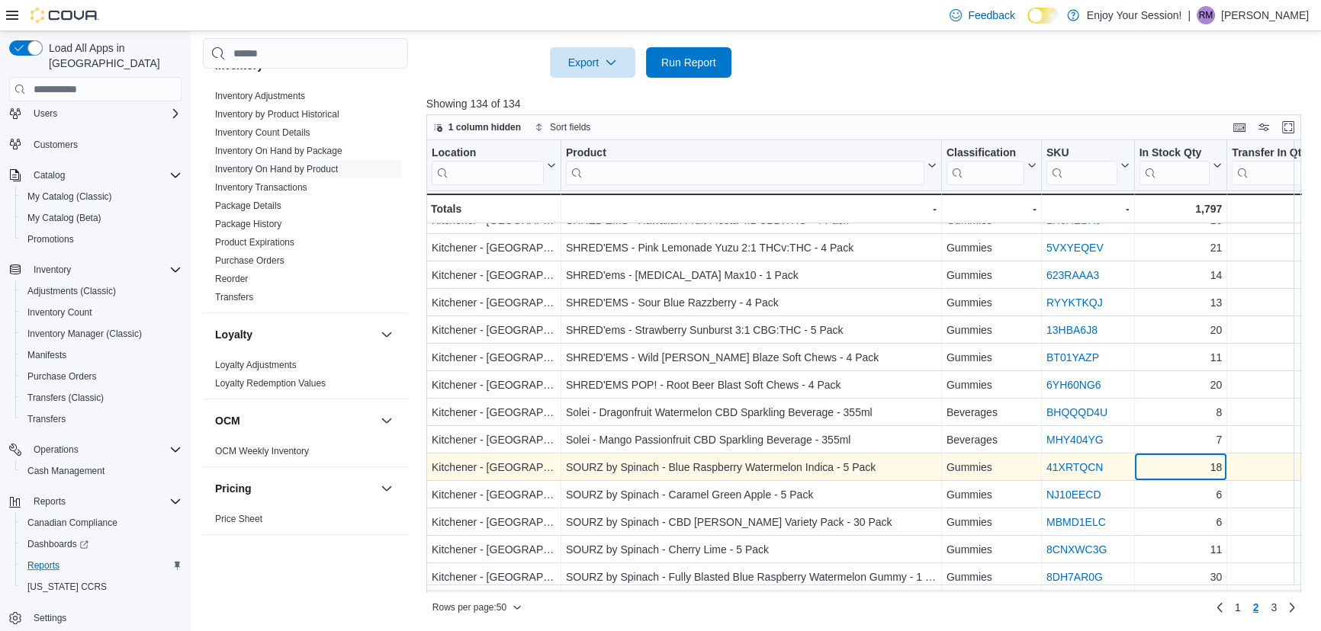
click at [1171, 467] on div "18" at bounding box center [1179, 468] width 83 height 18
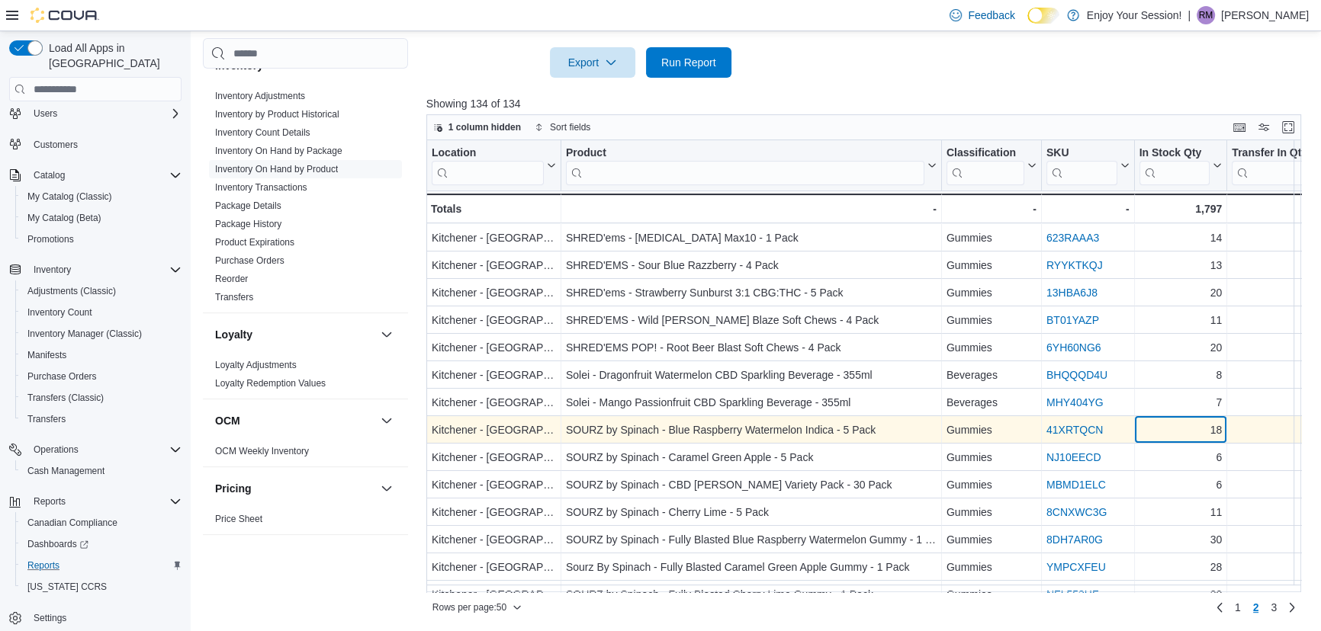
scroll to position [416, 0]
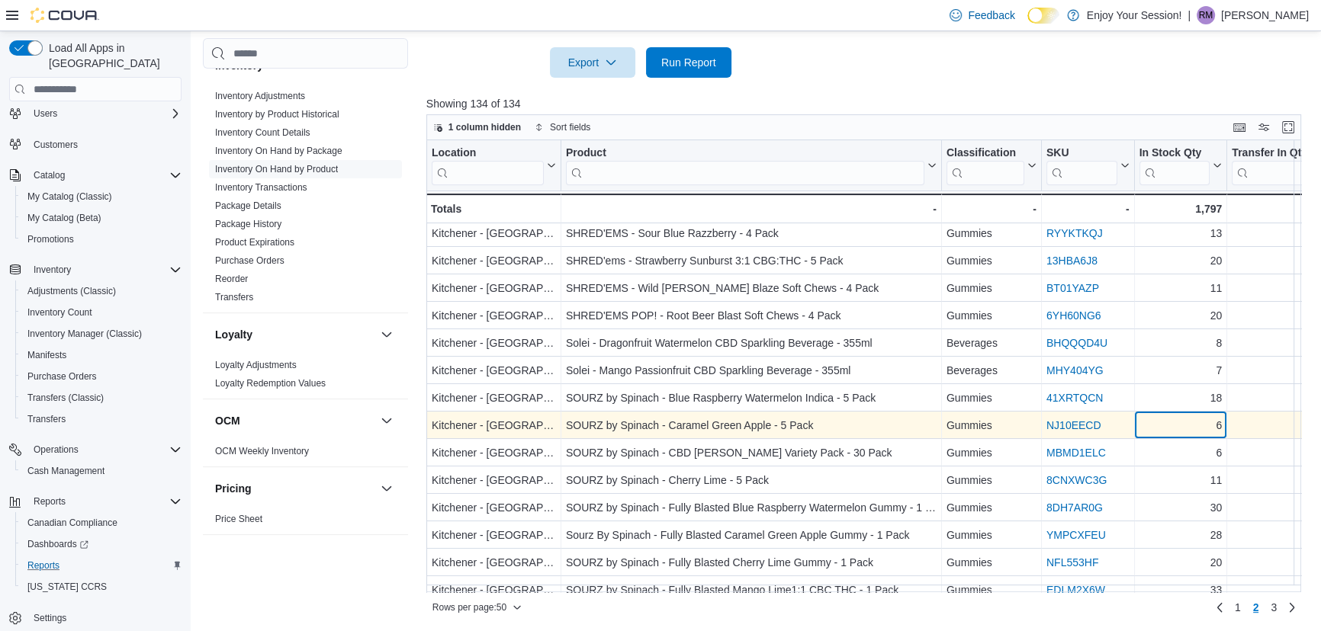
click at [1175, 432] on div "6" at bounding box center [1179, 426] width 83 height 18
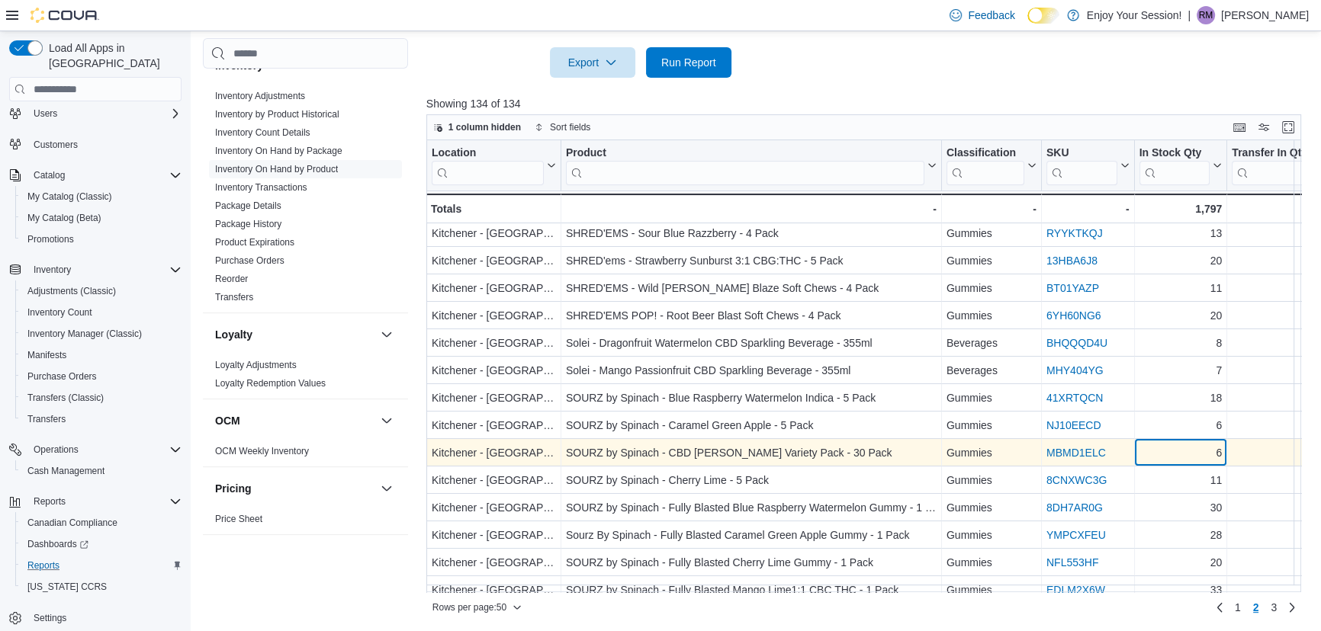
click at [1175, 453] on div "6" at bounding box center [1179, 454] width 83 height 18
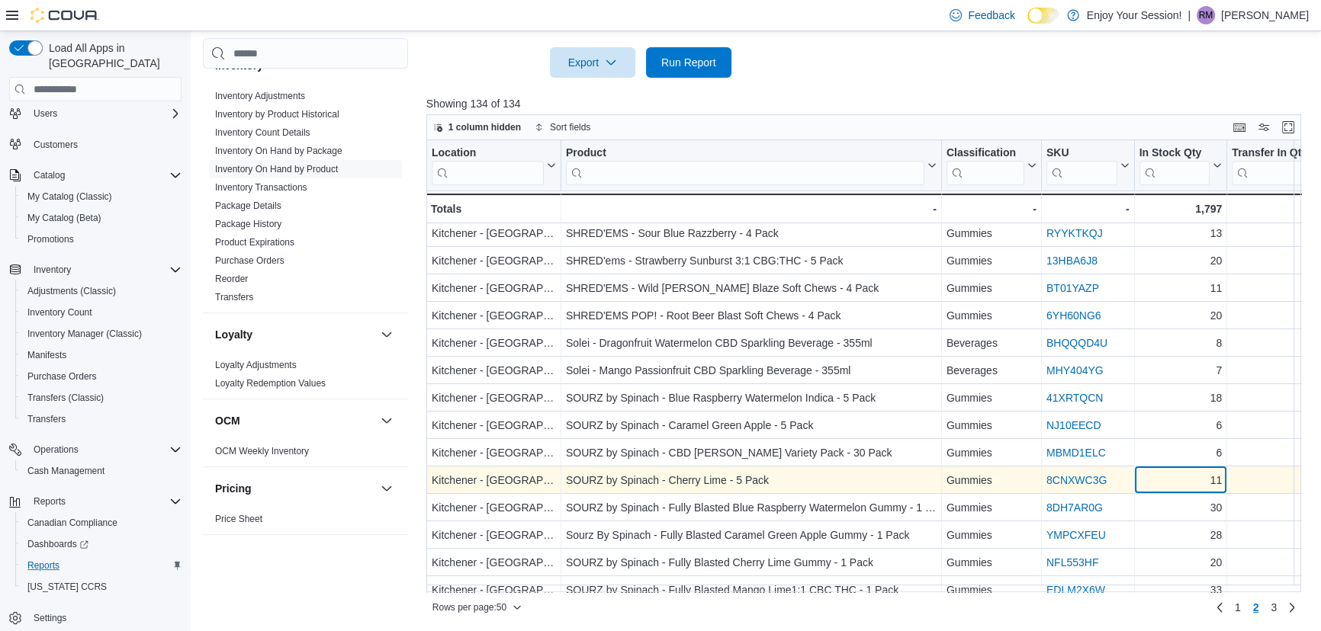
click at [1179, 478] on div "11" at bounding box center [1179, 481] width 83 height 18
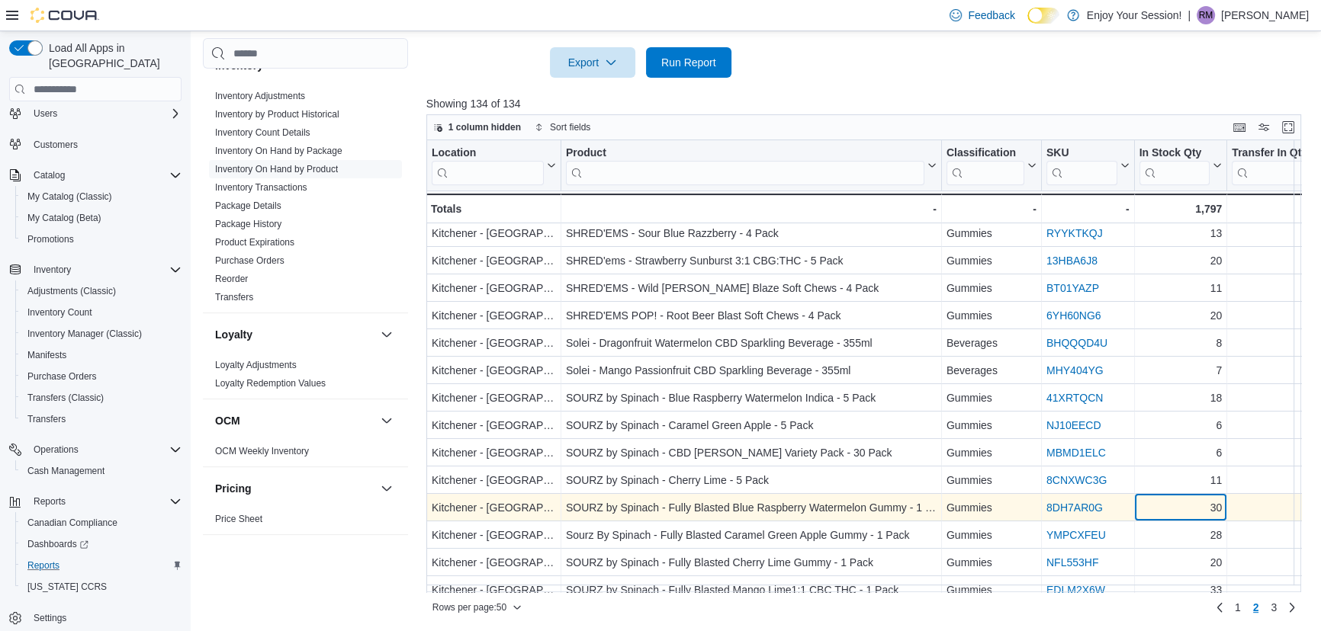
click at [1174, 506] on div "30" at bounding box center [1179, 508] width 83 height 18
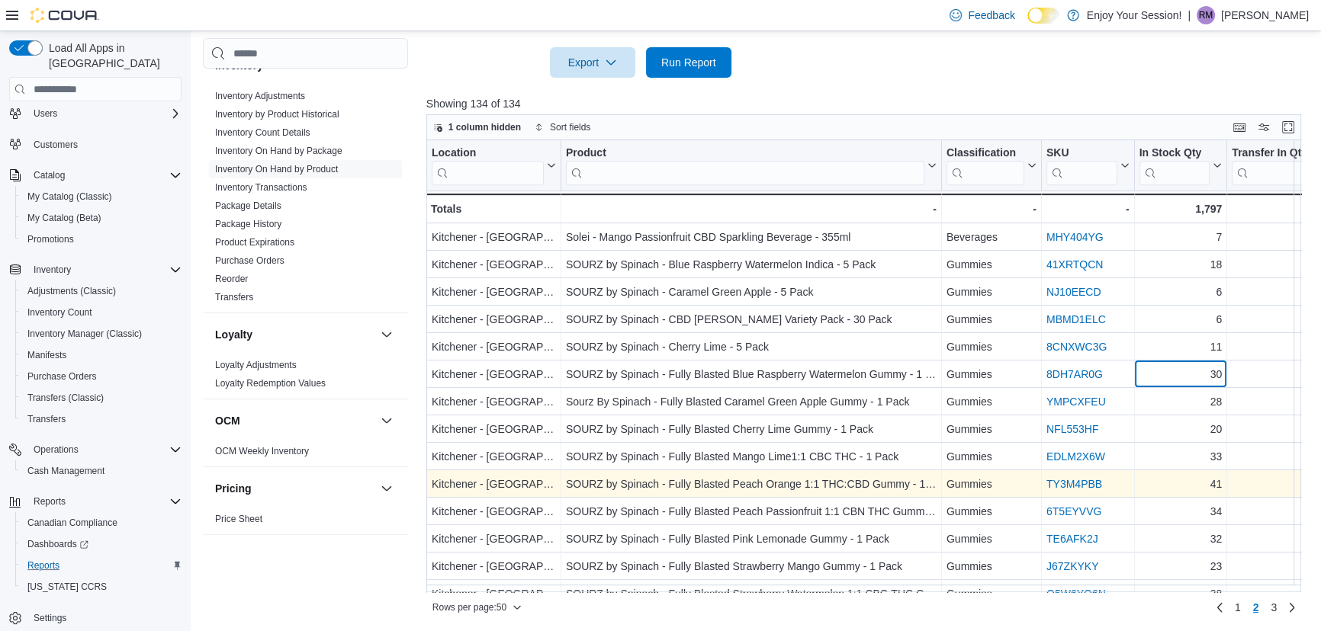
scroll to position [554, 0]
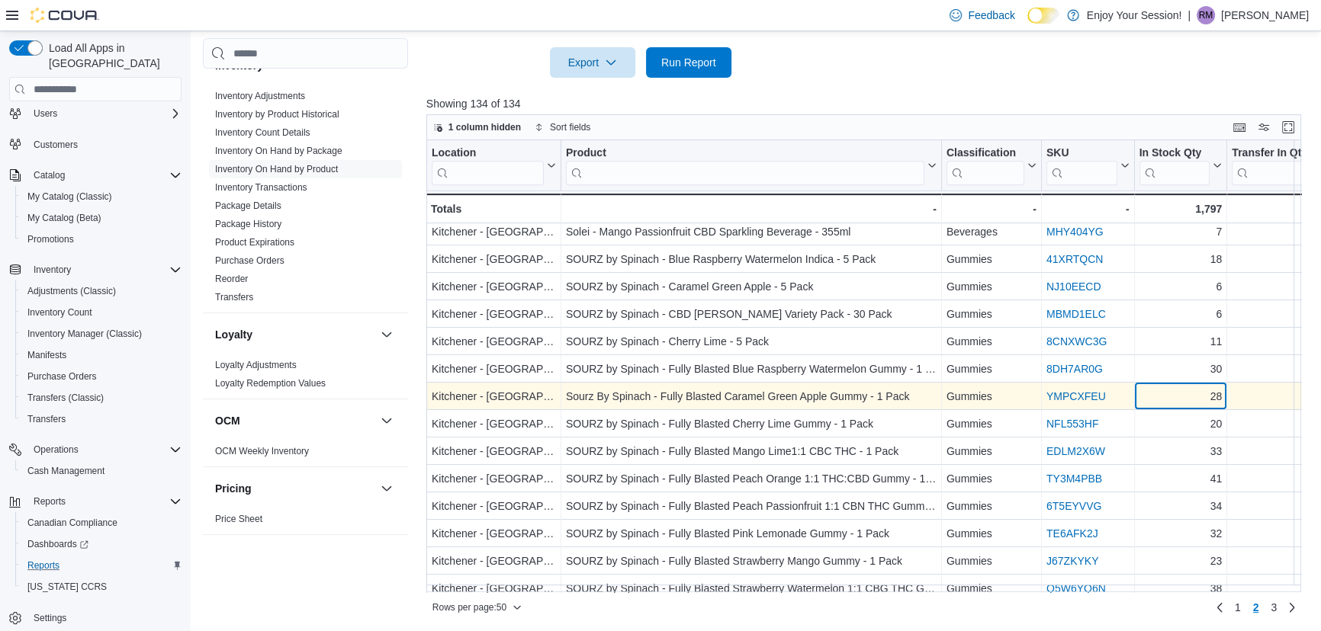
click at [1167, 398] on div "28" at bounding box center [1179, 397] width 83 height 18
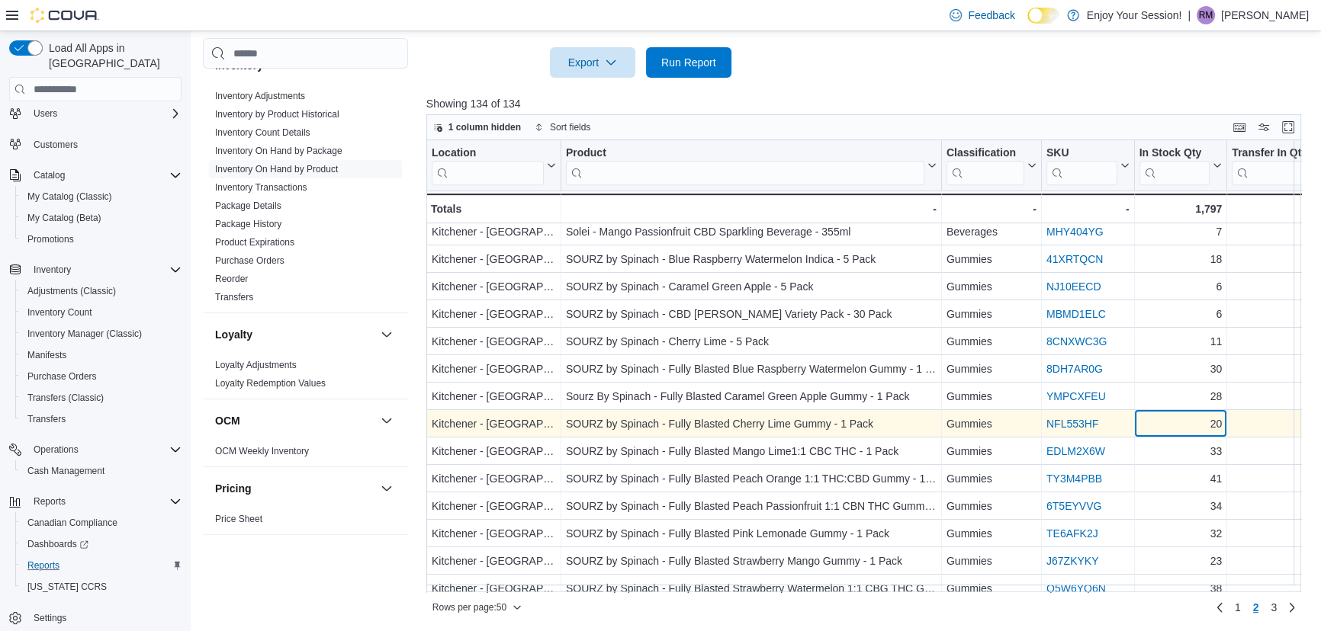
click at [1170, 423] on div "20" at bounding box center [1179, 425] width 83 height 18
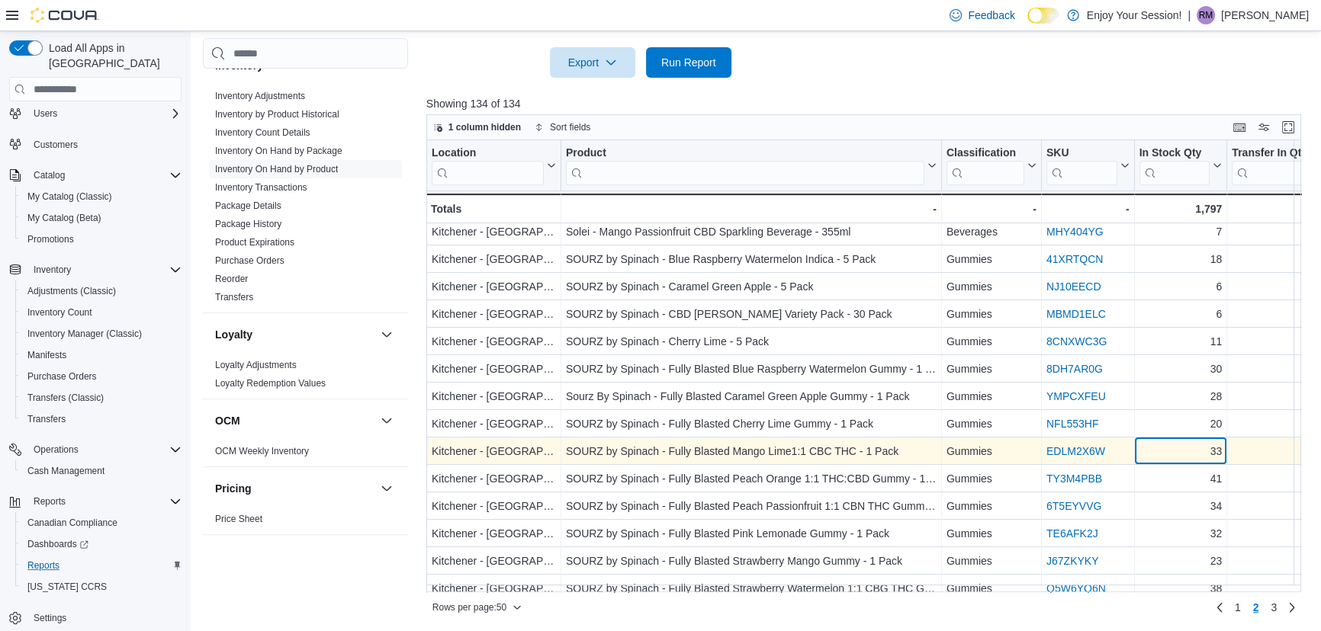
click at [1167, 451] on div "33" at bounding box center [1179, 452] width 83 height 18
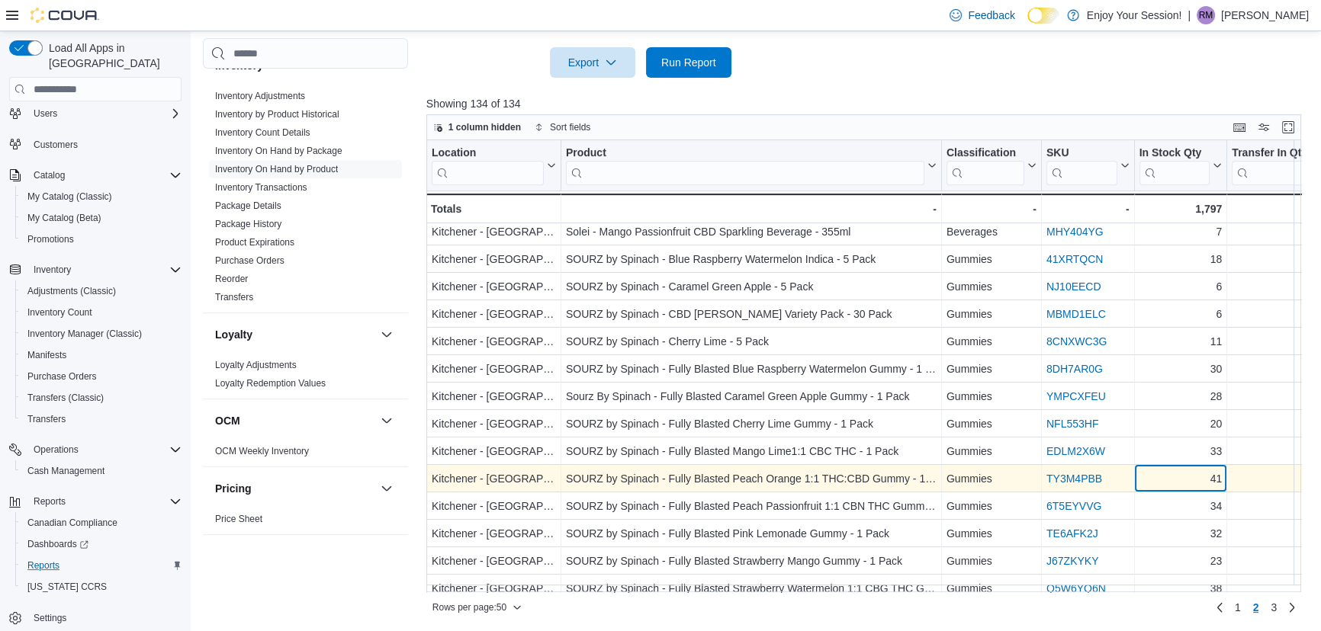
click at [1164, 477] on div "41" at bounding box center [1179, 479] width 83 height 18
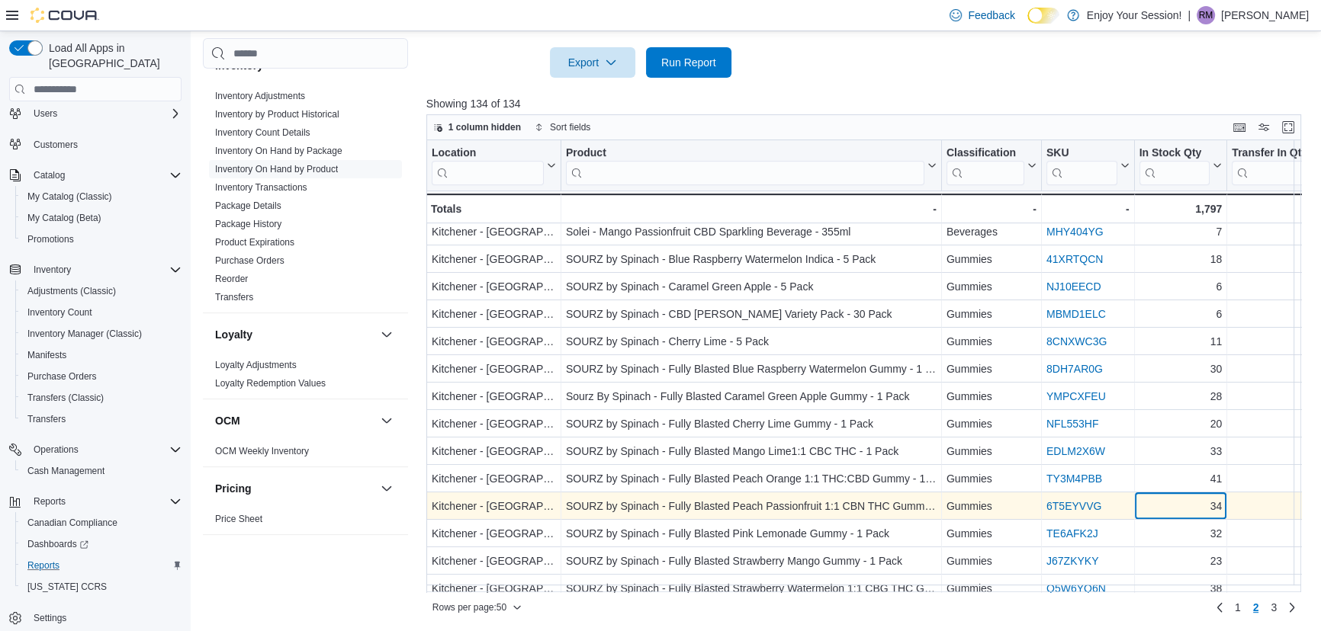
drag, startPoint x: 1166, startPoint y: 496, endPoint x: 1166, endPoint y: 509, distance: 12.2
click at [1167, 498] on div "34" at bounding box center [1179, 507] width 83 height 18
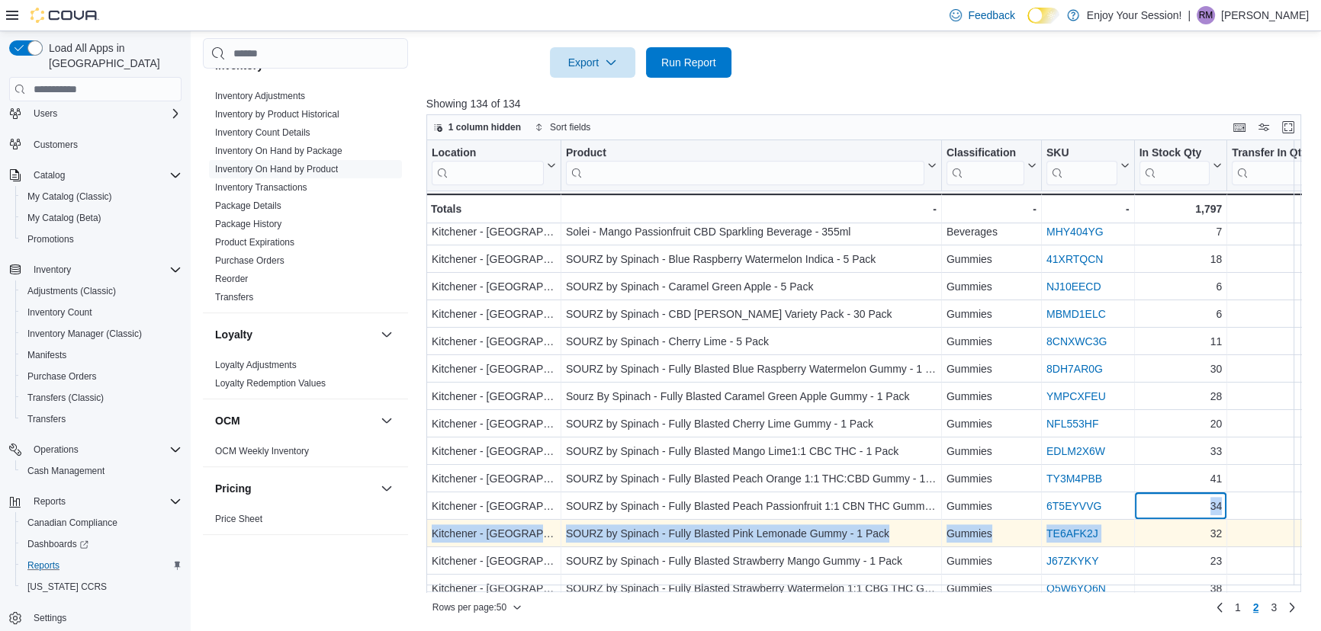
click at [1166, 519] on div "Location Click to view column header actions Product Click to view column heade…" at bounding box center [1318, 378] width 1784 height 1584
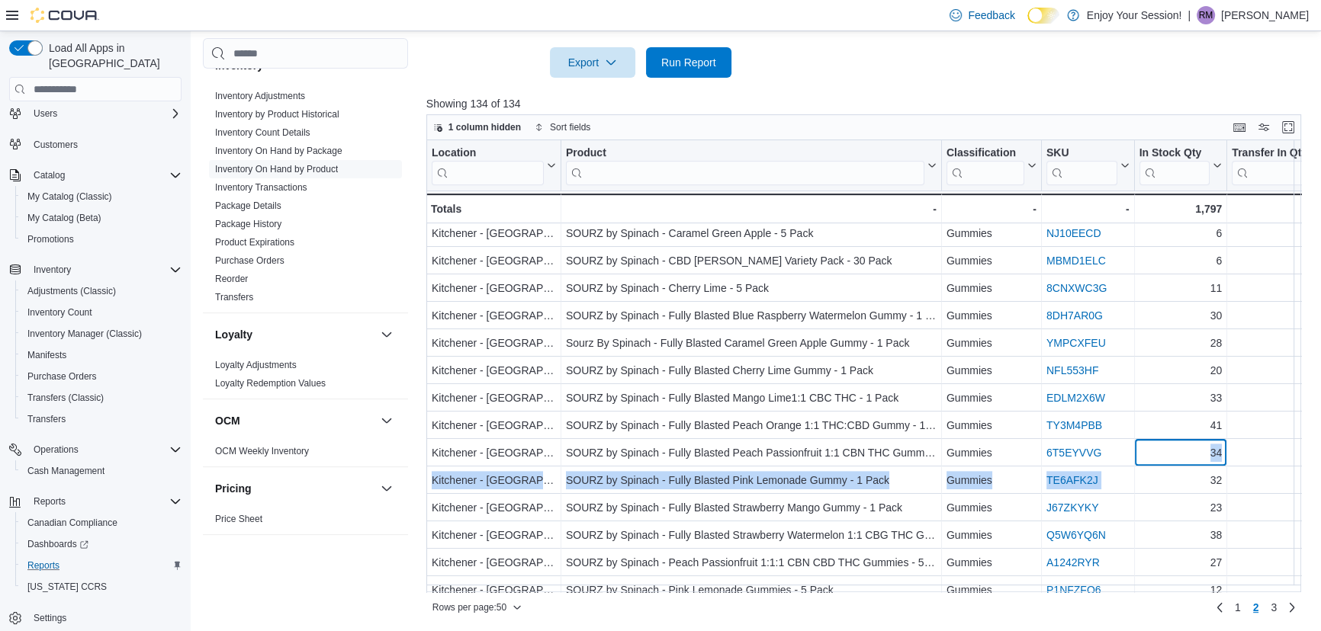
scroll to position [624, 0]
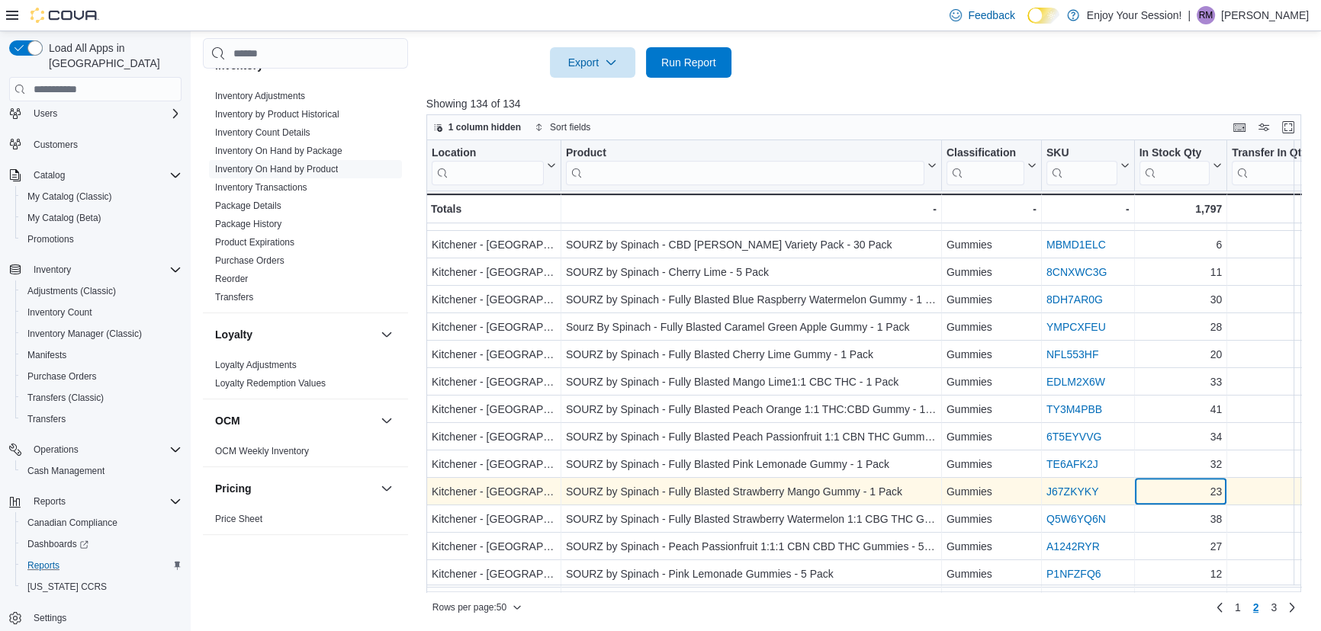
click at [1172, 493] on div "23" at bounding box center [1179, 492] width 83 height 18
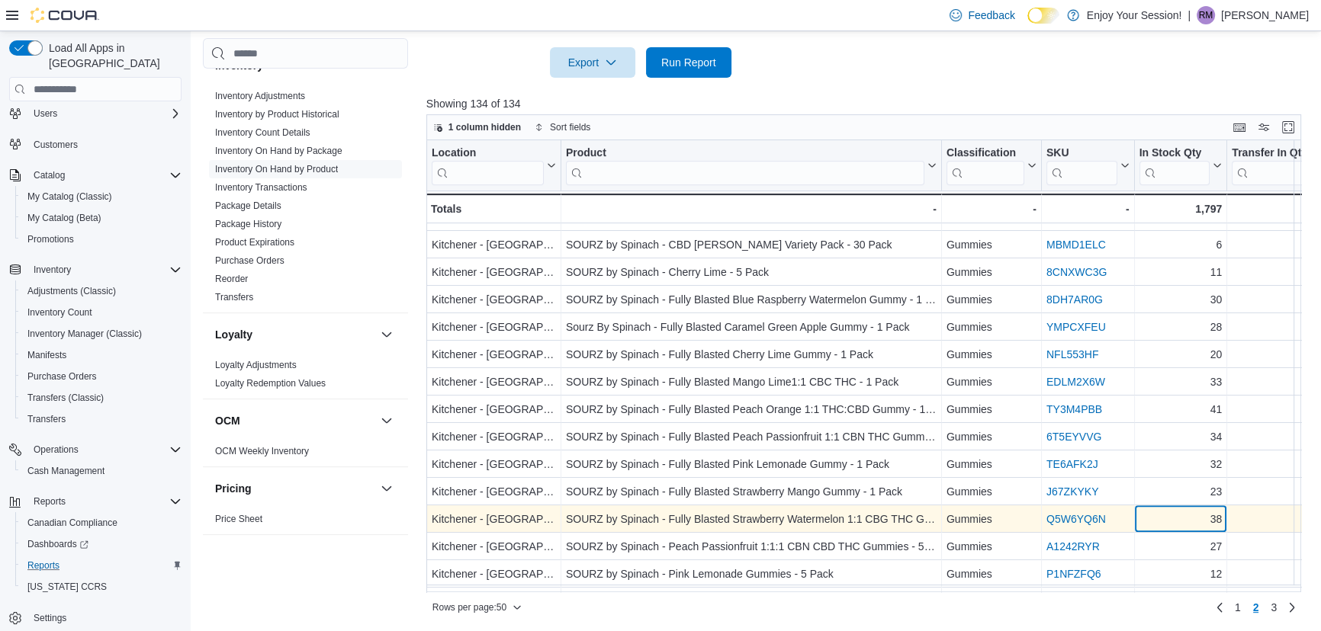
click at [1170, 512] on div "38" at bounding box center [1179, 520] width 83 height 18
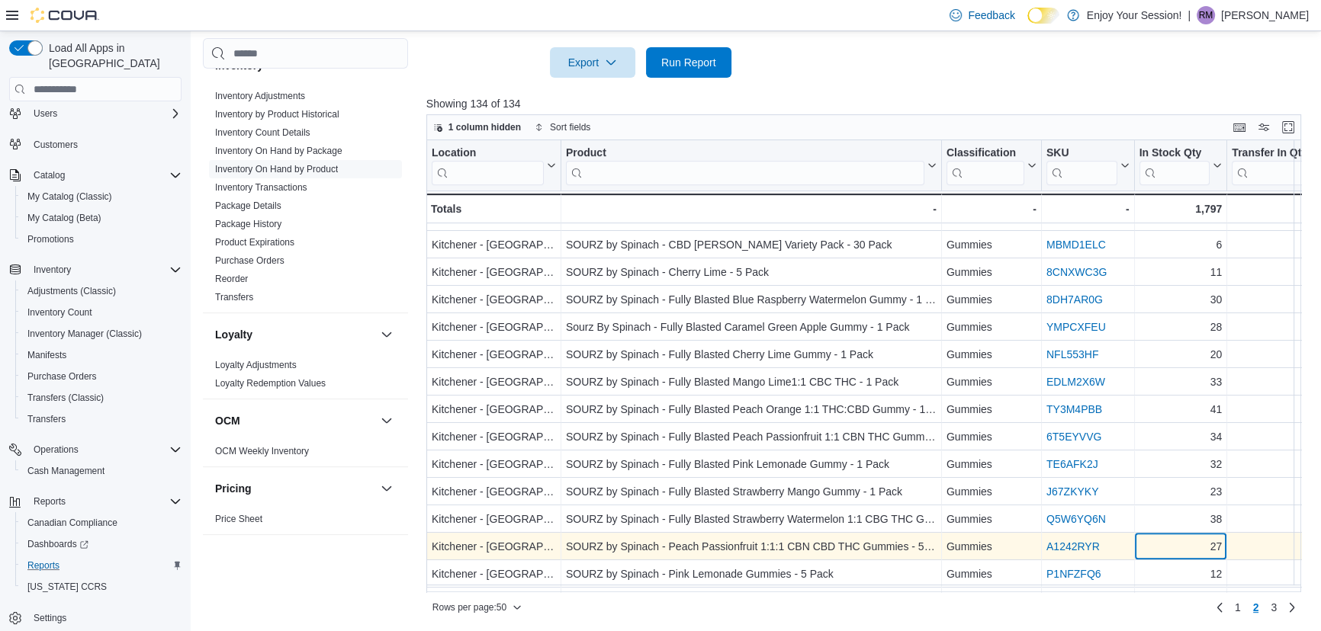
click at [1168, 538] on div "Location Click to view column header actions Product Click to view column heade…" at bounding box center [868, 366] width 884 height 452
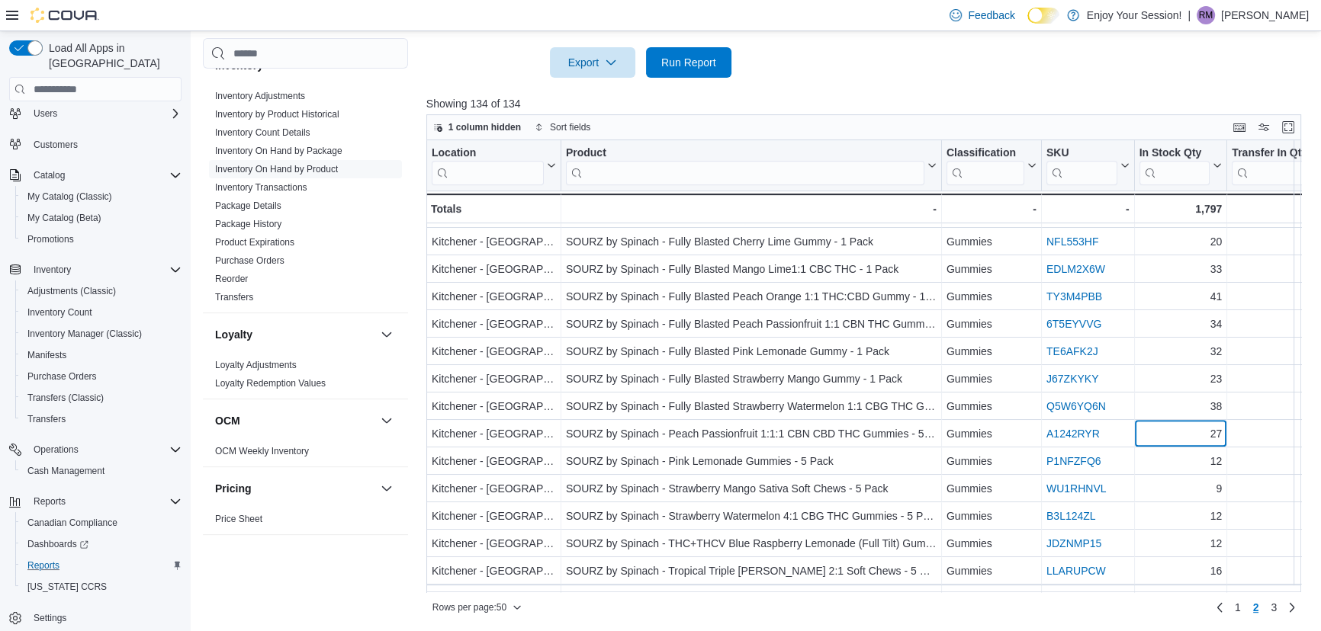
scroll to position [766, 0]
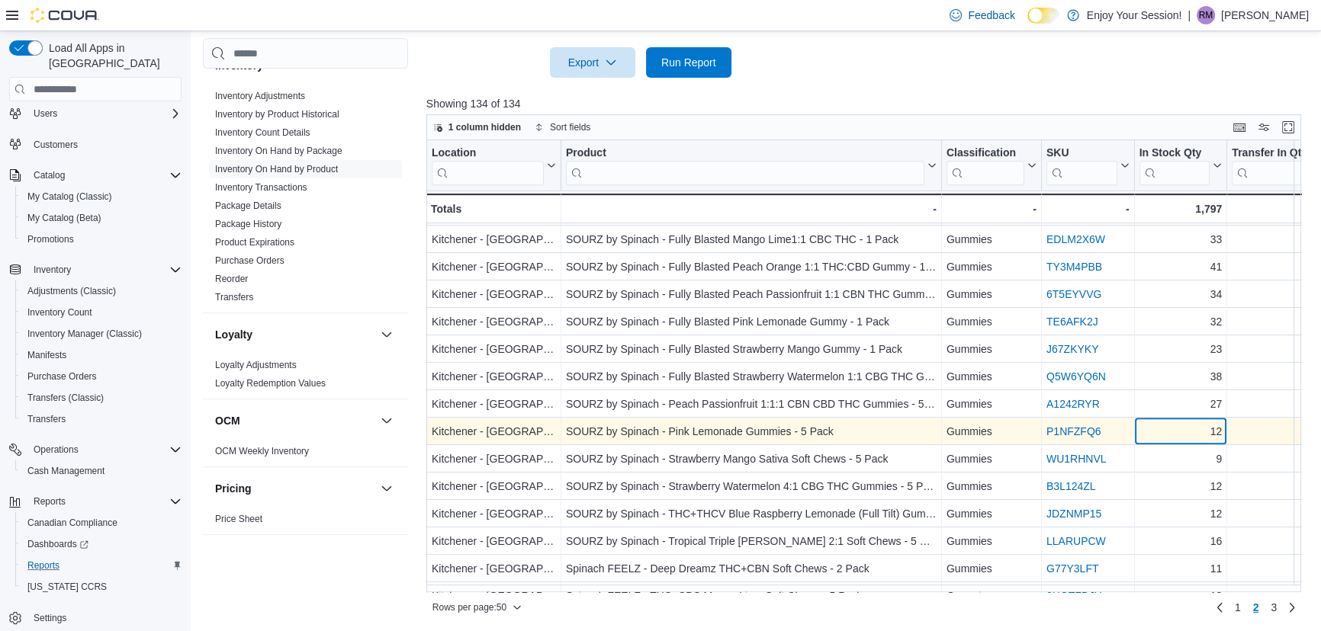
click at [1172, 439] on div "12" at bounding box center [1179, 432] width 83 height 18
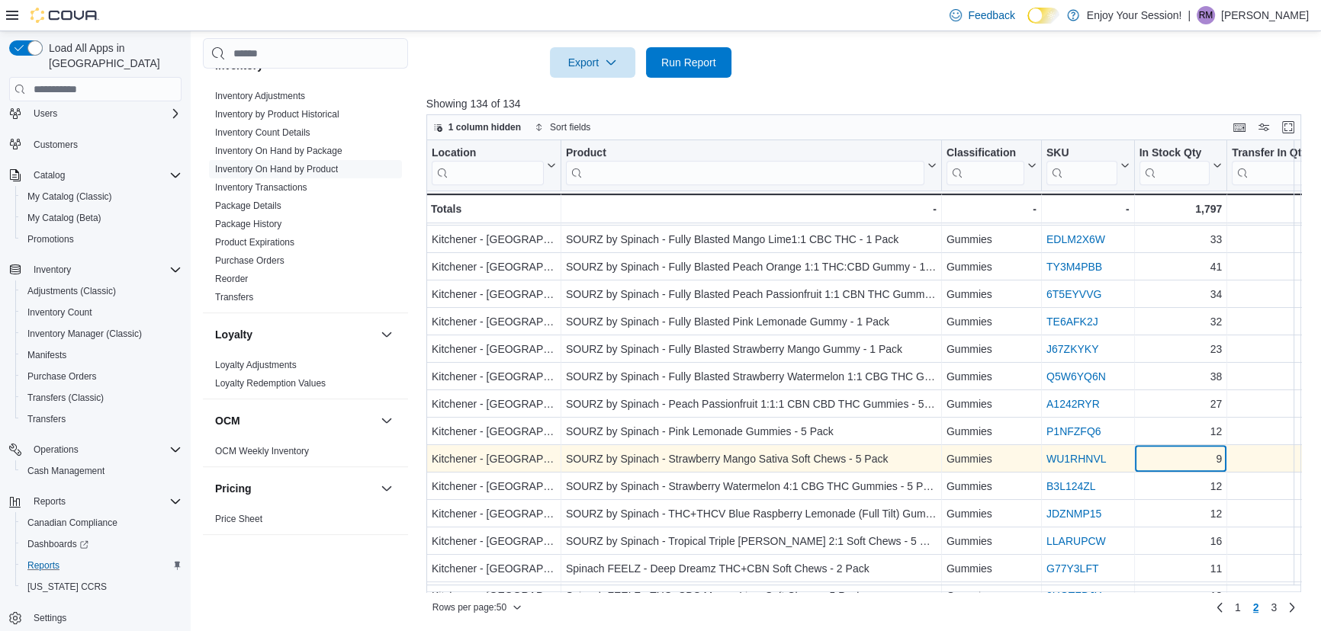
click at [1176, 465] on div "9" at bounding box center [1179, 460] width 83 height 18
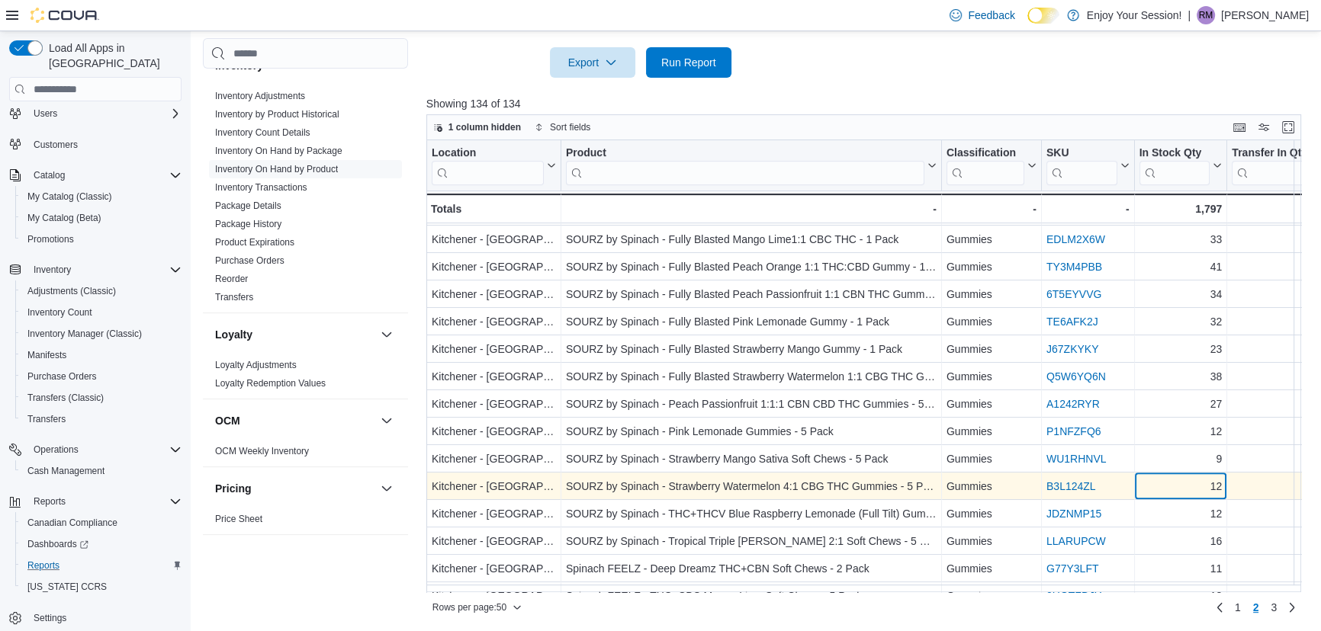
click at [1176, 479] on div "12" at bounding box center [1179, 487] width 83 height 18
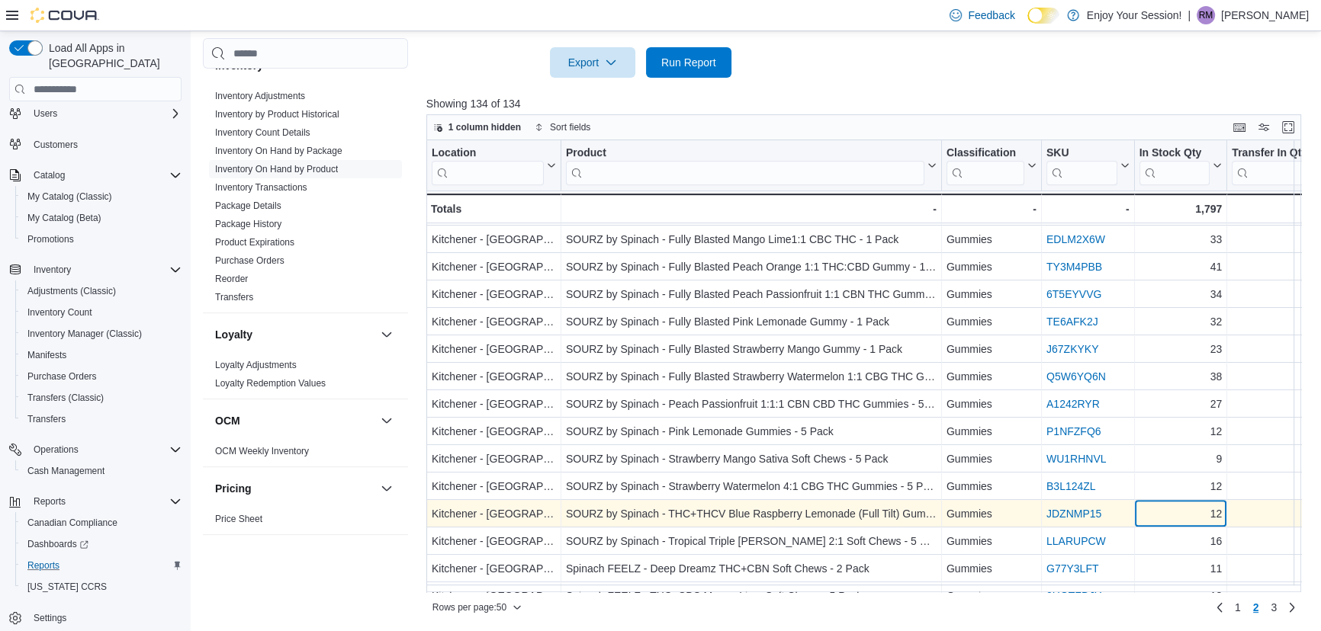
click at [1174, 514] on div "12" at bounding box center [1179, 515] width 83 height 18
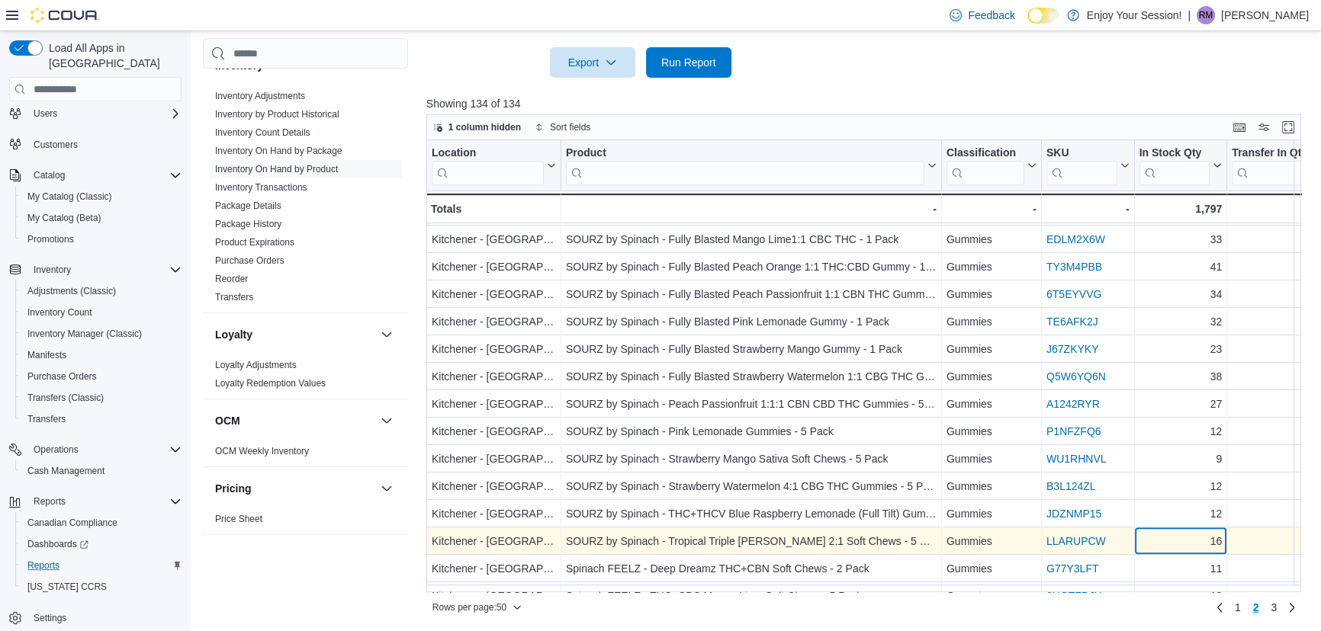
click at [1177, 534] on div "16" at bounding box center [1179, 542] width 83 height 18
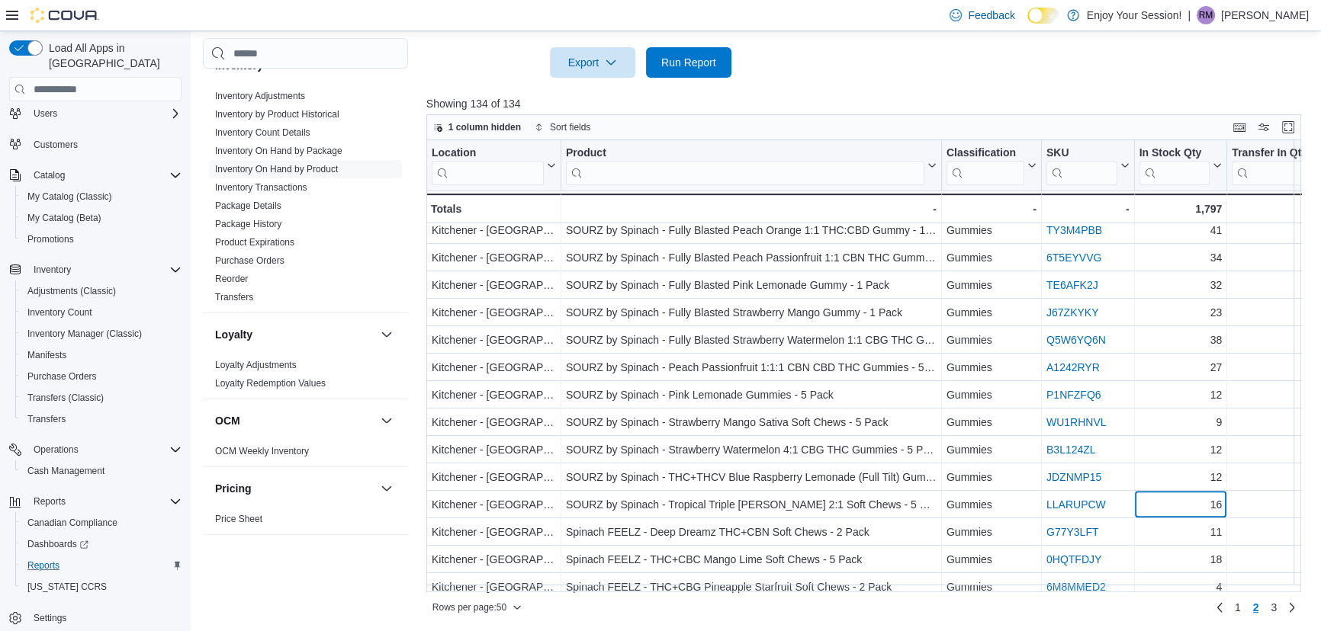
scroll to position [836, 0]
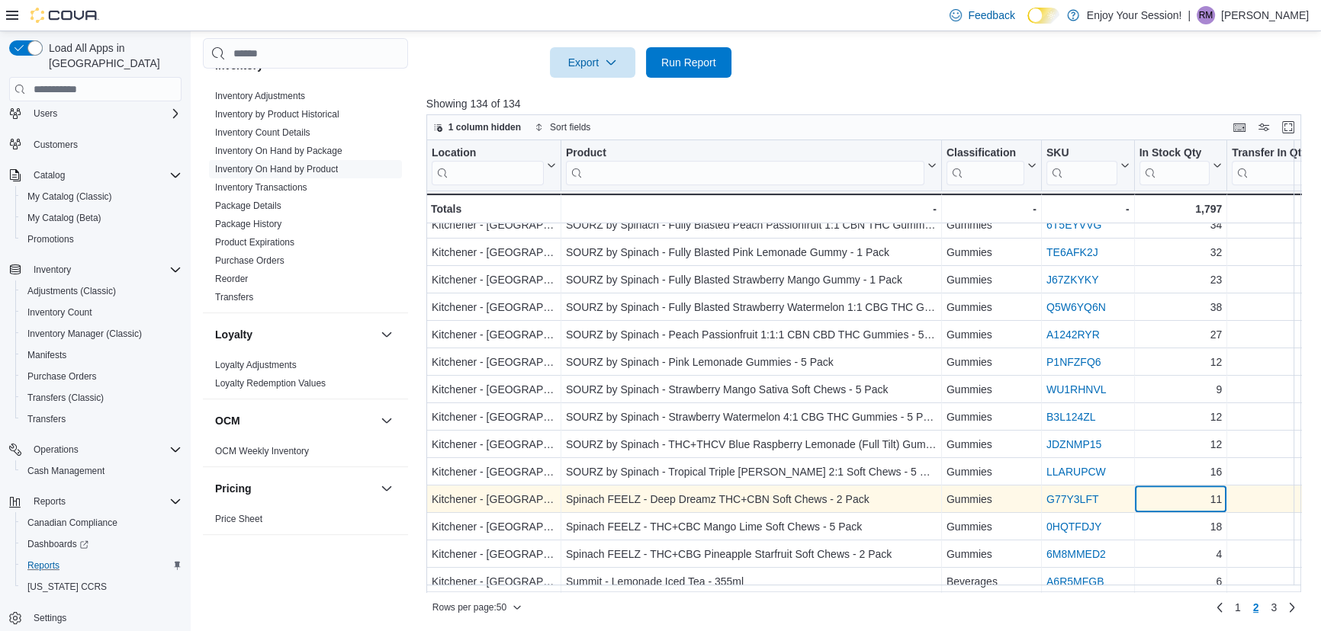
click at [1176, 504] on div "11" at bounding box center [1179, 500] width 83 height 18
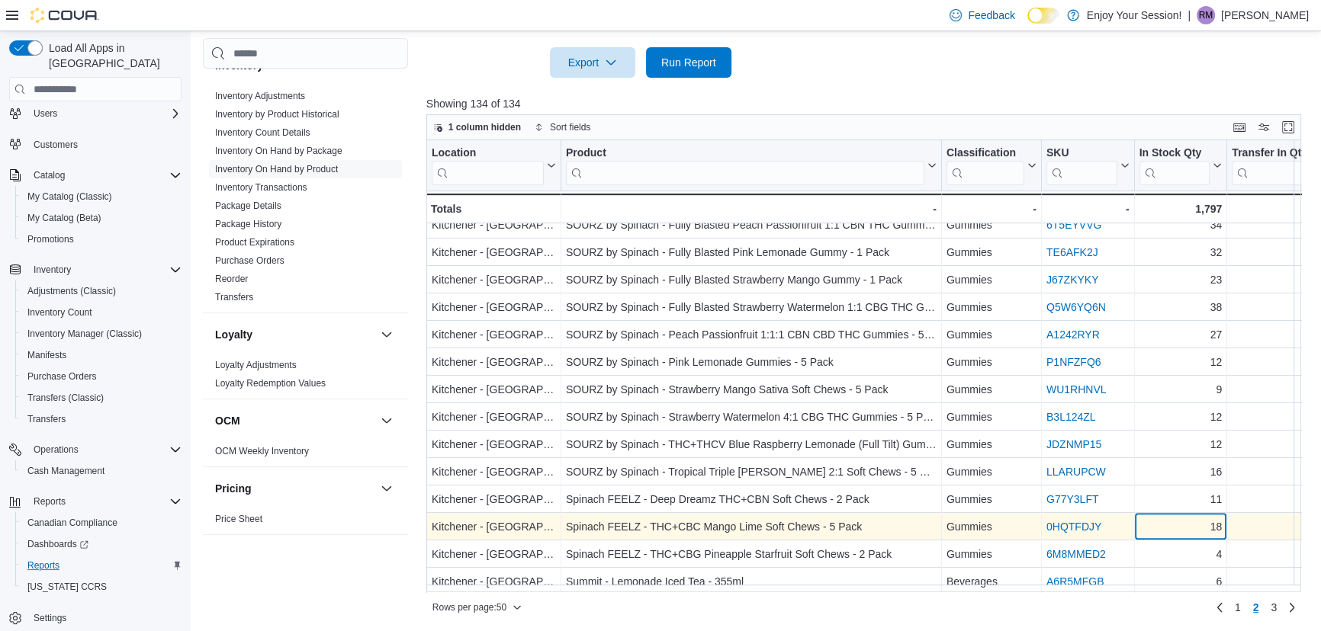
click at [1171, 528] on div "18" at bounding box center [1179, 528] width 83 height 18
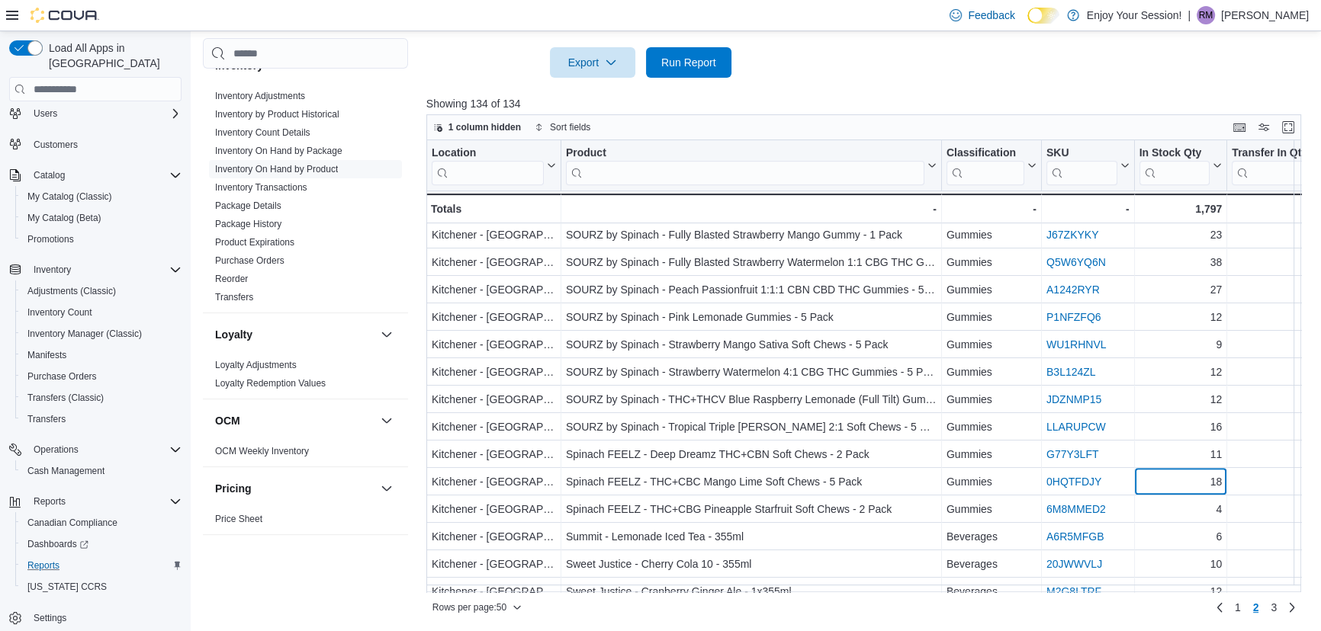
scroll to position [905, 0]
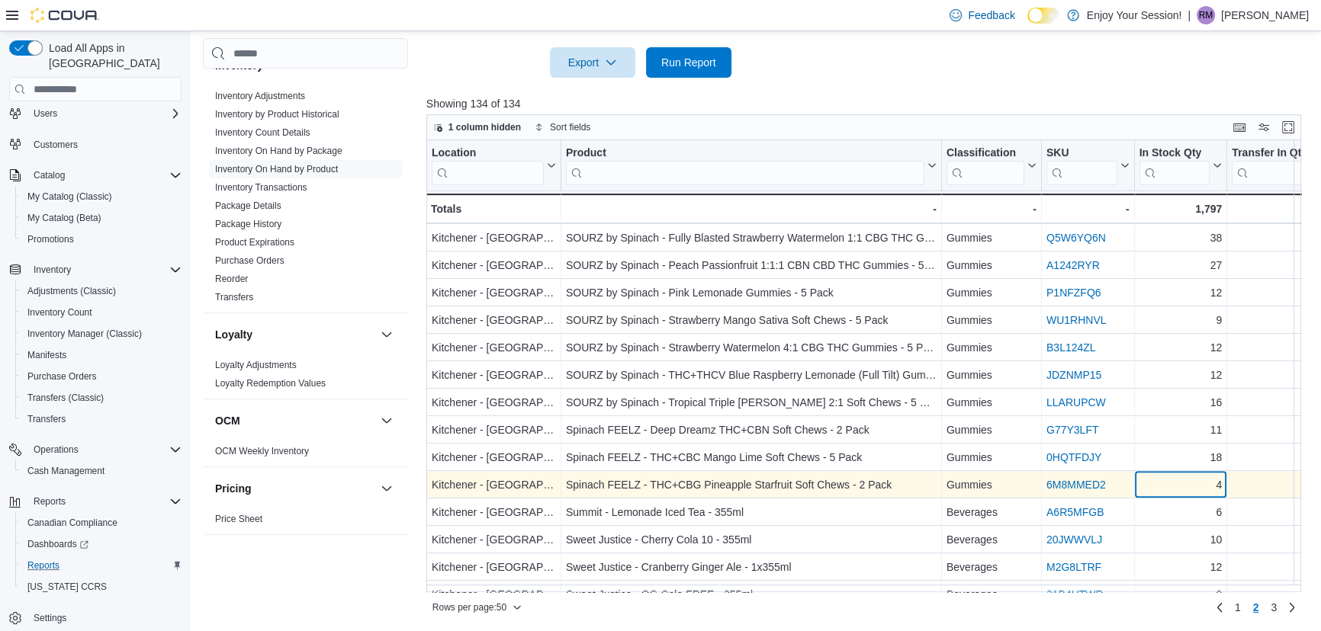
click at [1170, 489] on div "4" at bounding box center [1179, 486] width 83 height 18
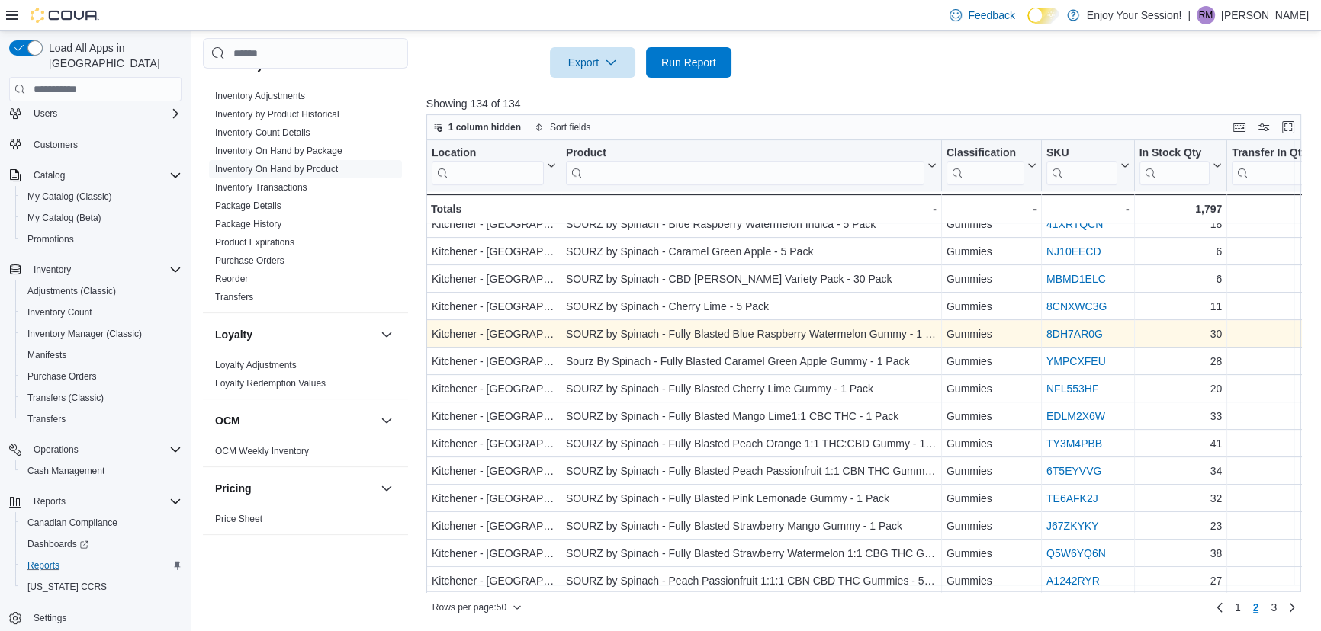
scroll to position [558, 0]
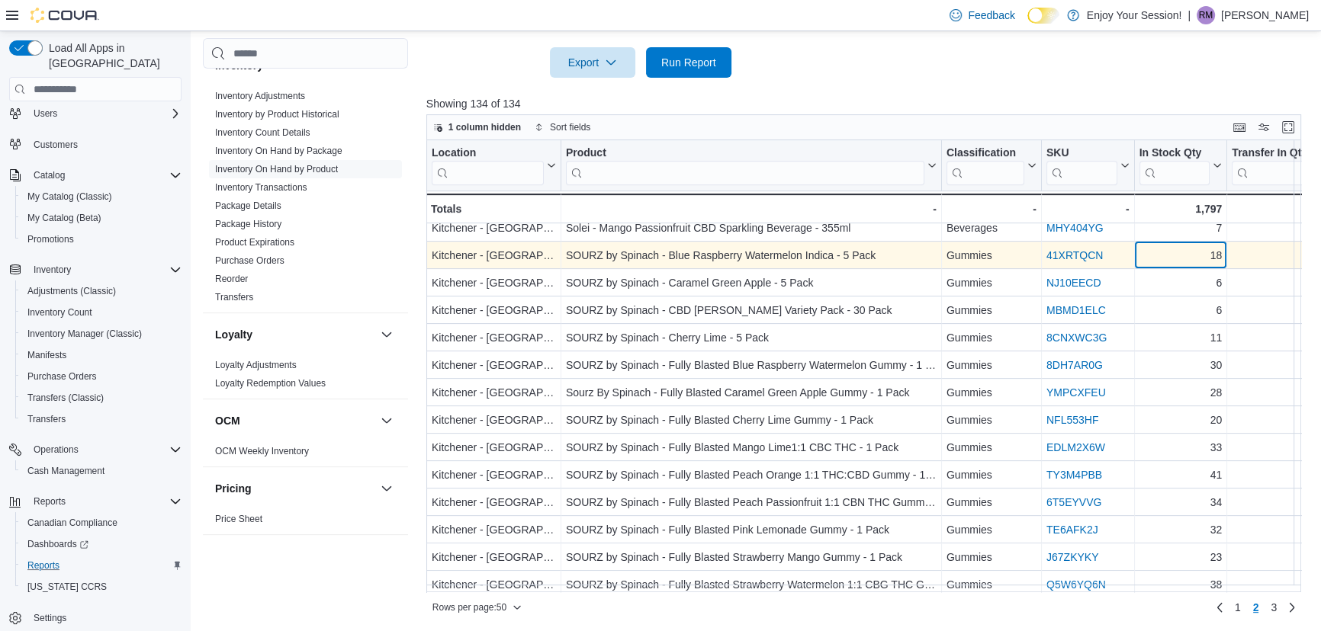
click at [1163, 255] on div "18" at bounding box center [1179, 256] width 83 height 18
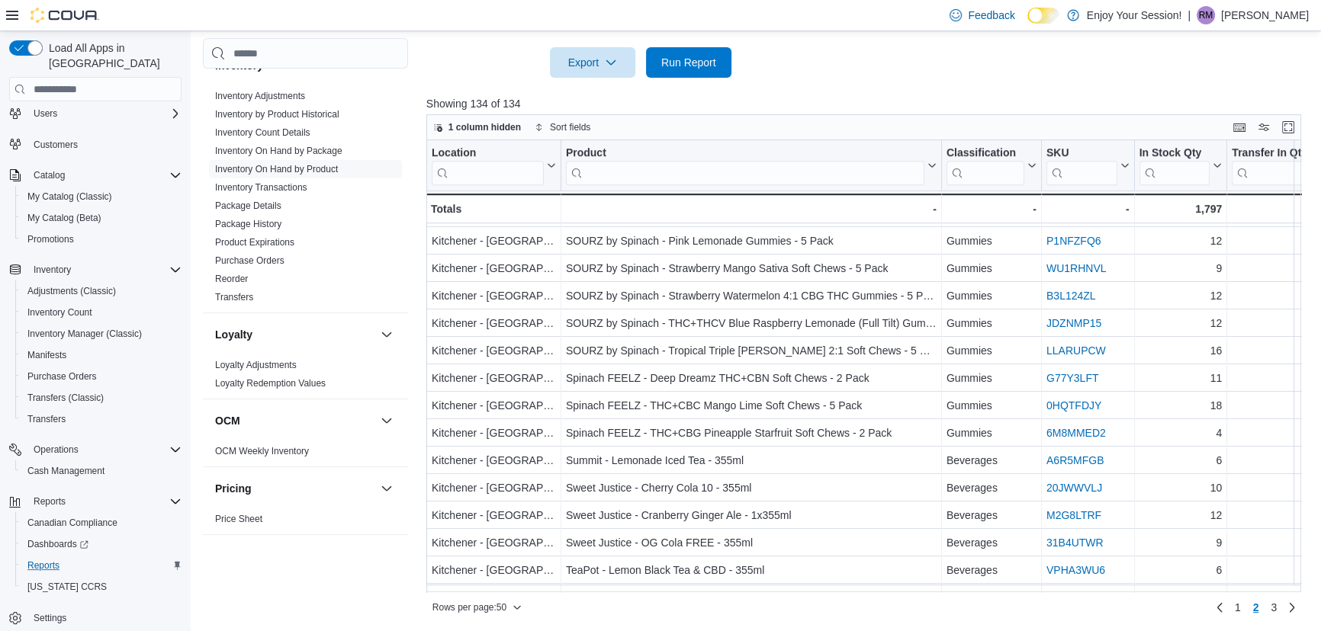
scroll to position [1010, 0]
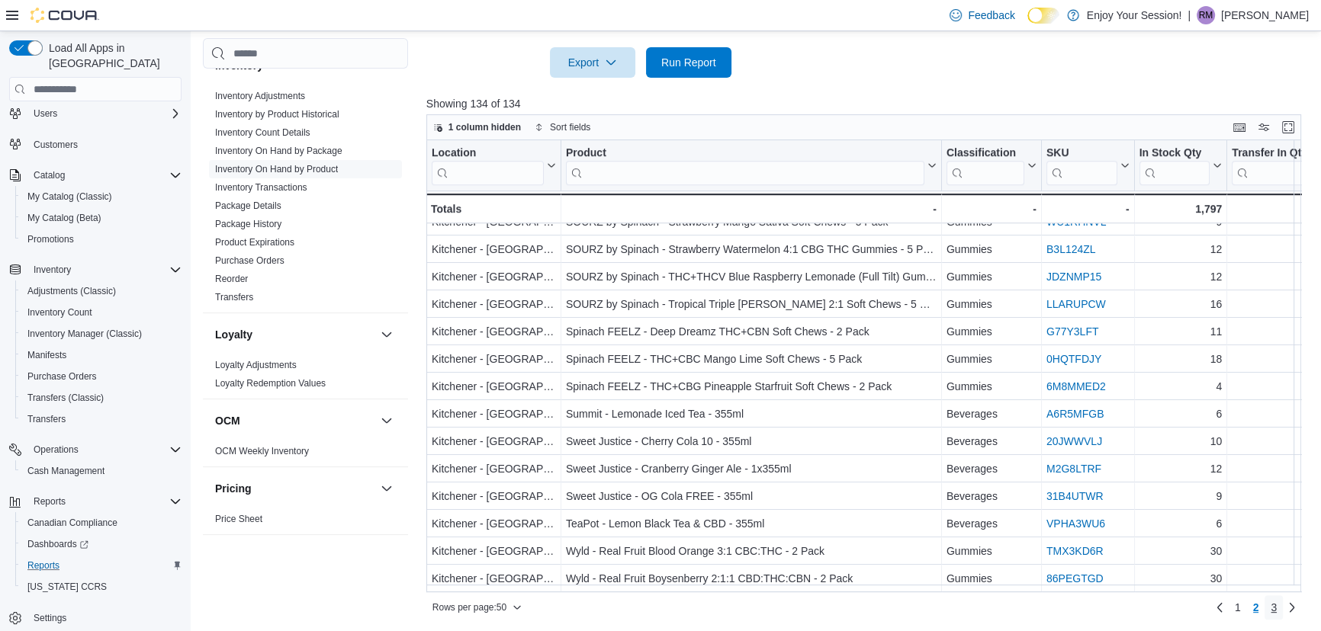
click at [1276, 607] on span "3" at bounding box center [1273, 607] width 6 height 15
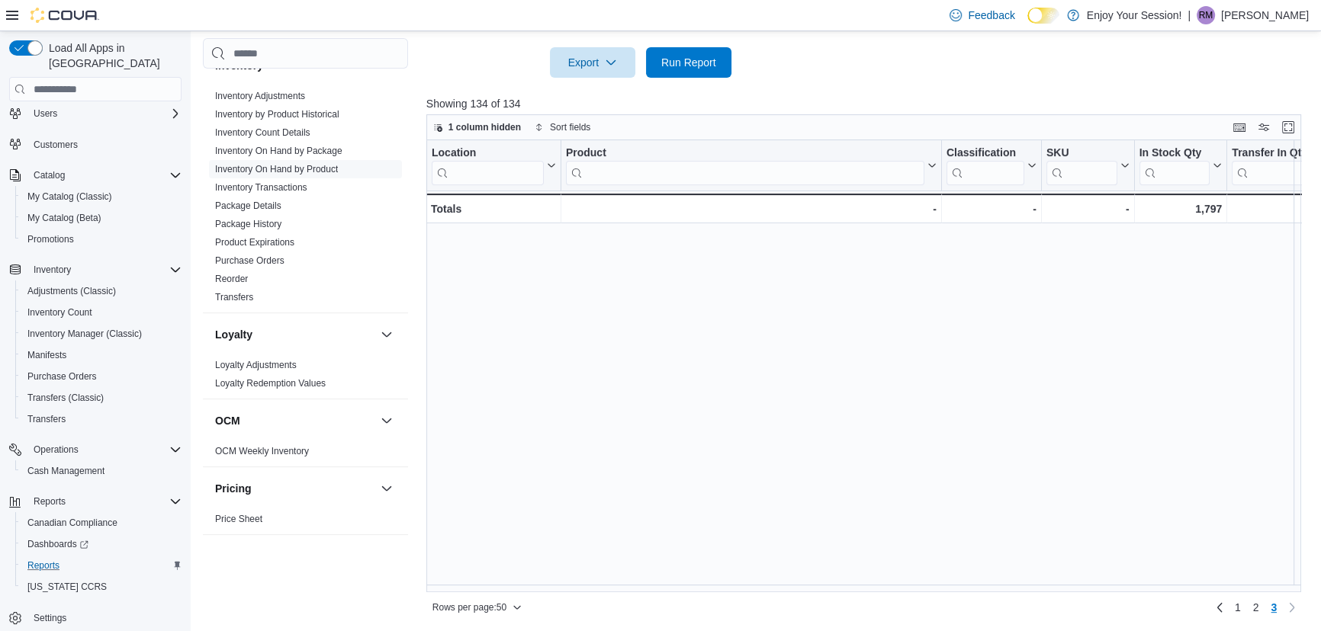
scroll to position [0, 0]
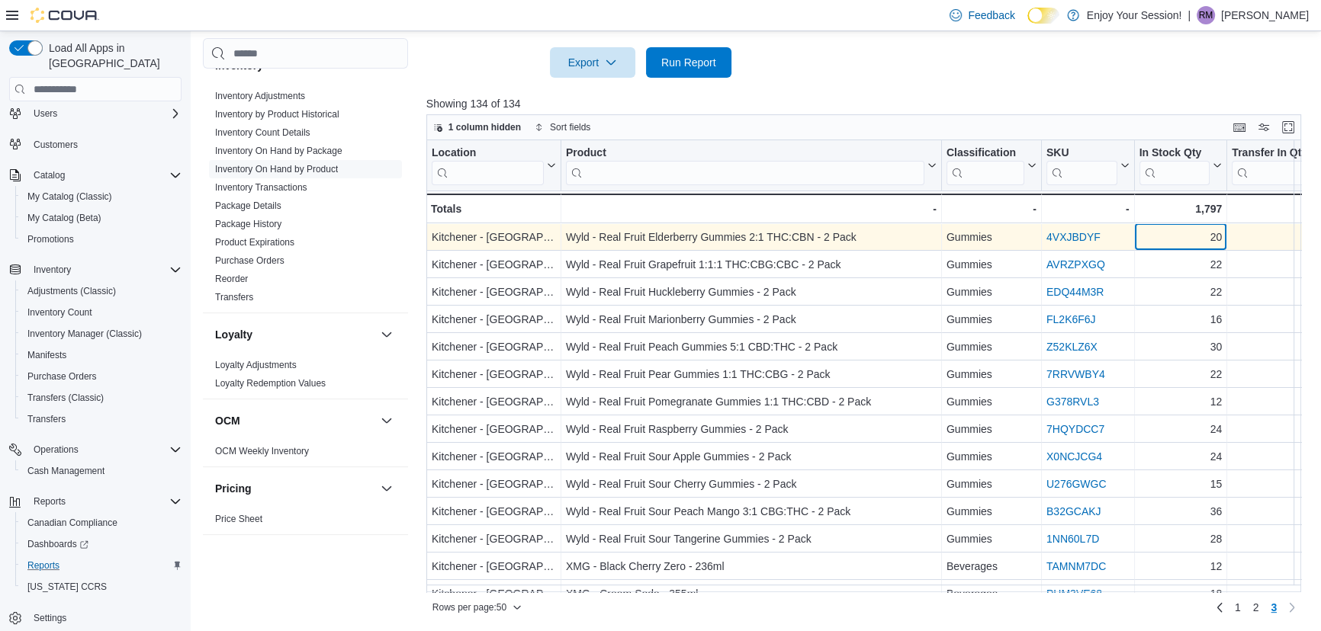
click at [1179, 242] on div "20" at bounding box center [1179, 238] width 83 height 18
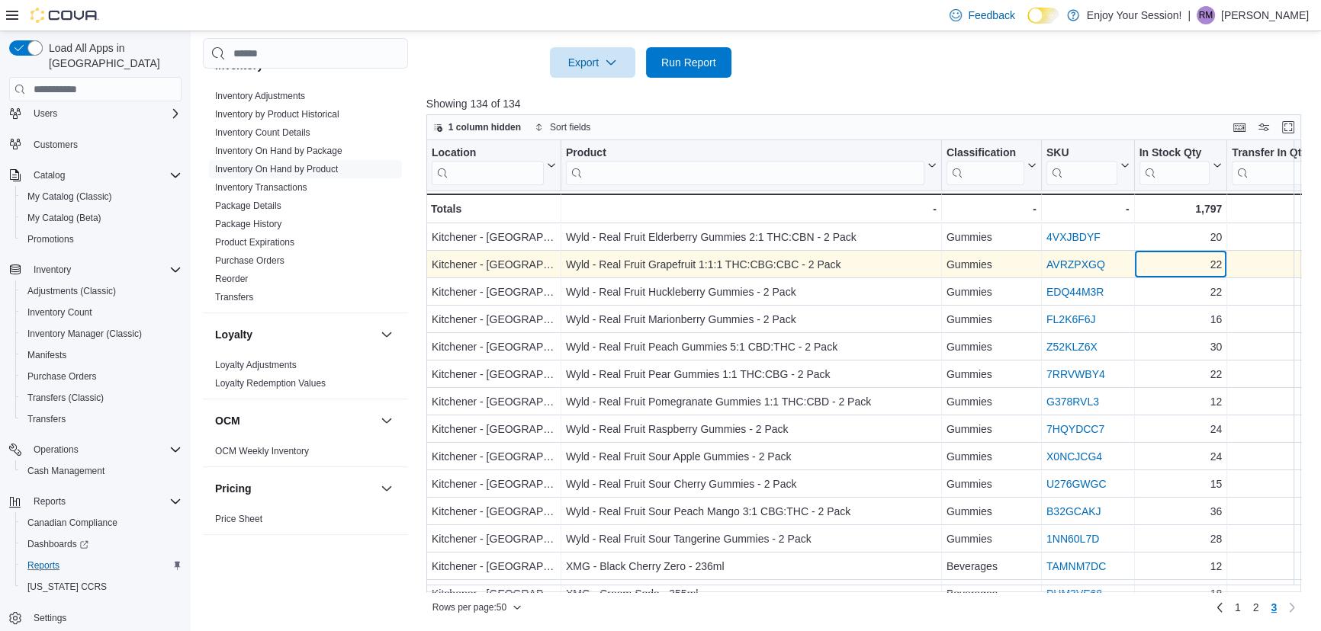
click at [1176, 268] on div "22" at bounding box center [1179, 265] width 83 height 18
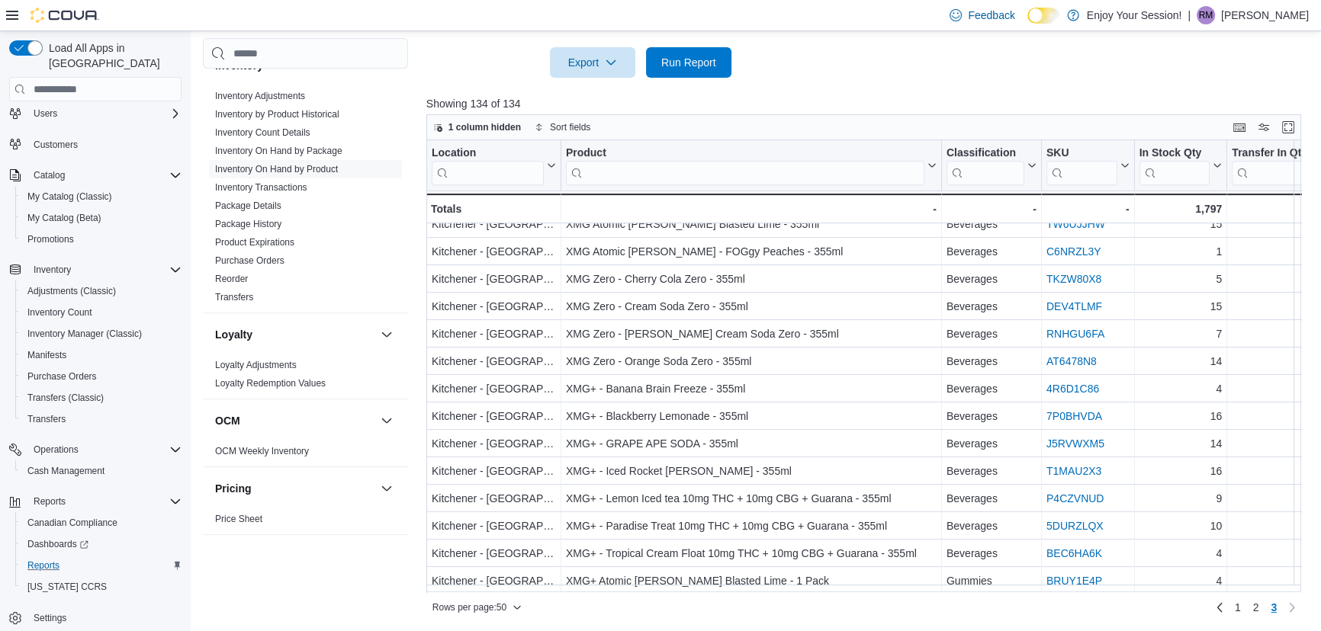
scroll to position [572, 0]
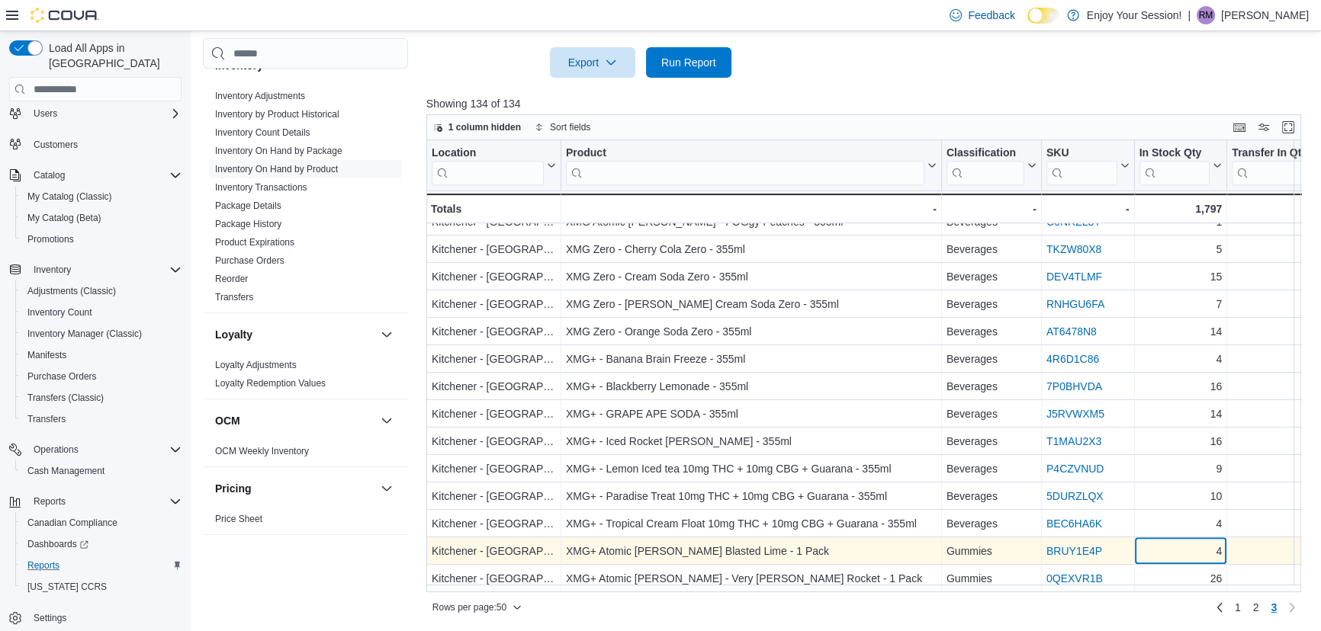
click at [1187, 547] on div "4" at bounding box center [1179, 552] width 83 height 18
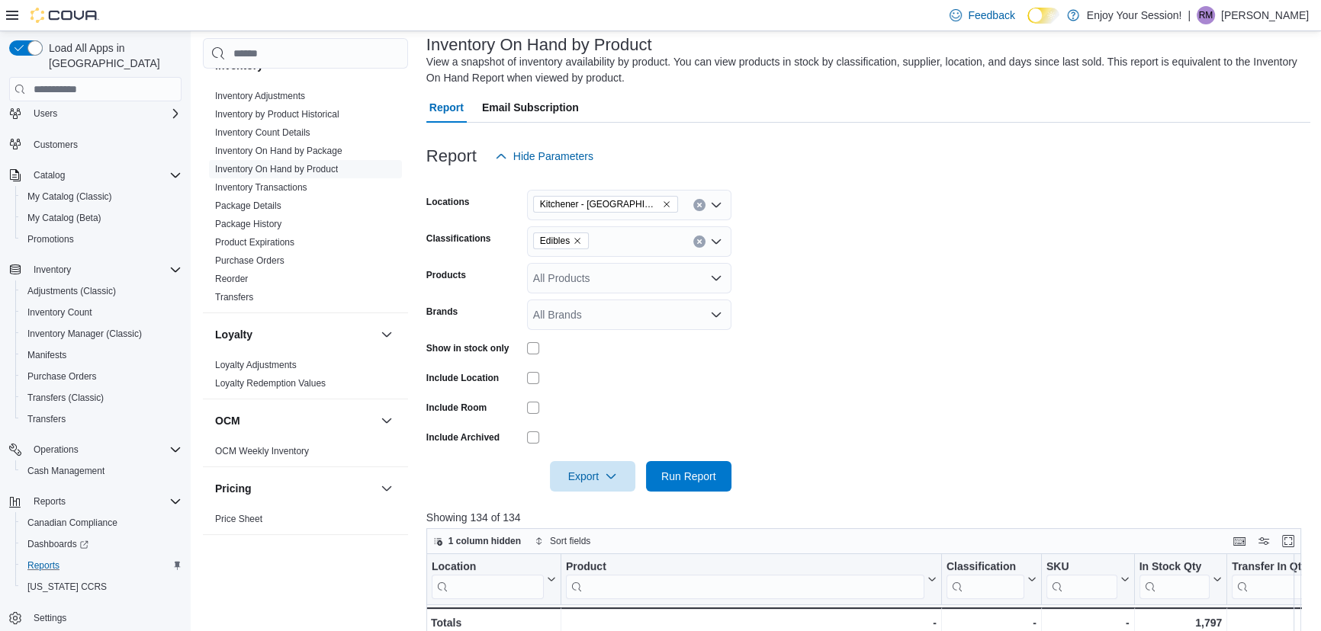
scroll to position [0, 0]
